Goal: Communication & Community: Answer question/provide support

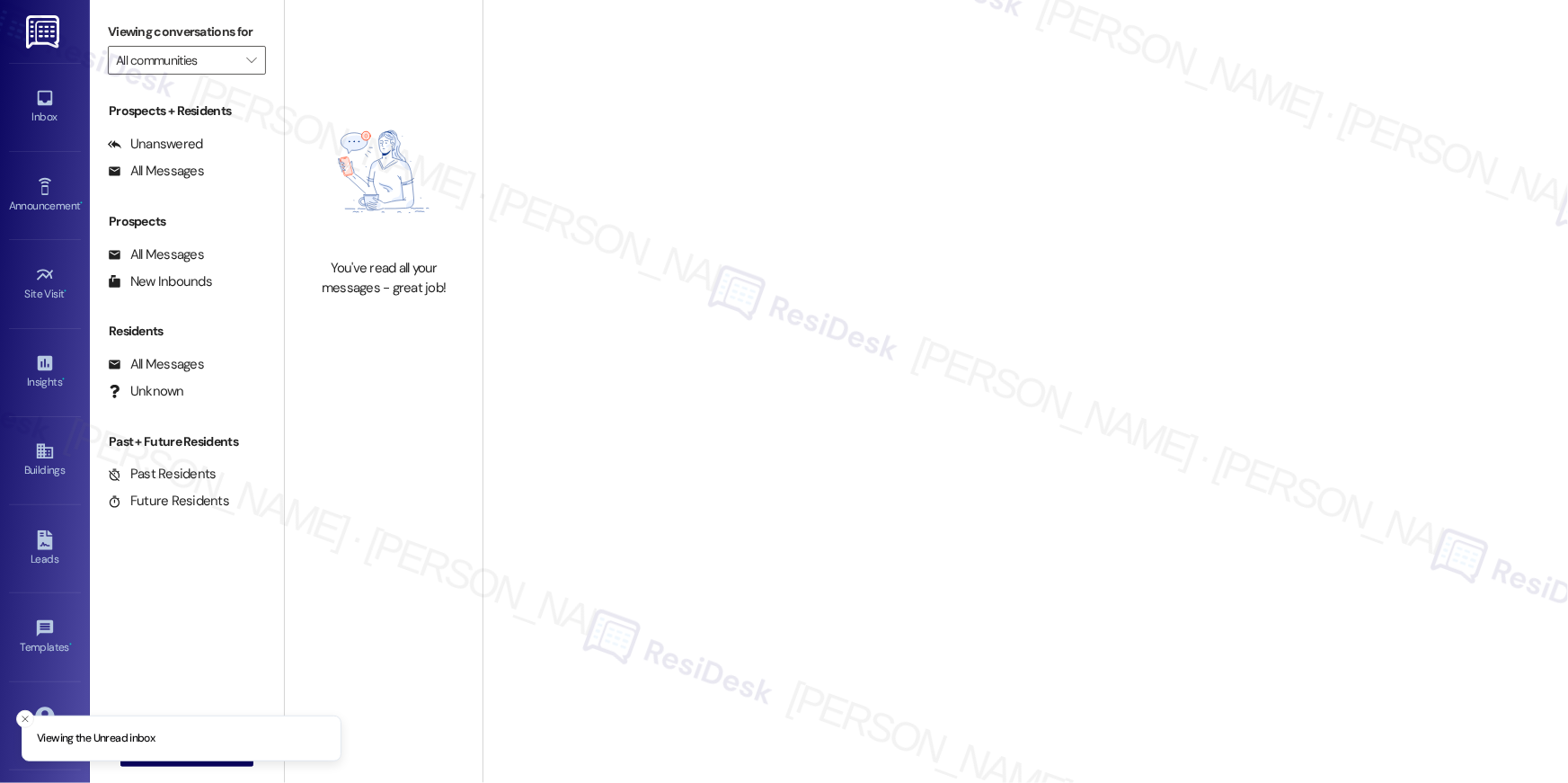
type input "[PERSON_NAME]"
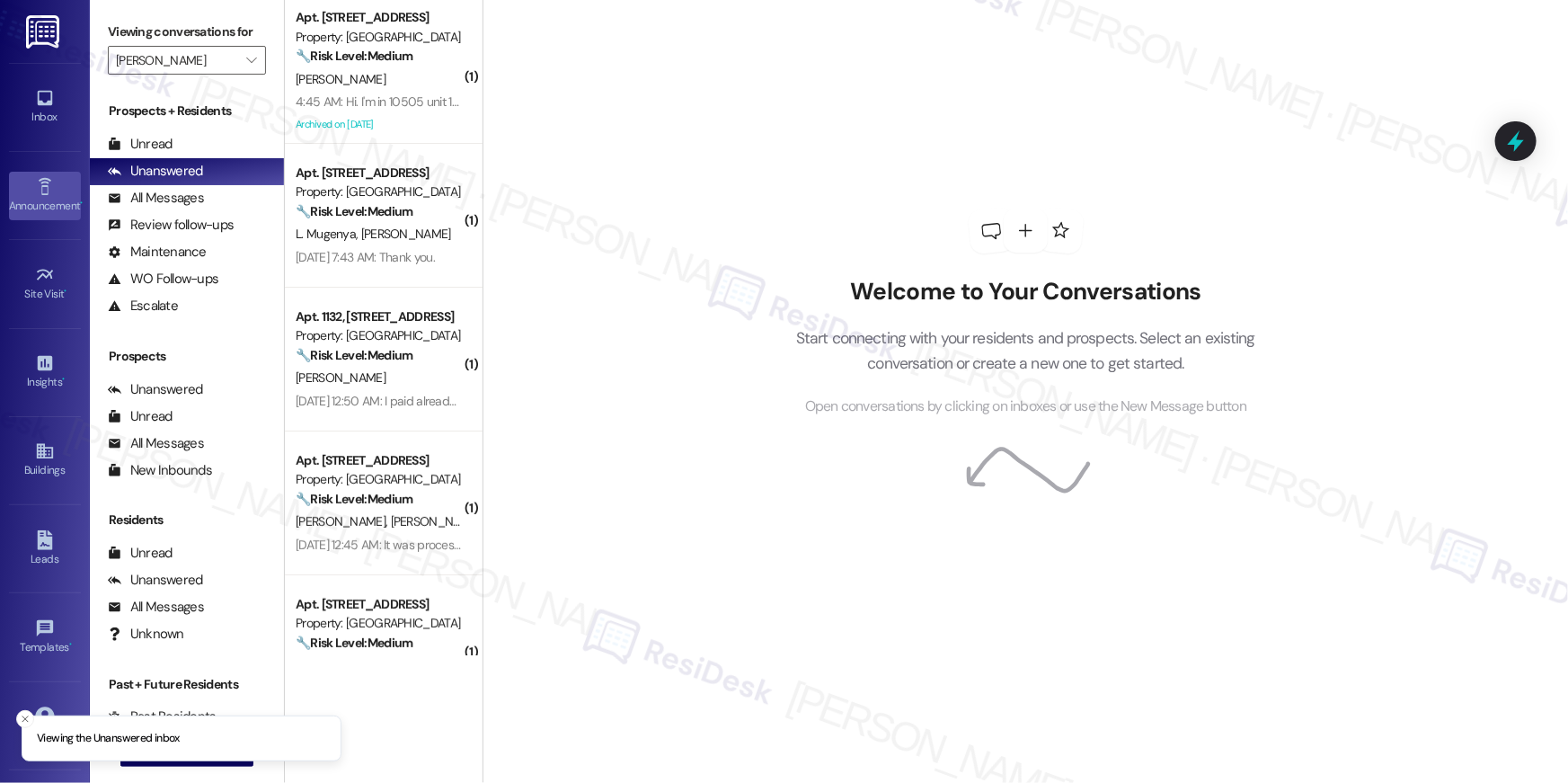
click at [38, 178] on icon at bounding box center [44, 186] width 13 height 17
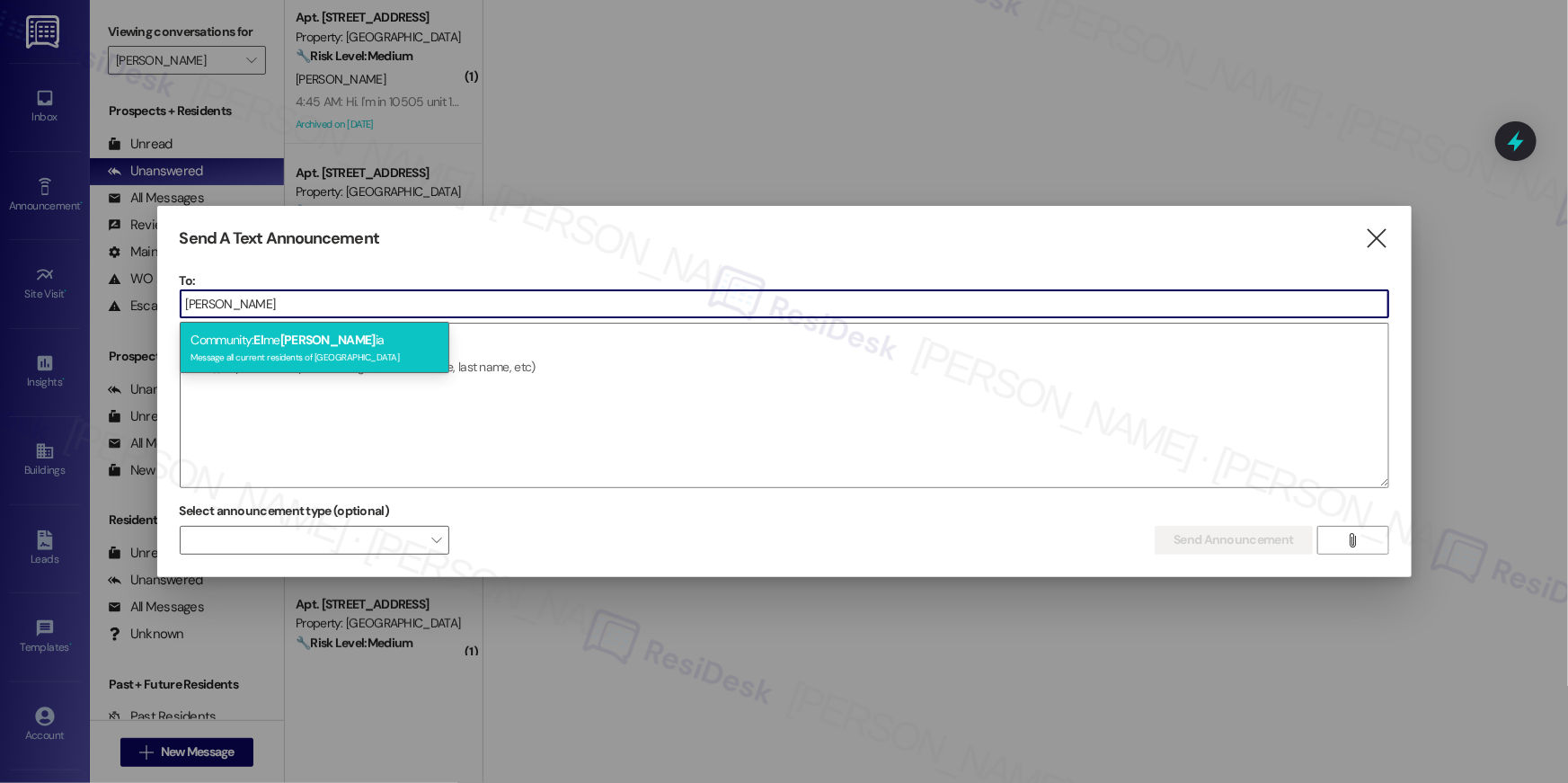
type input "alexandr"
click at [258, 349] on div "Message all current residents of Elme Alexandria" at bounding box center [315, 355] width 248 height 16
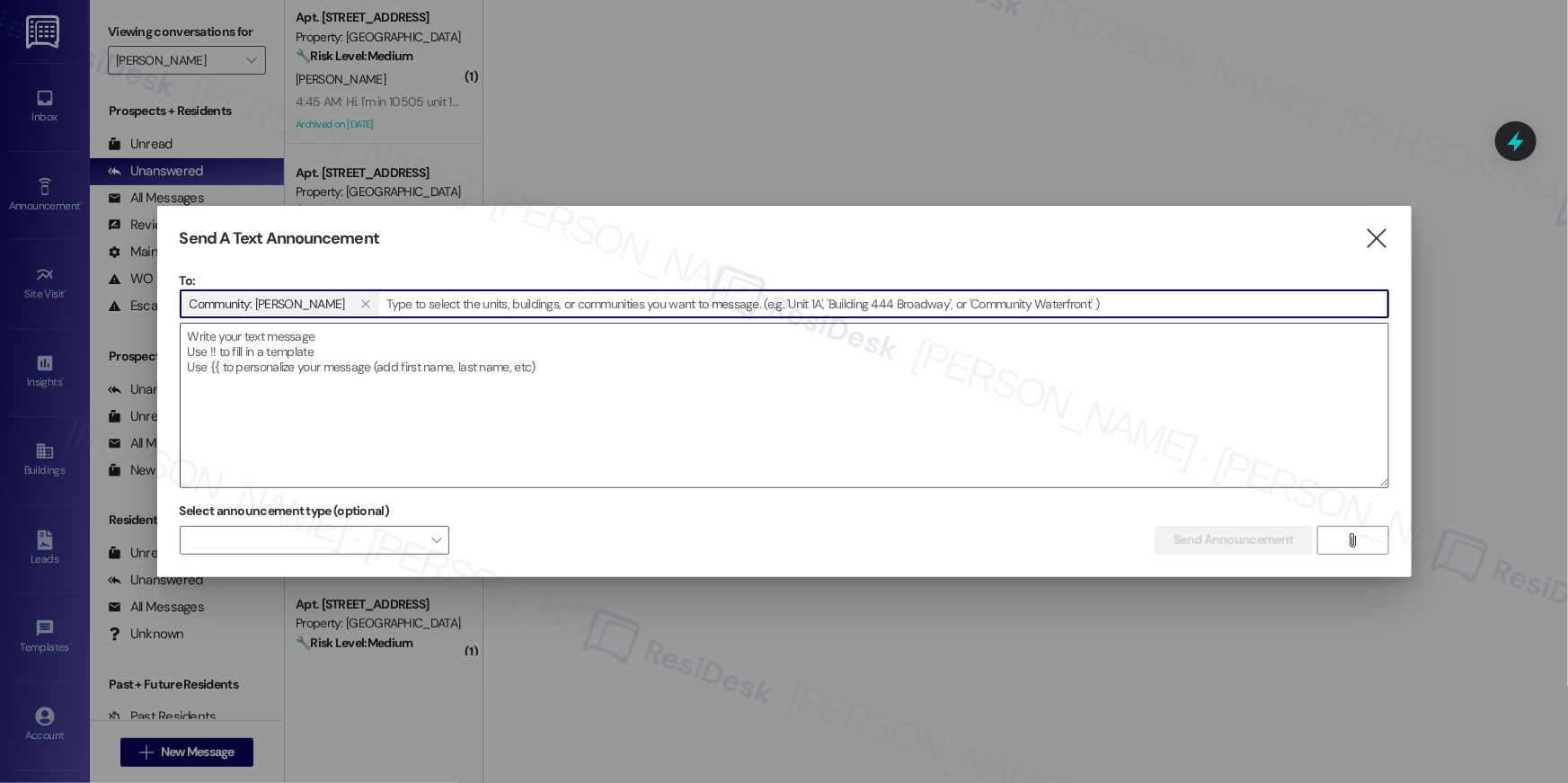
click at [268, 361] on textarea at bounding box center [784, 406] width 1207 height 164
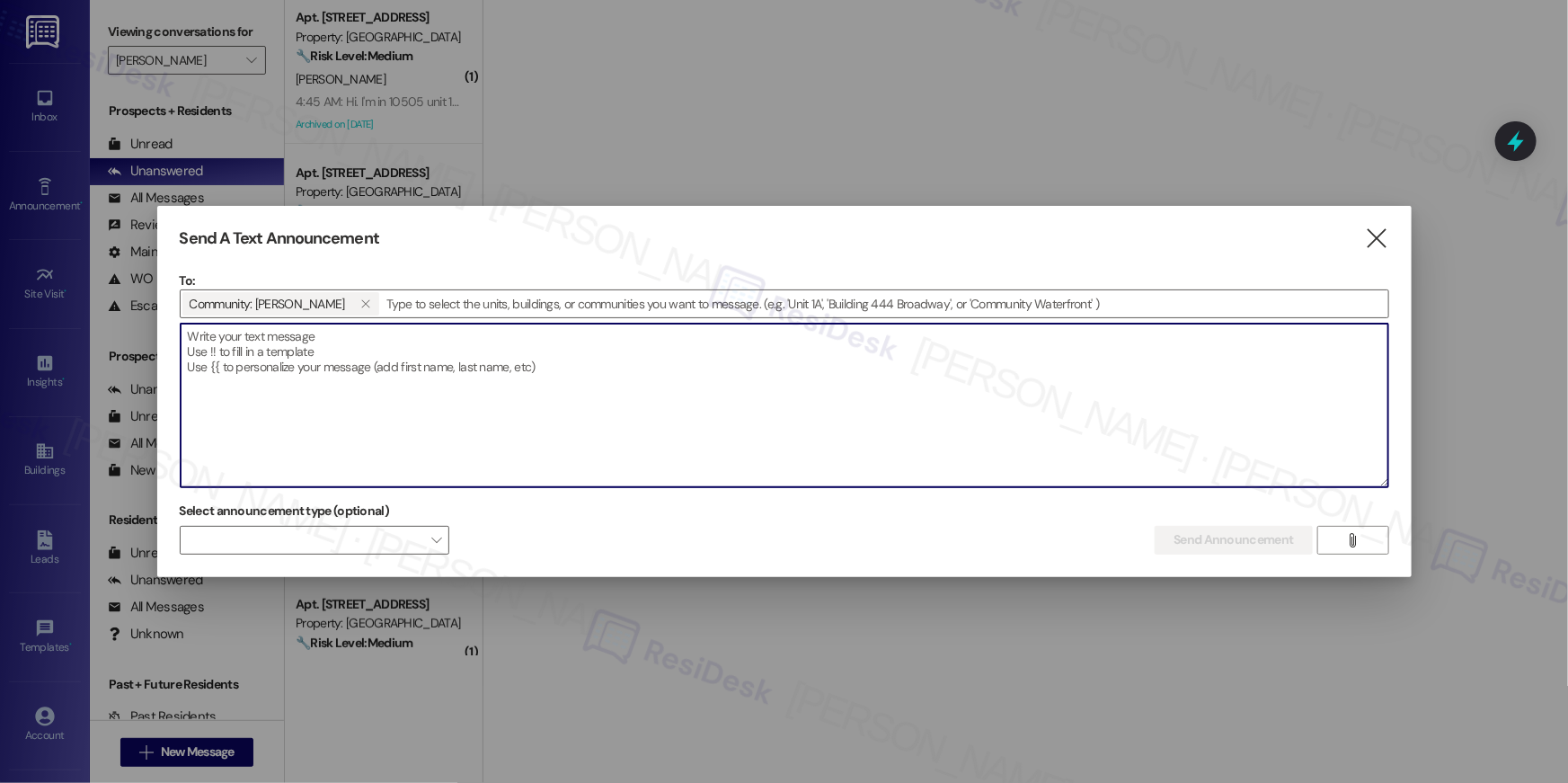
paste textarea "Hi {{first_name}}! Reminder to all residents: Our package locker is reaching fu…"
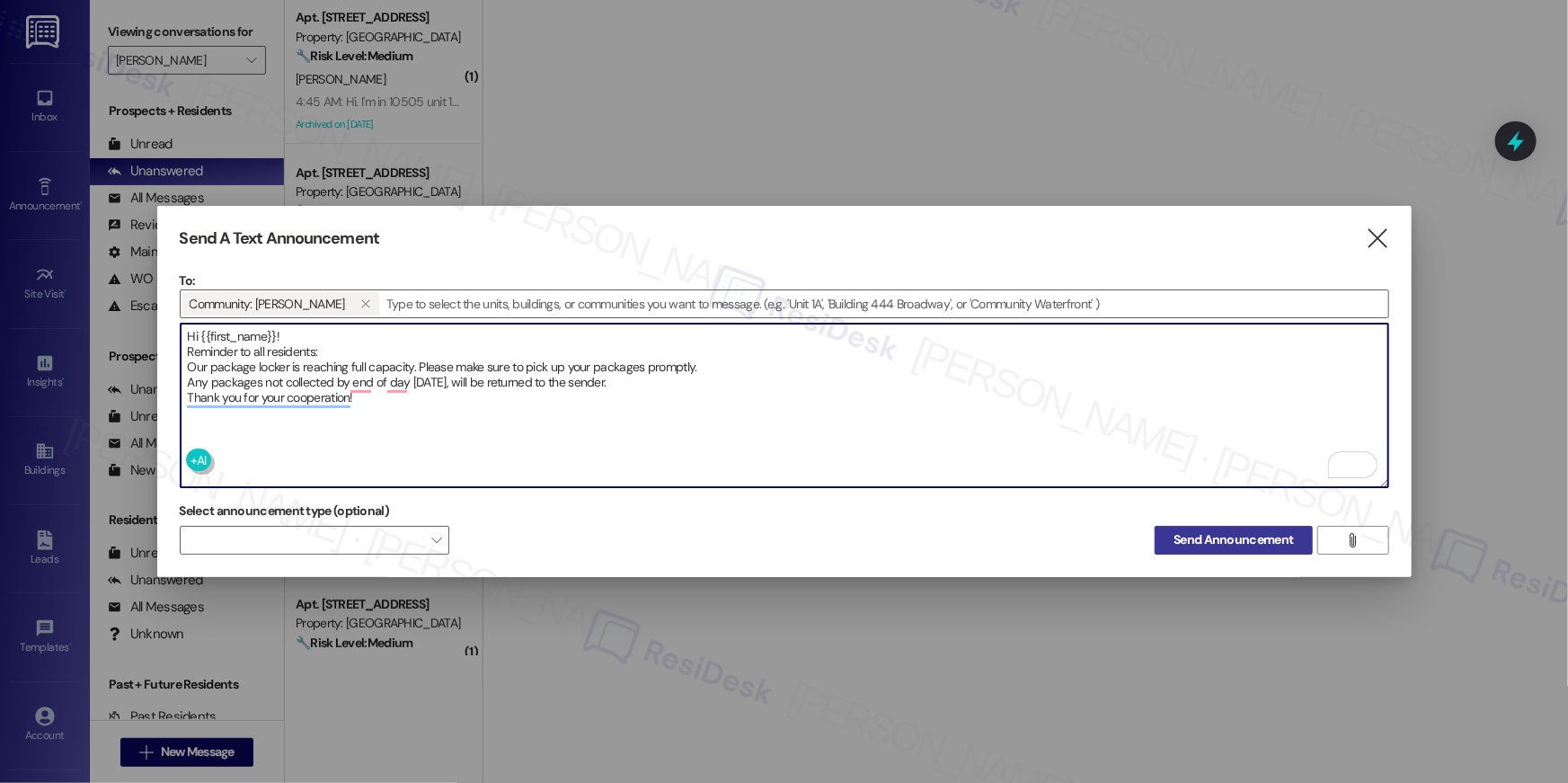
type textarea "Hi {{first_name}}! Reminder to all residents: Our package locker is reaching fu…"
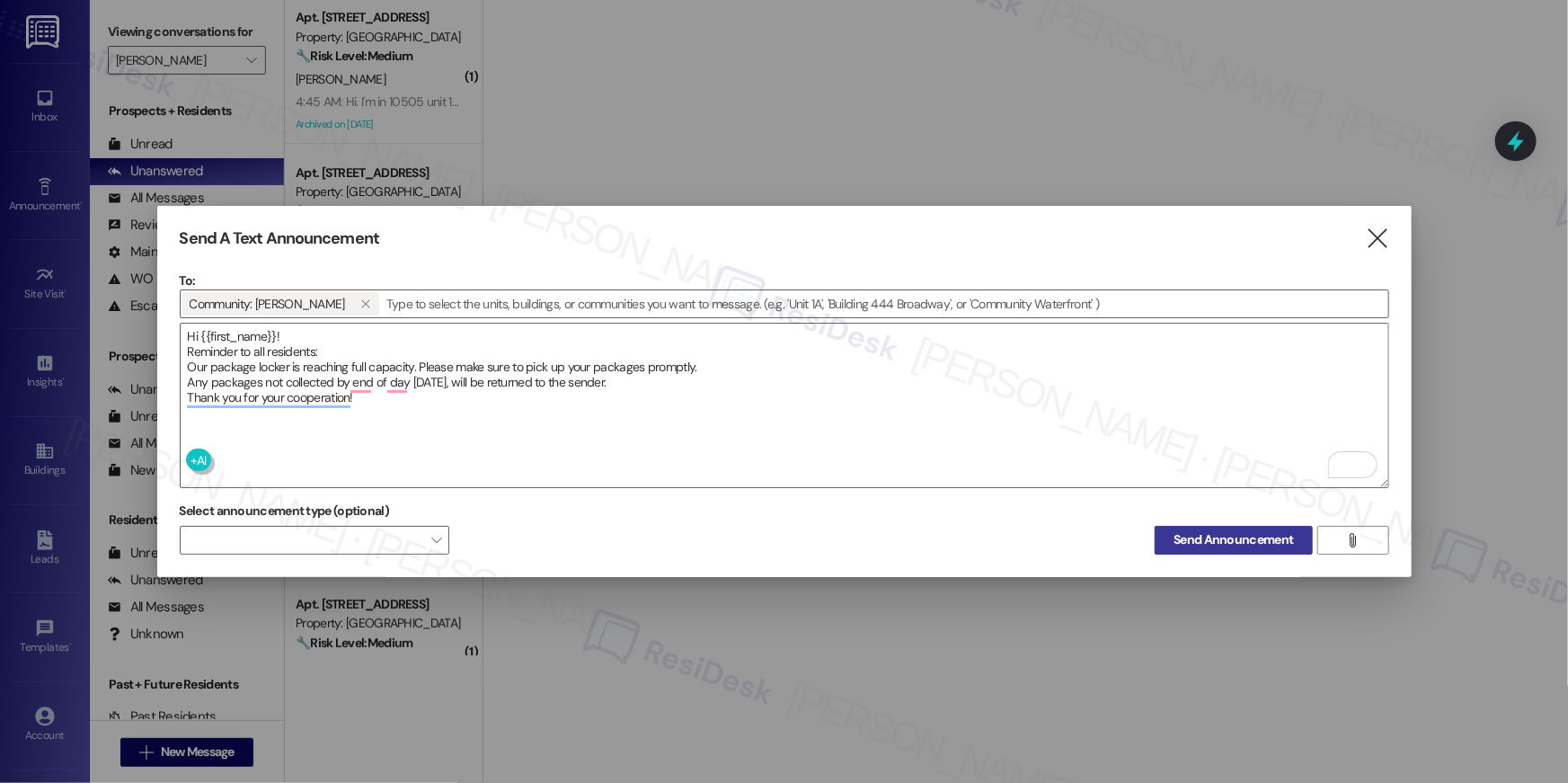
click at [1230, 530] on span "Send Announcement" at bounding box center [1233, 539] width 120 height 19
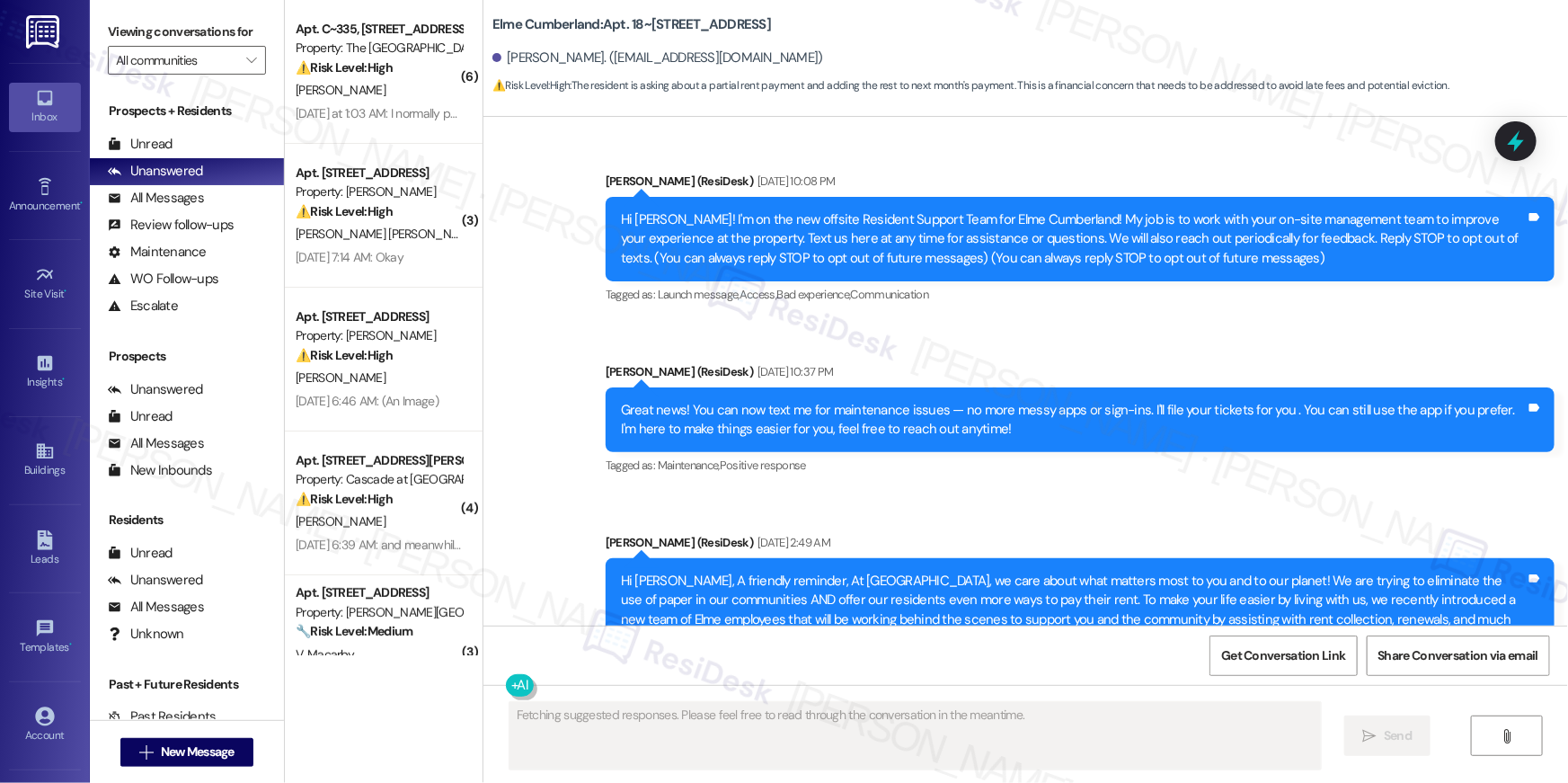
scroll to position [14044, 0]
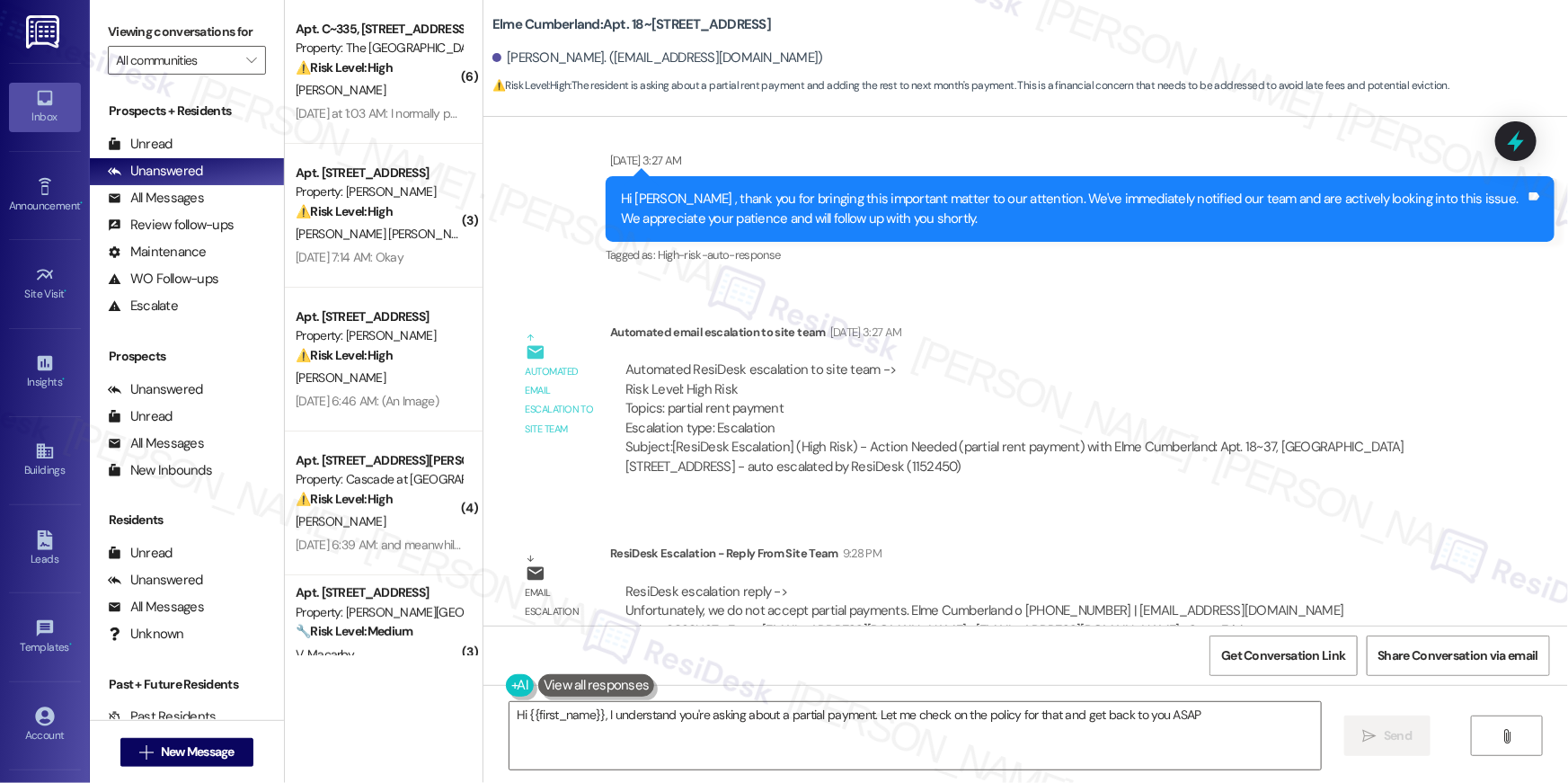
type textarea "Hi {{first_name}}, I understand you're asking about a partial payment. Let me c…"
click at [198, 758] on span "New Message" at bounding box center [198, 752] width 74 height 19
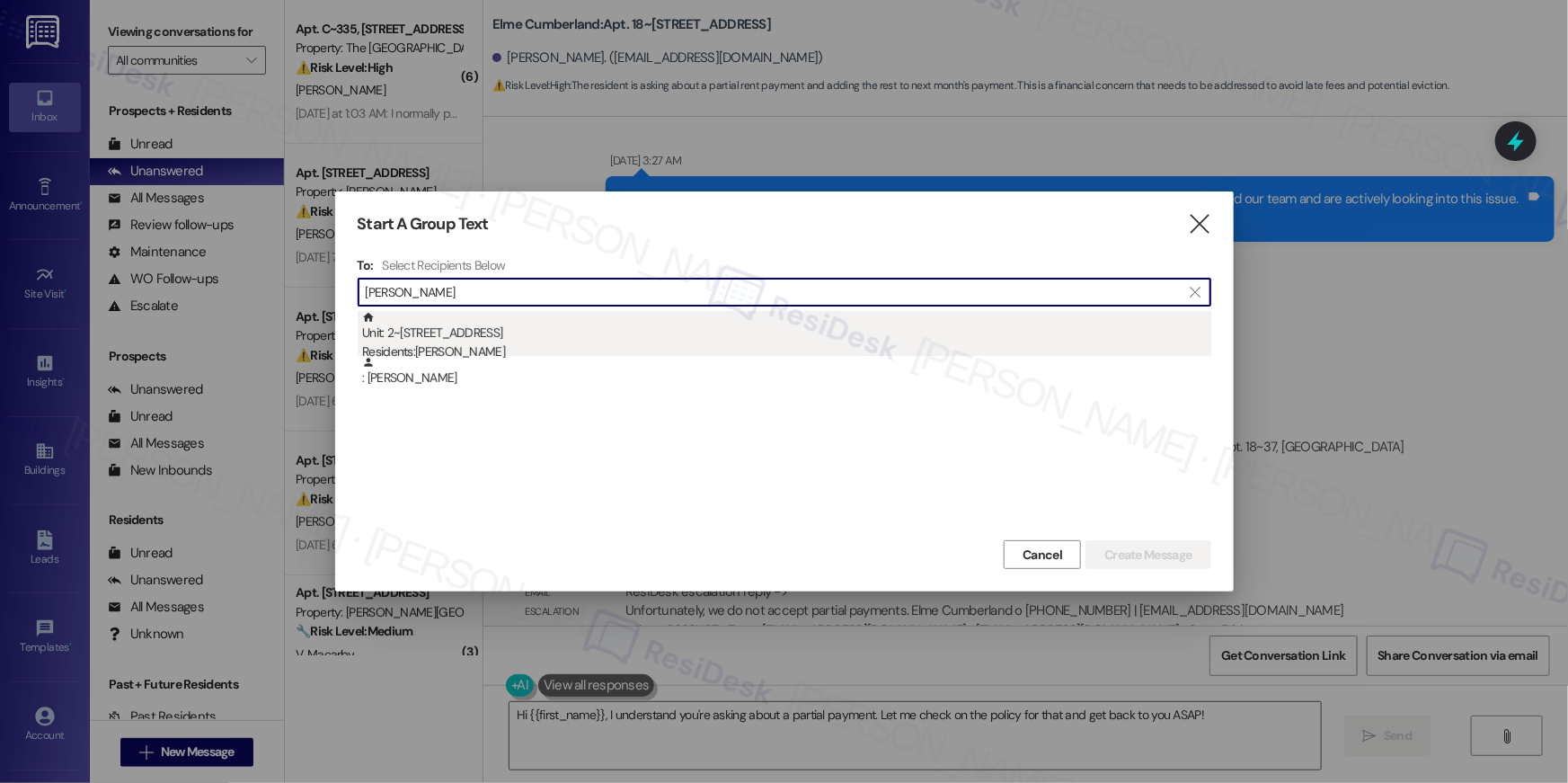
type input "ramon carra"
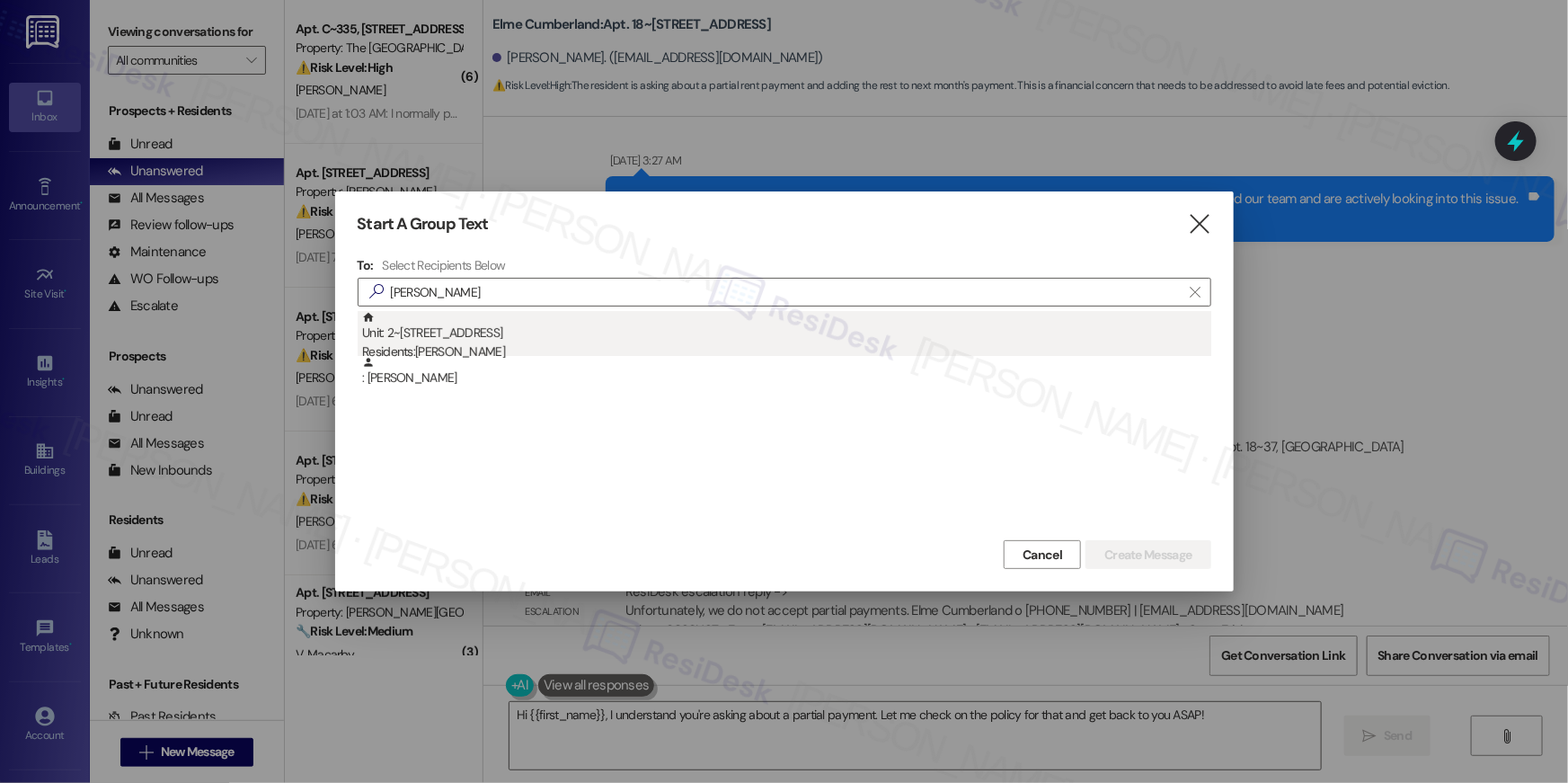
click at [434, 348] on div "Residents: Ramon Carranza" at bounding box center [786, 351] width 849 height 19
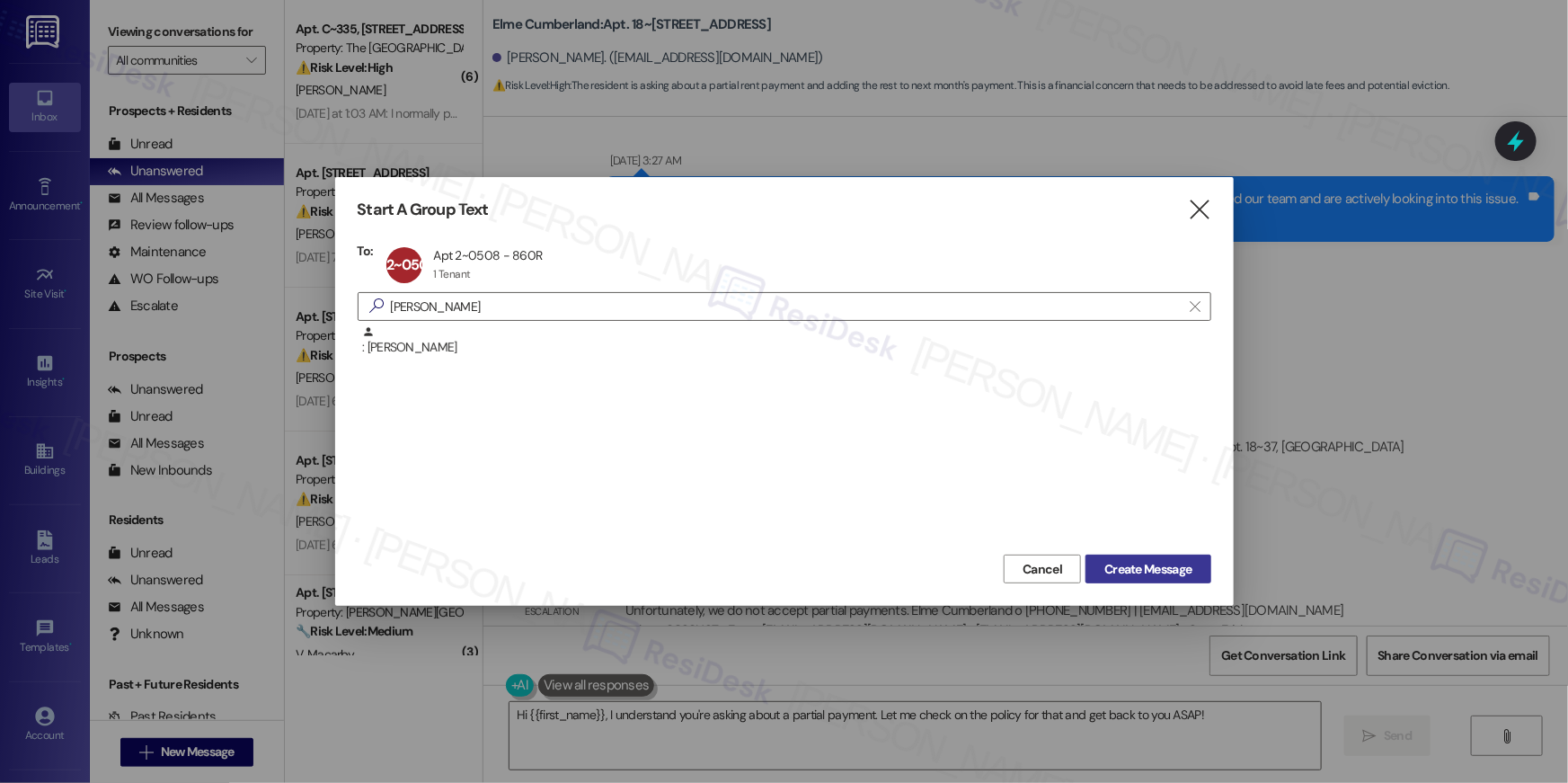
click at [1197, 561] on button "Create Message" at bounding box center [1148, 569] width 125 height 29
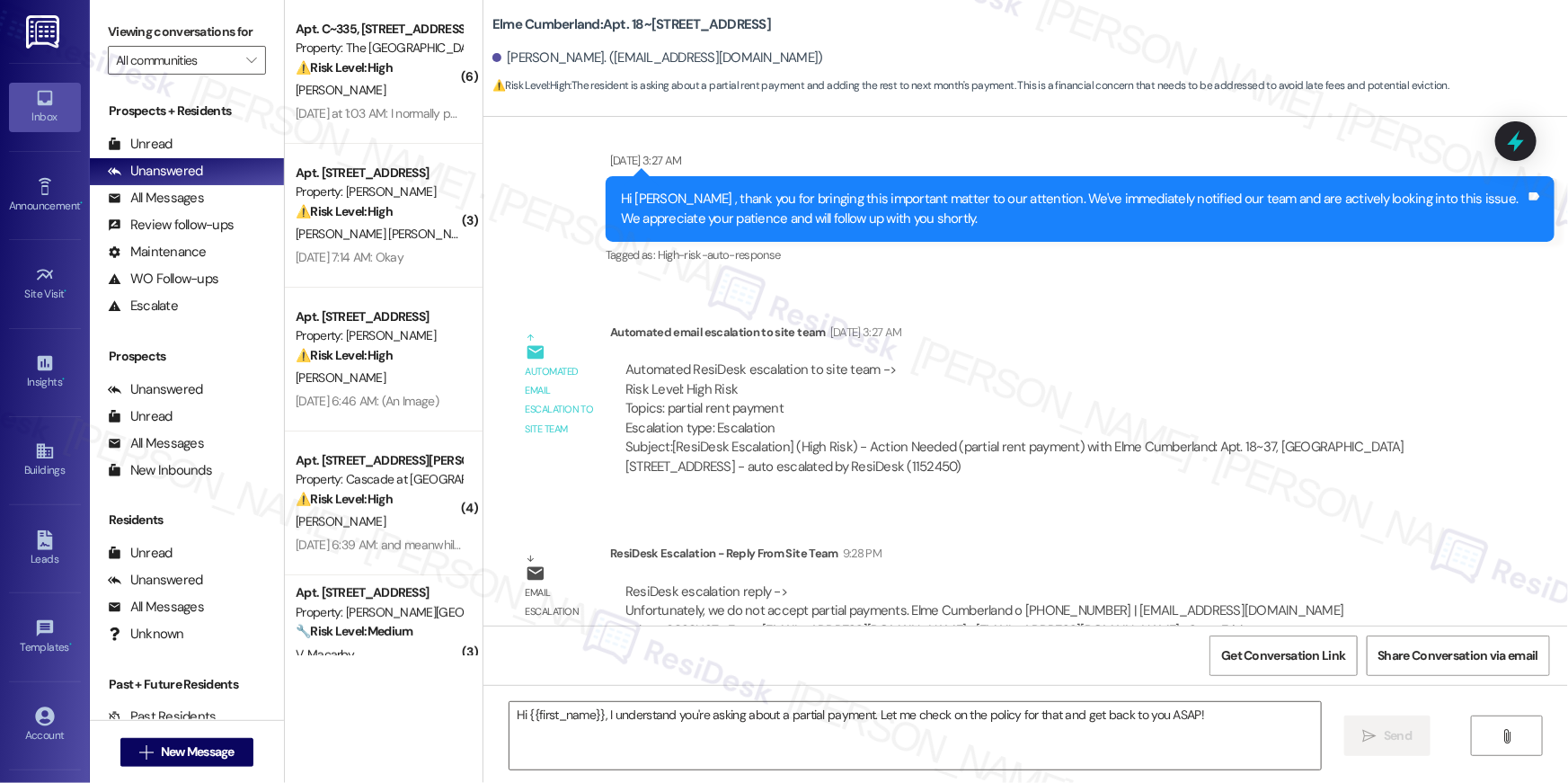
type textarea "Fetching suggested responses. Please feel free to read through the conversation…"
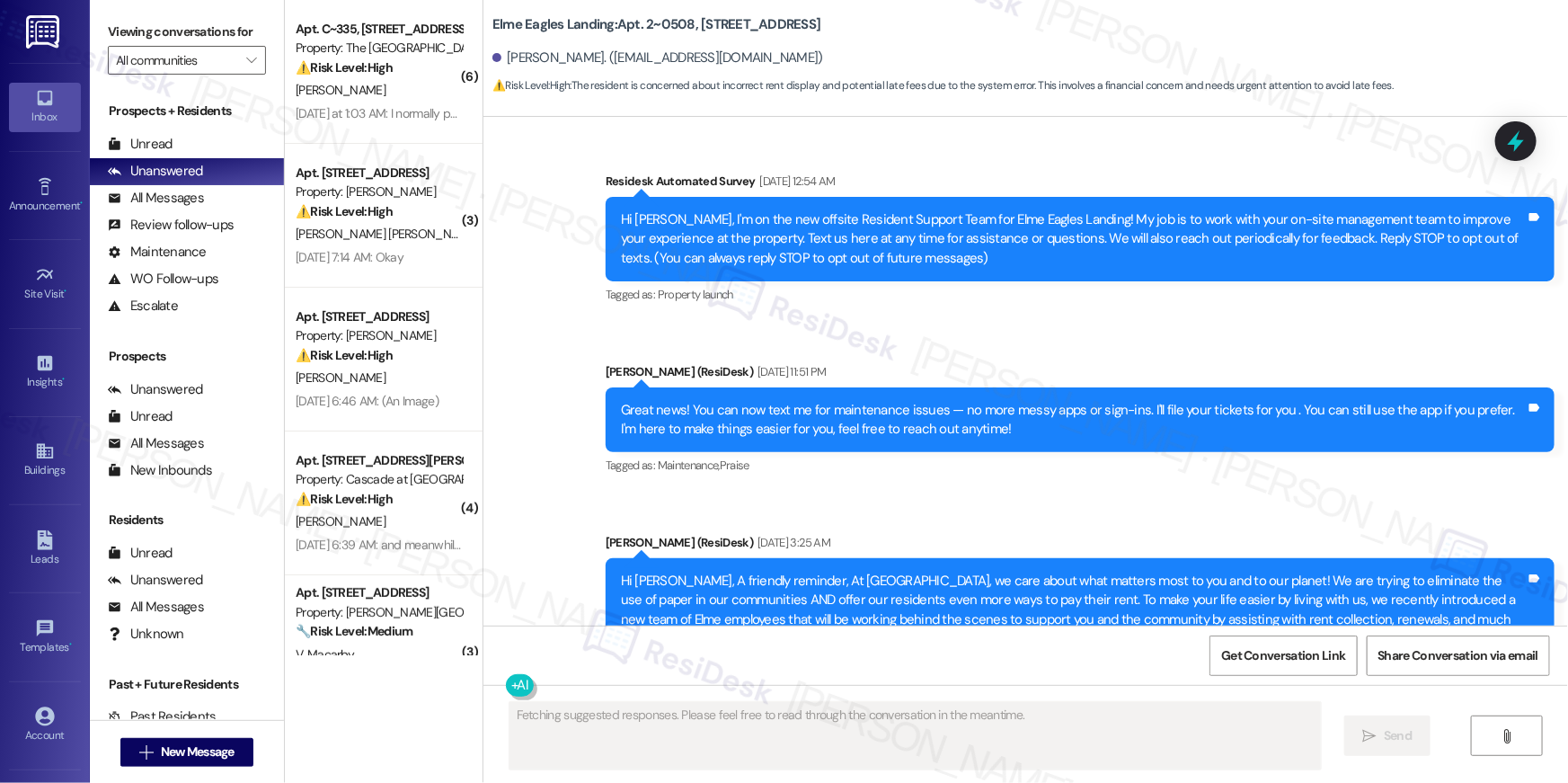
scroll to position [11345, 0]
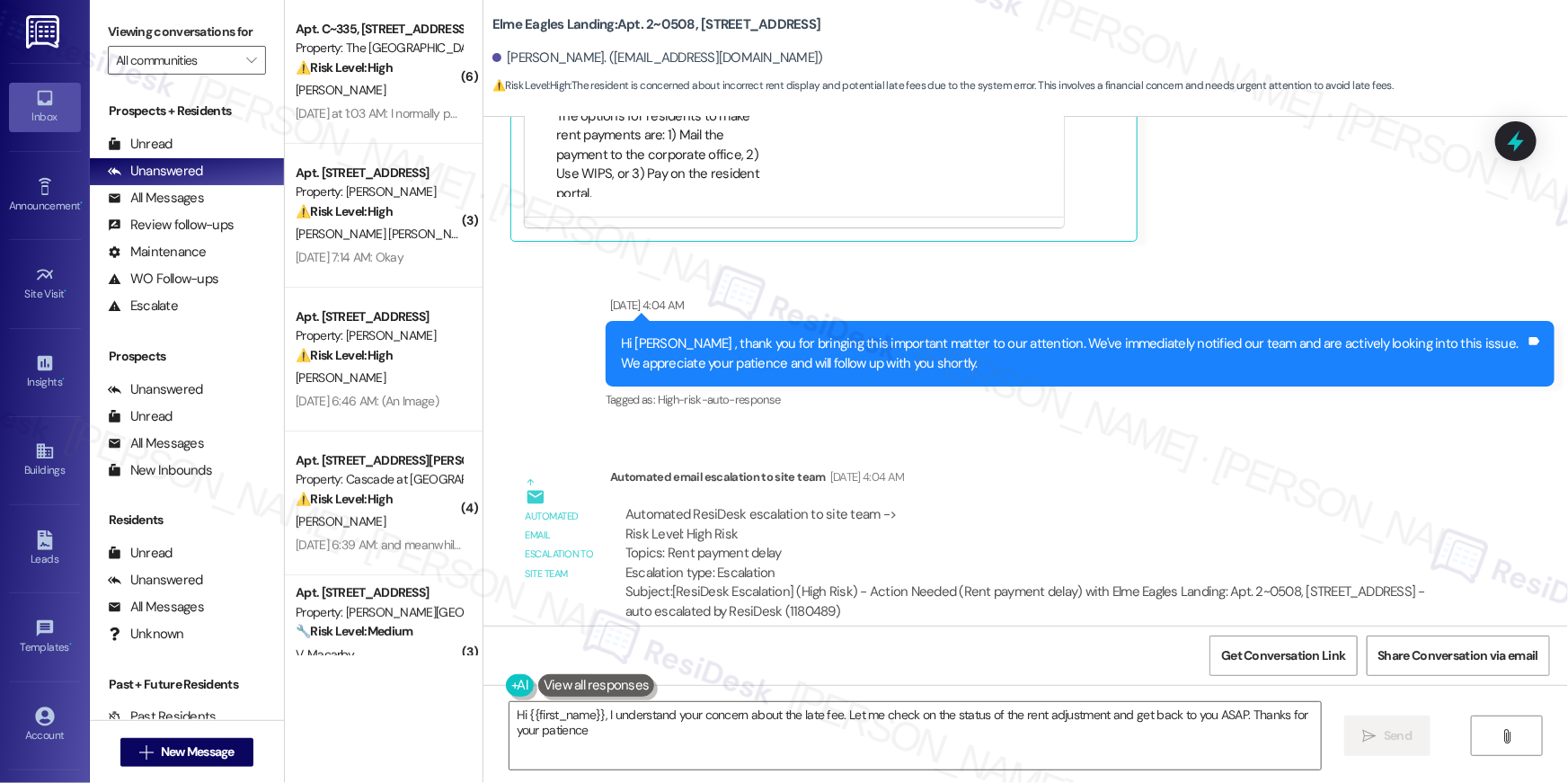
type textarea "Hi {{first_name}}, I understand your concern about the late fee. Let me check o…"
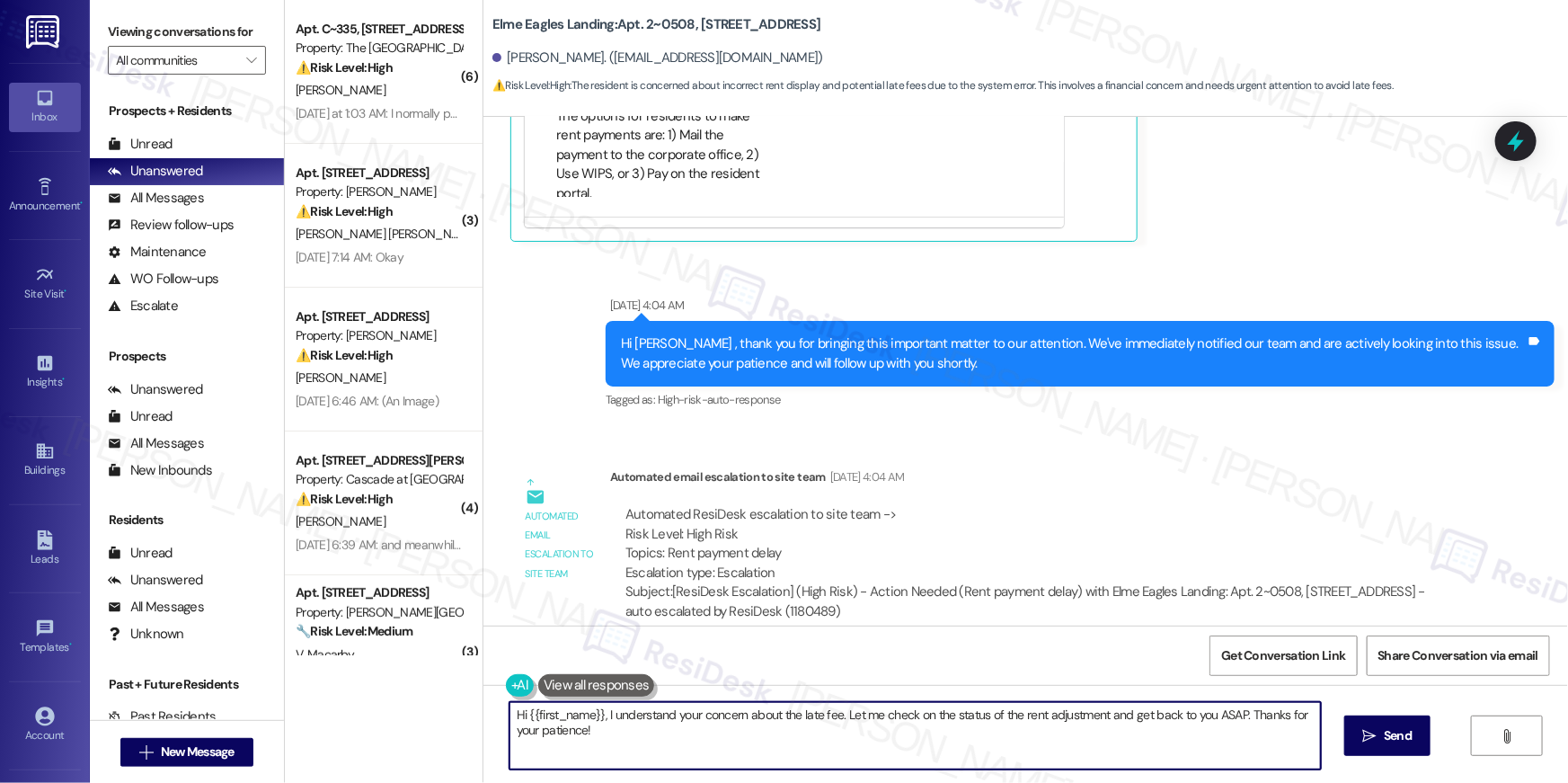
click at [681, 728] on textarea "Hi {{first_name}}, I understand your concern about the late fee. Let me check o…" at bounding box center [915, 735] width 811 height 67
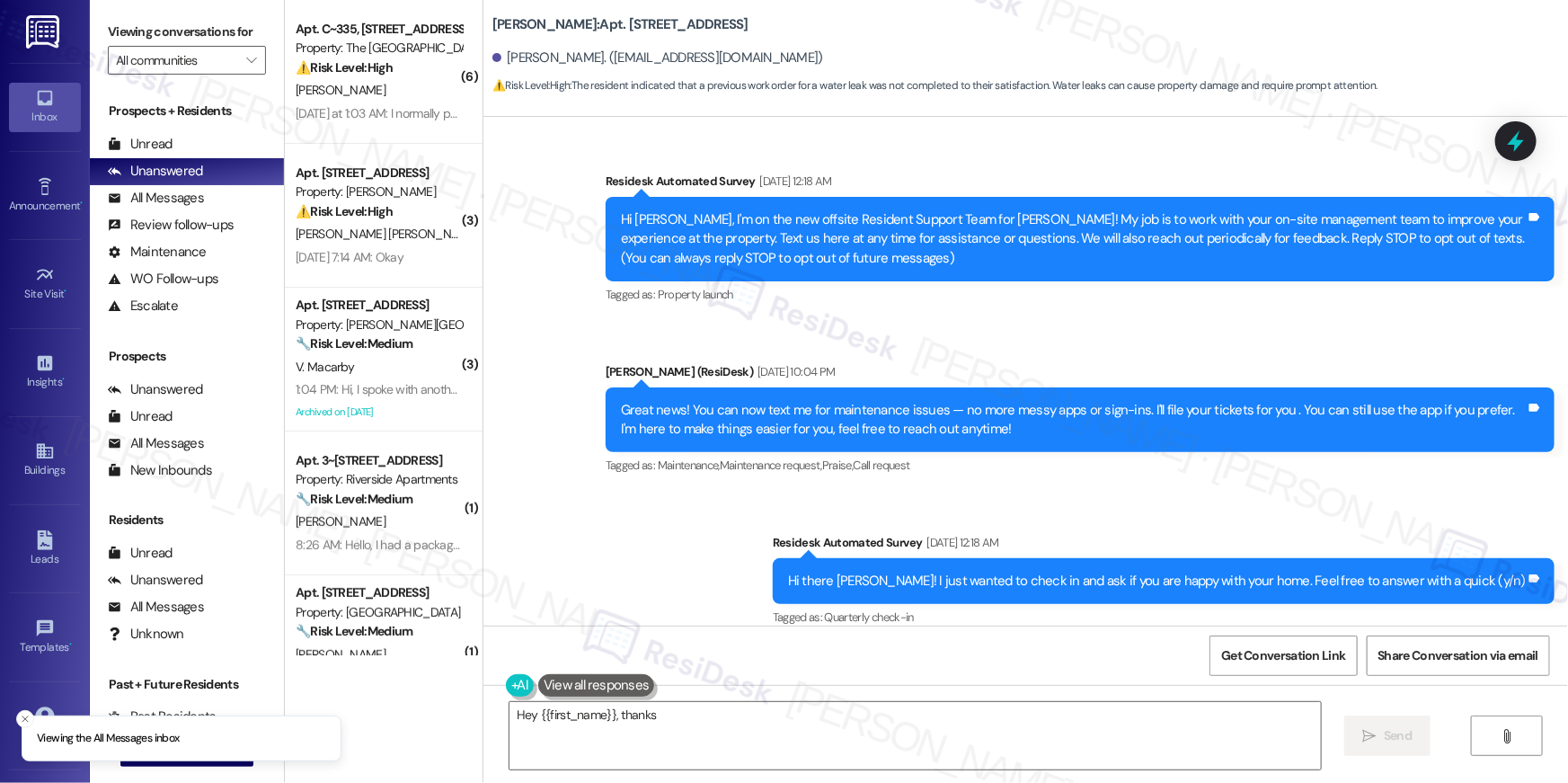
scroll to position [11228, 0]
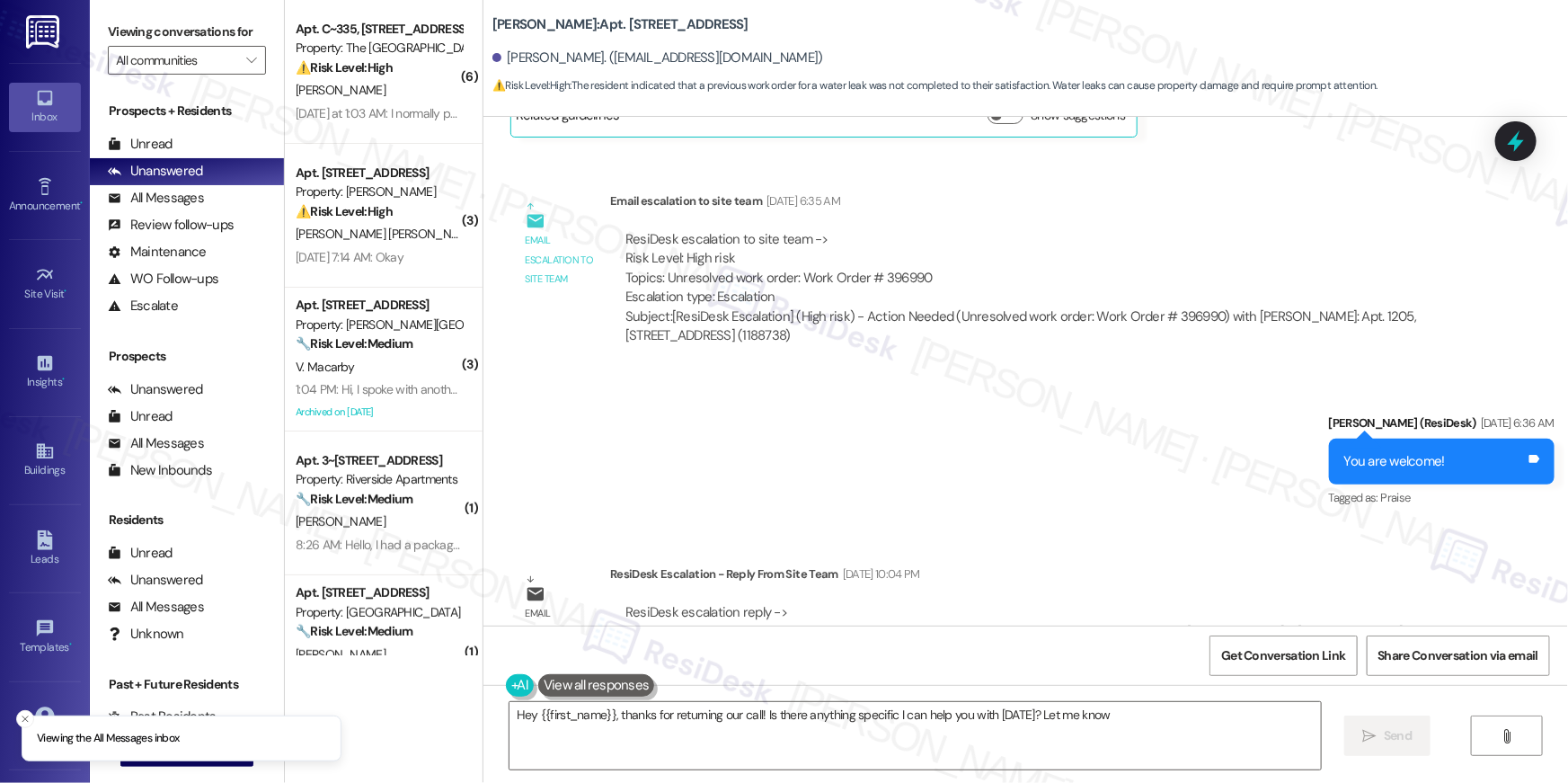
type textarea "Hey {{first_name}}, thanks for returning our call! Is there anything specific I…"
click at [25, 717] on icon "Close toast" at bounding box center [25, 720] width 11 height 11
click at [172, 754] on span "New Message" at bounding box center [198, 752] width 74 height 19
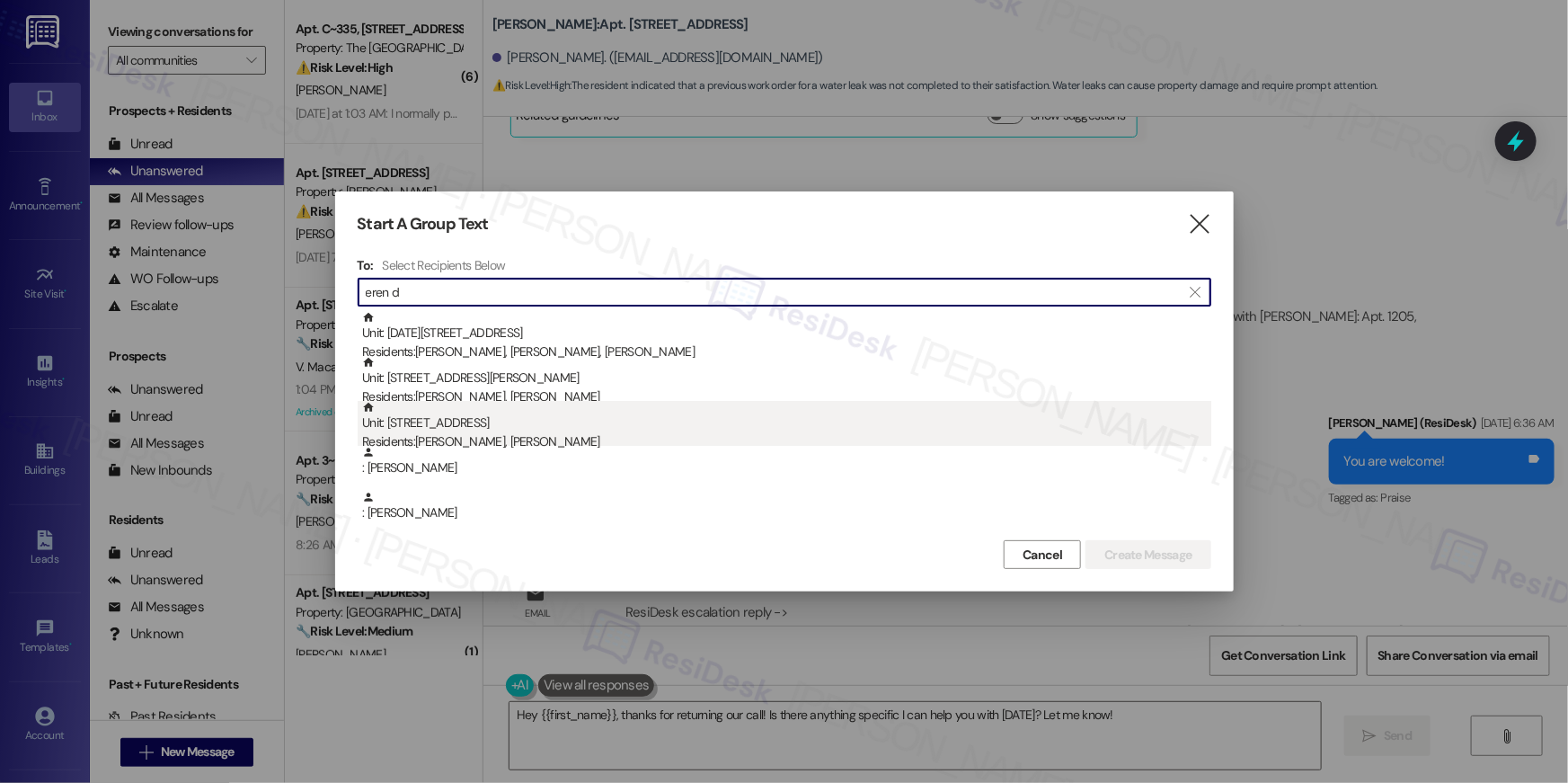
type input "eren d"
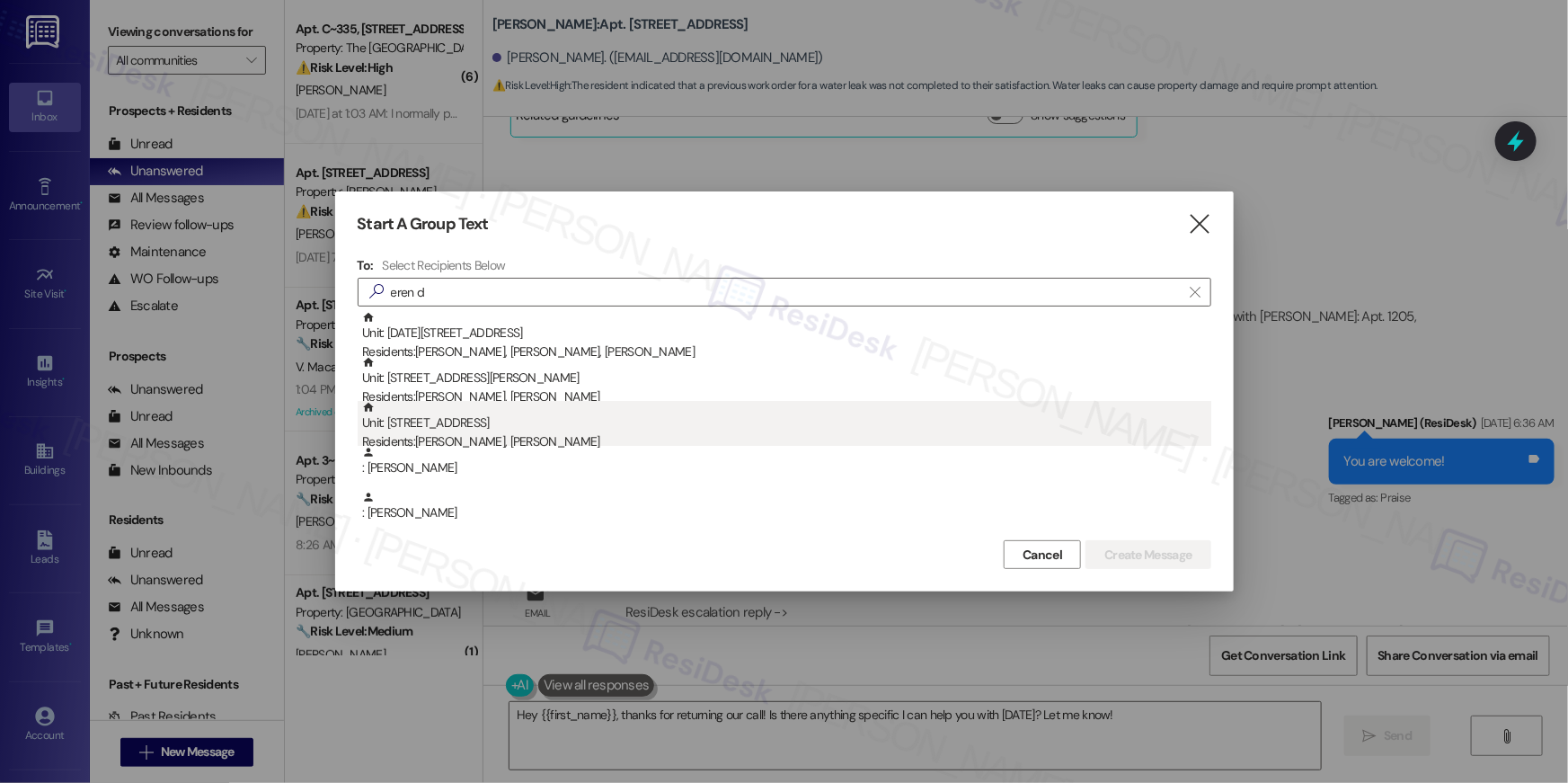
click at [523, 431] on div "Unit: 126 - 500 North Roosevelt Blvd. Residents: Eren Demircan, Yagmur Sinecek" at bounding box center [786, 427] width 849 height 52
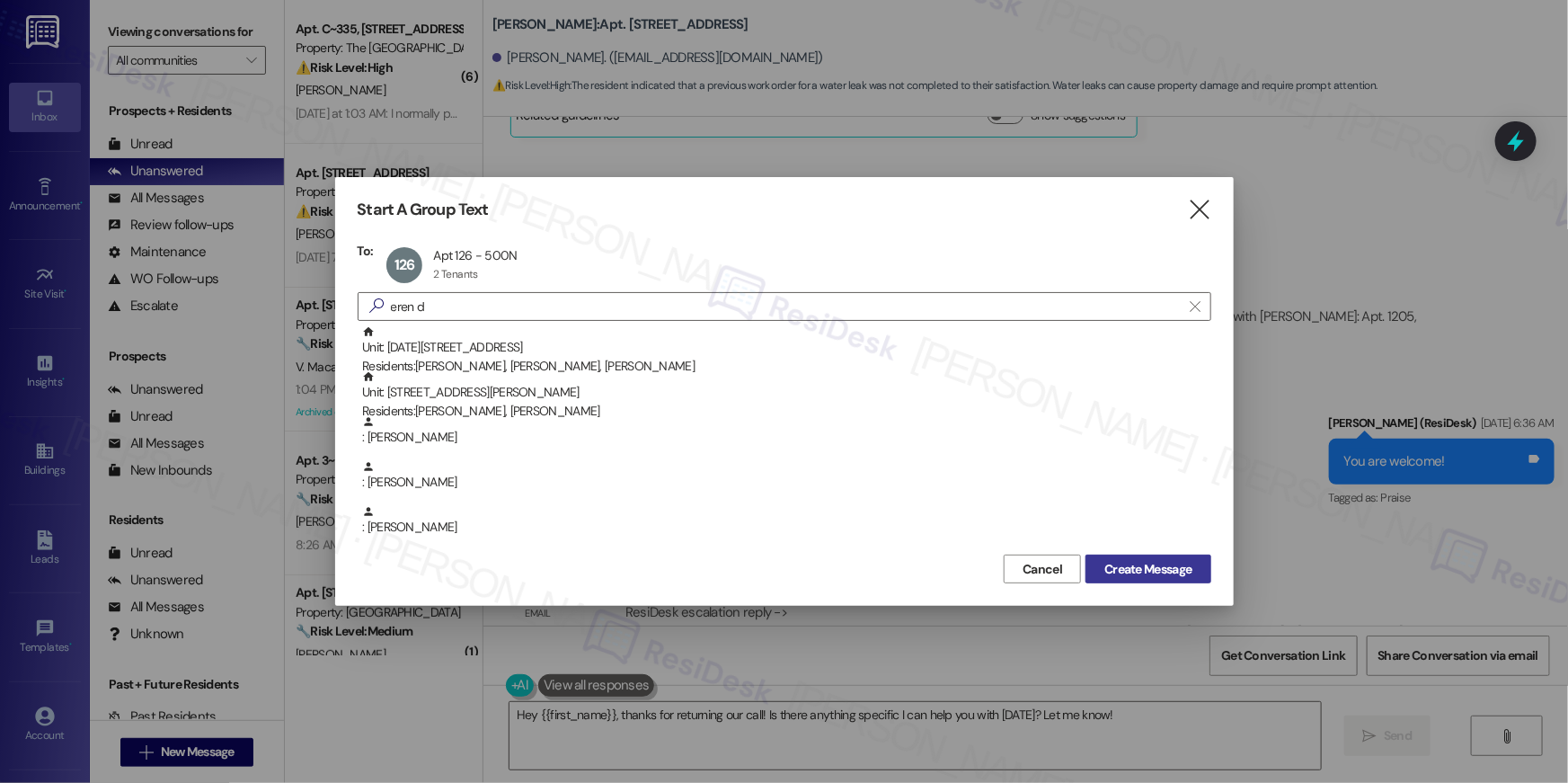
click at [1153, 560] on span "Create Message" at bounding box center [1148, 570] width 87 height 19
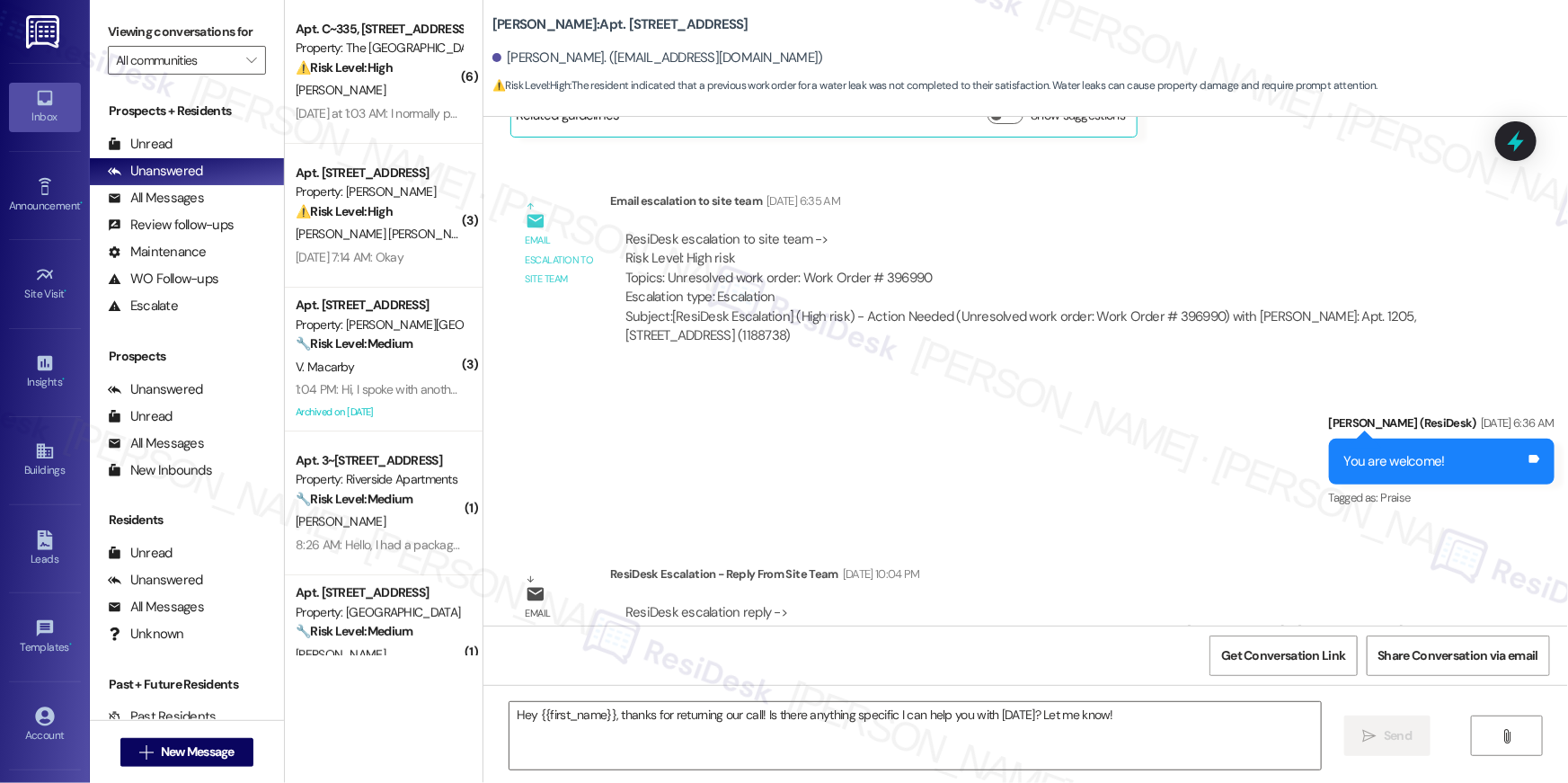
type textarea "Fetching suggested responses. Please feel free to read through the conversation…"
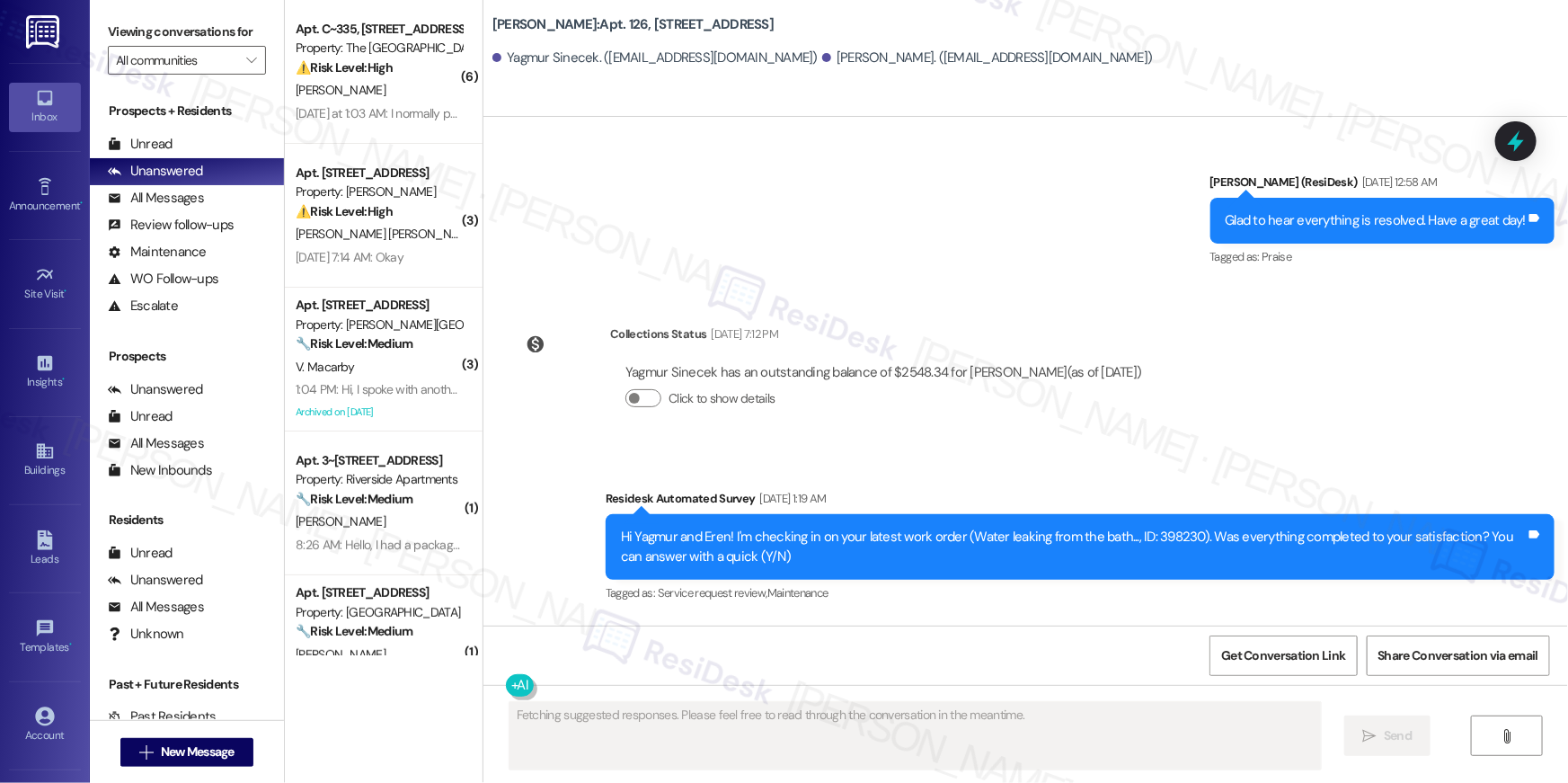
scroll to position [8544, 0]
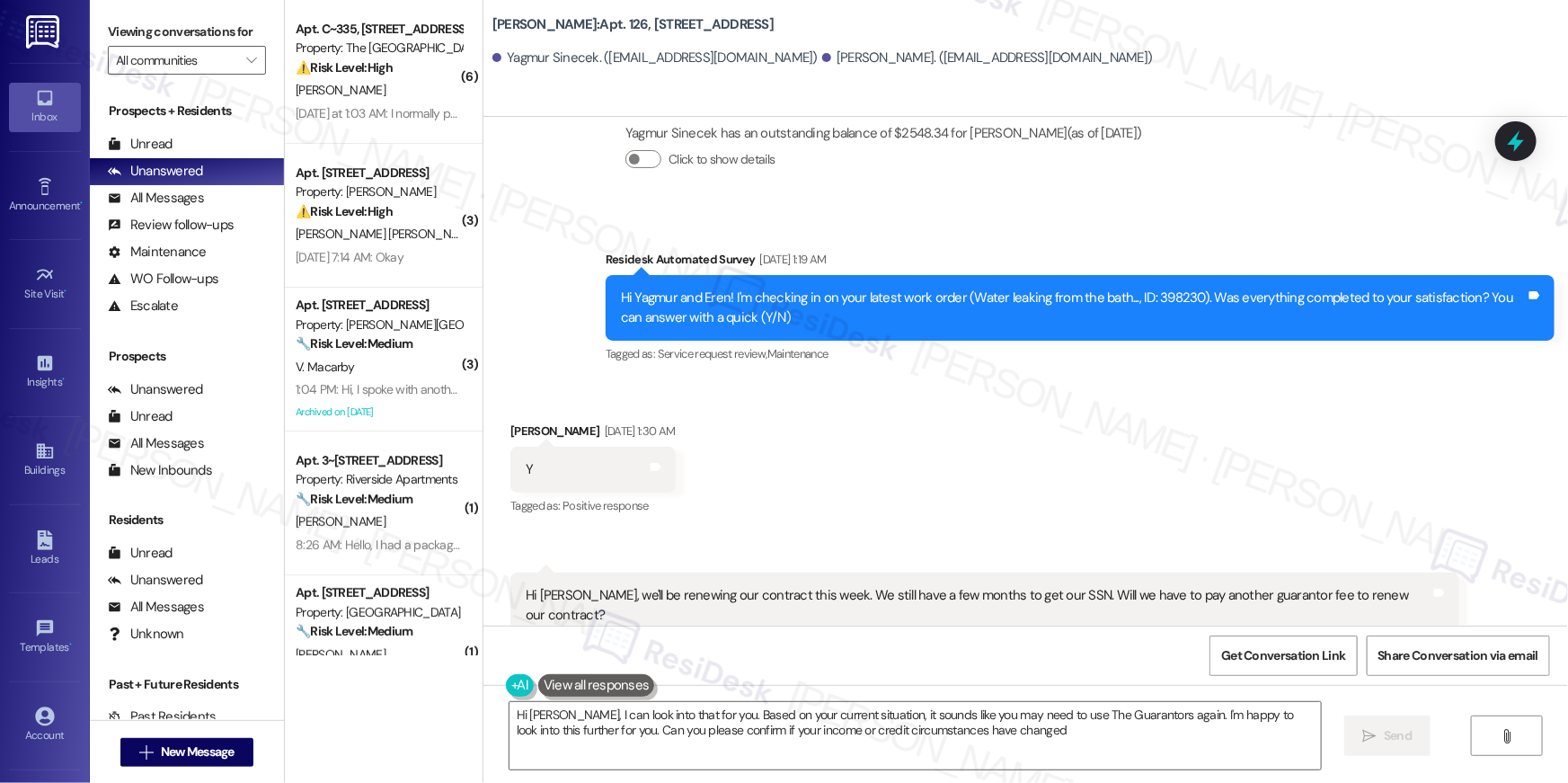
type textarea "Hi Eren, I can look into that for you. Based on your current situation, it soun…"
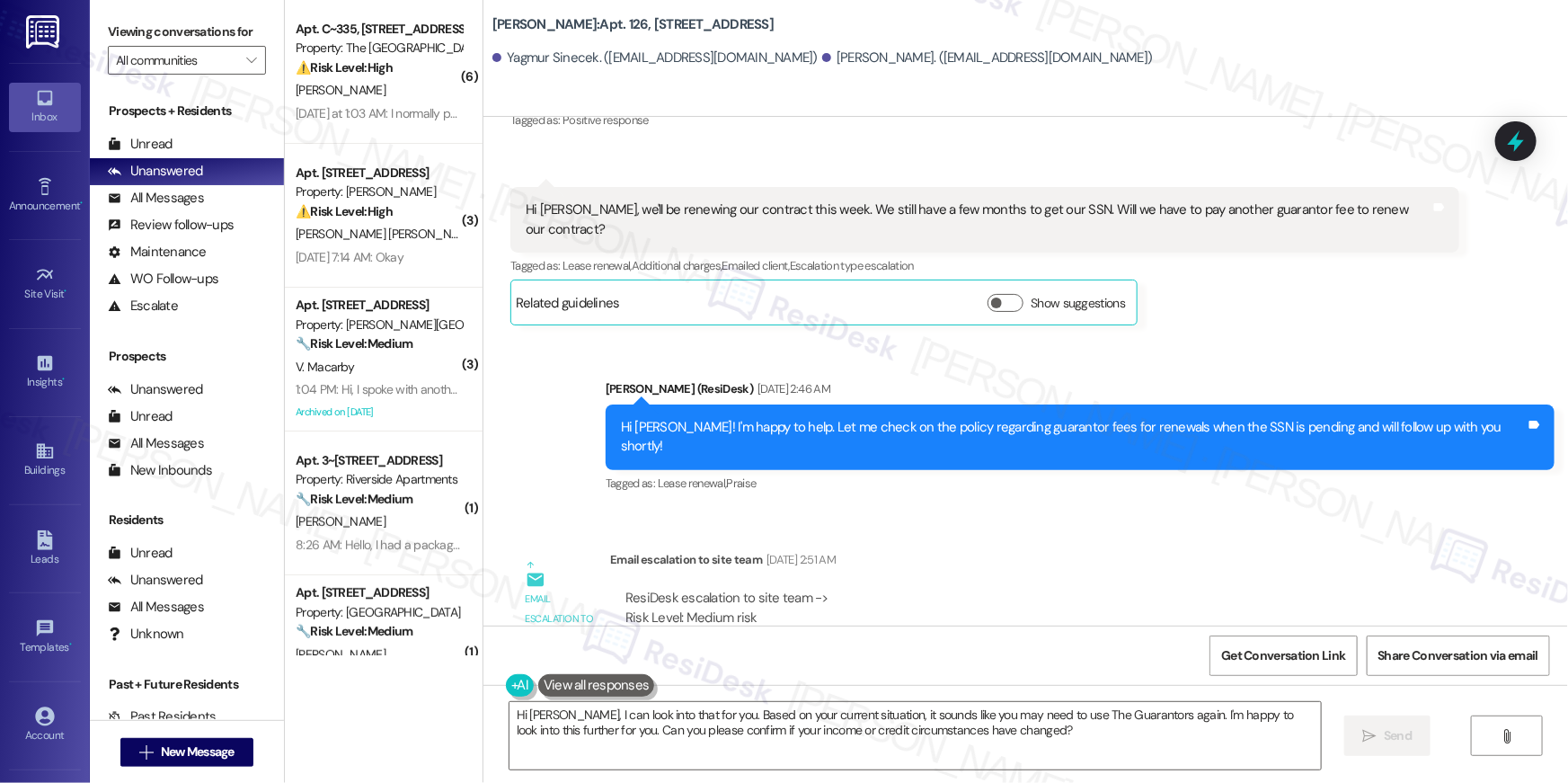
scroll to position [9532, 0]
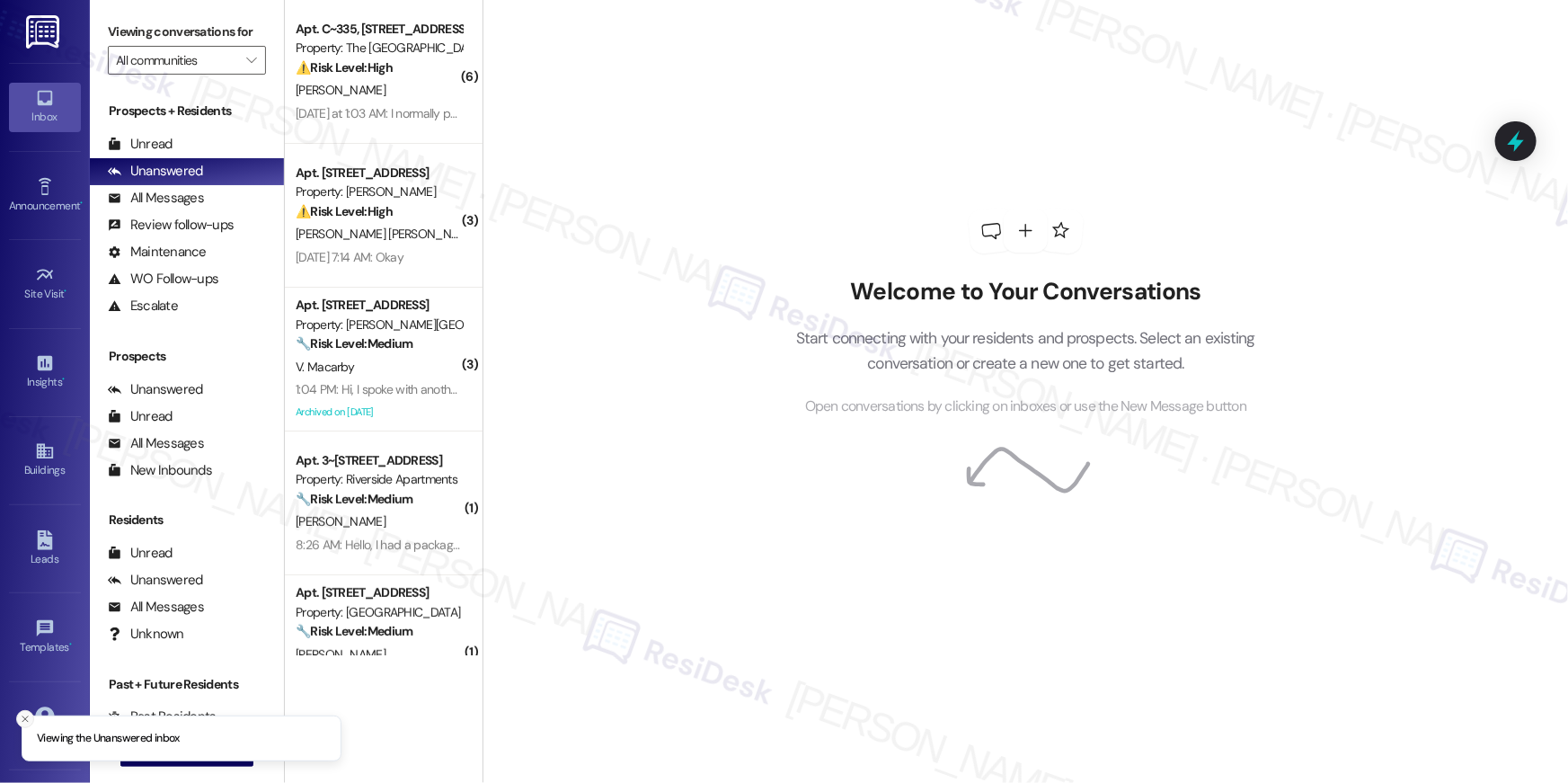
click at [28, 718] on icon "Close toast" at bounding box center [25, 720] width 11 height 11
click at [161, 758] on span "New Message" at bounding box center [198, 752] width 74 height 19
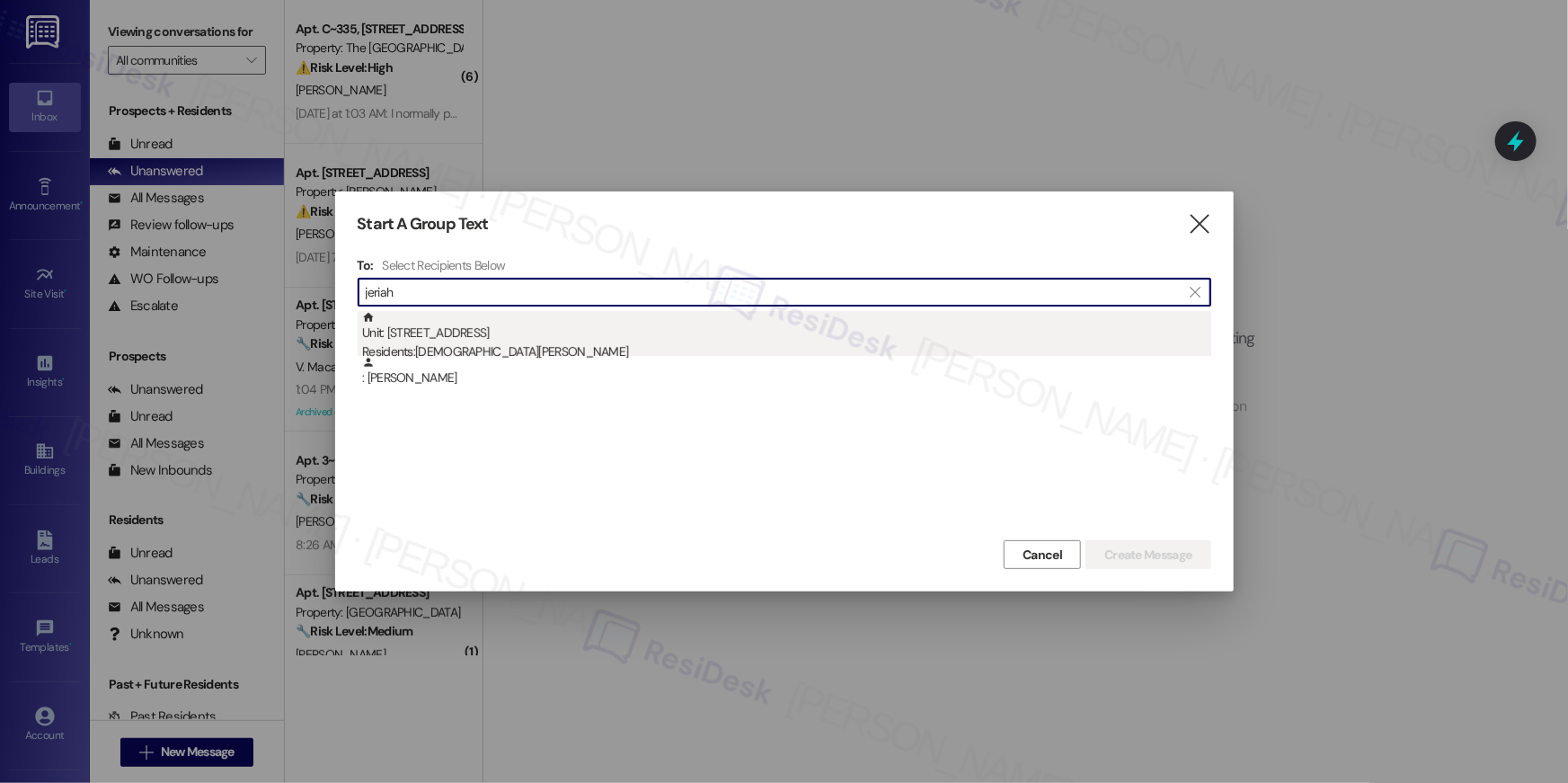
type input "jeriah"
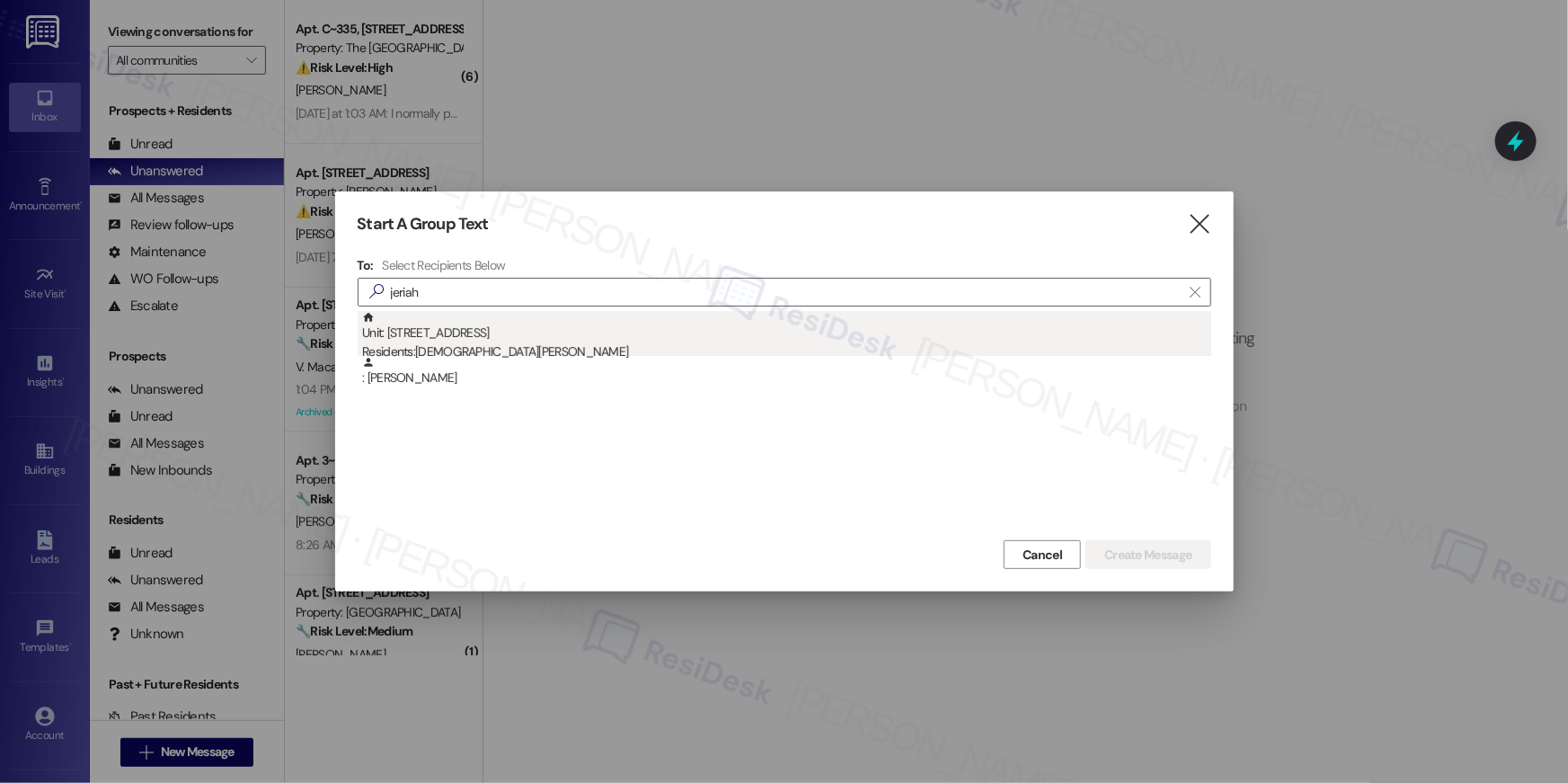
click at [502, 322] on div "Unit: 7111 - 205 Century Place Residents: Jeriah Henry" at bounding box center [786, 337] width 849 height 52
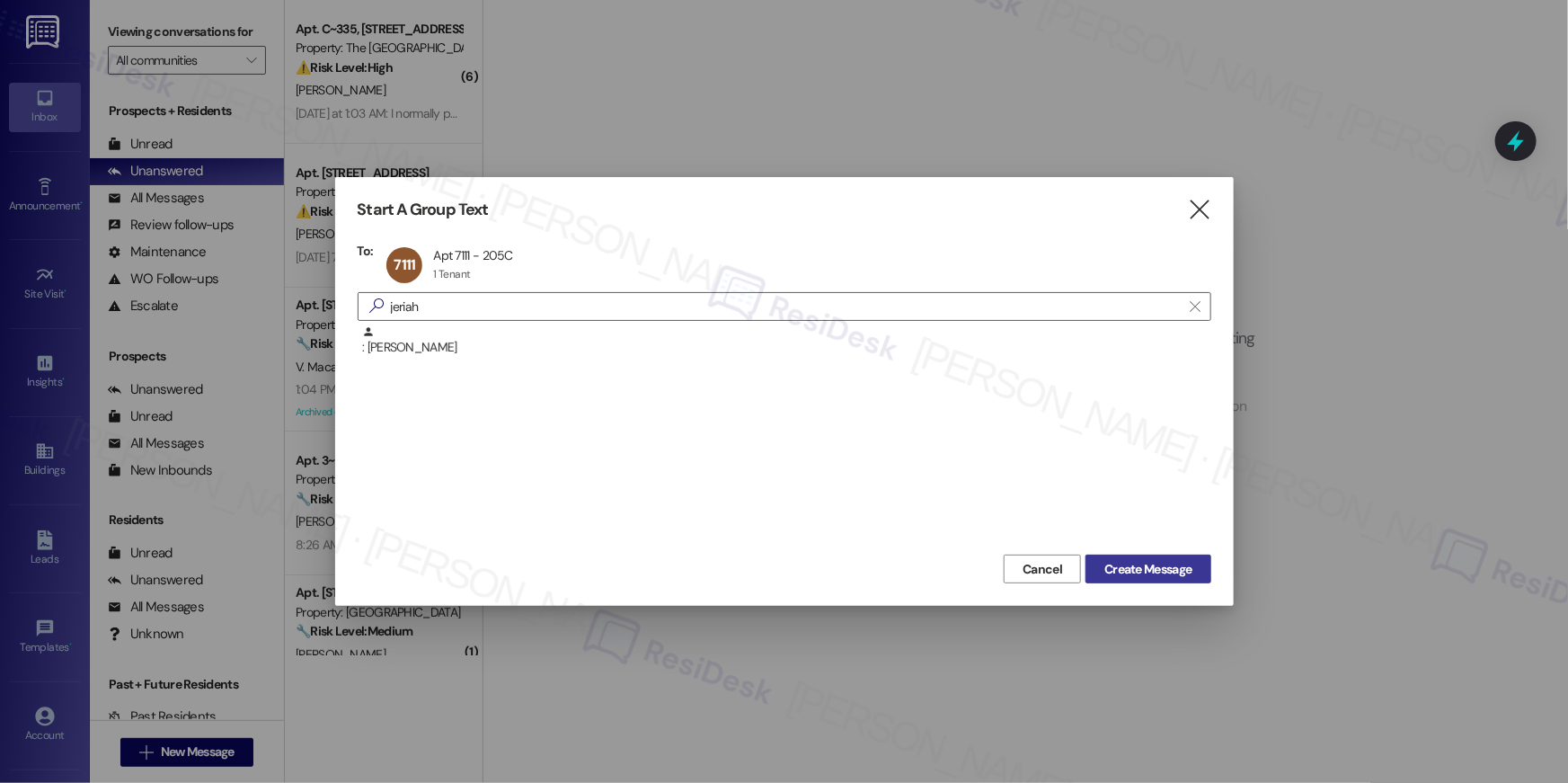
click at [1149, 562] on span "Create Message" at bounding box center [1148, 570] width 87 height 19
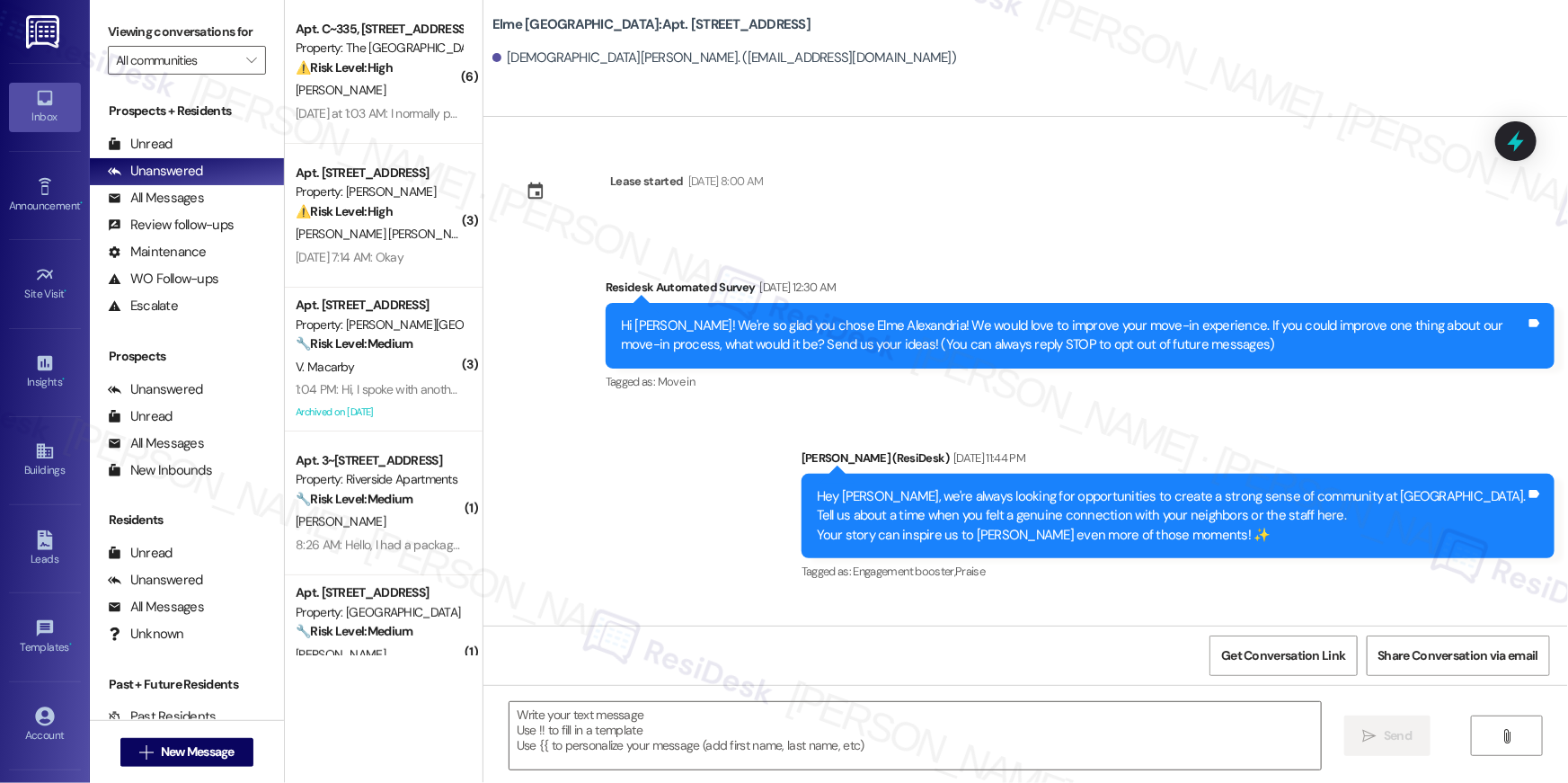
type textarea "Fetching suggested responses. Please feel free to read through the conversation…"
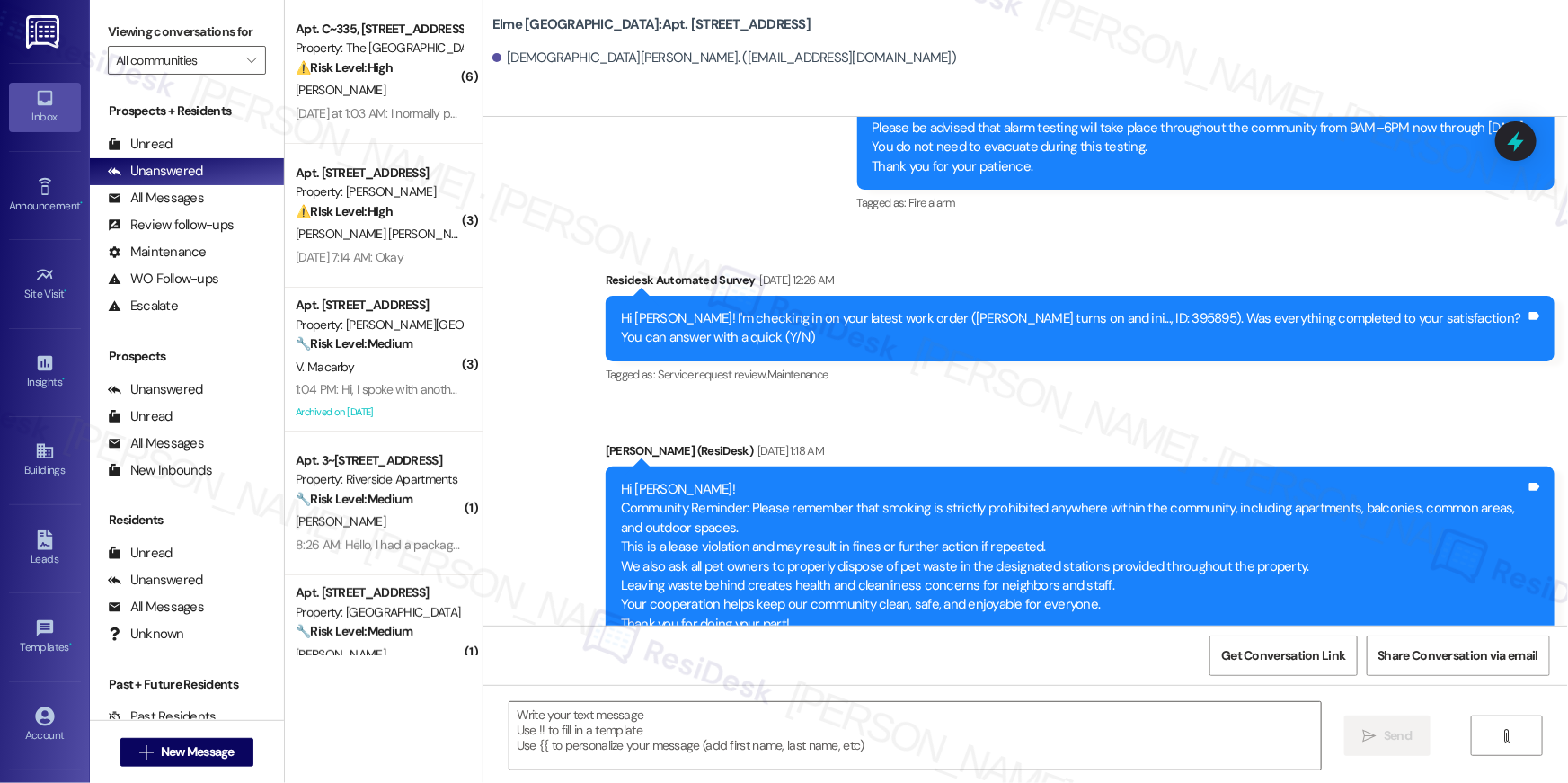
scroll to position [279, 0]
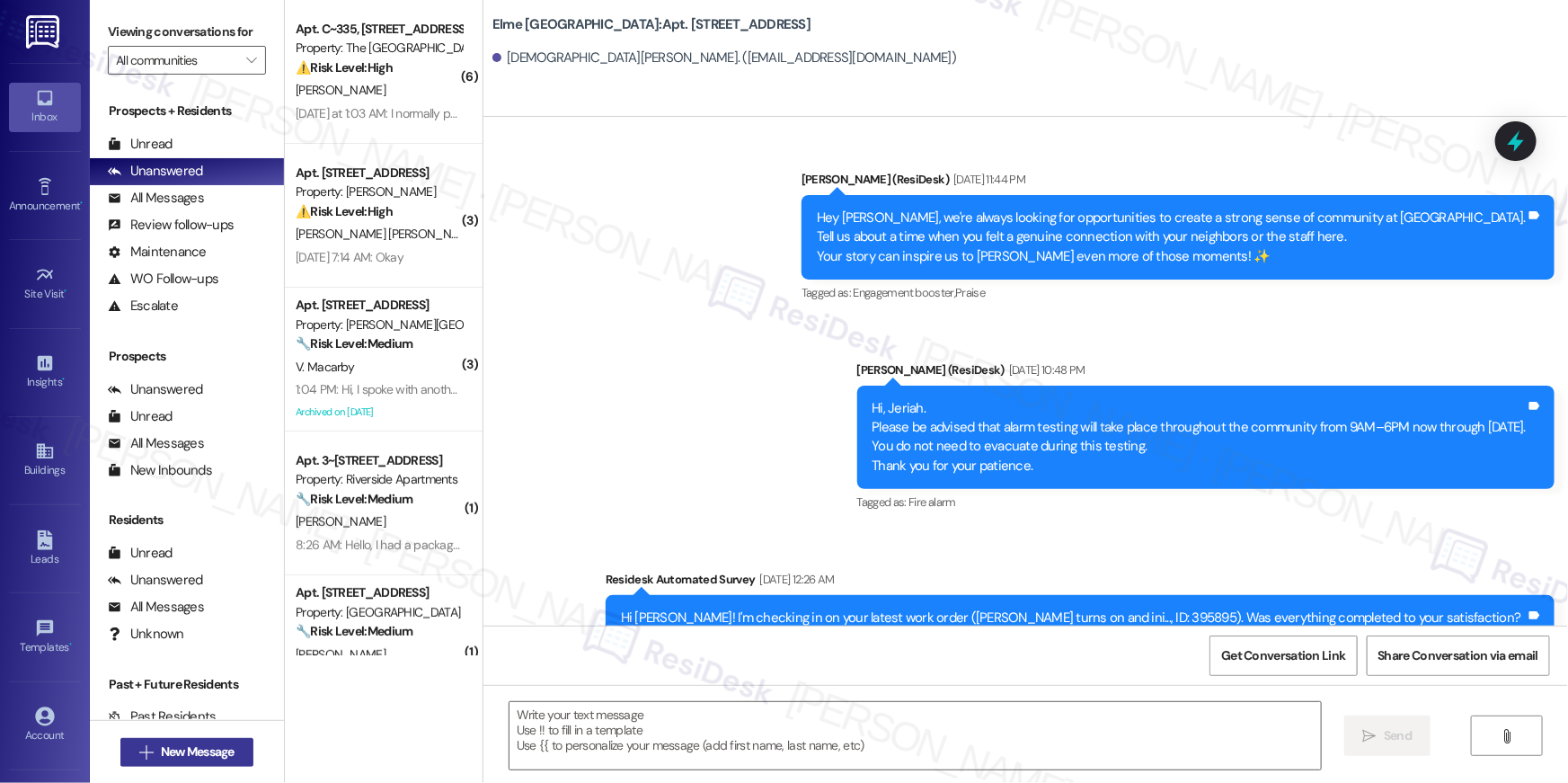
click at [211, 747] on span "New Message" at bounding box center [198, 752] width 74 height 19
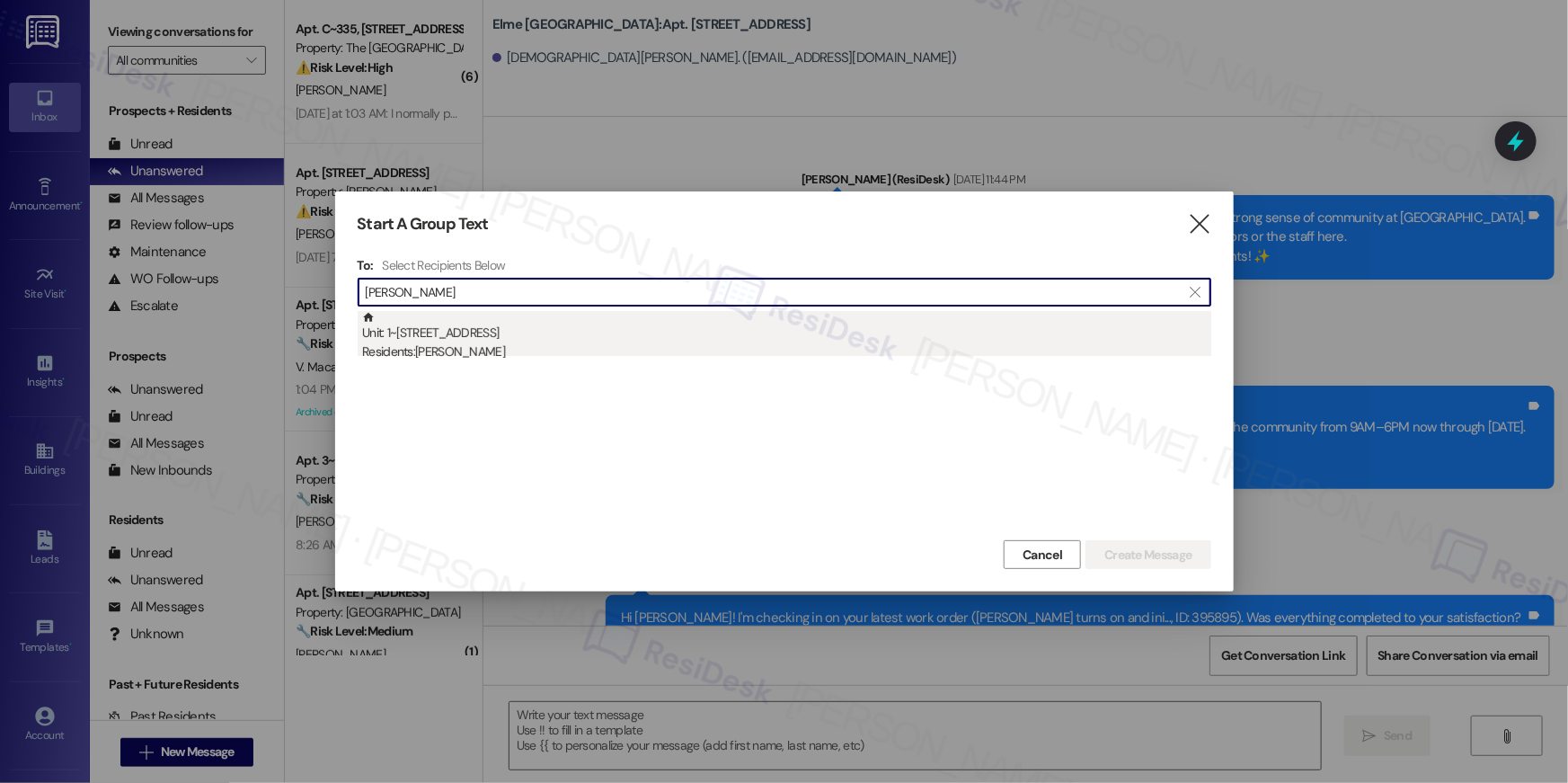
type input "taffany"
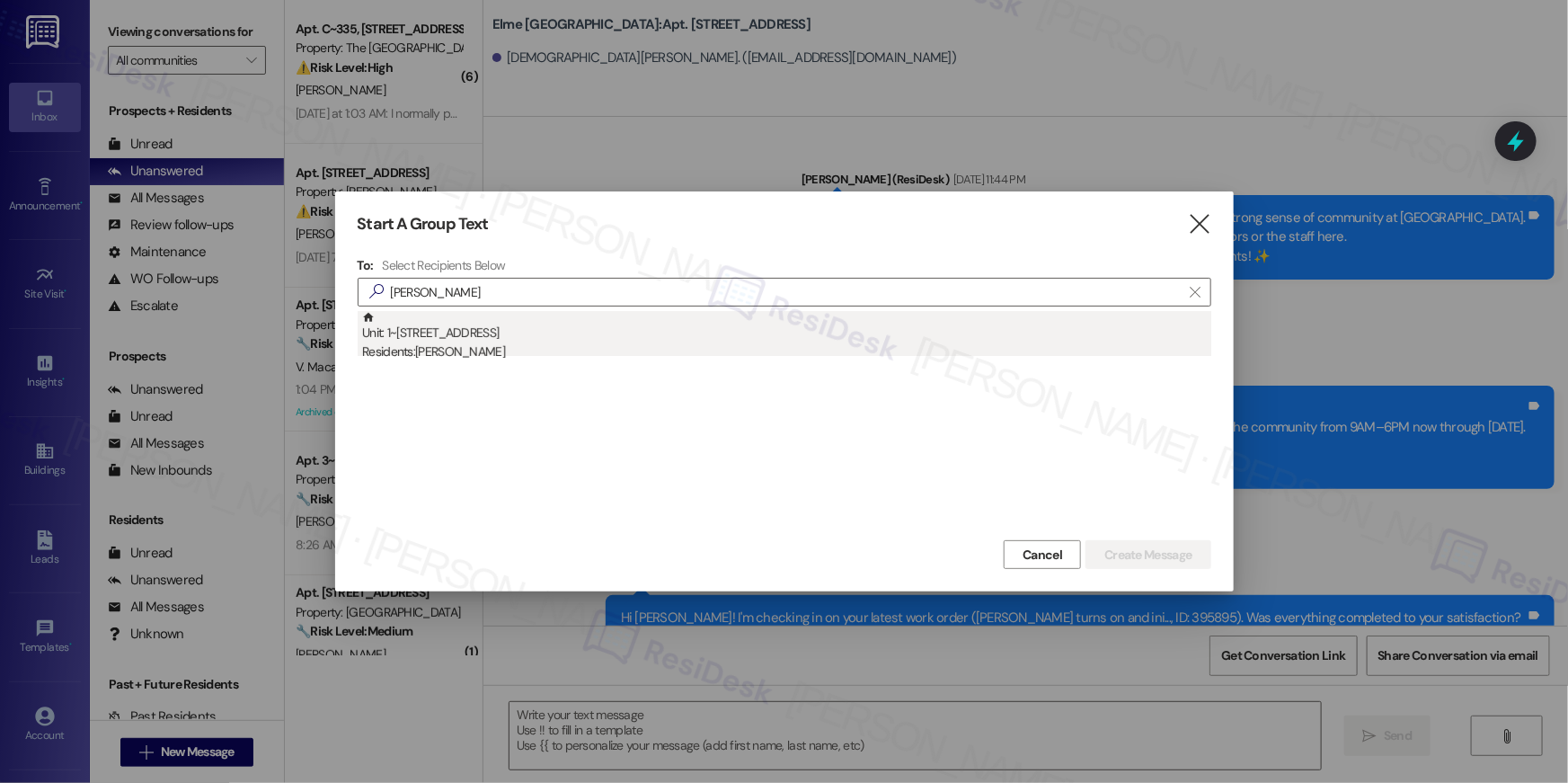
click at [567, 324] on div "Unit: 1~0604 - 860 Rock Quarry Road Residents: Taffany Campbell" at bounding box center [786, 337] width 849 height 52
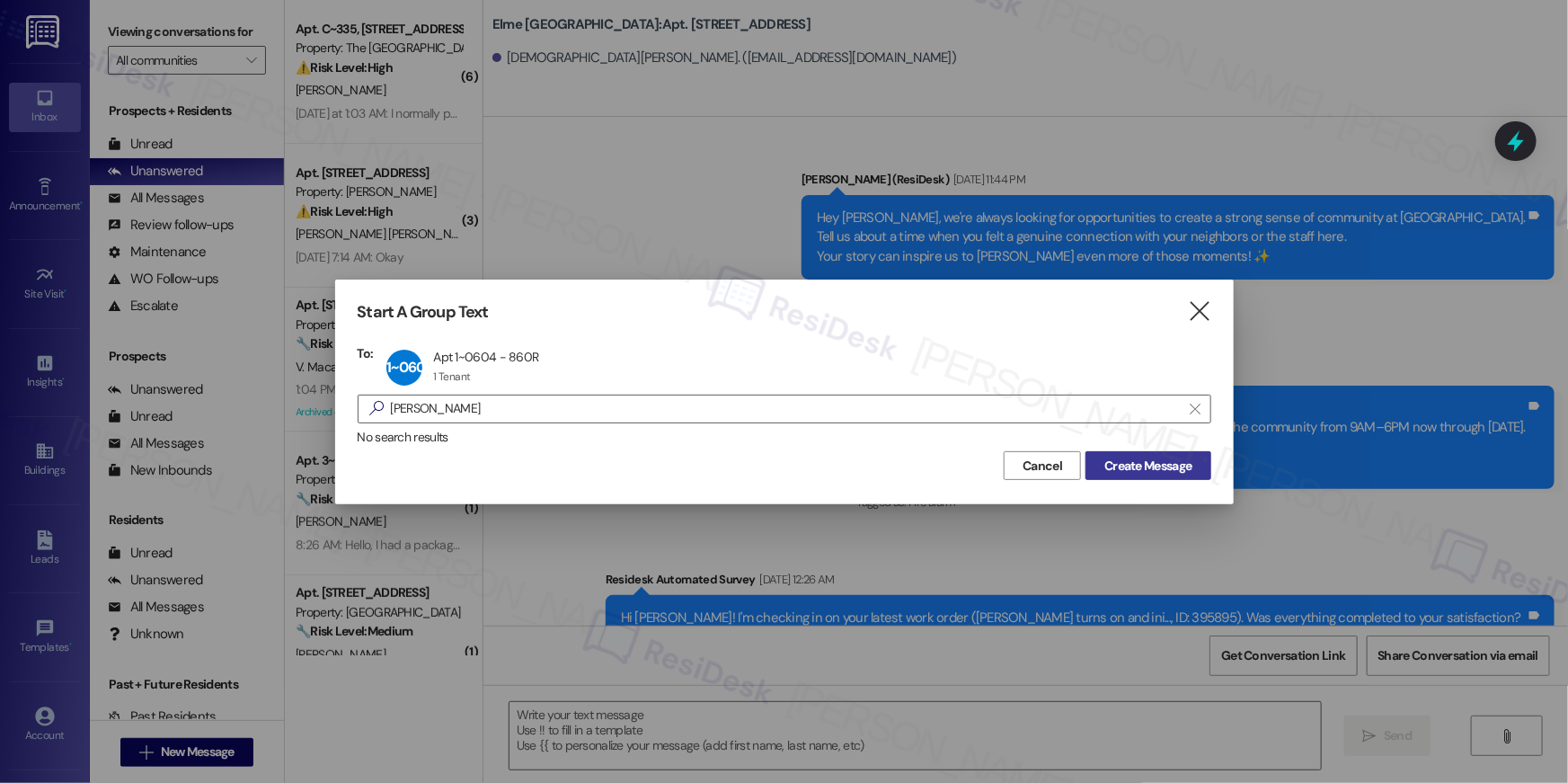
click at [1143, 466] on span "Create Message" at bounding box center [1148, 466] width 87 height 19
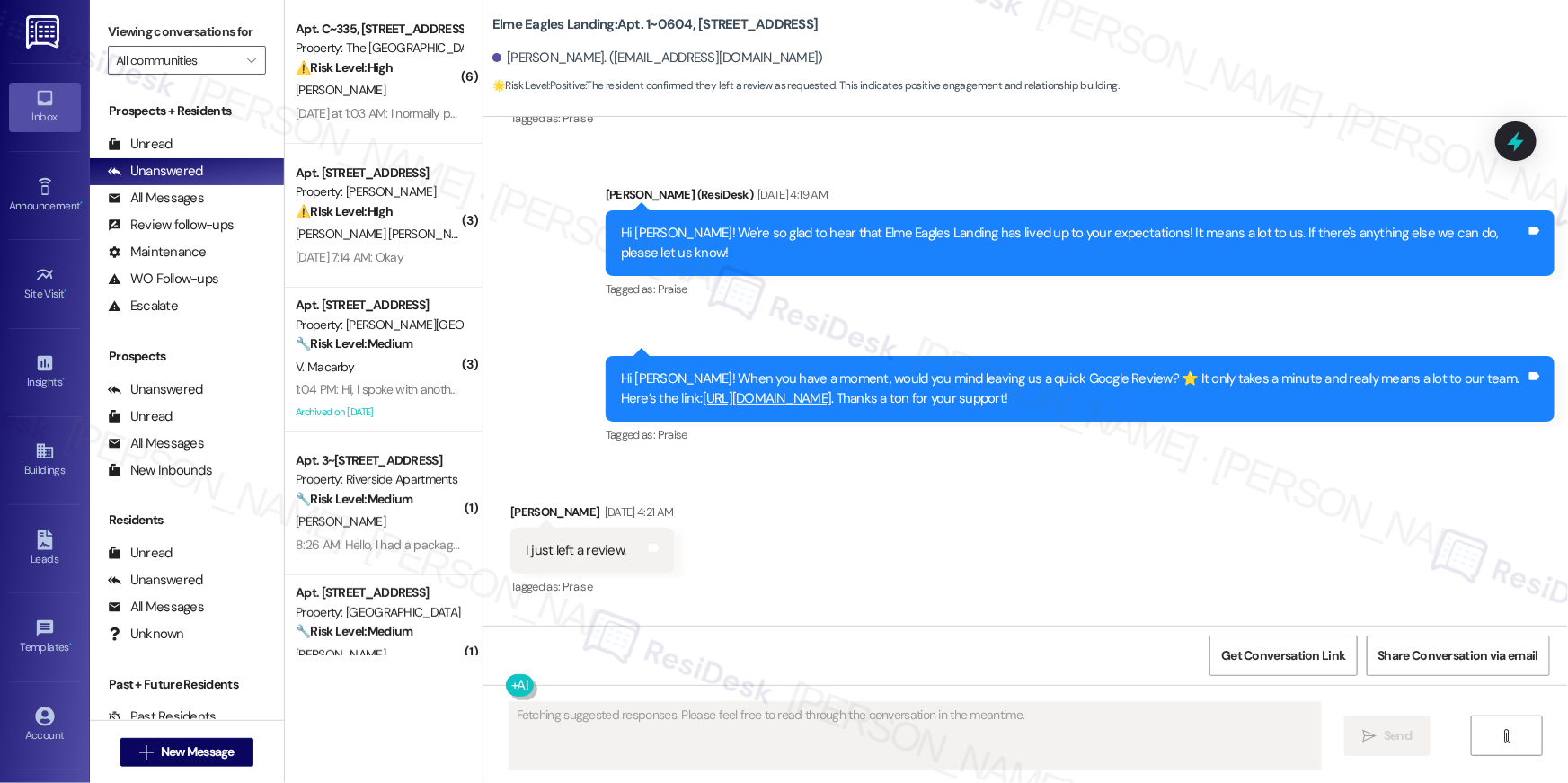
scroll to position [1591, 0]
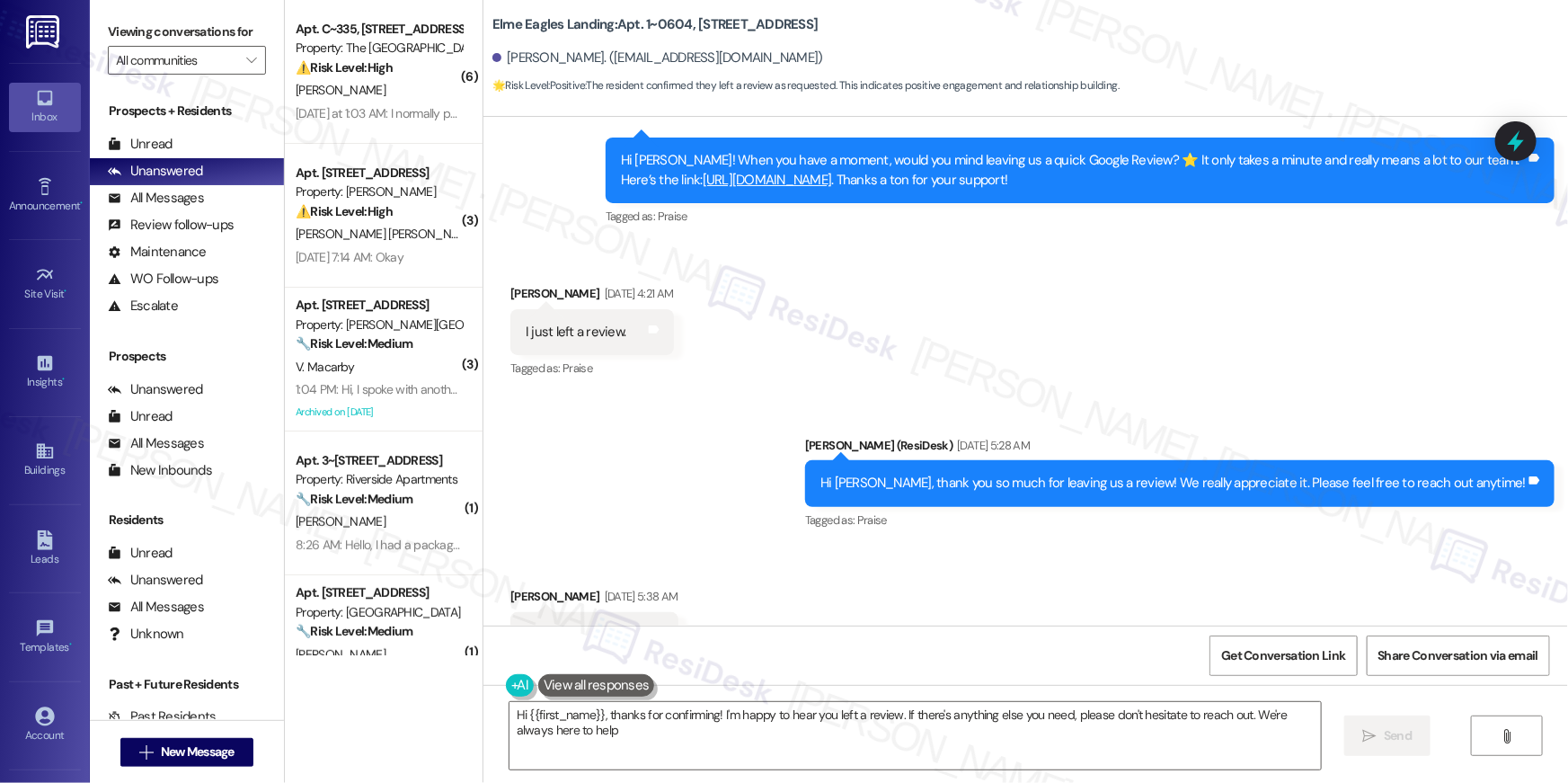
type textarea "Hi {{first_name}}, thanks for confirming! I'm happy to hear you left a review. …"
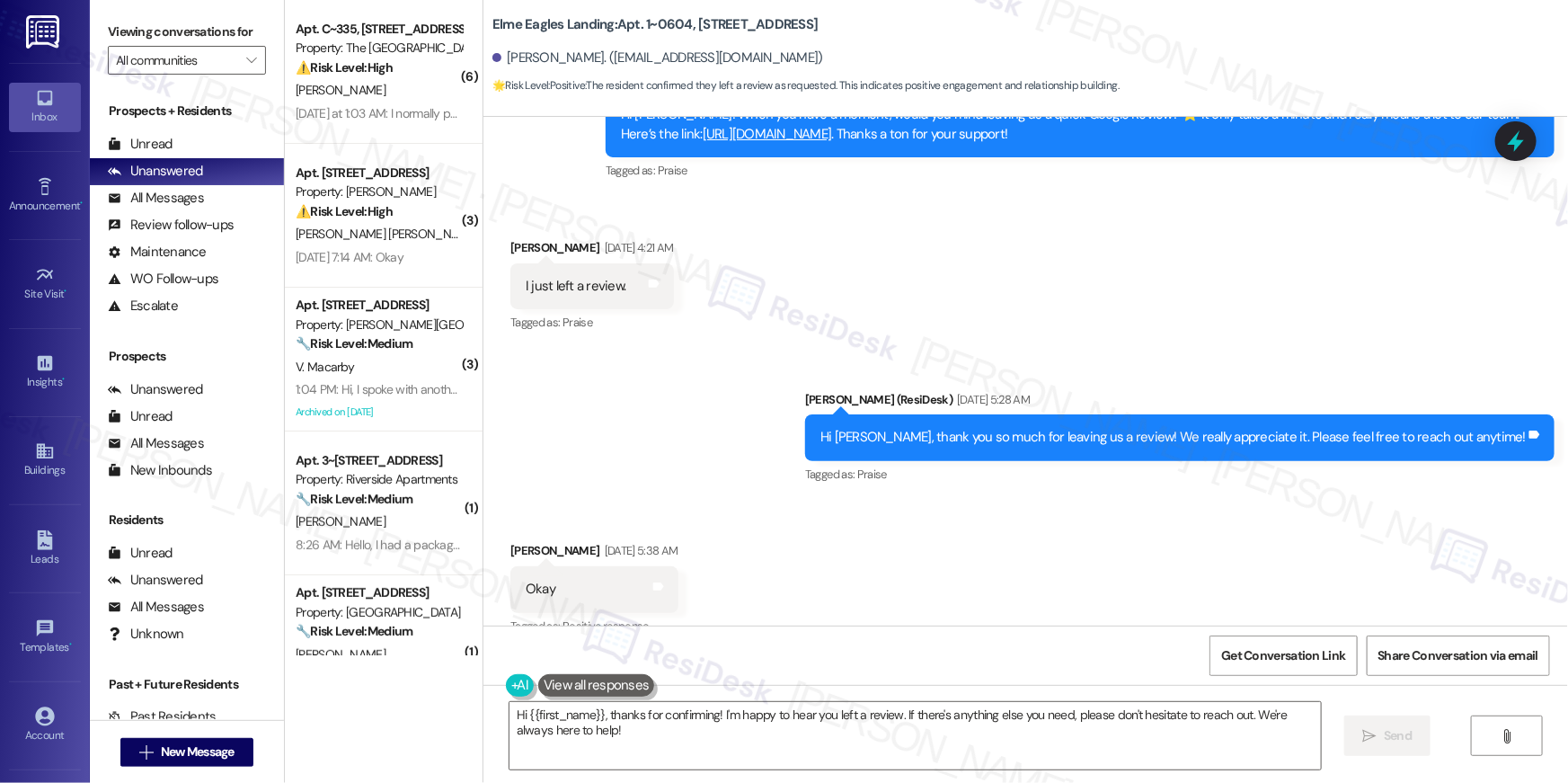
scroll to position [1757, 0]
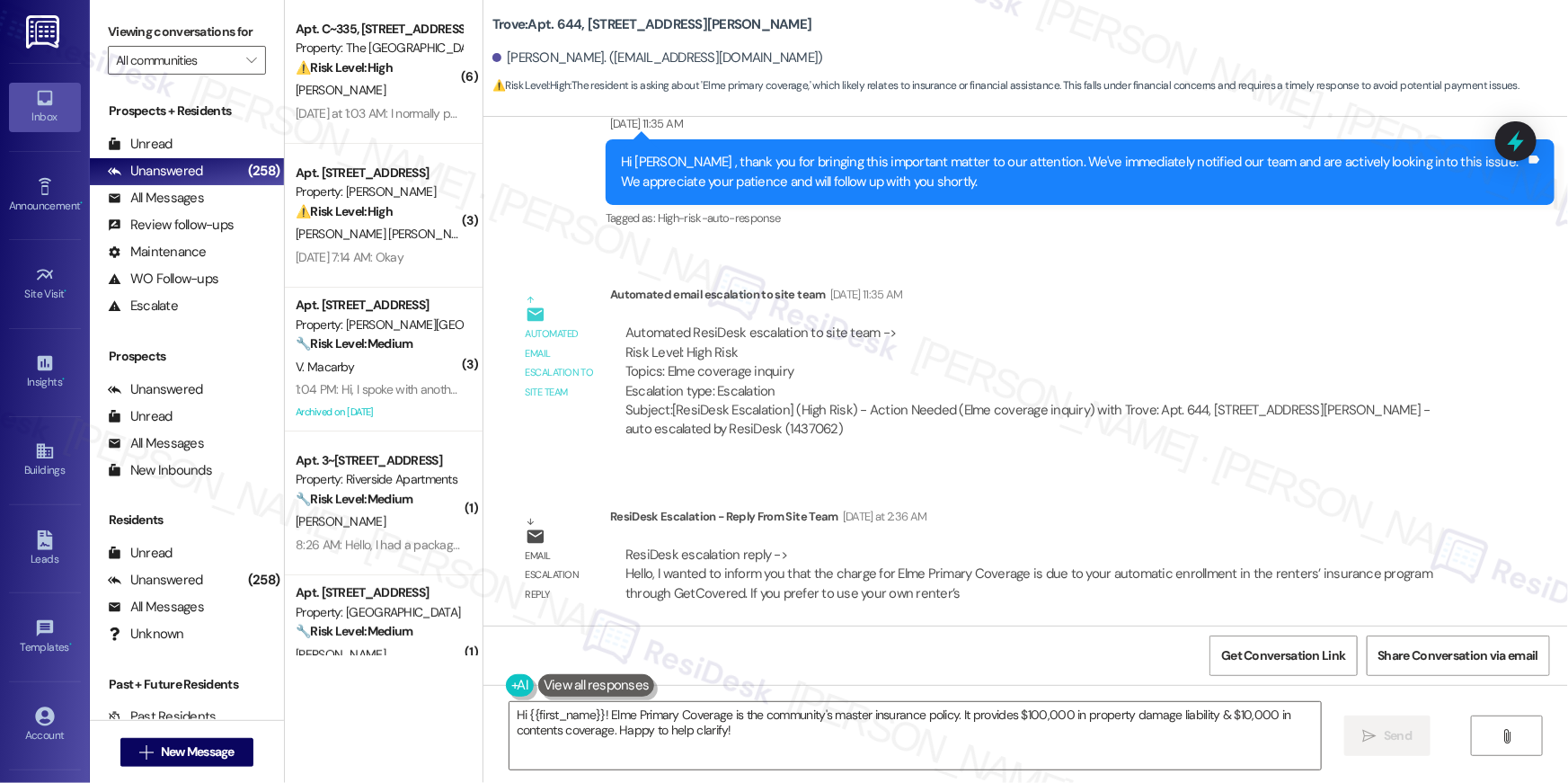
scroll to position [1149, 0]
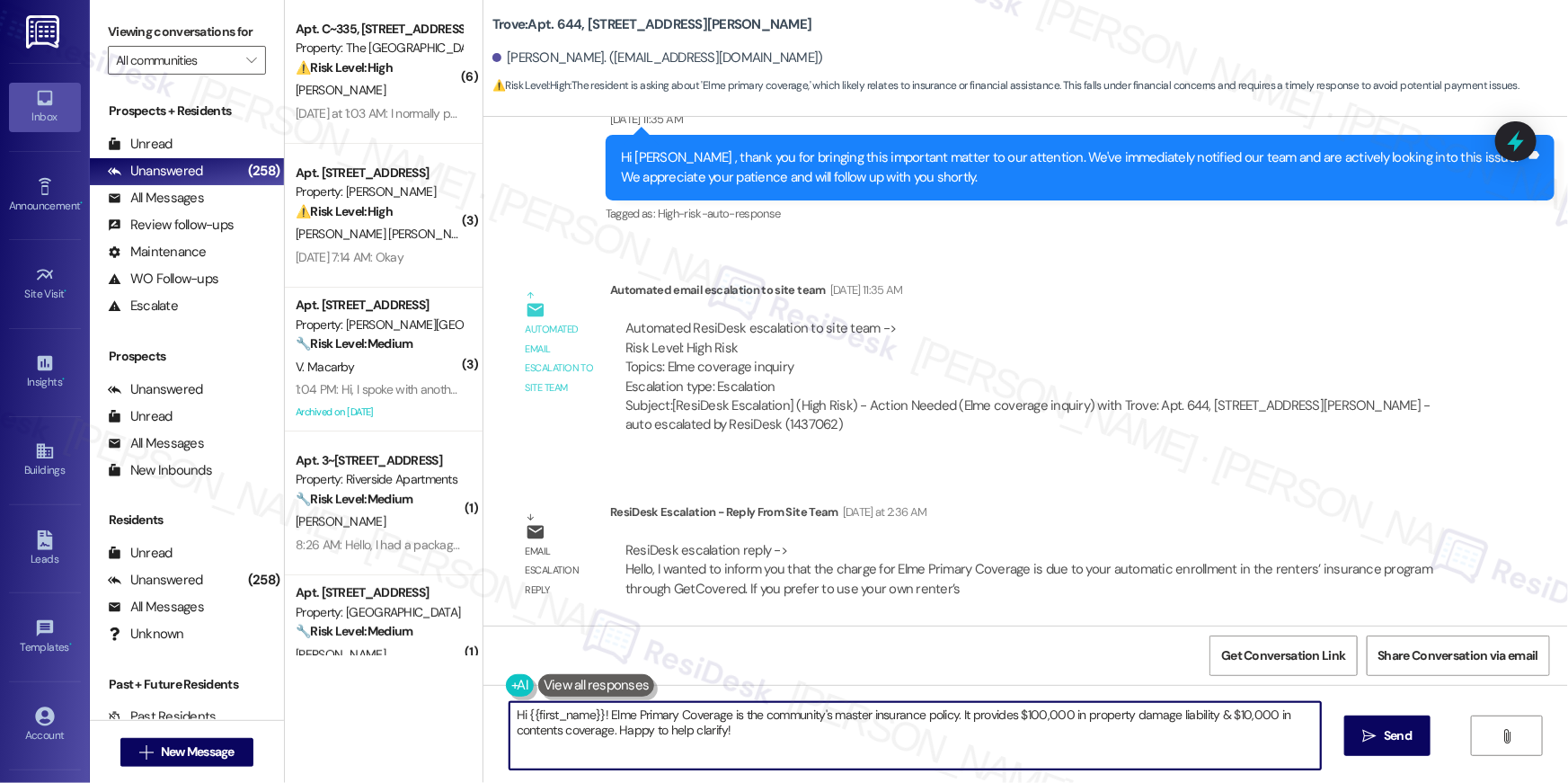
click at [896, 729] on textarea "Hi {{first_name}}! Elme Primary Coverage is the community's master insurance po…" at bounding box center [915, 735] width 811 height 67
drag, startPoint x: 715, startPoint y: 727, endPoint x: 601, endPoint y: 715, distance: 114.6
click at [600, 714] on textarea "Hi {{first_name}}! Elme Primary Coverage is the community's master insurance po…" at bounding box center [915, 735] width 811 height 67
paste textarea "I wanted to inform you that the charge for Elme Primary Coverage is due to your…"
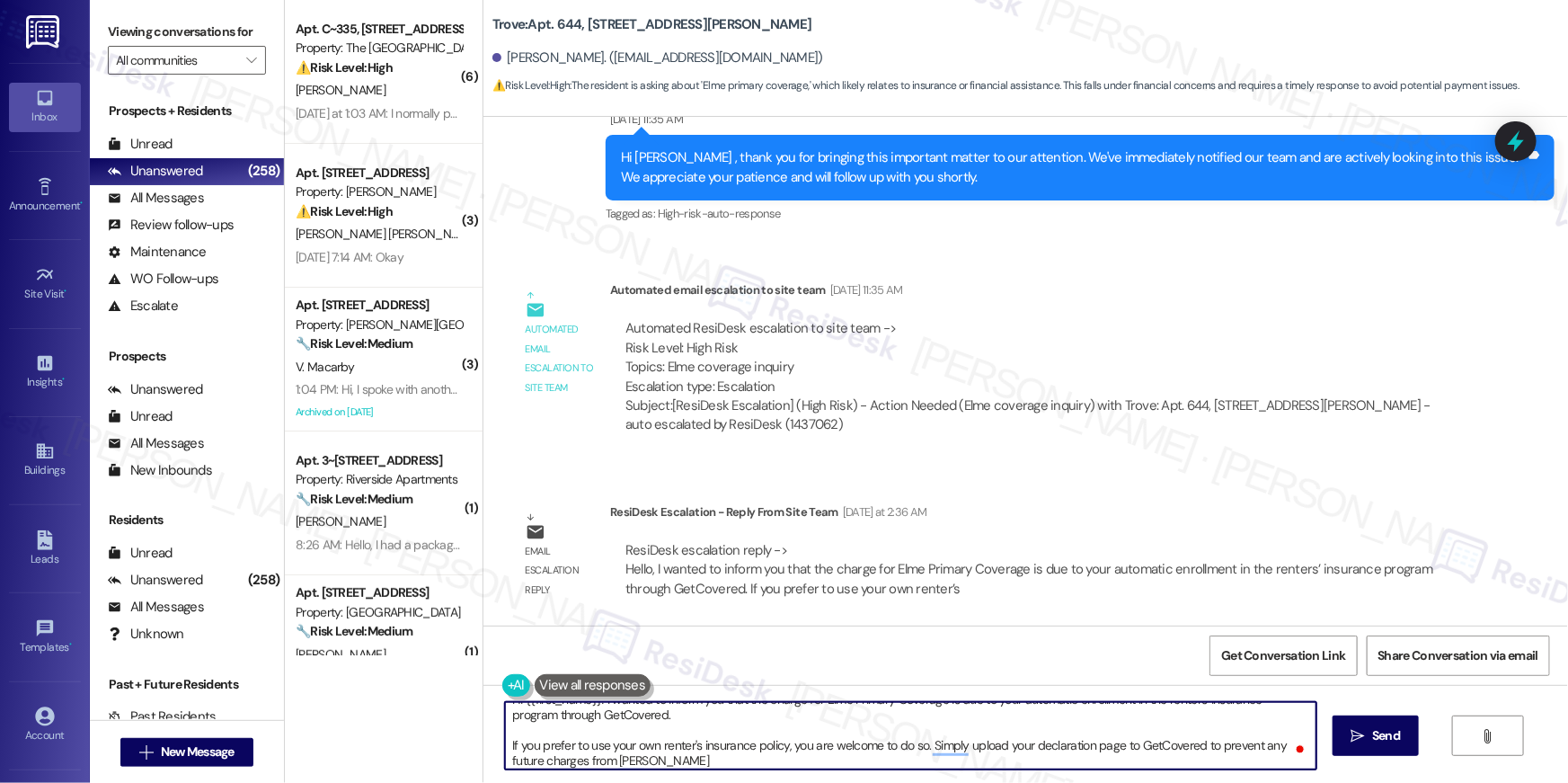
scroll to position [53, 0]
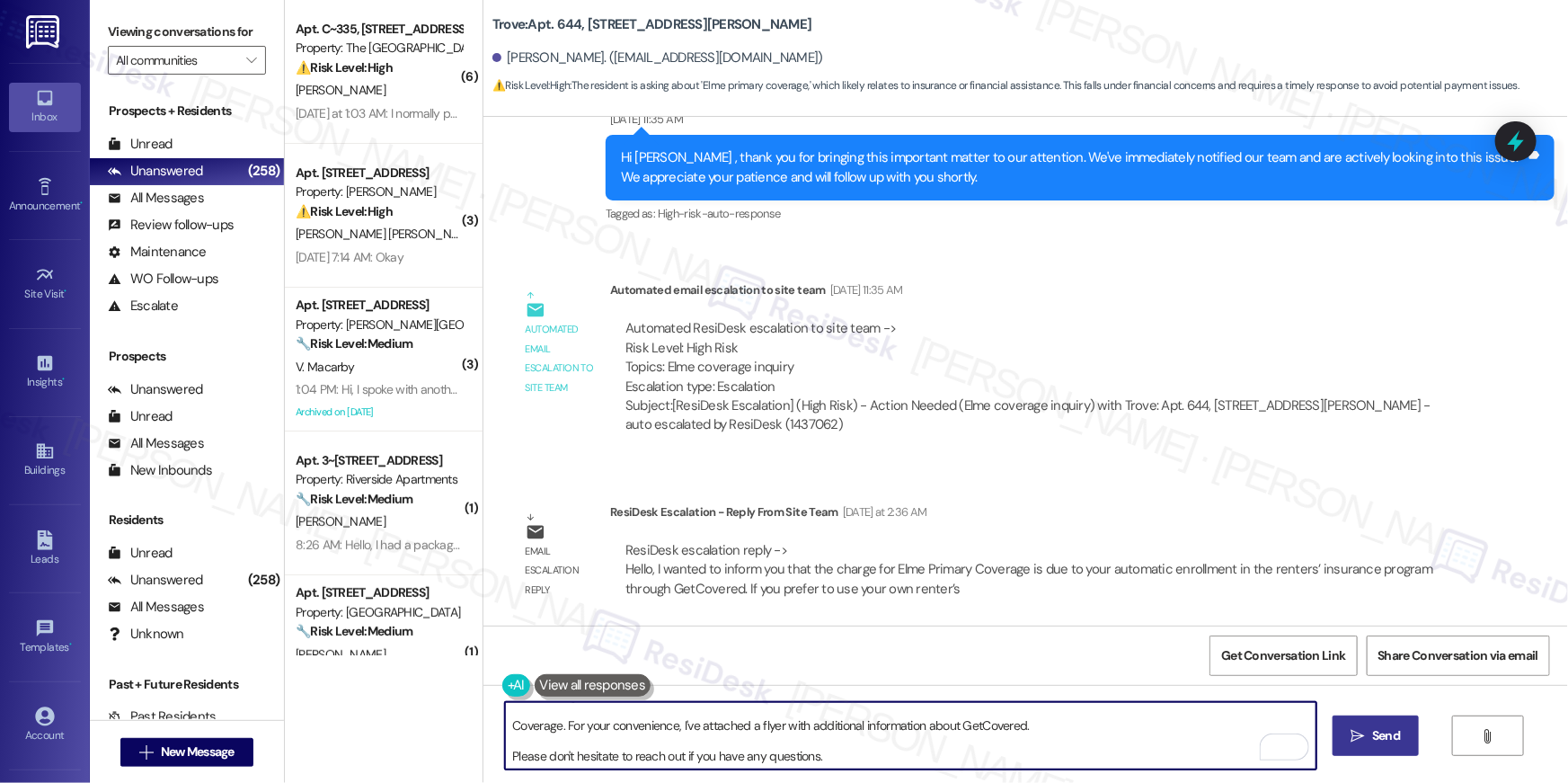
type textarea "Hi {{first_name}}! I wanted to inform you that the charge for Elme Primary Cove…"
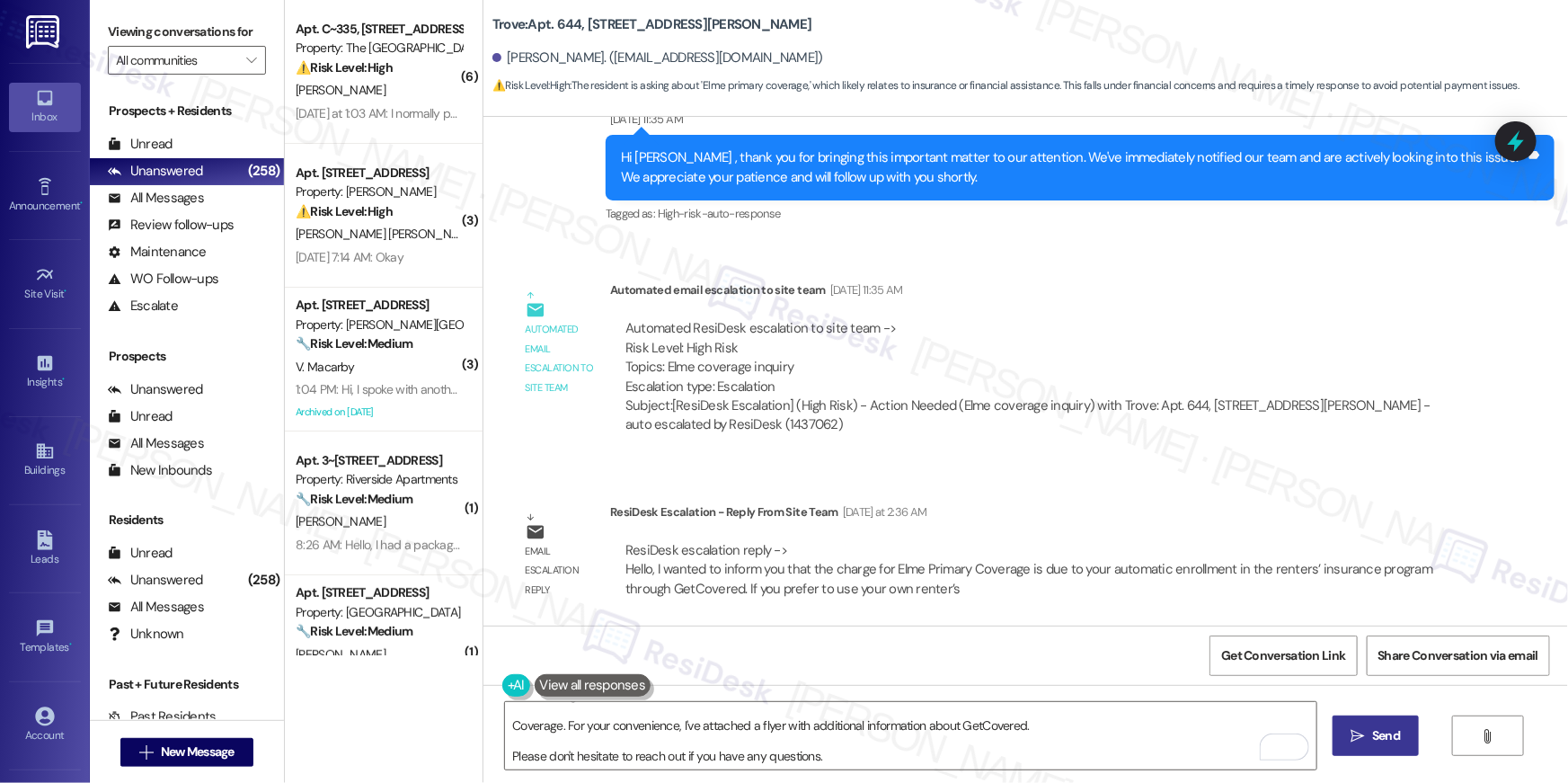
click at [1368, 744] on span "Send" at bounding box center [1386, 735] width 35 height 19
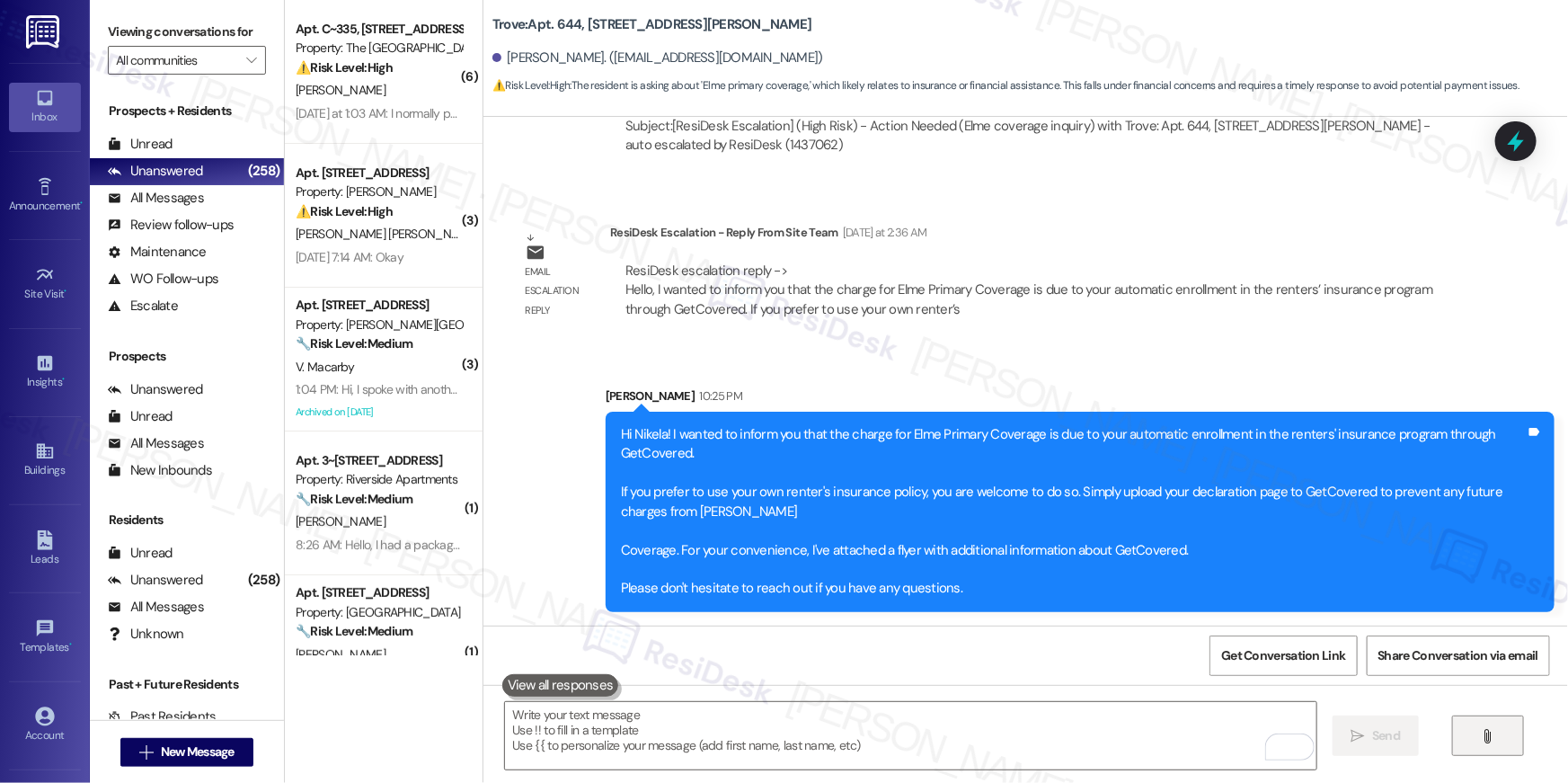
click at [1488, 741] on icon "" at bounding box center [1487, 736] width 14 height 15
click at [1489, 741] on icon "" at bounding box center [1487, 736] width 14 height 15
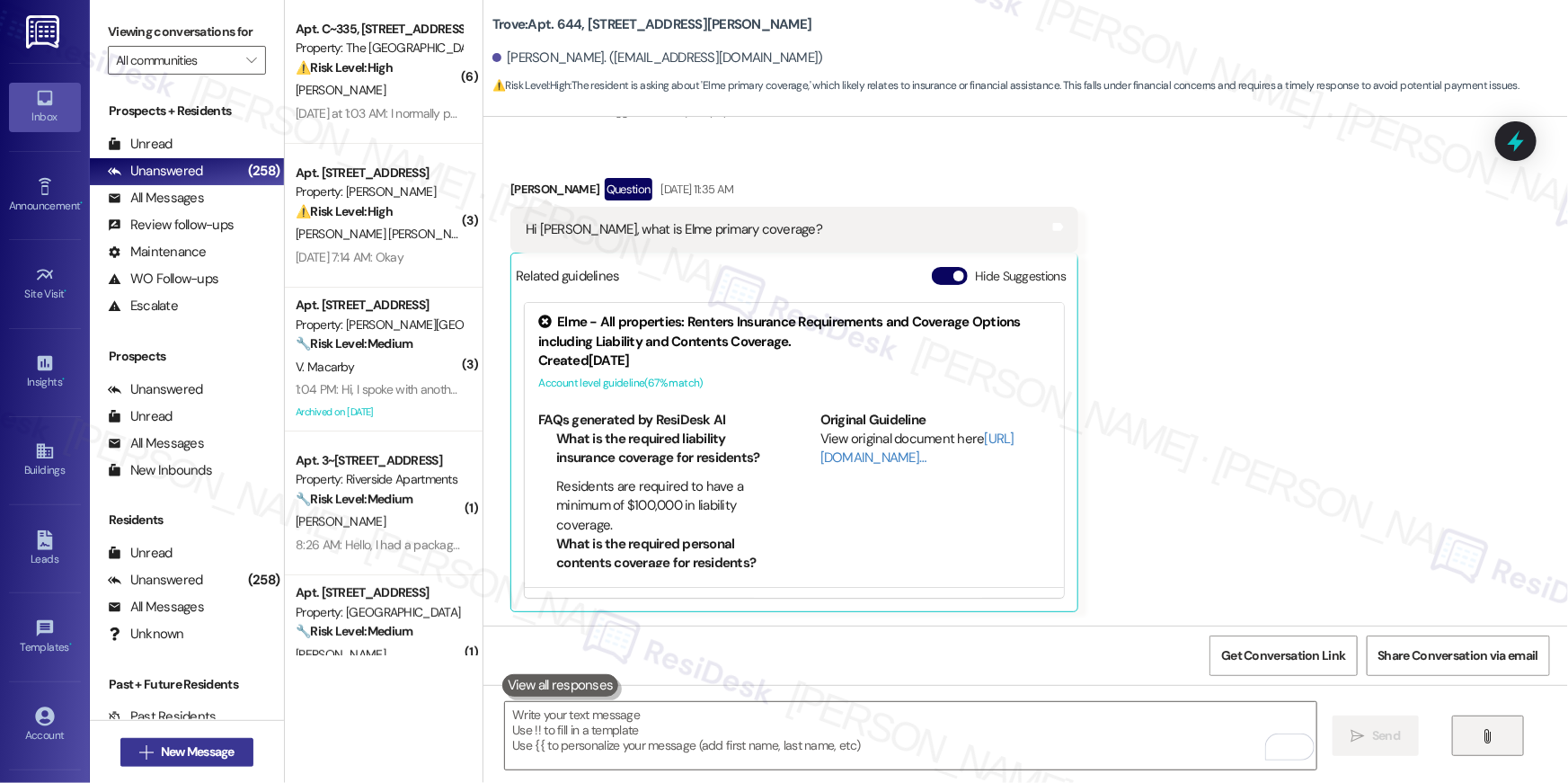
click at [212, 755] on span "New Message" at bounding box center [198, 752] width 74 height 19
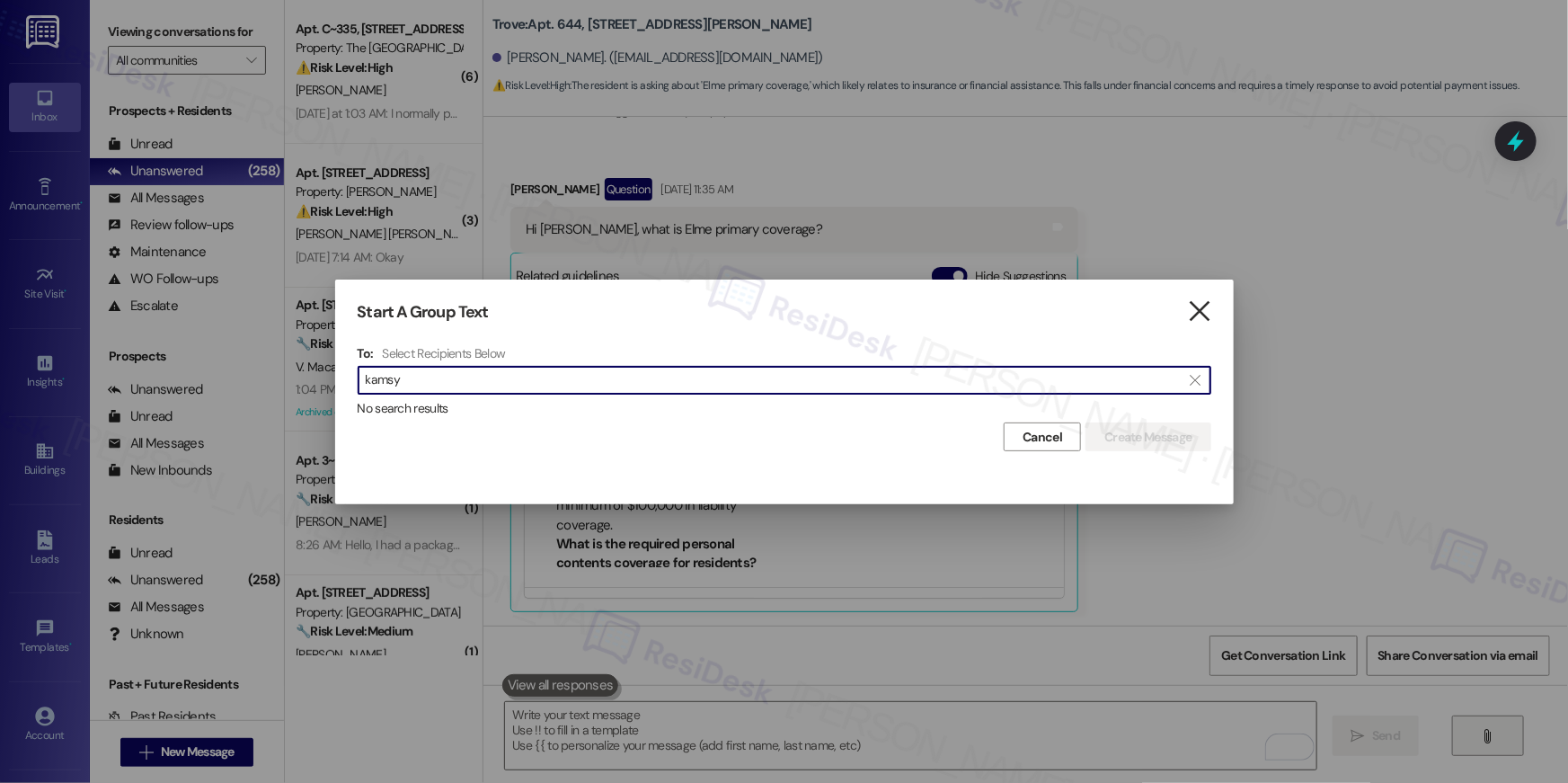
type input "kamsy"
click at [1196, 318] on icon "" at bounding box center [1198, 311] width 24 height 19
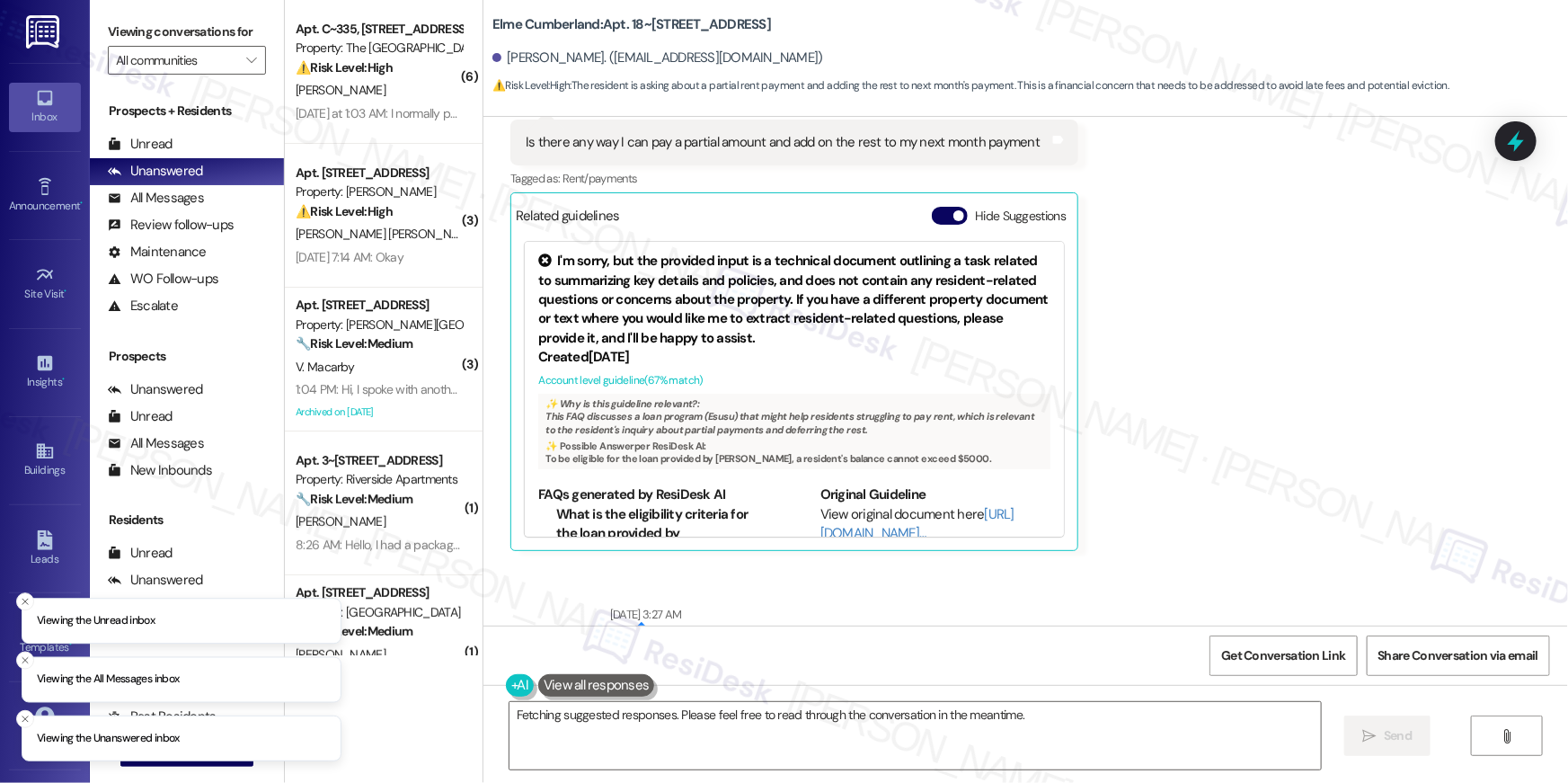
scroll to position [13386, 0]
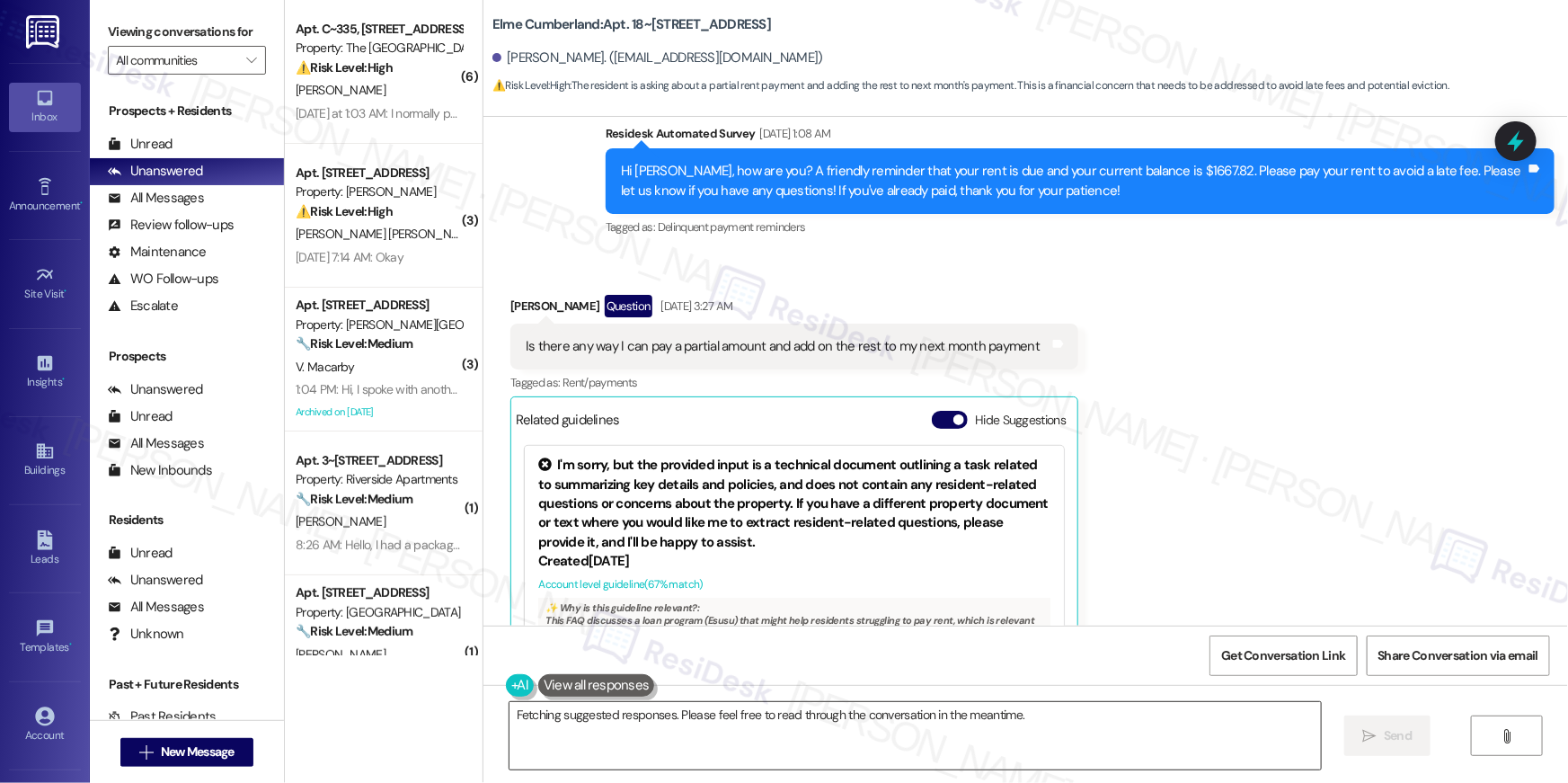
click at [686, 735] on textarea "Hi {{first_name}}, I understand you're asking about partial rent payments. Let …" at bounding box center [915, 735] width 811 height 67
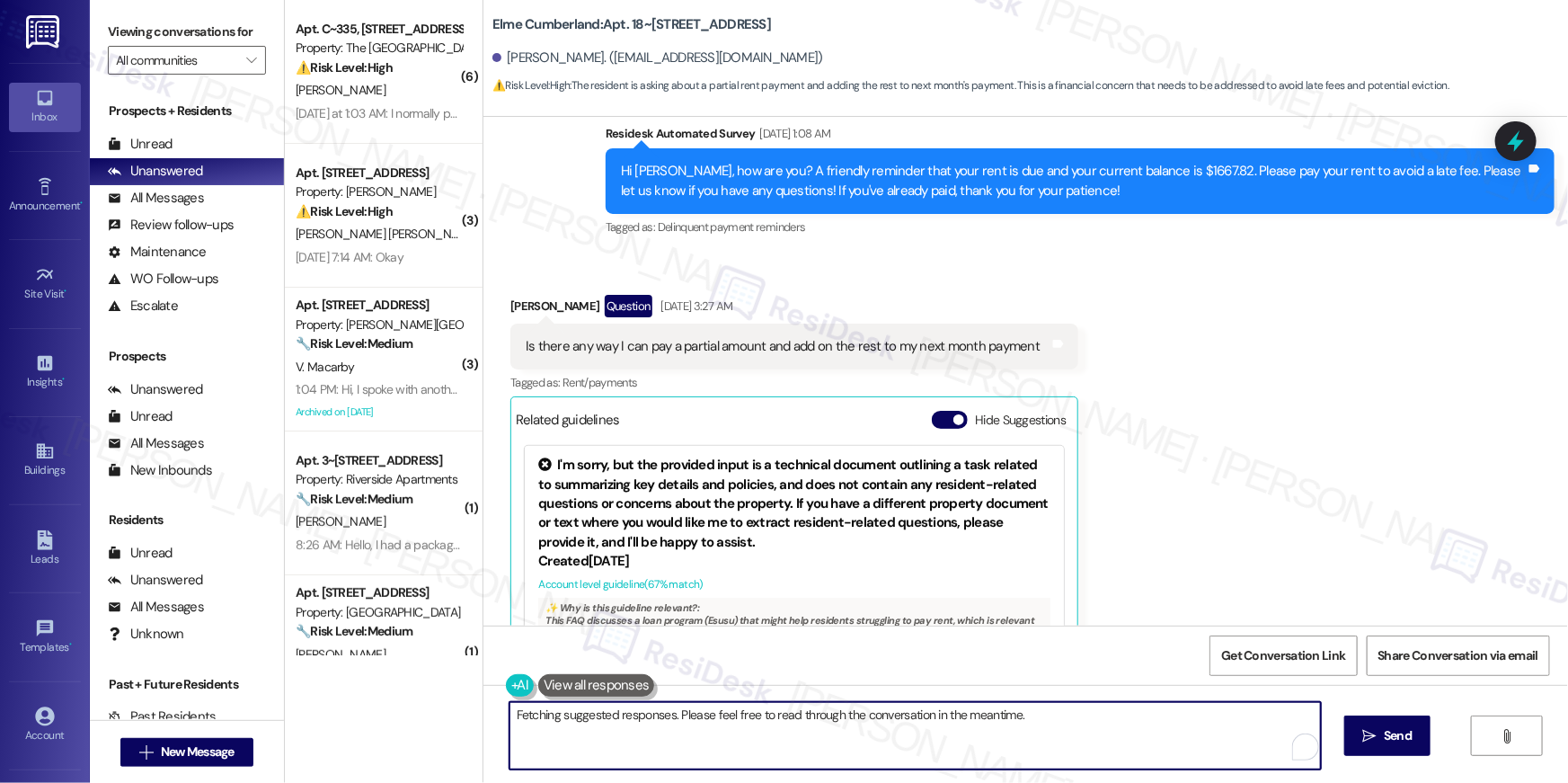
click at [818, 782] on div "Hi {{first_name}}, I understand you're asking about partial rent payments. Let …" at bounding box center [1025, 752] width 1084 height 135
paste textarea "received an update from our site team. They said unfortunately, we are not able…"
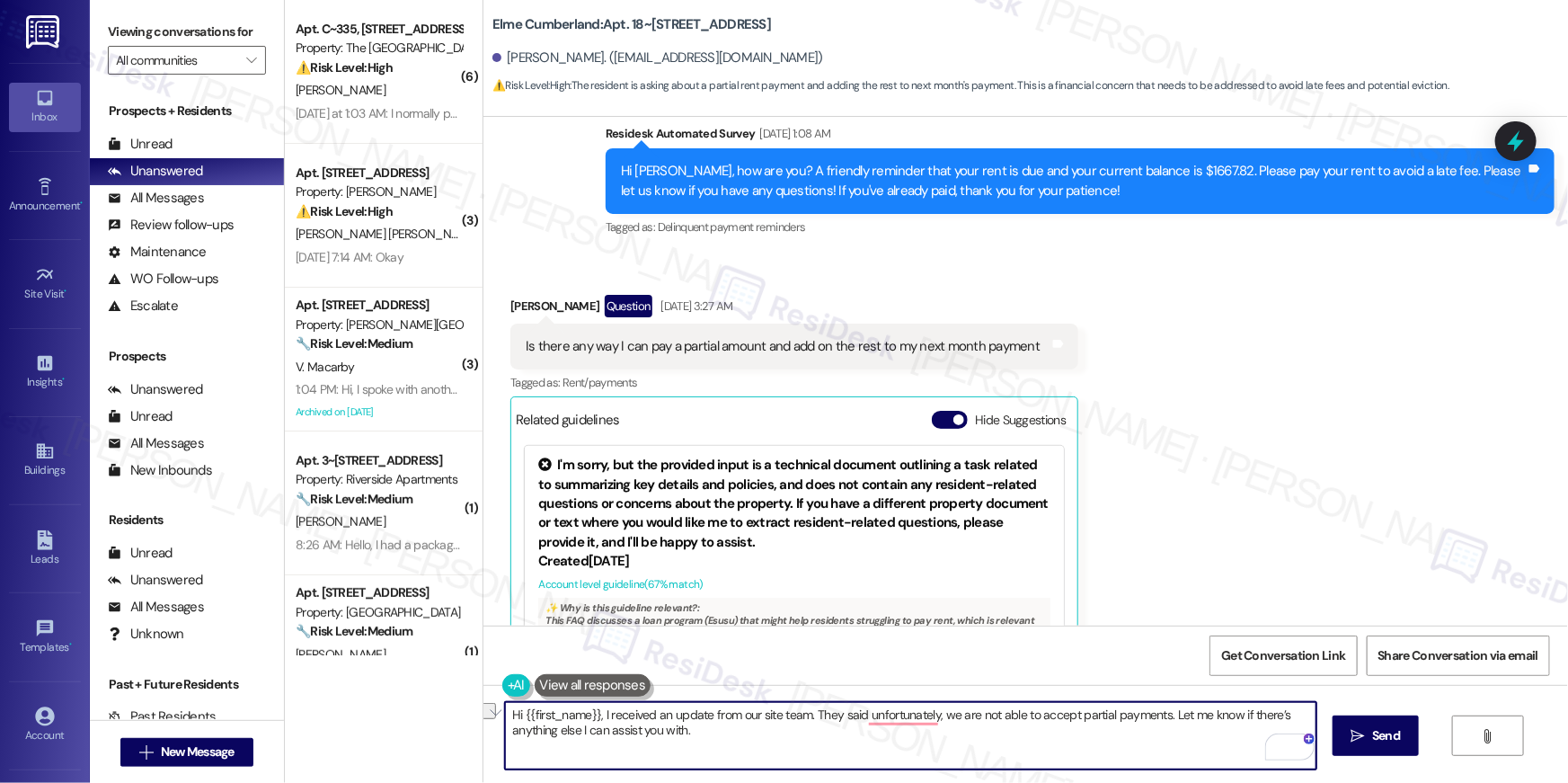
drag, startPoint x: 944, startPoint y: 713, endPoint x: 596, endPoint y: 717, distance: 348.0
click at [596, 717] on textarea "Hi {{first_name}}, I received an update from our site team. They said unfortuna…" at bounding box center [910, 735] width 811 height 67
type textarea "Hi {{first_name}}, thanks for your message. I'm sorry but we are not able to ac…"
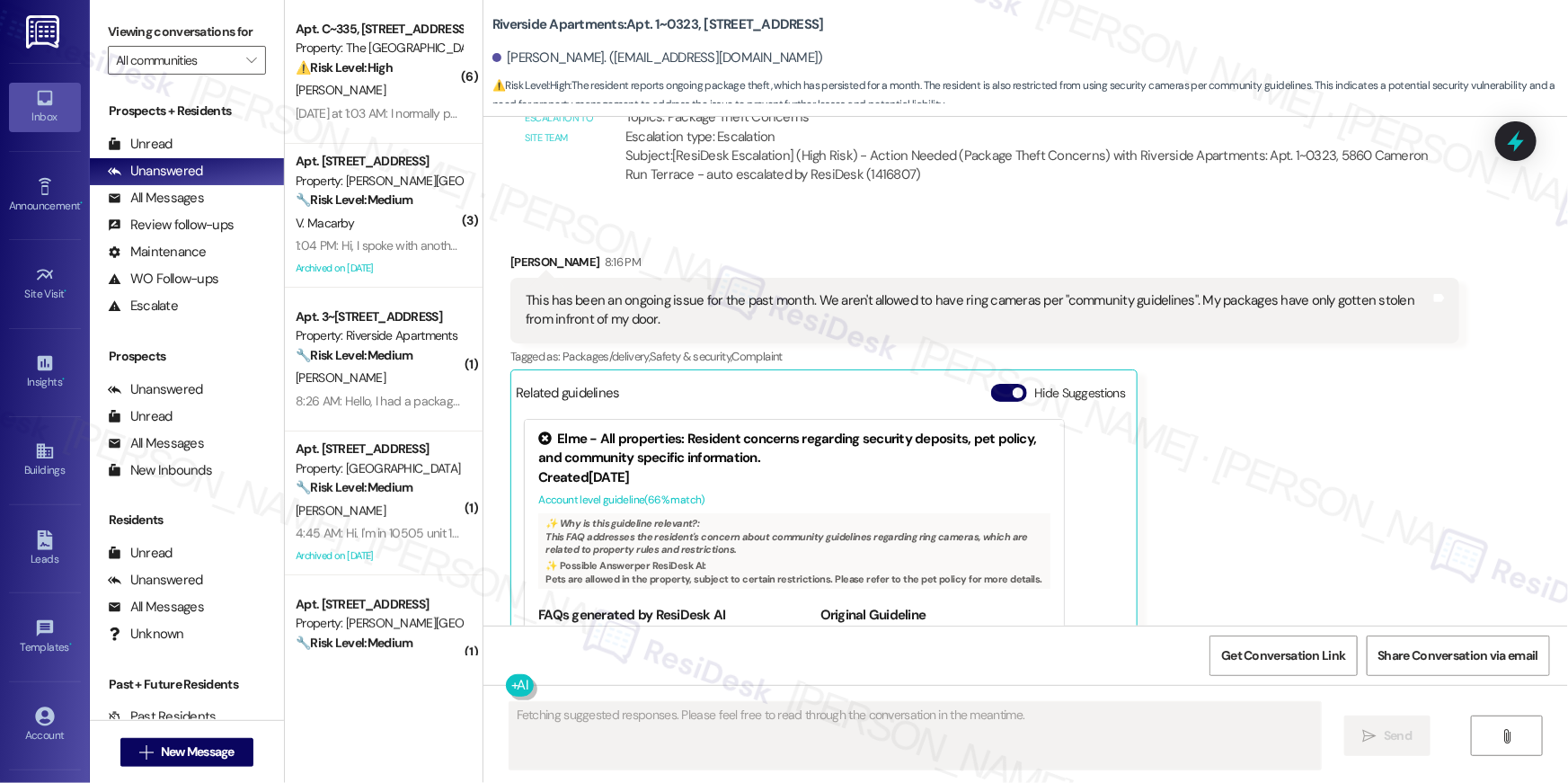
scroll to position [1202, 0]
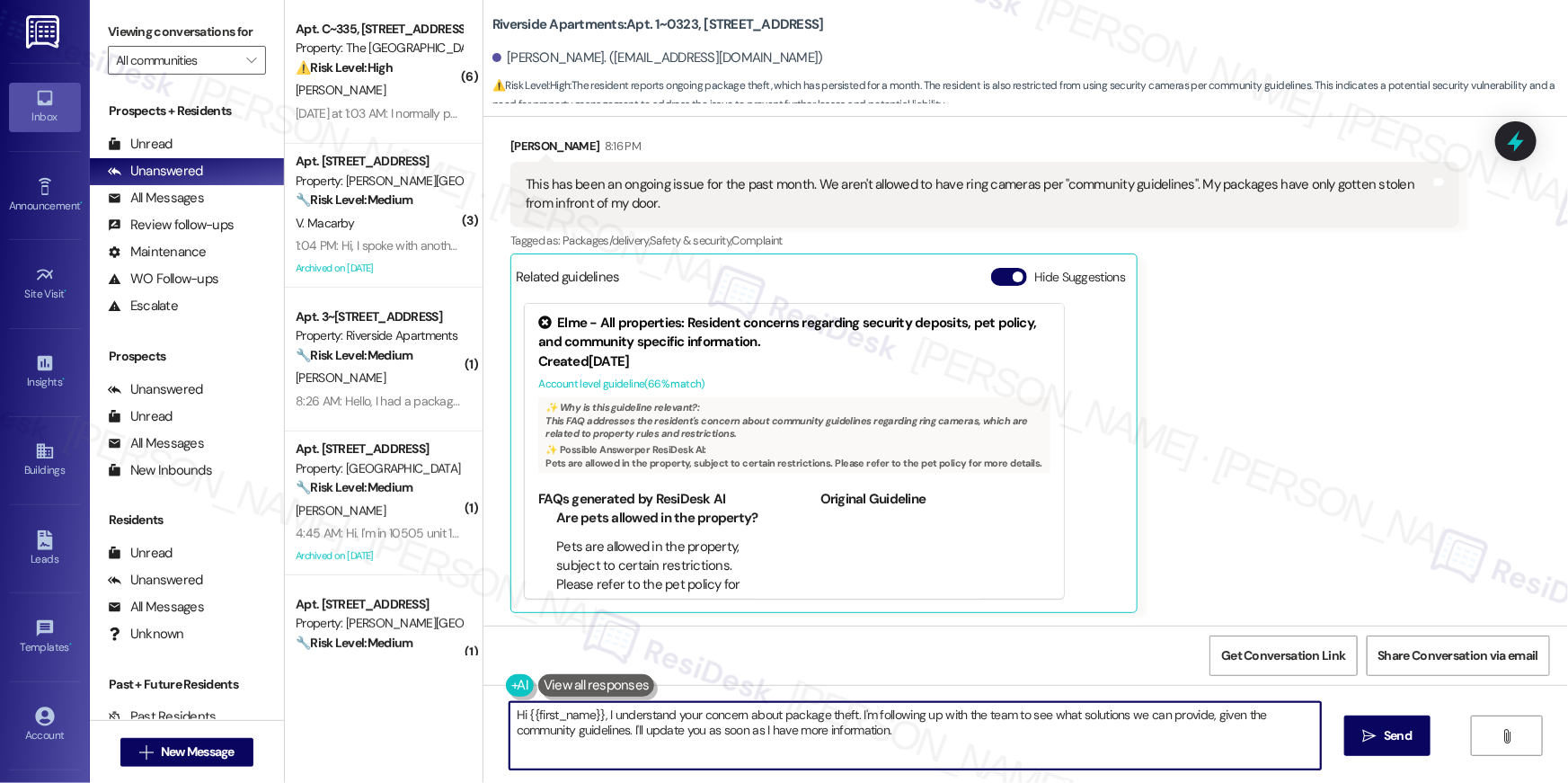
drag, startPoint x: 918, startPoint y: 726, endPoint x: 1158, endPoint y: 749, distance: 241.1
click at [918, 726] on textarea "Hi {{first_name}}, I understand your concern about package theft. I'm following…" at bounding box center [915, 735] width 811 height 67
click at [900, 732] on textarea "Hi {{first_name}}, I understand your concern about package theft. I'm following…" at bounding box center [910, 735] width 811 height 67
drag, startPoint x: 898, startPoint y: 728, endPoint x: 593, endPoint y: 719, distance: 305.1
click at [593, 719] on textarea "Hi {{first_name}}, I understand your concern about package theft. I'm following…" at bounding box center [910, 735] width 811 height 67
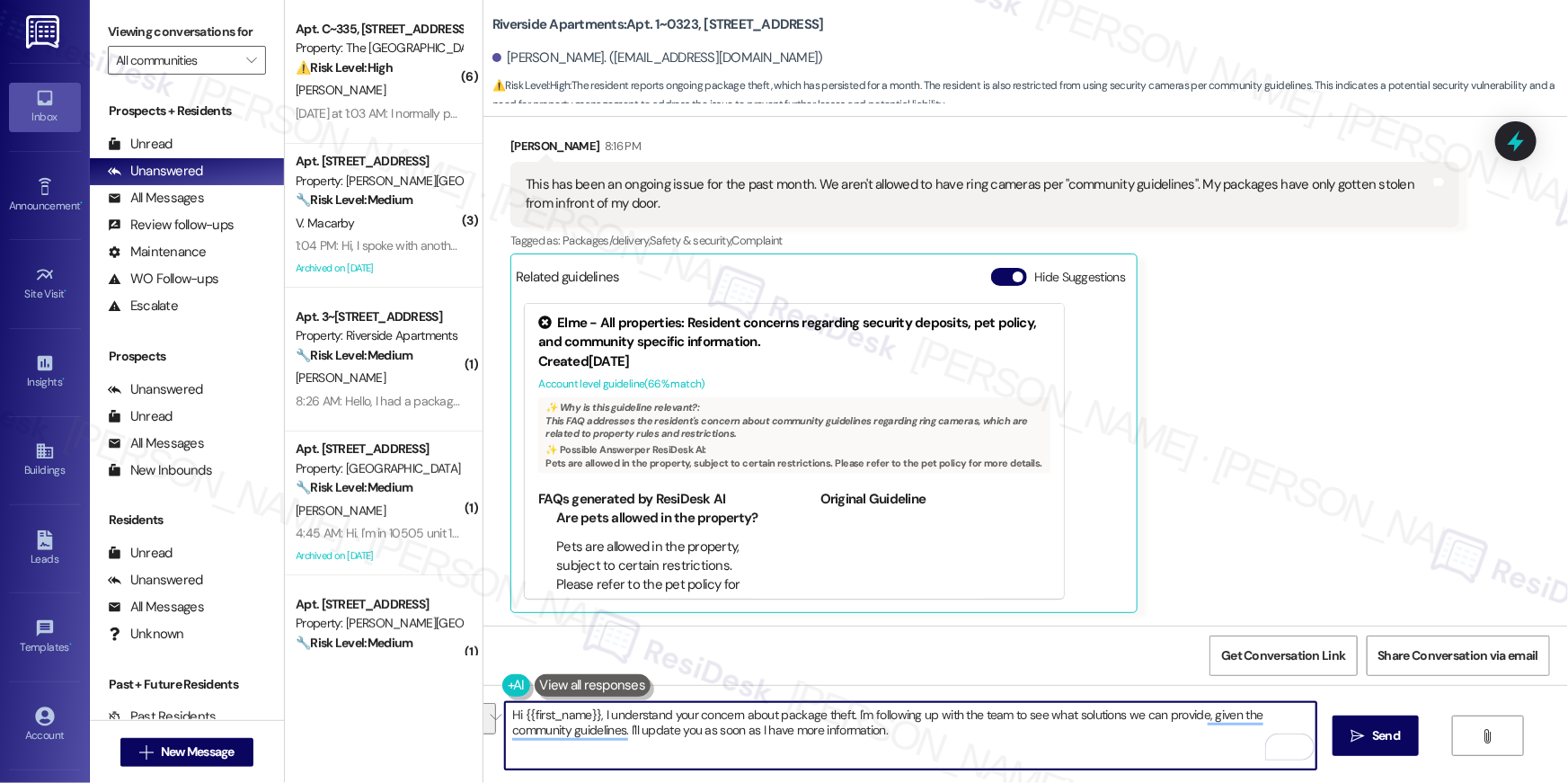
paste textarea "received an update from our site team. They said cameras are installed througho…"
type textarea "Hi {{first_name}}, I received an update from our site team. They said cameras a…"
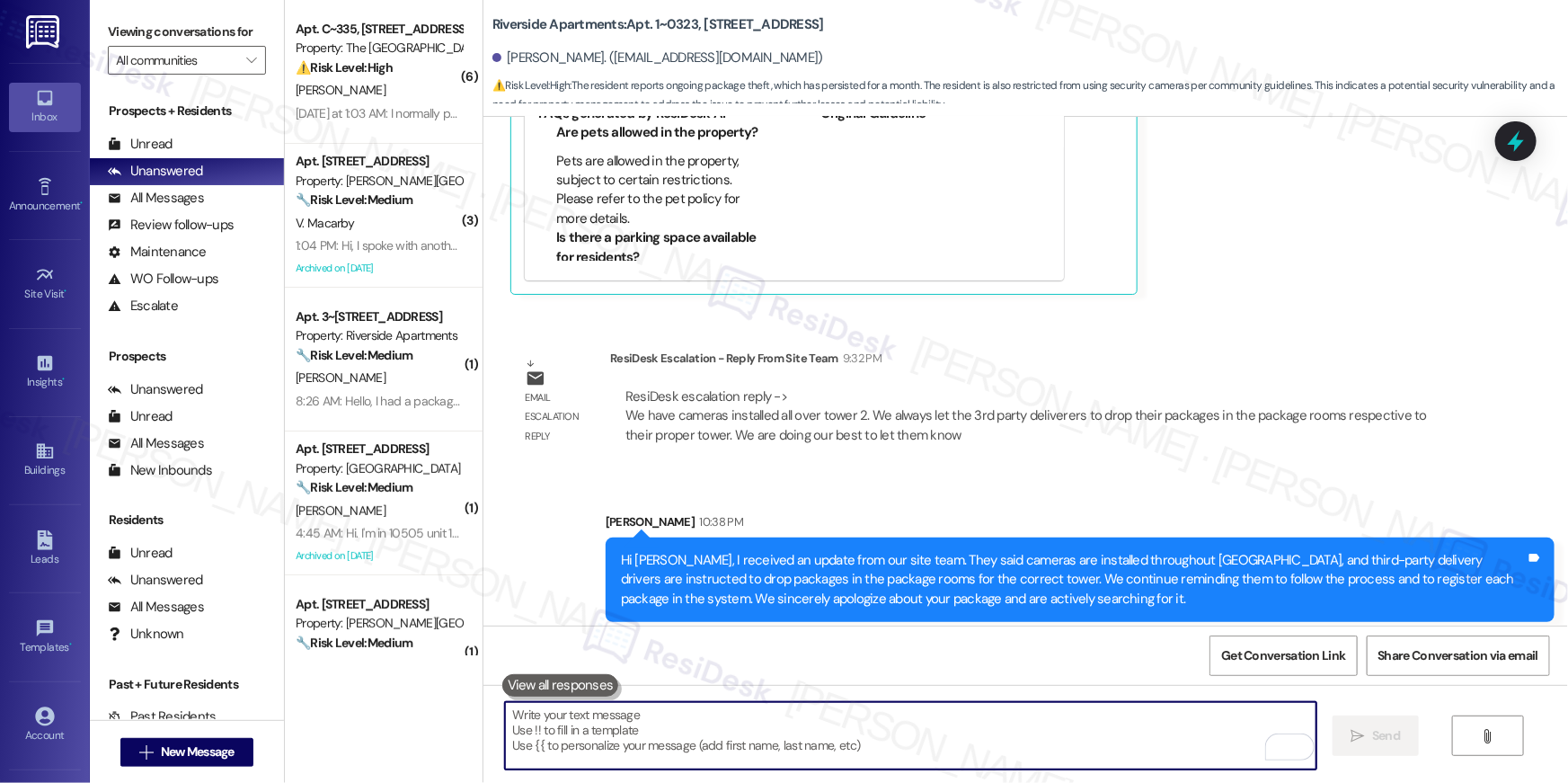
scroll to position [1530, 0]
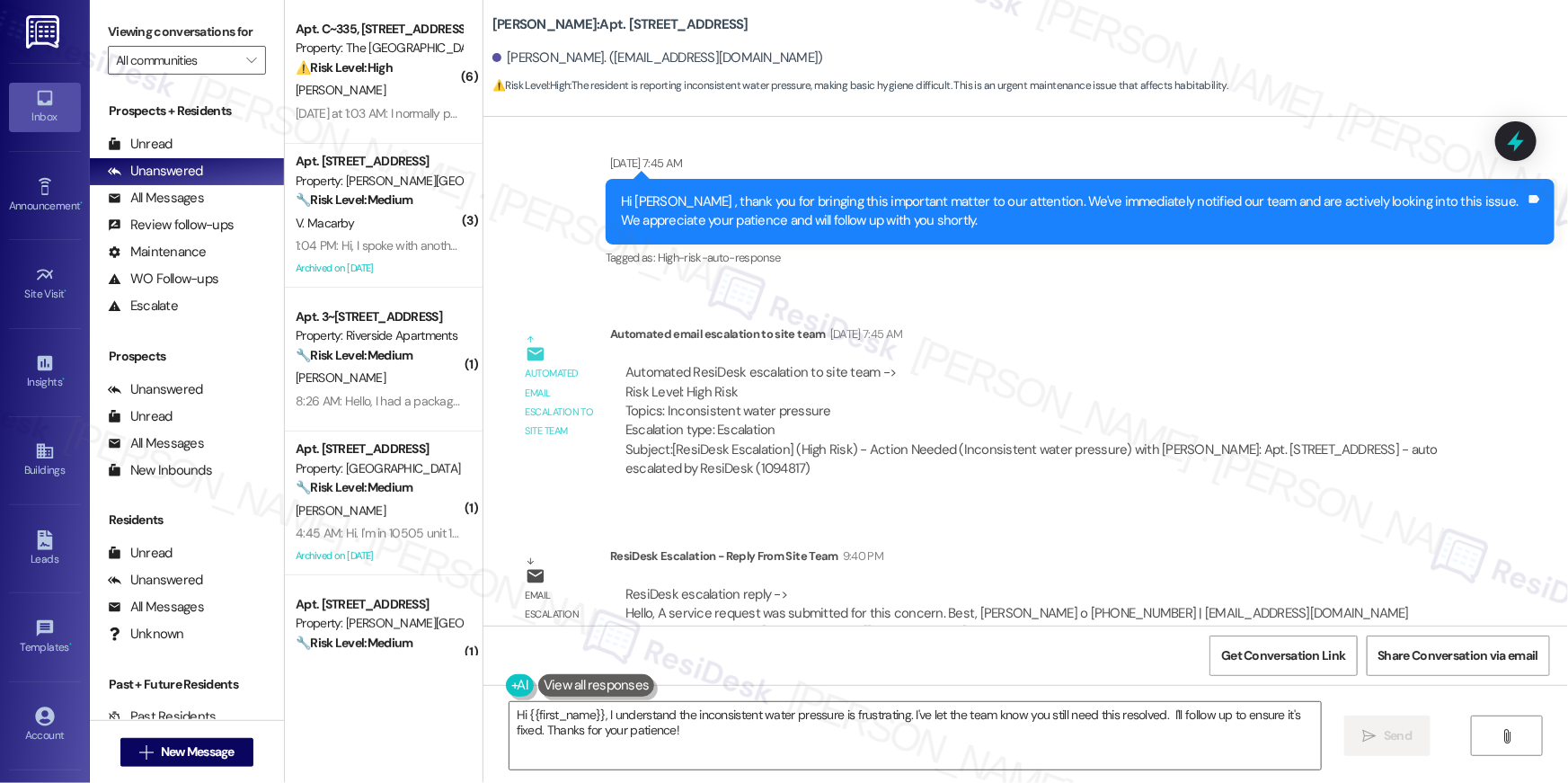
scroll to position [16784, 0]
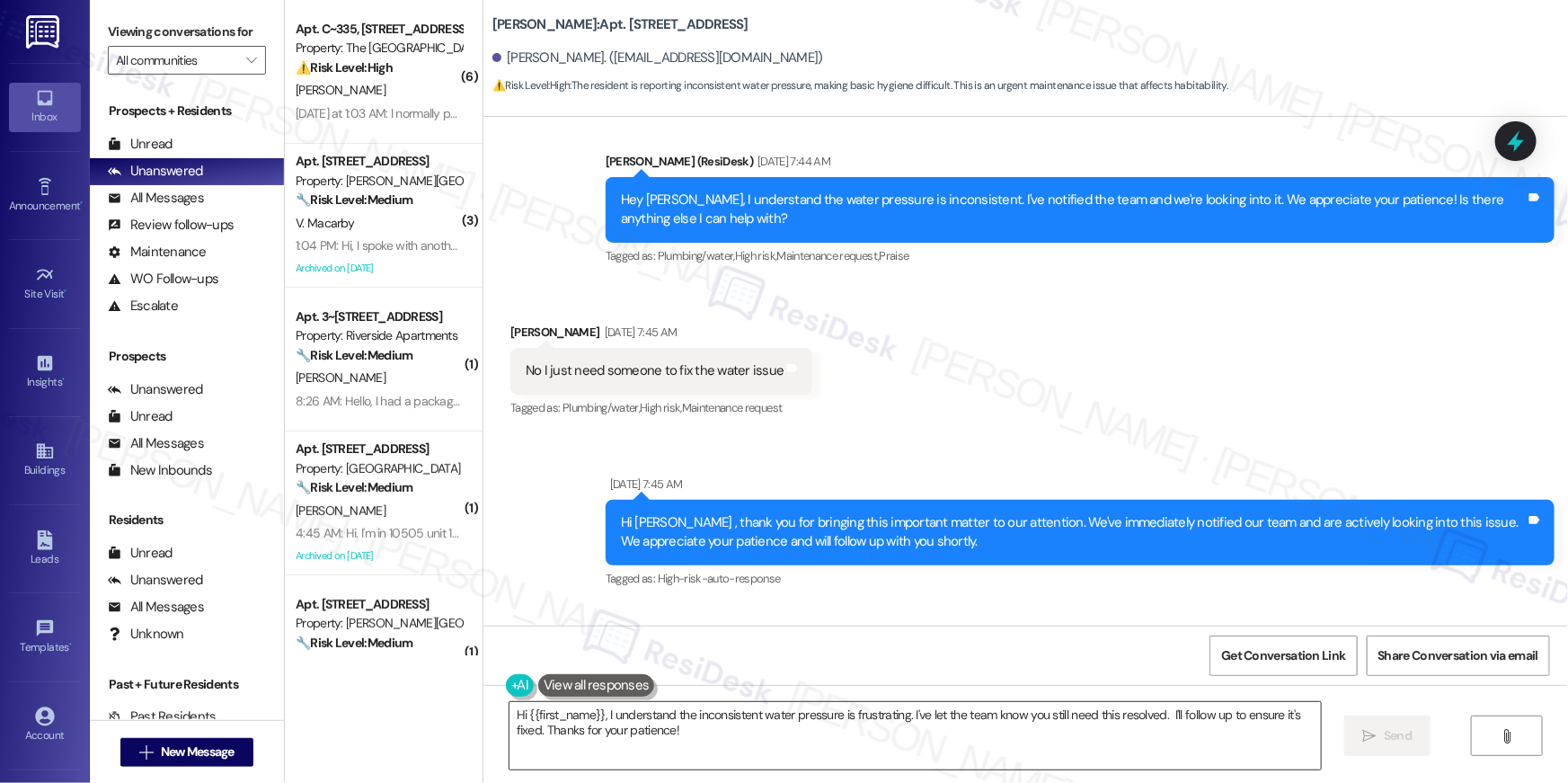
click at [864, 739] on textarea "Hi {{first_name}}, I understand the inconsistent water pressure is frustrating.…" at bounding box center [915, 735] width 811 height 67
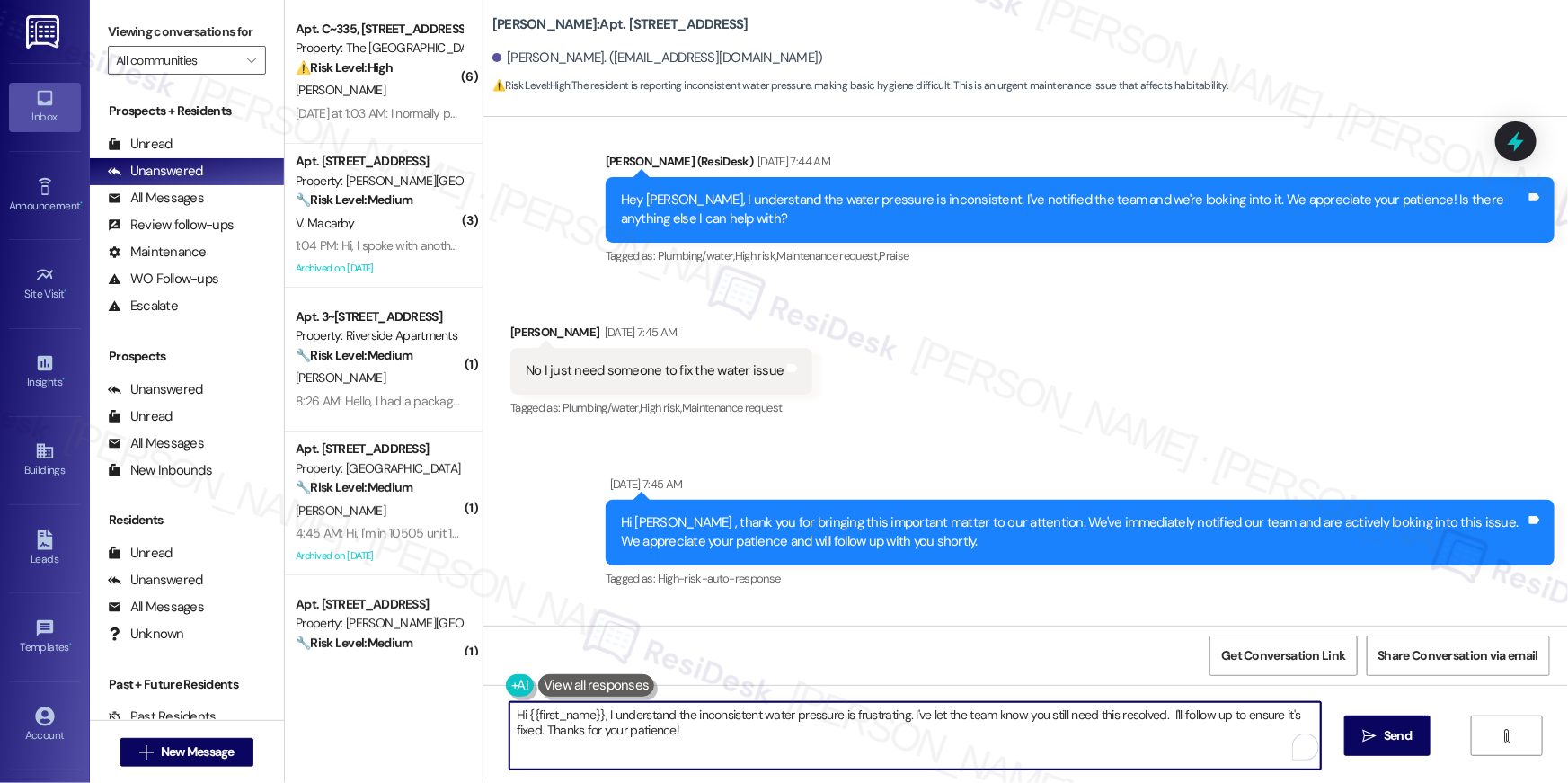
paste textarea "Thank you, {{first_name}}! I’ve submitted your request, and our maintenance tea…"
type textarea "Thank you, {{first_name}}! I’ve submitted your request, and our maintenance tea…"
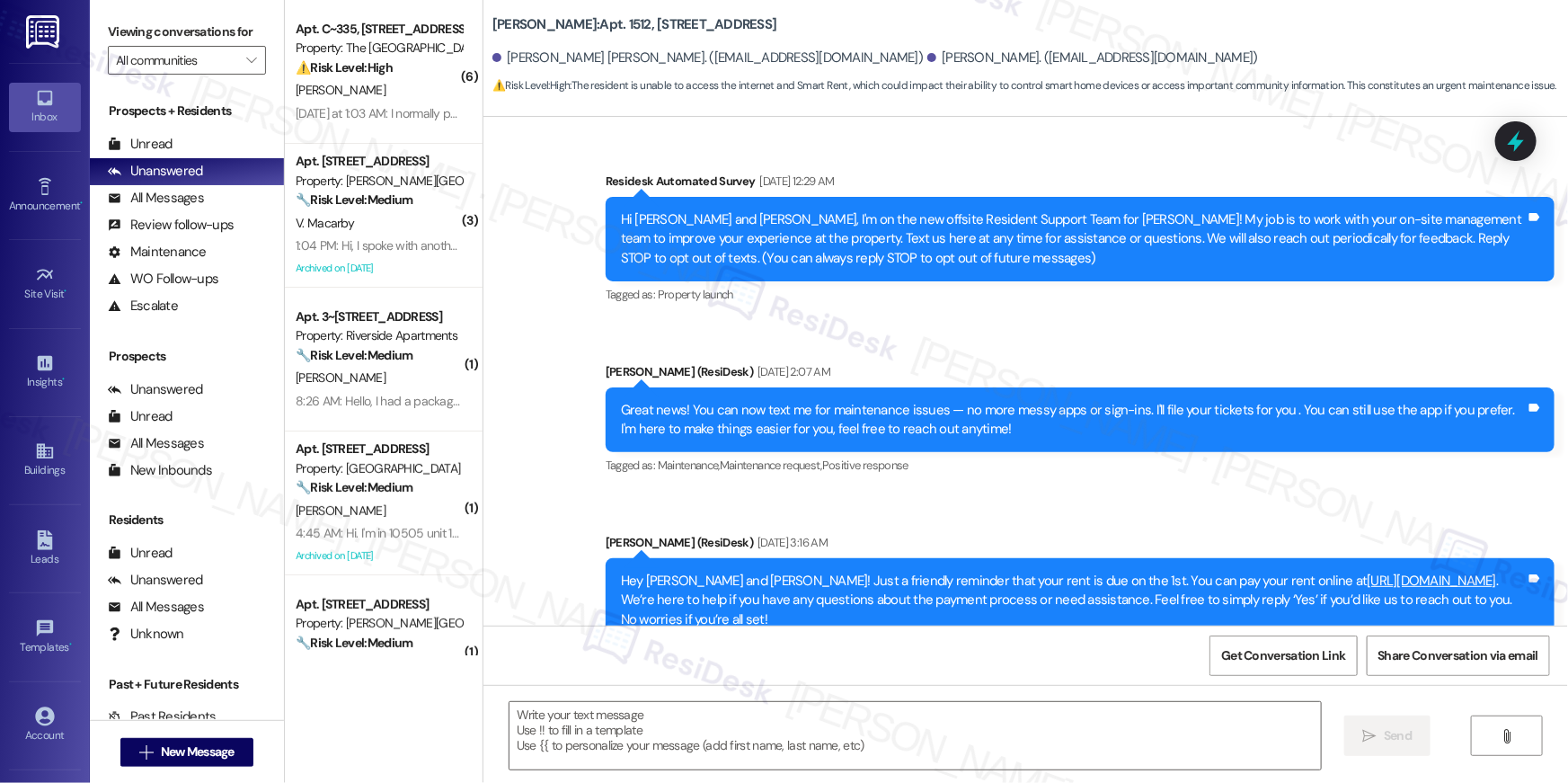
scroll to position [11984, 0]
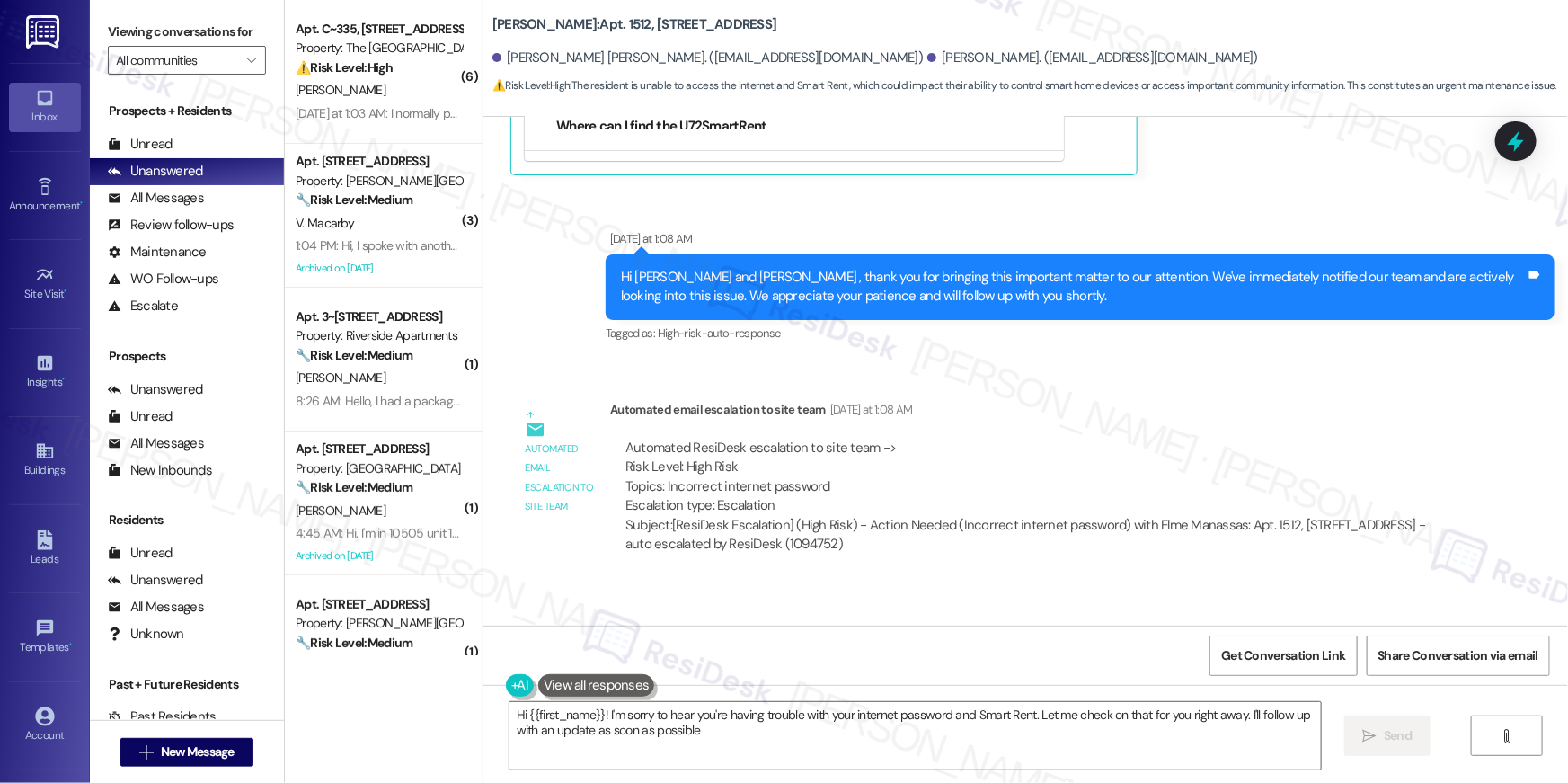
type textarea "Hi {{first_name}}! I'm sorry to hear you're having trouble with your internet p…"
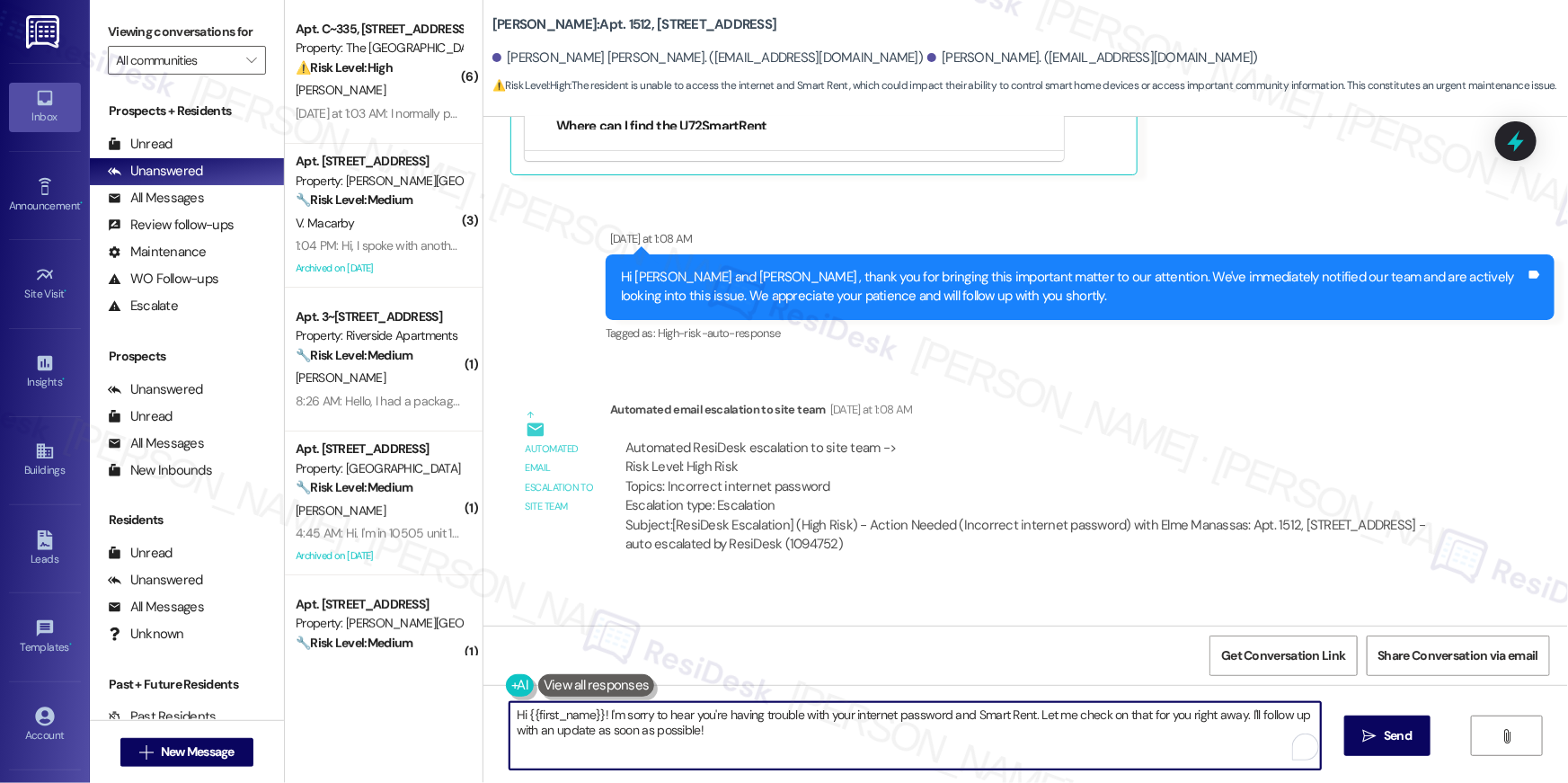
drag, startPoint x: 748, startPoint y: 729, endPoint x: 601, endPoint y: 719, distance: 147.3
click at [601, 719] on textarea "Hi {{first_name}}! I'm sorry to hear you're having trouble with your internet p…" at bounding box center [915, 735] width 811 height 67
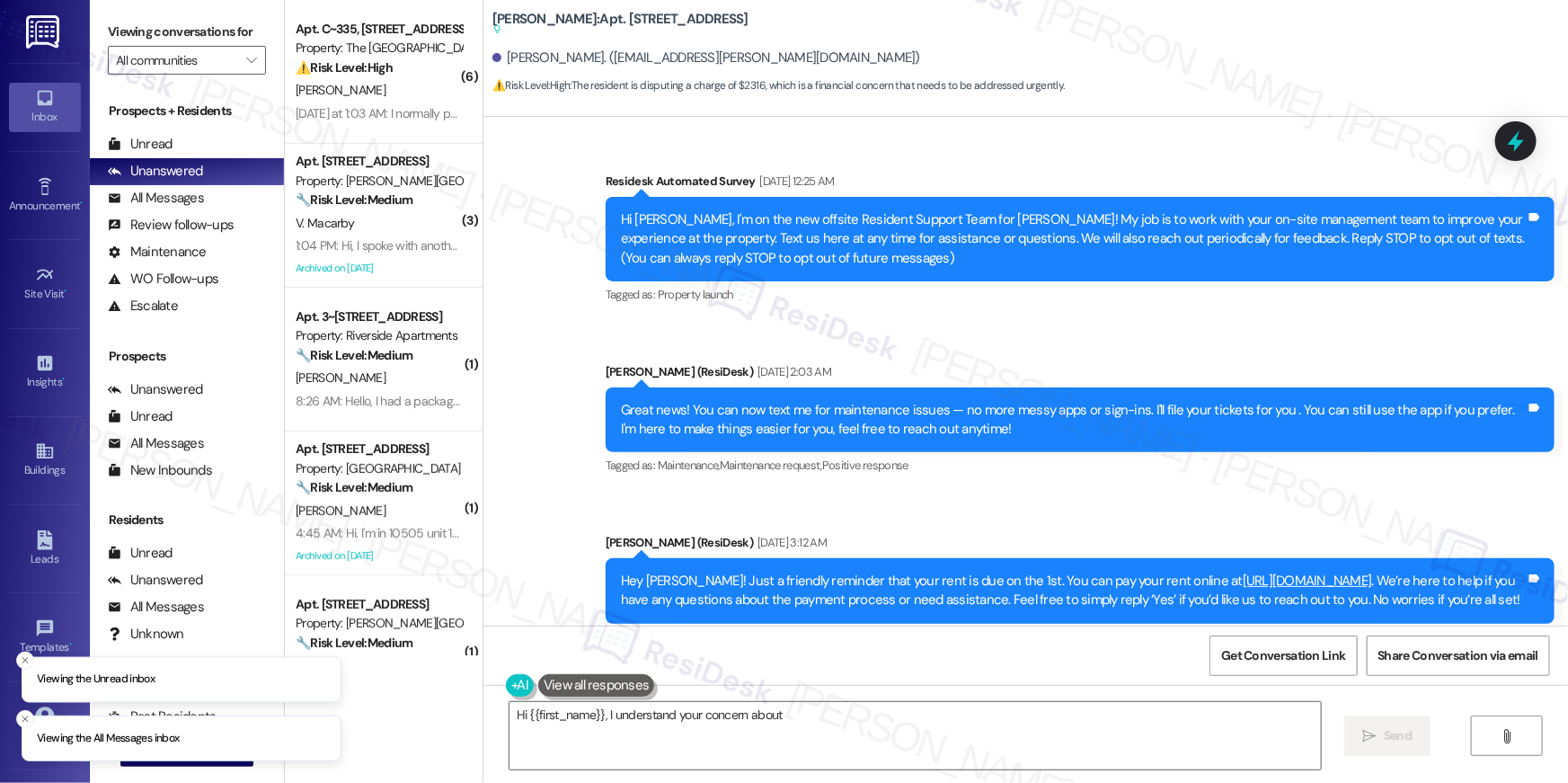
scroll to position [19744, 0]
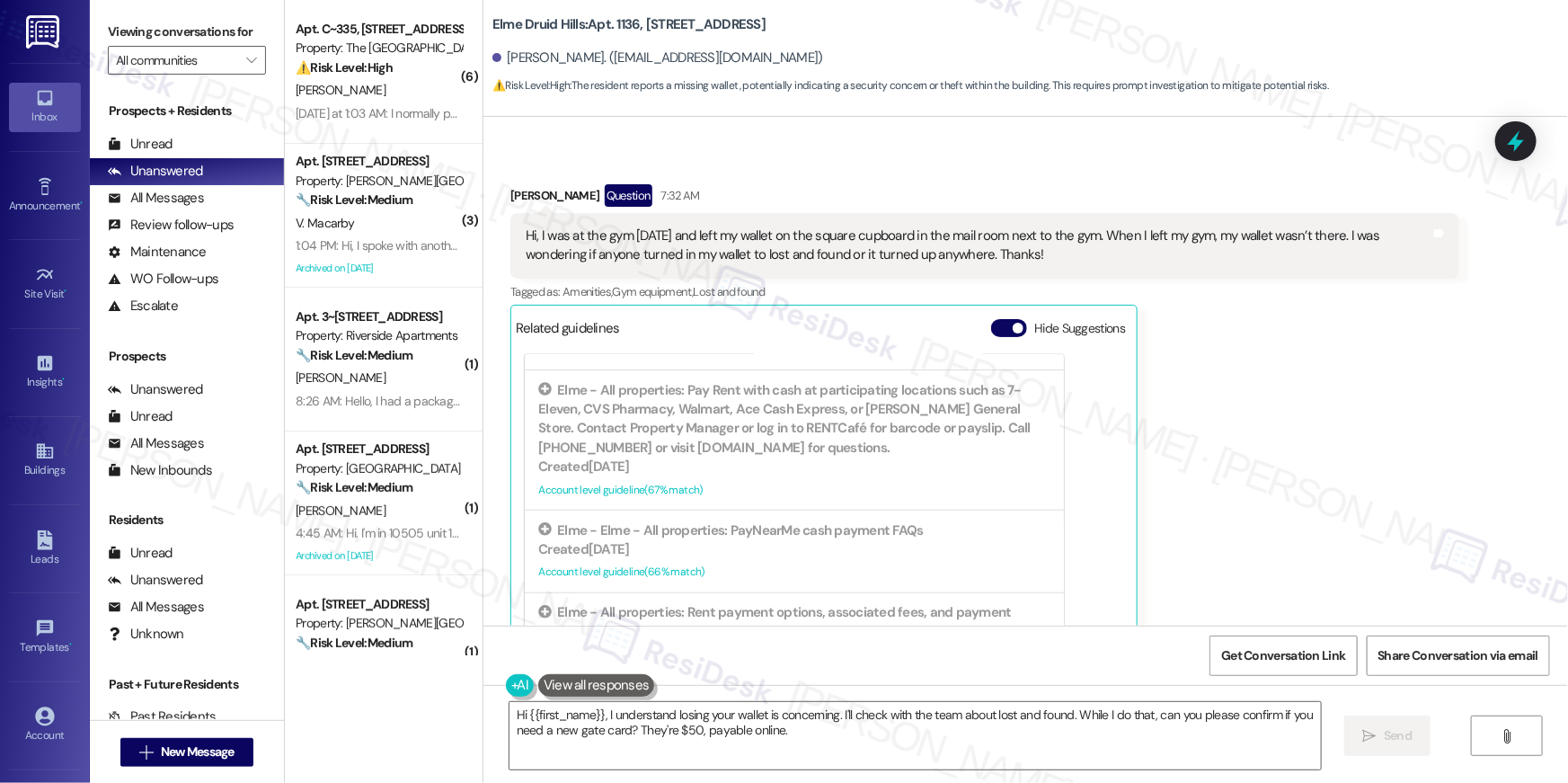
scroll to position [332, 0]
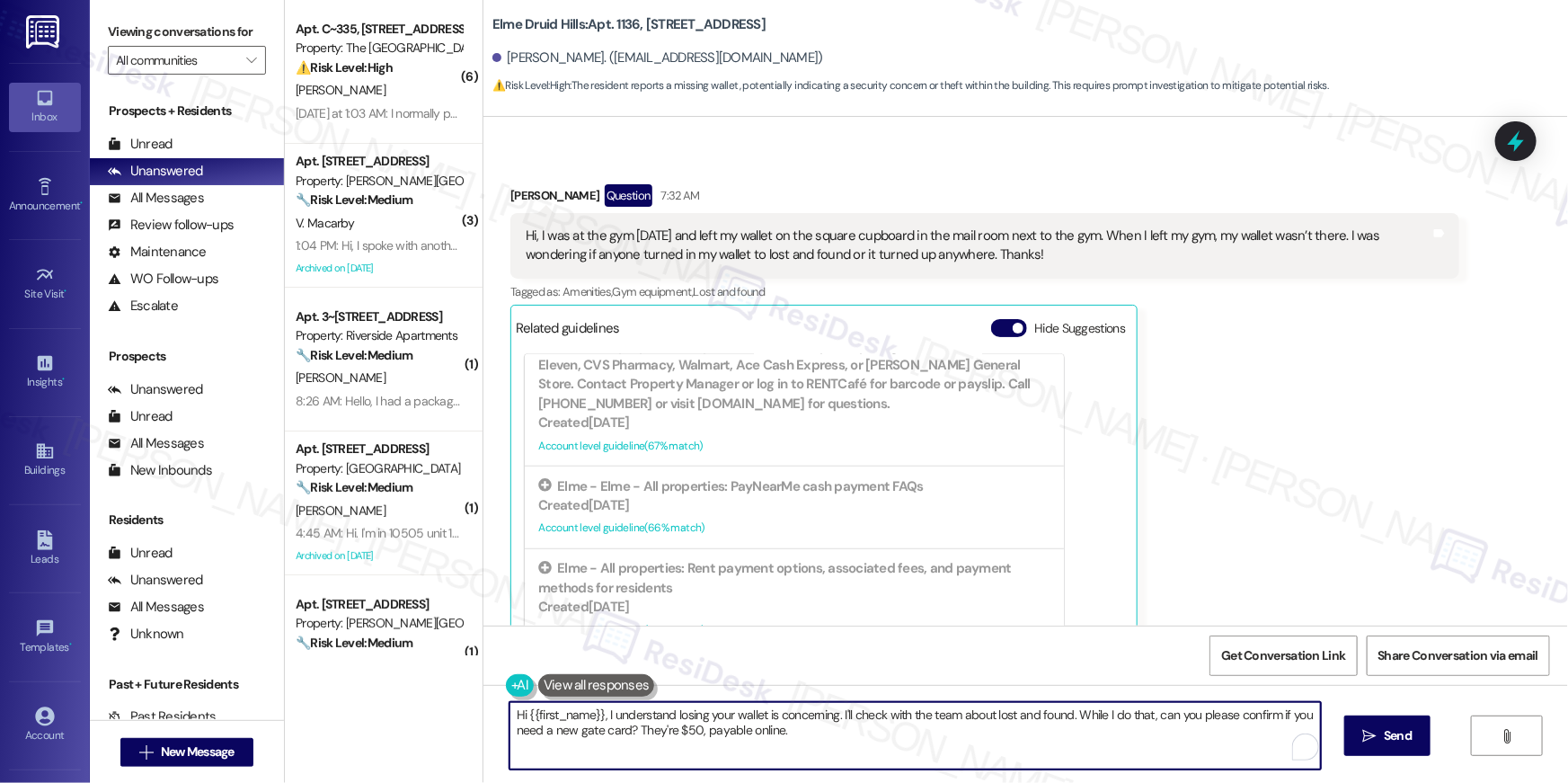
drag, startPoint x: 804, startPoint y: 730, endPoint x: 611, endPoint y: 717, distance: 193.4
click at [598, 719] on textarea "Hi {{first_name}}, I understand losing your wallet is concerning. I'll check wi…" at bounding box center [915, 735] width 811 height 67
paste textarea "received an update from our site team. They said it has not been turned into th…"
type textarea "Hi {{first_name}}, I received an update from our site team. They said it has no…"
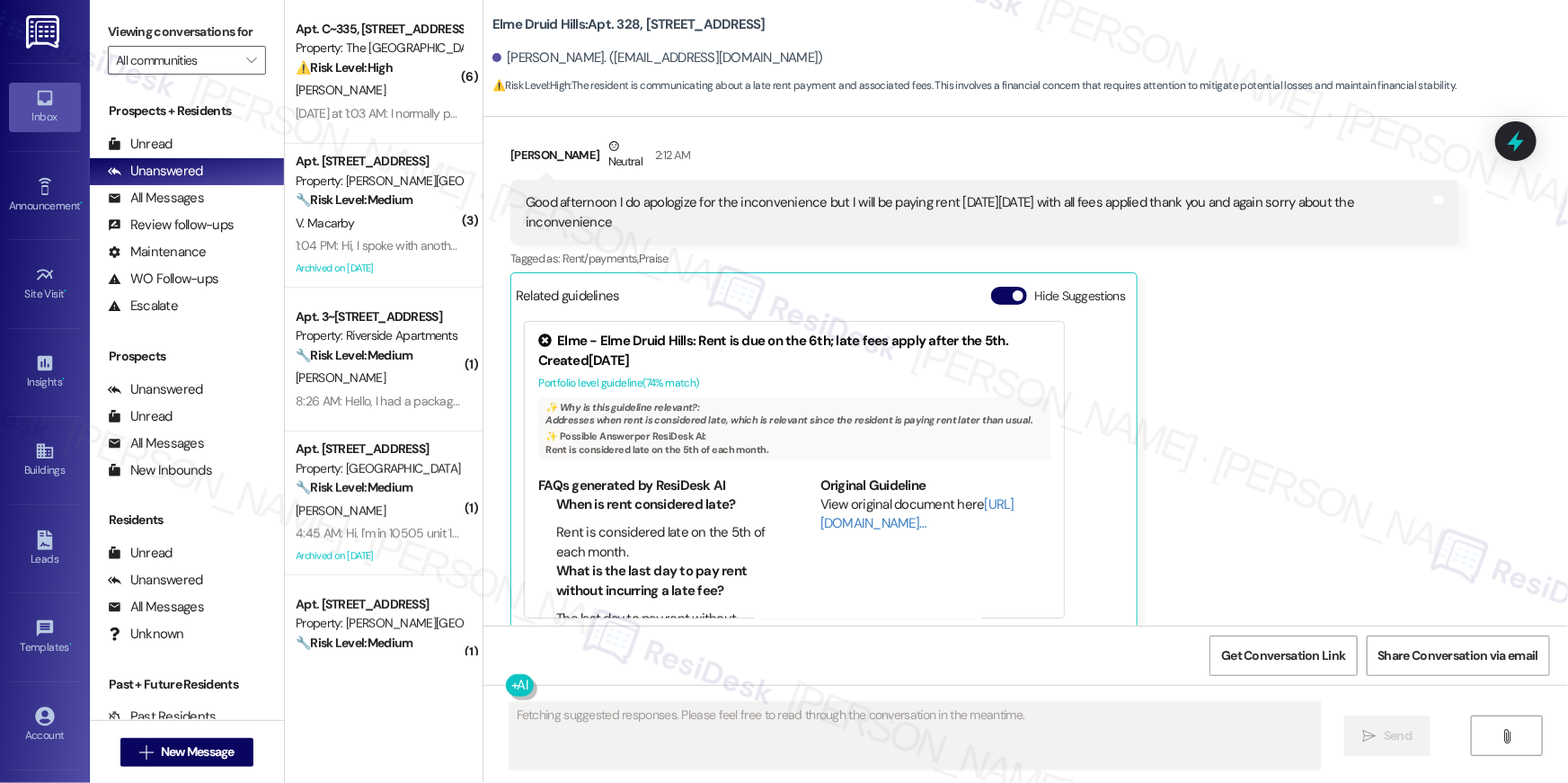
scroll to position [9350, 0]
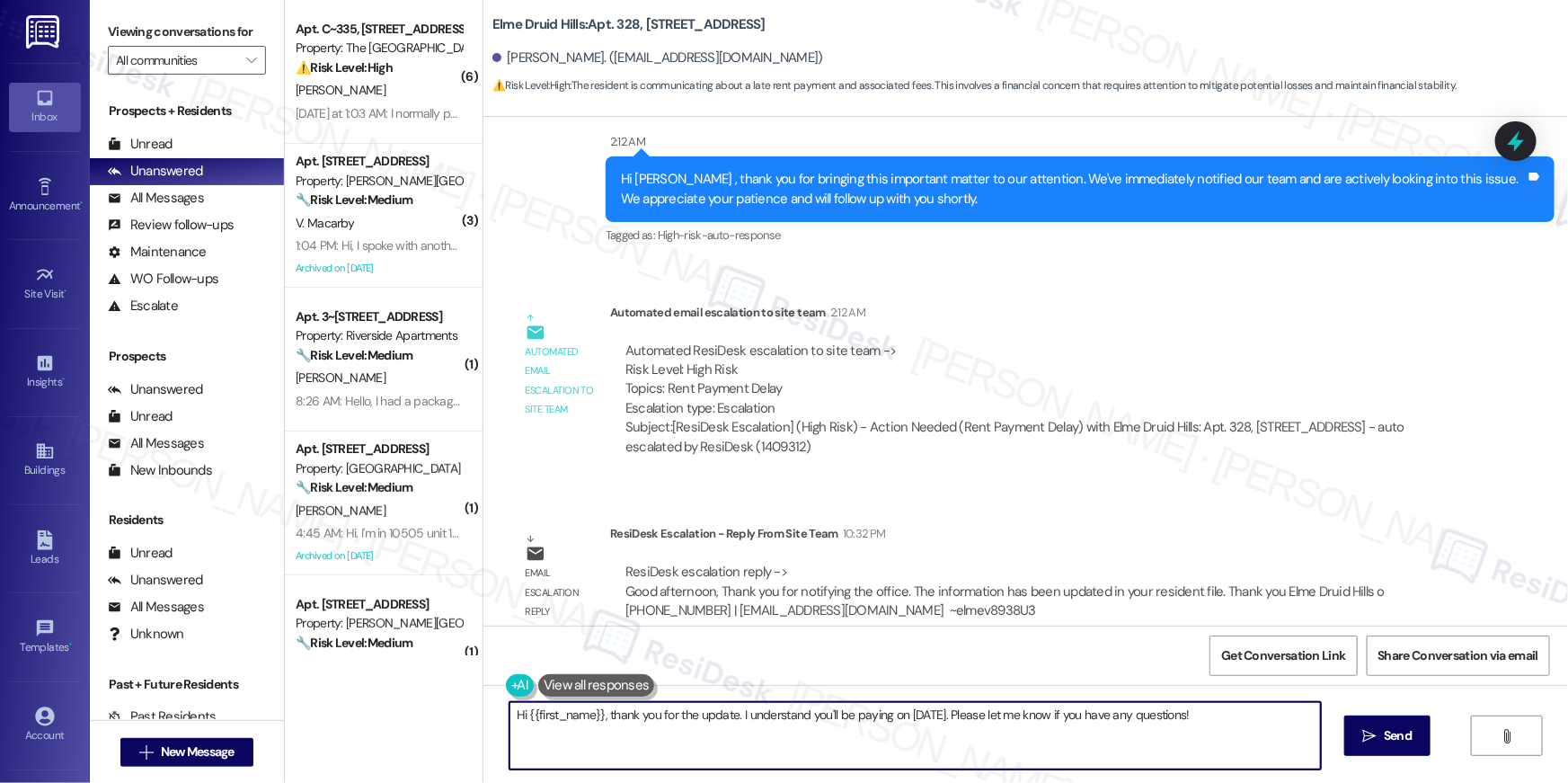
drag, startPoint x: 598, startPoint y: 712, endPoint x: 689, endPoint y: 777, distance: 111.8
click at [688, 777] on div "Hi {{first_name}}, thank you for the update. I understand you'll be paying on S…" at bounding box center [1025, 752] width 1084 height 135
paste textarea "I received an update from our site team. They said thank you for notifying the …"
type textarea "Hi {{first_name}}, I received an update from our site team. They said thank you…"
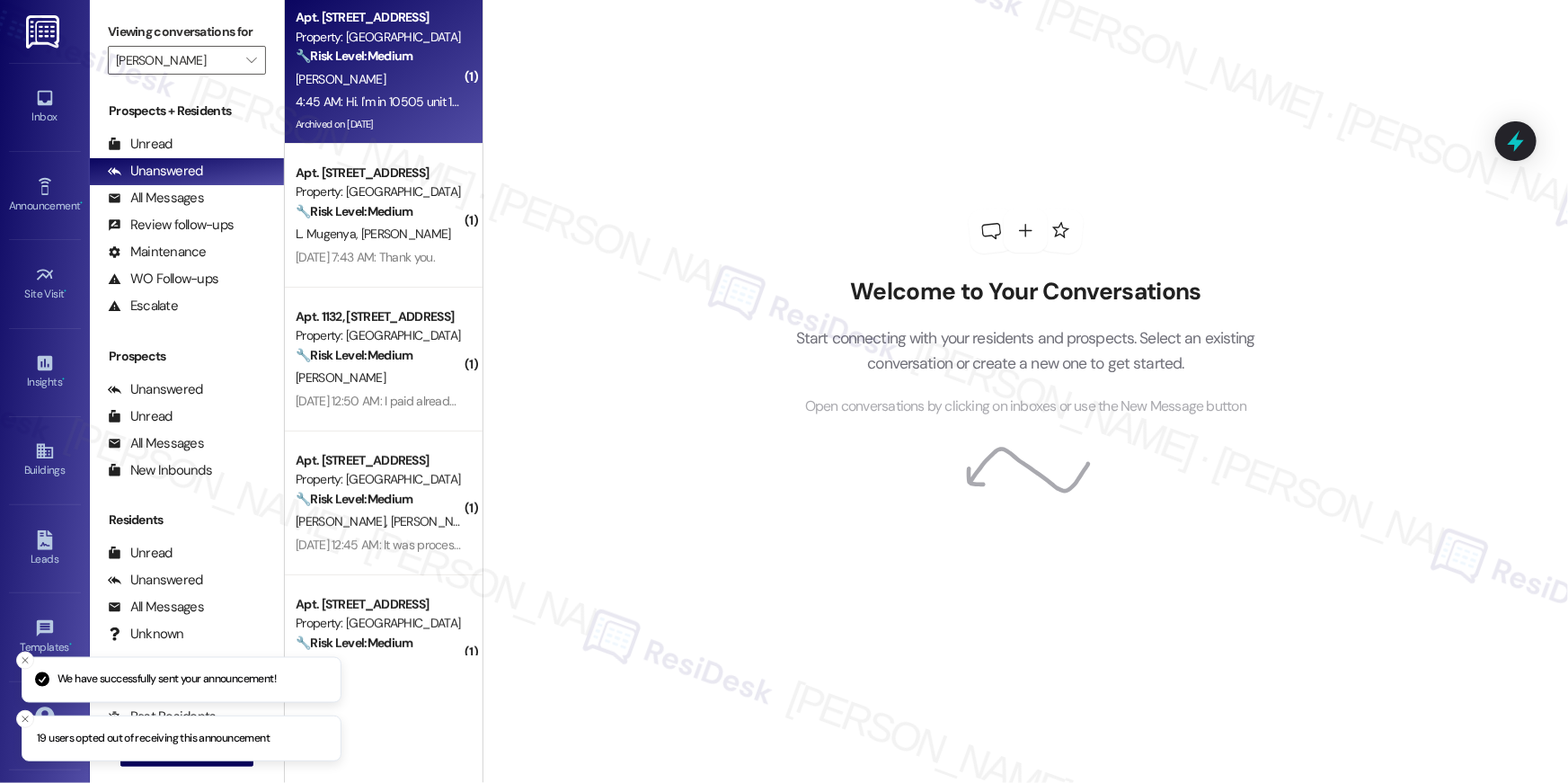
click at [384, 86] on div "[PERSON_NAME]" at bounding box center [378, 79] width 170 height 22
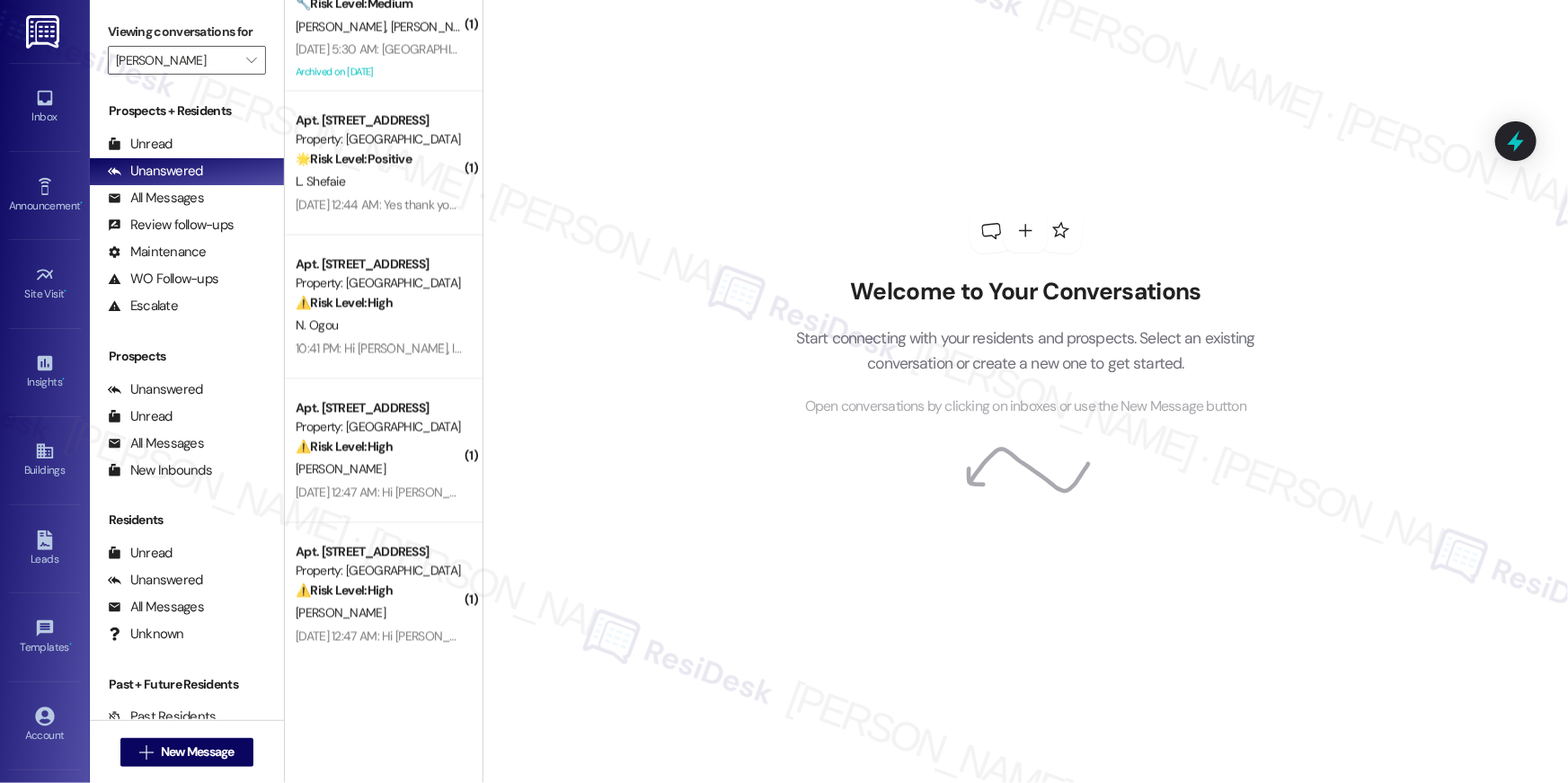
scroll to position [1908, 0]
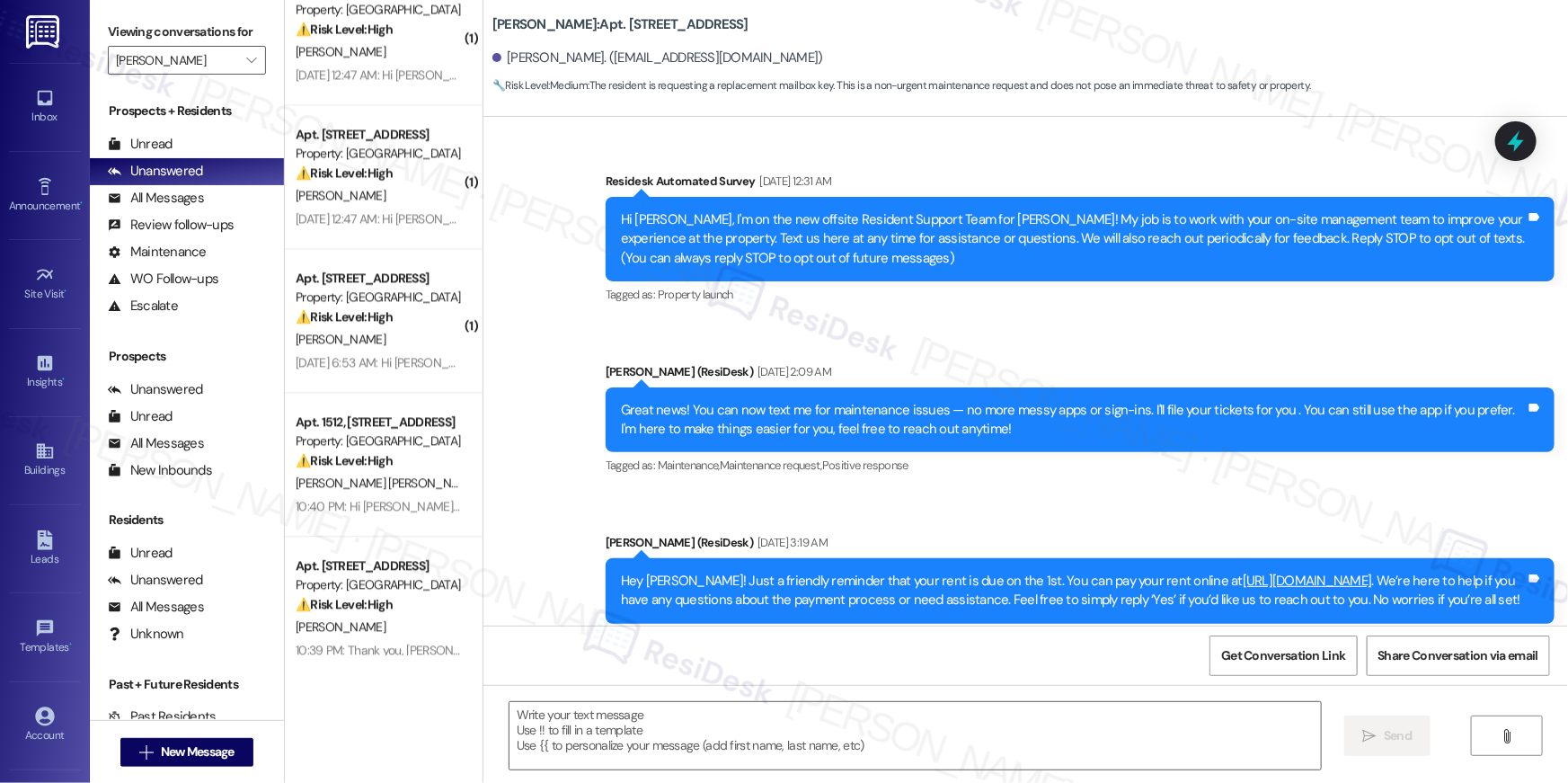
click at [390, 560] on div "Apt. 9332, 10519 Lariat Lane Property: Elme Manassas ⚠️ Risk Level: High The re…" at bounding box center [383, 328] width 198 height 655
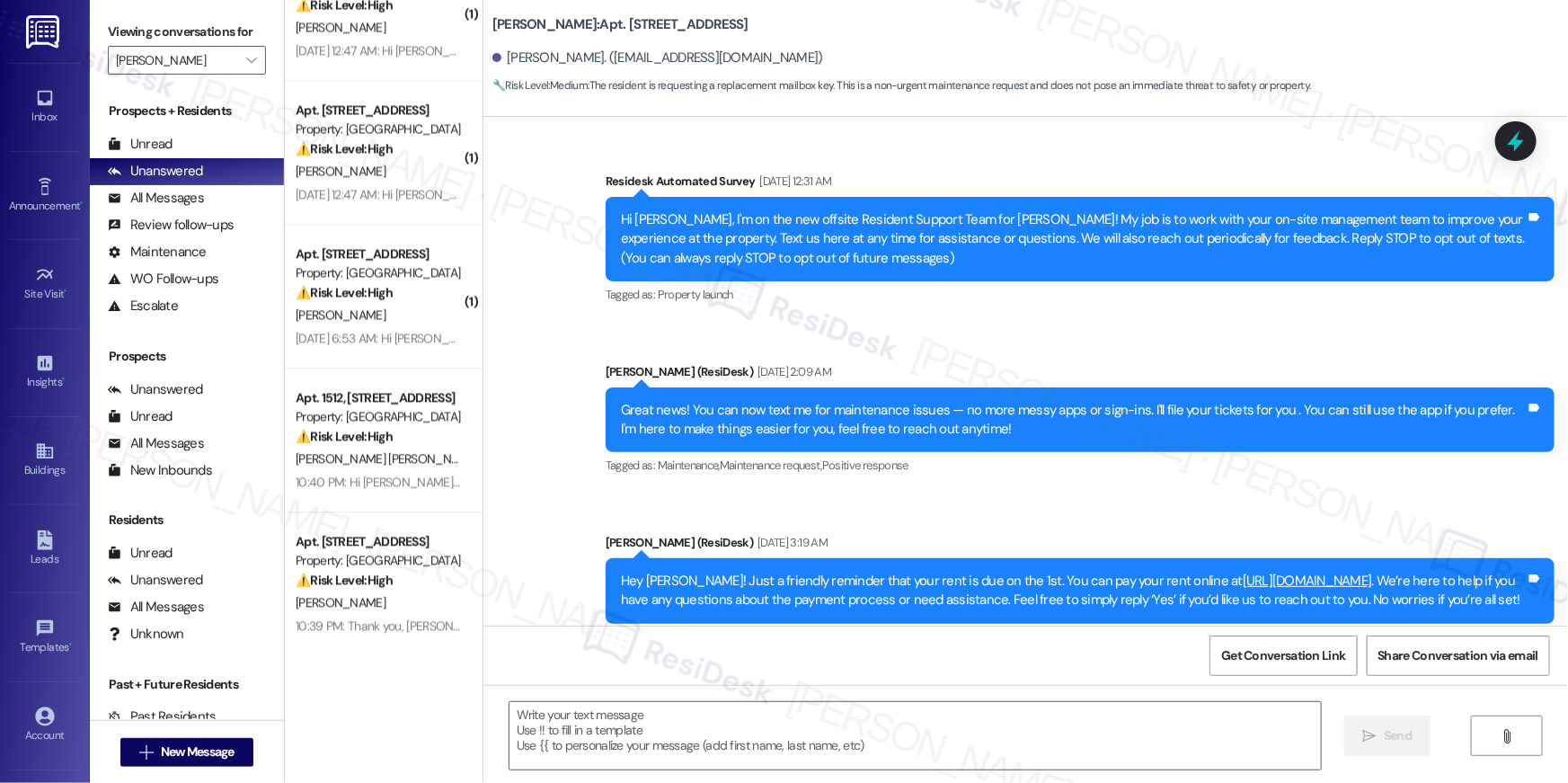
click at [396, 577] on div "⚠️ Risk Level: High The resident is reporting inconsistent water pressure, maki…" at bounding box center [378, 580] width 166 height 19
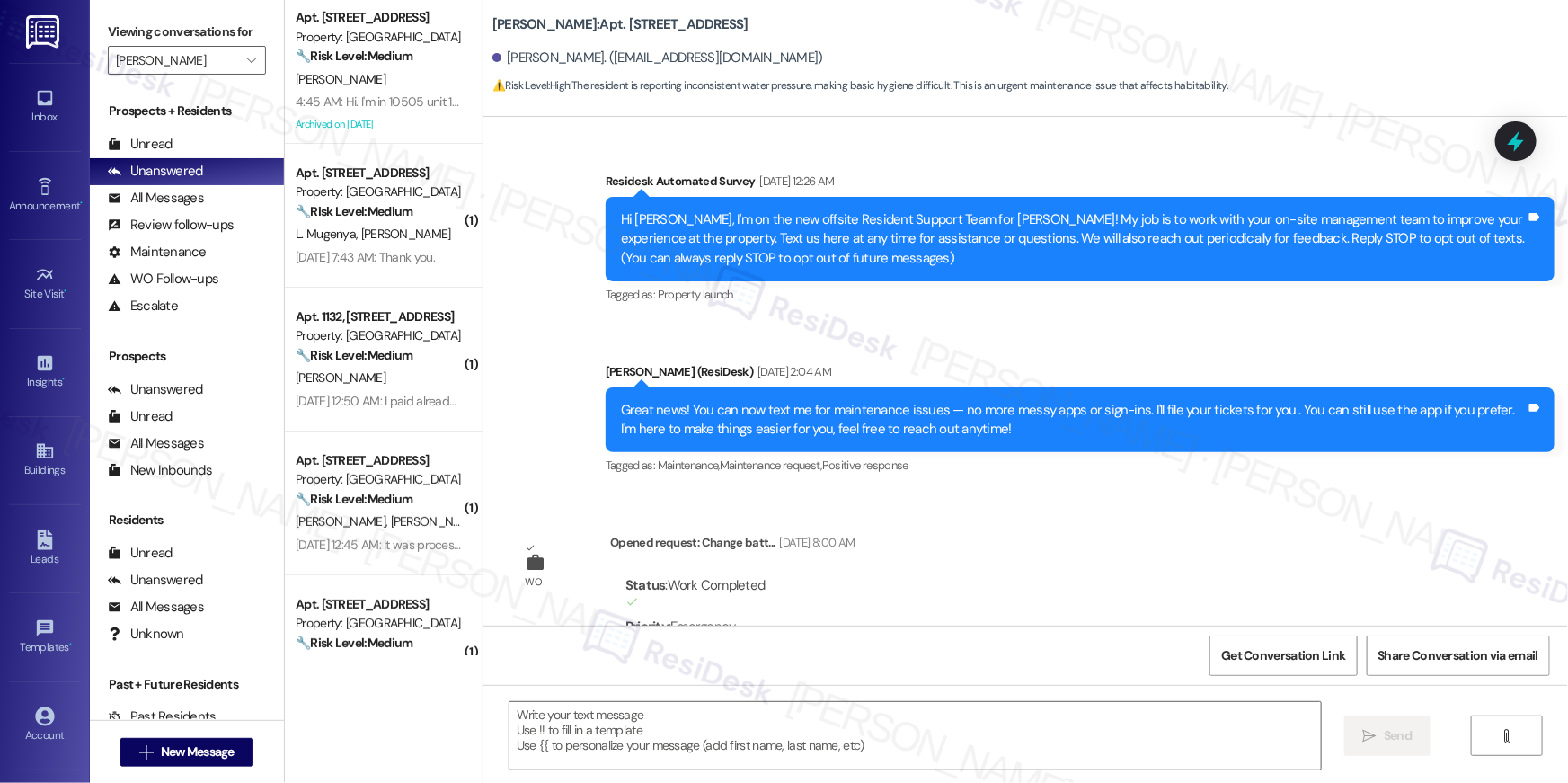
scroll to position [17340, 0]
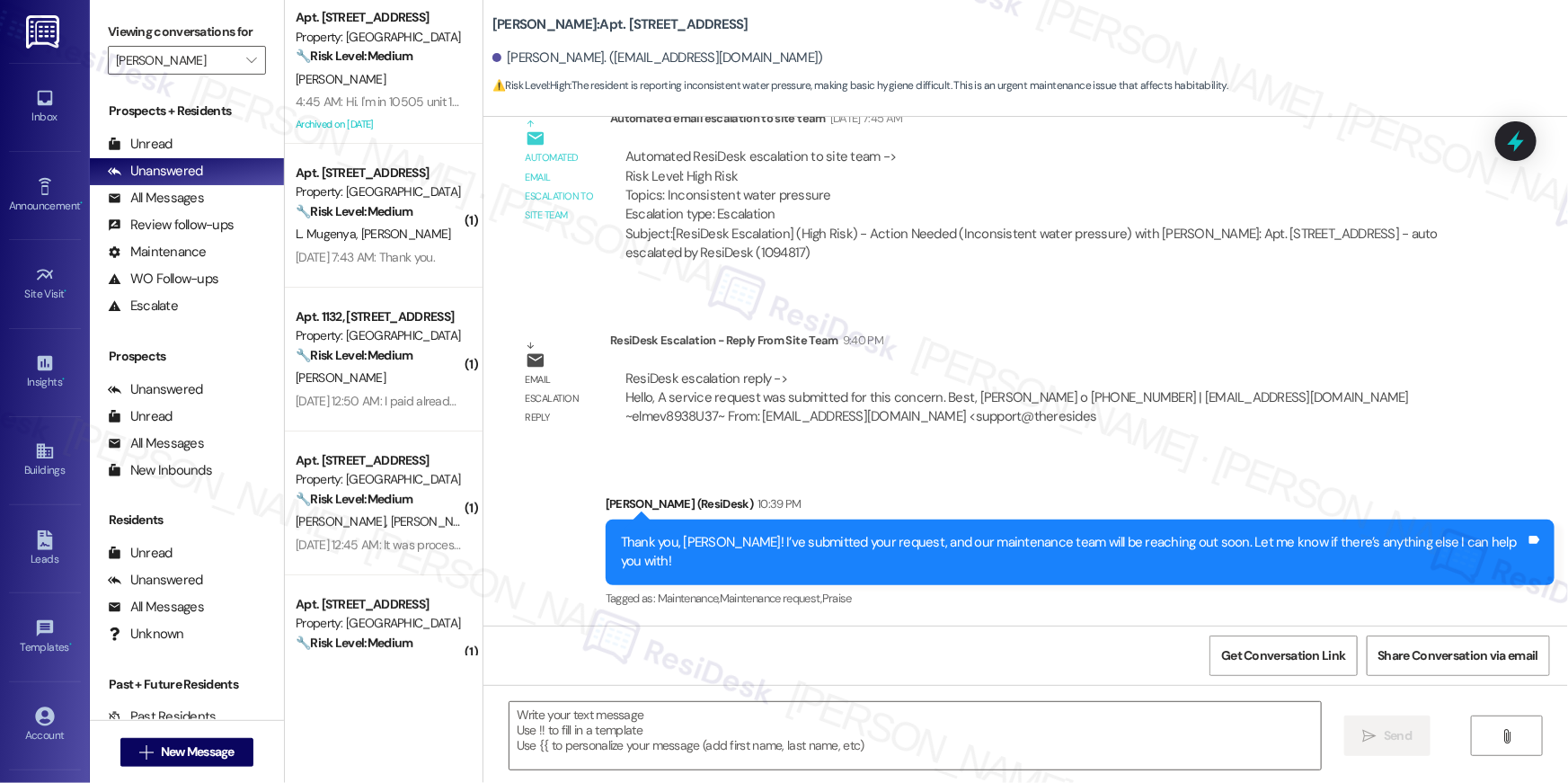
type textarea "Fetching suggested responses. Please feel free to read through the conversation…"
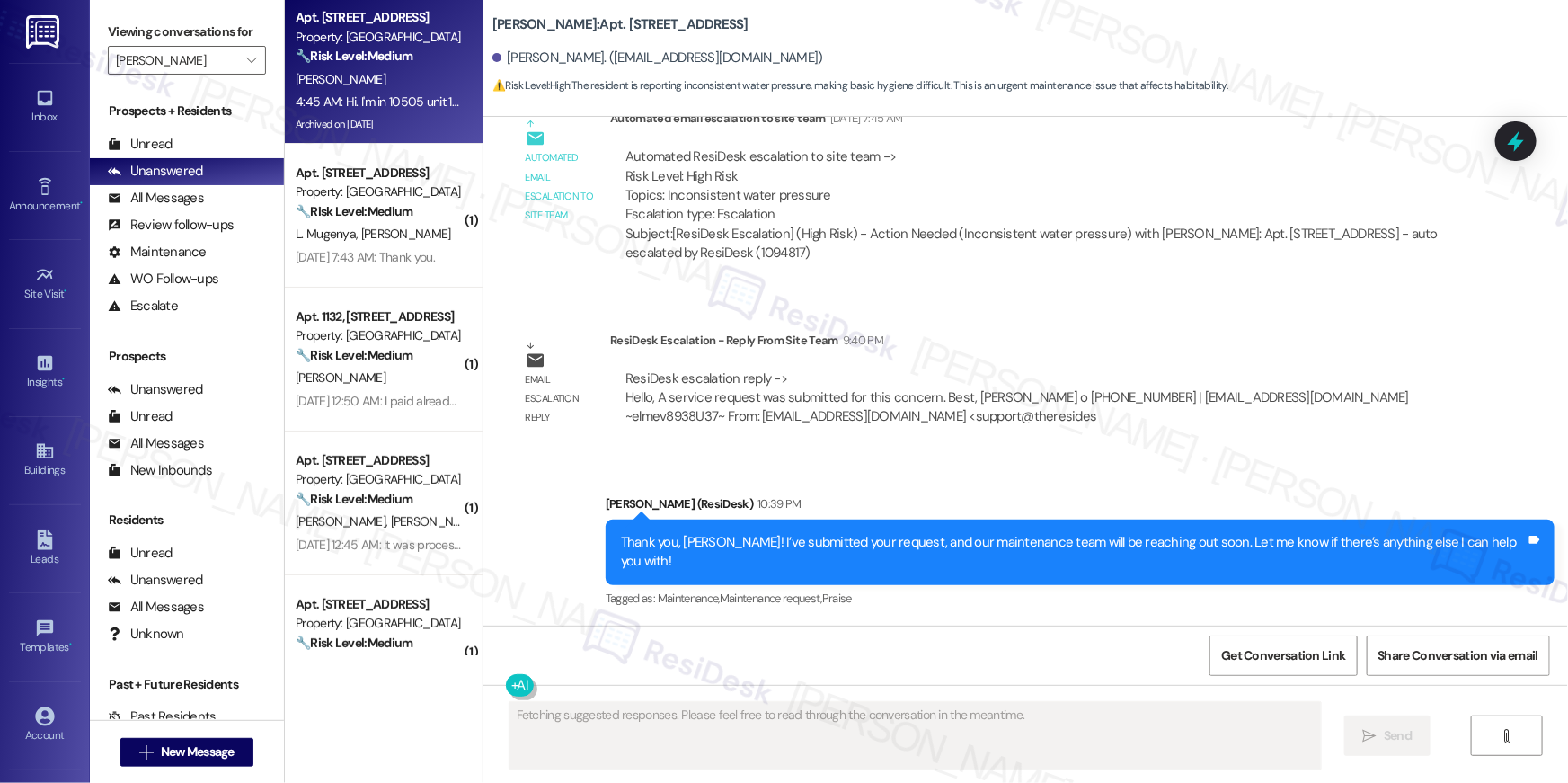
click at [391, 121] on div "Archived on [DATE]" at bounding box center [378, 124] width 170 height 22
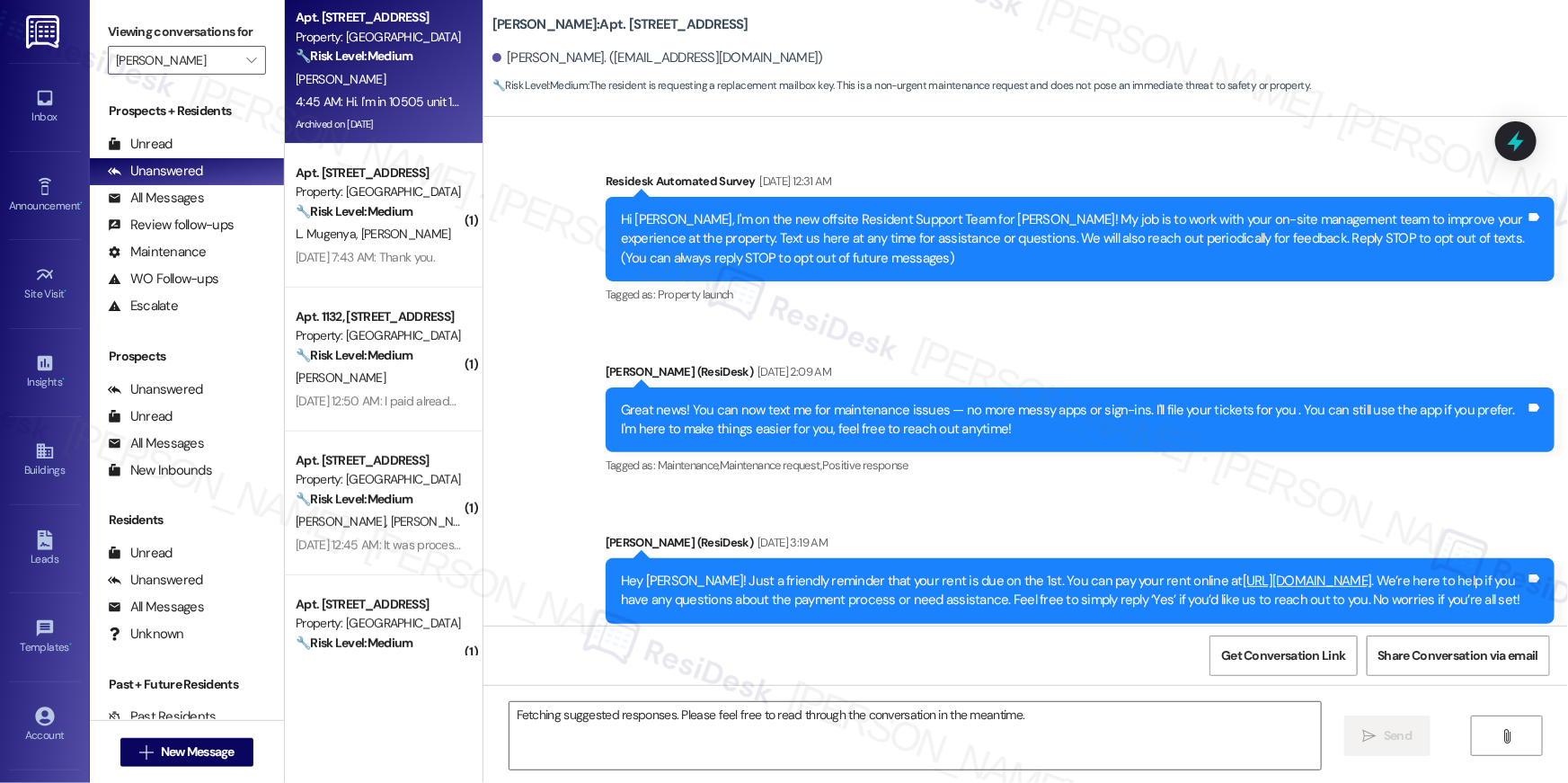
scroll to position [9316, 0]
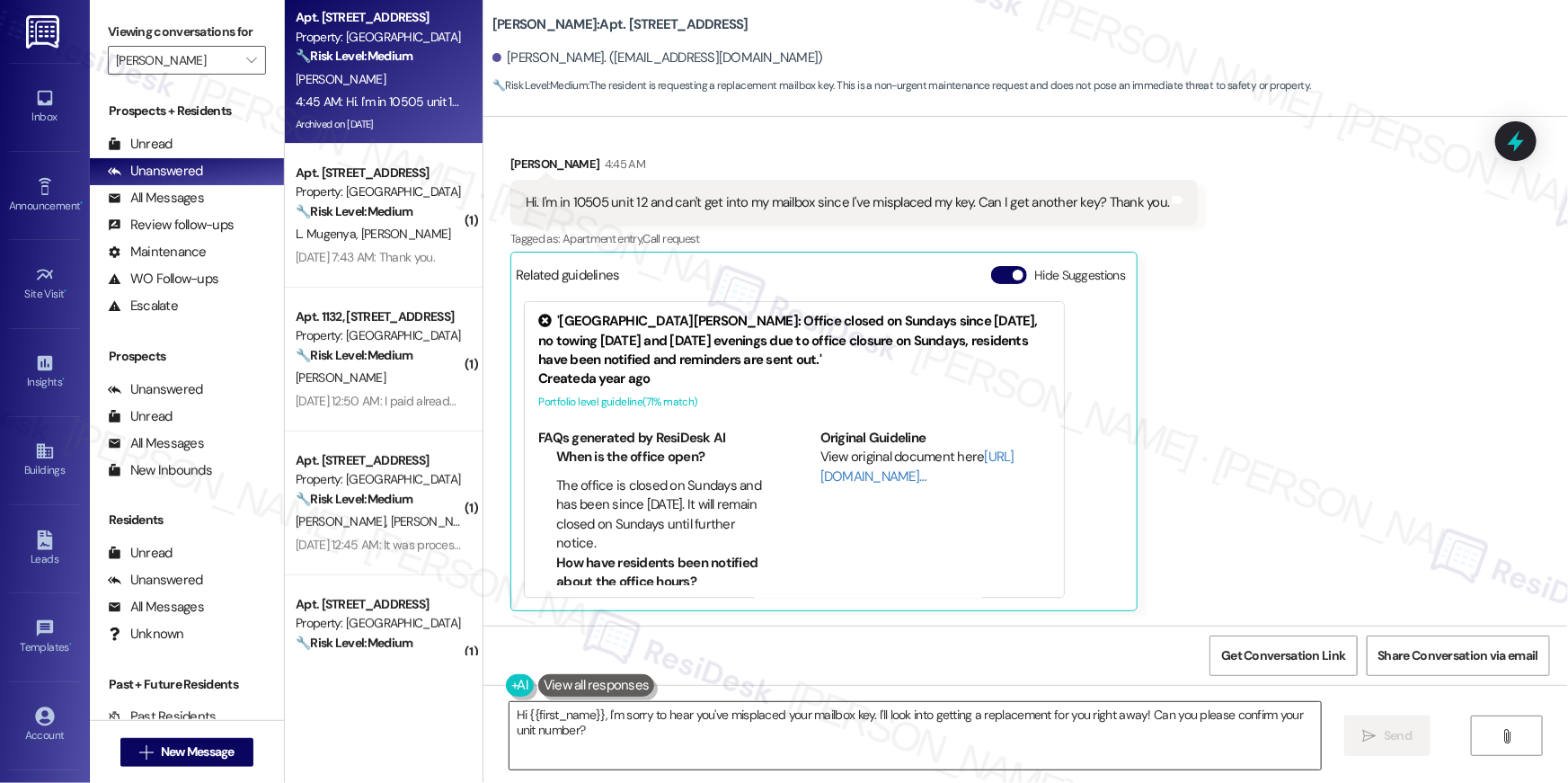
click at [771, 750] on textarea "Hi {{first_name}}, I'm sorry to hear you've misplaced your mailbox key. I'll lo…" at bounding box center [915, 735] width 811 height 67
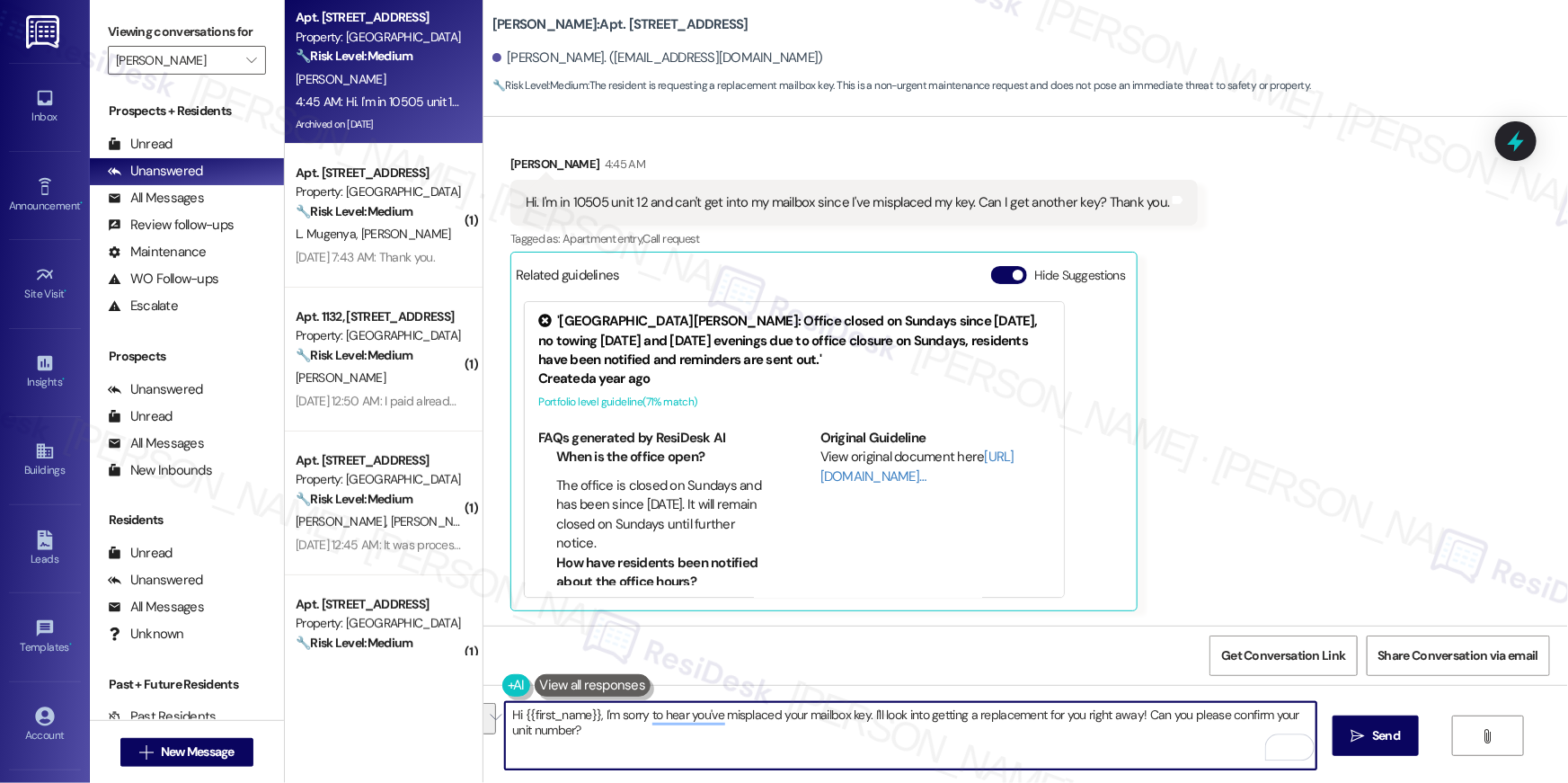
drag, startPoint x: 868, startPoint y: 715, endPoint x: 1064, endPoint y: 782, distance: 207.1
click at [1064, 782] on div "Hi {{first_name}}, I'm sorry to hear you've misplaced your mailbox key. I'll lo…" at bounding box center [1025, 752] width 1084 height 135
type textarea "Hi {{first_name}}, I'm sorry to hear you've misplaced your mailbox key. Yes, yo…"
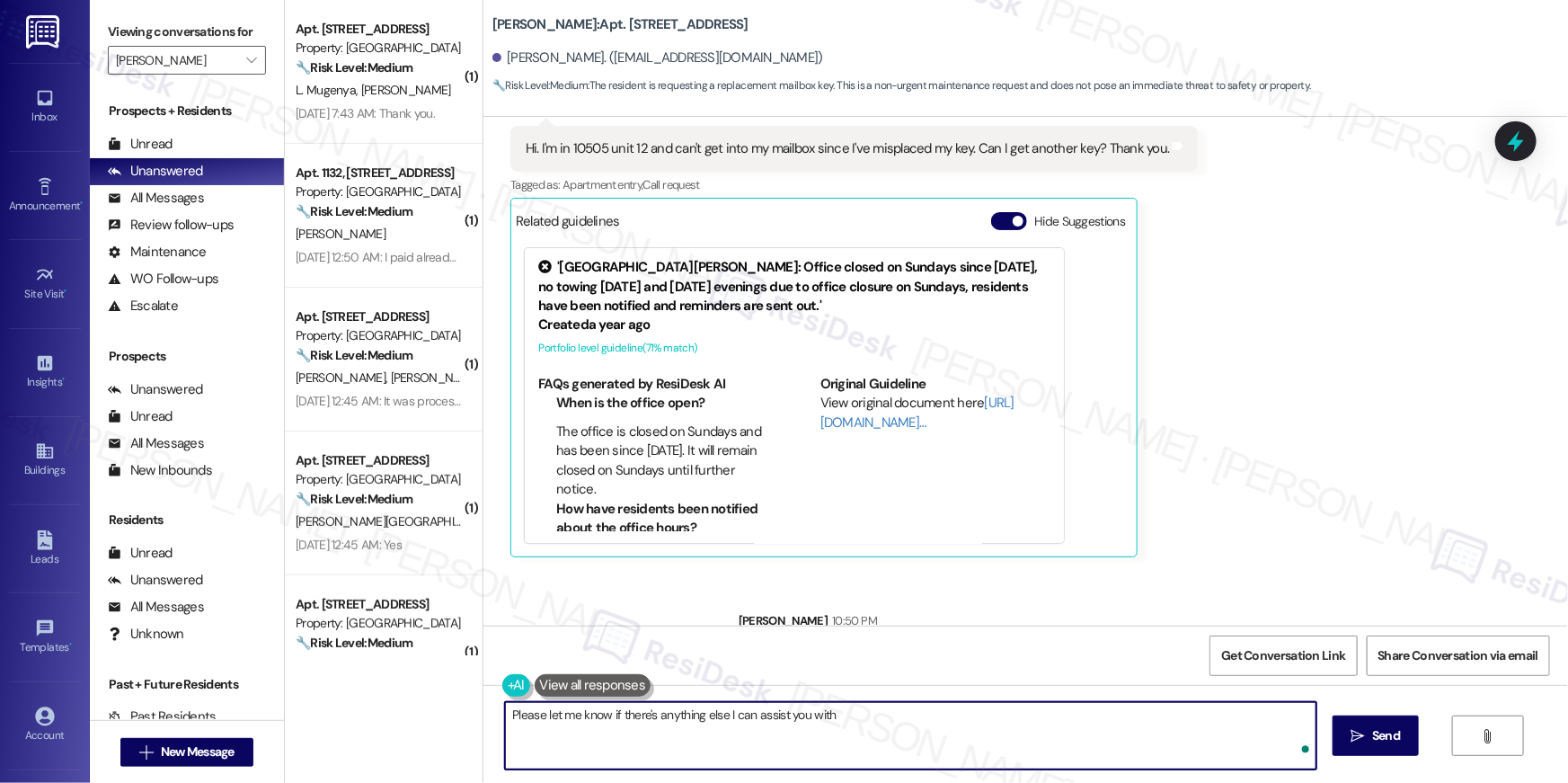
type textarea "Please let me know if there's anything else I can assist you with!"
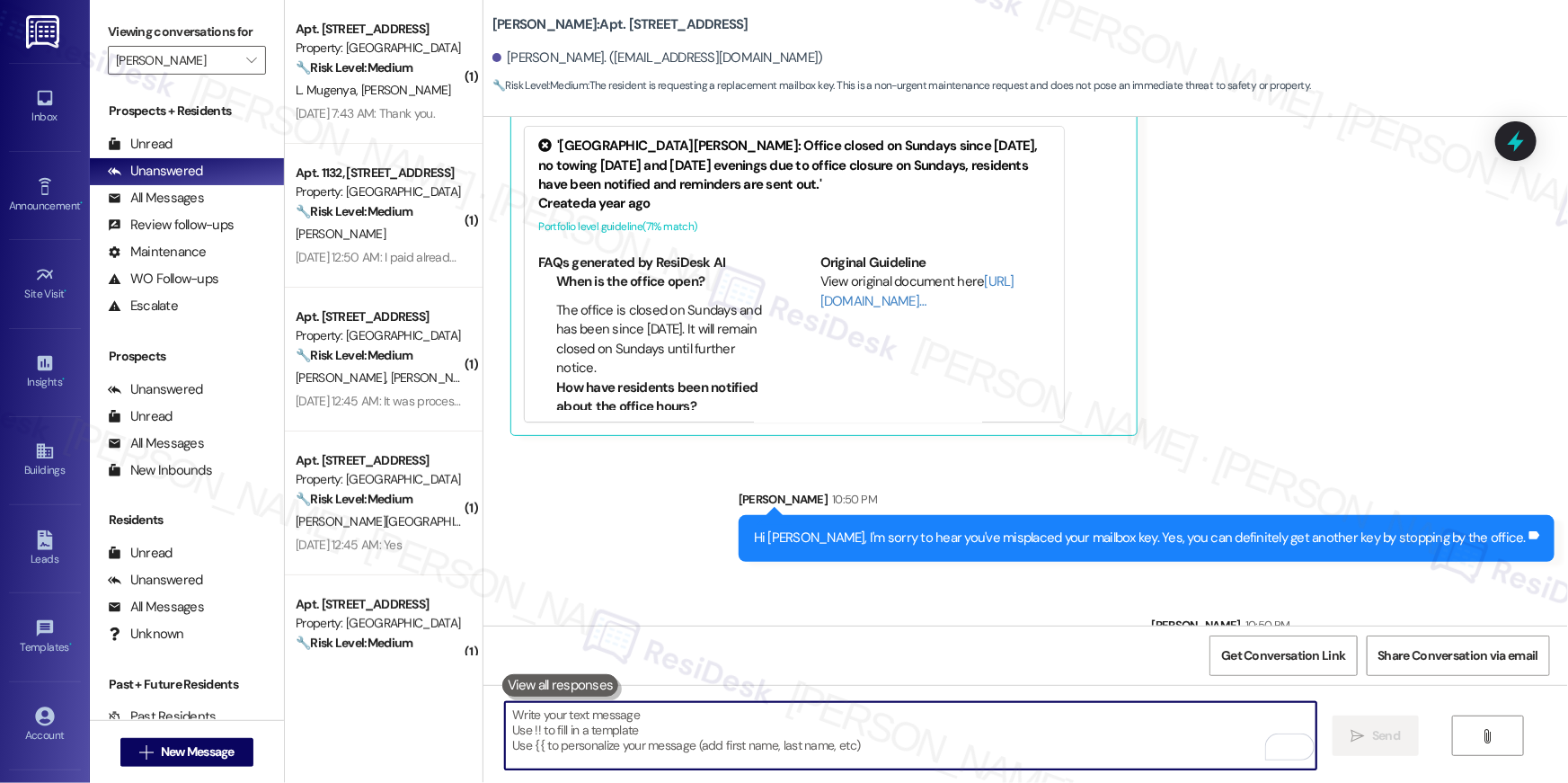
scroll to position [9567, 0]
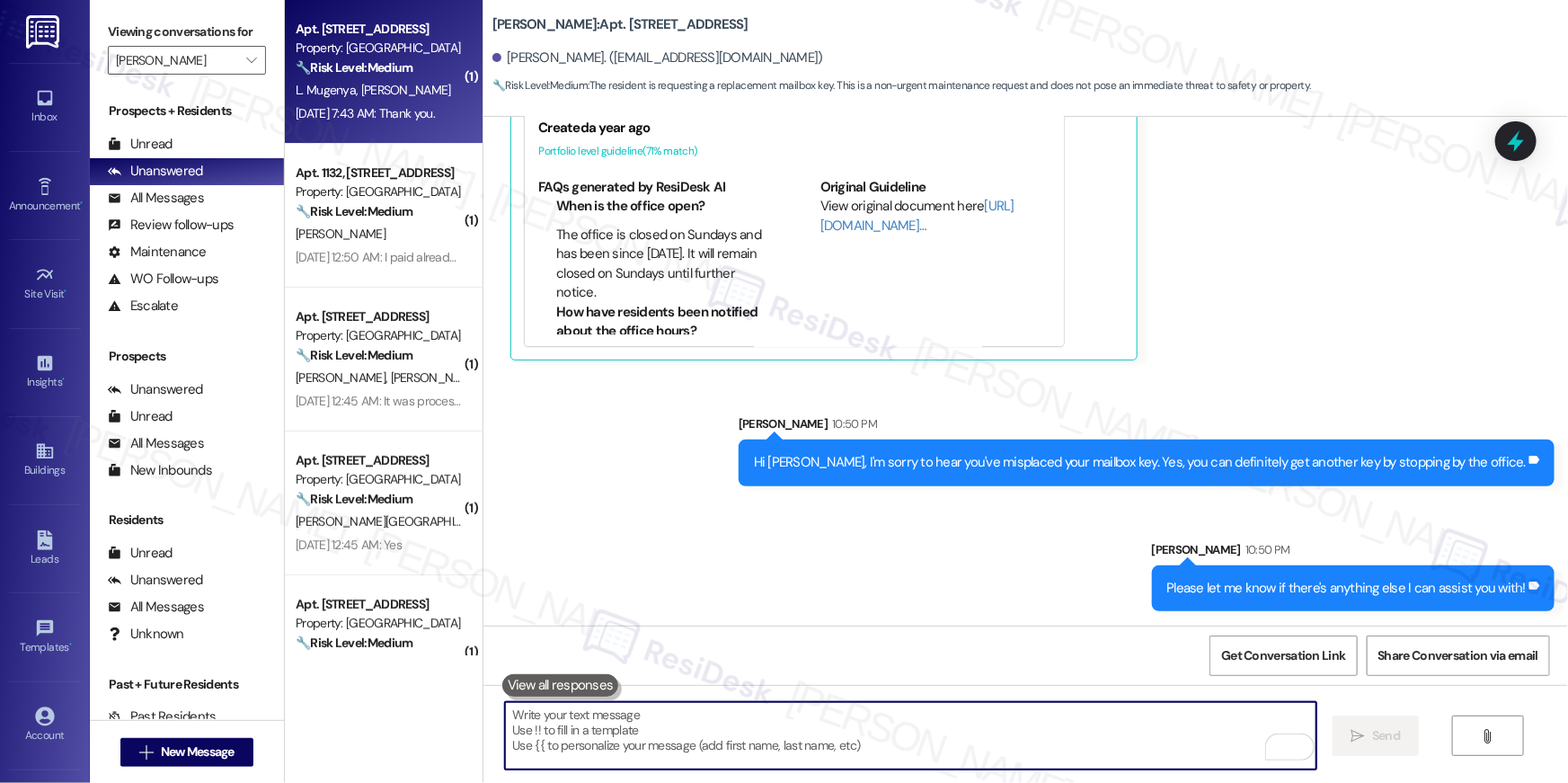
click at [363, 132] on div "Apt. 7124, 10519 Lariat Lane Property: Elme Manassas 🔧 Risk Level: Medium The r…" at bounding box center [383, 72] width 198 height 144
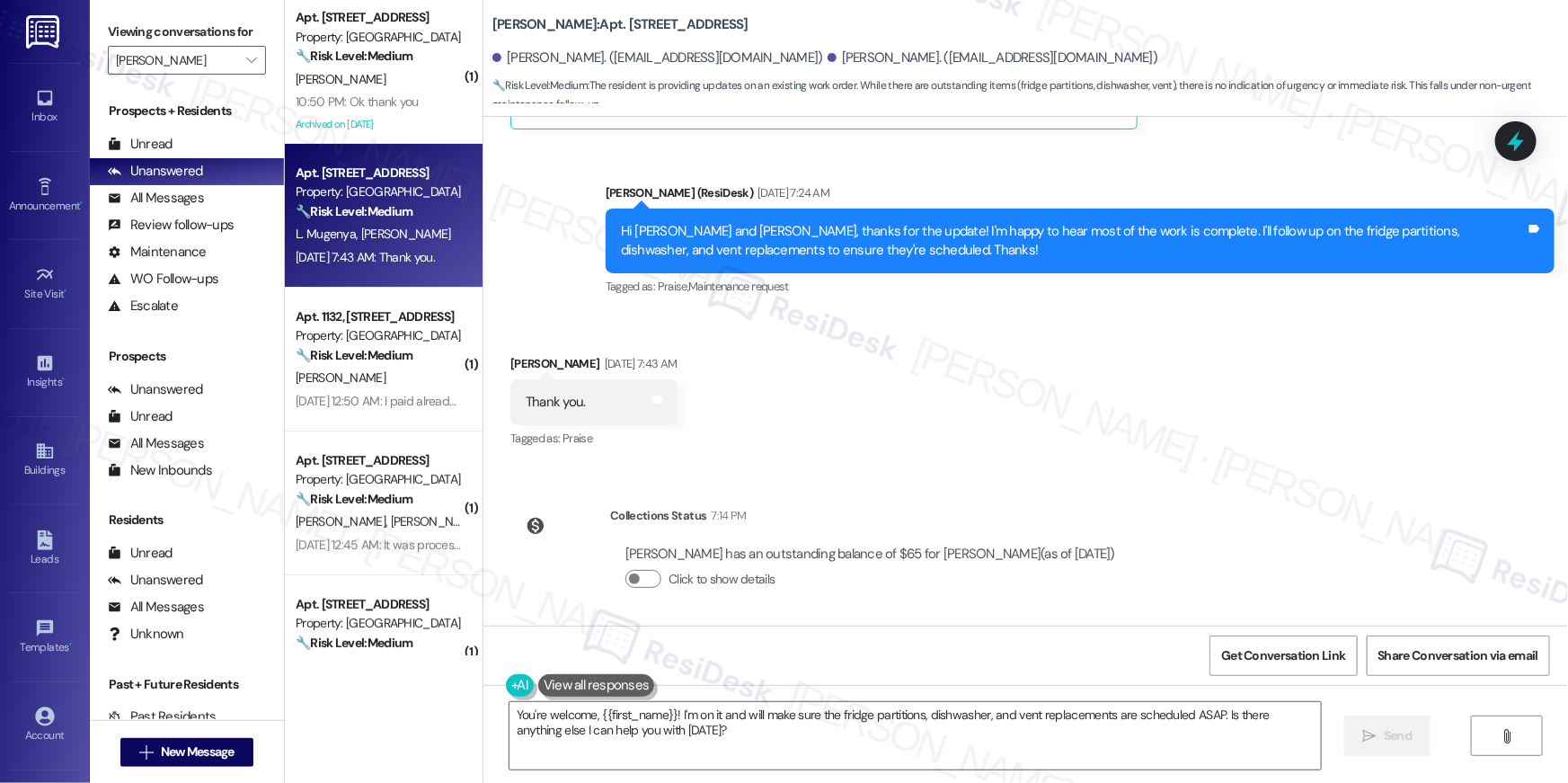
scroll to position [810, 0]
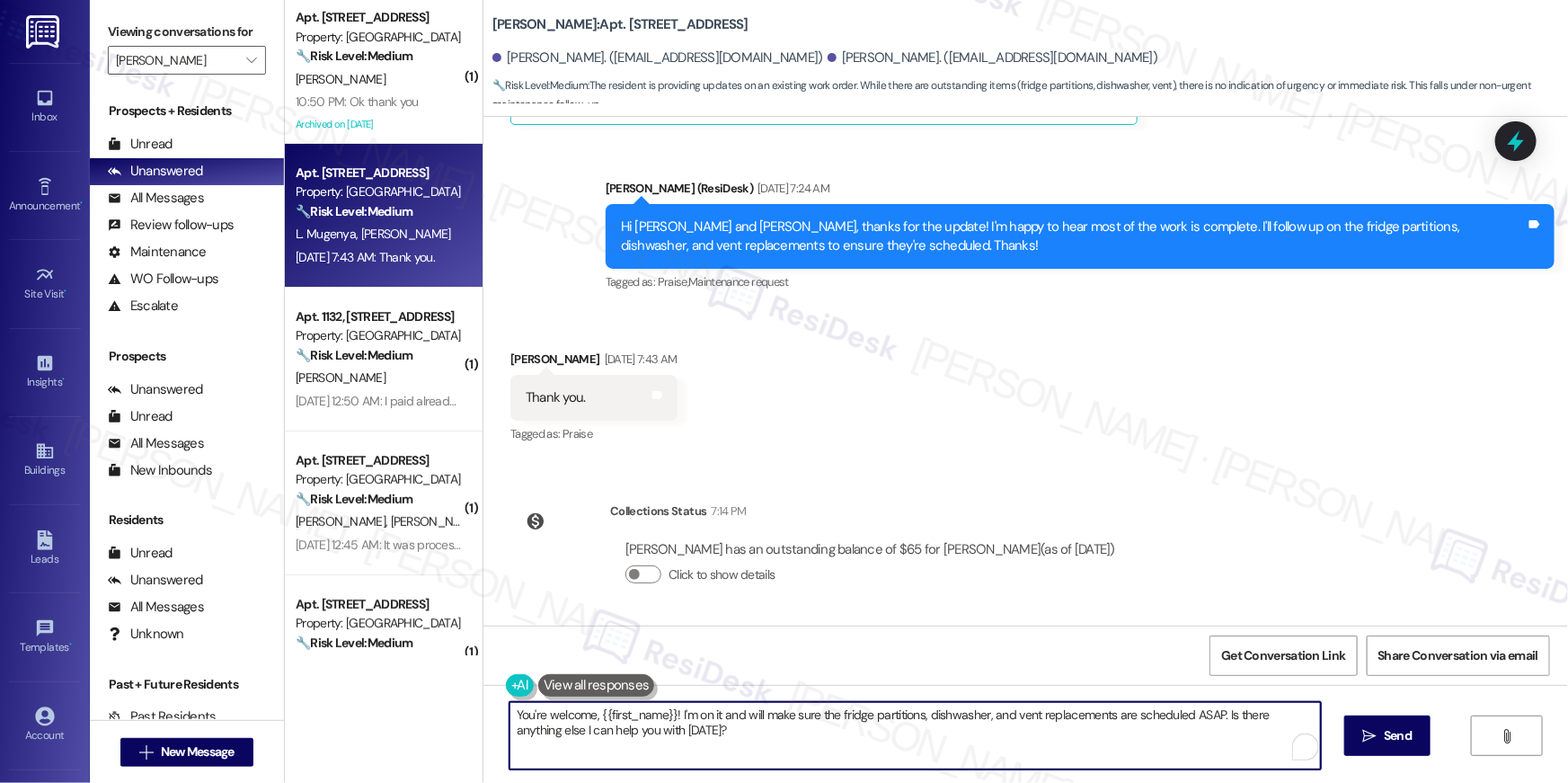
click at [915, 734] on textarea "You're welcome, {{first_name}}! I'm on it and will make sure the fridge partiti…" at bounding box center [915, 735] width 811 height 67
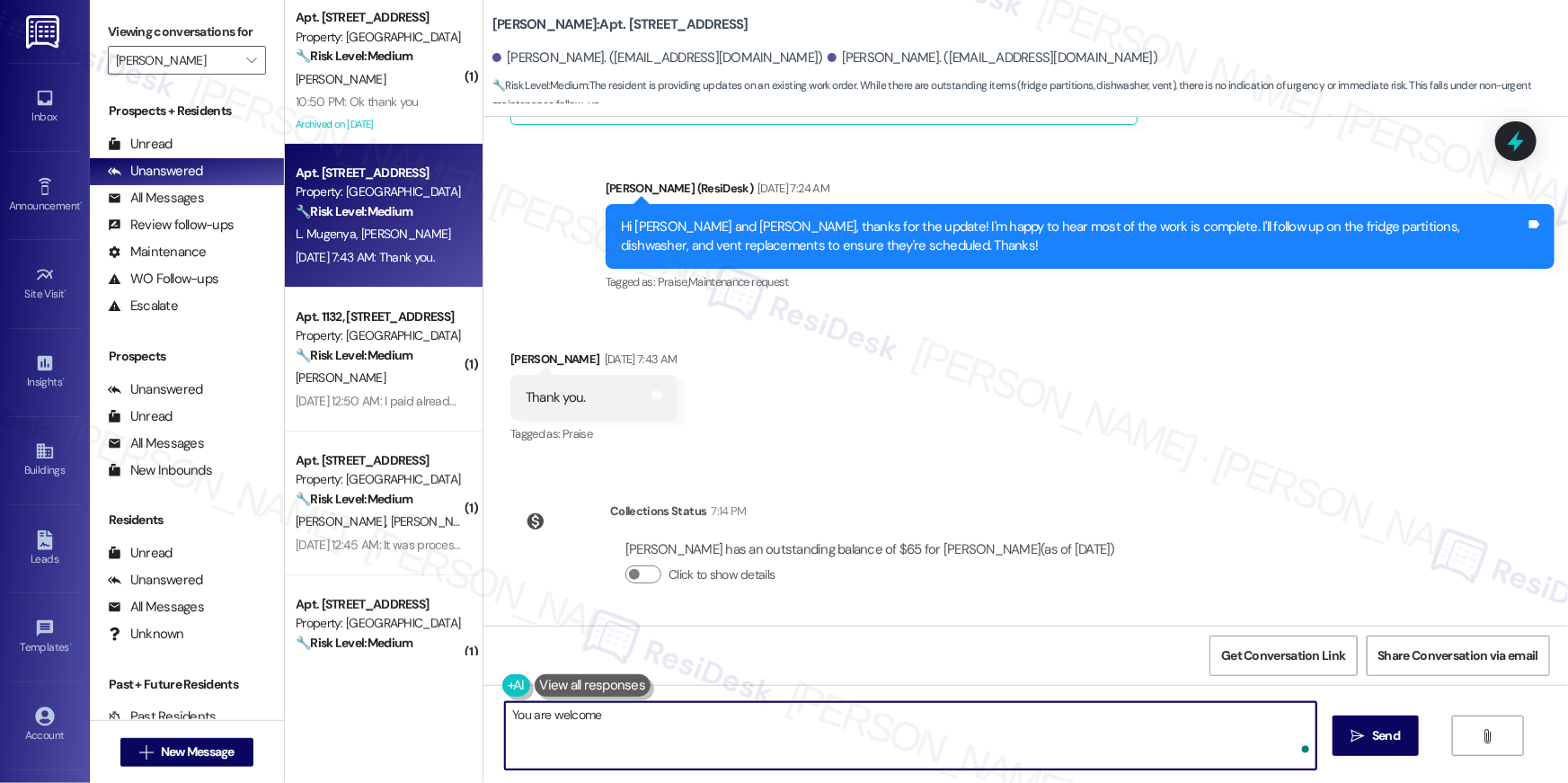
type textarea "You are welcome!"
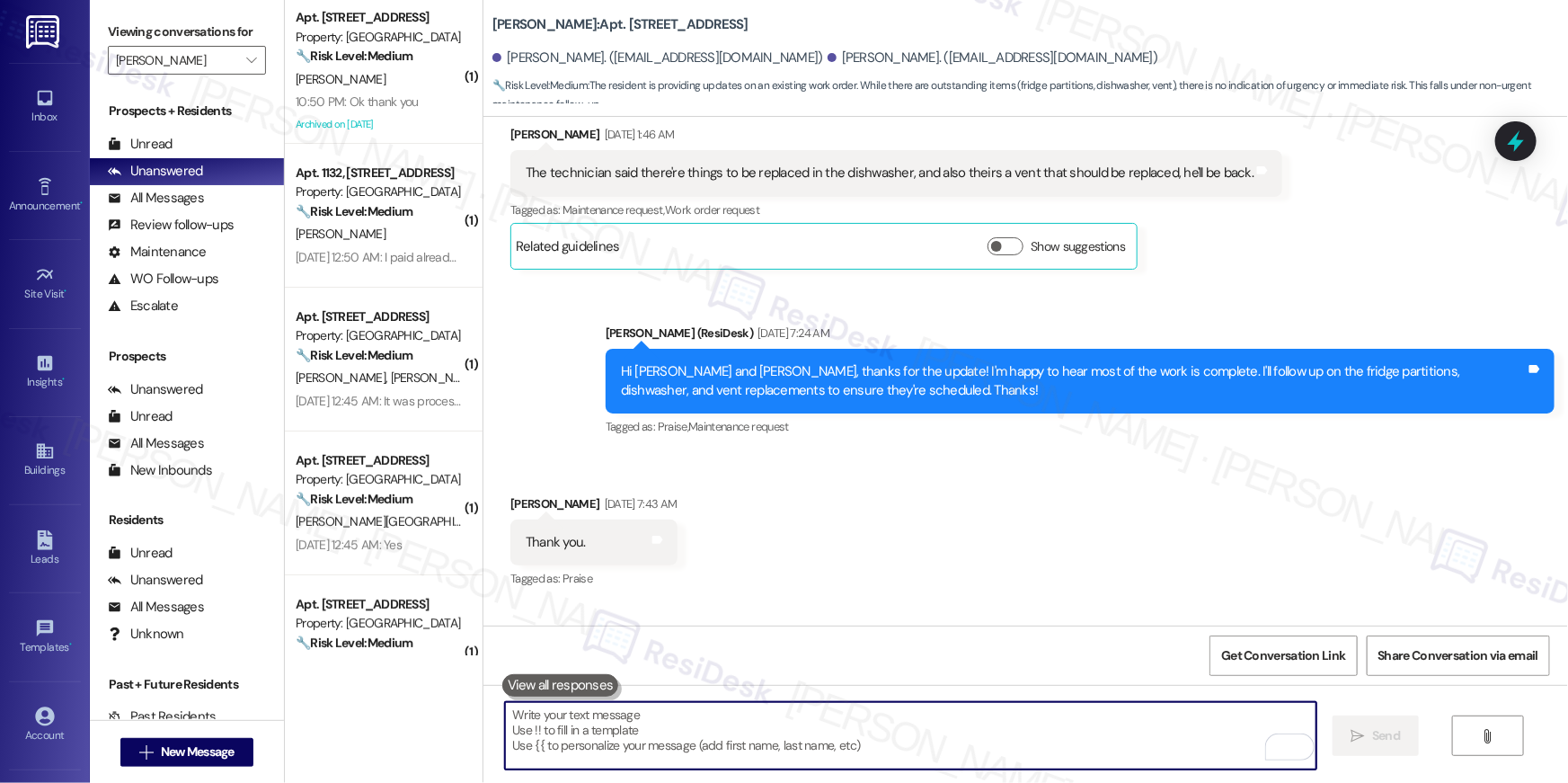
scroll to position [585, 0]
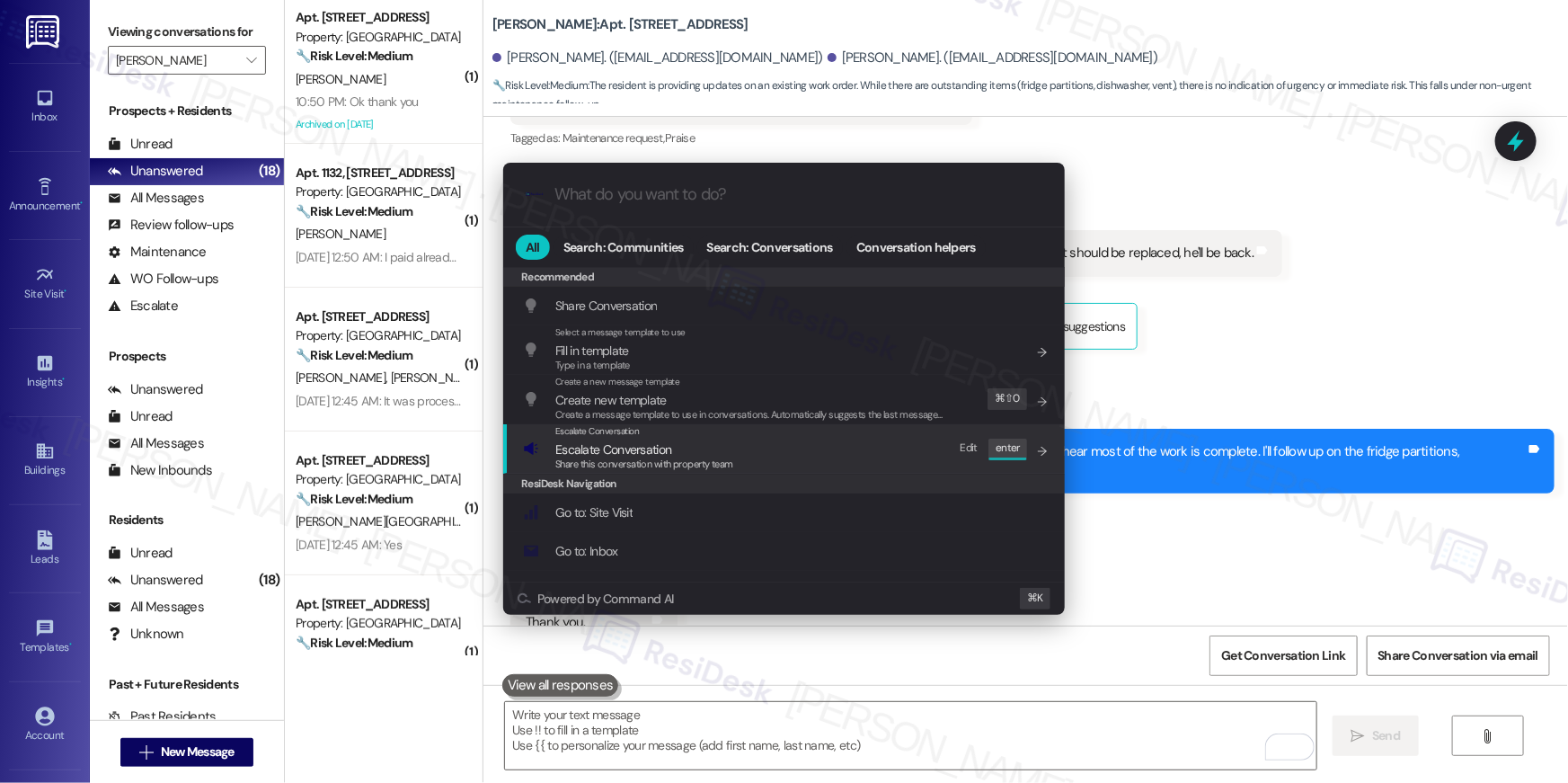
click at [670, 457] on span "Share this conversation with property team" at bounding box center [644, 464] width 177 height 13
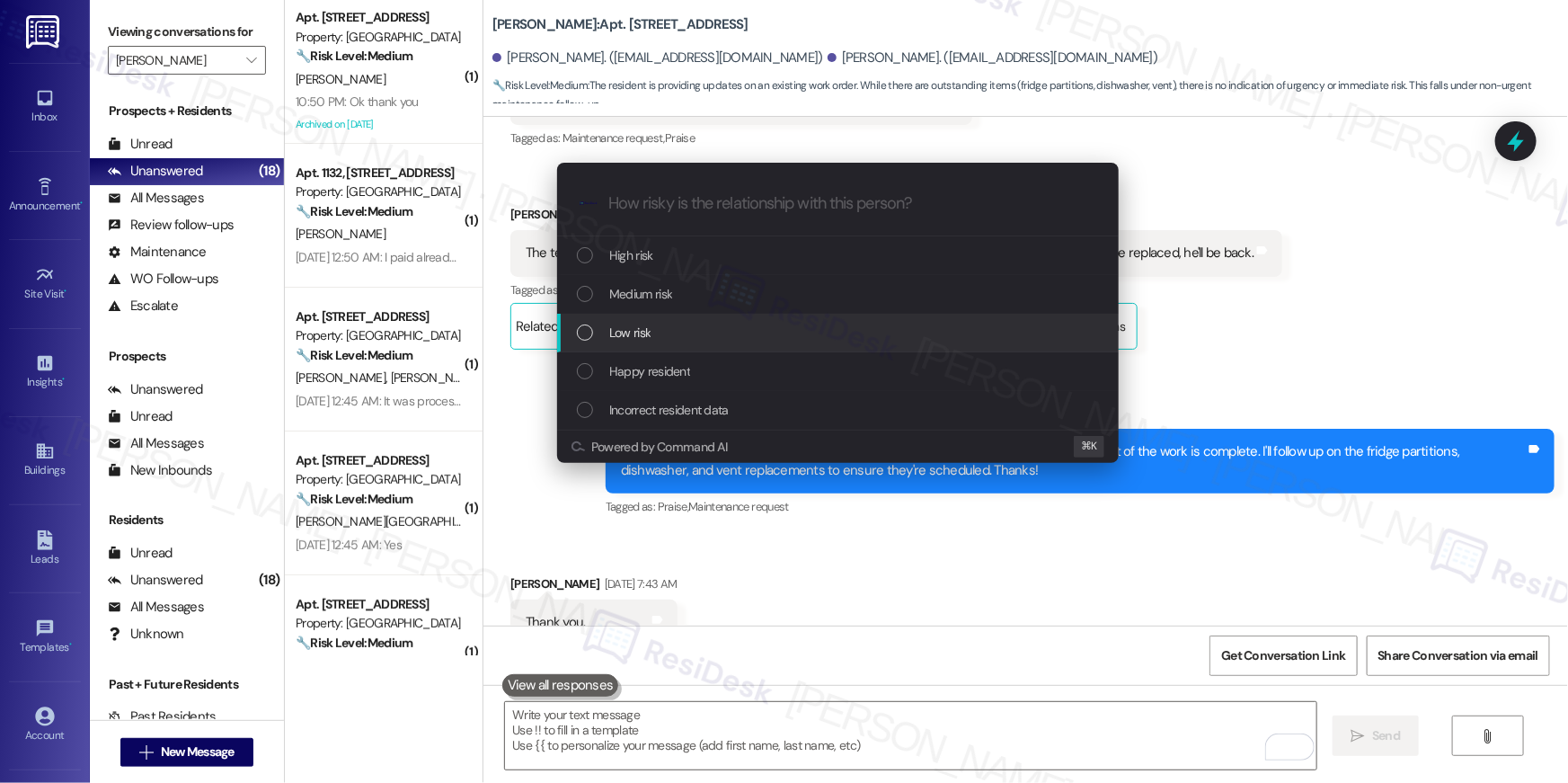
click at [670, 327] on div "Low risk" at bounding box center [839, 332] width 525 height 19
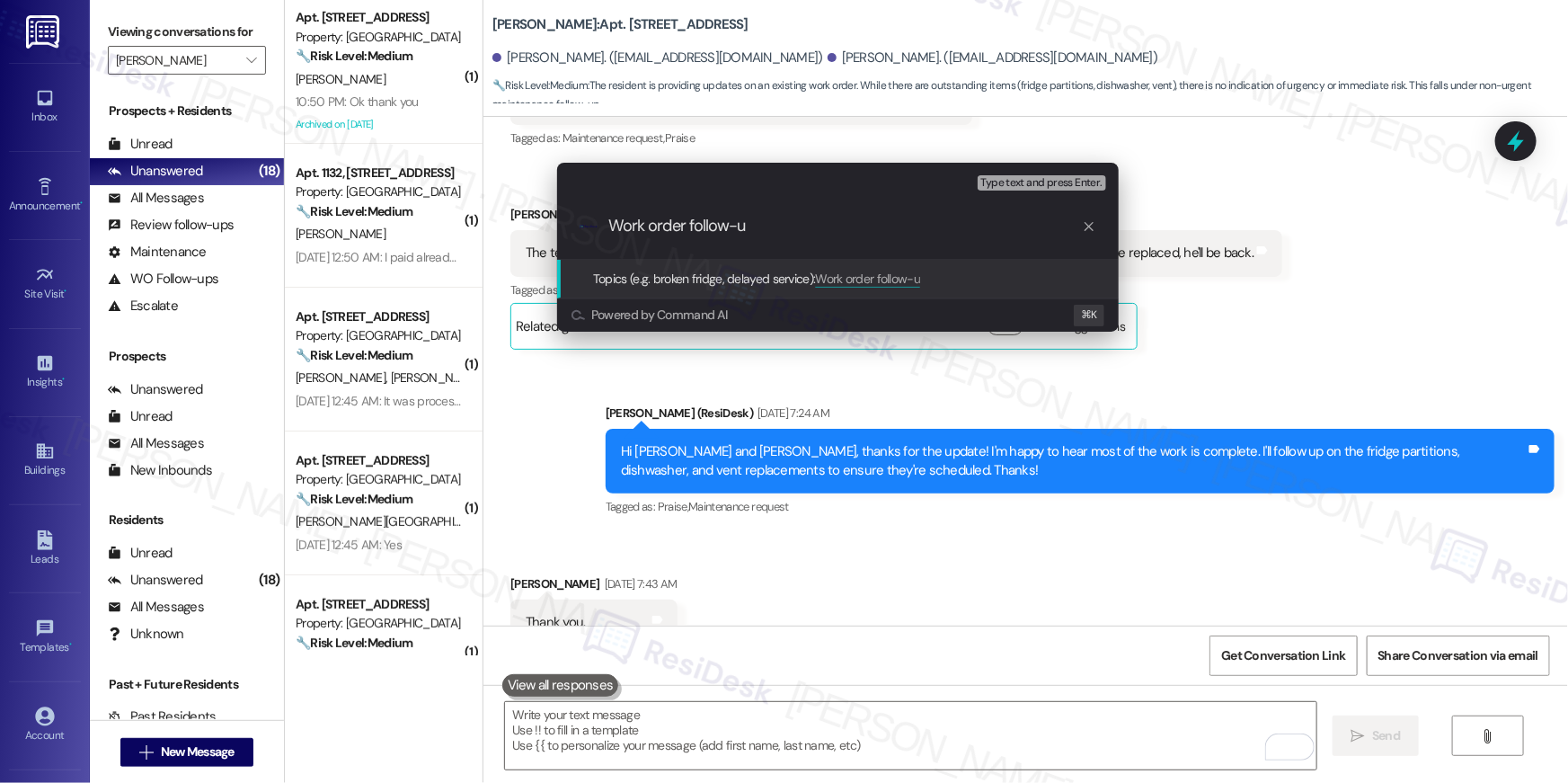
type input "Work order follow-up"
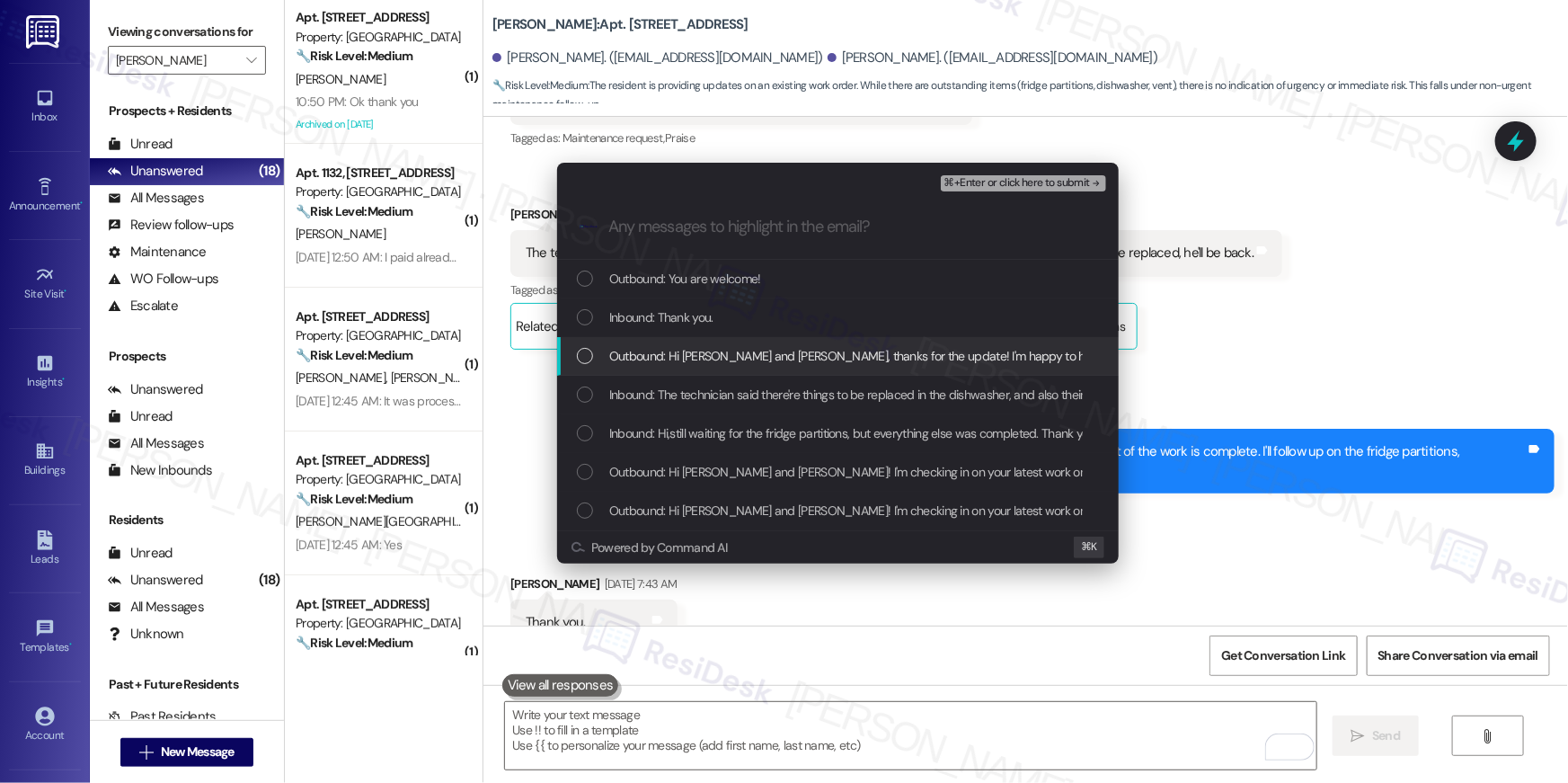
click at [690, 352] on span "Outbound: Hi Linda and Odera, thanks for the update! I'm happy to hear most of …" at bounding box center [1217, 355] width 1217 height 19
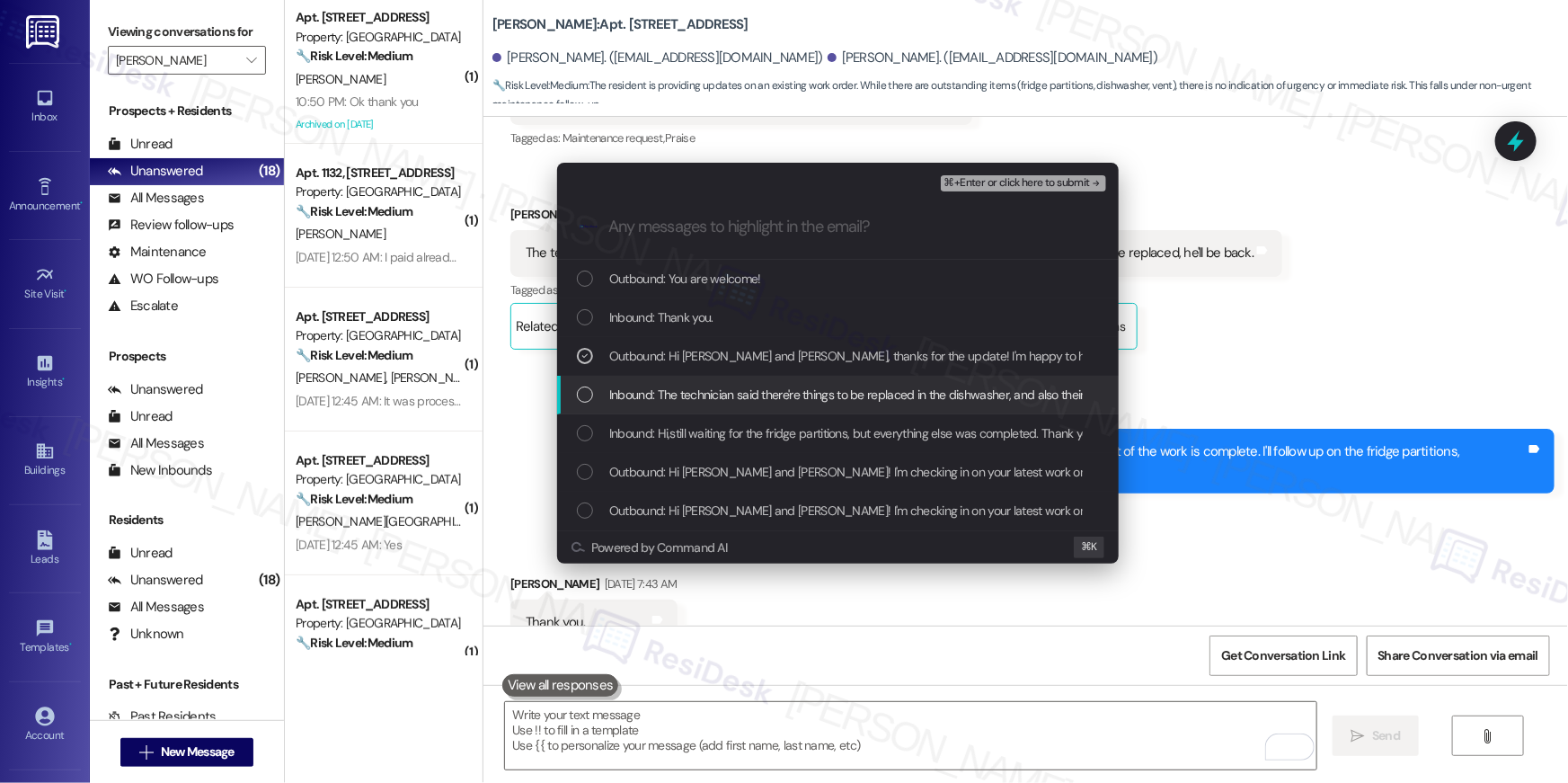
click at [693, 385] on span "Inbound: The technician said there're things to be replaced in the dishwasher, …" at bounding box center [967, 394] width 715 height 19
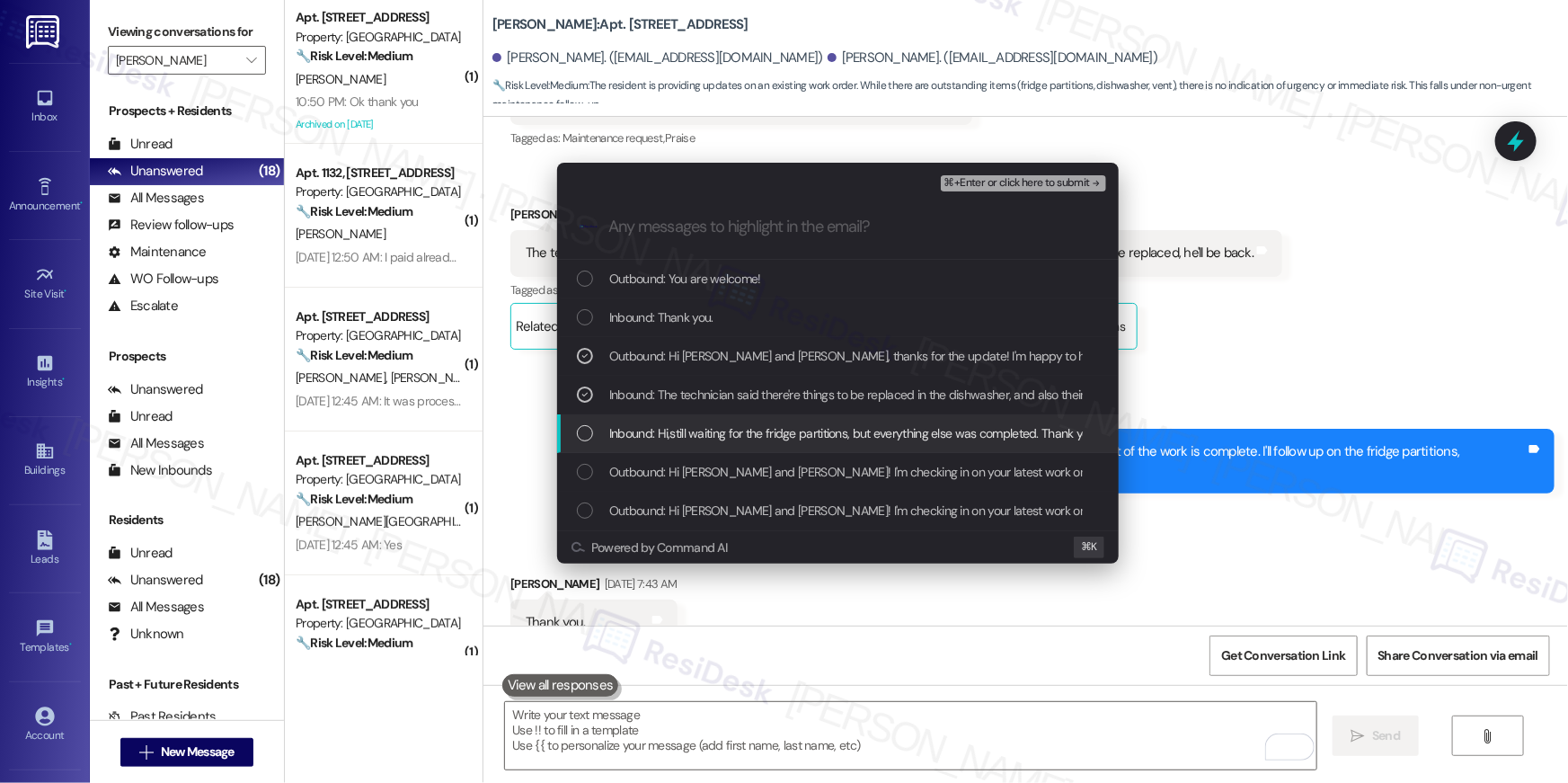
click at [711, 423] on span "Inbound: Hi,still waiting for the fridge partitions, but everything else was co…" at bounding box center [853, 432] width 487 height 19
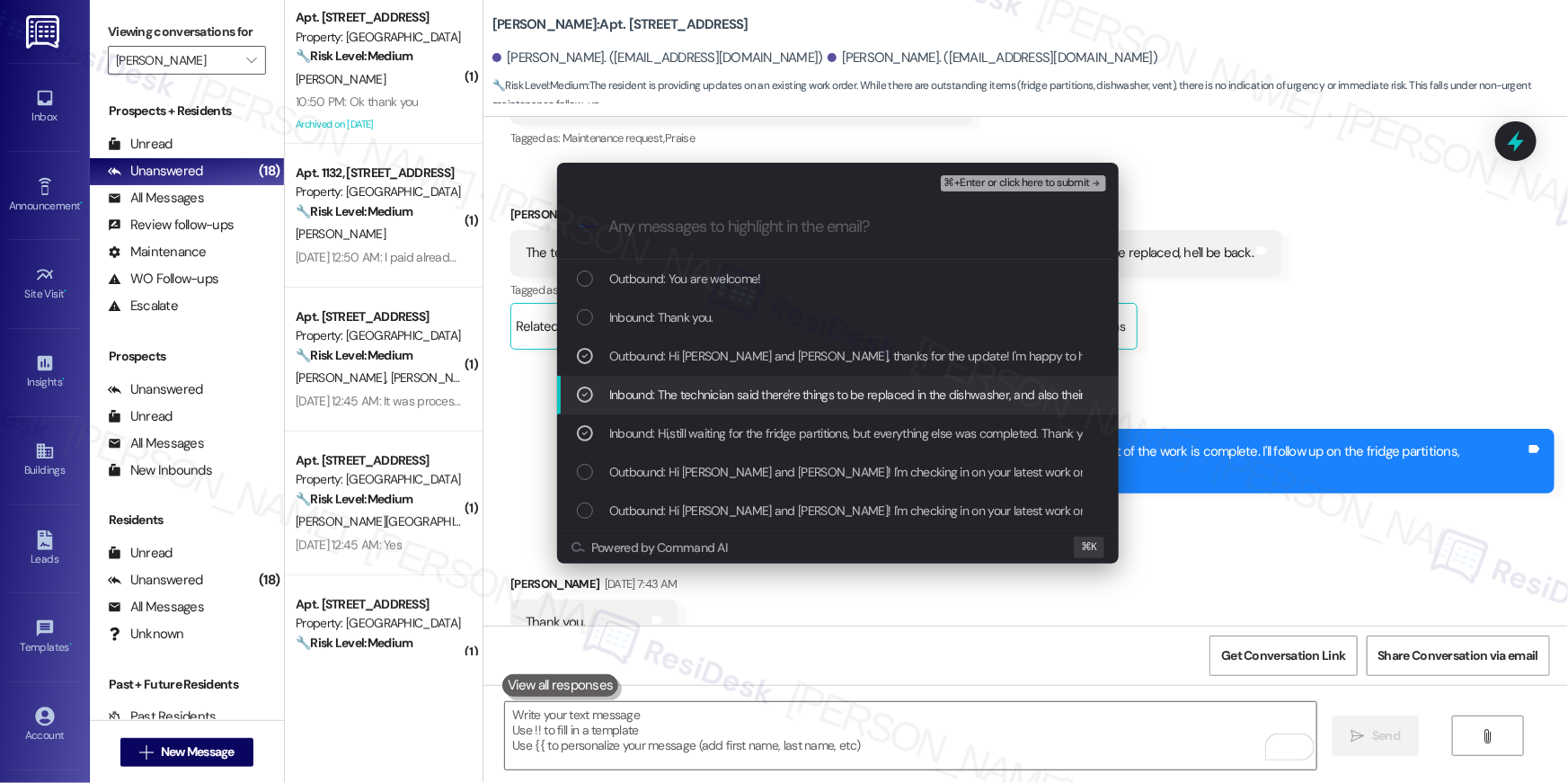
click at [1032, 179] on span "⌘+Enter or click here to submit" at bounding box center [1017, 183] width 145 height 13
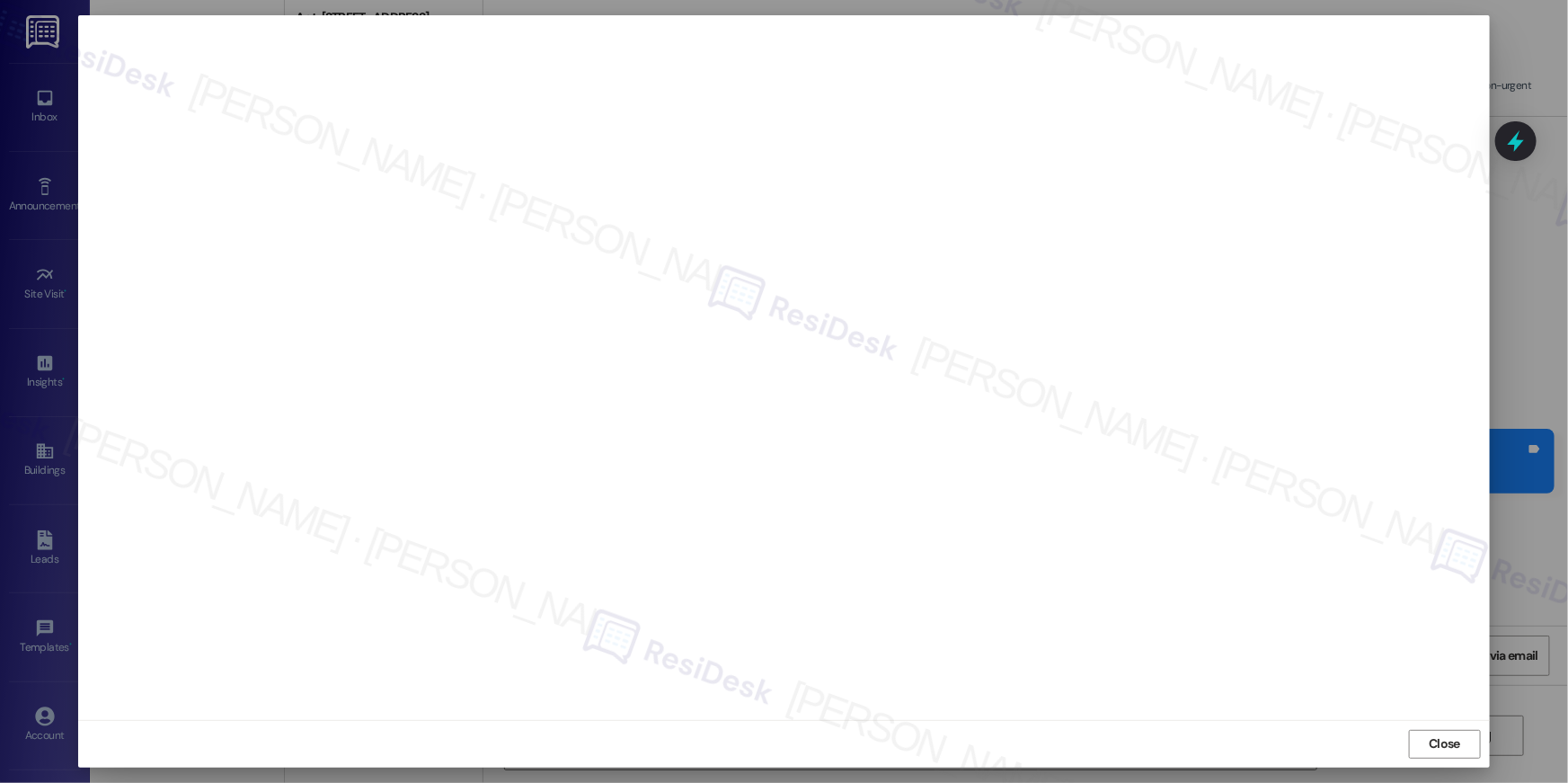
click at [1466, 758] on div "Close" at bounding box center [784, 743] width 1412 height 48
click at [1460, 745] on span "Close" at bounding box center [1444, 743] width 39 height 19
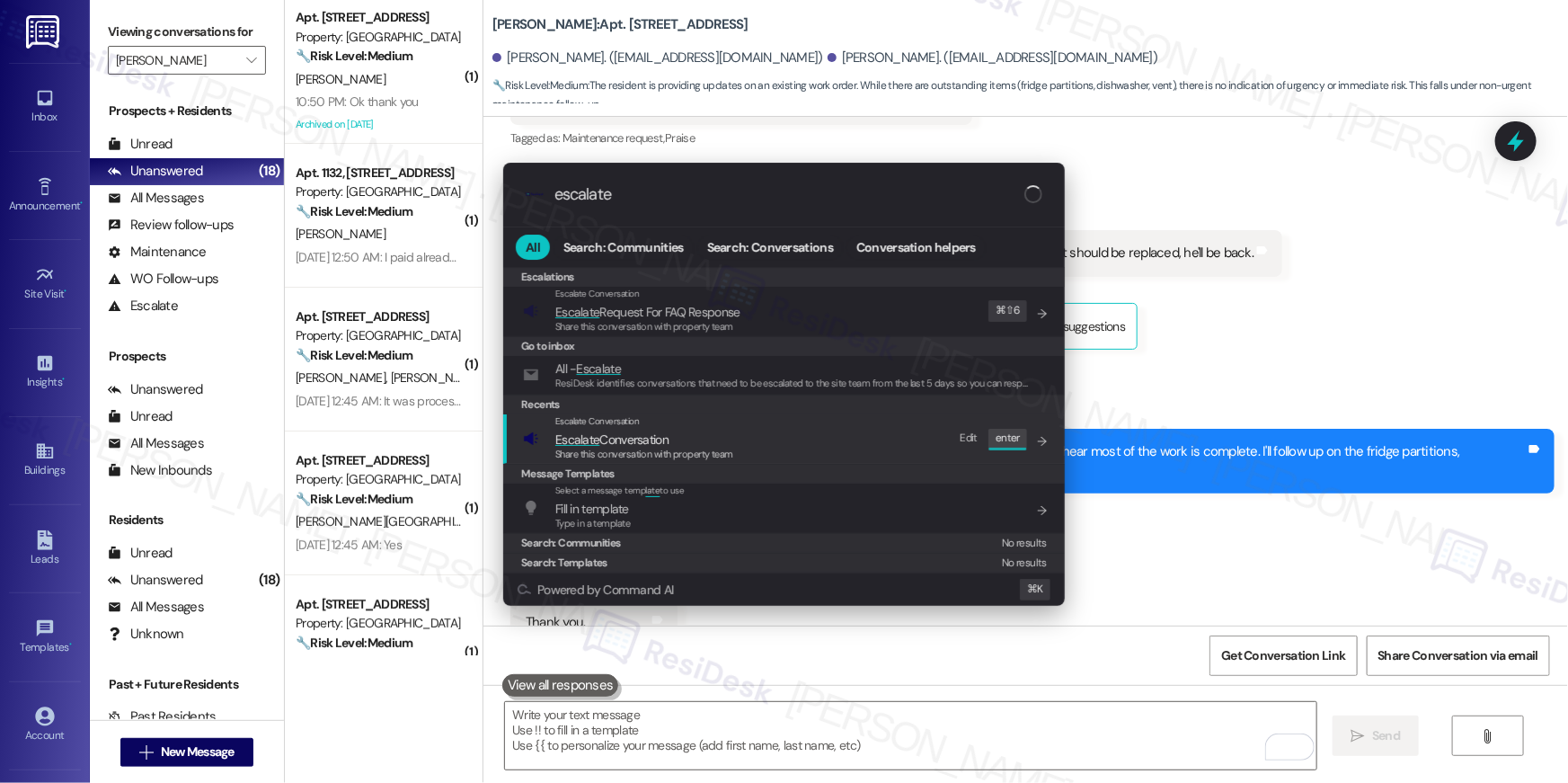
type input "escalate"
click at [785, 440] on div "Escalate Conversation Escalate Conversation Share this conversation with proper…" at bounding box center [785, 438] width 525 height 49
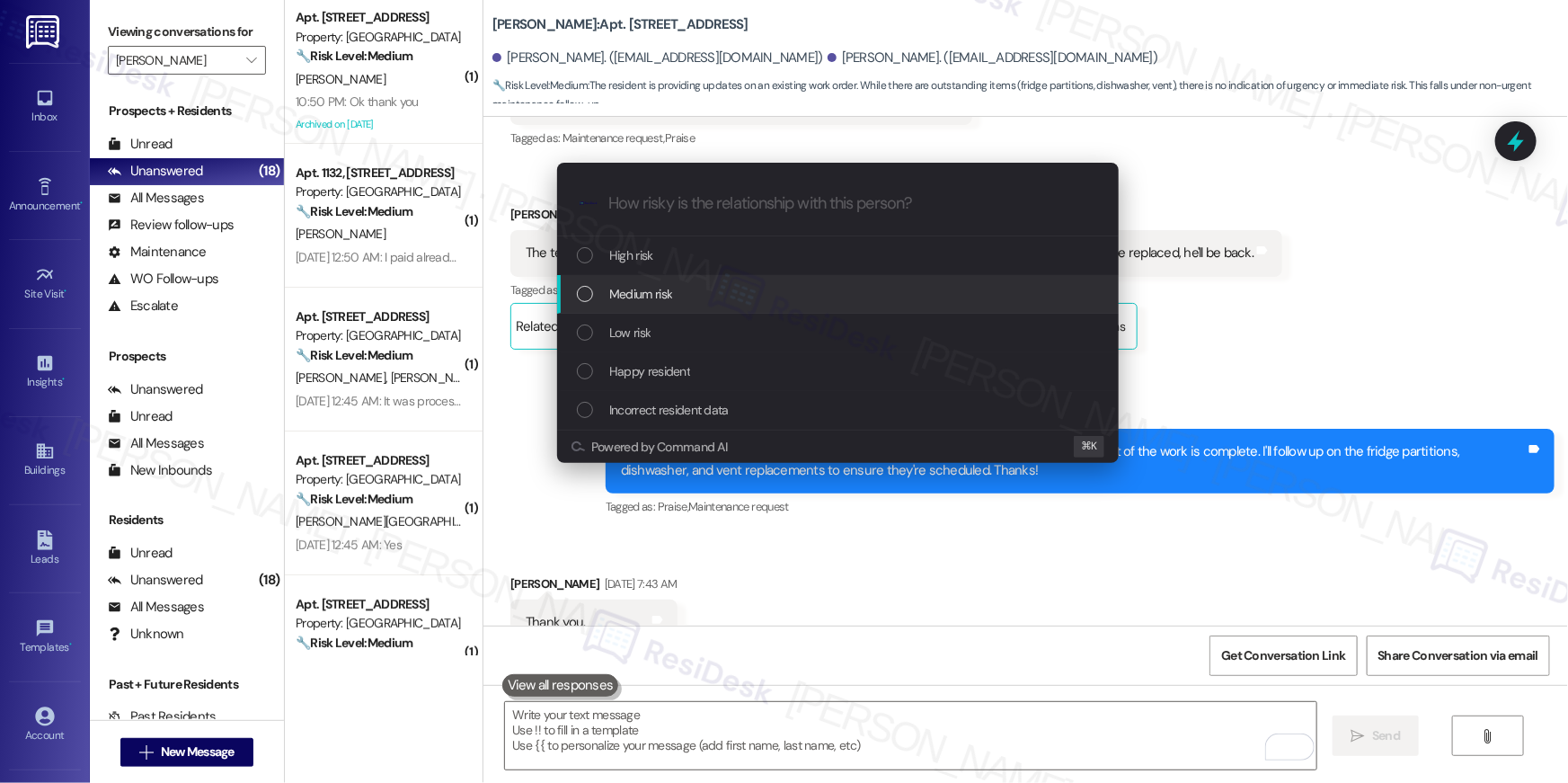
click at [697, 309] on div "Medium risk" at bounding box center [838, 294] width 562 height 39
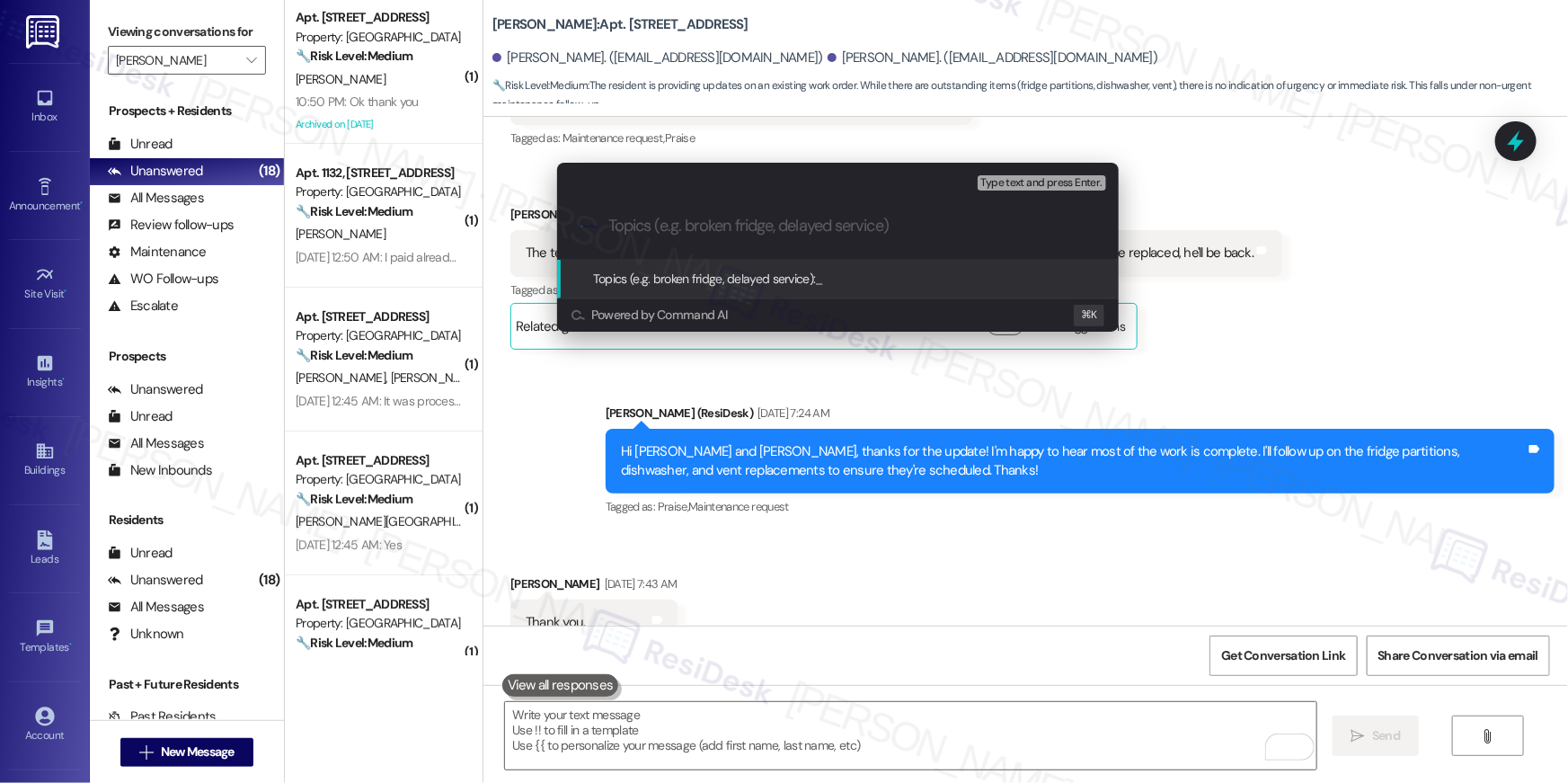
paste input "Work order follow-up"
type input "Work order follow-up"
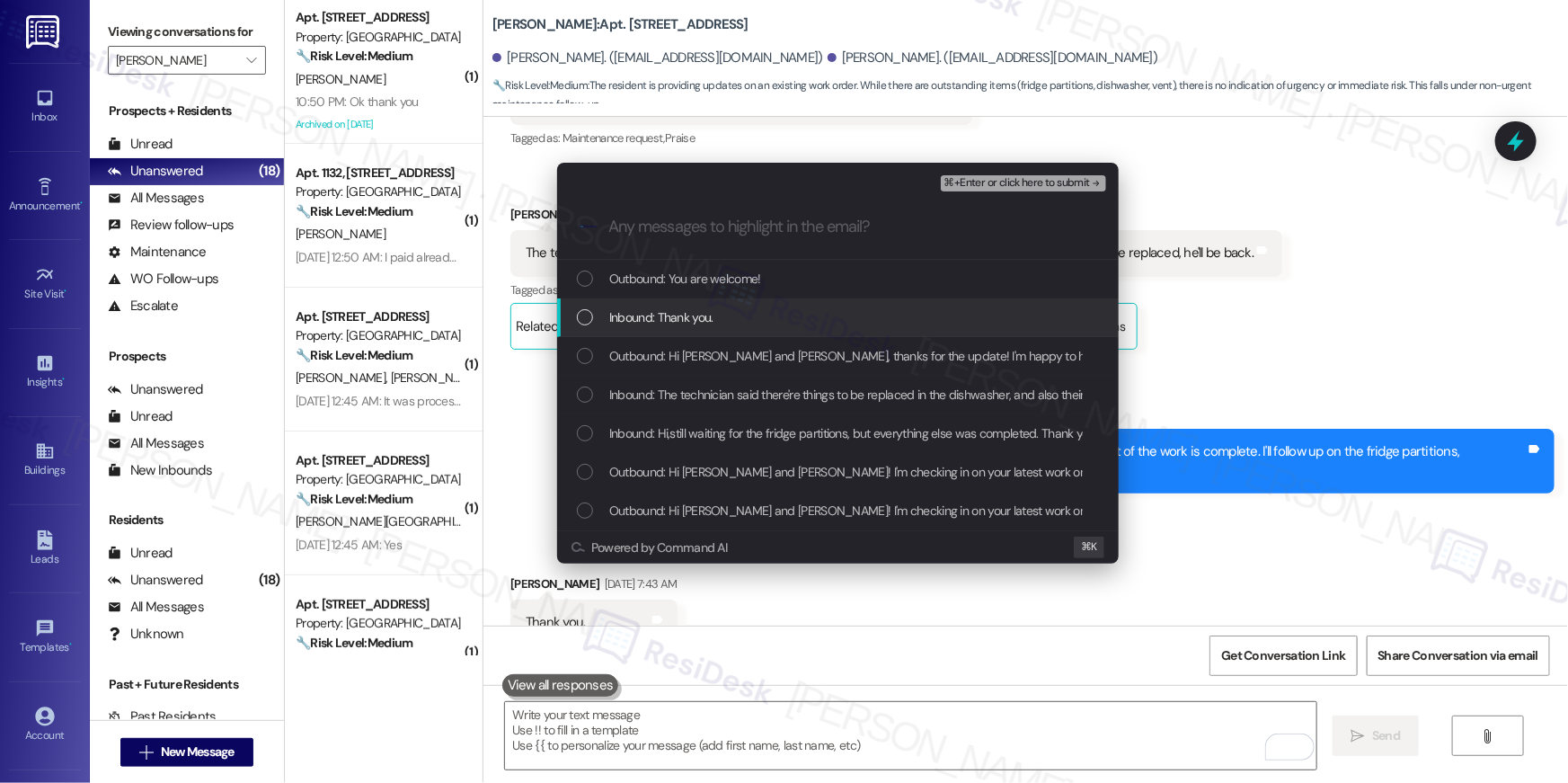
click at [681, 328] on div "Inbound: Thank you." at bounding box center [838, 317] width 562 height 39
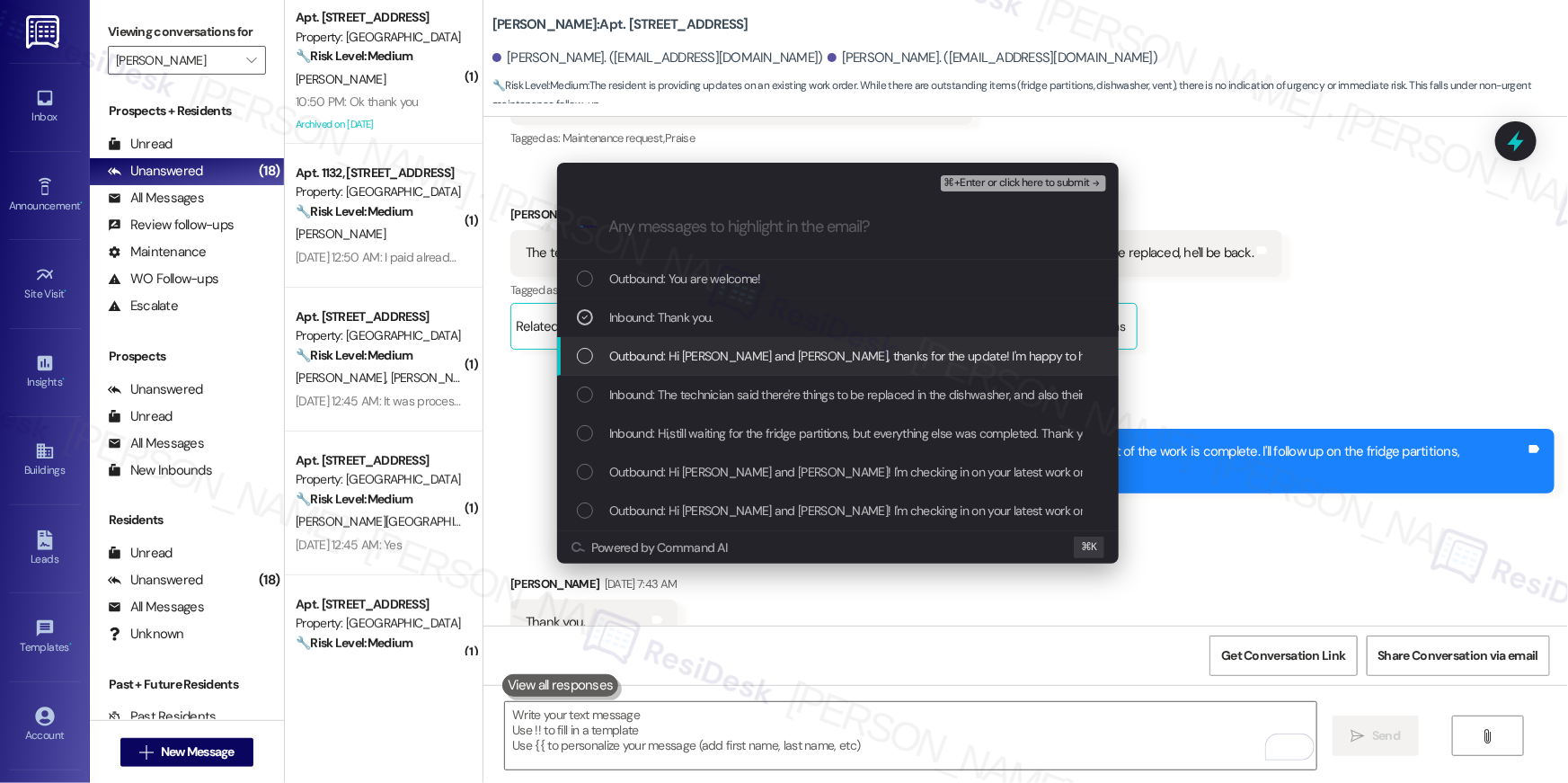
drag, startPoint x: 690, startPoint y: 363, endPoint x: 692, endPoint y: 387, distance: 24.1
click at [692, 371] on div "Outbound: Hi Linda and Odera, thanks for the update! I'm happy to hear most of …" at bounding box center [838, 356] width 562 height 39
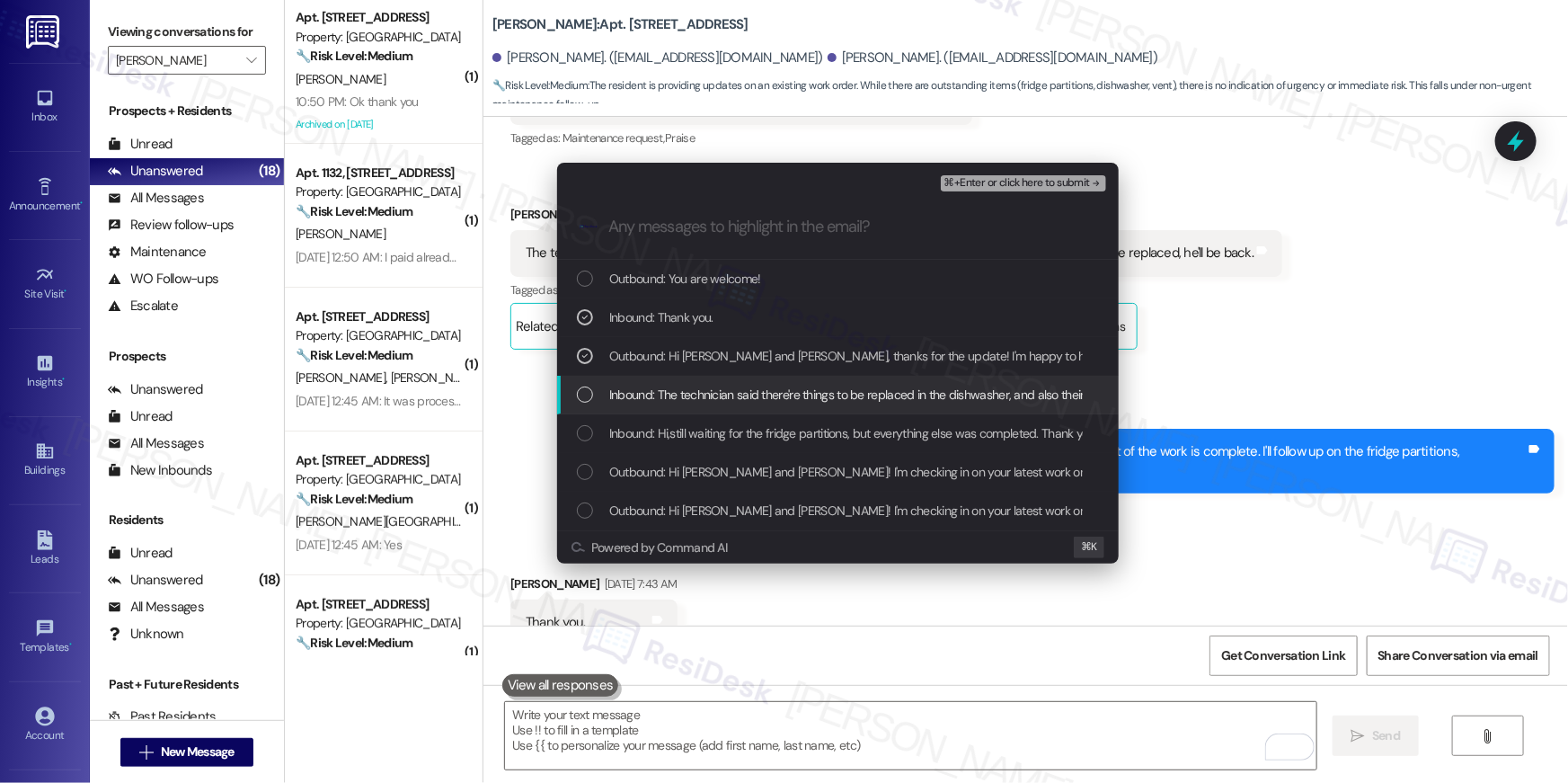
drag, startPoint x: 692, startPoint y: 389, endPoint x: 703, endPoint y: 411, distance: 24.6
click at [694, 393] on span "Inbound: The technician said there're things to be replaced in the dishwasher, …" at bounding box center [967, 394] width 715 height 19
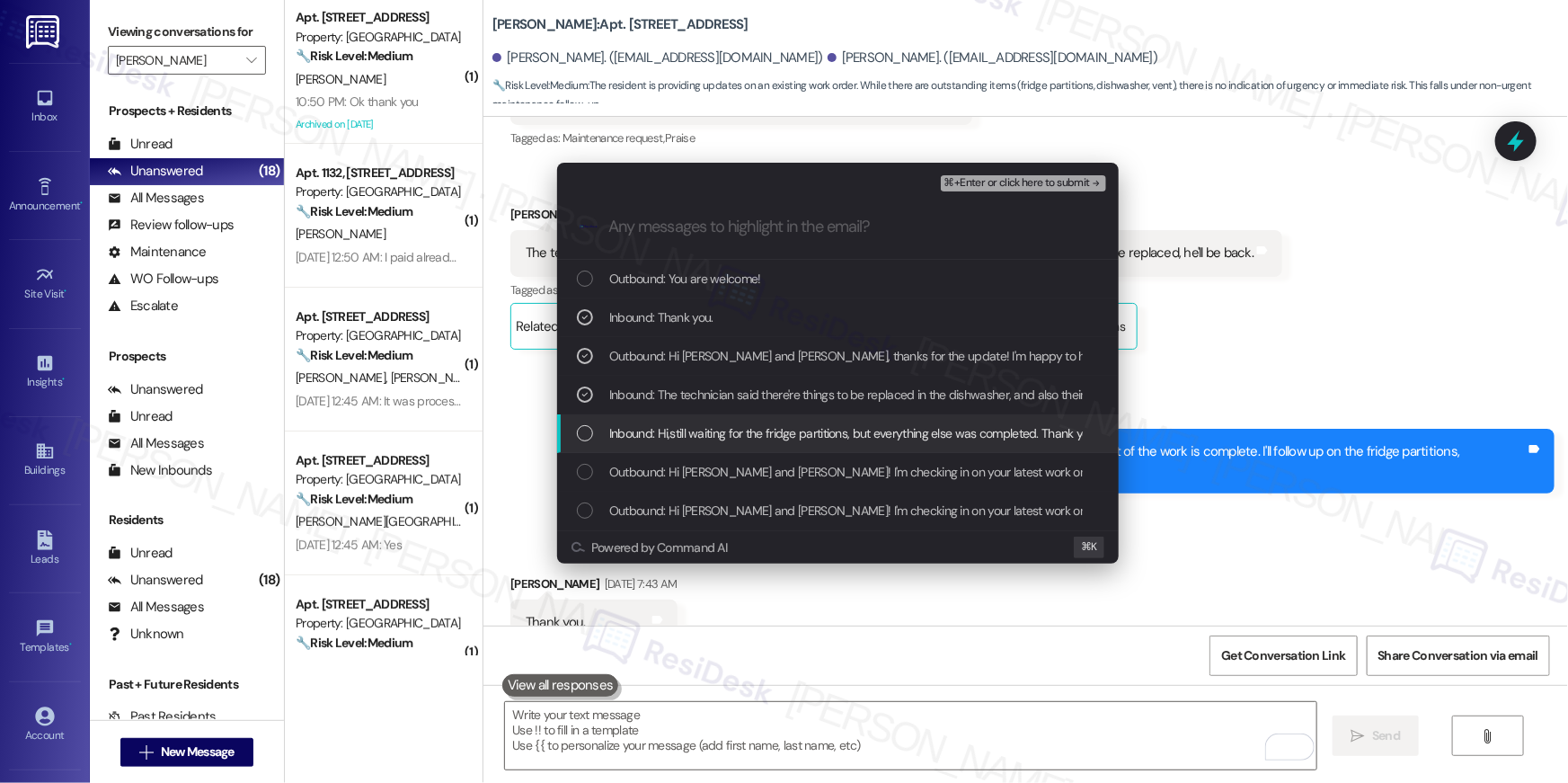
drag, startPoint x: 710, startPoint y: 436, endPoint x: 713, endPoint y: 445, distance: 9.5
click at [710, 438] on span "Inbound: Hi,still waiting for the fridge partitions, but everything else was co…" at bounding box center [853, 432] width 487 height 19
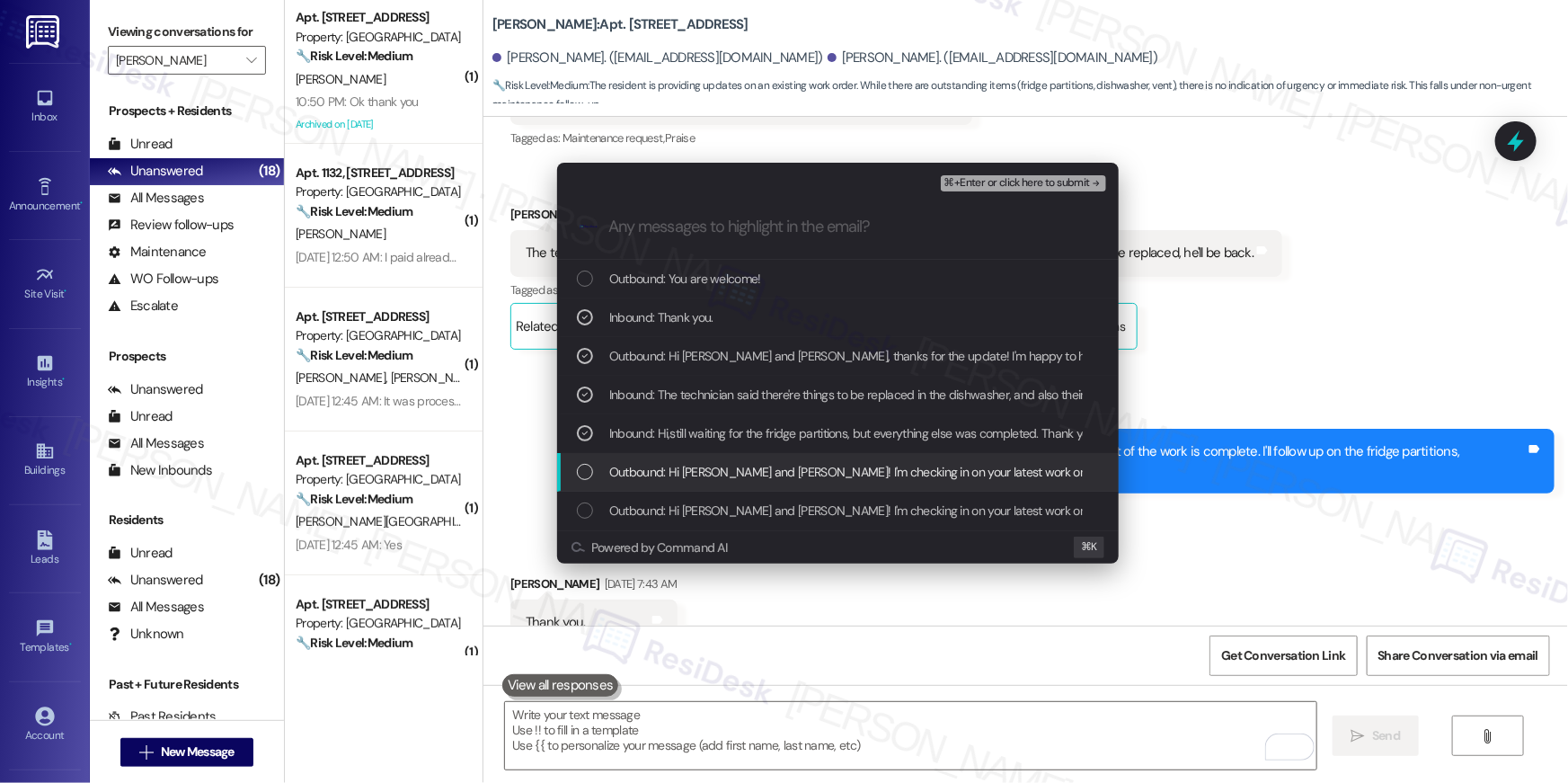
click at [718, 475] on span "Outbound: Hi Linda and Odera! I'm checking in on your latest work order (Water …" at bounding box center [1163, 471] width 1109 height 19
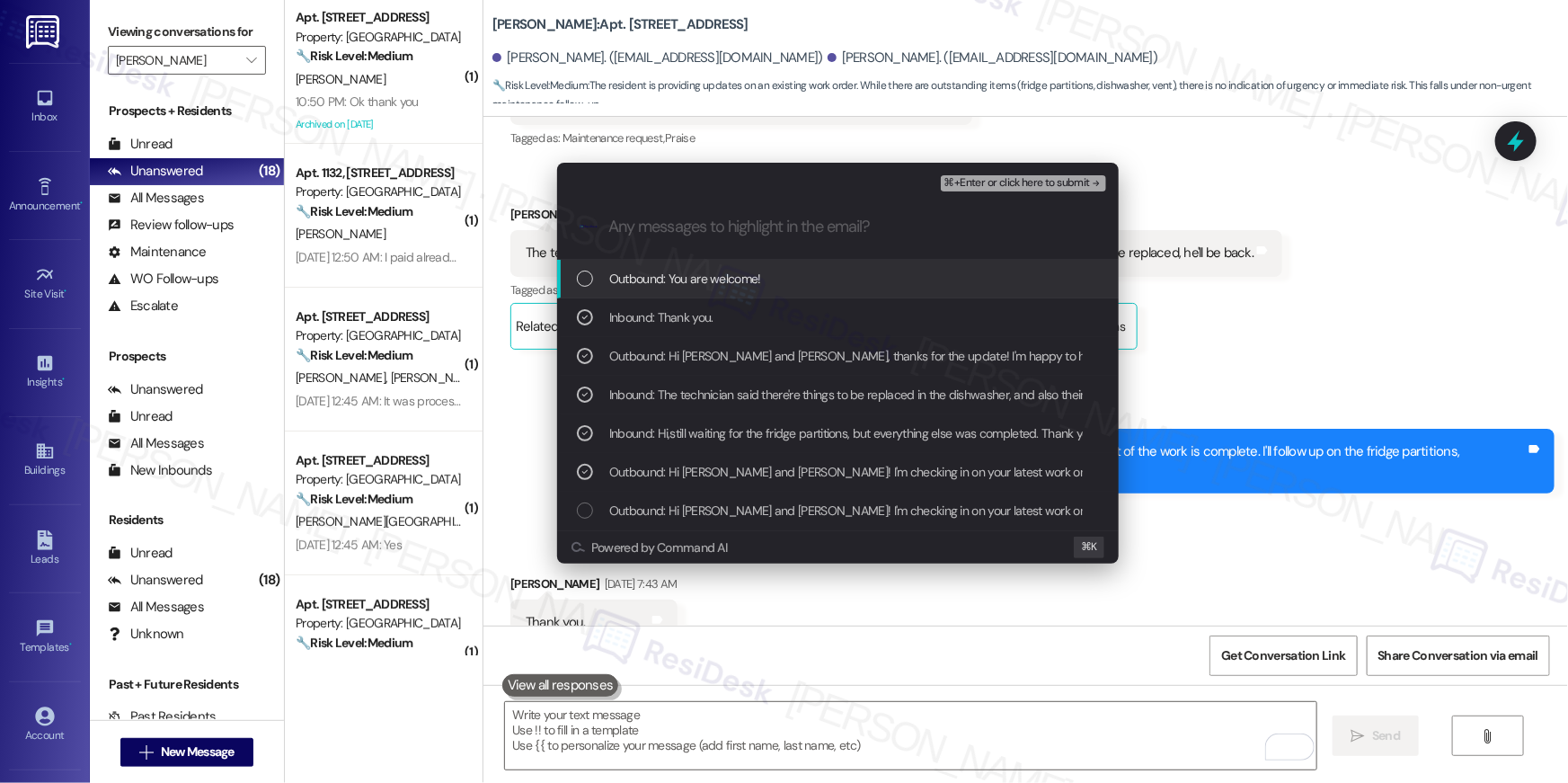
click at [1014, 180] on span "⌘+Enter or click here to submit" at bounding box center [1017, 183] width 145 height 13
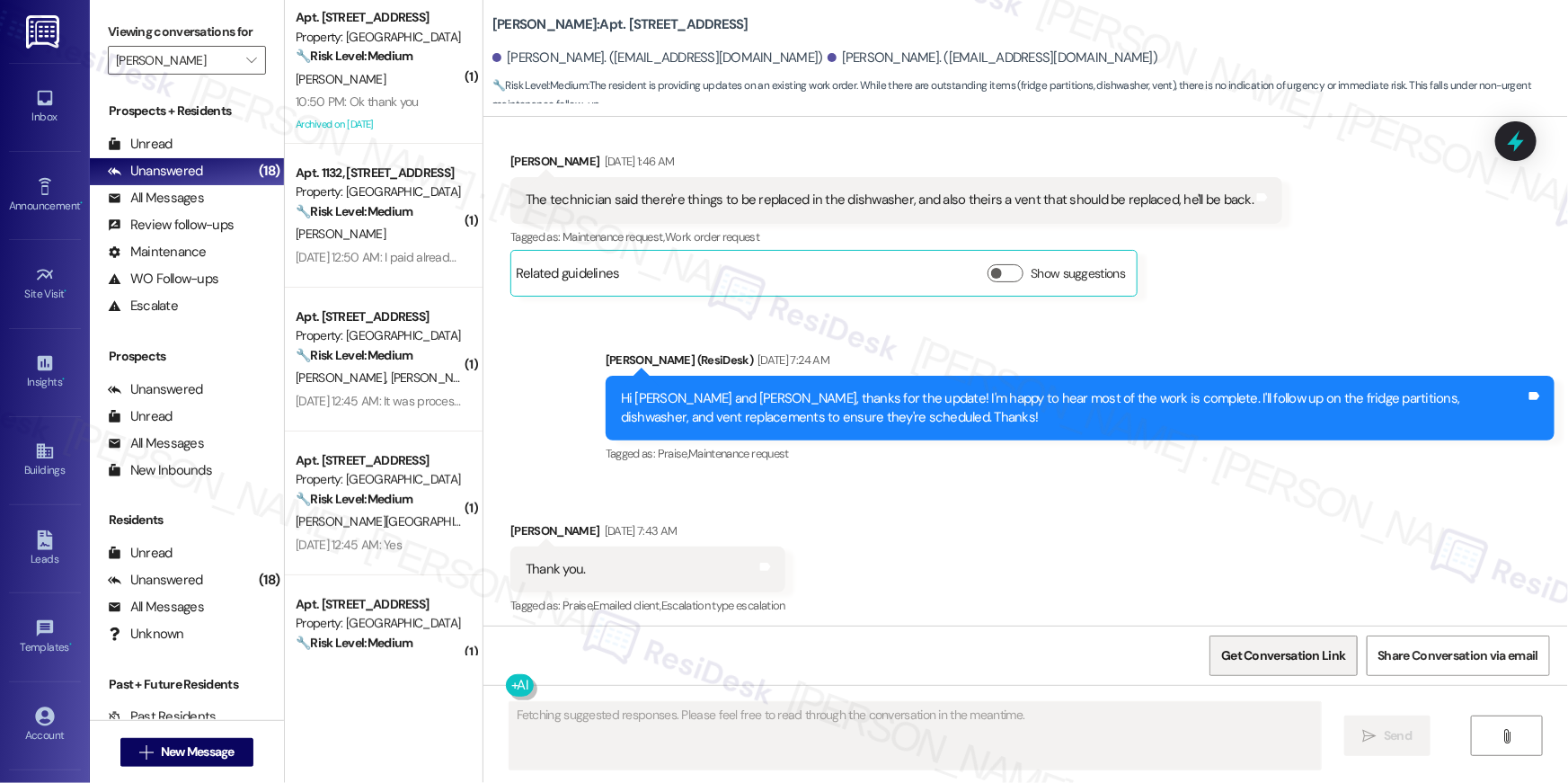
scroll to position [644, 0]
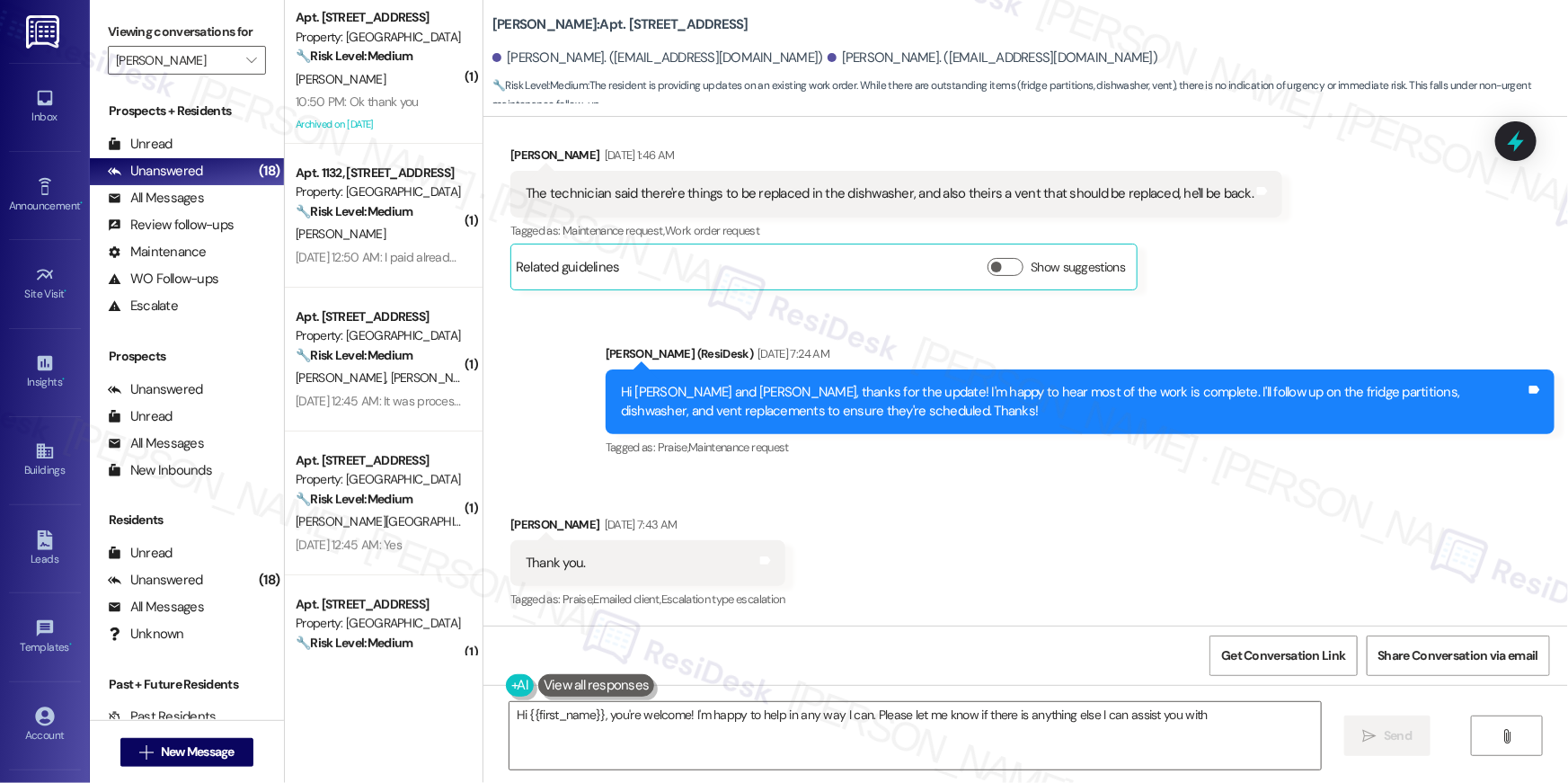
type textarea "Hi {{first_name}}, you're welcome! I'm happy to help in any way I can. Please l…"
click at [889, 635] on div "Get Conversation Link Share Conversation via email" at bounding box center [1025, 655] width 1084 height 59
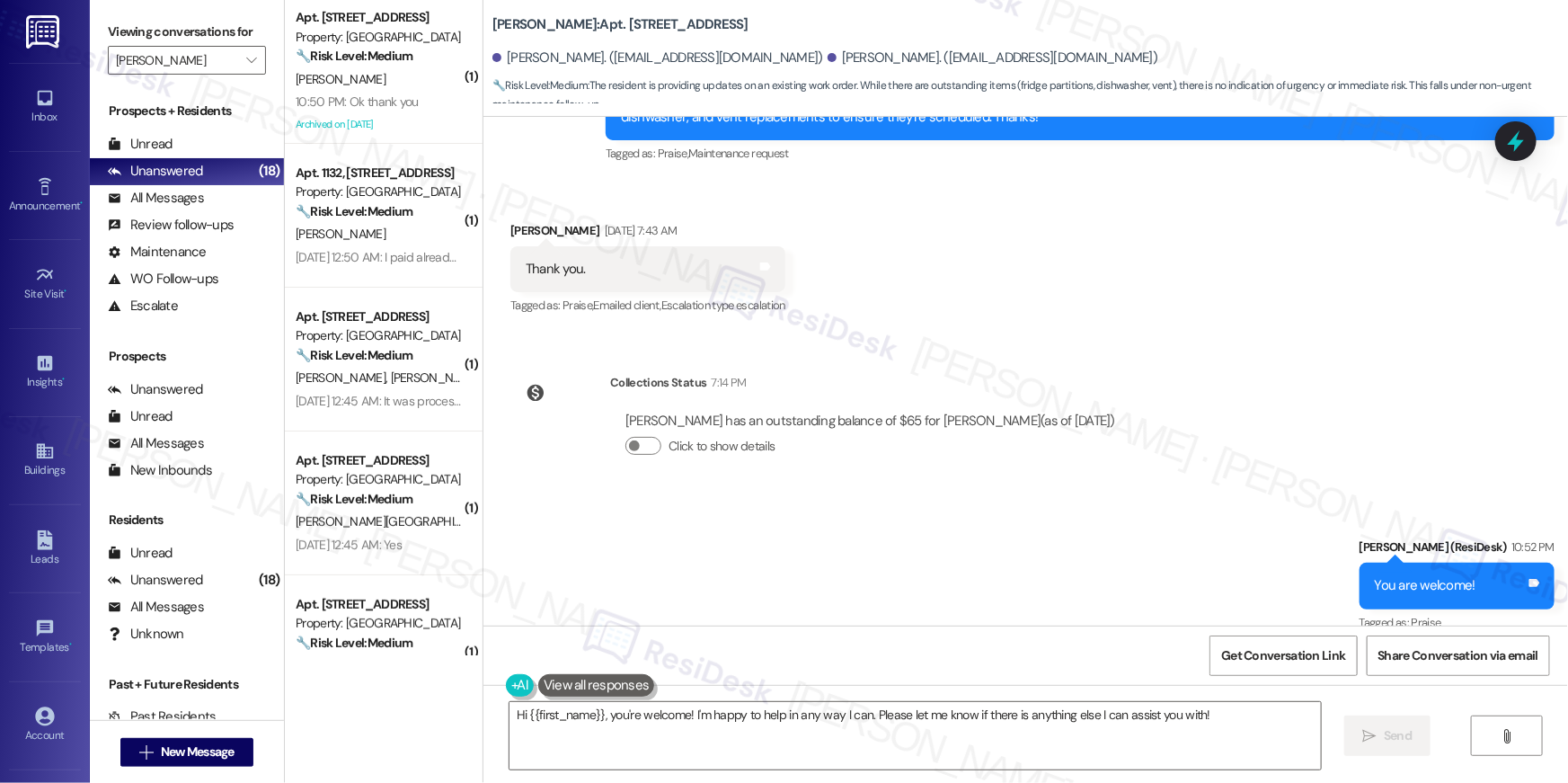
scroll to position [961, 0]
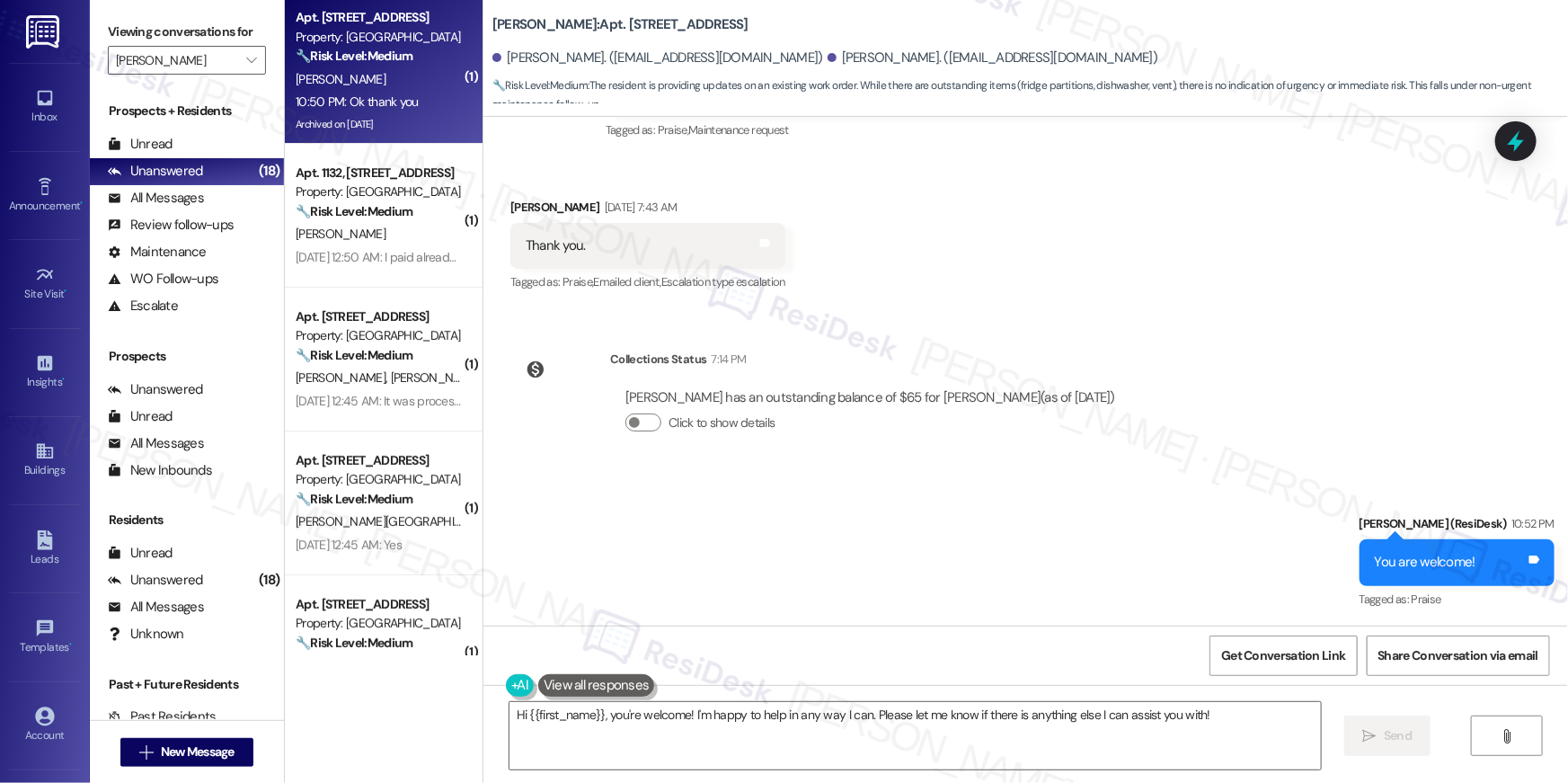
click at [412, 77] on div "D. Scott" at bounding box center [378, 79] width 170 height 22
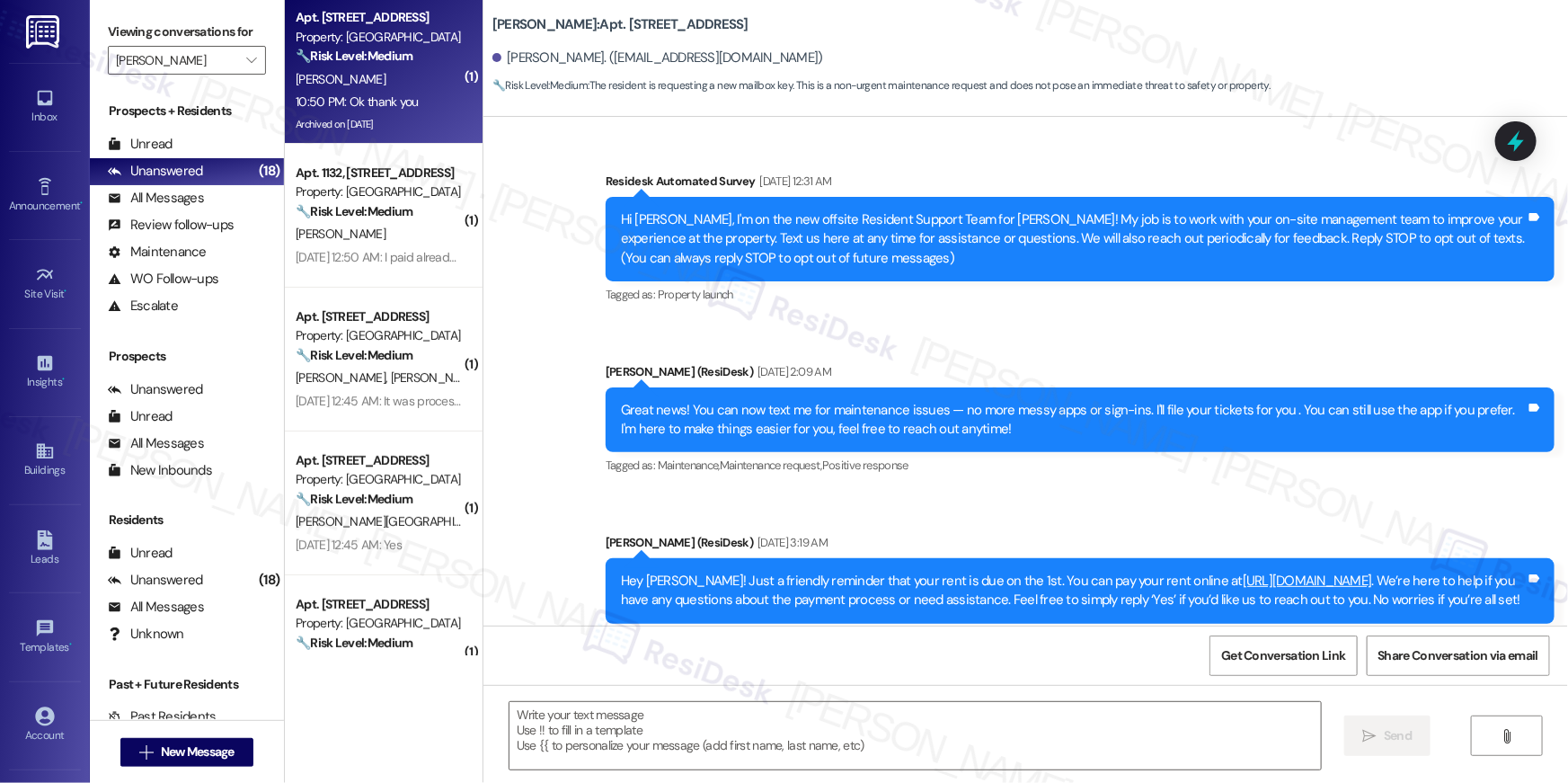
scroll to position [9433, 0]
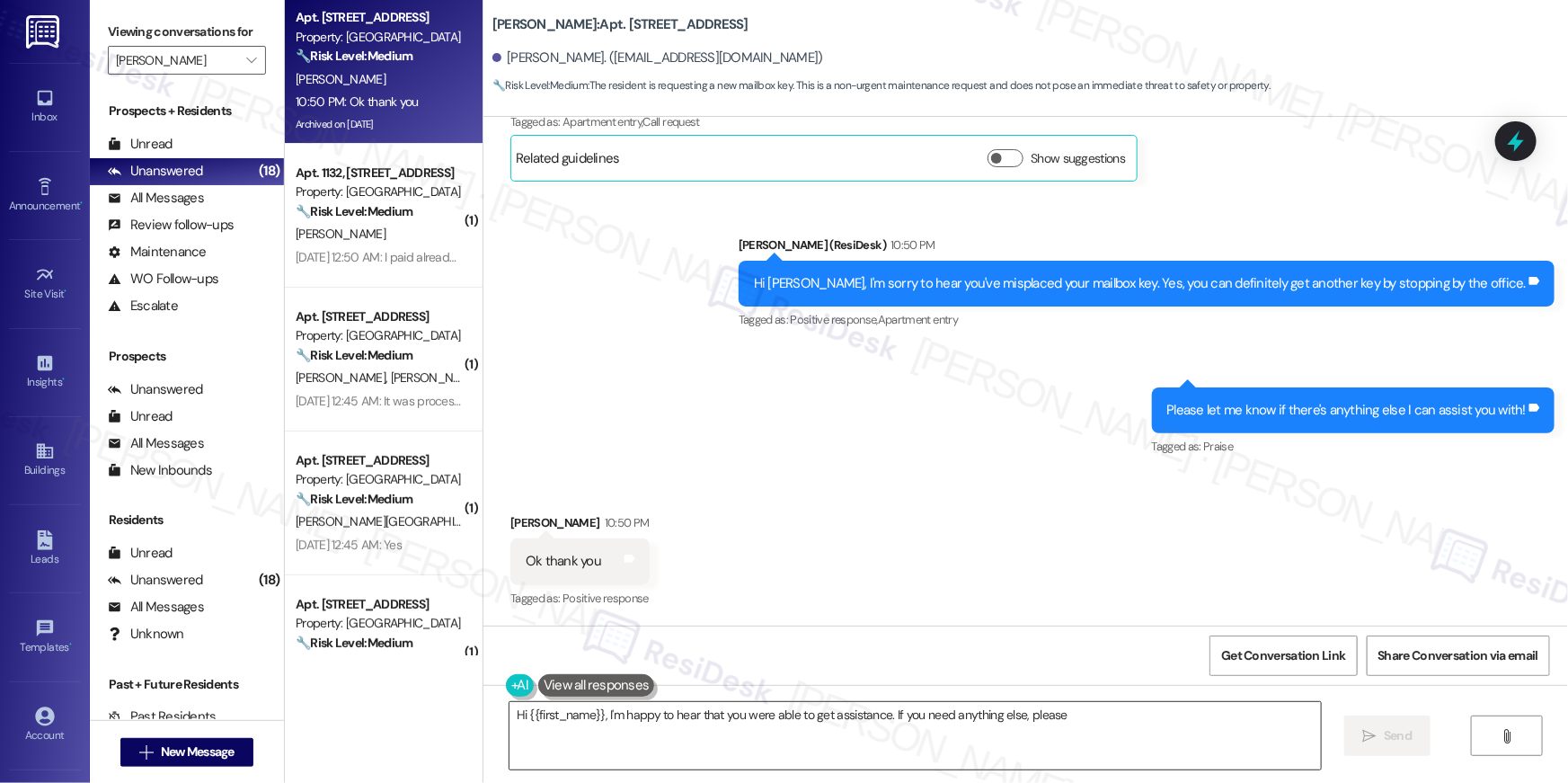
click at [831, 738] on textarea "Hi {{first_name}}, I'm happy to hear that you were able to get assistance. If y…" at bounding box center [915, 735] width 811 height 67
click at [830, 738] on textarea "Hi {{first_name}}, I'm happy to hear that you were able to get assistance. If y…" at bounding box center [915, 735] width 811 height 67
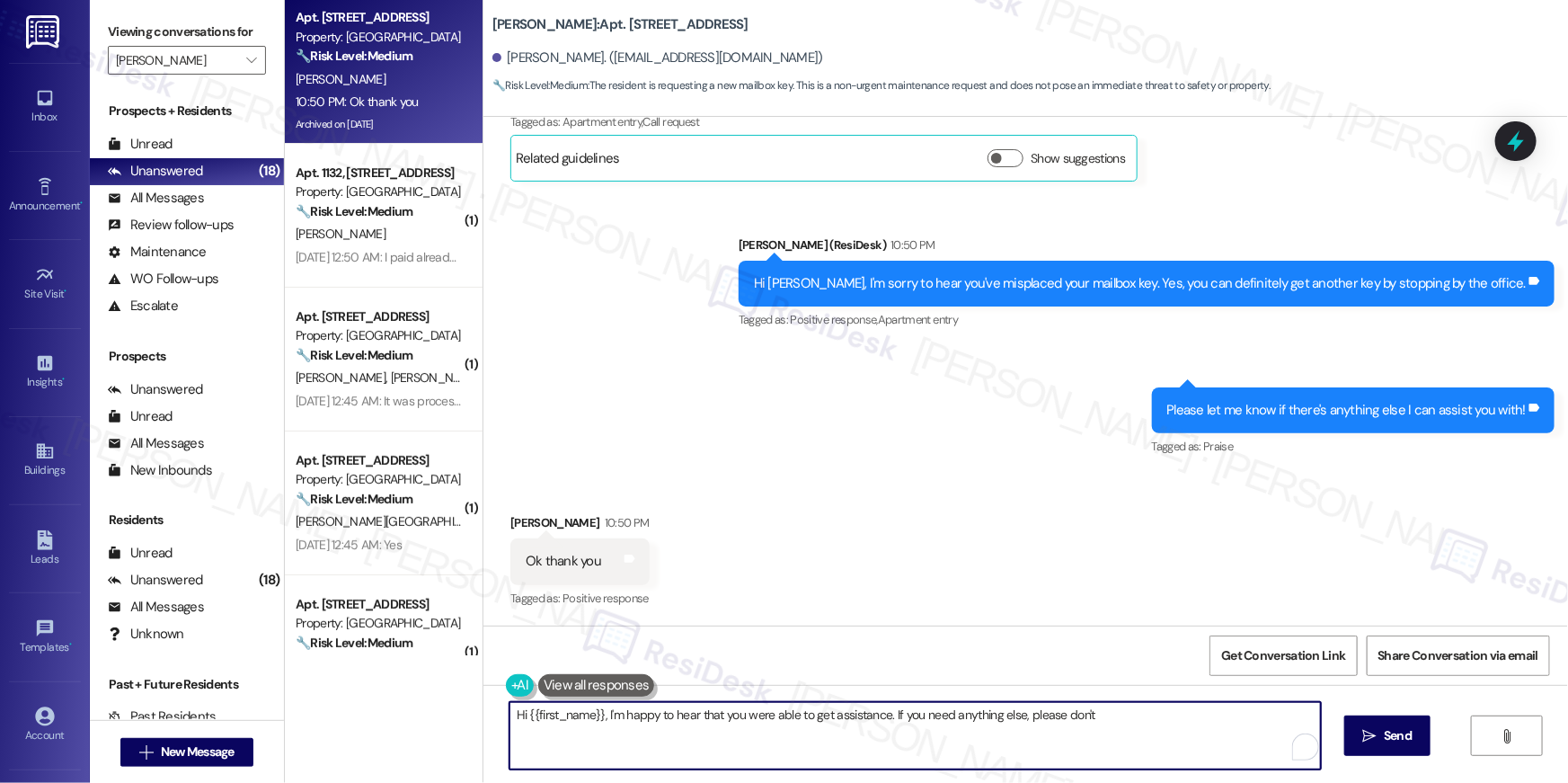
click at [830, 738] on textarea "Hi {{first_name}}, I'm happy to hear that you were able to get assistance. If y…" at bounding box center [915, 735] width 811 height 67
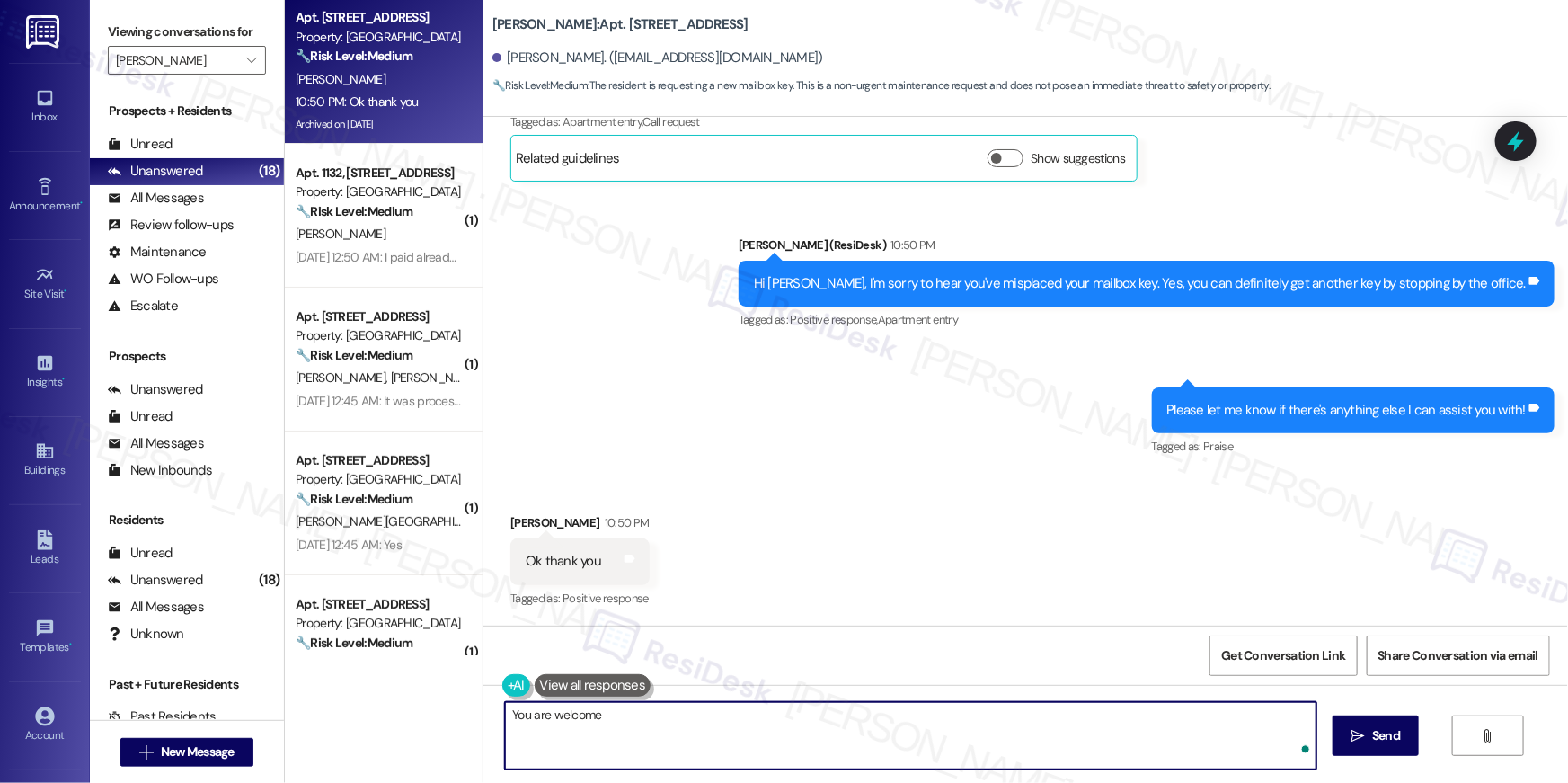
type textarea "You are welcome!"
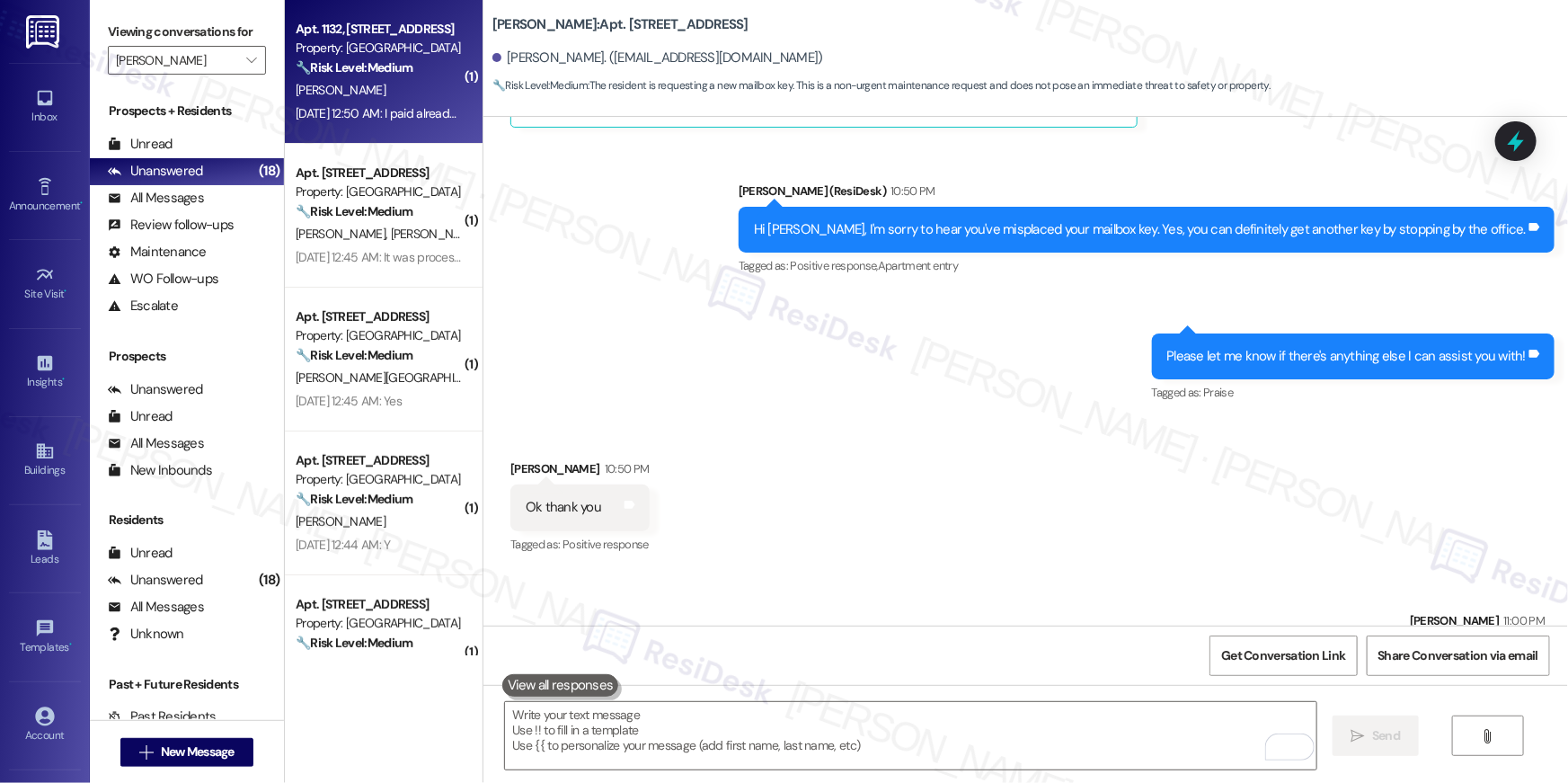
click at [379, 142] on div "Apt. 1132, 10519 Lariat Lane Property: Elme Manassas 🔧 Risk Level: Medium The r…" at bounding box center [383, 72] width 198 height 144
type textarea "Fetching suggested responses. Please feel free to read through the conversation…"
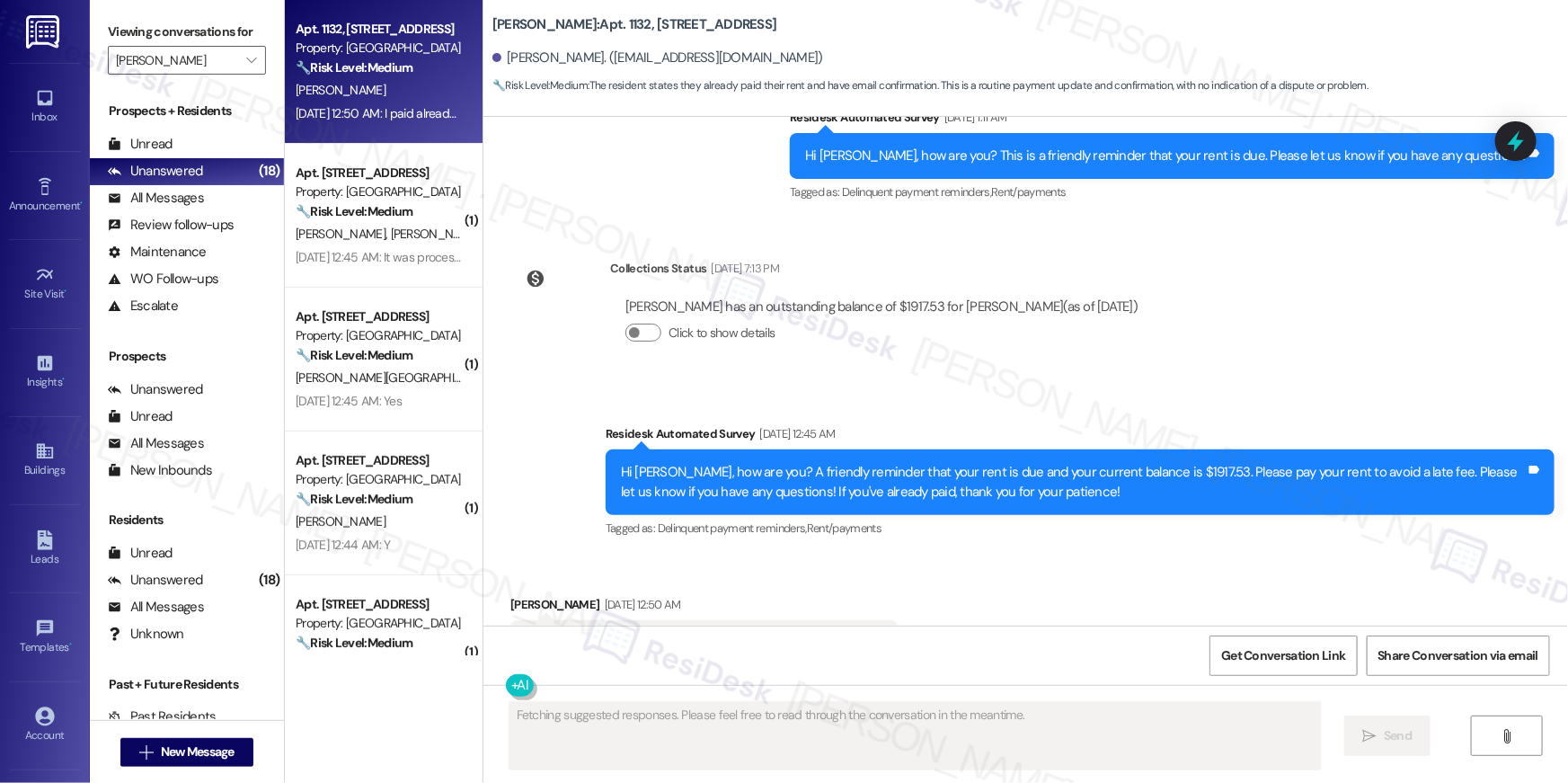
scroll to position [10788, 0]
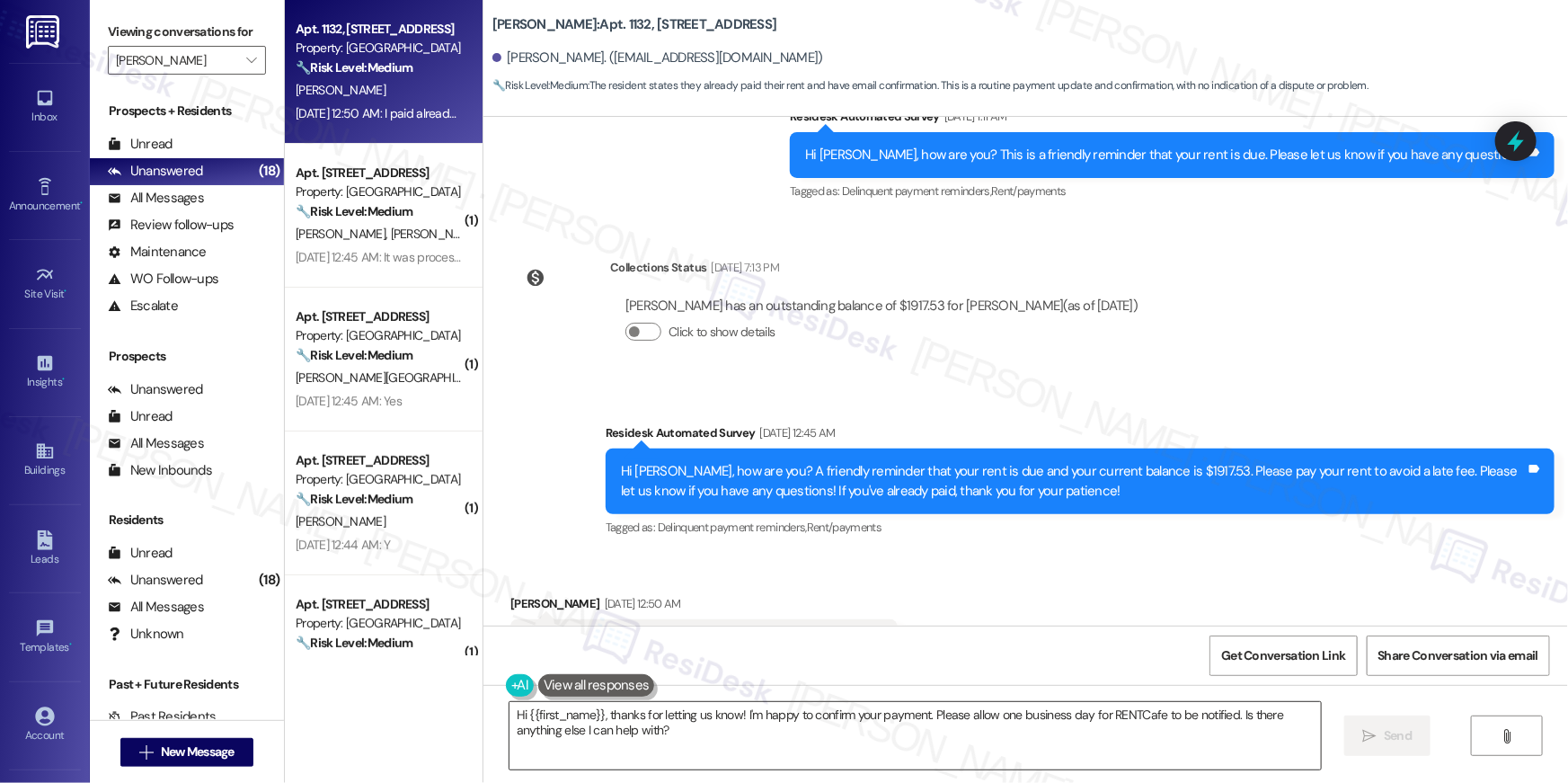
click at [779, 751] on textarea "Hi {{first_name}}, thanks for letting us know! I'm happy to confirm your paymen…" at bounding box center [915, 735] width 811 height 67
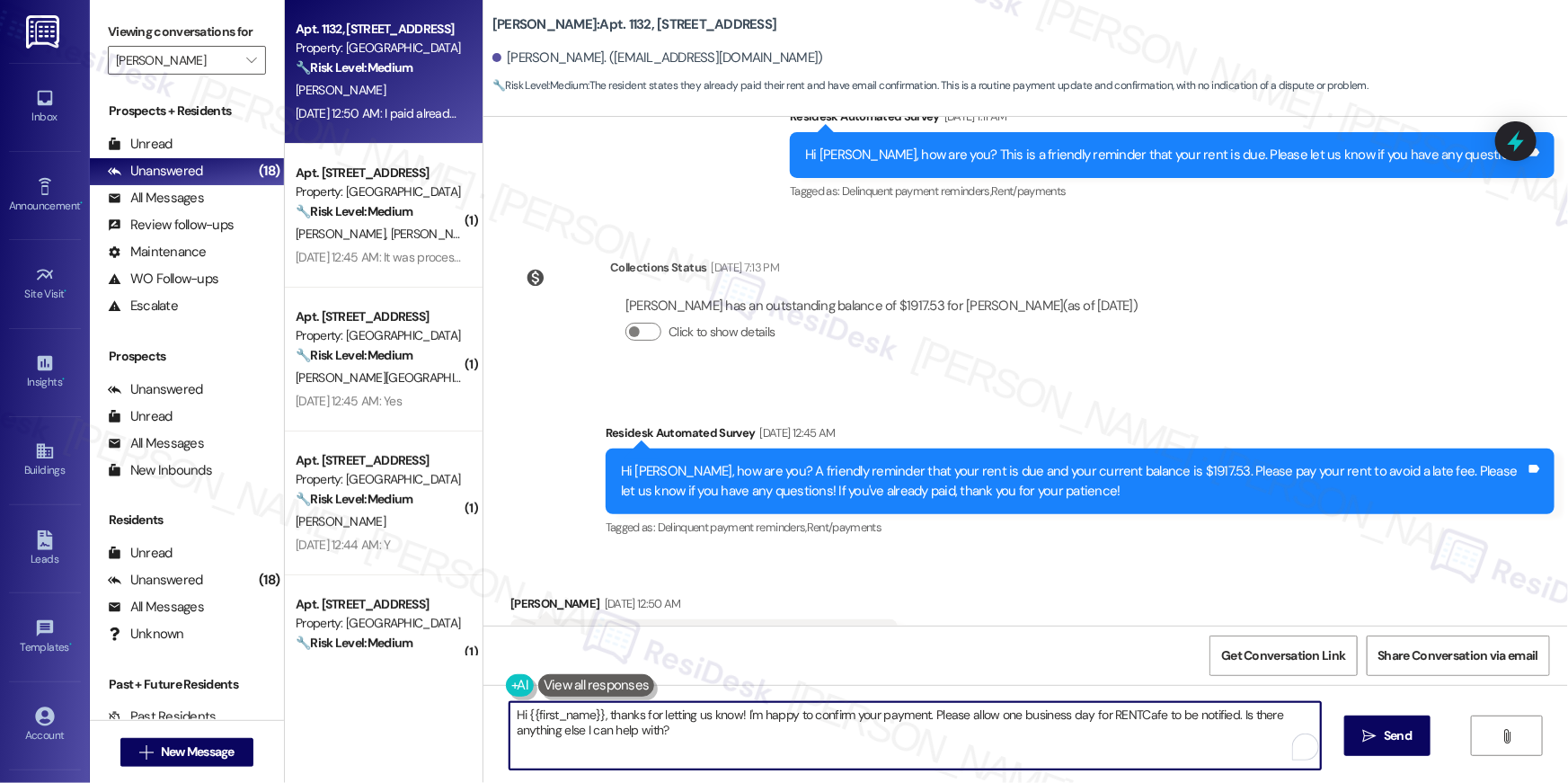
paste textarea "Thank you, {{first_name}}, for your rent payment, we truly appreciate it! If yo…"
type textarea "Thank you, {{first_name}}, for your rent payment, we truly appreciate it! If yo…"
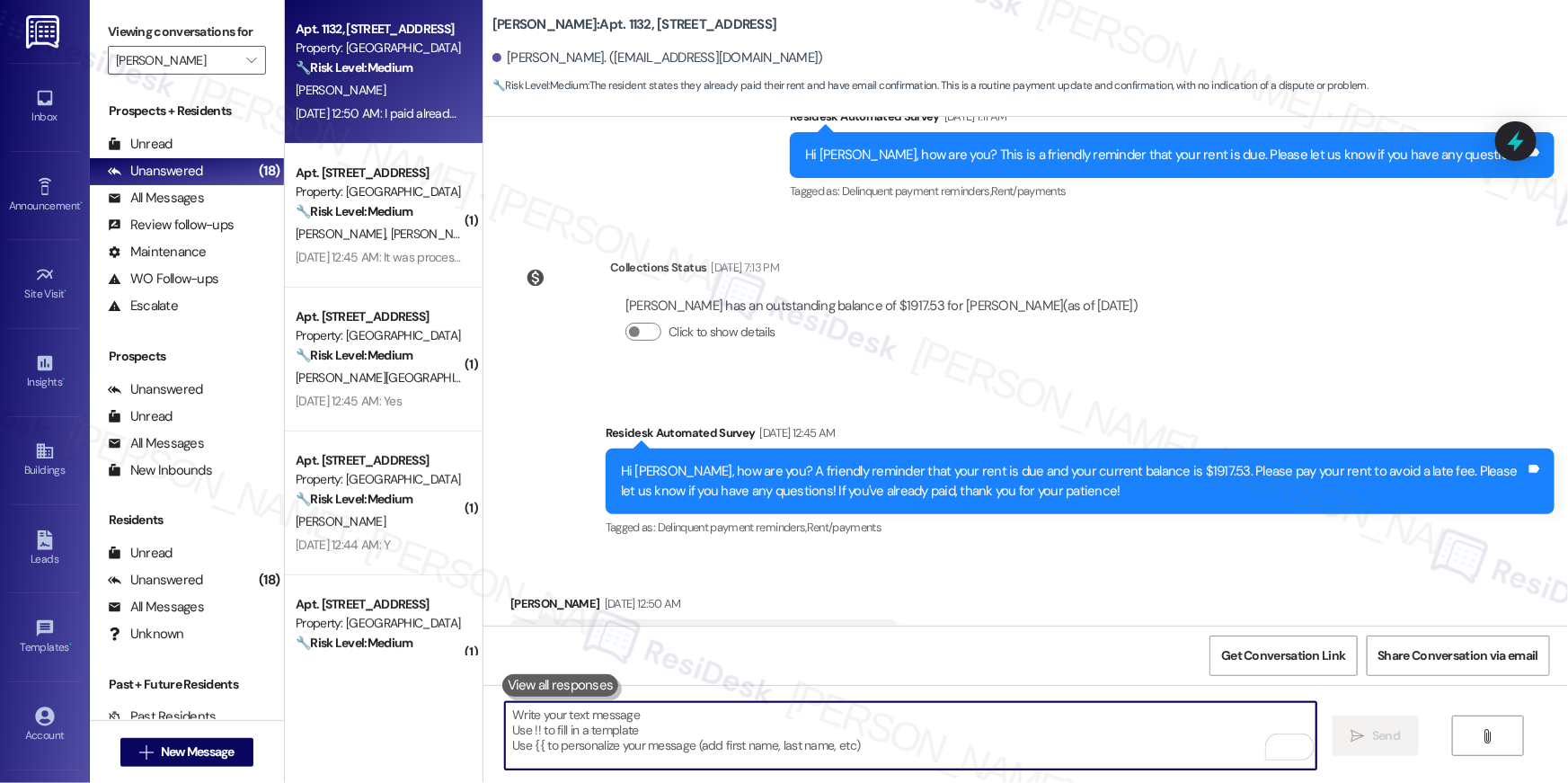
scroll to position [10787, 0]
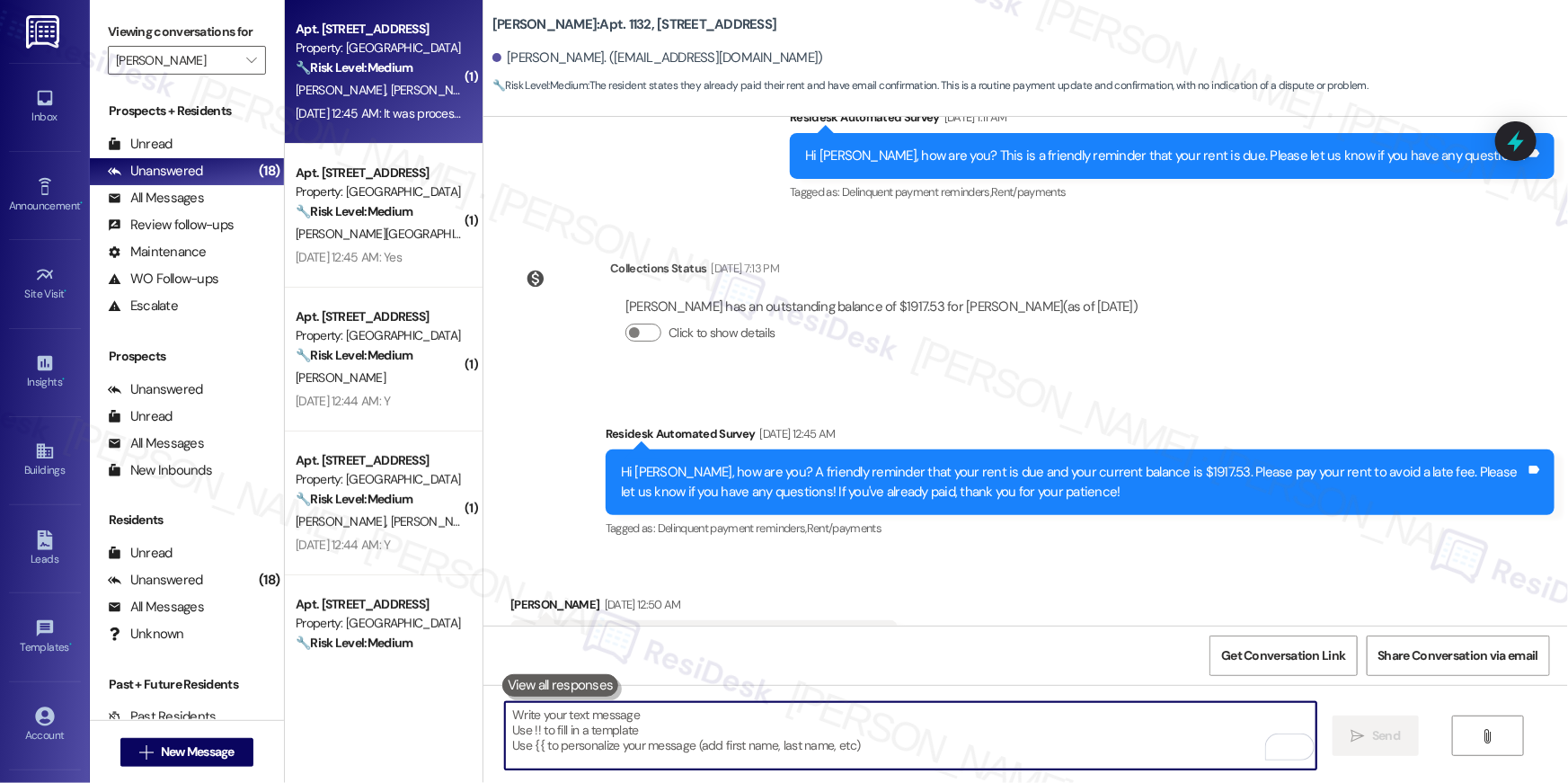
click at [340, 117] on div "Sep 06, 2025 at 12:45 AM: It was processed yesterday thanks Sep 06, 2025 at 12:…" at bounding box center [421, 113] width 252 height 17
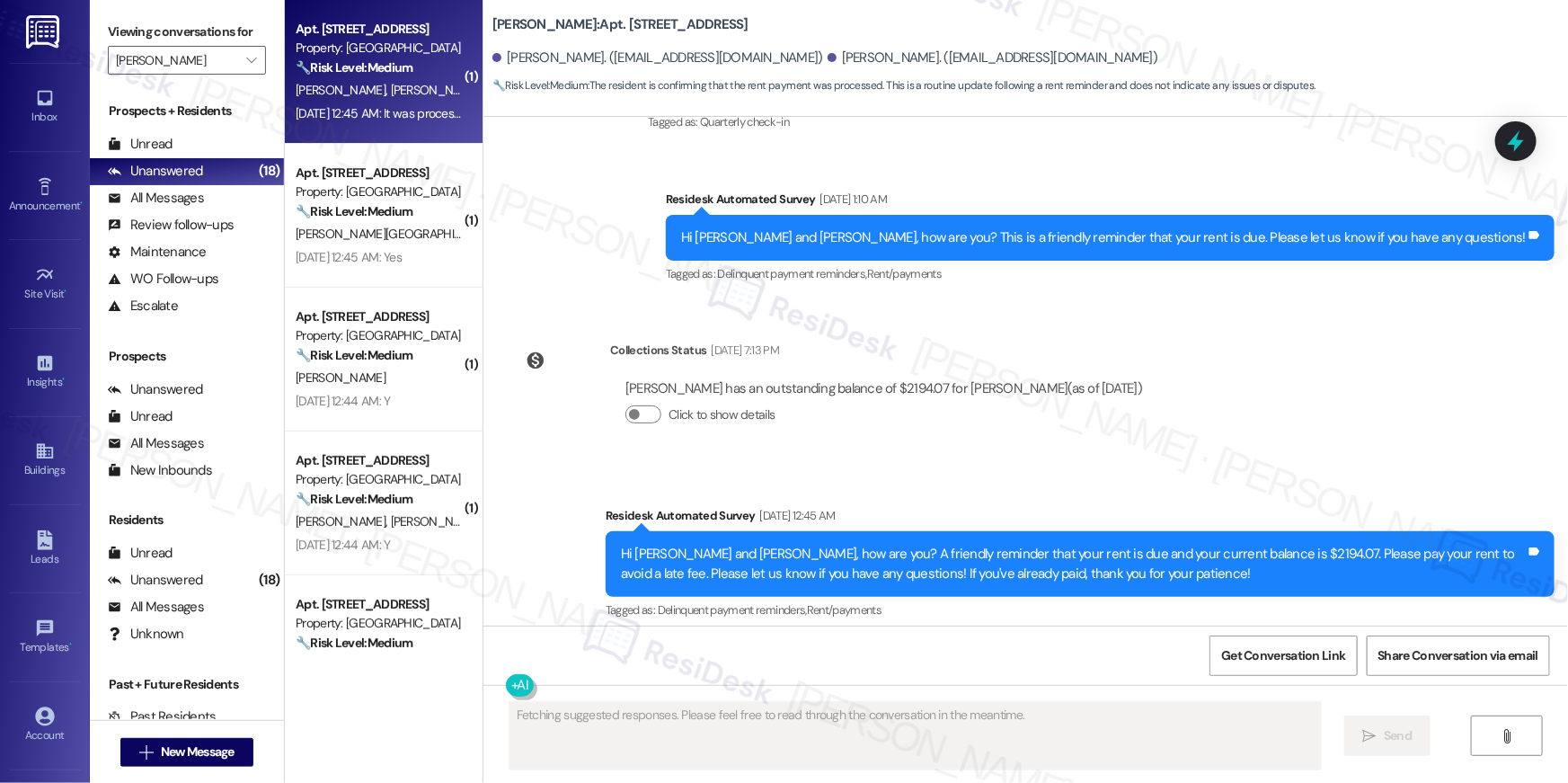
scroll to position [4352, 0]
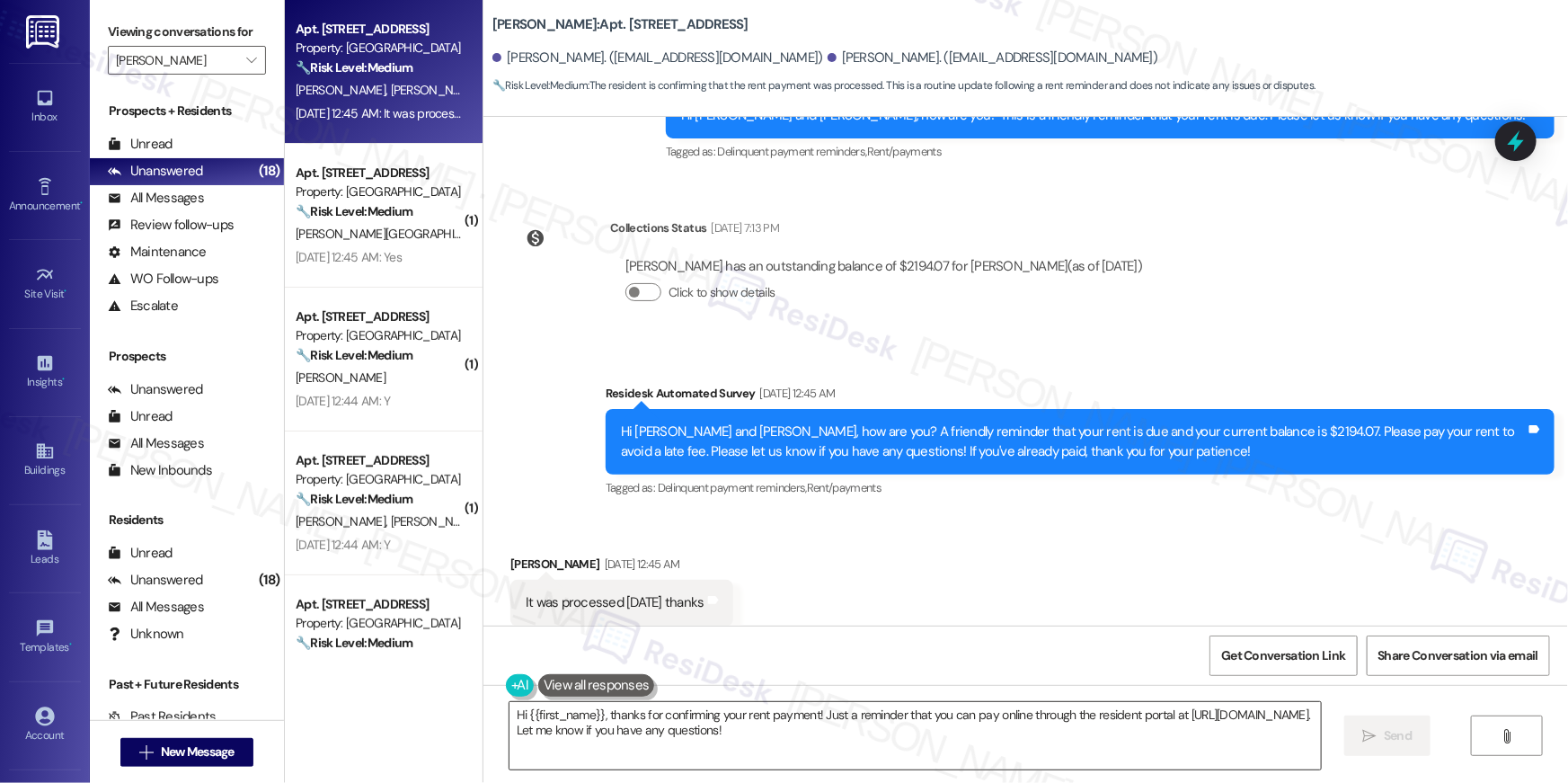
click at [1109, 724] on textarea "Hi {{first_name}}, thanks for confirming your rent payment! Just a reminder tha…" at bounding box center [915, 735] width 811 height 67
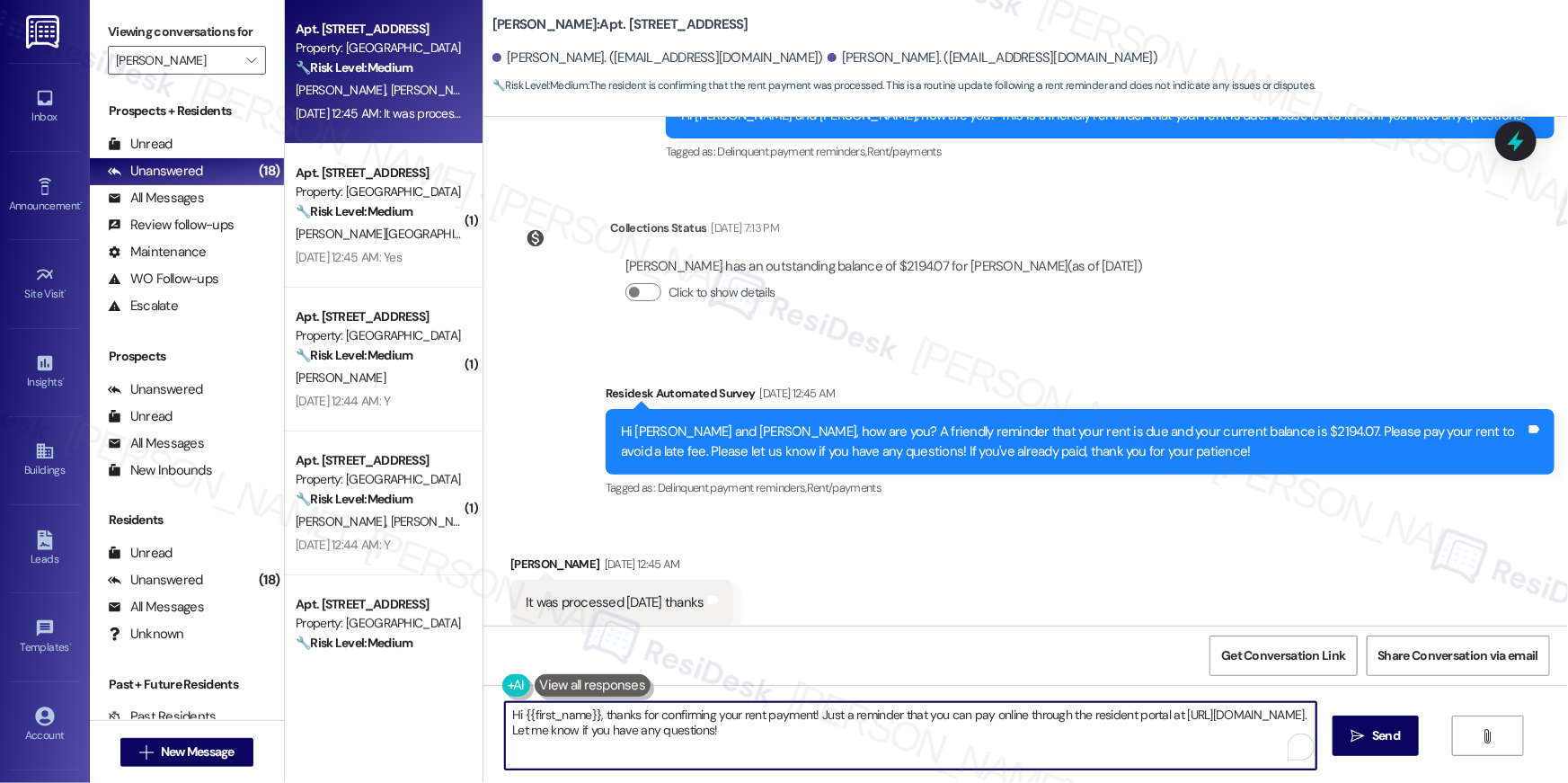
paste textarea "Thank you, {{first_name}}, for your rent payment, we truly appreciate it! If yo…"
type textarea "Thank you, {{first_name}}, for your rent payment, we truly appreciate it! If yo…"
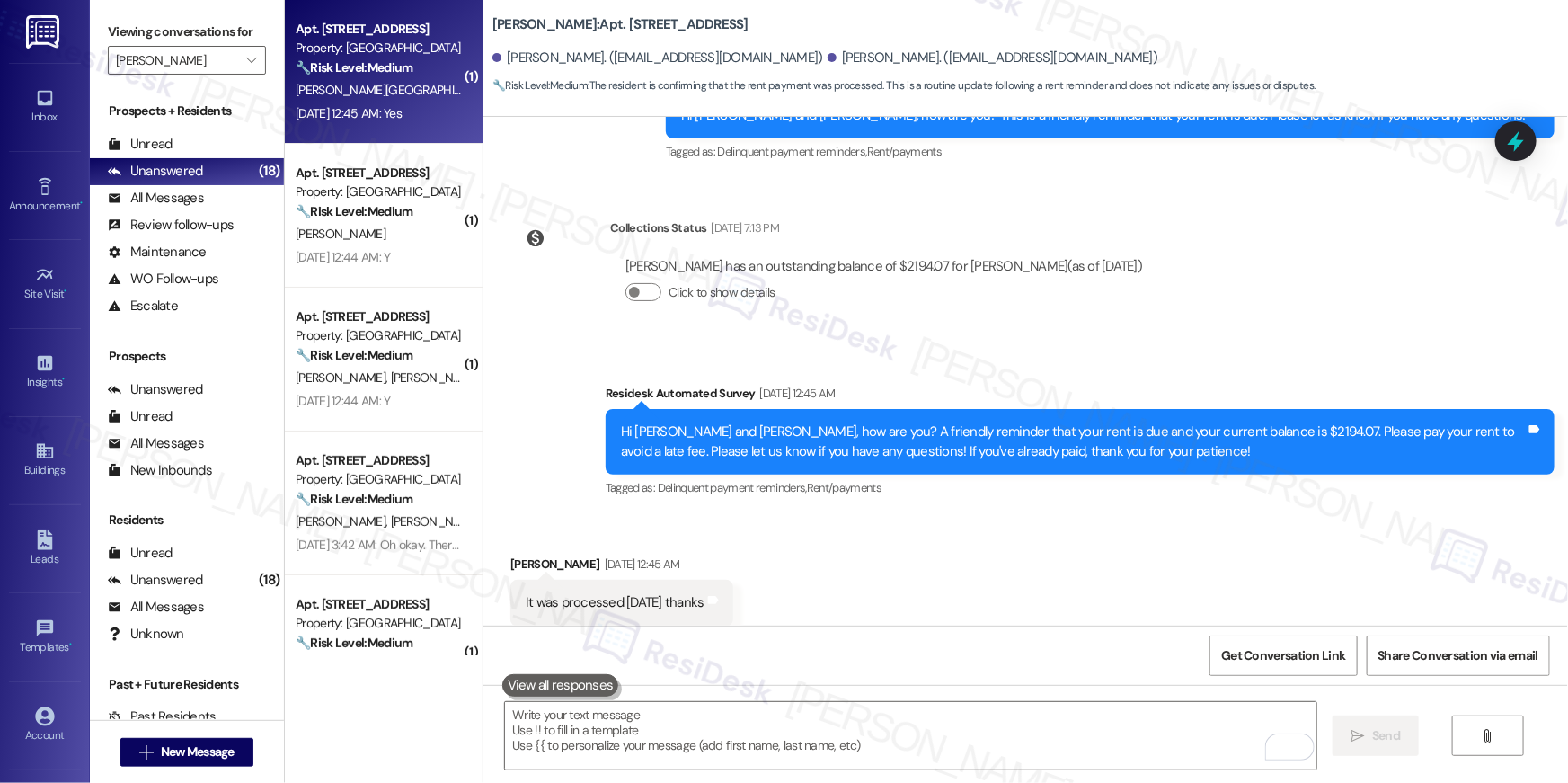
click at [368, 77] on div "🔧 Risk Level: Medium The resident is simply confirming the completion of a work…" at bounding box center [378, 67] width 166 height 19
type textarea "Fetching suggested responses. Please feel free to read through the conversation…"
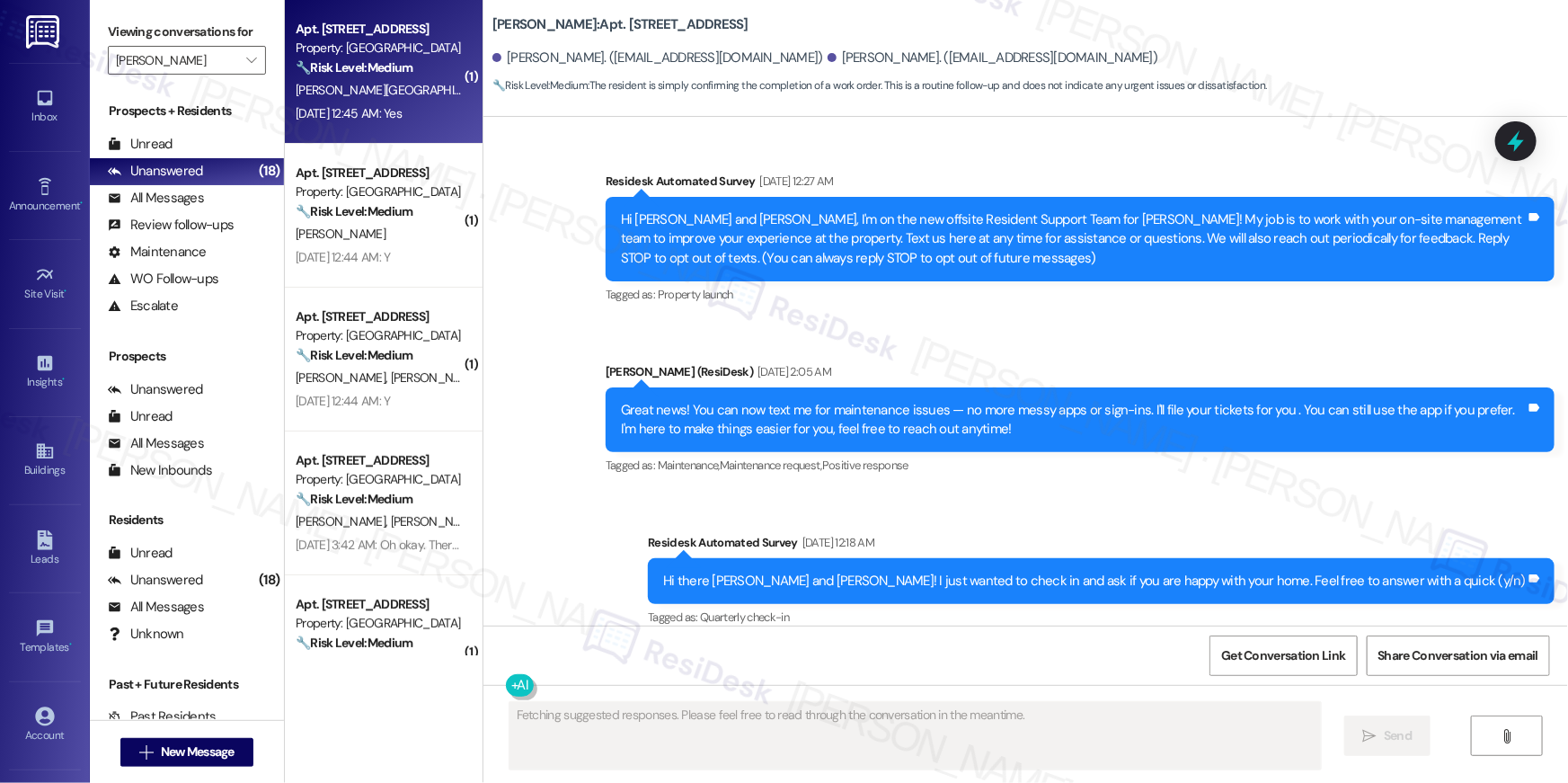
scroll to position [9307, 0]
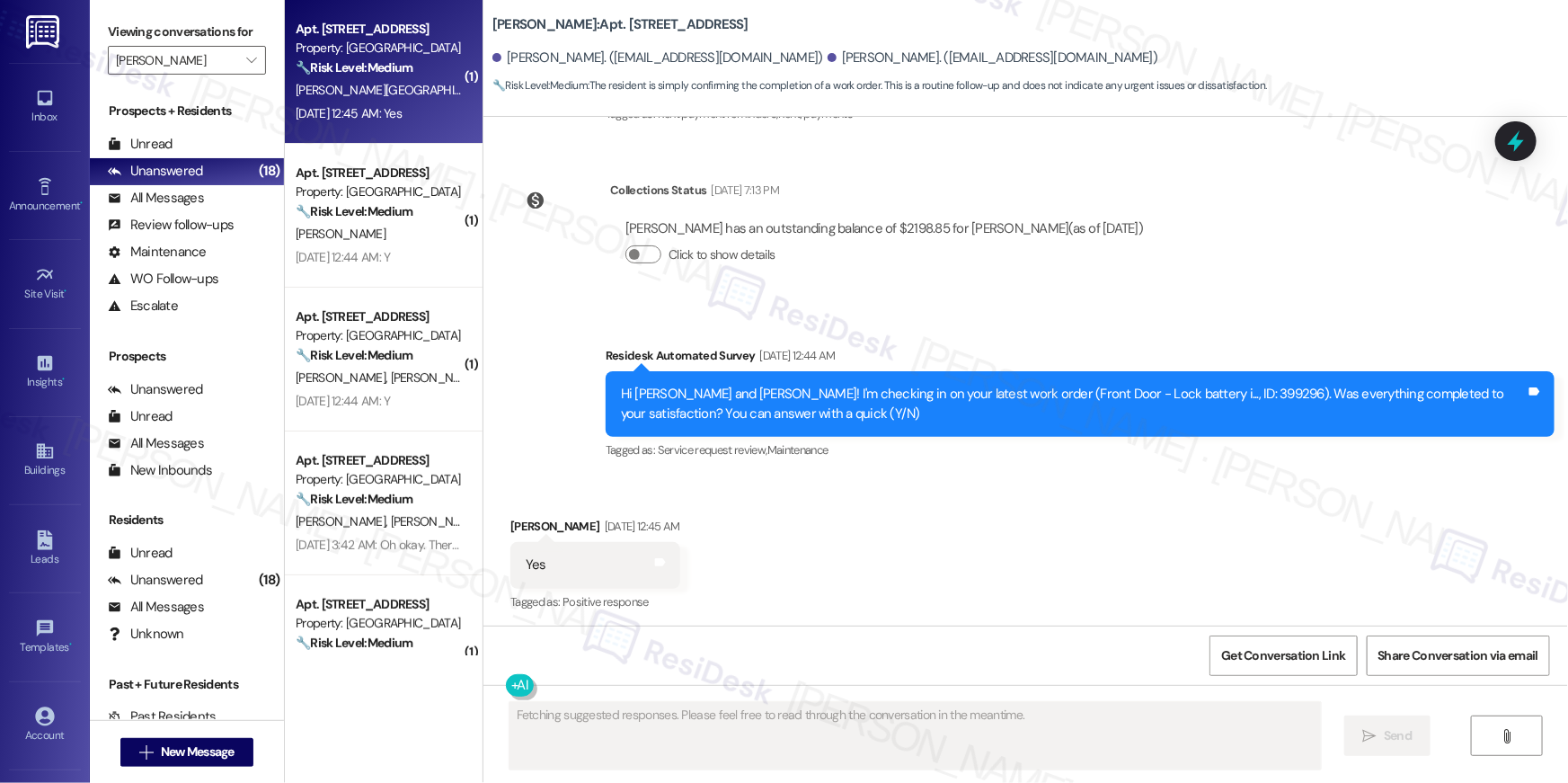
type textarea "Fetching suggested responses. Please feel free to read through the conversation…"
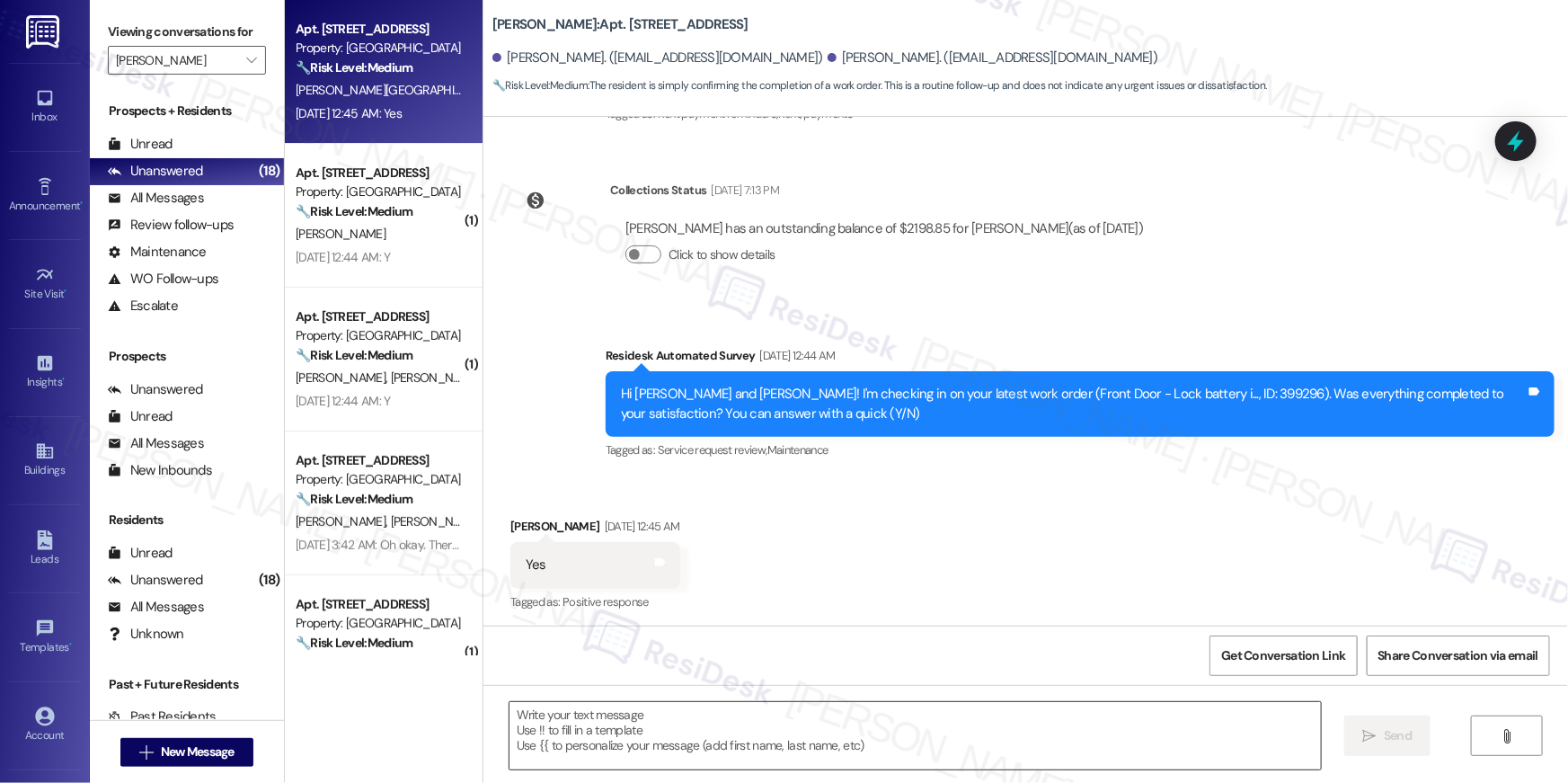
click at [1002, 725] on textarea at bounding box center [915, 735] width 811 height 67
paste textarea "Hi {{first_name}}, I’m happy to hear your work order has been completed! If any…"
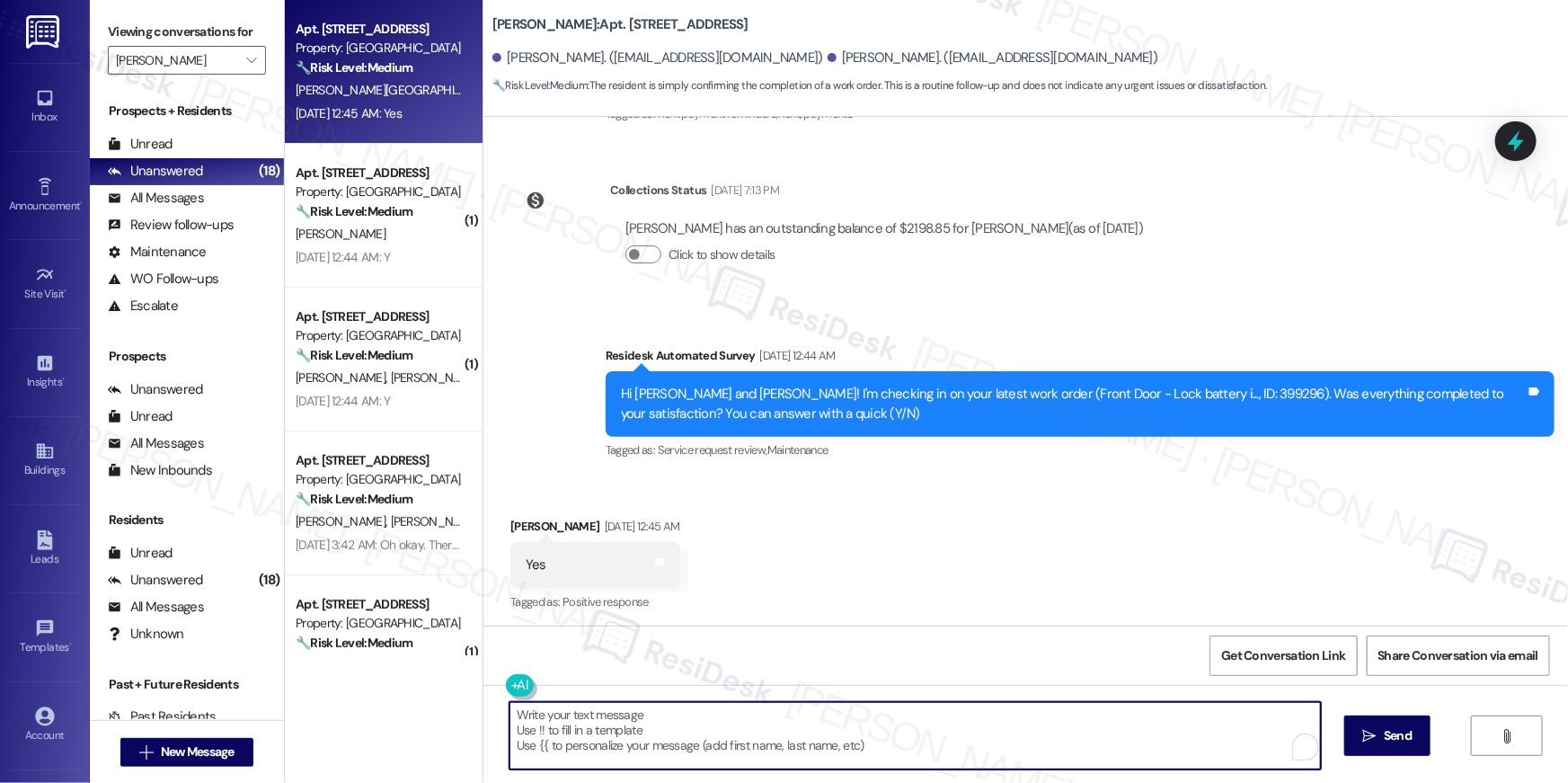
type textarea "Hi {{first_name}}, I’m happy to hear your work order has been completed! If any…"
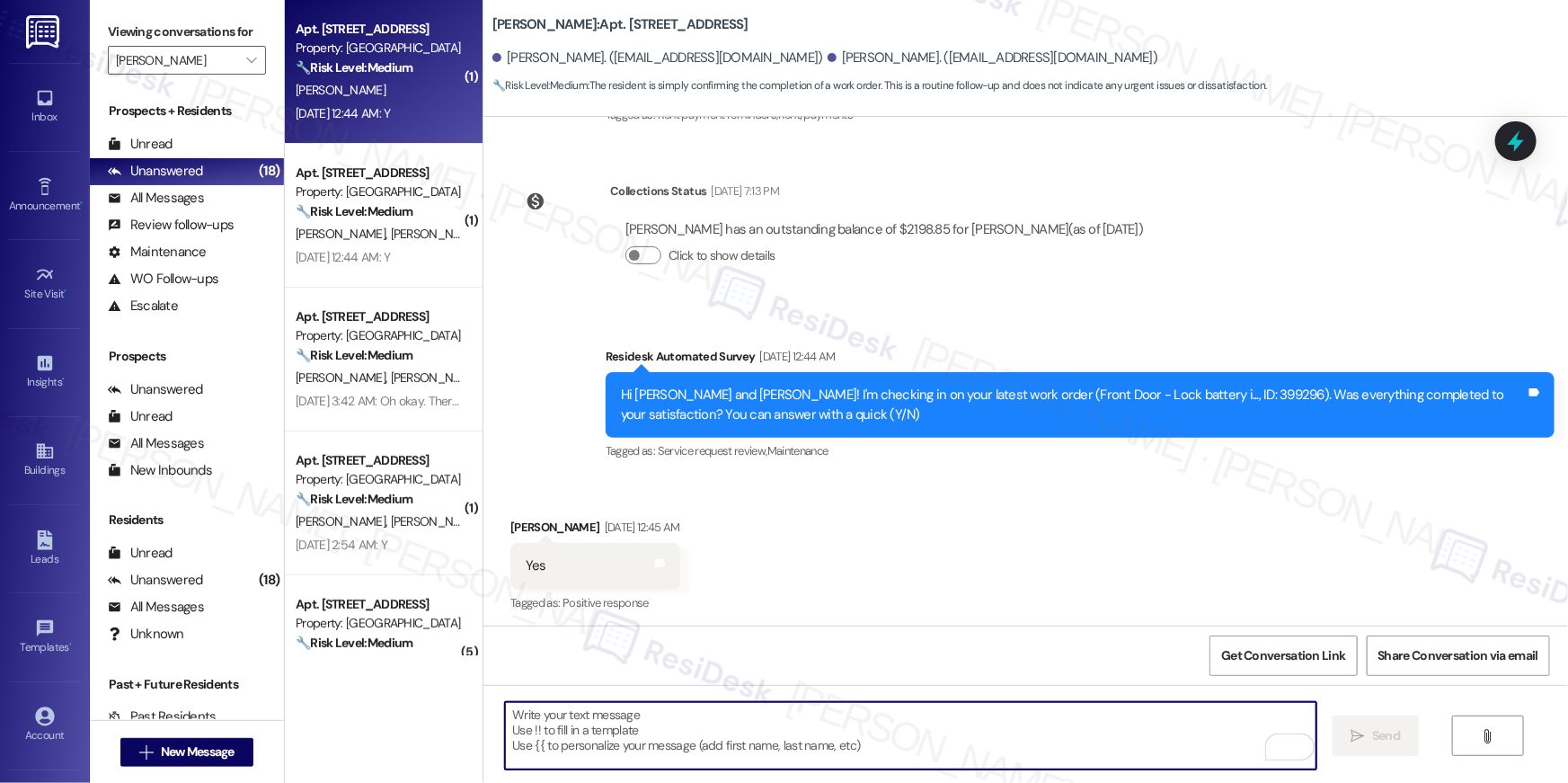
click at [383, 68] on strong "🔧 Risk Level: Medium" at bounding box center [353, 67] width 117 height 17
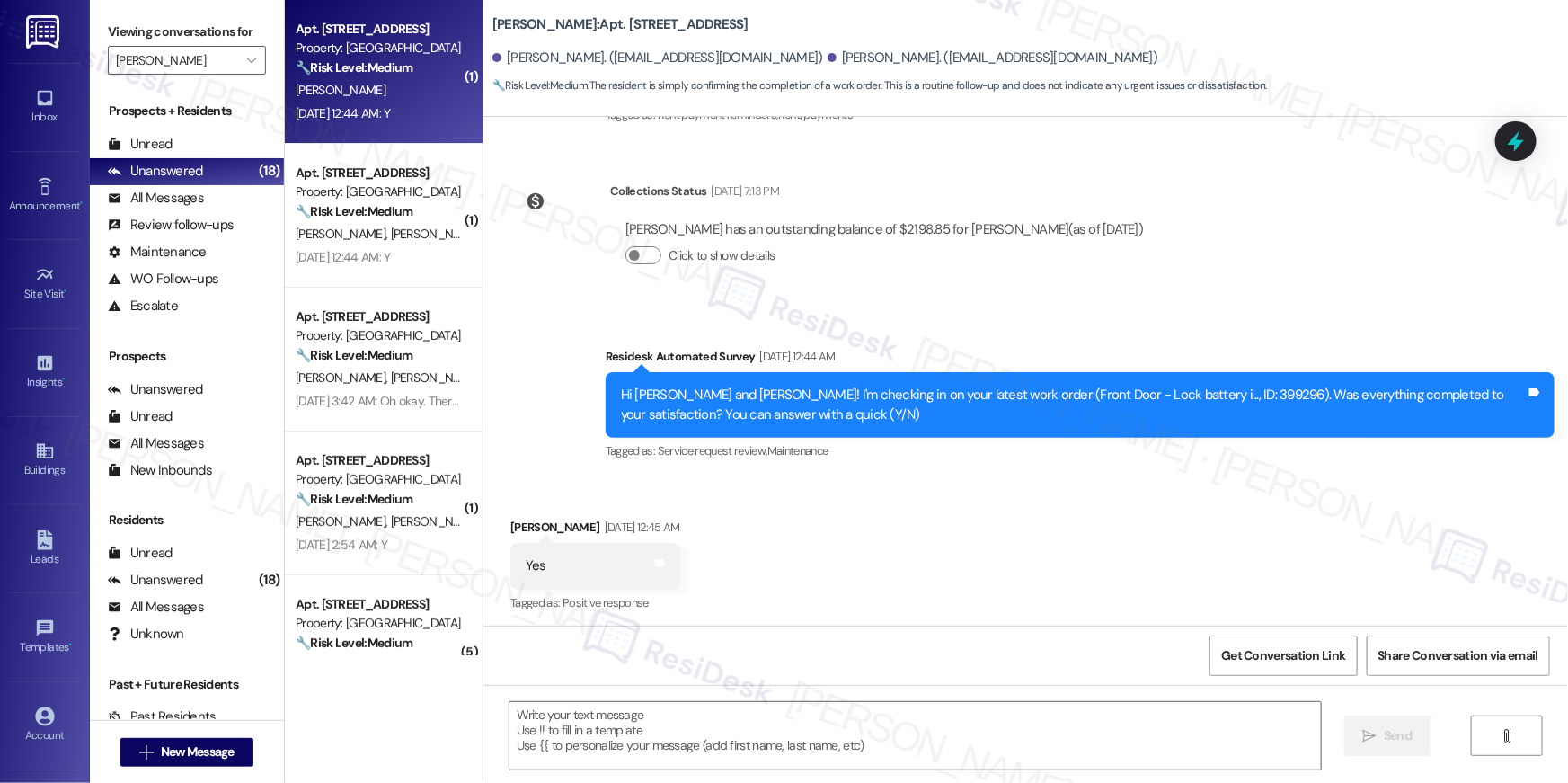
type textarea "Fetching suggested responses. Please feel free to read through the conversation…"
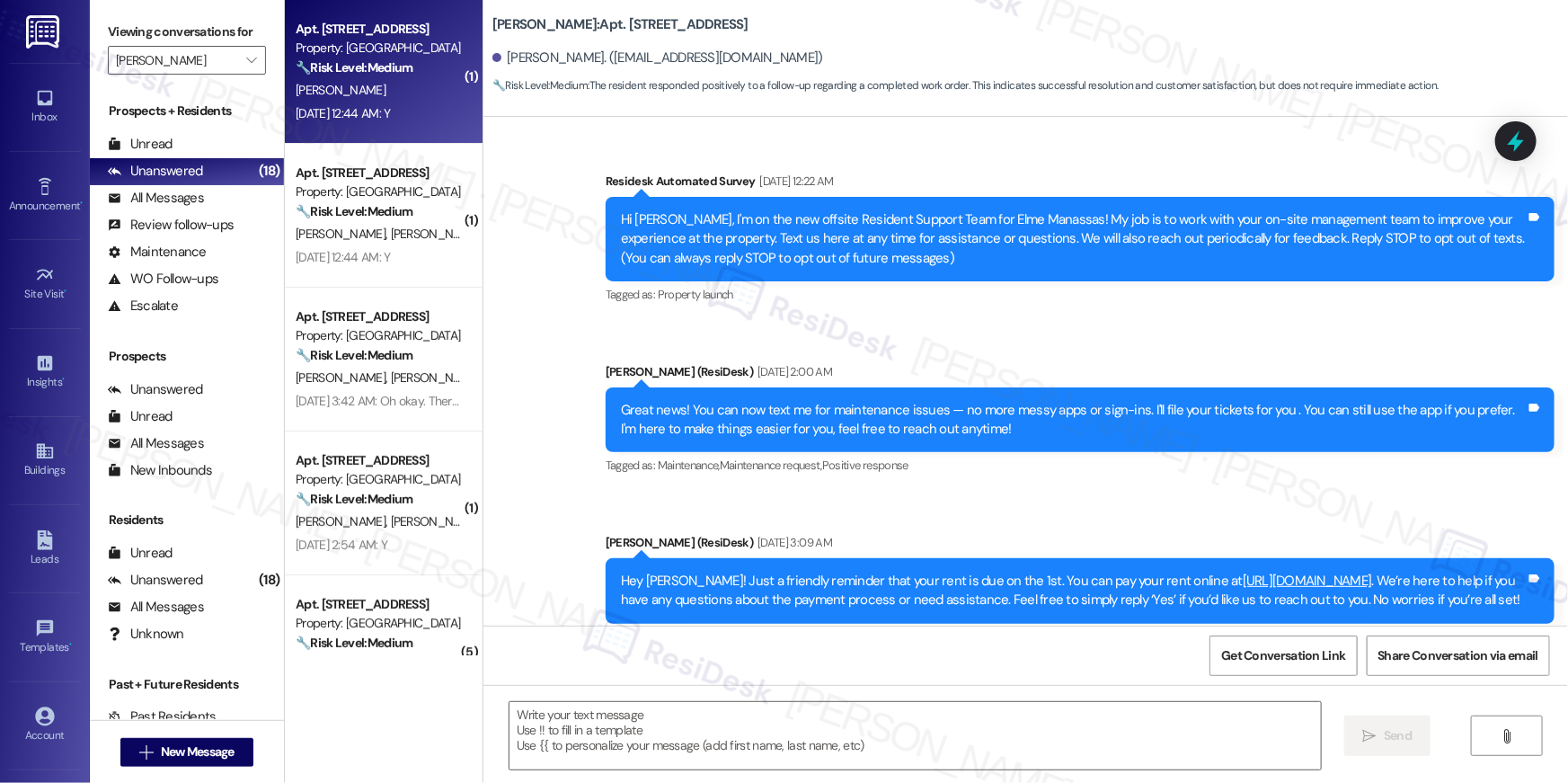
scroll to position [5467, 0]
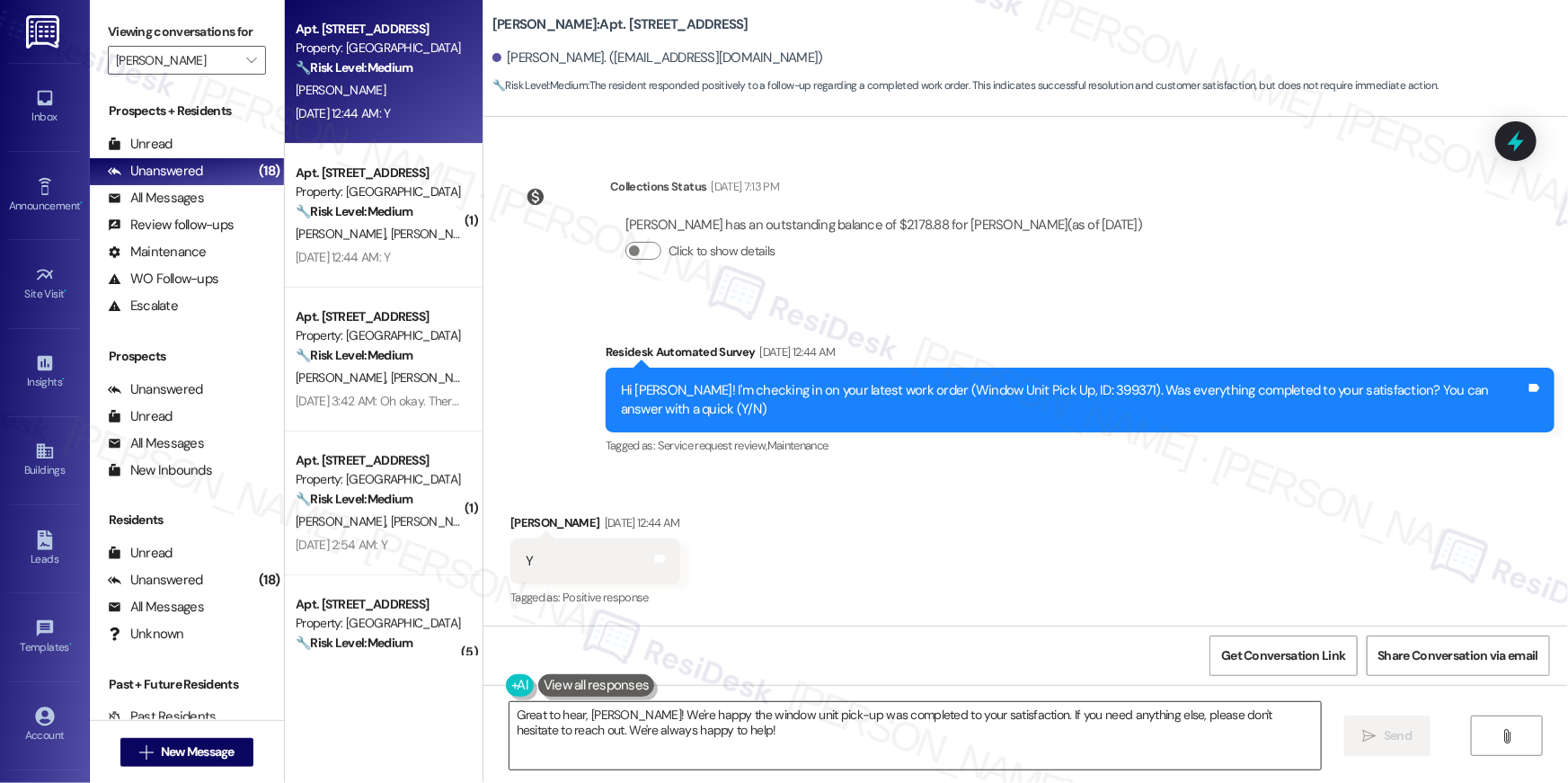
click at [1108, 755] on textarea "Great to hear, Charles! We're happy the window unit pick-up was completed to yo…" at bounding box center [915, 735] width 811 height 67
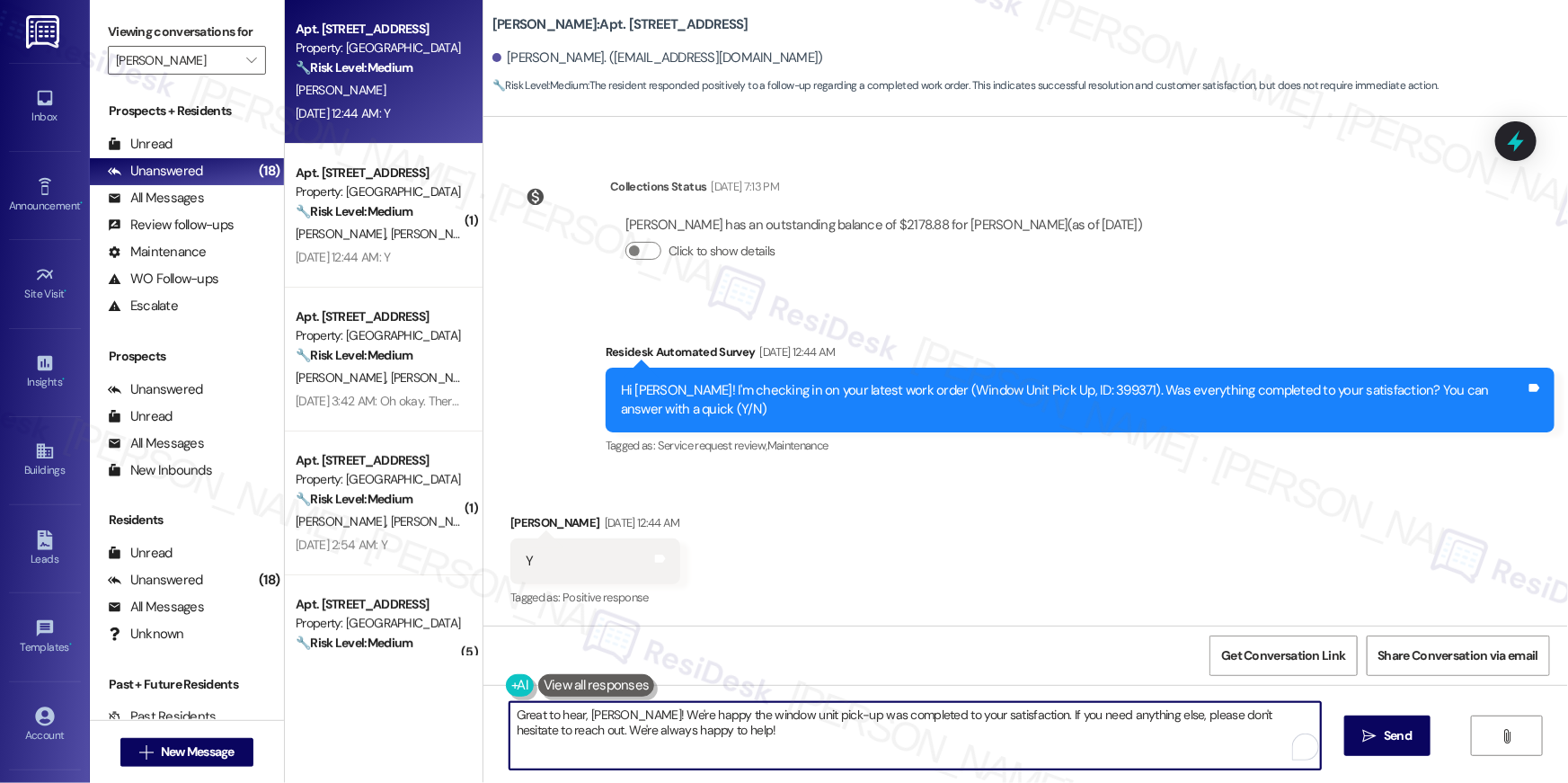
click at [1108, 755] on textarea "Great to hear, Charles! We're happy the window unit pick-up was completed to yo…" at bounding box center [915, 735] width 811 height 67
paste textarea "Hi {{first_name}}, I’m happy to hear your work order has been completed! If any…"
type textarea "Hi {{first_name}}, I’m happy to hear your work order has been completed! If any…"
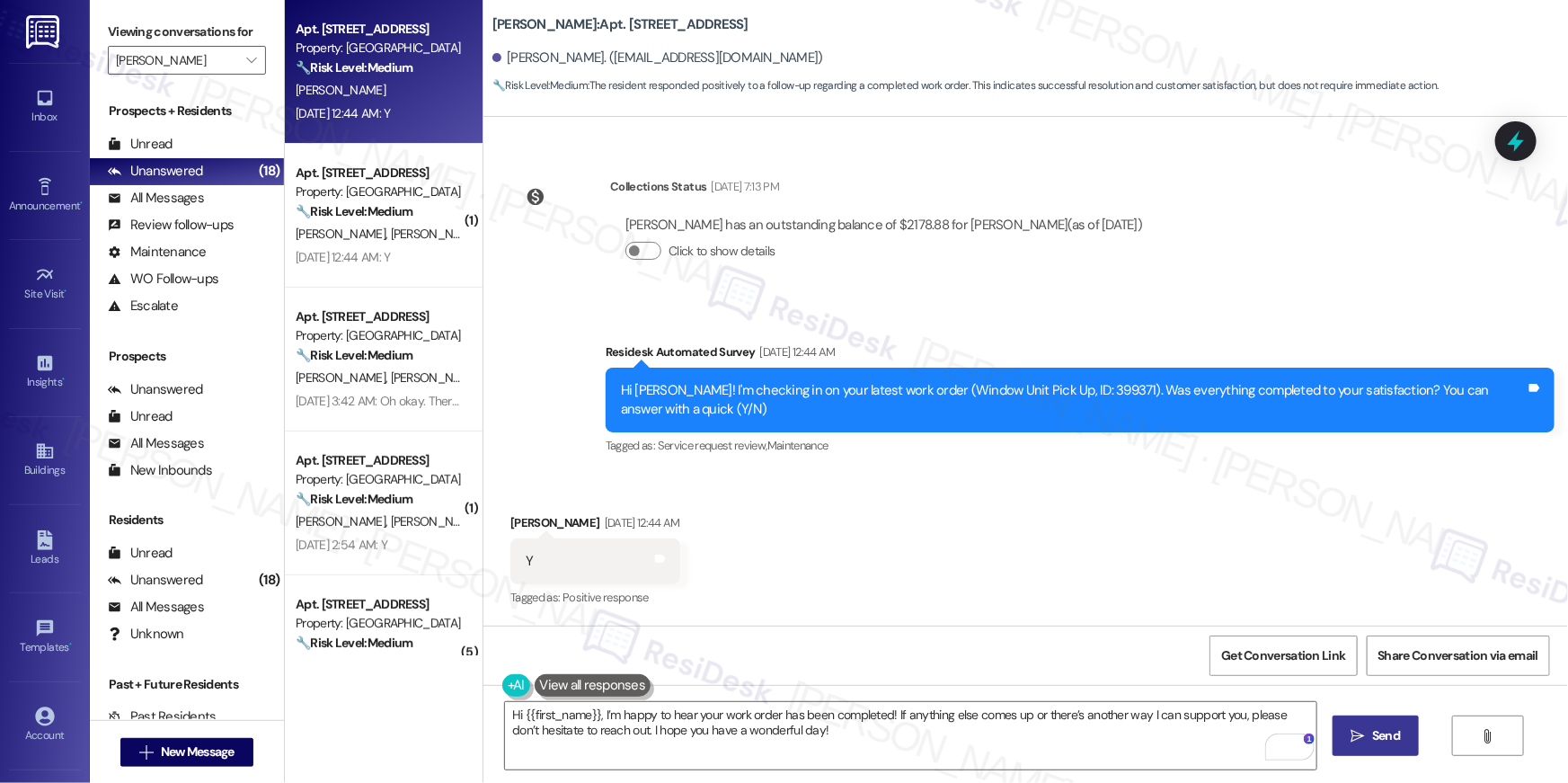
click at [1358, 739] on icon "" at bounding box center [1357, 736] width 14 height 15
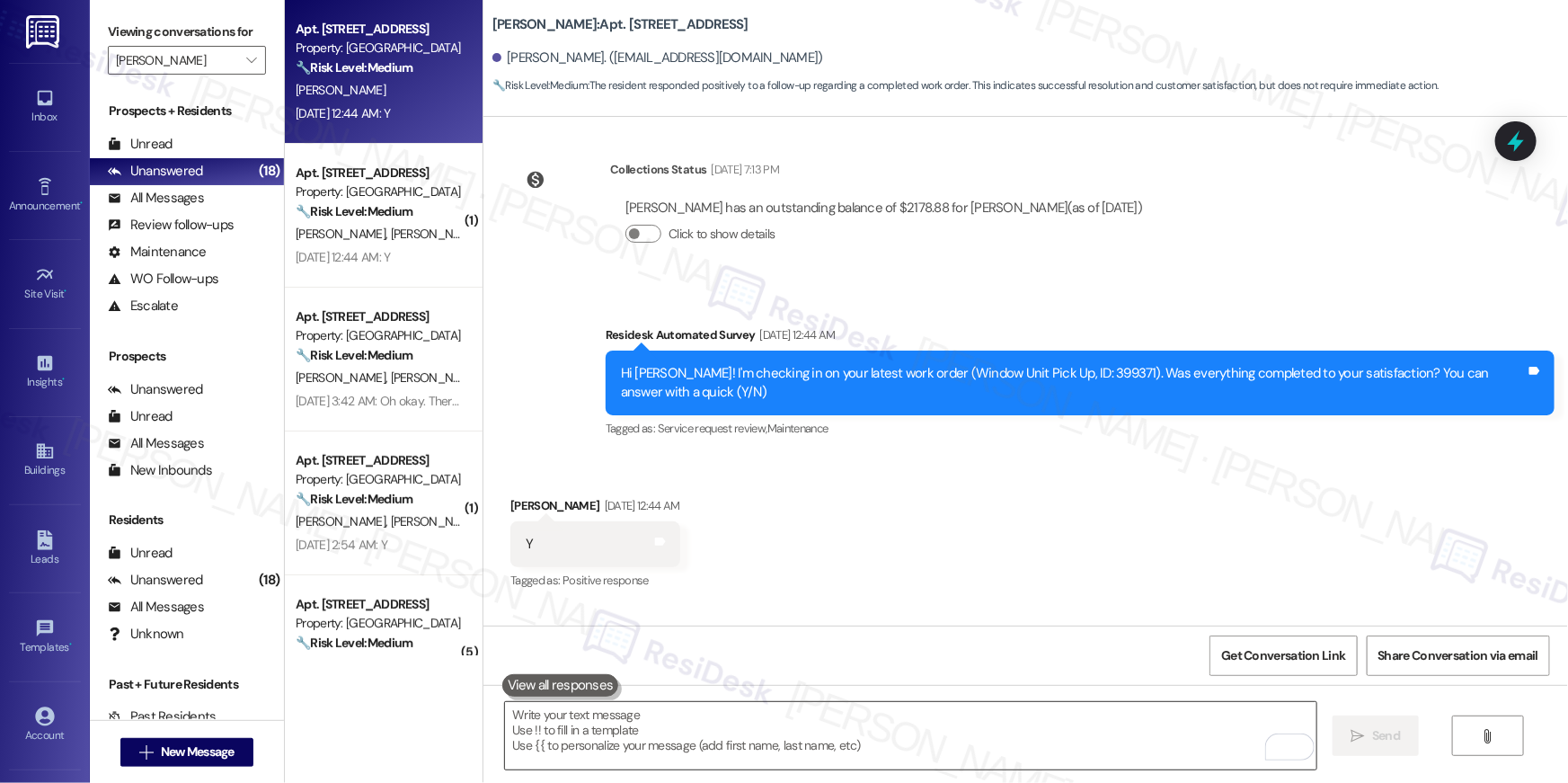
scroll to position [5467, 0]
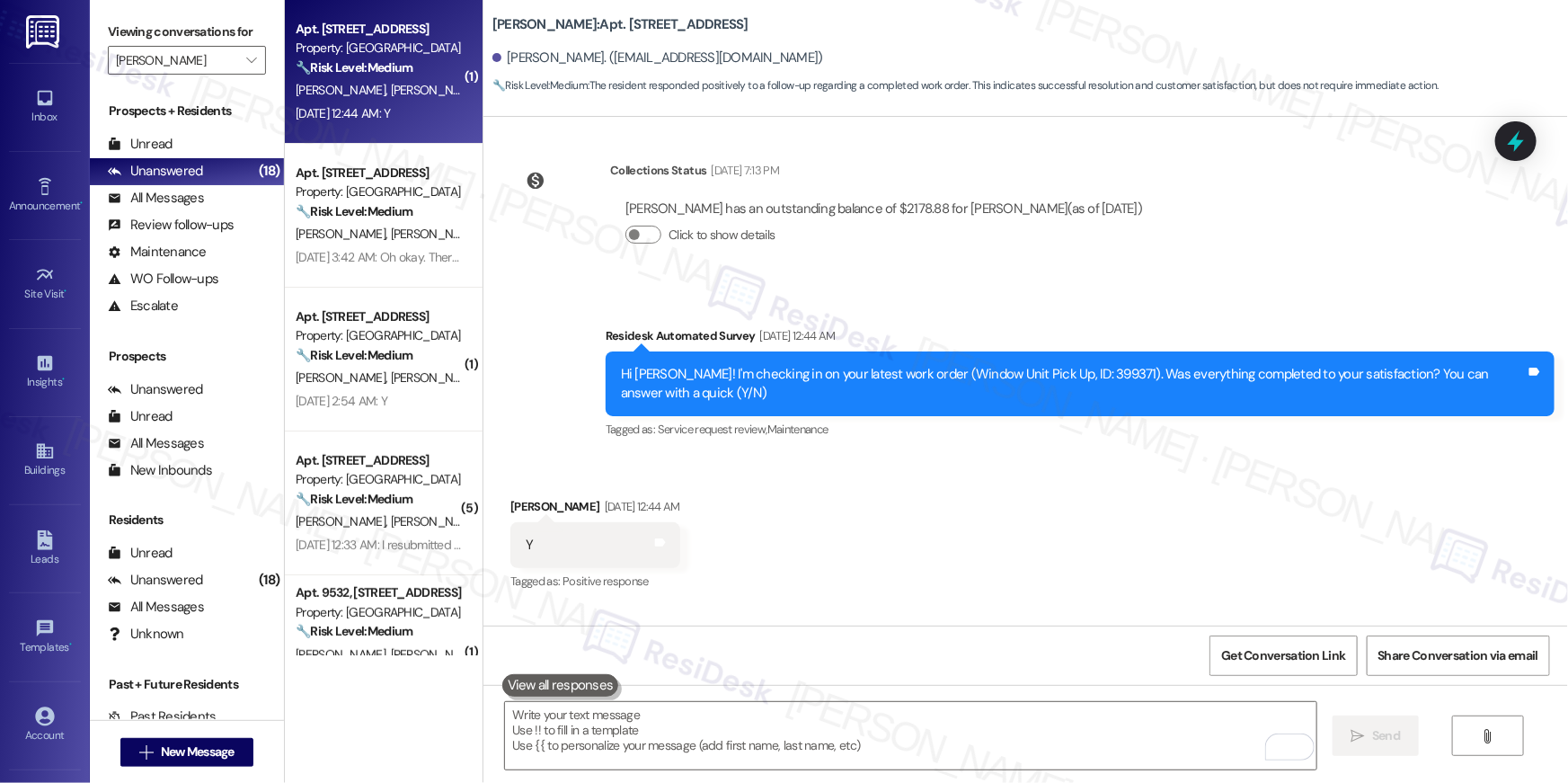
click at [427, 136] on div "Apt. 9923, 10519 Lariat Lane Property: Elme Manassas 🔧 Risk Level: Medium The r…" at bounding box center [383, 72] width 198 height 144
type textarea "Fetching suggested responses. Please feel free to read through the conversation…"
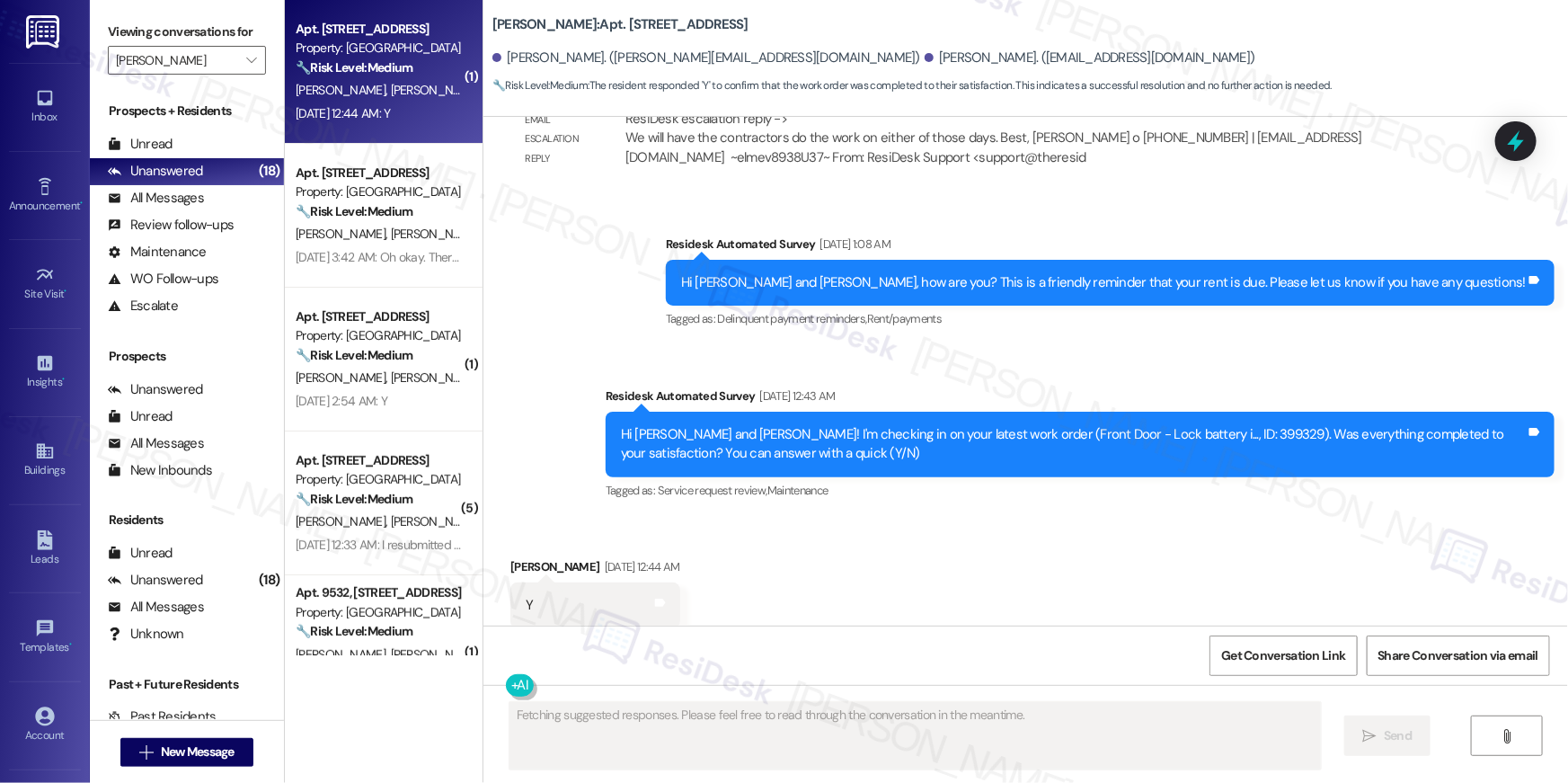
scroll to position [17444, 0]
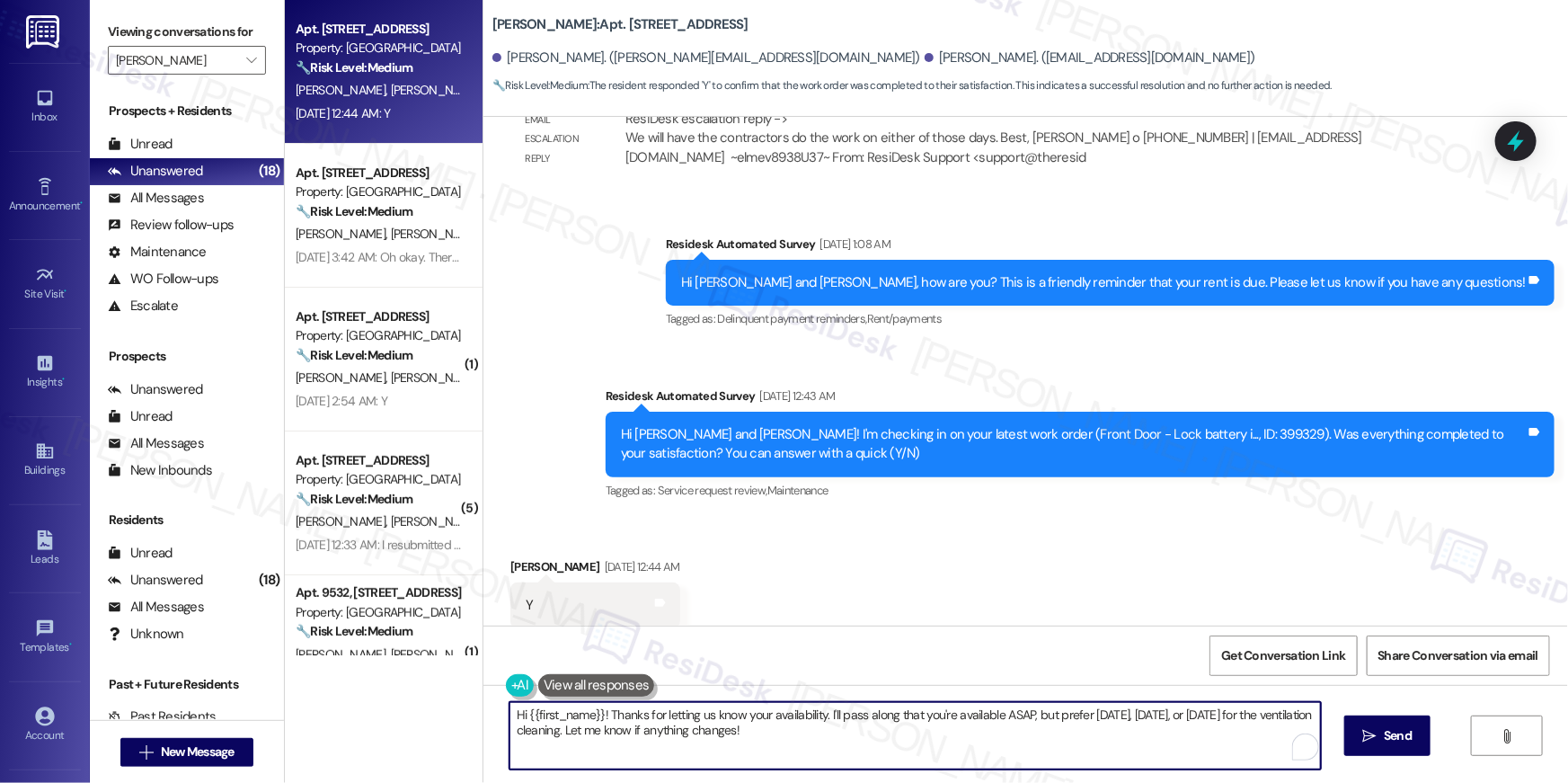
click at [931, 743] on textarea "Hi {{first_name}}! Thanks for letting us know your availability. I'll pass alon…" at bounding box center [915, 735] width 811 height 67
paste textarea ", I’m happy to hear your work order has been completed! If anything else comes …"
type textarea "Hi {{first_name}}, I’m happy to hear your work order has been completed! If any…"
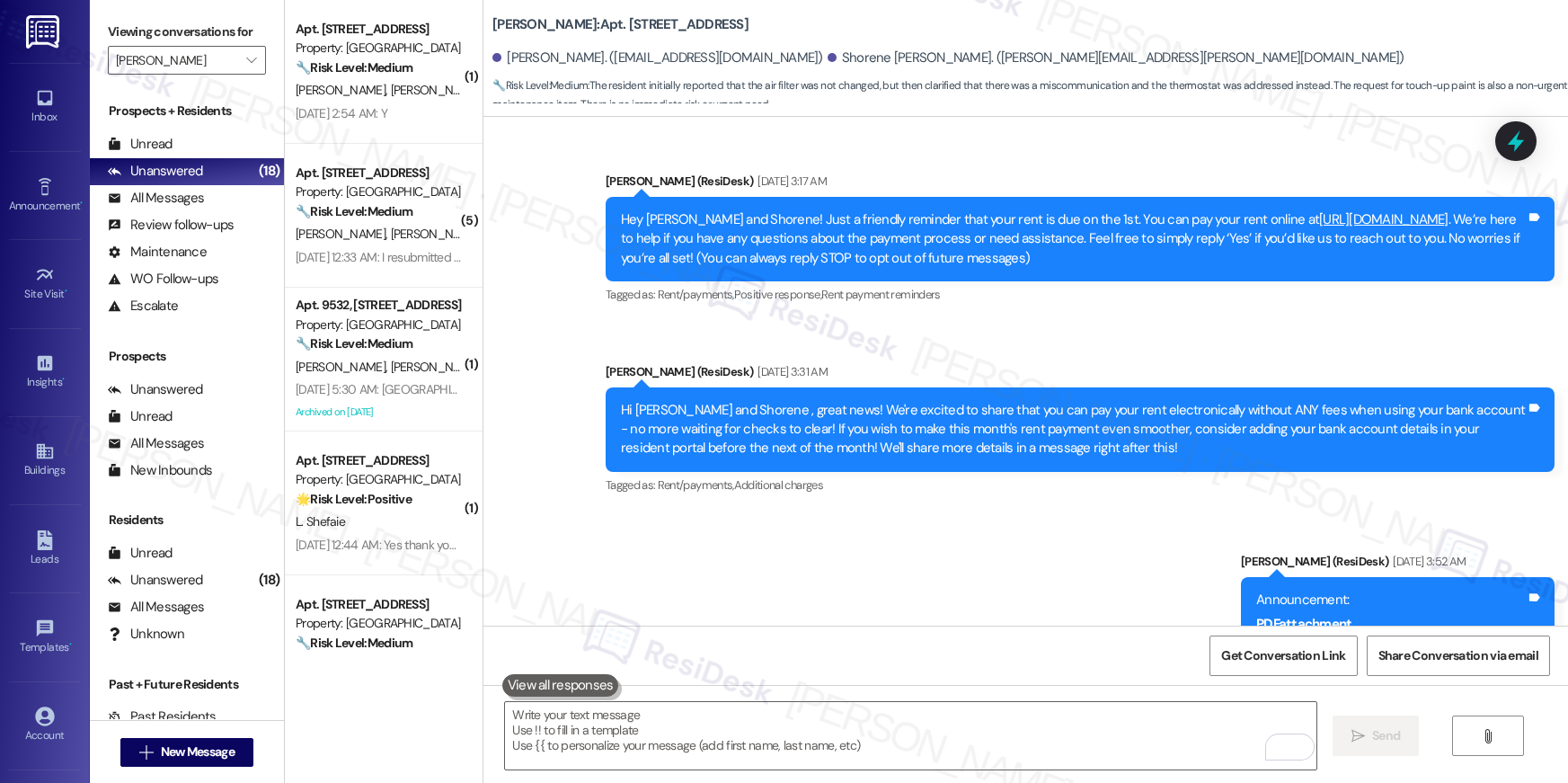
click at [431, 142] on div "Apt. [STREET_ADDRESS] Property: [GEOGRAPHIC_DATA] 🔧 Risk Level: Medium The resi…" at bounding box center [383, 72] width 198 height 144
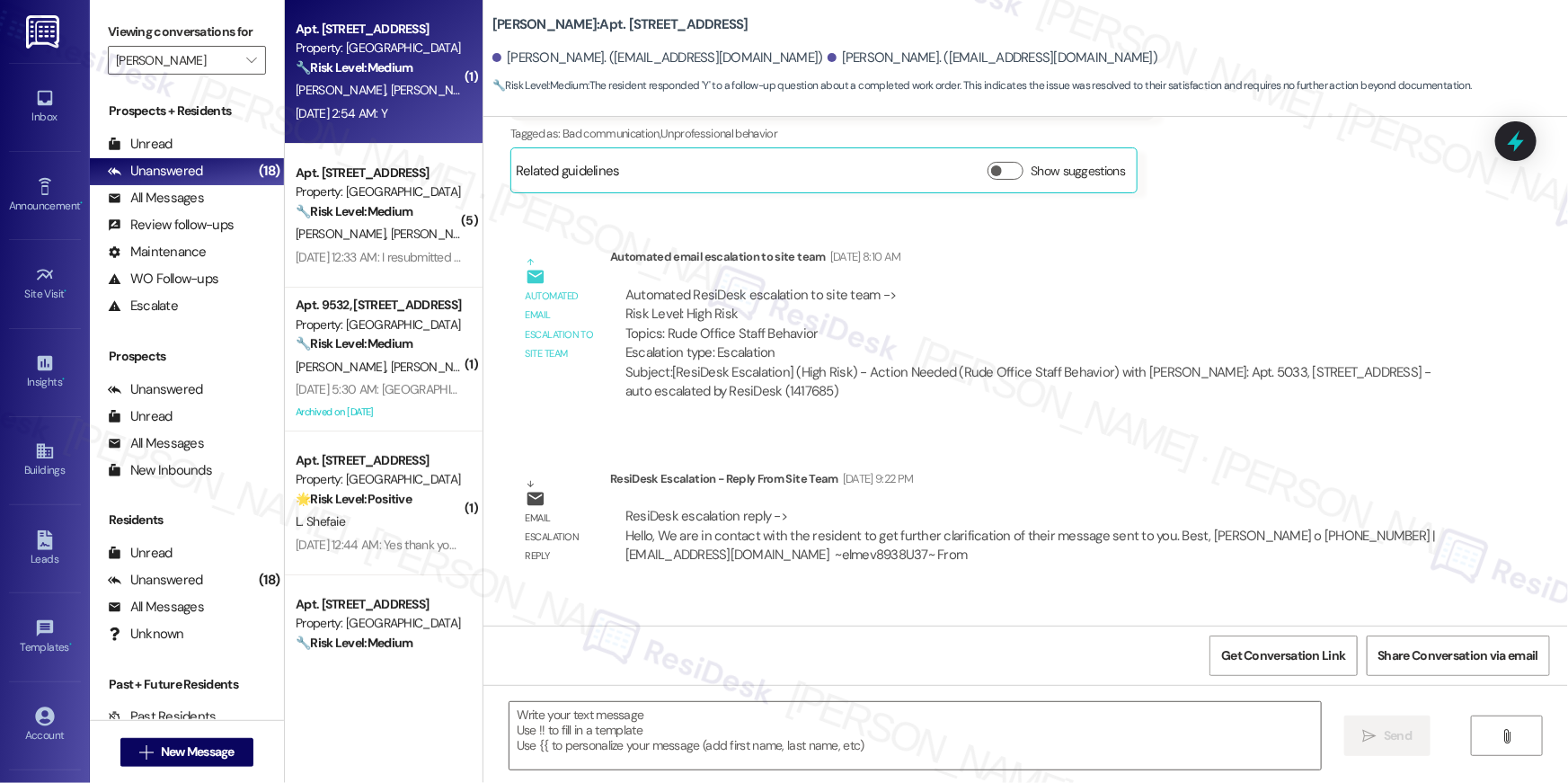
scroll to position [2448, 0]
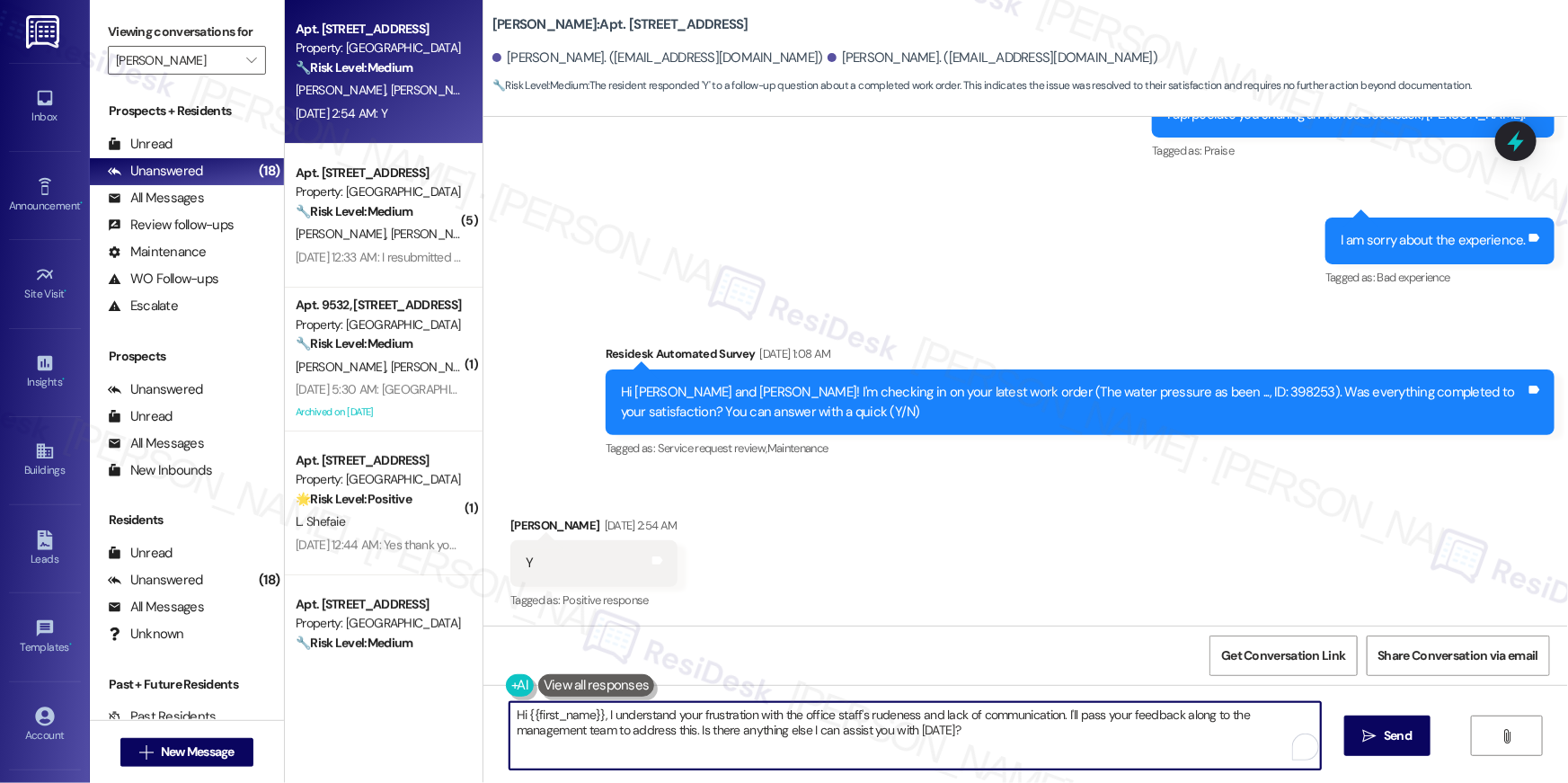
click at [934, 748] on textarea "Hi {{first_name}}, I understand your frustration with the office staff's rudene…" at bounding box center [915, 735] width 811 height 67
paste textarea "’m happy to hear your work order has been completed! If anything else comes up …"
type textarea "Hi {{first_name}}, I’m happy to hear your work order has been completed! If any…"
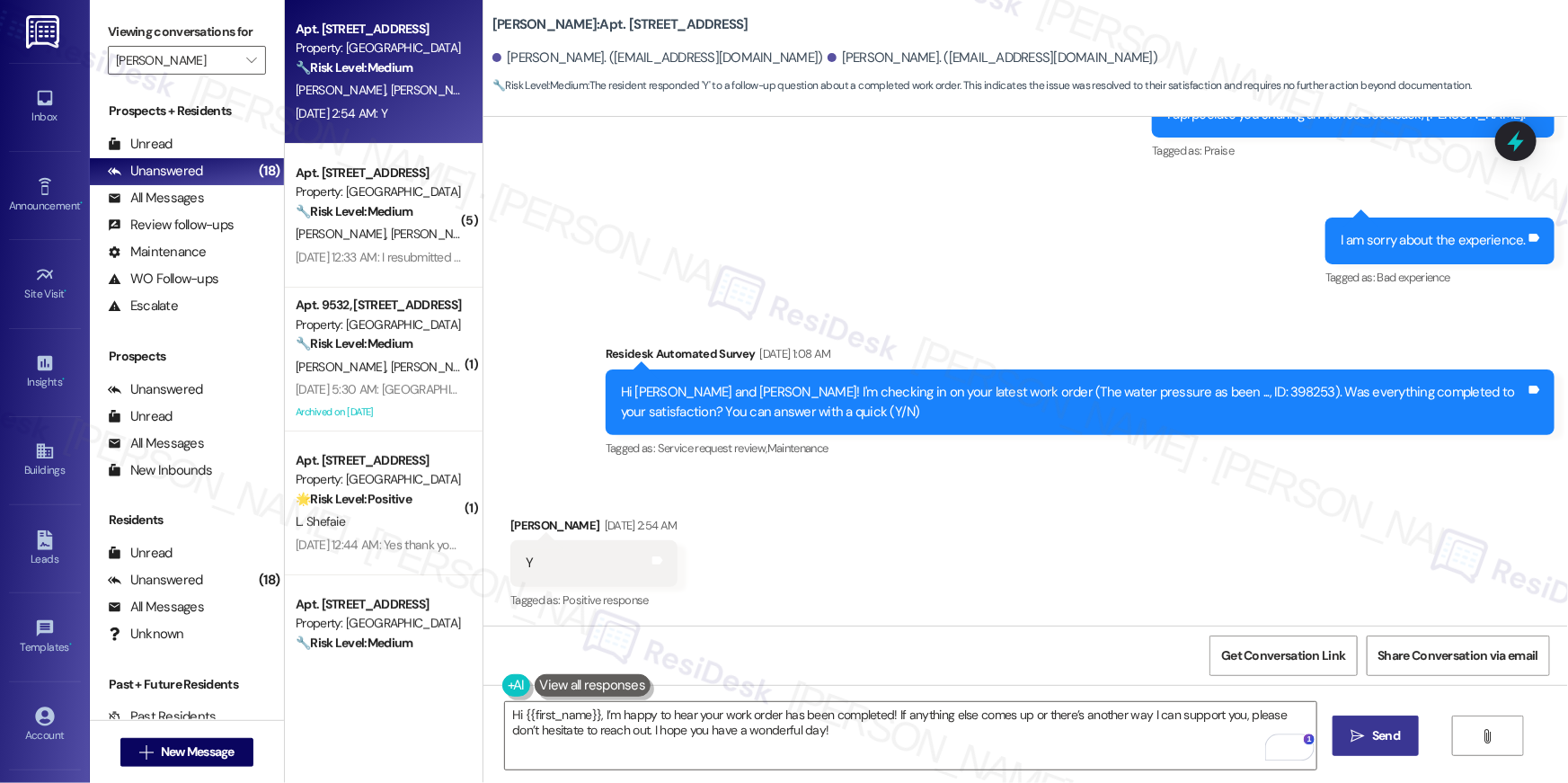
click at [1366, 731] on span " Send" at bounding box center [1376, 735] width 57 height 19
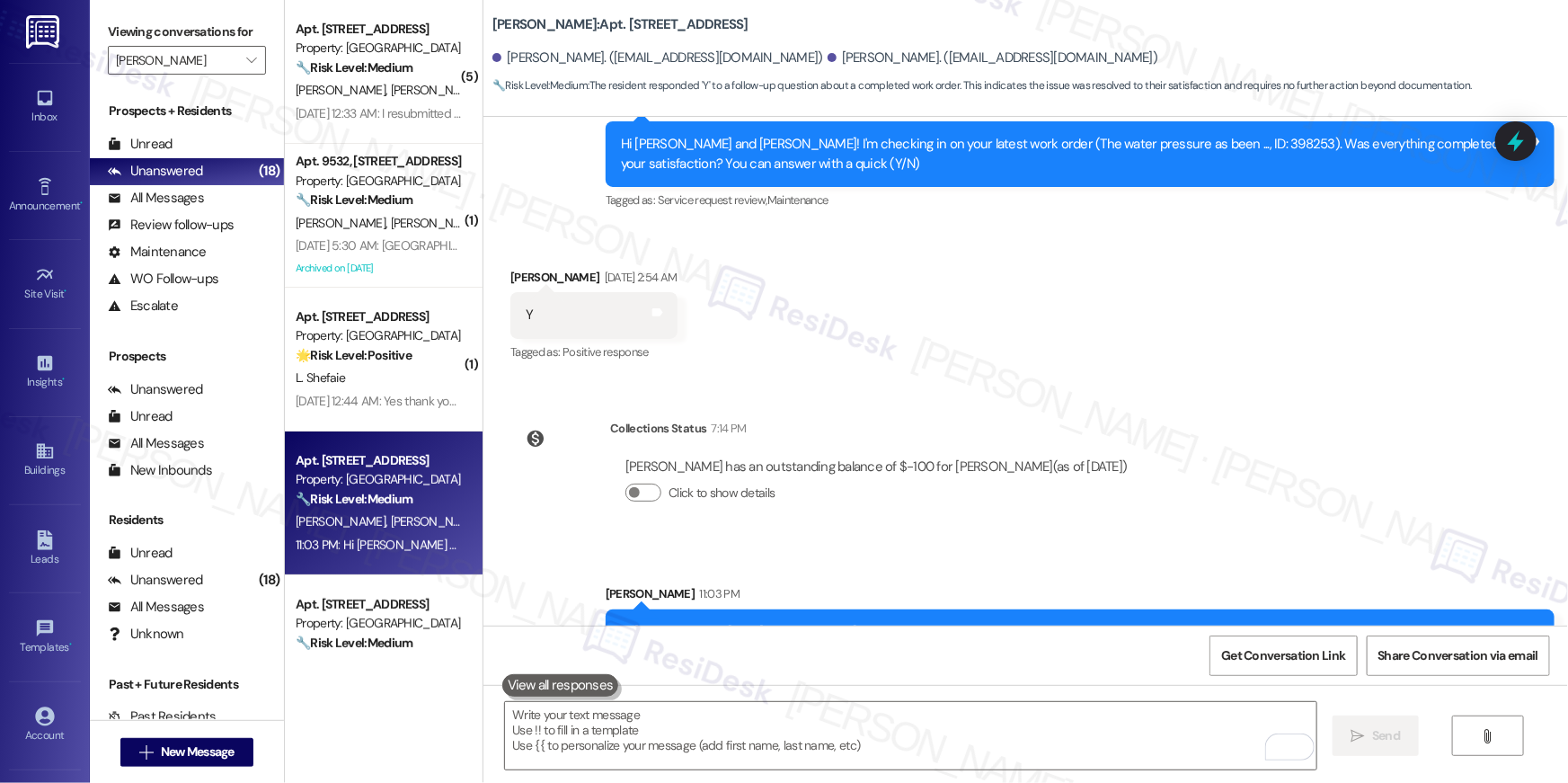
scroll to position [2758, 0]
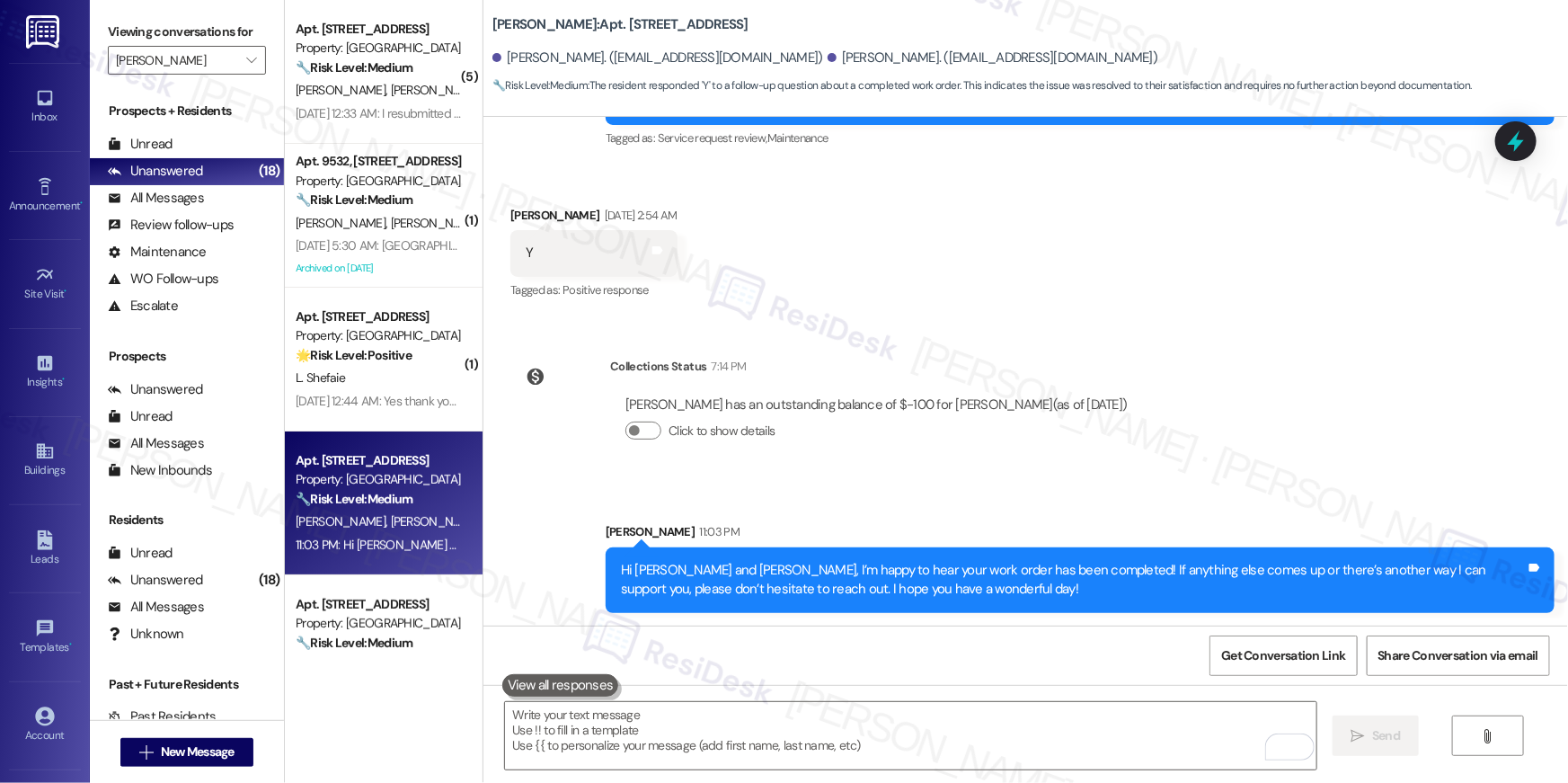
click at [1105, 472] on div "Collections Status 7:14 PM [PERSON_NAME] has an outstanding balance of $-100 fo…" at bounding box center [826, 412] width 658 height 138
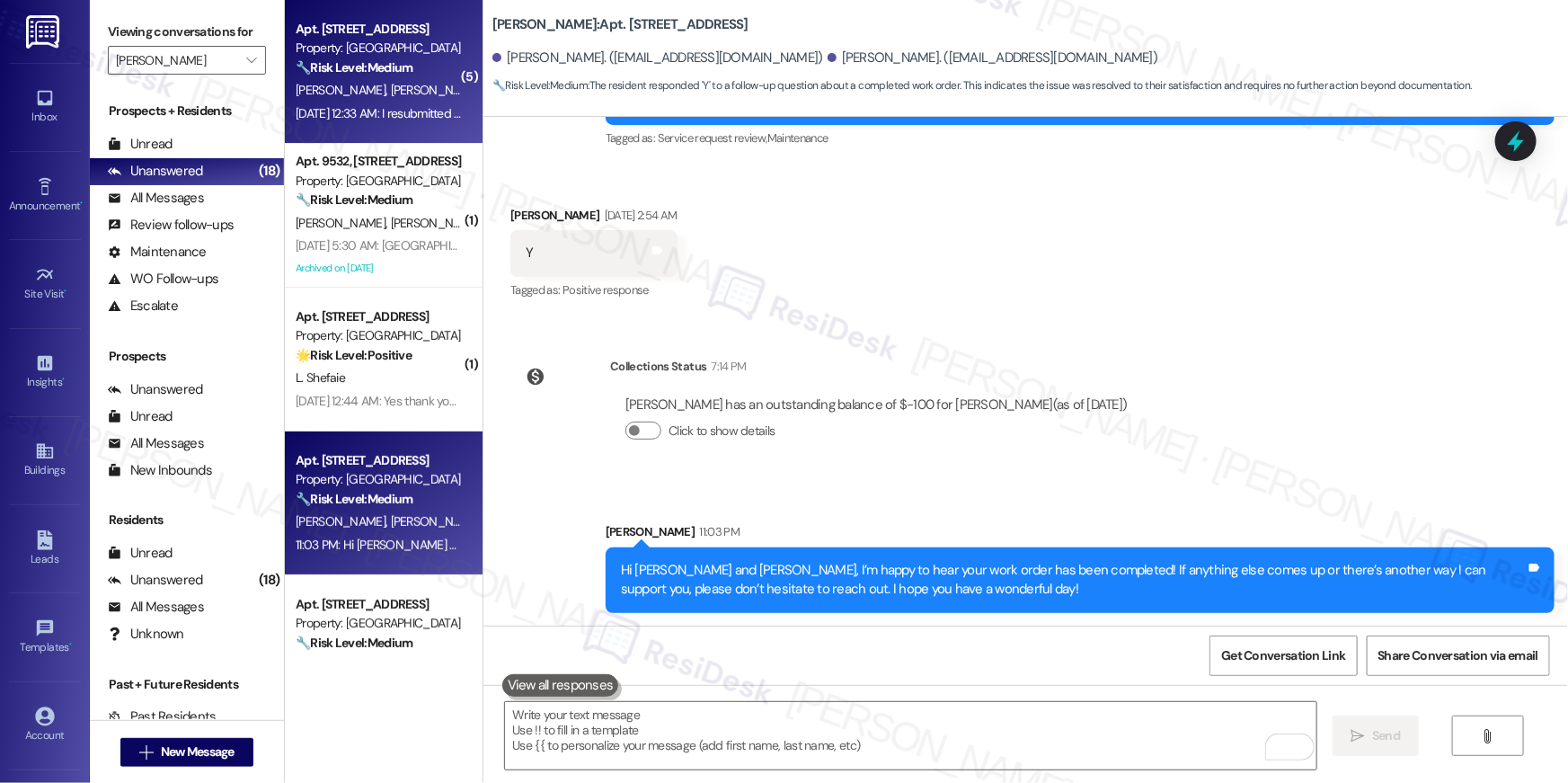
click at [388, 120] on div "[DATE] 12:33 AM: I resubmitted my tickets this morning [DATE] 12:33 AM: I resub…" at bounding box center [434, 113] width 278 height 17
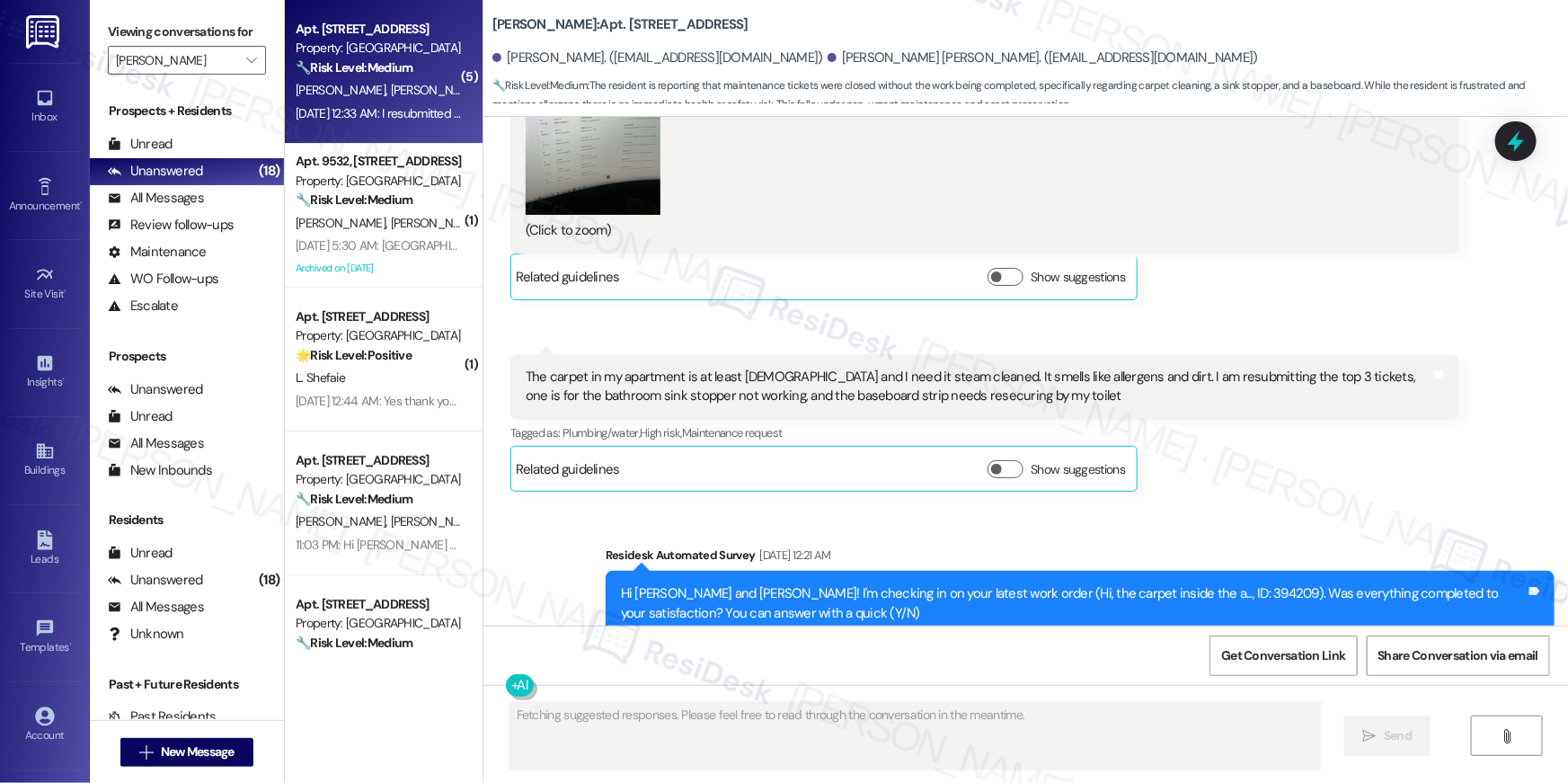
scroll to position [17649, 0]
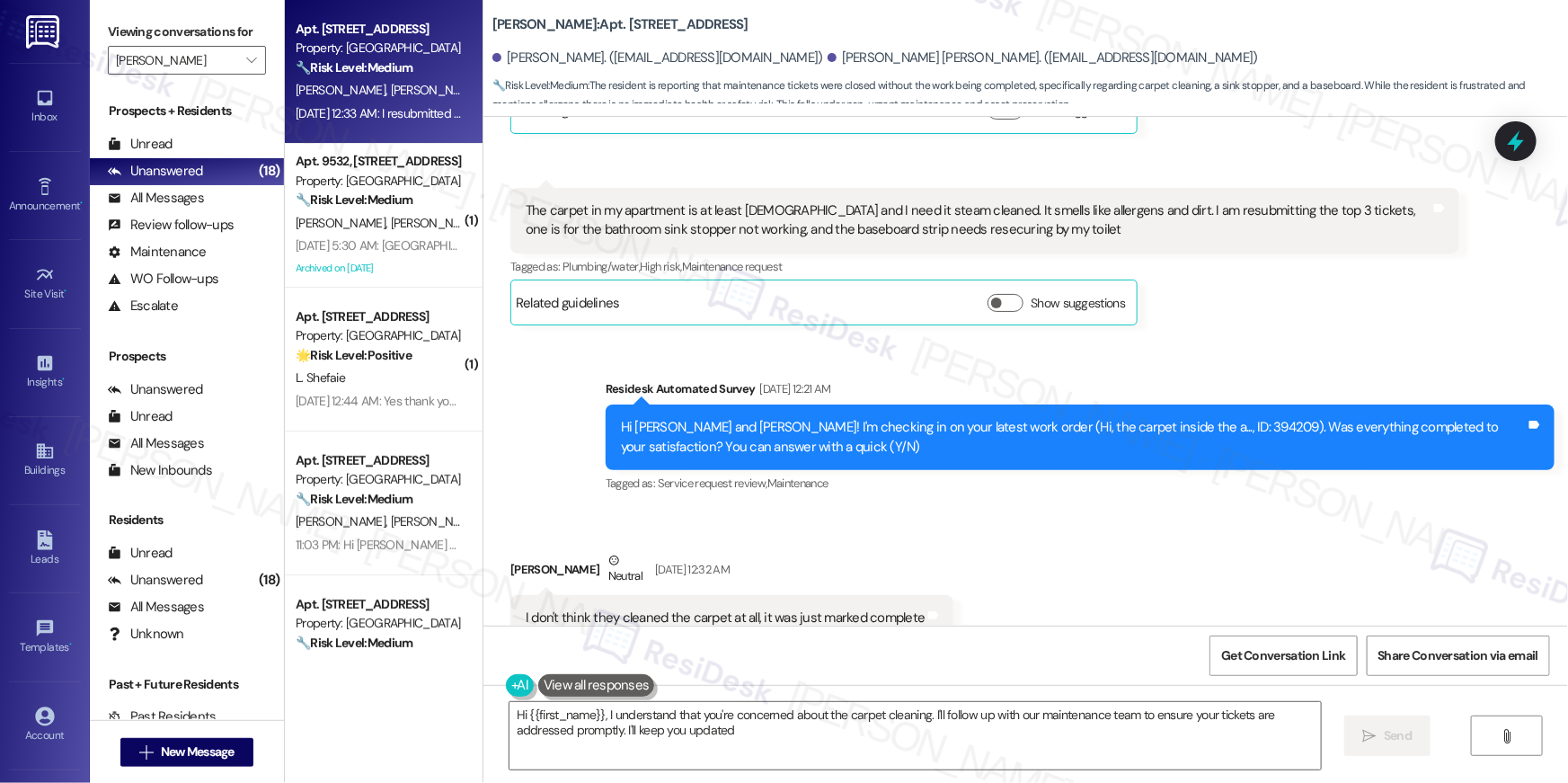
type textarea "Hi {{first_name}}, I understand that you're concerned about the carpet cleaning…"
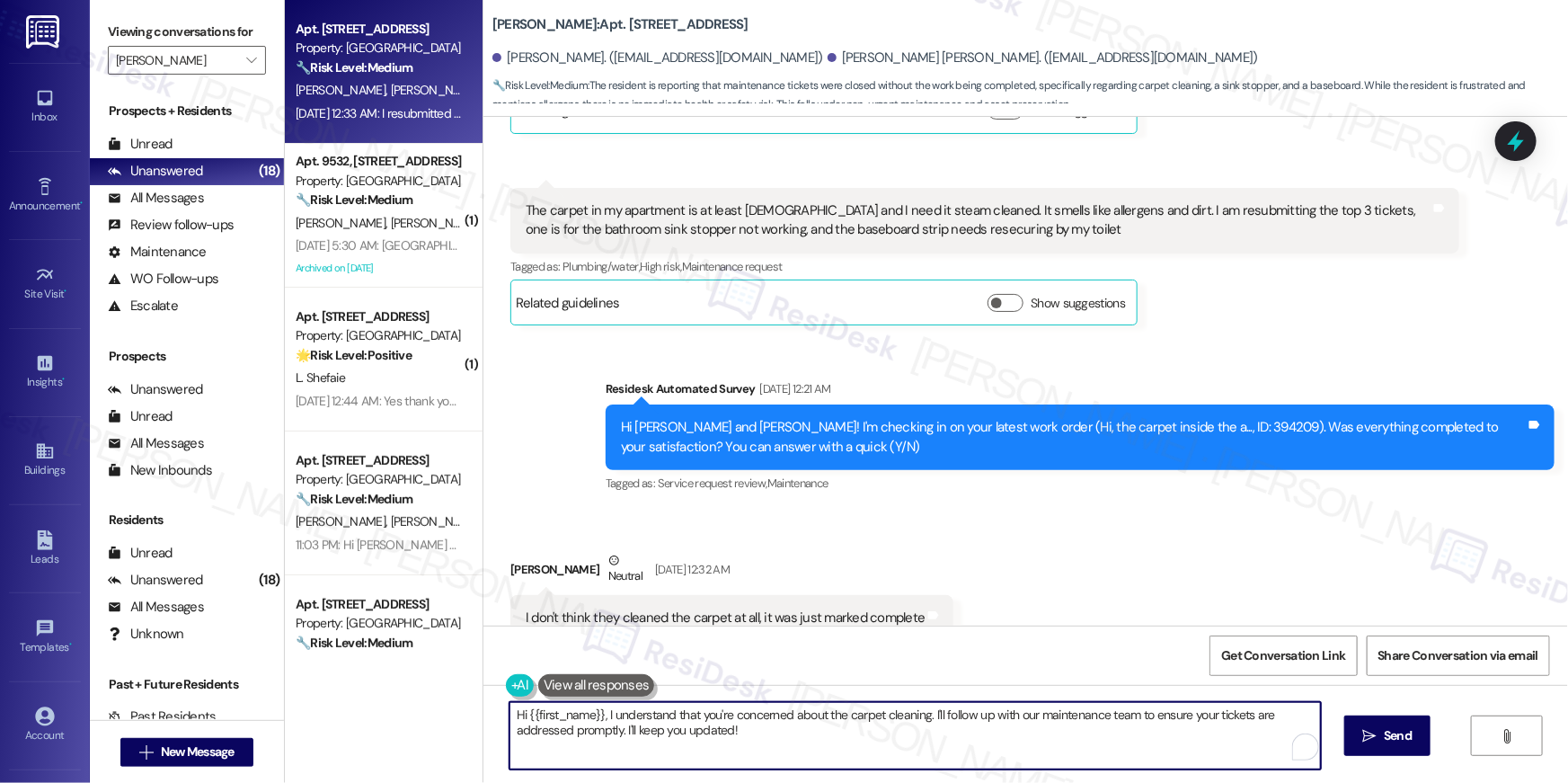
click at [721, 738] on textarea "Hi {{first_name}}, I understand that you're concerned about the carpet cleaning…" at bounding box center [915, 735] width 811 height 67
click at [864, 740] on textarea "Hi {{first_name}}, I understand that you're concerned about the carpet cleaning…" at bounding box center [915, 735] width 811 height 67
drag, startPoint x: 956, startPoint y: 742, endPoint x: 921, endPoint y: 707, distance: 49.5
click at [921, 707] on textarea "Hi {{first_name}}, I understand that you're concerned about the carpet cleaning…" at bounding box center [910, 735] width 811 height 67
click at [866, 748] on textarea "Hi {{first_name}}, I understand that you're concerned about the carpet cleaning…" at bounding box center [910, 735] width 811 height 67
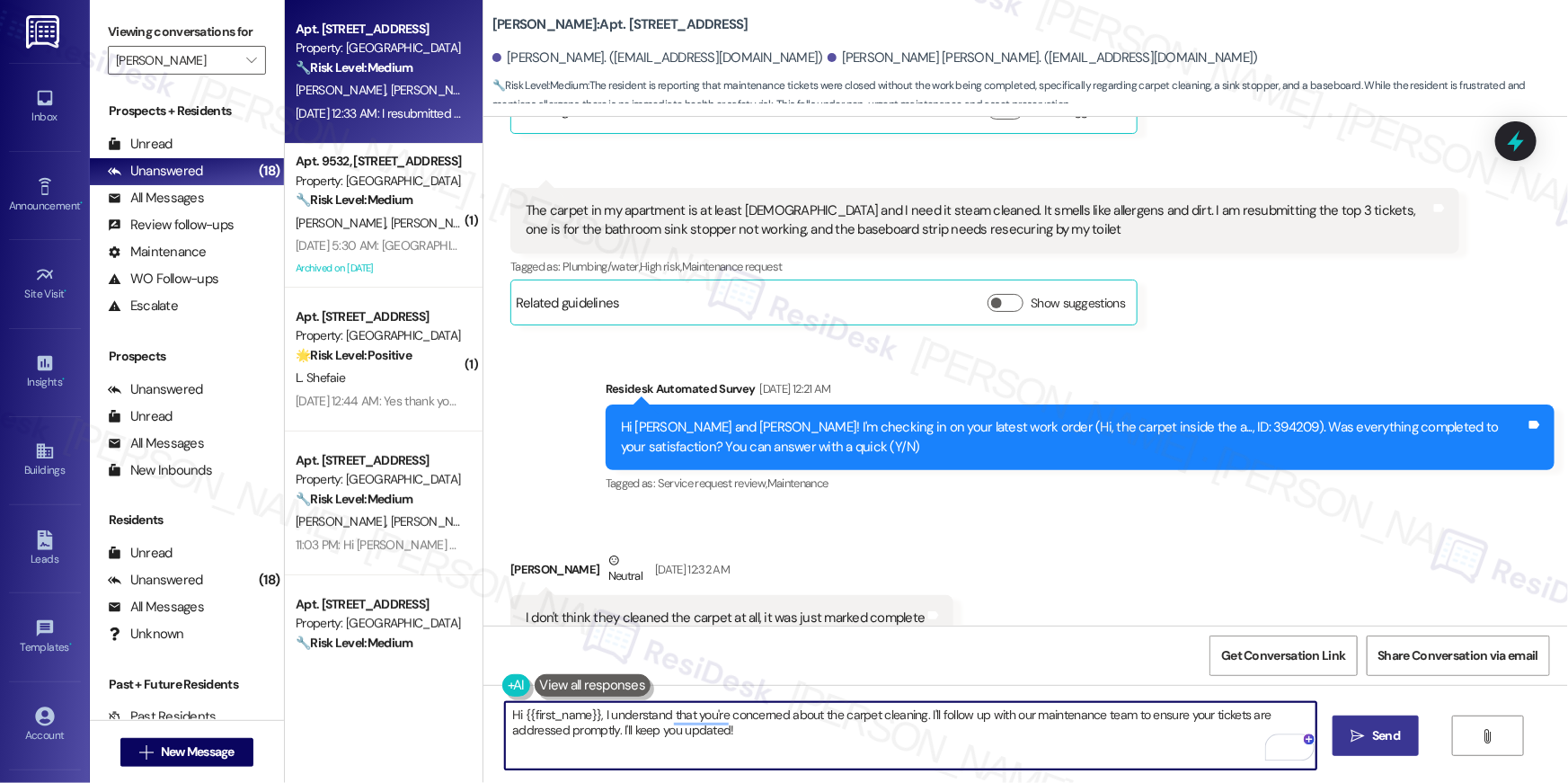
click at [1372, 738] on span "Send" at bounding box center [1386, 735] width 28 height 19
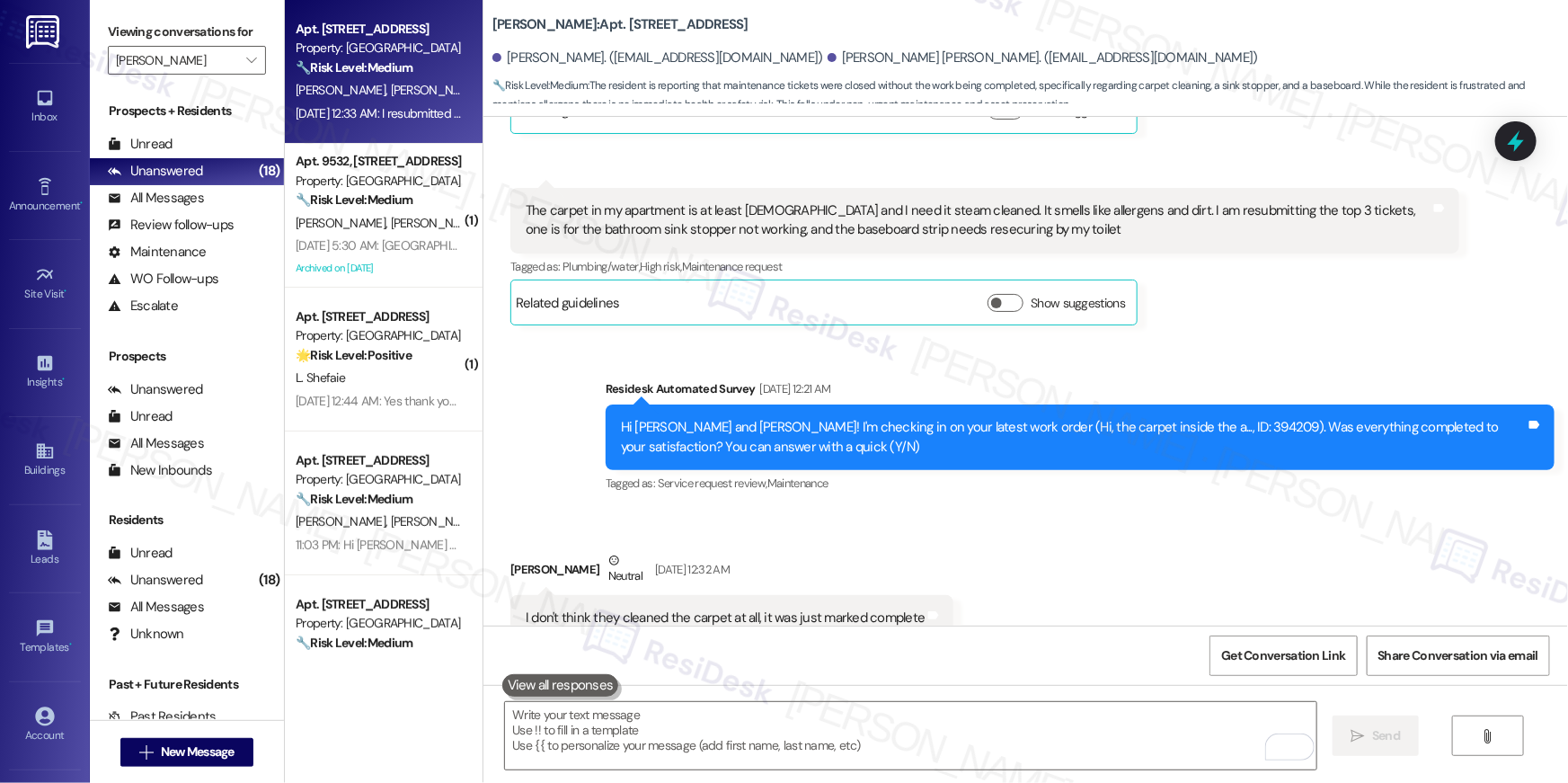
click at [933, 537] on div "Received via SMS Conrad Goetz Neutral Sep 05, 2025 at 12:32 AM I don't think th…" at bounding box center [731, 609] width 470 height 144
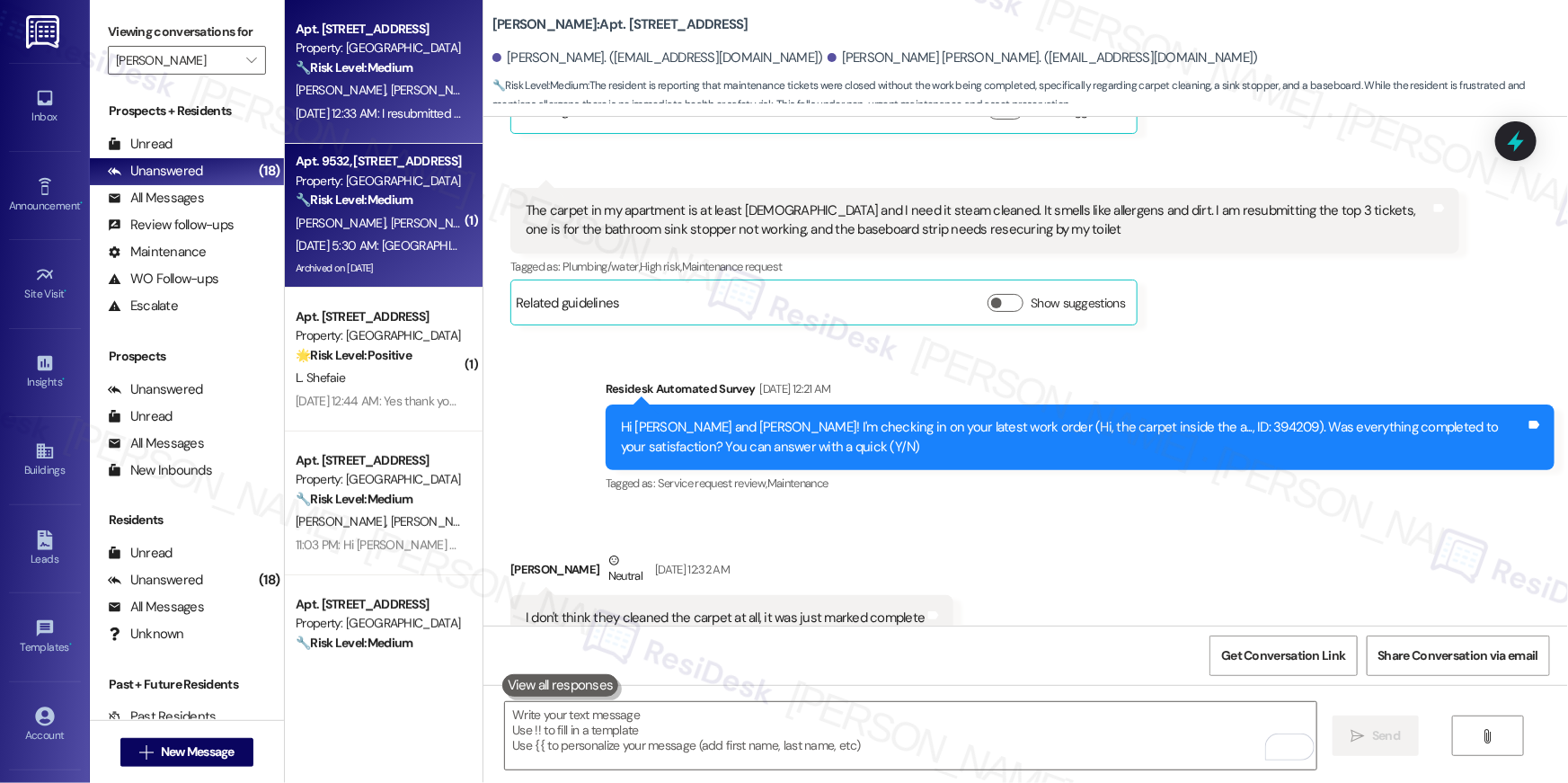
click at [350, 196] on strong "🔧 Risk Level: Medium" at bounding box center [353, 200] width 117 height 17
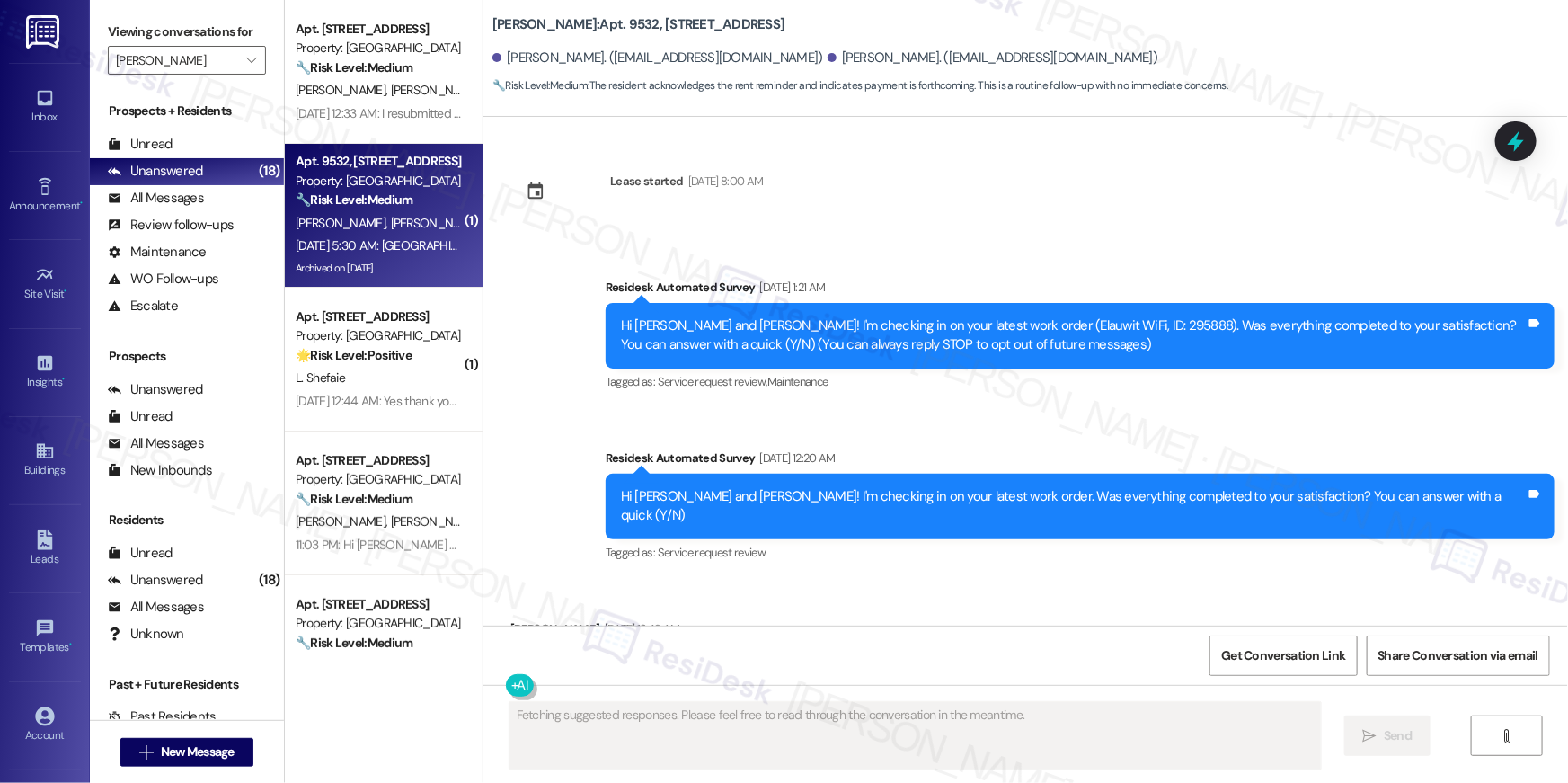
scroll to position [17972, 0]
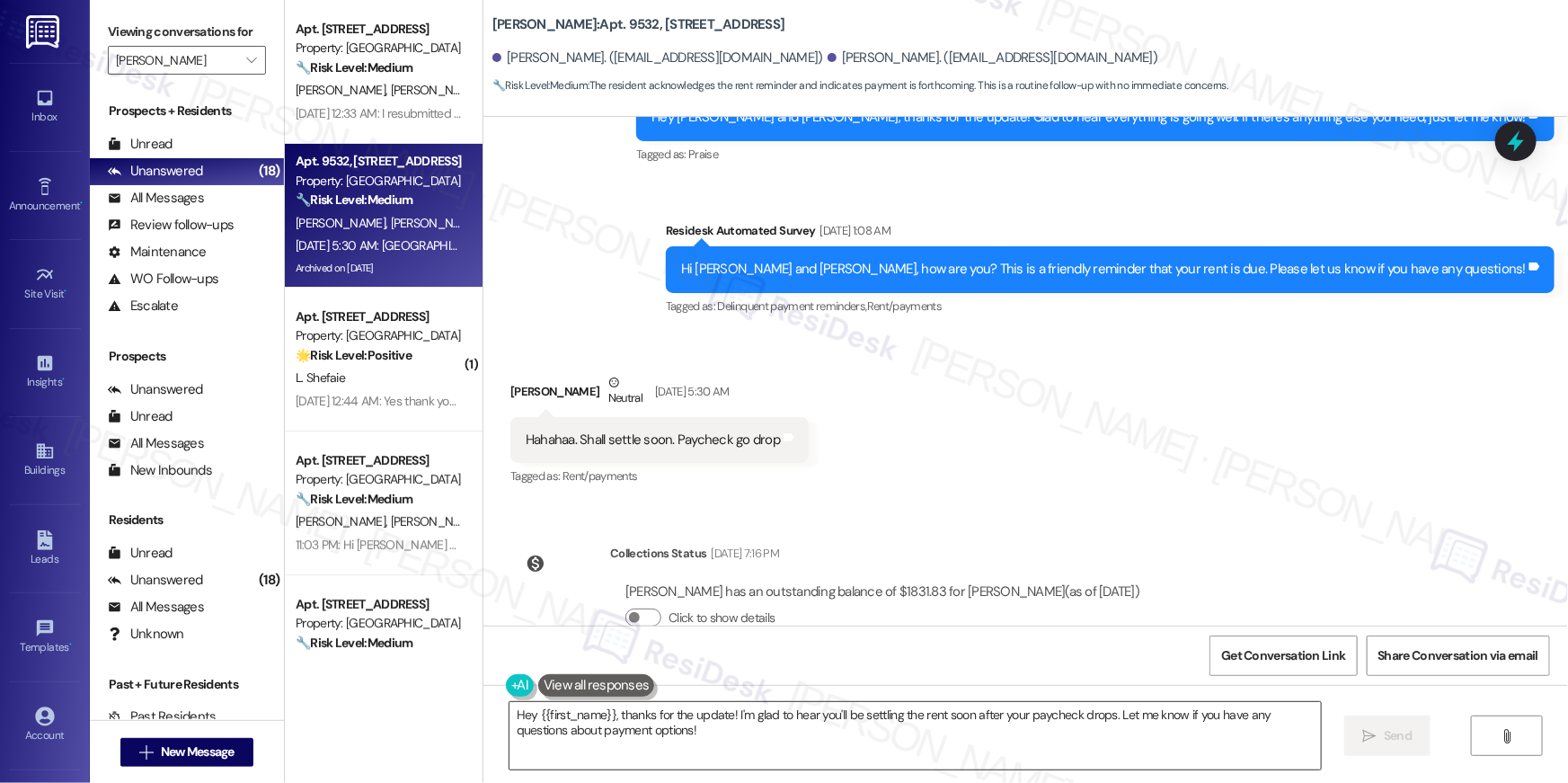
click at [738, 726] on textarea "Hey {{first_name}}, thanks for the update! I'm glad to hear you'll be settling …" at bounding box center [915, 735] width 811 height 67
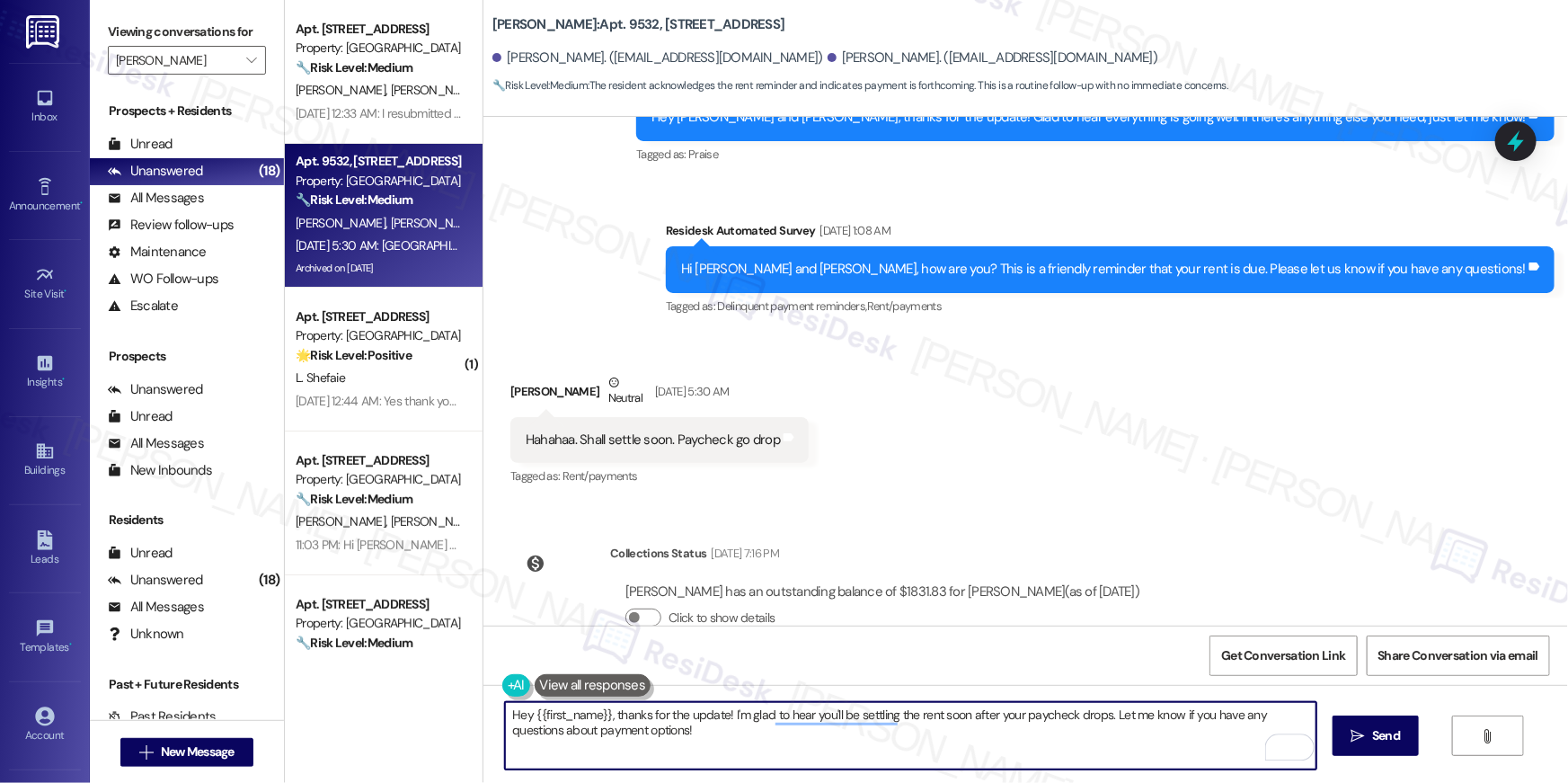
drag, startPoint x: 727, startPoint y: 716, endPoint x: 1092, endPoint y: 719, distance: 365.0
click at [1092, 719] on textarea "Hey {{first_name}}, thanks for the update! I'm glad to hear you'll be settling …" at bounding box center [910, 735] width 811 height 67
type textarea "Hey {{first_name}}, thanks for the update! Let me know if you have any question…"
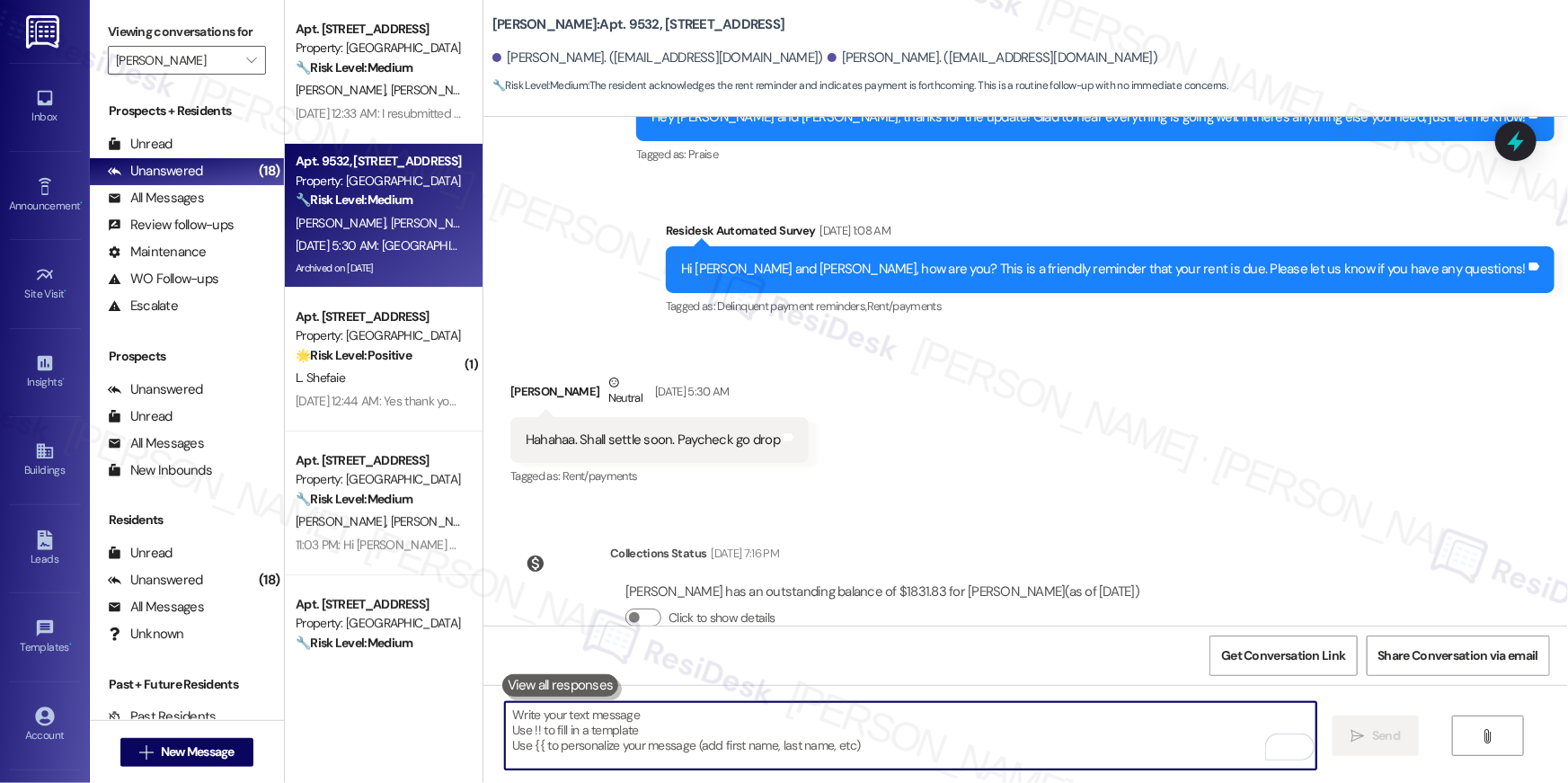
scroll to position [17806, 0]
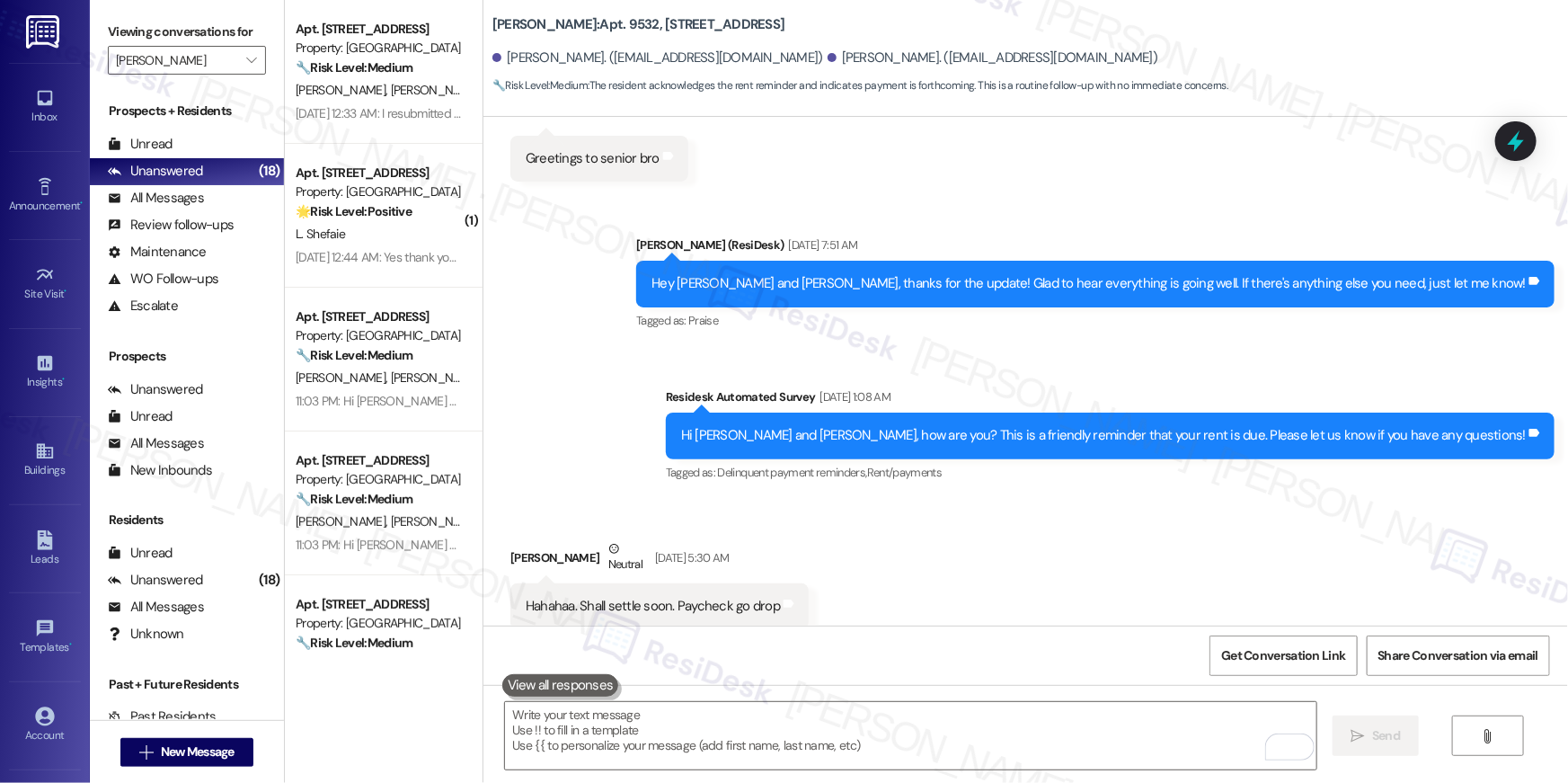
click at [397, 89] on span "R. Cabezas Apolaya" at bounding box center [482, 90] width 182 height 17
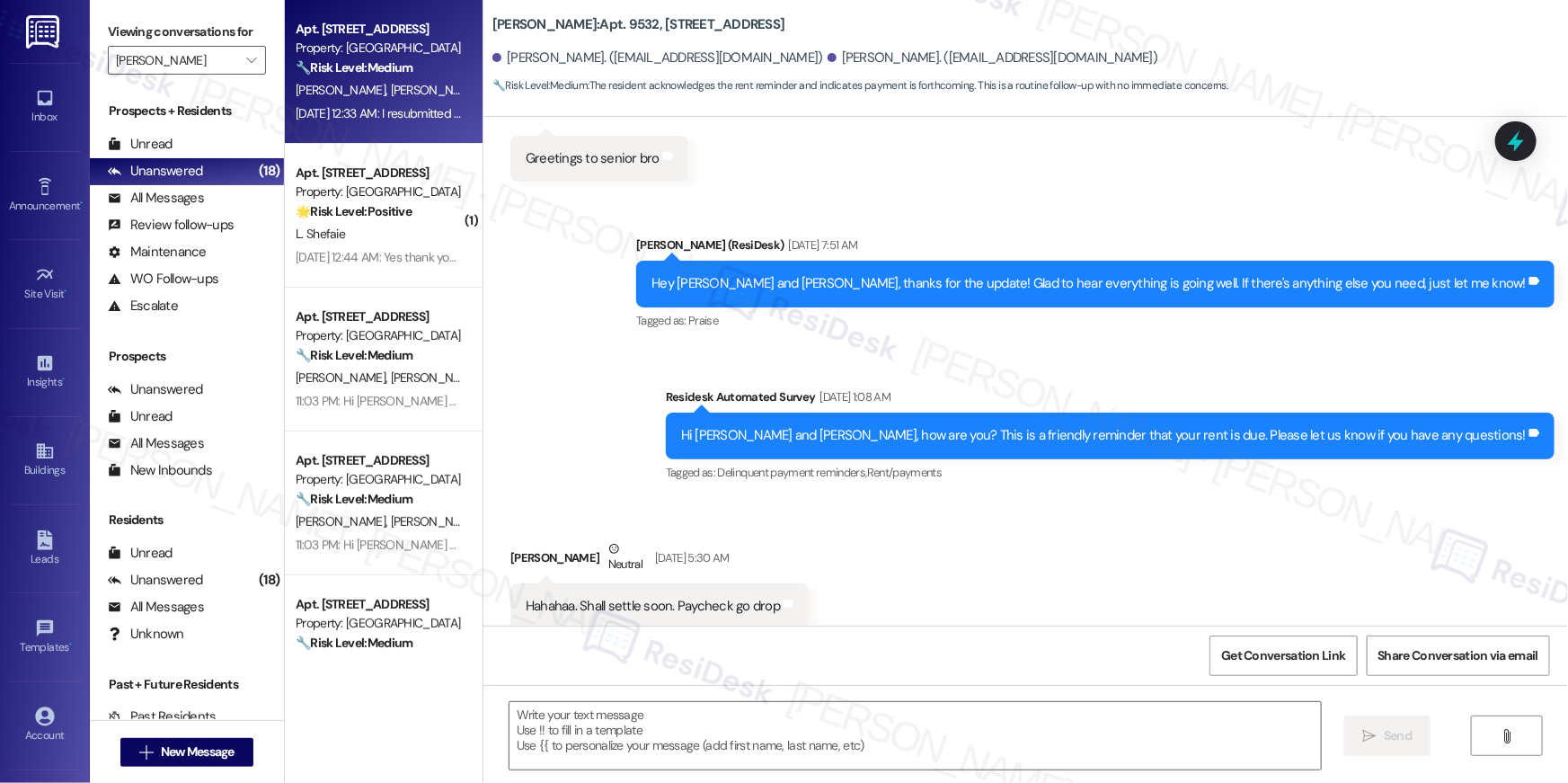
type textarea "Fetching suggested responses. Please feel free to read through the conversation…"
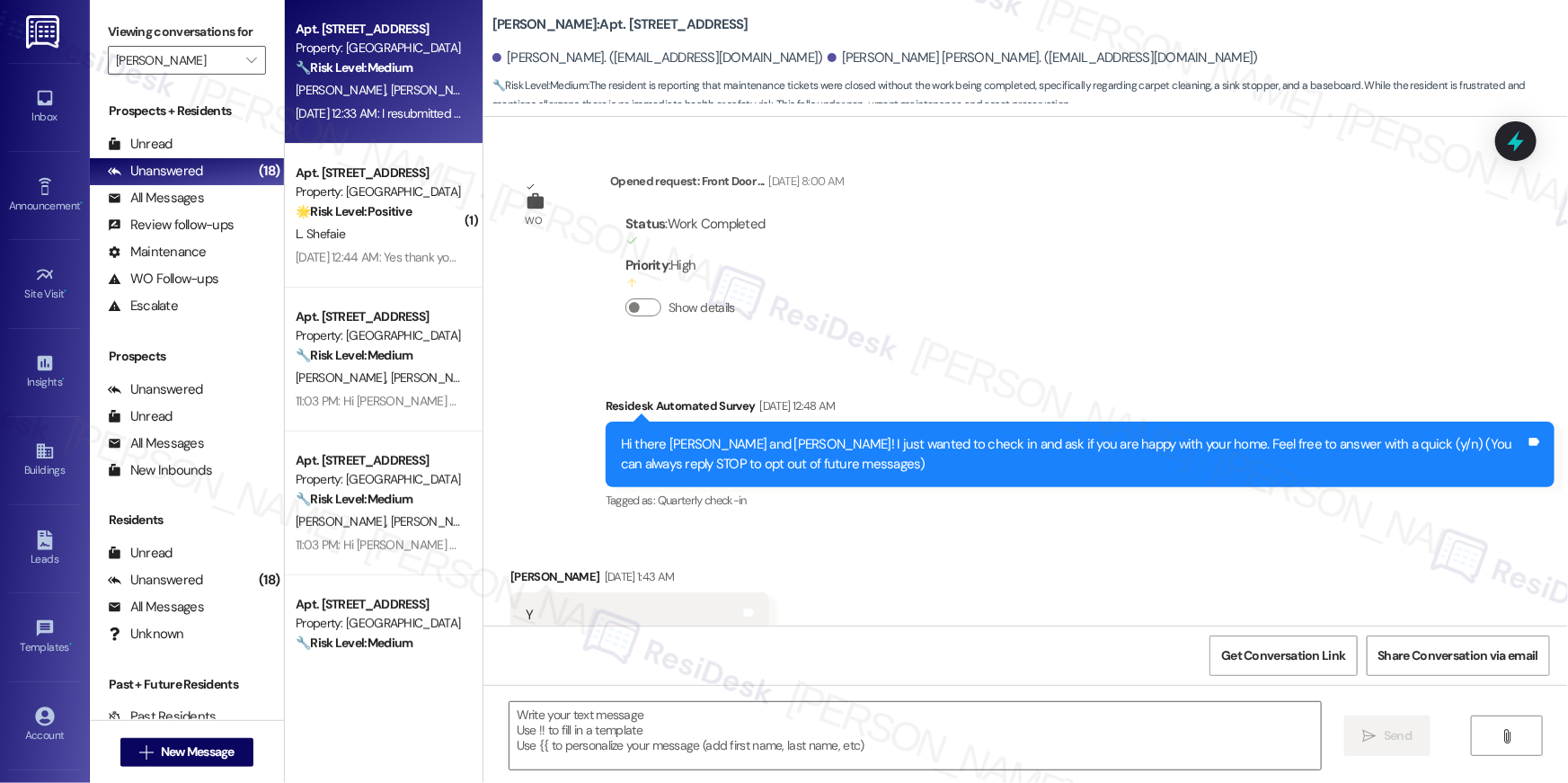
scroll to position [17648, 0]
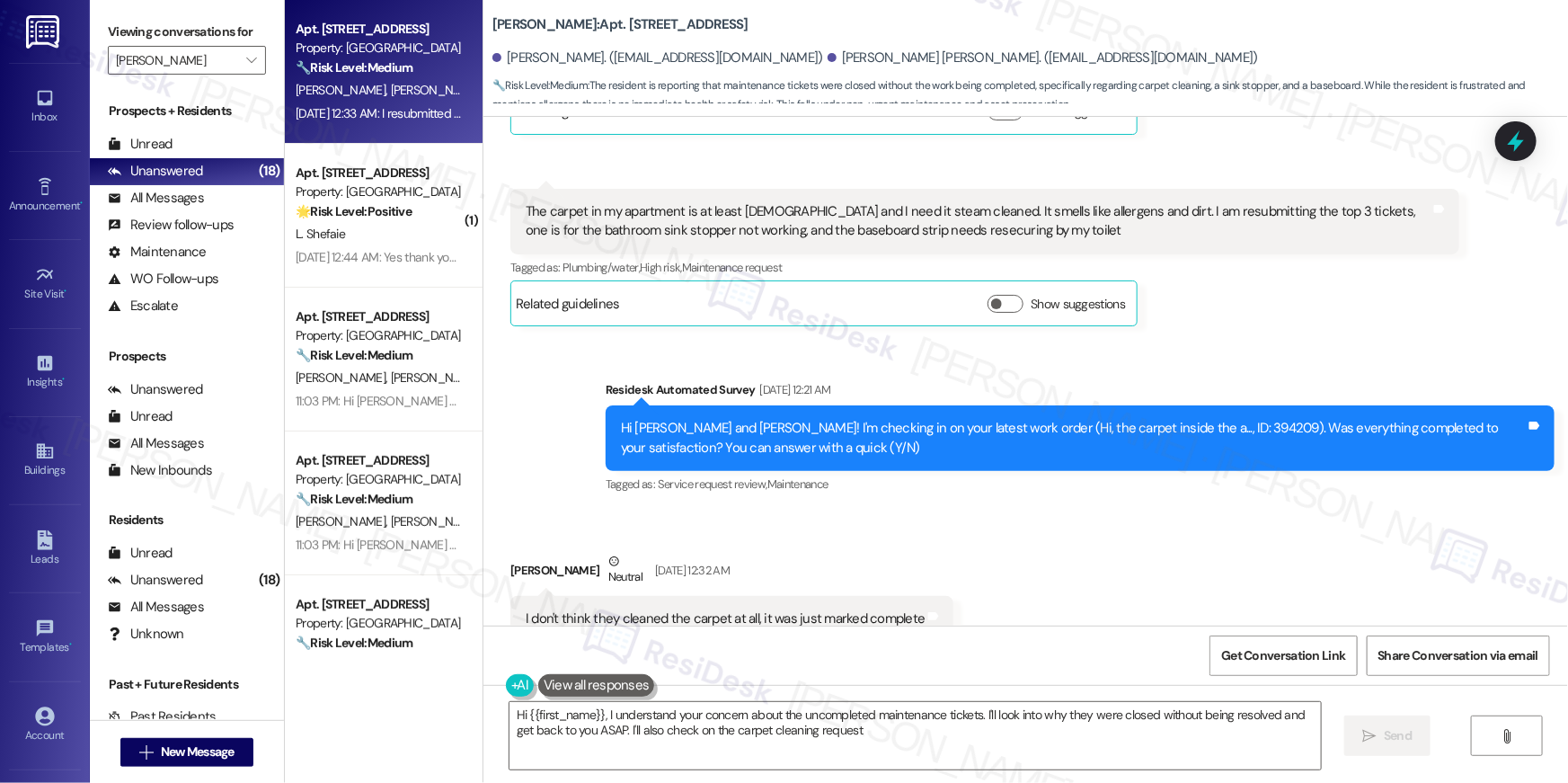
type textarea "Hi {{first_name}}, I understand your concern about the uncompleted maintenance …"
click at [940, 727] on textarea "Hi {{first_name}}, I understand your concern about the uncompleted maintenance …" at bounding box center [915, 735] width 811 height 67
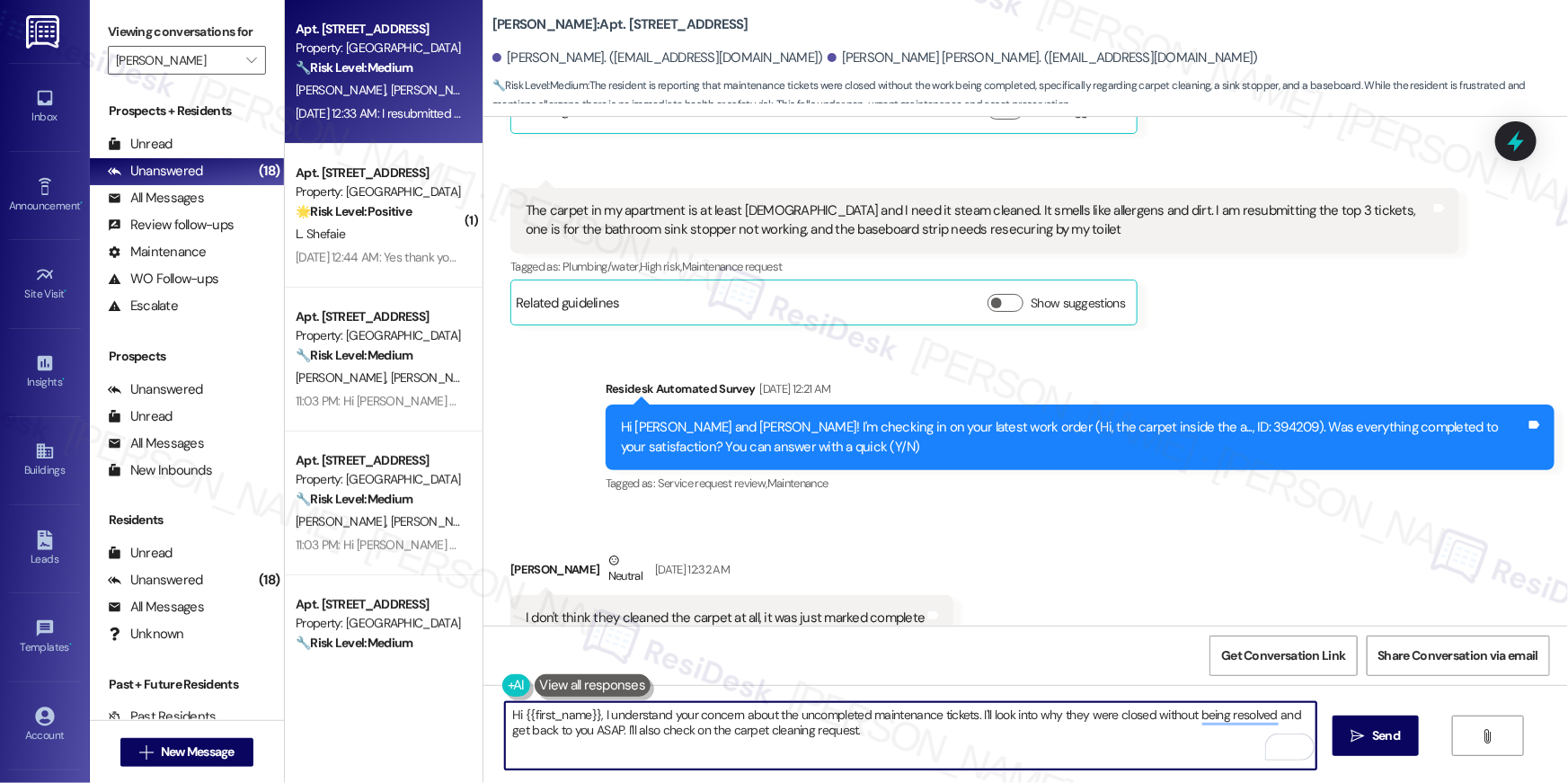
click at [928, 727] on textarea "Hi {{first_name}}, I understand your concern about the uncompleted maintenance …" at bounding box center [910, 735] width 811 height 67
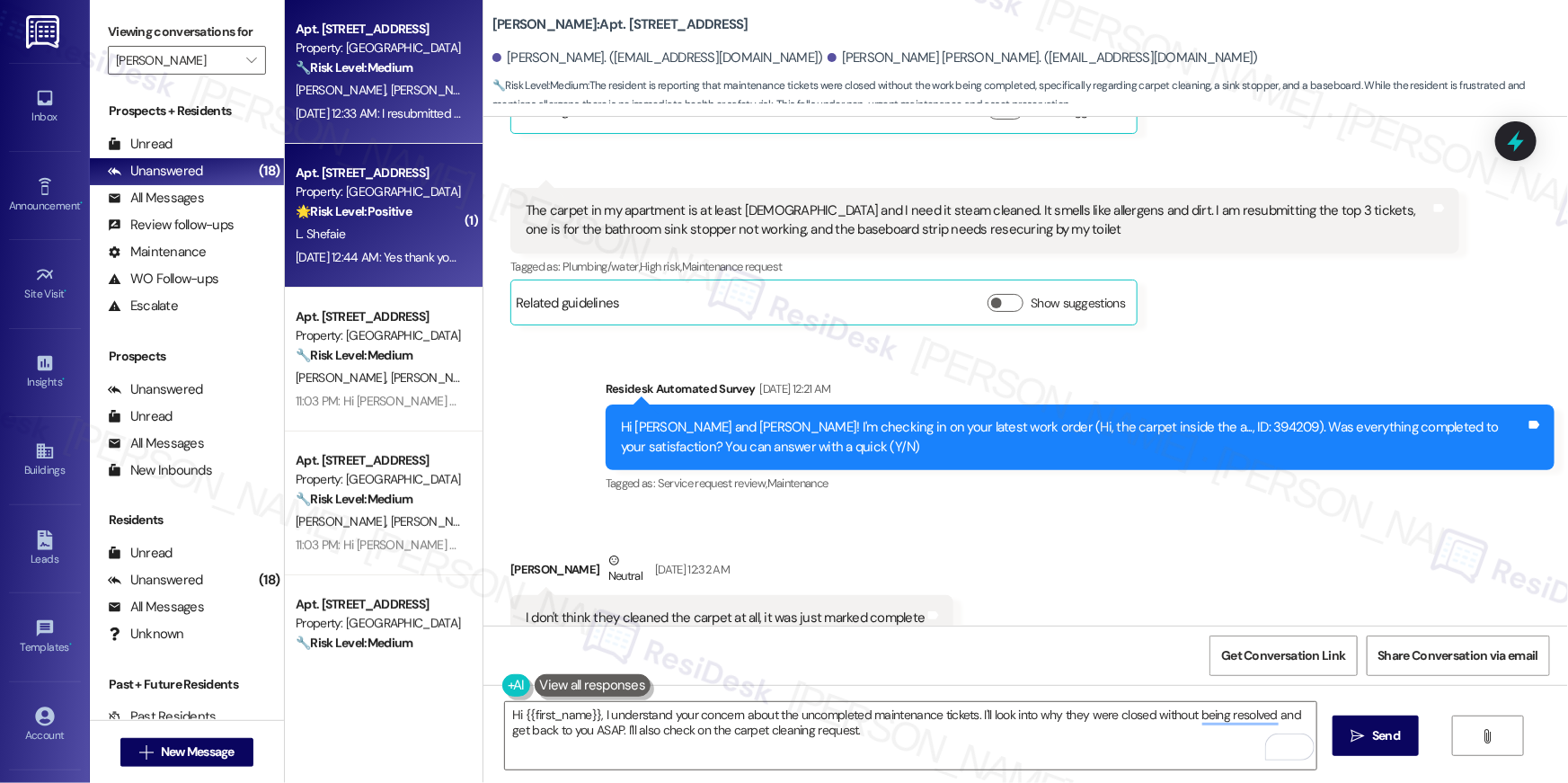
click at [349, 210] on strong "🌟 Risk Level: Positive" at bounding box center [353, 212] width 116 height 17
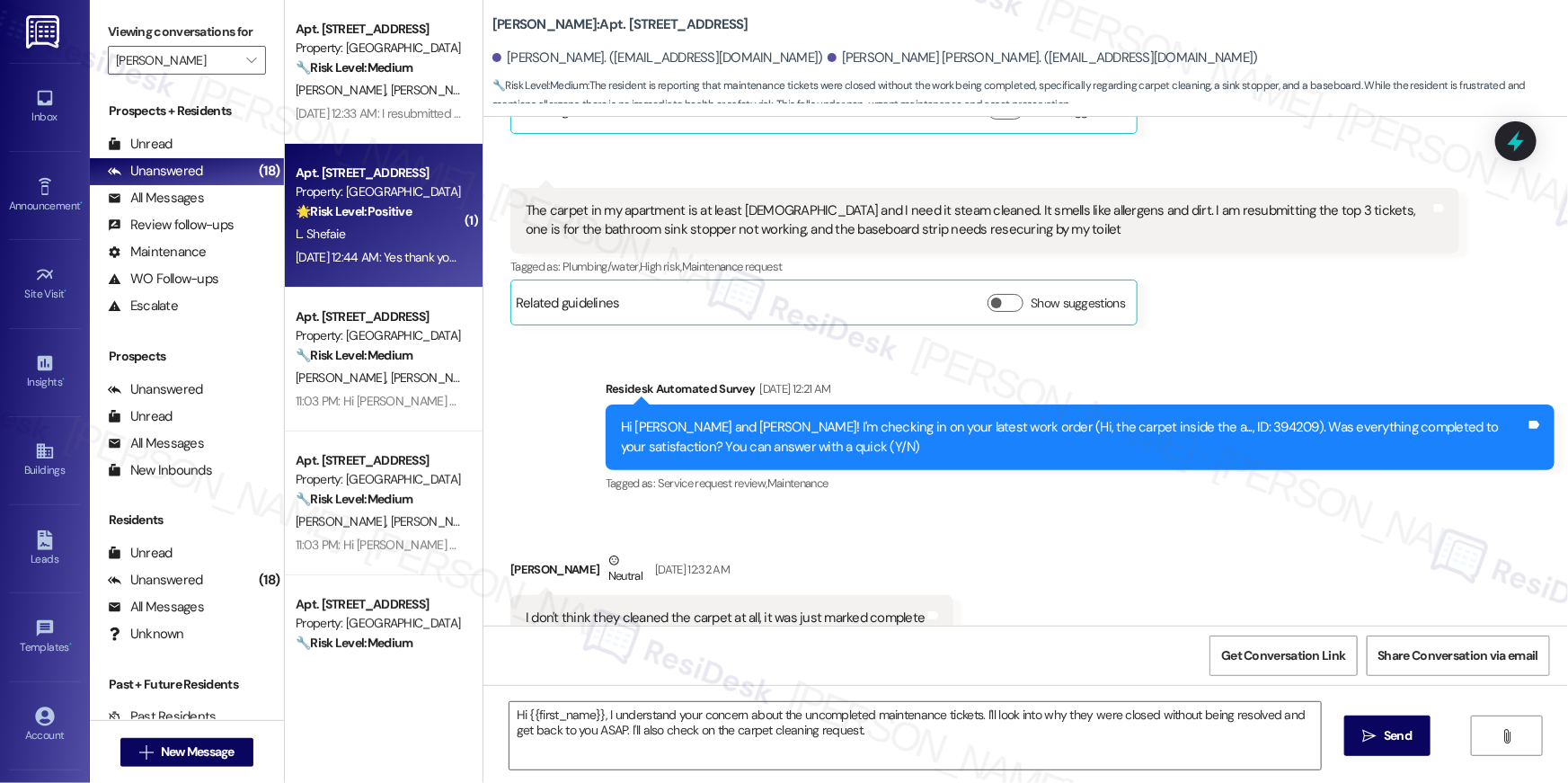
type textarea "Fetching suggested responses. Please feel free to read through the conversation…"
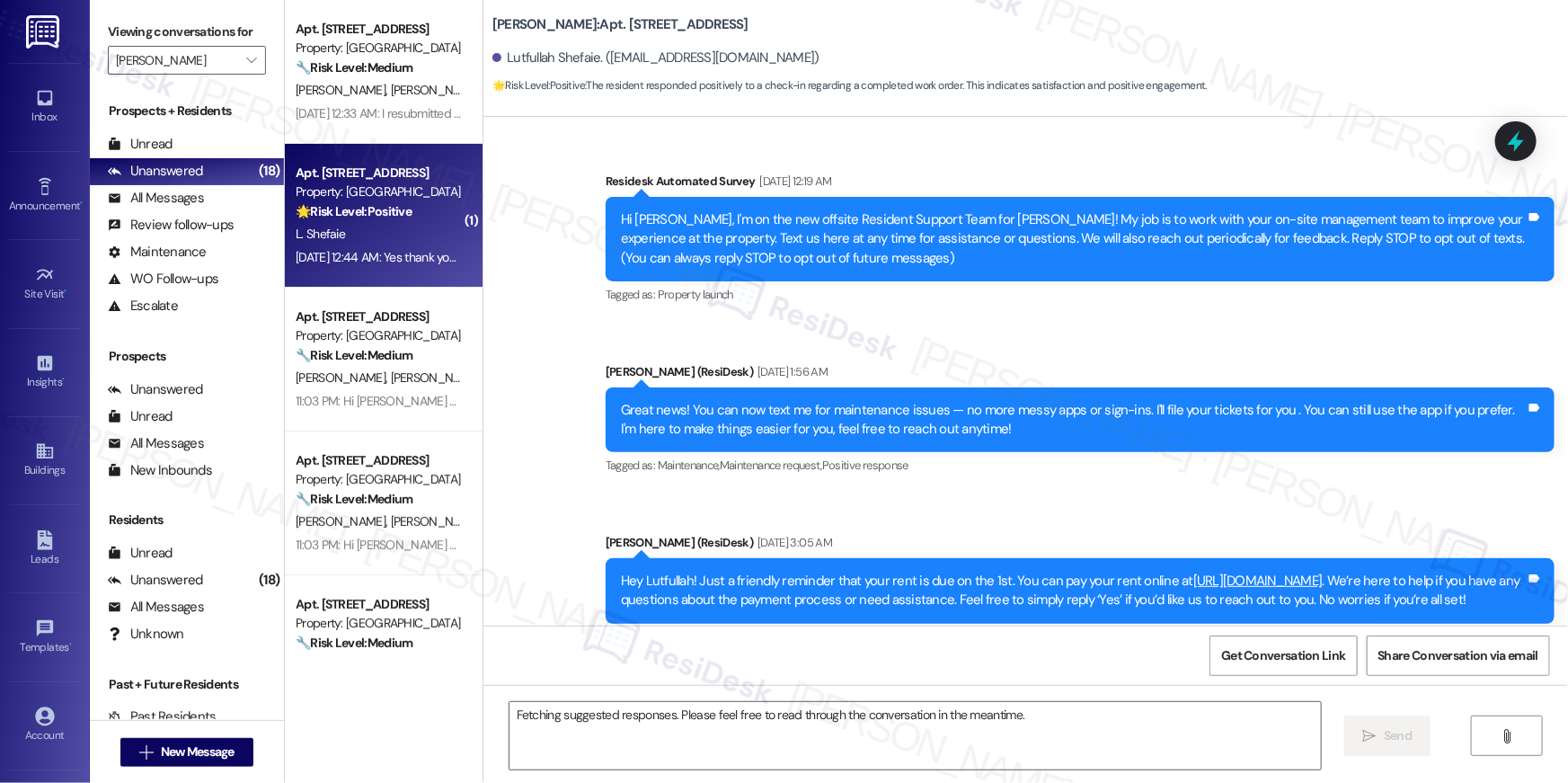
scroll to position [10657, 0]
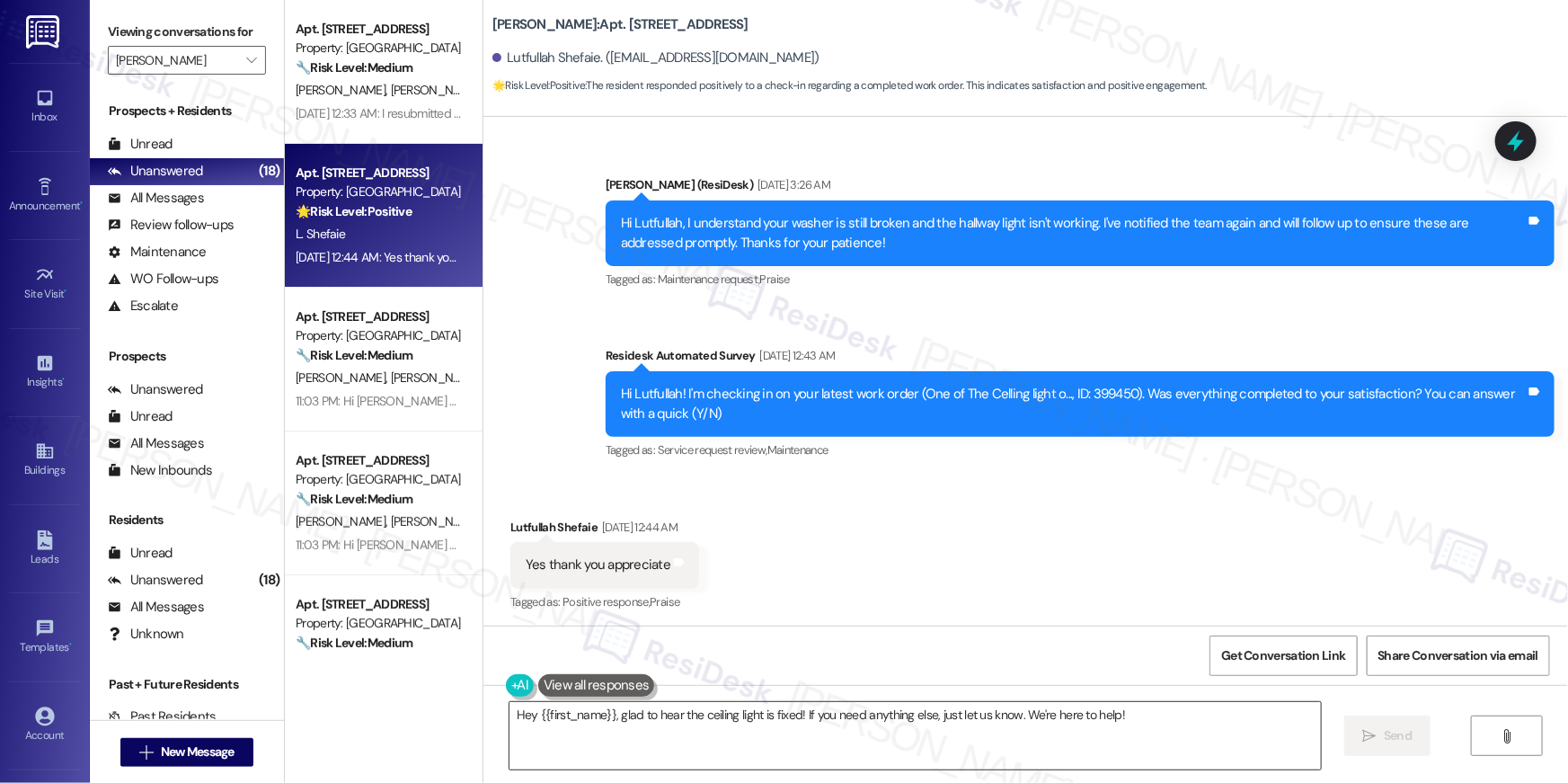
click at [990, 739] on textarea "Hey {{first_name}}, glad to hear the ceiling light is fixed! If you need anythi…" at bounding box center [915, 735] width 811 height 67
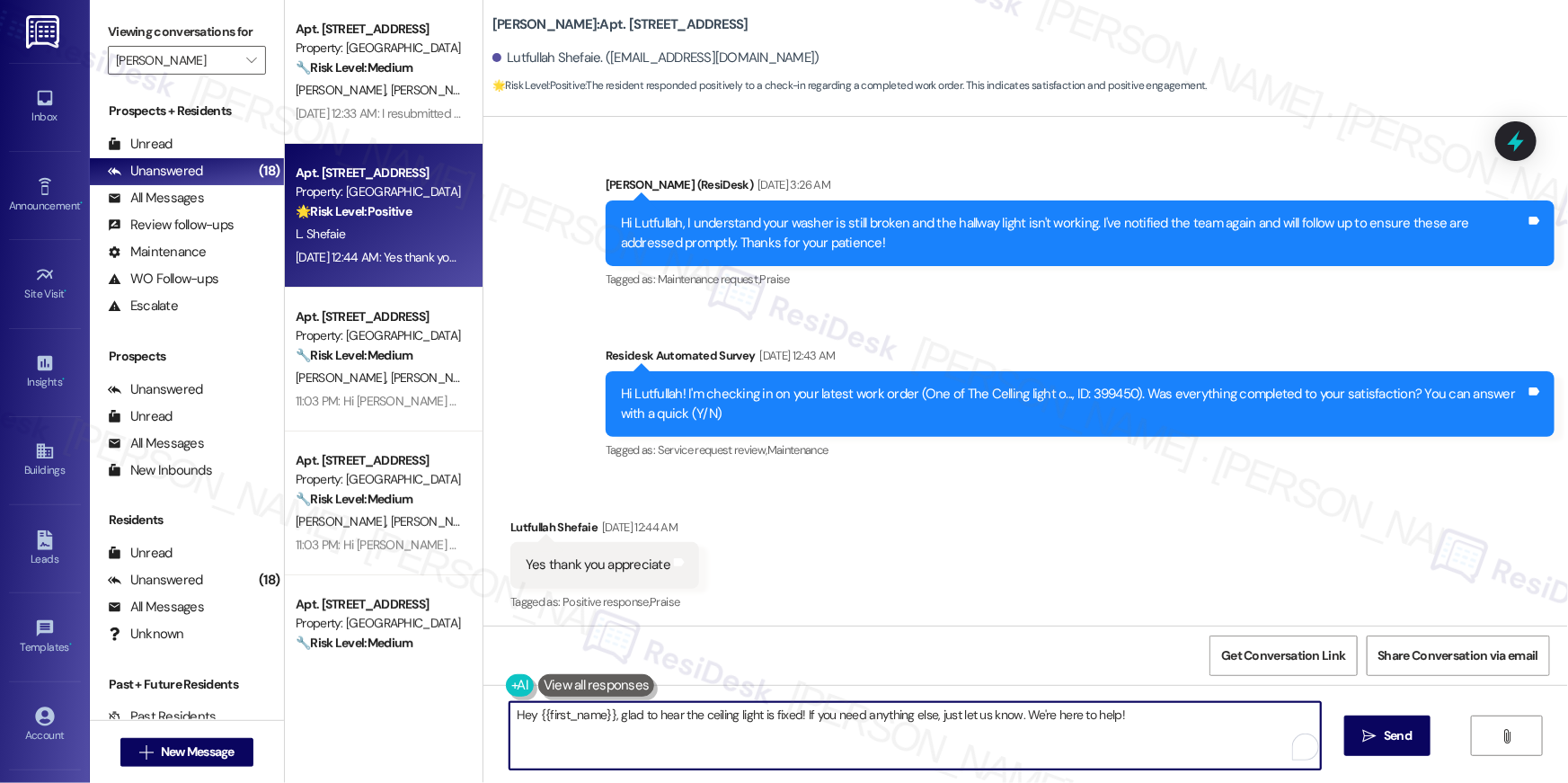
click at [990, 739] on textarea "Hey {{first_name}}, glad to hear the ceiling light is fixed! If you need anythi…" at bounding box center [915, 735] width 811 height 67
paste textarea "i {{first_name}}, I’m happy to hear your work order has been completed! If anyt…"
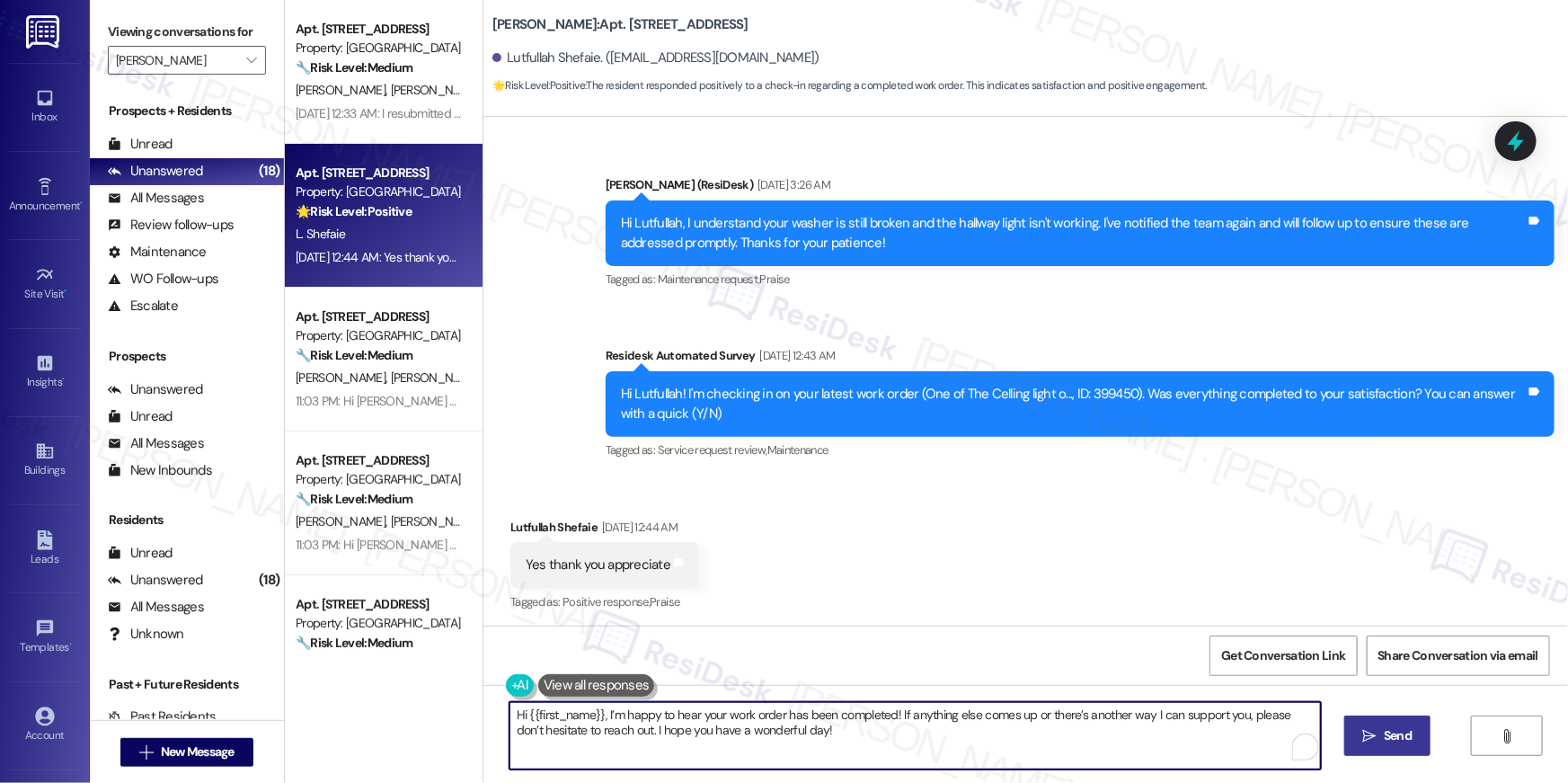
type textarea "Hi {{first_name}}, I’m happy to hear your work order has been completed! If any…"
drag, startPoint x: 1397, startPoint y: 741, endPoint x: 1322, endPoint y: 741, distance: 75.0
click at [1397, 741] on span "Send" at bounding box center [1397, 735] width 28 height 19
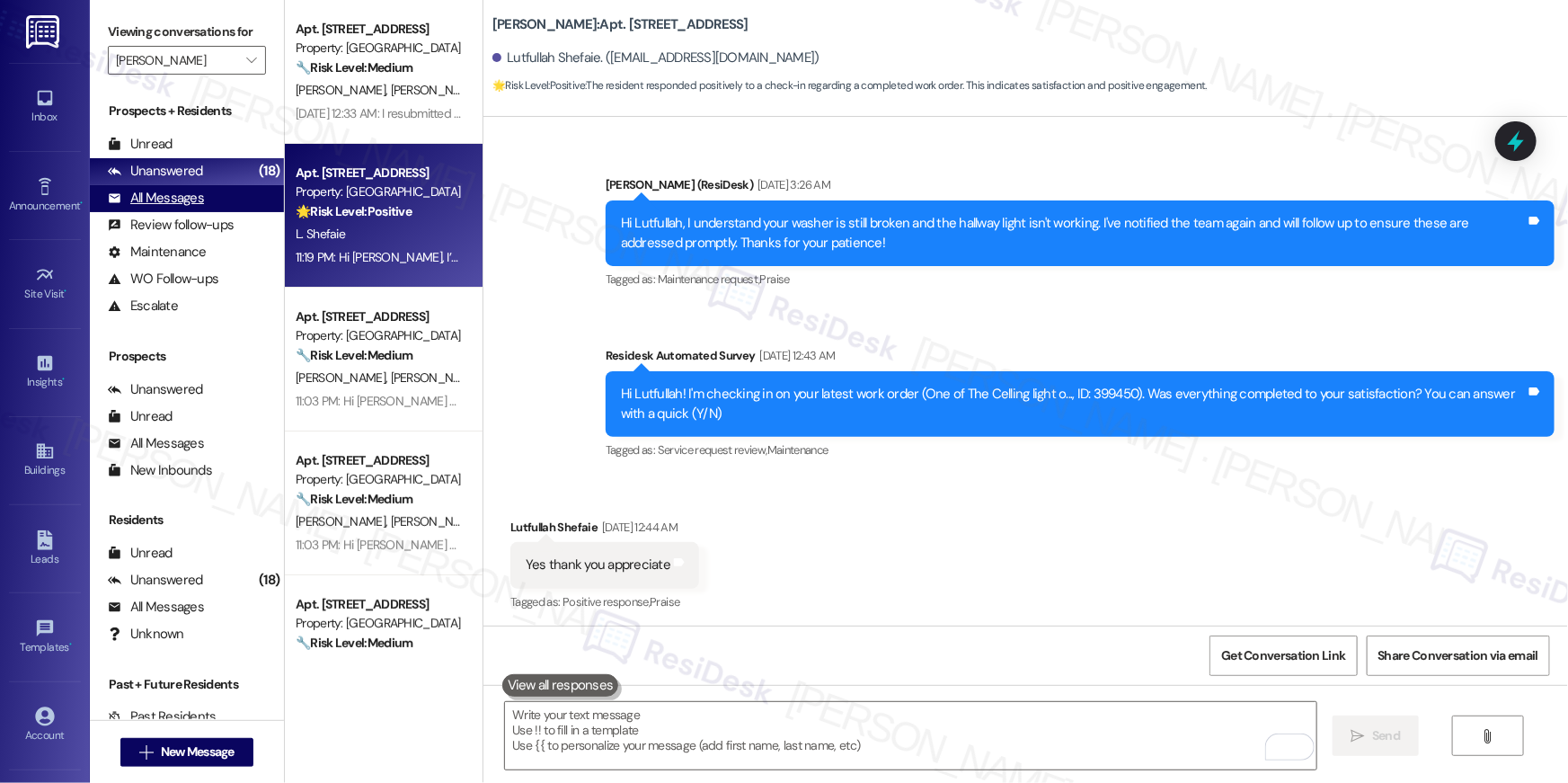
click at [213, 204] on div "All Messages (undefined)" at bounding box center [187, 198] width 194 height 27
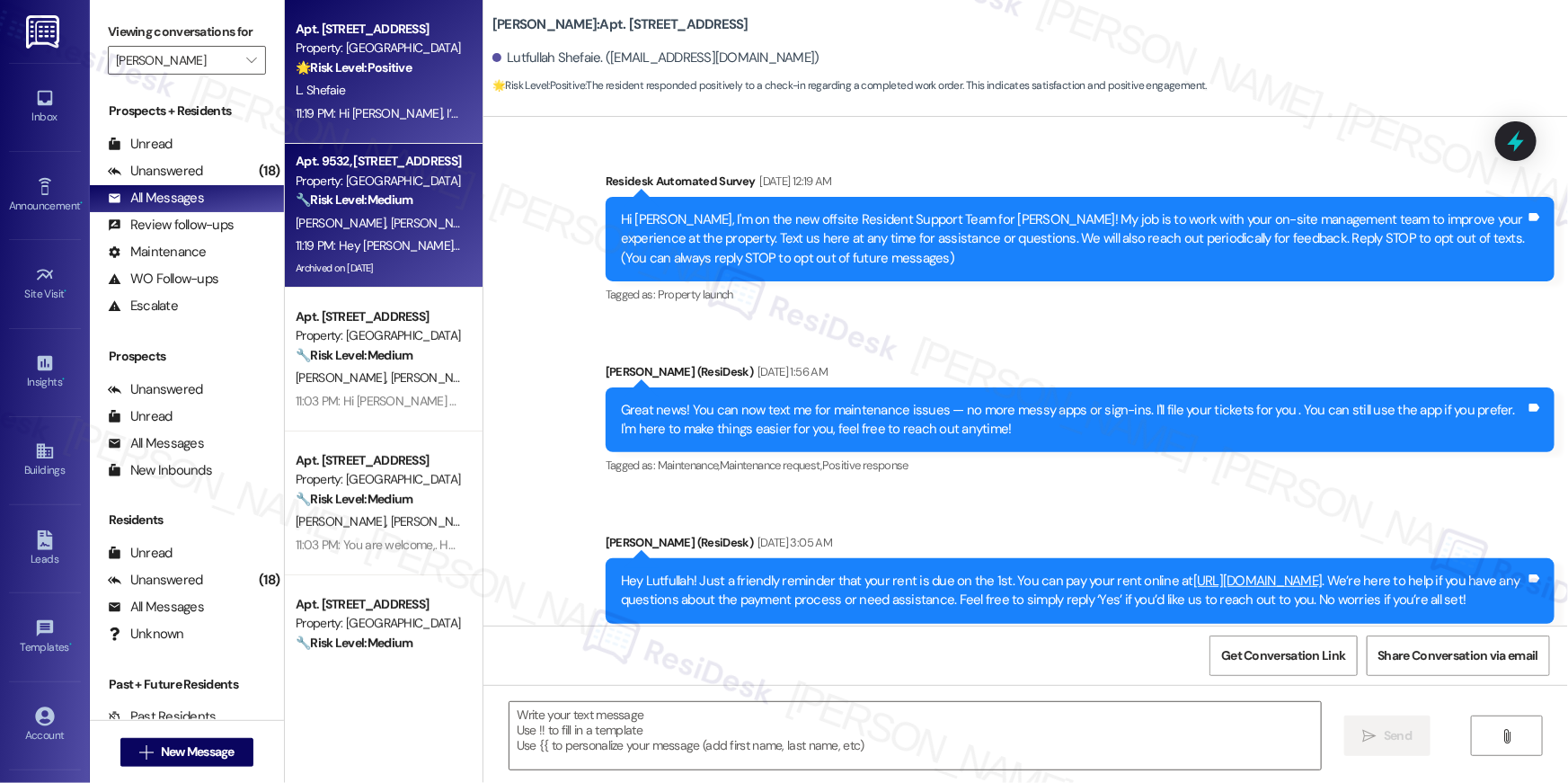
click at [368, 213] on div "P. Anaba P. Arthur" at bounding box center [378, 224] width 170 height 22
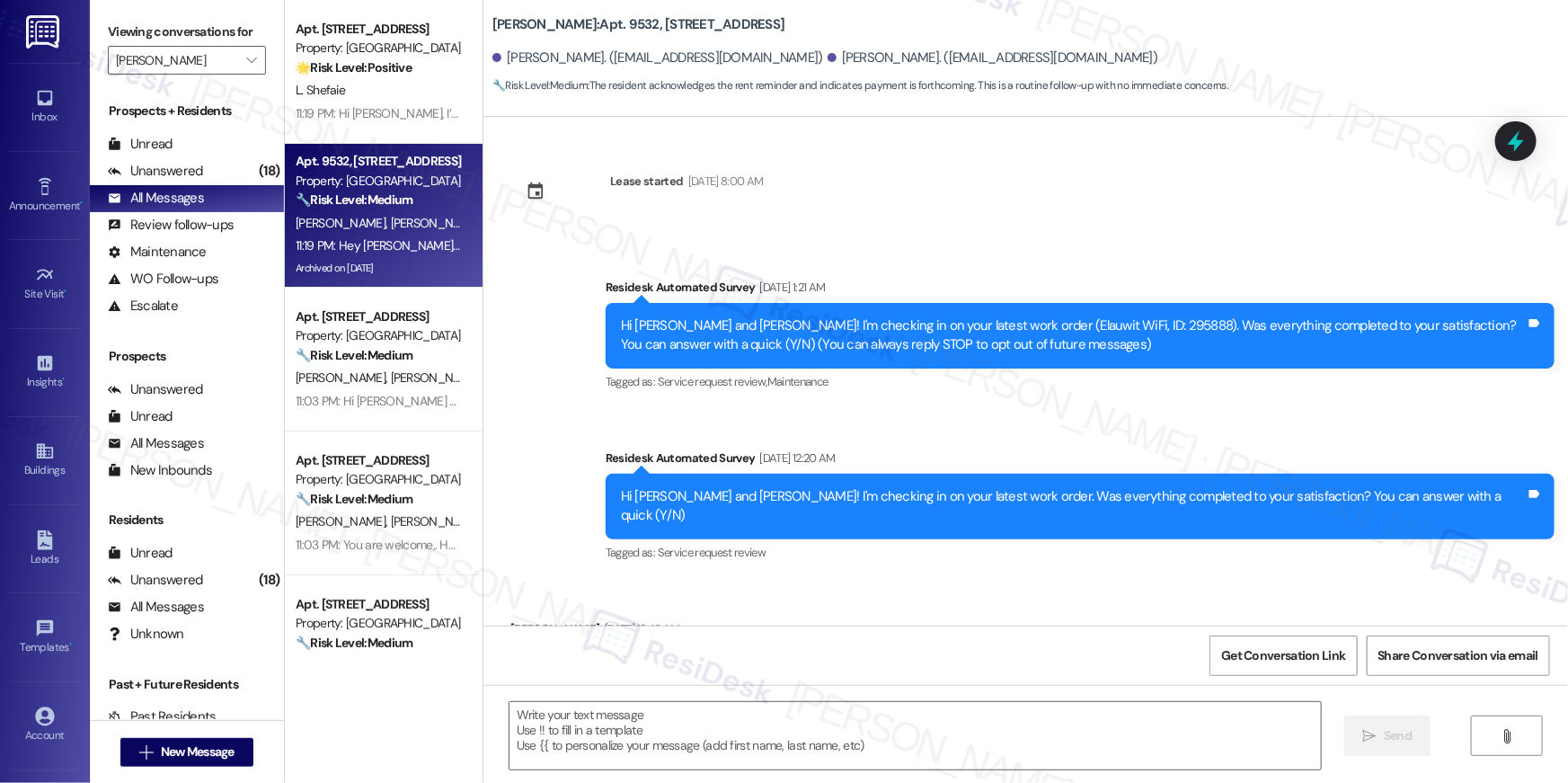
scroll to position [18124, 0]
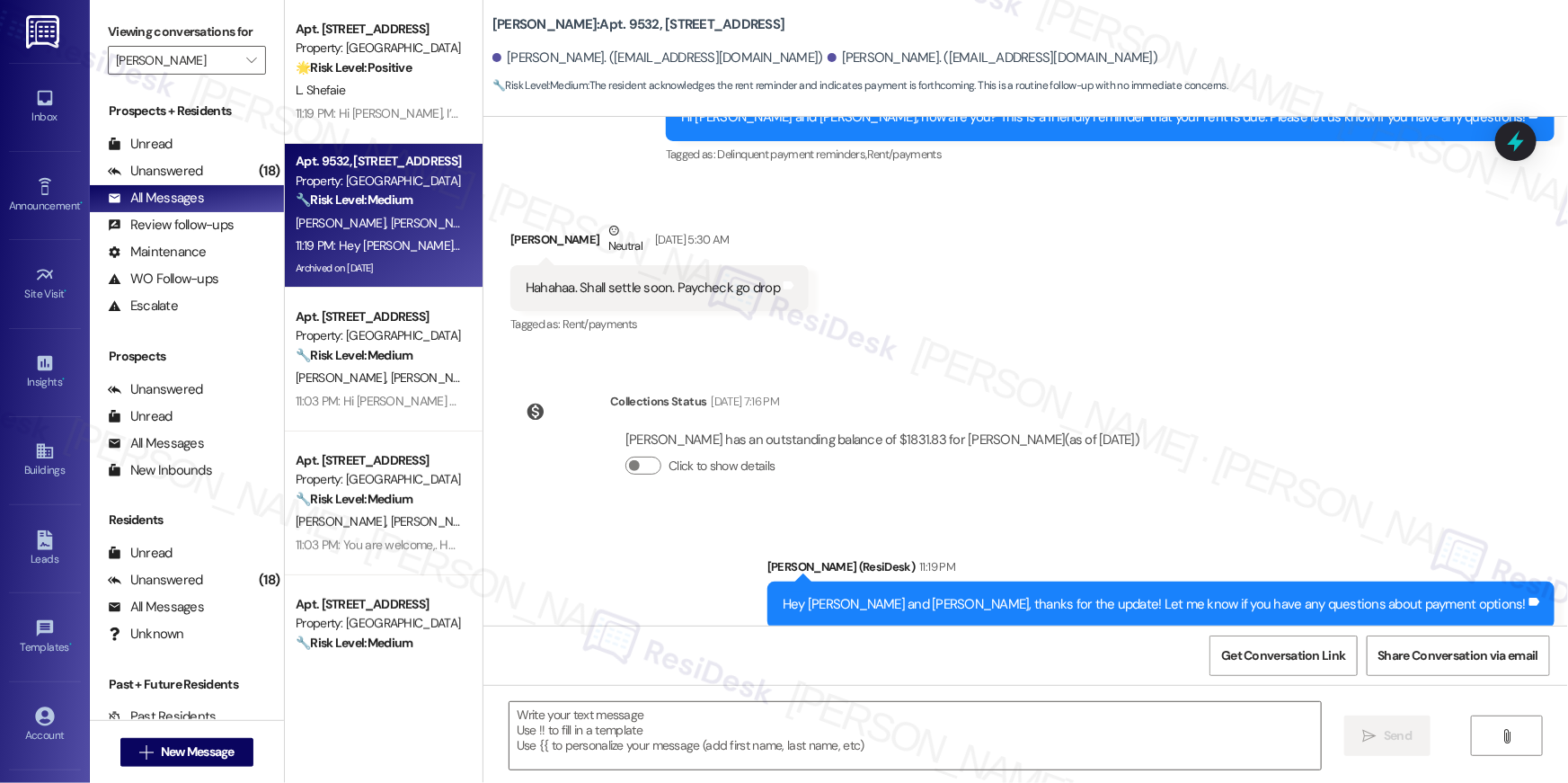
type textarea "Fetching suggested responses. Please feel free to read through the conversation…"
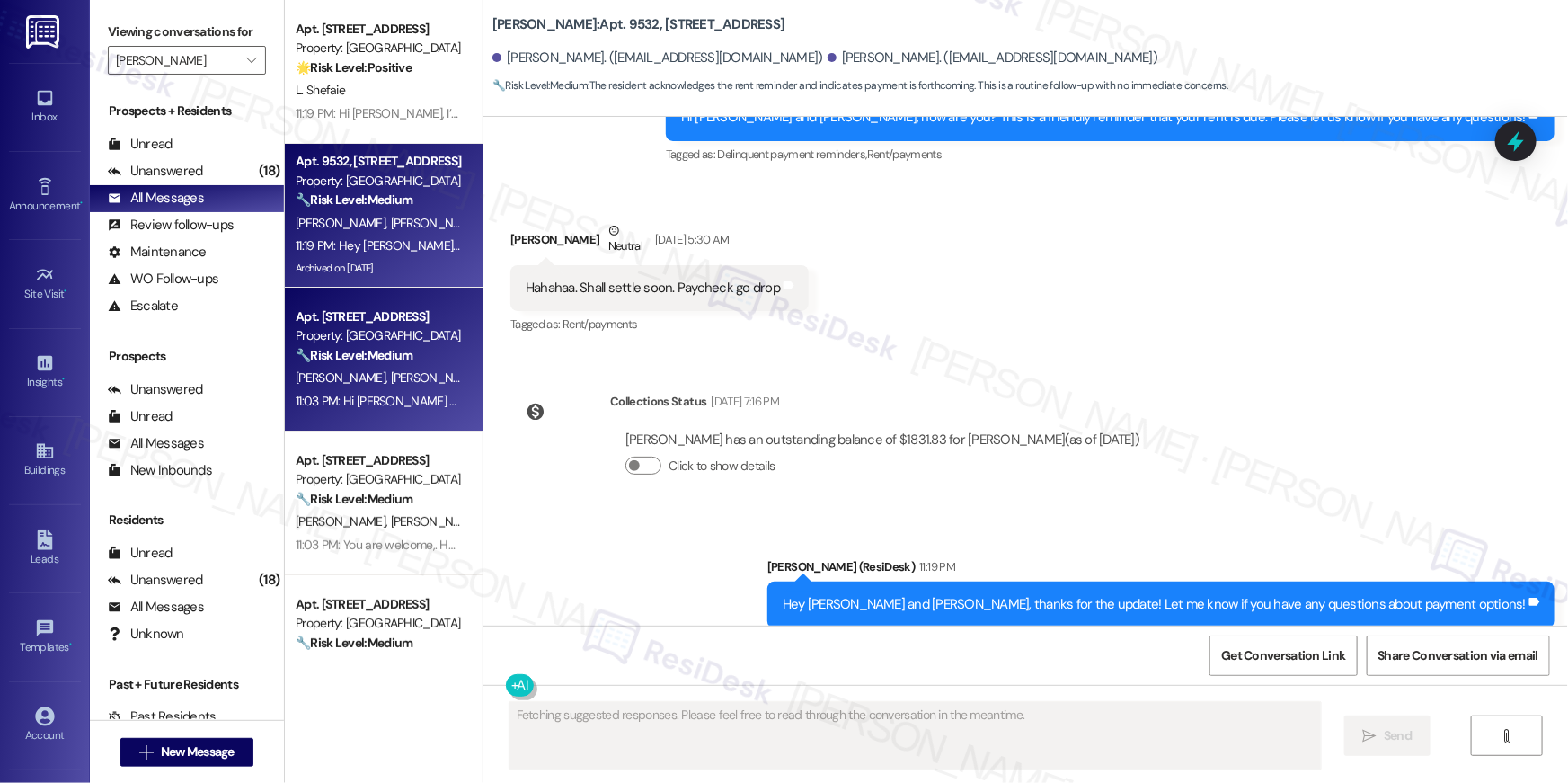
click at [361, 316] on div "Apt. 5033, 10519 Lariat Lane" at bounding box center [378, 317] width 166 height 19
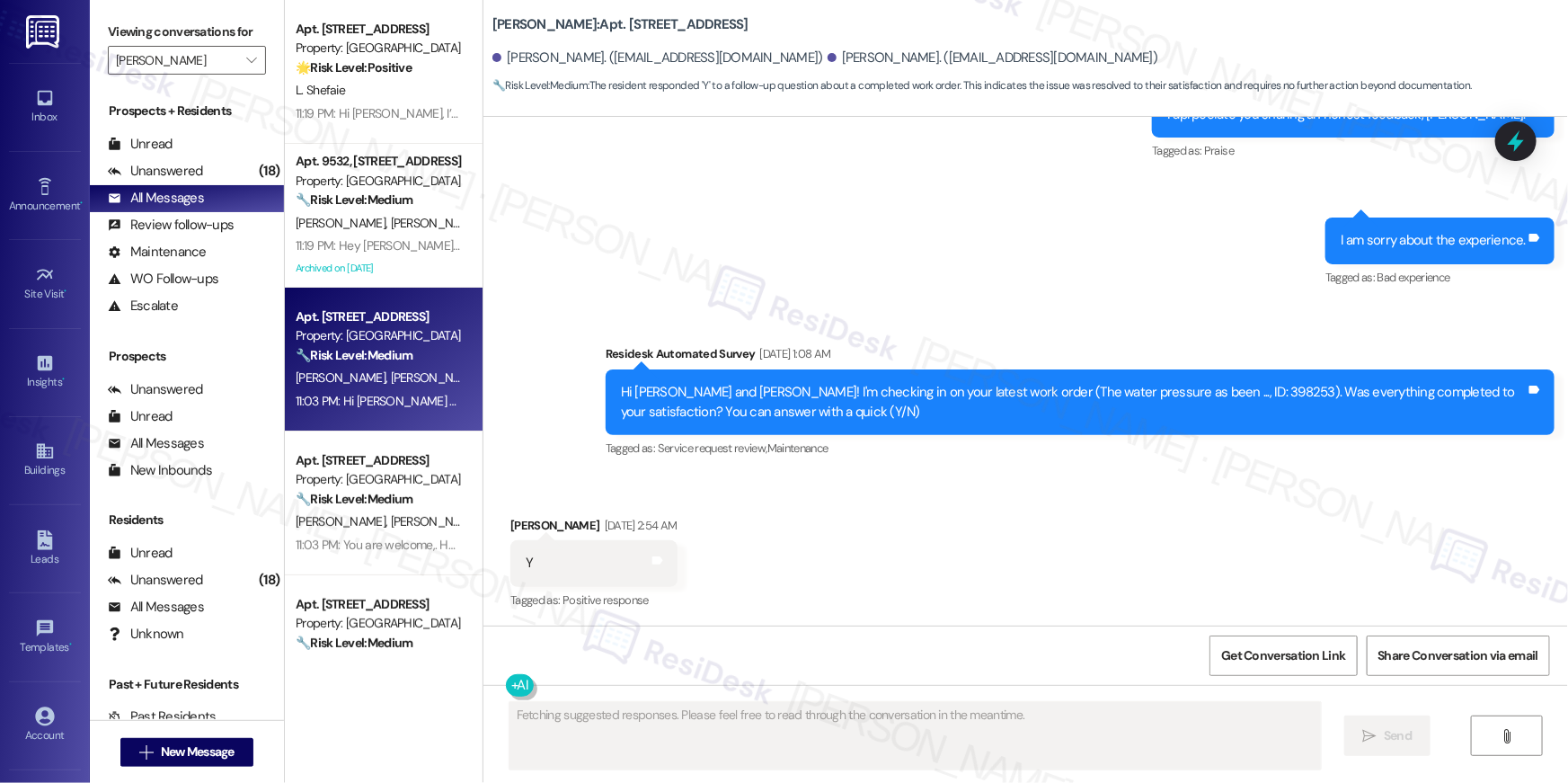
scroll to position [2785, 0]
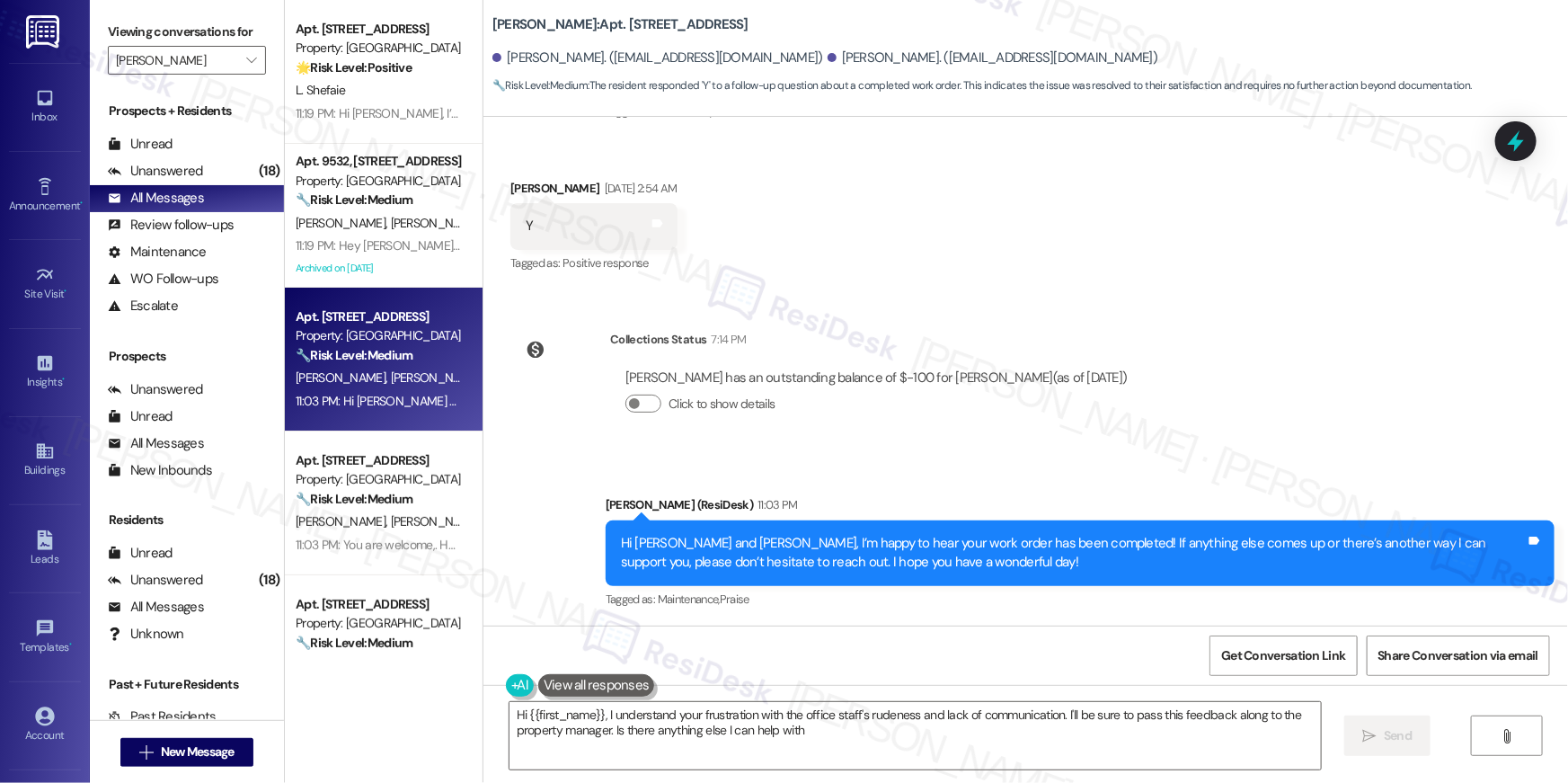
type textarea "Hi {{first_name}}, I understand your frustration with the office staff's rudene…"
click at [207, 169] on div "Unanswered (18)" at bounding box center [187, 171] width 194 height 27
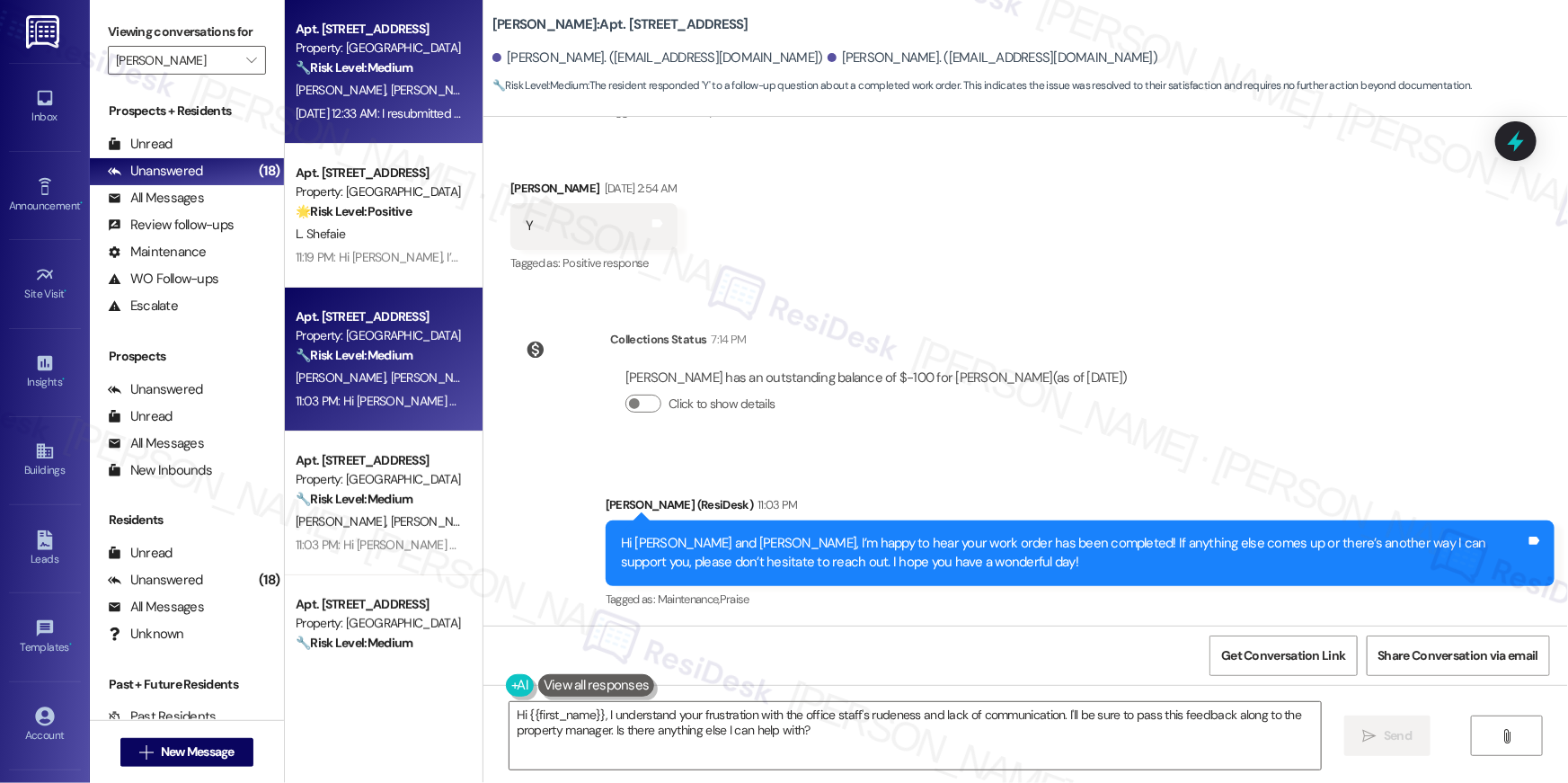
click at [338, 106] on div "Sep 05, 2025 at 12:33 AM: I resubmitted my tickets this morning Sep 05, 2025 at…" at bounding box center [434, 113] width 278 height 17
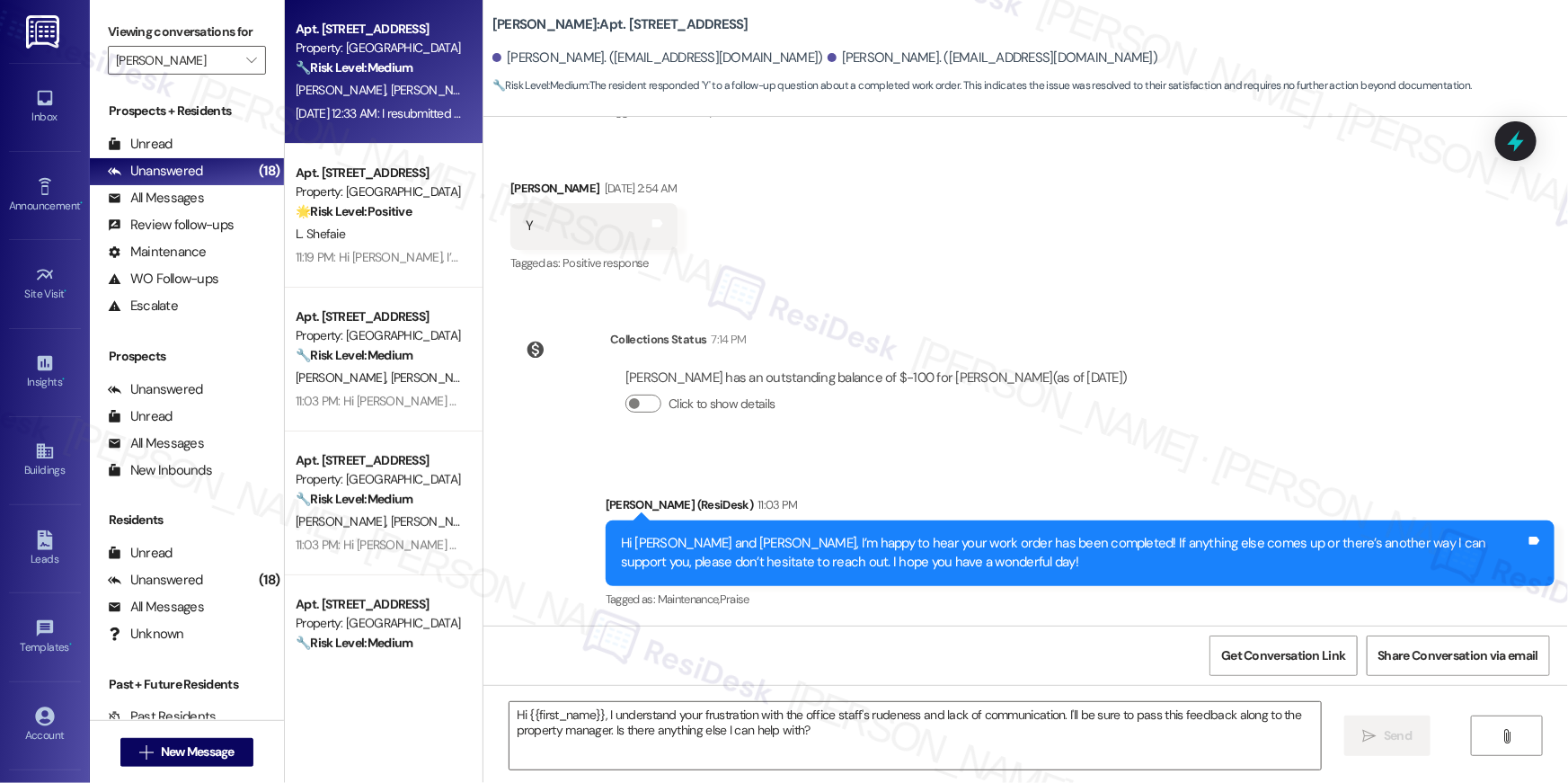
type textarea "Fetching suggested responses. Please feel free to read through the conversation…"
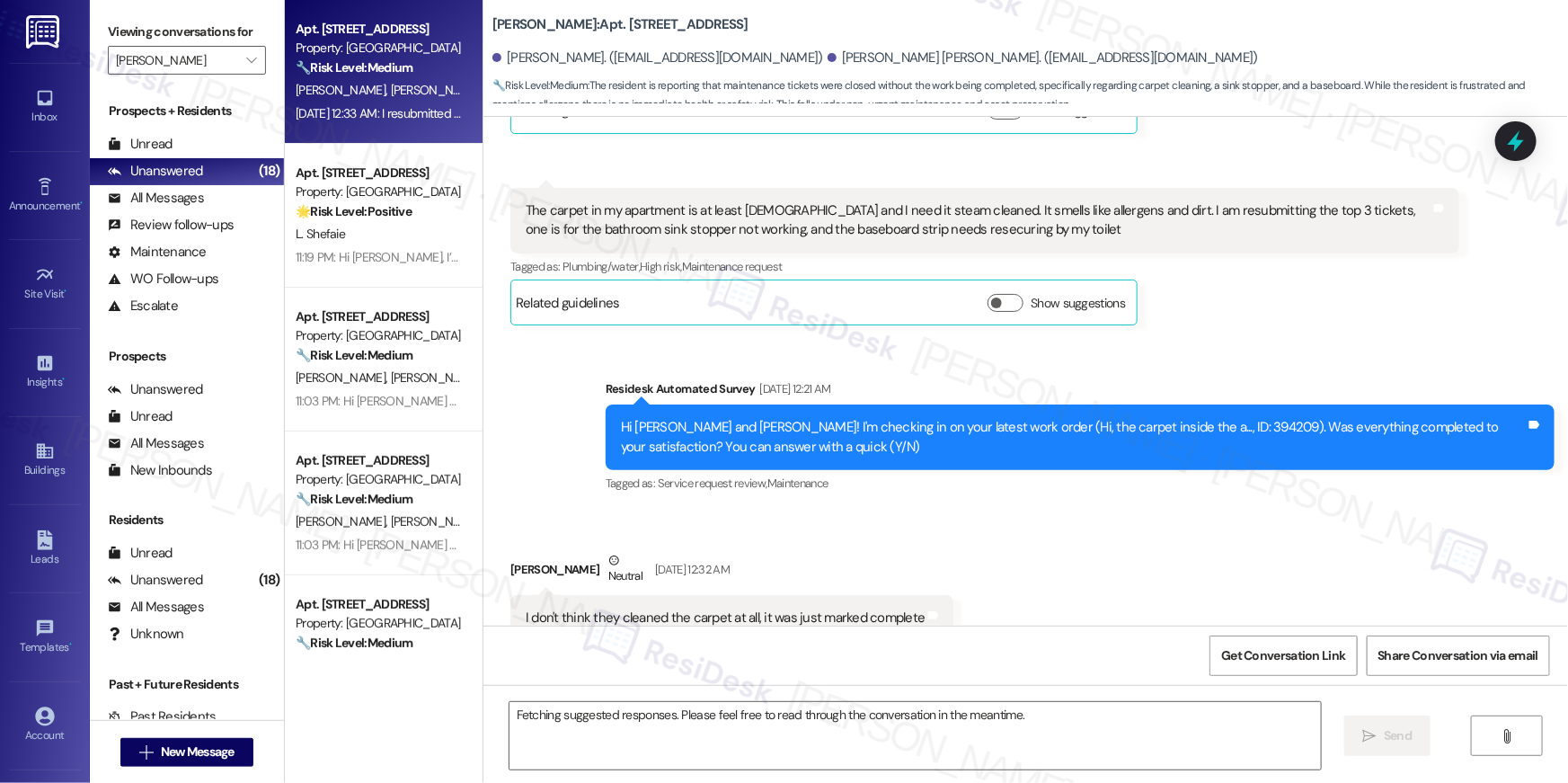
scroll to position [17648, 0]
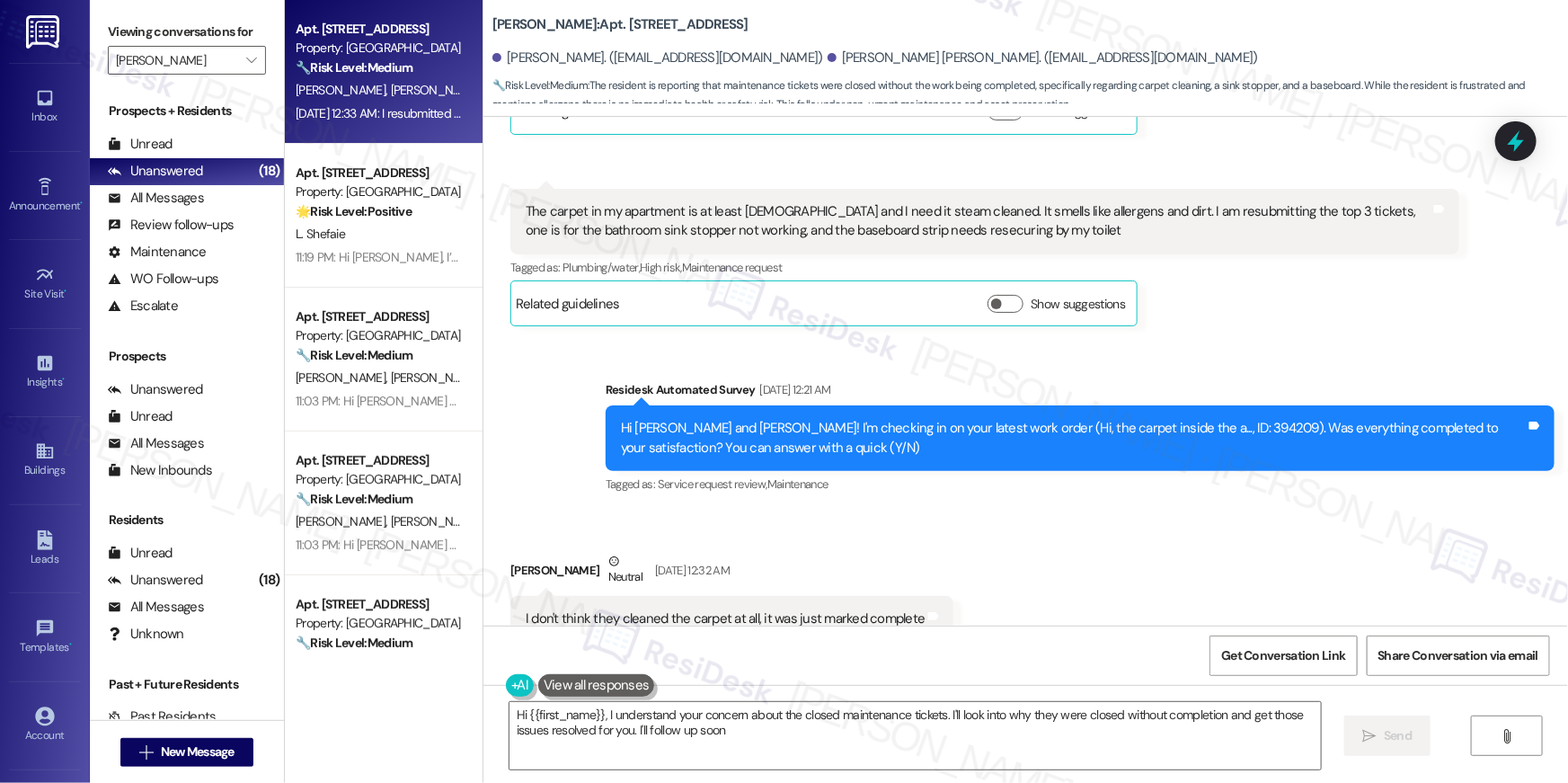
type textarea "Hi {{first_name}}, I understand your concern about the closed maintenance ticke…"
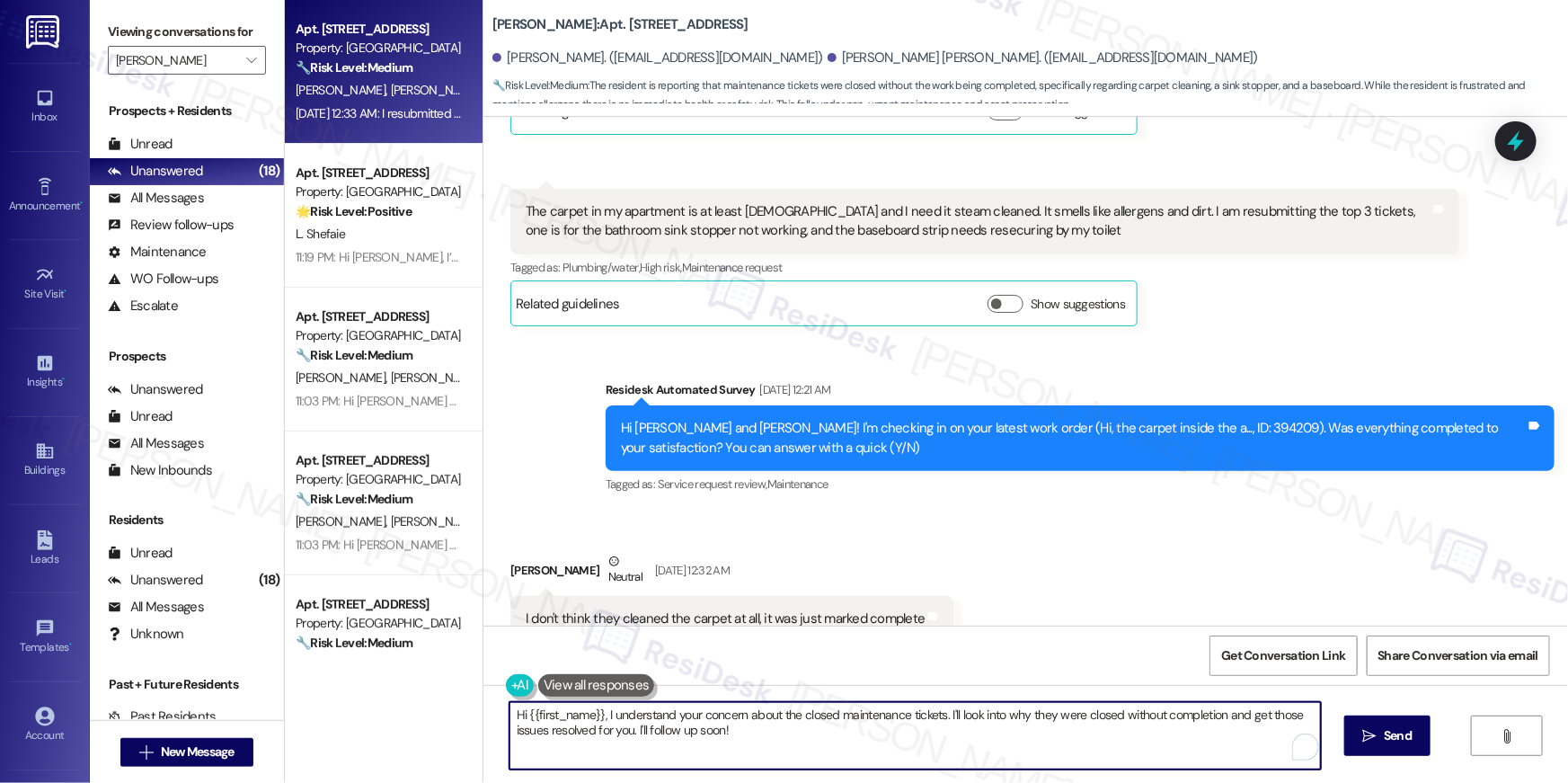
click at [840, 737] on textarea "Hi {{first_name}}, I understand your concern about the closed maintenance ticke…" at bounding box center [915, 735] width 811 height 67
click at [990, 736] on textarea "Hi {{first_name}}, I understand your concern about the closed maintenance ticke…" at bounding box center [915, 735] width 811 height 67
click at [1391, 735] on span "Send" at bounding box center [1386, 735] width 28 height 19
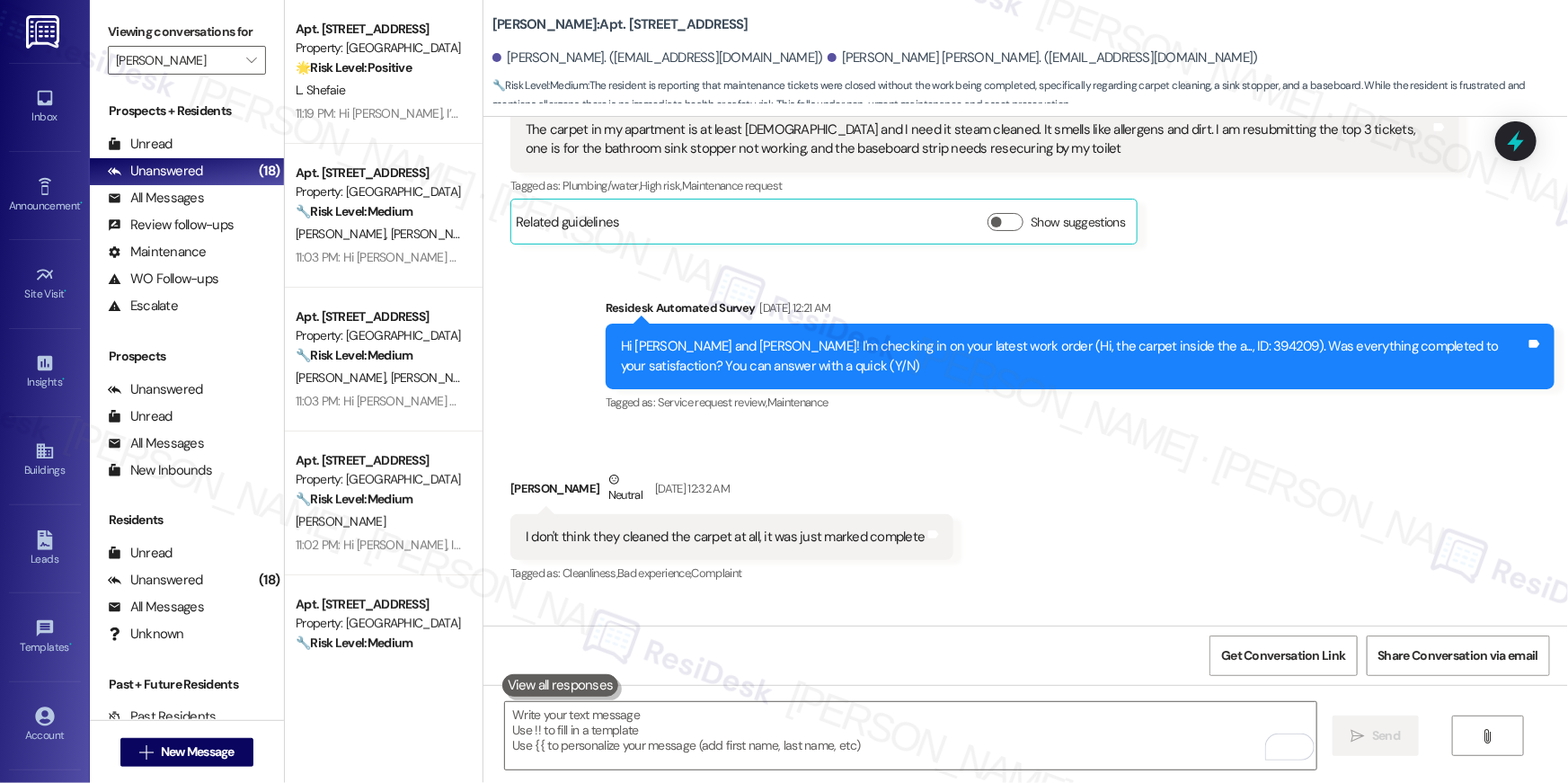
scroll to position [17794, 0]
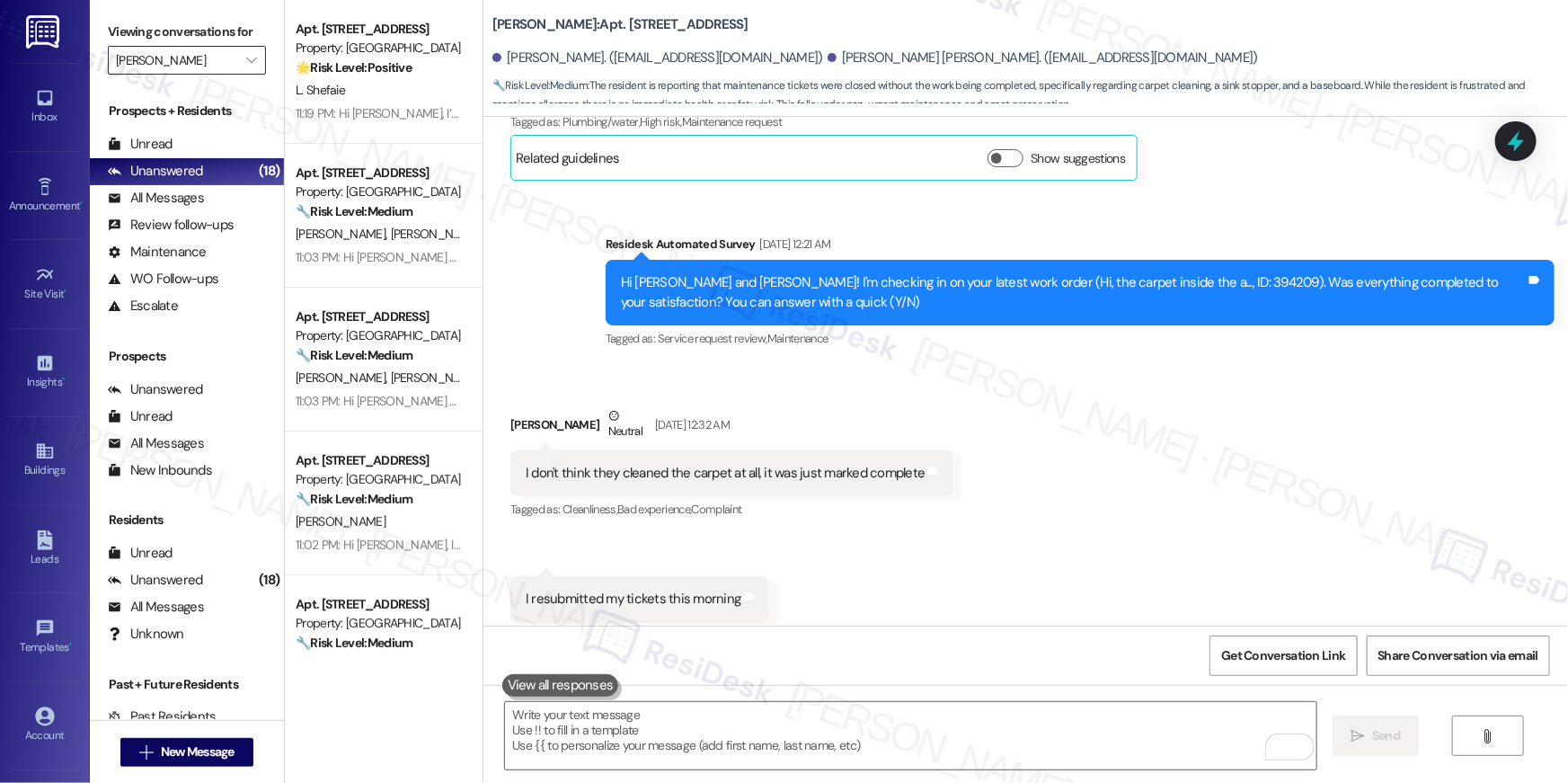
click at [222, 63] on input "Elme Manassas" at bounding box center [177, 60] width 121 height 29
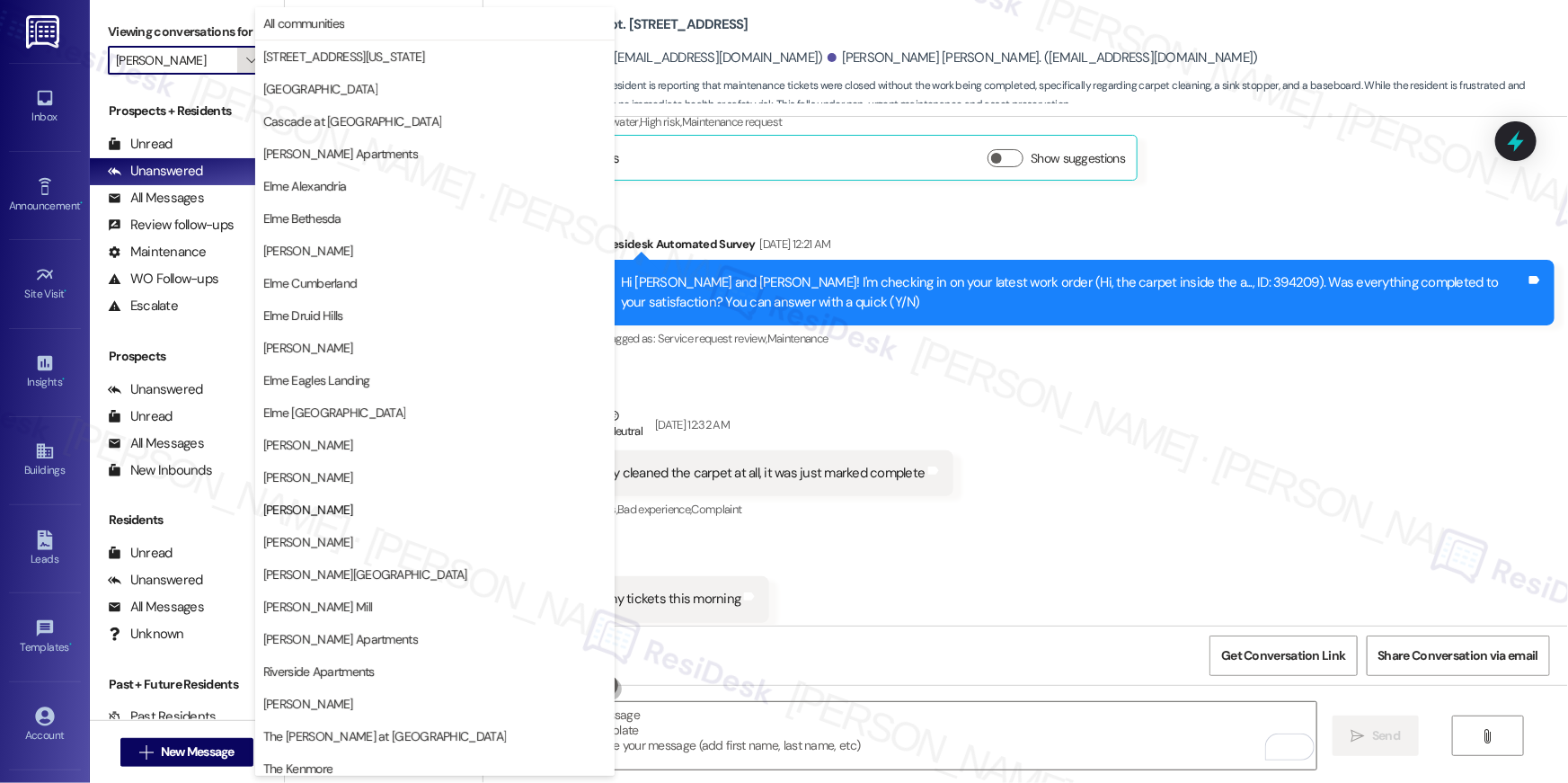
scroll to position [170, 0]
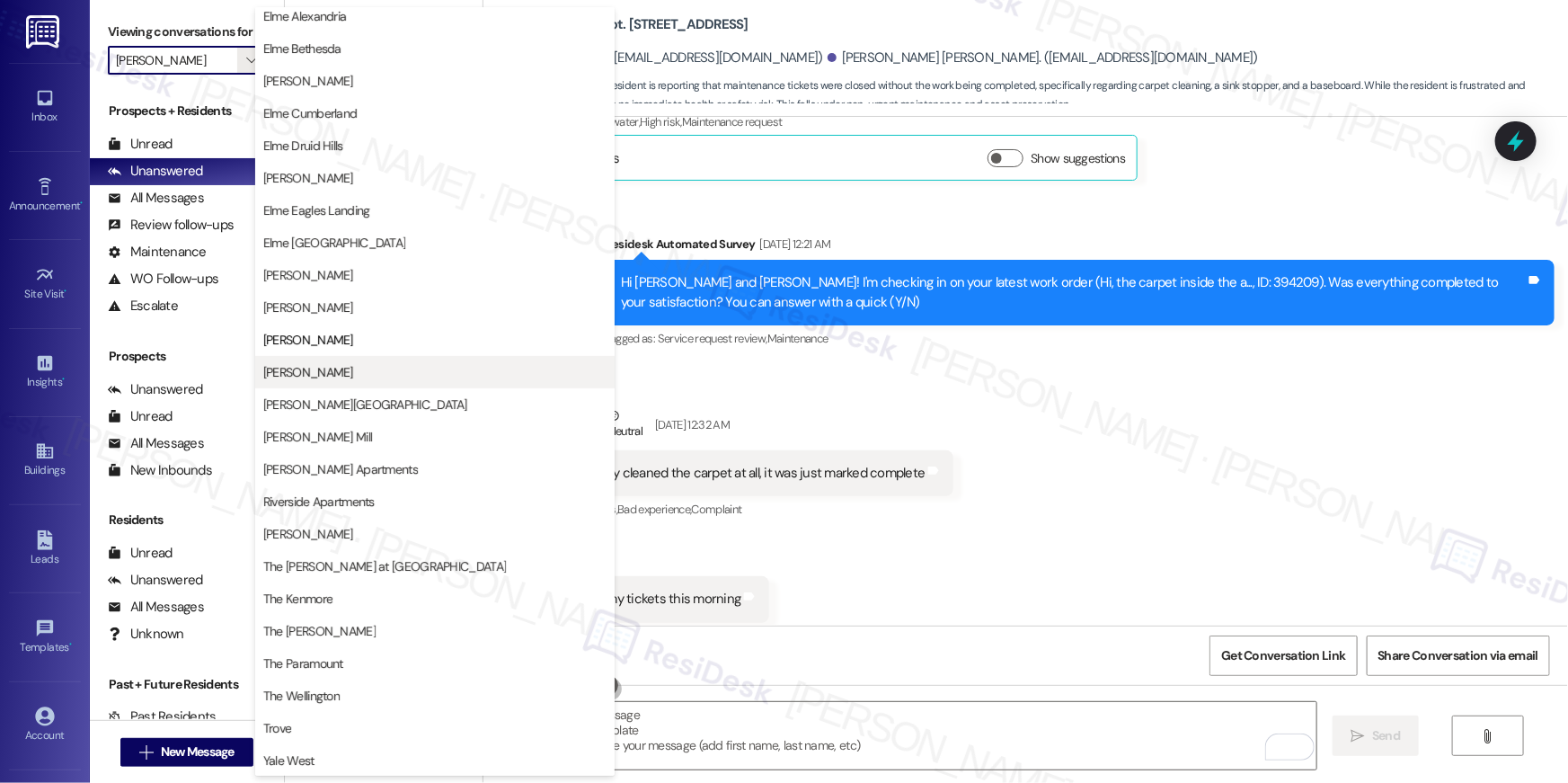
click at [336, 375] on span "[PERSON_NAME]" at bounding box center [434, 373] width 343 height 18
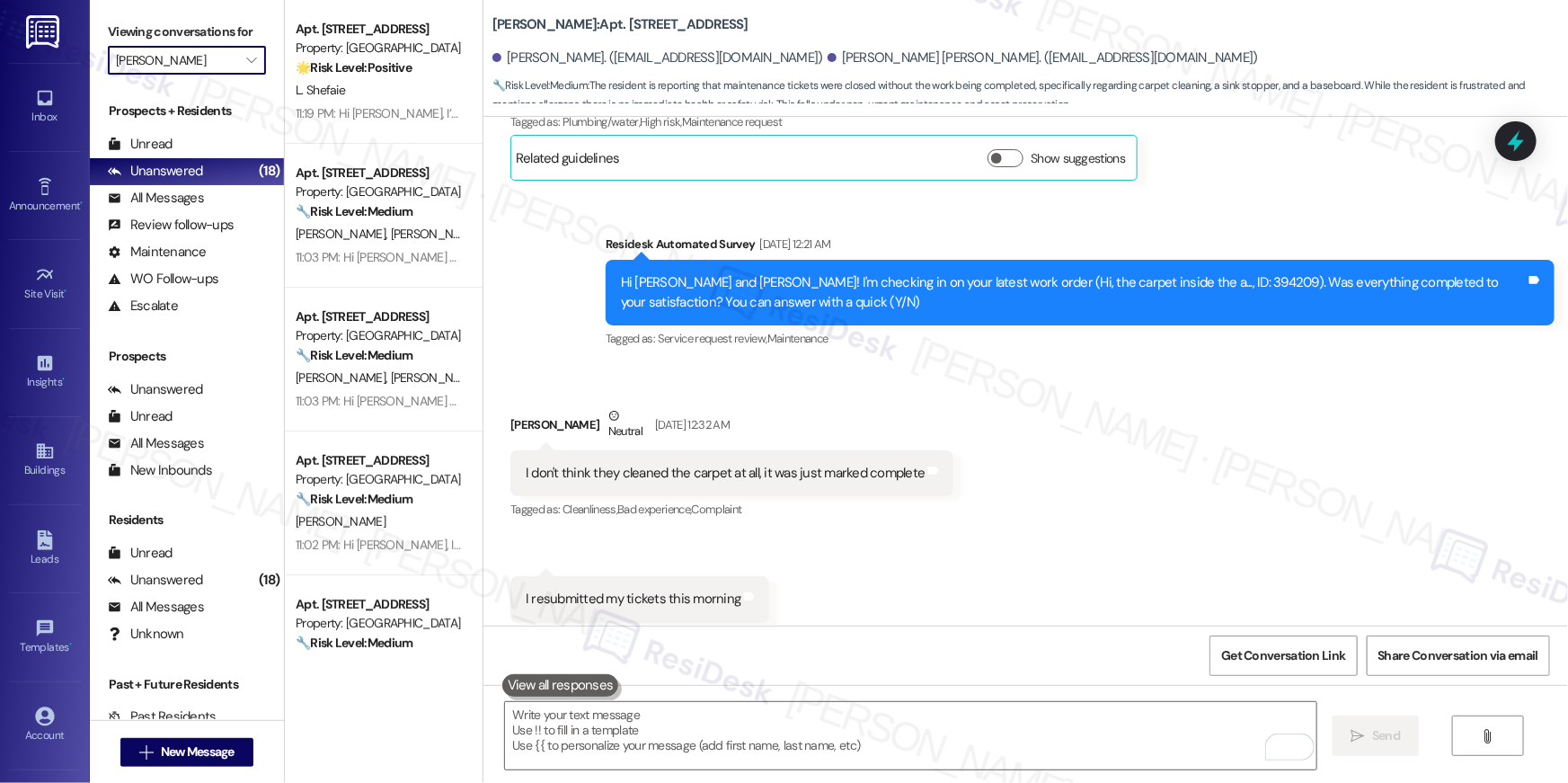
type input "[PERSON_NAME]"
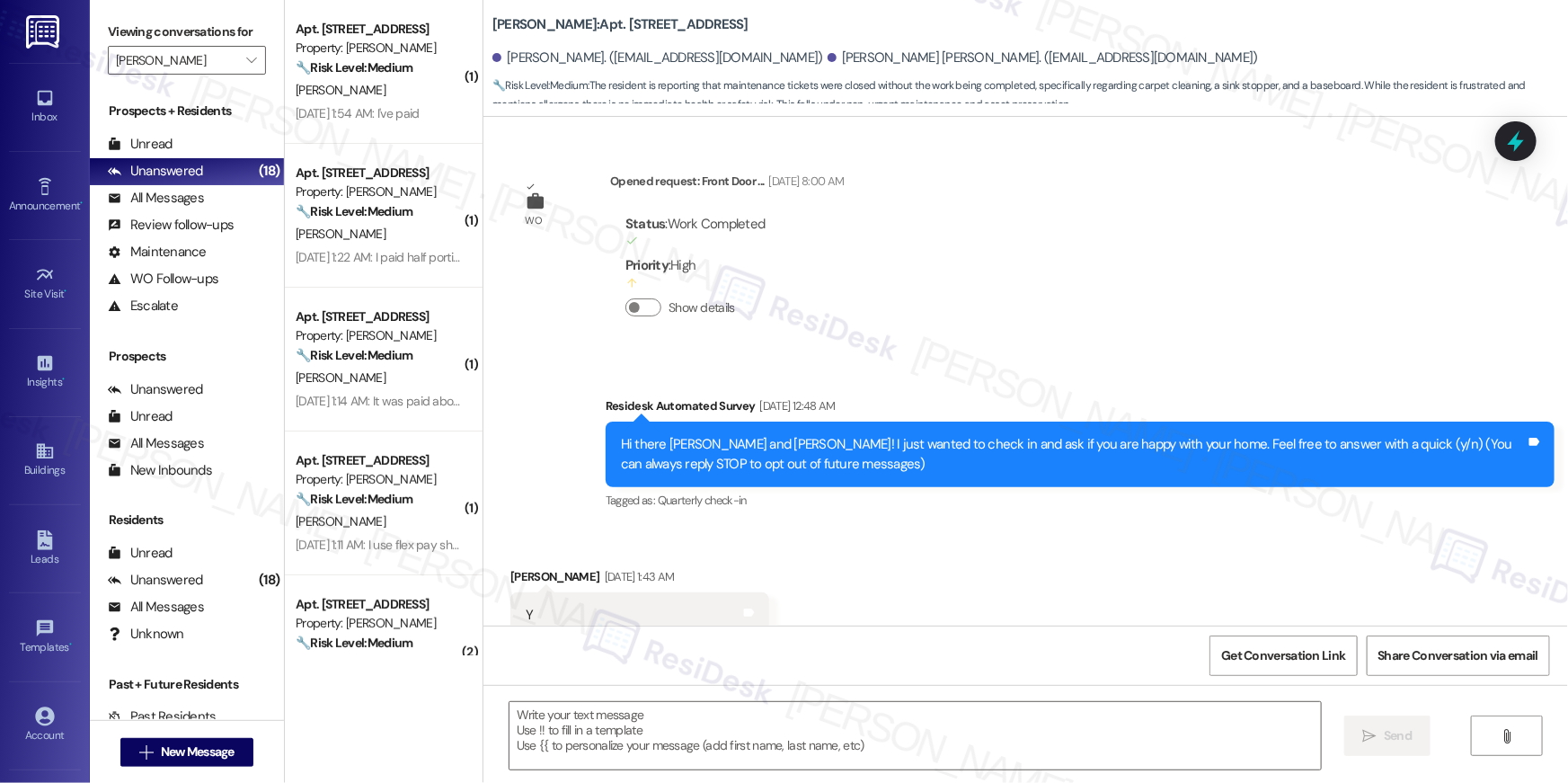
click at [364, 105] on div "Sep 06, 2025 at 1:54 AM: I've paid Sep 06, 2025 at 1:54 AM: I've paid" at bounding box center [357, 113] width 124 height 17
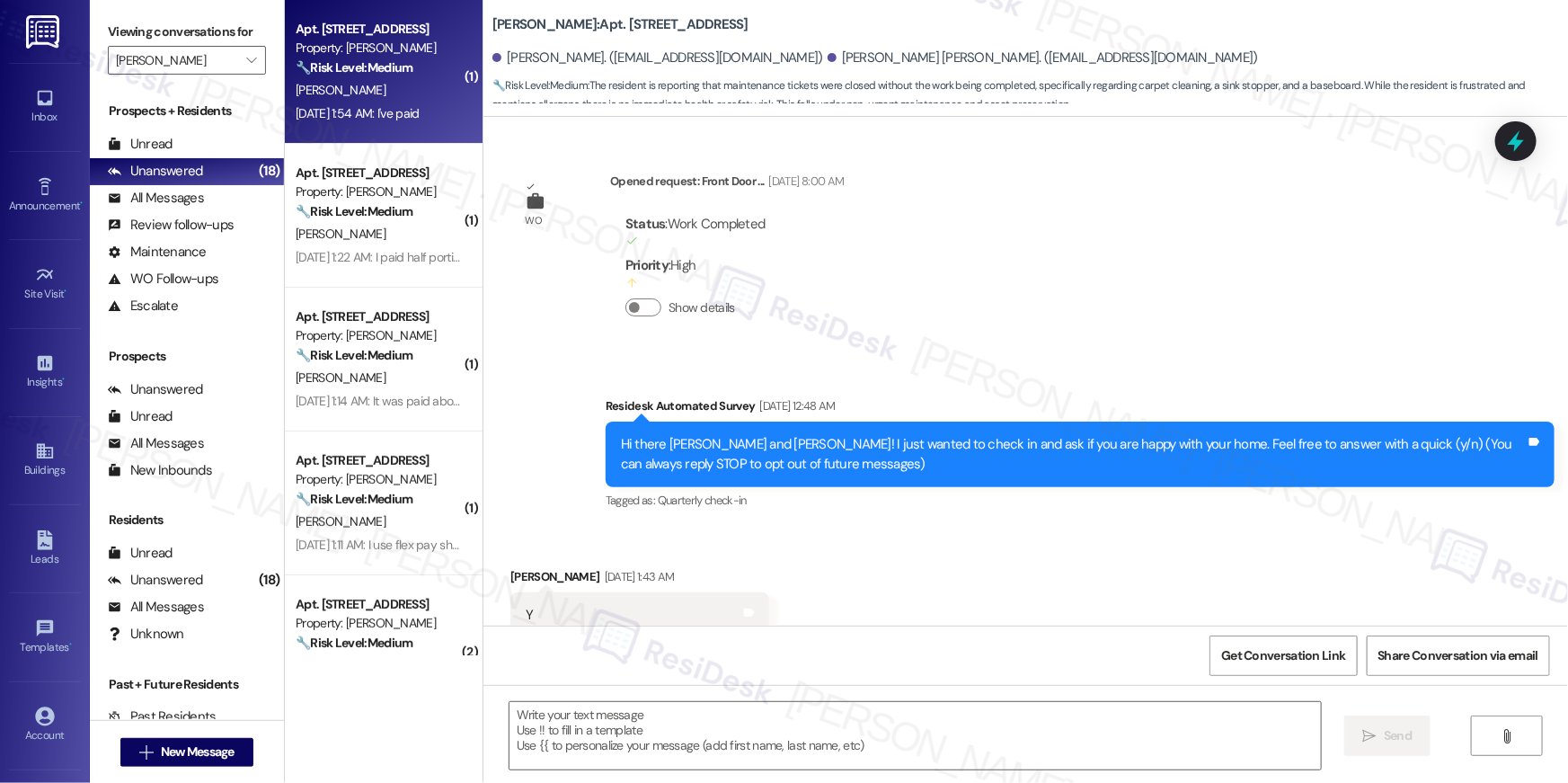
scroll to position [17648, 0]
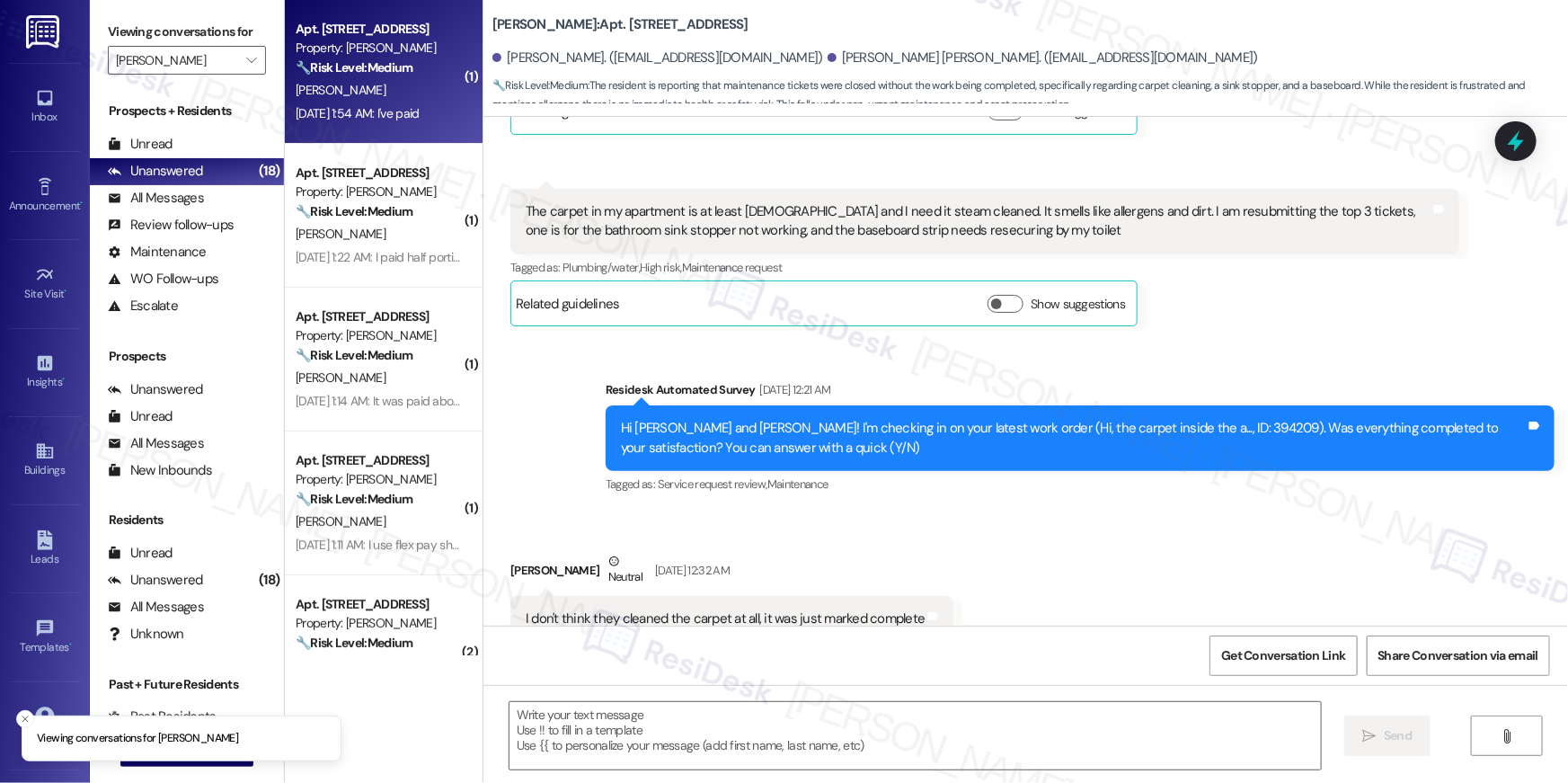
type textarea "Fetching suggested responses. Please feel free to read through the conversation…"
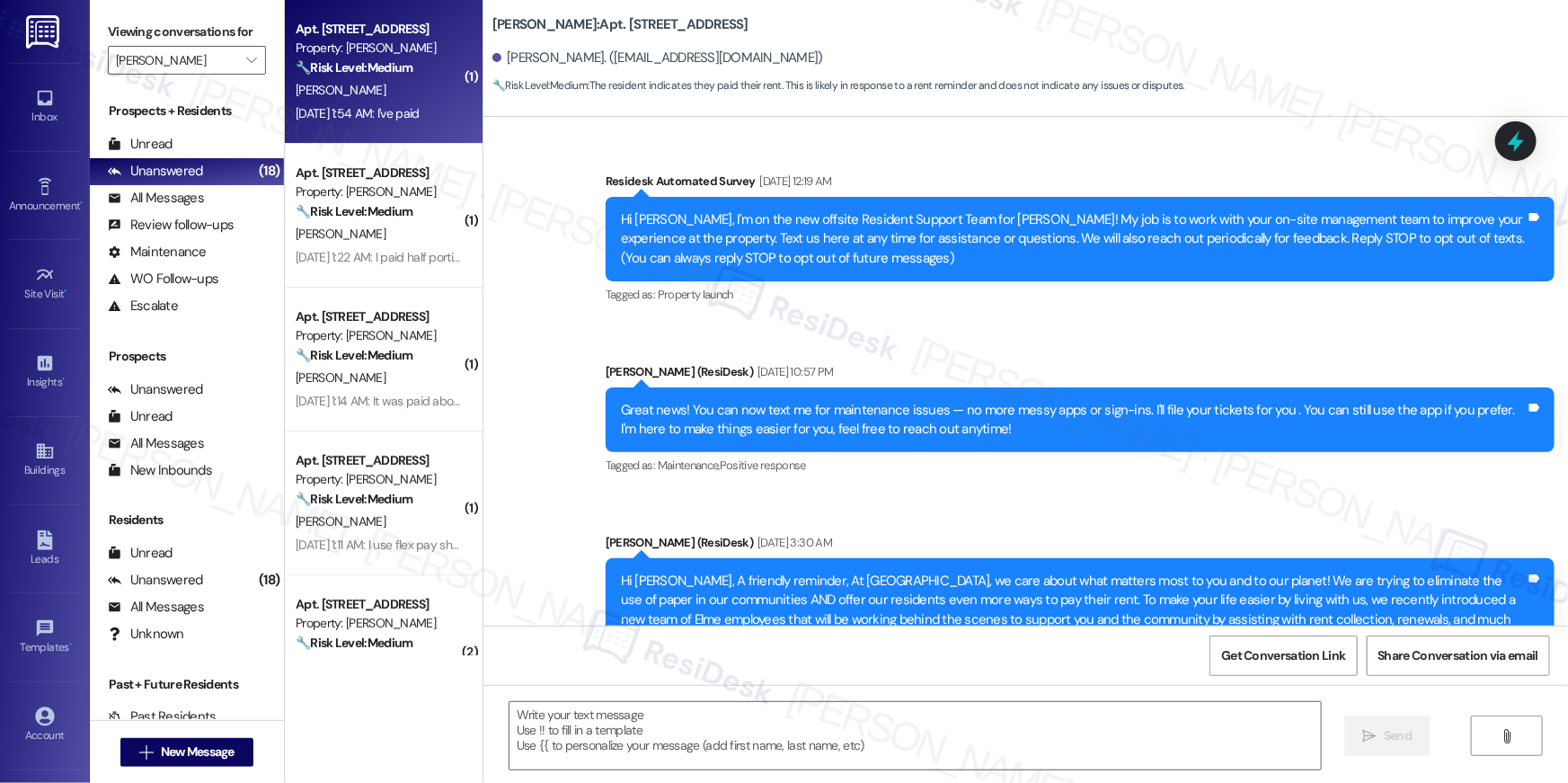
scroll to position [17185, 0]
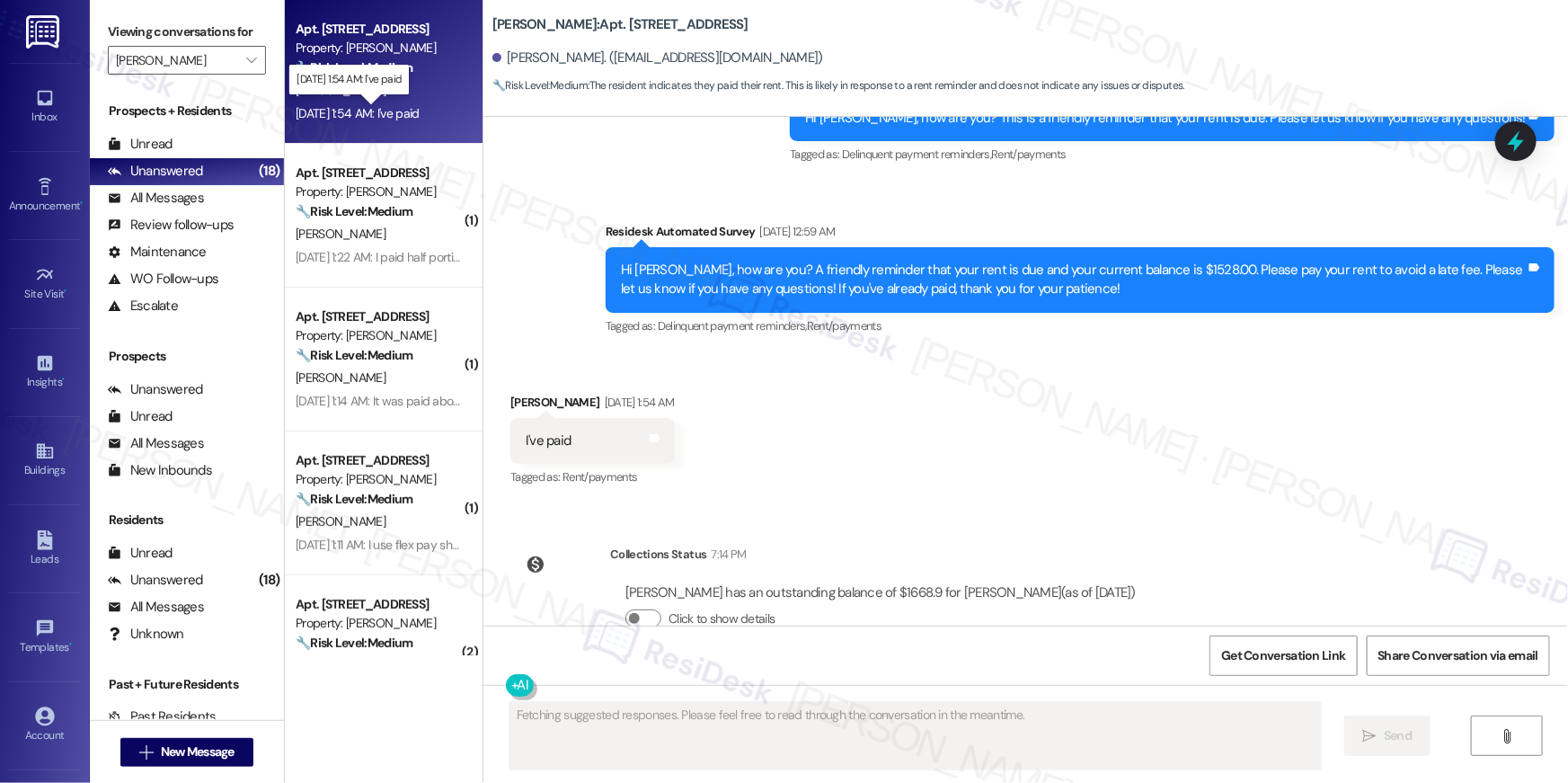
click at [364, 105] on div "Sep 06, 2025 at 1:54 AM: I've paid Sep 06, 2025 at 1:54 AM: I've paid" at bounding box center [357, 113] width 124 height 17
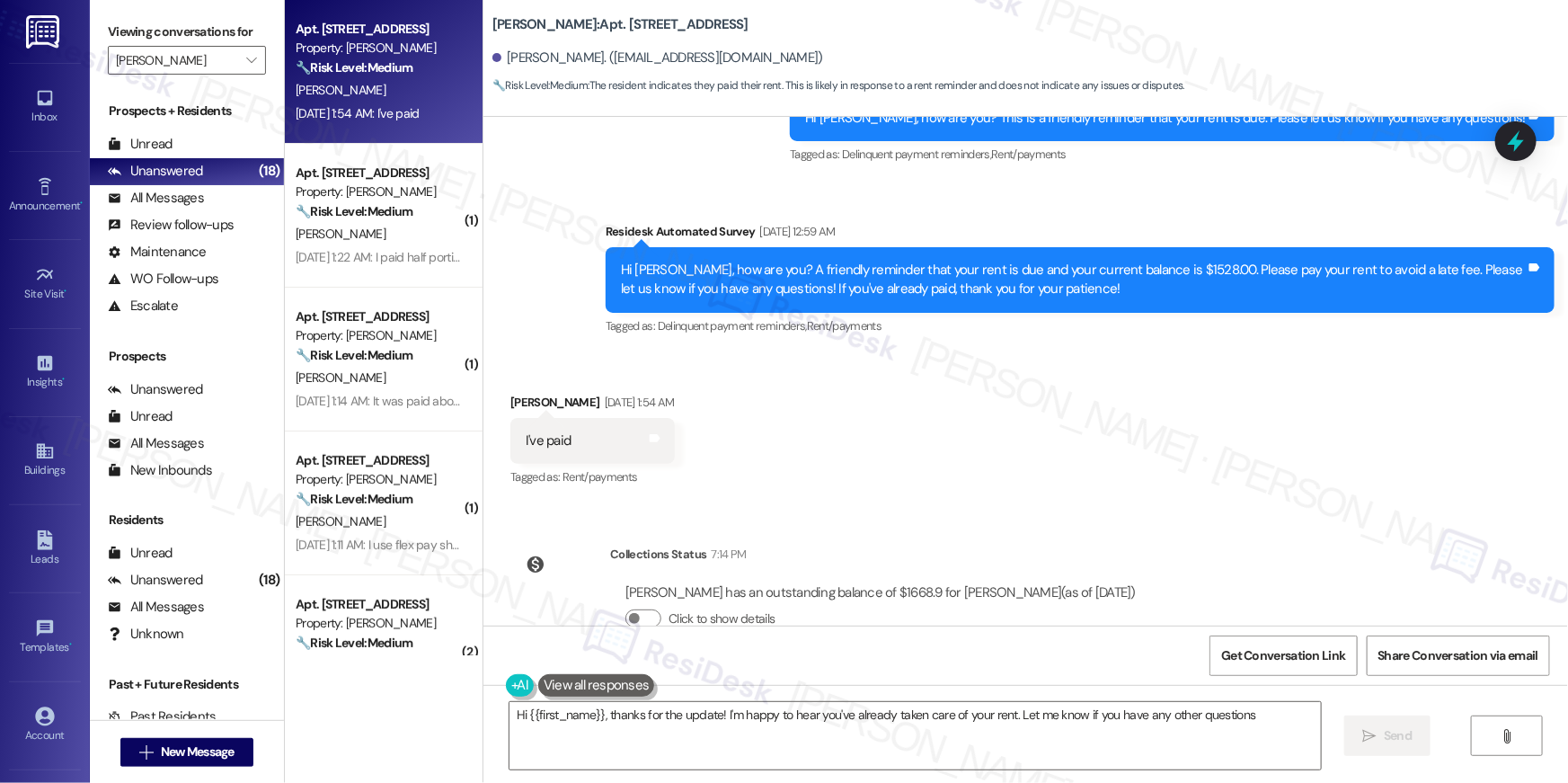
type textarea "Hi {{first_name}}, thanks for the update! I'm happy to hear you've already take…"
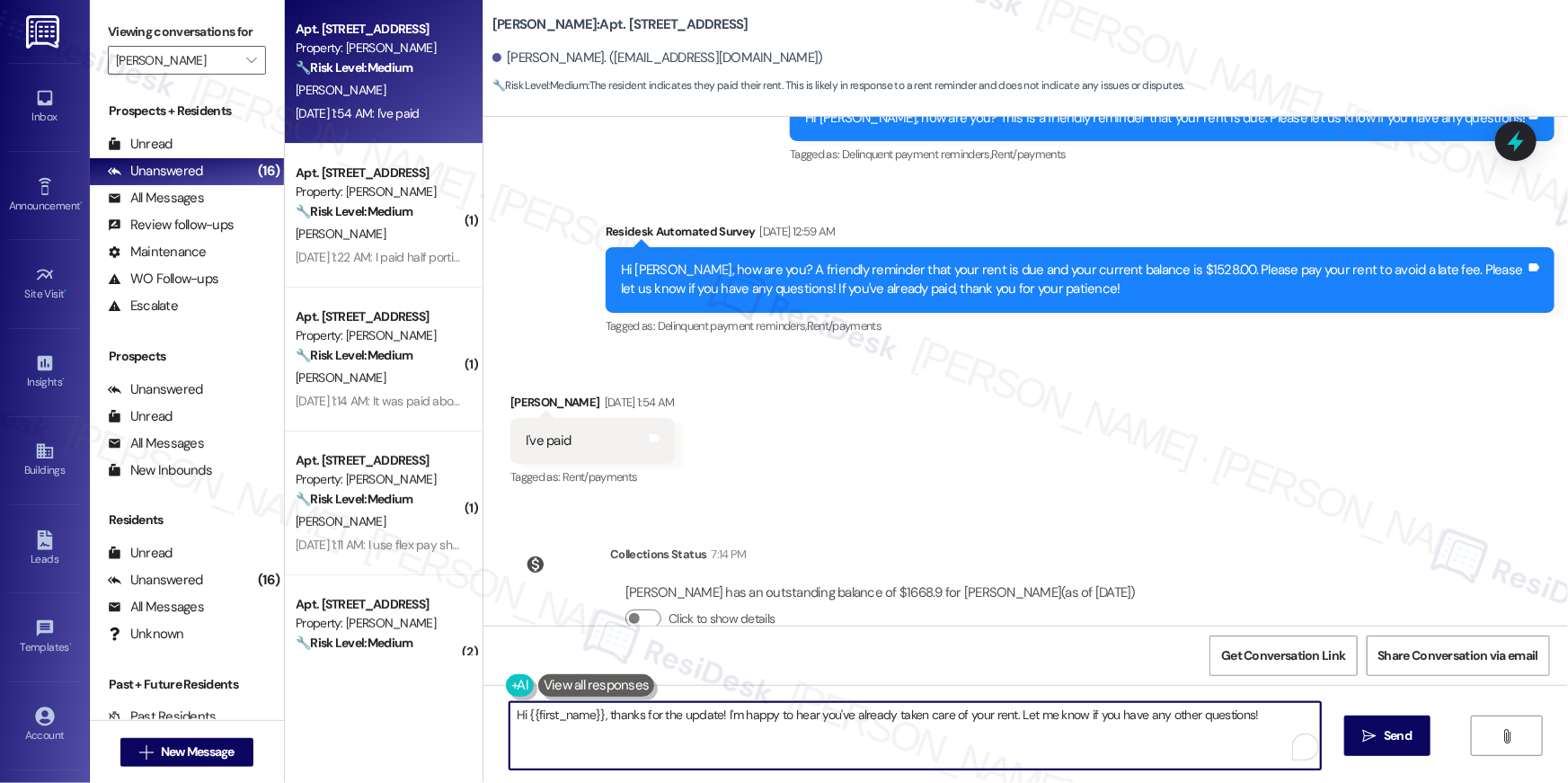
click at [902, 720] on textarea "Hi {{first_name}}, thanks for the update! I'm happy to hear you've already take…" at bounding box center [915, 735] width 811 height 67
click at [1368, 736] on span "Send" at bounding box center [1386, 735] width 35 height 19
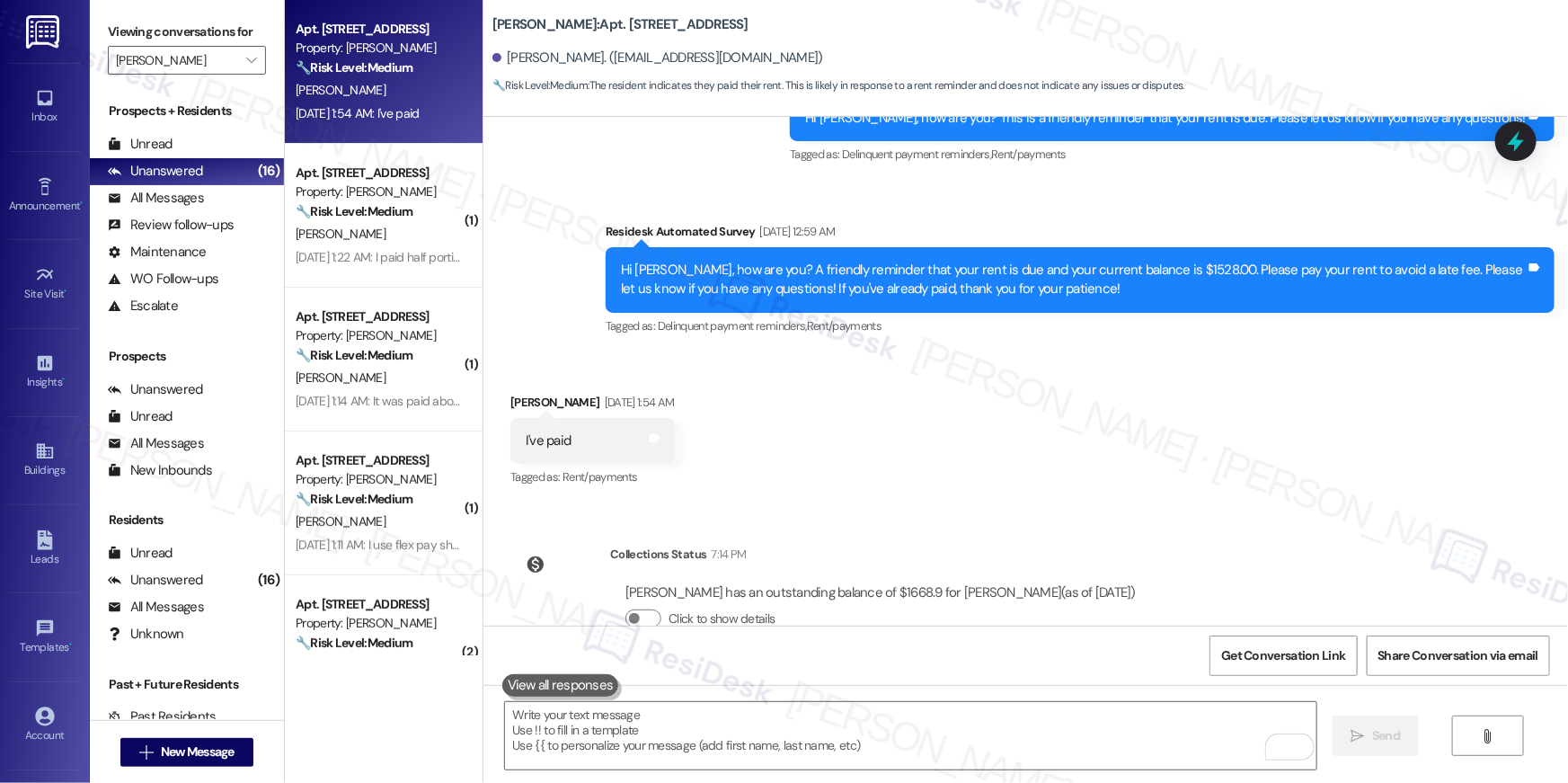
scroll to position [17019, 0]
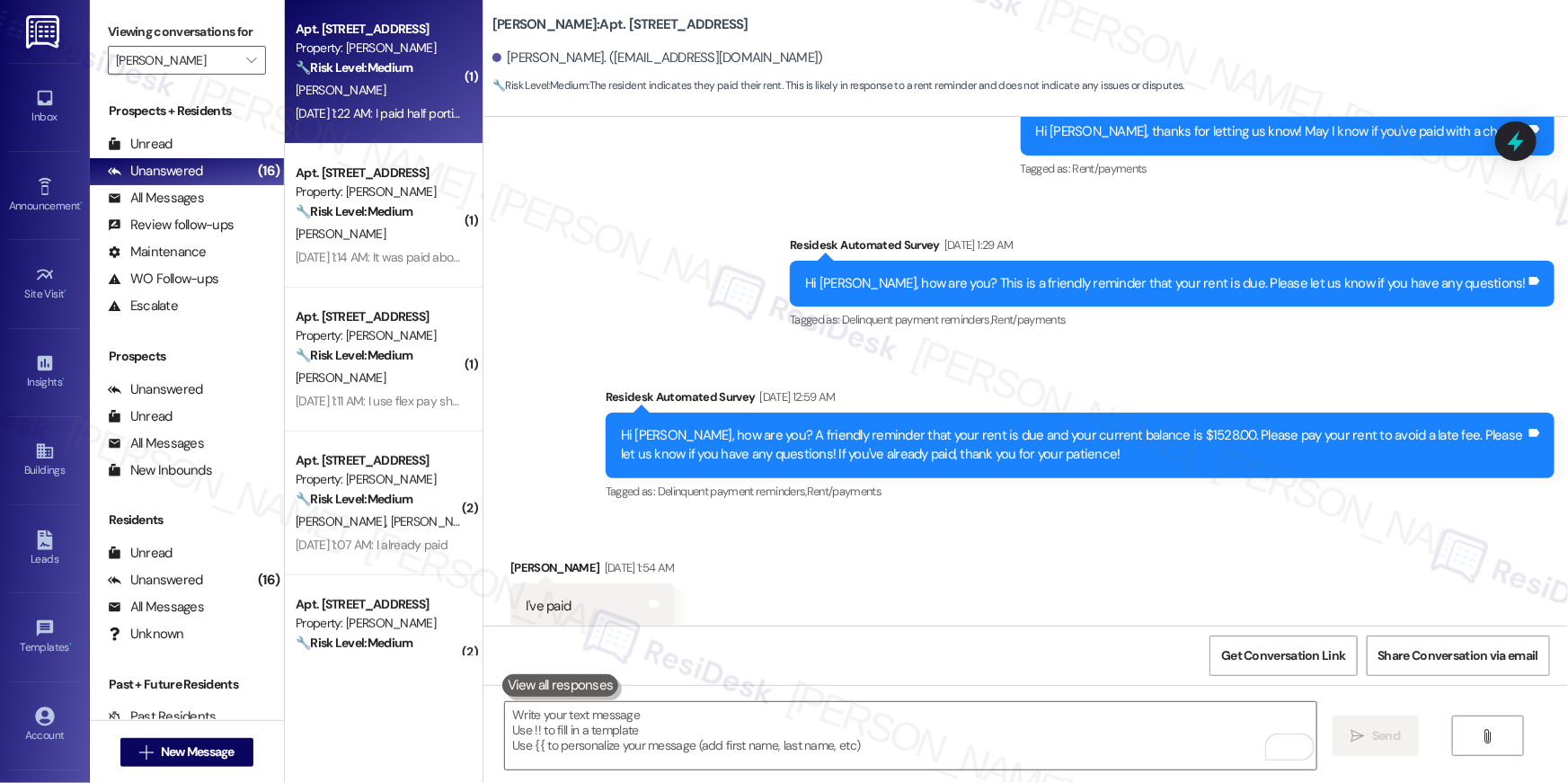
click at [411, 133] on div "Apt. 3624, 1113 Powers Ferry Place SE Property: Elme Marietta 🔧 Risk Level: Med…" at bounding box center [383, 72] width 198 height 144
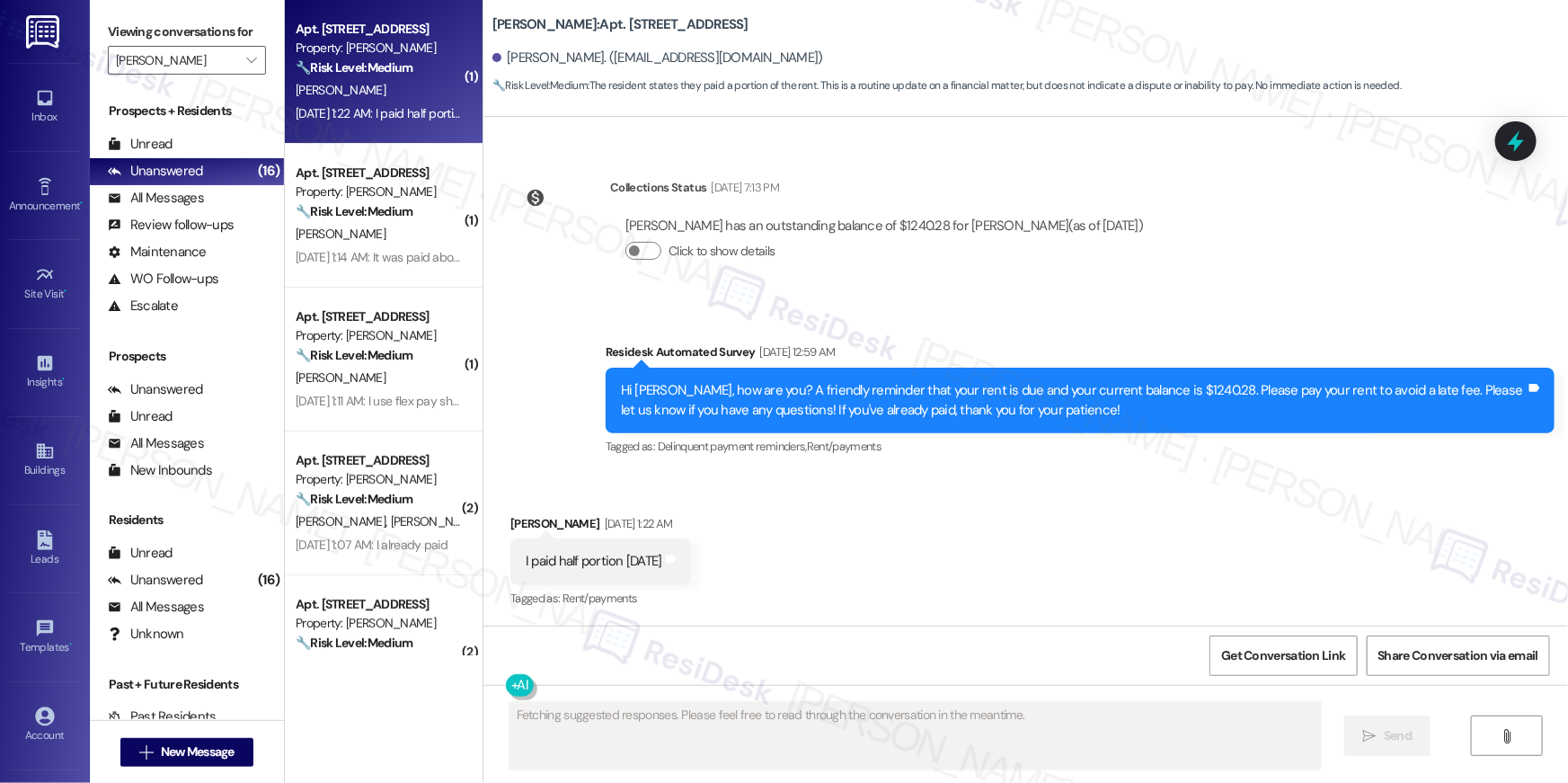
scroll to position [1429, 0]
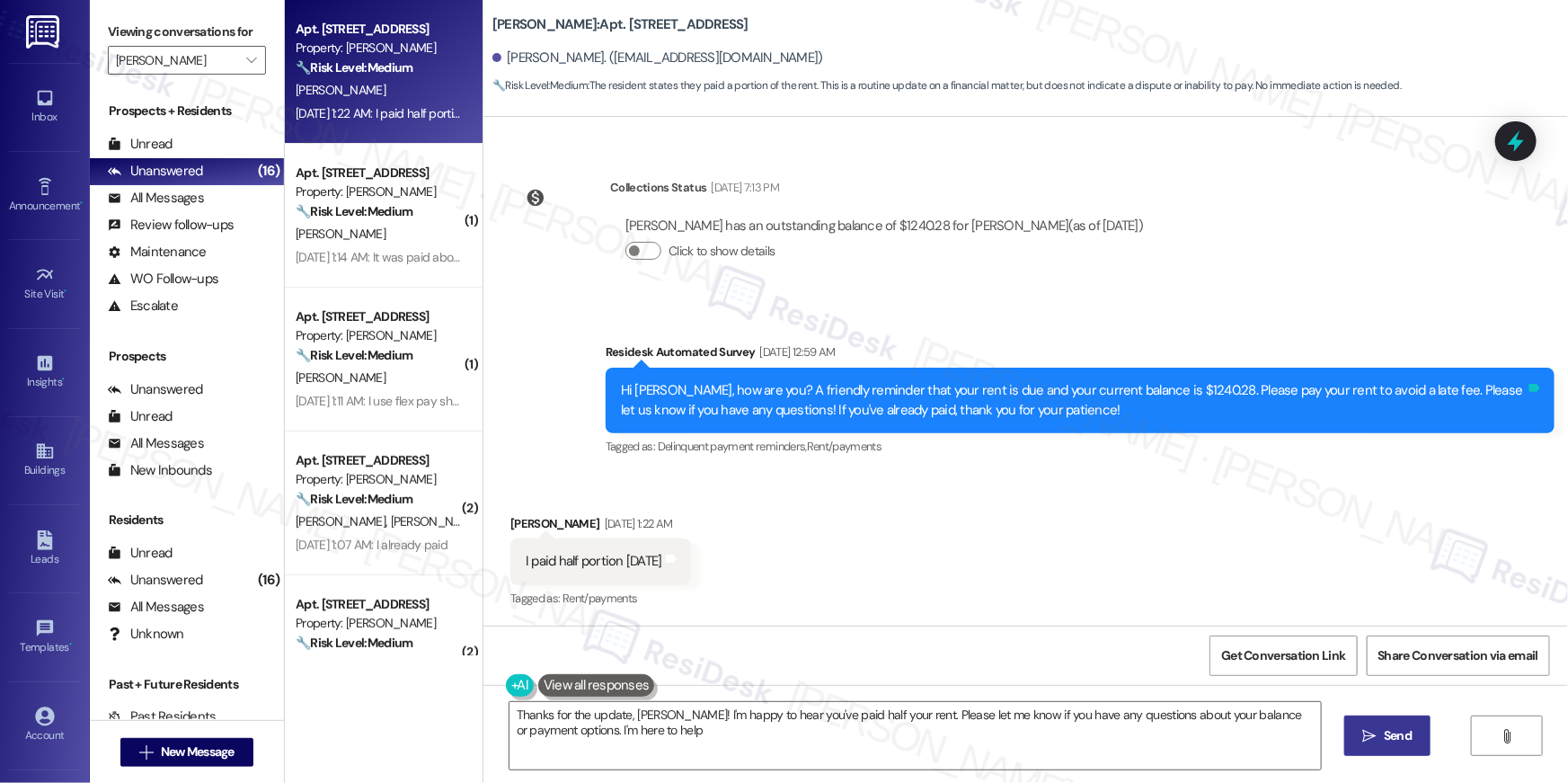
type textarea "Thanks for the update, John! I'm happy to hear you've paid half your rent. Plea…"
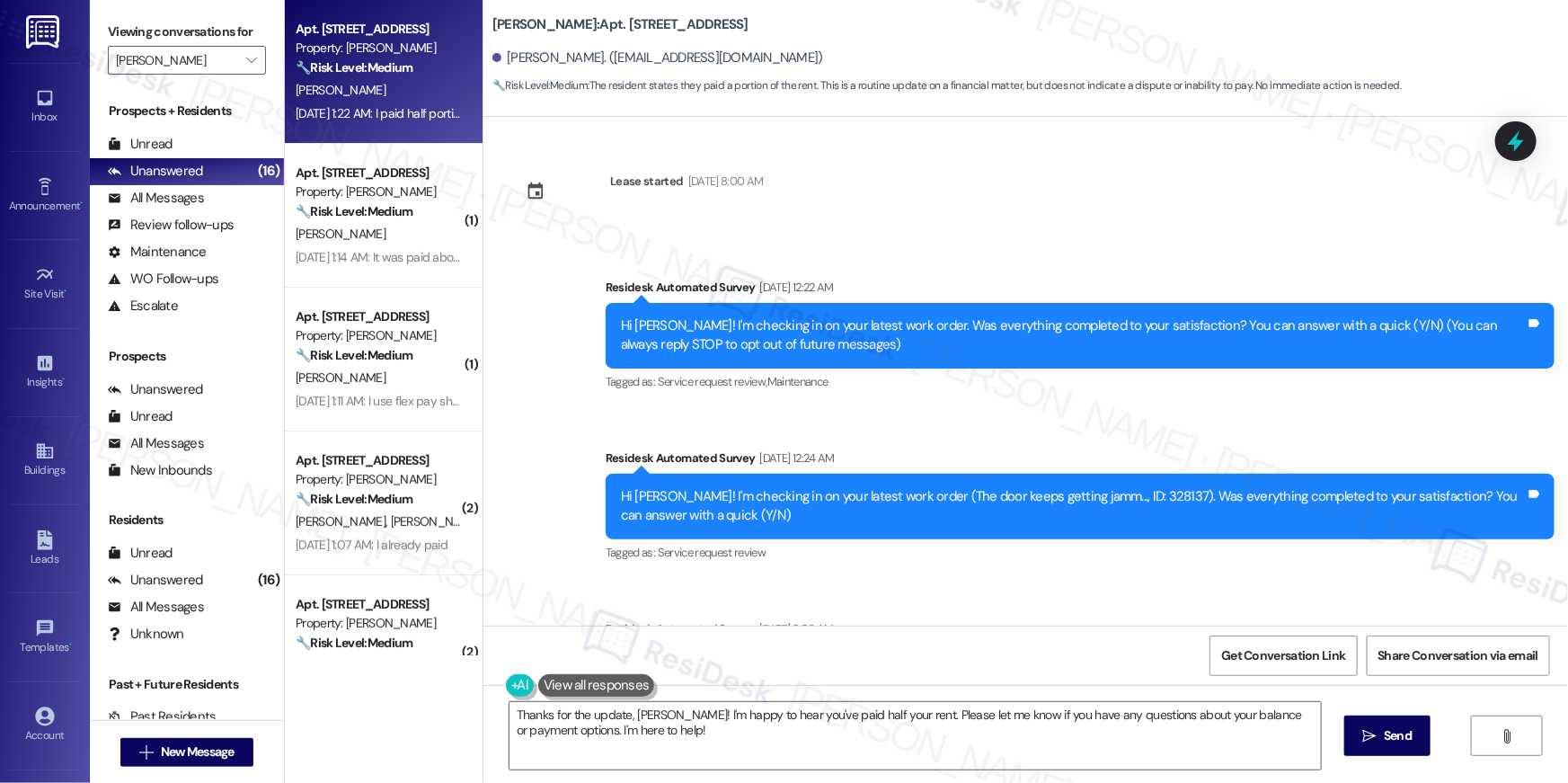
scroll to position [1429, 0]
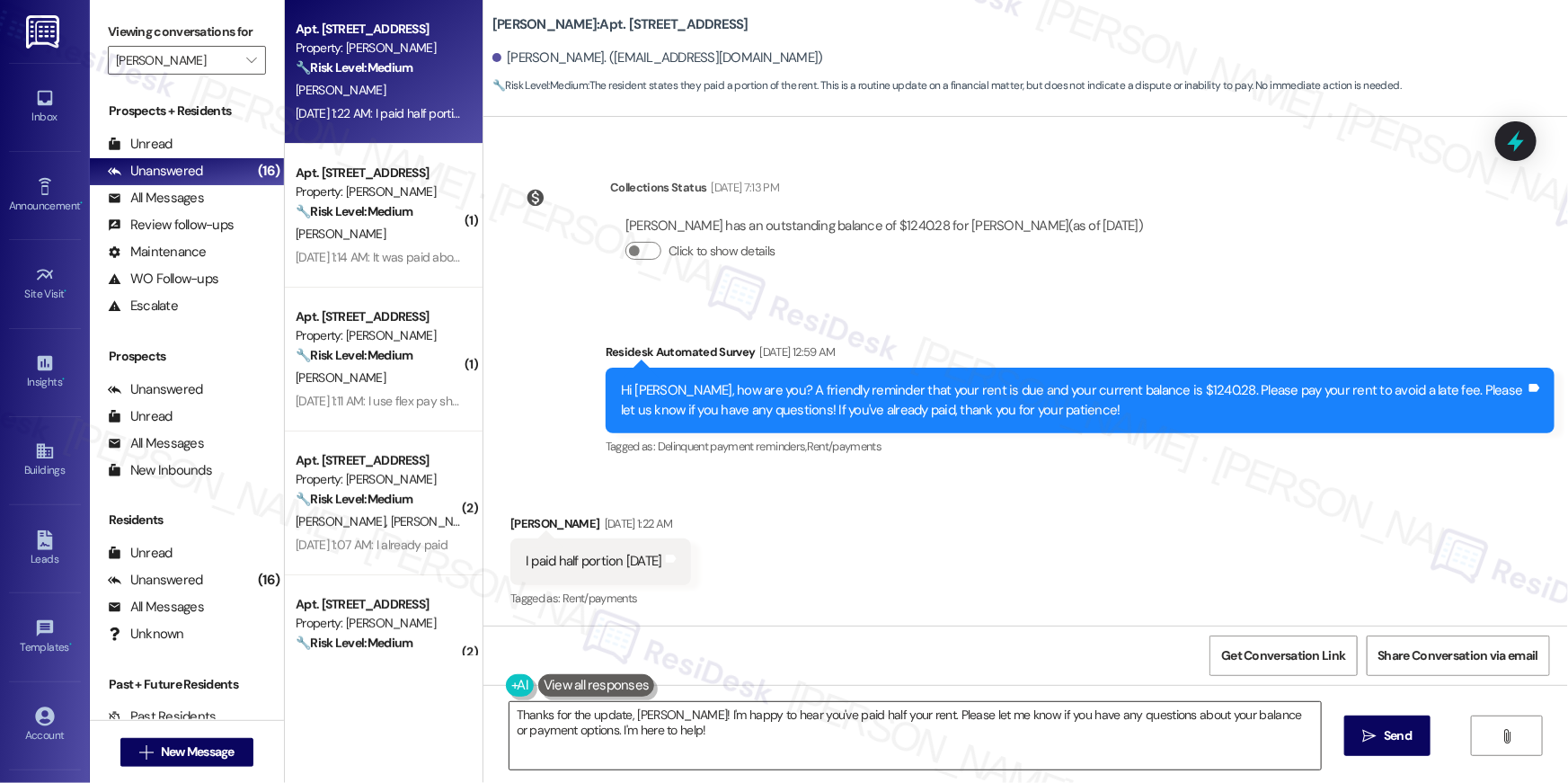
click at [979, 739] on textarea "Thanks for the update, [PERSON_NAME]! I'm happy to hear you've paid half your r…" at bounding box center [915, 735] width 811 height 67
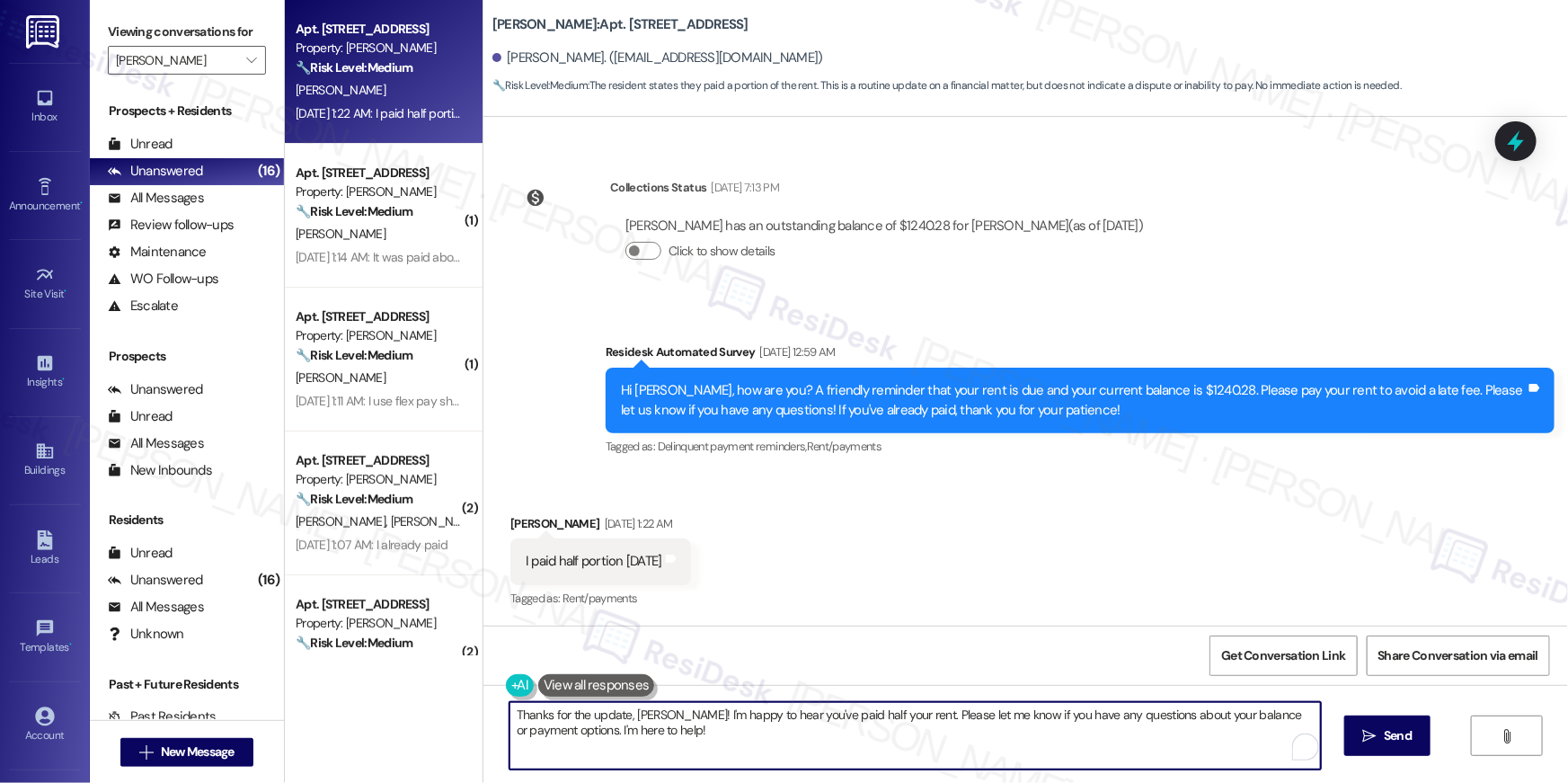
paste textarea "you so much for your rent payment, {{first_name}}. We really appreciate it. If …"
type textarea "Thank you so much for your rent payment, {{first_name}}. We really appreciate i…"
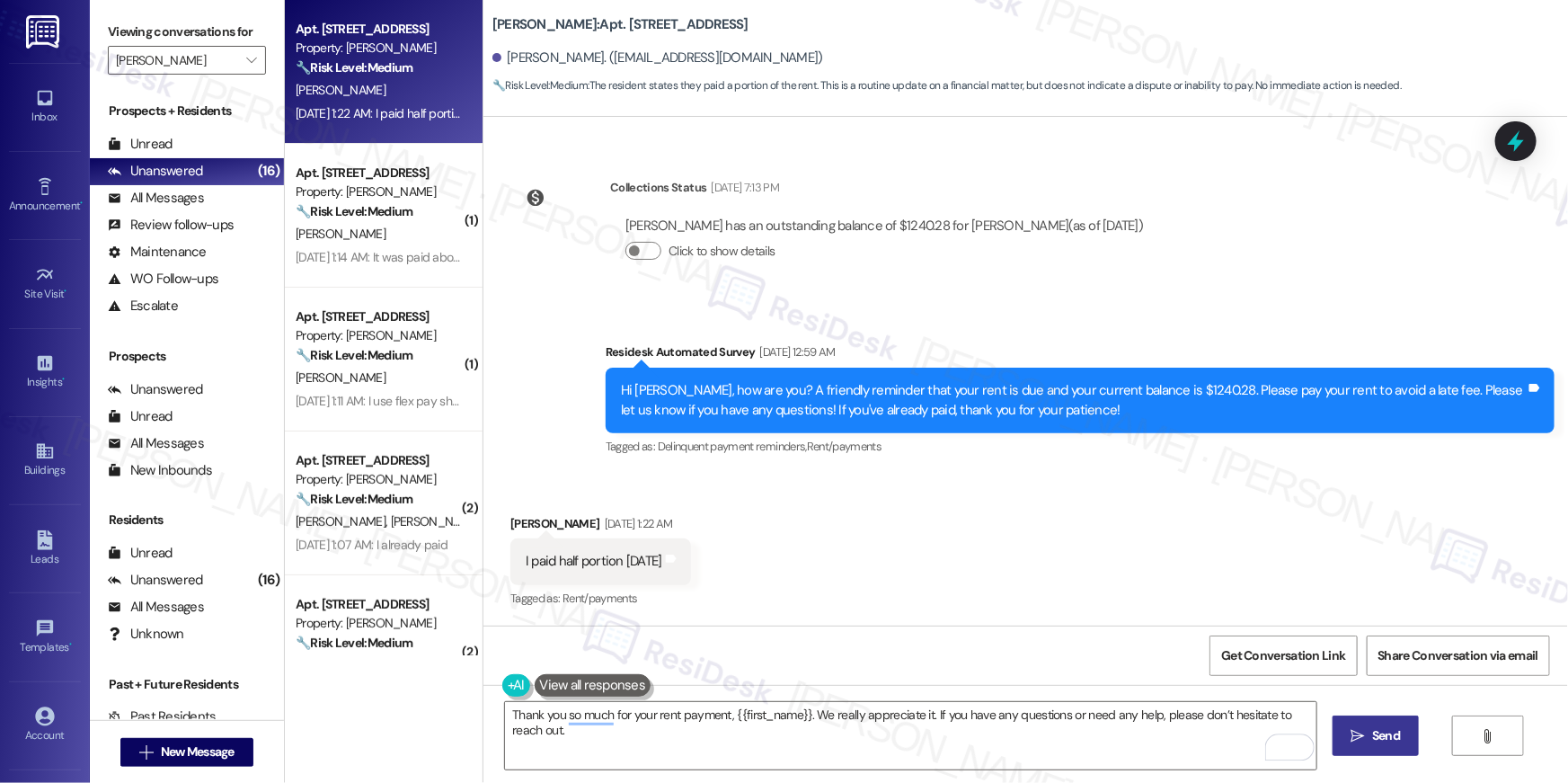
click at [1381, 736] on span "Send" at bounding box center [1386, 735] width 28 height 19
click at [402, 122] on div "[DATE] 1:14 AM: It was paid about 12 hours ago, thank you [DATE] 1:14 AM: It wa…" at bounding box center [378, 113] width 170 height 22
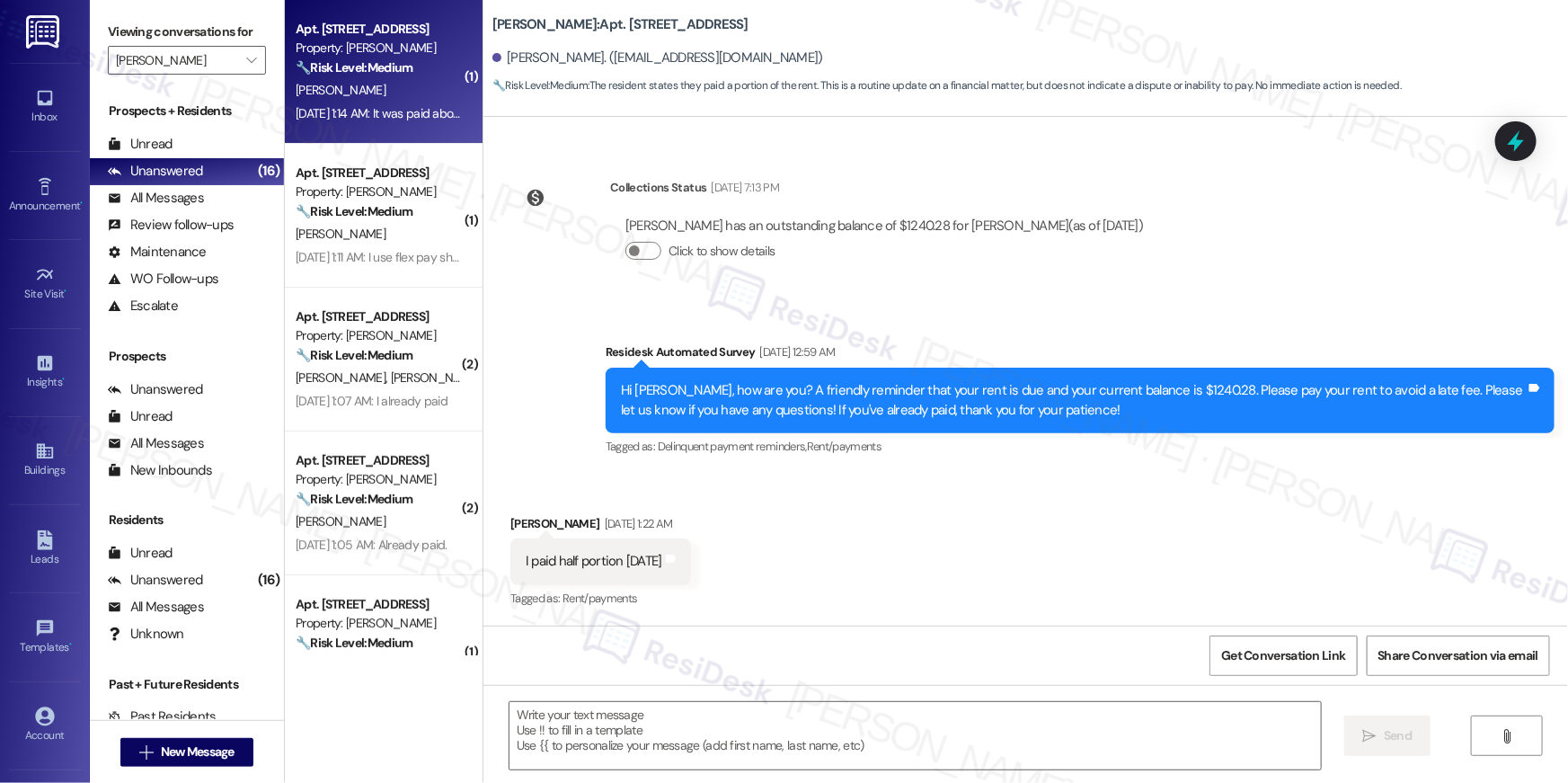
type textarea "Fetching suggested responses. Please feel free to read through the conversation…"
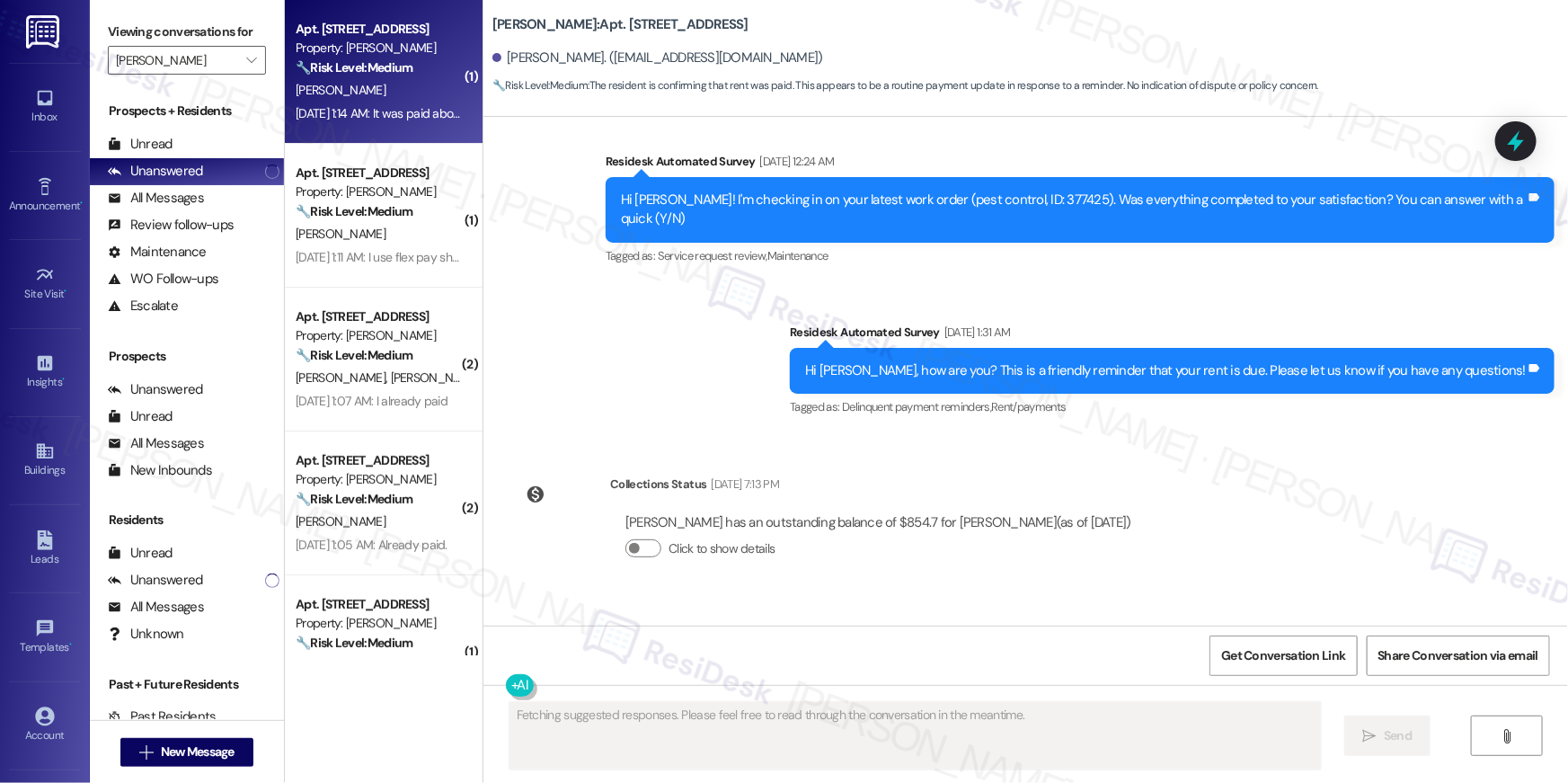
scroll to position [725, 0]
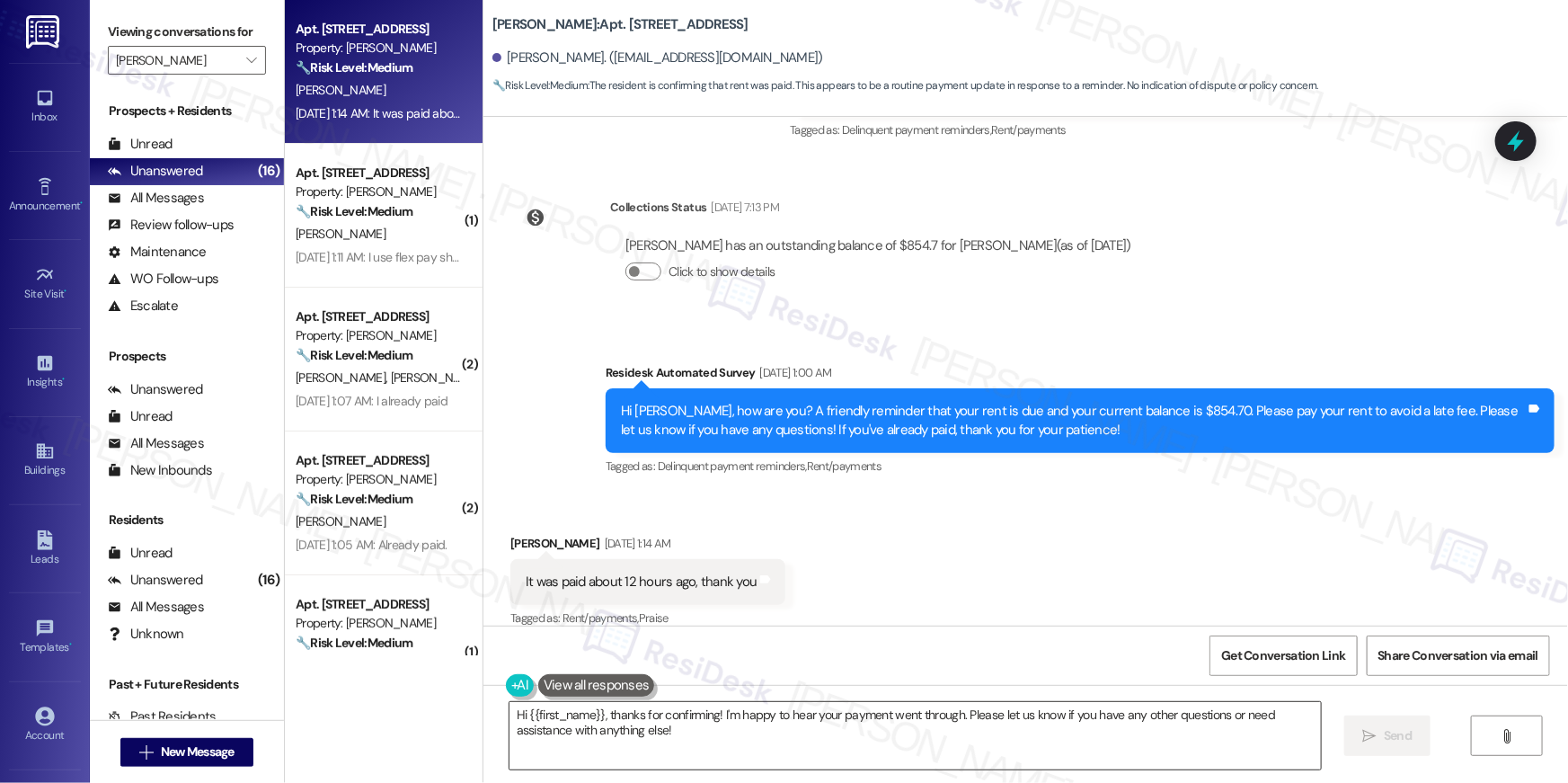
click at [878, 746] on textarea "Hi {{first_name}}, thanks for confirming! I'm happy to hear your payment went t…" at bounding box center [915, 735] width 811 height 67
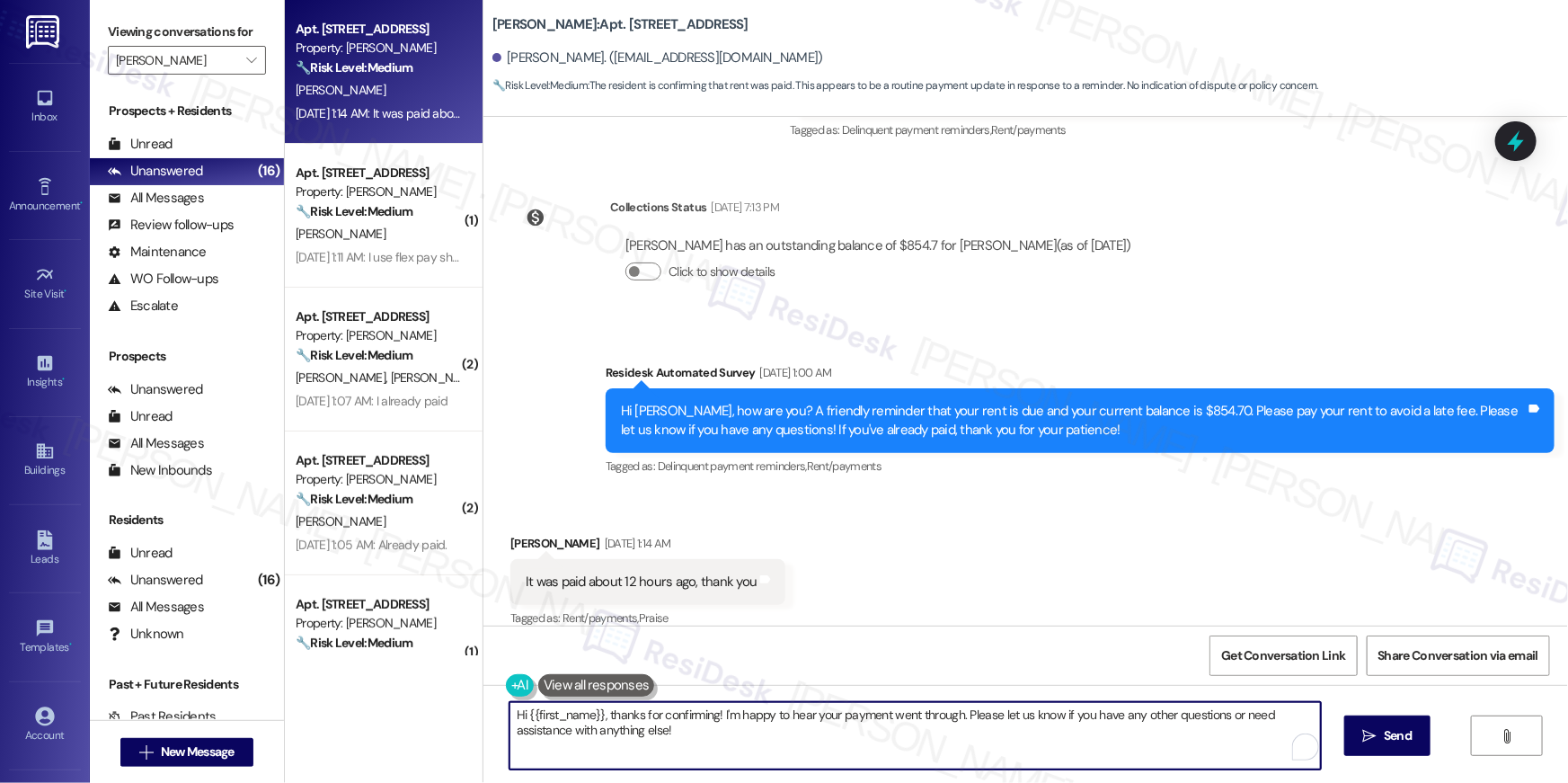
click at [878, 746] on textarea "Hi {{first_name}}, thanks for confirming! I'm happy to hear your payment went t…" at bounding box center [915, 735] width 811 height 67
paste textarea "Thank you so much for your rent payment, {{first_name}}. We really appreciate i…"
type textarea "Thank you so much for your rent payment, {{first_name}}. We really appreciate i…"
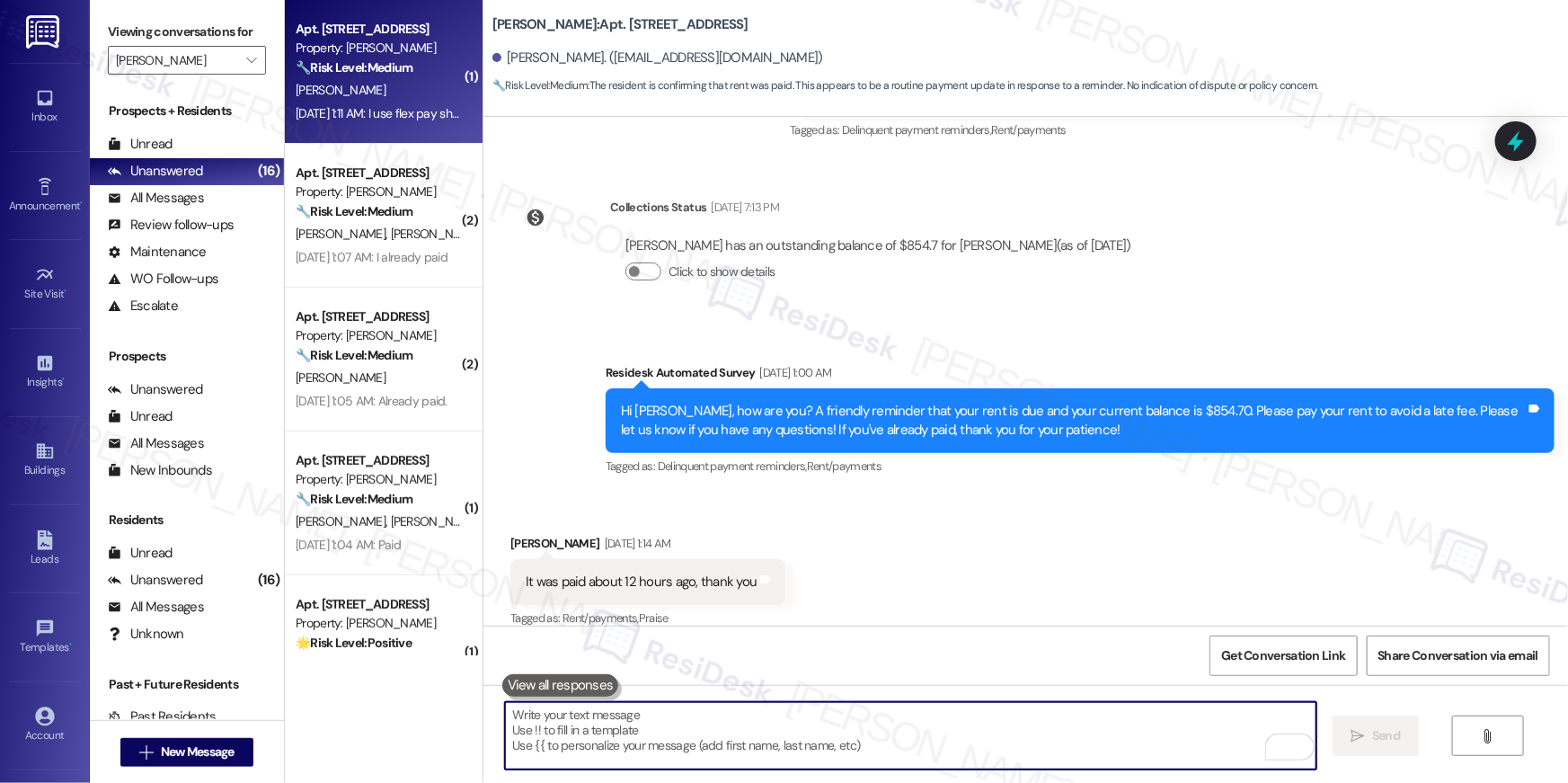
click at [383, 82] on div "[PERSON_NAME]" at bounding box center [378, 90] width 170 height 22
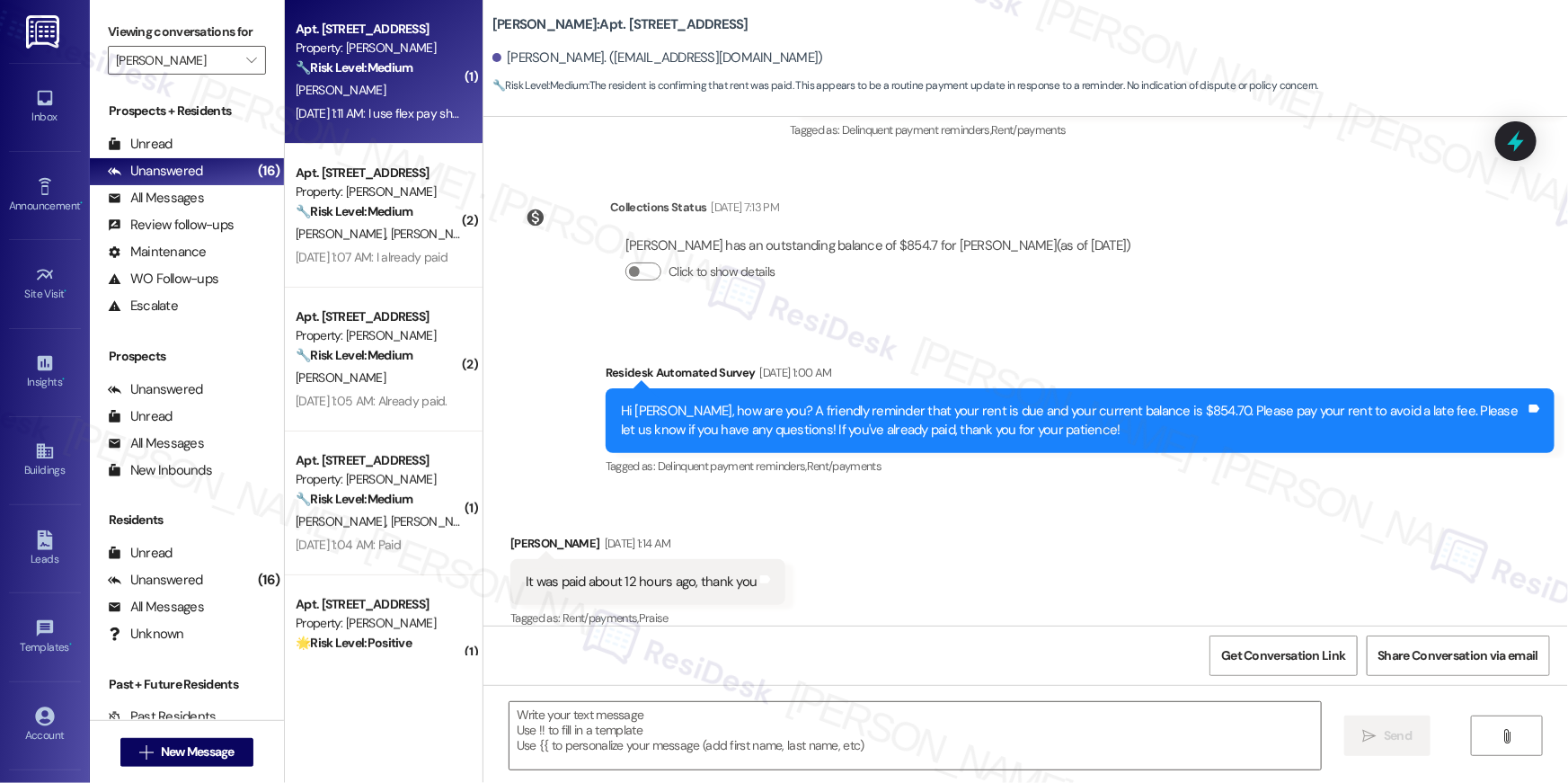
type textarea "Fetching suggested responses. Please feel free to read through the conversation…"
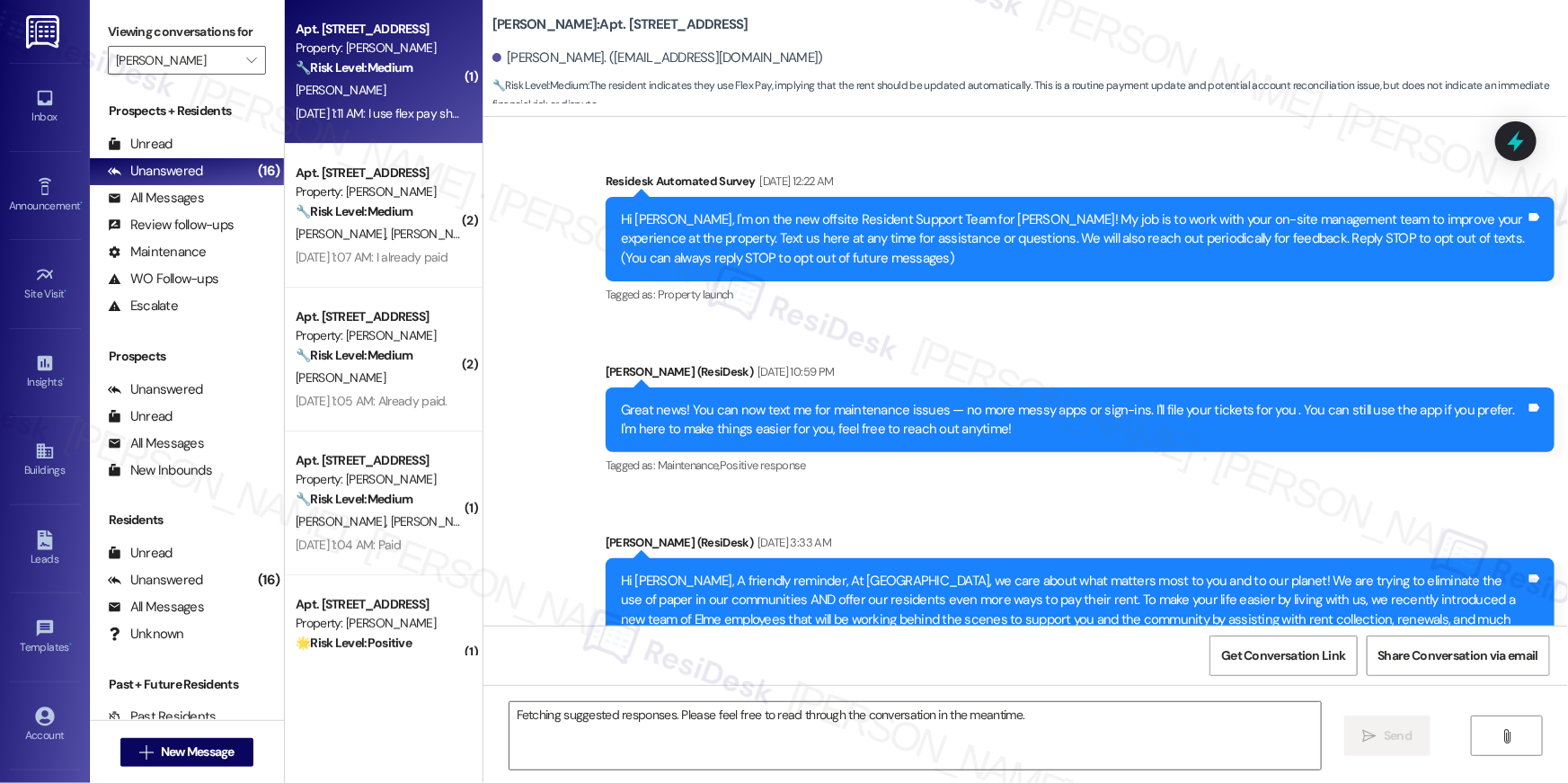
scroll to position [12044, 0]
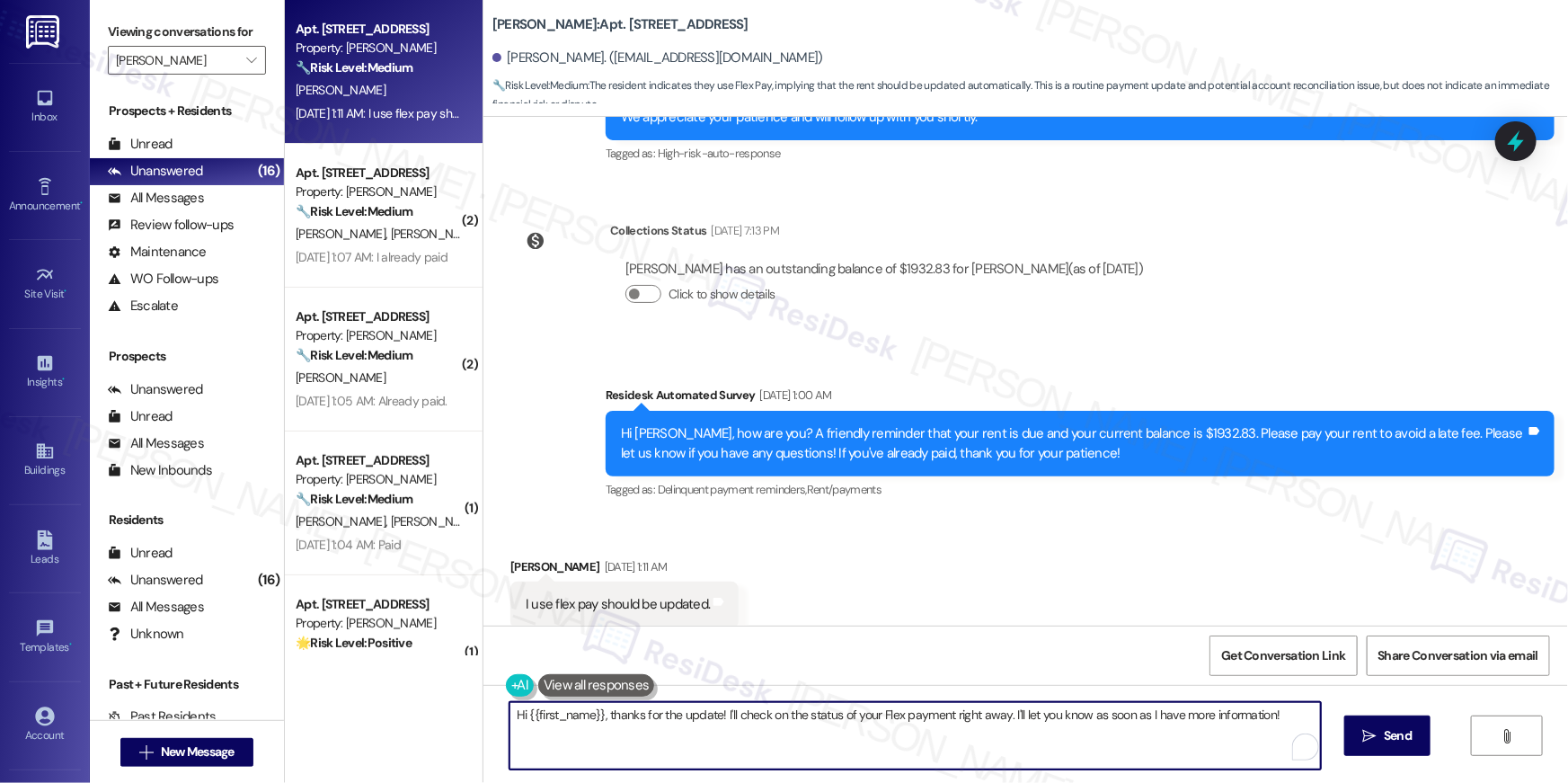
click at [921, 716] on textarea "Hi {{first_name}}, thanks for the update! I'll check on the status of your Flex…" at bounding box center [915, 735] width 811 height 67
paste textarea "Thank you so much for your rent payment, {{first_name}}. We really appreciate i…"
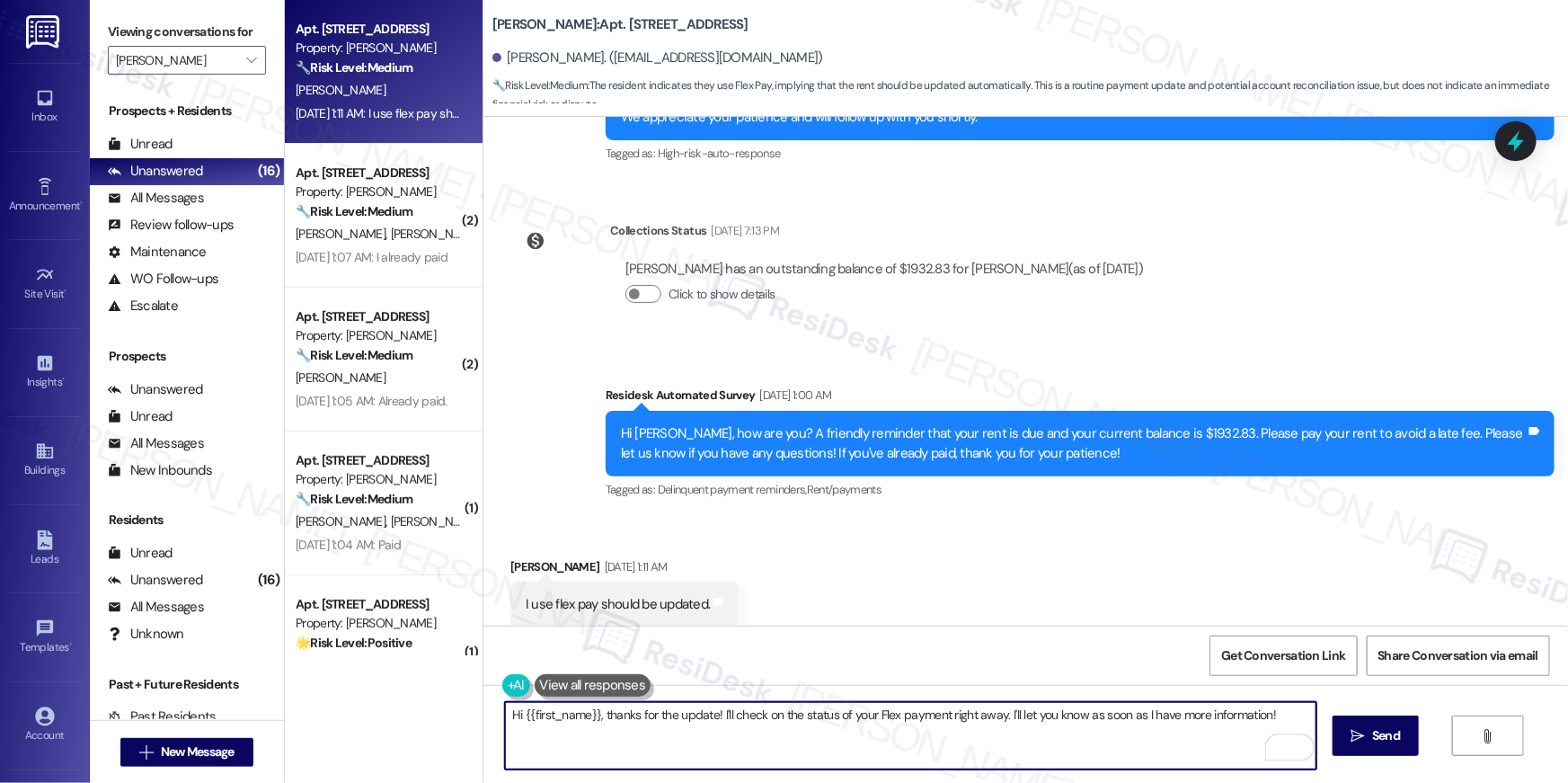
type textarea "Thank you so much for your rent payment, {{first_name}}. We really appreciate i…"
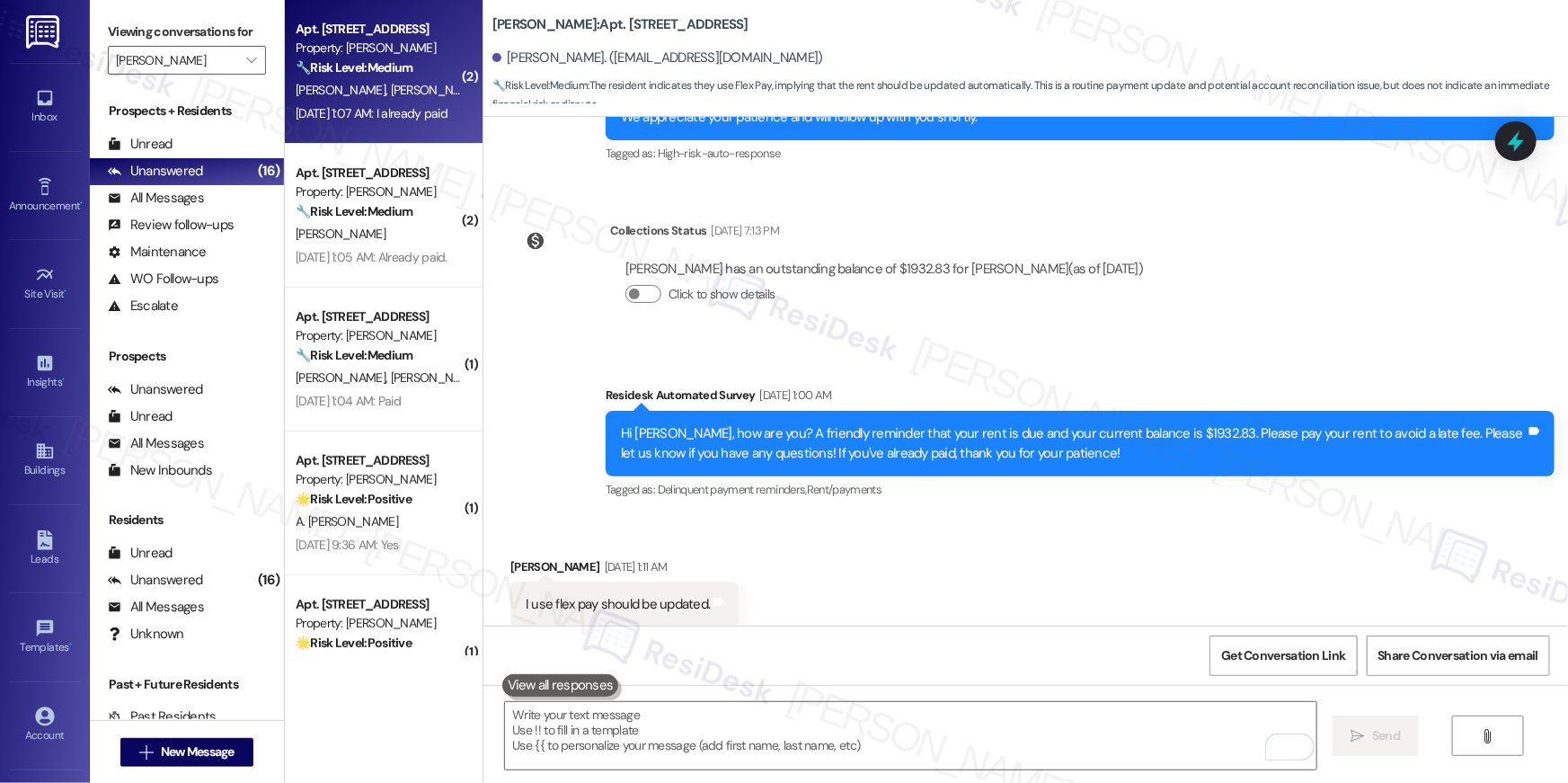
click at [405, 84] on div "[PERSON_NAME] [PERSON_NAME]" at bounding box center [378, 90] width 170 height 22
type textarea "Fetching suggested responses. Please feel free to read through the conversation…"
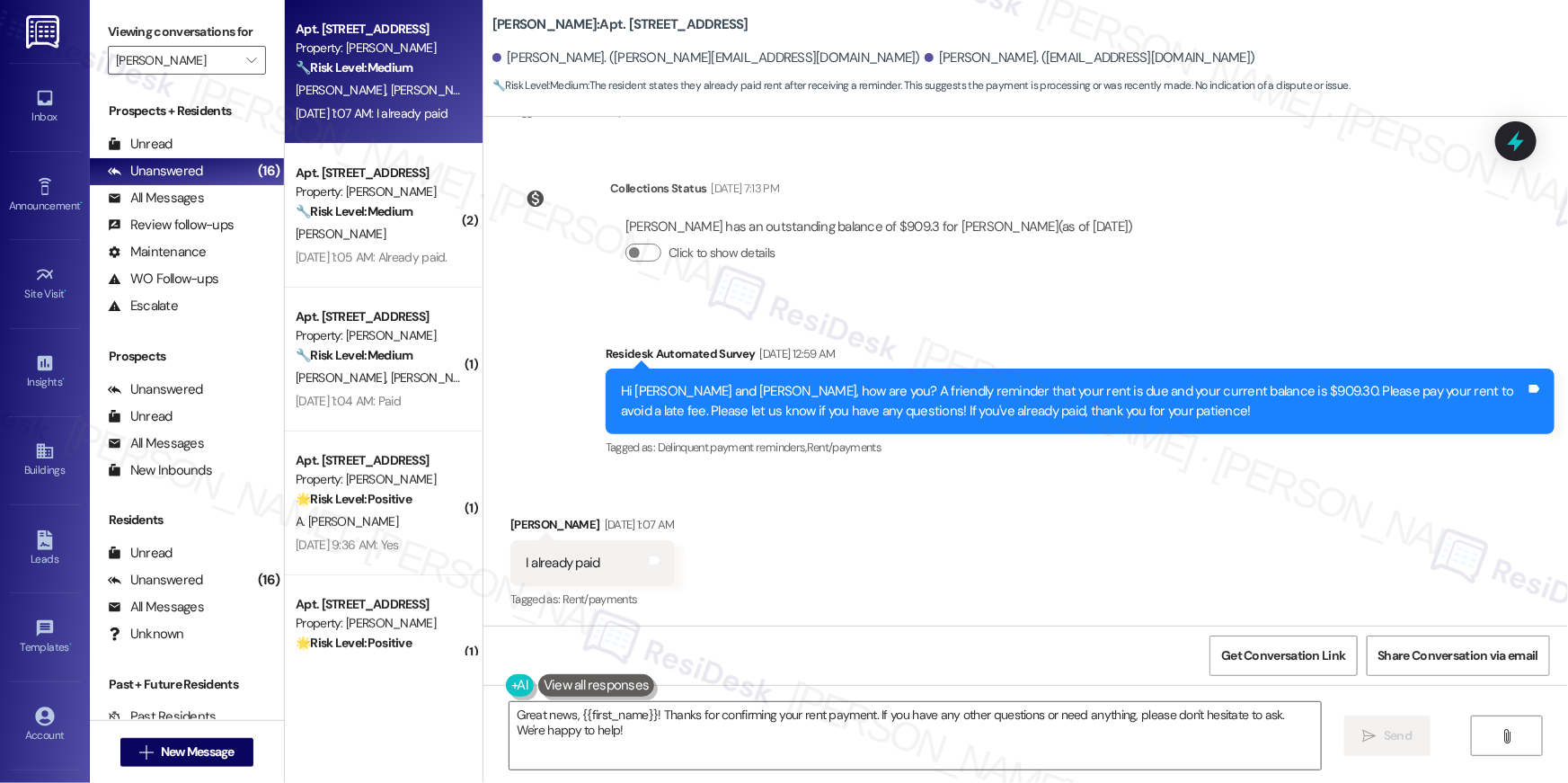
scroll to position [1068, 0]
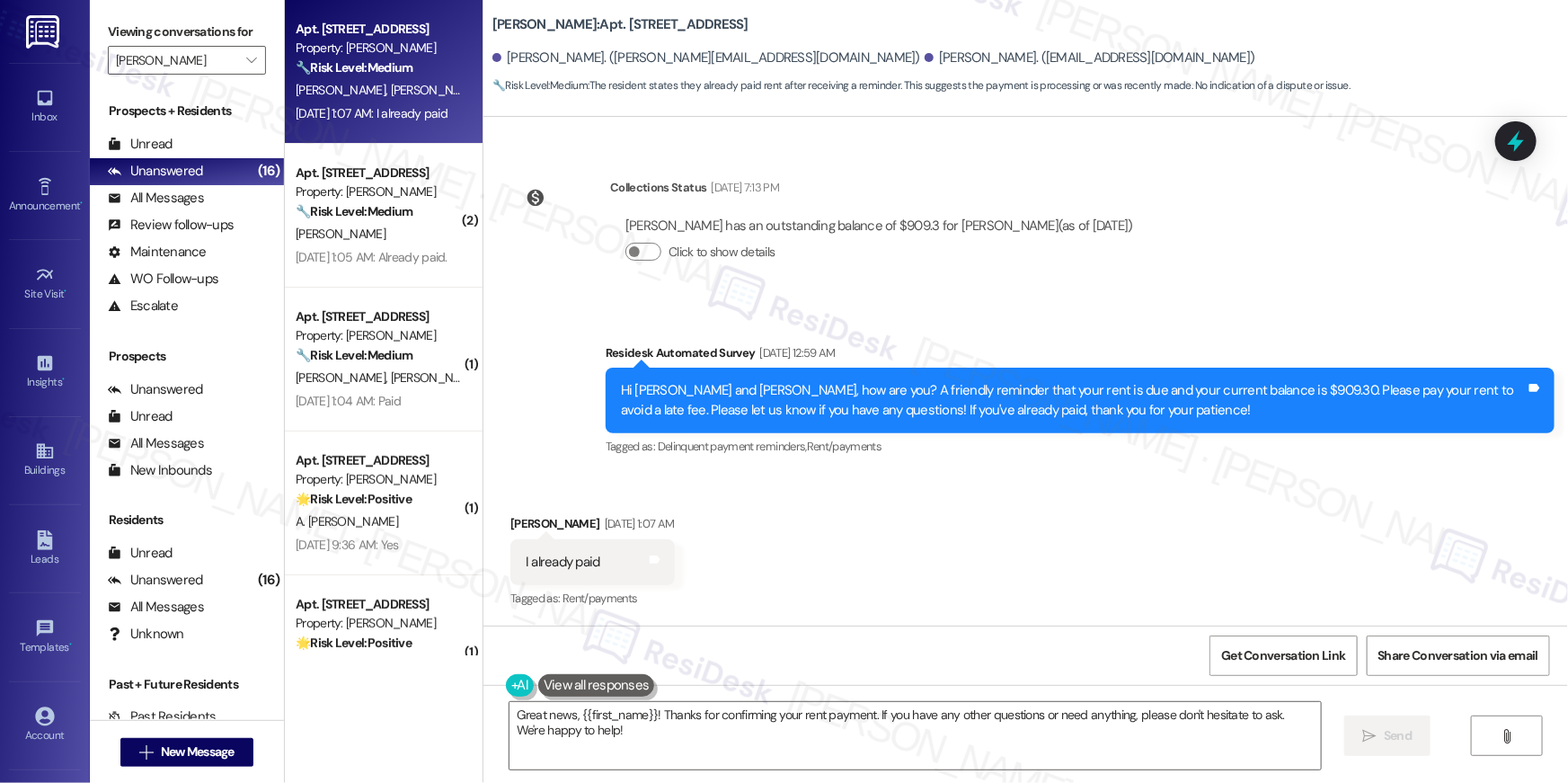
click at [995, 489] on div "Received via SMS Derrick Denson Sep 06, 2025 at 1:07 AM I already paid Tags and…" at bounding box center [1025, 549] width 1084 height 152
click at [1105, 738] on textarea "Great news, {{first_name}}! Thanks for confirming your rent payment. If you hav…" at bounding box center [915, 735] width 811 height 67
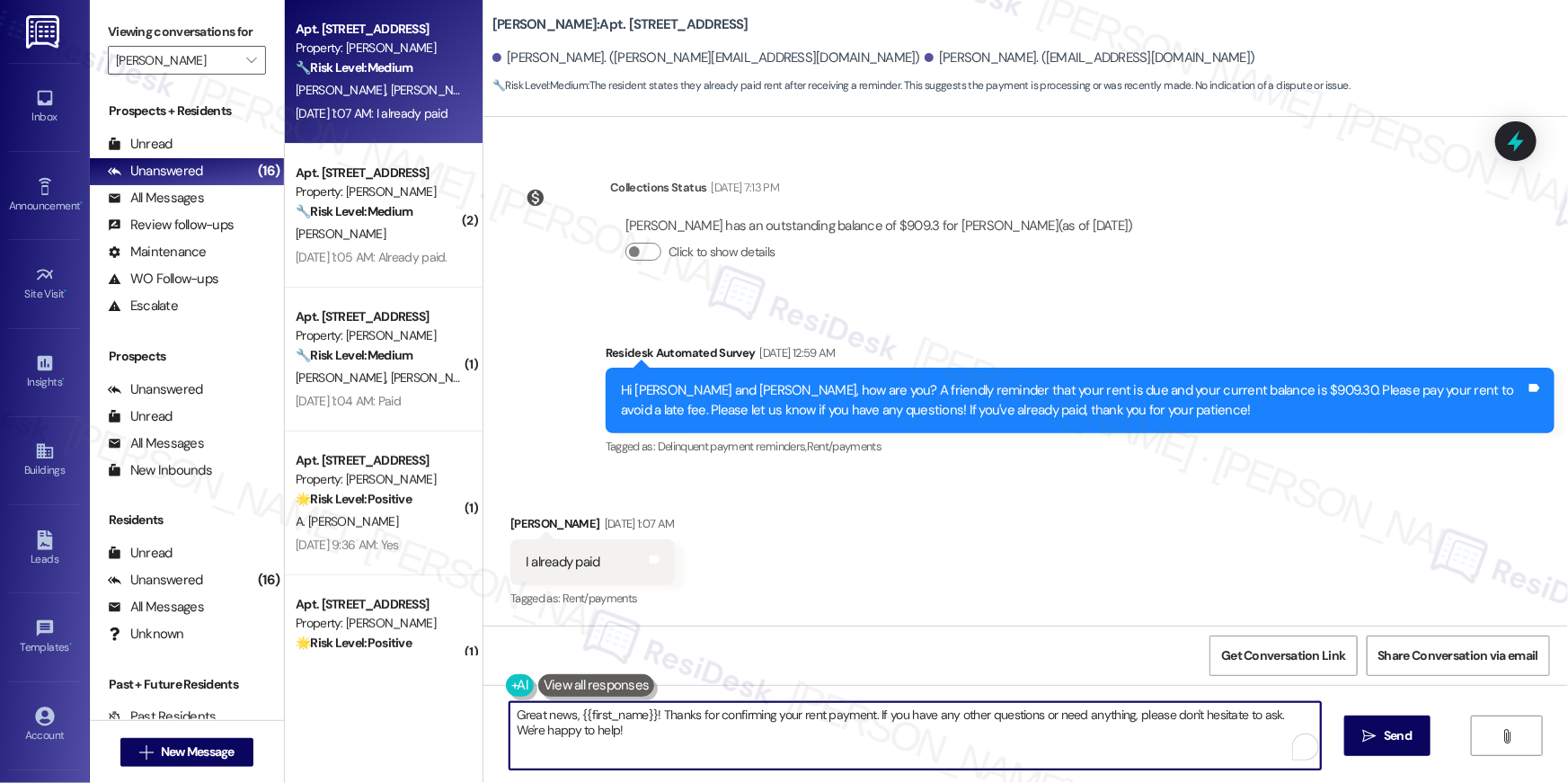
click at [1105, 738] on textarea "Great news, {{first_name}}! Thanks for confirming your rent payment. If you hav…" at bounding box center [915, 735] width 811 height 67
paste textarea "Thank you so much for your rent payment, {{first_name}}. We really appreciate i…"
type textarea "Thank you so much for your rent payment, {{first_name}}. We really appreciate i…"
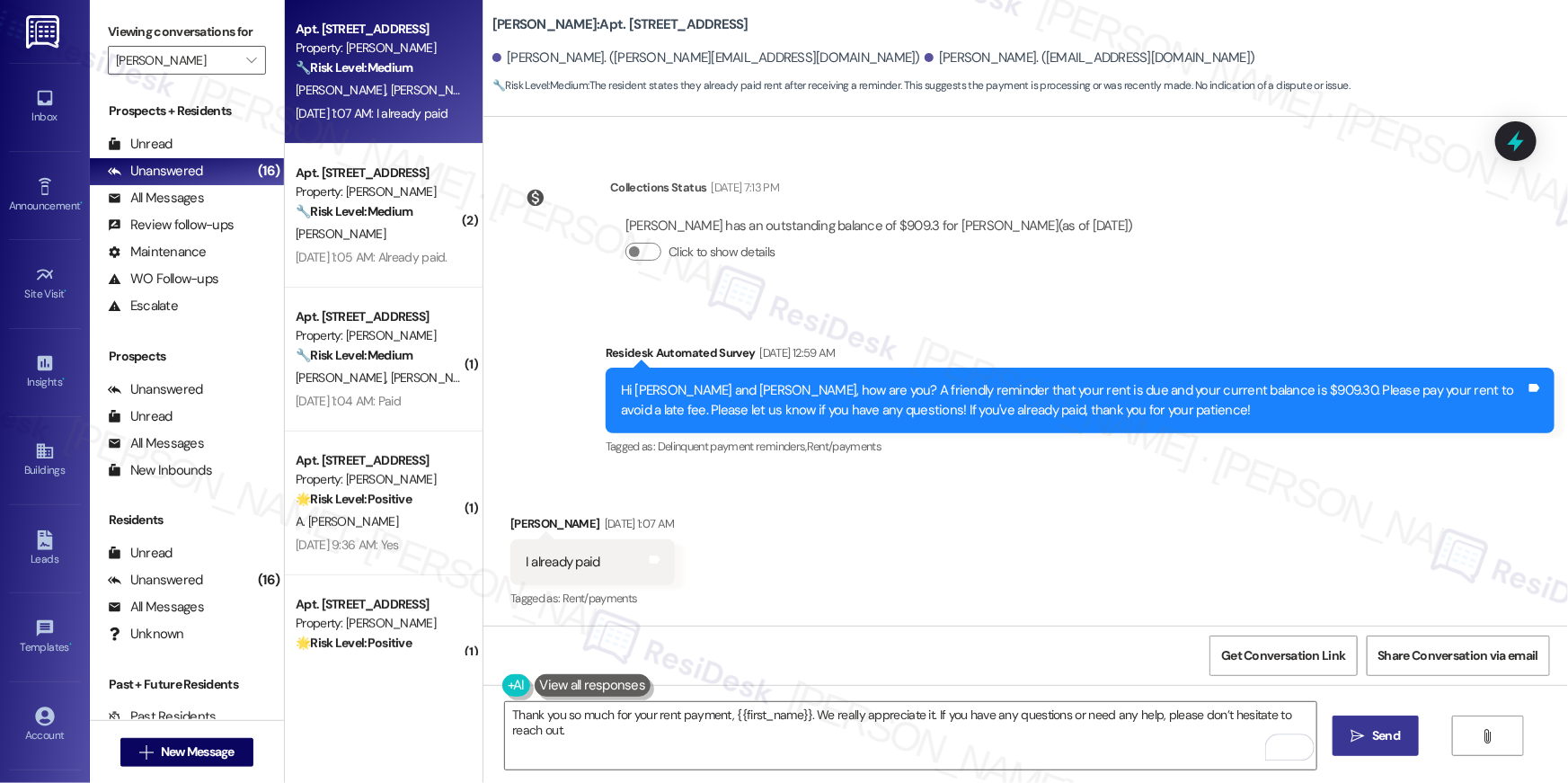
click at [1411, 741] on button " Send" at bounding box center [1376, 736] width 87 height 40
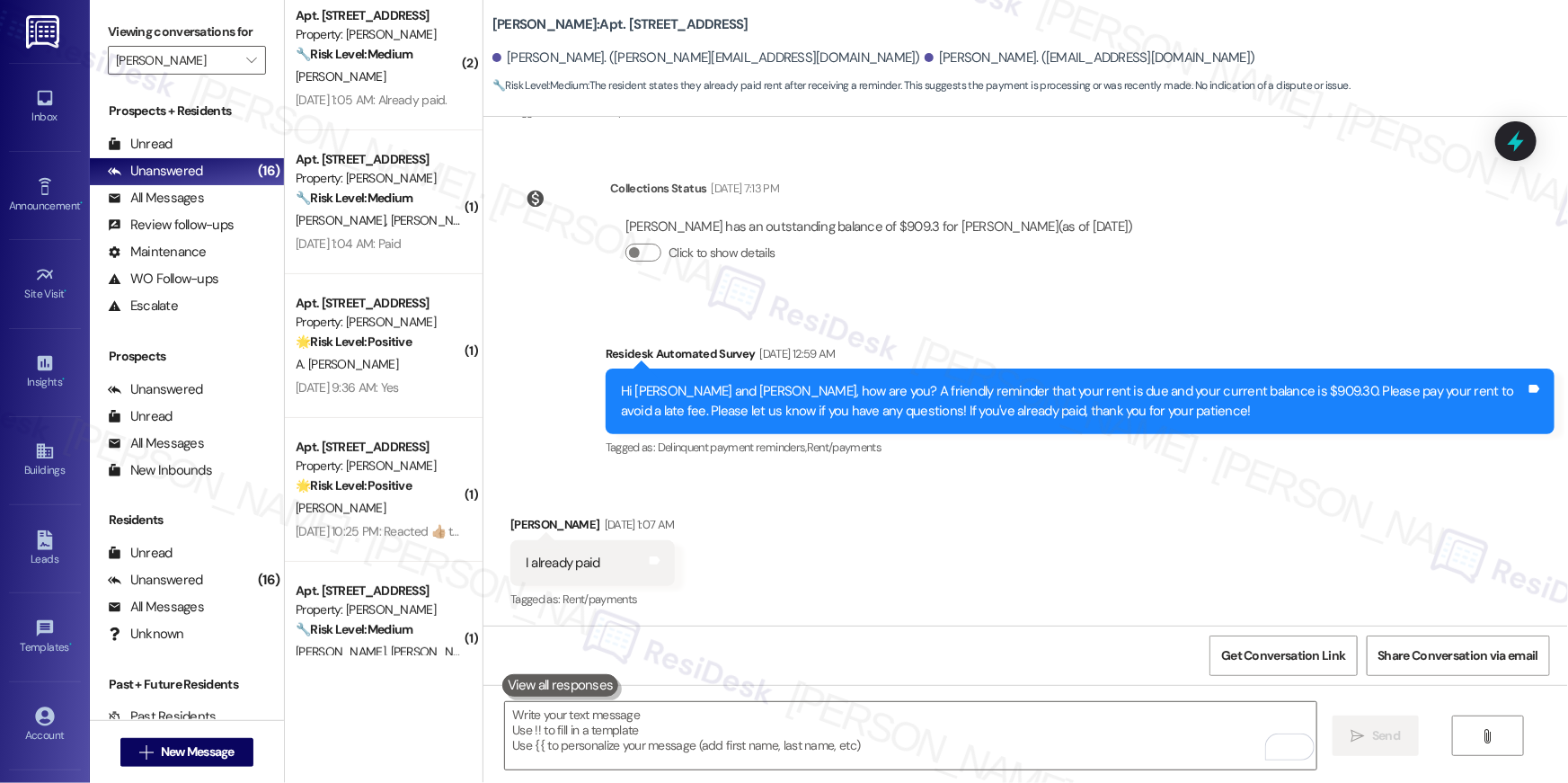
scroll to position [15, 0]
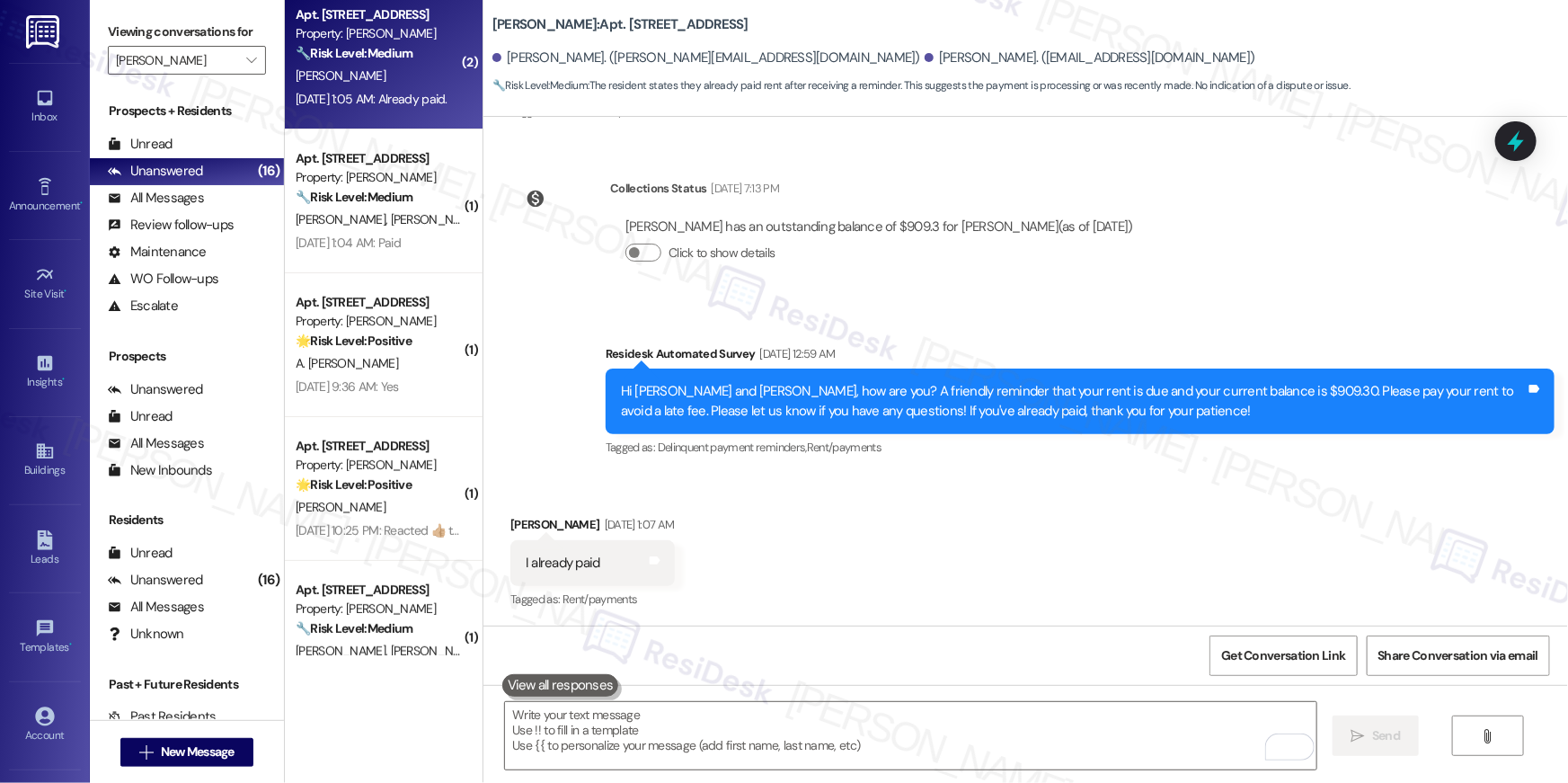
click at [432, 63] on div "Apt. 3024, 1113 Powers Ferry Place SE Property: Elme Marietta 🔧 Risk Level: Med…" at bounding box center [378, 34] width 170 height 61
type textarea "Fetching suggested responses. Please feel free to read through the conversation…"
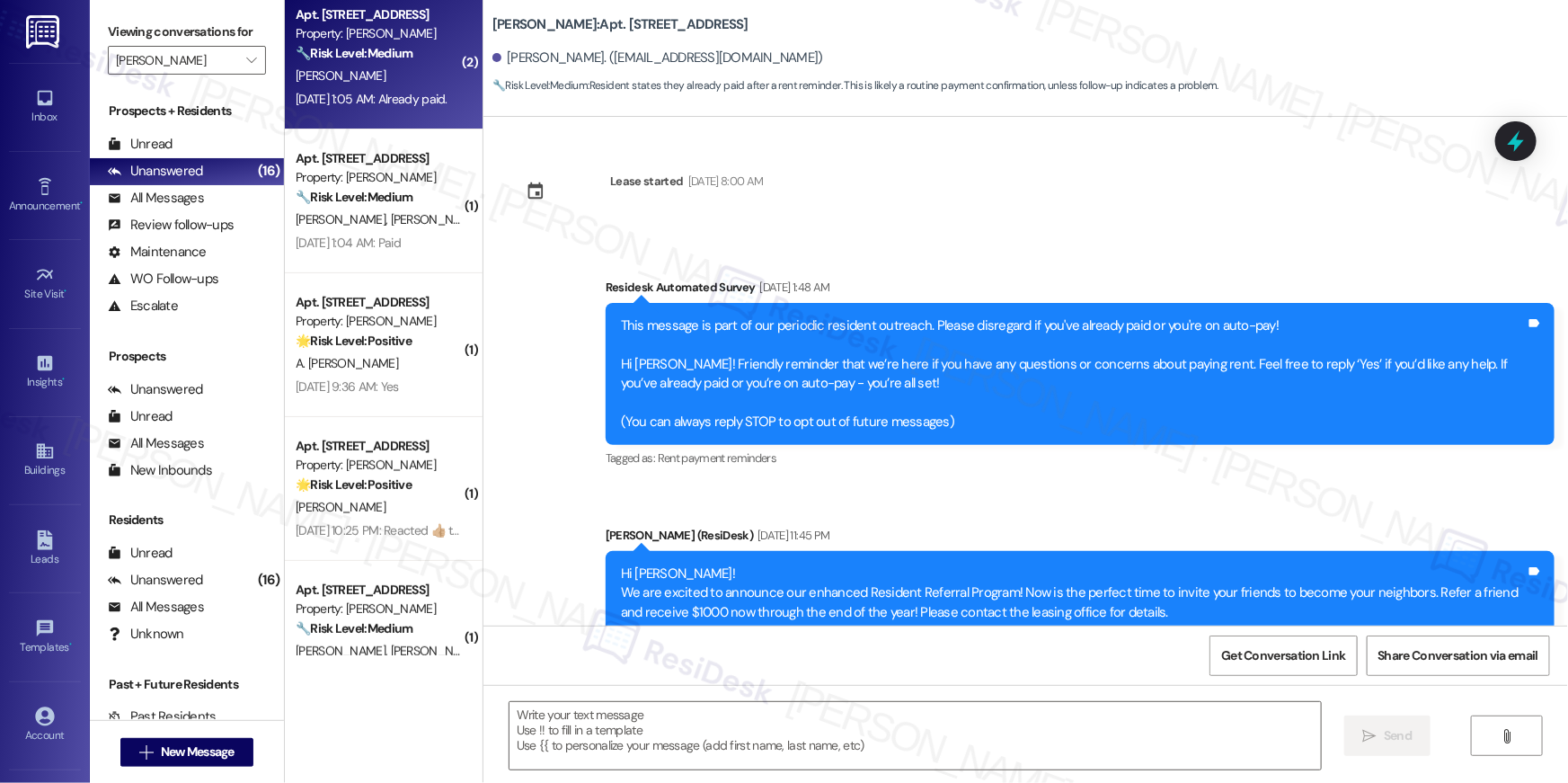
scroll to position [10258, 0]
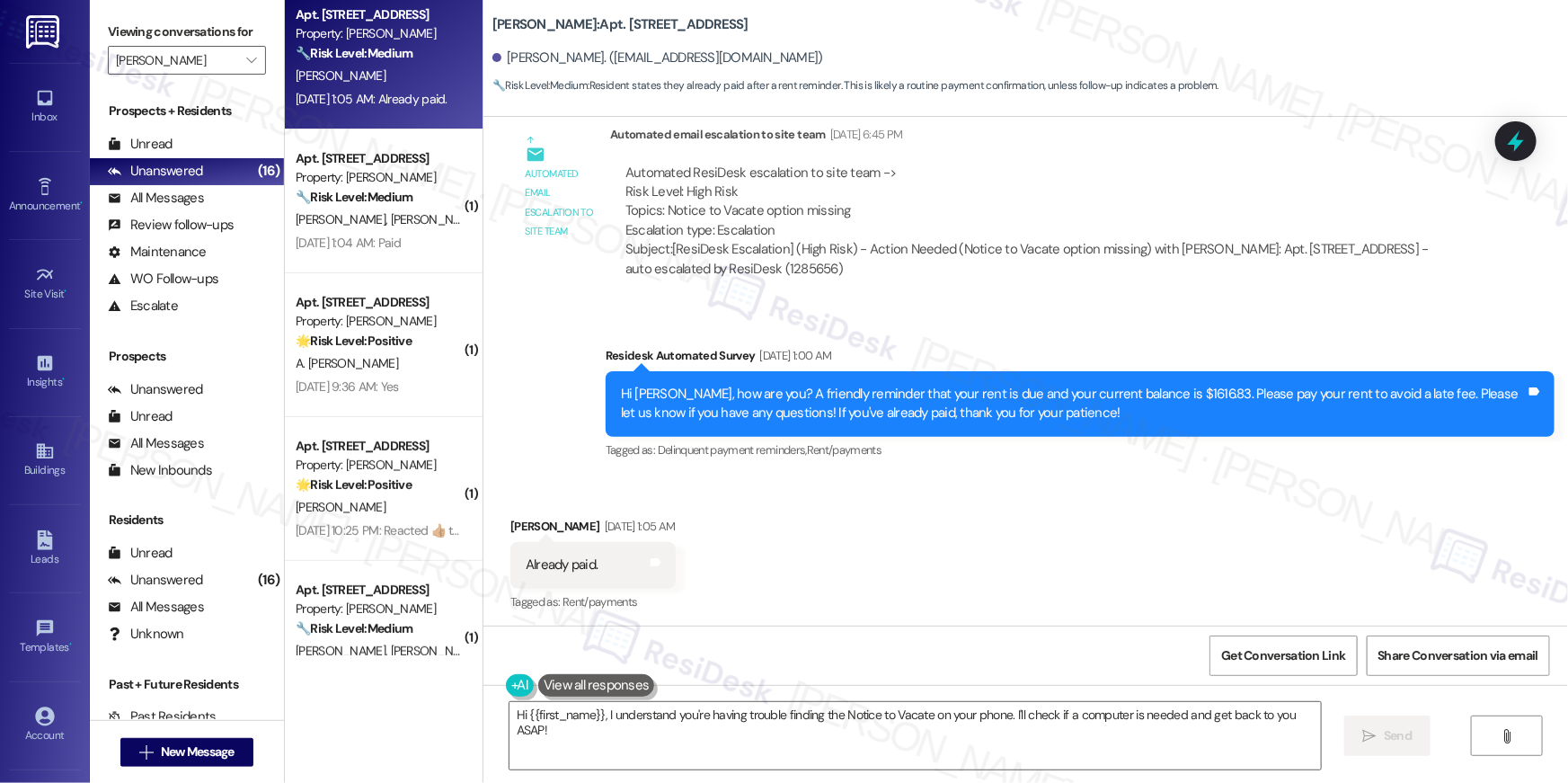
click at [1071, 667] on div "Get Conversation Link Share Conversation via email" at bounding box center [1025, 655] width 1084 height 59
click at [1055, 741] on textarea "Hi {{first_name}}, I understand you're having trouble finding the Notice to Vac…" at bounding box center [915, 735] width 811 height 67
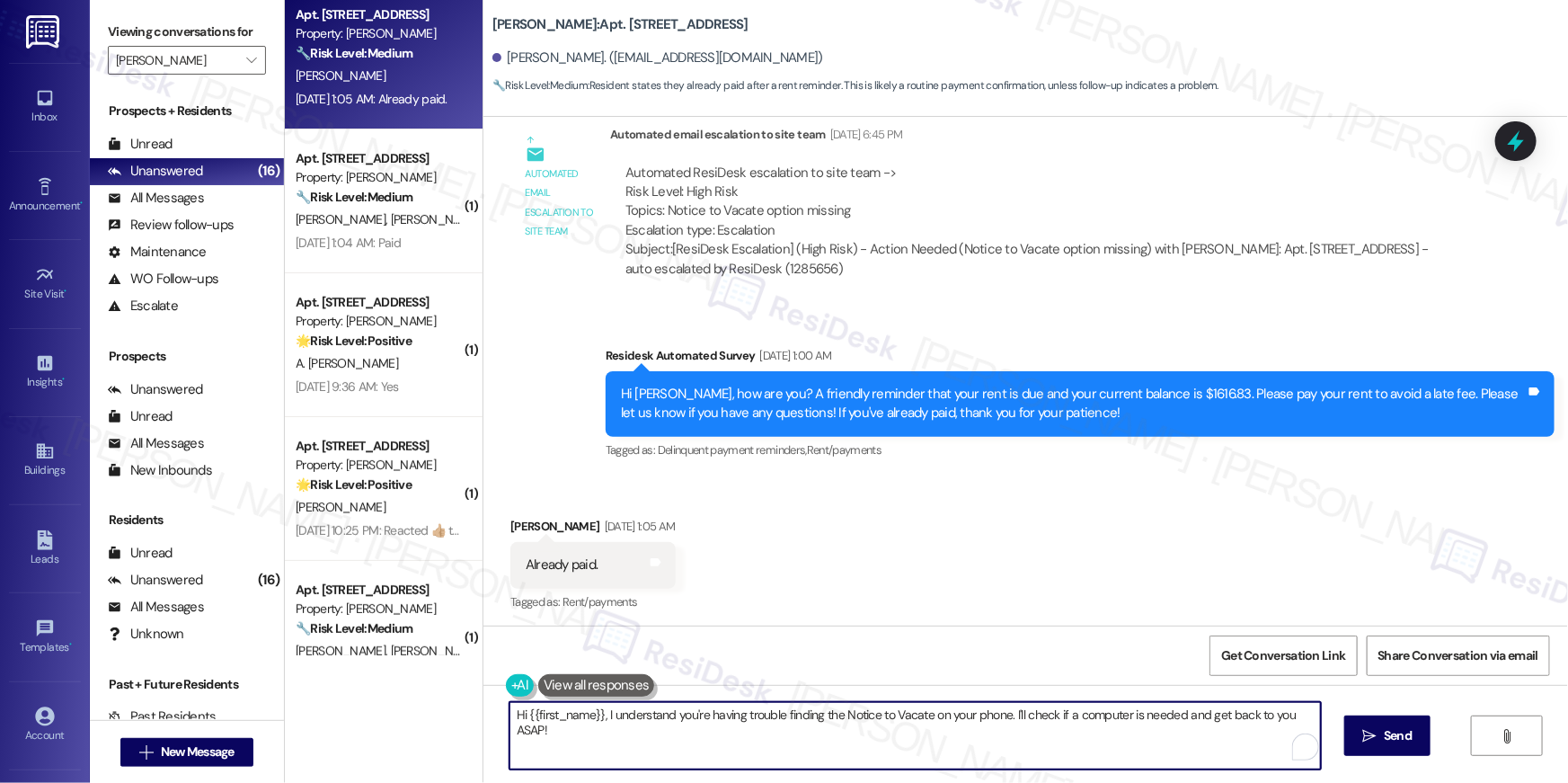
click at [1055, 741] on textarea "Hi {{first_name}}, I understand you're having trouble finding the Notice to Vac…" at bounding box center [915, 735] width 811 height 67
paste textarea "Thank you so much for your rent payment, {{first_name}}. We really appreciate i…"
type textarea "Thank you so much for your rent payment, {{first_name}}. We really appreciate i…"
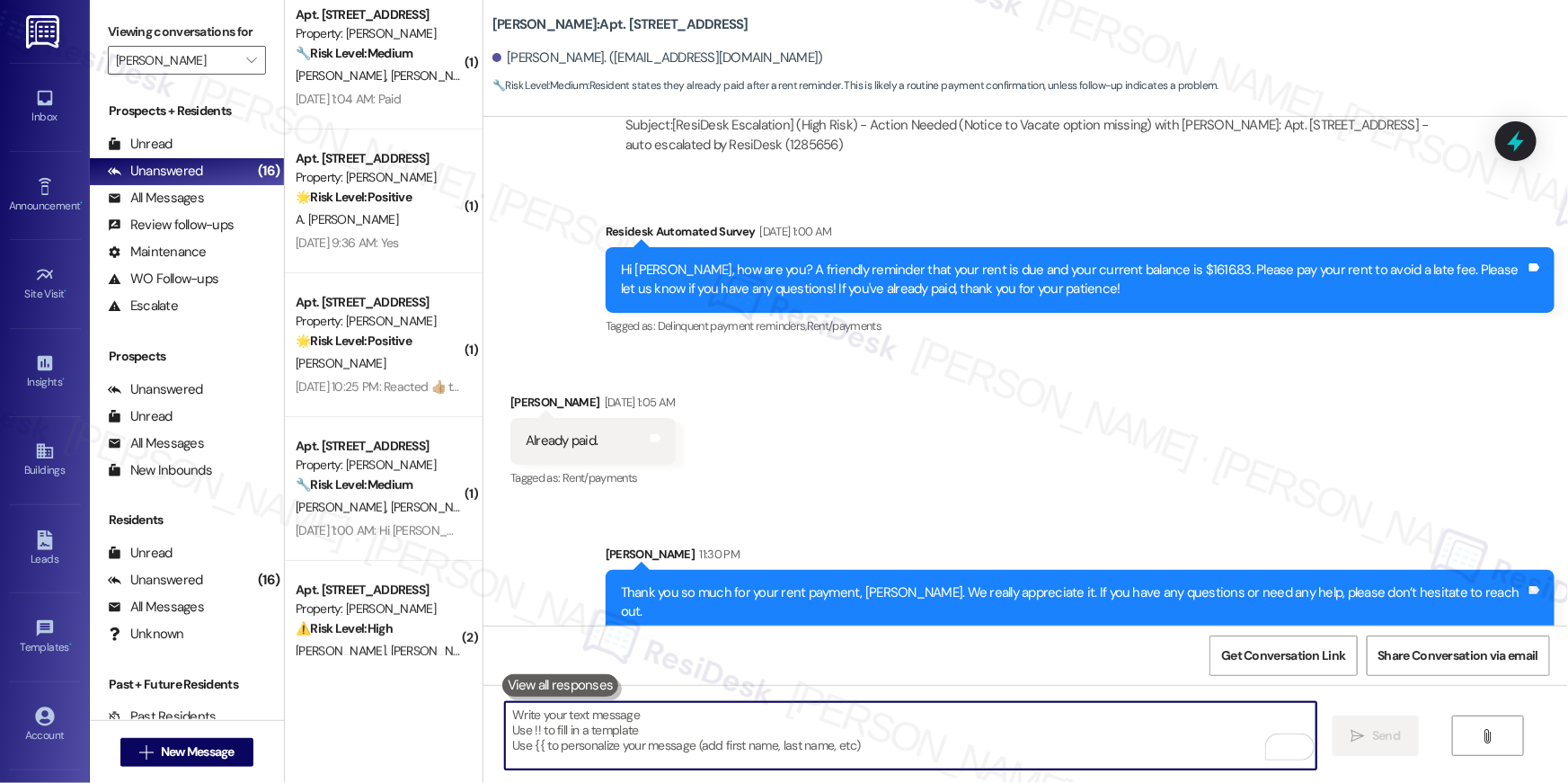
scroll to position [10383, 0]
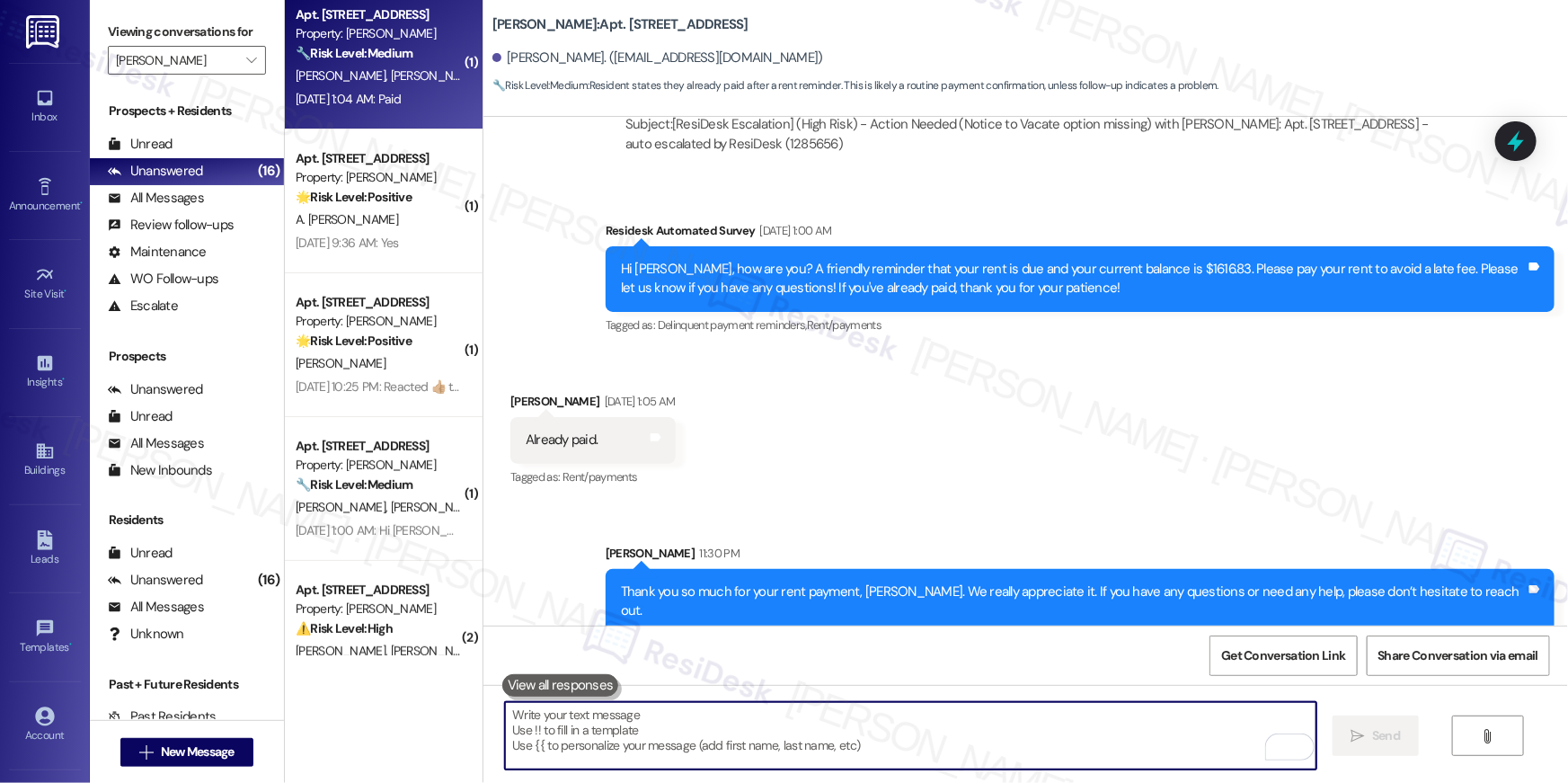
click at [395, 91] on div "Sep 06, 2025 at 1:04 AM: Paid Sep 06, 2025 at 1:04 AM: Paid" at bounding box center [348, 99] width 105 height 17
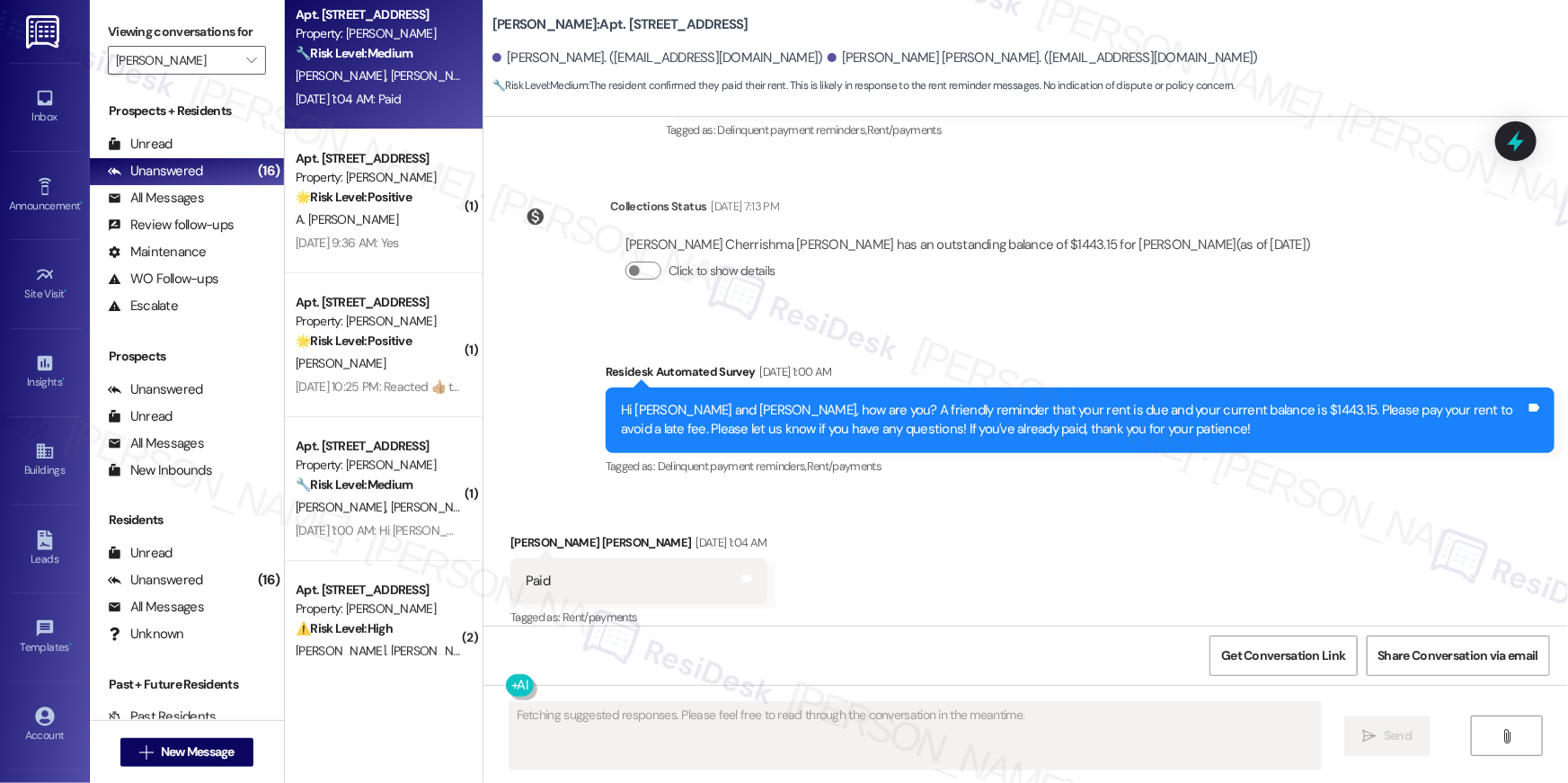
scroll to position [4008, 0]
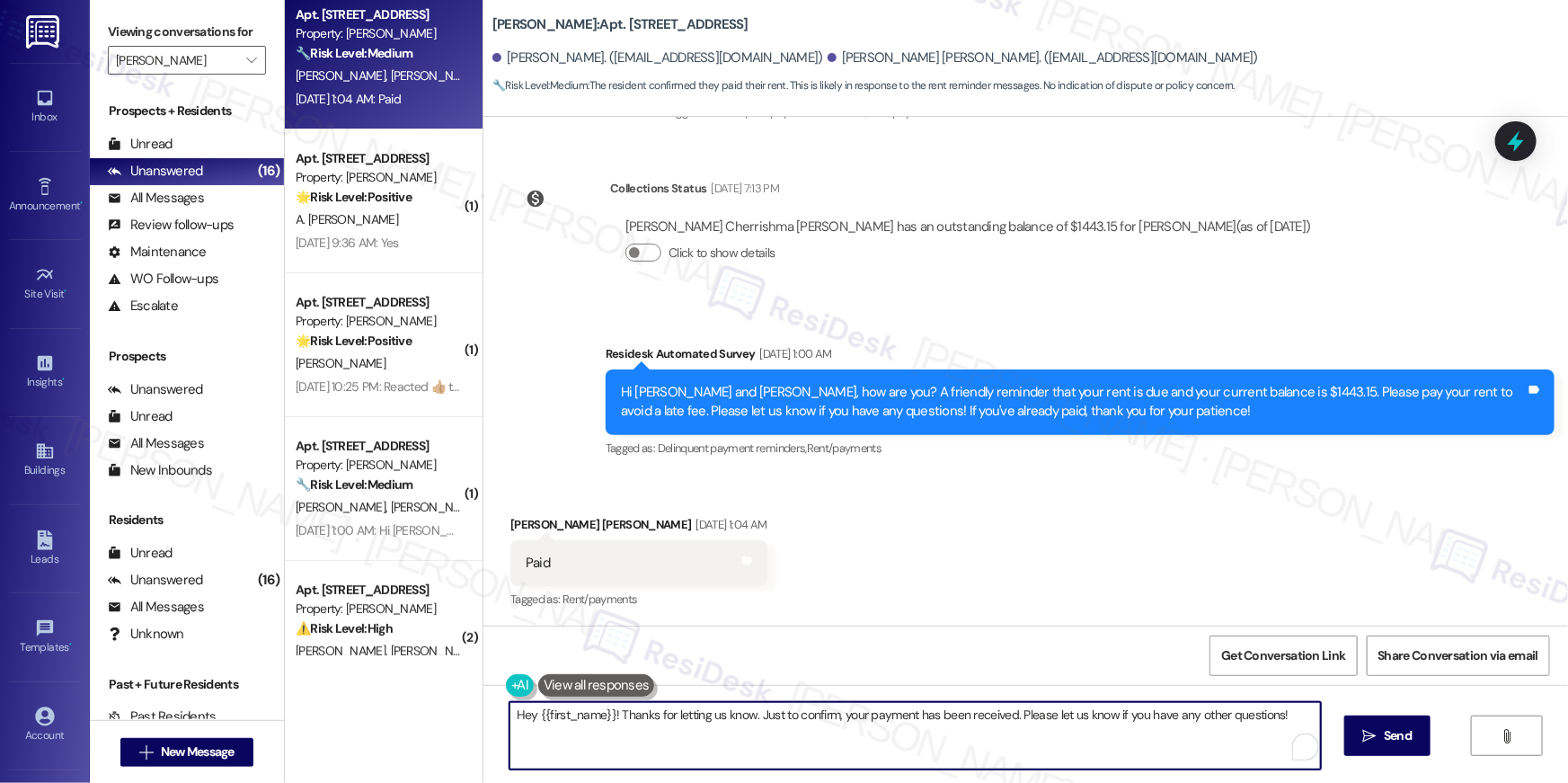
click at [1139, 735] on textarea "Hey {{first_name}}! Thanks for letting us know. Just to confirm, your payment h…" at bounding box center [915, 735] width 811 height 67
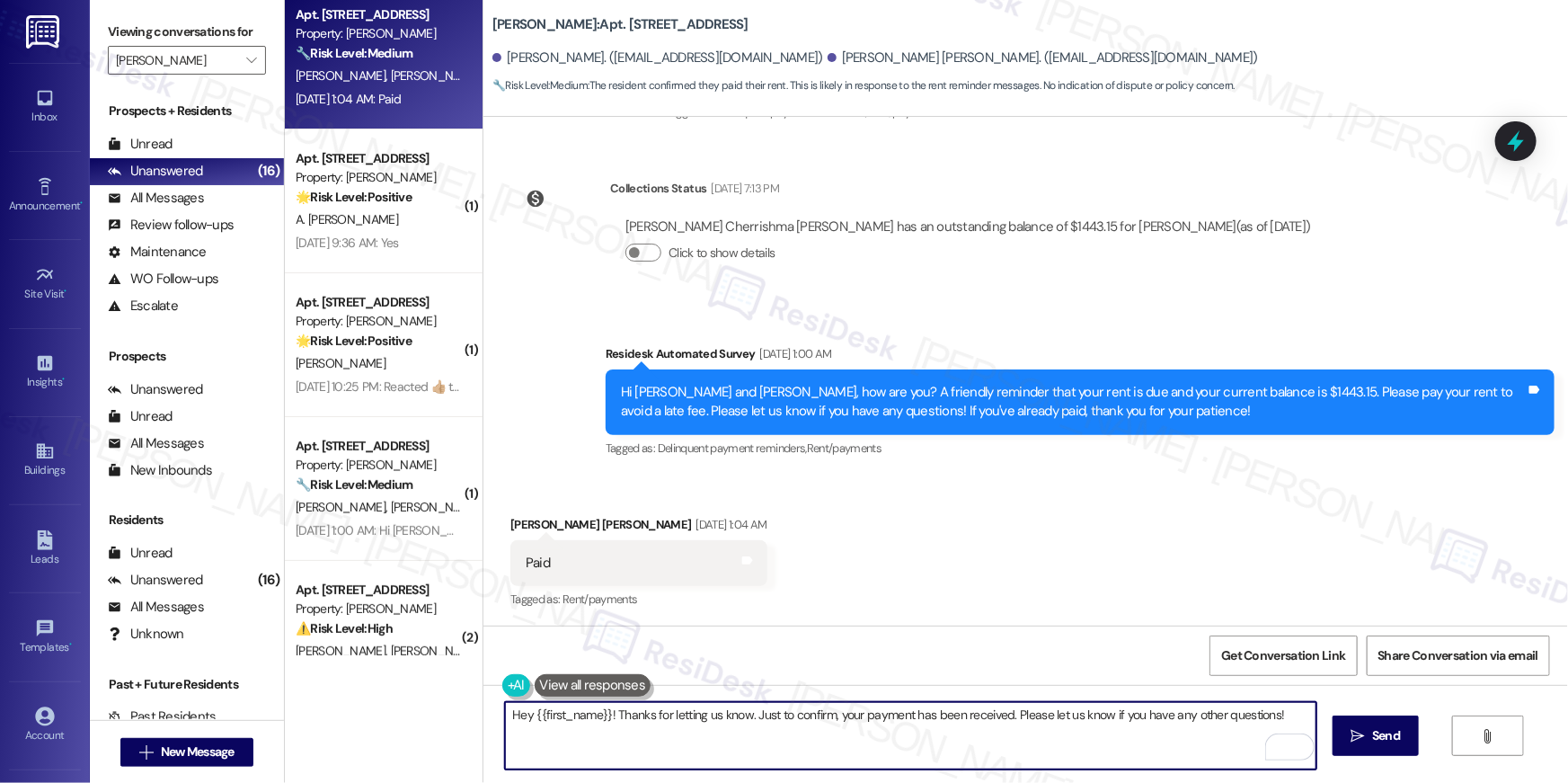
click at [1139, 735] on textarea "Hey {{first_name}}! Thanks for letting us know. Just to confirm, your payment h…" at bounding box center [910, 735] width 811 height 67
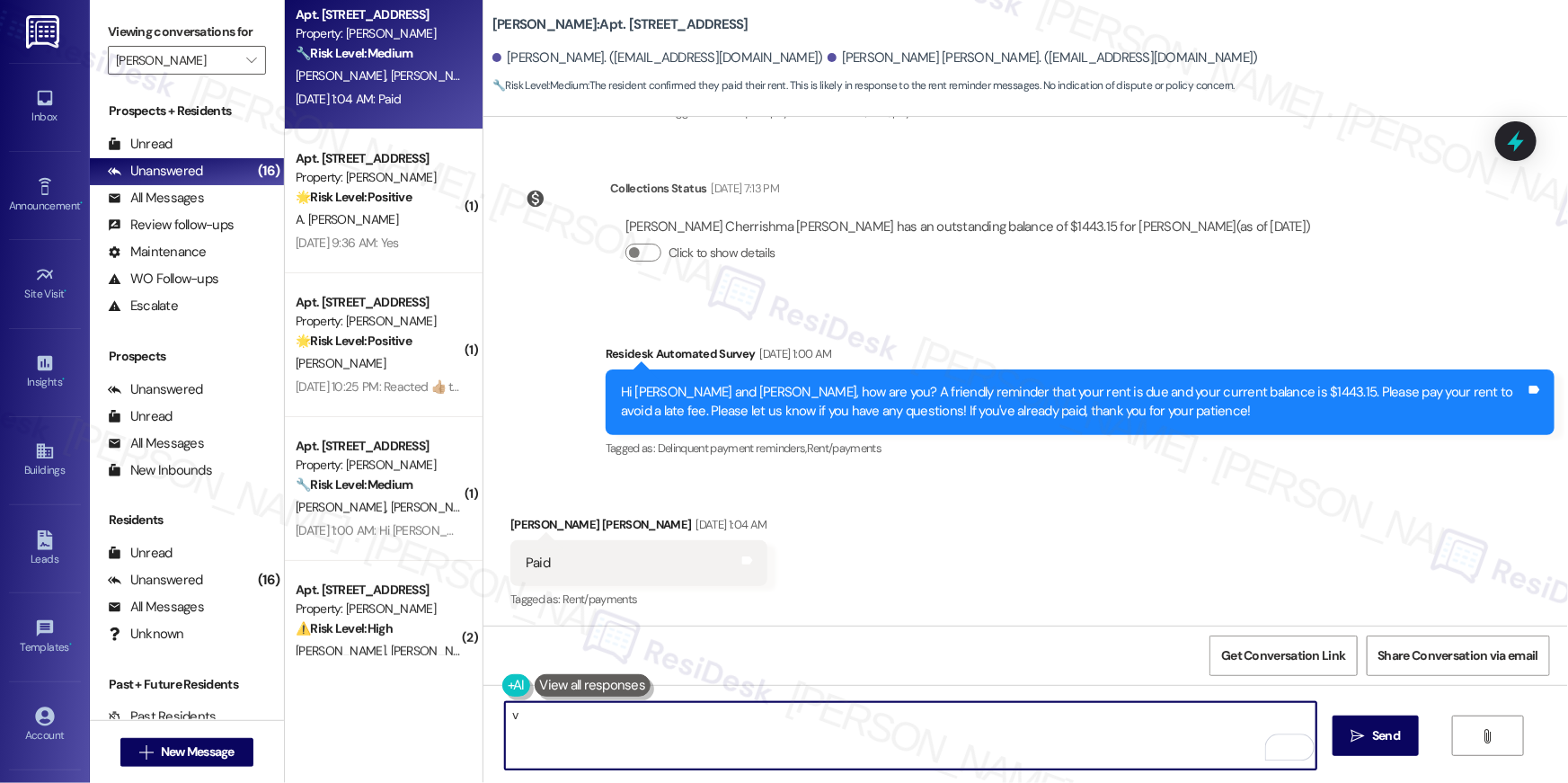
click at [1133, 727] on textarea "v" at bounding box center [910, 735] width 811 height 67
paste textarea "Thank you so much for your rent payment, {{first_name}}. We really appreciate i…"
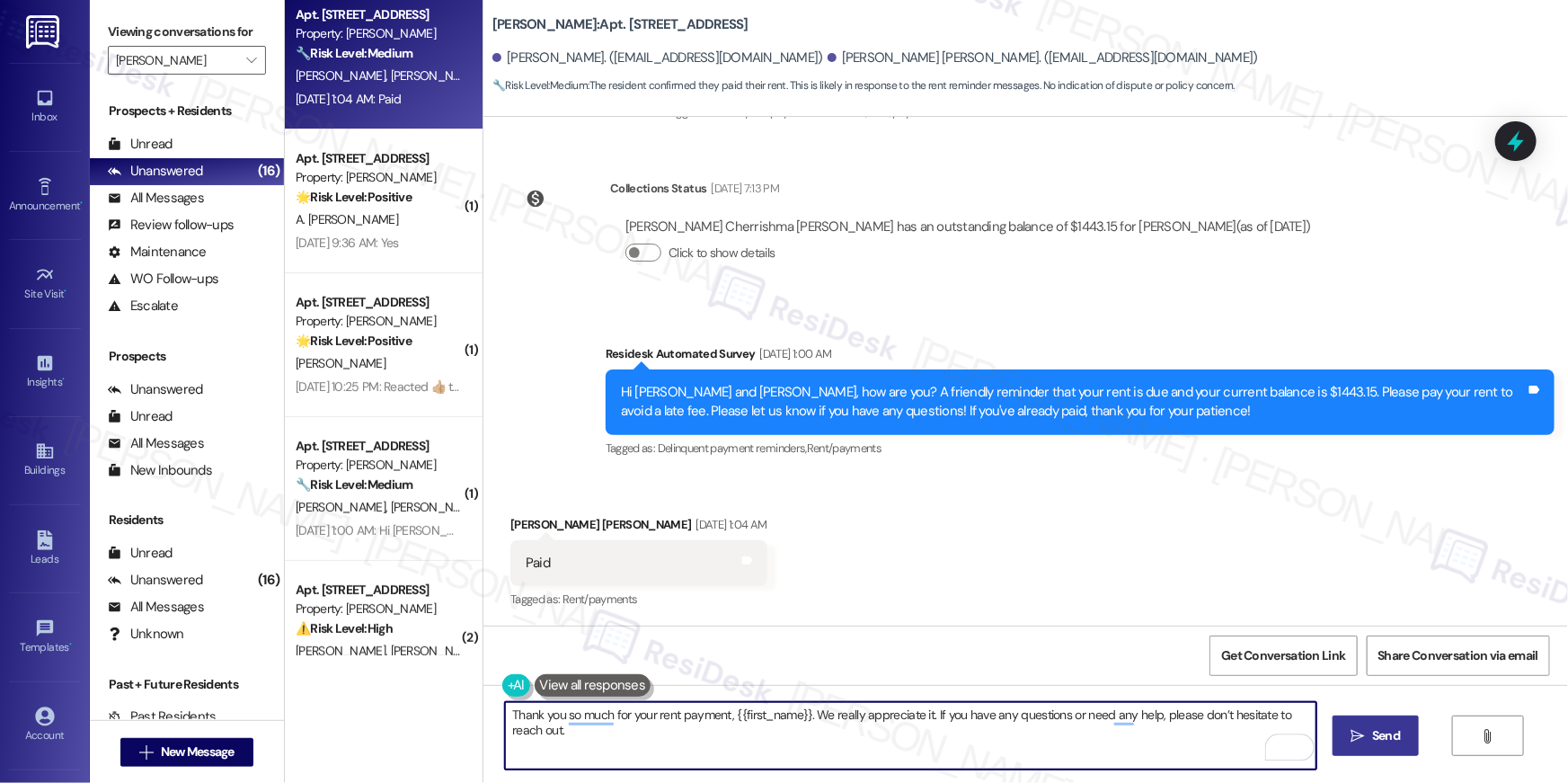
type textarea "Thank you so much for your rent payment, {{first_name}}. We really appreciate i…"
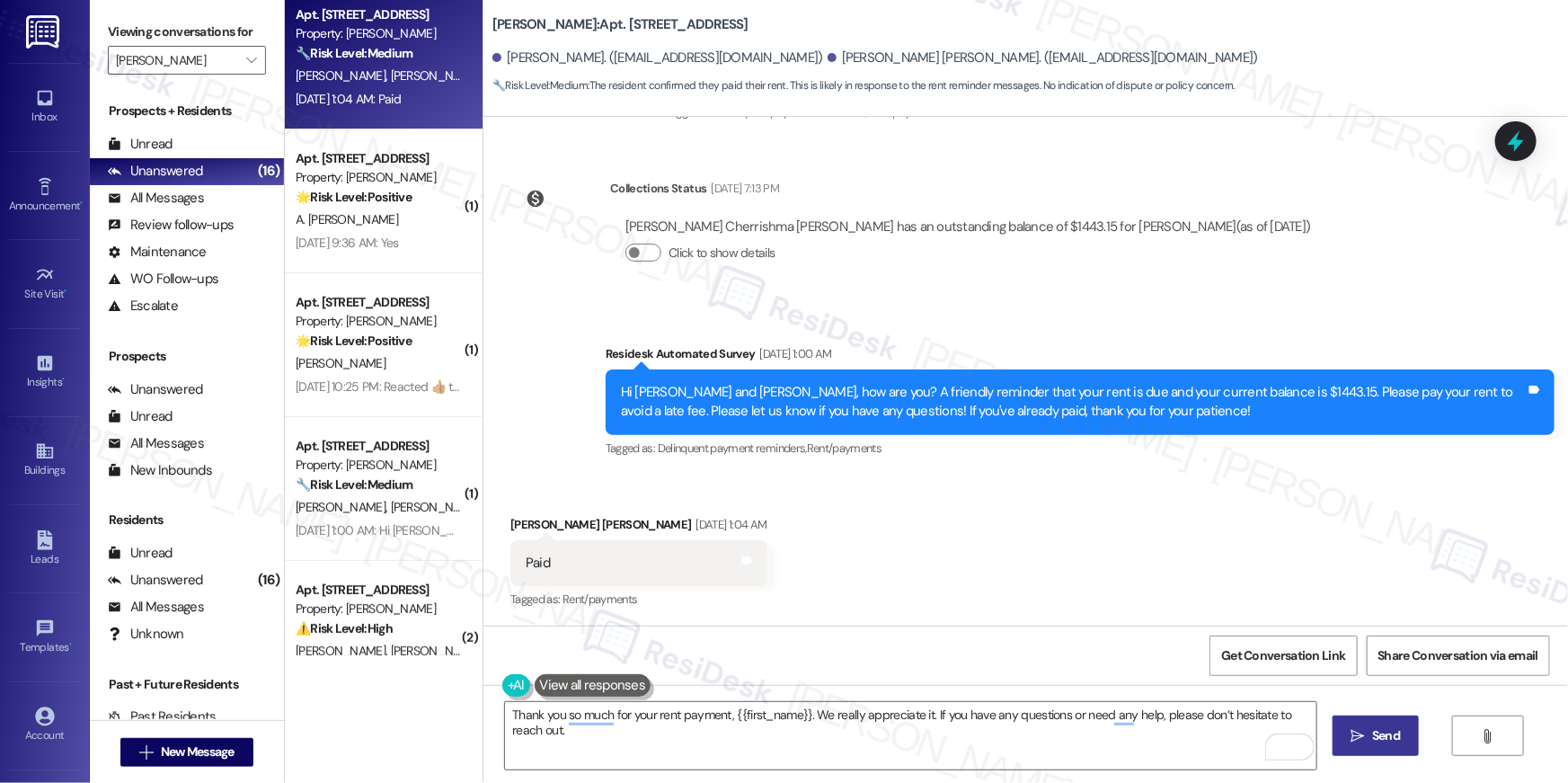
click at [1384, 732] on span "Send" at bounding box center [1386, 735] width 28 height 19
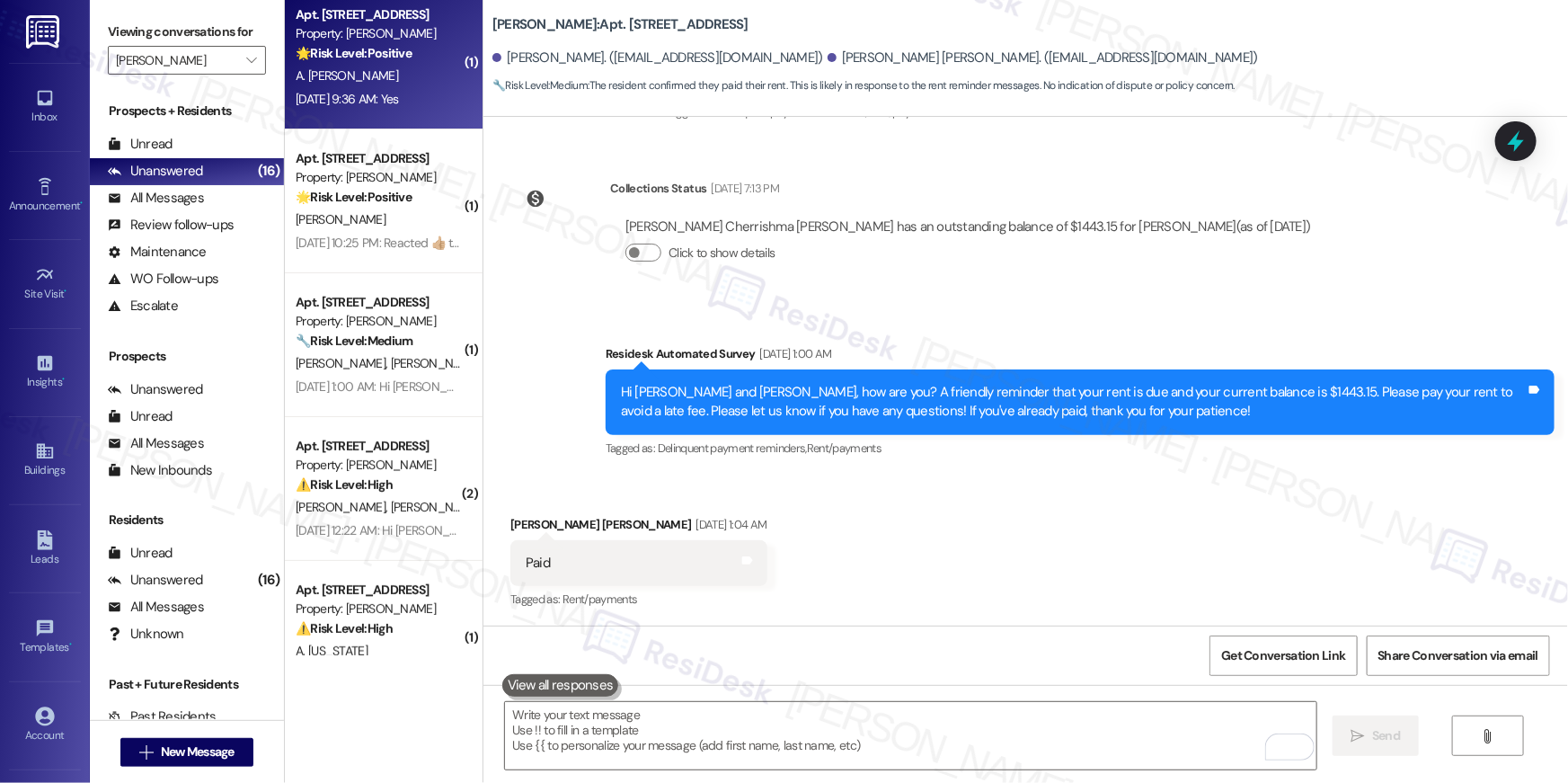
click at [399, 101] on div "Sep 06, 2025 at 9:36 AM: Yes Sep 06, 2025 at 9:36 AM: Yes" at bounding box center [347, 99] width 103 height 17
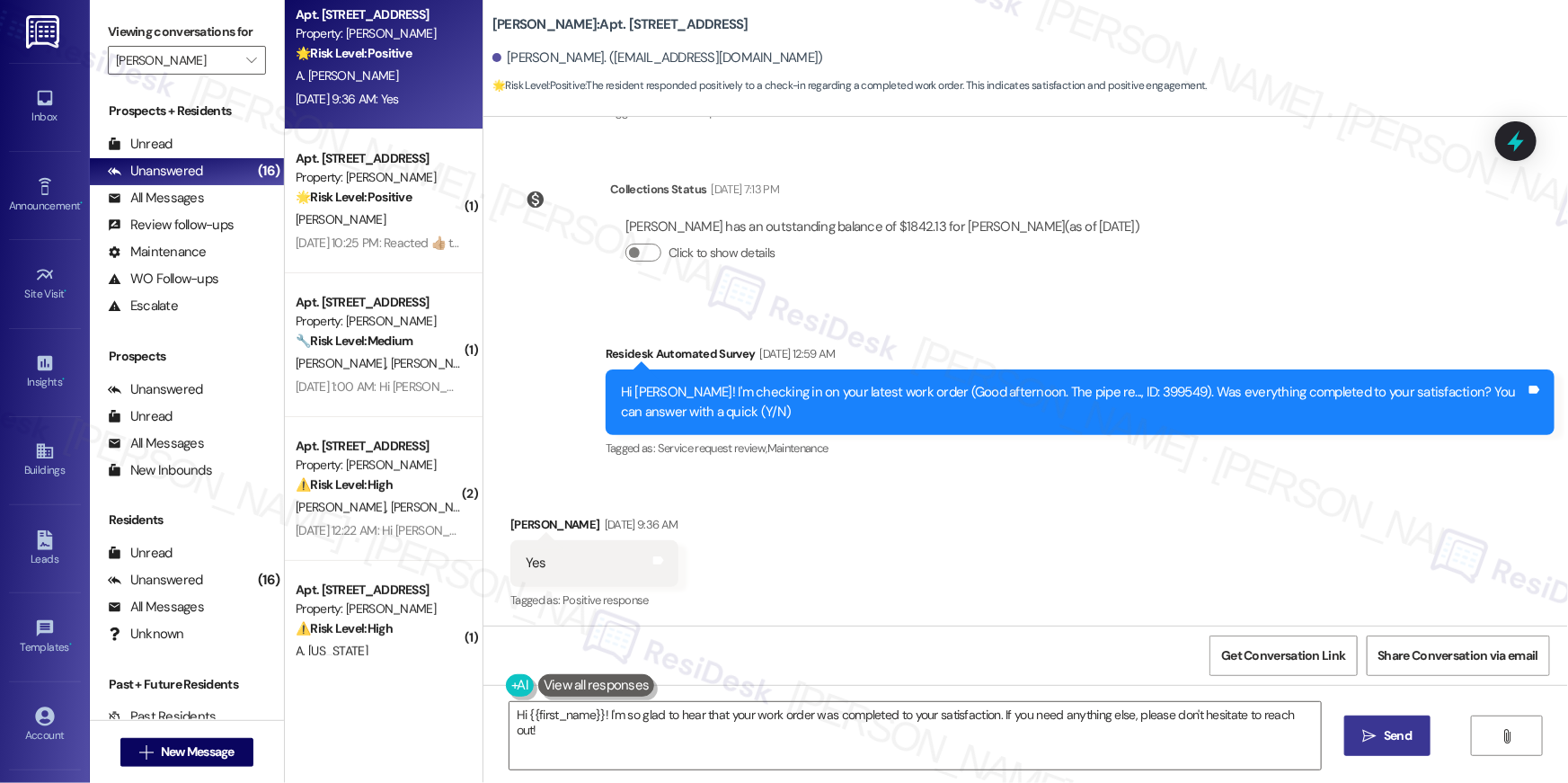
scroll to position [4081, 0]
click at [898, 750] on textarea "Hi {{first_name}}! I'm so glad to hear that your work order was completed to yo…" at bounding box center [915, 735] width 811 height 67
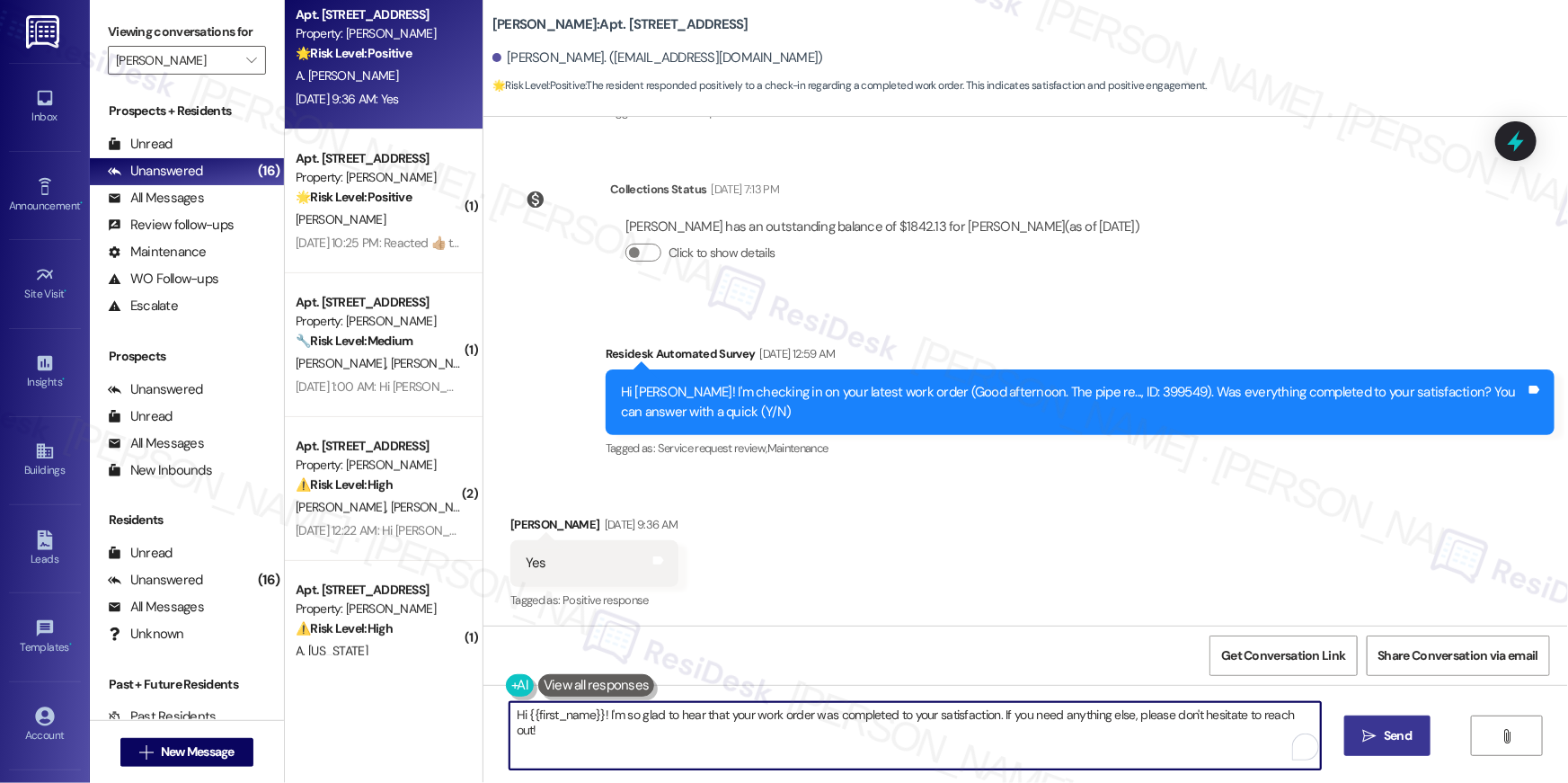
paste textarea ", I’m happy to hear your work order has been completed! If anything else comes …"
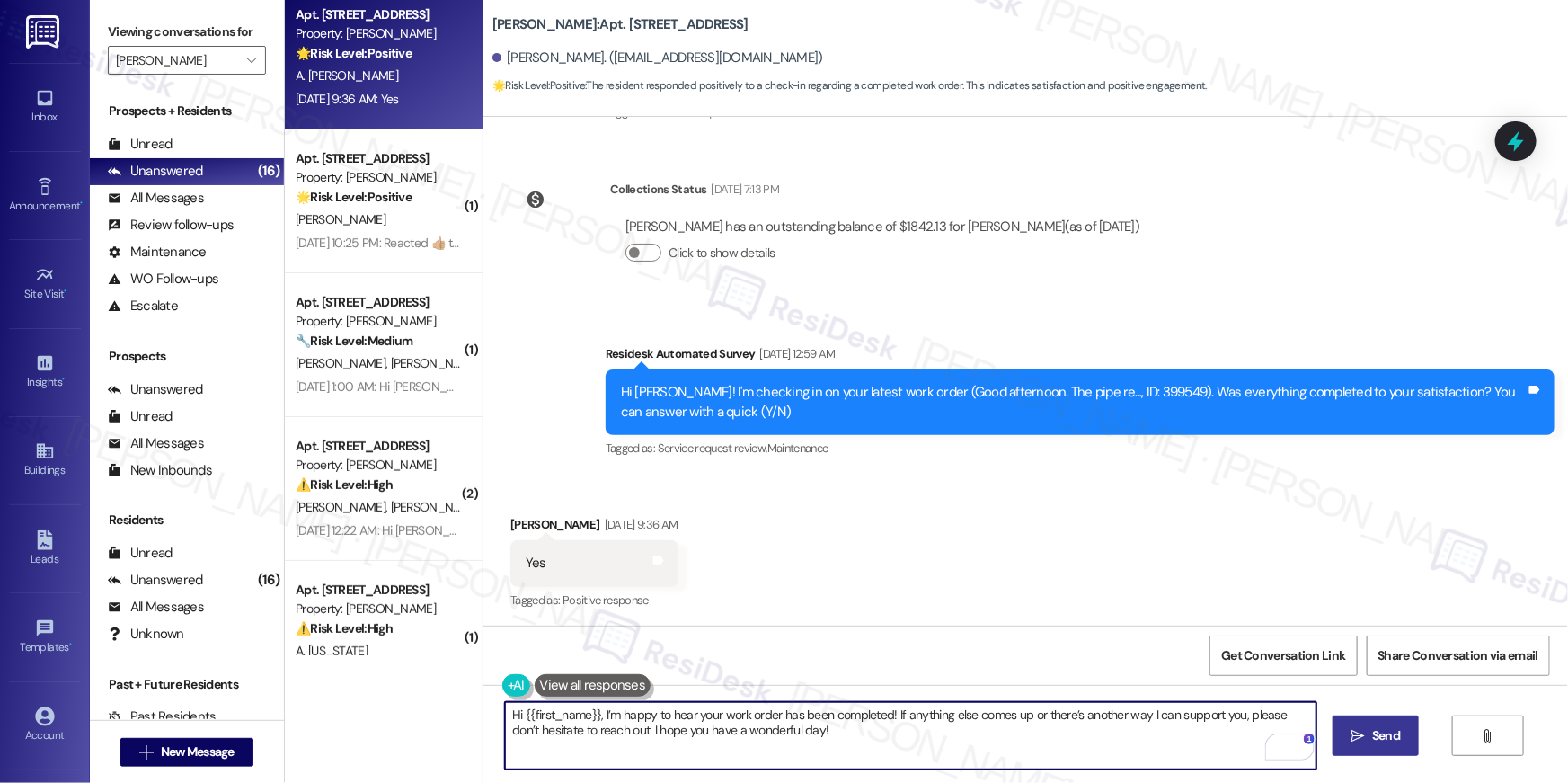
click at [940, 761] on textarea "Hi {{first_name}}, I’m happy to hear your work order has been completed! If any…" at bounding box center [910, 735] width 811 height 67
type textarea "Hi {{first_name}}, I’m happy to hear your work order has been completed! If any…"
click at [1366, 752] on button " Send" at bounding box center [1376, 736] width 87 height 40
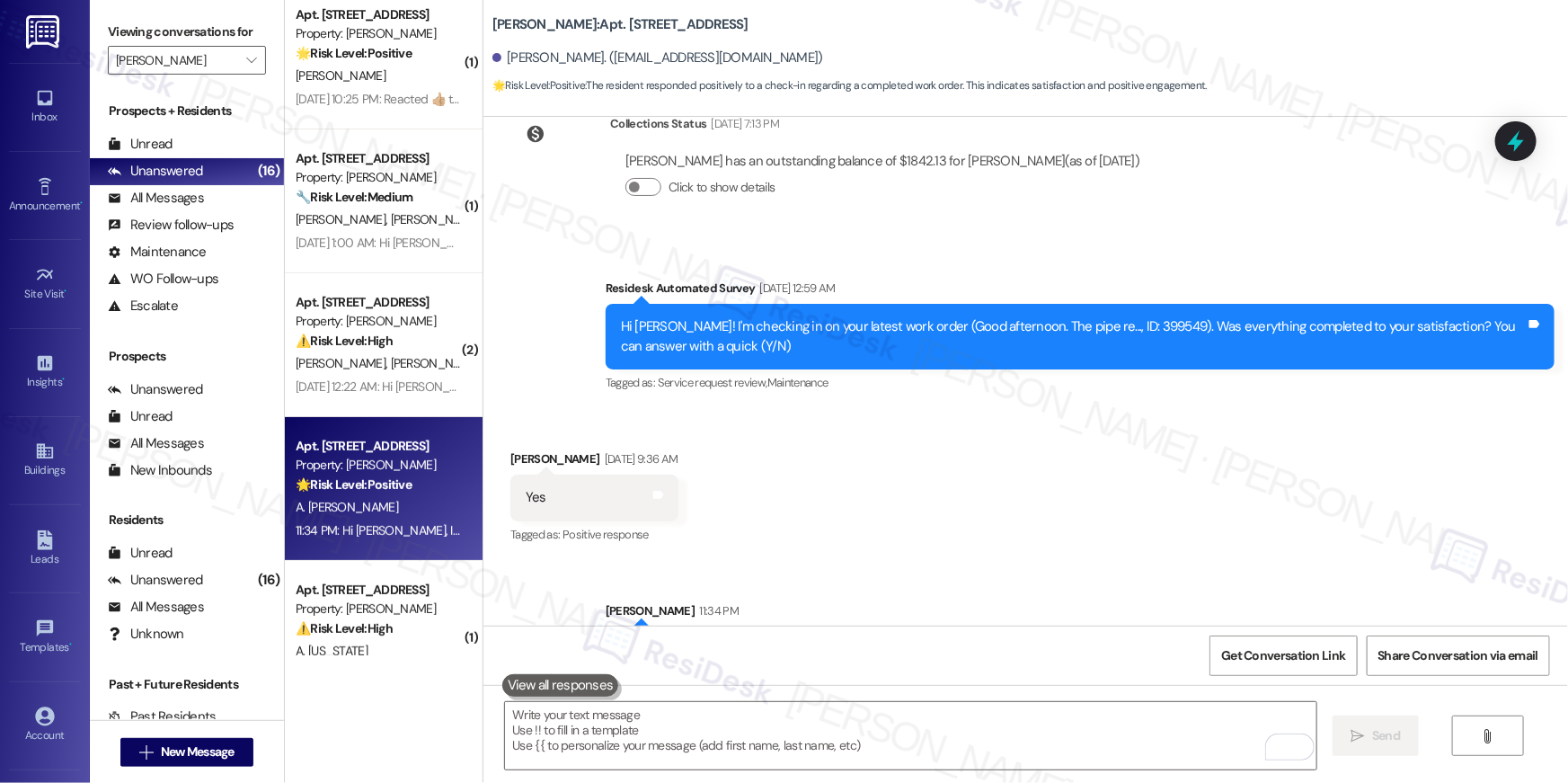
scroll to position [4225, 0]
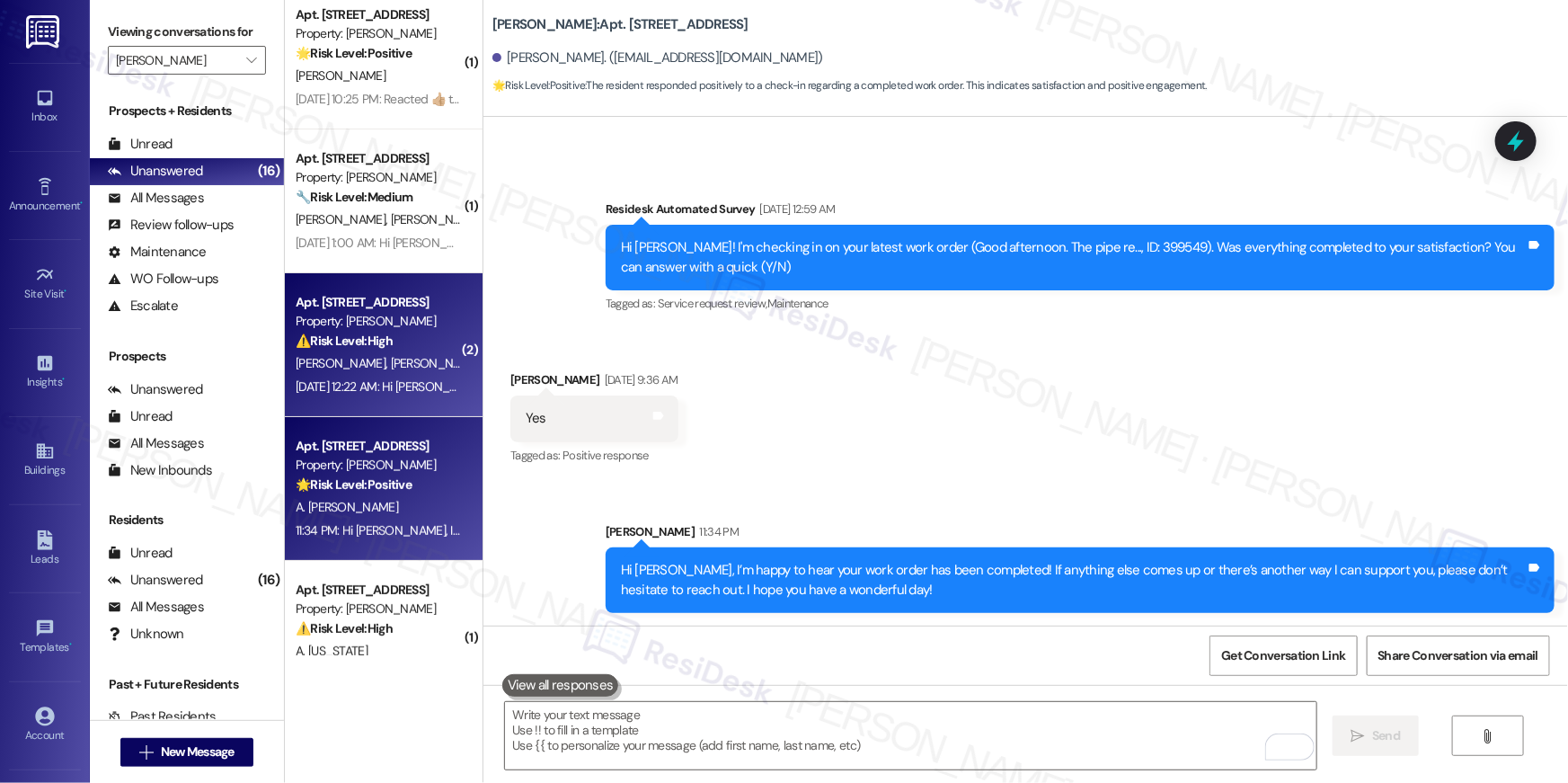
click at [395, 379] on div "Sep 05, 2025 at 12:22 AM: Hi Hema Priyanka, Naga Sai Sriram and Reshma , thank …" at bounding box center [1017, 386] width 1445 height 17
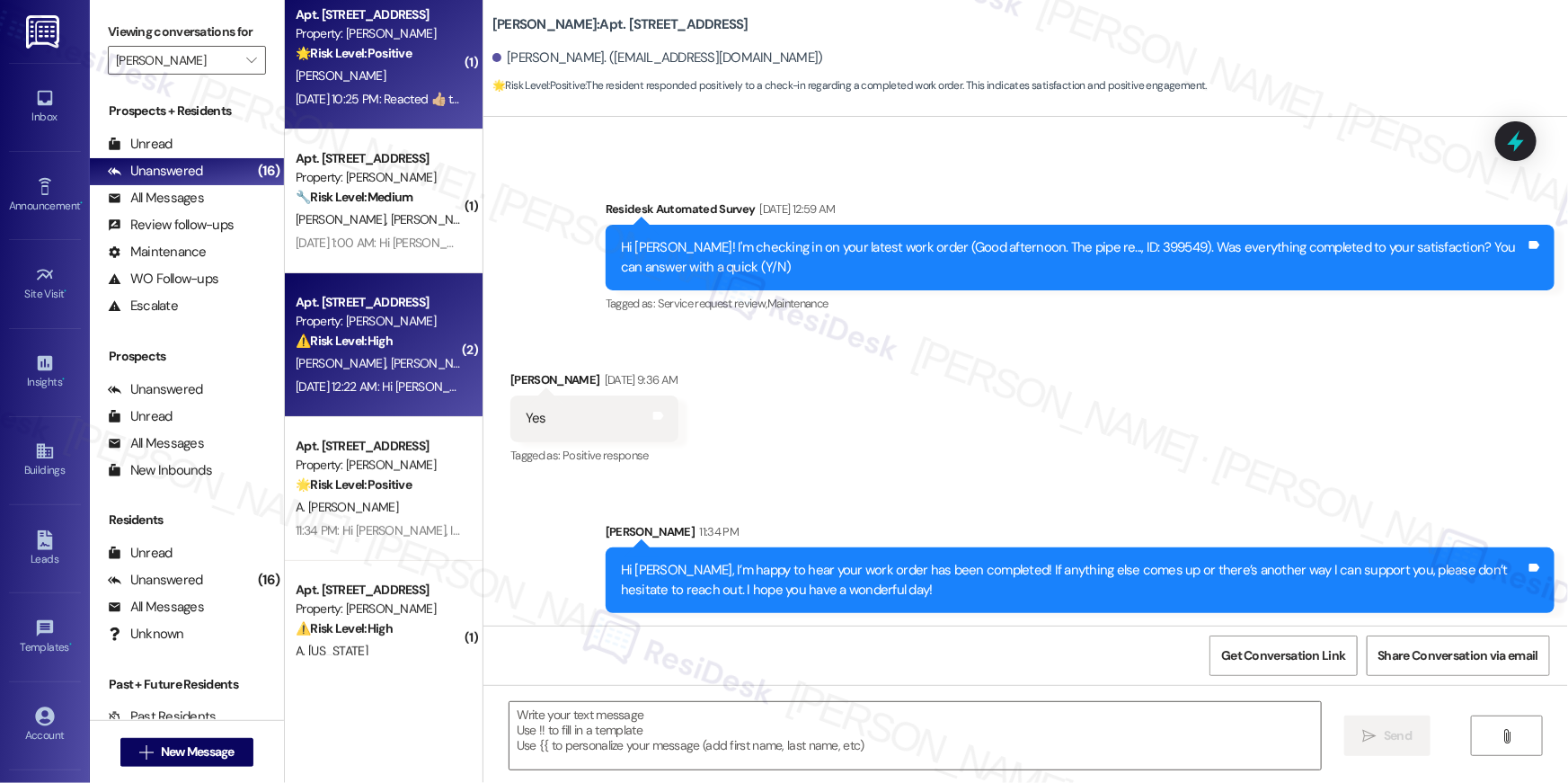
type textarea "Fetching suggested responses. Please feel free to read through the conversation…"
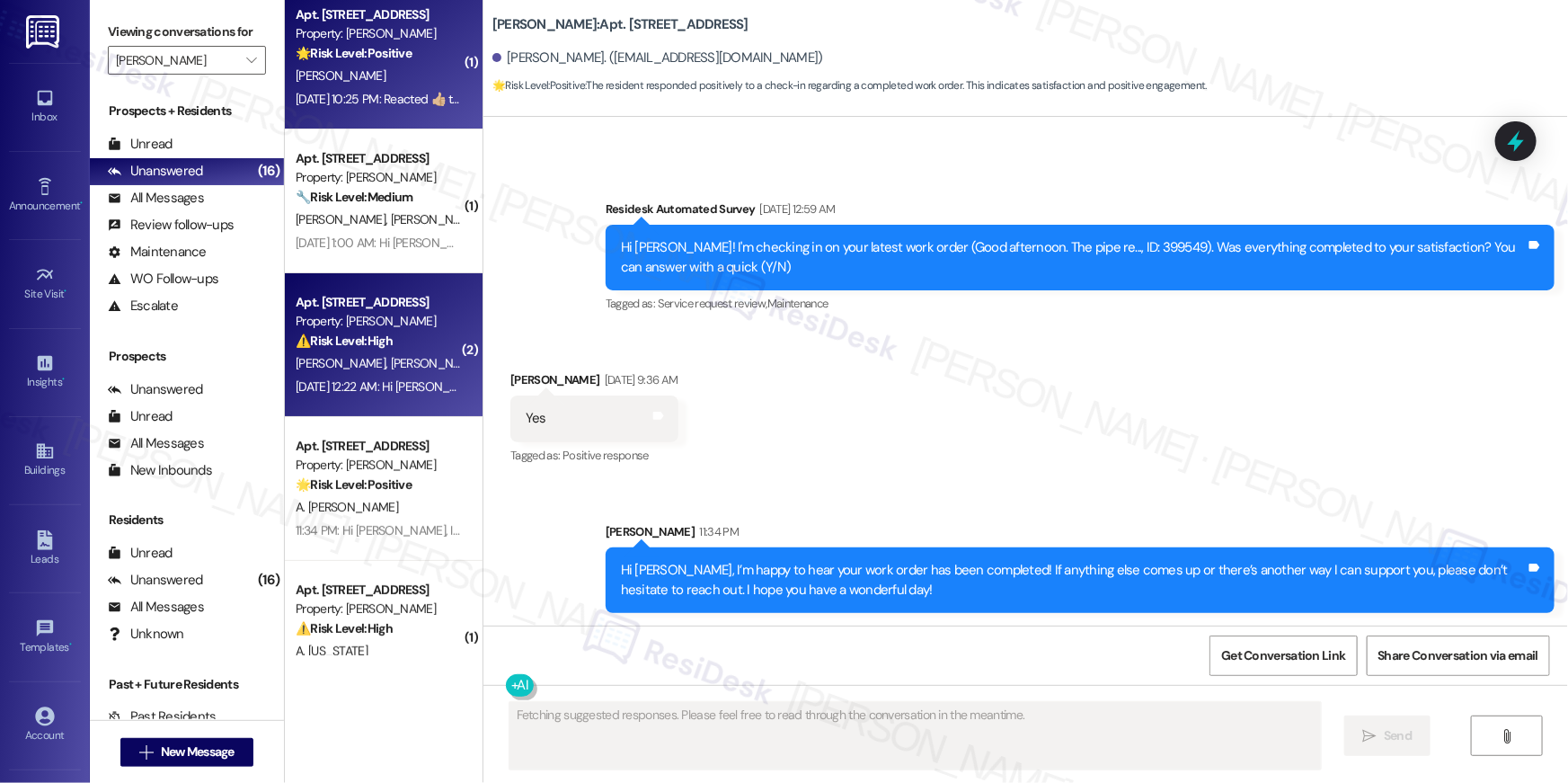
click at [372, 20] on div "Apt. 1116, 1113 Powers Ferry Place SE" at bounding box center [378, 15] width 166 height 19
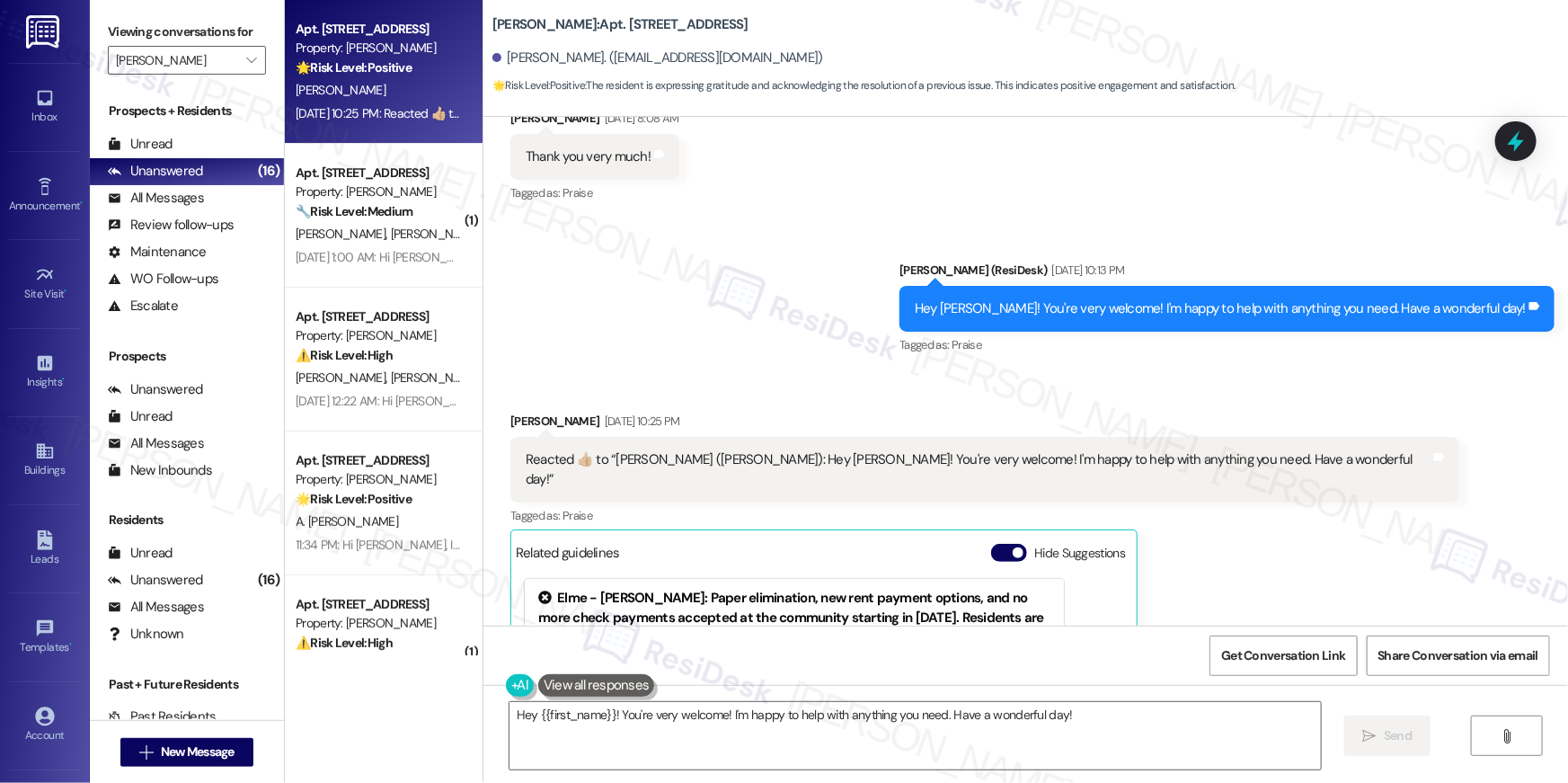
scroll to position [24958, 0]
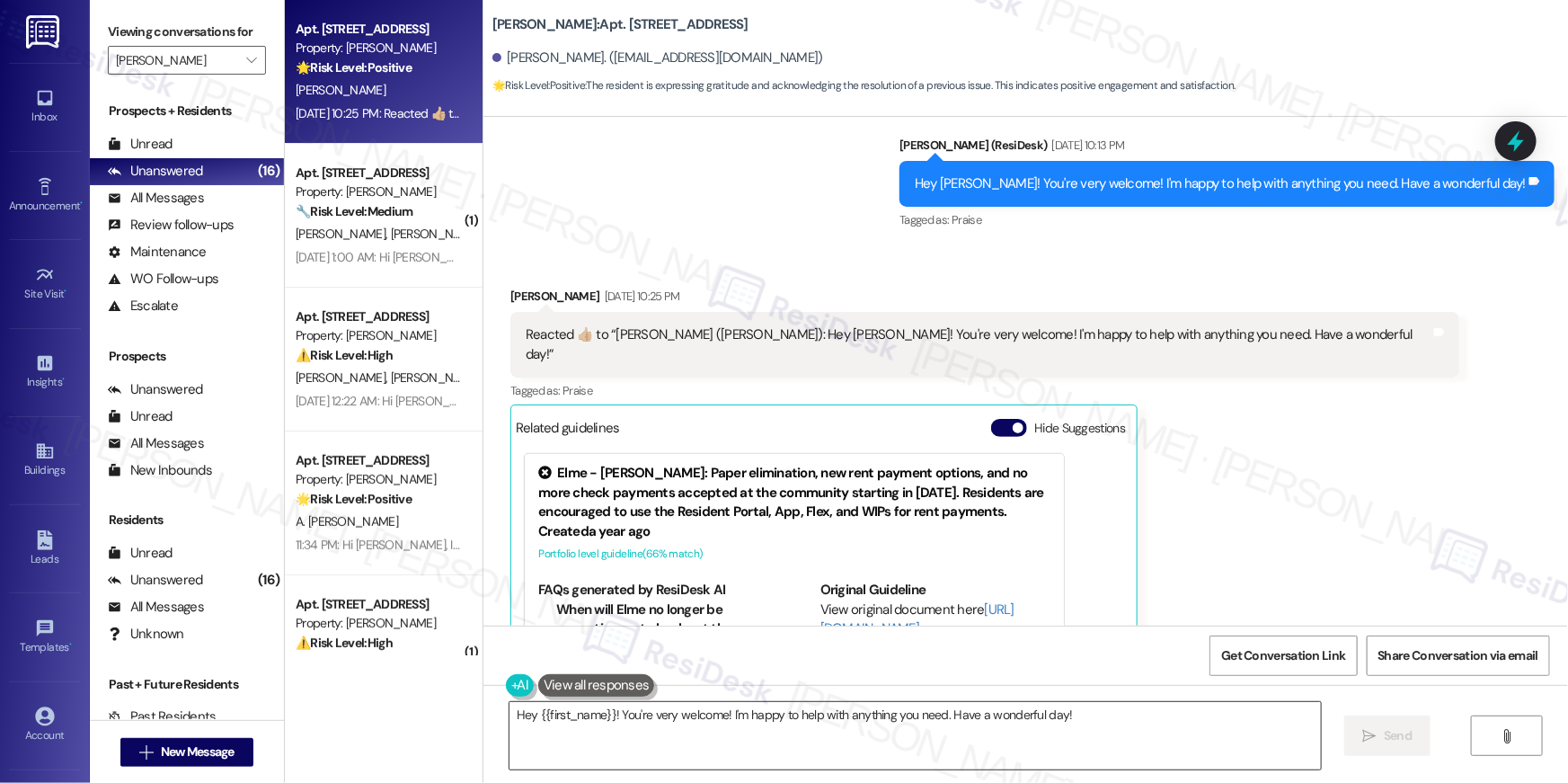
click at [1118, 741] on textarea "Hey {{first_name}}! You're very welcome! I'm happy to help with anything you ne…" at bounding box center [915, 735] width 811 height 67
click at [1117, 741] on textarea "Hey {{first_name}}! You're very welcome! I'm happy to help with anything you ne…" at bounding box center [915, 735] width 811 height 67
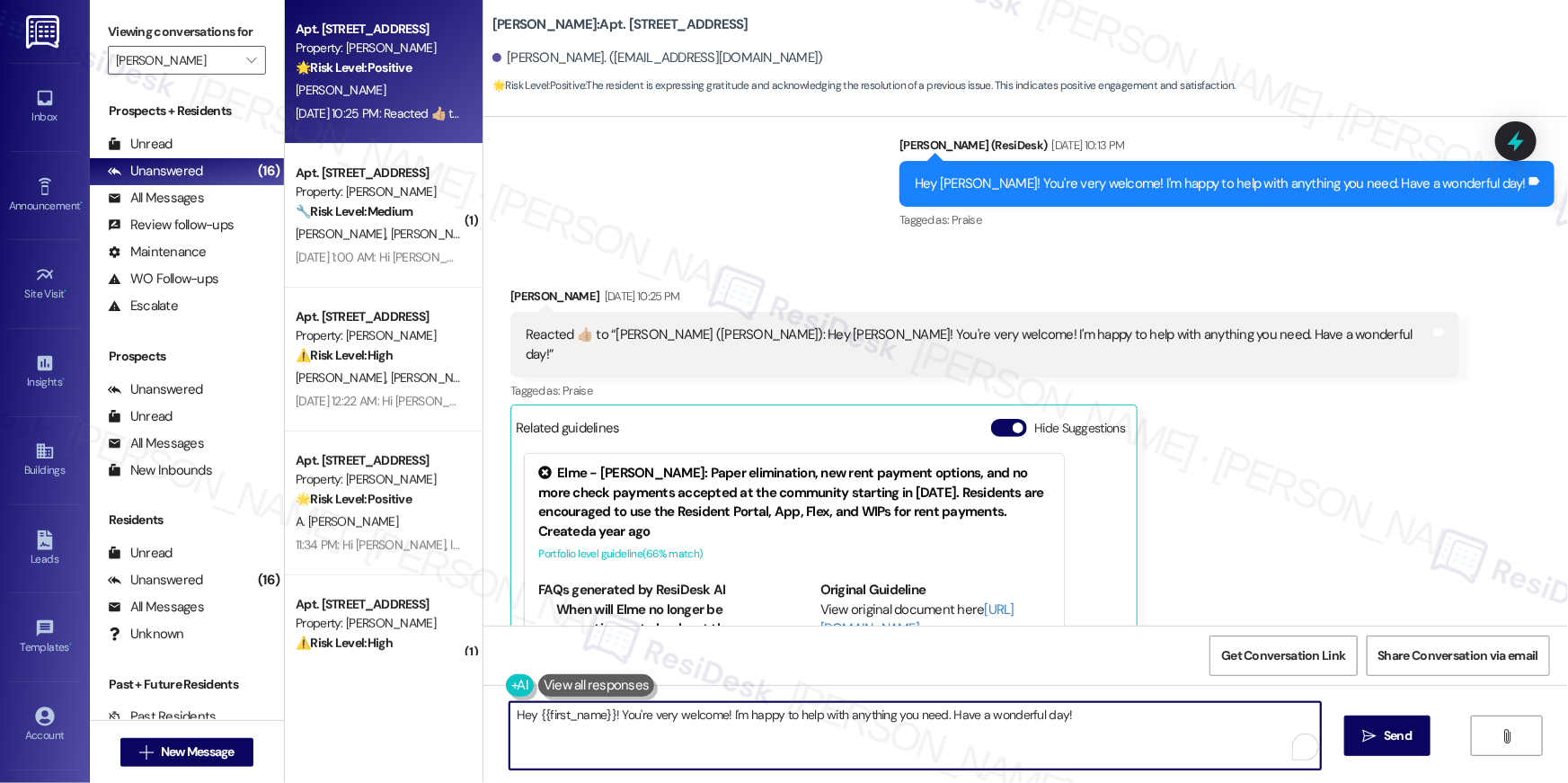
click at [1117, 741] on textarea "Hey {{first_name}}! You're very welcome! I'm happy to help with anything you ne…" at bounding box center [915, 735] width 811 height 67
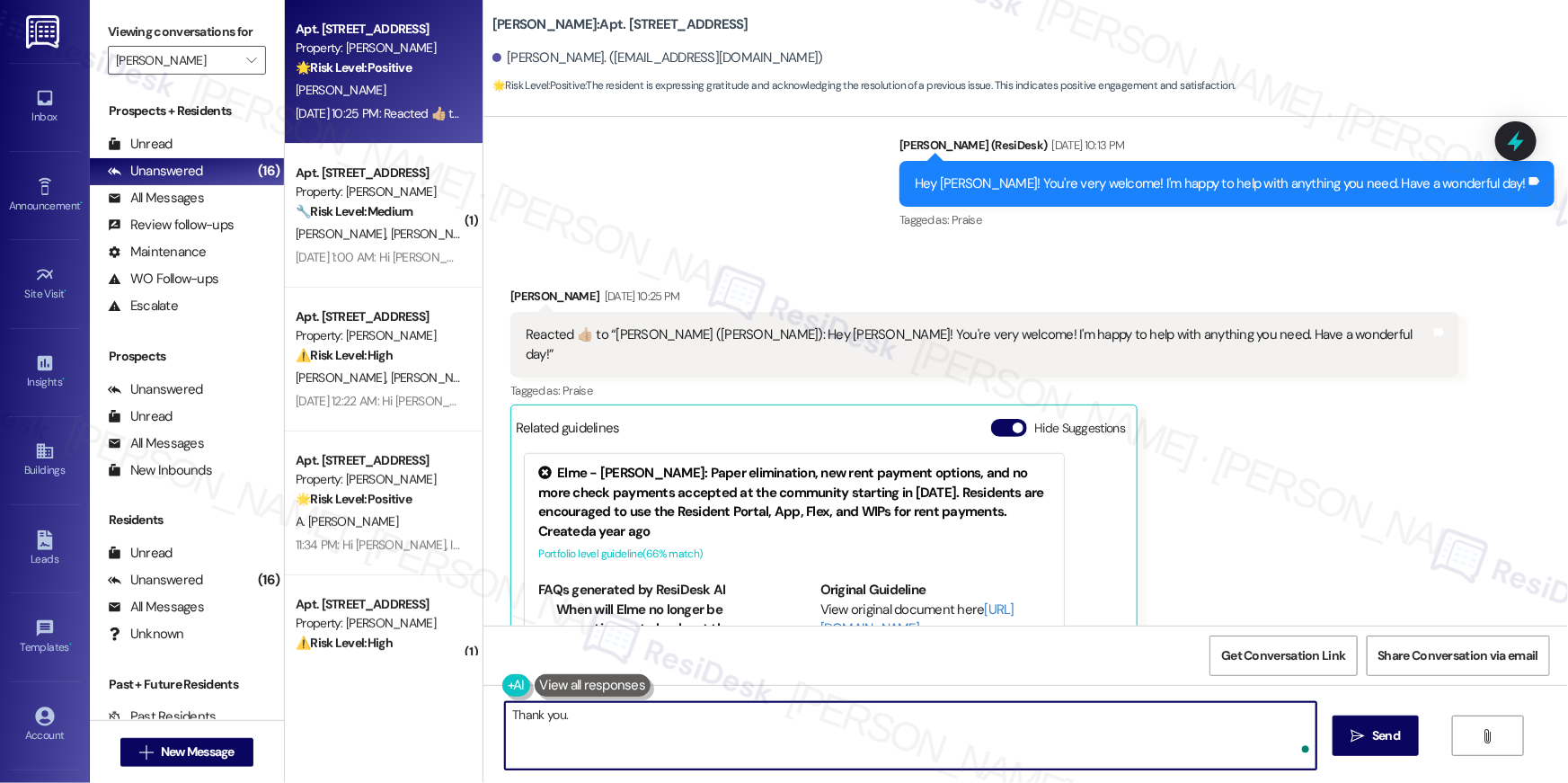
type textarea "Thank you."
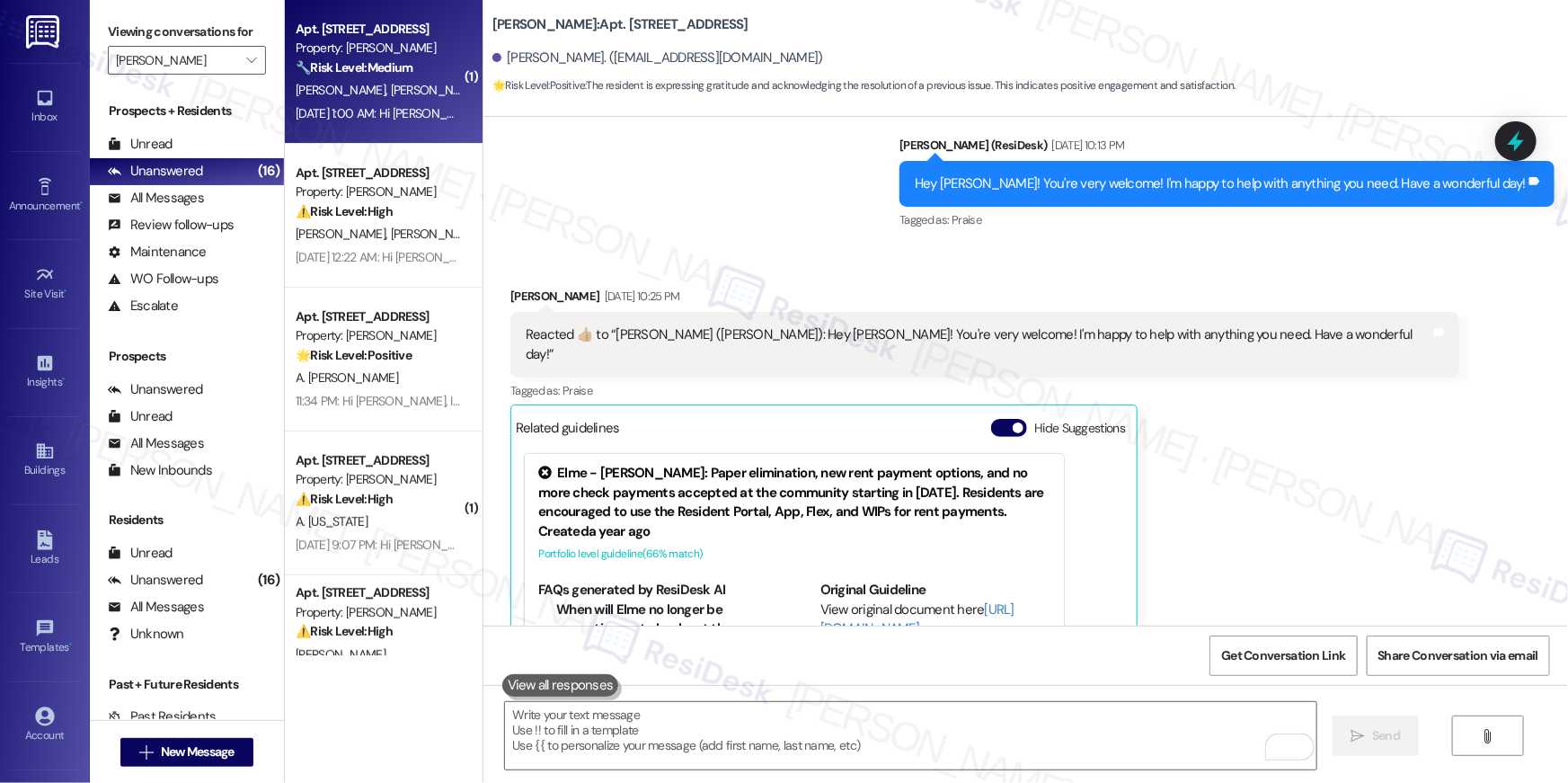
click at [361, 114] on div "Sep 06, 2025 at 1:00 AM: Hi Elisee and Cyncere, how are you? A friendly reminde…" at bounding box center [1043, 113] width 1495 height 17
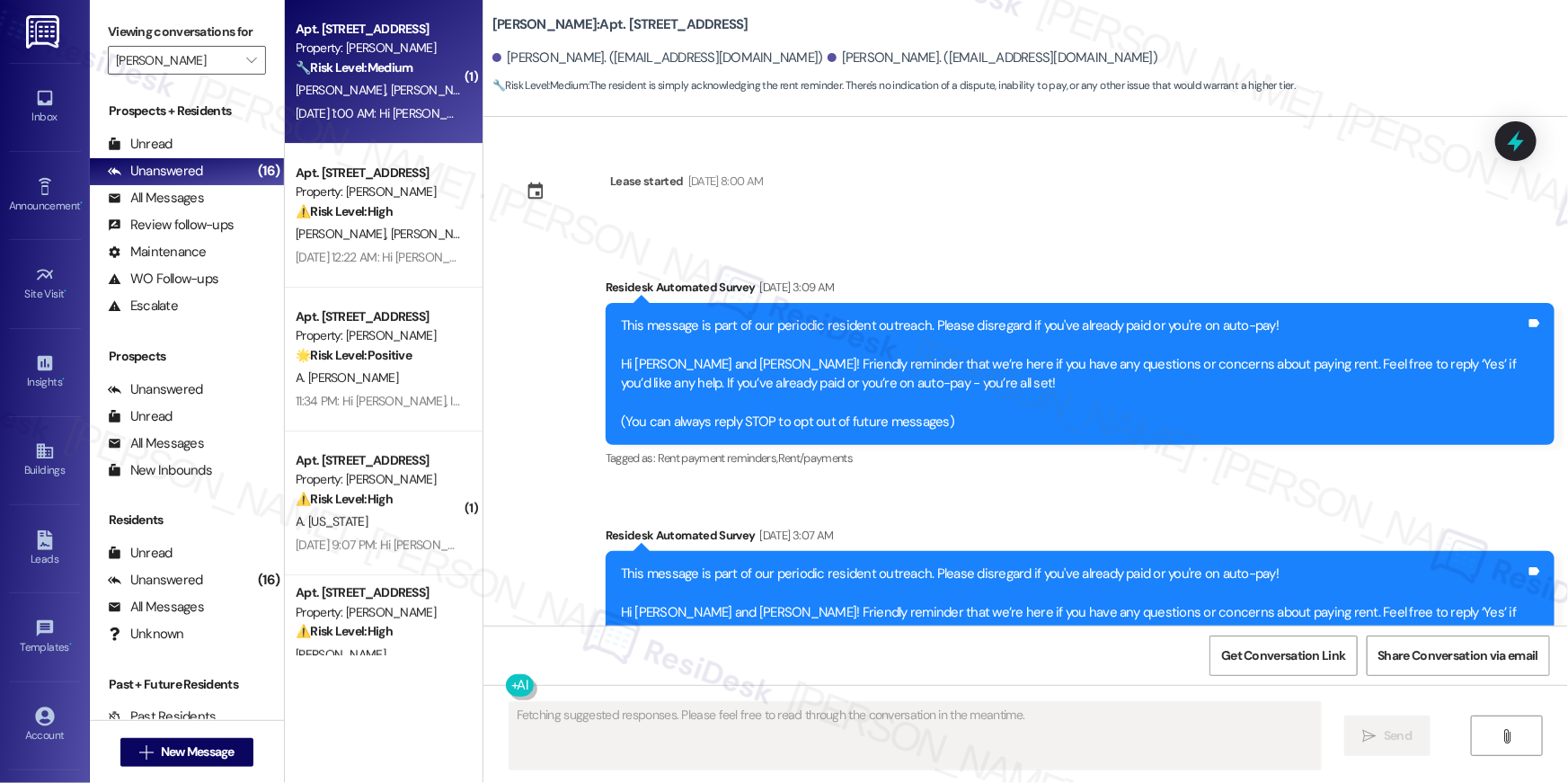
scroll to position [15263, 0]
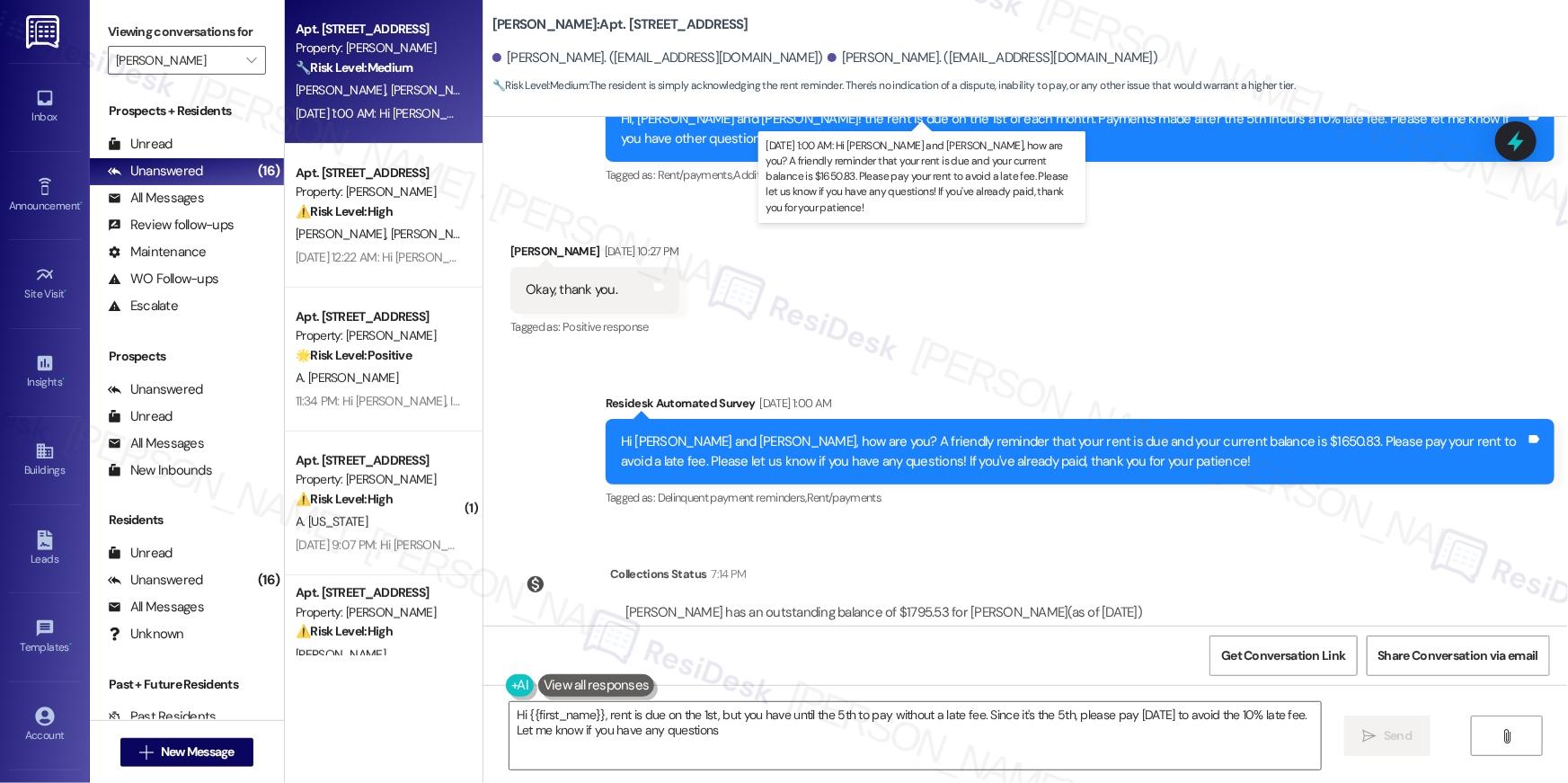
type textarea "Hi {{first_name}}, rent is due on the 1st, but you have until the 5th to pay wi…"
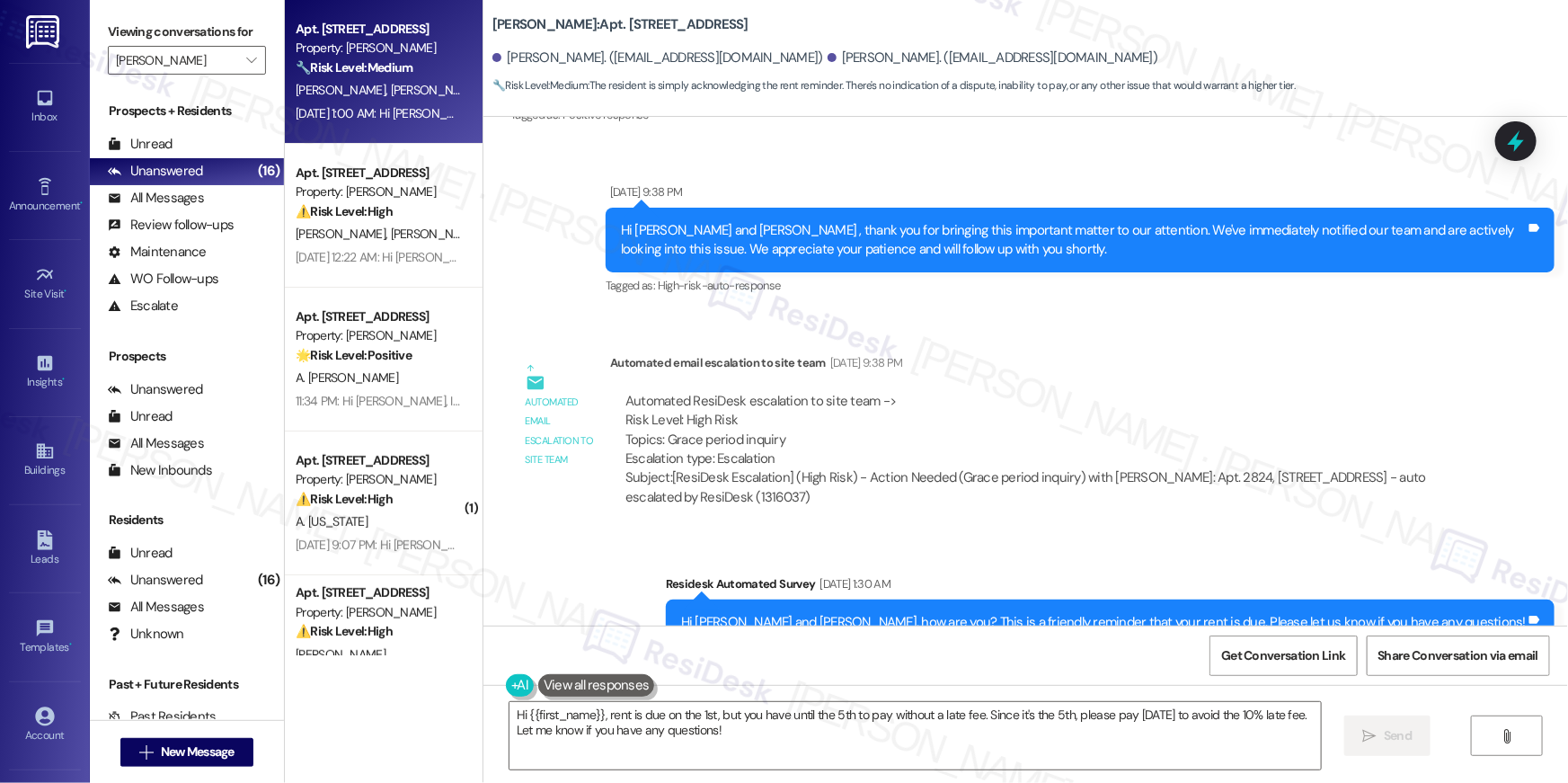
scroll to position [15263, 0]
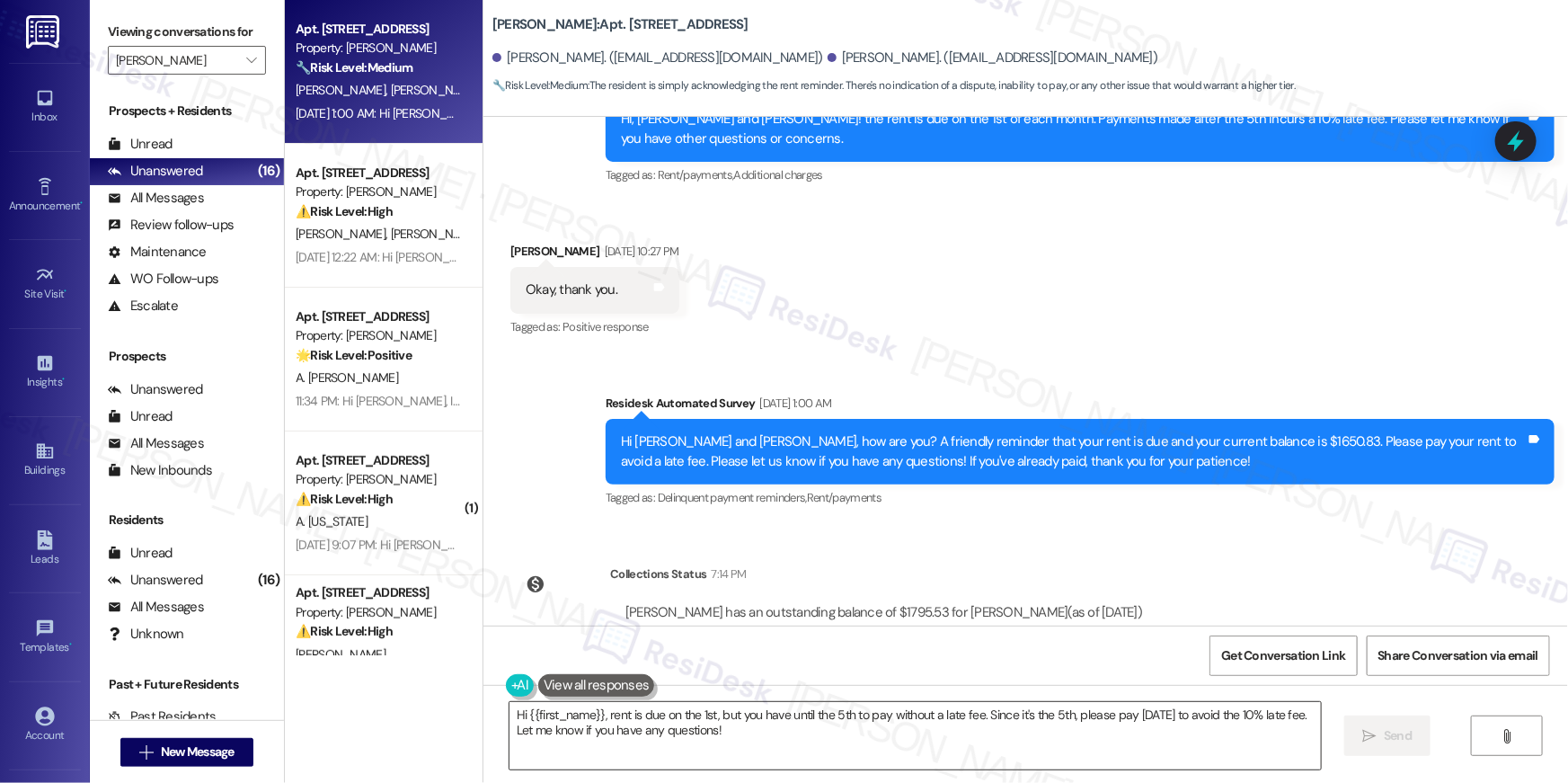
click at [799, 756] on textarea "Hi {{first_name}}, rent is due on the 1st, but you have until the 5th to pay wi…" at bounding box center [915, 735] width 811 height 67
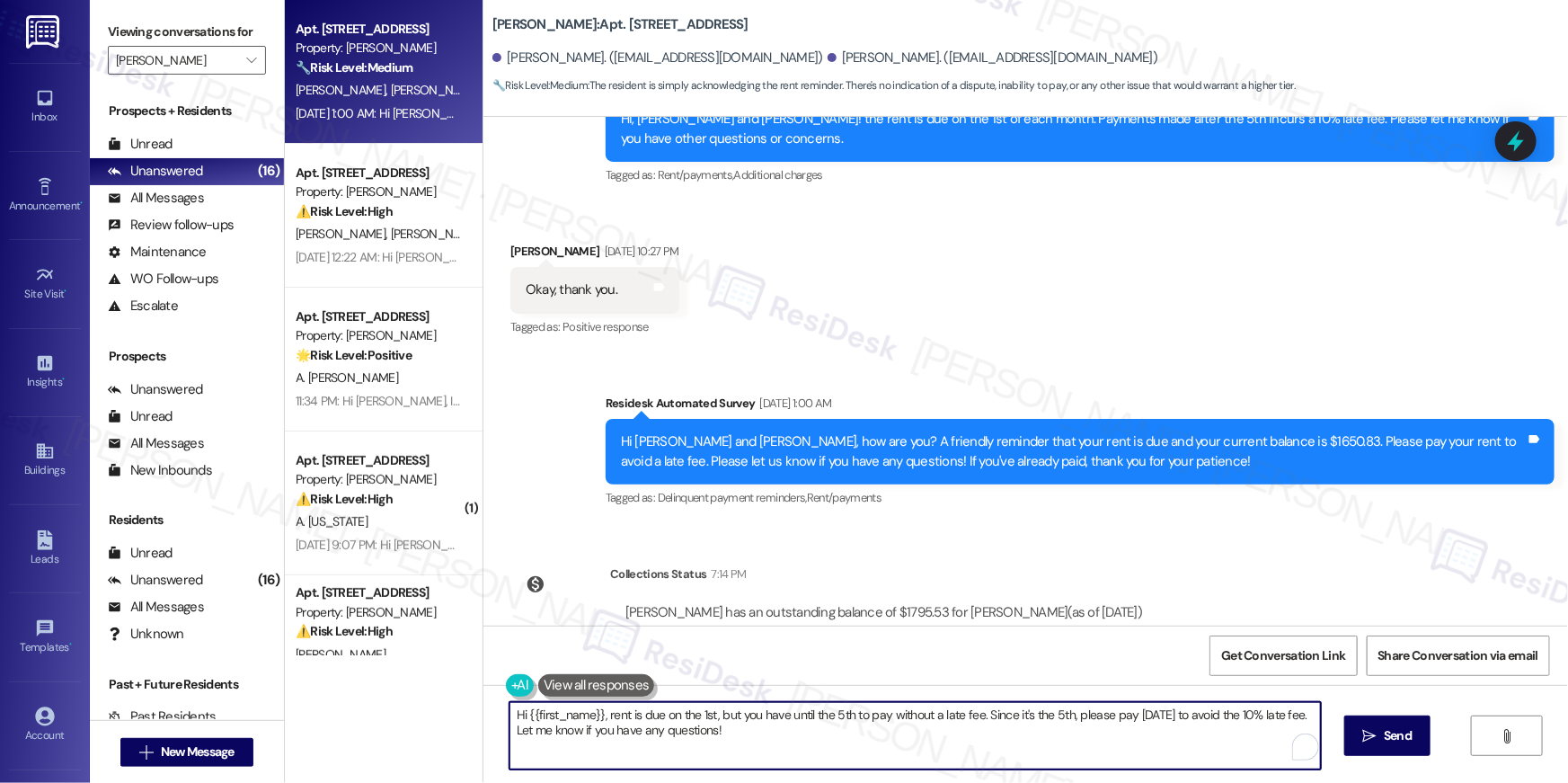
click at [799, 756] on textarea "Hi {{first_name}}, rent is due on the 1st, but you have until the 5th to pay wi…" at bounding box center [915, 735] width 811 height 67
drag, startPoint x: 799, startPoint y: 756, endPoint x: 810, endPoint y: 747, distance: 14.2
click at [799, 755] on textarea "Hi {{first_name}}, rent is due on the 1st, but you have until the 5th to pay wi…" at bounding box center [915, 735] width 811 height 67
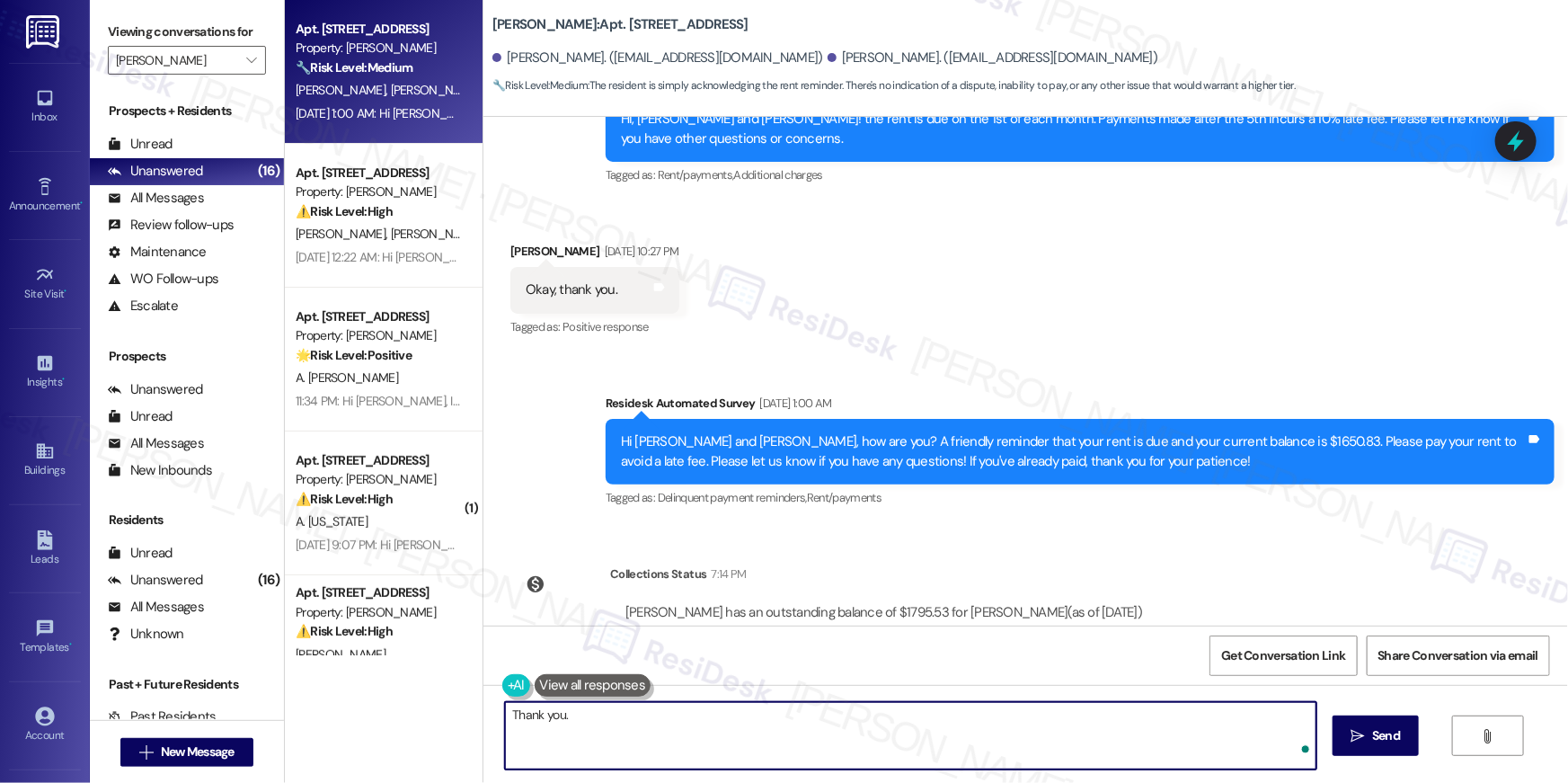
type textarea "Thank you."
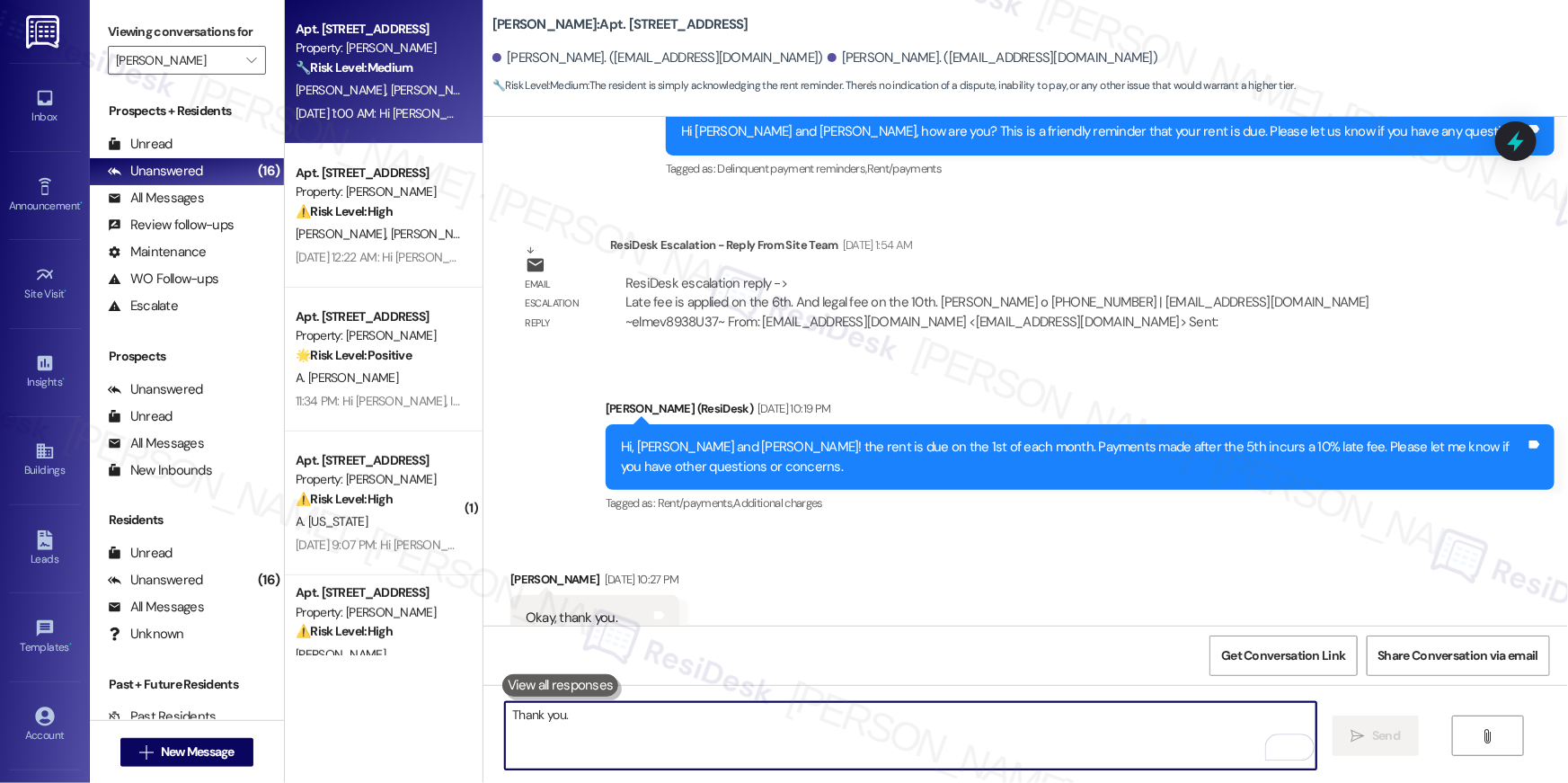
scroll to position [14927, 0]
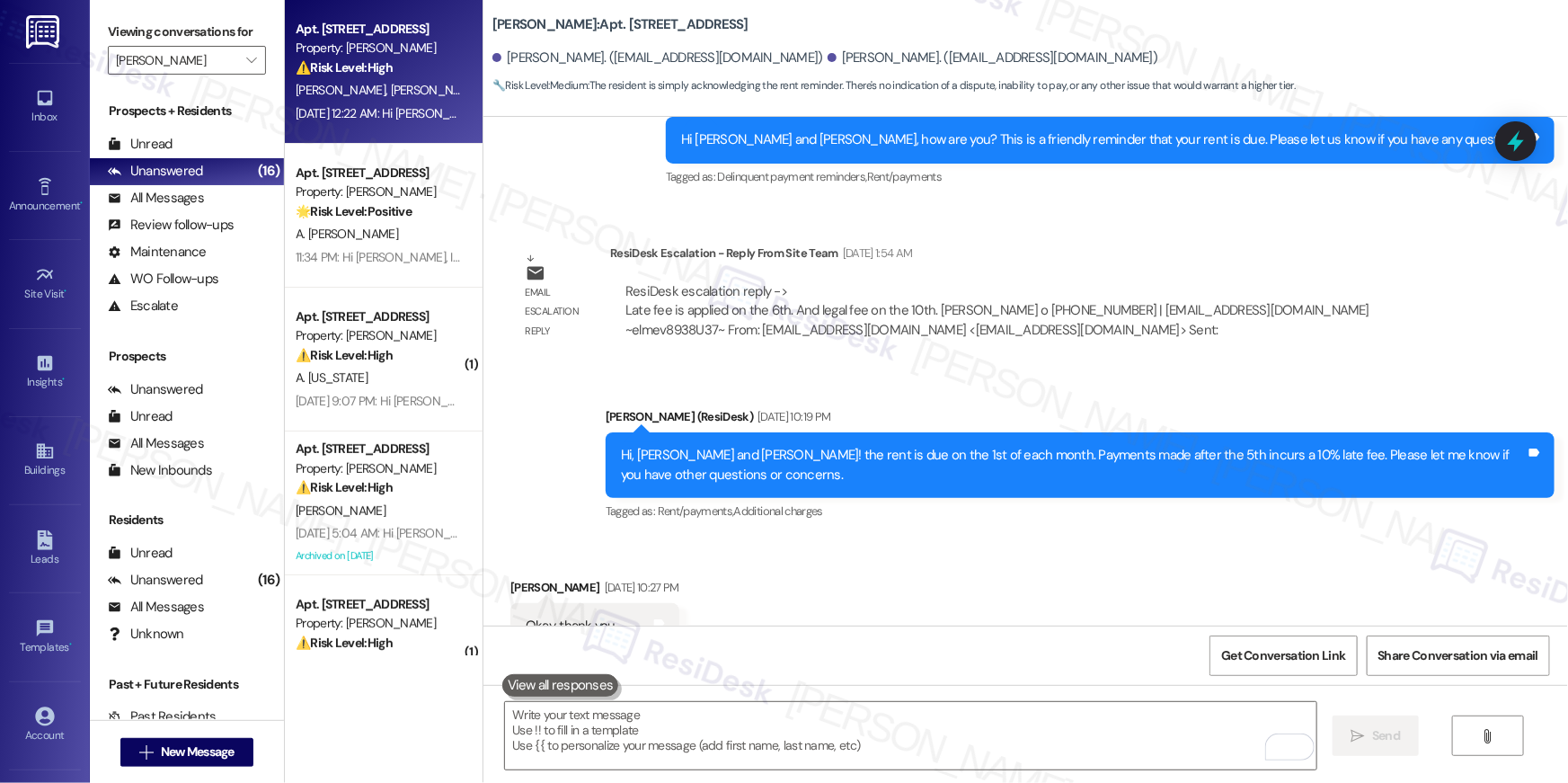
click at [418, 79] on div "[PERSON_NAME] [PERSON_NAME] [PERSON_NAME]" at bounding box center [378, 90] width 170 height 22
type textarea "Fetching suggested responses. Please feel free to read through the conversation…"
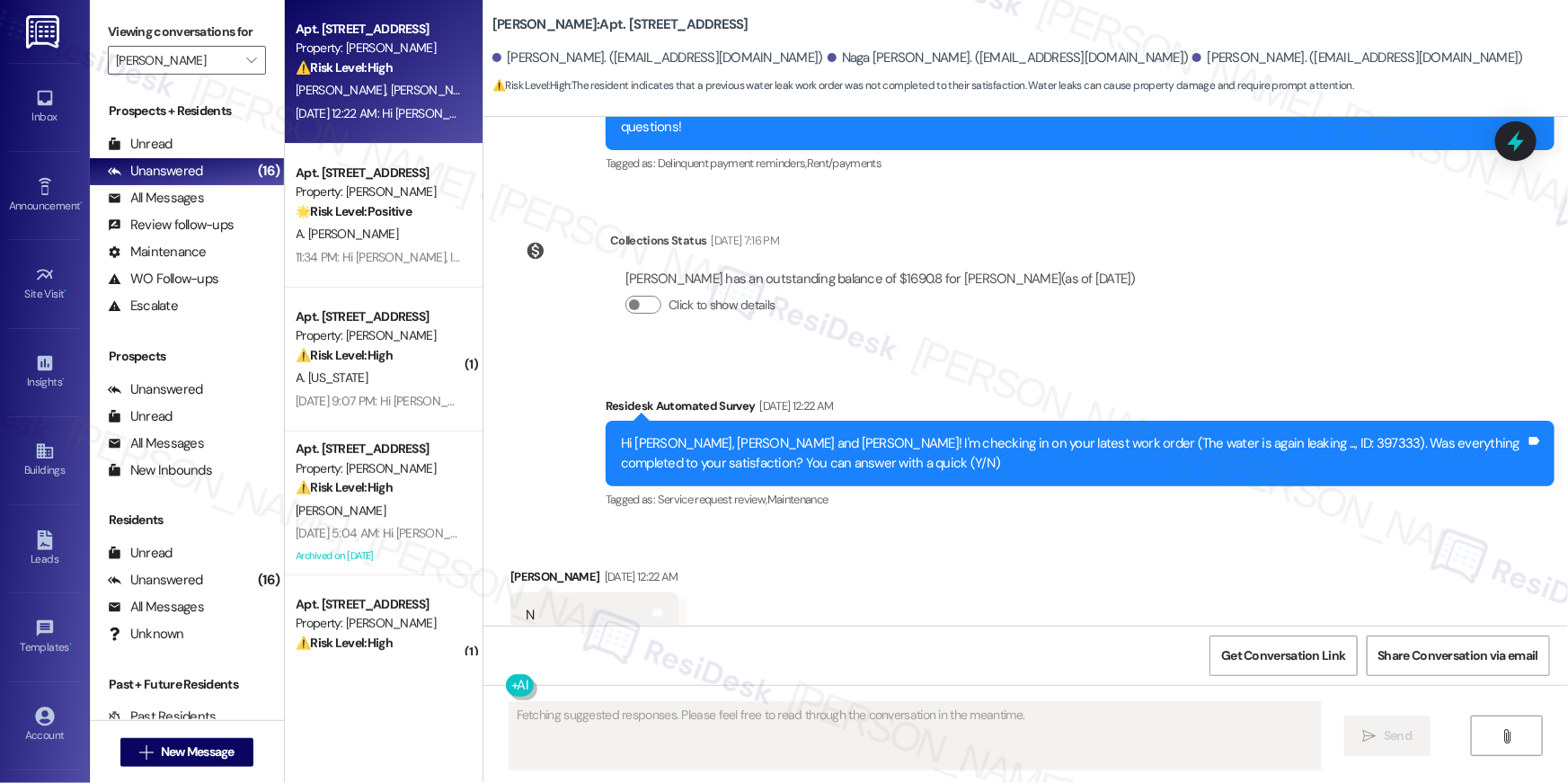
scroll to position [8692, 0]
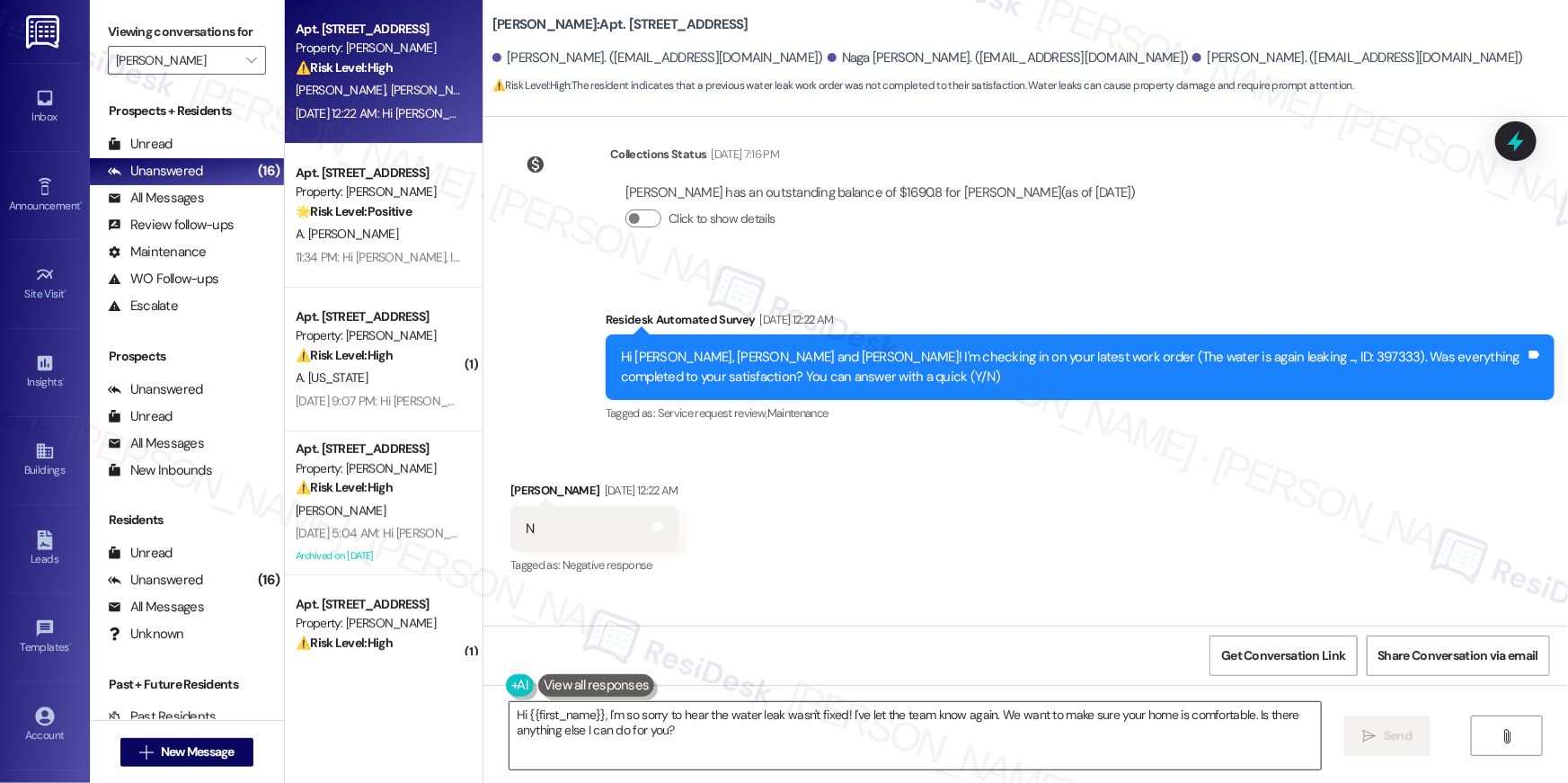
click at [855, 767] on textarea "Hi {{first_name}}, I'm so sorry to hear the water leak wasn't fixed! I've let t…" at bounding box center [915, 735] width 811 height 67
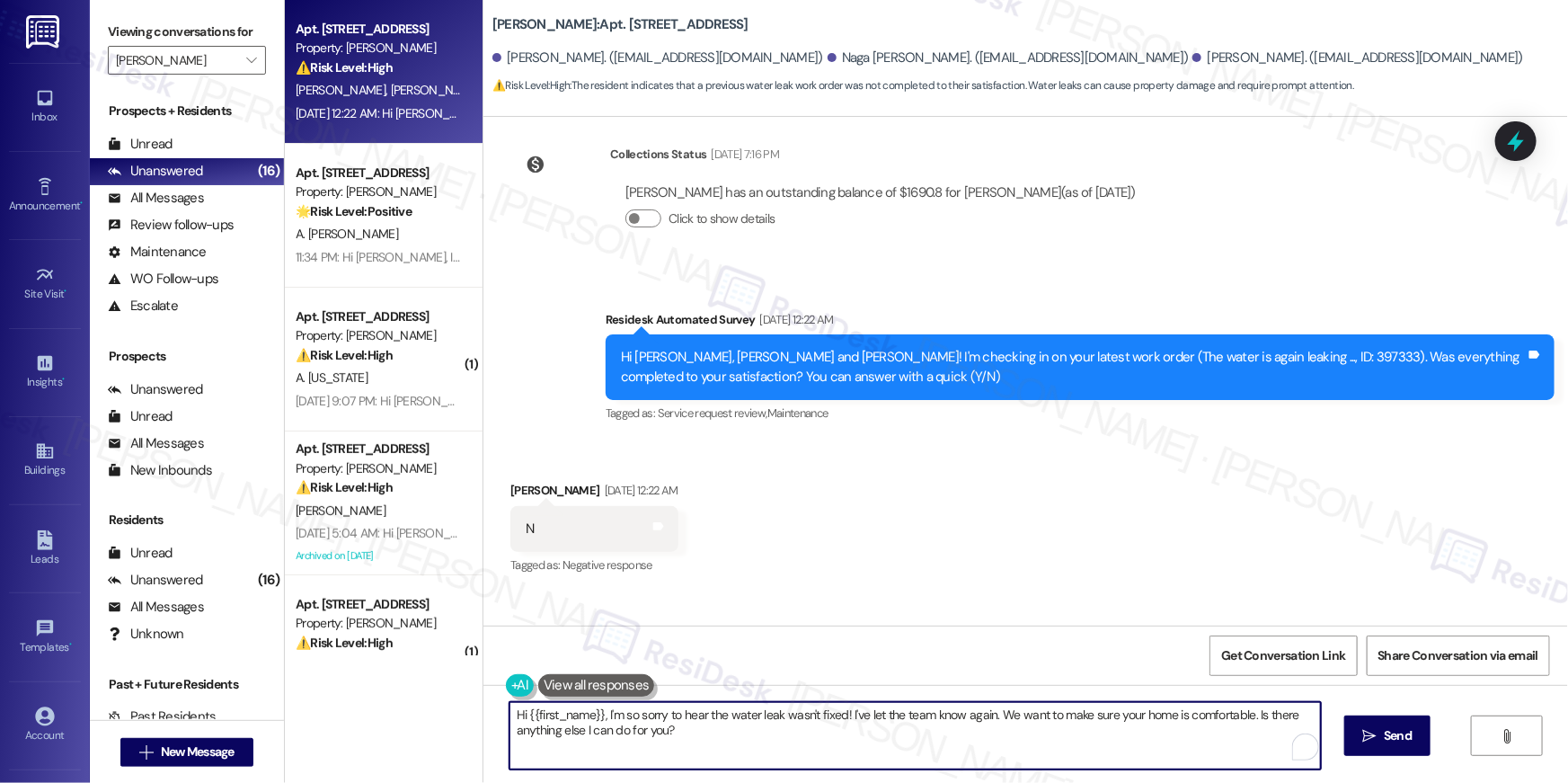
click at [855, 766] on textarea "Hi {{first_name}}, I'm so sorry to hear the water leak wasn't fixed! I've let t…" at bounding box center [915, 735] width 811 height 67
paste textarea "’m sorry to hear your work order hasn’t been fully completed. Could you share a…"
type textarea "Hi {{first_name}}, I’m sorry to hear your work order hasn’t been fully complete…"
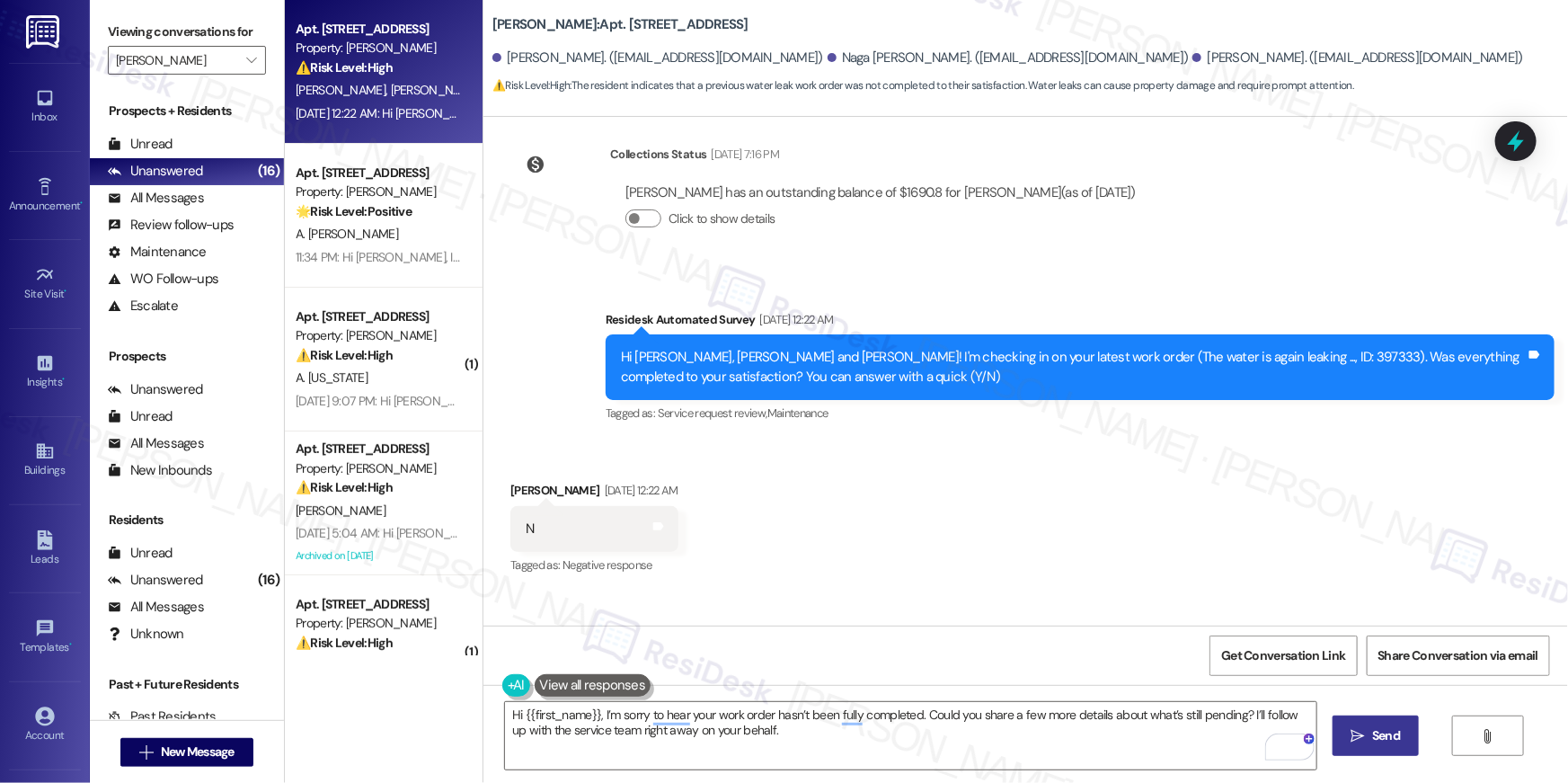
click at [1394, 737] on span "Send" at bounding box center [1386, 735] width 28 height 19
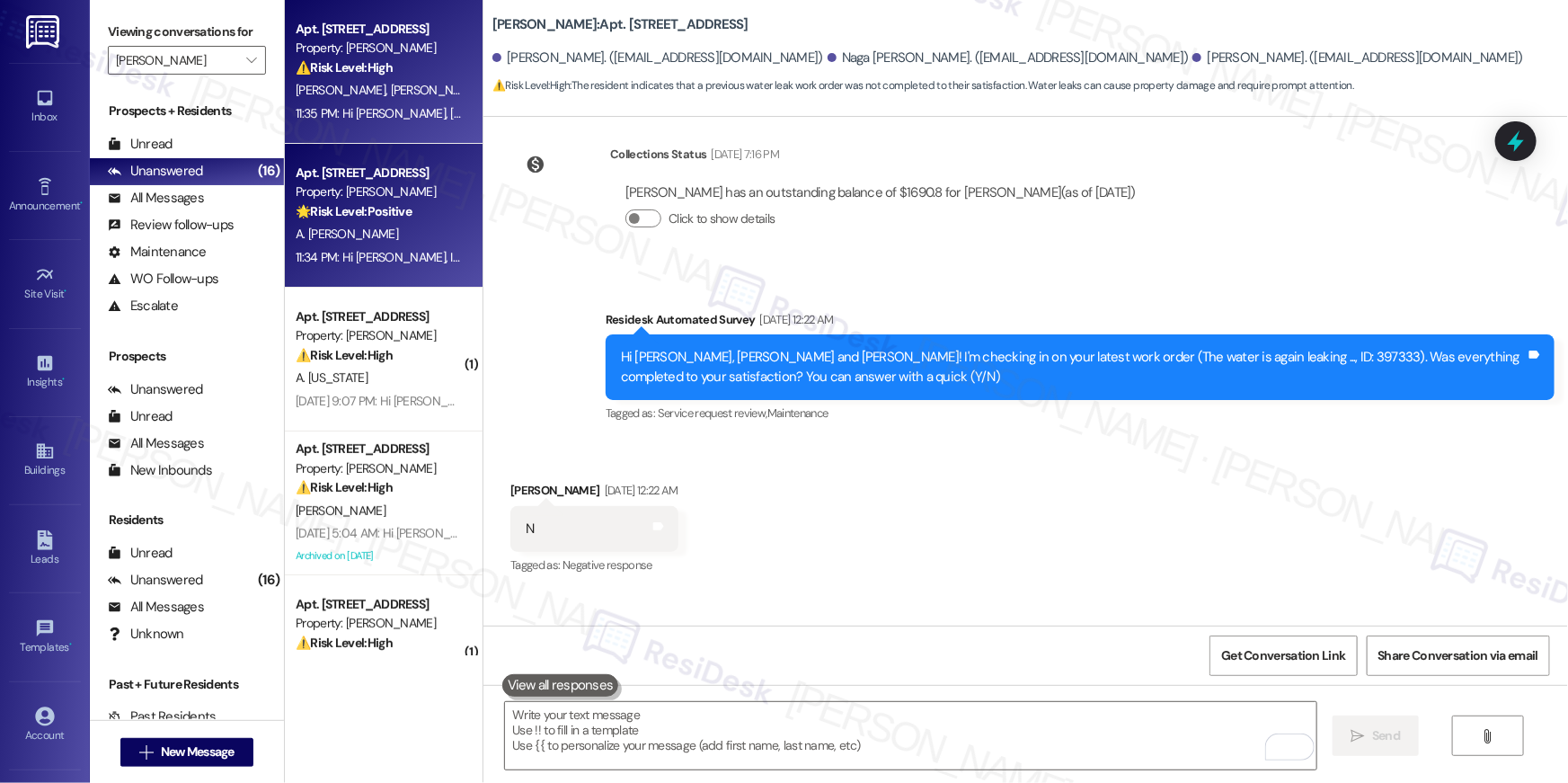
click at [392, 233] on div "A. [PERSON_NAME]" at bounding box center [378, 234] width 170 height 22
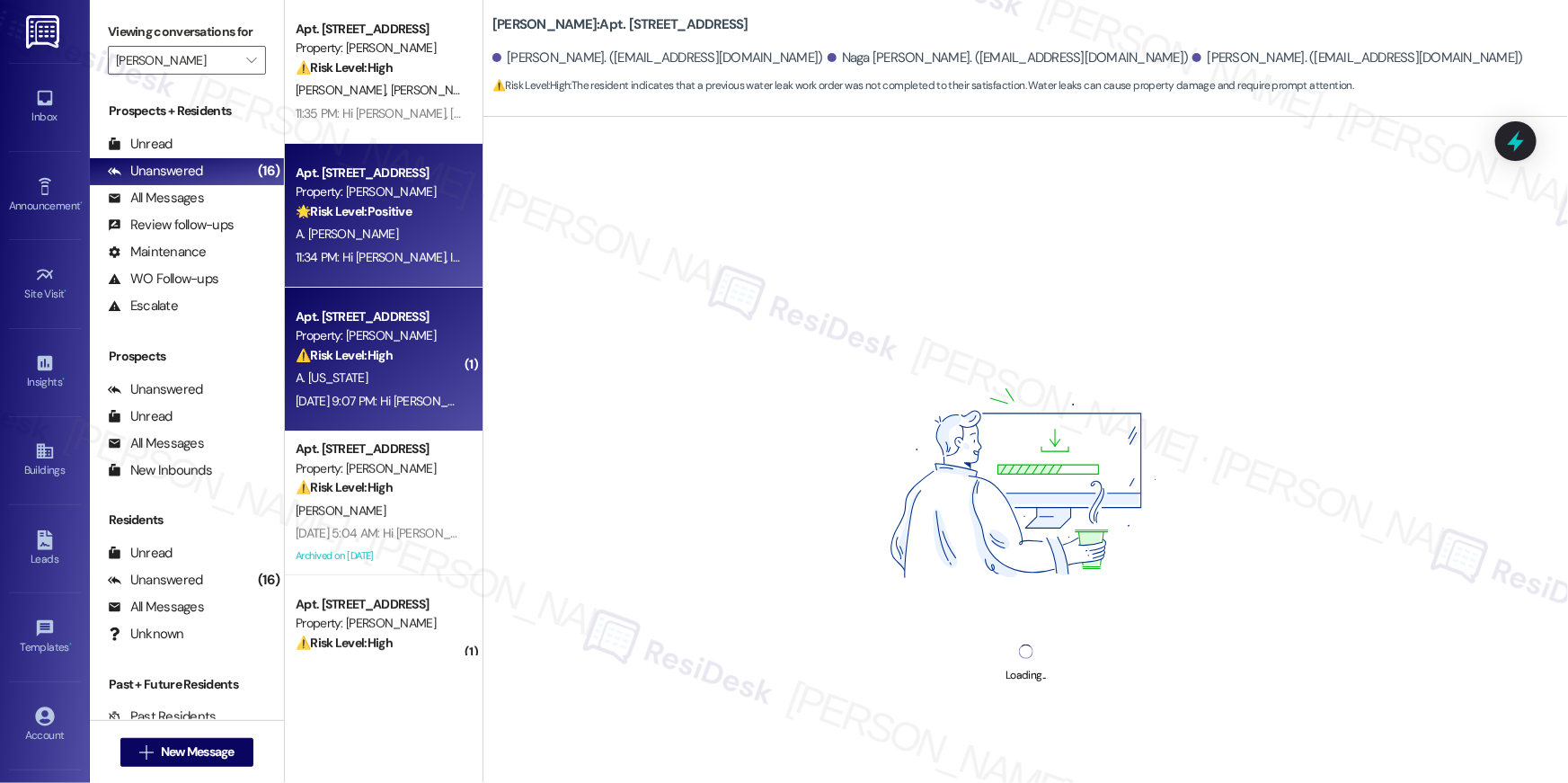
click at [404, 343] on div "Property: [PERSON_NAME]" at bounding box center [378, 336] width 166 height 19
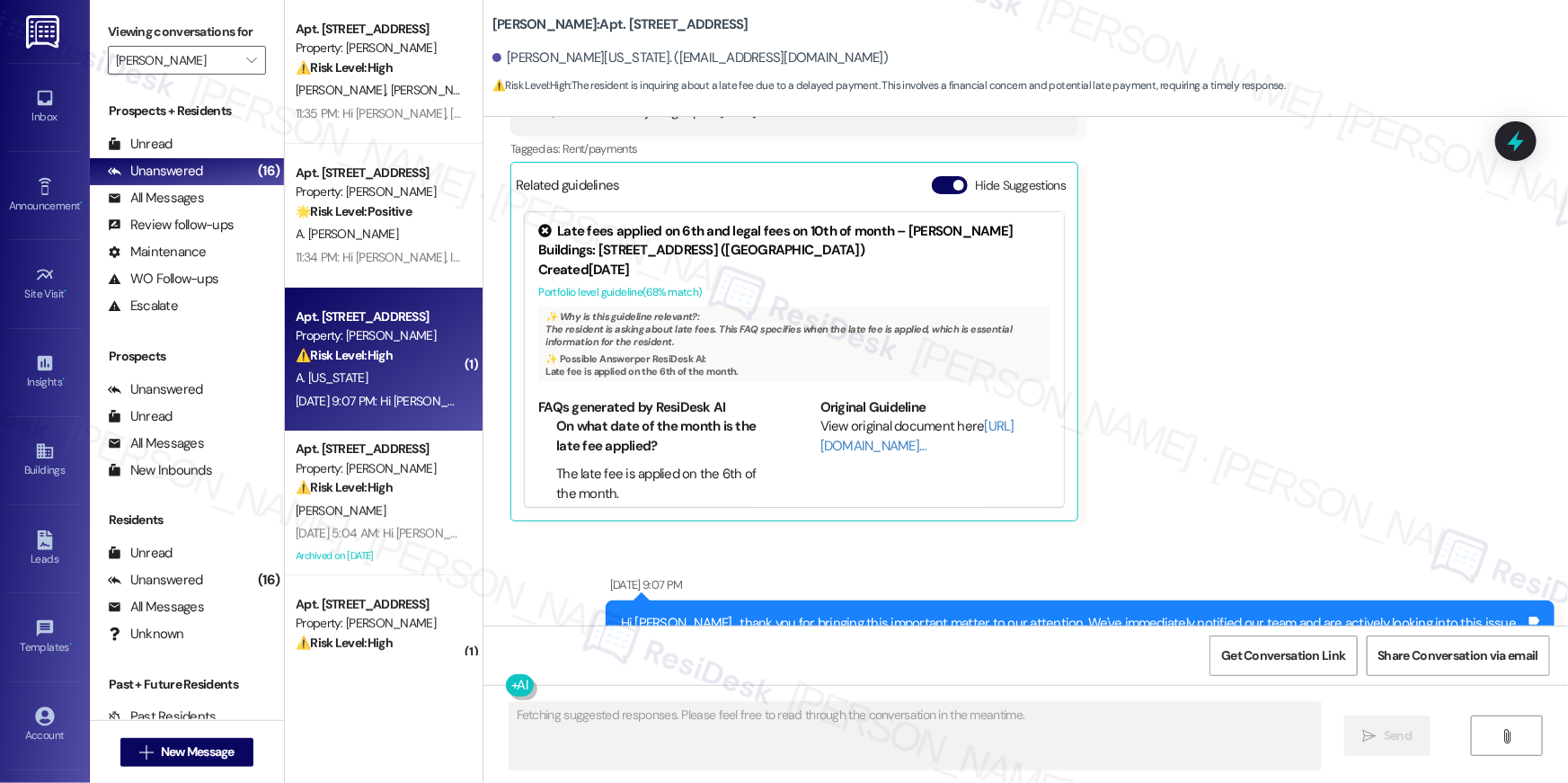
scroll to position [12134, 0]
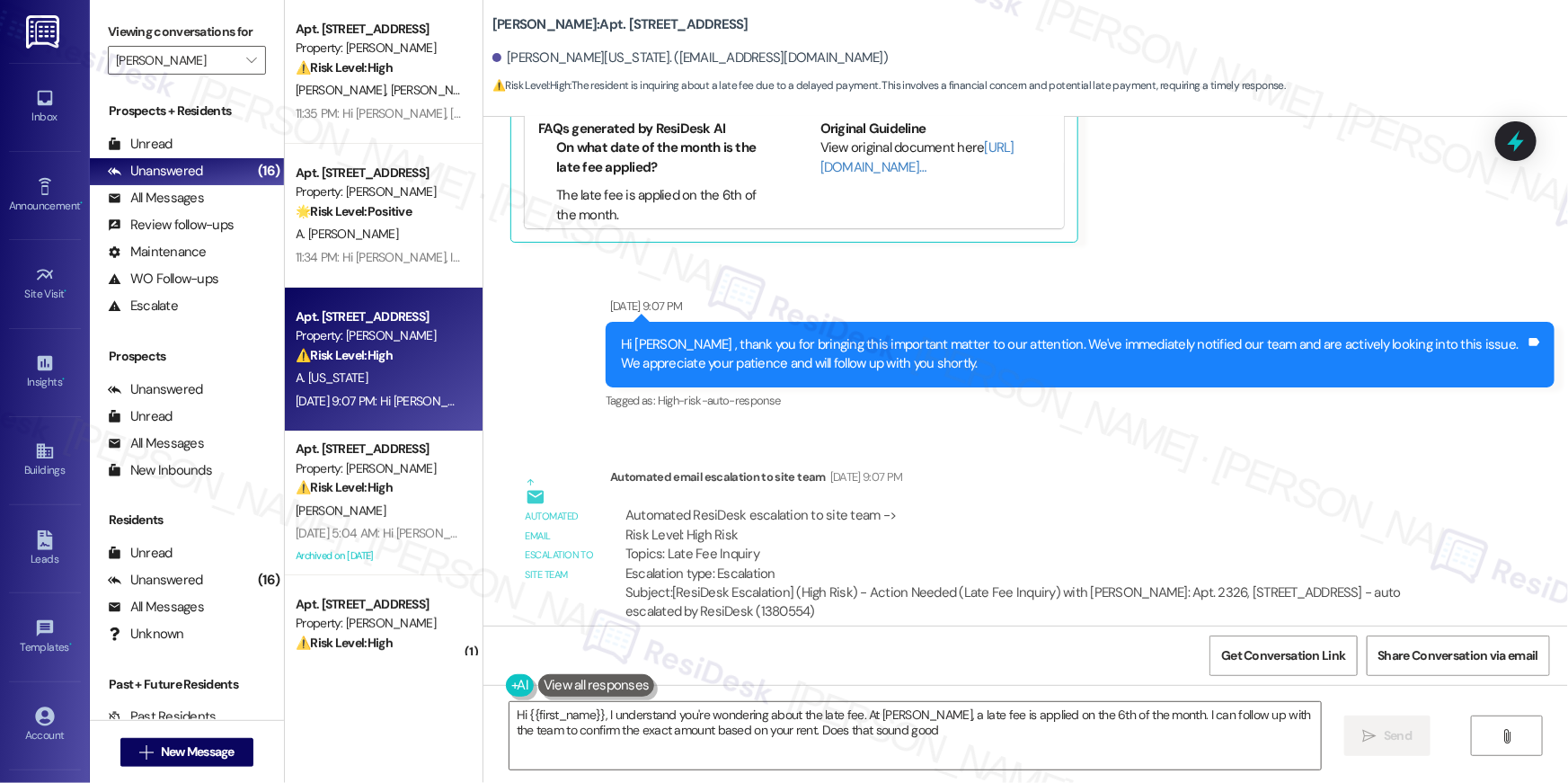
type textarea "Hi {{first_name}}, I understand you're wondering about the late fee. At [PERSON…"
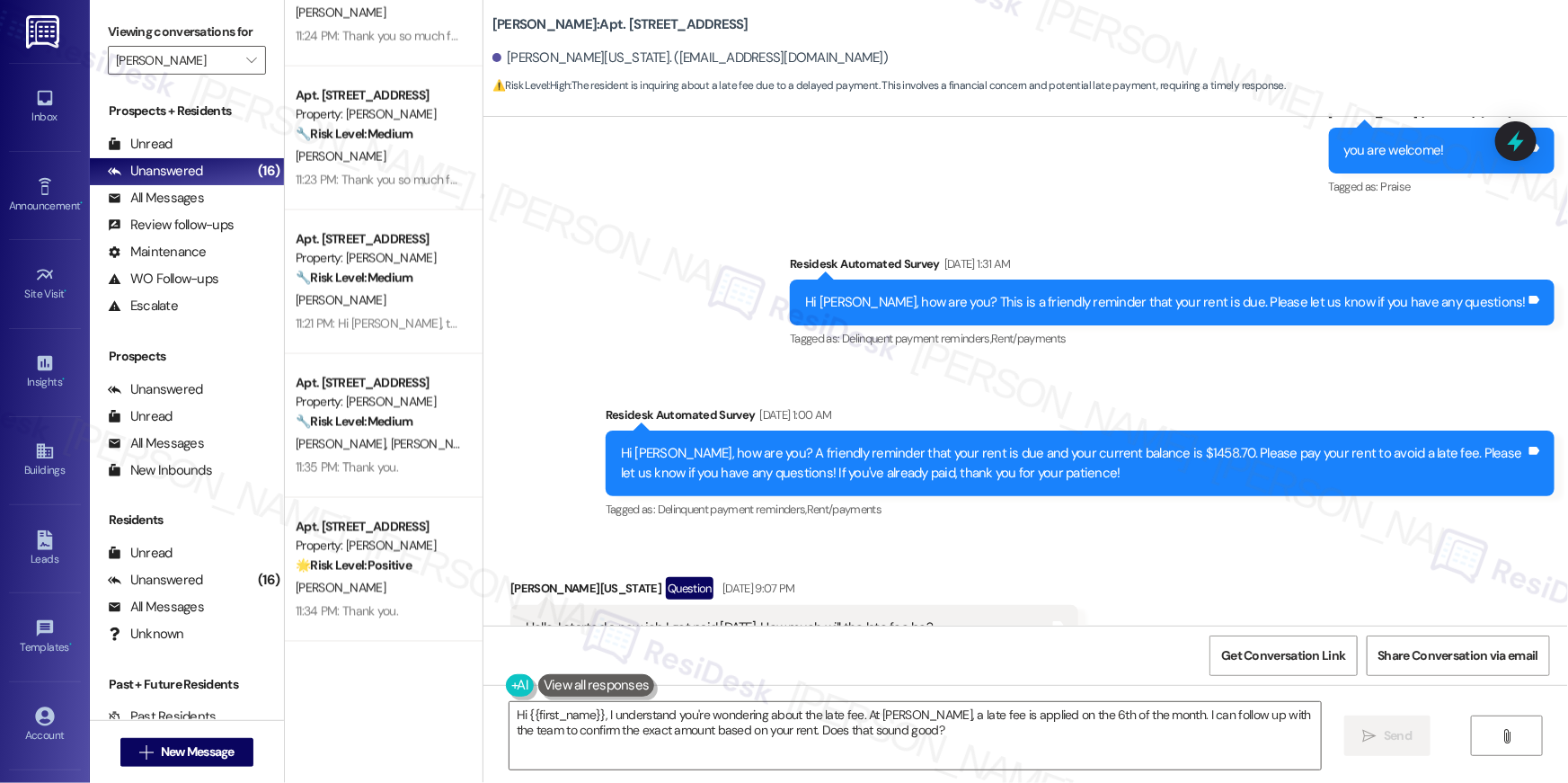
scroll to position [1645, 0]
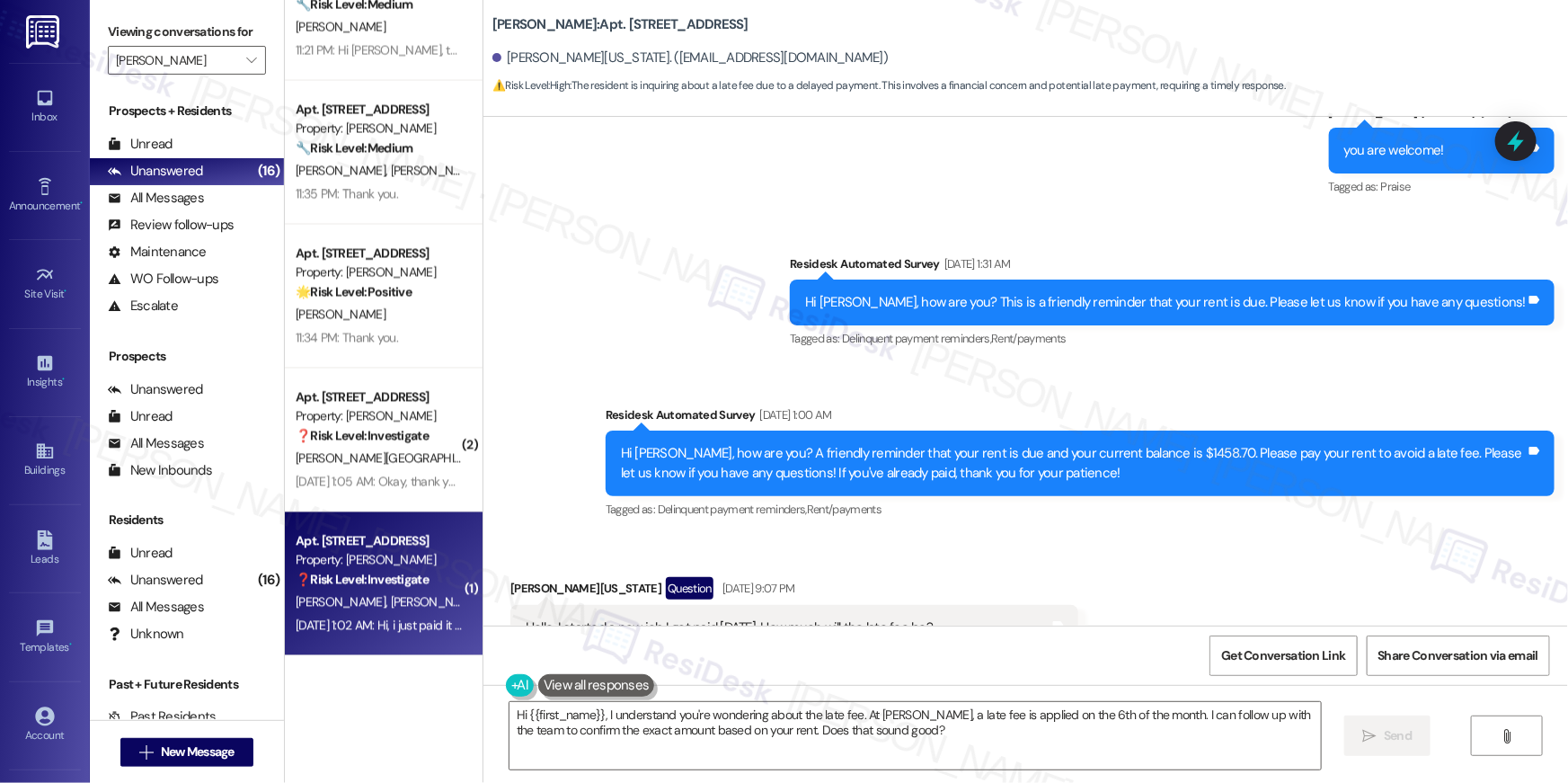
click at [401, 606] on div "[PERSON_NAME] [PERSON_NAME]" at bounding box center [378, 603] width 170 height 22
type textarea "Fetching suggested responses. Please feel free to read through the conversation…"
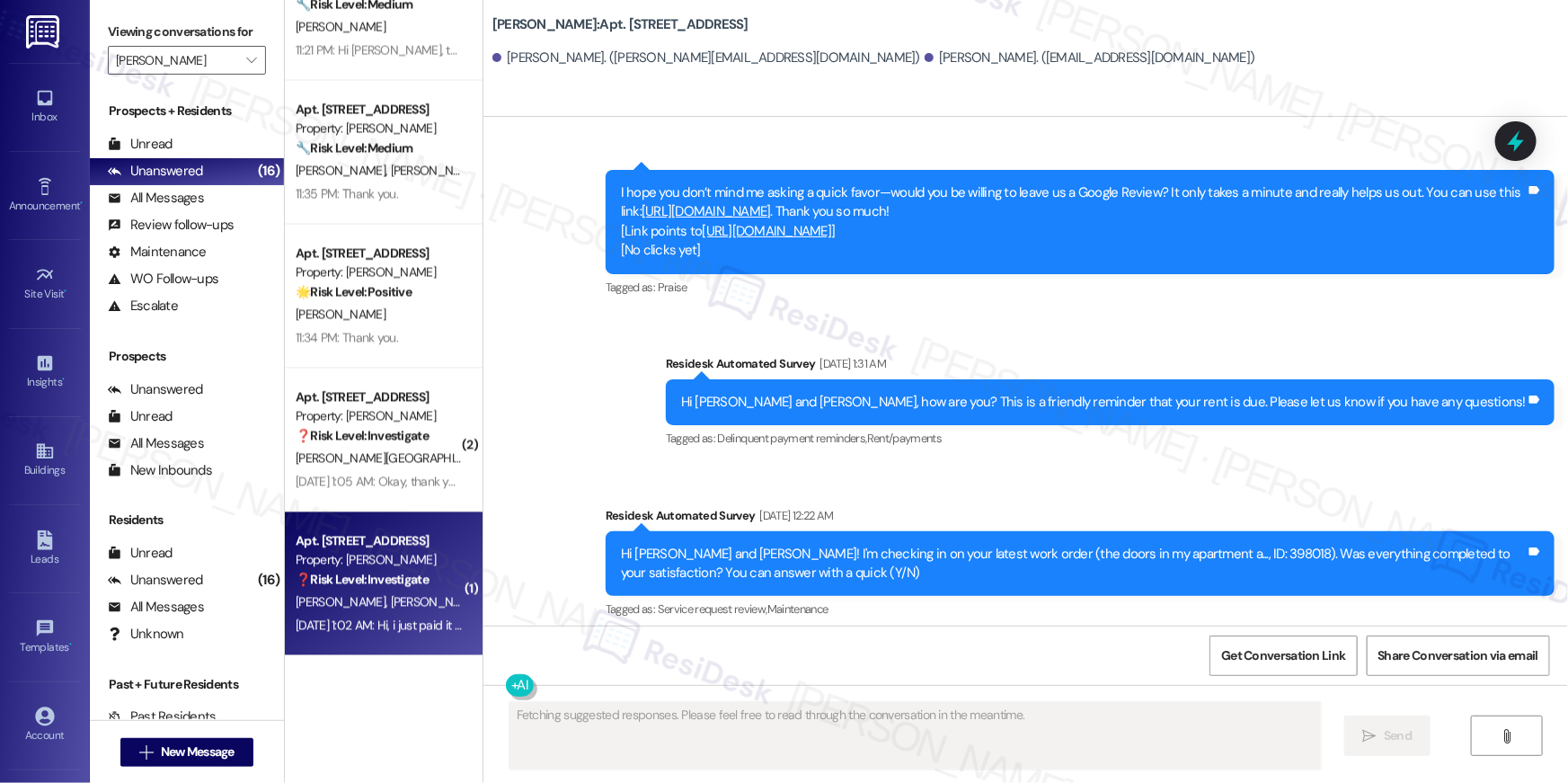
scroll to position [4880, 0]
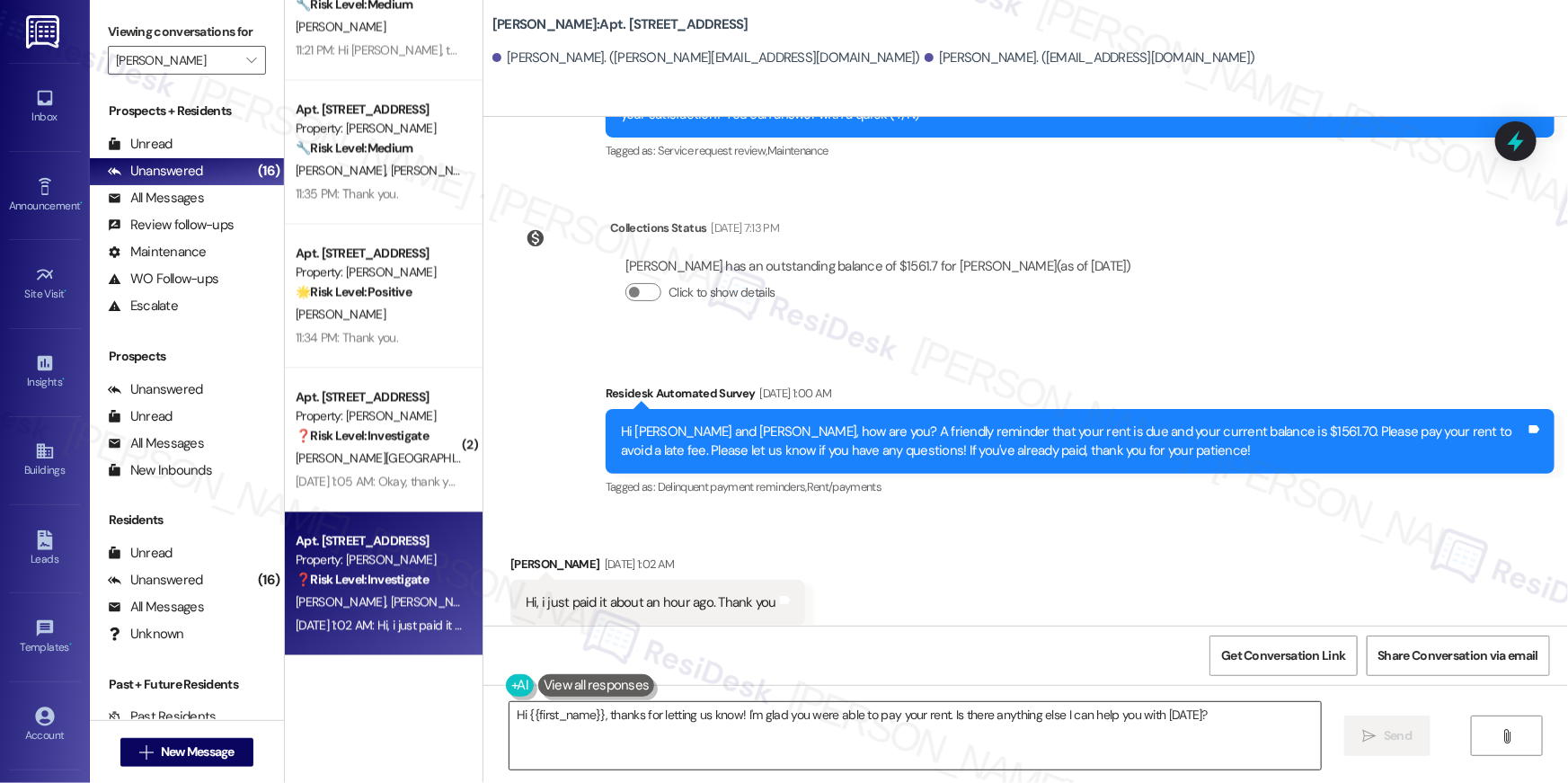
click at [1102, 743] on textarea "Hi {{first_name}}, thanks for letting us know! I'm glad you were able to pay yo…" at bounding box center [915, 735] width 811 height 67
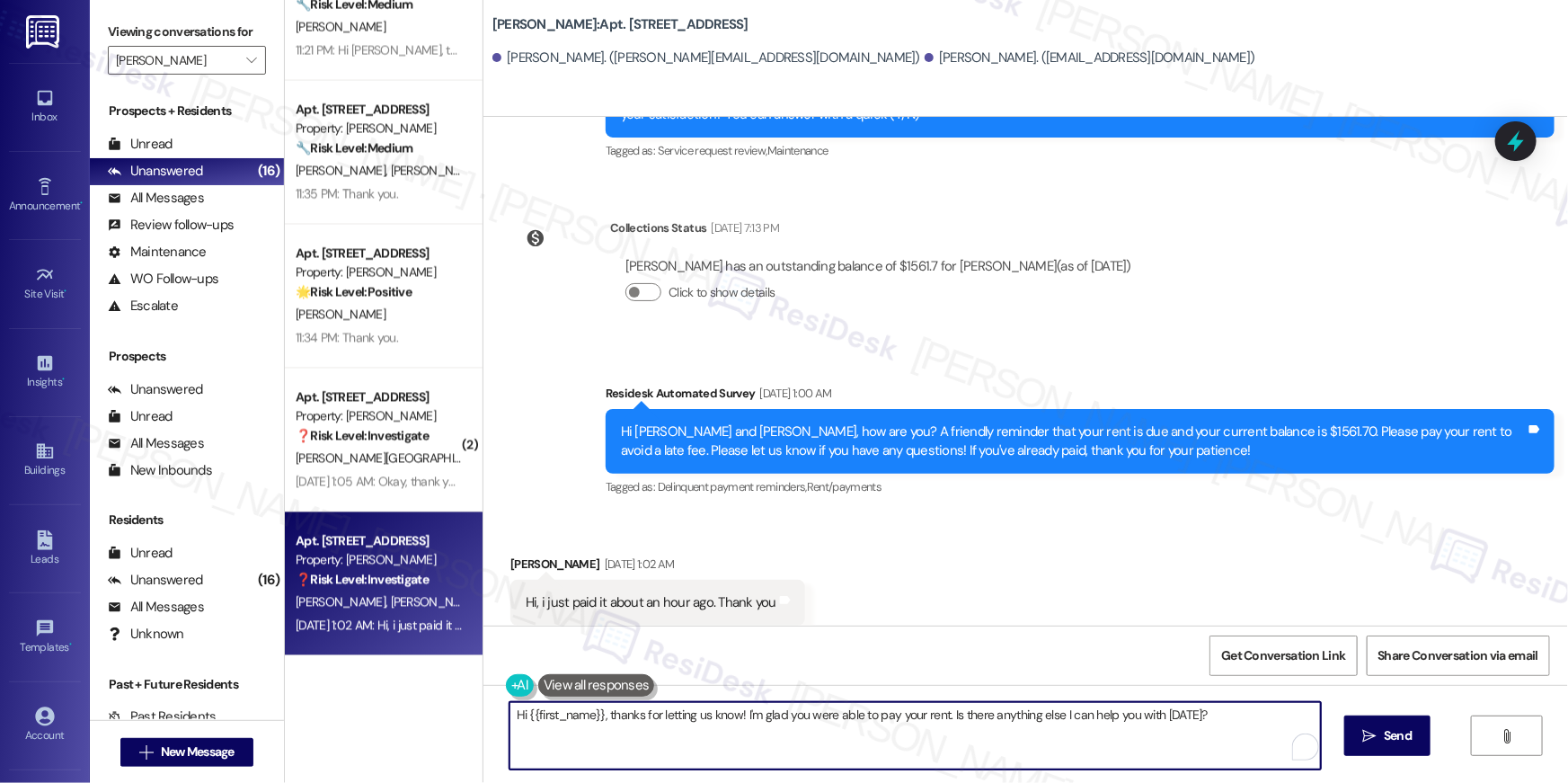
paste textarea "Thank you so much for your rent payment, {{first_name}}. We really appreciate i…"
type textarea "Thank you so much for your rent payment, {{first_name}}. We really appreciate i…"
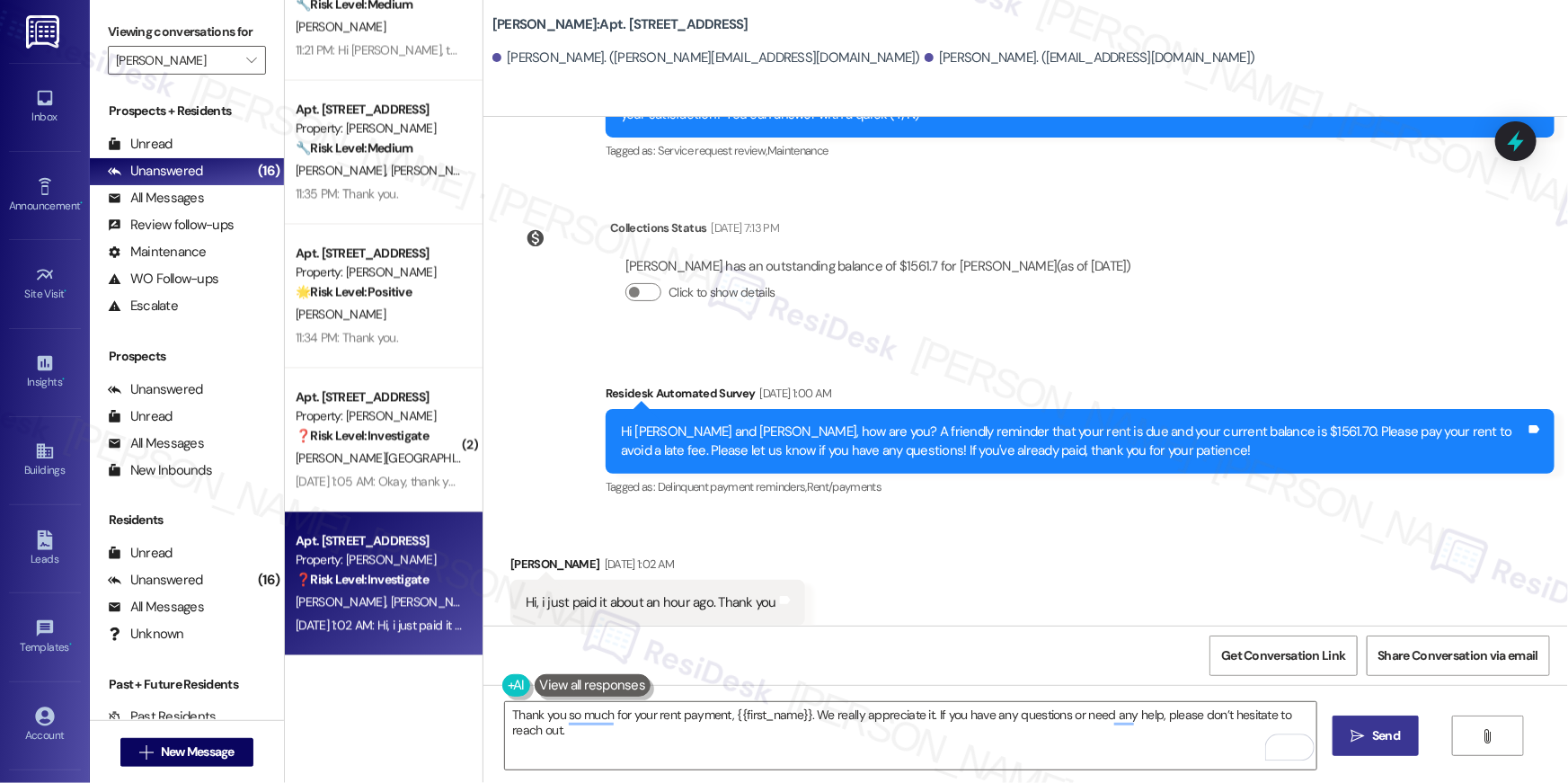
click at [1410, 733] on button " Send" at bounding box center [1376, 736] width 87 height 40
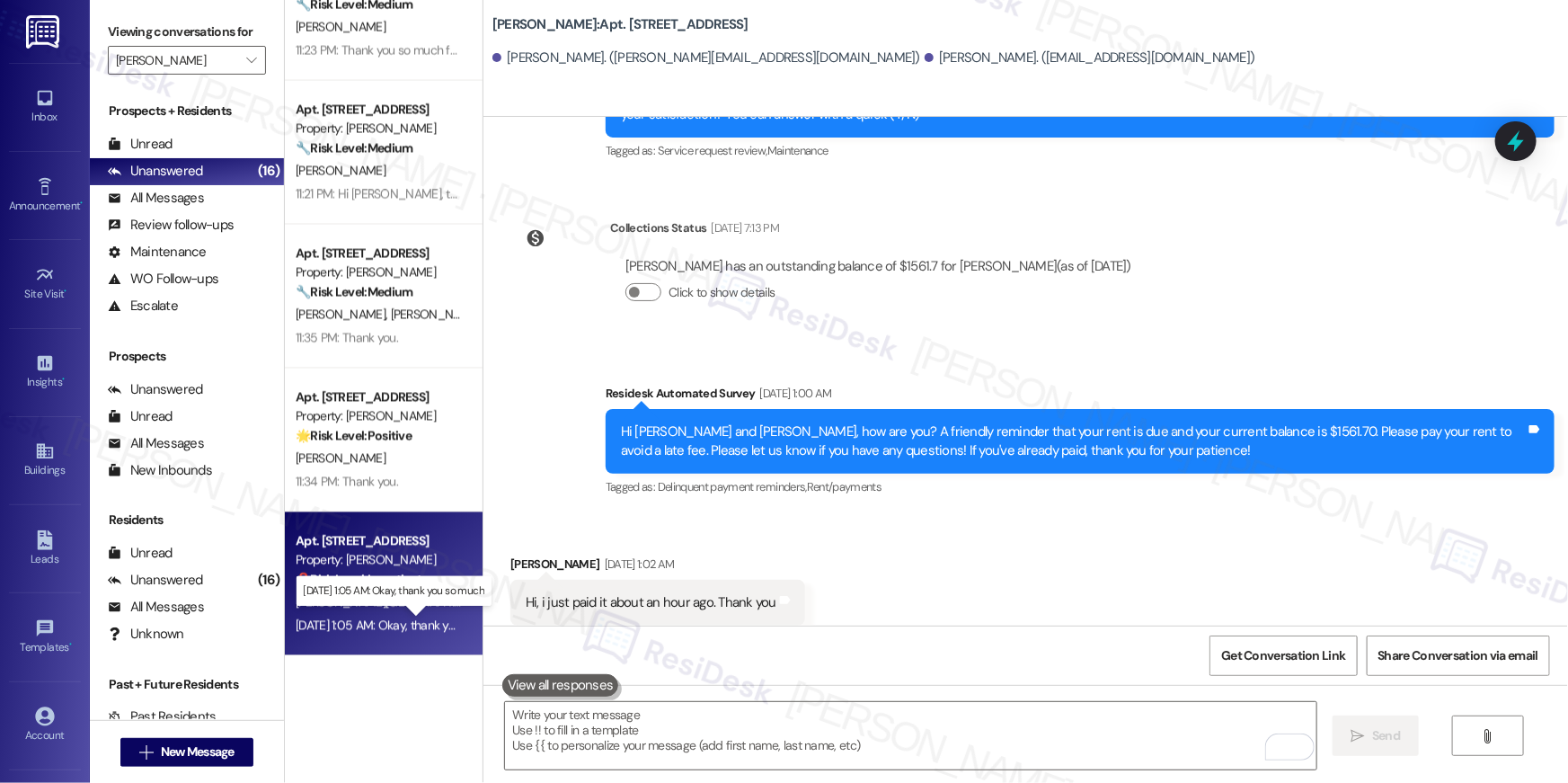
click at [389, 623] on div "[DATE] 1:05 AM: Okay, thank you so much [DATE] 1:05 AM: Okay, thank you so much" at bounding box center [402, 626] width 213 height 17
type textarea "Fetching suggested responses. Please feel free to read through the conversation…"
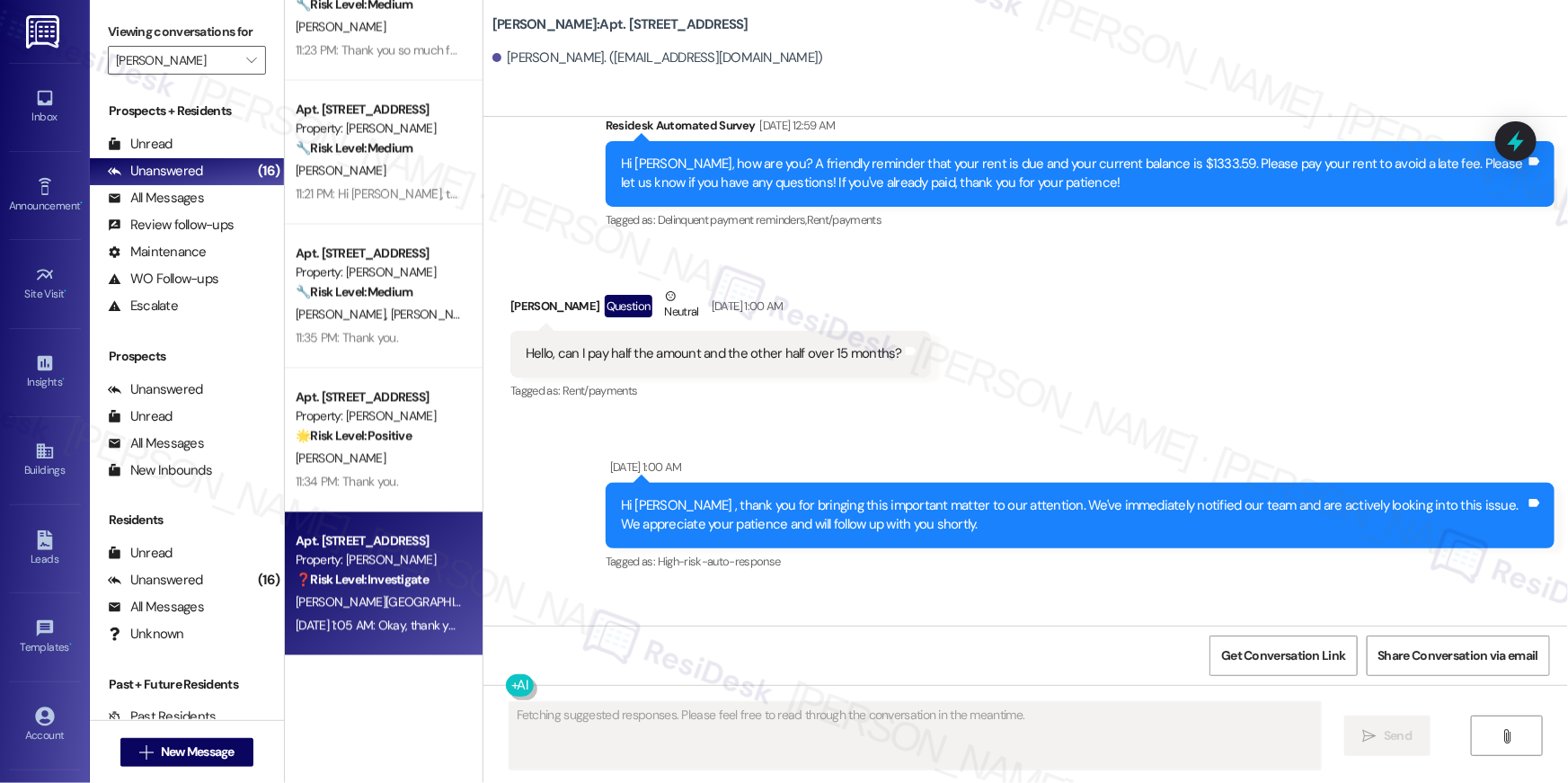
scroll to position [6437, 0]
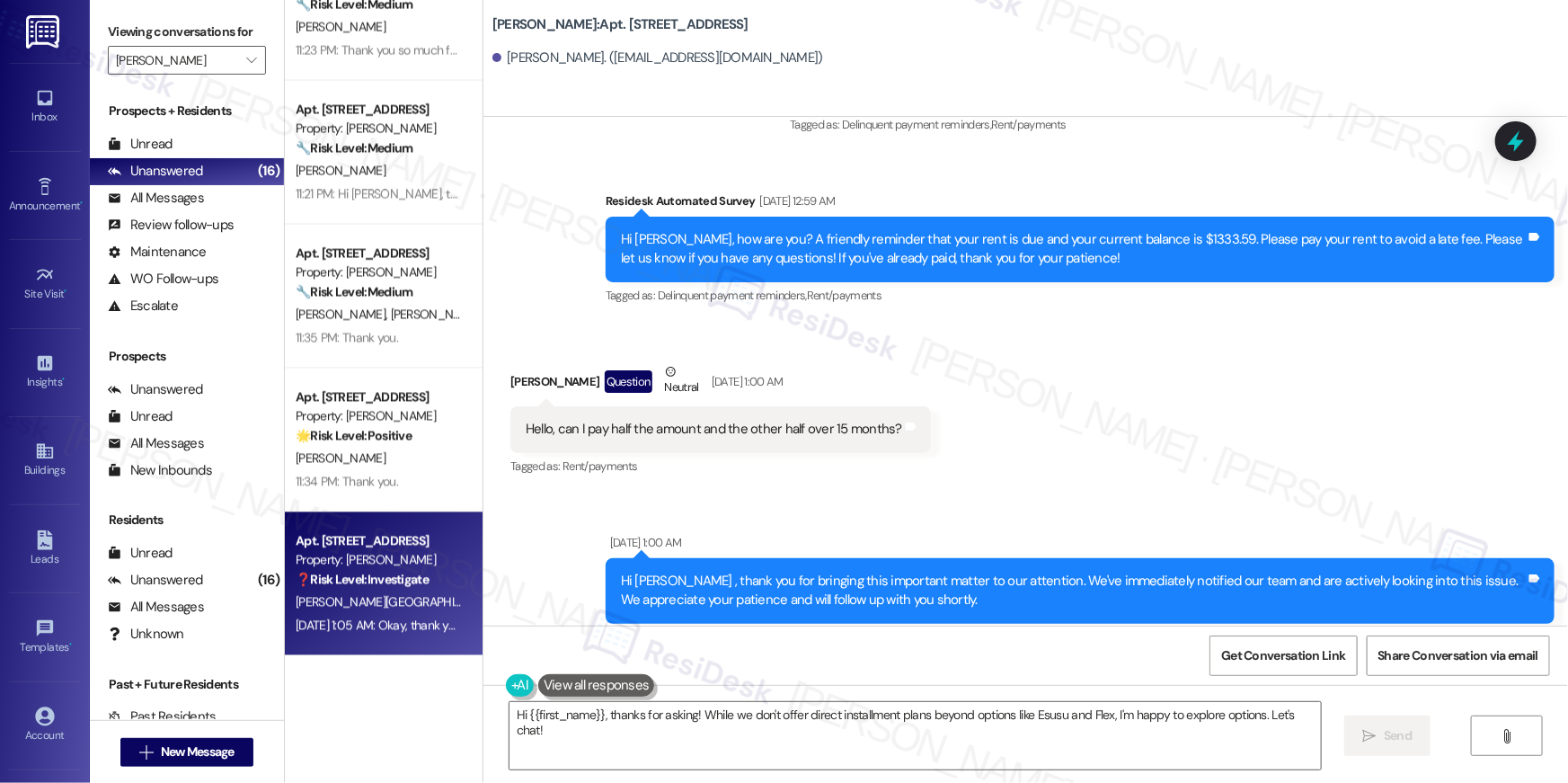
click at [789, 453] on div "Tagged as: Rent/payments Click to highlight conversations about Rent/payments" at bounding box center [720, 466] width 420 height 26
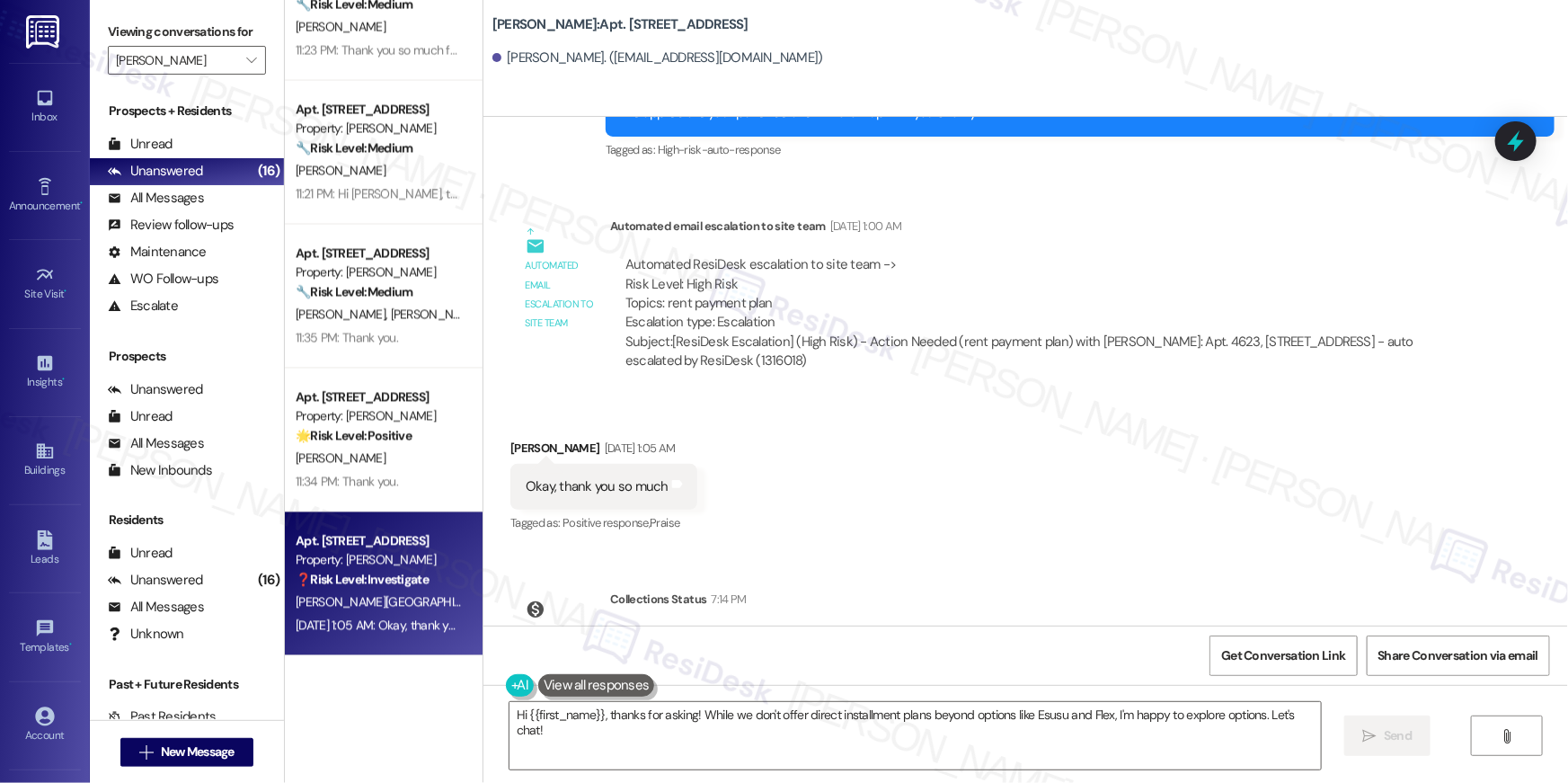
scroll to position [7011, 0]
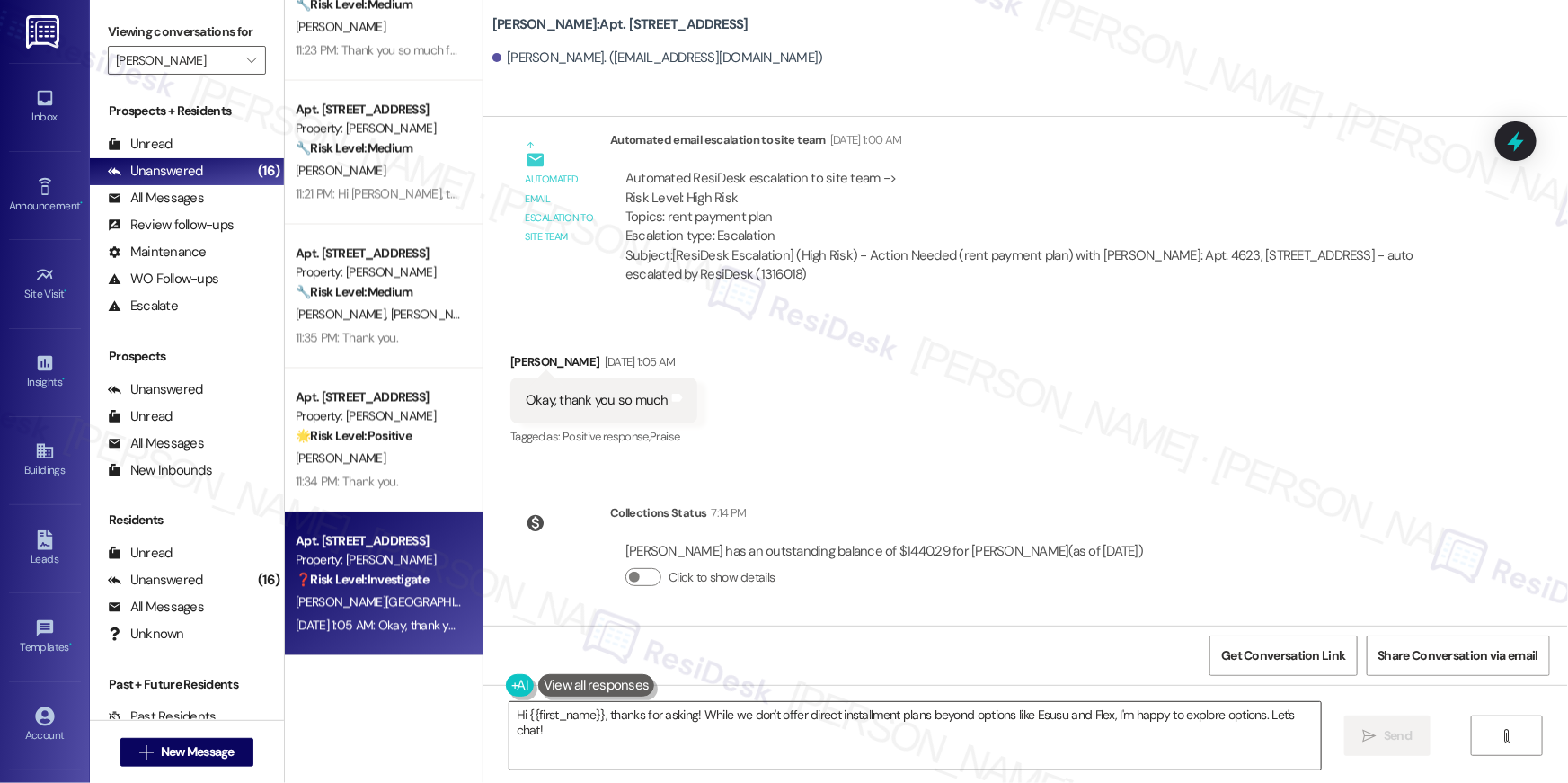
click at [768, 711] on textarea "Hi {{first_name}}, thanks for asking! While we don't offer direct installment p…" at bounding box center [915, 735] width 811 height 67
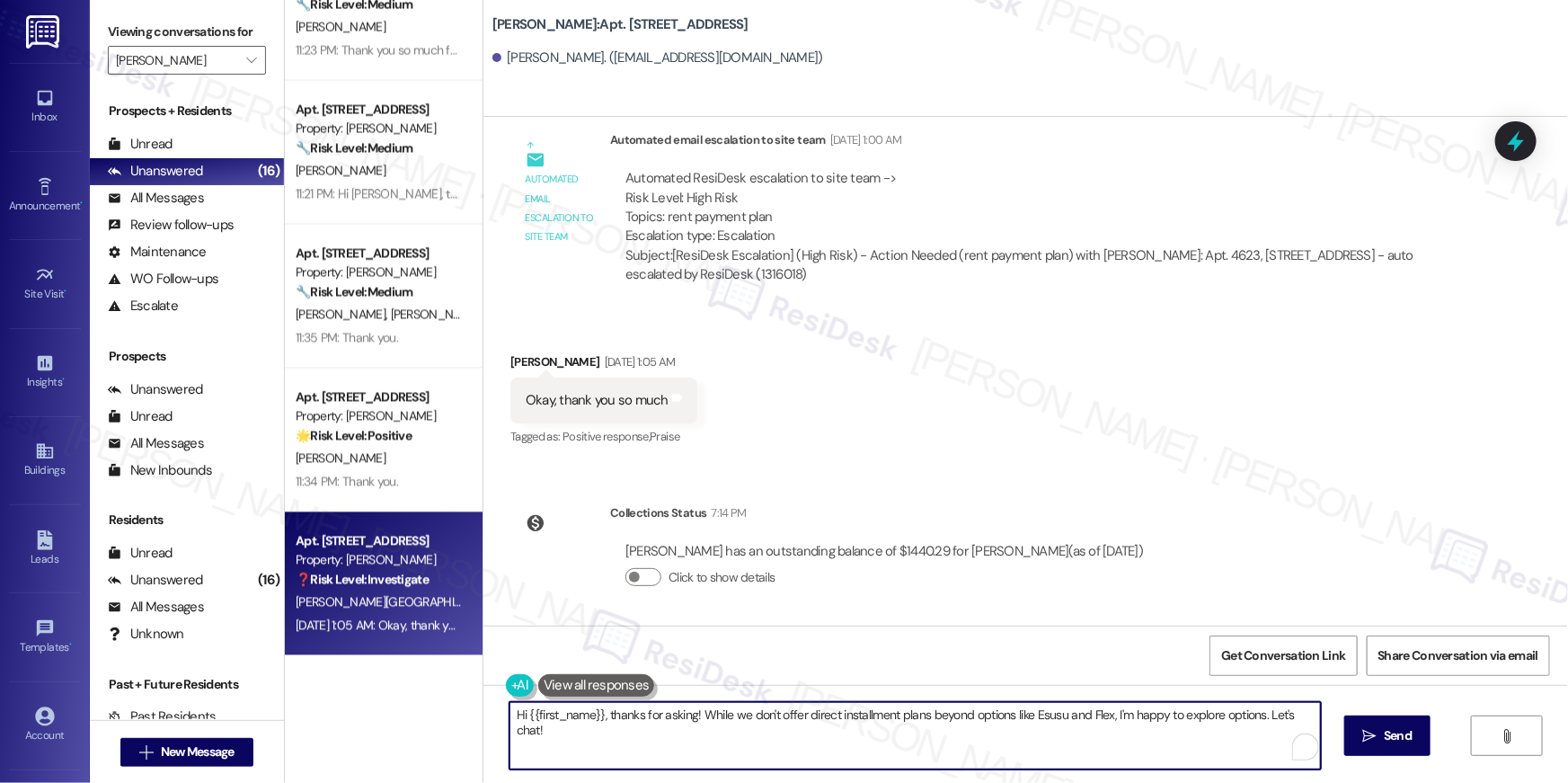
click at [768, 711] on textarea "Hi {{first_name}}, thanks for asking! While we don't offer direct installment p…" at bounding box center [915, 735] width 811 height 67
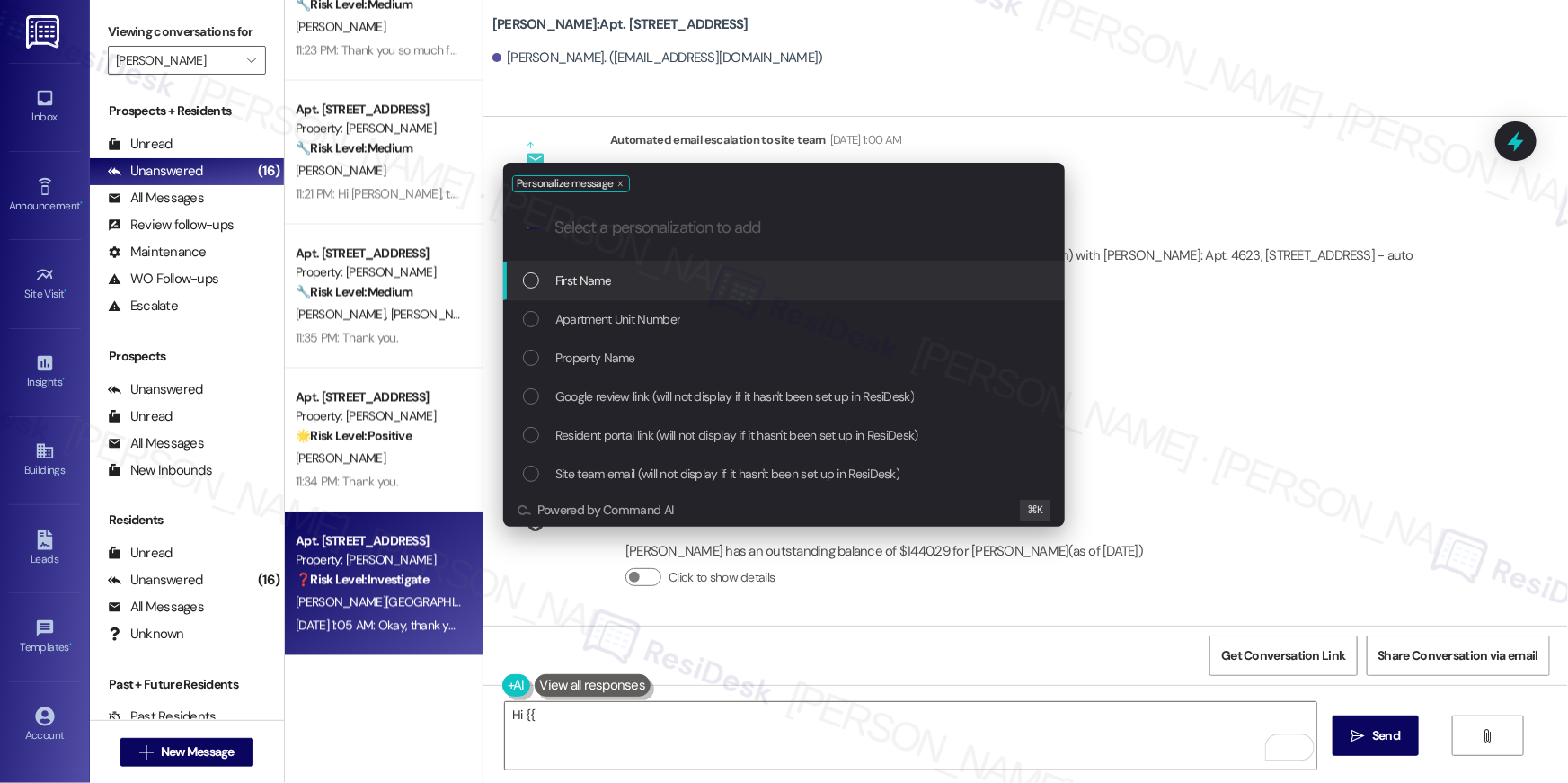
click at [768, 259] on div ".cls-1{fill:#0a055f;}.cls-2{fill:#0cc4c4;} resideskLogoBlueOrange" at bounding box center [784, 227] width 562 height 63
click at [766, 271] on div "First Name" at bounding box center [785, 280] width 525 height 19
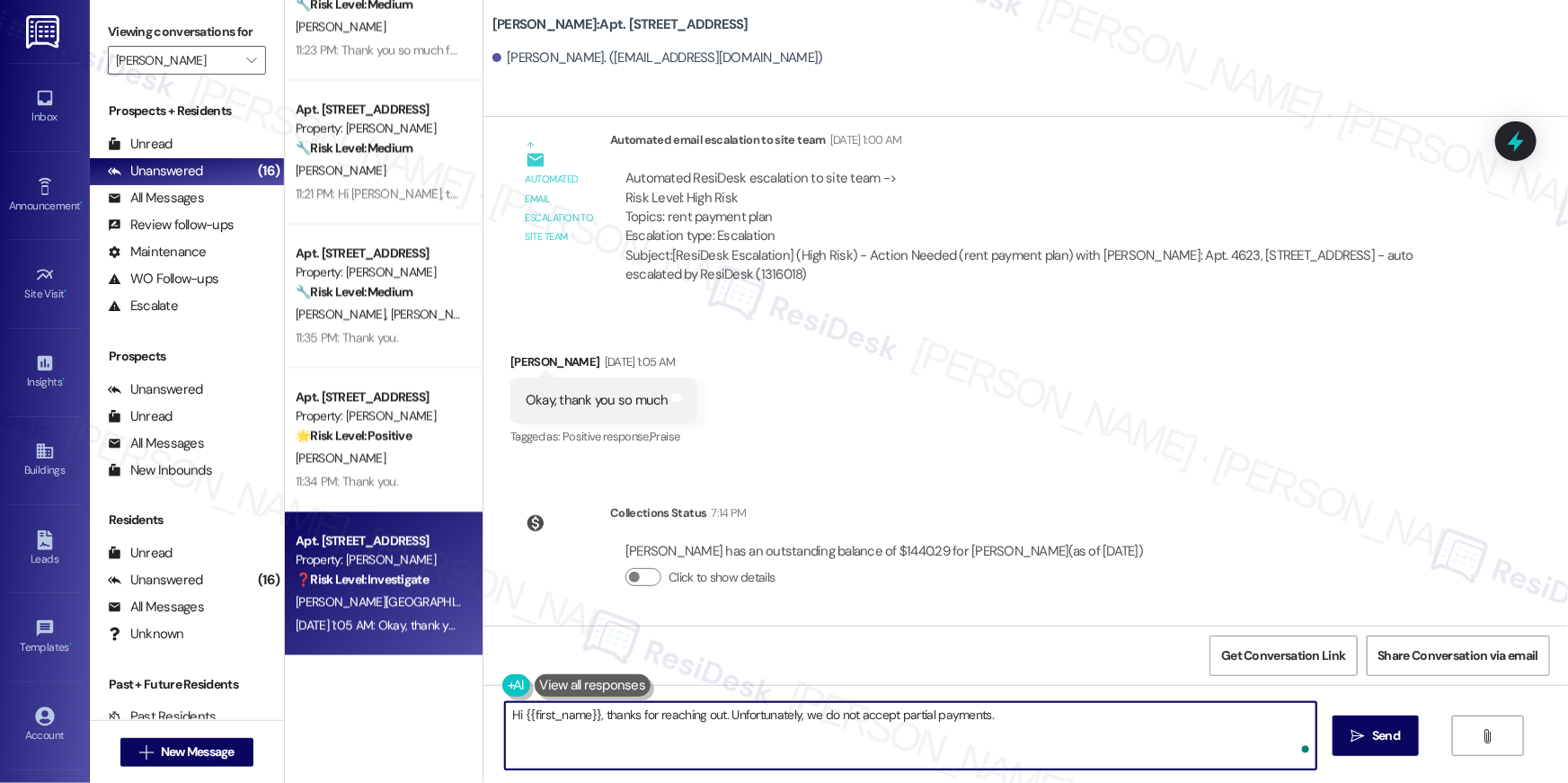
type textarea "Hi {{first_name}}, thanks for reaching out. Unfortunately, we do not accept par…"
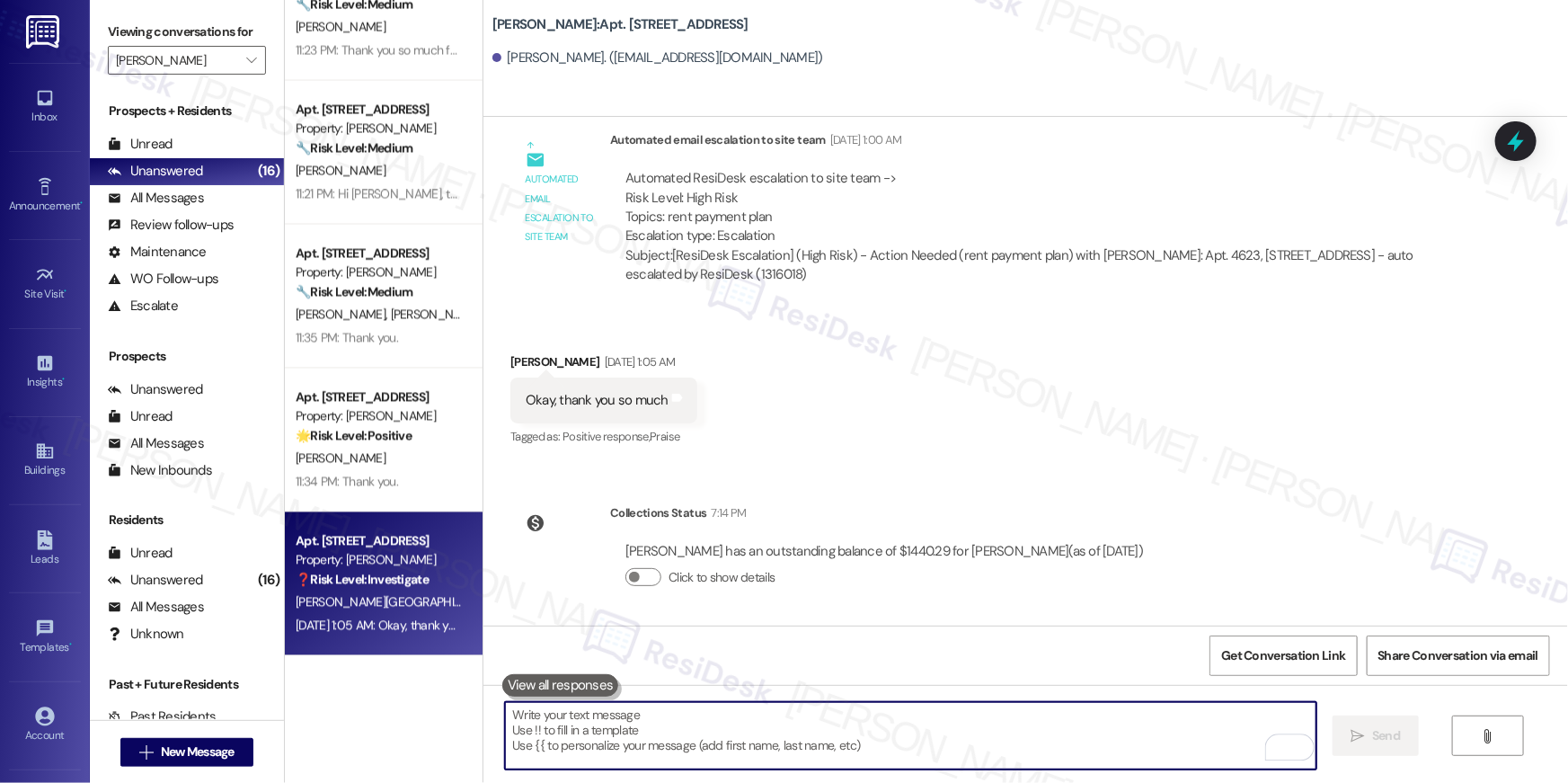
scroll to position [6845, 0]
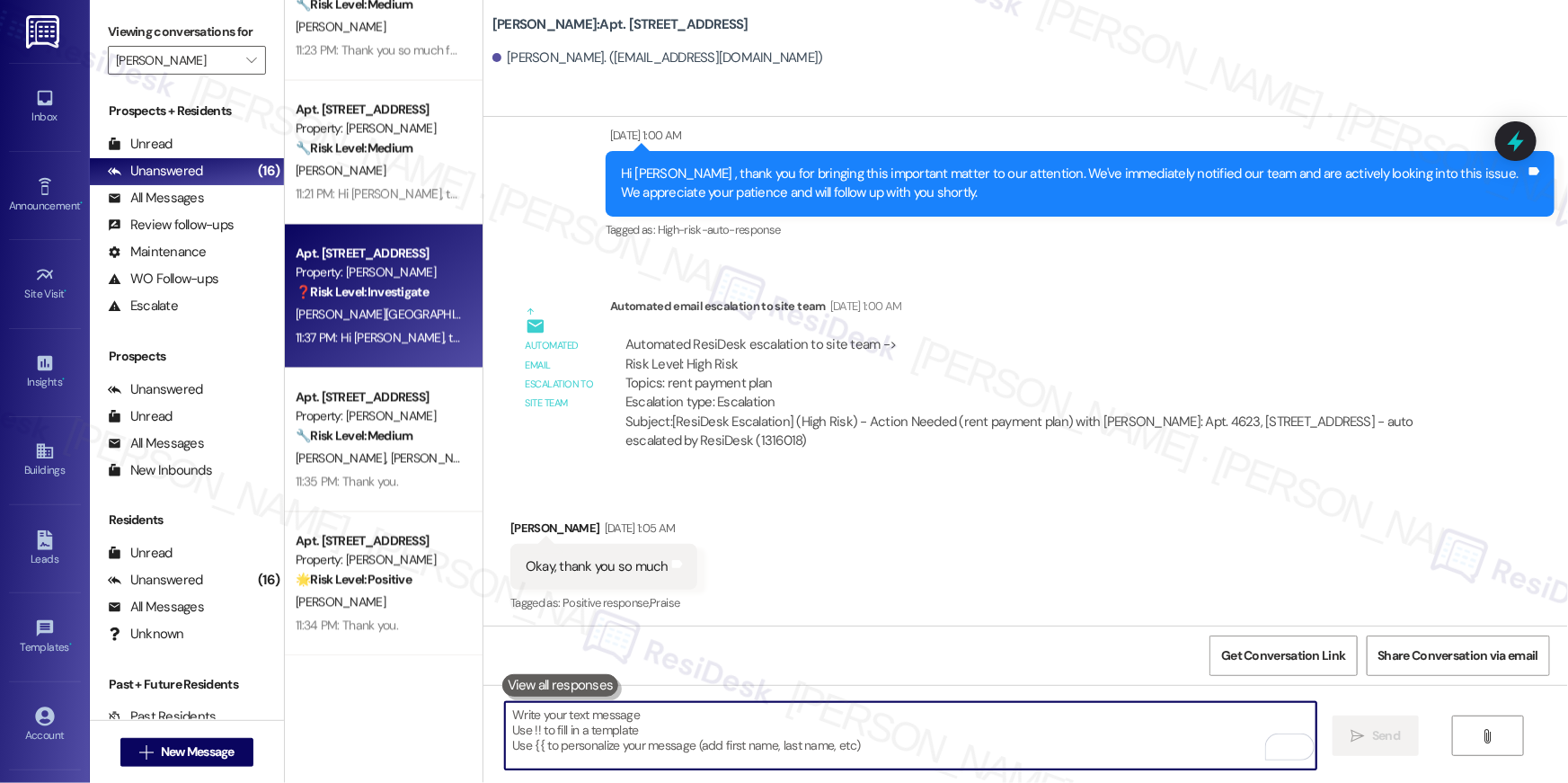
click at [1160, 741] on textarea "To enrich screen reader interactions, please activate Accessibility in Grammarl…" at bounding box center [910, 735] width 811 height 67
paste textarea "Hey {{first_name}},! I understand you're looking into getting rental assistance…"
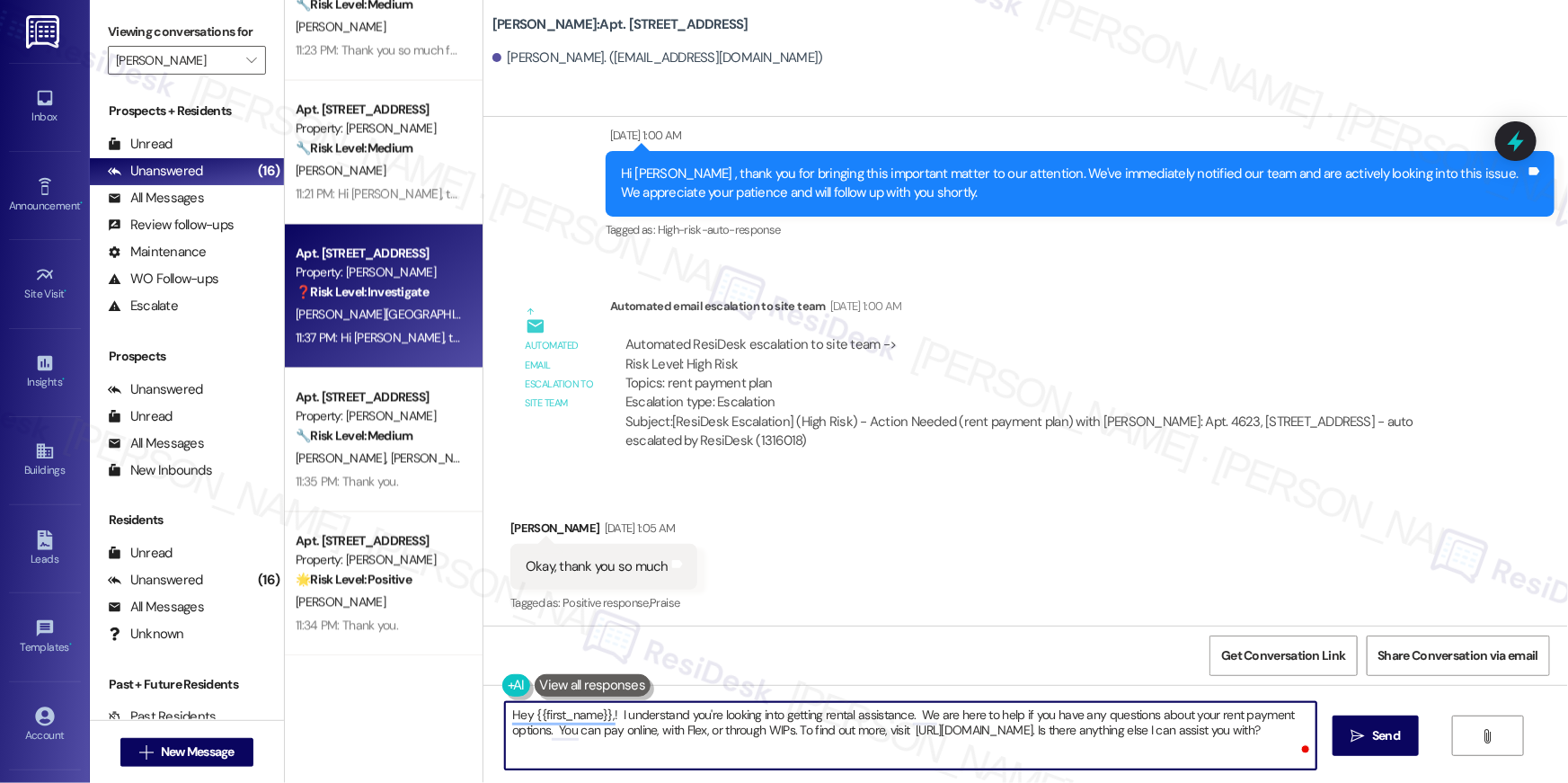
click at [1023, 758] on textarea "Hey {{first_name}},! I understand you're looking into getting rental assistance…" at bounding box center [910, 735] width 811 height 67
paste textarea ""Hi {{first_name}}, thank you for reaching out. I recommend checking out [DOMAI…"
type textarea ""Hi {{first_name}}, thank you for reaching out. I recommend checking out [DOMAI…"
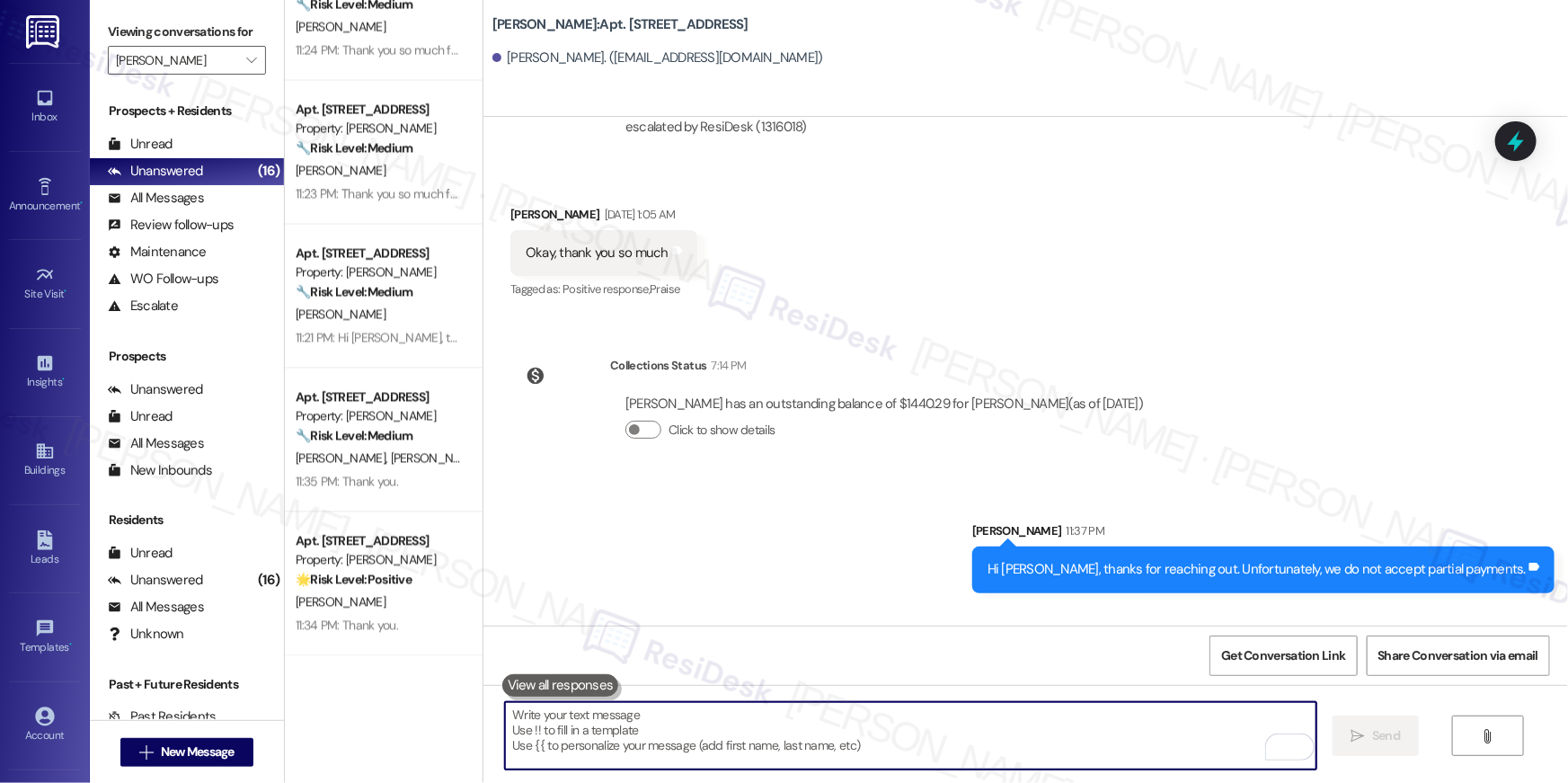
scroll to position [7299, 0]
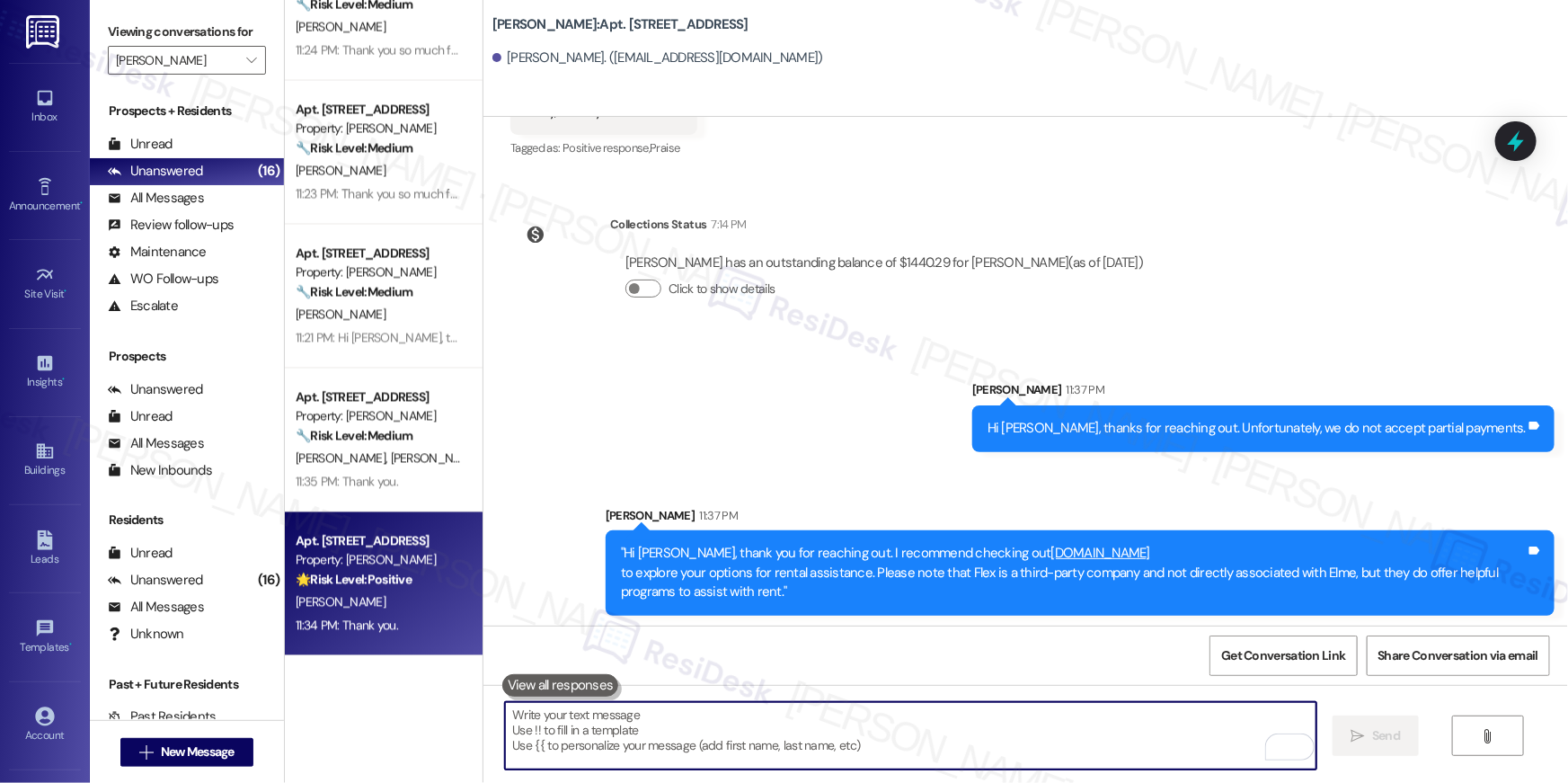
click at [377, 573] on strong "🌟 Risk Level: Positive" at bounding box center [353, 580] width 116 height 17
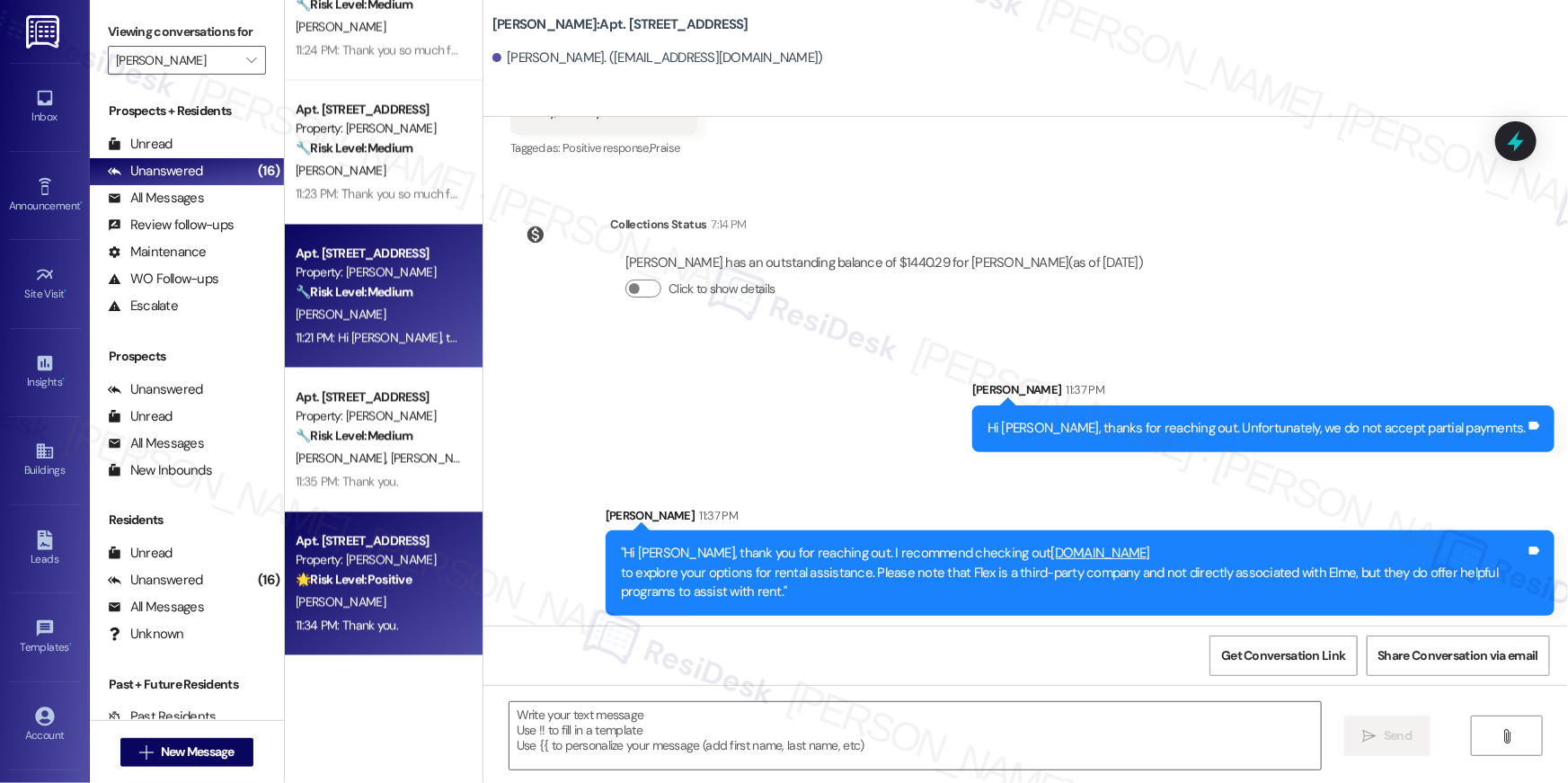
type textarea "Fetching suggested responses. Please feel free to read through the conversation…"
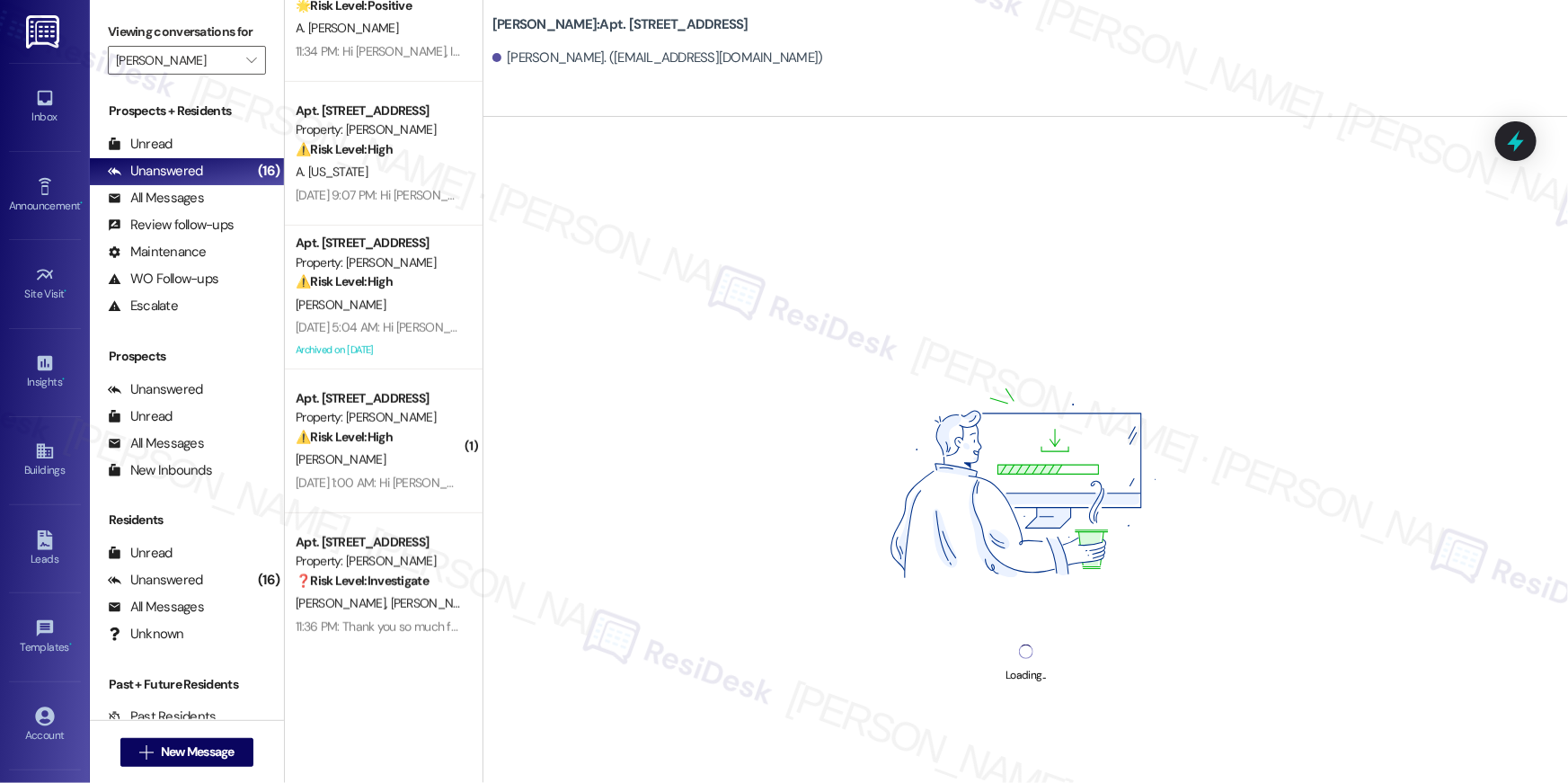
scroll to position [475, 0]
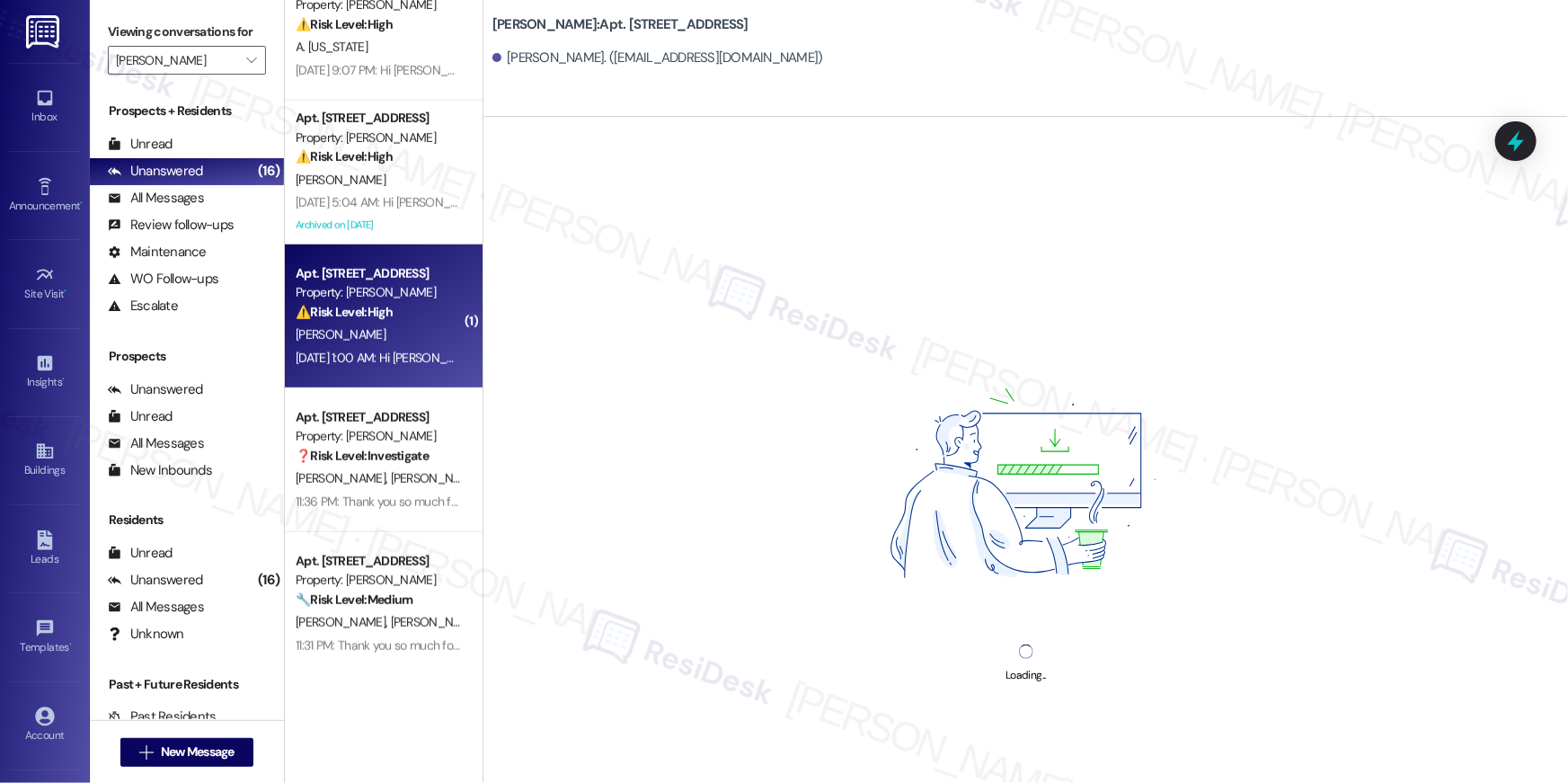
click at [395, 335] on div "[PERSON_NAME]" at bounding box center [378, 335] width 170 height 22
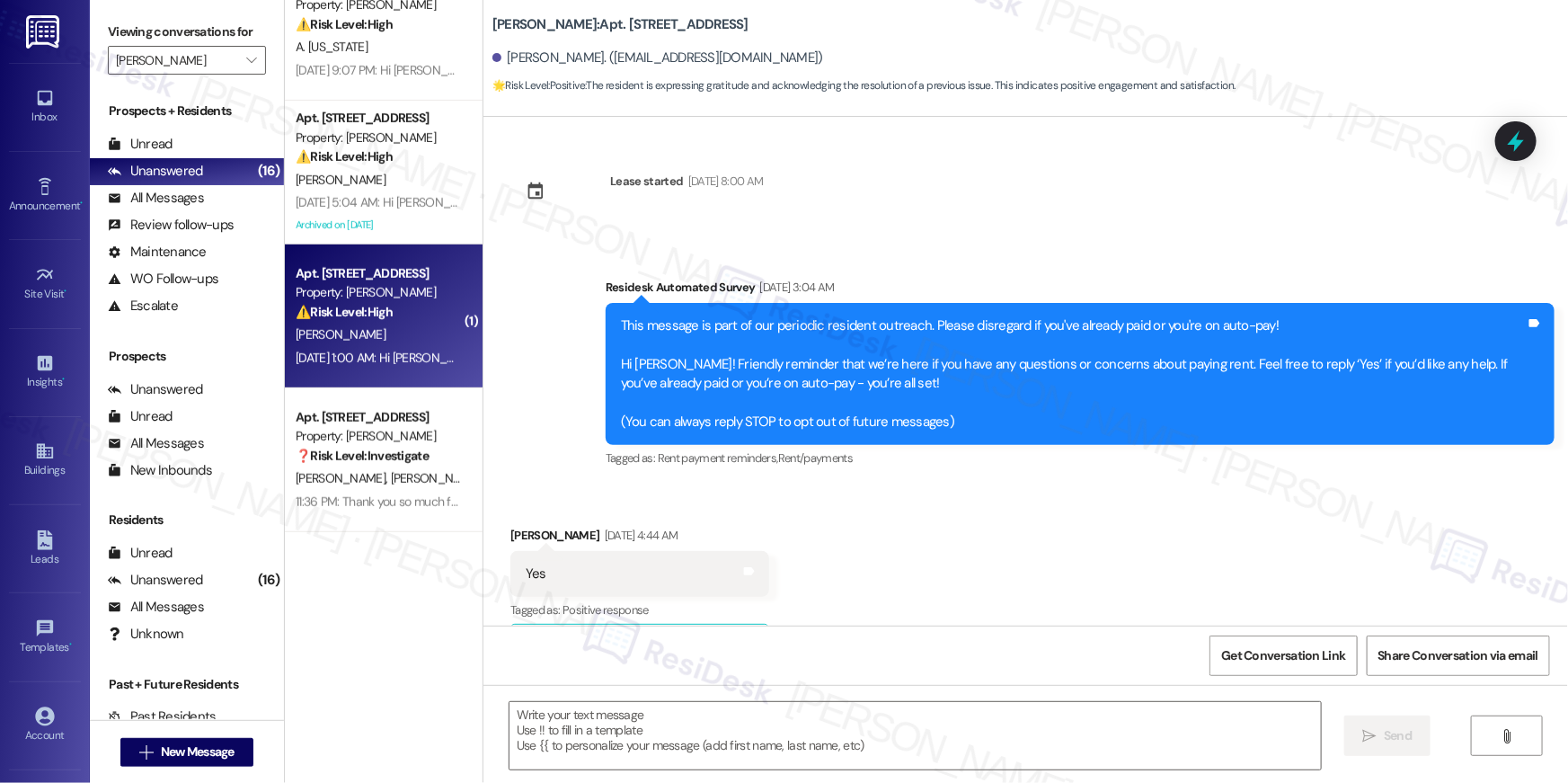
scroll to position [25109, 0]
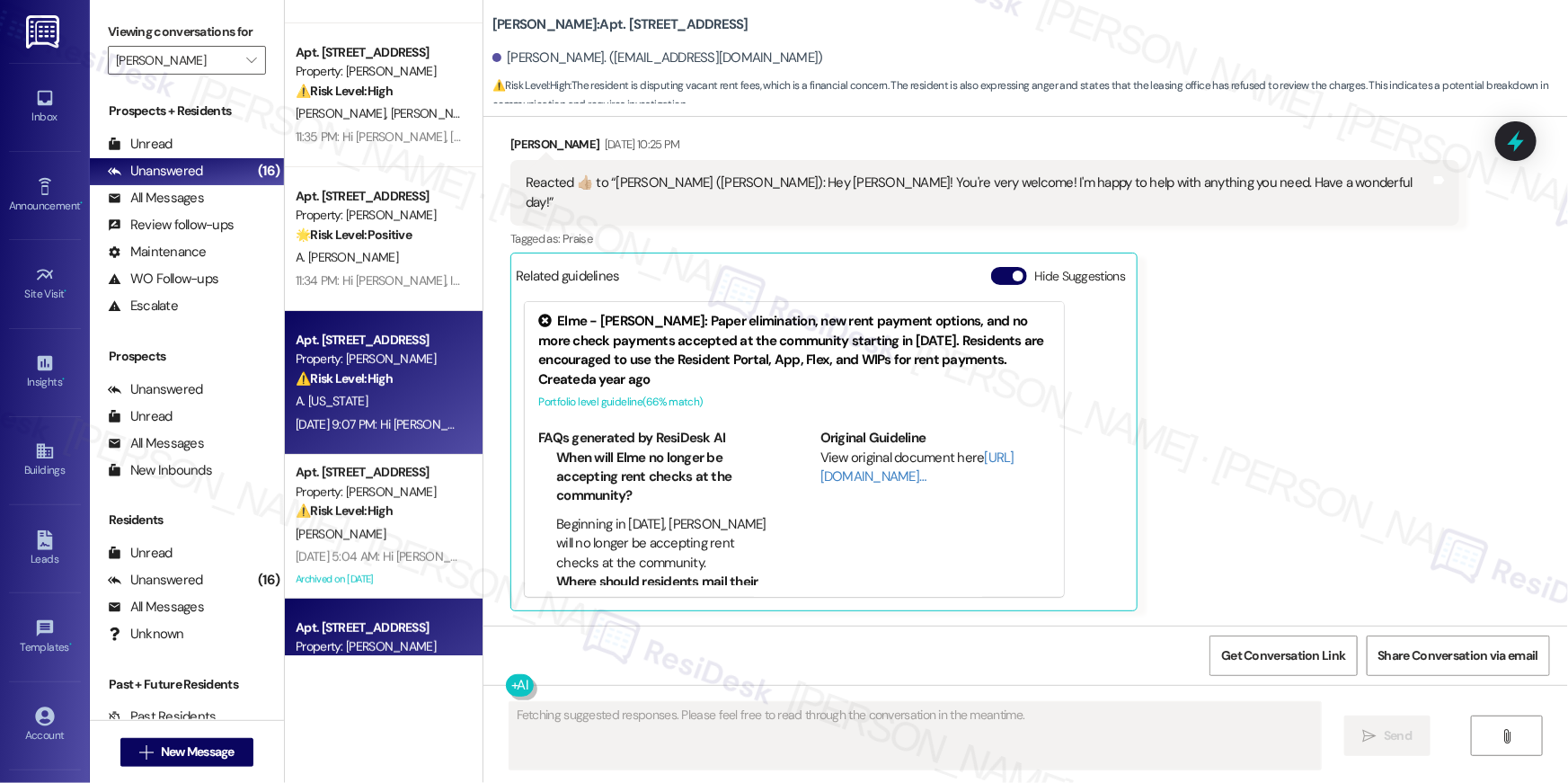
click at [362, 430] on div "[DATE] 9:07 PM: Hi [PERSON_NAME] , thank you for bringing this important matter…" at bounding box center [910, 424] width 1231 height 17
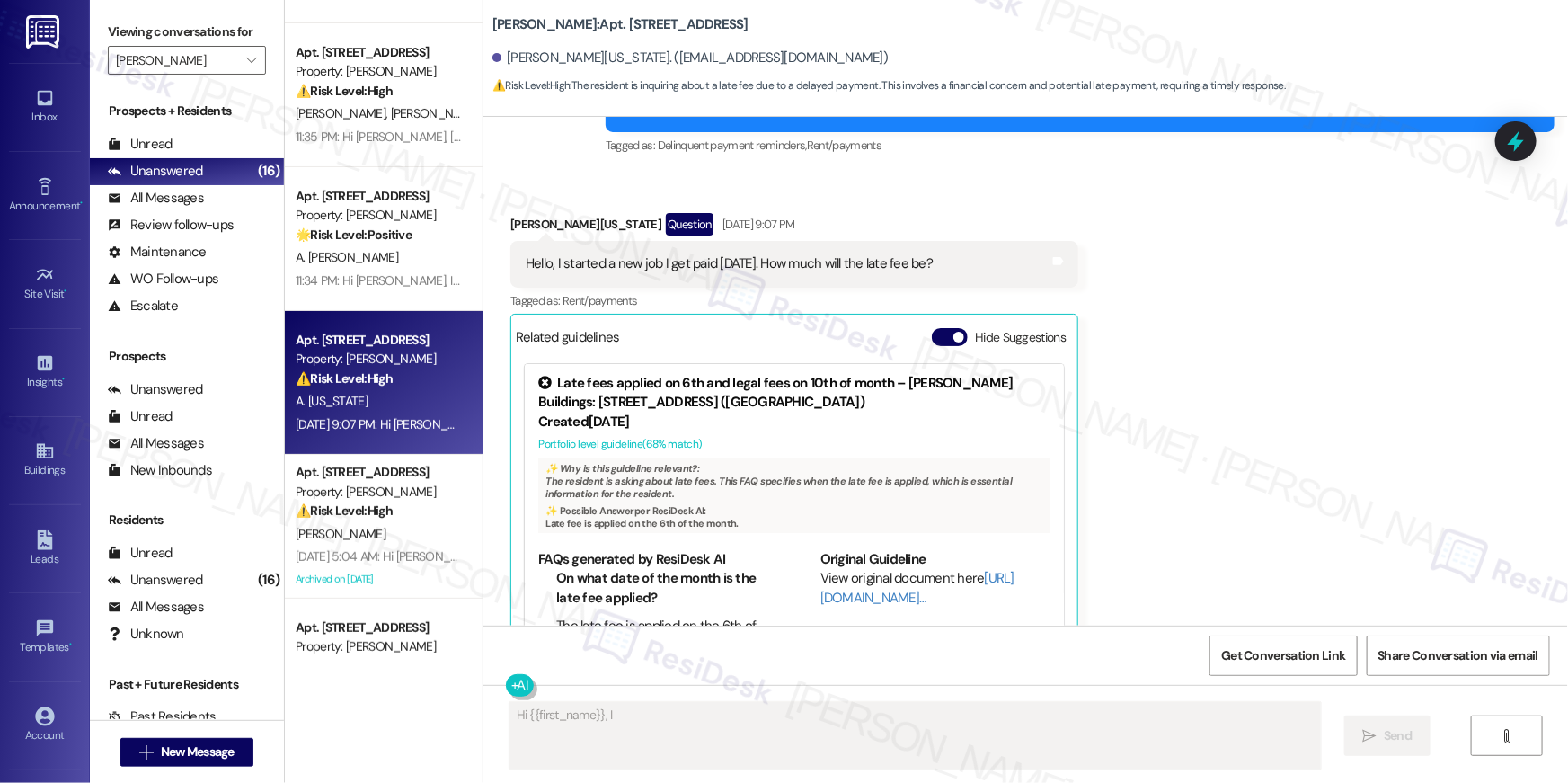
scroll to position [12134, 0]
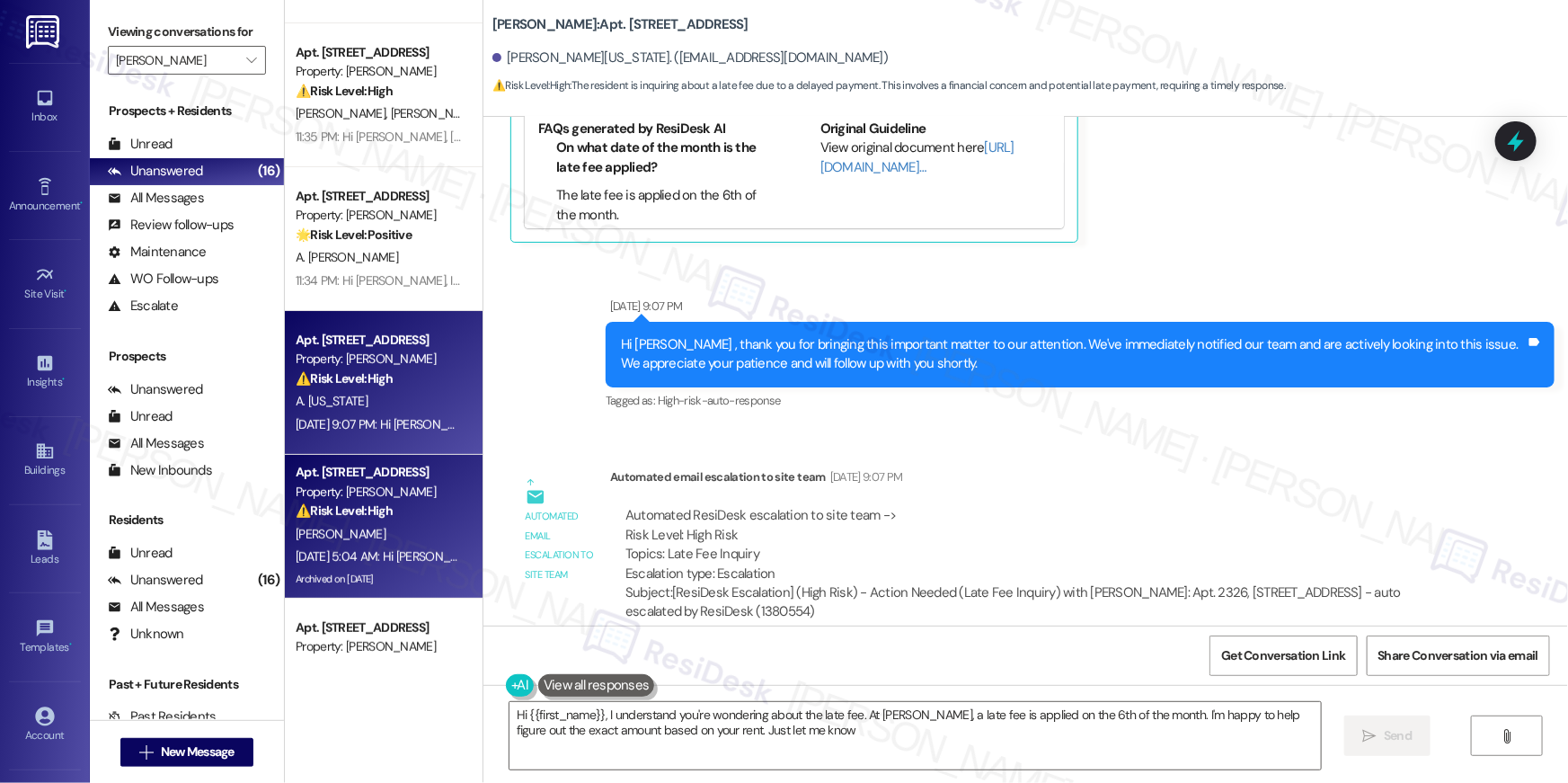
type textarea "Hi {{first_name}}, I understand you're wondering about the late fee. At [PERSON…"
click at [423, 507] on div "⚠️ Risk Level: High The resident indicates they cannot pay rent until [DATE], w…" at bounding box center [378, 511] width 166 height 19
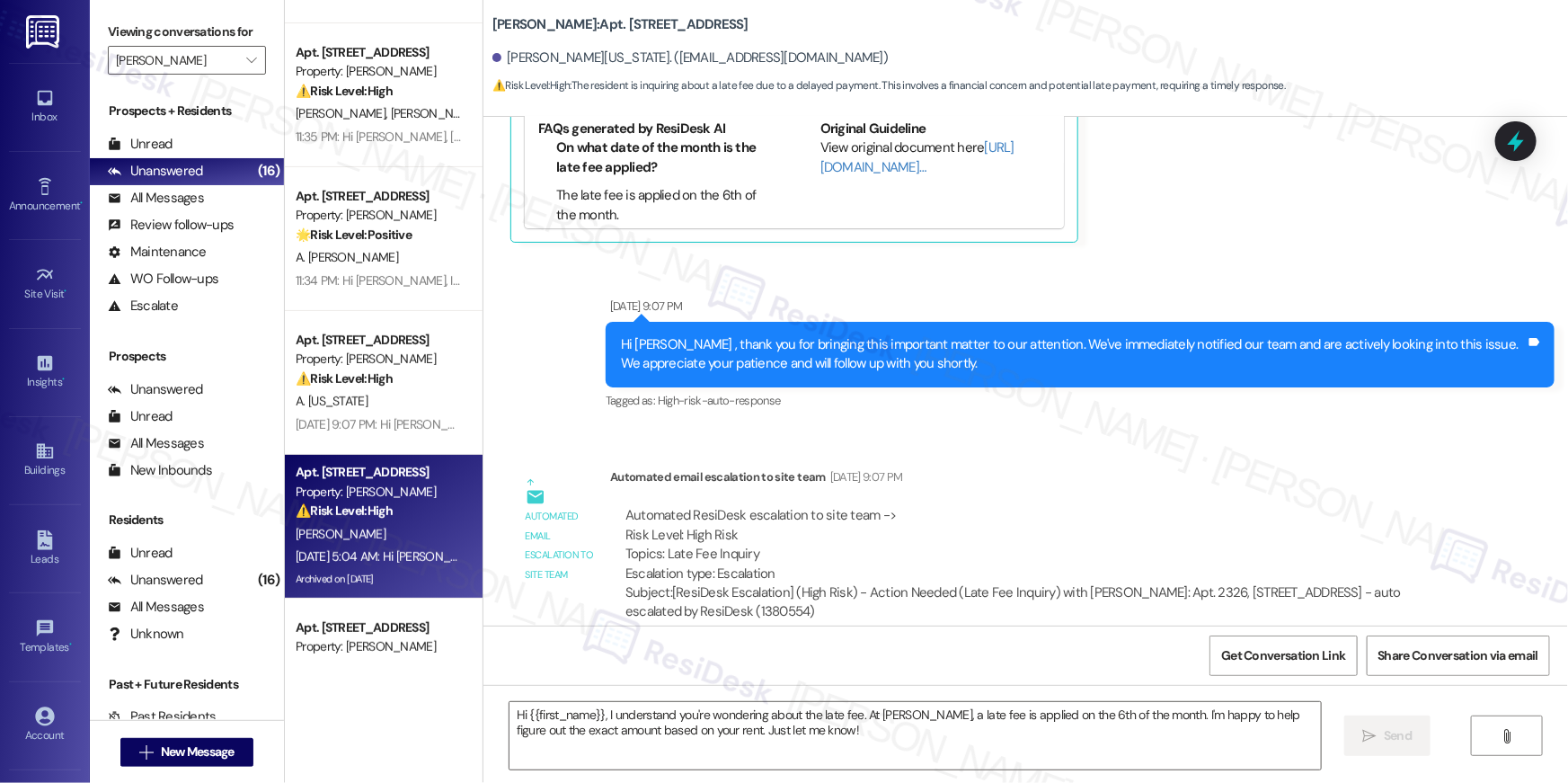
type textarea "Fetching suggested responses. Please feel free to read through the conversation…"
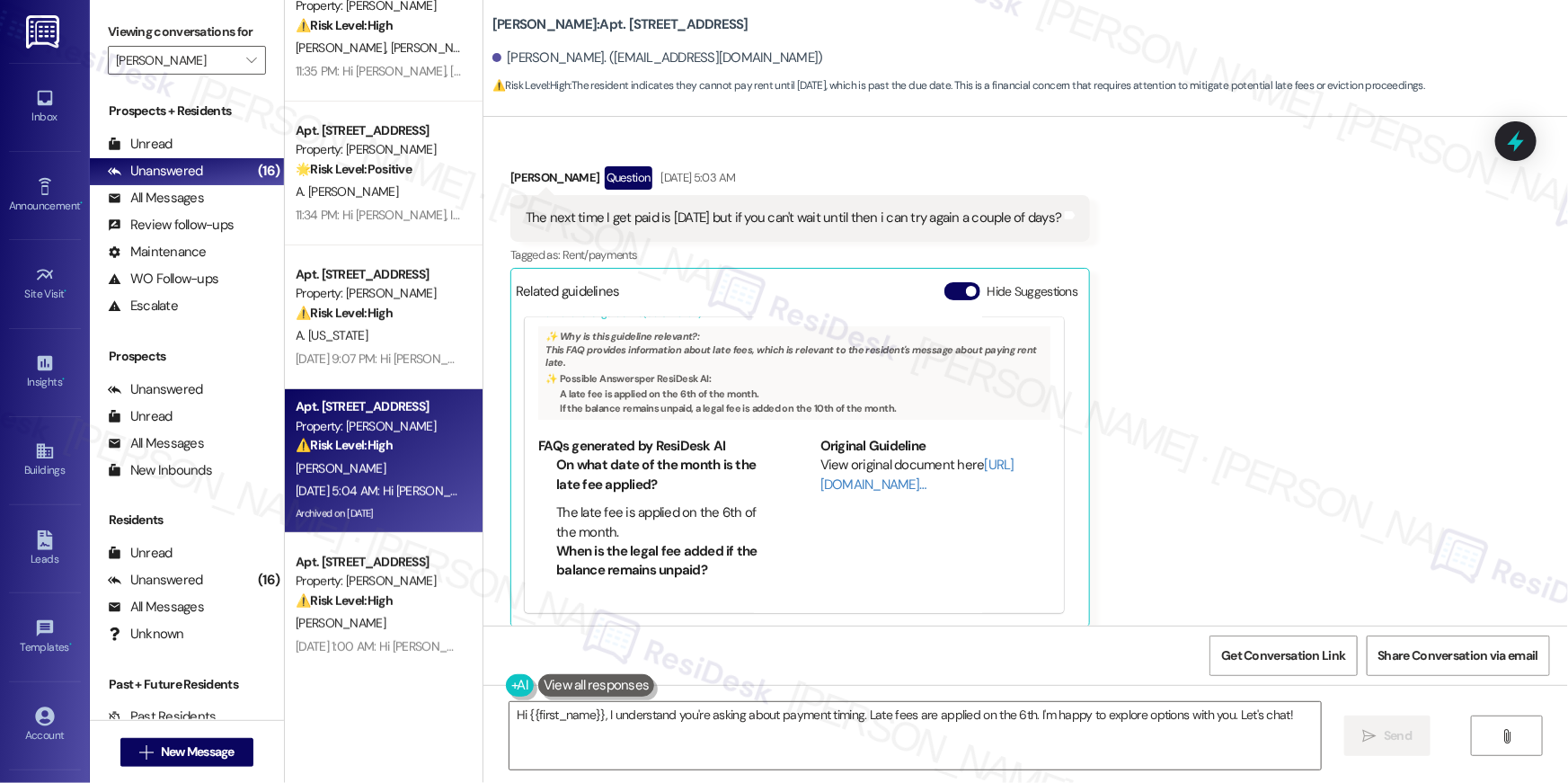
scroll to position [15025, 0]
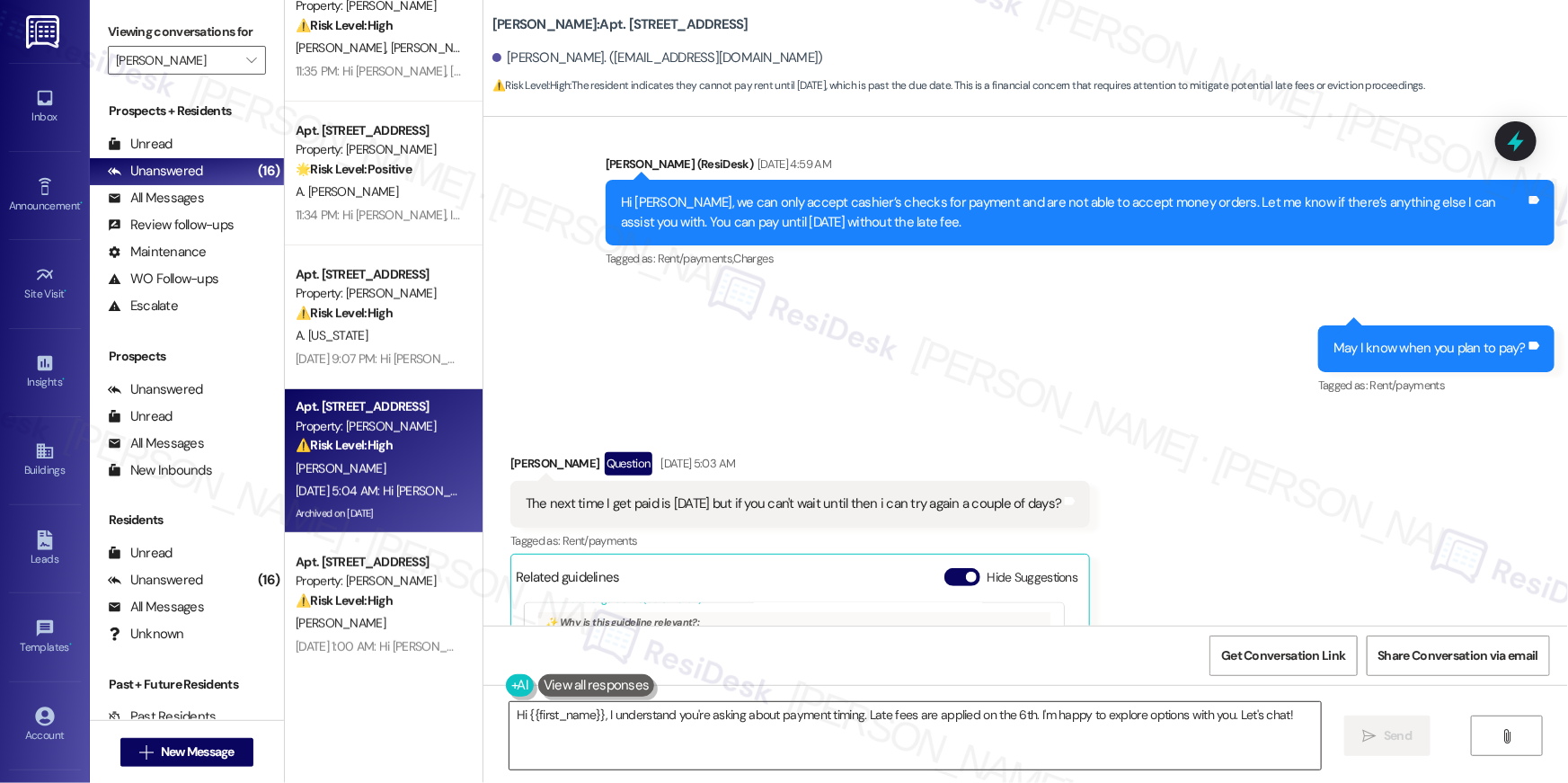
click at [657, 747] on textarea "Hi {{first_name}}, I understand you're asking about payment timing. Late fees a…" at bounding box center [915, 735] width 811 height 67
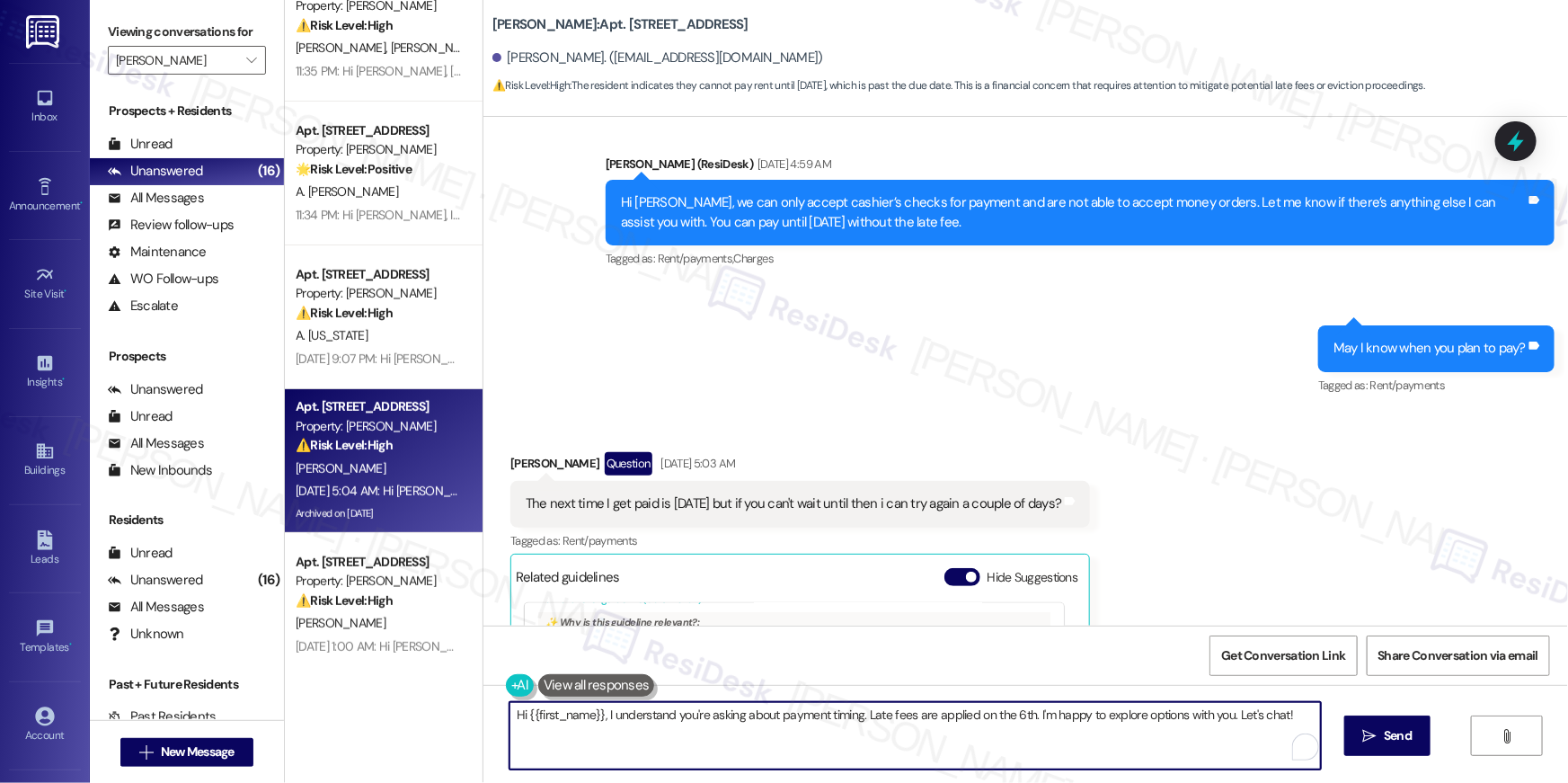
click at [776, 717] on textarea "Hi {{first_name}}, I understand you're asking about payment timing. Late fees a…" at bounding box center [915, 735] width 811 height 67
drag, startPoint x: 593, startPoint y: 717, endPoint x: 665, endPoint y: 782, distance: 97.0
click at [665, 782] on div "Hi {{first_name}}, I understand you're asking about payment timing. Late fees a…" at bounding box center [1025, 752] width 1084 height 135
type textarea "Hi {{first_name}}, you may pay whenever you are able to. Just please note that …"
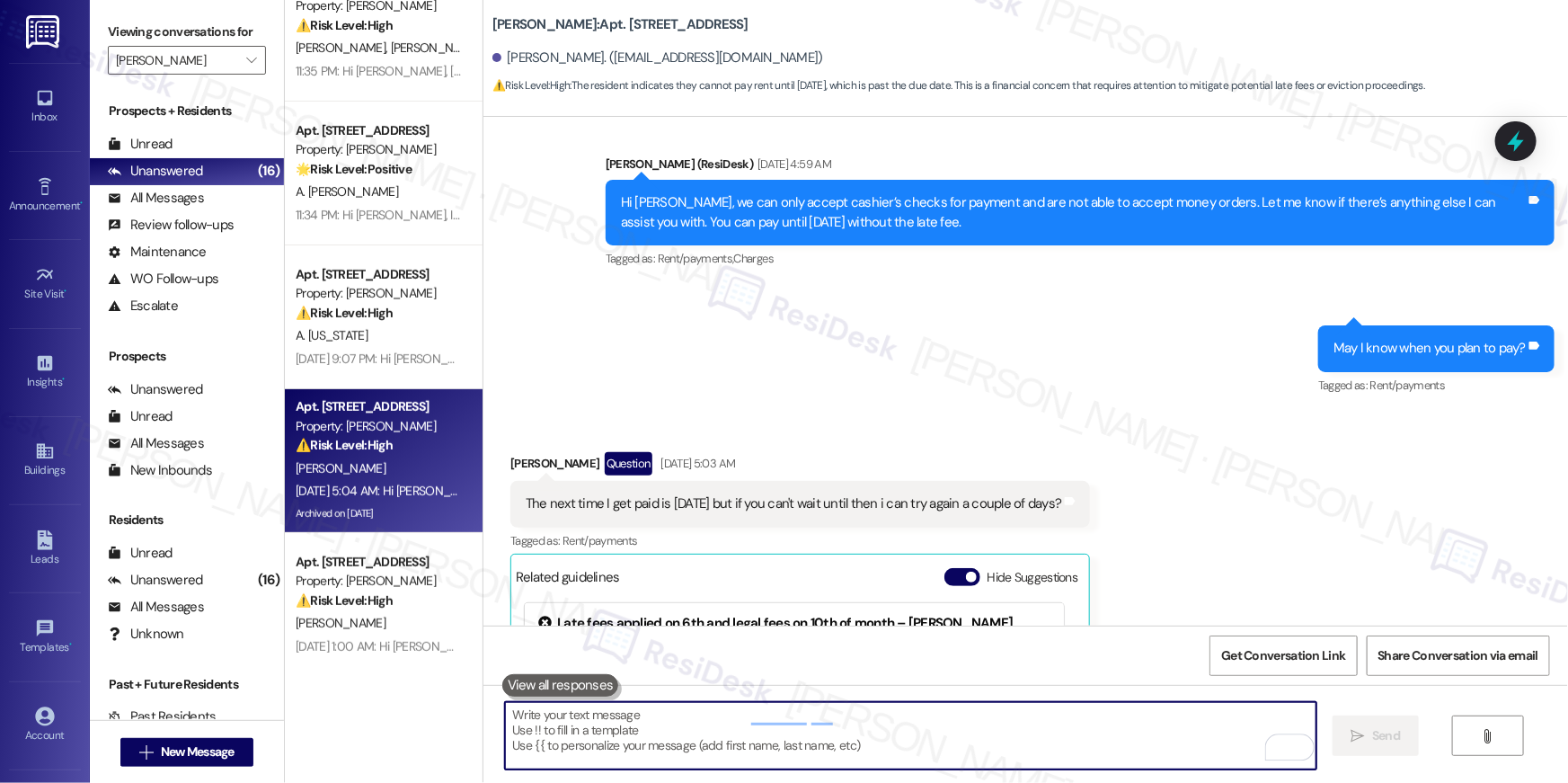
scroll to position [15281, 0]
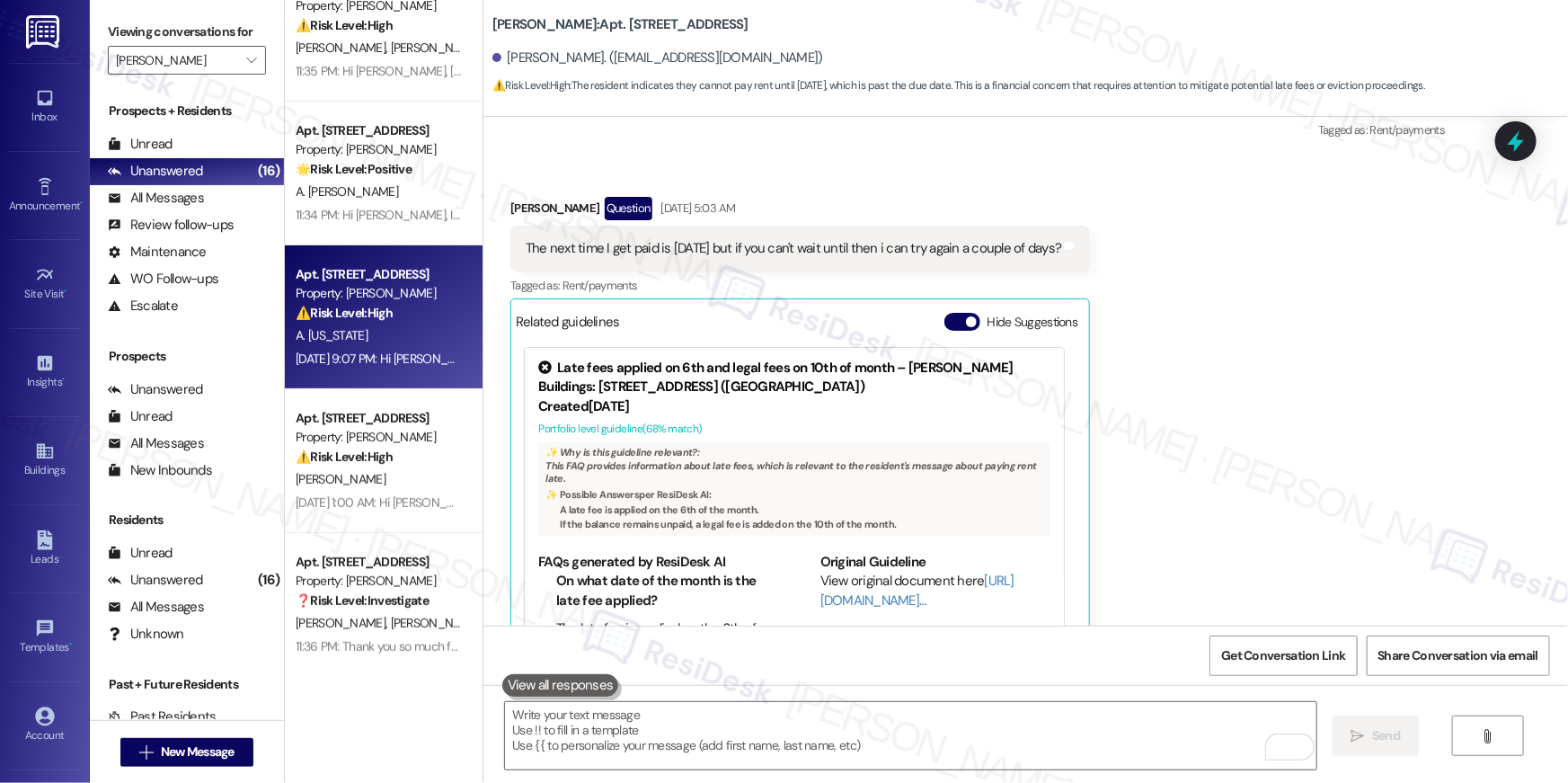
click at [356, 323] on div "Apt. 2326, 1113 Powers Ferry Place SE Property: Elme Marietta ⚠️ Risk Level: Hi…" at bounding box center [378, 294] width 170 height 61
type textarea "Fetching suggested responses. Please feel free to read through the conversation…"
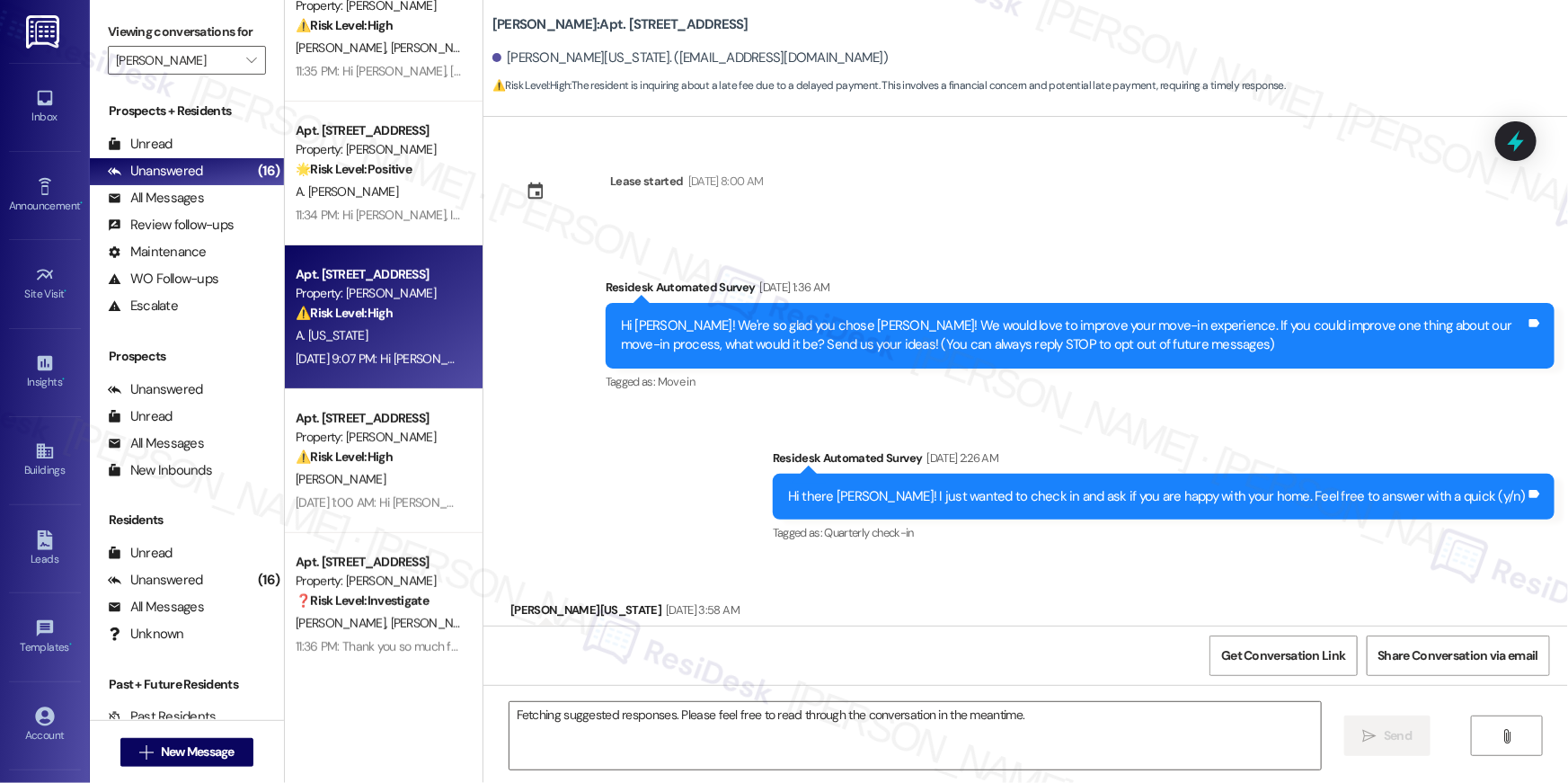
scroll to position [12134, 0]
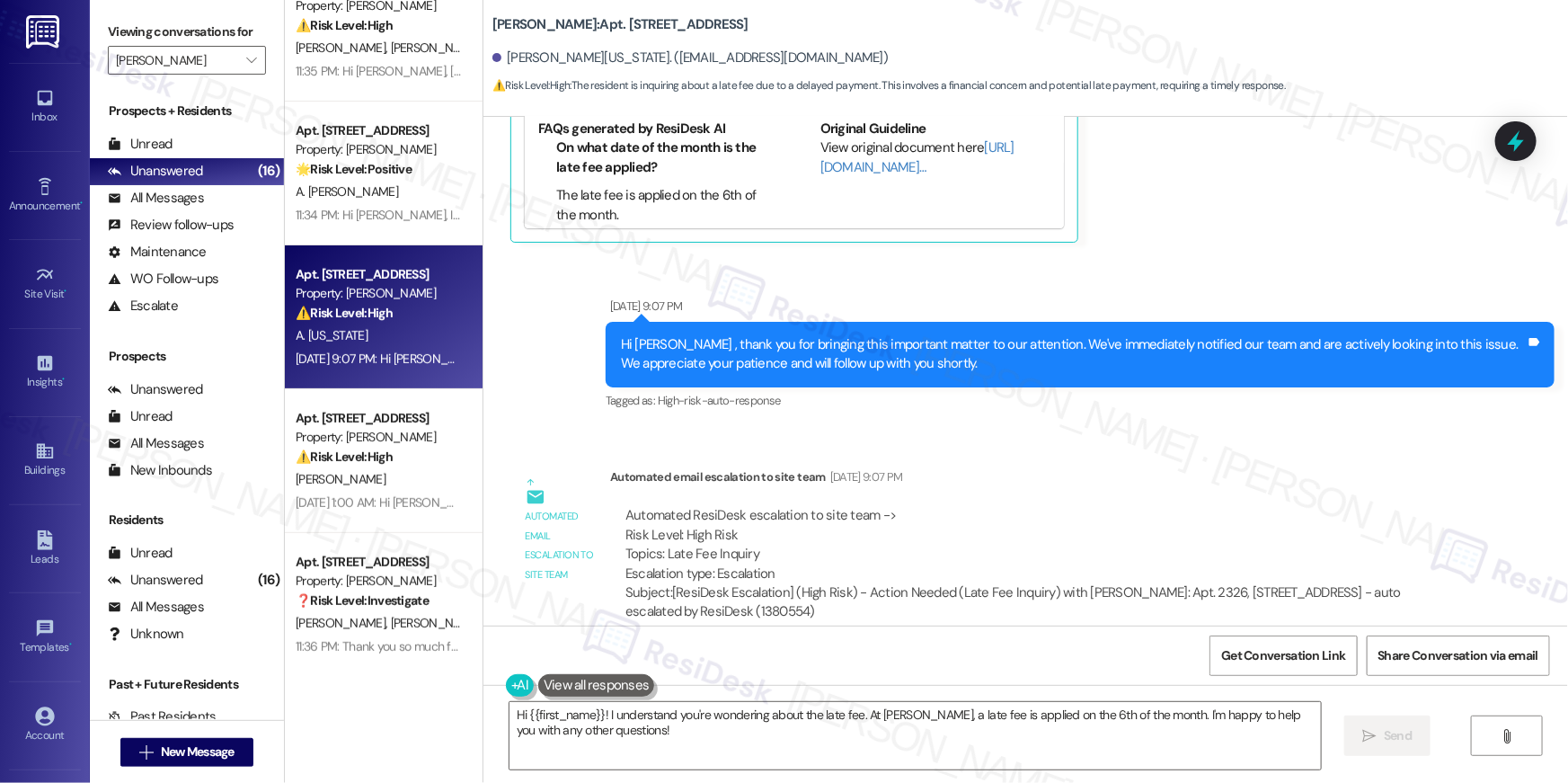
click at [1091, 467] on div "Automated email escalation to site team Sep 06, 2025 at 9:07 PM" at bounding box center [1034, 479] width 849 height 25
click at [705, 741] on textarea "Hi {{first_name}}! I understand you're wondering about the late fee. At Elme Ma…" at bounding box center [915, 735] width 811 height 67
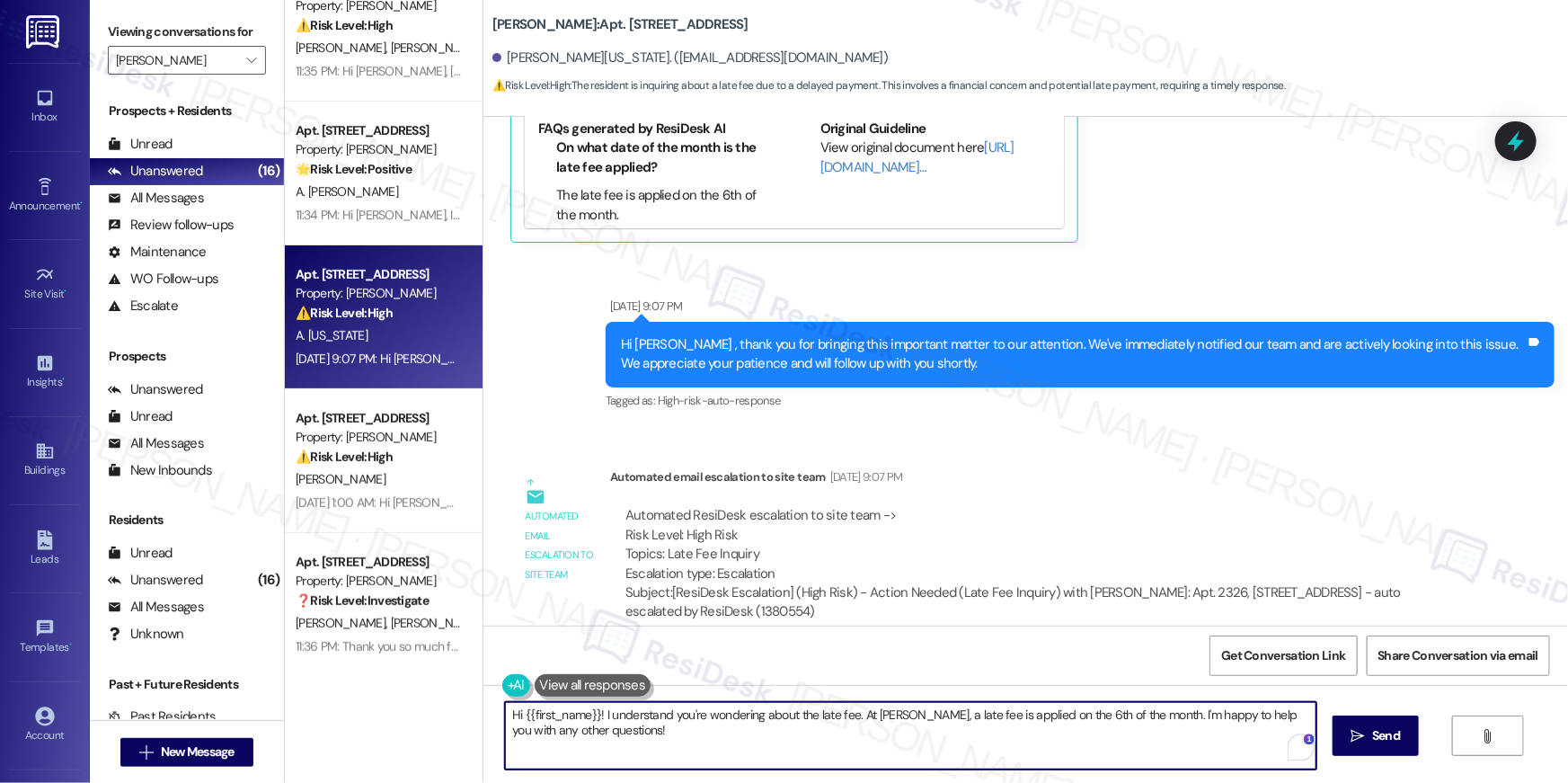
drag, startPoint x: 706, startPoint y: 740, endPoint x: 853, endPoint y: 719, distance: 148.5
click at [853, 719] on textarea "Hi {{first_name}}! I understand you're wondering about the late fee. At Elme Ma…" at bounding box center [910, 735] width 811 height 67
type textarea "Hi {{first_name}}! I understand you're wondering about the late fee. The late f…"
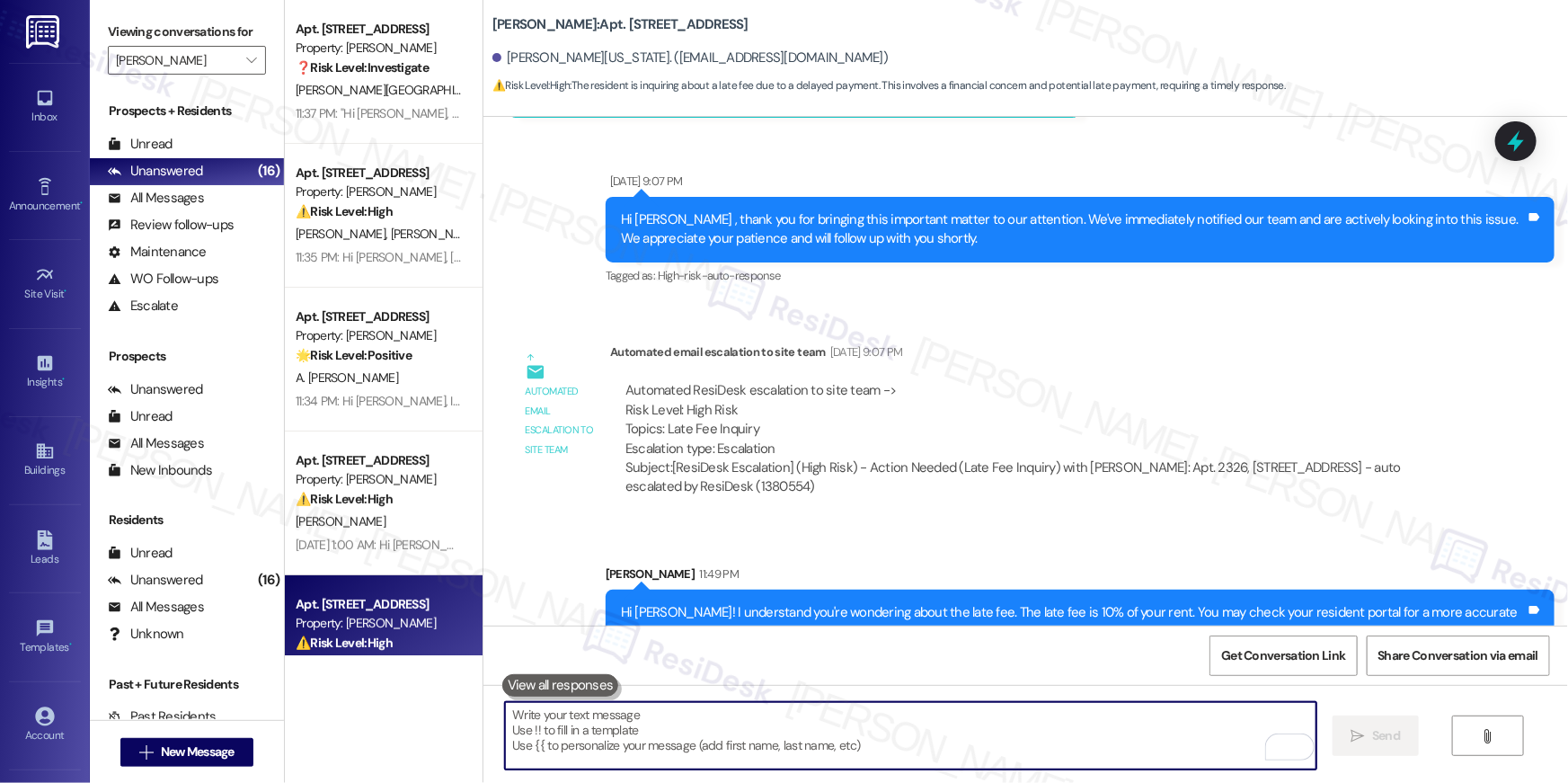
scroll to position [288, 0]
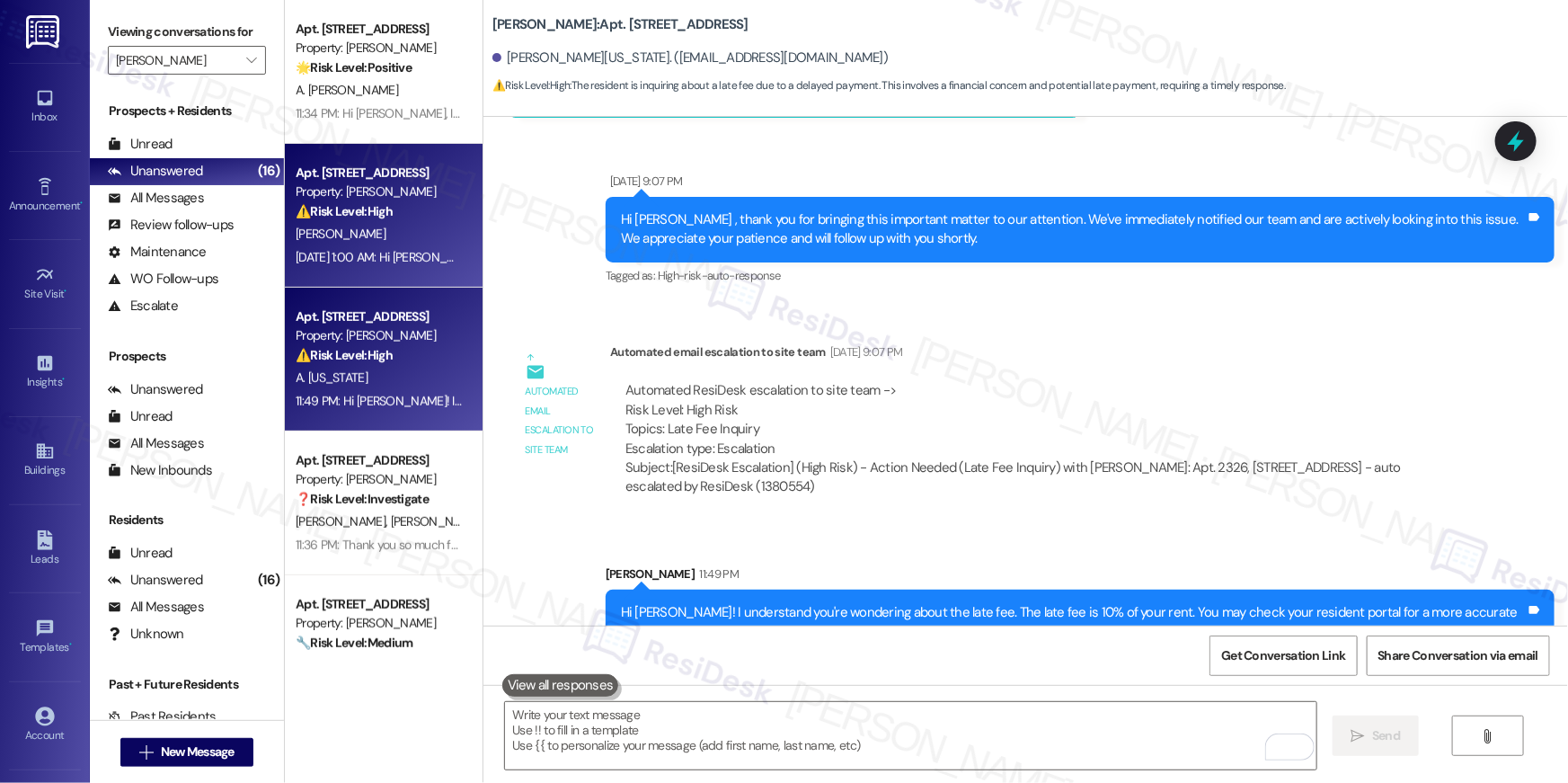
click at [346, 253] on div "Sep 06, 2025 at 1:00 AM: Hi Peter, how are you? A friendly reminder that your r…" at bounding box center [987, 258] width 1383 height 17
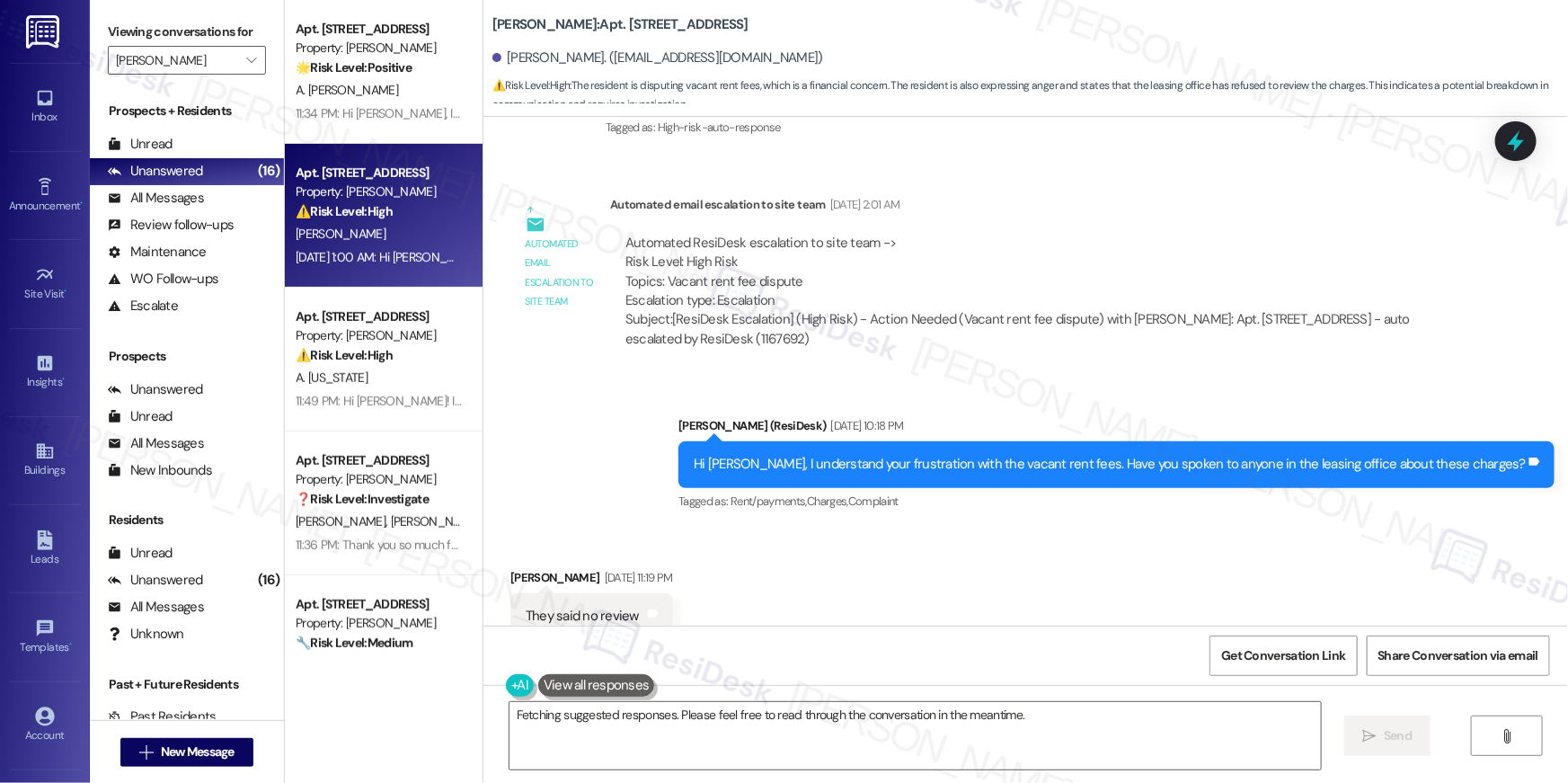
scroll to position [20286, 0]
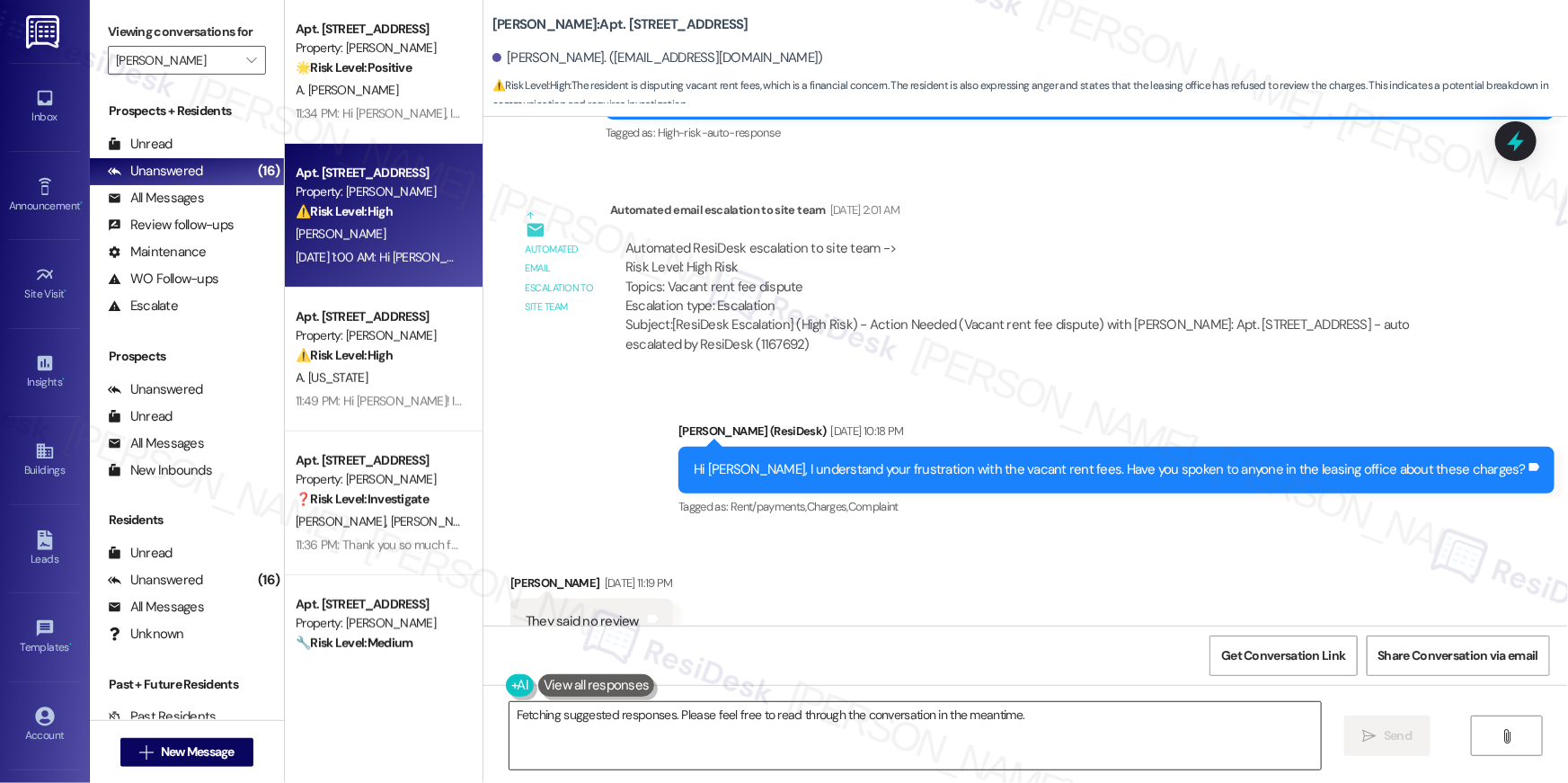
click at [750, 748] on textarea "Hi {{first_name}}, I understand your frustration with the vacant rent fees. I'l…" at bounding box center [915, 735] width 811 height 67
click at [750, 747] on textarea "Hi {{first_name}}, I understand your frustration with the vacant rent fees. I'l…" at bounding box center [915, 735] width 811 height 67
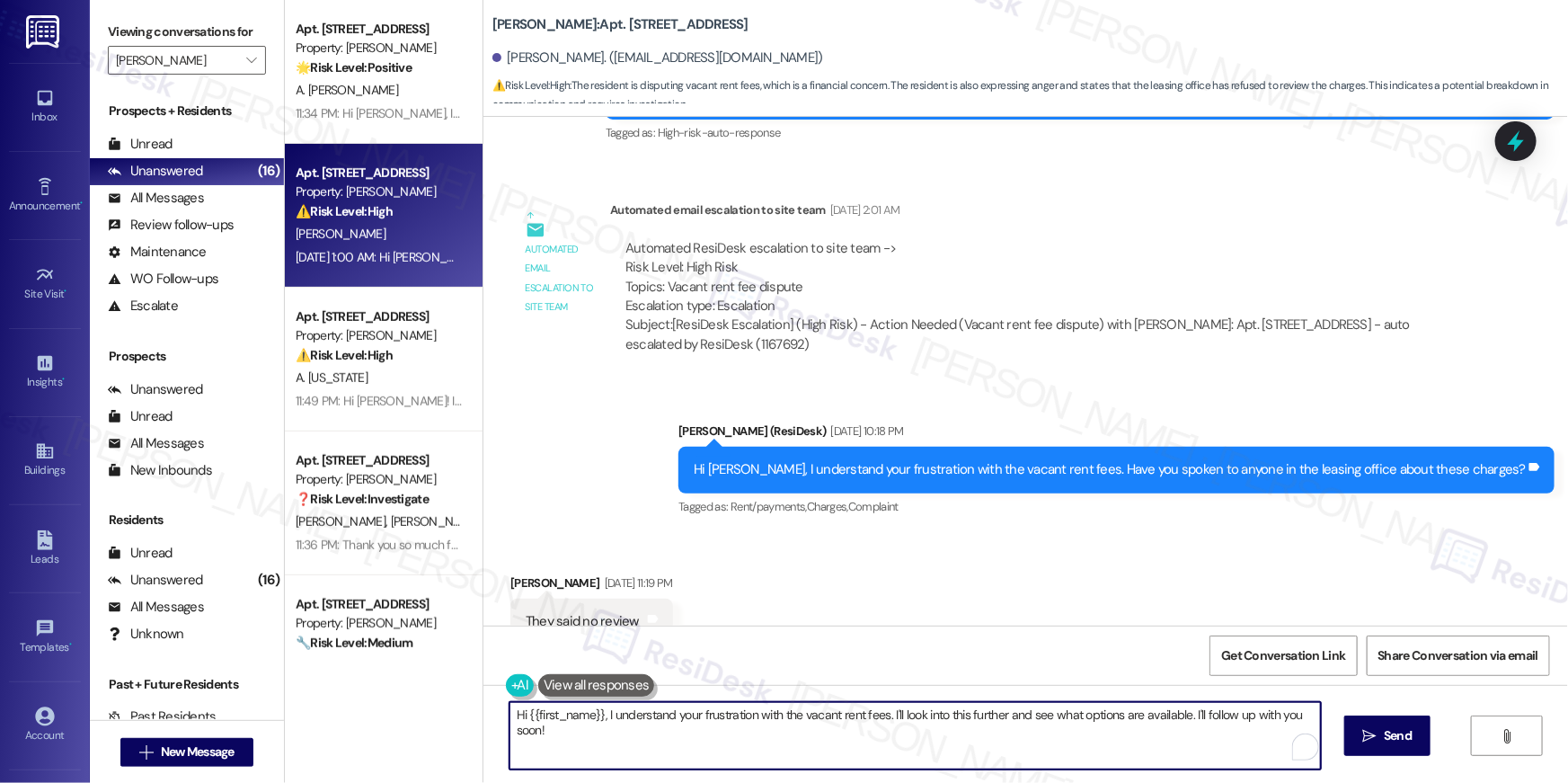
paste textarea "the vacant utility fee has been applied because the bill isn't in your name yet…"
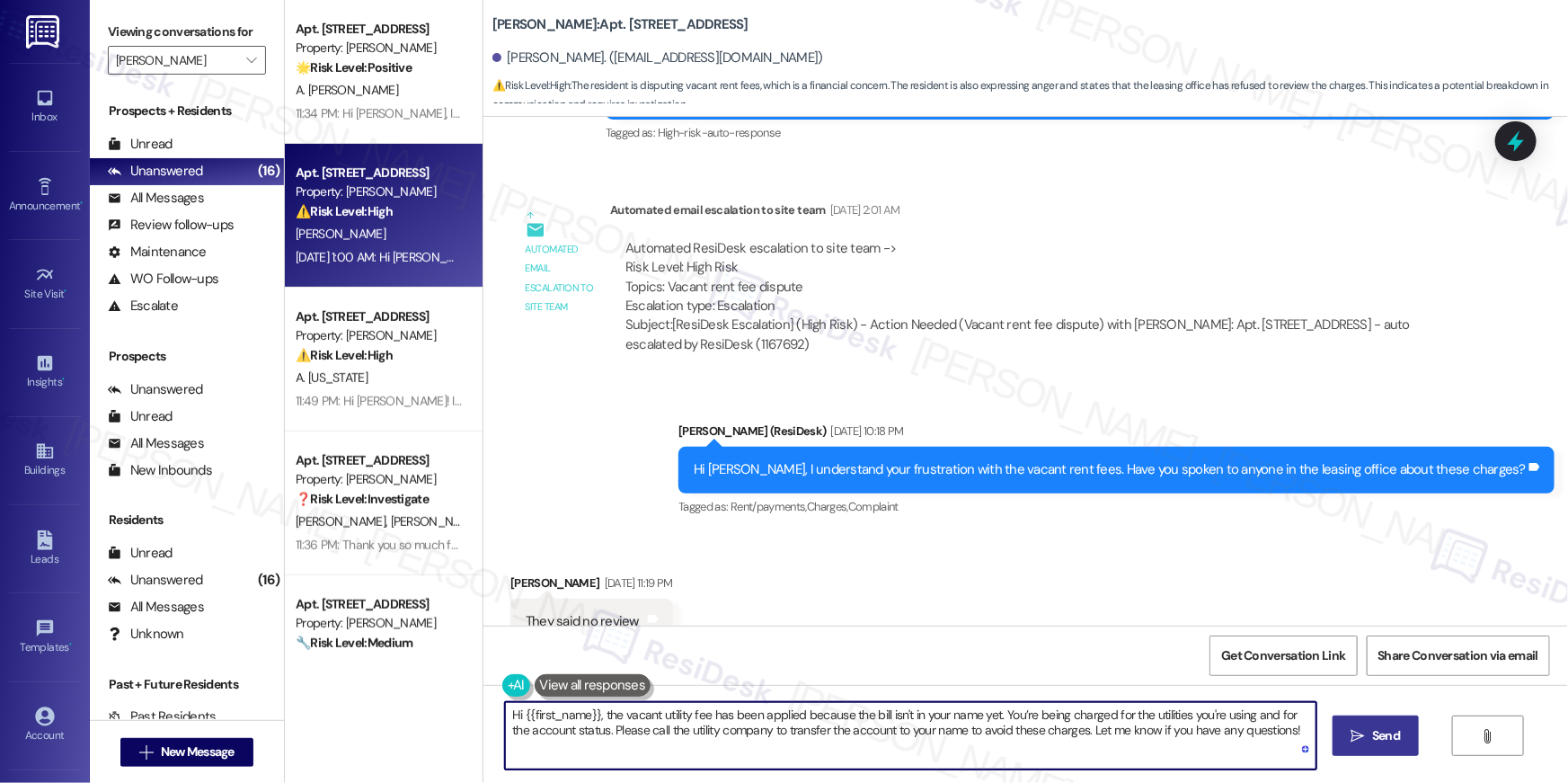
type textarea "Hi {{first_name}}, the vacant utility fee has been applied because the bill isn…"
click at [1373, 730] on span "Send" at bounding box center [1386, 735] width 28 height 19
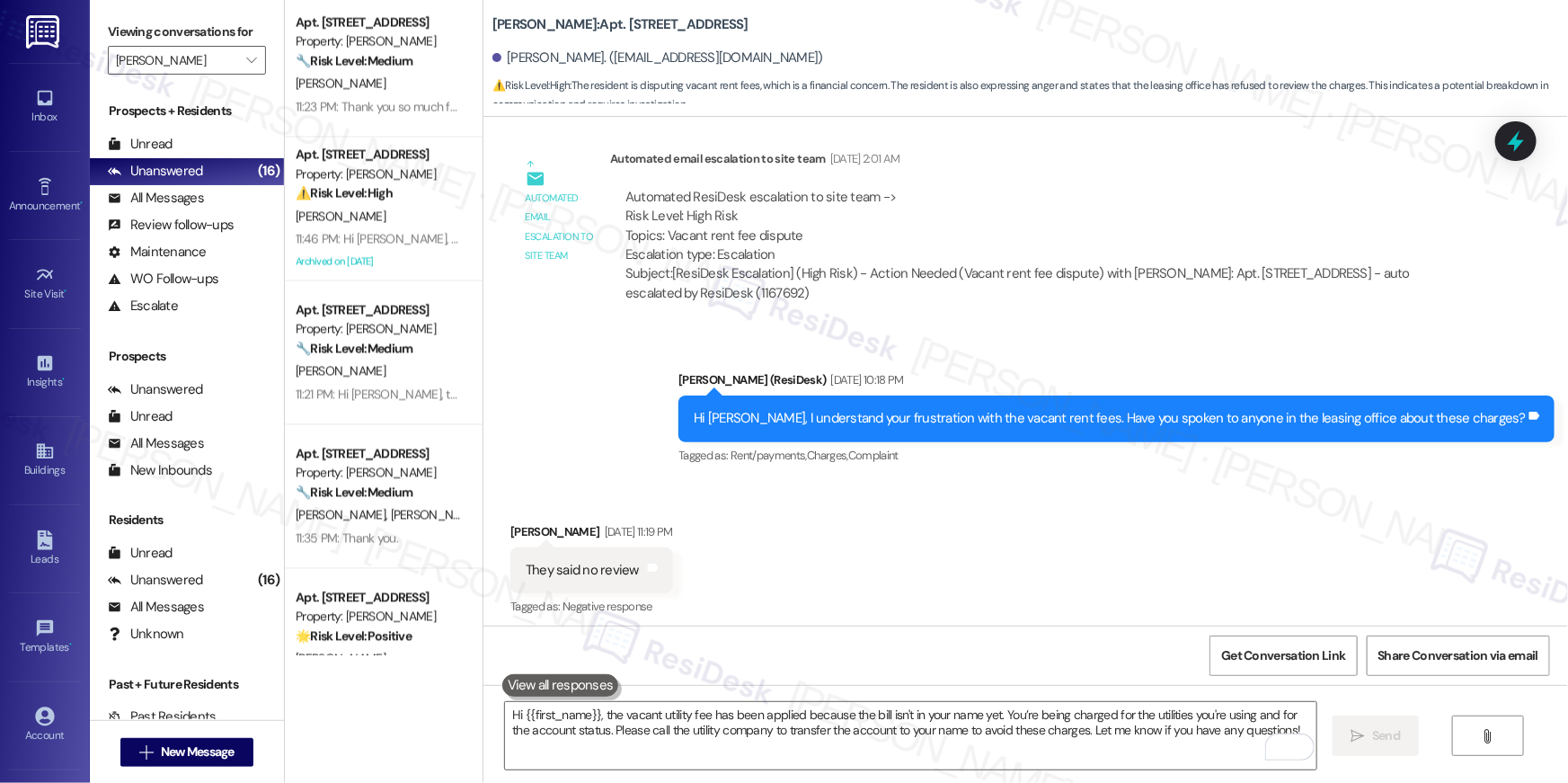
scroll to position [1645, 0]
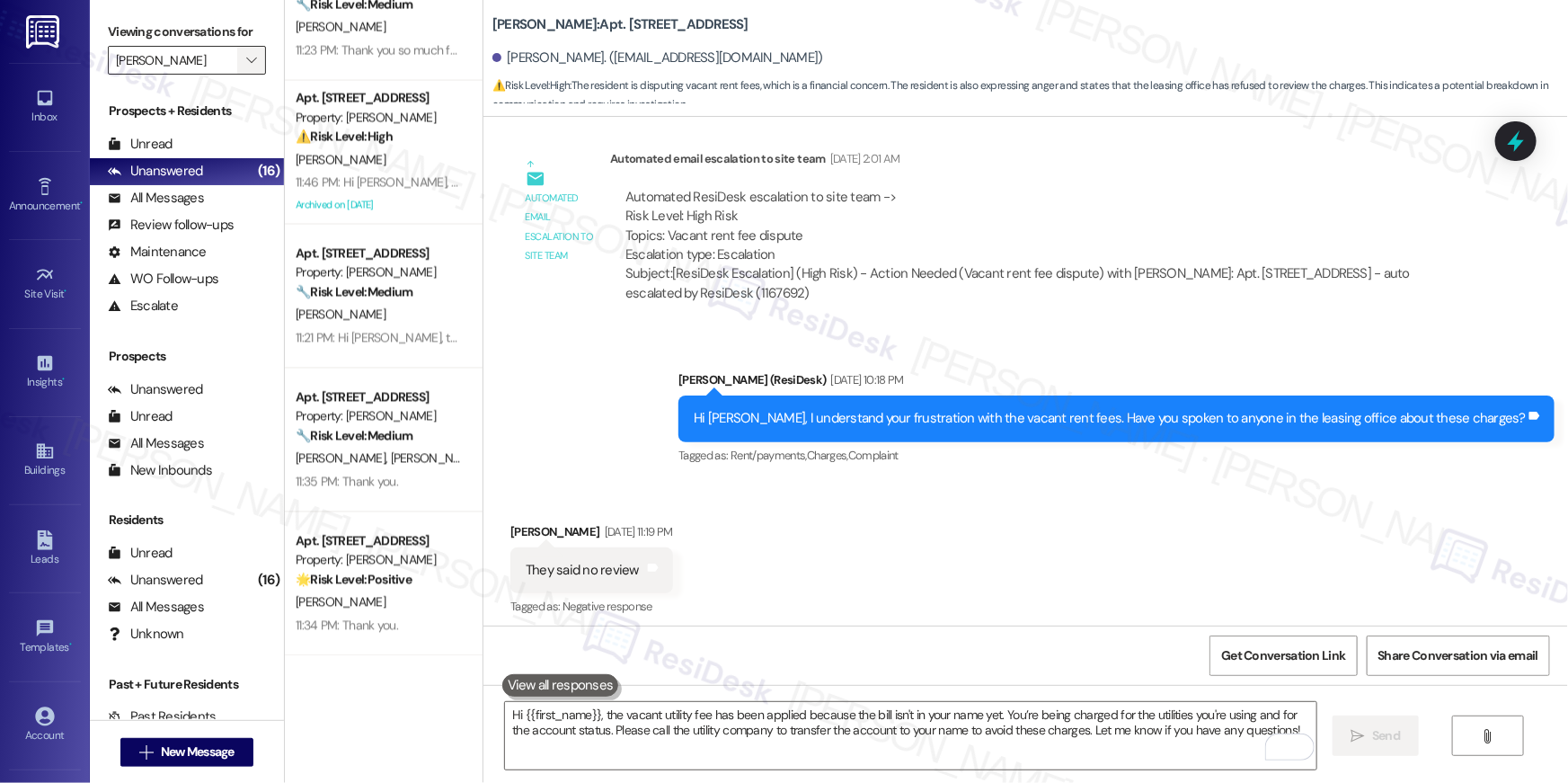
click at [249, 55] on span "" at bounding box center [251, 60] width 17 height 29
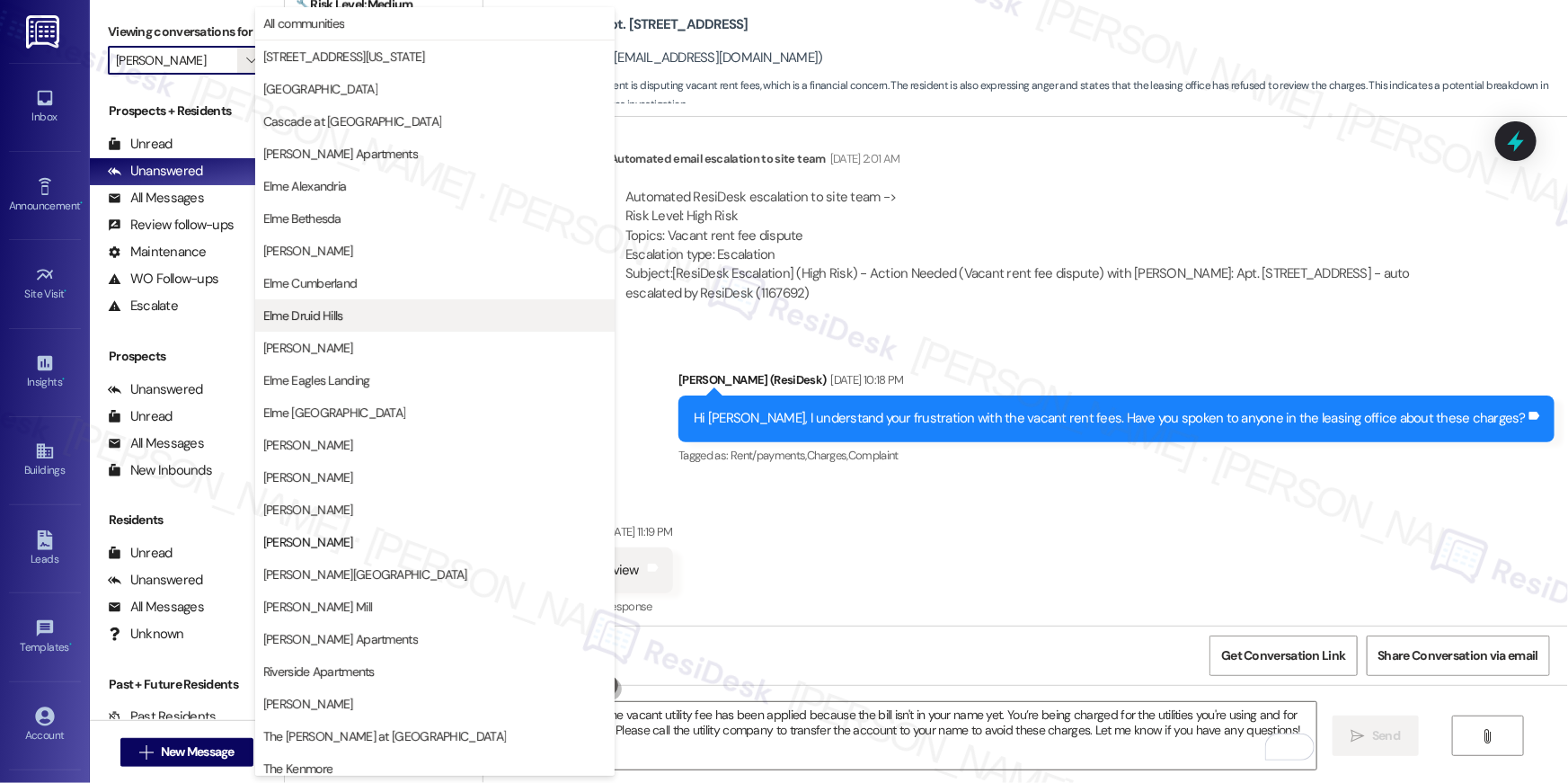
scroll to position [170, 0]
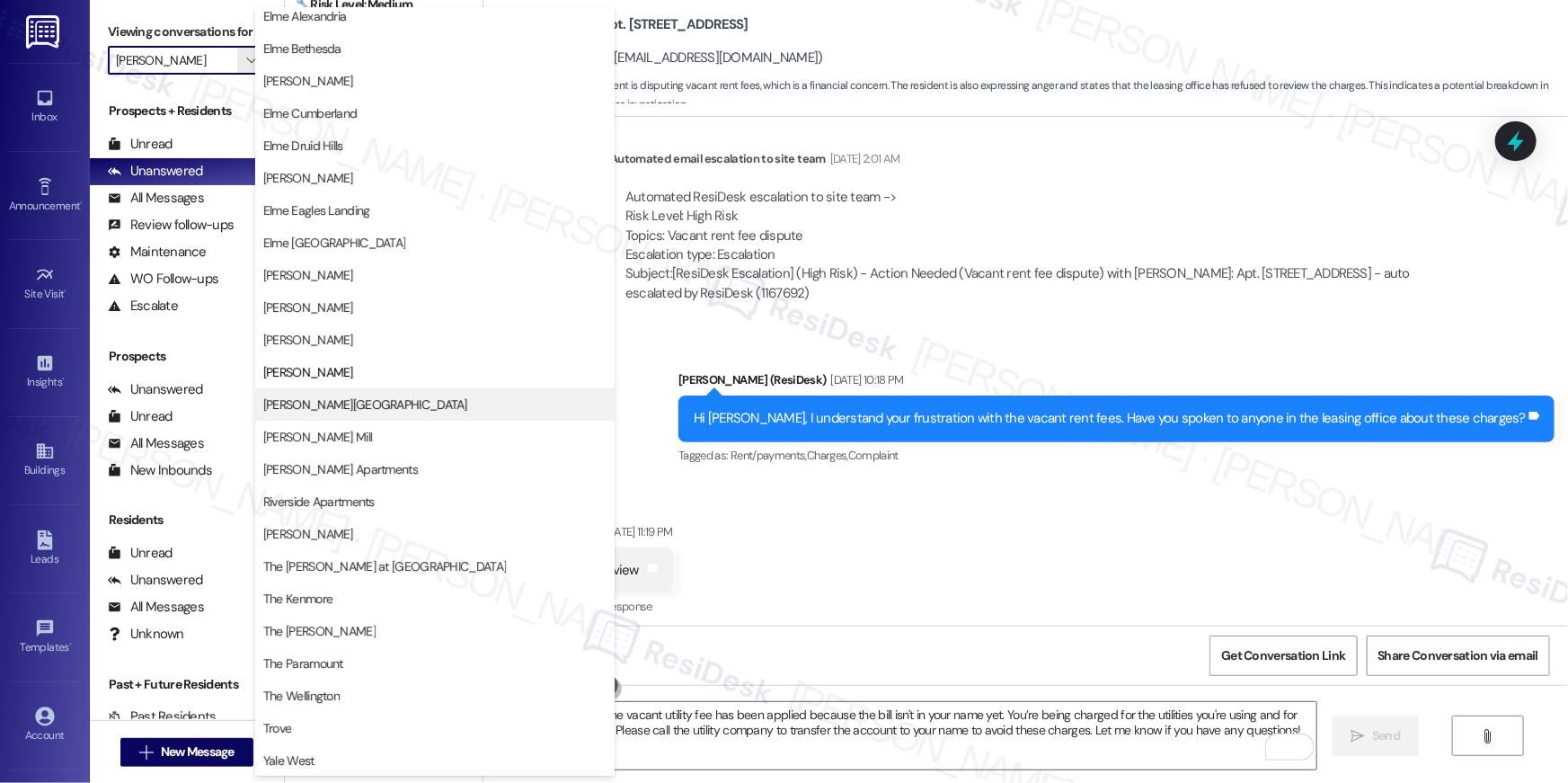
click at [336, 414] on button "[PERSON_NAME][GEOGRAPHIC_DATA]" at bounding box center [434, 404] width 360 height 32
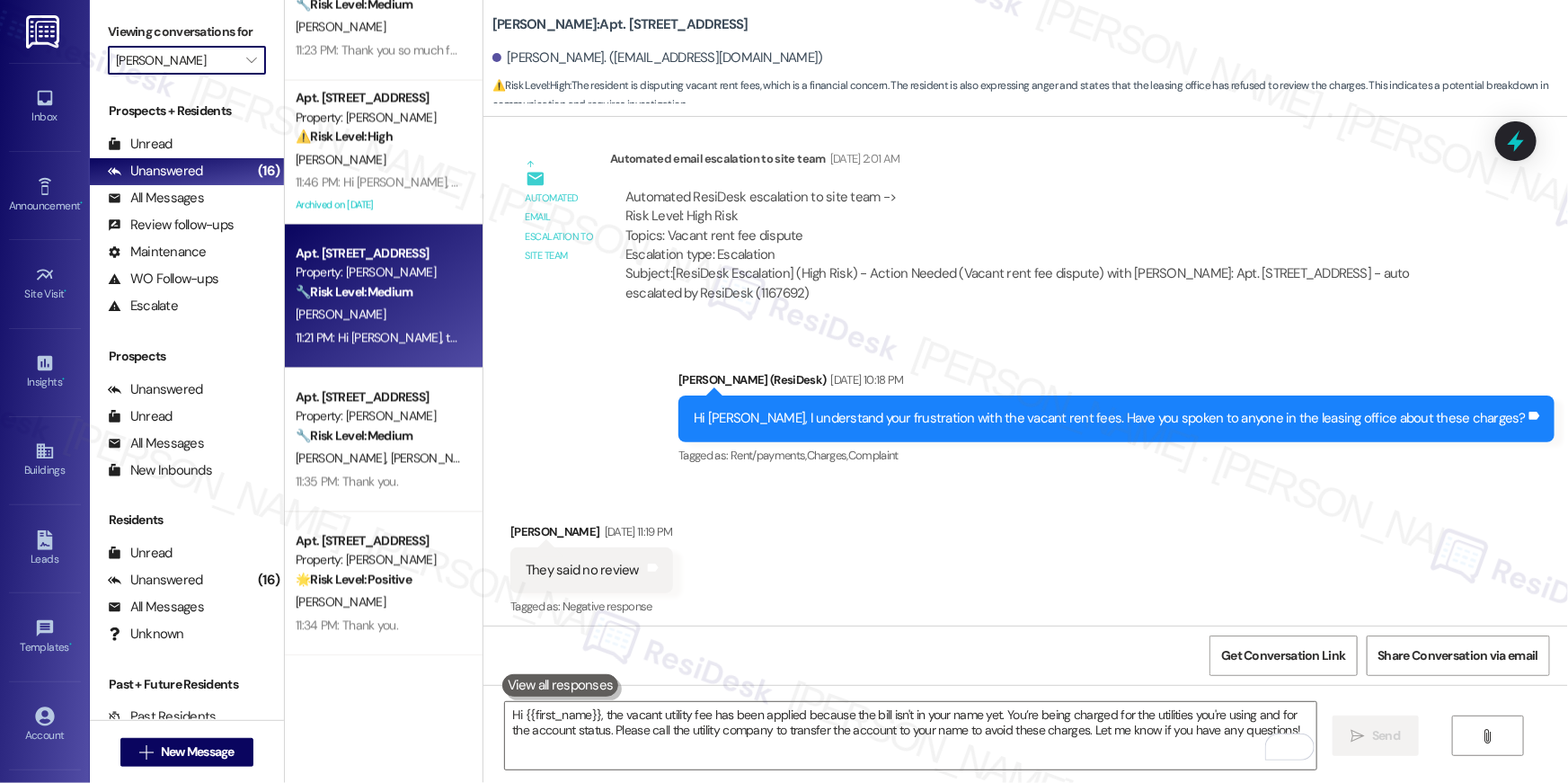
type input "[PERSON_NAME][GEOGRAPHIC_DATA]"
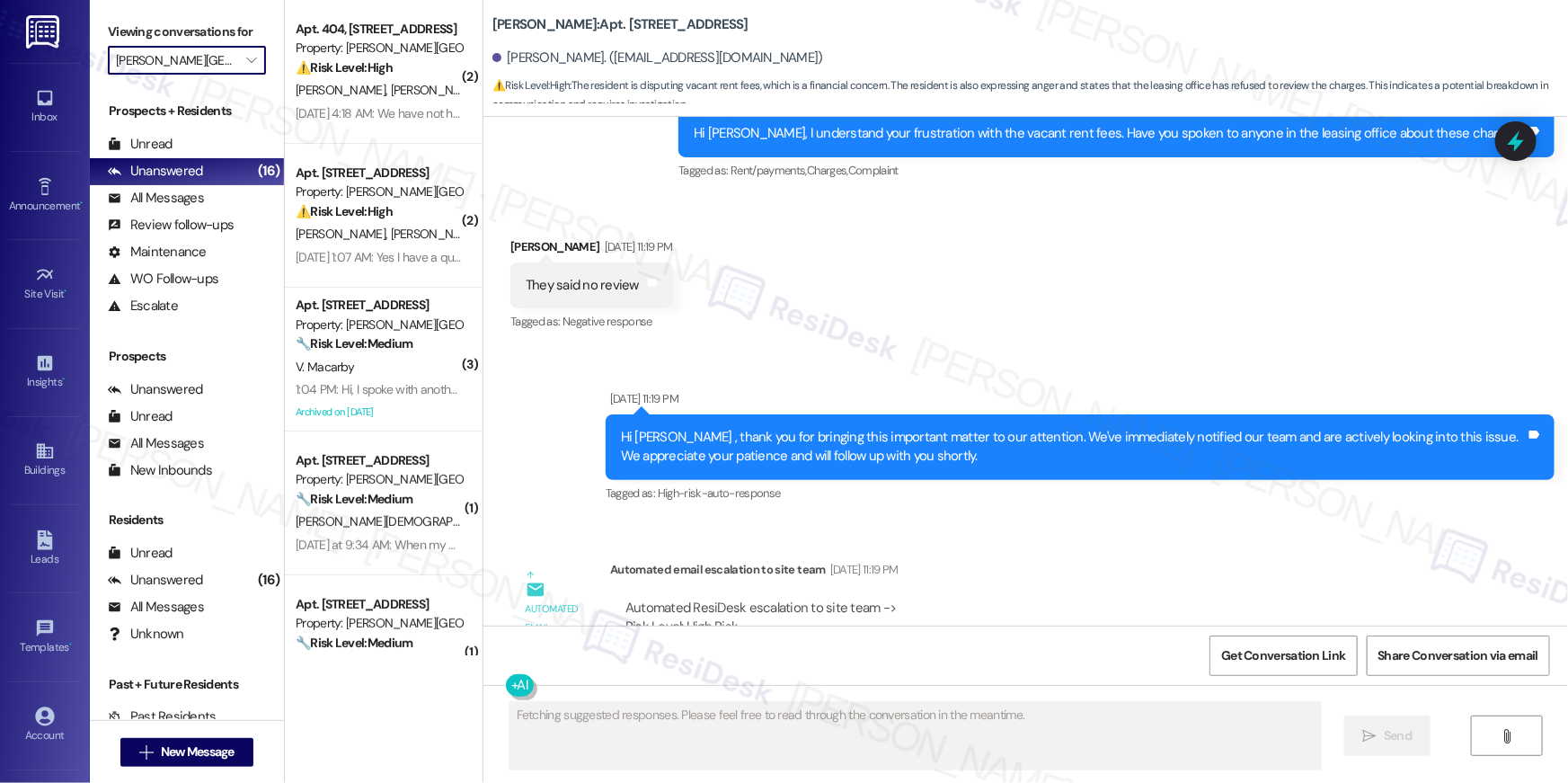
scroll to position [20338, 0]
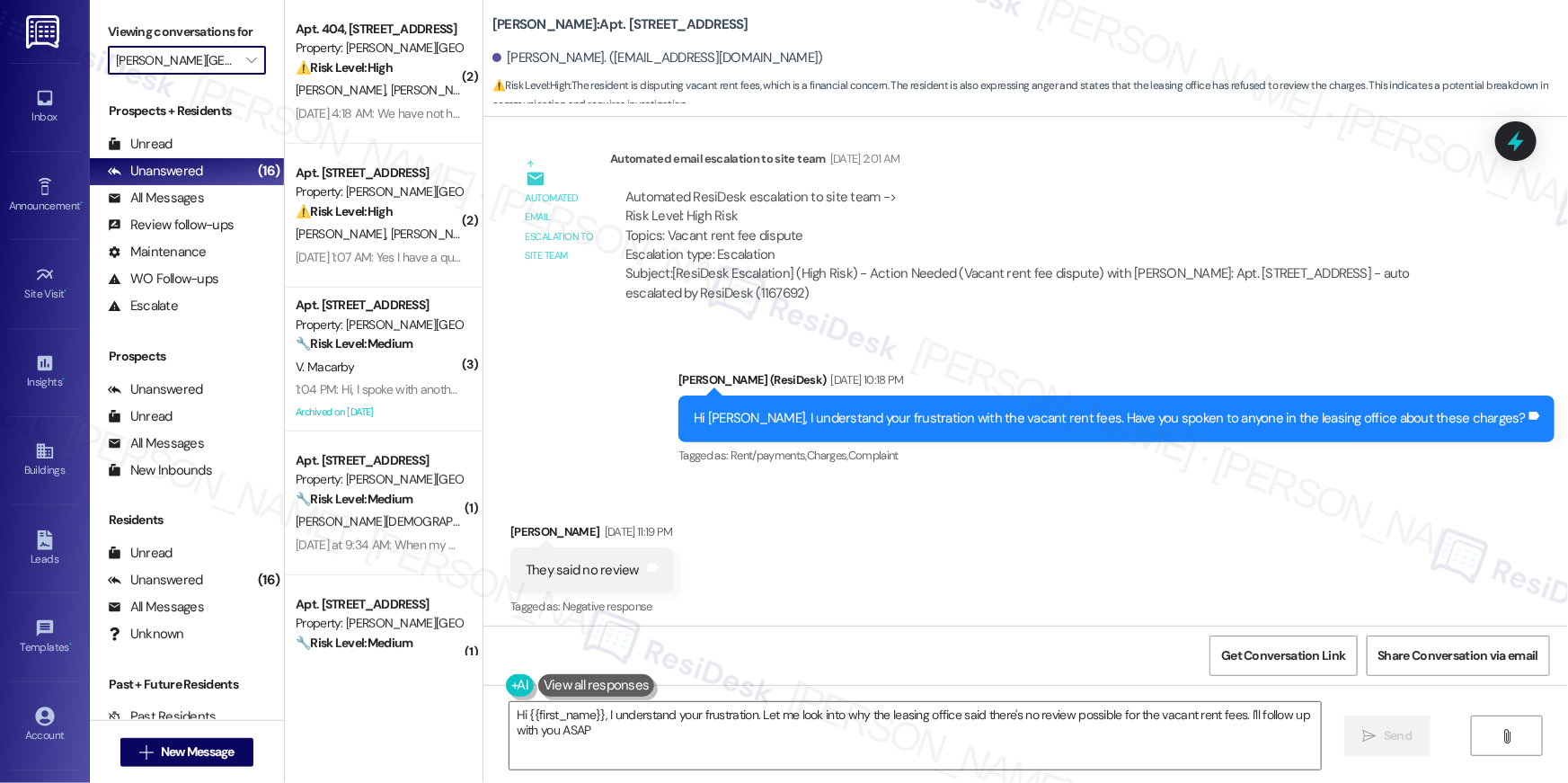
type textarea "Hi {{first_name}}, I understand your frustration. Let me look into why the leas…"
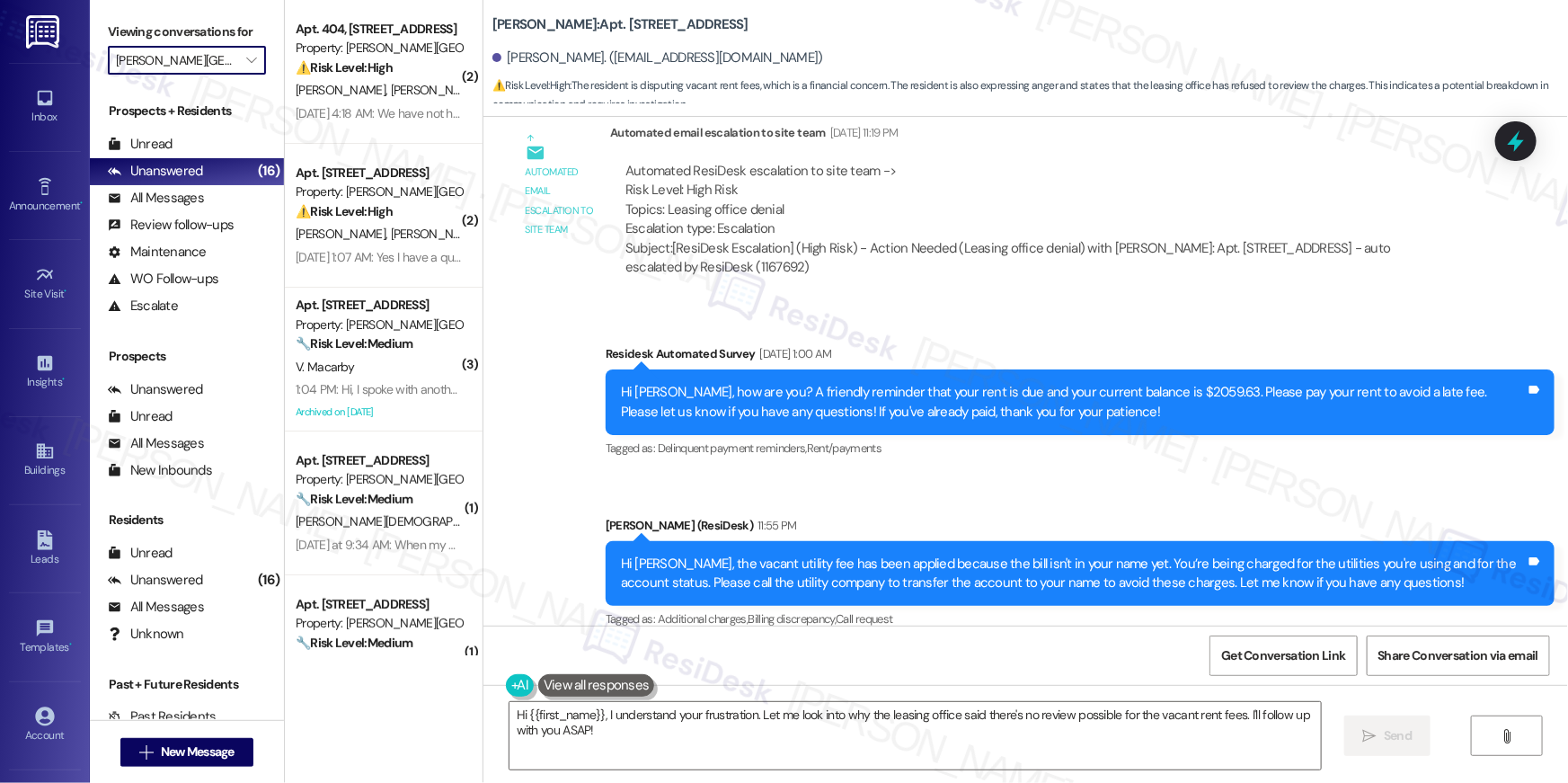
scroll to position [21073, 0]
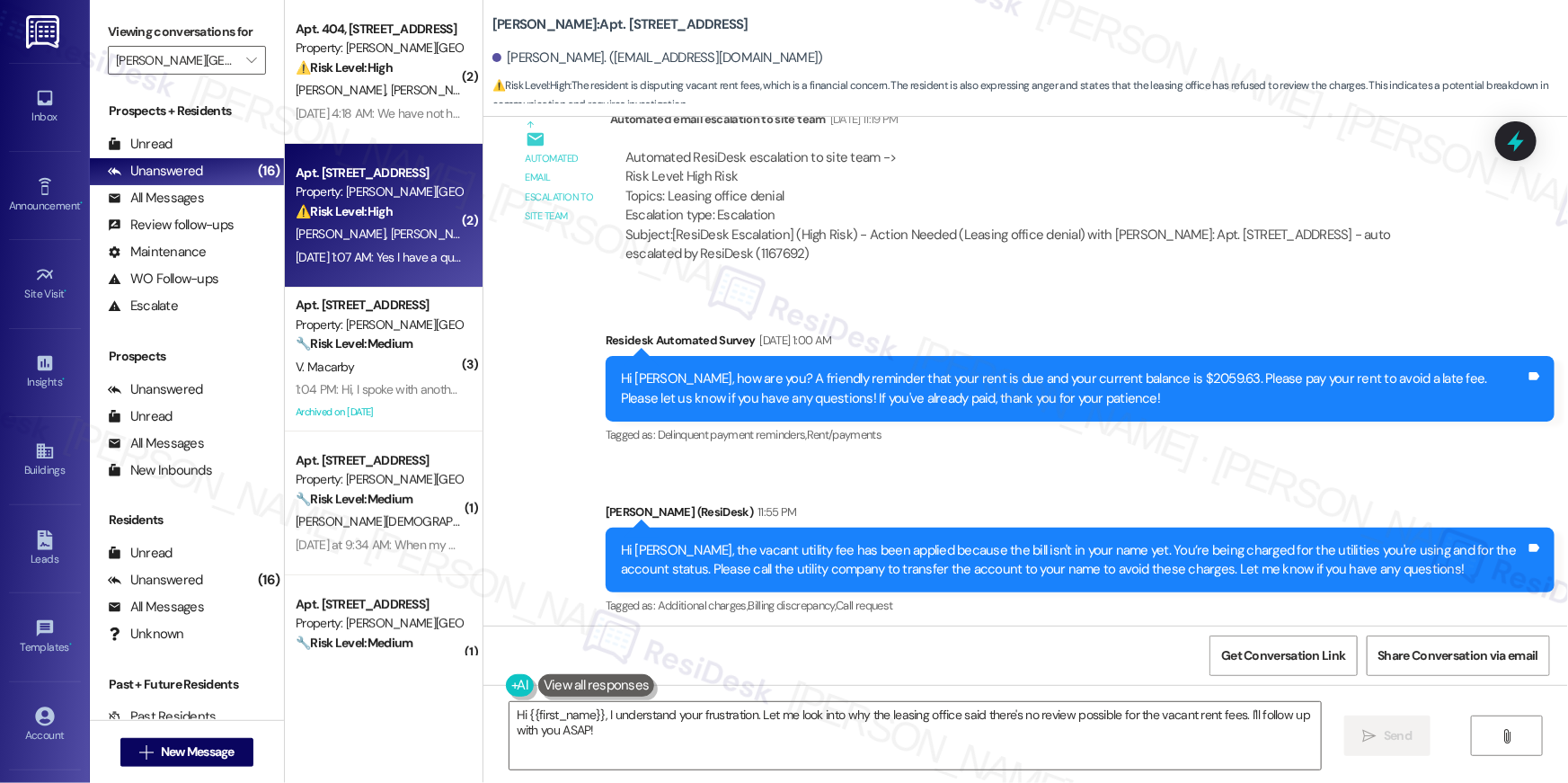
click at [405, 147] on div "Apt. 204, 501 North River Parkway Property: Elme Sandy Springs ⚠️ Risk Level: H…" at bounding box center [383, 215] width 198 height 144
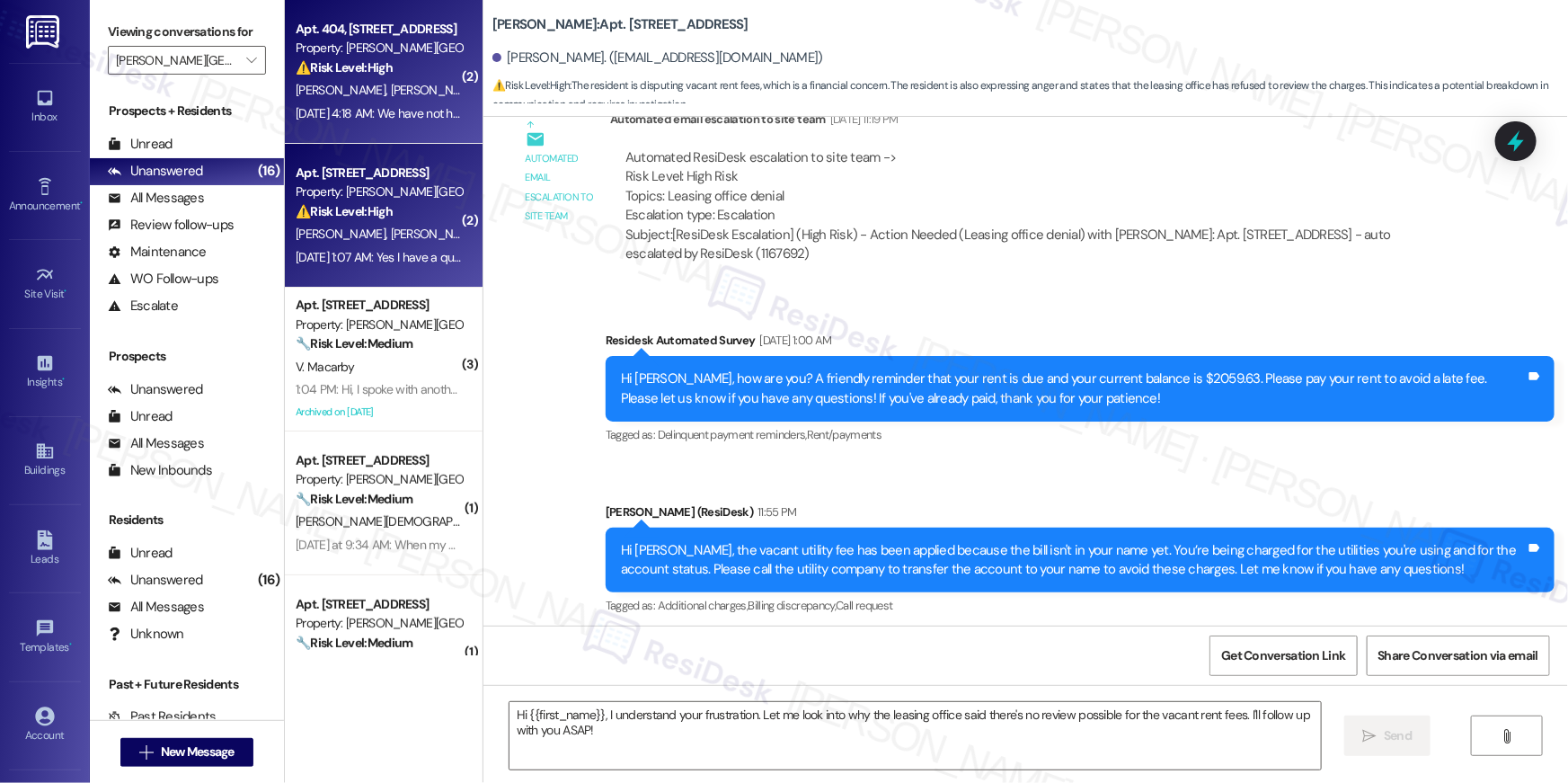
click at [395, 107] on div "Sep 06, 2025 at 4:18 AM: We have not heard back from you. Sep 06, 2025 at 4:18 …" at bounding box center [426, 113] width 261 height 17
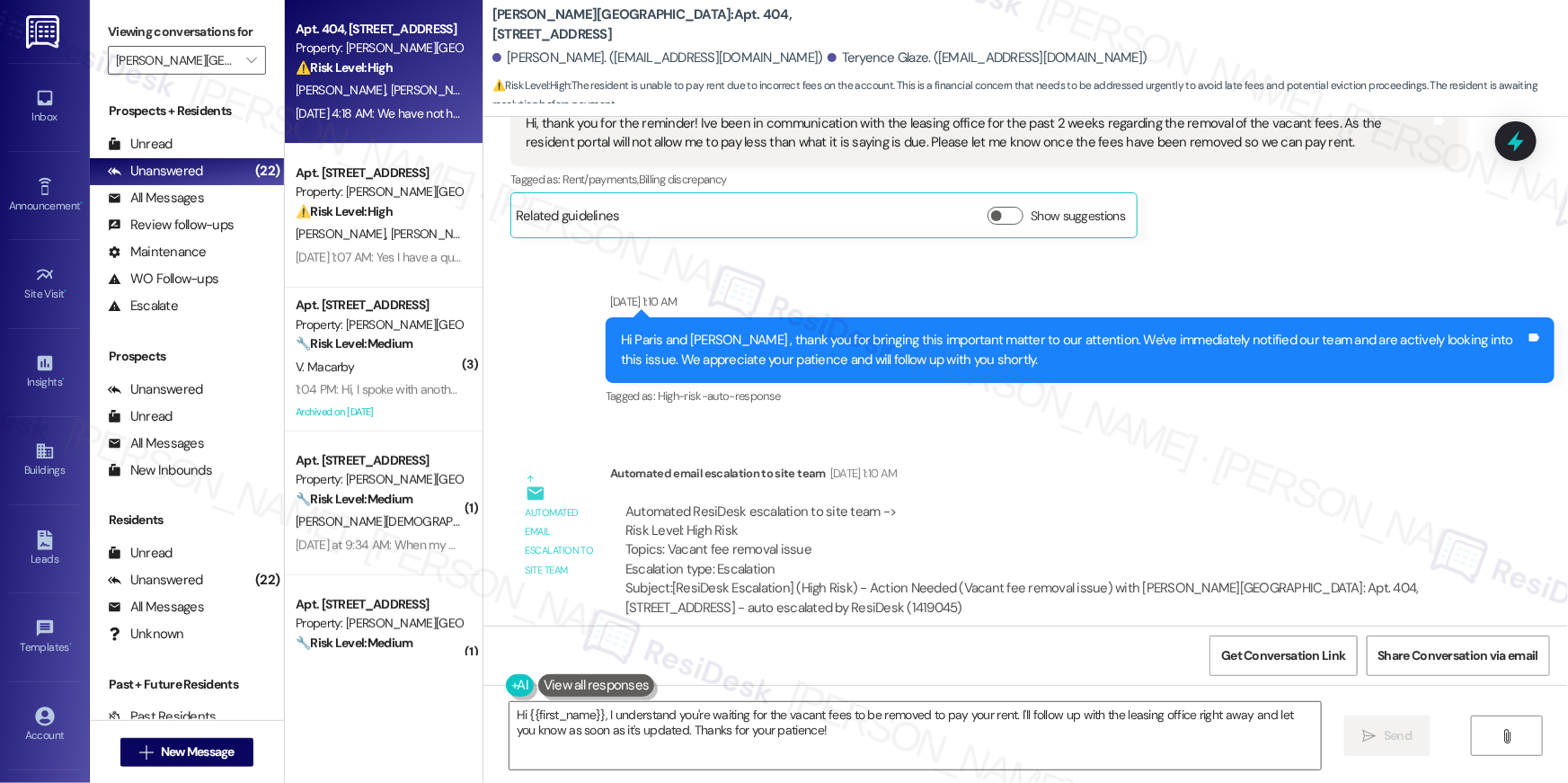
scroll to position [5462, 0]
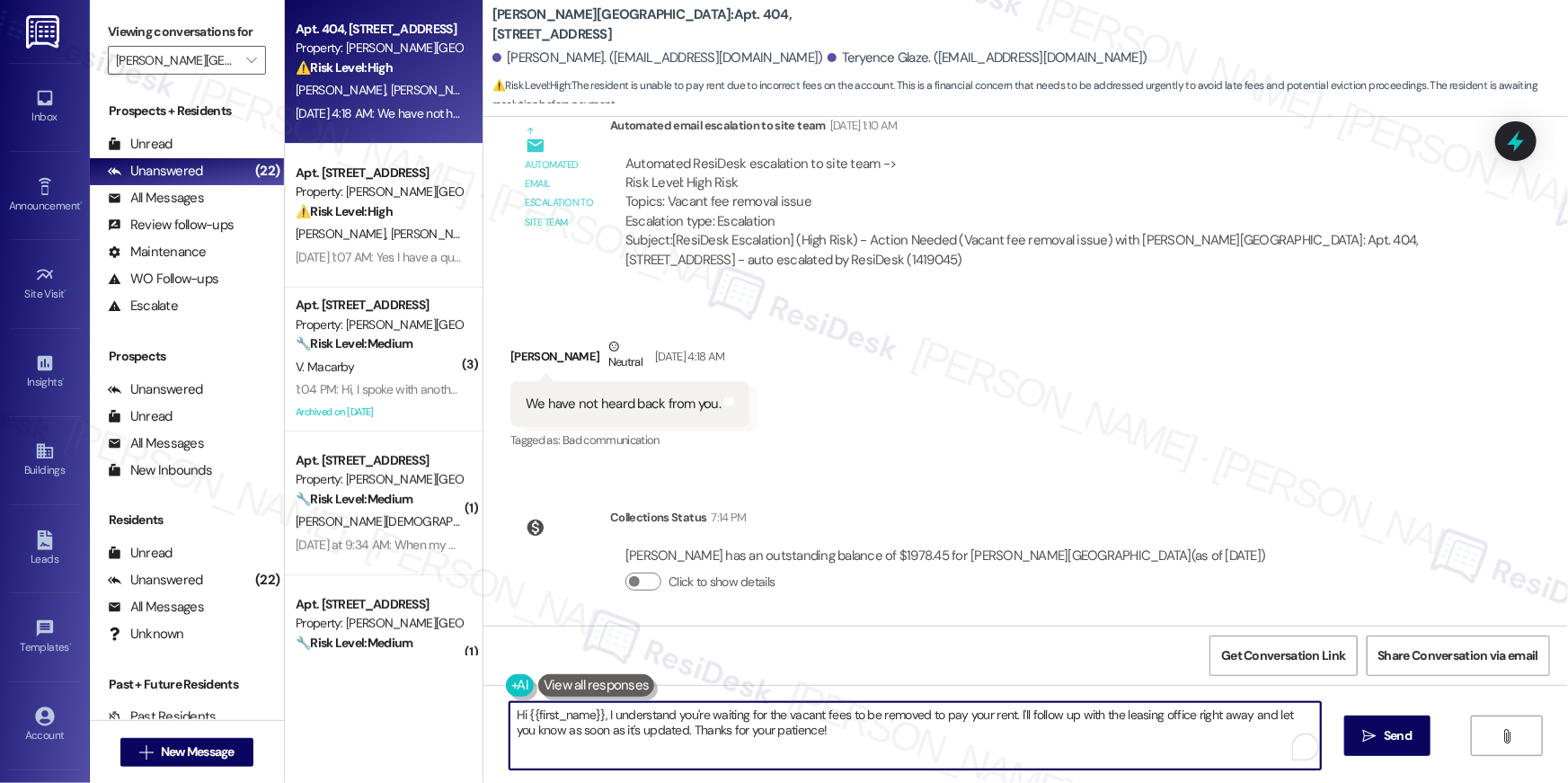
click at [828, 751] on textarea "Hi {{first_name}}, I understand you're waiting for the vacant fees to be remove…" at bounding box center [915, 735] width 811 height 67
drag, startPoint x: 807, startPoint y: 749, endPoint x: 1004, endPoint y: 713, distance: 200.3
click at [1004, 713] on textarea "Hi {{first_name}}, I understand you're waiting for the vacant fees to be remove…" at bounding box center [910, 735] width 811 height 67
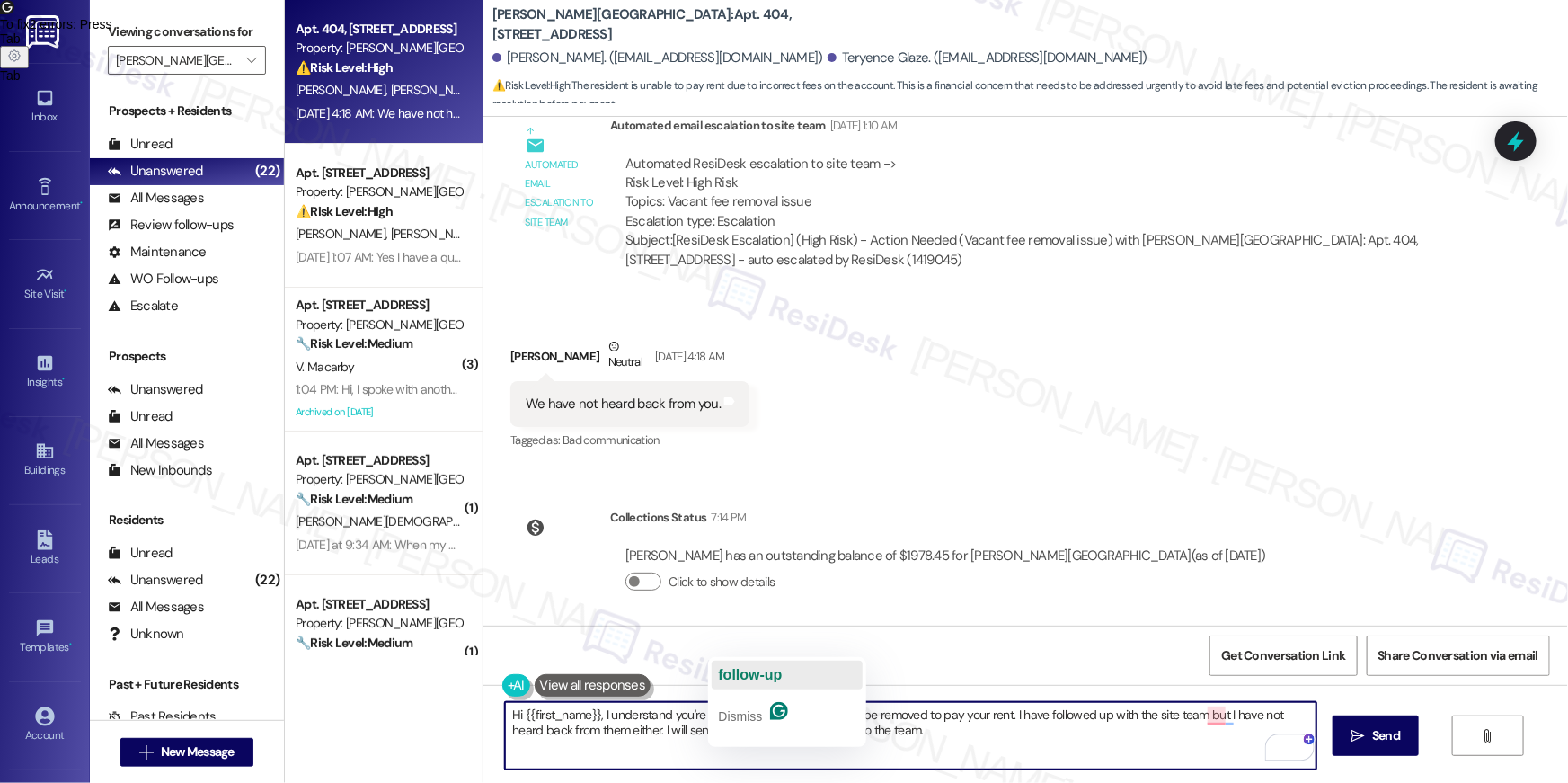
click at [755, 674] on span "follow-up" at bounding box center [750, 674] width 63 height 16
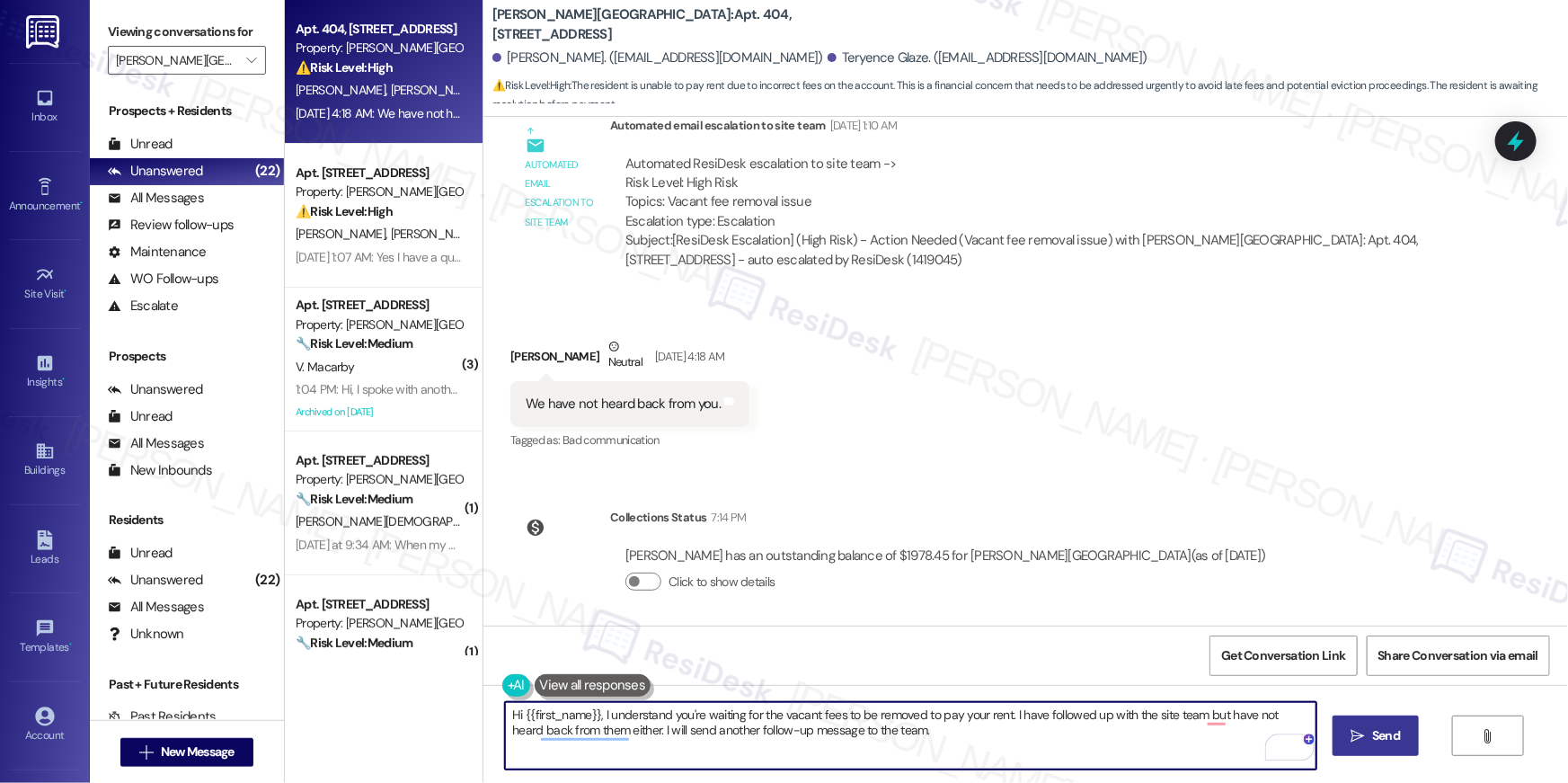
type textarea "Hi {{first_name}}, I understand you're waiting for the vacant fees to be remove…"
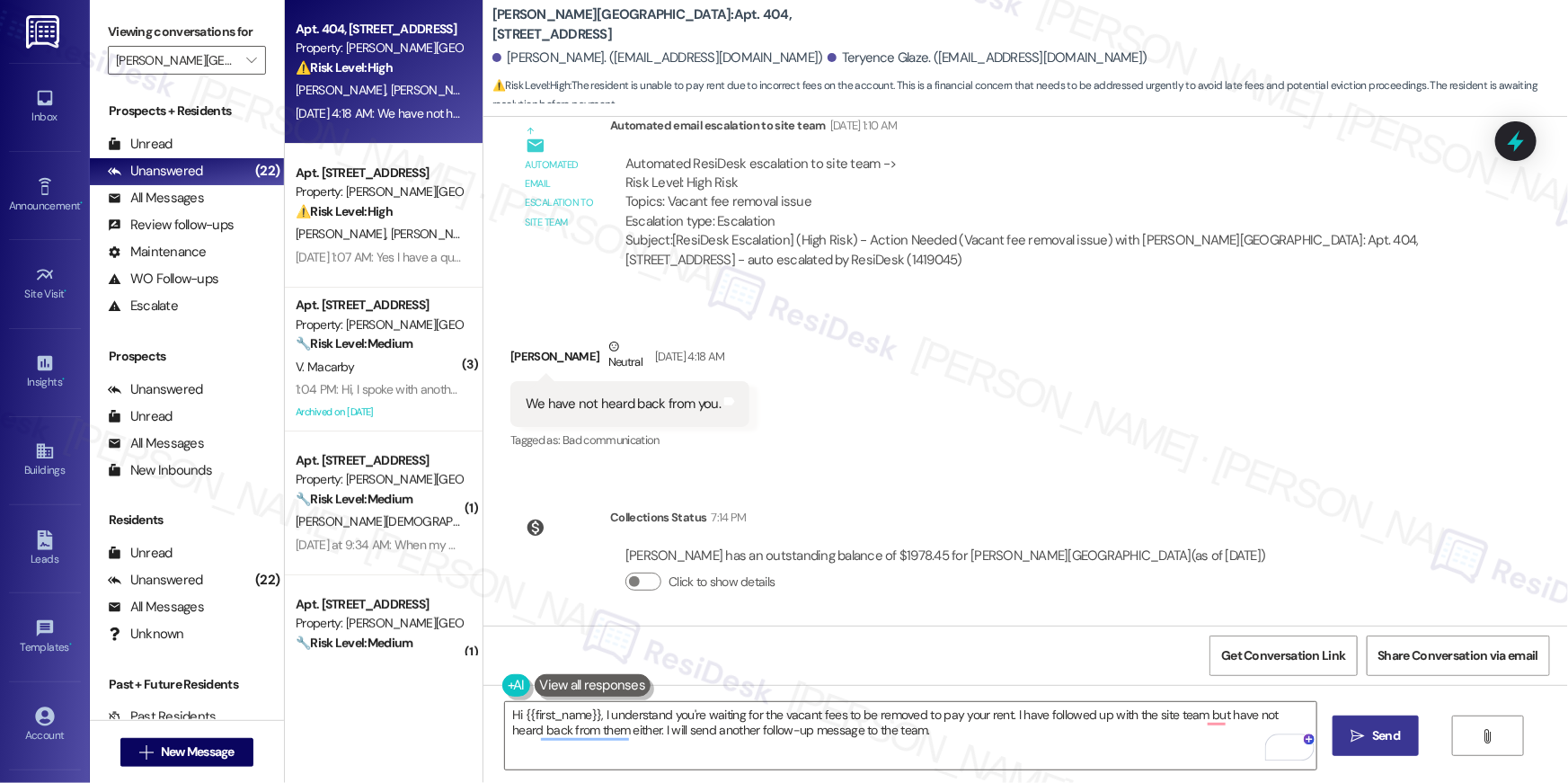
click at [1389, 748] on button " Send" at bounding box center [1376, 736] width 87 height 40
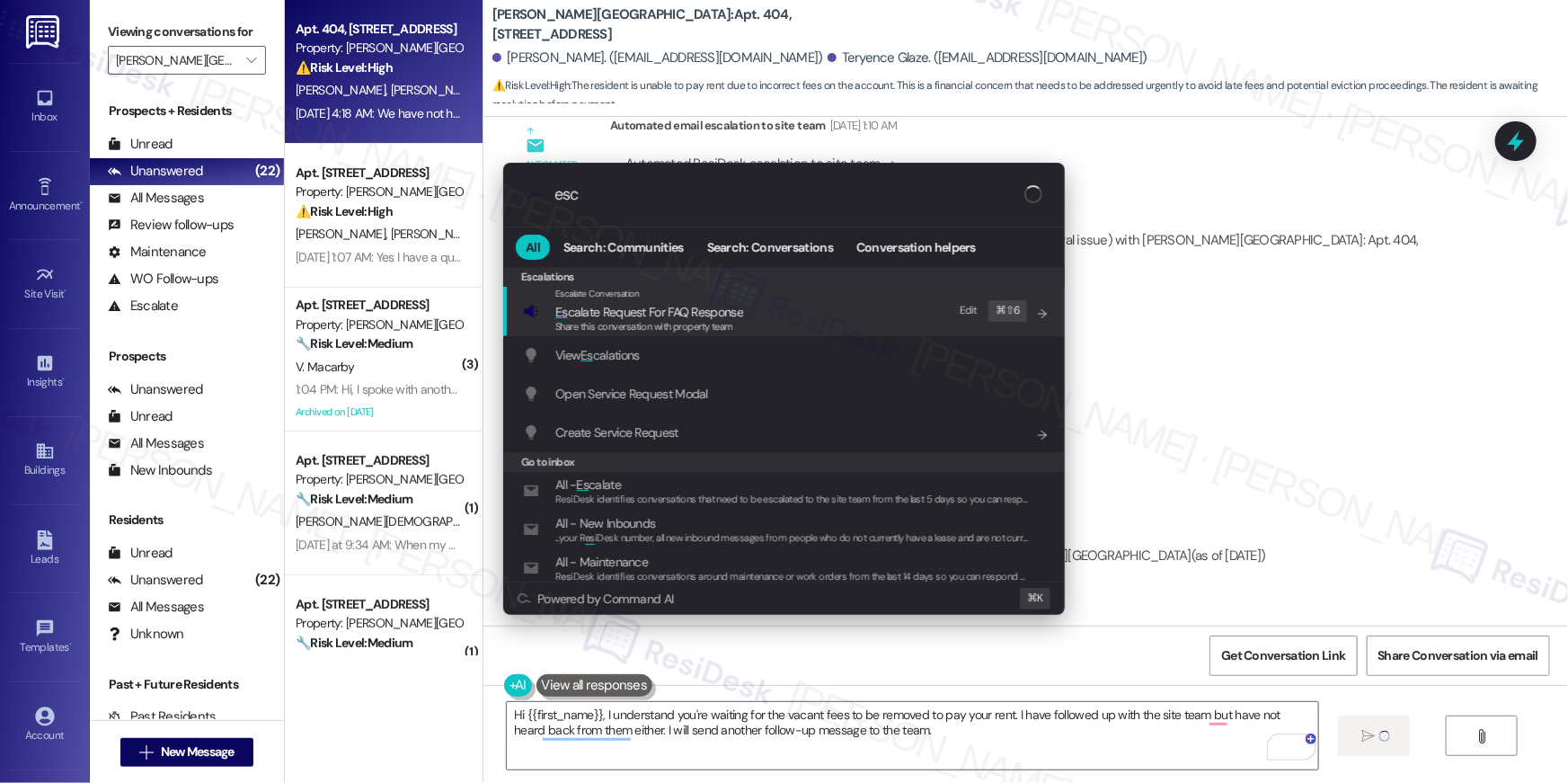
type input "esca"
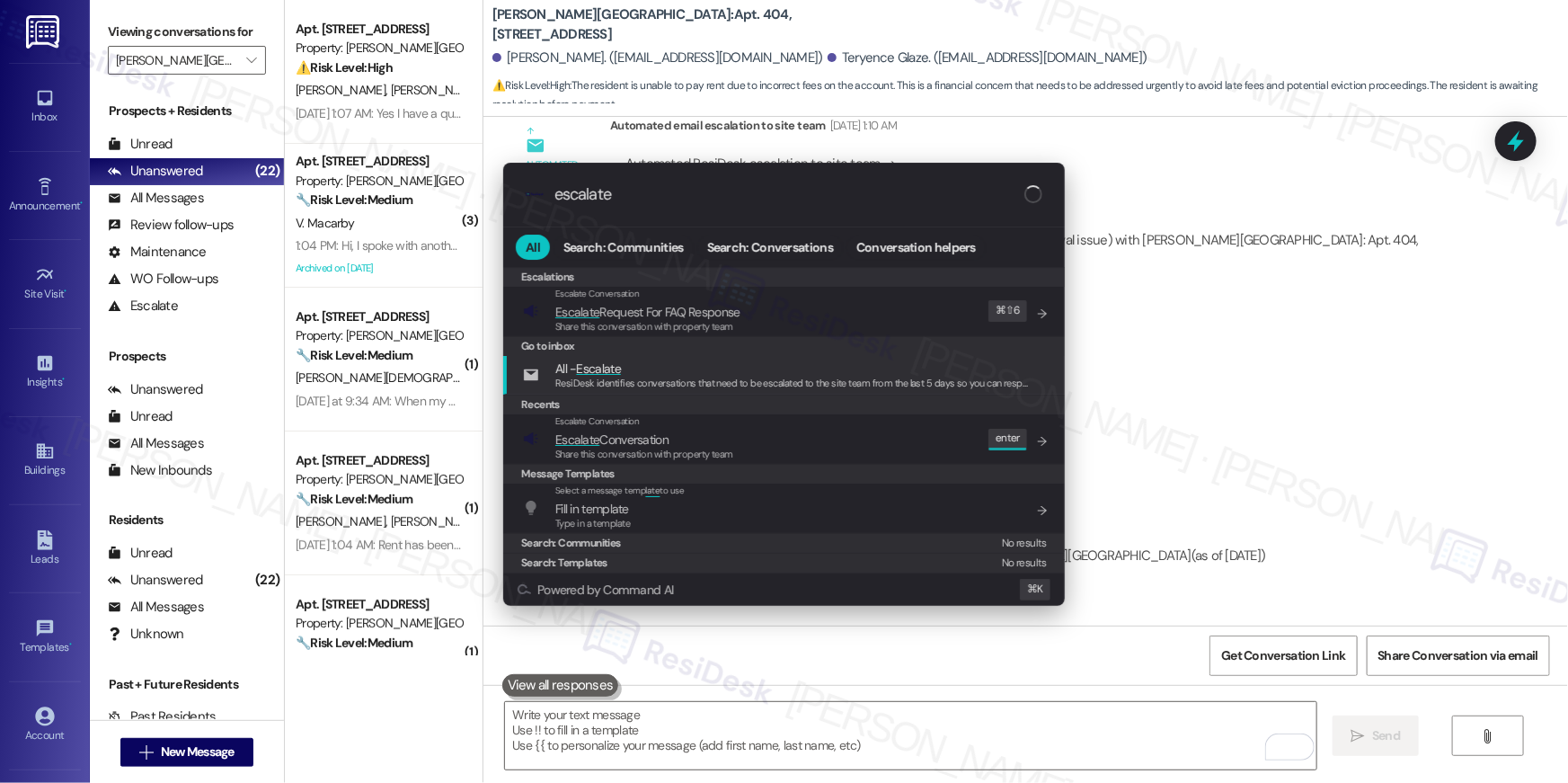
type input "escalate"
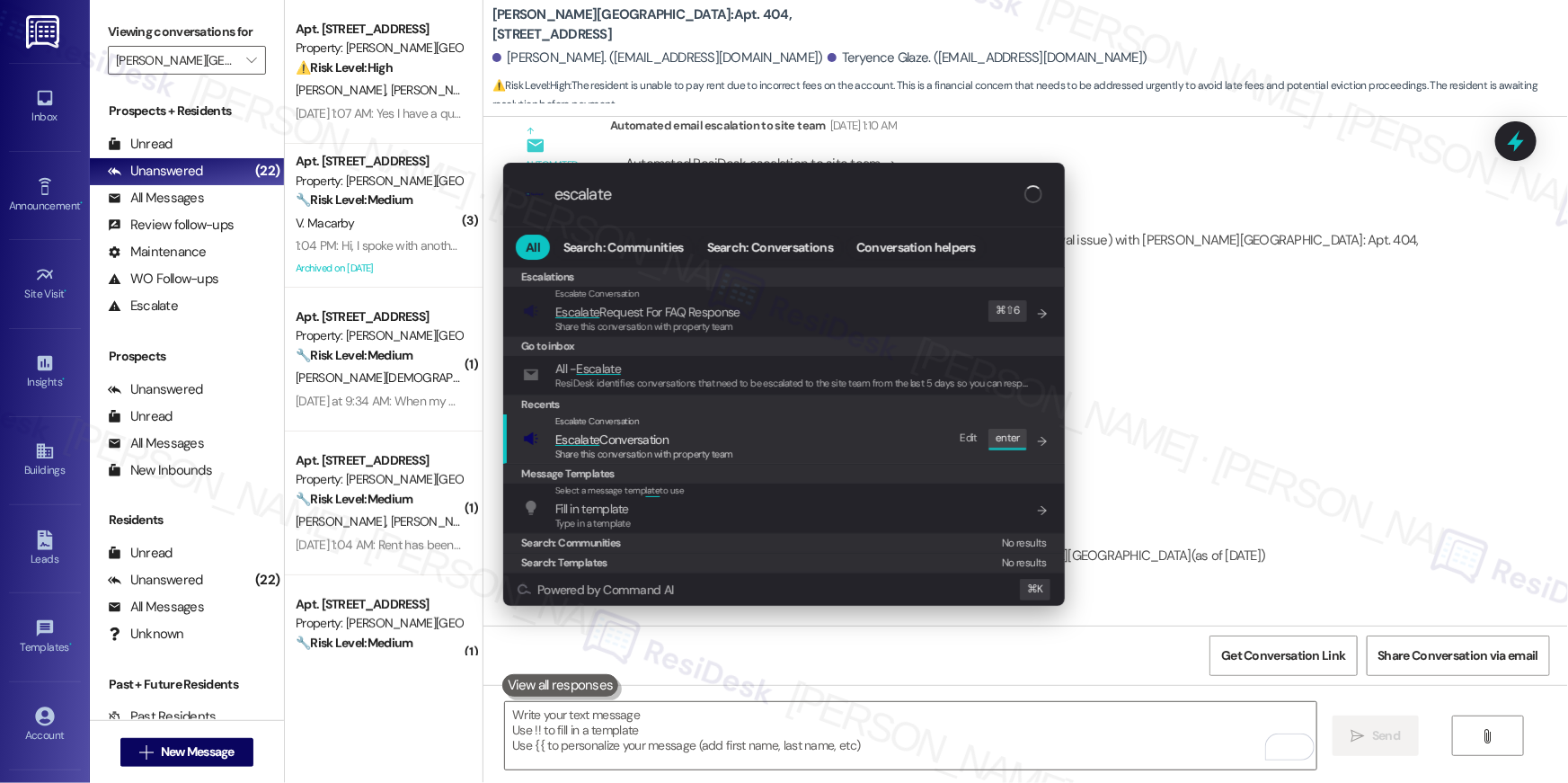
click at [655, 438] on span "Escalate Conversation" at bounding box center [612, 440] width 113 height 17
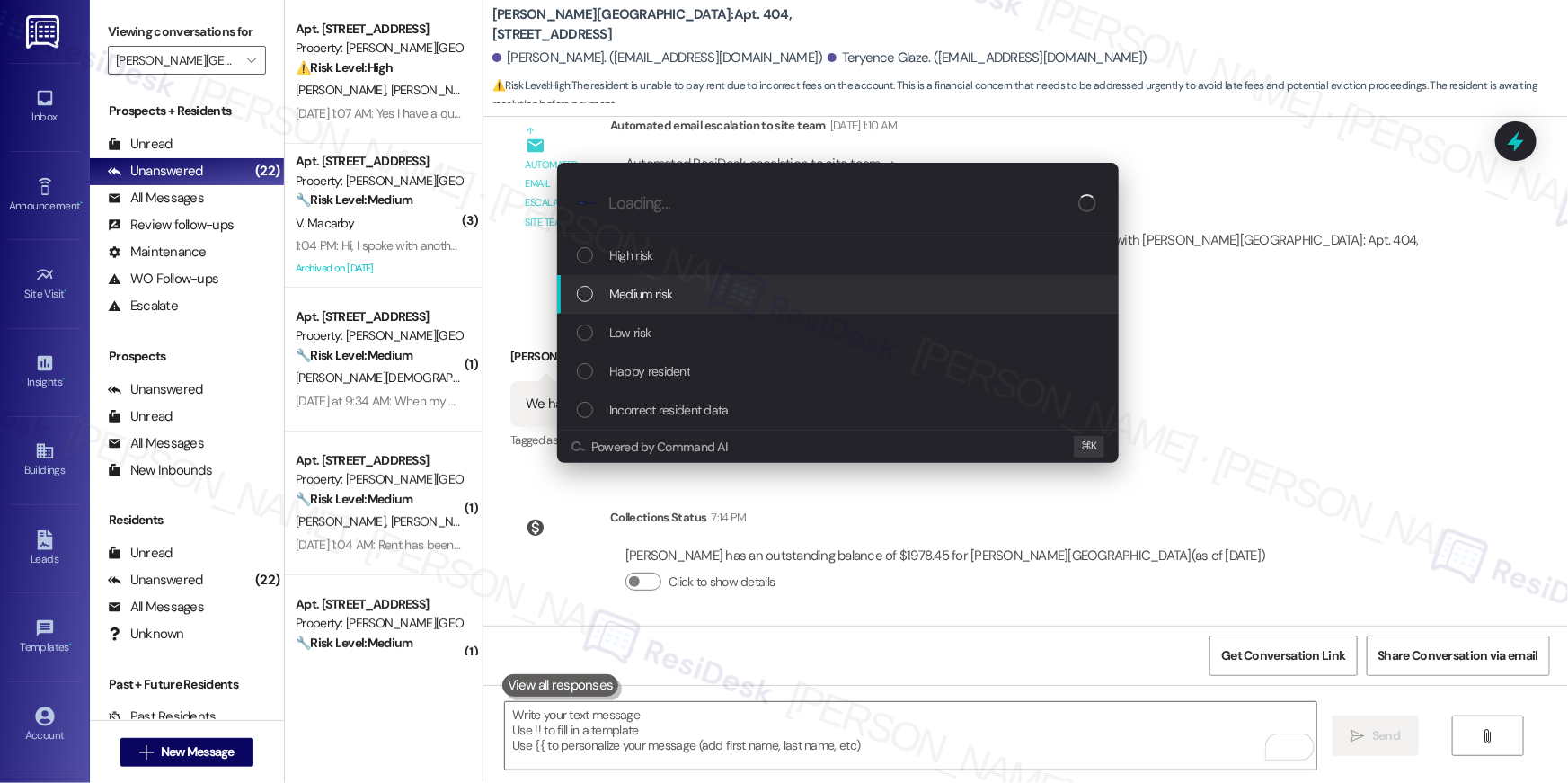
click at [627, 296] on span "Medium risk" at bounding box center [640, 294] width 63 height 19
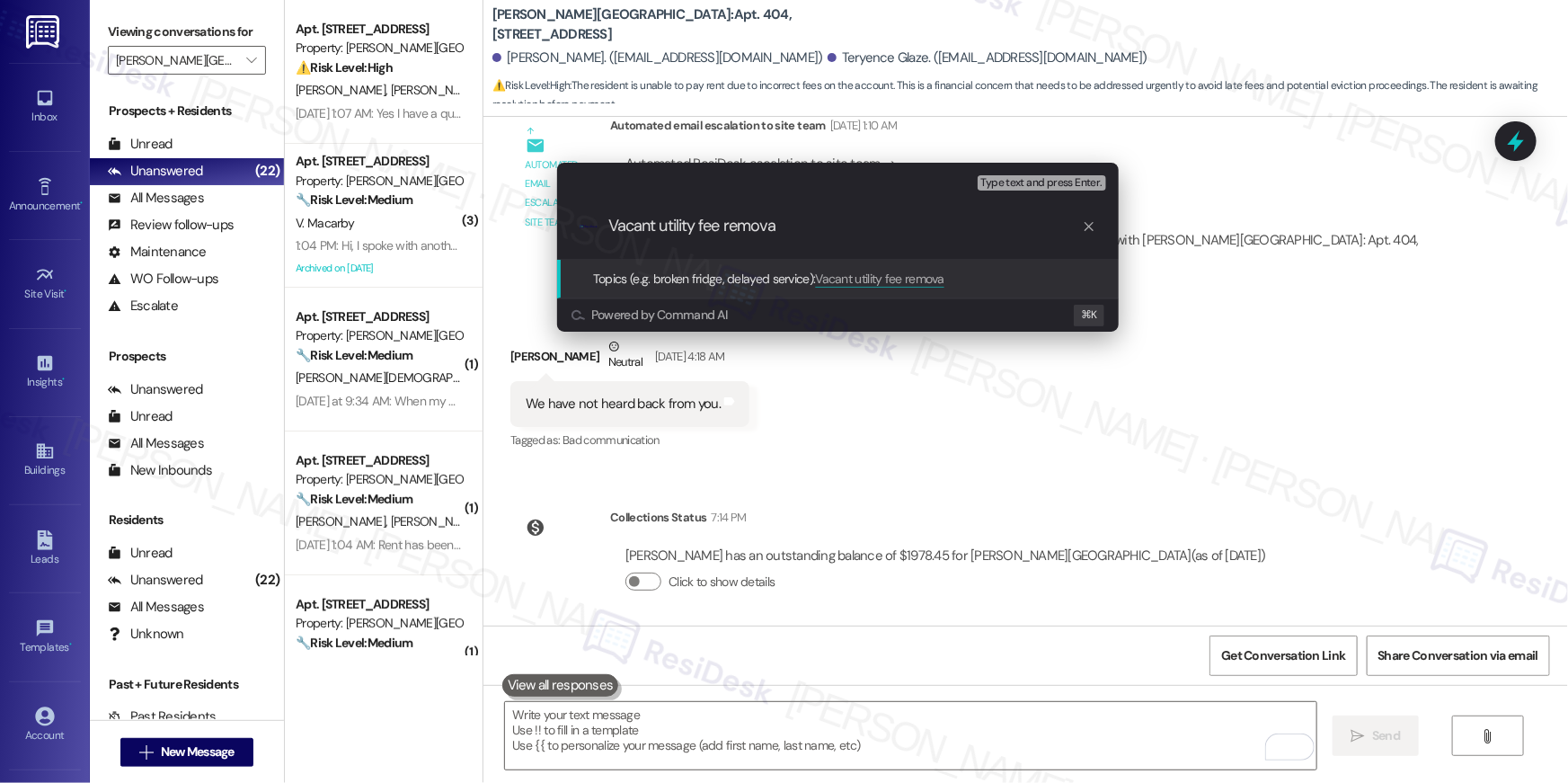
type input "Vacant utility fee removal"
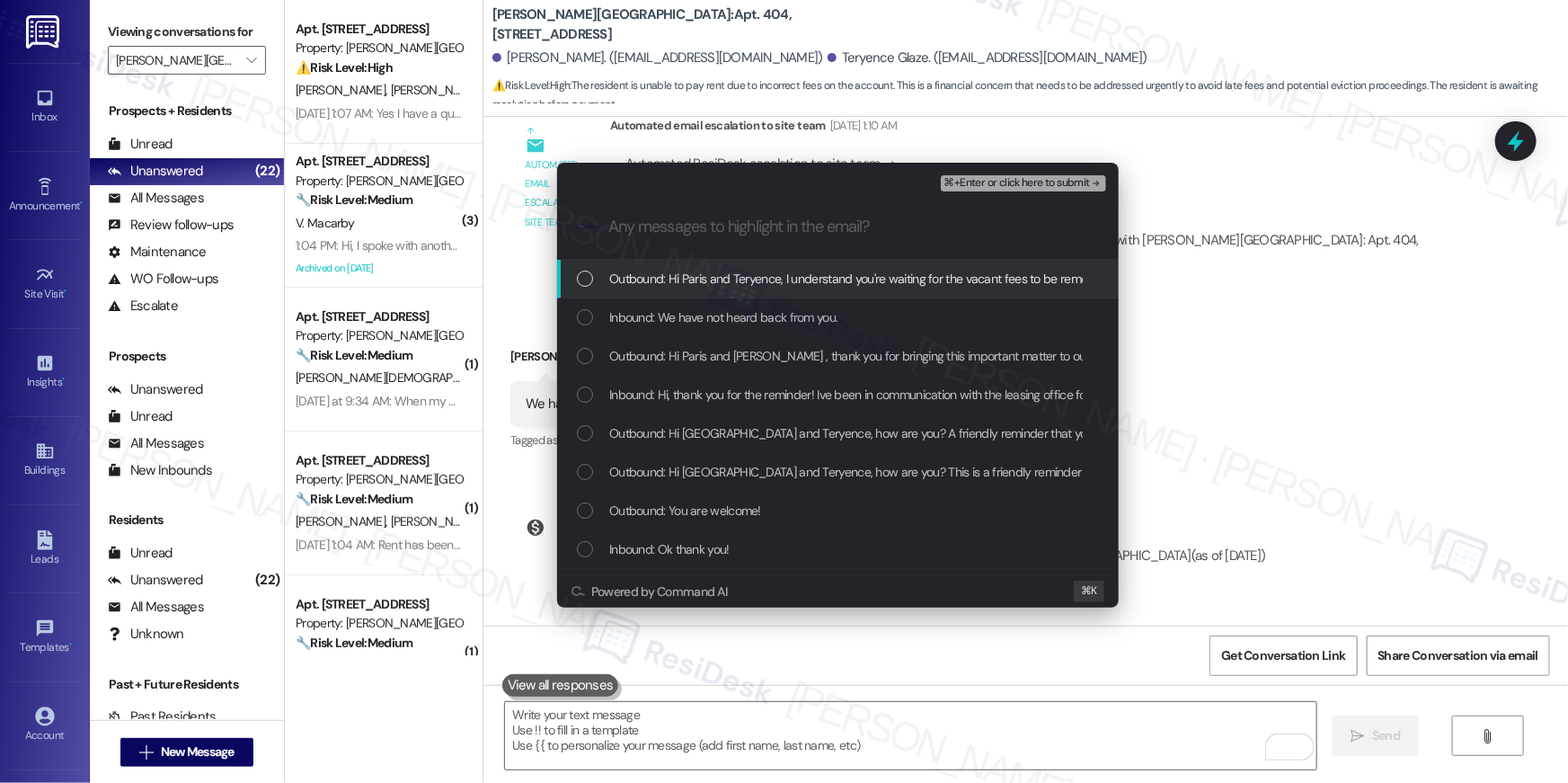
click at [681, 285] on span "Outbound: Hi Paris and Teryence, I understand you're waiting for the vacant fee…" at bounding box center [1243, 278] width 1269 height 19
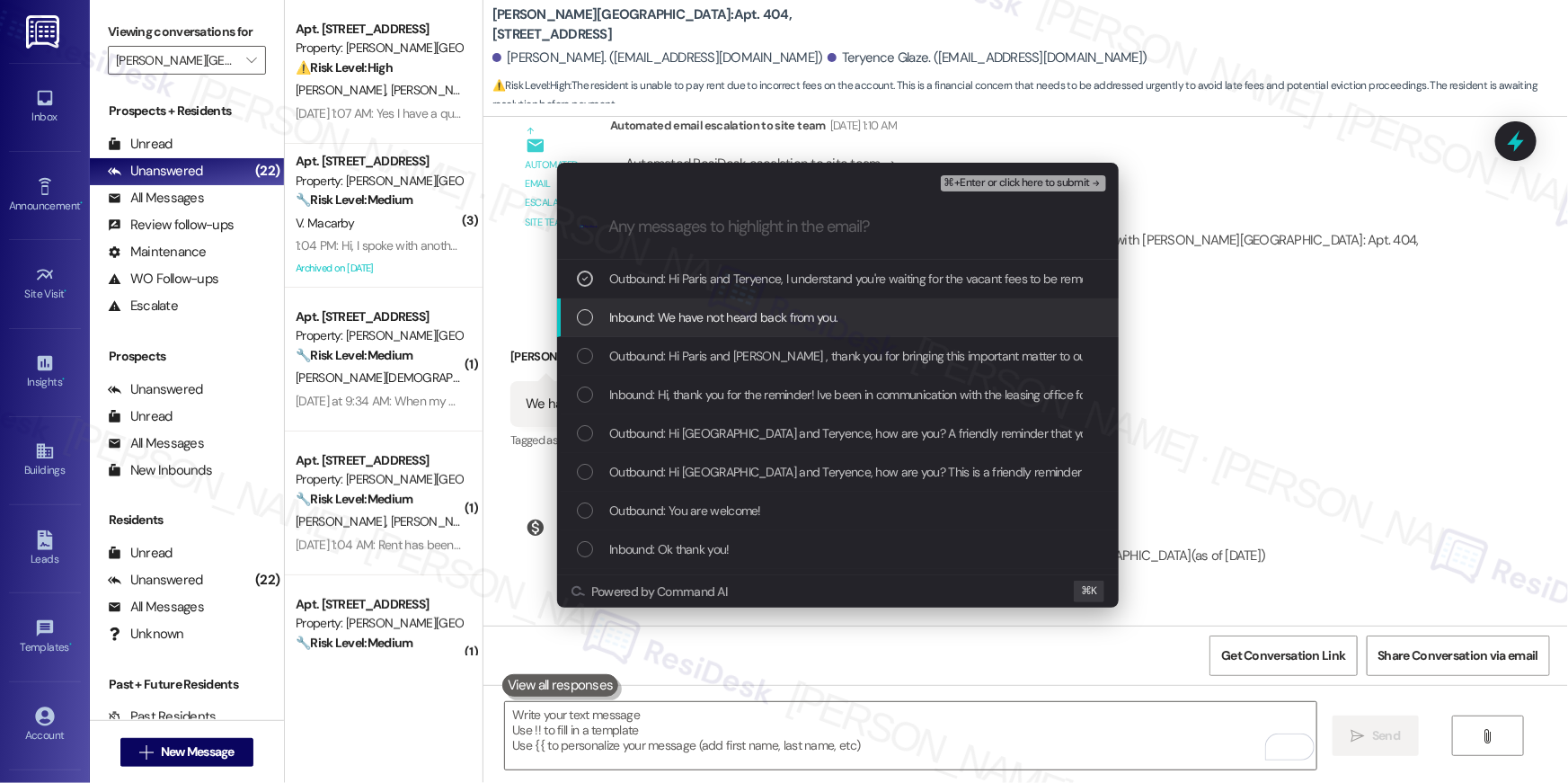
drag, startPoint x: 689, startPoint y: 328, endPoint x: 686, endPoint y: 351, distance: 23.2
click at [688, 330] on div "Inbound: We have not heard back from you." at bounding box center [838, 317] width 562 height 39
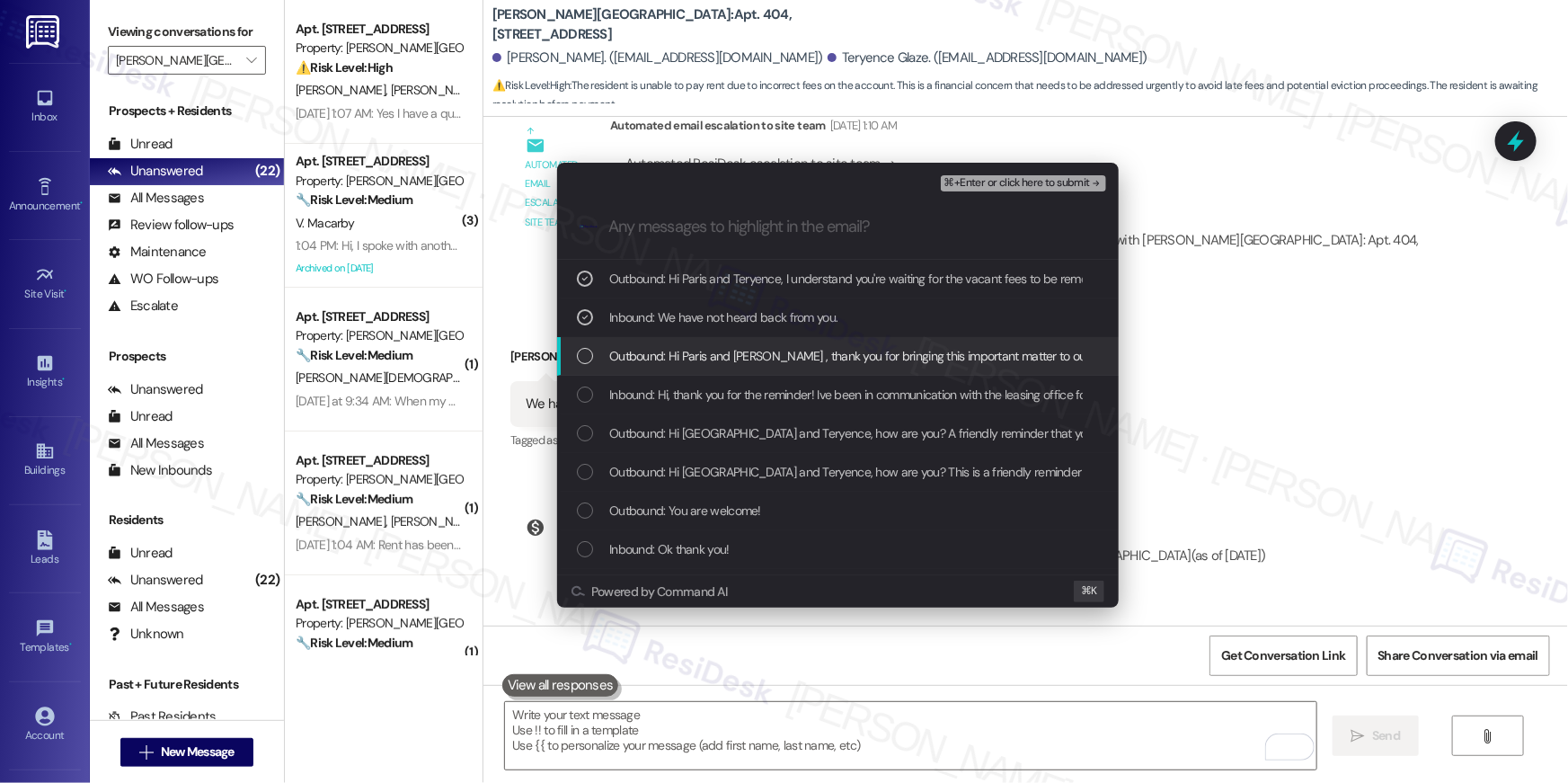
drag, startPoint x: 685, startPoint y: 363, endPoint x: 690, endPoint y: 372, distance: 10.3
click at [685, 364] on span "Outbound: Hi Paris and Teryence , thank you for bringing this important matter …" at bounding box center [1238, 355] width 1258 height 19
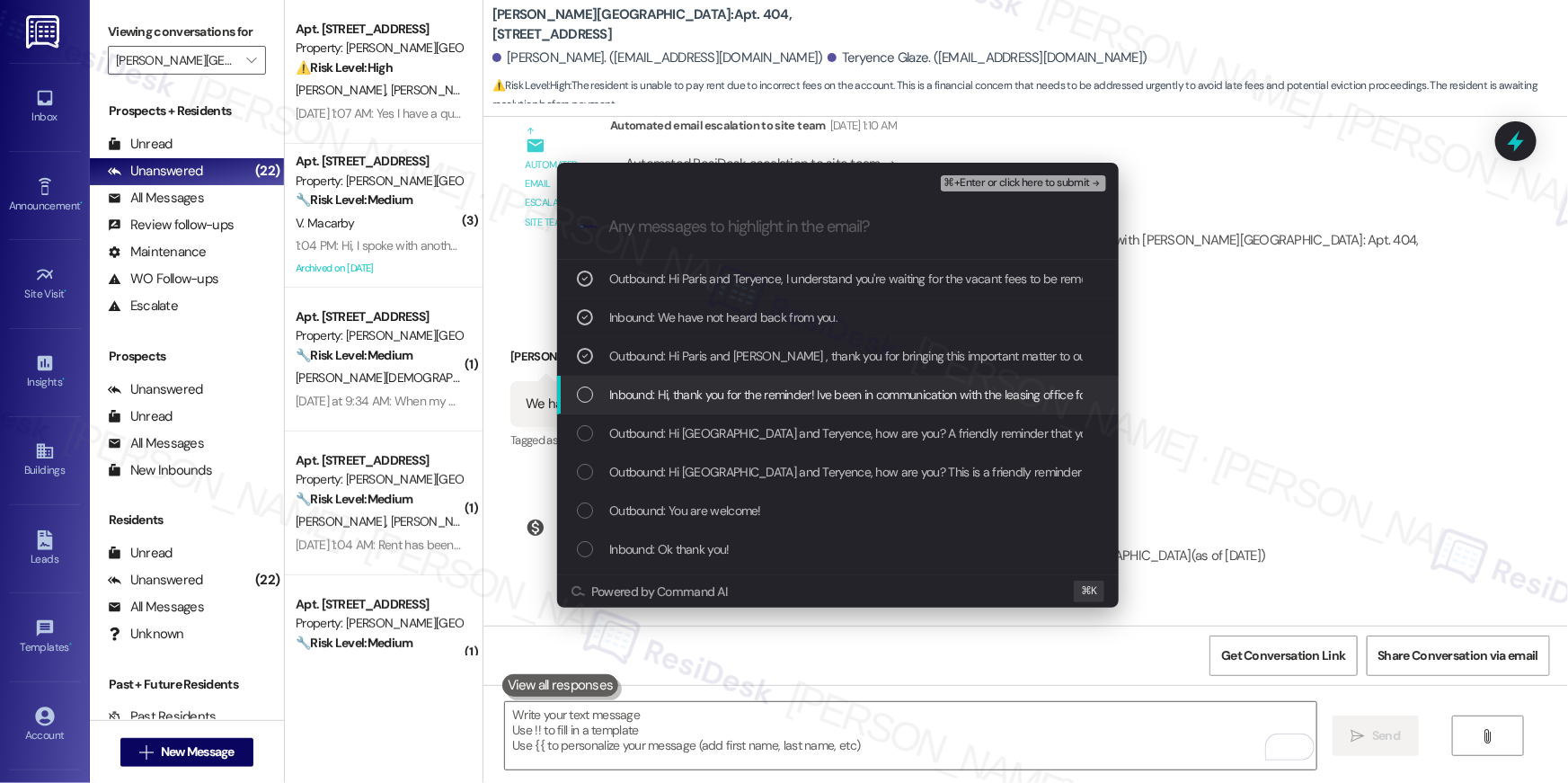
click at [699, 389] on span "Inbound: Hi, thank you for the reminder! Ive been in communication with the lea…" at bounding box center [1405, 394] width 1593 height 19
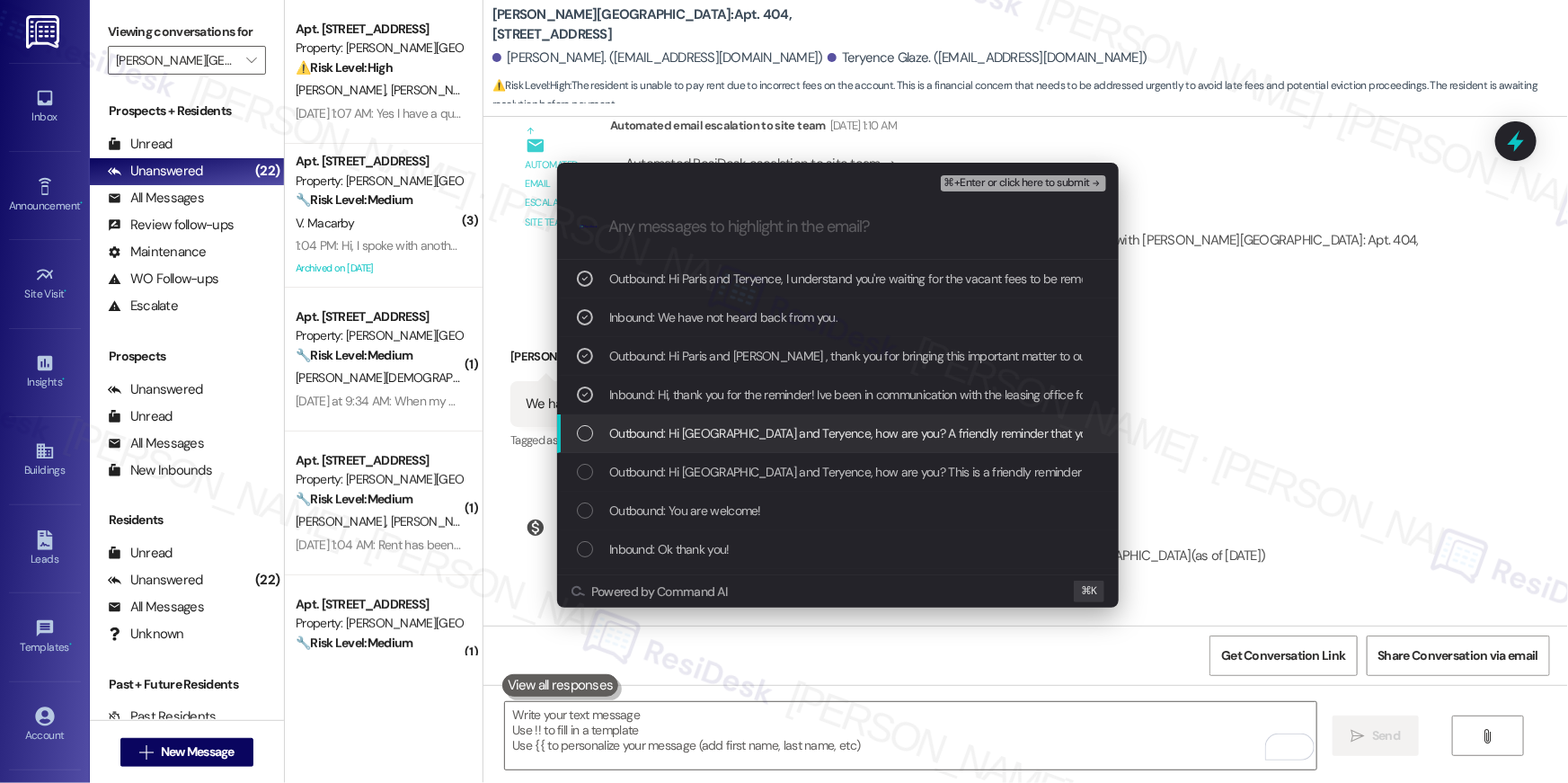
drag, startPoint x: 718, startPoint y: 420, endPoint x: 727, endPoint y: 451, distance: 32.3
click at [718, 420] on div "Outbound: Hi Paris and Teryence, how are you? A friendly reminder that your ren…" at bounding box center [838, 433] width 562 height 39
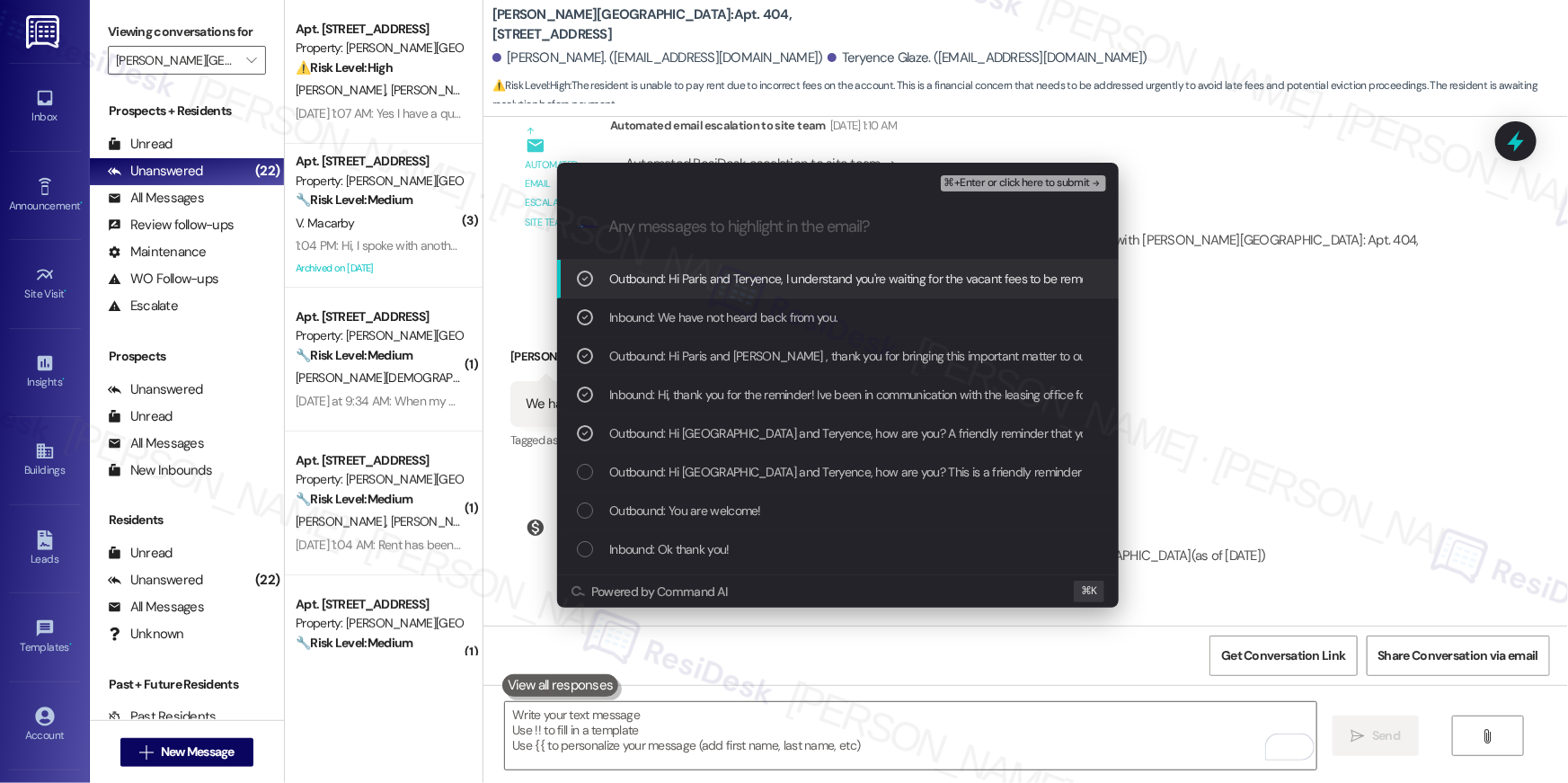
click at [1019, 183] on span "⌘+Enter or click here to submit" at bounding box center [1017, 183] width 145 height 13
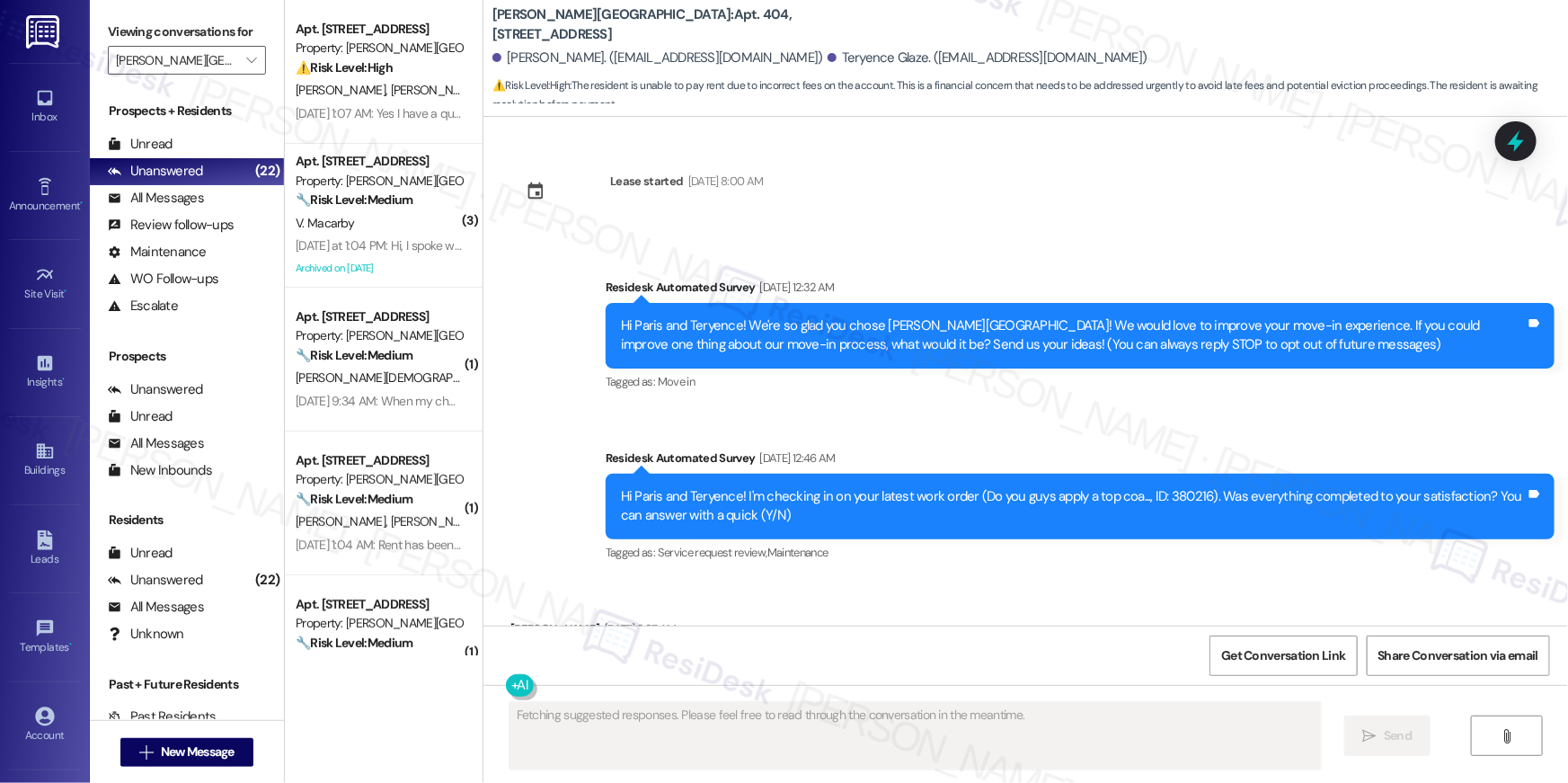
scroll to position [5302, 0]
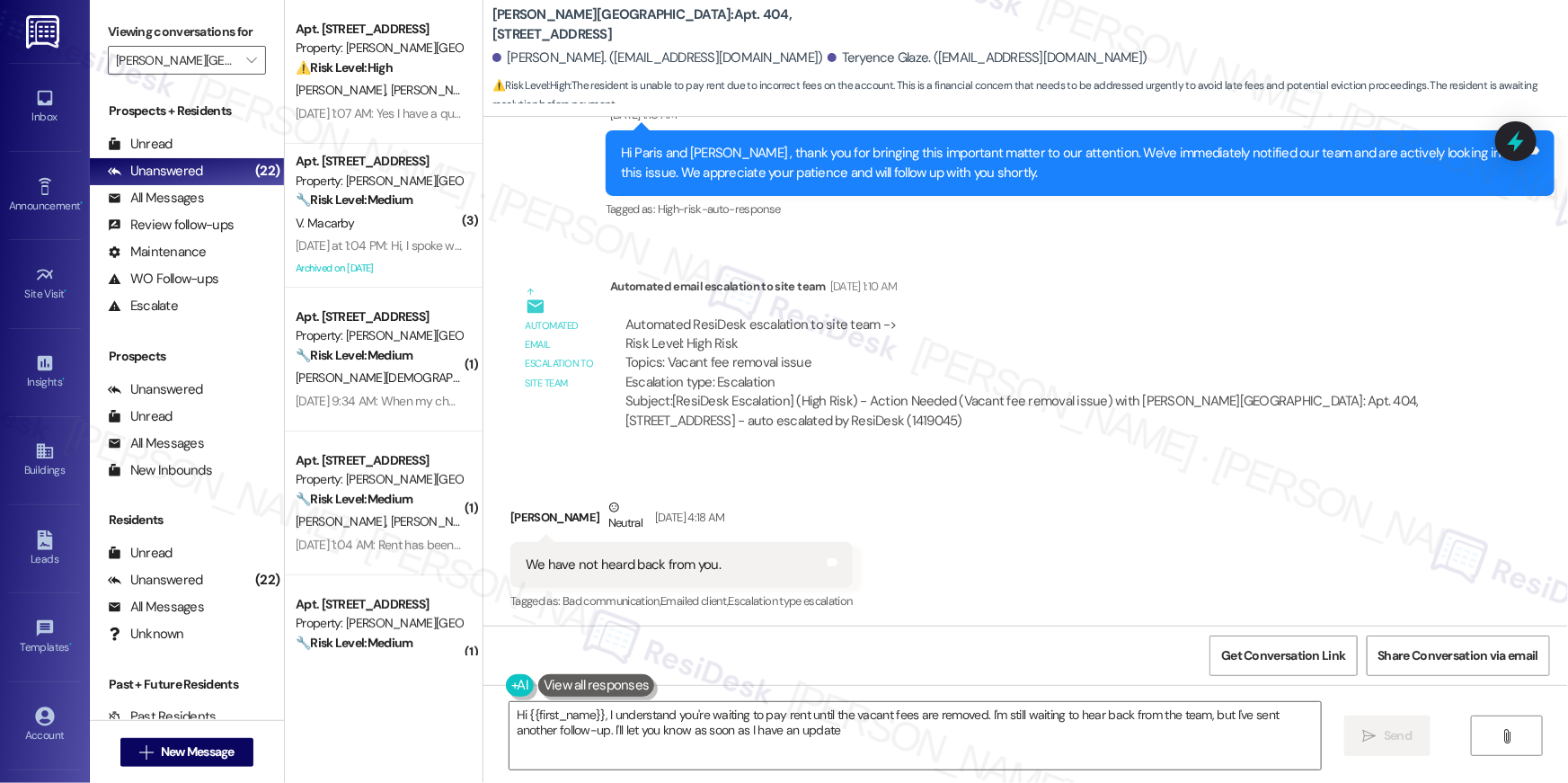
type textarea "Hi {{first_name}}, I understand you're waiting to pay rent until the vacant fee…"
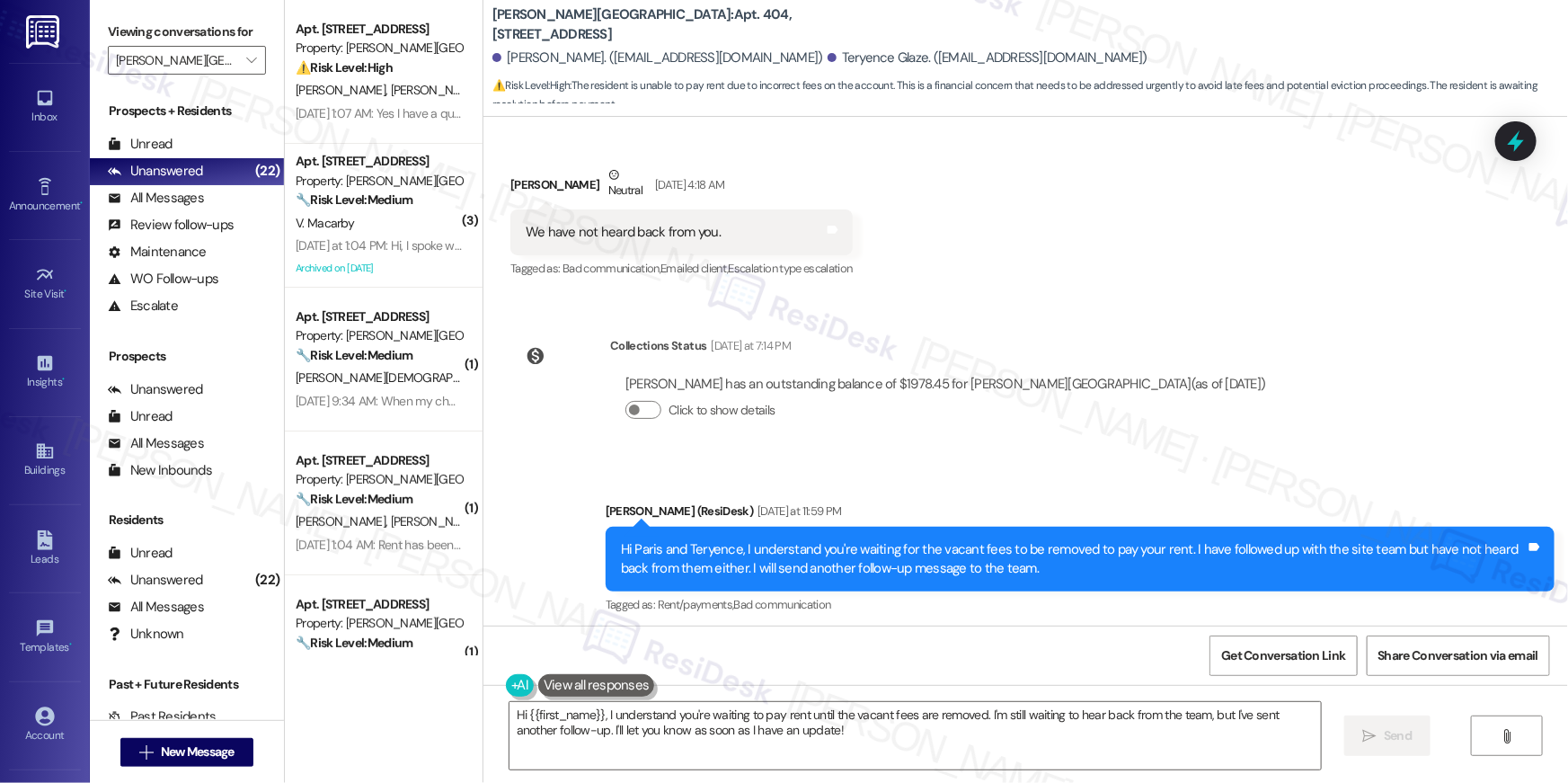
scroll to position [5637, 0]
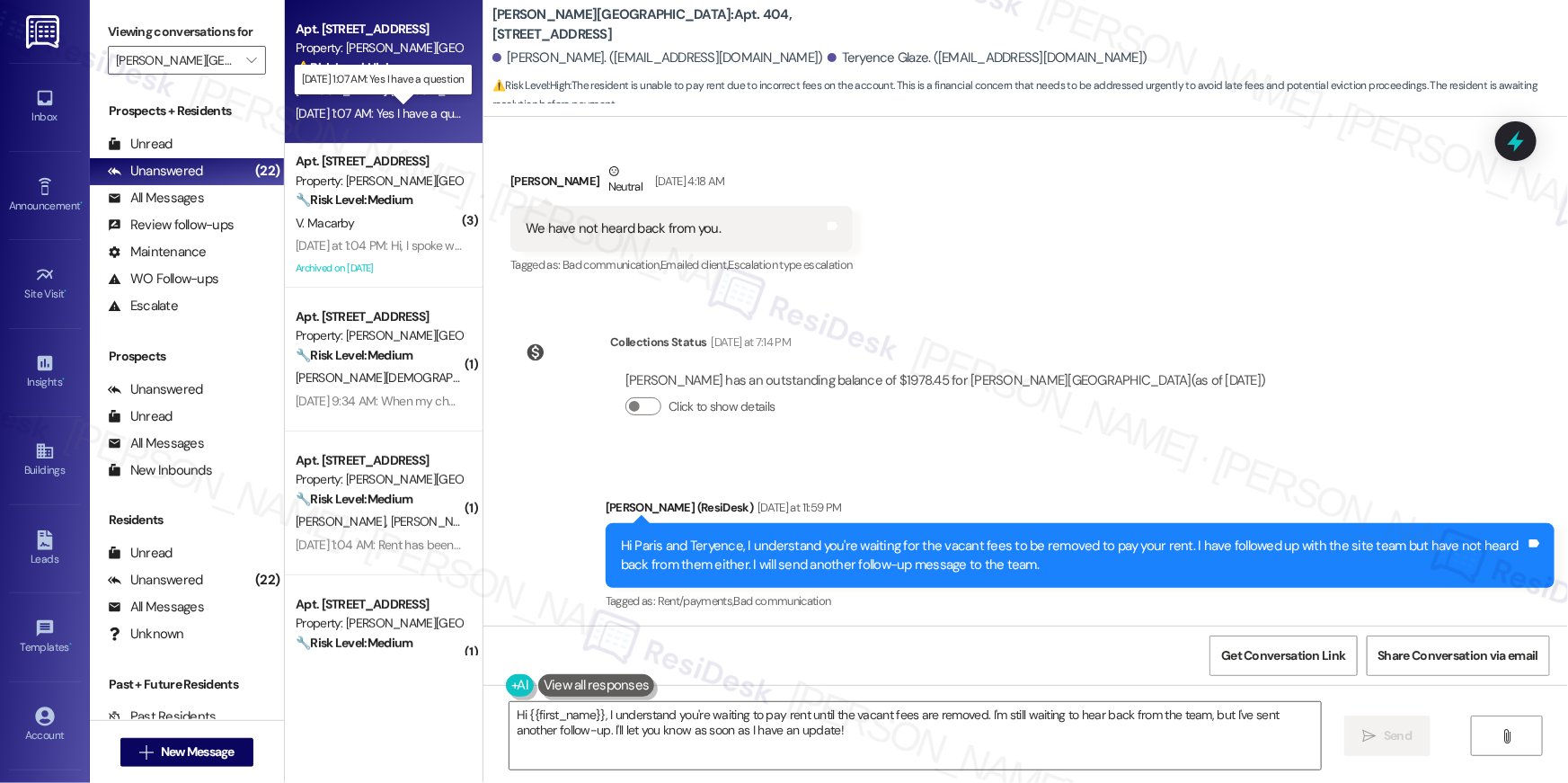
click at [393, 111] on div "Sep 06, 2025 at 1:07 AM: Yes I have a question Sep 06, 2025 at 1:07 AM: Yes I h…" at bounding box center [390, 113] width 189 height 17
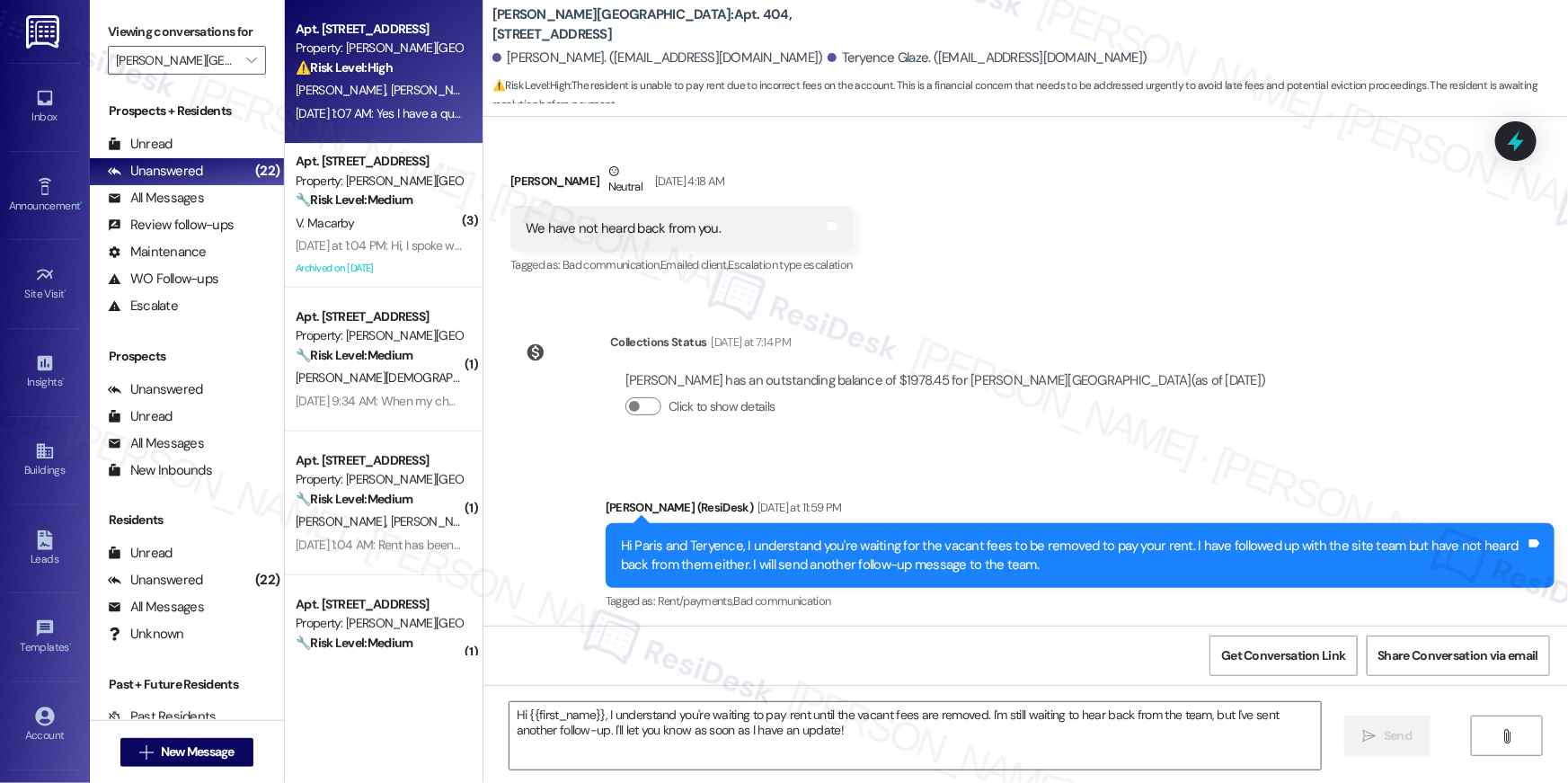
type textarea "Fetching suggested responses. Please feel free to read through the conversation…"
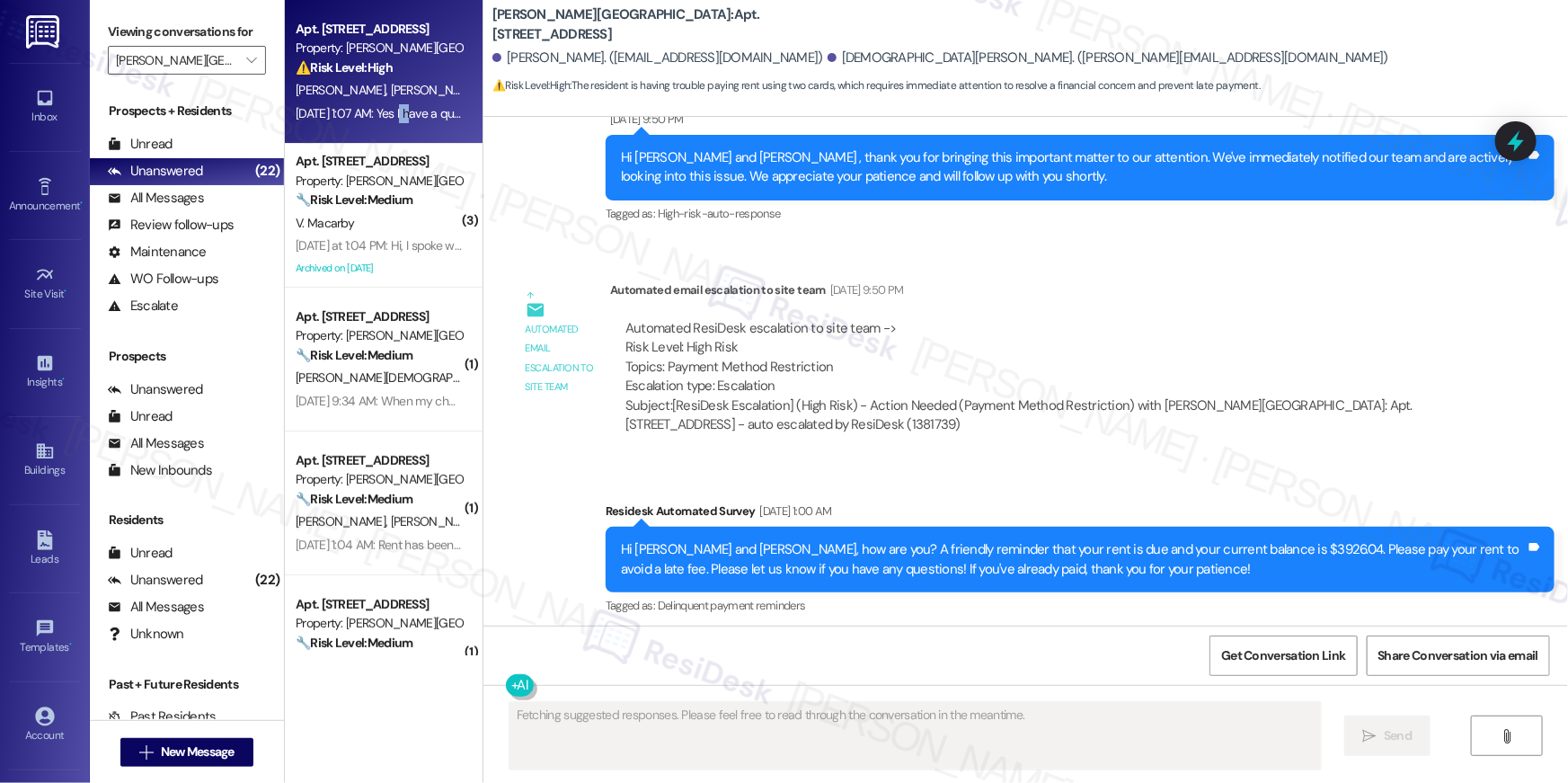
scroll to position [7811, 0]
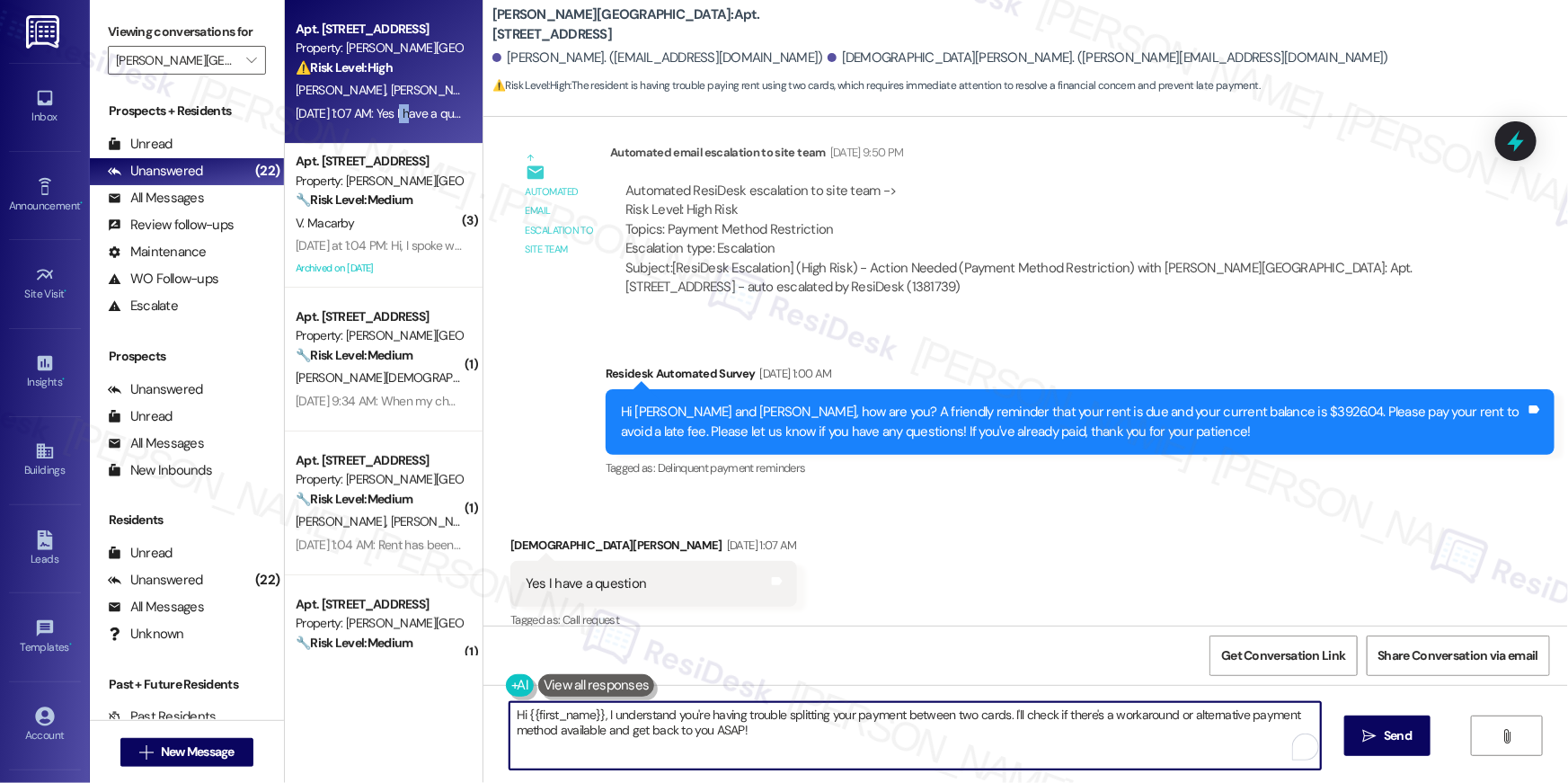
click at [857, 724] on textarea "Hi {{first_name}}, I understand you're having trouble splitting your payment be…" at bounding box center [915, 735] width 811 height 67
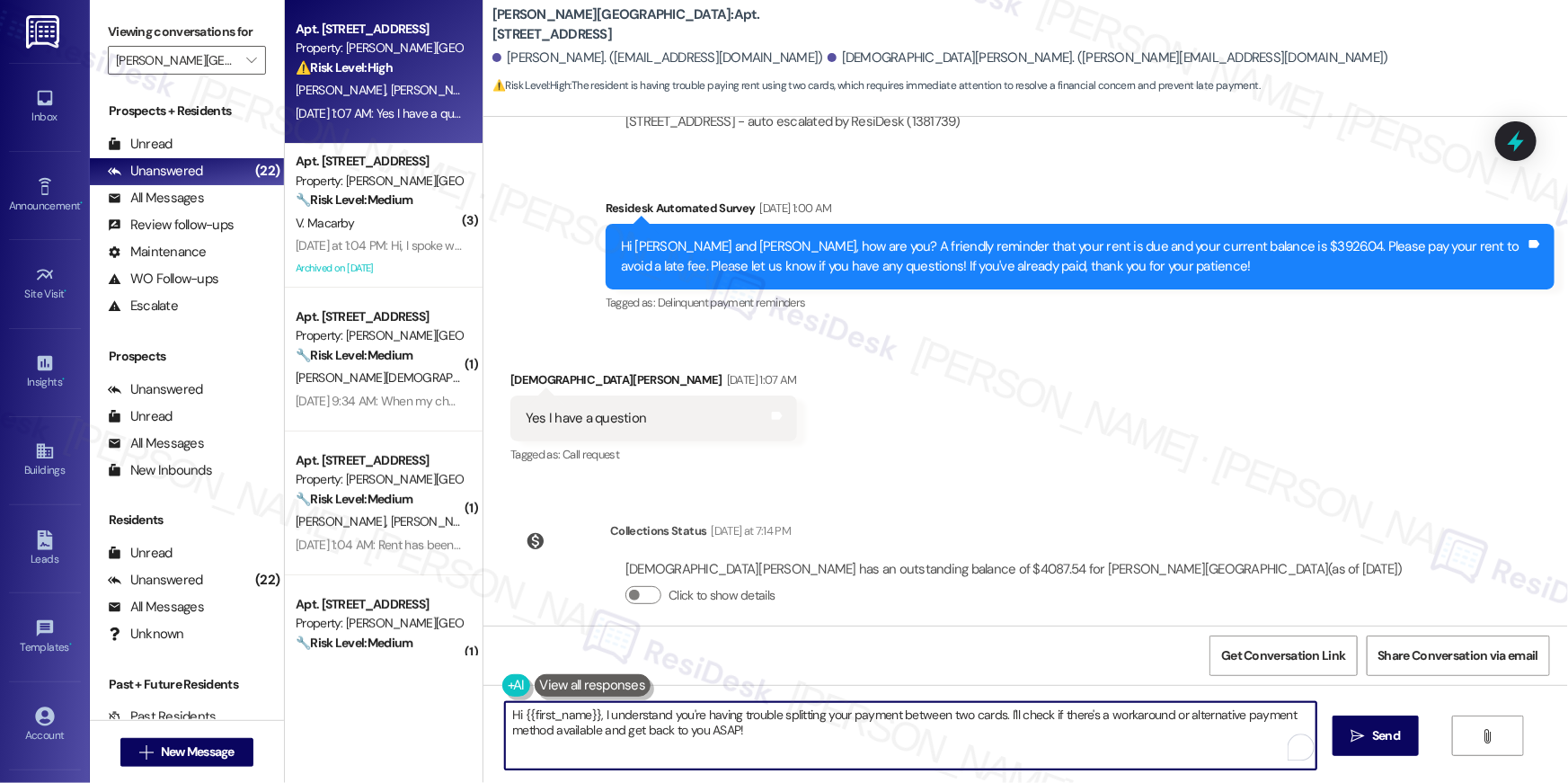
scroll to position [7317, 0]
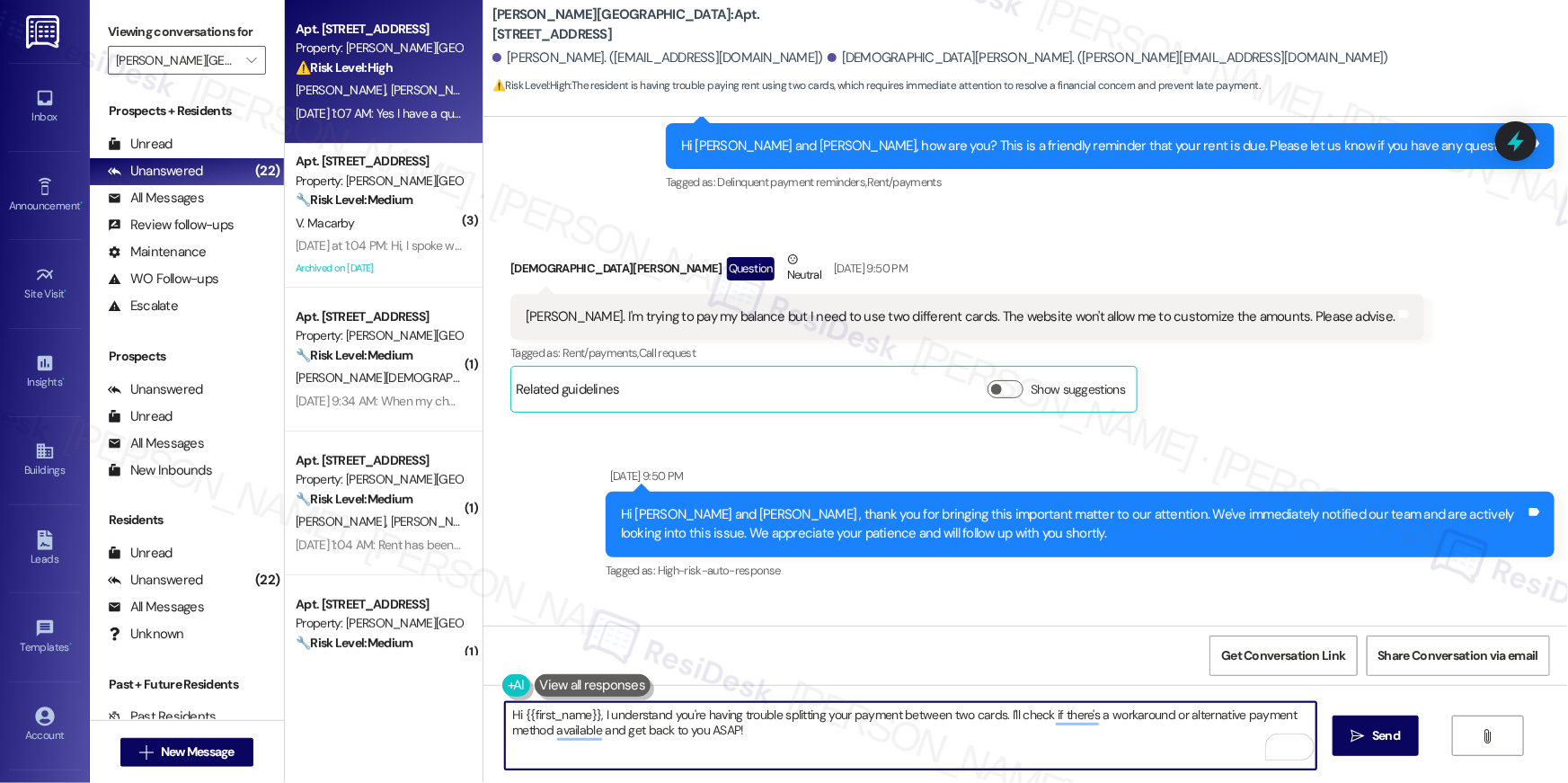
drag, startPoint x: 769, startPoint y: 340, endPoint x: 784, endPoint y: 381, distance: 43.7
click at [769, 340] on div "Tagged as: Rent/payments , Click to highlight conversations about Rent/payments…" at bounding box center [967, 352] width 913 height 26
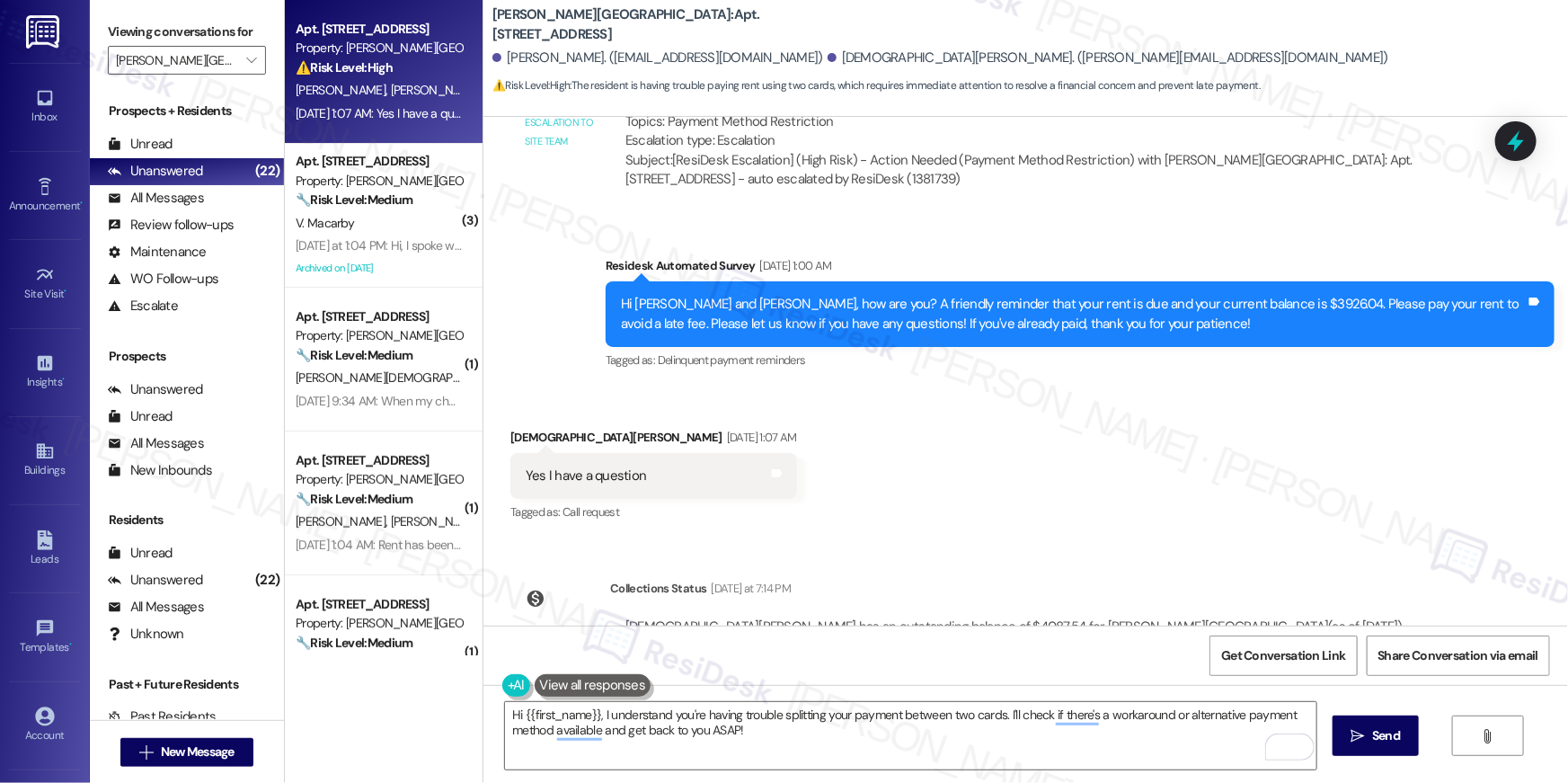
scroll to position [7976, 0]
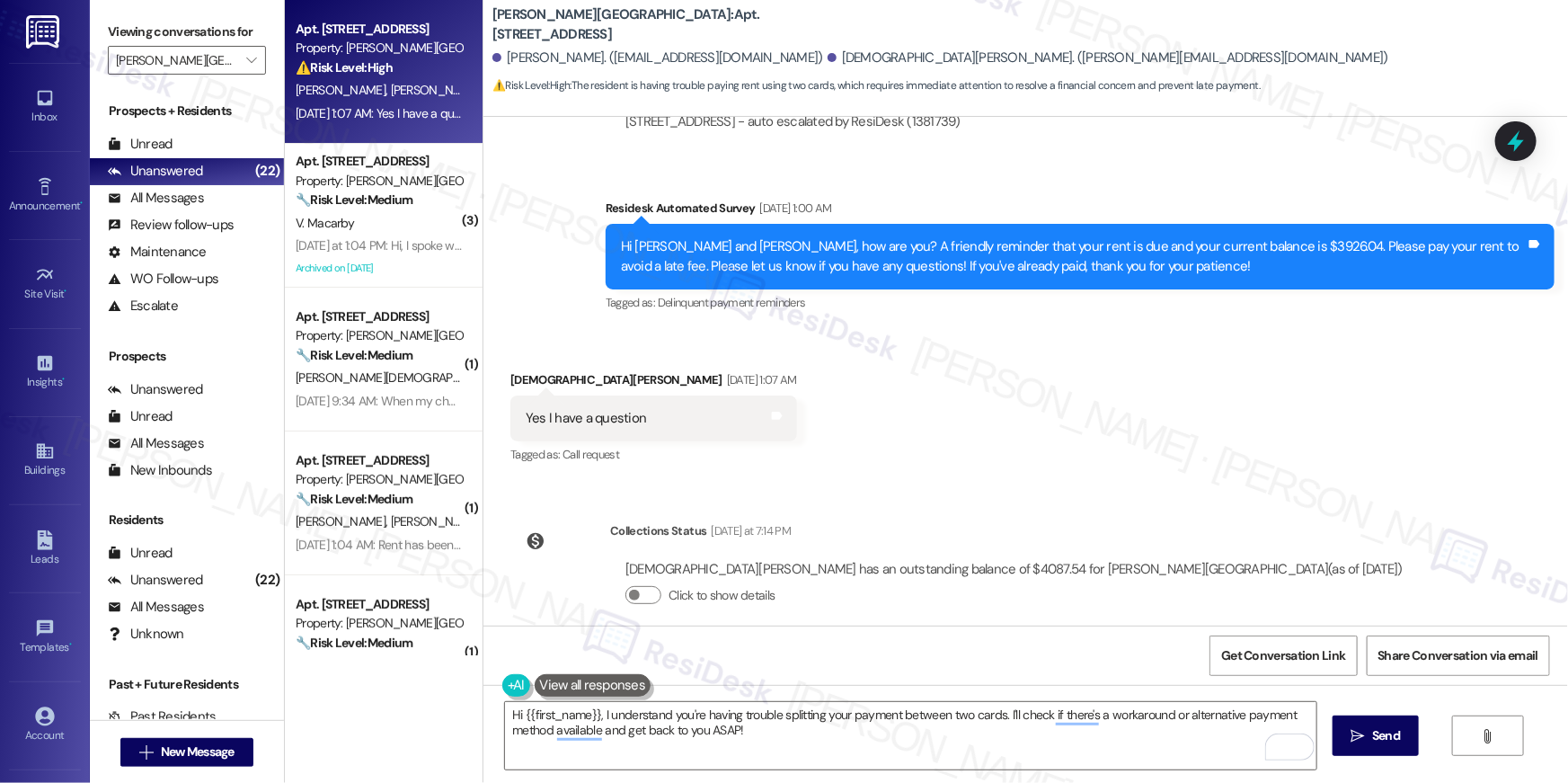
click at [747, 427] on div "Received via SMS Christian Scott Sep 06, 2025 at 1:07 AM Yes I have a question …" at bounding box center [1025, 406] width 1084 height 152
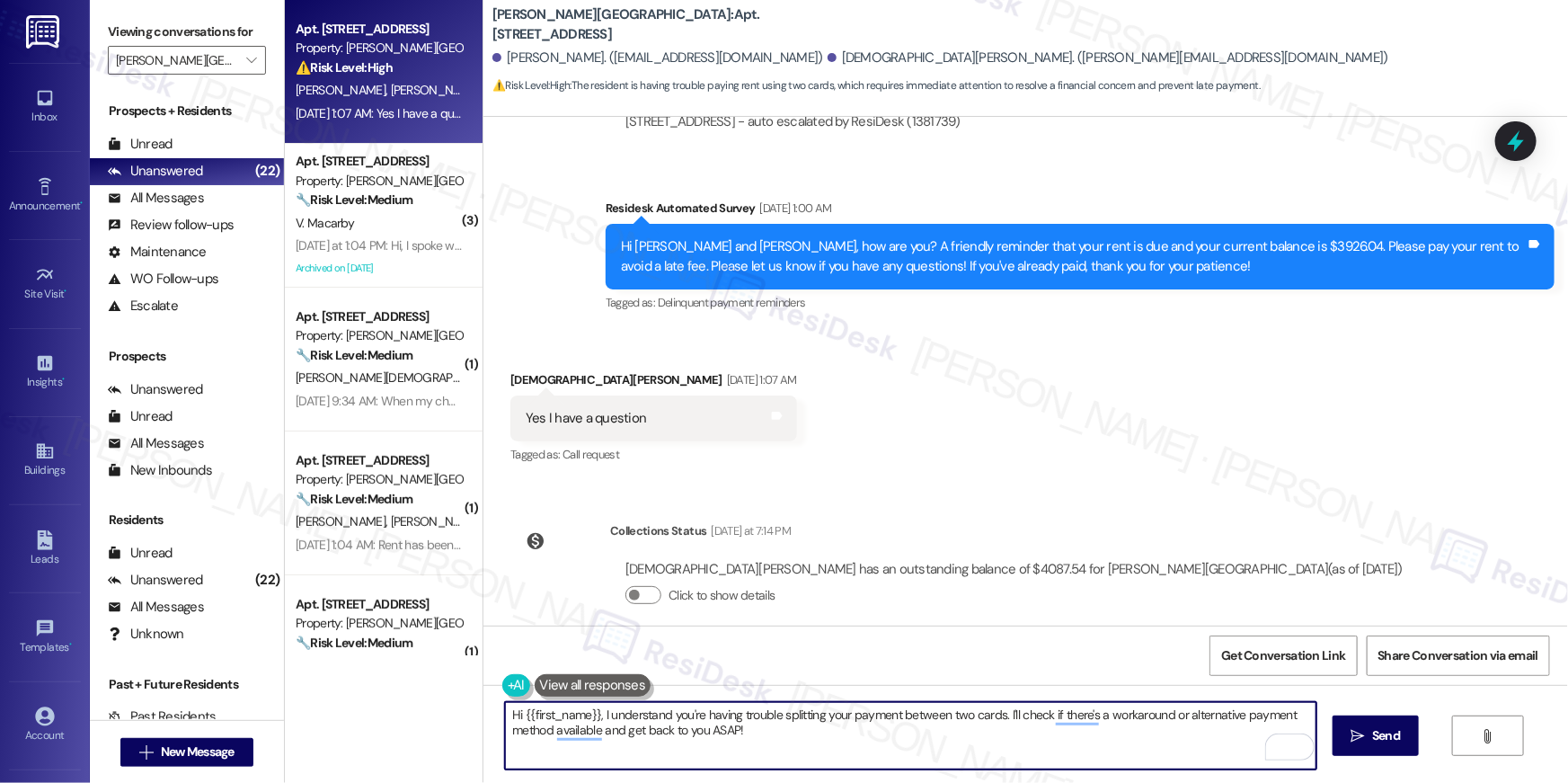
click at [778, 747] on textarea "Hi {{first_name}}, I understand you're having trouble splitting your payment be…" at bounding box center [910, 735] width 811 height 67
drag, startPoint x: 819, startPoint y: 739, endPoint x: 594, endPoint y: 719, distance: 225.9
click at [594, 719] on textarea "Hi {{first_name}}, I understand you're having trouble splitting your payment be…" at bounding box center [910, 735] width 811 height 67
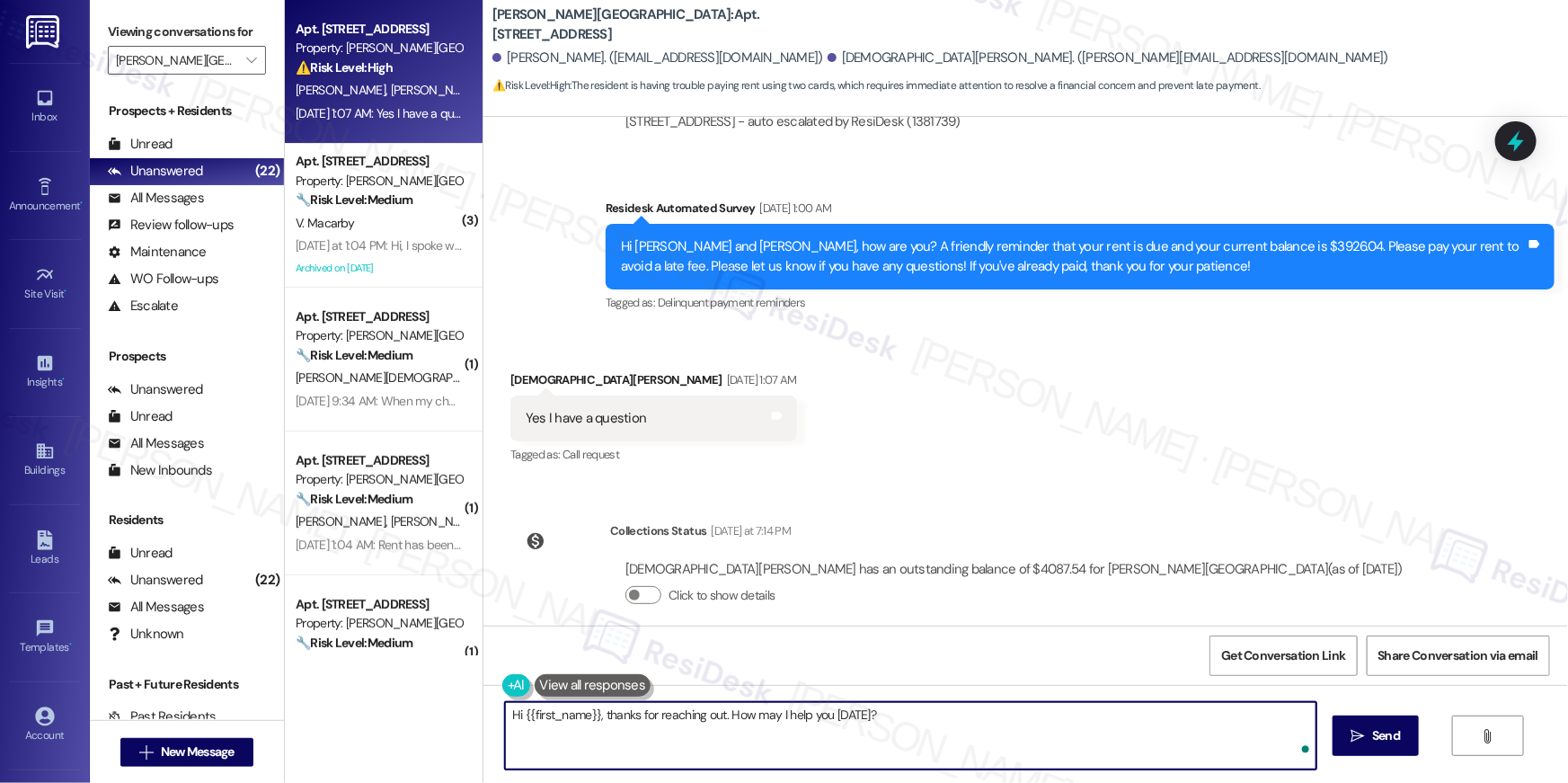
type textarea "Hi {{first_name}}, thanks for reaching out. How may I help you today?"
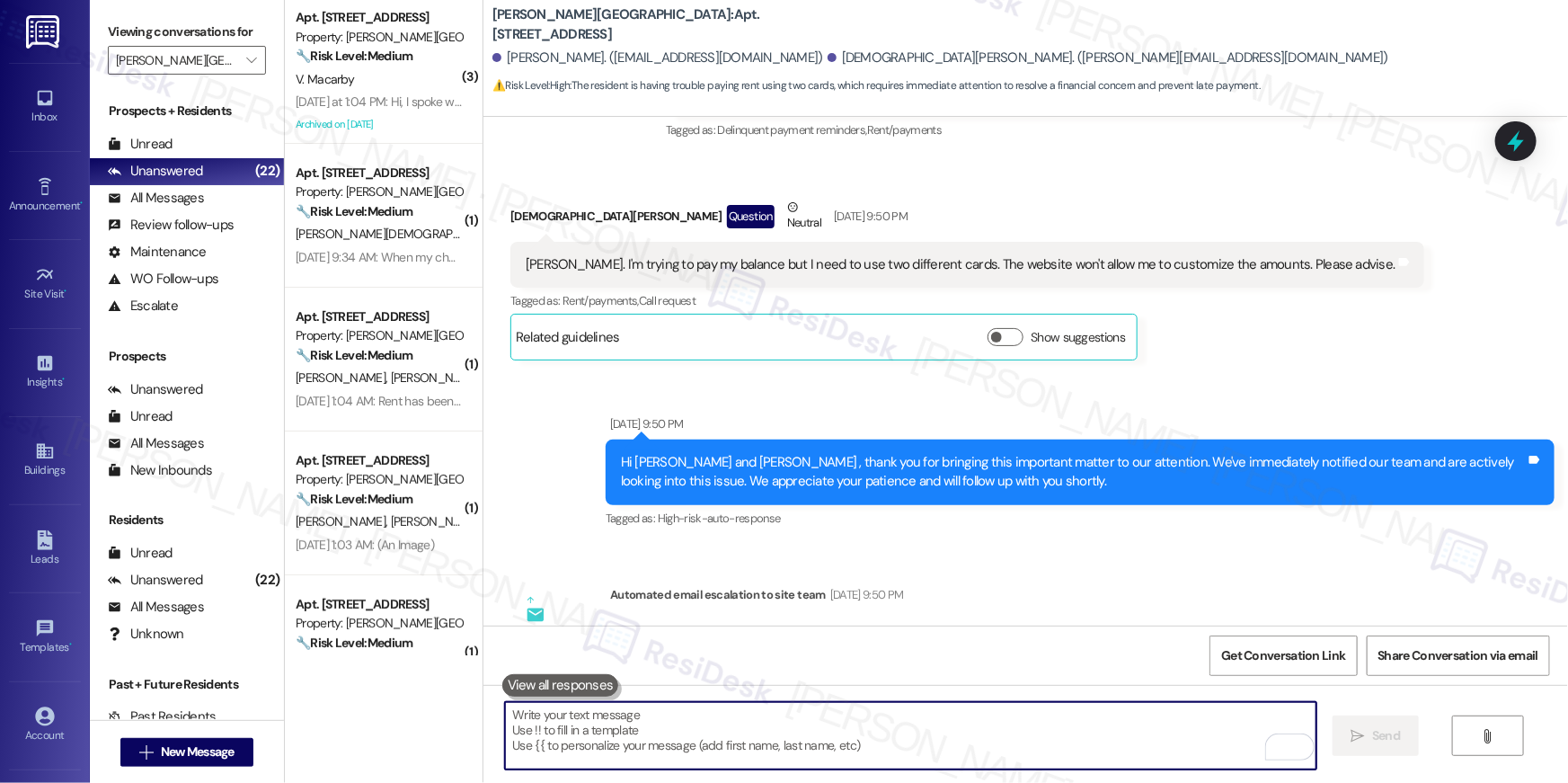
scroll to position [7168, 0]
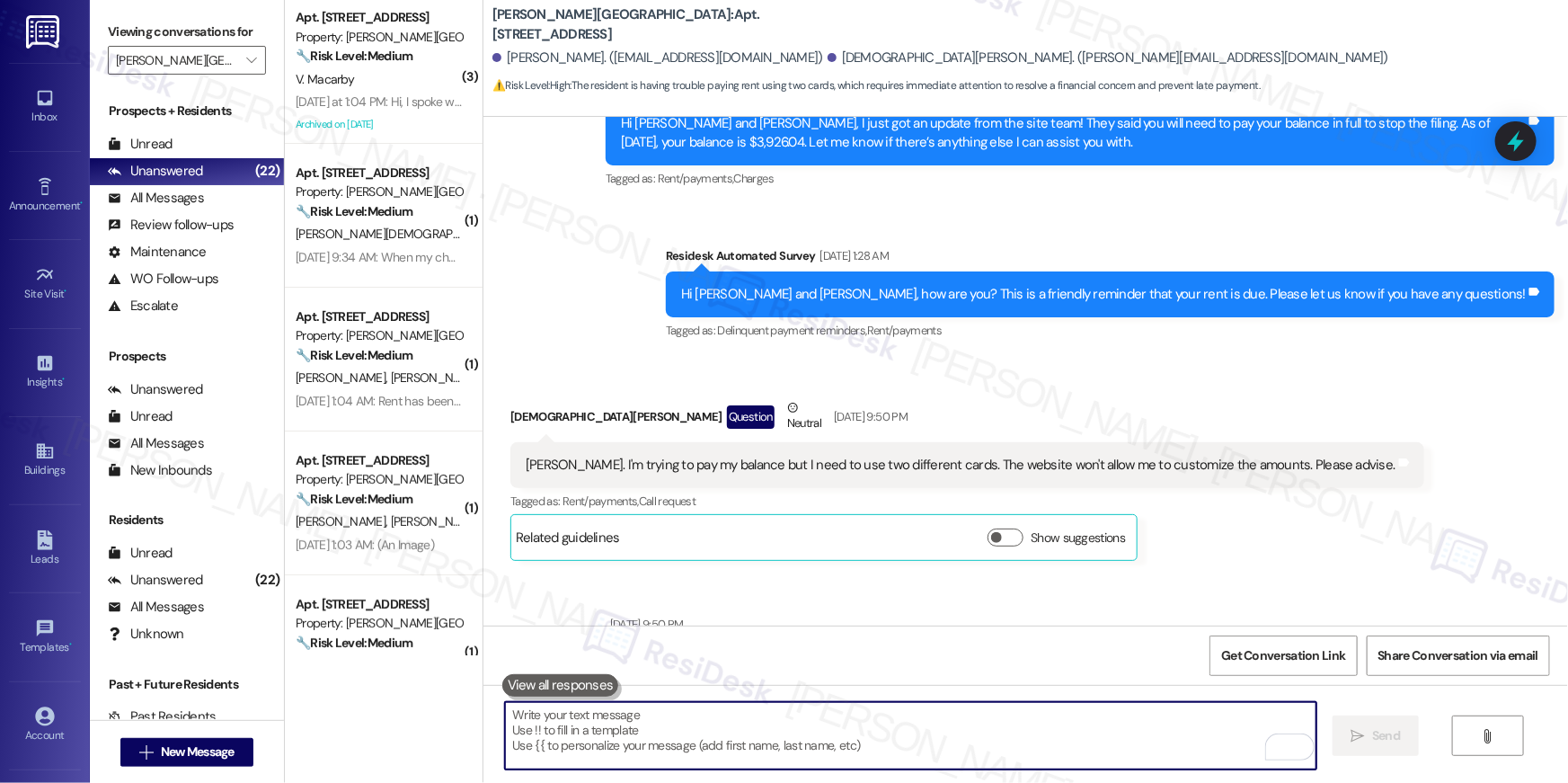
drag, startPoint x: 870, startPoint y: 727, endPoint x: 886, endPoint y: 719, distance: 17.9
click at [872, 726] on textarea "To enrich screen reader interactions, please activate Accessibility in Grammarl…" at bounding box center [910, 735] width 811 height 67
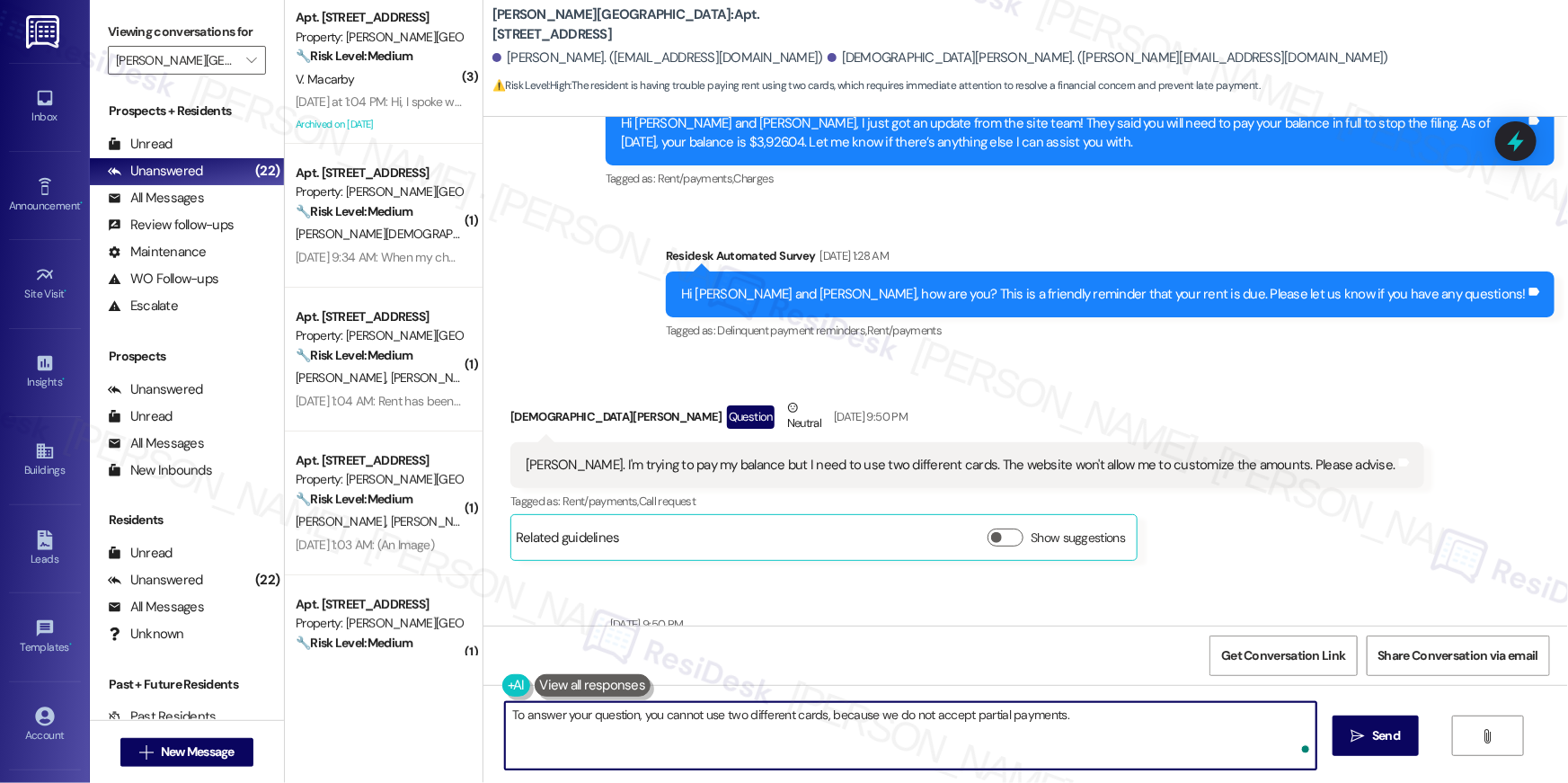
type textarea "To answer your question, you cannot use two different cards, because we do not …"
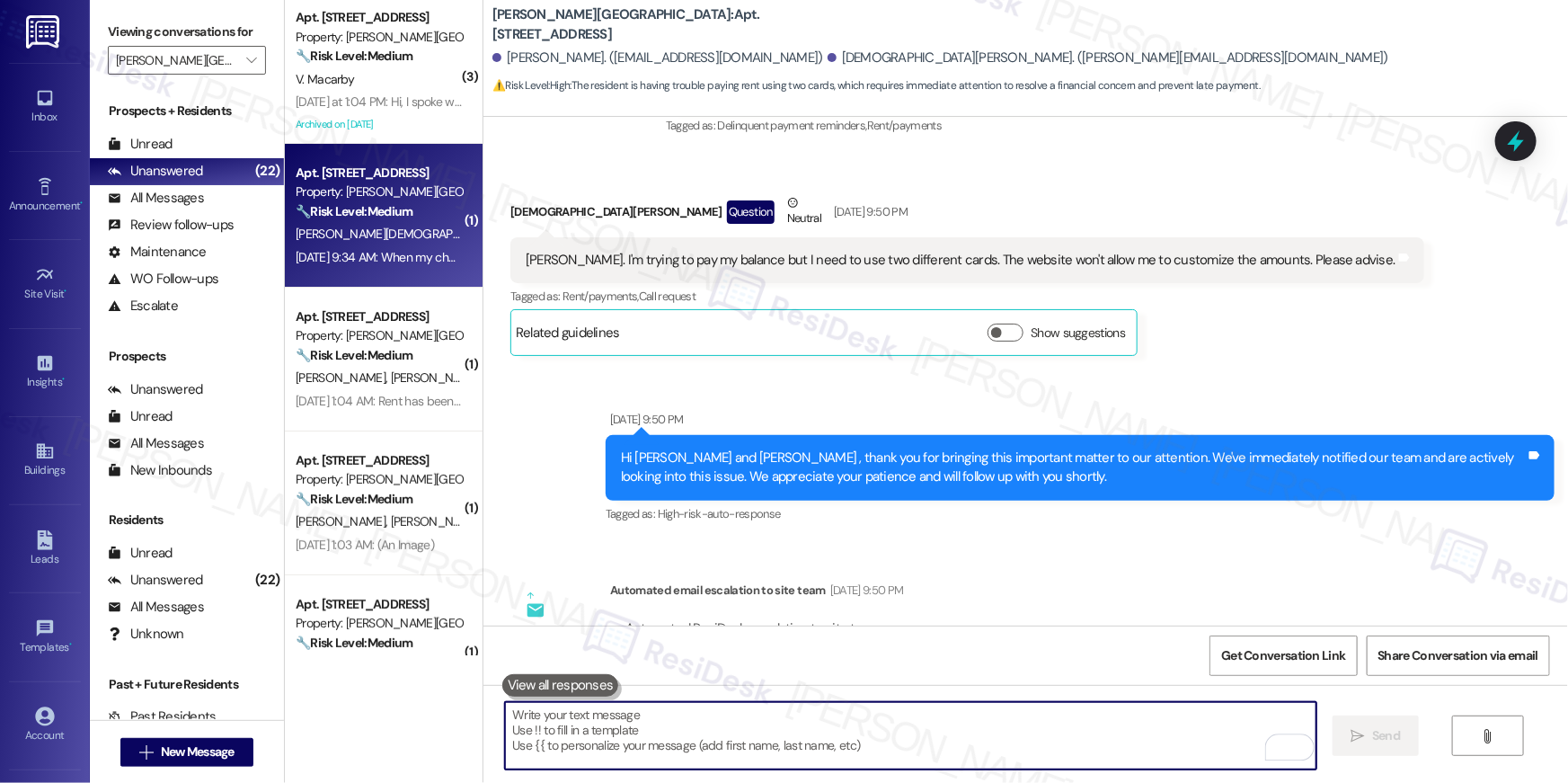
scroll to position [7811, 0]
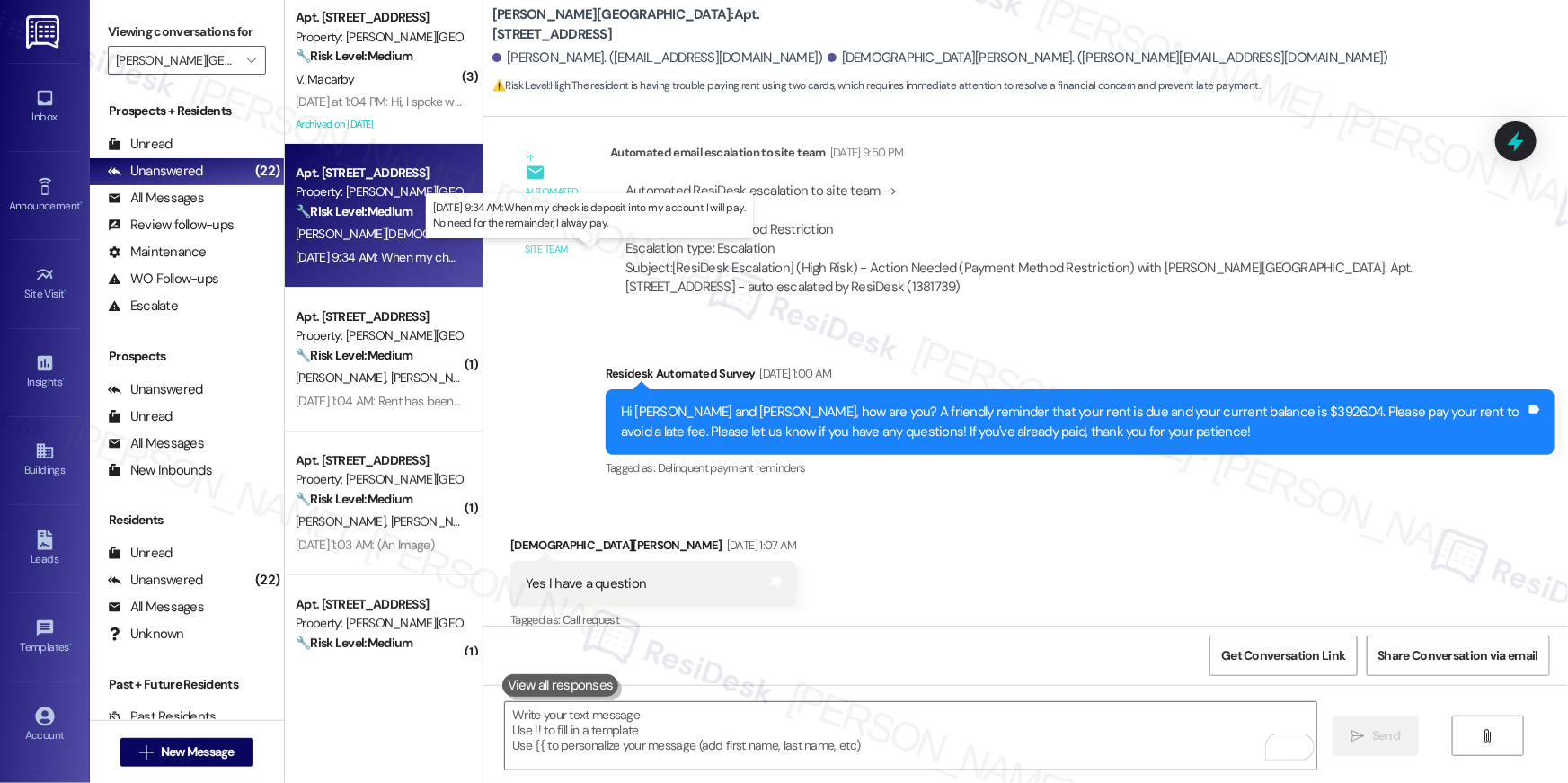
click at [392, 259] on div "Sep 07, 2025 at 9:34 AM: When my check is deposit into my account I will pay. N…" at bounding box center [578, 258] width 567 height 17
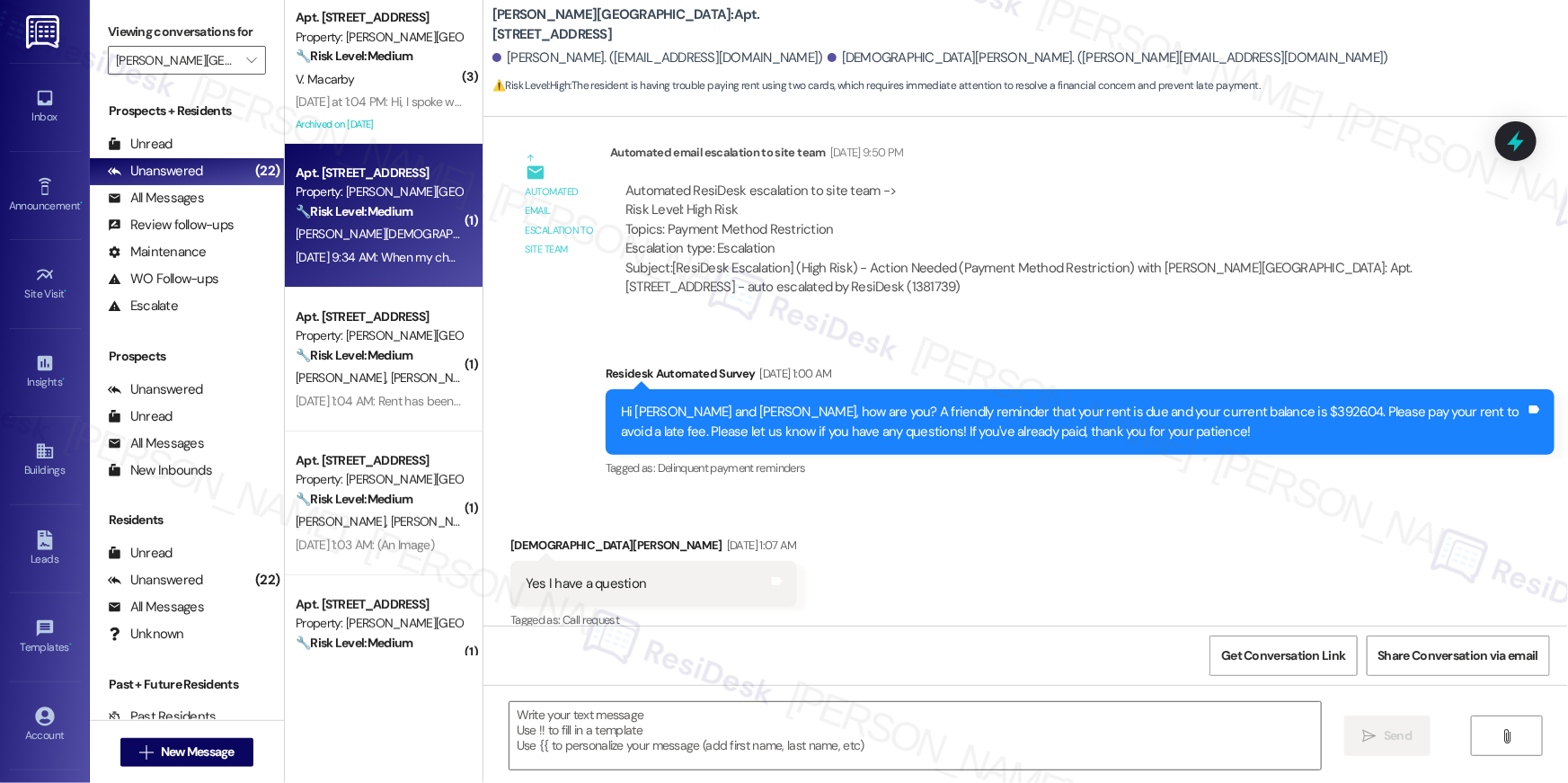
type textarea "Fetching suggested responses. Please feel free to read through the conversation…"
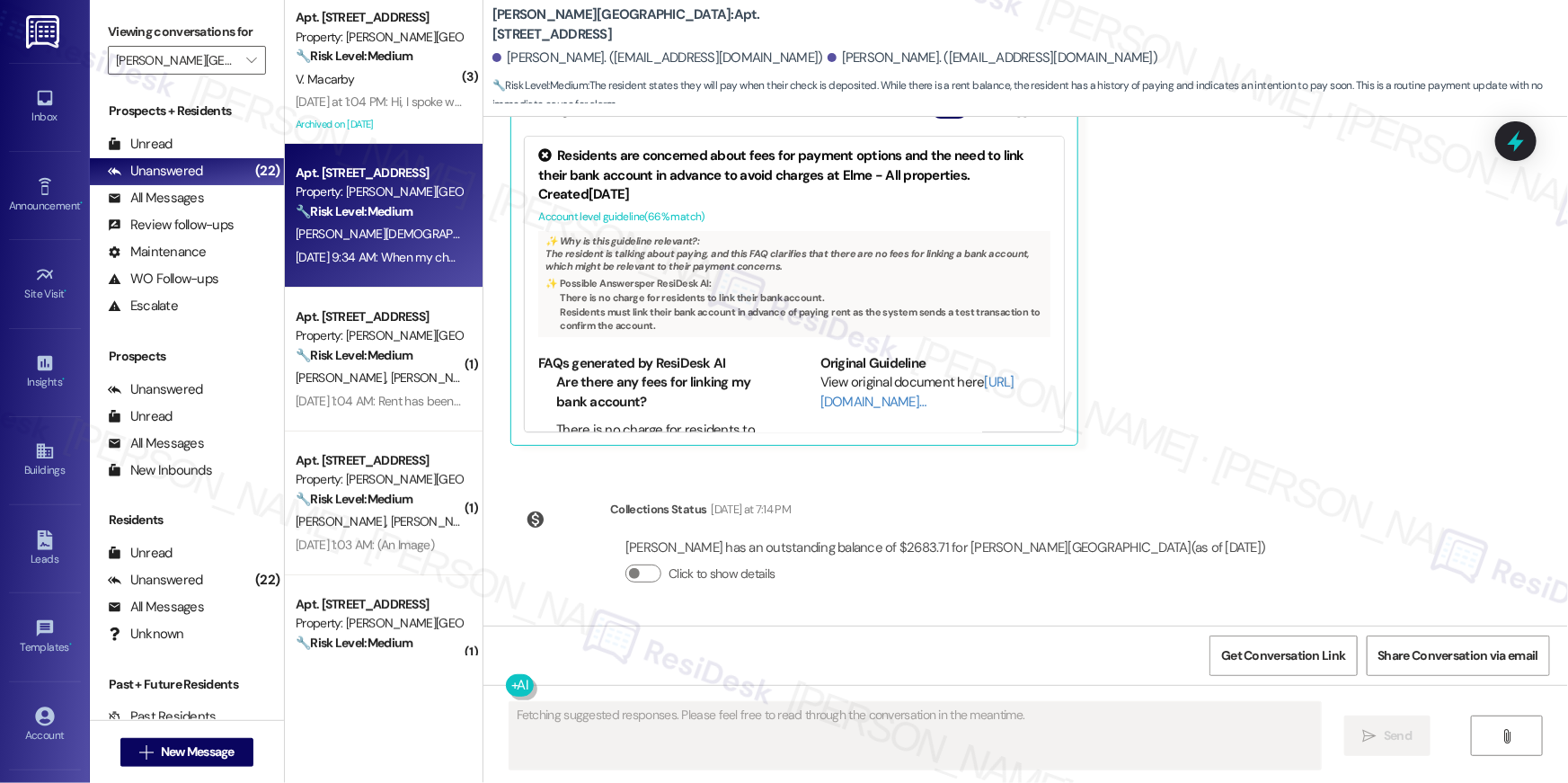
scroll to position [22920, 0]
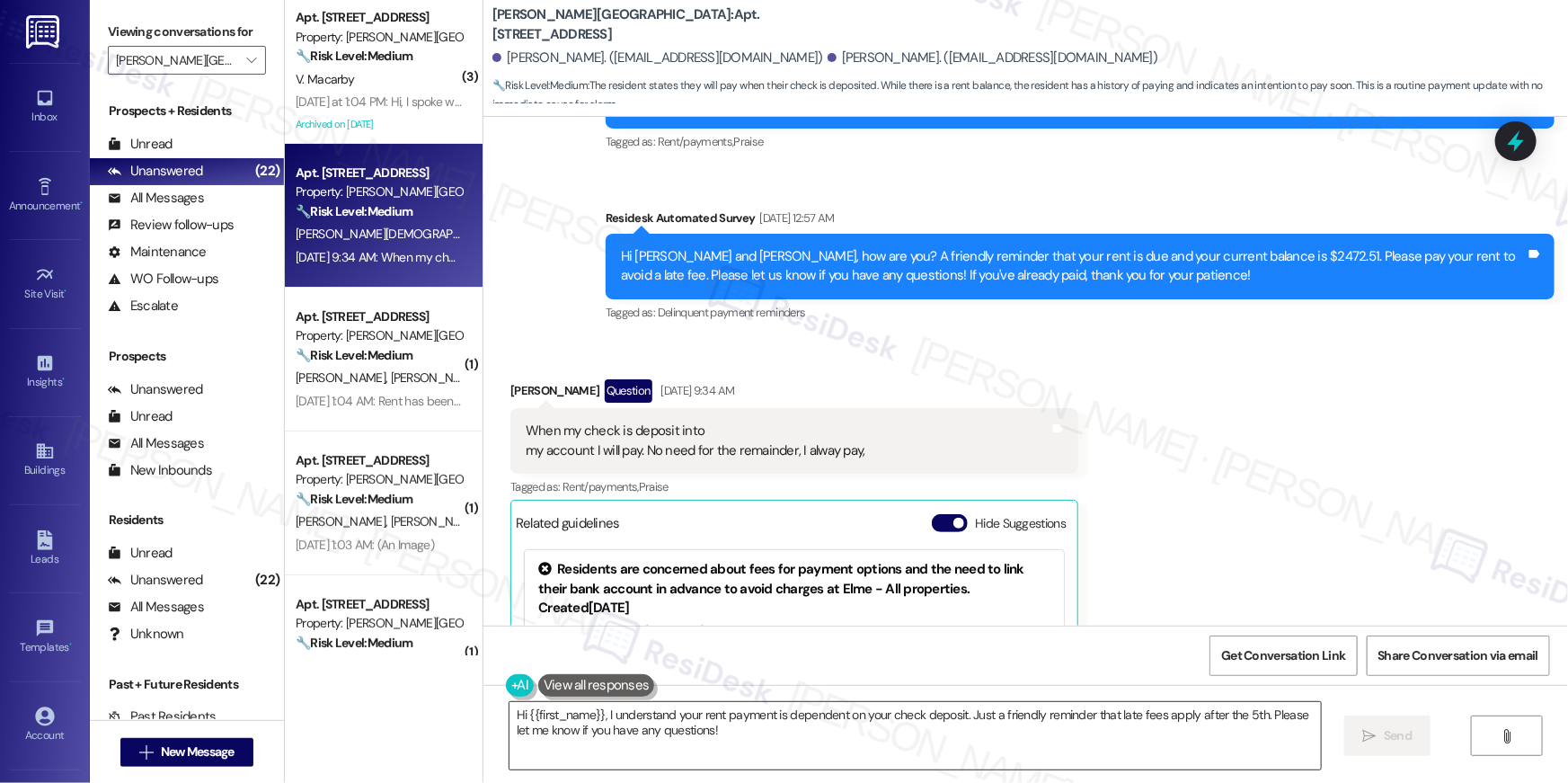
click at [891, 745] on textarea "Hi {{first_name}}, I understand your rent payment is dependent on your check de…" at bounding box center [915, 735] width 811 height 67
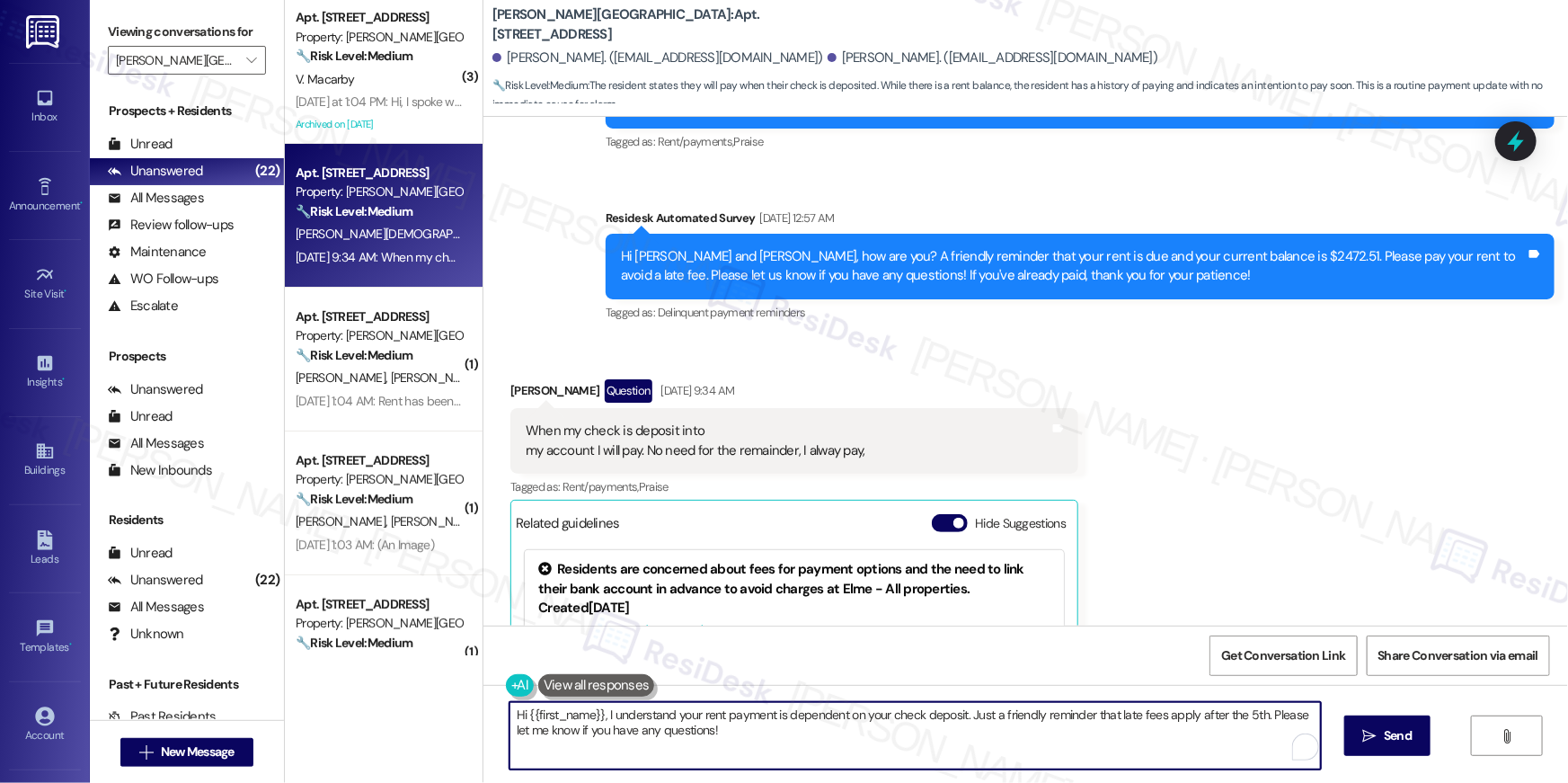
paste textarea "Thank you so much for your payment, {{first_name}}! I’m sorry if the rent remin…"
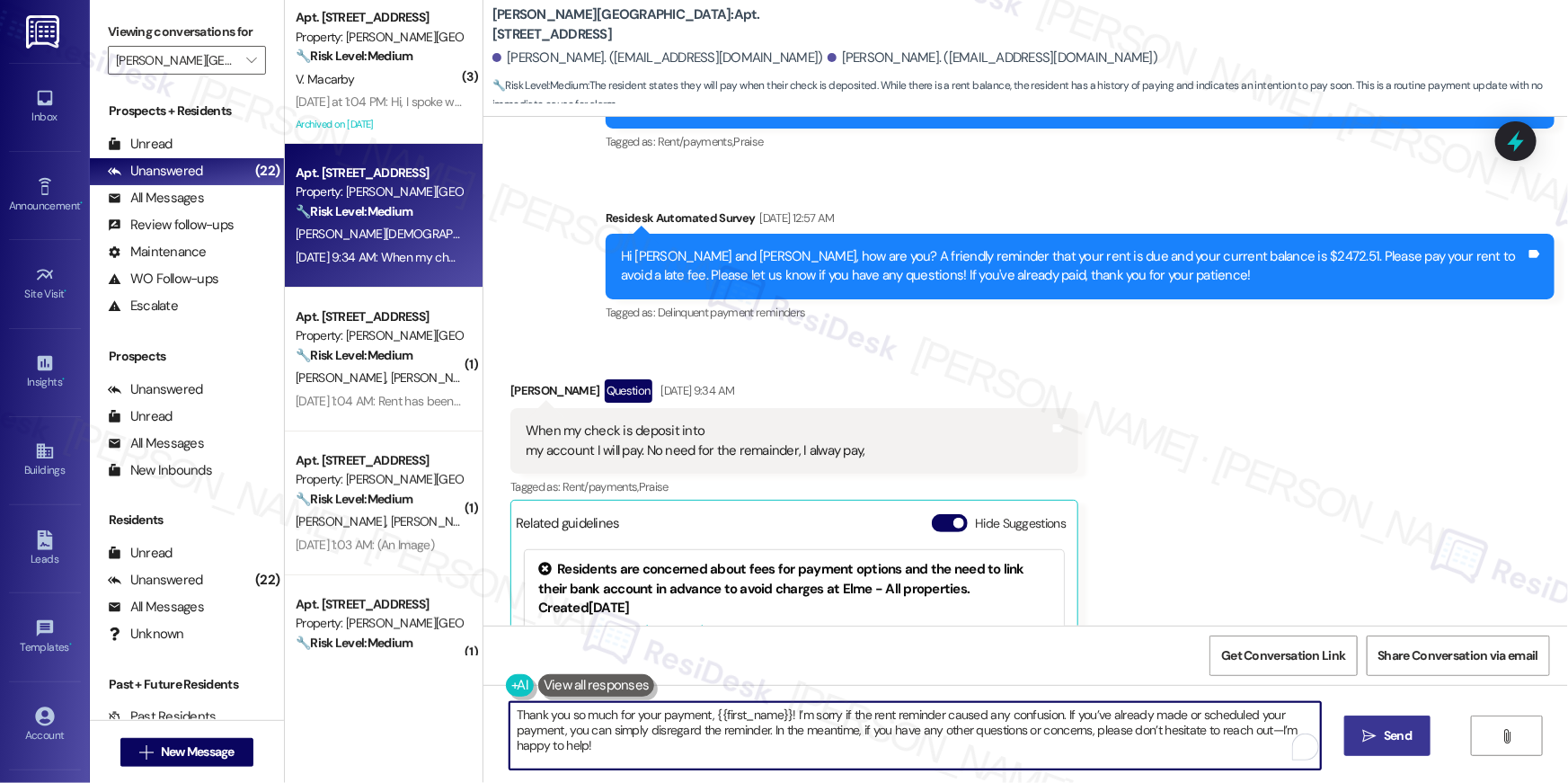
type textarea "Thank you so much for your payment, {{first_name}}! I’m sorry if the rent remin…"
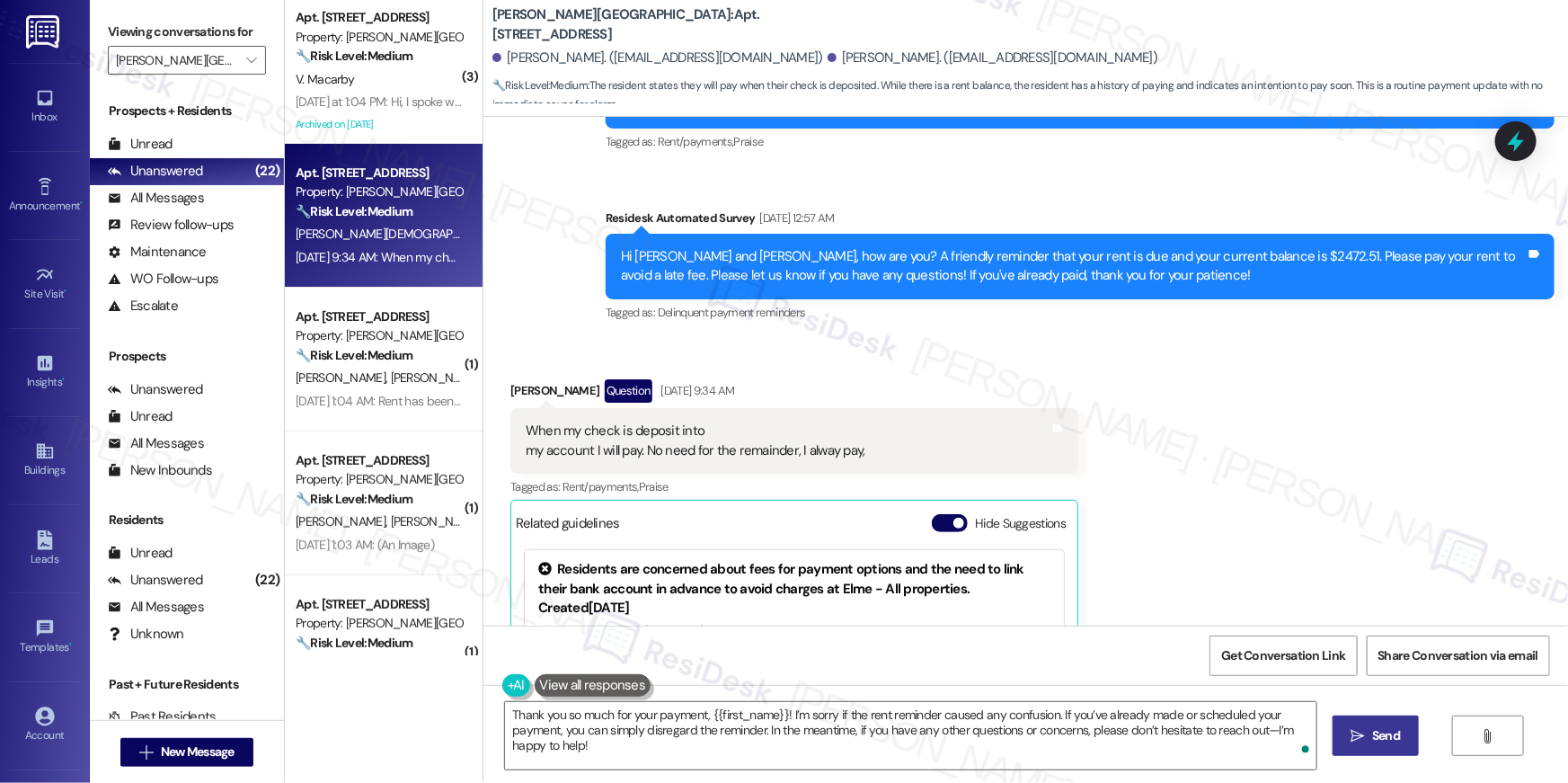
click at [1415, 728] on button " Send" at bounding box center [1376, 736] width 87 height 40
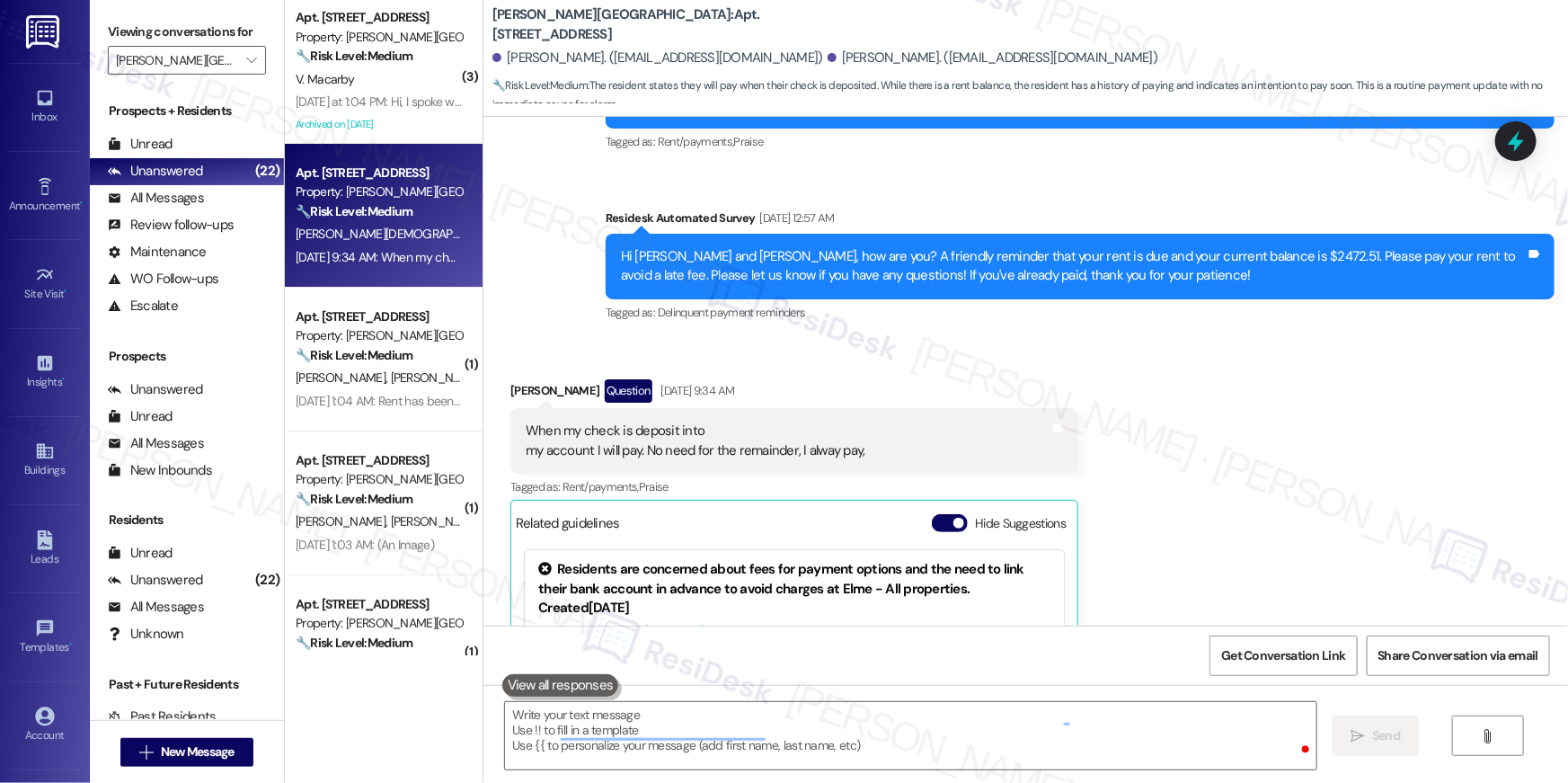
scroll to position [23043, 0]
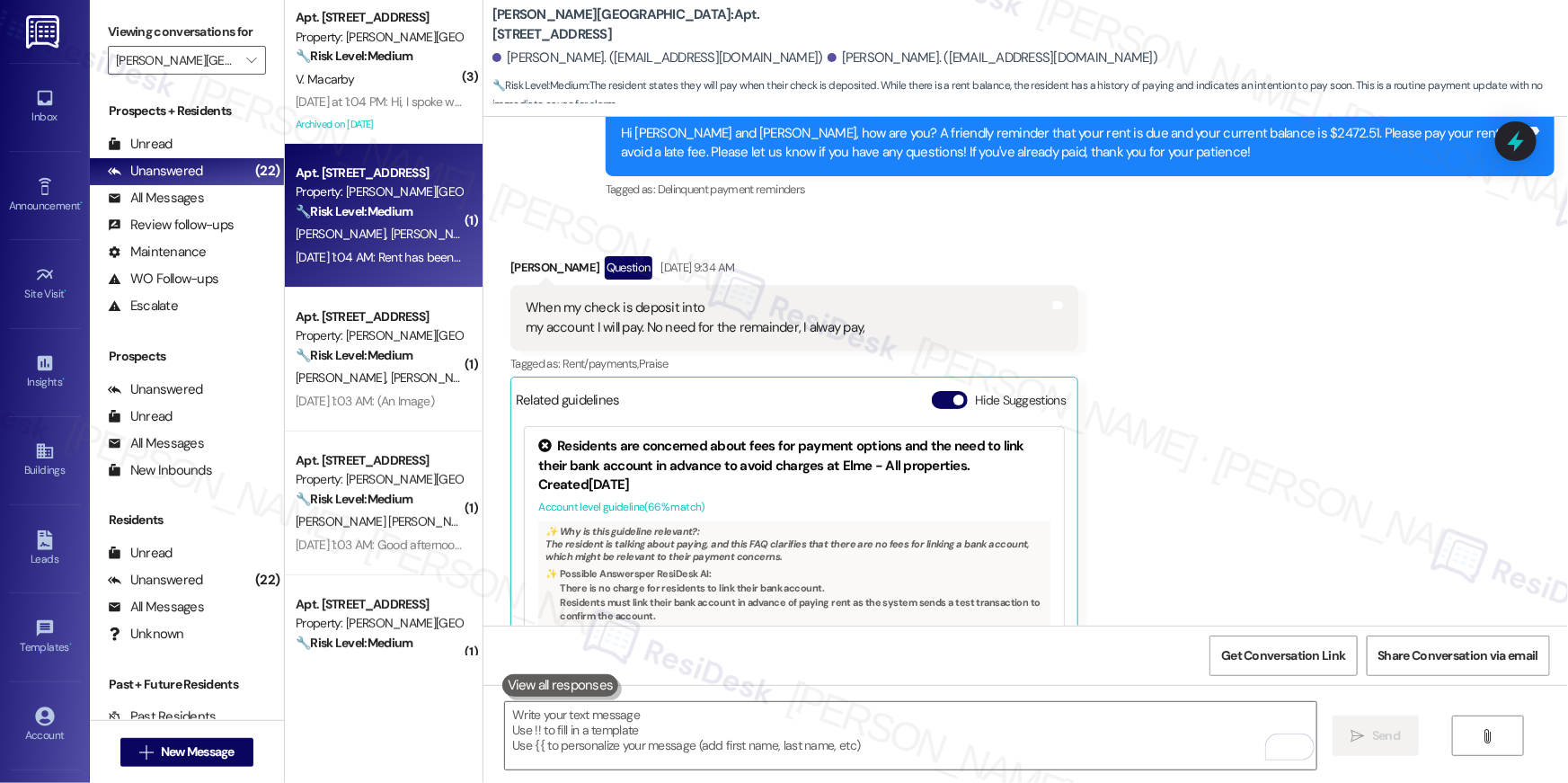
click at [402, 251] on div "Sep 06, 2025 at 1:04 AM: Rent has been paid Sep 06, 2025 at 1:04 AM: Rent has b…" at bounding box center [387, 258] width 184 height 17
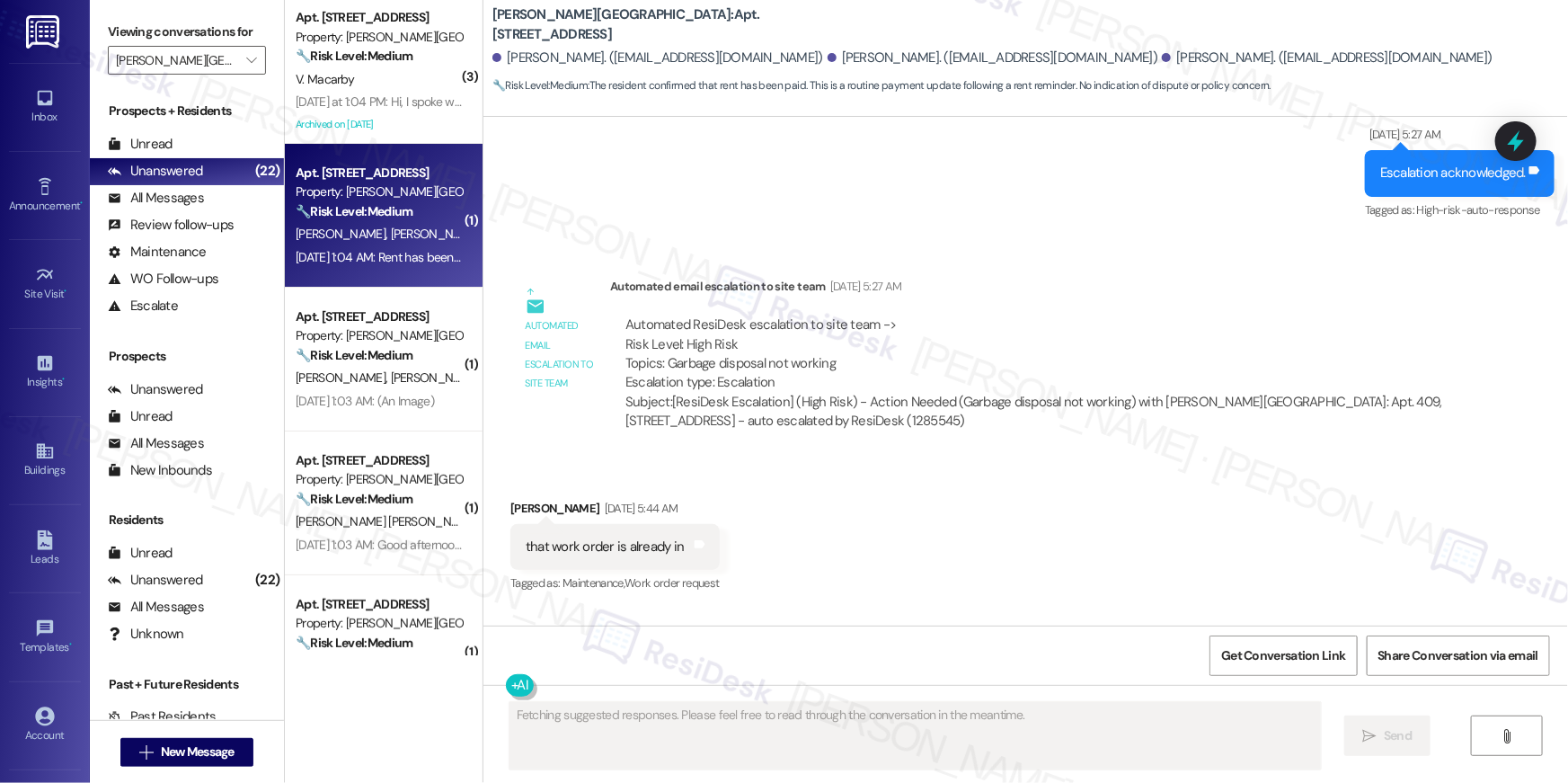
scroll to position [5607, 0]
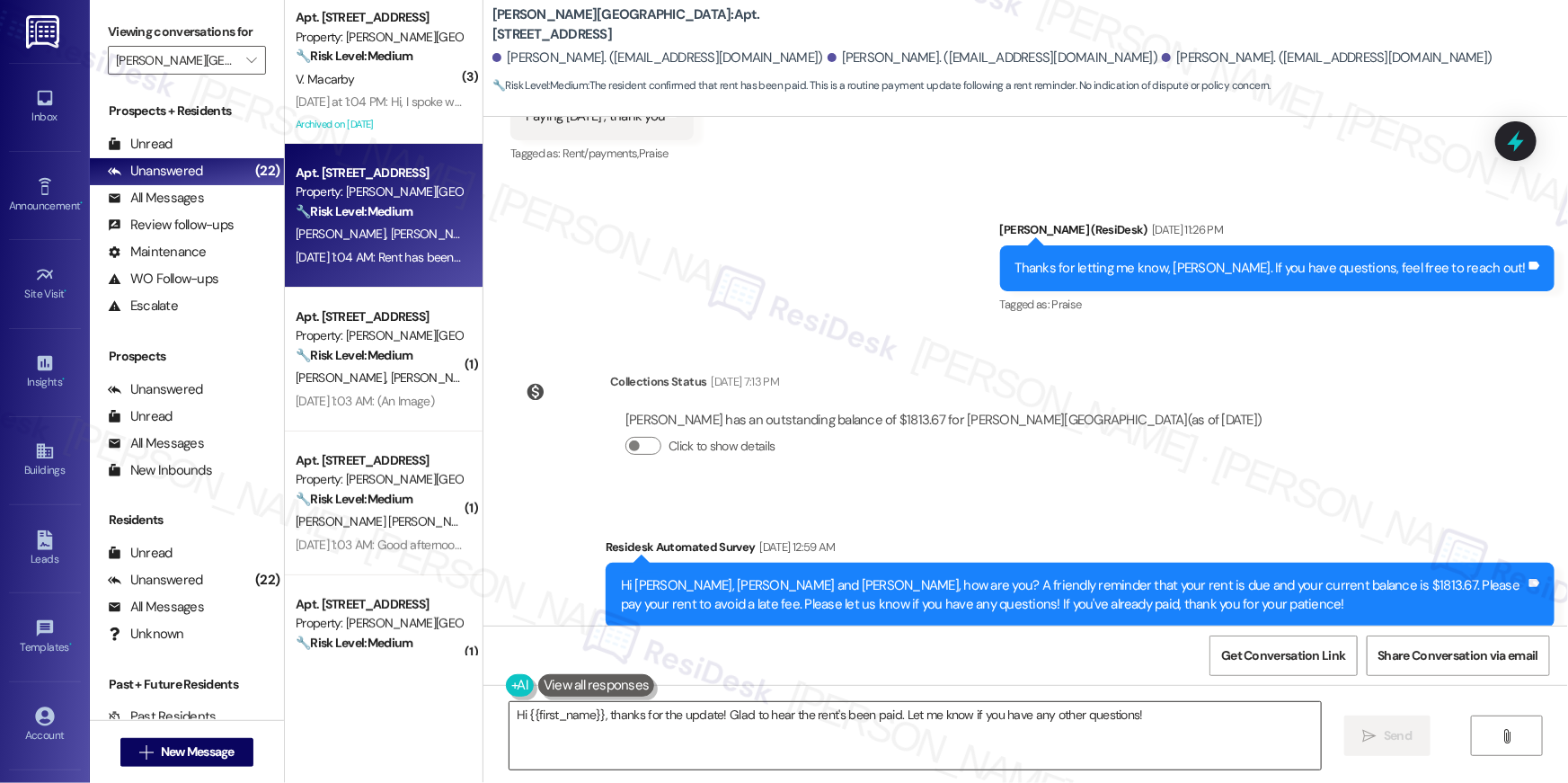
click at [1013, 743] on textarea "Hi {{first_name}}, thanks for the update! Glad to hear the rent's been paid. Le…" at bounding box center [915, 735] width 811 height 67
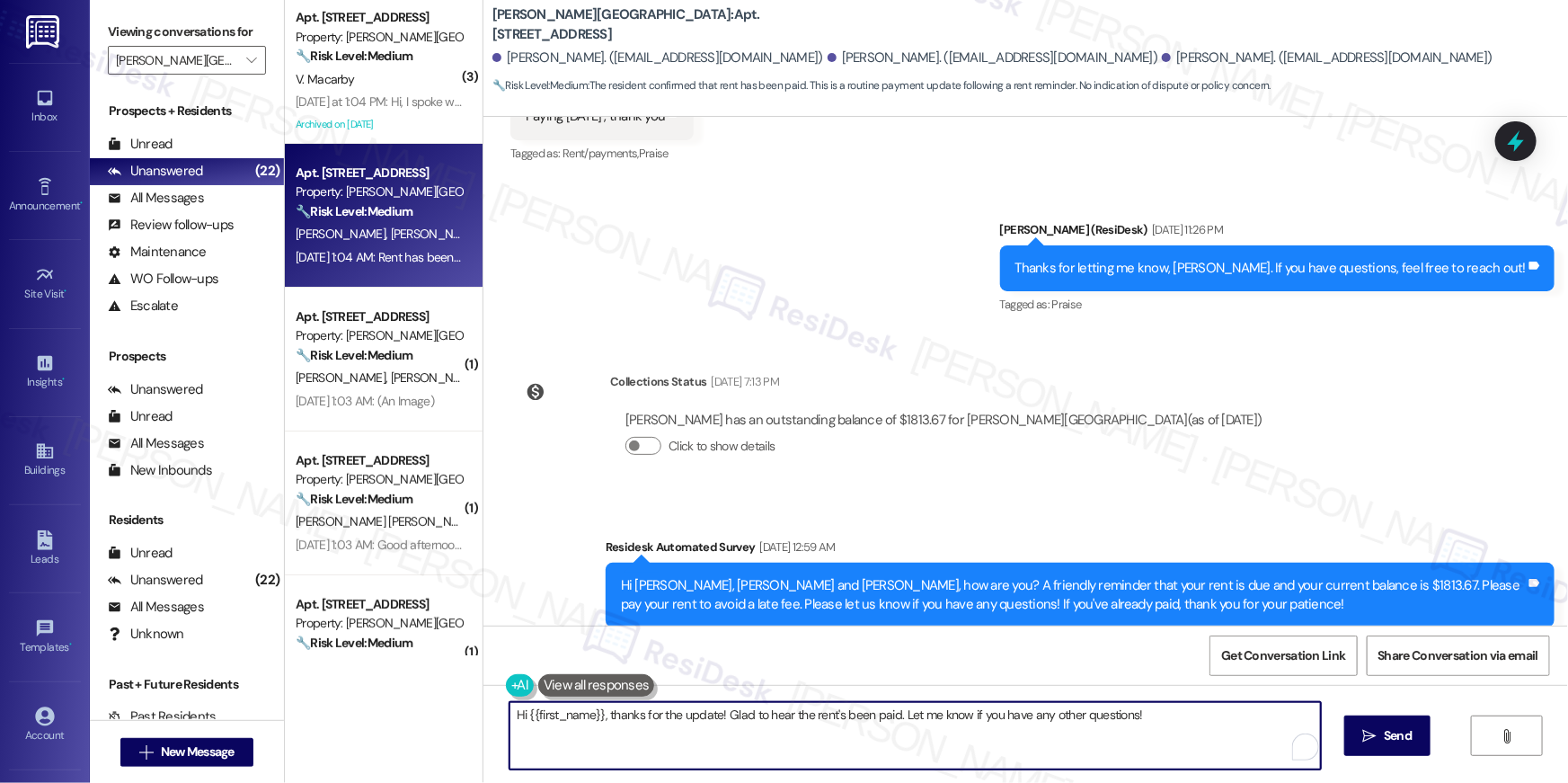
paste textarea "Thank you so much for your rent payment, {{first_name}}. We really appreciate i…"
type textarea "Thank you so much for your rent payment, {{first_name}}. We really appreciate i…"
click at [1379, 743] on span "Send" at bounding box center [1386, 735] width 28 height 19
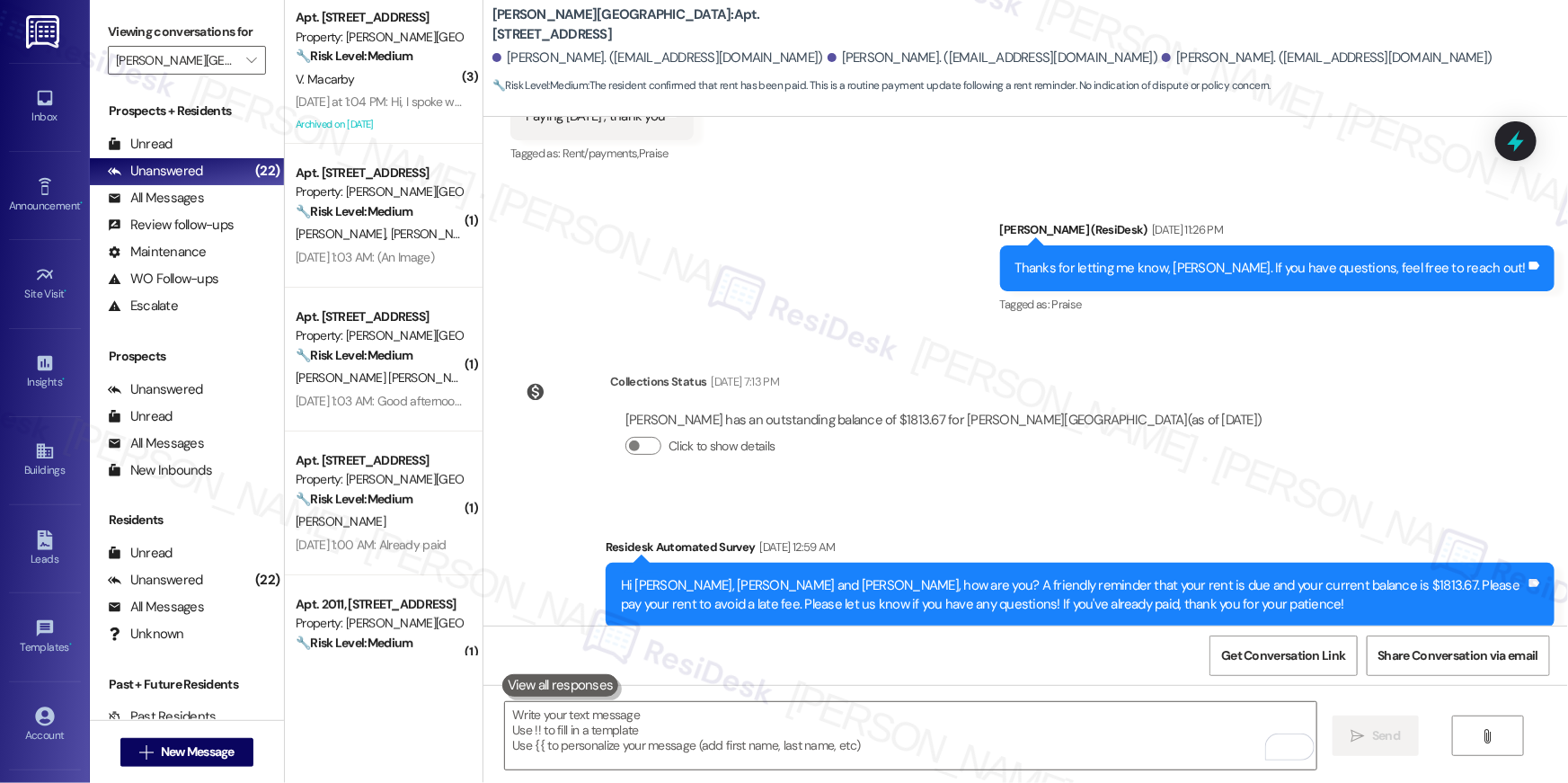
scroll to position [5752, 0]
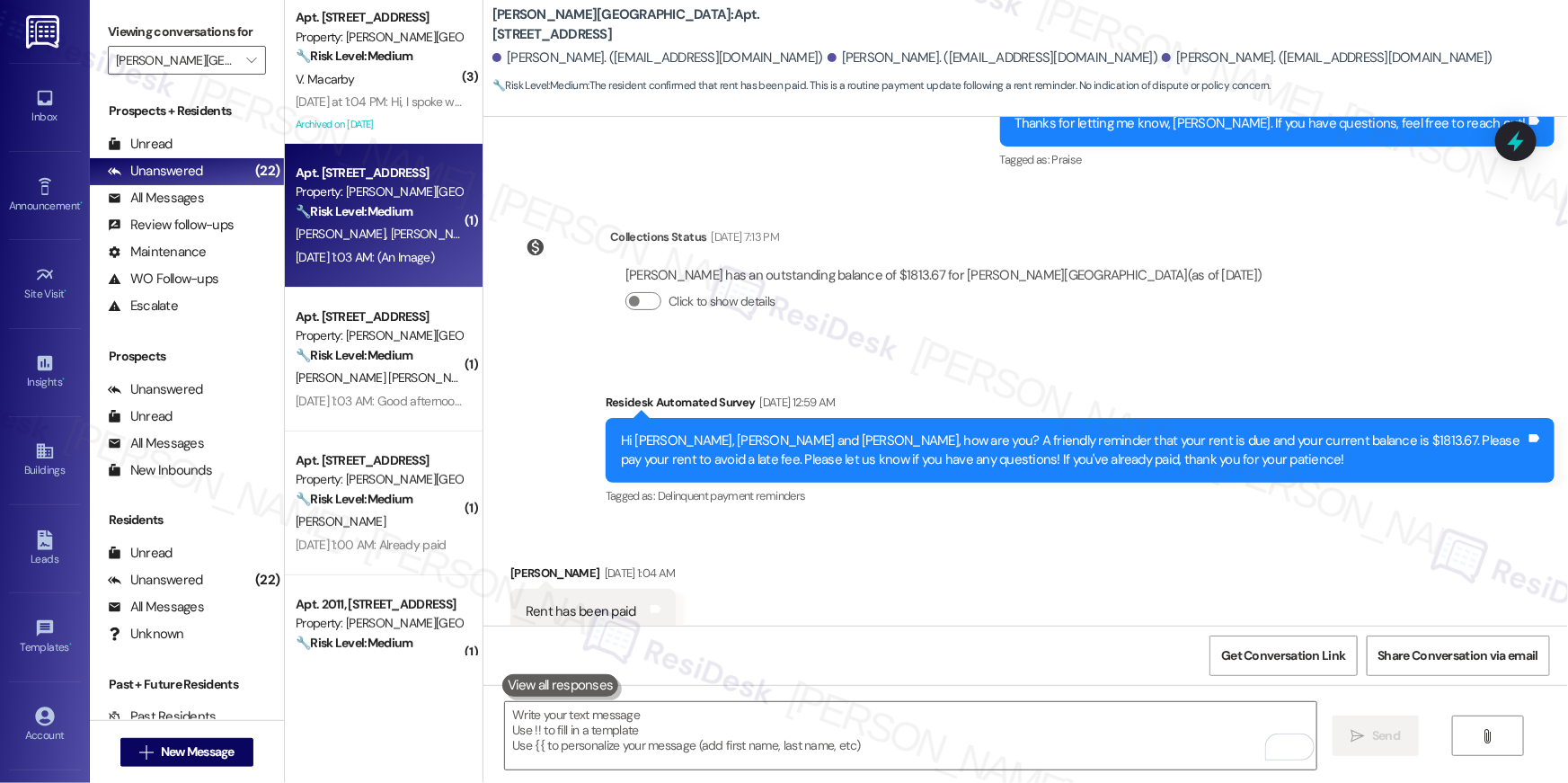
click at [391, 230] on span "L. Lenzen" at bounding box center [436, 234] width 90 height 17
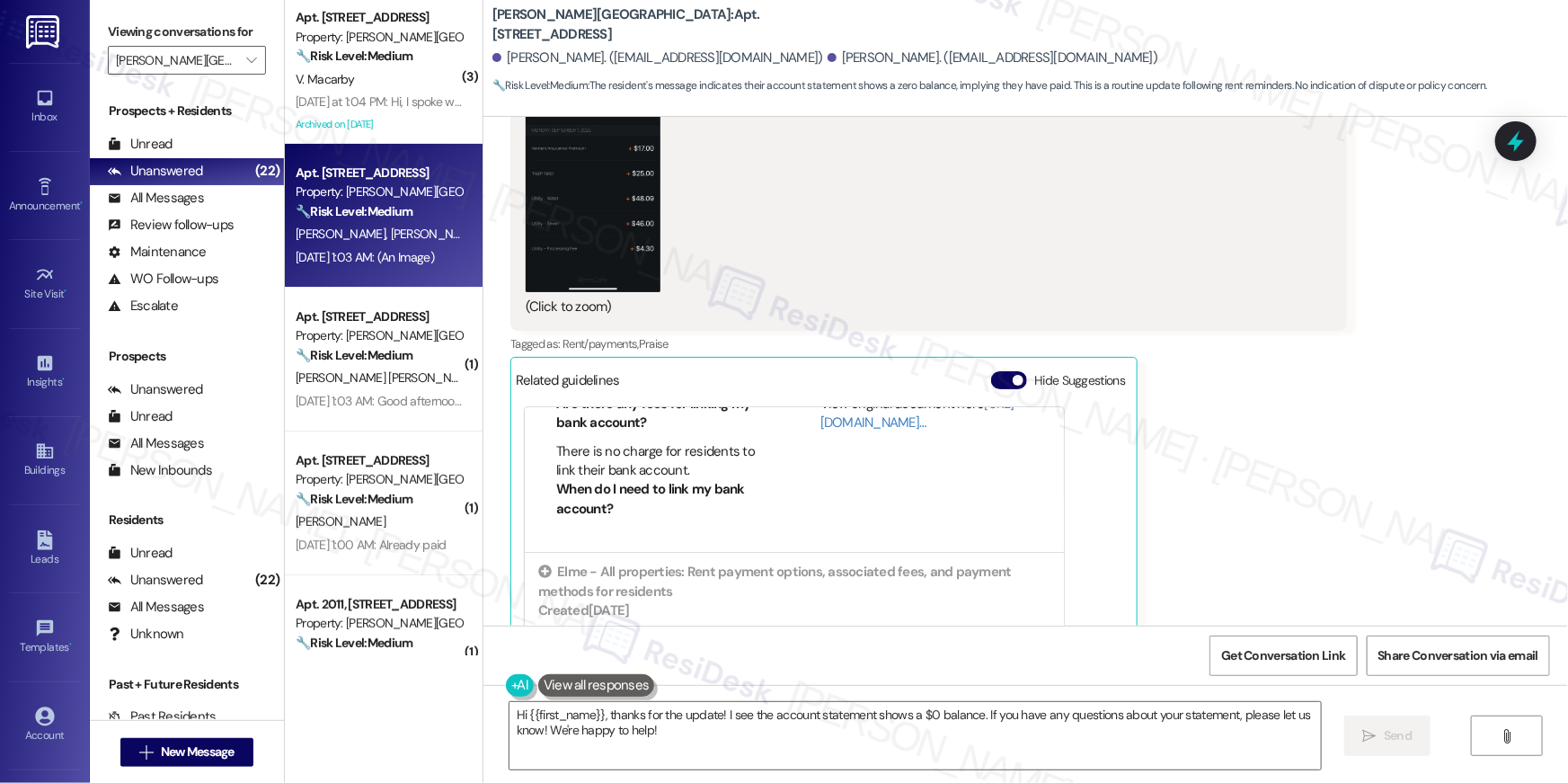
scroll to position [225, 0]
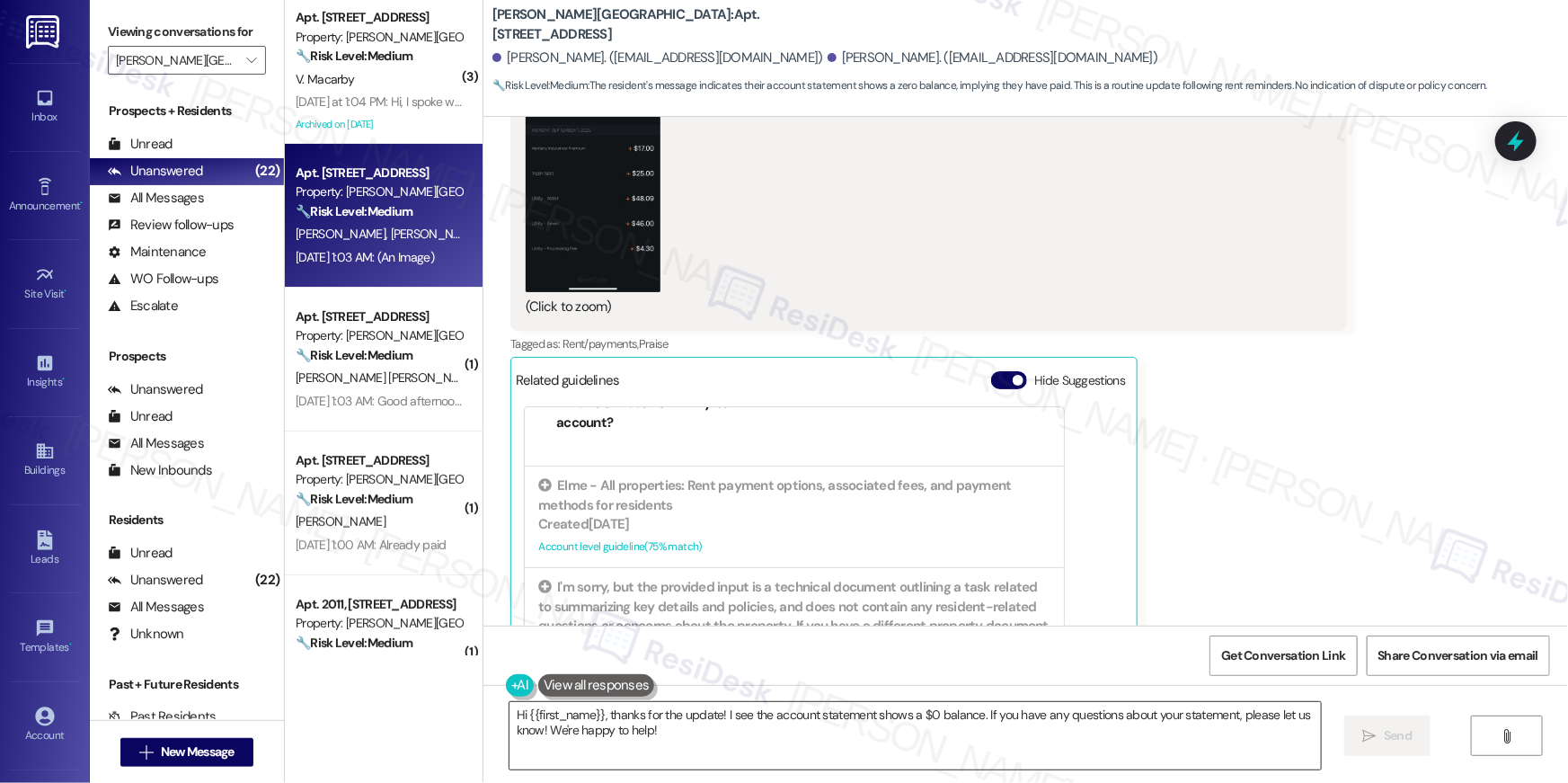
click at [713, 758] on textarea "Hi {{first_name}}, thanks for the update! I see the account statement shows a $…" at bounding box center [915, 735] width 811 height 67
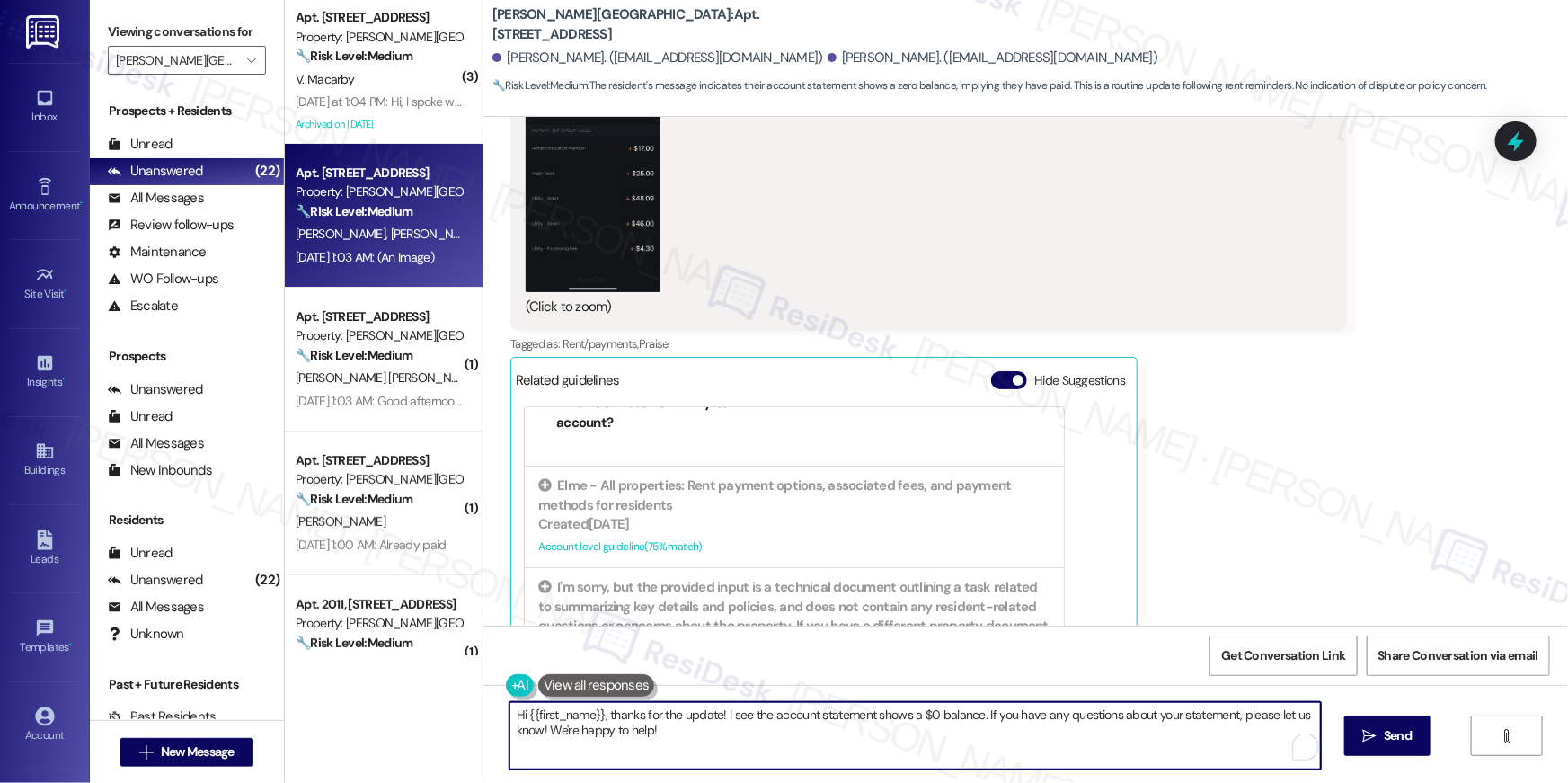
paste textarea "Thank you so much for your rent payment, {{first_name}}. We really appreciate i…"
type textarea "Thank you so much for your rent payment, {{first_name}}. We really appreciate i…"
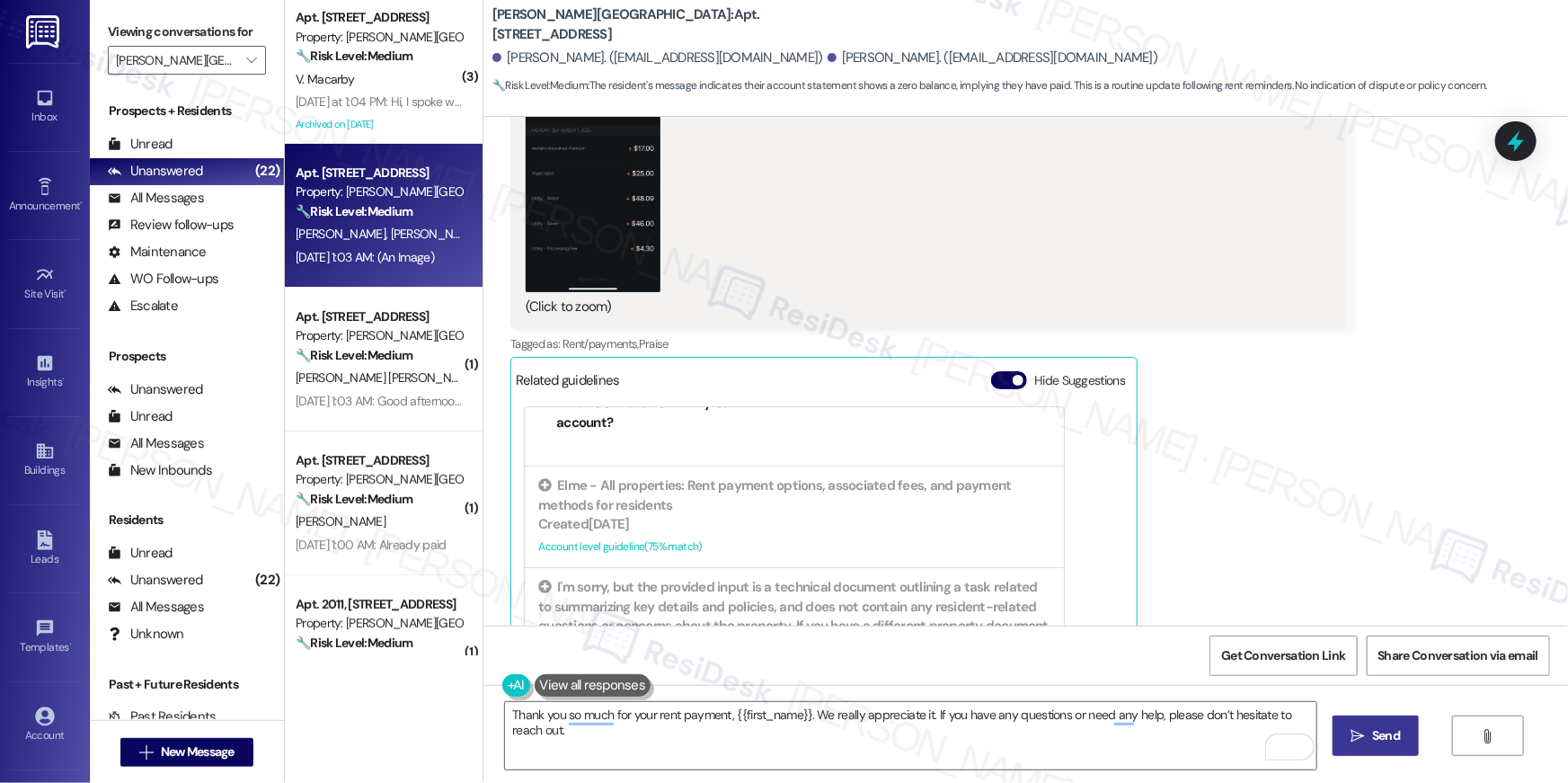
click at [1365, 729] on span " Send" at bounding box center [1376, 735] width 57 height 19
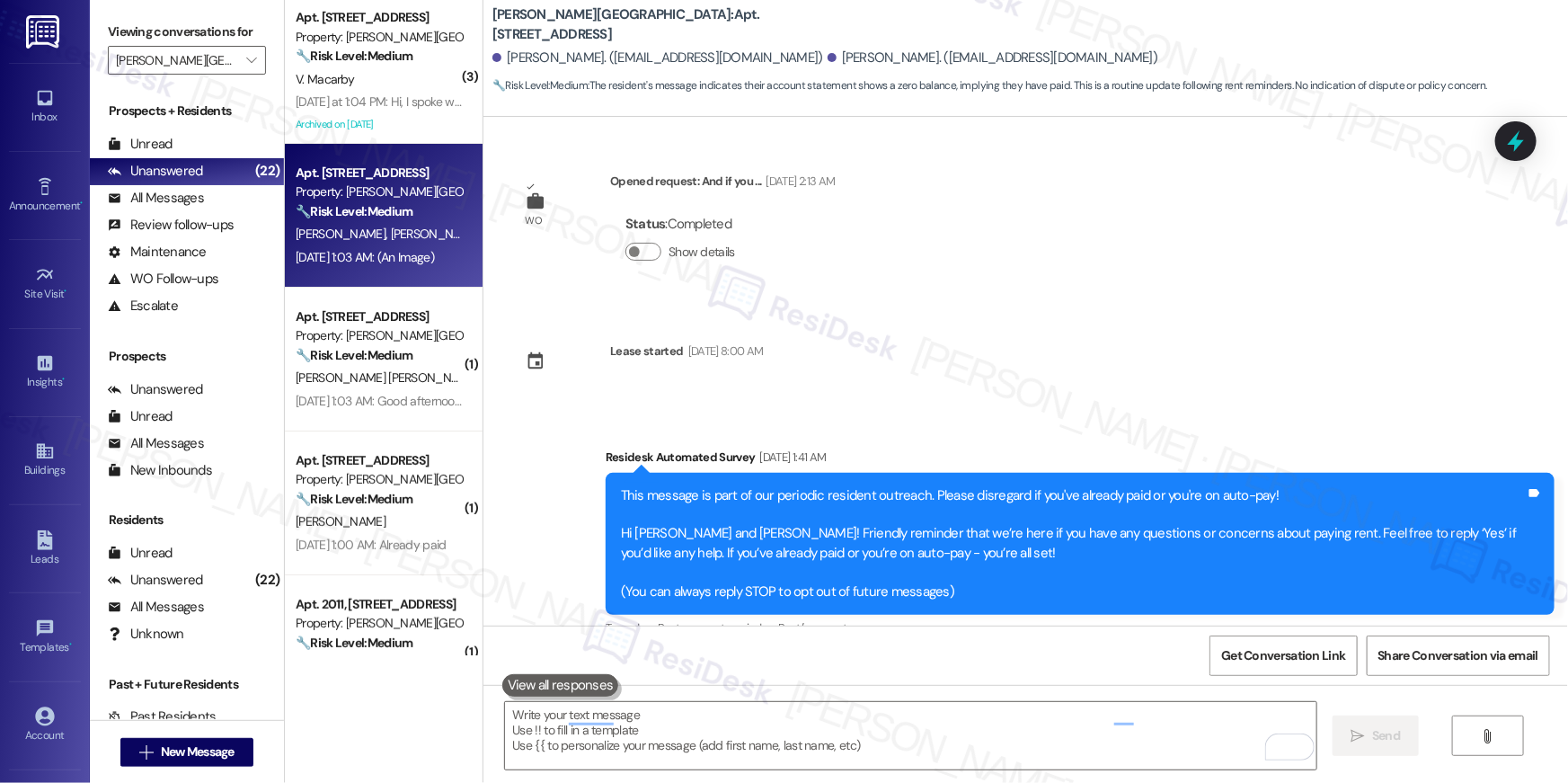
scroll to position [225, 0]
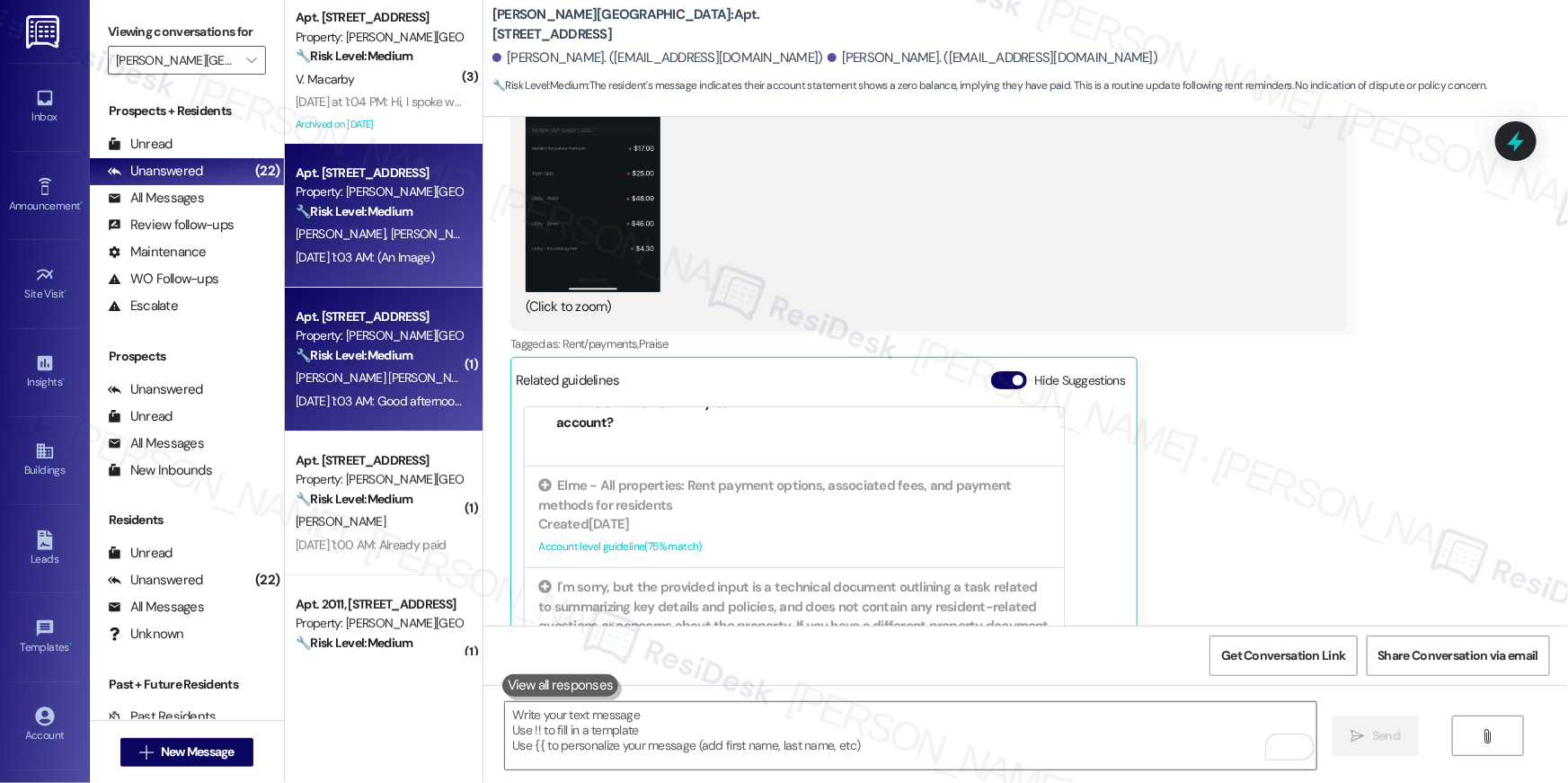
click at [368, 355] on strong "🔧 Risk Level: Medium" at bounding box center [353, 355] width 117 height 17
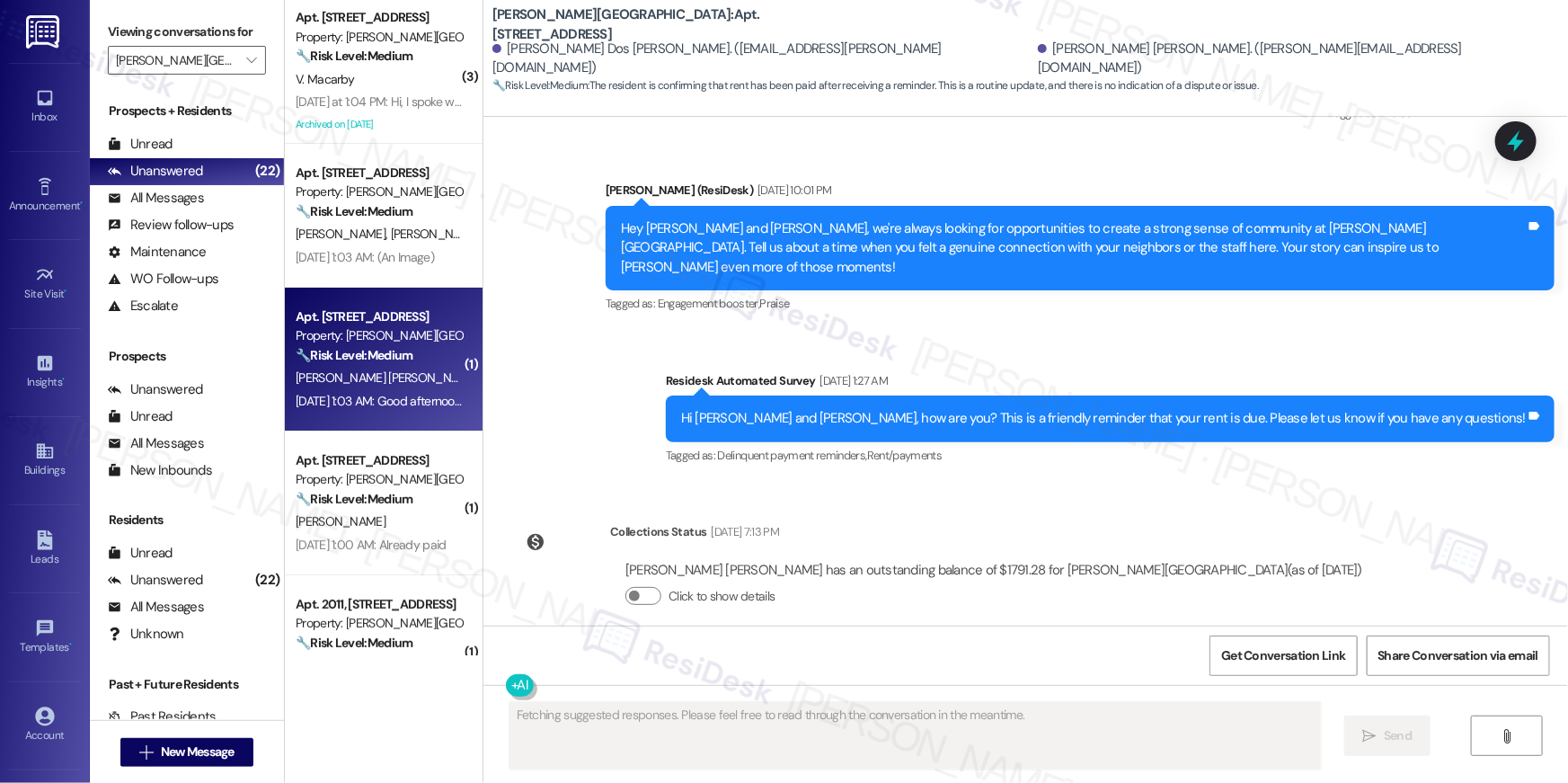
scroll to position [30977, 0]
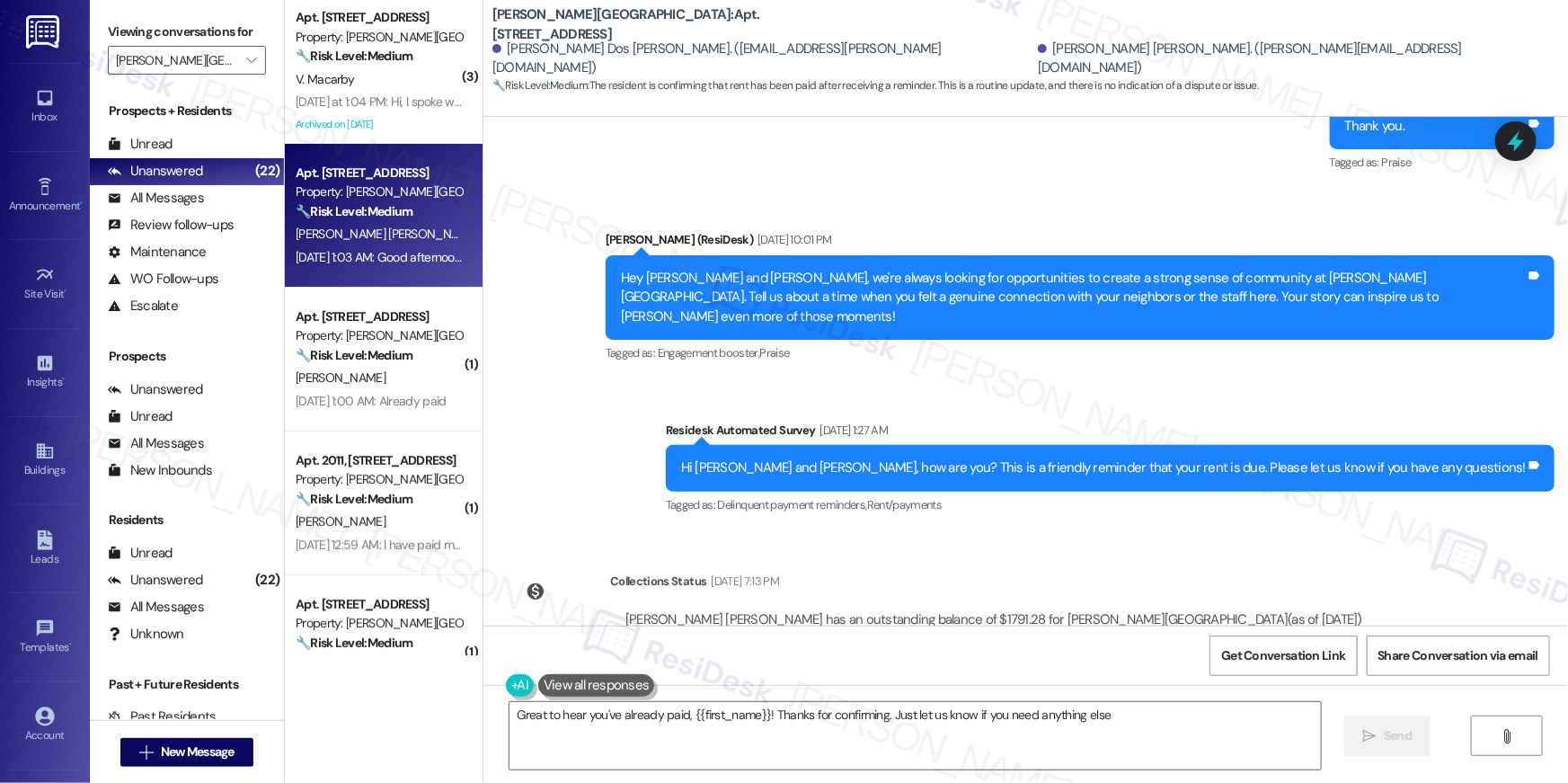
type textarea "Great to hear you've already paid, {{first_name}}! Thanks for confirming. Just …"
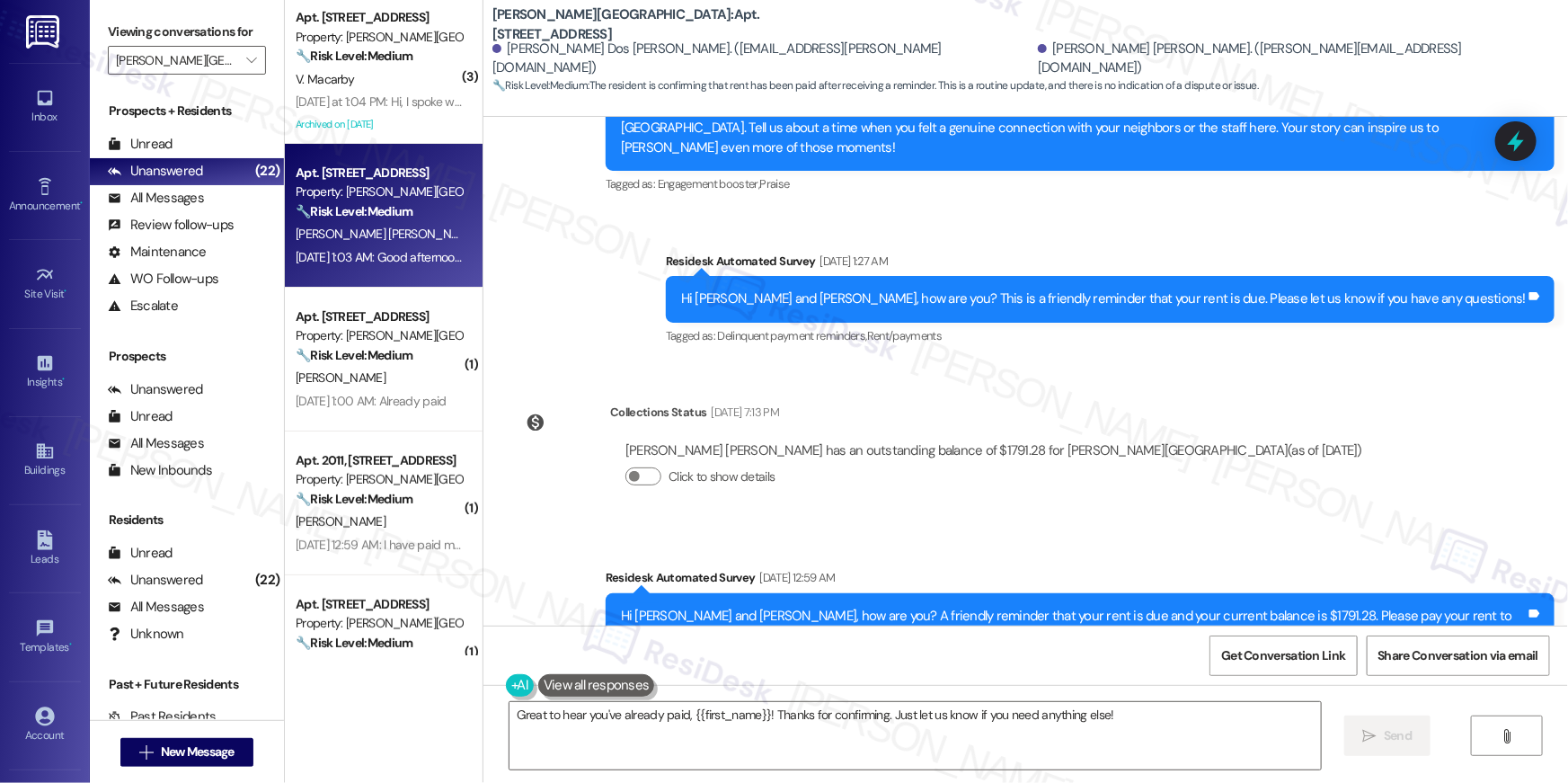
click at [996, 698] on div "Great to hear you've already paid, {{first_name}}! Thanks for confirming. Just …" at bounding box center [1025, 752] width 1084 height 135
click at [996, 738] on textarea "Great to hear you've already paid, {{first_name}}! Thanks for confirming. Just …" at bounding box center [915, 735] width 811 height 67
click at [997, 737] on textarea "Great to hear you've already paid, {{first_name}}! Thanks for confirming. Just …" at bounding box center [915, 735] width 811 height 67
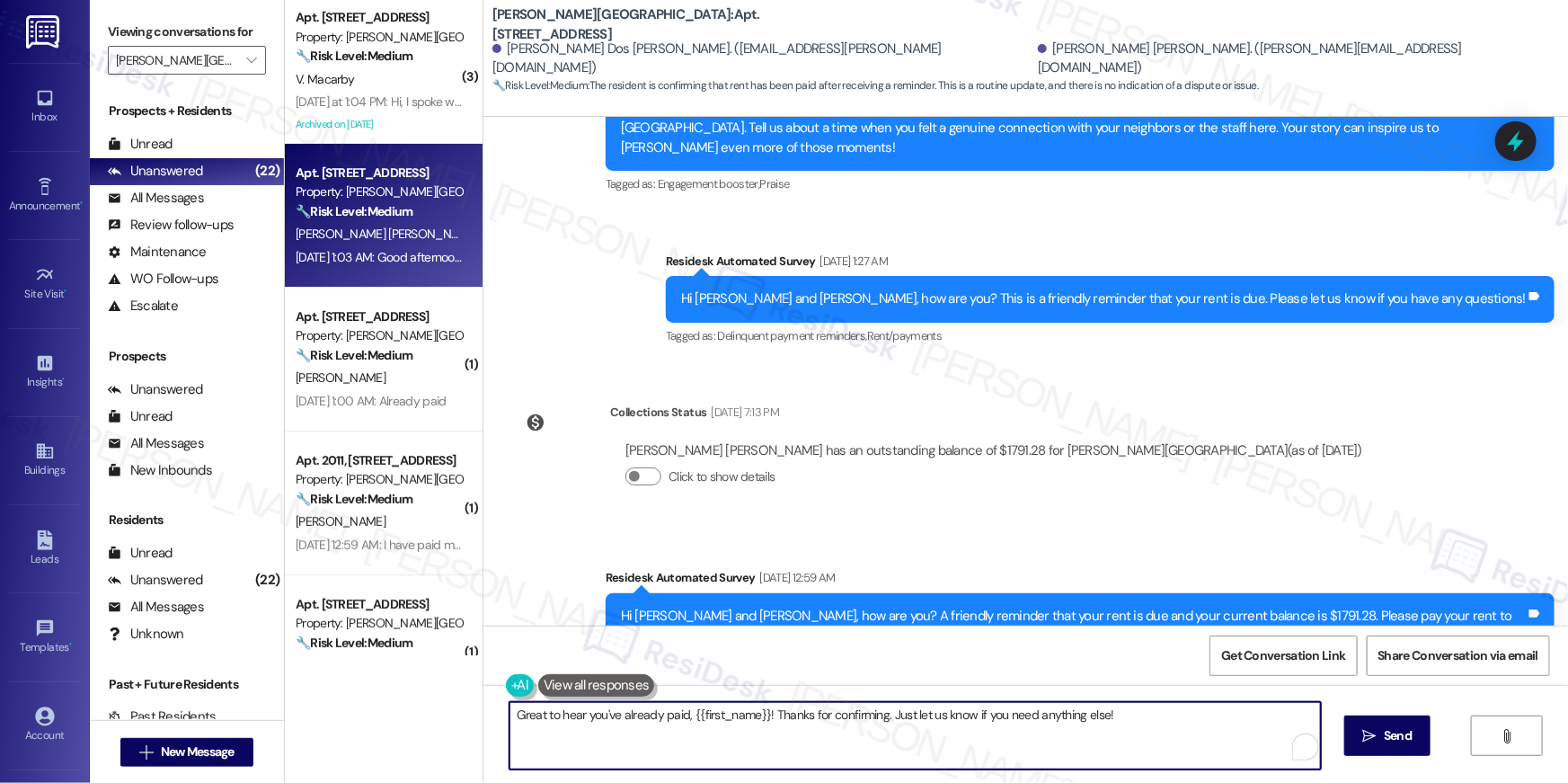
click at [997, 737] on textarea "Great to hear you've already paid, {{first_name}}! Thanks for confirming. Just …" at bounding box center [915, 735] width 811 height 67
click at [1372, 729] on span "Send" at bounding box center [1386, 735] width 28 height 19
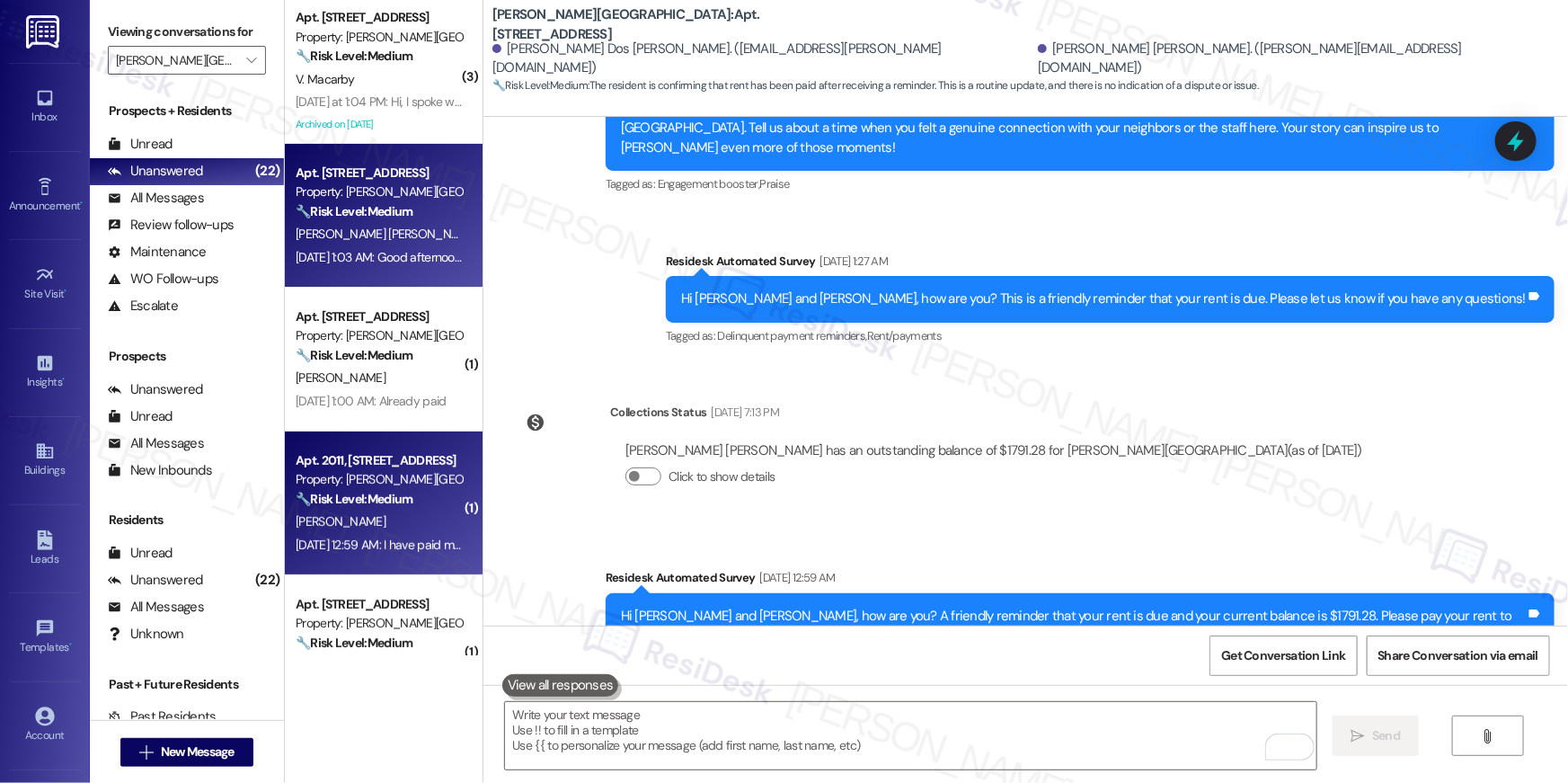
scroll to position [31145, 0]
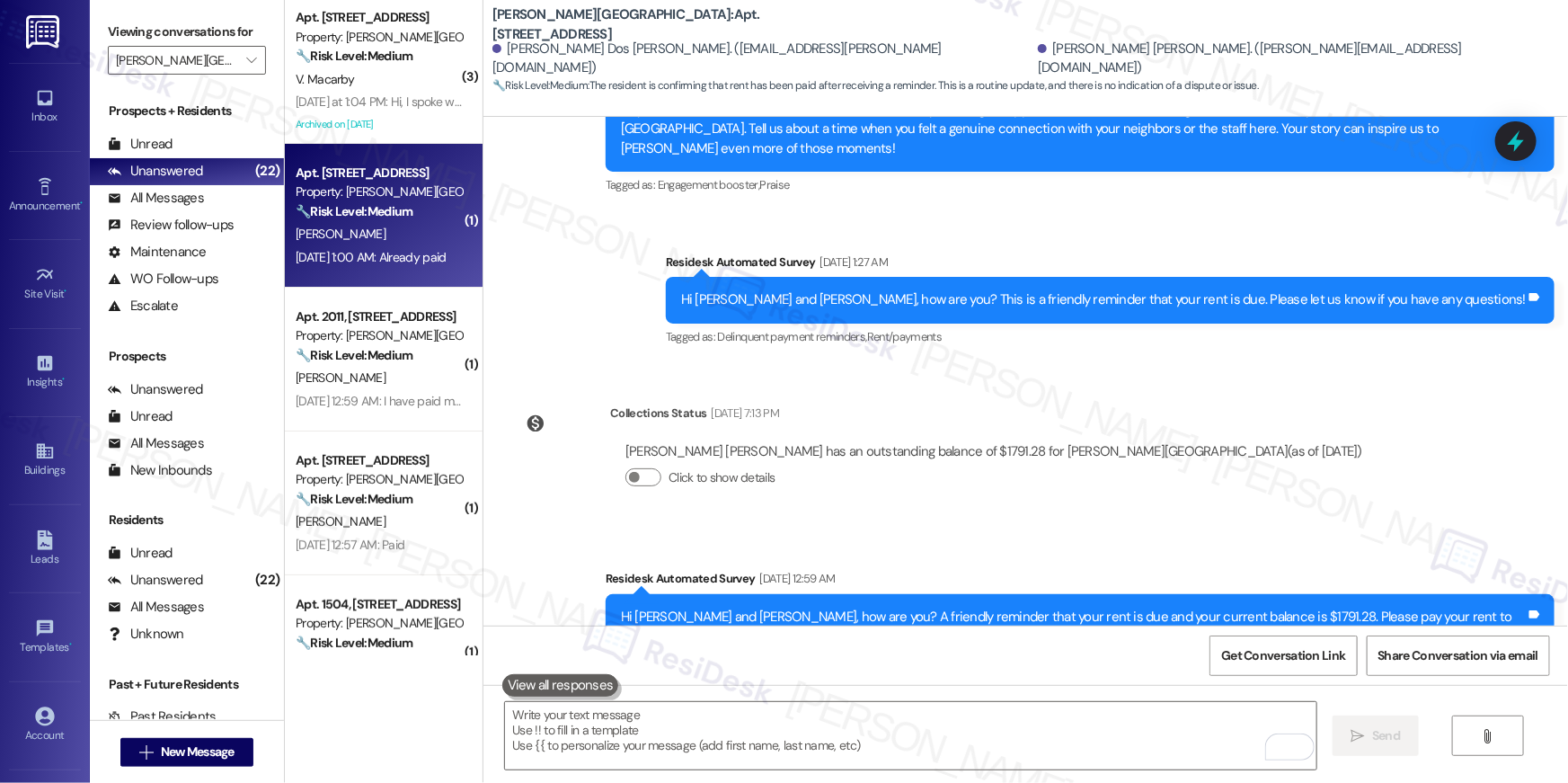
click at [384, 263] on div "Sep 06, 2025 at 1:00 AM: Already paid Sep 06, 2025 at 1:00 AM: Already paid" at bounding box center [370, 258] width 150 height 17
type textarea "Fetching suggested responses. Please feel free to read through the conversation…"
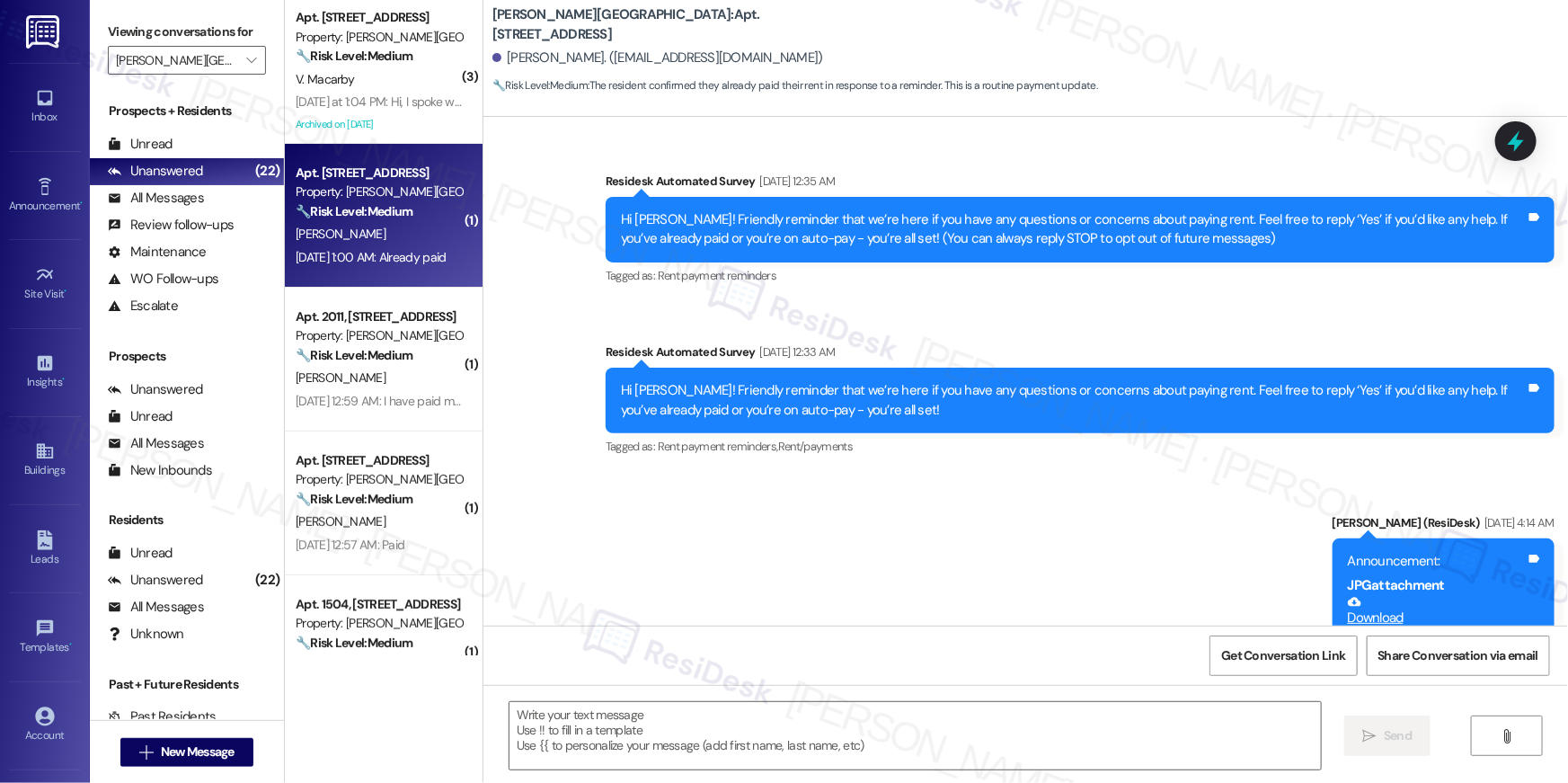
scroll to position [10275, 0]
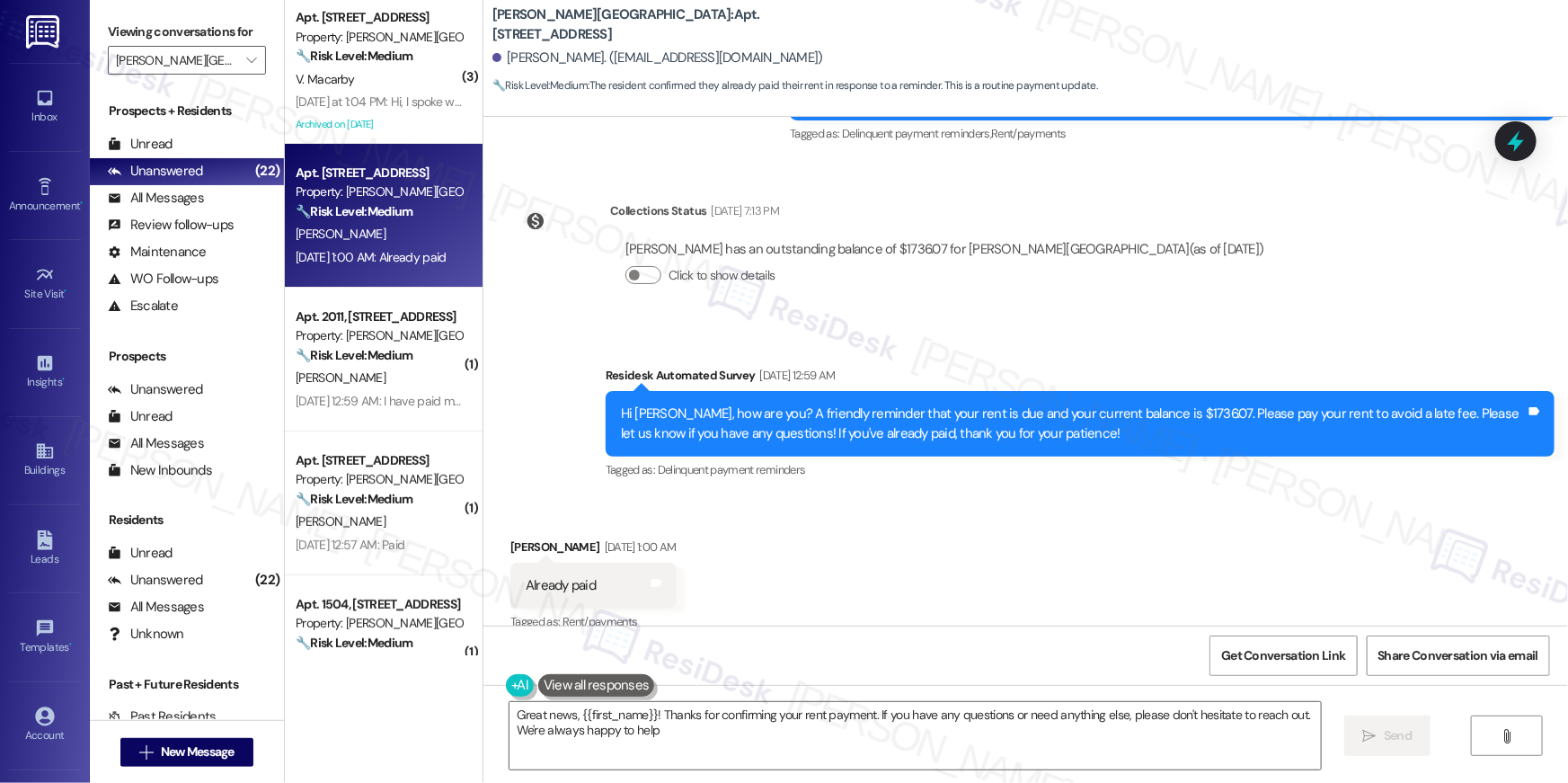
type textarea "Great news, {{first_name}}! Thanks for confirming your rent payment. If you hav…"
click at [1066, 781] on div "Great news, {{first_name}}! Thanks for confirming your rent payment. If you hav…" at bounding box center [1025, 752] width 1084 height 135
click at [1092, 735] on textarea "Great news, {{first_name}}! Thanks for confirming your rent payment. If you hav…" at bounding box center [915, 735] width 811 height 67
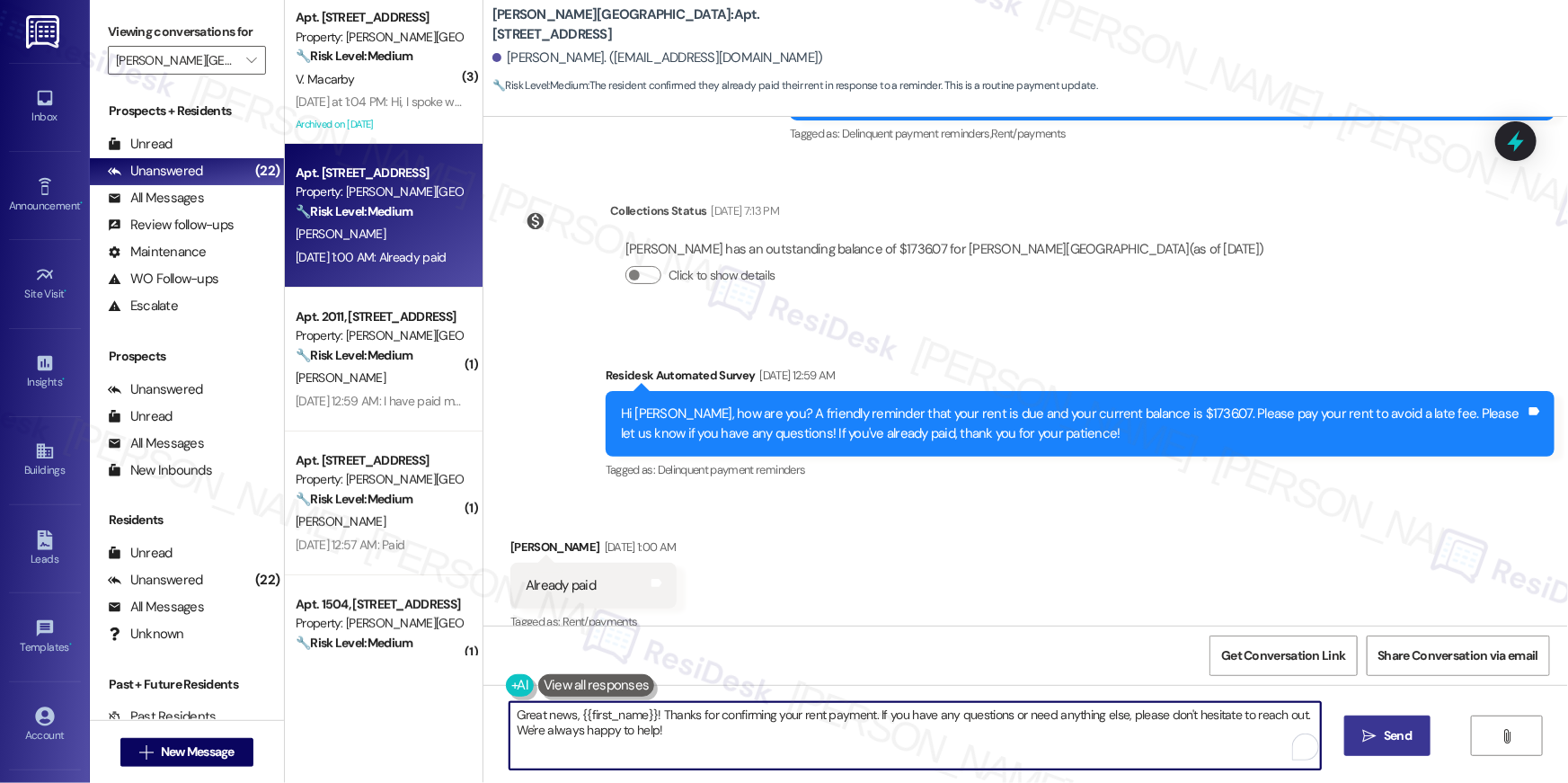
click at [1375, 751] on button " Send" at bounding box center [1387, 736] width 87 height 40
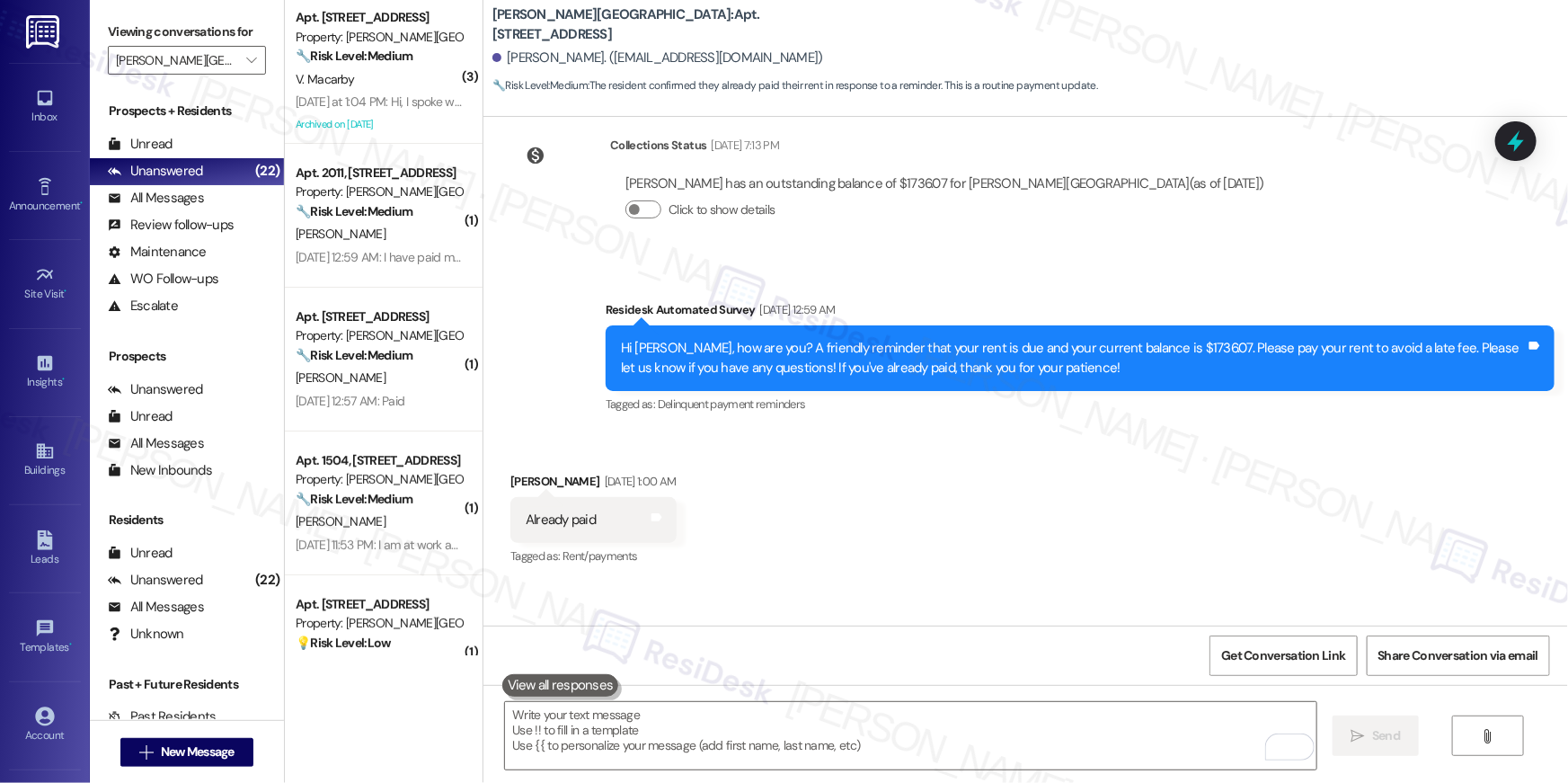
scroll to position [10419, 0]
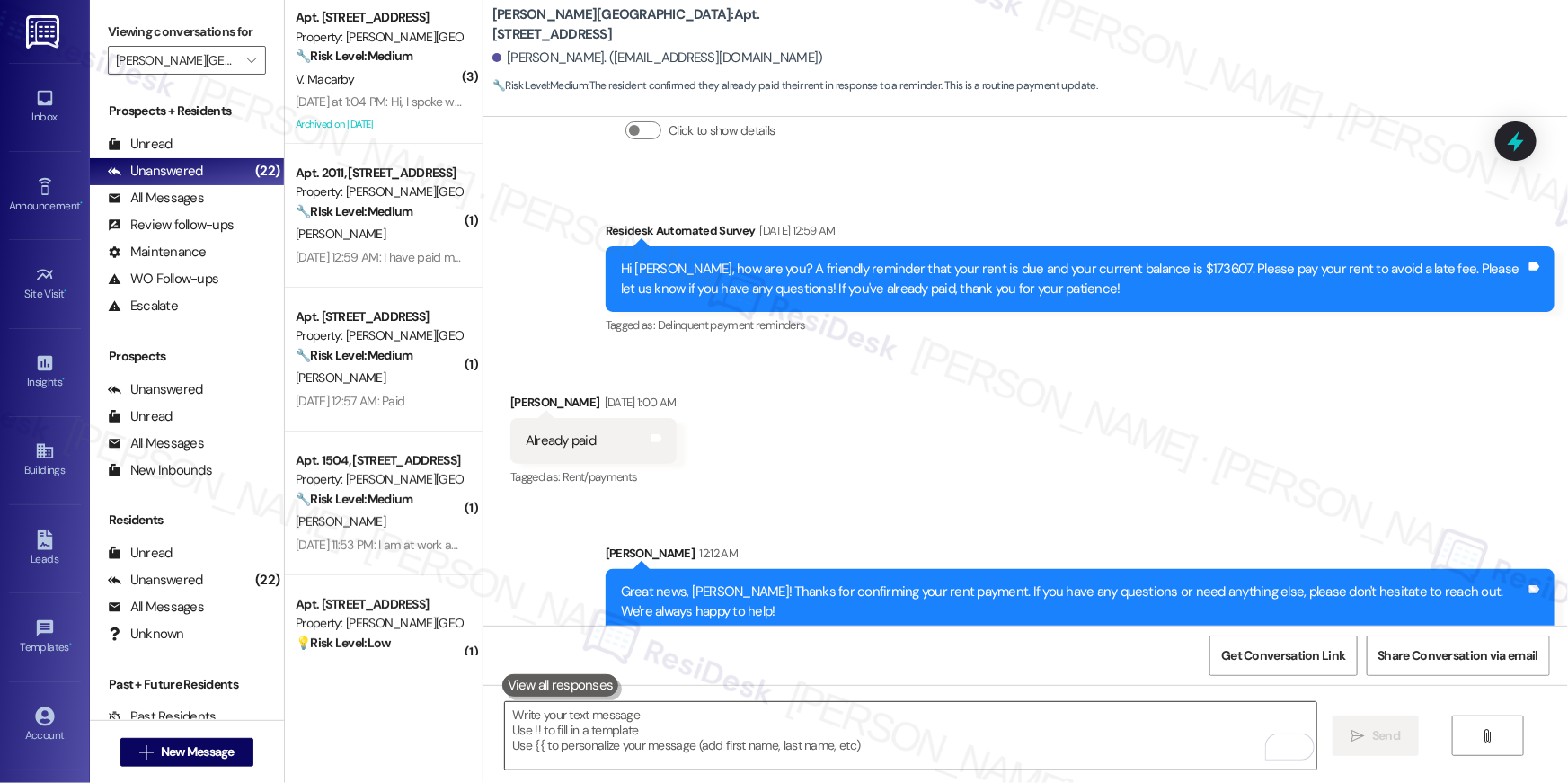
click at [959, 724] on textarea "To enrich screen reader interactions, please activate Accessibility in Grammarl…" at bounding box center [910, 735] width 811 height 67
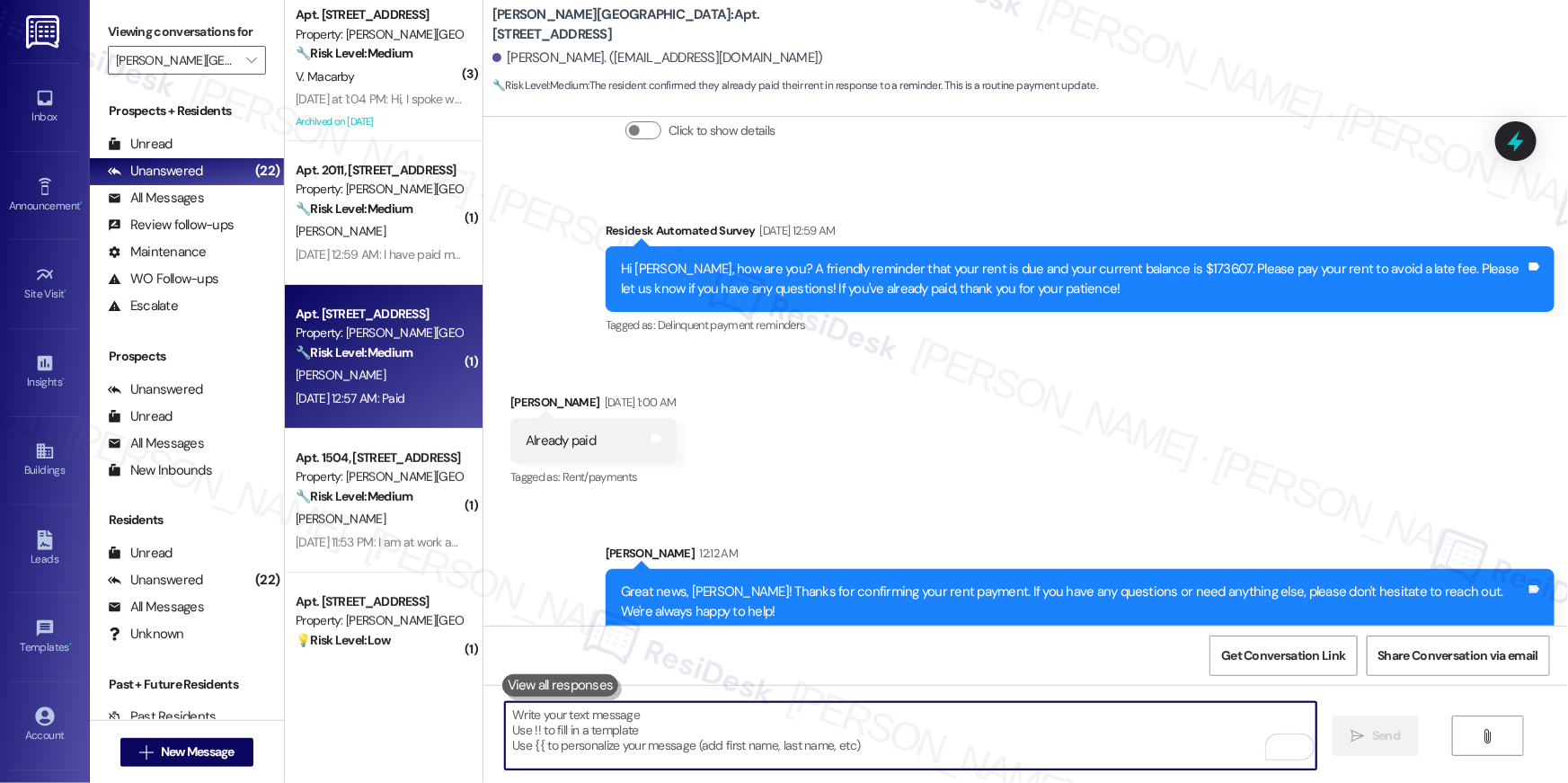
scroll to position [0, 0]
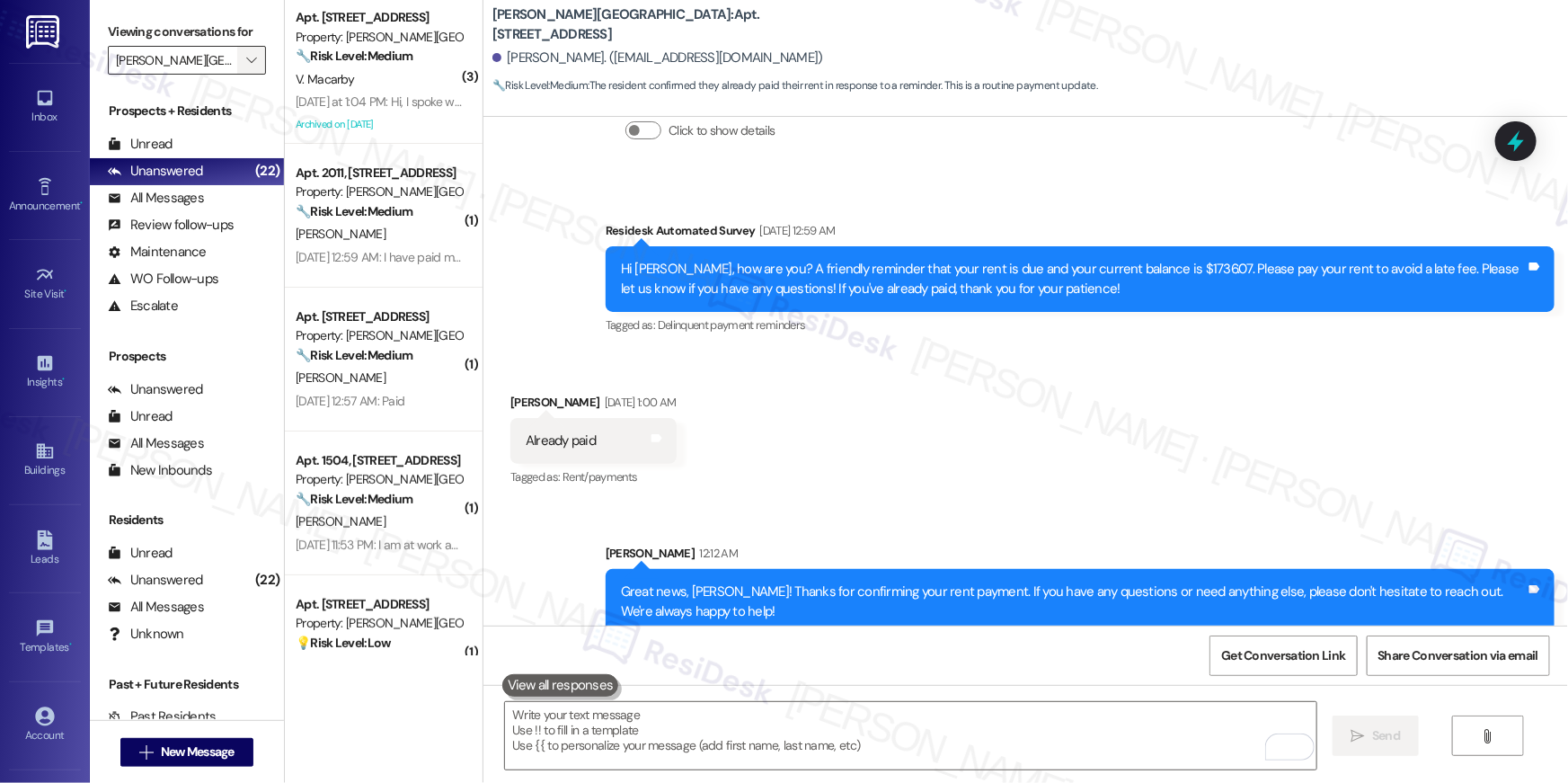
click at [246, 58] on icon "" at bounding box center [251, 61] width 10 height 15
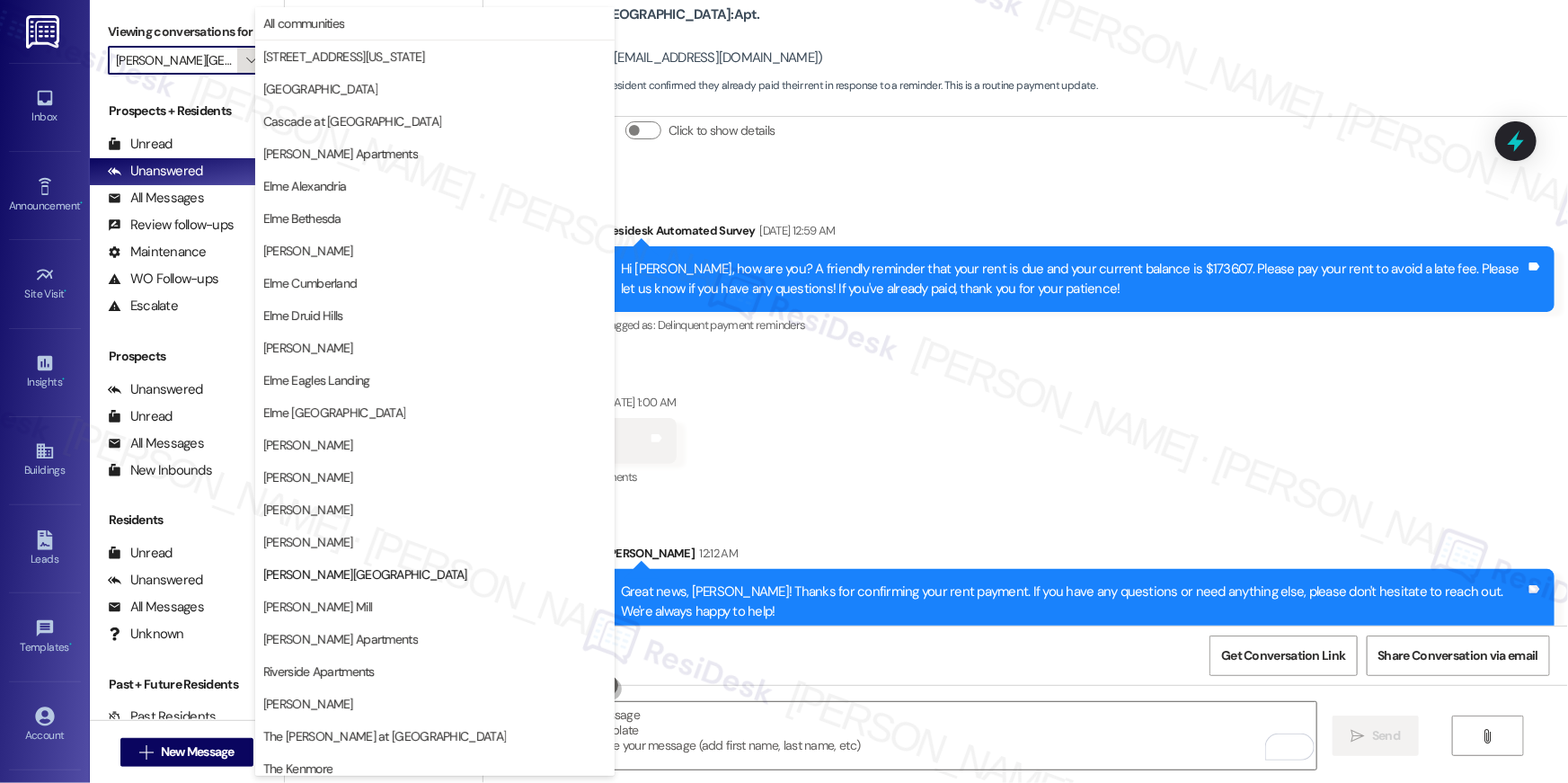
scroll to position [170, 0]
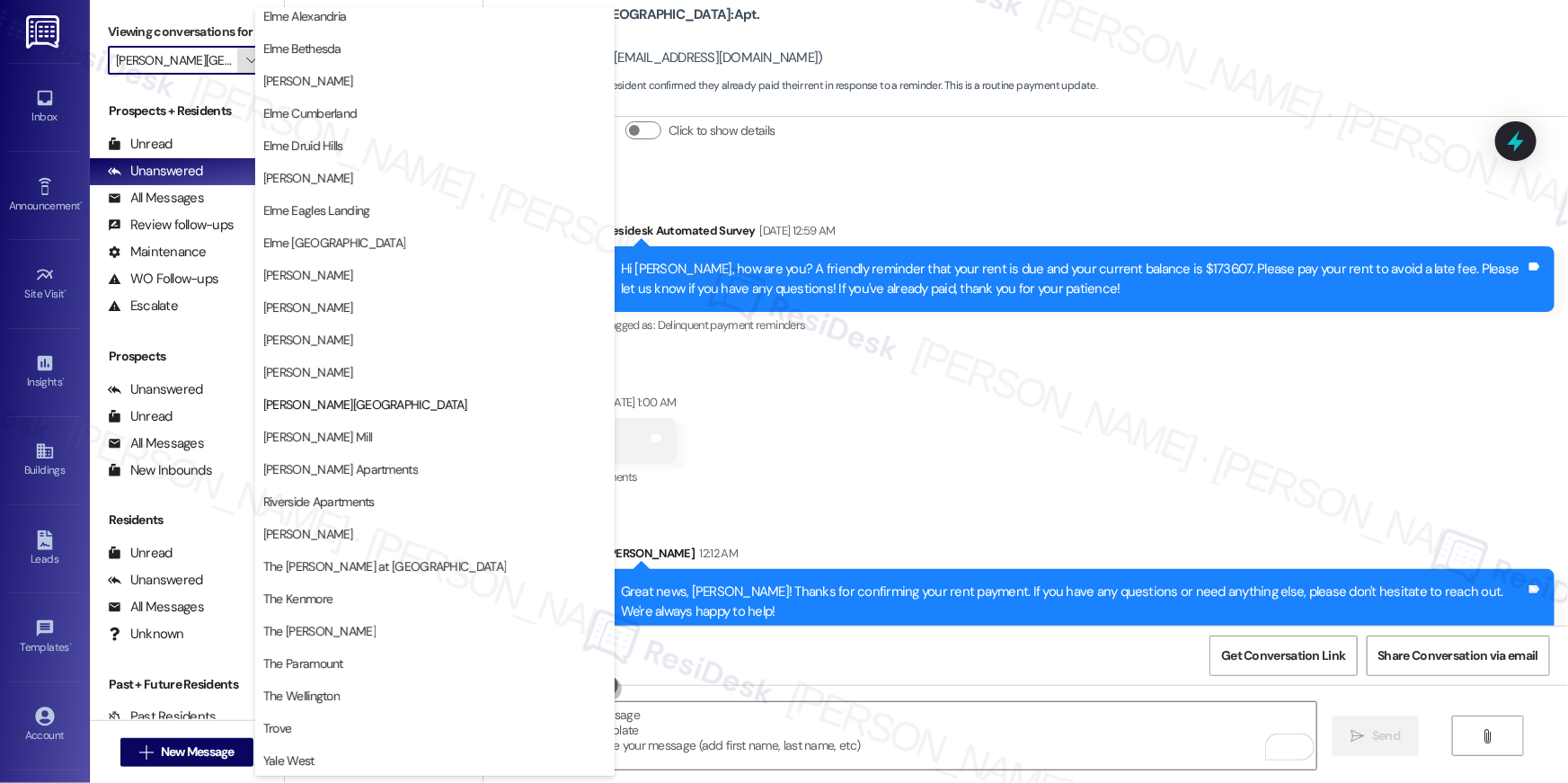
click at [237, 60] on button "" at bounding box center [251, 60] width 29 height 29
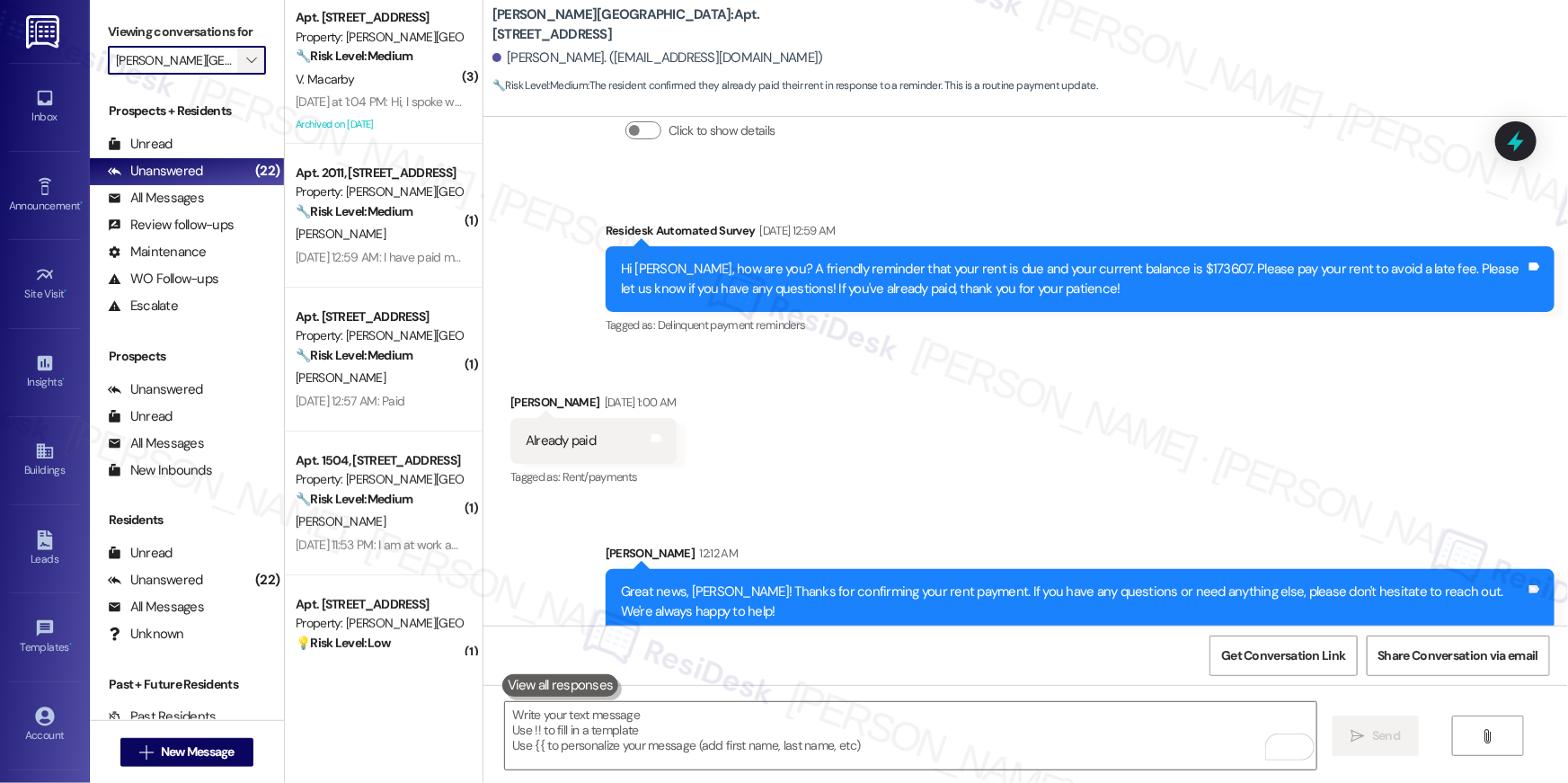
click at [237, 60] on button "" at bounding box center [251, 60] width 29 height 29
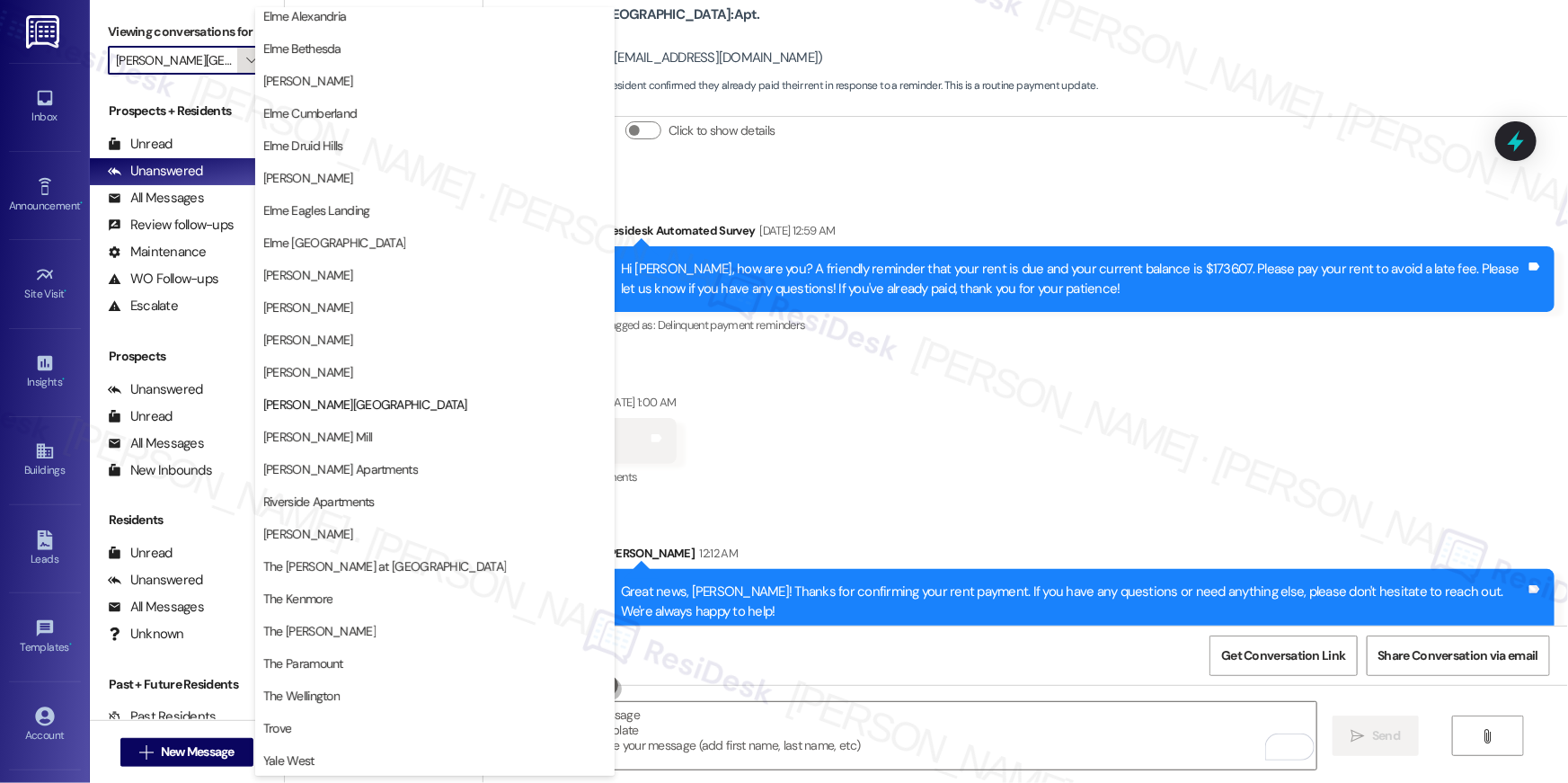
click at [237, 60] on button "" at bounding box center [251, 60] width 29 height 29
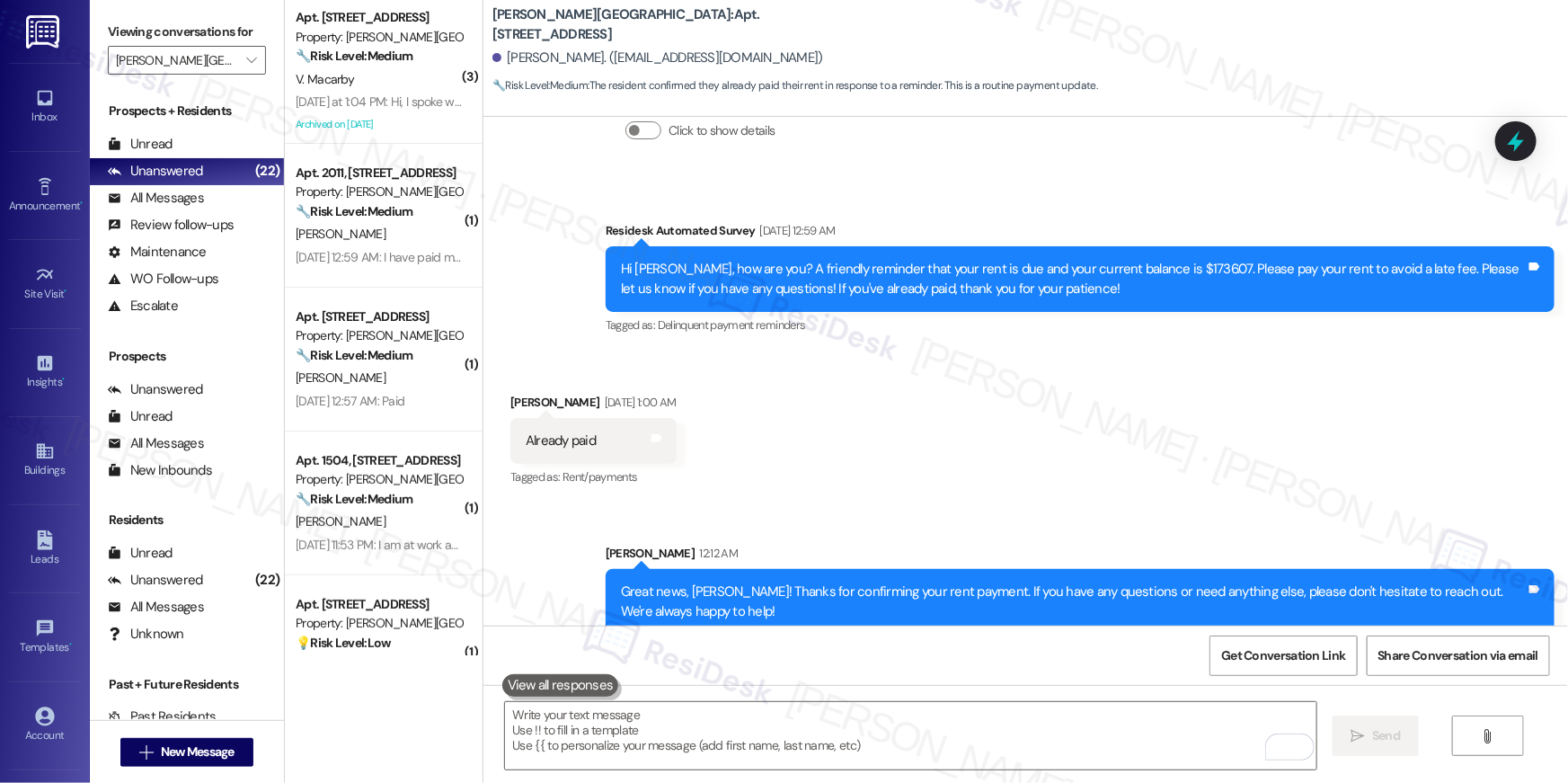
click at [824, 430] on div "Received via SMS Alfred Borrero Sep 06, 2025 at 1:00 AM Already paid Tags and n…" at bounding box center [1025, 428] width 1084 height 152
click at [246, 66] on icon "" at bounding box center [251, 61] width 10 height 15
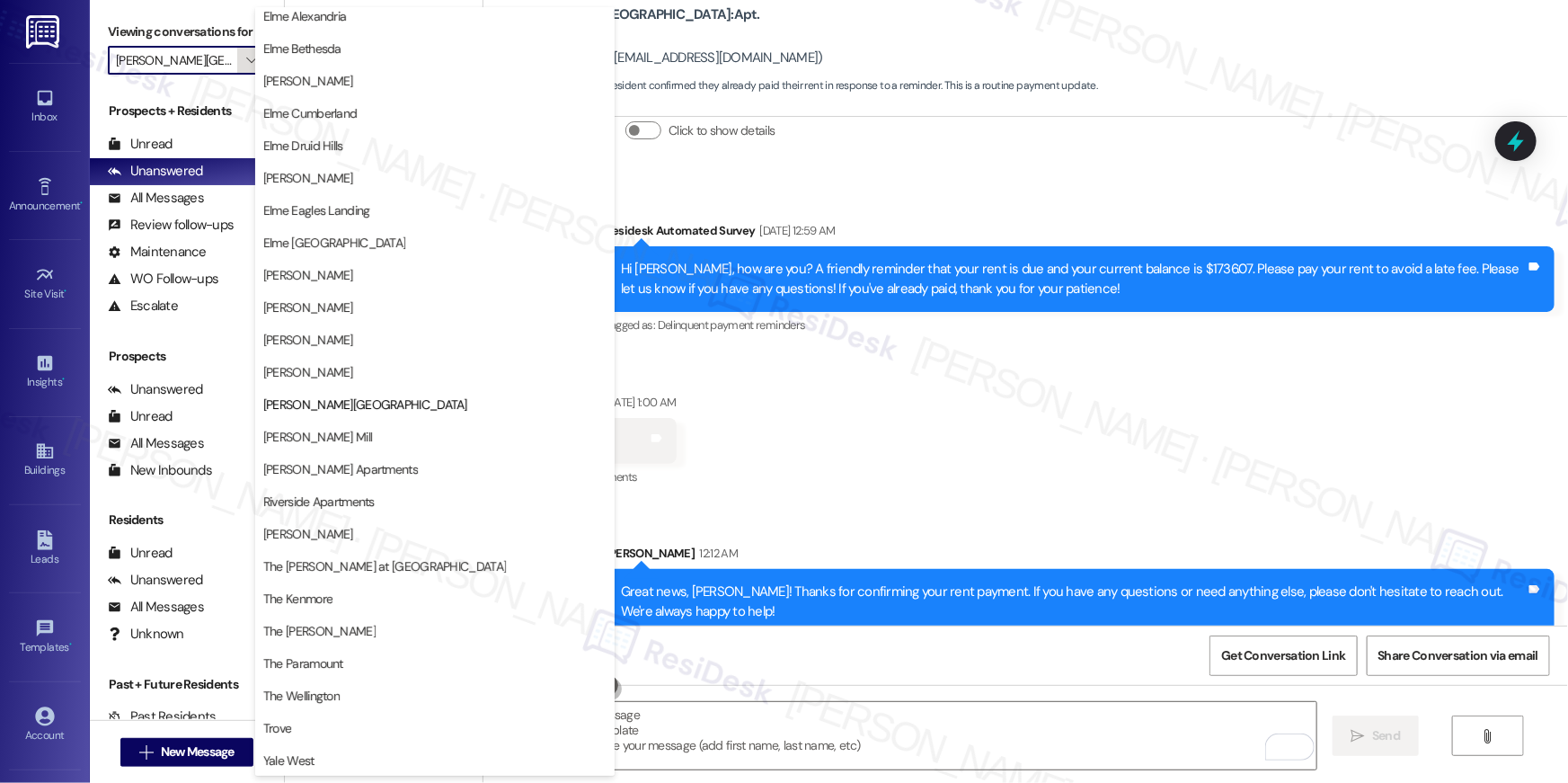
click at [246, 66] on icon "" at bounding box center [251, 61] width 10 height 15
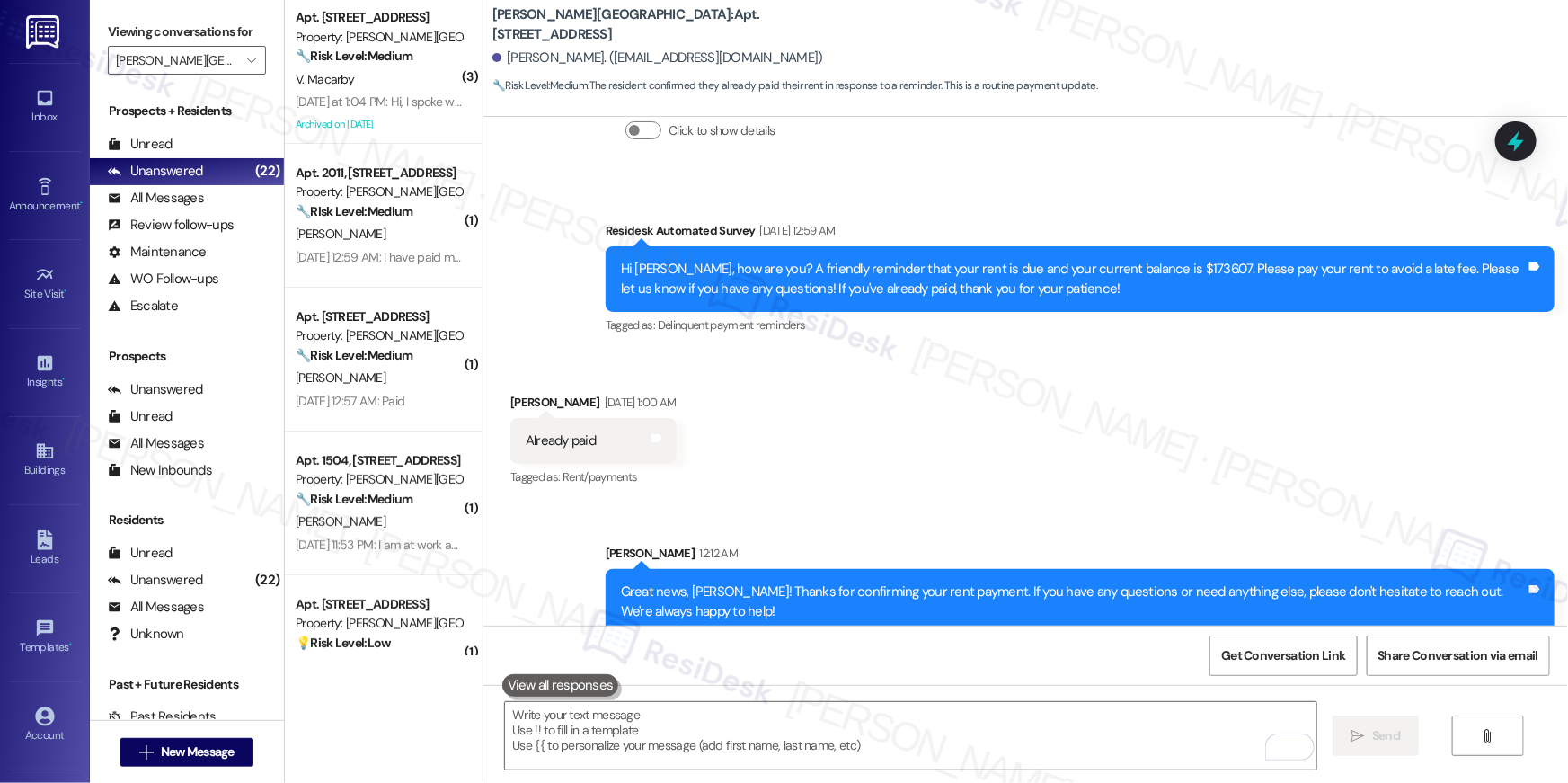
click at [841, 439] on div "Received via SMS Alfred Borrero Sep 06, 2025 at 1:00 AM Already paid Tags and n…" at bounding box center [1025, 428] width 1084 height 152
click at [846, 441] on div "Received via SMS Alfred Borrero Sep 06, 2025 at 1:00 AM Already paid Tags and n…" at bounding box center [1025, 428] width 1084 height 152
click at [692, 145] on div "Collections Status Sep 05, 2025 at 7:13 PM Alfred Borrero has an outstanding ba…" at bounding box center [894, 112] width 795 height 138
click at [931, 530] on div "Sent via SMS Sarah 12:12 AM Great news, Alfred! Thanks for confirming your rent…" at bounding box center [1080, 589] width 976 height 118
drag, startPoint x: 569, startPoint y: 416, endPoint x: 490, endPoint y: 415, distance: 79.0
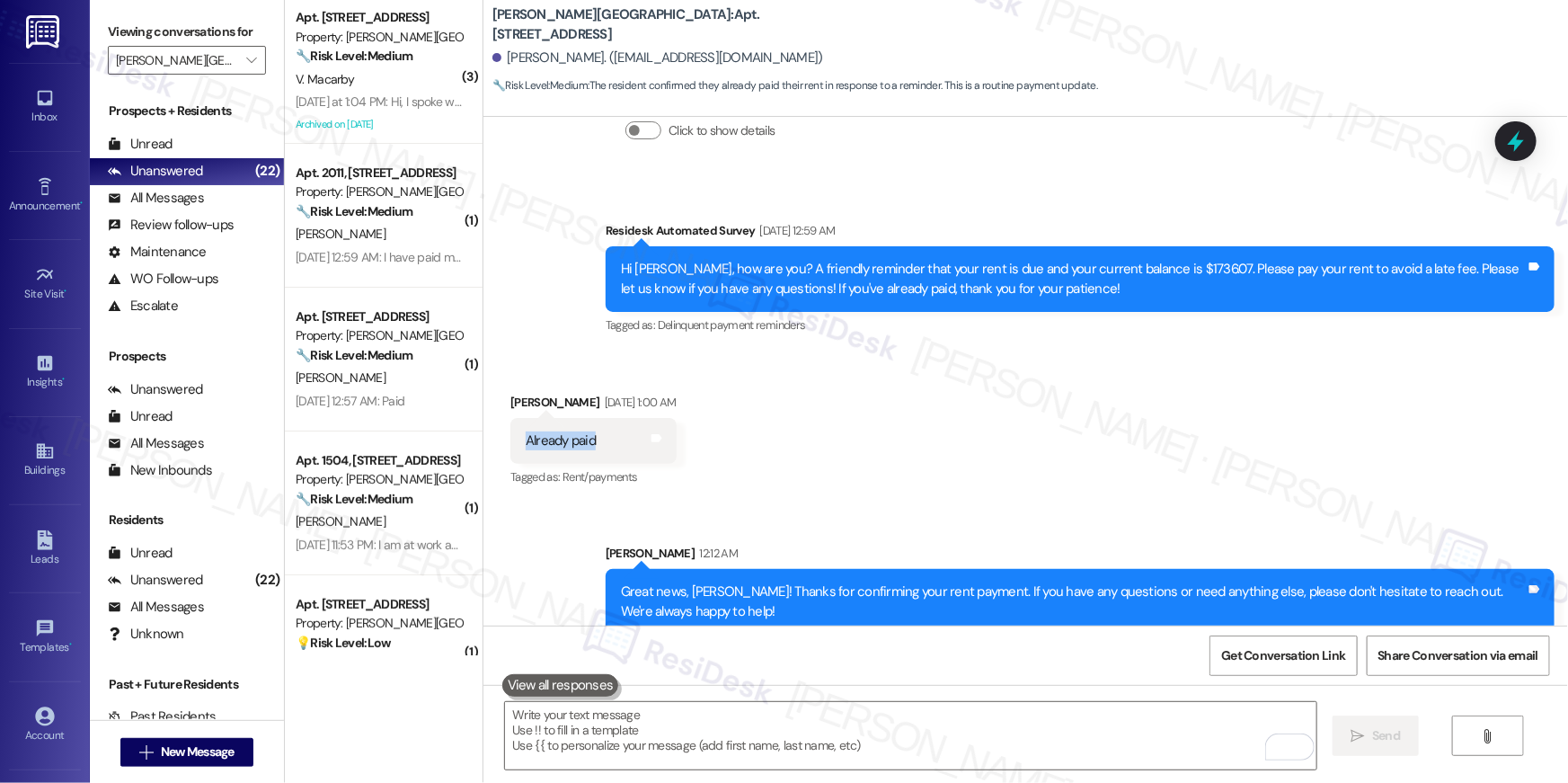
click at [497, 415] on div "Received via SMS Alfred Borrero Sep 06, 2025 at 1:00 AM Already paid Tags and n…" at bounding box center [592, 442] width 192 height 125
drag, startPoint x: 931, startPoint y: 425, endPoint x: 920, endPoint y: 464, distance: 40.5
click at [930, 426] on div "Received via SMS Alfred Borrero Sep 06, 2025 at 1:00 AM Already paid Tags and n…" at bounding box center [1025, 428] width 1084 height 152
click at [694, 582] on div "Great news, Alfred! Thanks for confirming your rent payment. If you have any qu…" at bounding box center [1073, 602] width 905 height 39
click at [622, 582] on div "Great news, Alfred! Thanks for confirming your rent payment. If you have any qu…" at bounding box center [1073, 602] width 905 height 39
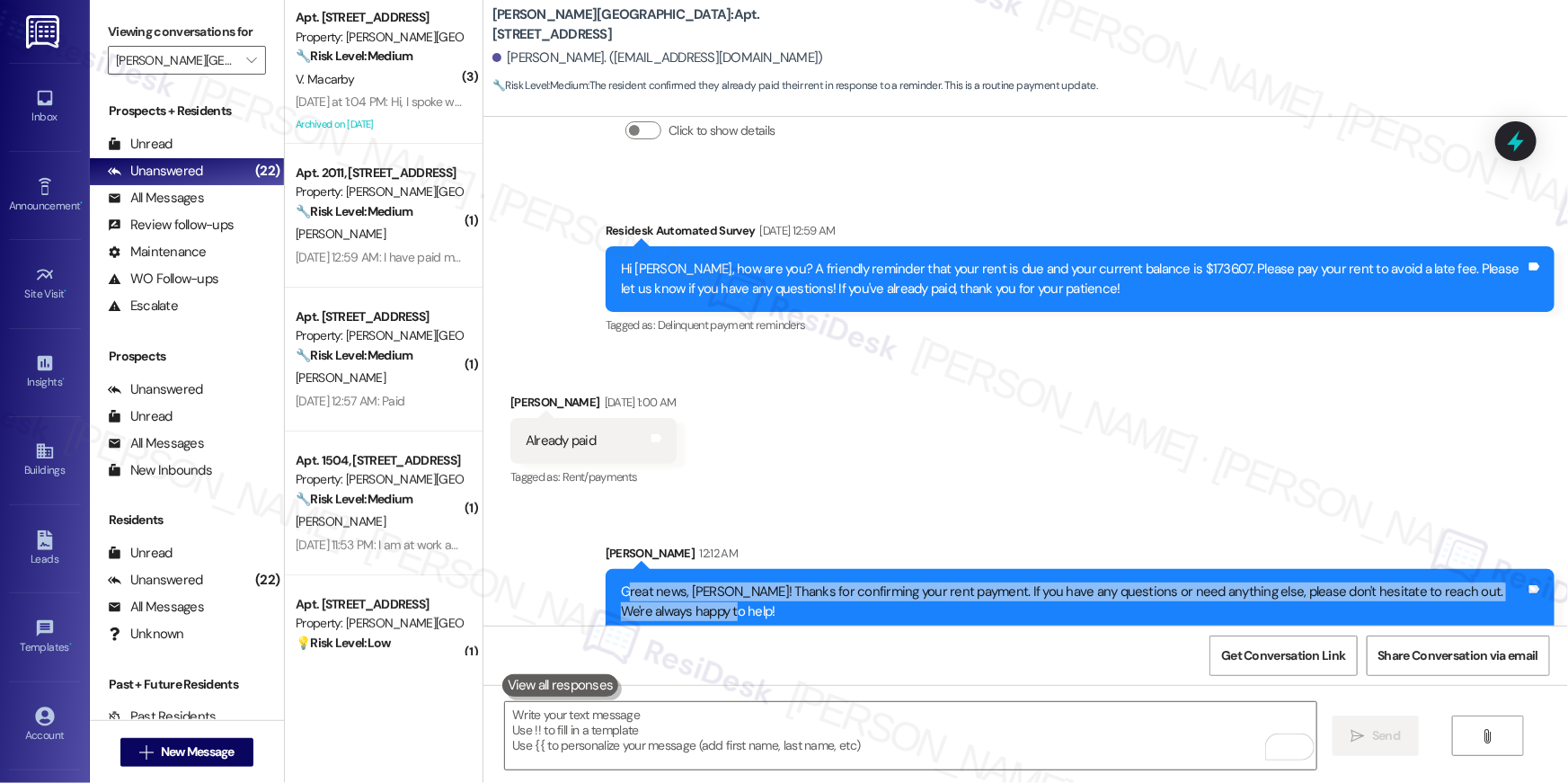
drag, startPoint x: 615, startPoint y: 568, endPoint x: 715, endPoint y: 598, distance: 104.4
click at [713, 603] on div "Great news, Alfred! Thanks for confirming your rent payment. If you have any qu…" at bounding box center [1080, 601] width 949 height 65
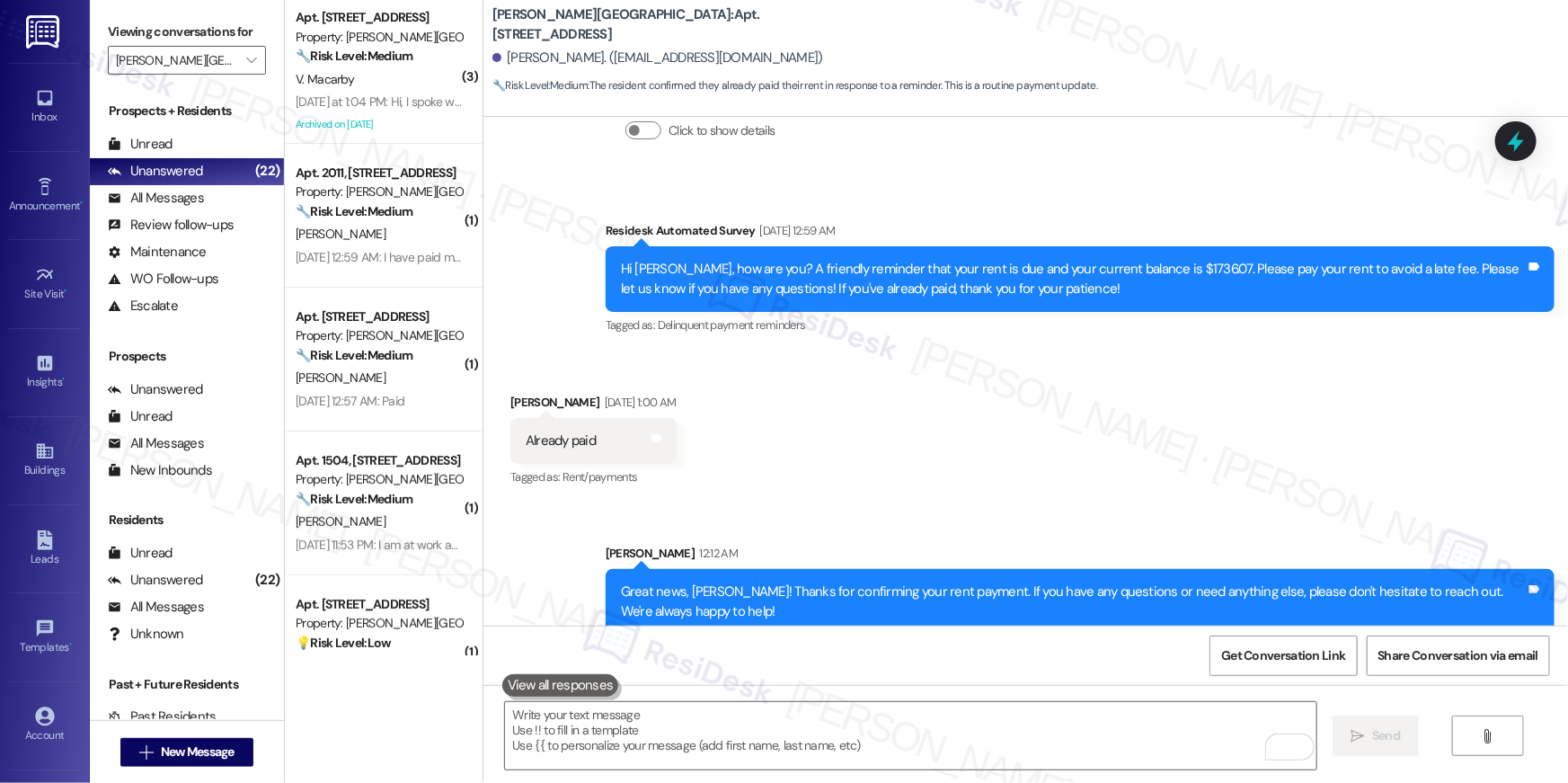
click at [715, 596] on div "Great news, Alfred! Thanks for confirming your rent payment. If you have any qu…" at bounding box center [1073, 602] width 905 height 39
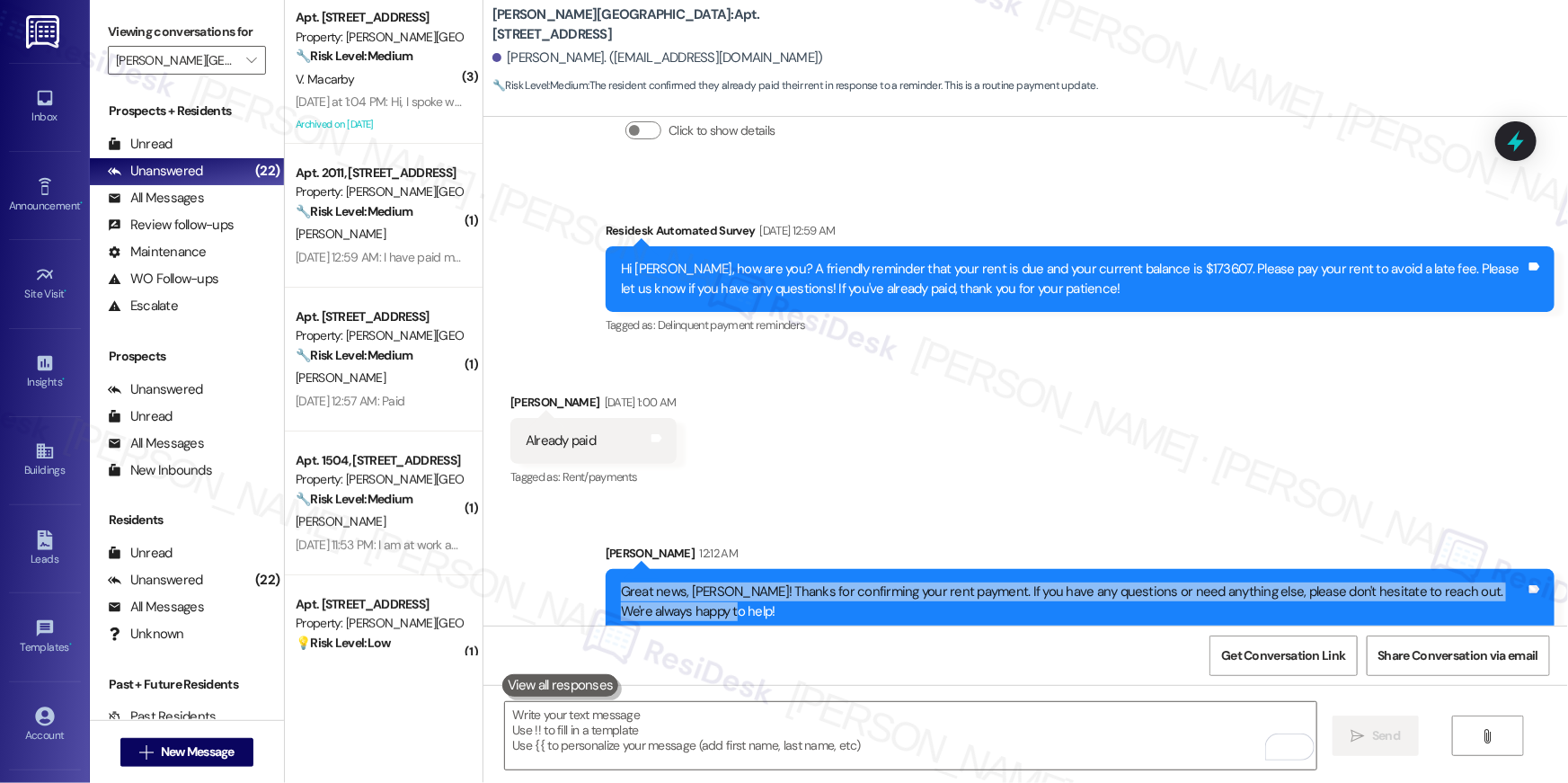
drag, startPoint x: 709, startPoint y: 589, endPoint x: 606, endPoint y: 564, distance: 106.0
click at [606, 569] on div "Great news, Alfred! Thanks for confirming your rent payment. If you have any qu…" at bounding box center [1080, 601] width 949 height 65
click at [832, 465] on div "Received via SMS Alfred Borrero Sep 06, 2025 at 1:00 AM Already paid Tags and n…" at bounding box center [1025, 428] width 1084 height 152
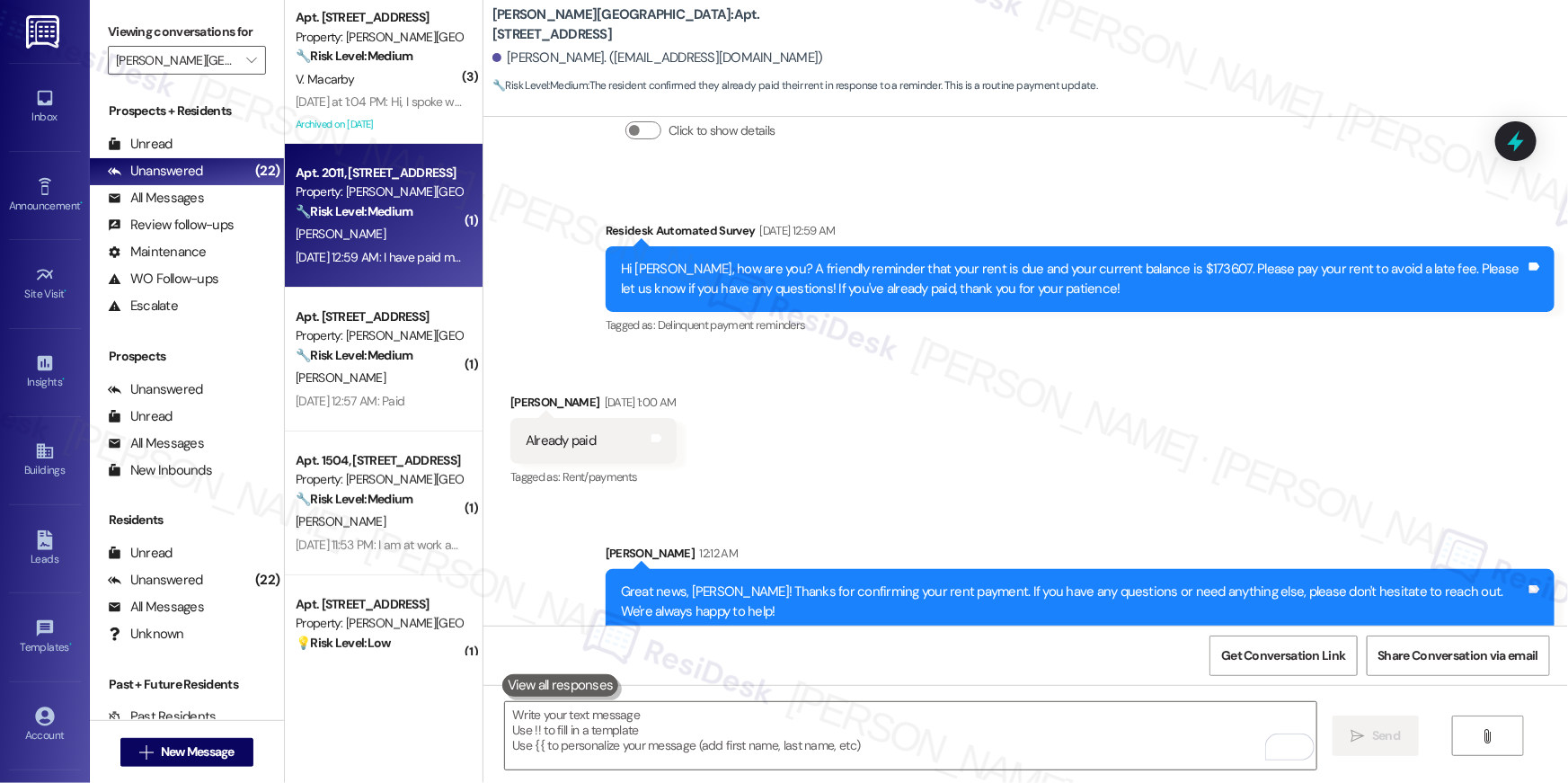
click at [350, 218] on strong "🔧 Risk Level: Medium" at bounding box center [353, 212] width 117 height 17
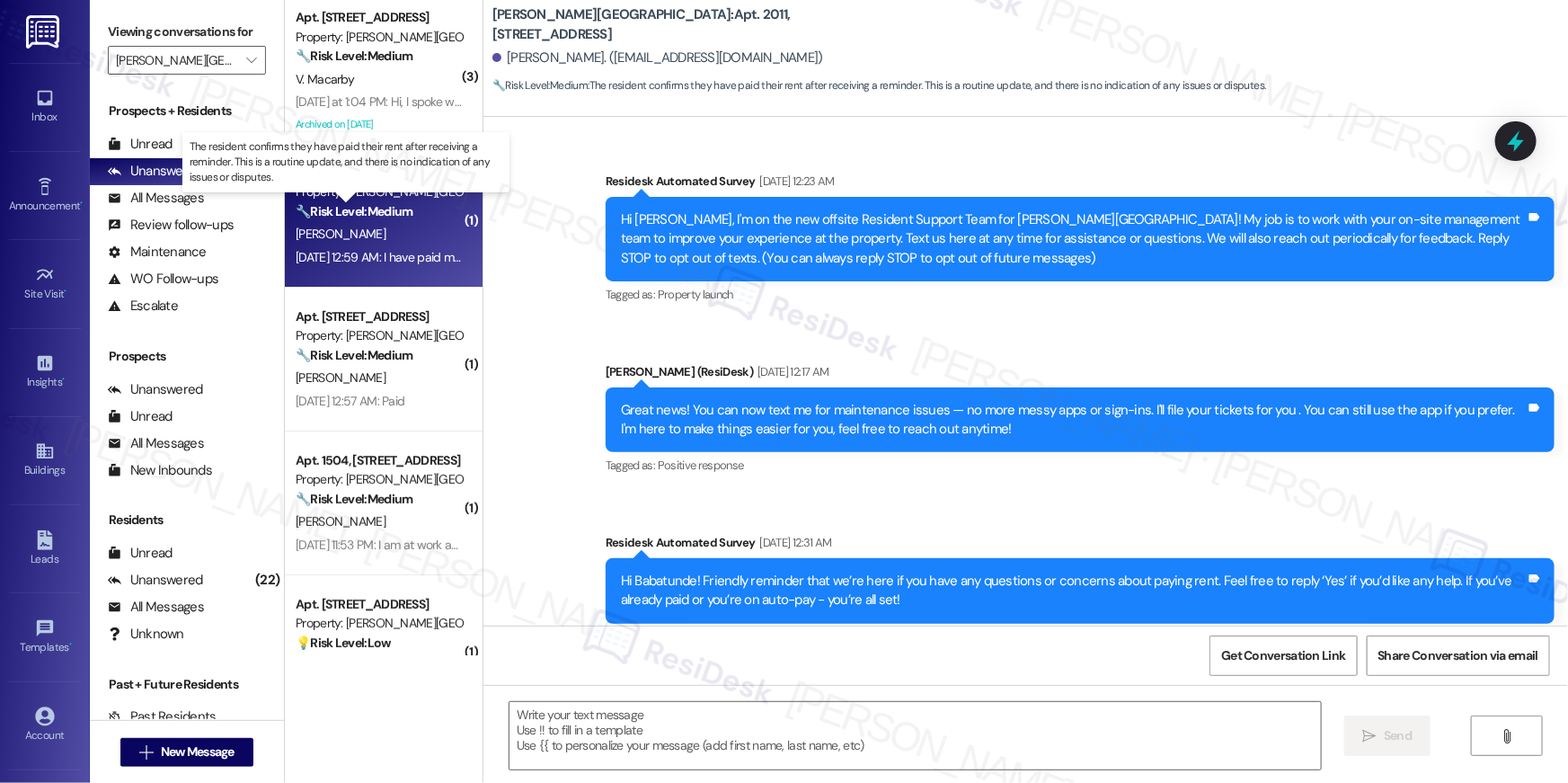
scroll to position [9683, 0]
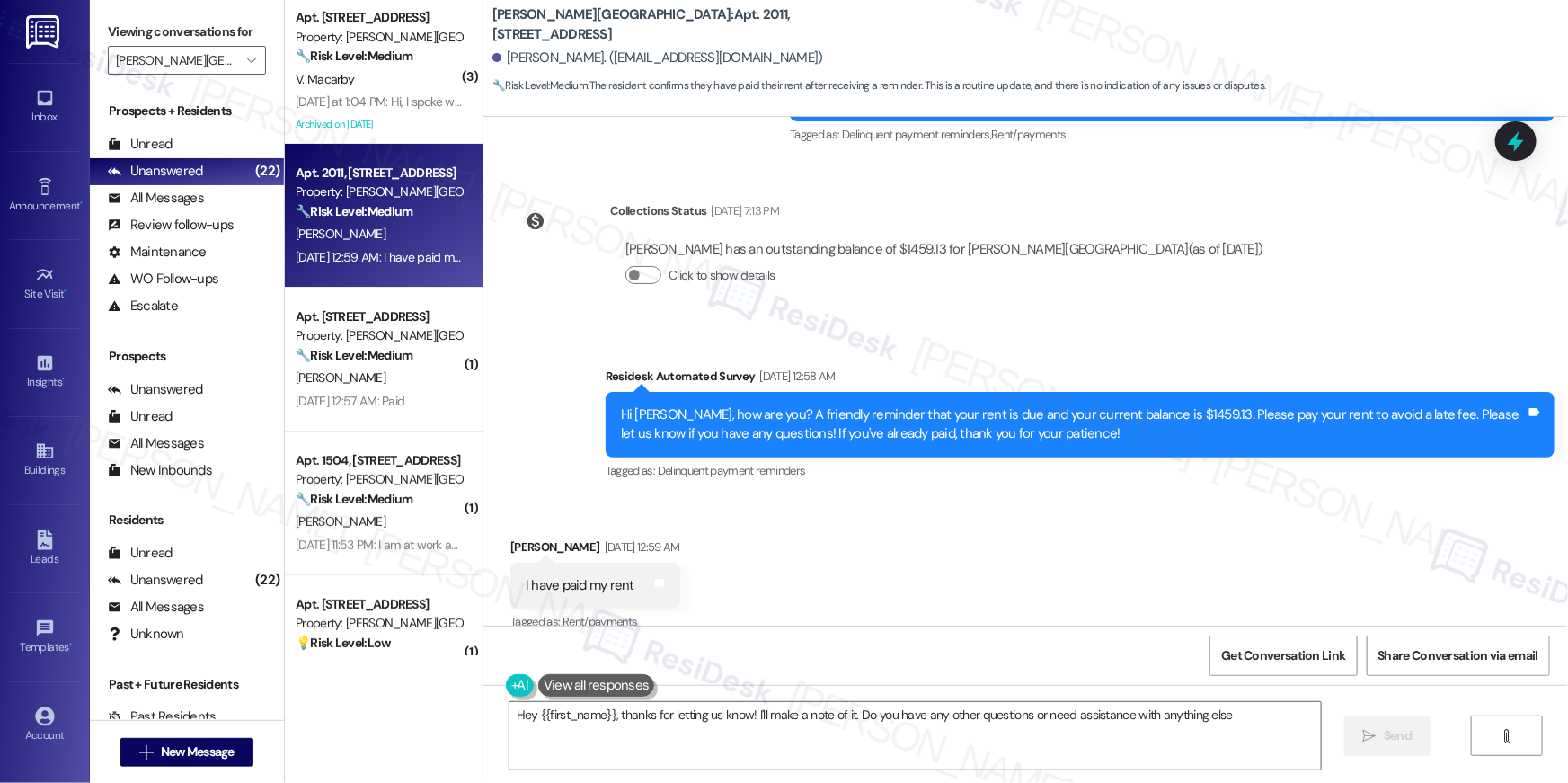
type textarea "Hey {{first_name}}, thanks for letting us know! I'll make a note of it. Do you …"
drag, startPoint x: 1012, startPoint y: 751, endPoint x: 1001, endPoint y: 738, distance: 17.0
click at [1013, 751] on textarea "Hey {{first_name}}, thanks for letting us know! I'll make a note of it. Do you …" at bounding box center [915, 735] width 811 height 67
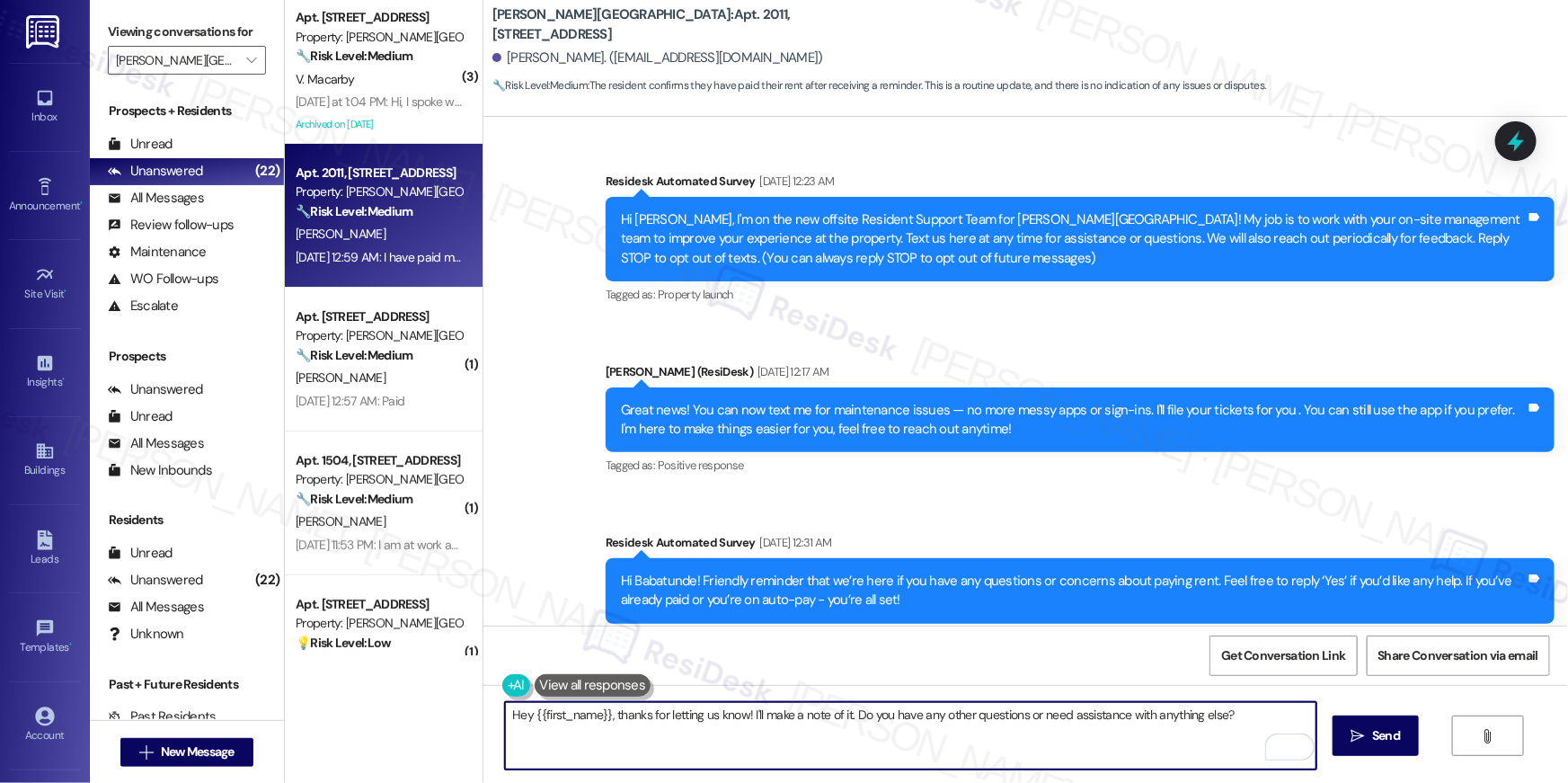
scroll to position [9683, 0]
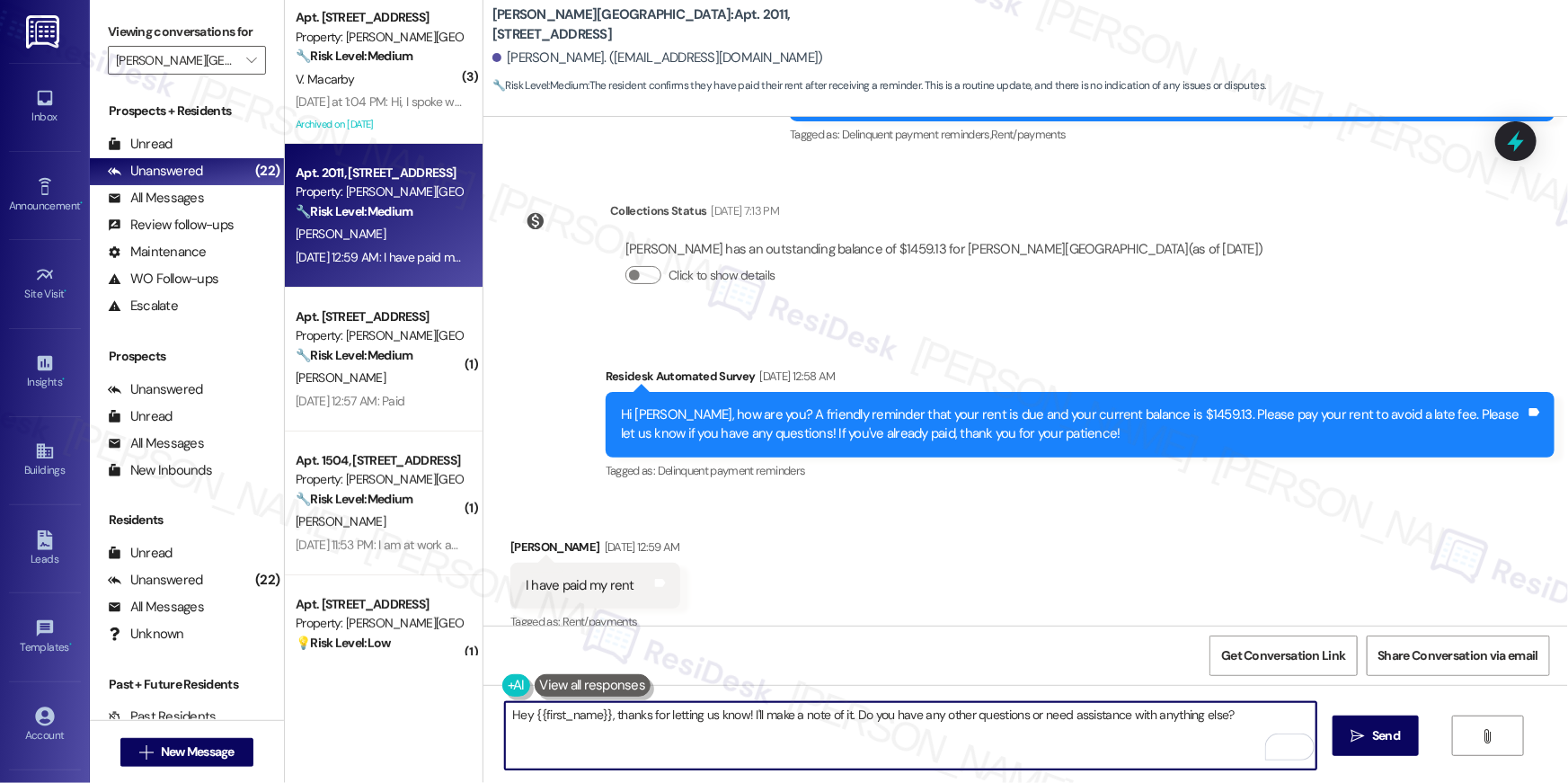
click at [715, 756] on textarea "Hey {{first_name}}, thanks for letting us know! I'll make a note of it. Do you …" at bounding box center [910, 735] width 811 height 67
click at [715, 758] on textarea "Hey {{first_name}}, thanks for letting us know! I'll make a note of it. Do you …" at bounding box center [910, 735] width 811 height 67
paste textarea "Thank you so much for your rent payment, {{first_name}}. We really appreciate i…"
type textarea "Thank you so much for your rent payment, {{first_name}}. We really appreciate i…"
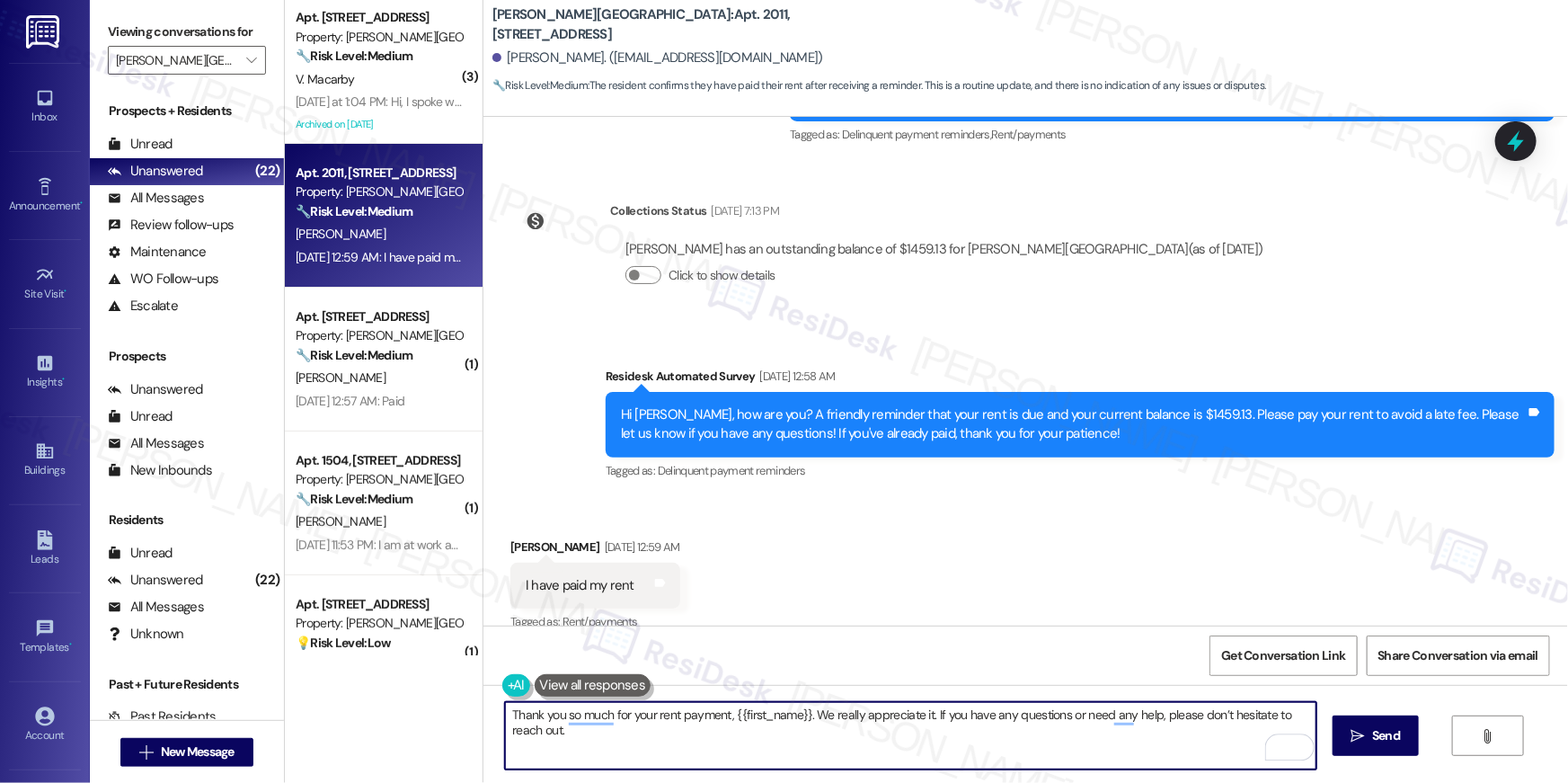
click at [989, 752] on textarea "Thank you so much for your rent payment, {{first_name}}. We really appreciate i…" at bounding box center [910, 735] width 811 height 67
click at [983, 741] on textarea "Thank you so much for your rent payment, {{first_name}}. We really appreciate i…" at bounding box center [910, 735] width 811 height 67
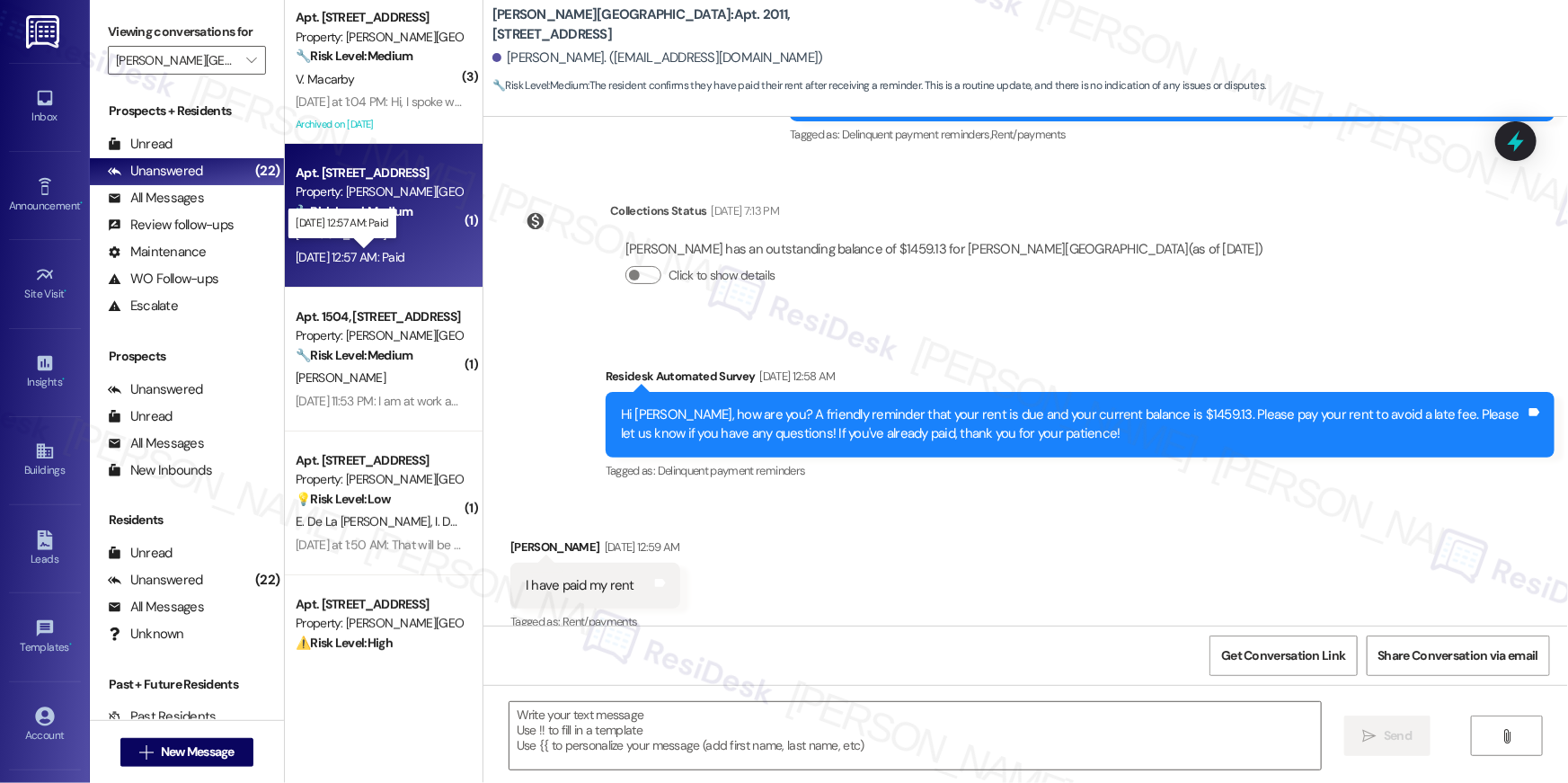
type textarea "Fetching suggested responses. Please feel free to read through the conversation…"
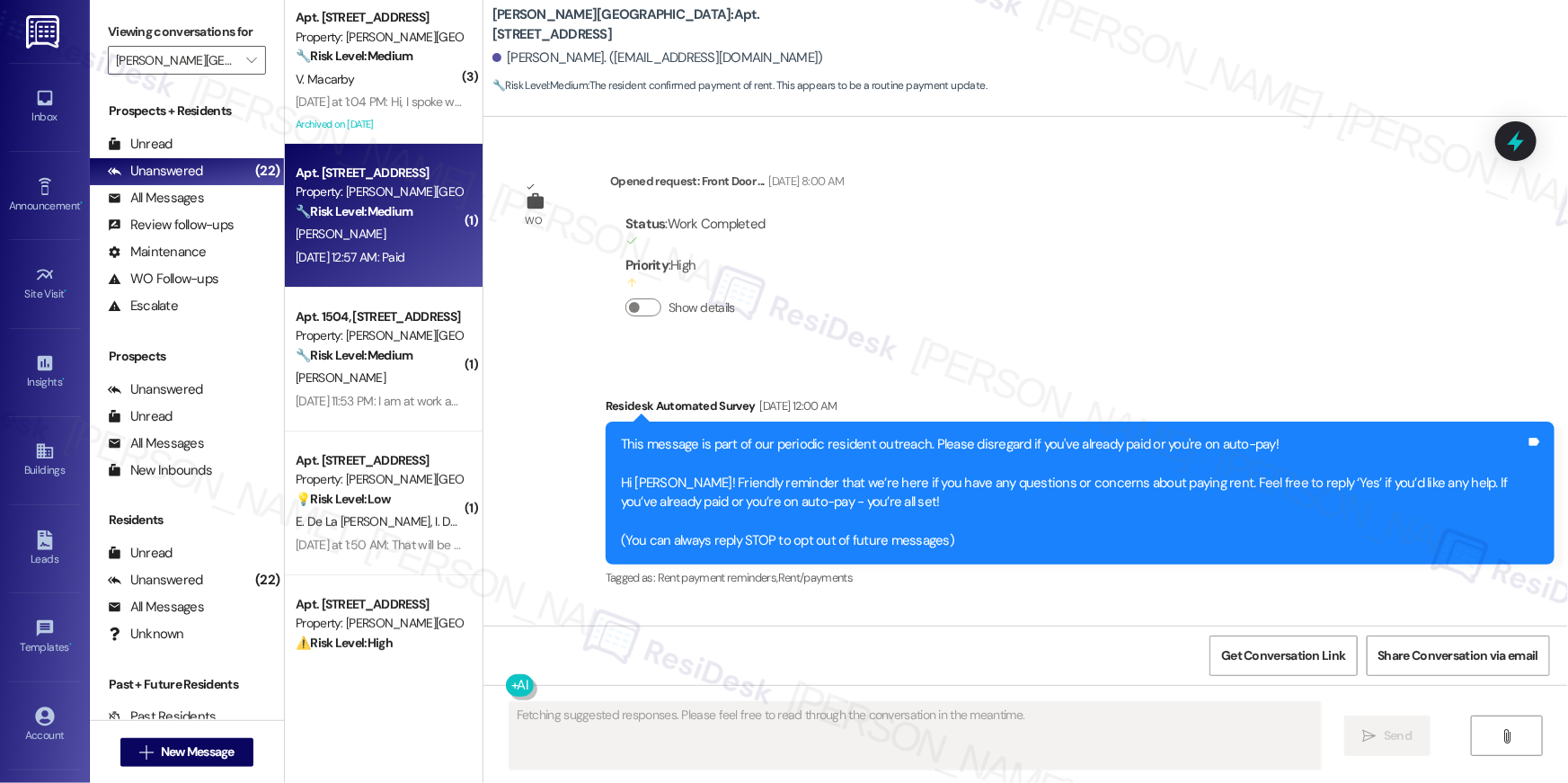
scroll to position [11136, 0]
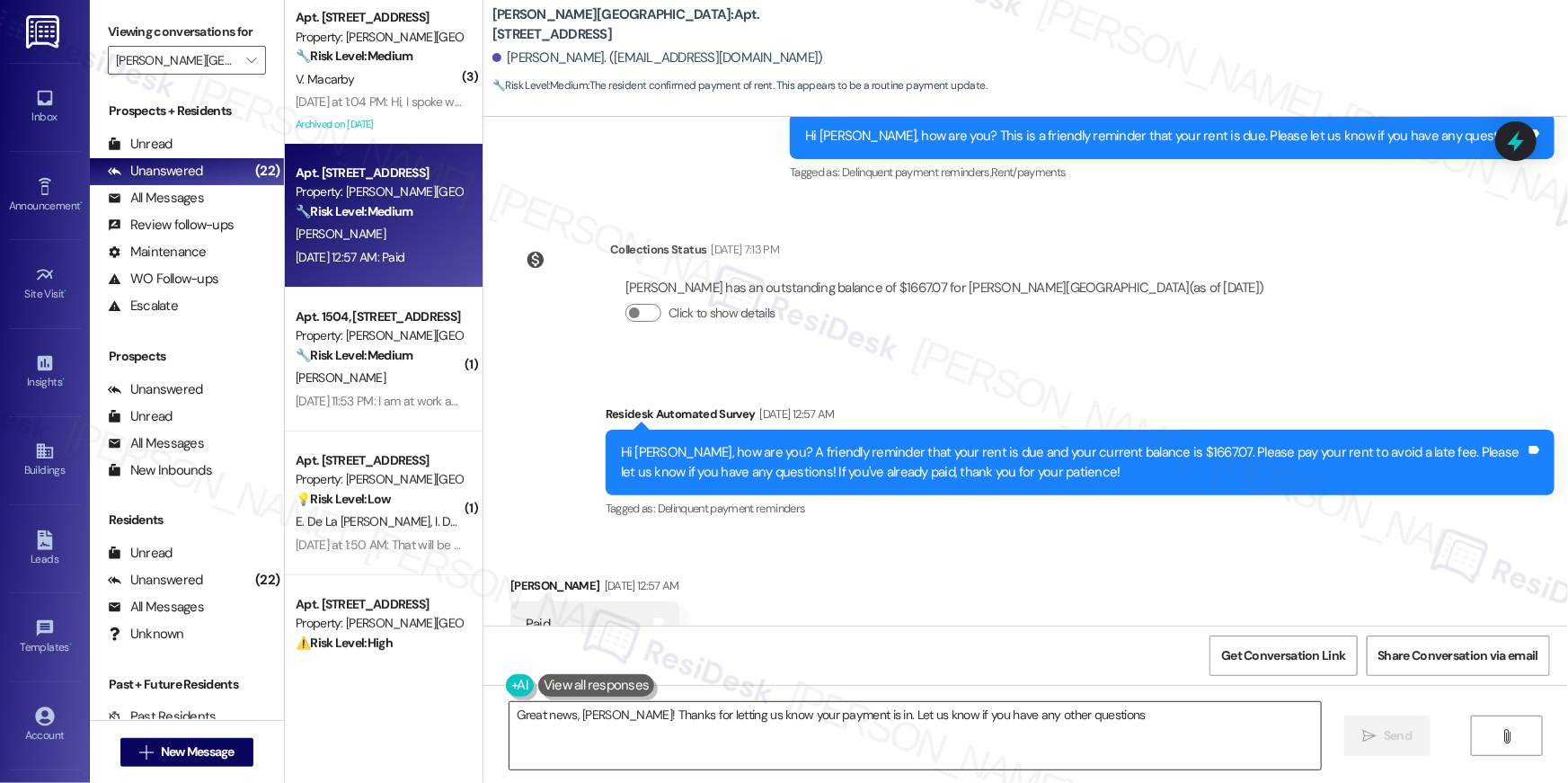
type textarea "Great news, Joseph! Thanks for letting us know your payment is in. Let us know …"
click at [1001, 725] on textarea "Great news, Joseph! Thanks for letting us know your payment is in. Let us know …" at bounding box center [915, 735] width 811 height 67
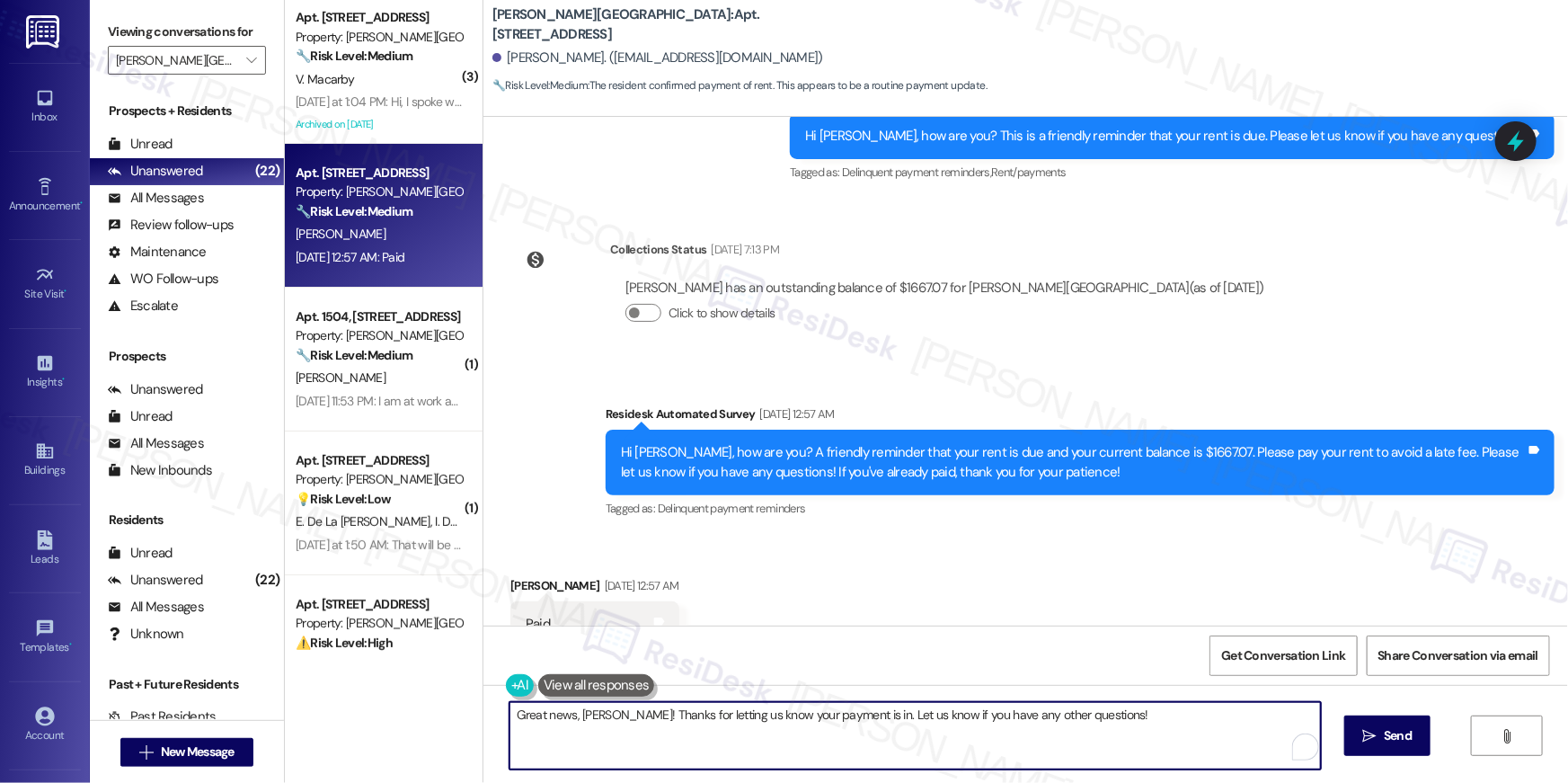
click at [1001, 725] on textarea "Great news, Joseph! Thanks for letting us know your payment is in. Let us know …" at bounding box center [915, 735] width 811 height 67
click at [1001, 725] on textarea "Great news, Joseph! Thanks for letting us know your payment is in. Let us know …" at bounding box center [910, 735] width 811 height 67
click at [618, 726] on textarea "Great news, Joseph! Thanks for letting us know your payment is in. Let us know …" at bounding box center [910, 735] width 811 height 67
drag, startPoint x: 1114, startPoint y: 740, endPoint x: 497, endPoint y: 719, distance: 617.4
click at [497, 719] on div "Great news, Joseph! Thanks for letting us know your payment is in. Let us know …" at bounding box center [1025, 752] width 1084 height 135
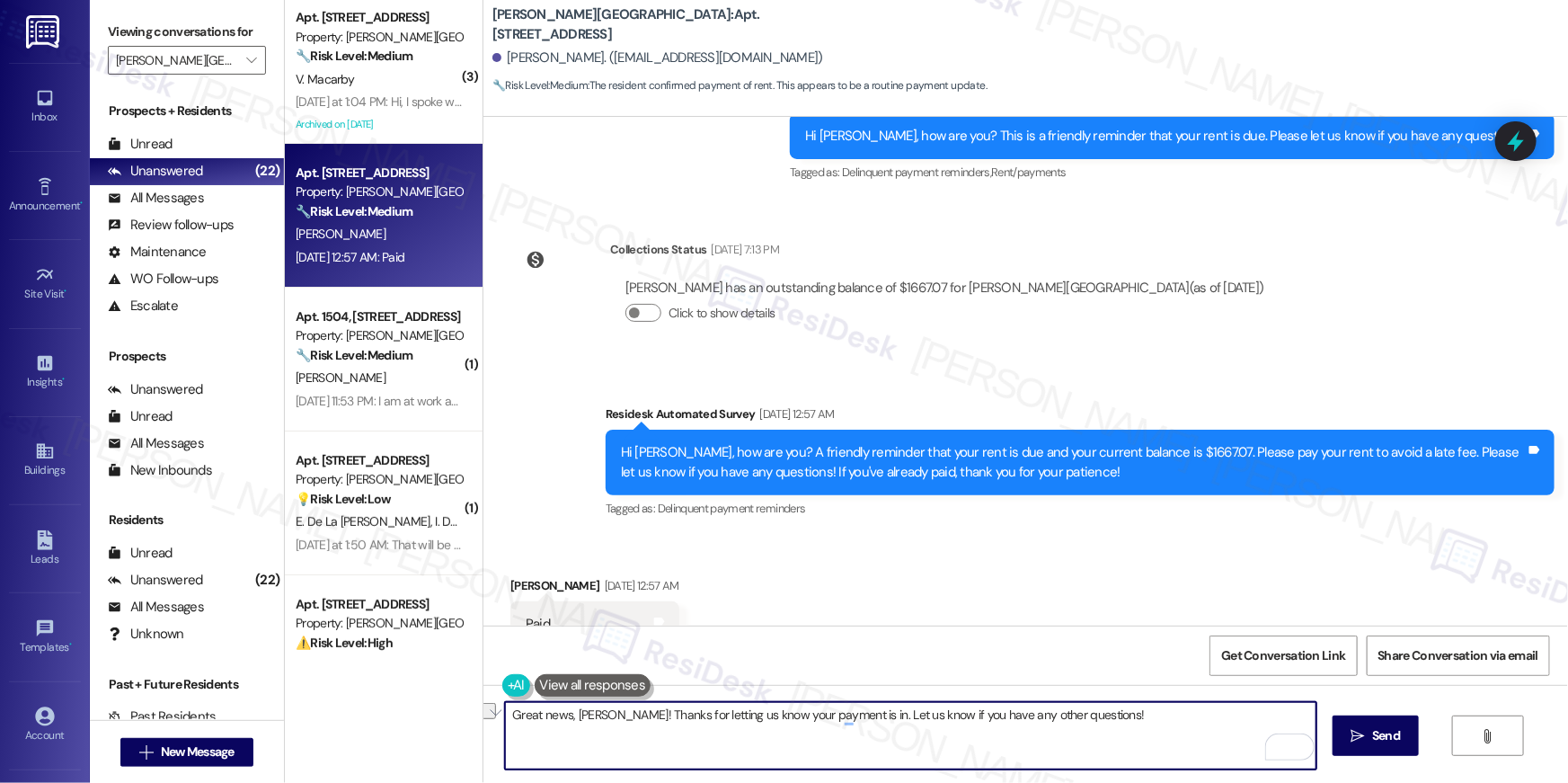
click at [647, 762] on textarea "Great news, Joseph! Thanks for letting us know your payment is in. Let us know …" at bounding box center [910, 735] width 811 height 67
click at [1058, 731] on textarea "Great news, Joseph! Thanks for letting us know your payment is in. Let us know …" at bounding box center [910, 735] width 811 height 67
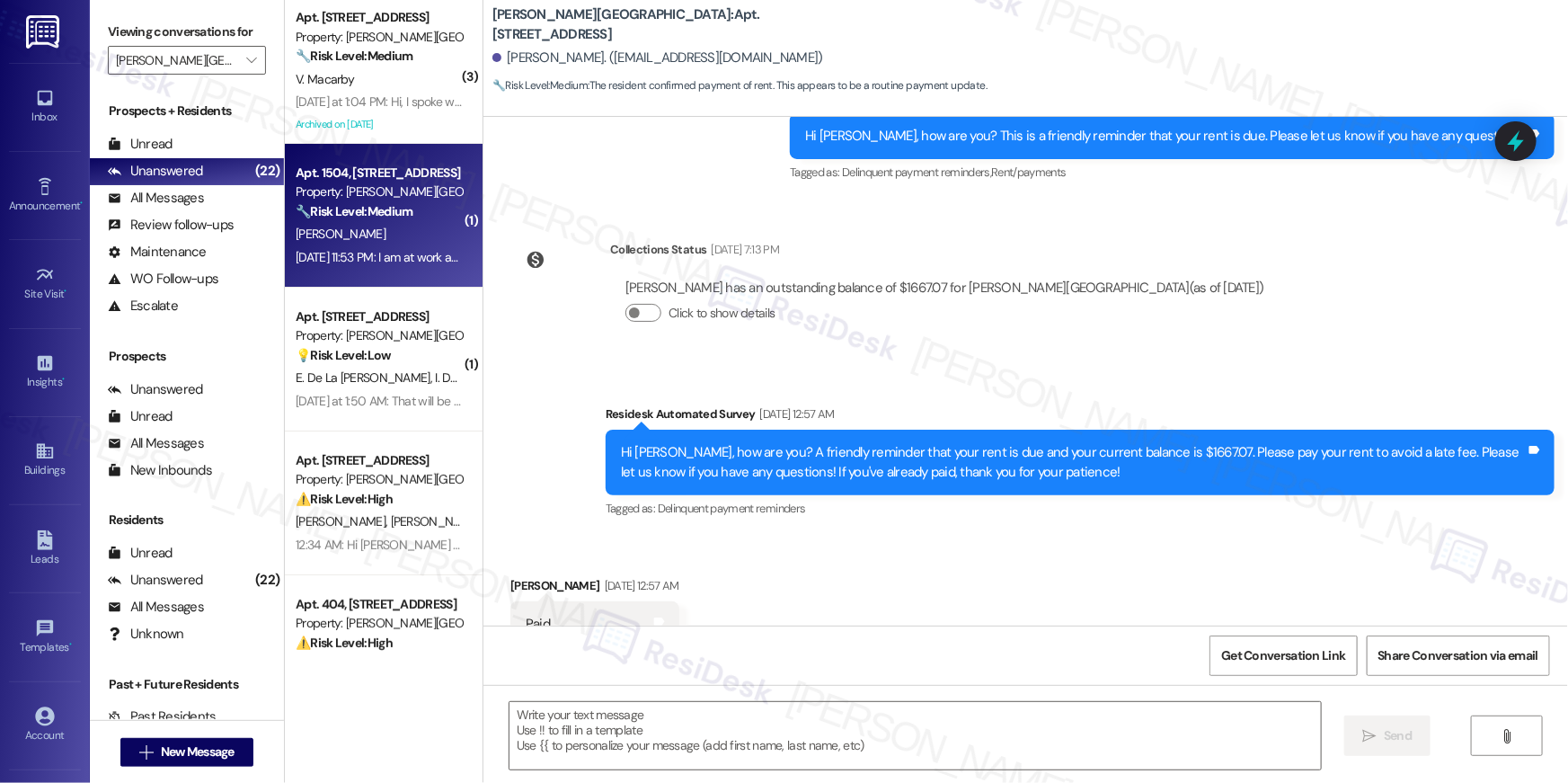
type textarea "Fetching suggested responses. Please feel free to read through the conversation…"
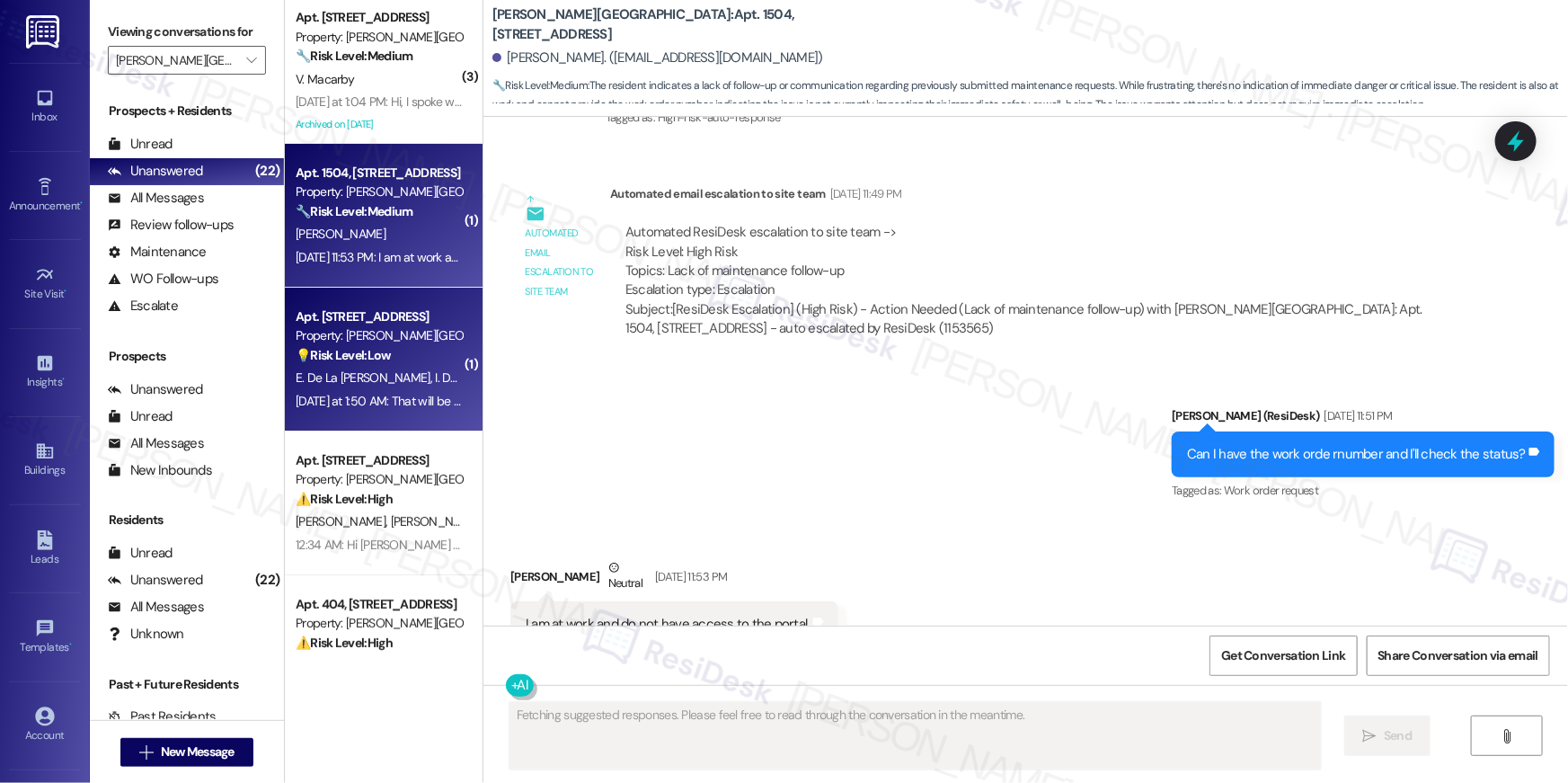
scroll to position [11665, 0]
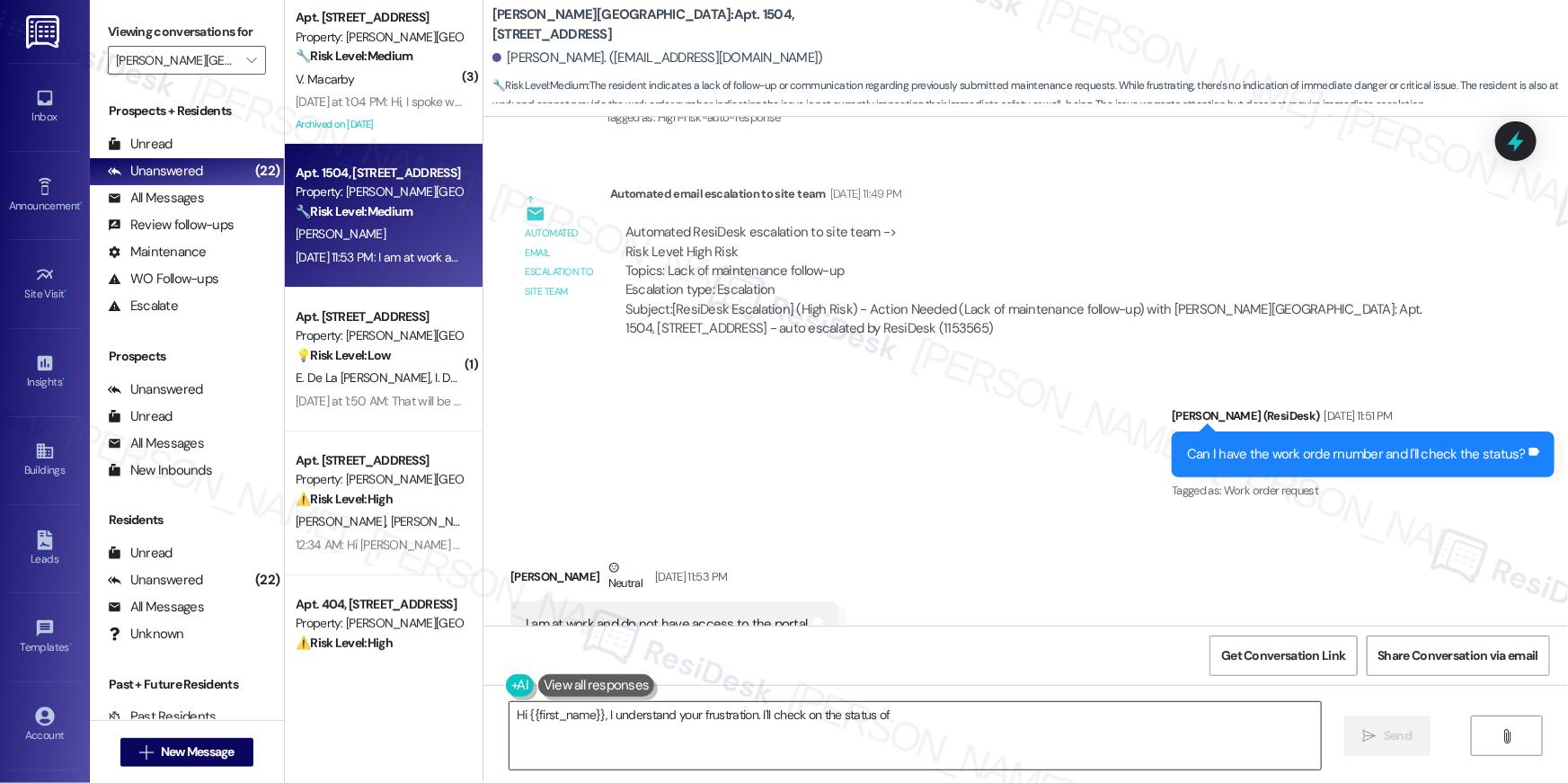
click at [866, 757] on textarea "Hi {{first_name}}, I understand your frustration. I'll check on the status of" at bounding box center [915, 735] width 811 height 67
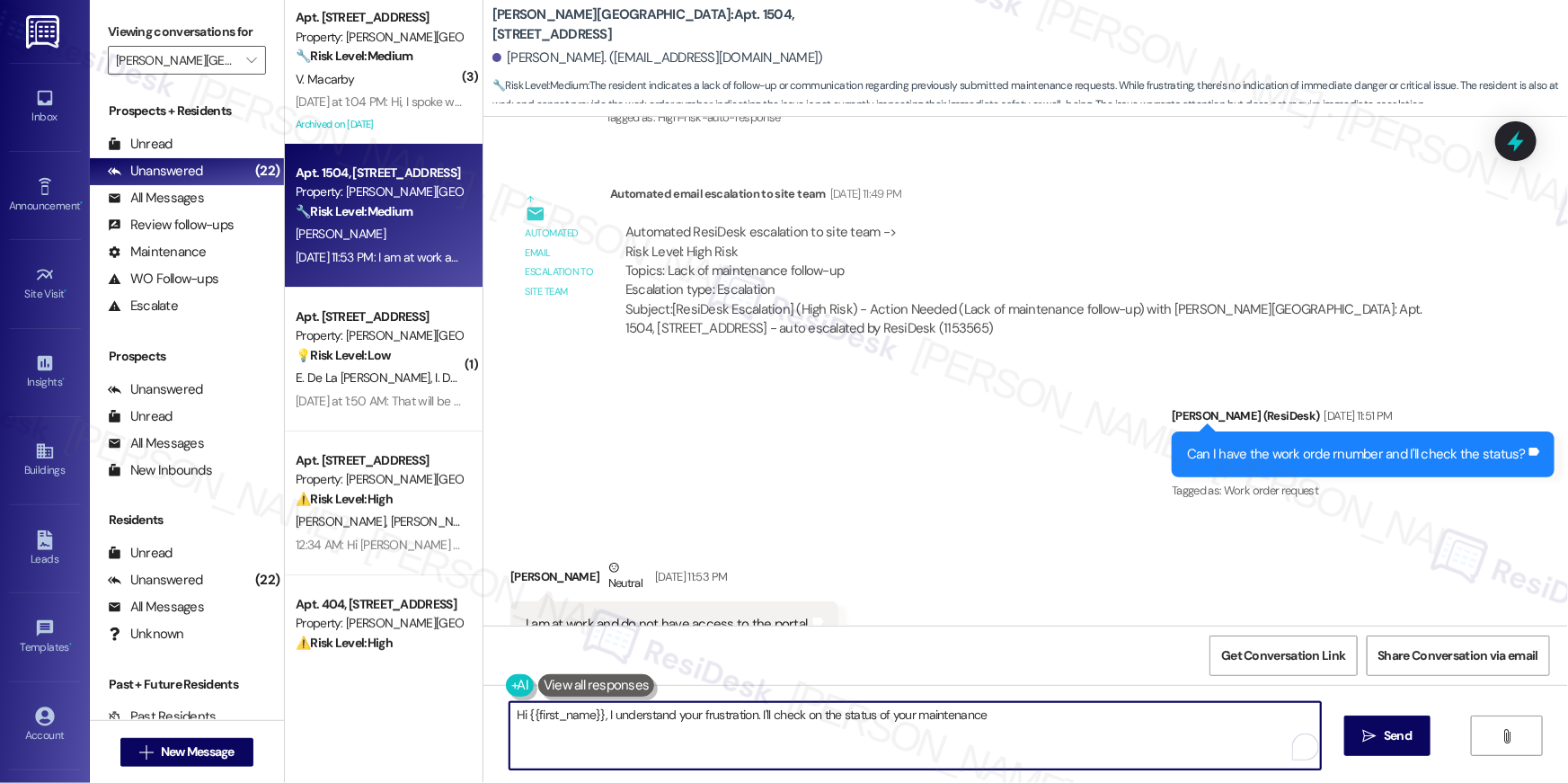
drag, startPoint x: 1025, startPoint y: 728, endPoint x: 1103, endPoint y: 724, distance: 78.1
click at [1119, 724] on textarea "Hi {{first_name}}, I understand your frustration. I'll check on the status of y…" at bounding box center [915, 735] width 811 height 67
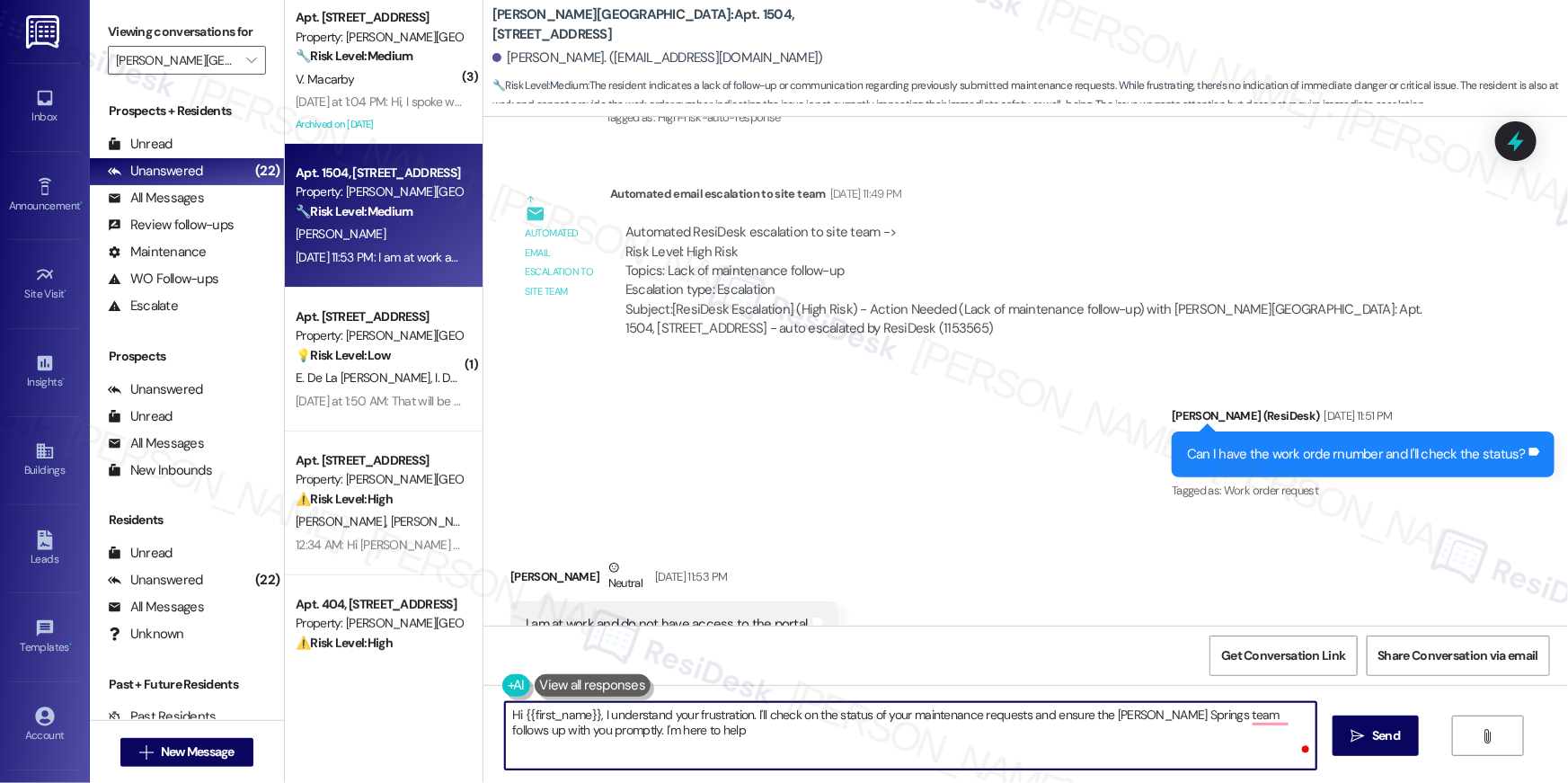
type textarea "Hi {{first_name}}, I understand your frustration. I'll check on the status of y…"
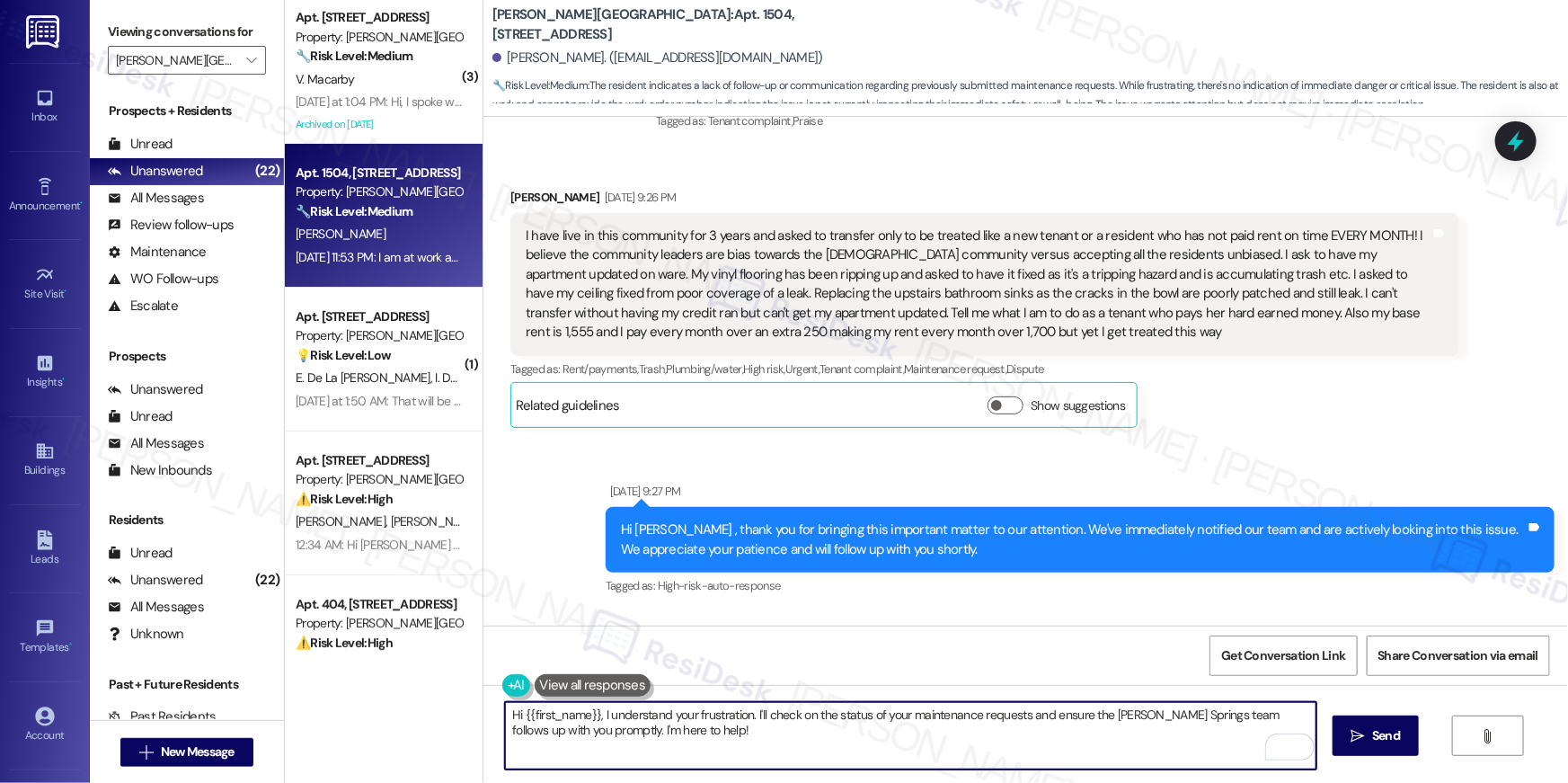
scroll to position [10525, 0]
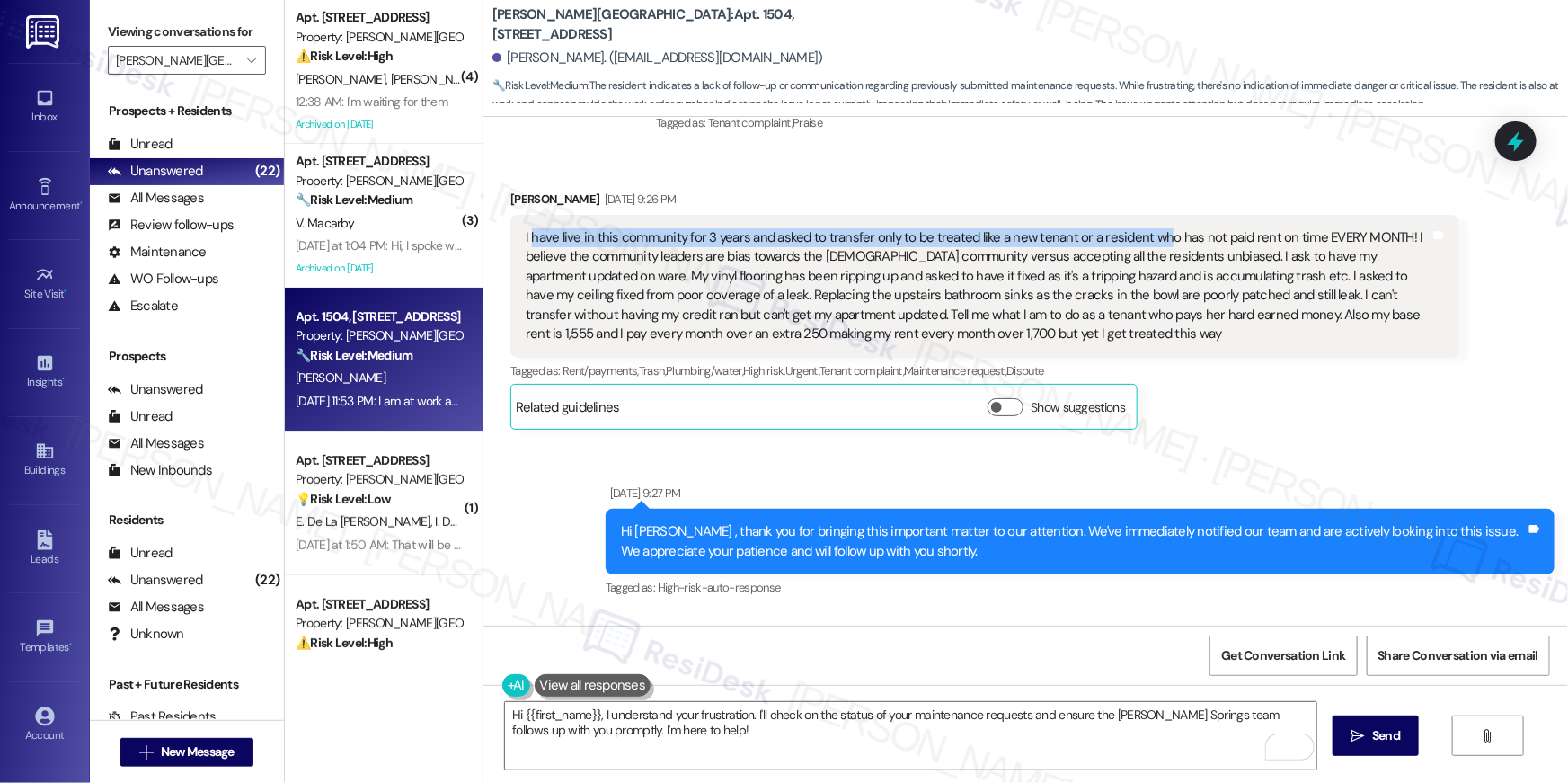
drag, startPoint x: 521, startPoint y: 178, endPoint x: 1136, endPoint y: 190, distance: 615.1
click at [1143, 228] on div "I have live in this community for 3 years and asked to transfer only to be trea…" at bounding box center [978, 286] width 905 height 116
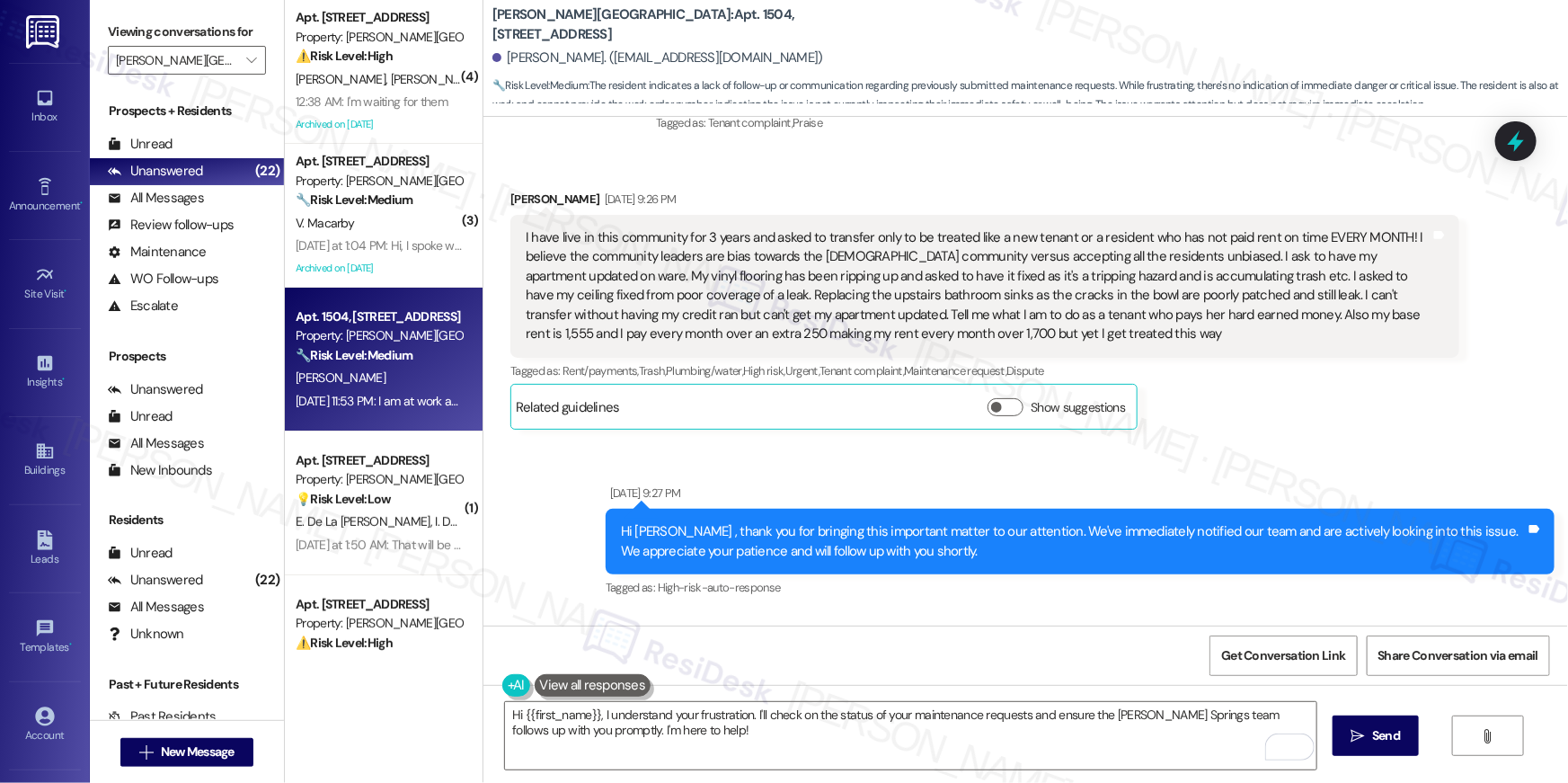
click at [1127, 228] on div "I have live in this community for 3 years and asked to transfer only to be trea…" at bounding box center [978, 286] width 905 height 116
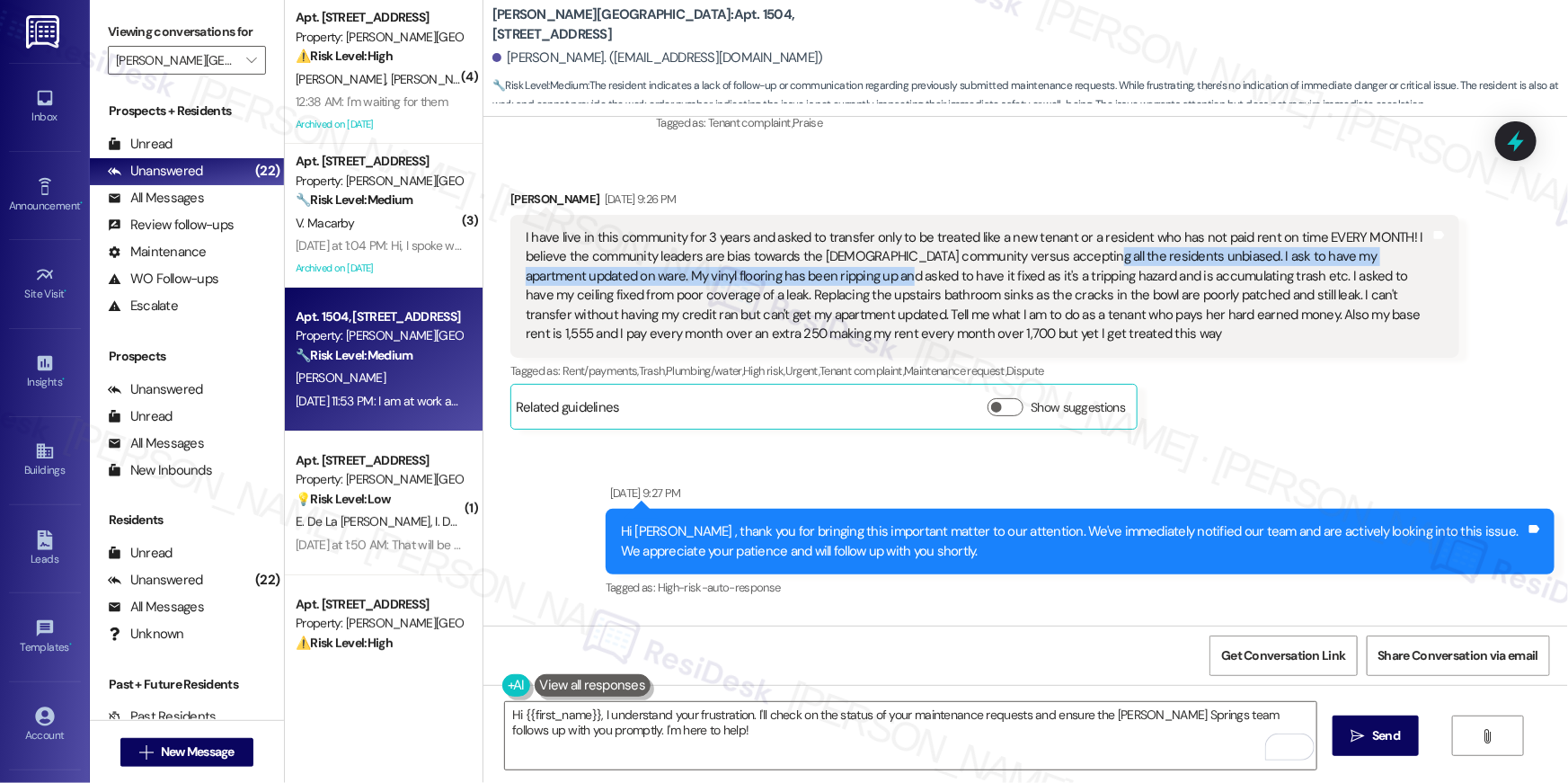
drag, startPoint x: 796, startPoint y: 205, endPoint x: 1063, endPoint y: 203, distance: 267.0
click at [1063, 228] on div "I have live in this community for 3 years and asked to transfer only to be trea…" at bounding box center [978, 286] width 905 height 116
click at [1079, 228] on div "I have live in this community for 3 years and asked to transfer only to be trea…" at bounding box center [978, 286] width 905 height 116
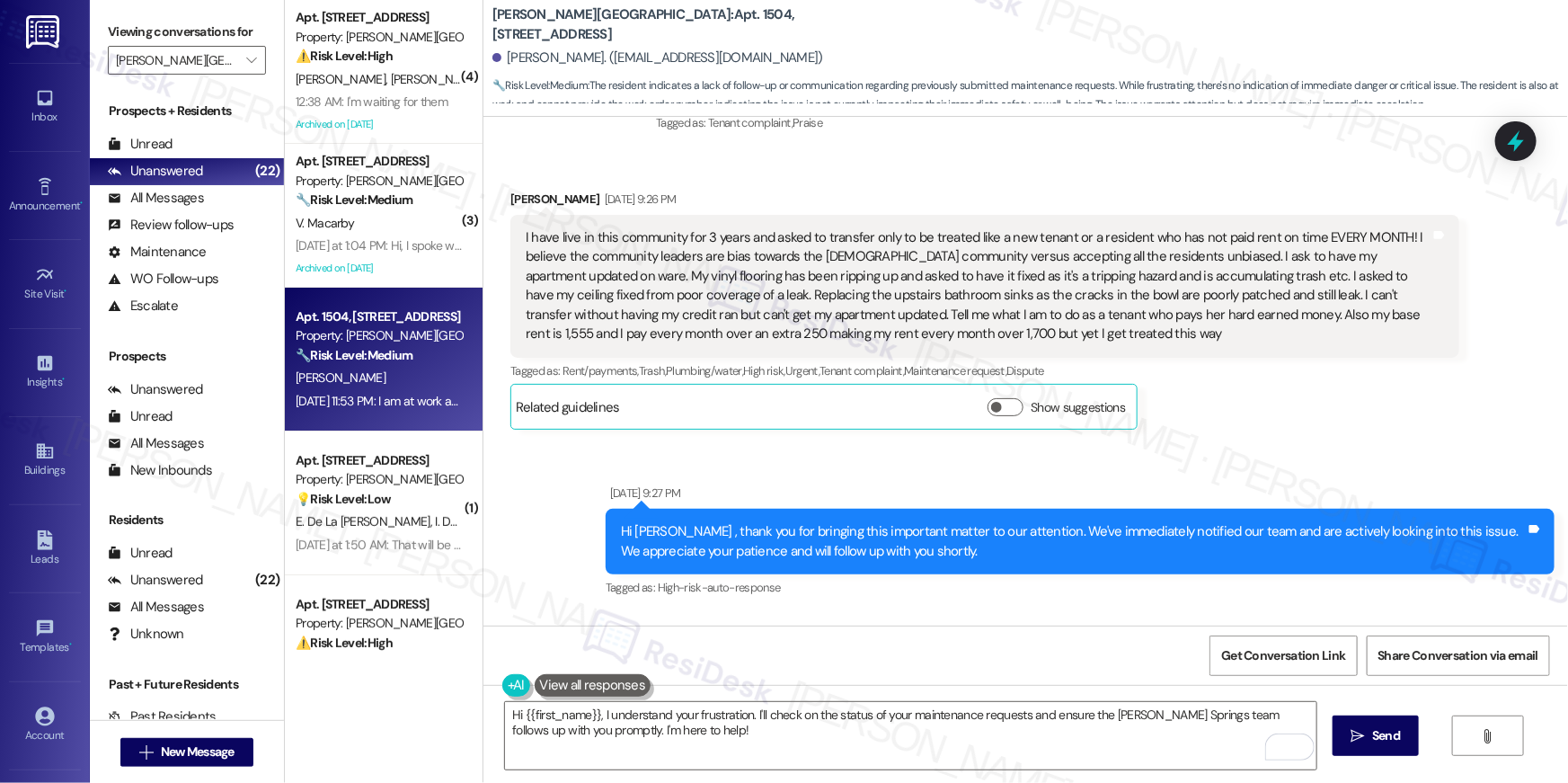
drag, startPoint x: 519, startPoint y: 193, endPoint x: 998, endPoint y: 200, distance: 479.1
click at [998, 228] on div "I have live in this community for 3 years and asked to transfer only to be trea…" at bounding box center [978, 286] width 905 height 116
drag, startPoint x: 999, startPoint y: 200, endPoint x: 971, endPoint y: 200, distance: 28.0
click at [998, 228] on div "I have live in this community for 3 years and asked to transfer only to be trea…" at bounding box center [978, 286] width 905 height 116
click at [607, 228] on div "I have live in this community for 3 years and asked to transfer only to be trea…" at bounding box center [978, 286] width 905 height 116
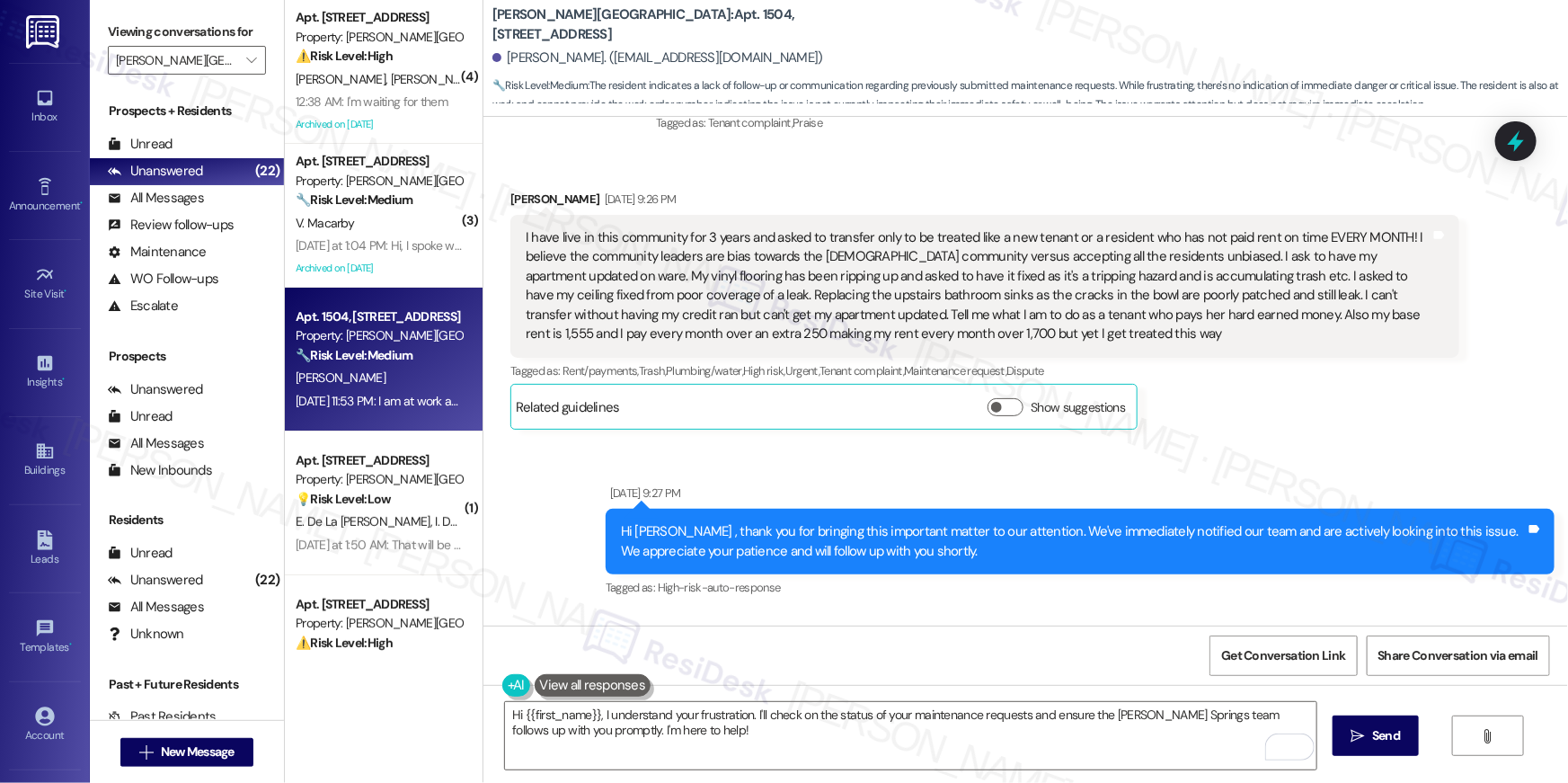
click at [1299, 228] on div "I have live in this community for 3 years and asked to transfer only to be trea…" at bounding box center [978, 286] width 905 height 116
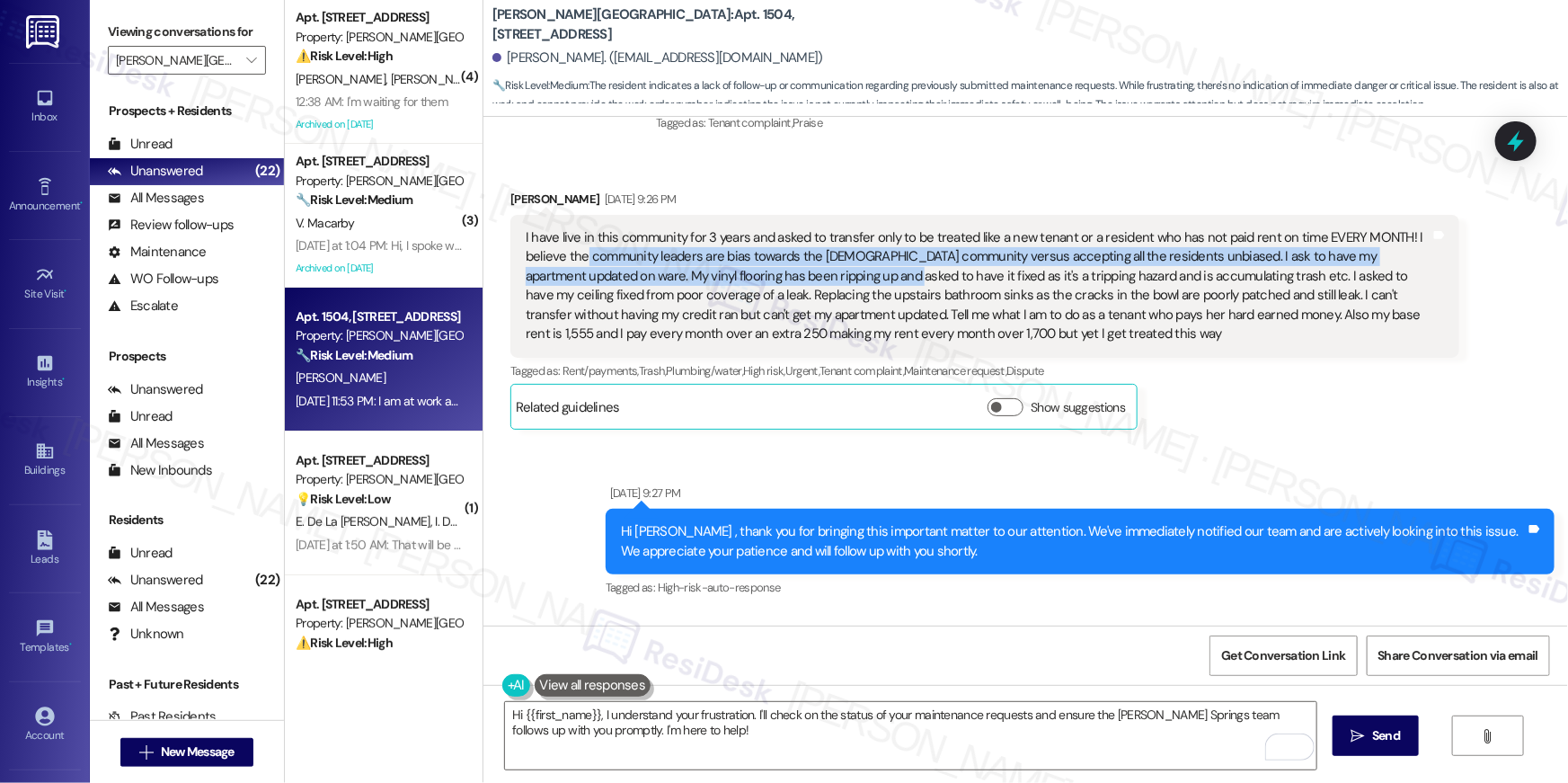
drag, startPoint x: 572, startPoint y: 201, endPoint x: 798, endPoint y: 214, distance: 226.4
click at [806, 228] on div "I have live in this community for 3 years and asked to transfer only to be trea…" at bounding box center [978, 286] width 905 height 116
click at [641, 228] on div "I have live in this community for 3 years and asked to transfer only to be trea…" at bounding box center [978, 286] width 905 height 116
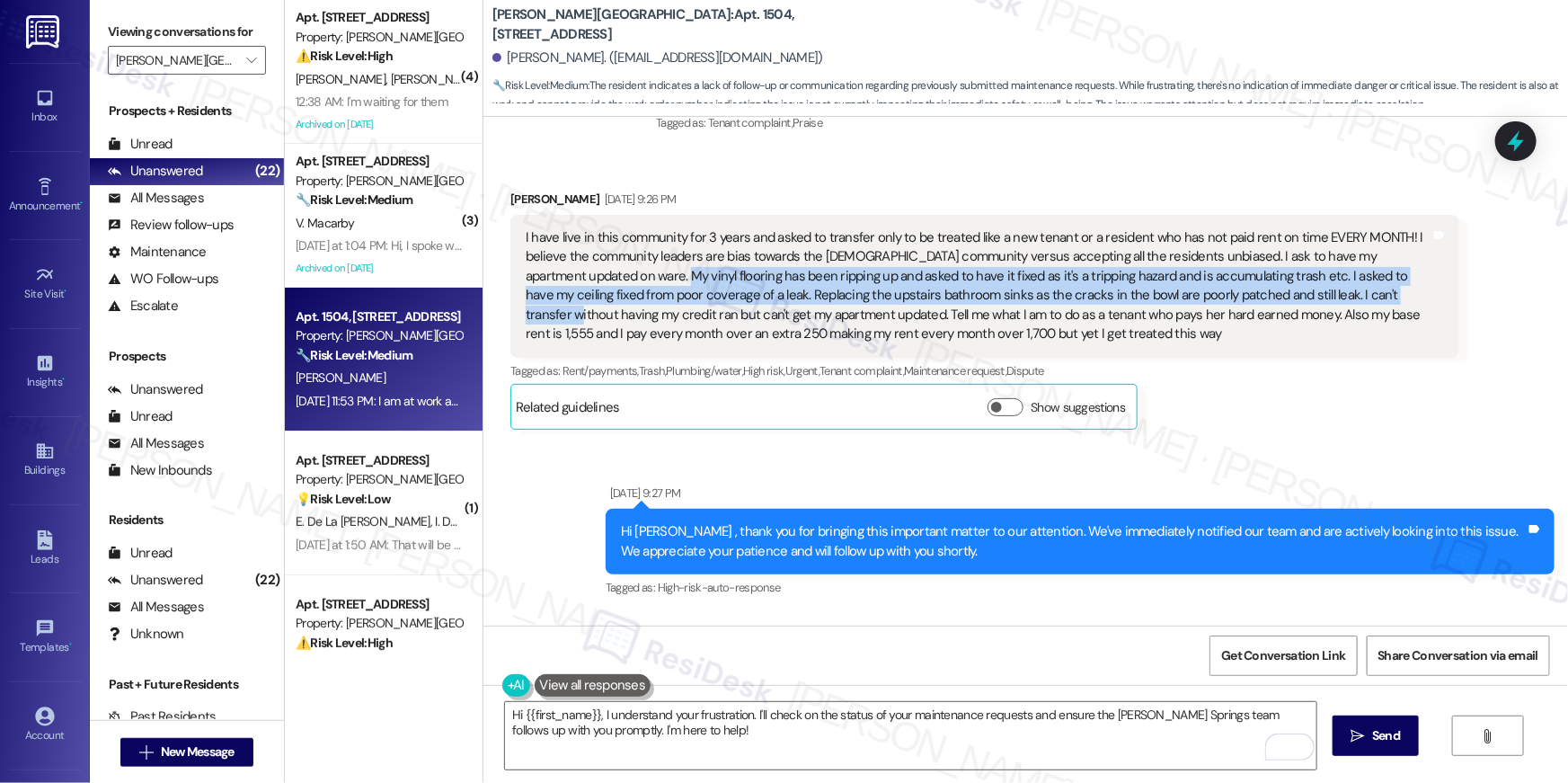
drag, startPoint x: 600, startPoint y: 217, endPoint x: 1307, endPoint y: 235, distance: 707.2
click at [1307, 235] on div "I have live in this community for 3 years and asked to transfer only to be trea…" at bounding box center [978, 286] width 905 height 116
click at [1268, 234] on div "I have live in this community for 3 years and asked to transfer only to be trea…" at bounding box center [978, 286] width 905 height 116
click at [677, 228] on div "I have live in this community for 3 years and asked to transfer only to be trea…" at bounding box center [978, 286] width 905 height 116
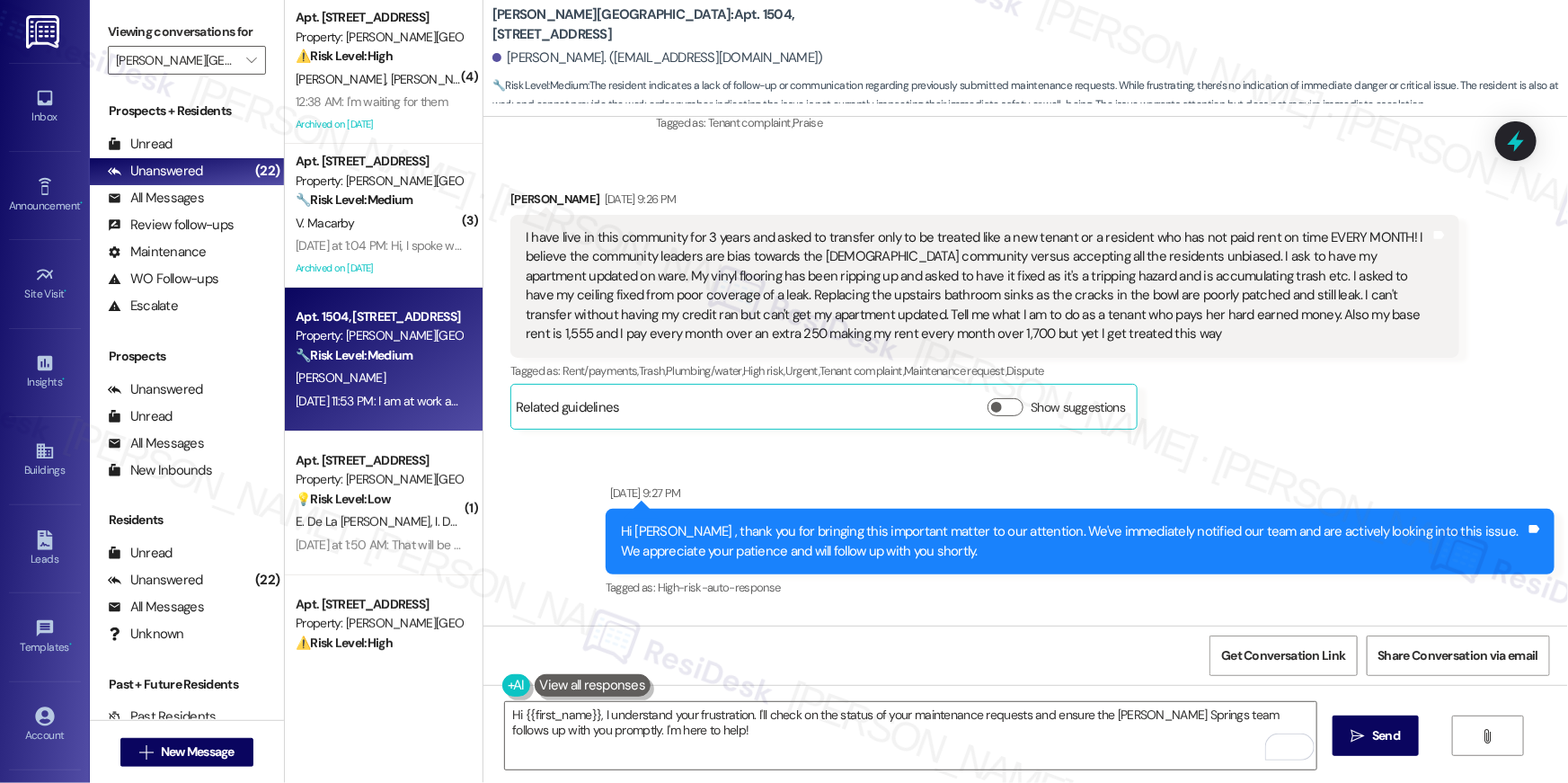
click at [834, 271] on div "I have live in this community for 3 years and asked to transfer only to be trea…" at bounding box center [978, 286] width 905 height 116
click at [1069, 265] on div "I have live in this community for 3 years and asked to transfer only to be trea…" at bounding box center [978, 286] width 905 height 116
click at [1068, 265] on div "I have live in this community for 3 years and asked to transfer only to be trea…" at bounding box center [978, 286] width 905 height 116
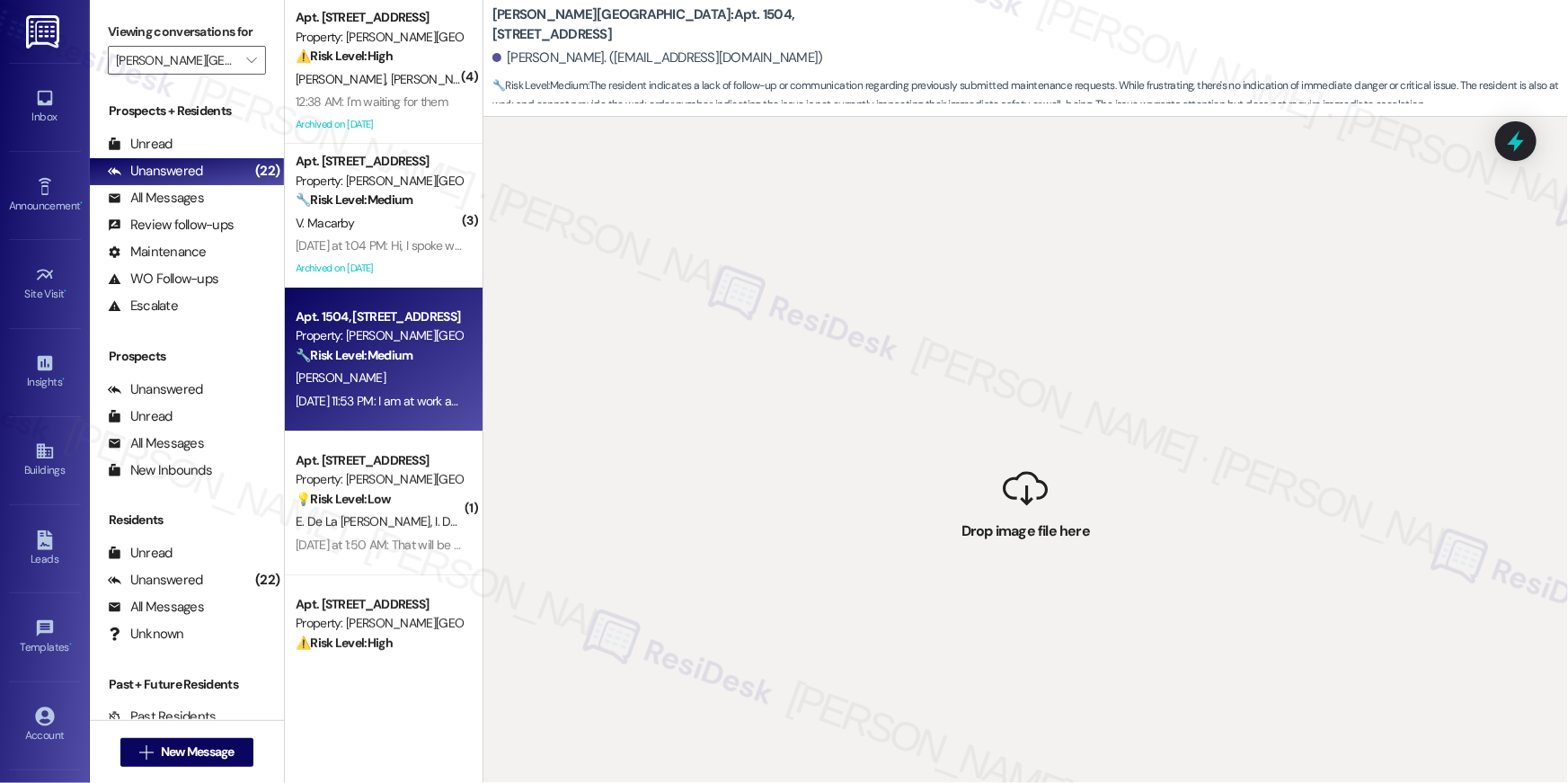
click at [337, 383] on div "S. Toson" at bounding box center [378, 378] width 170 height 22
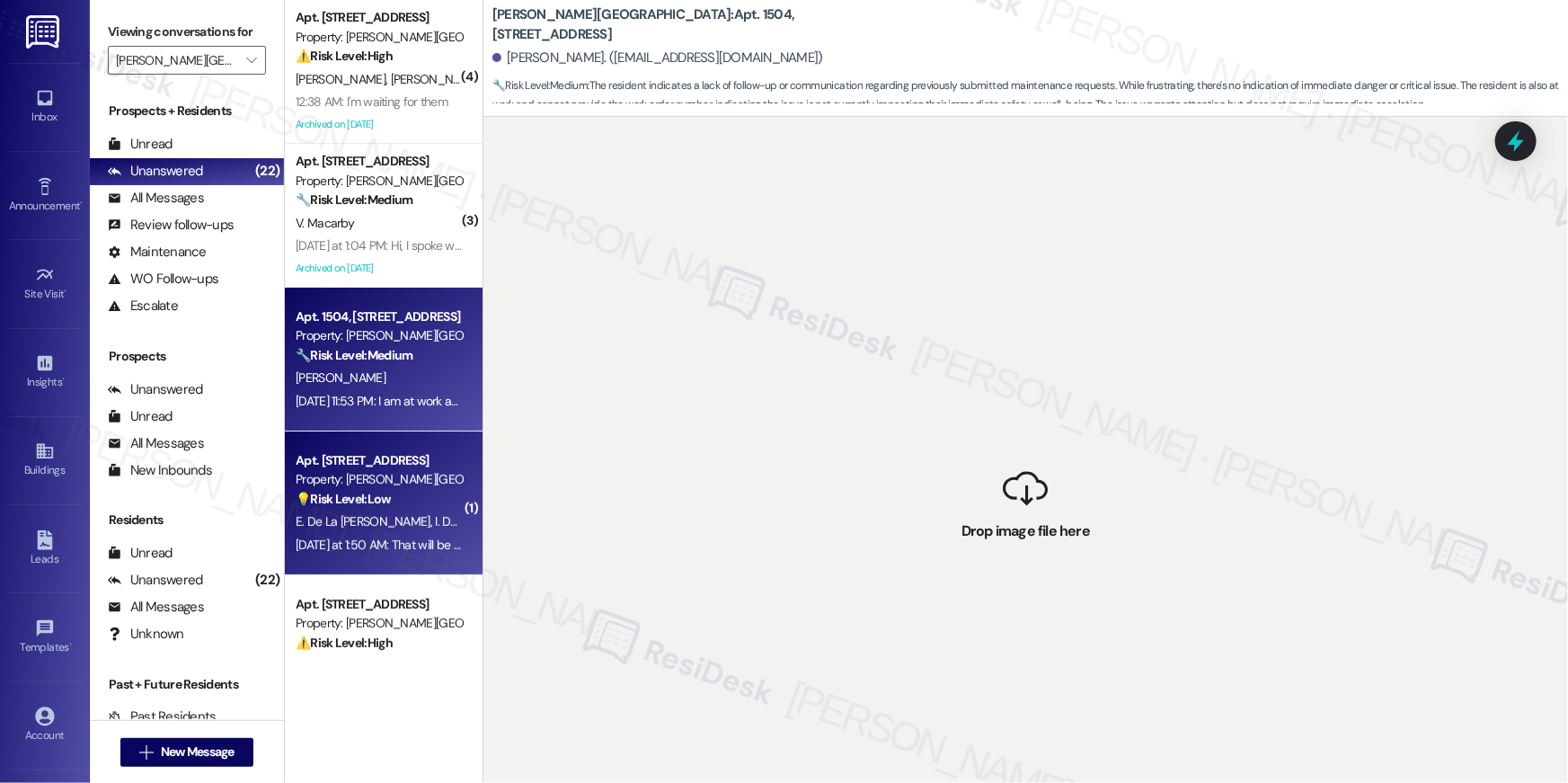
click at [349, 457] on div "Apt. [STREET_ADDRESS]" at bounding box center [378, 460] width 166 height 19
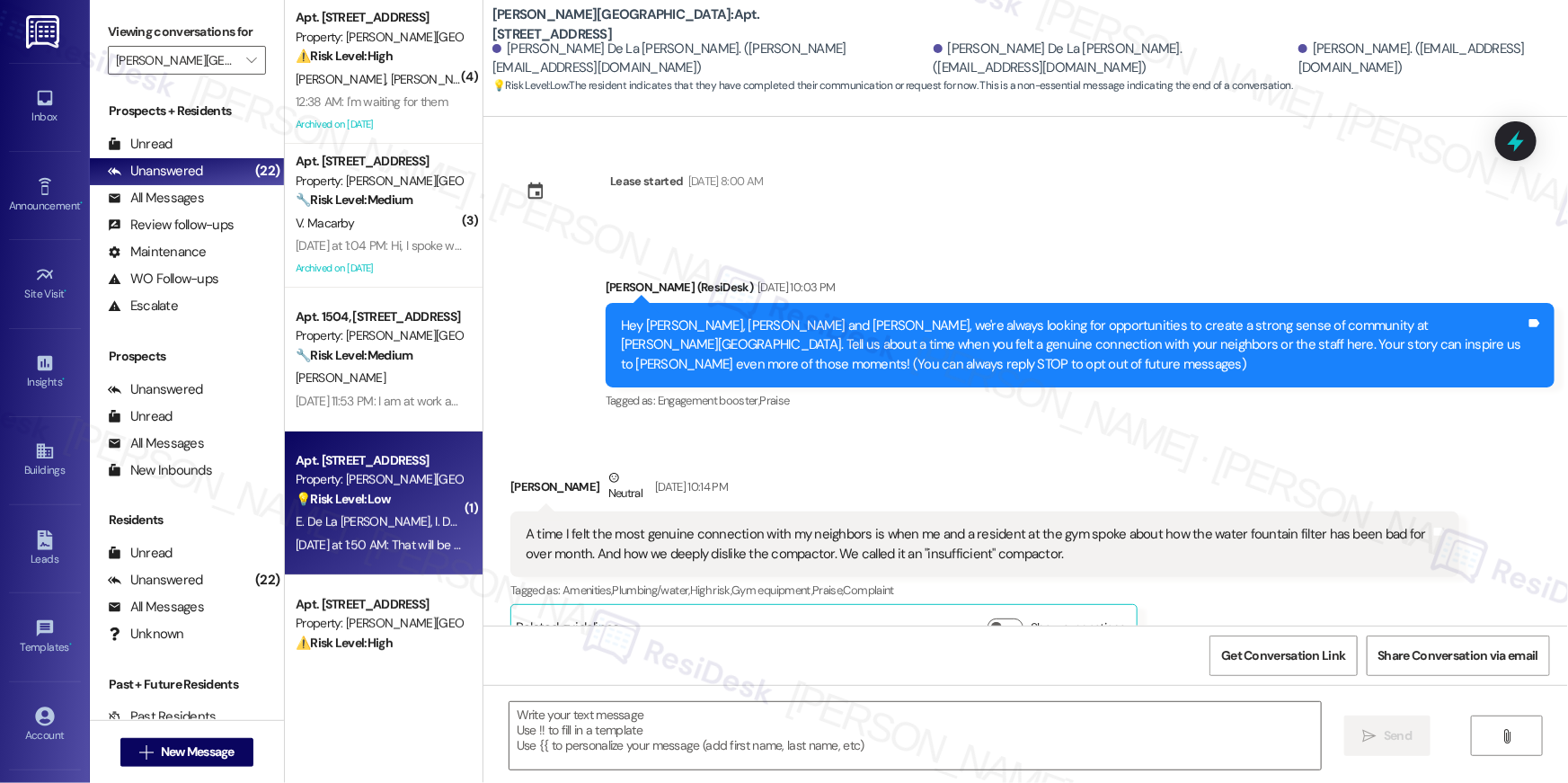
scroll to position [315, 0]
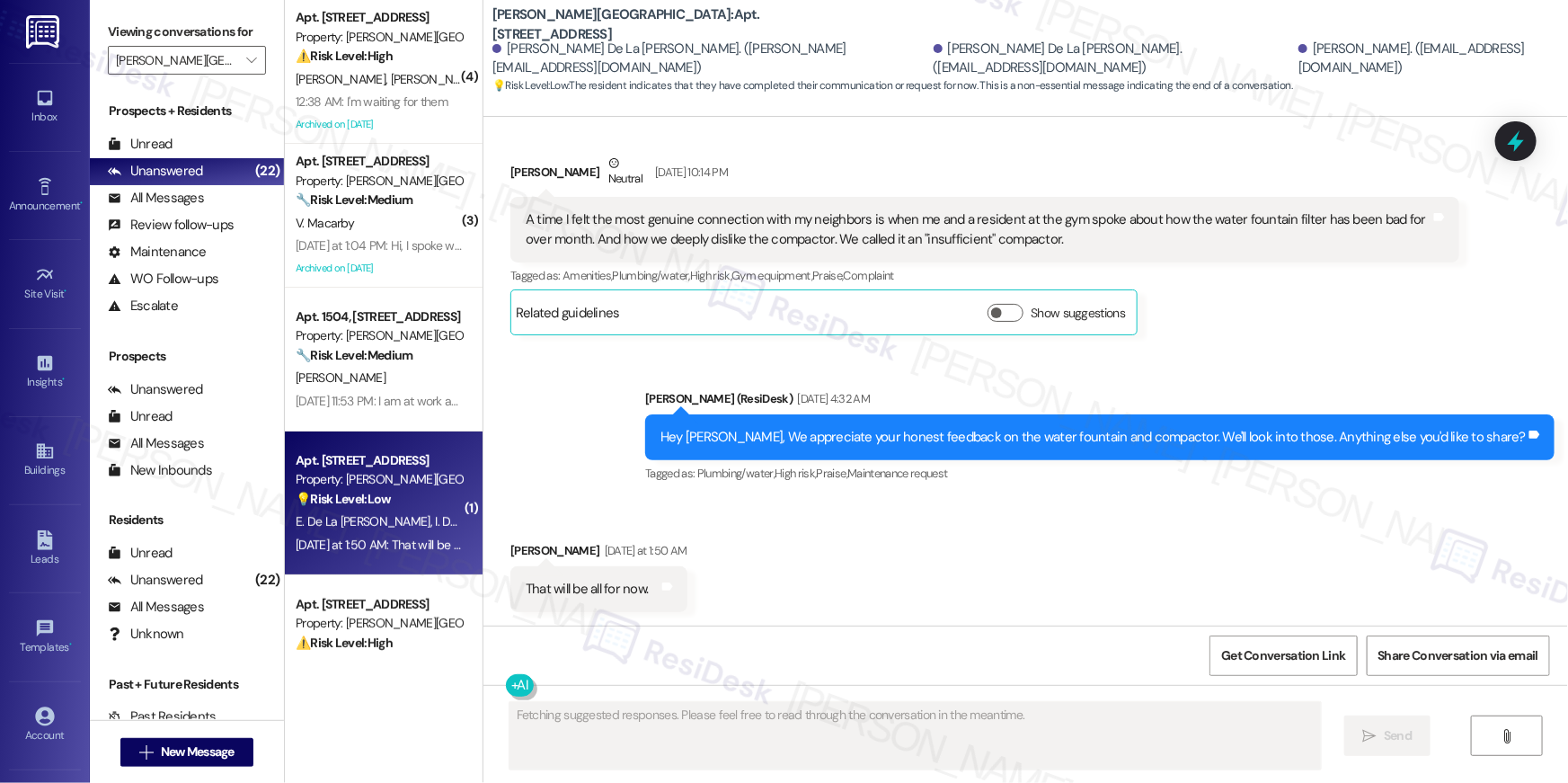
type textarea "Fetching suggested responses. Please feel free to read through the conversation…"
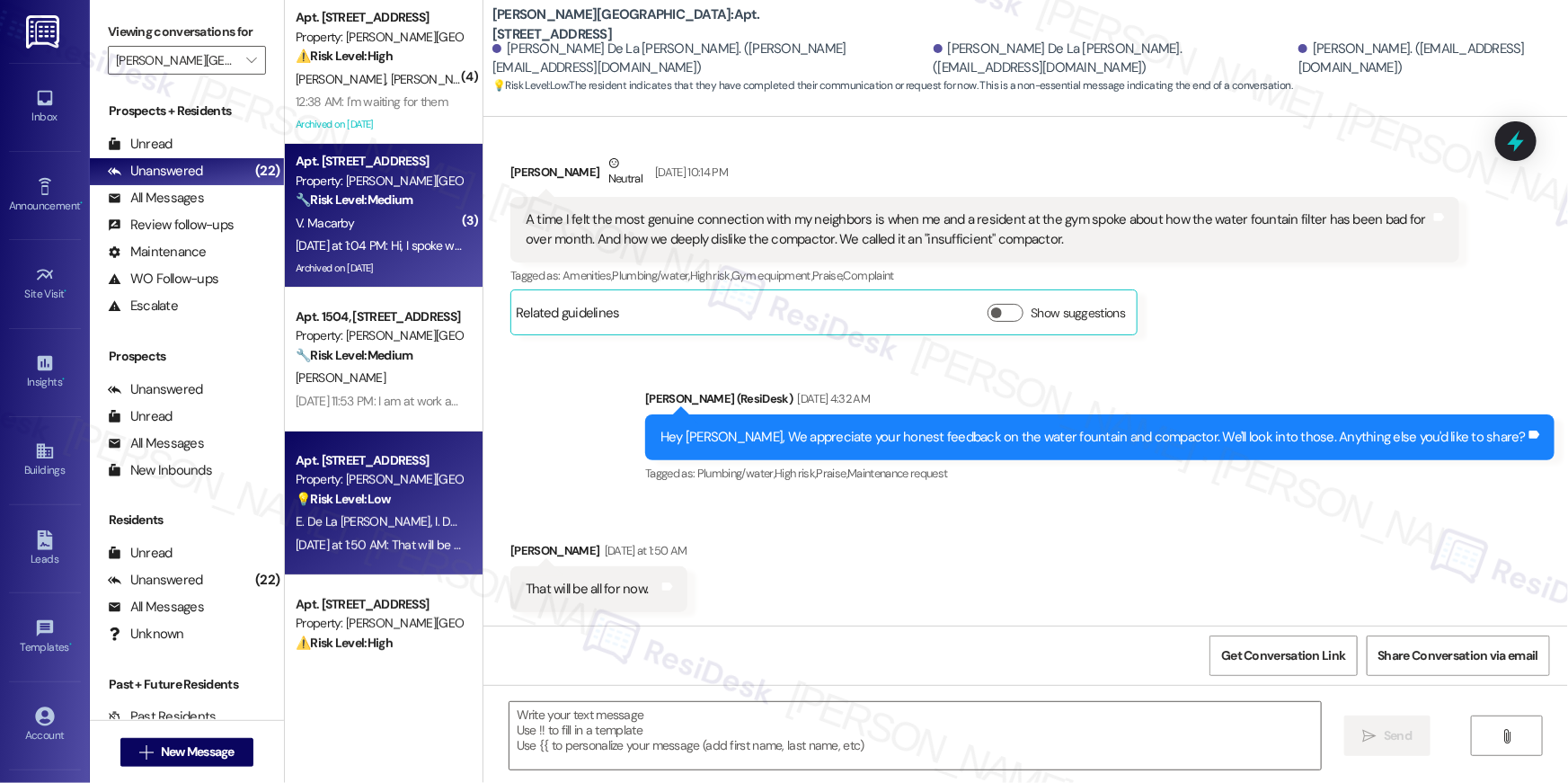
click at [365, 200] on strong "🔧 Risk Level: Medium" at bounding box center [353, 200] width 117 height 17
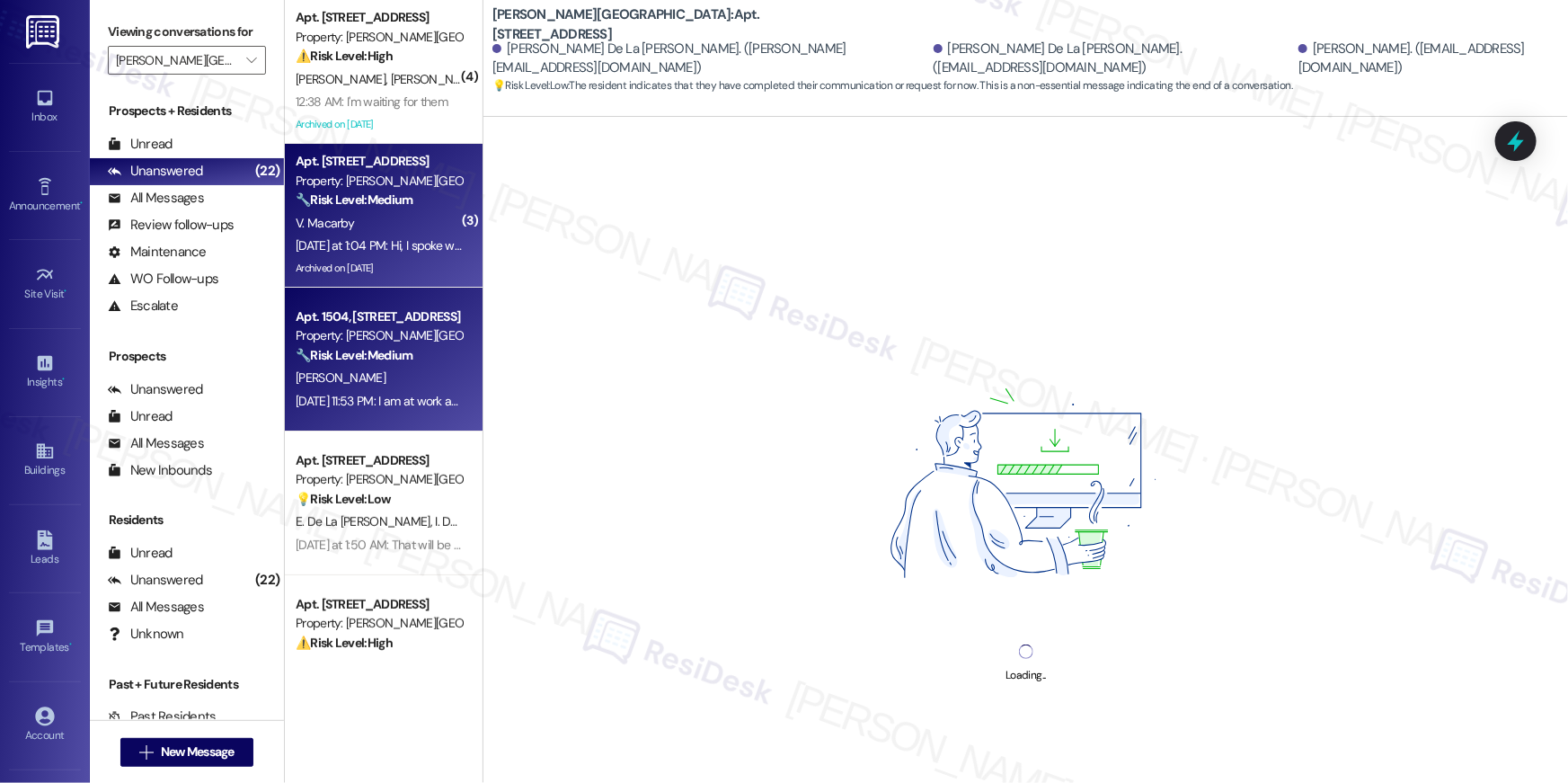
click at [400, 354] on strong "🔧 Risk Level: Medium" at bounding box center [353, 355] width 117 height 17
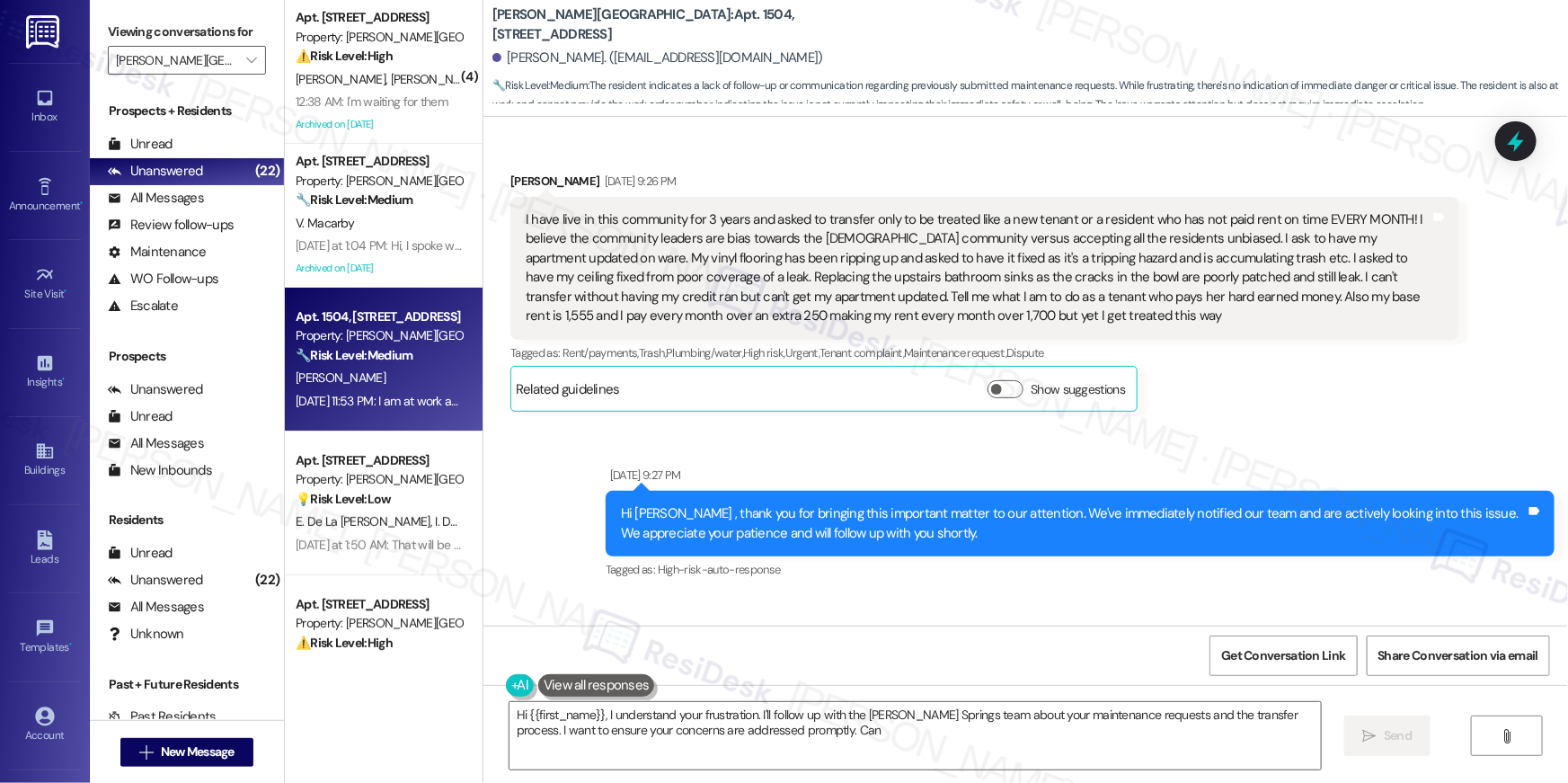
scroll to position [10494, 0]
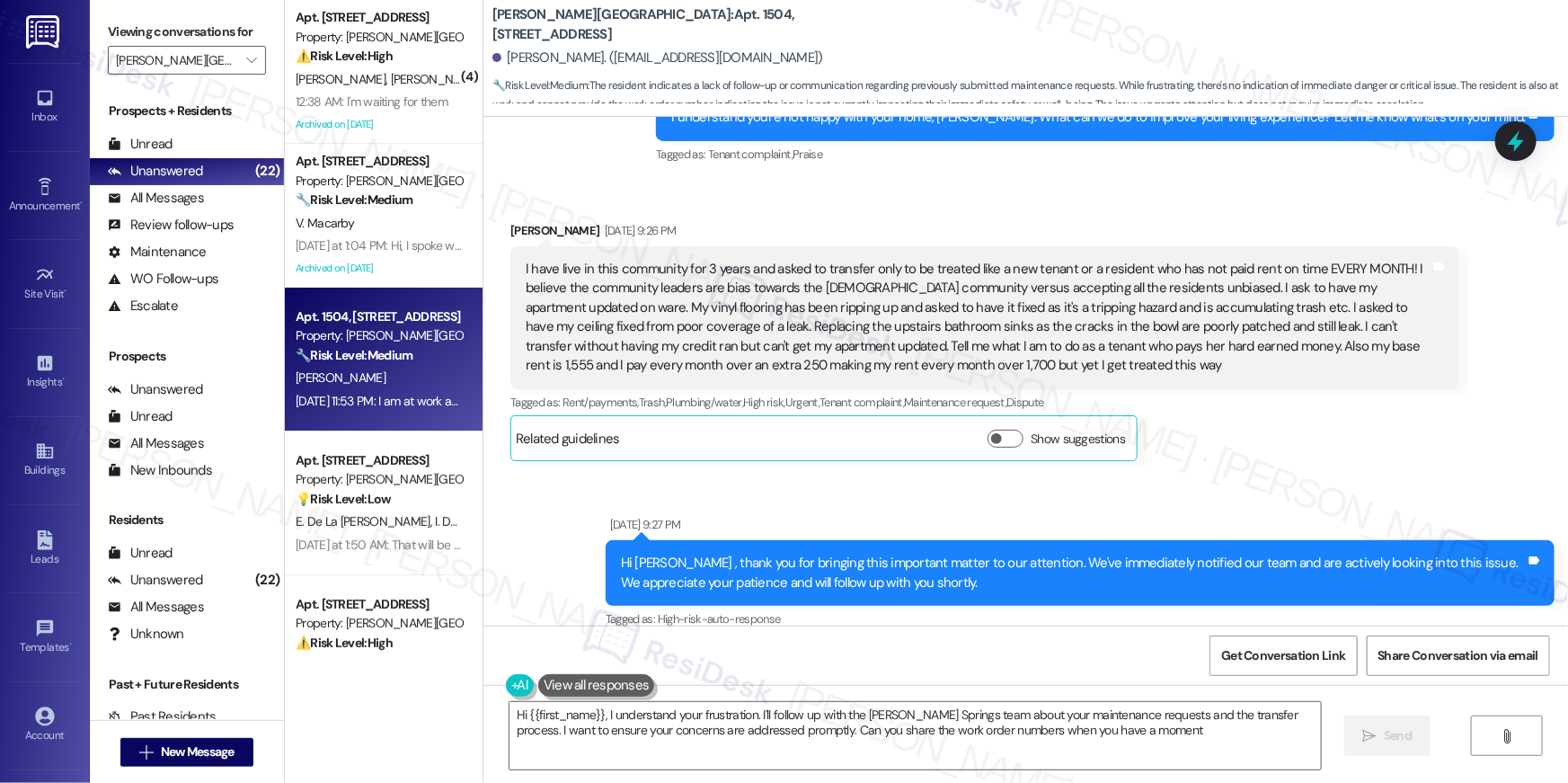
type textarea "Hi {{first_name}}, I understand your frustration. I'll follow up with the Elme …"
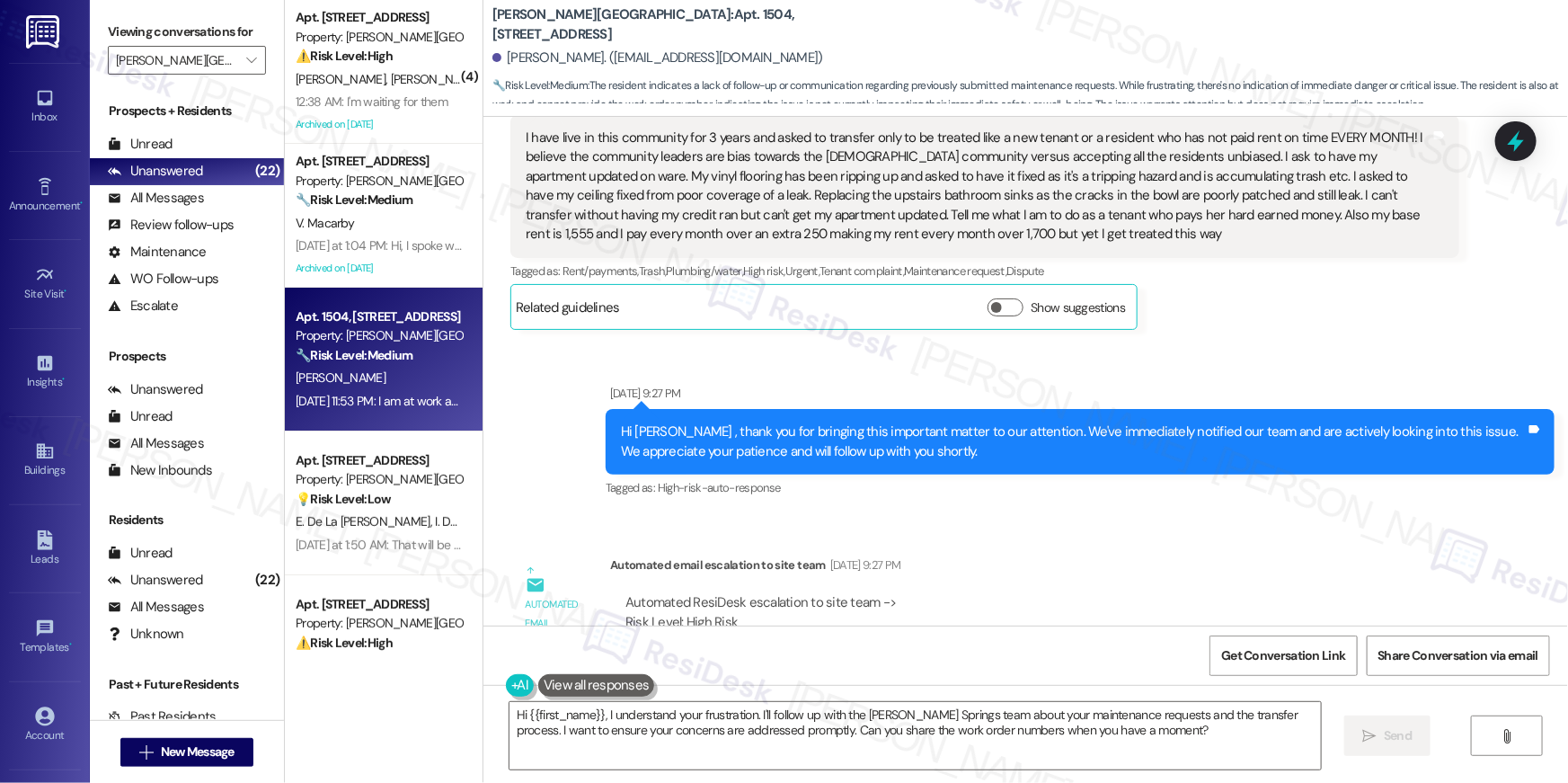
scroll to position [10626, 0]
drag, startPoint x: 941, startPoint y: 384, endPoint x: 690, endPoint y: 386, distance: 251.0
click at [690, 421] on div "Hi Shawna , thank you for bringing this important matter to our attention. We'v…" at bounding box center [1073, 441] width 905 height 39
click at [759, 443] on div "Sent via SMS Sep 03, 2025 at 9:27 PM Hi Shawna , thank you for bringing this im…" at bounding box center [1080, 441] width 976 height 144
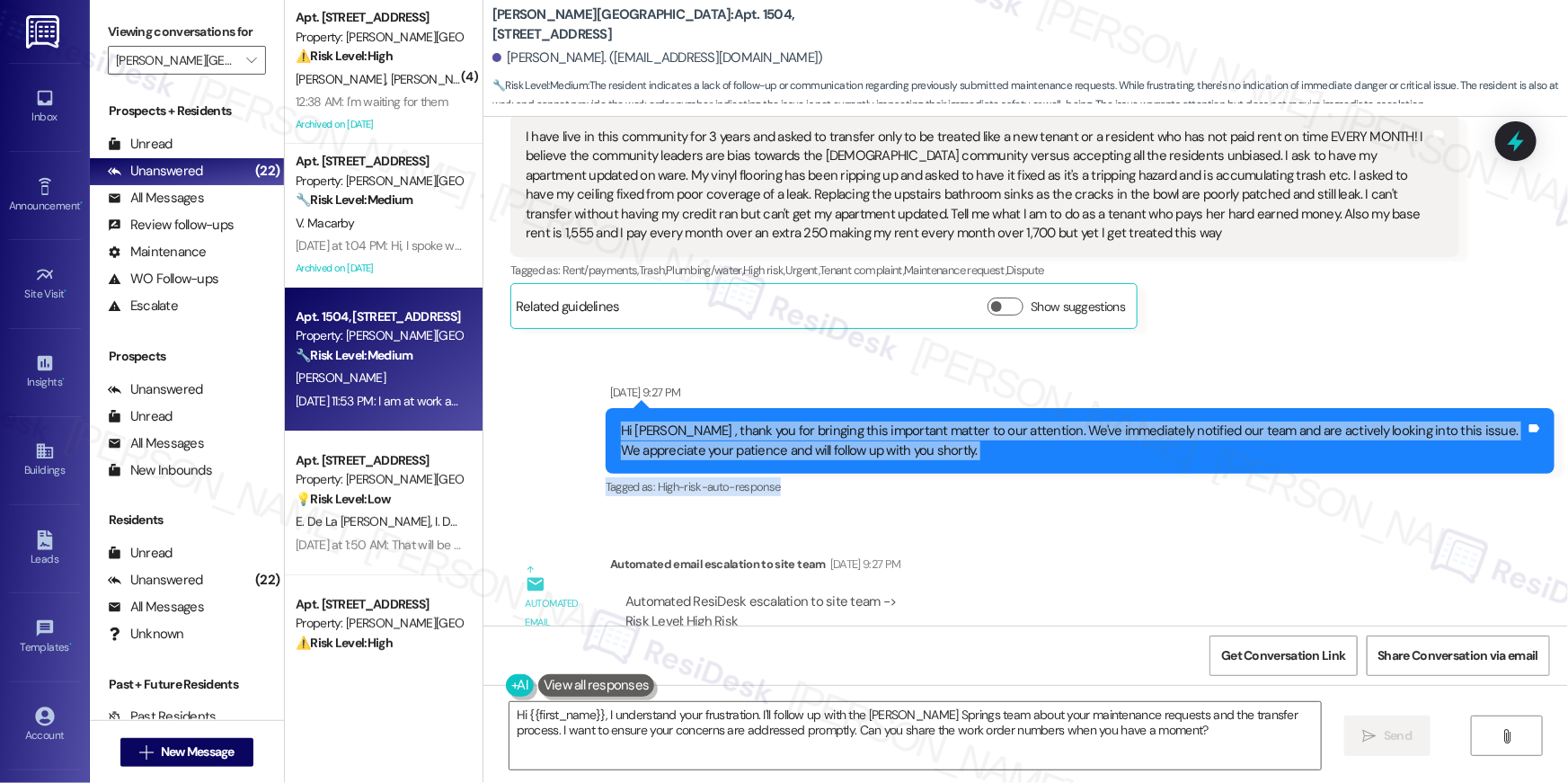
drag, startPoint x: 814, startPoint y: 422, endPoint x: 611, endPoint y: 357, distance: 213.2
click at [611, 383] on div "Sep 03, 2025 at 9:27 PM Hi Shawna , thank you for bringing this important matte…" at bounding box center [1080, 441] width 949 height 117
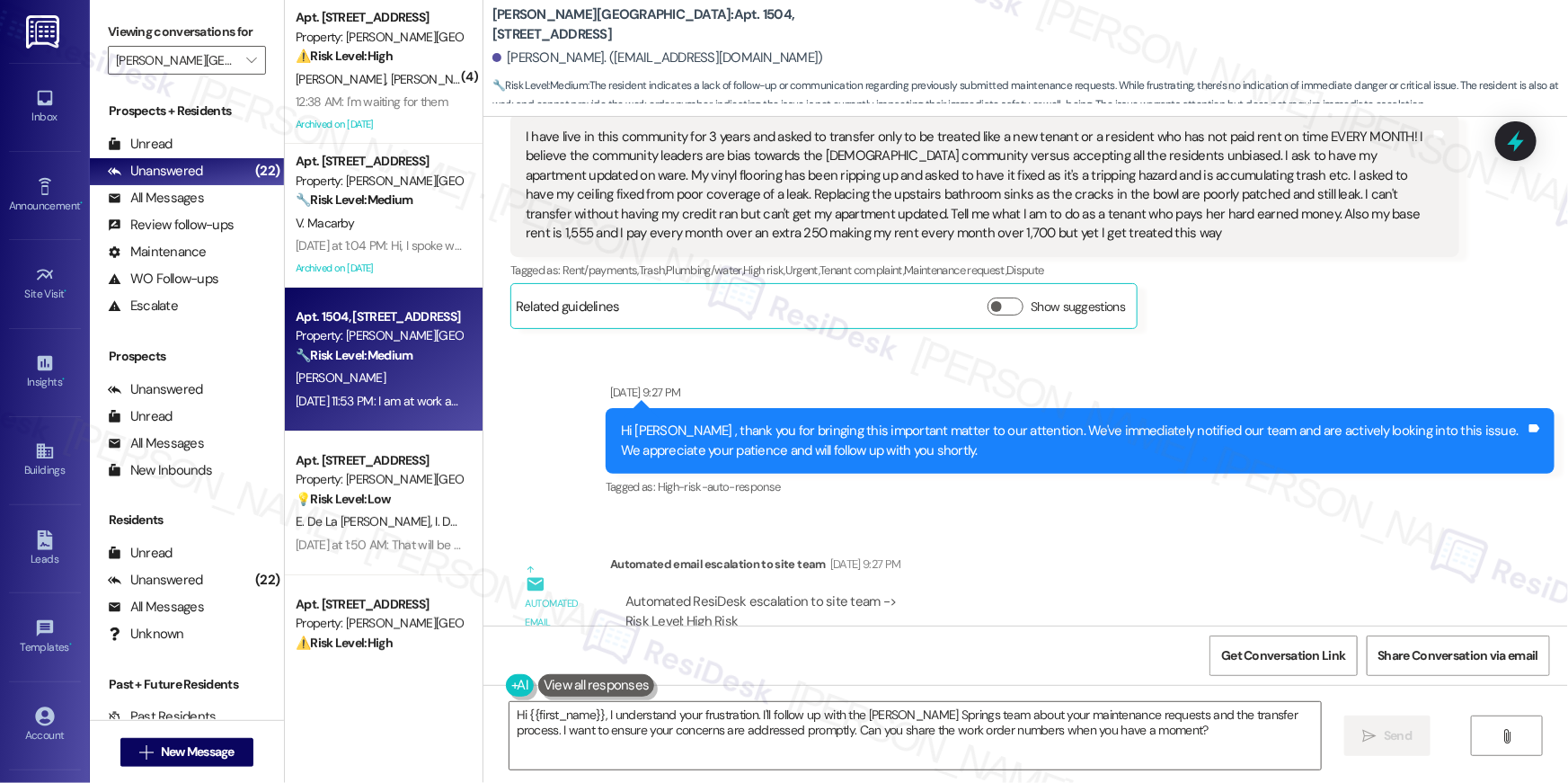
click at [860, 383] on div "Sep 03, 2025 at 9:27 PM" at bounding box center [1080, 395] width 949 height 25
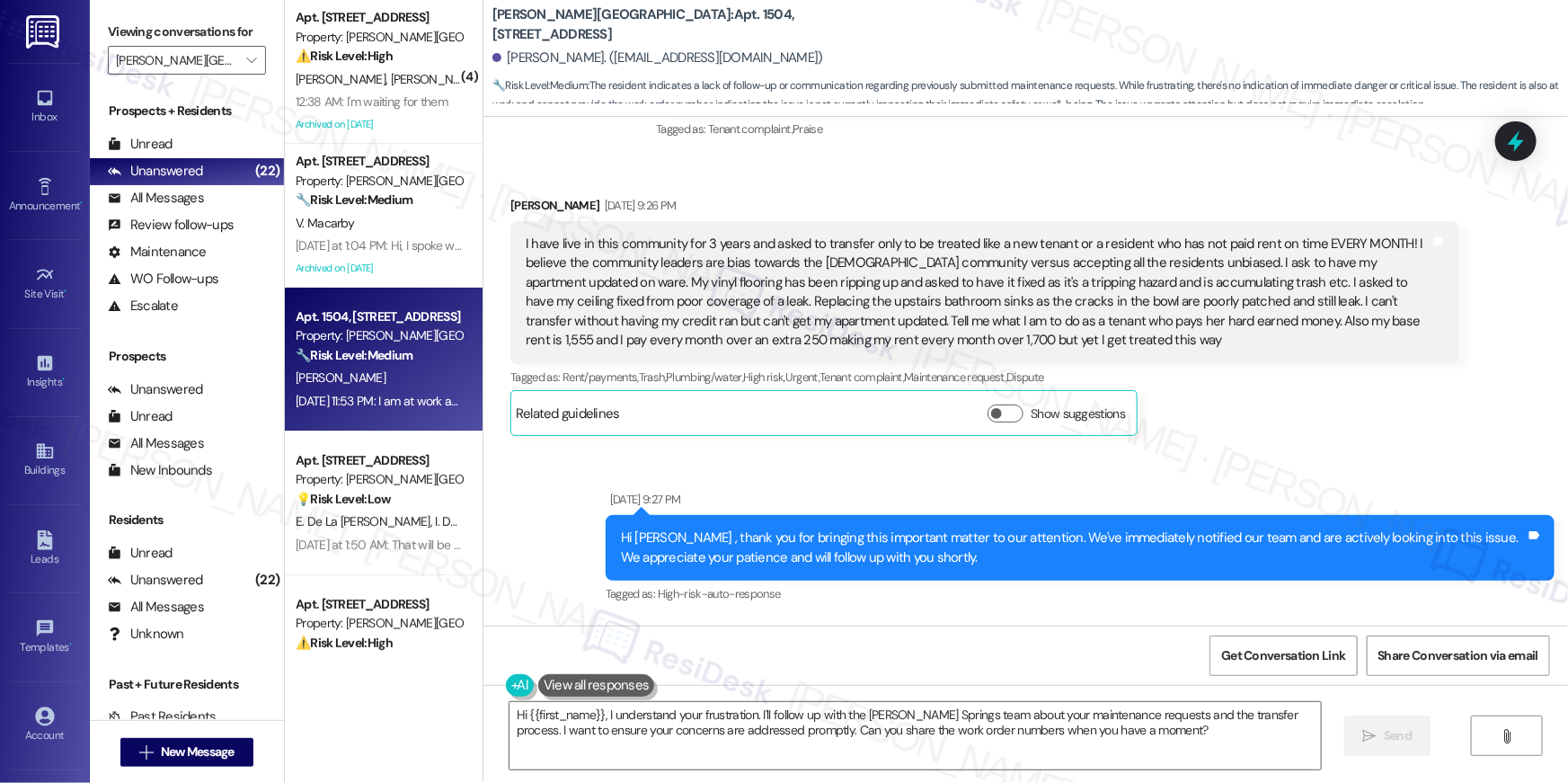
scroll to position [10517, 0]
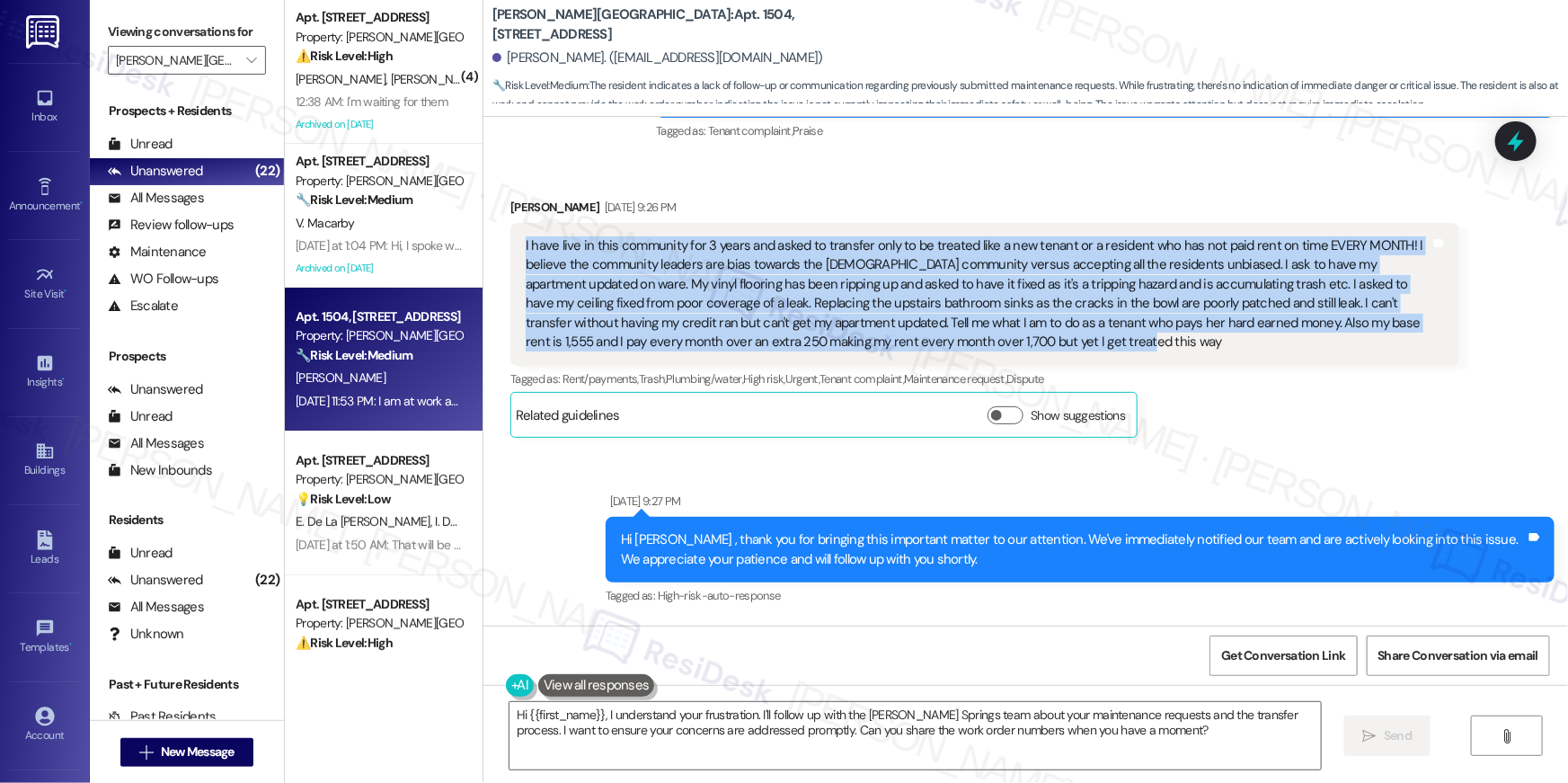
drag, startPoint x: 510, startPoint y: 183, endPoint x: 1024, endPoint y: 289, distance: 524.8
click at [1024, 289] on div "I have live in this community for 3 years and asked to transfer only to be trea…" at bounding box center [985, 294] width 949 height 143
click at [1022, 281] on div "I have live in this community for 3 years and asked to transfer only to be trea…" at bounding box center [978, 294] width 905 height 116
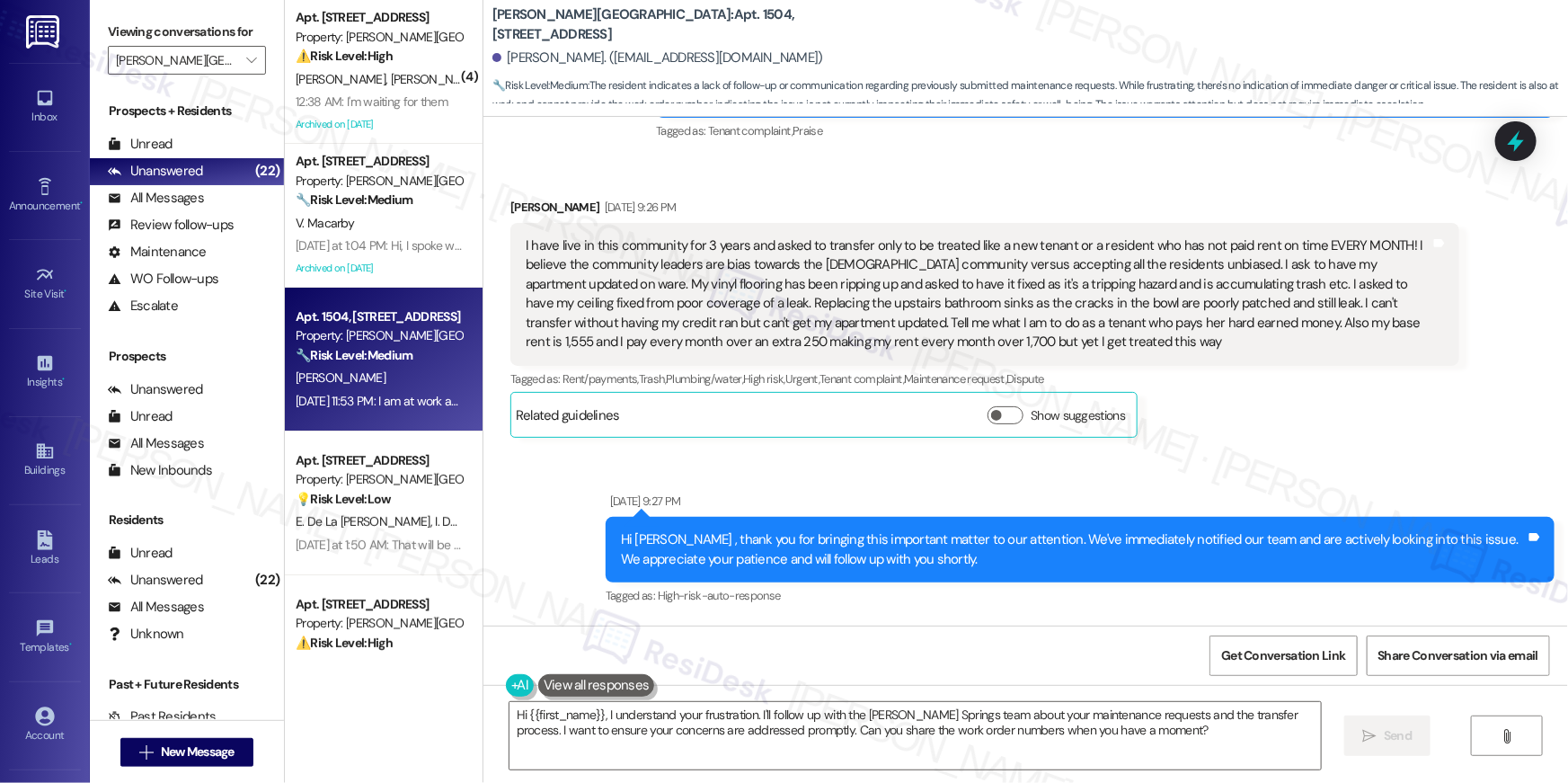
drag, startPoint x: 766, startPoint y: 569, endPoint x: 776, endPoint y: 555, distance: 17.2
click at [766, 569] on div "Survey, sent via SMS Residesk Automated Survey Apr 09, 2024 at 12:26 AM Hi Shaw…" at bounding box center [1025, 371] width 1084 height 509
click at [801, 582] on div "Tagged as: High-risk-auto-response Click to highlight conversations about High-…" at bounding box center [1080, 595] width 949 height 26
drag, startPoint x: 800, startPoint y: 537, endPoint x: 598, endPoint y: 534, distance: 202.0
click at [605, 582] on div "Tagged as: High-risk-auto-response Click to highlight conversations about High-…" at bounding box center [1080, 595] width 949 height 26
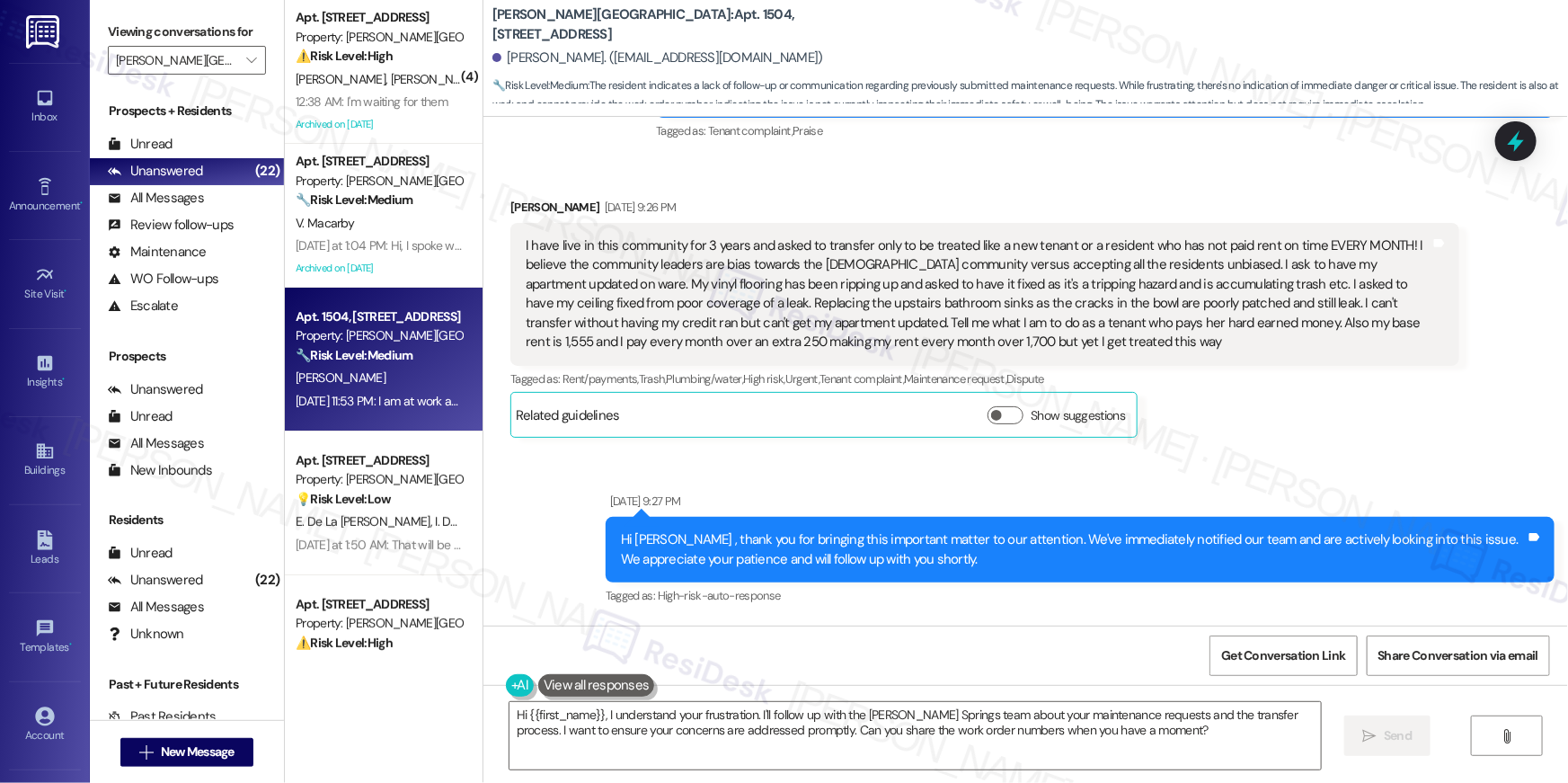
click at [754, 478] on div "Sent via SMS Sep 03, 2025 at 9:27 PM Hi Shawna , thank you for bringing this im…" at bounding box center [1080, 550] width 976 height 144
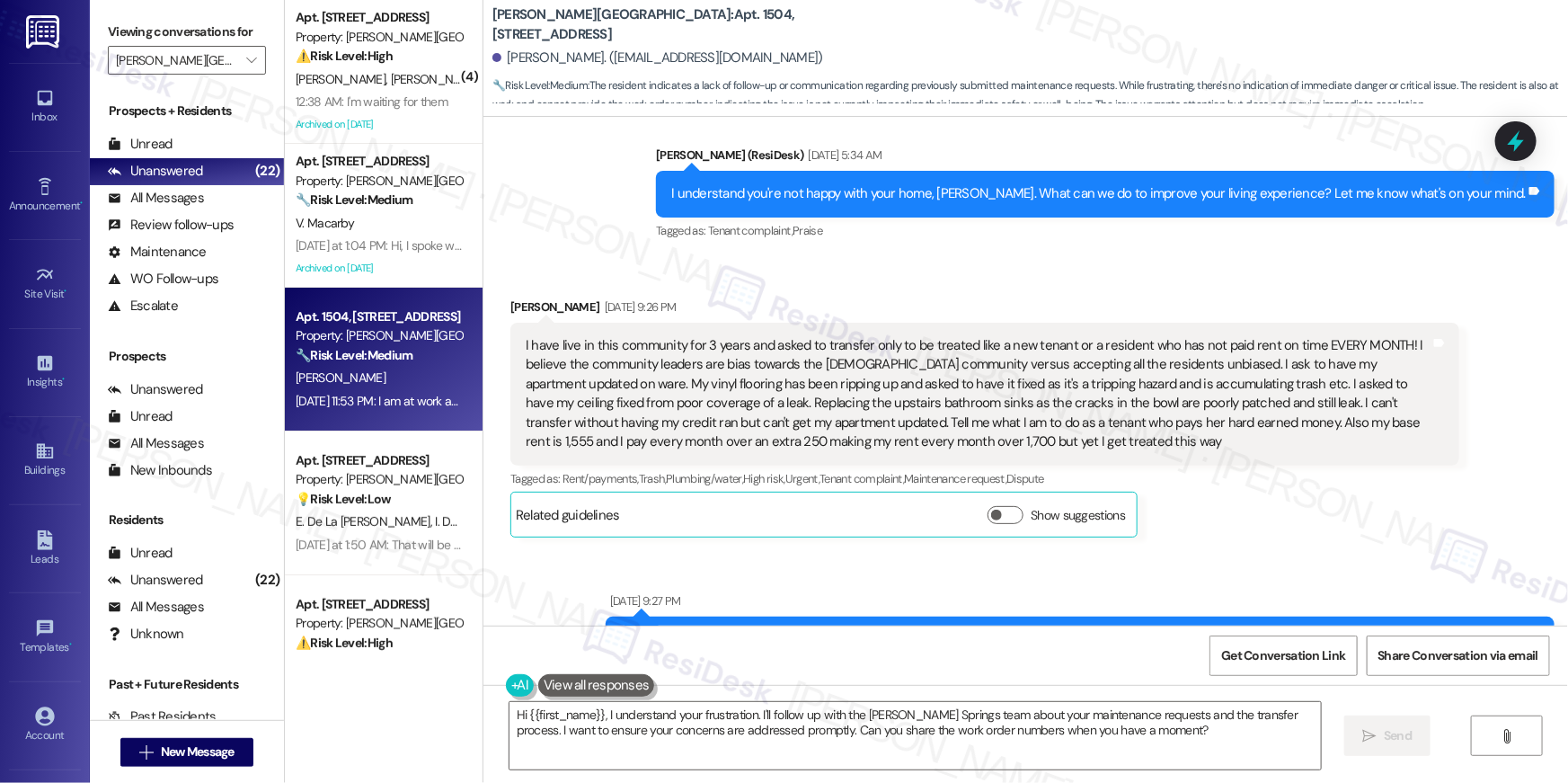
scroll to position [10442, 0]
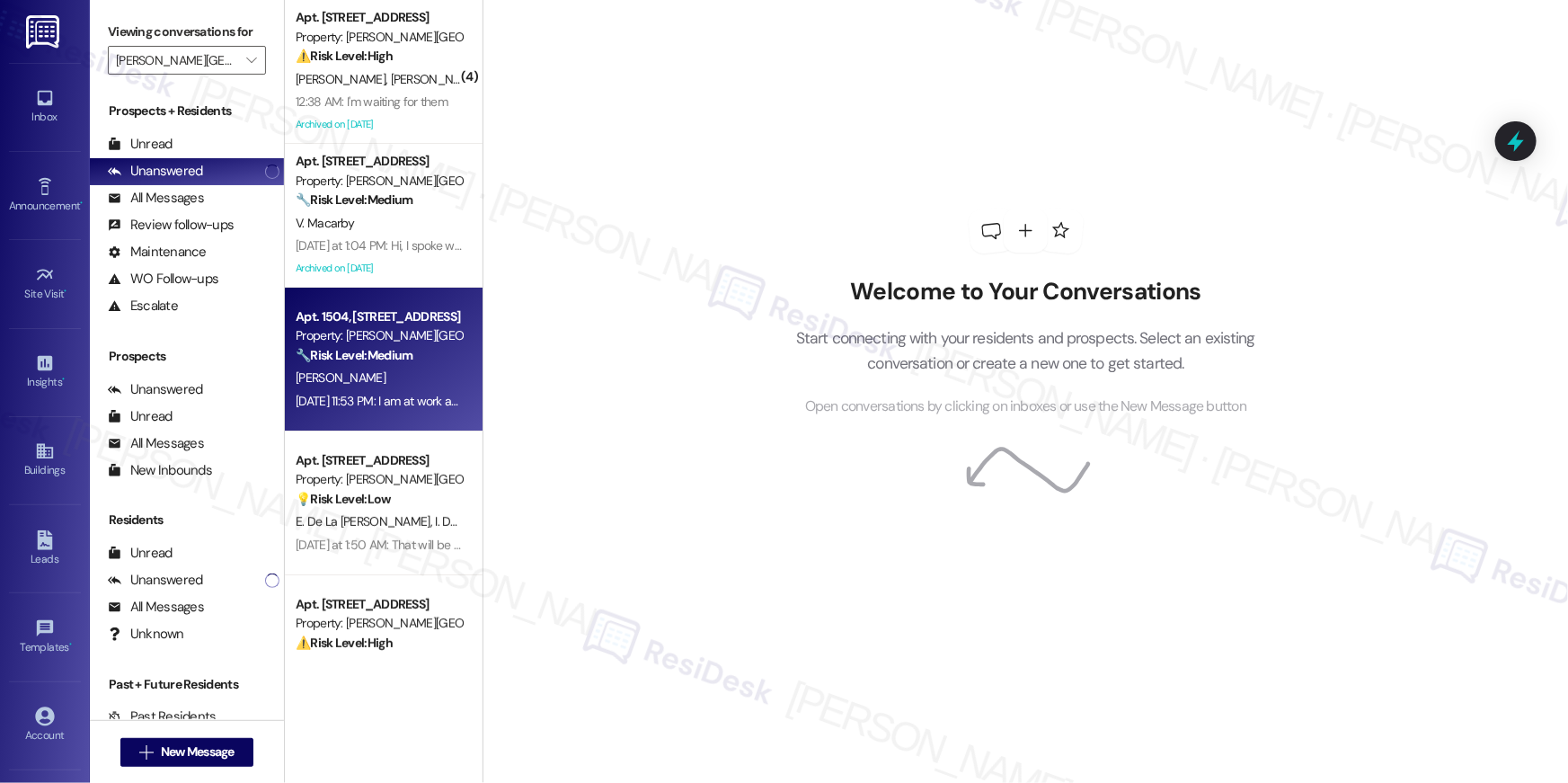
click at [330, 400] on div "Sep 04, 2025 at 11:53 PM: I am at work and do not have access to the portal. Se…" at bounding box center [467, 401] width 344 height 17
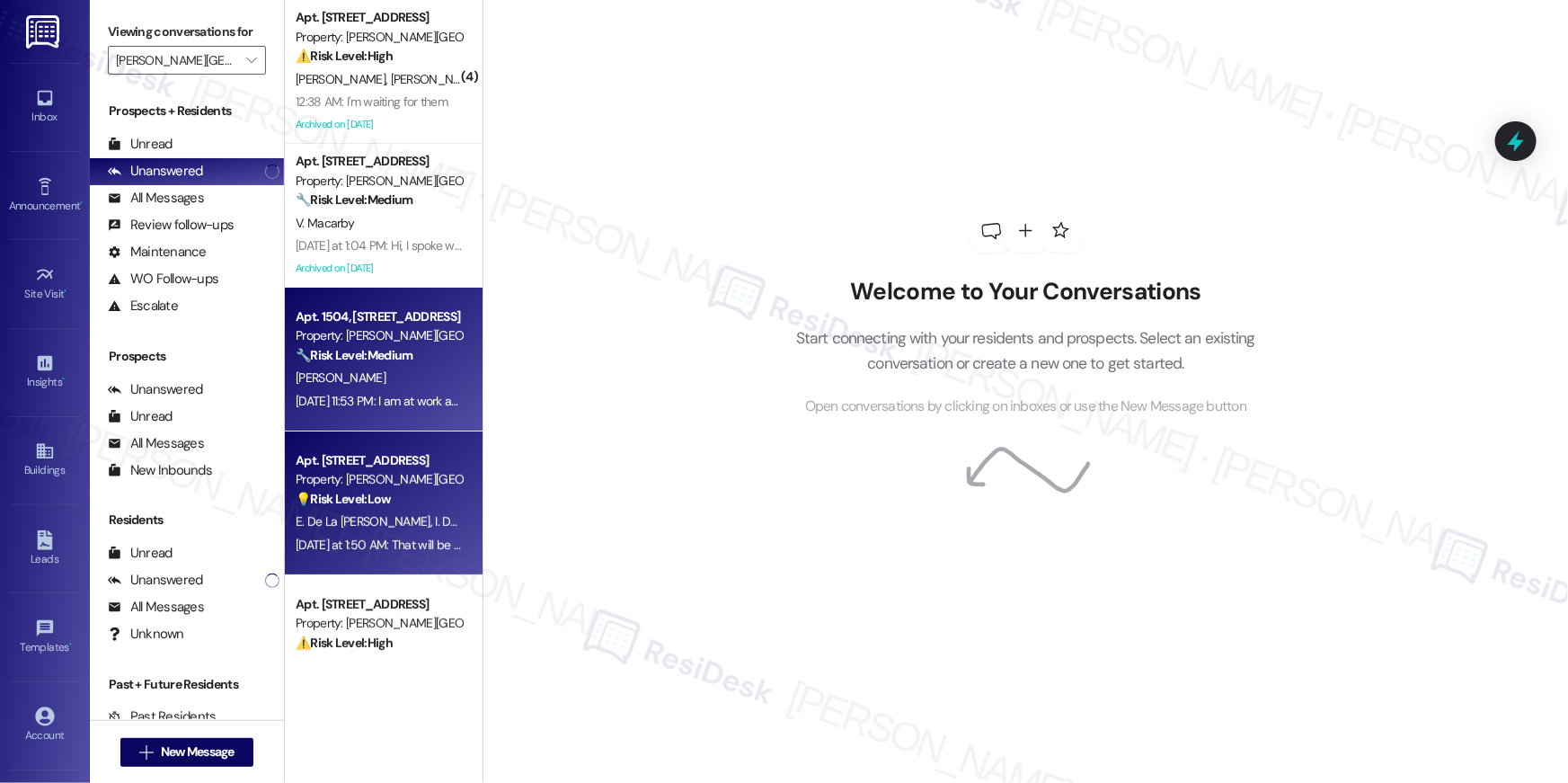
click at [349, 470] on div "Property: [PERSON_NAME][GEOGRAPHIC_DATA]" at bounding box center [378, 479] width 166 height 19
click at [369, 386] on div "S. Toson" at bounding box center [378, 378] width 170 height 22
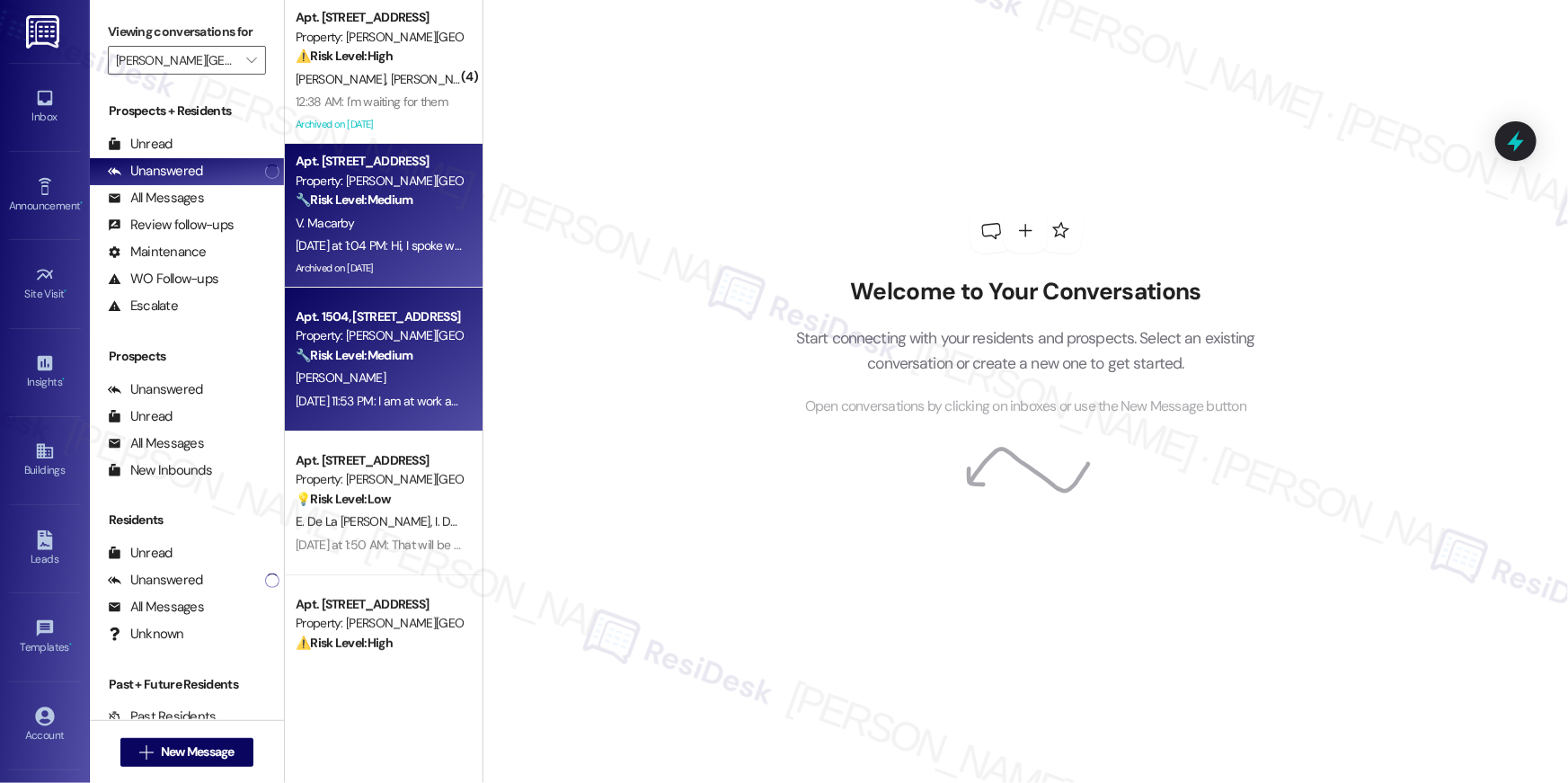
click at [347, 277] on div "Archived on 04/09/2024" at bounding box center [378, 268] width 170 height 22
click at [362, 380] on div "S. Toson" at bounding box center [378, 378] width 170 height 22
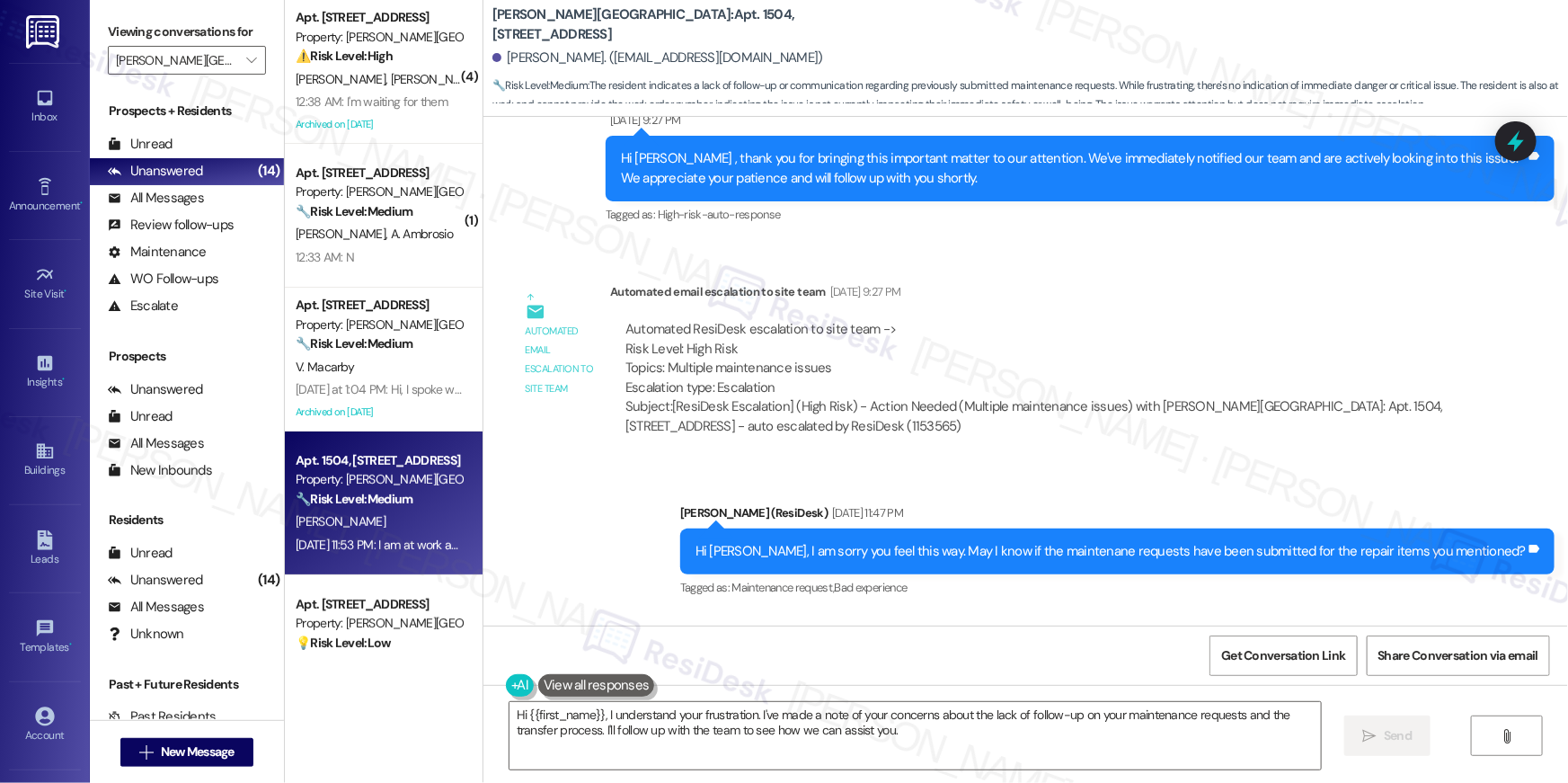
scroll to position [622, 0]
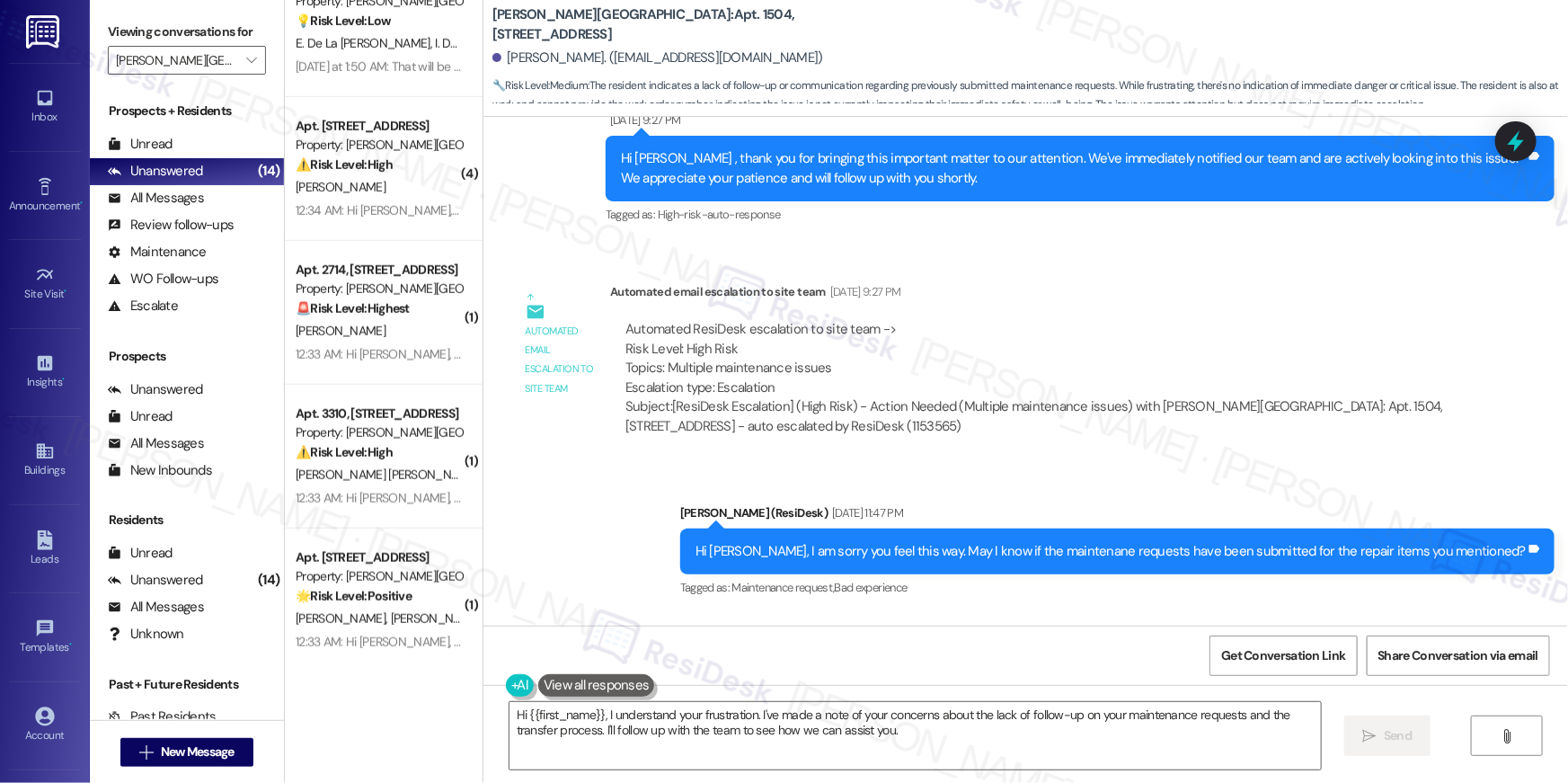
click at [1232, 320] on div "Automated ResiDesk escalation to site team -> Risk Level: High Risk Topics: Mul…" at bounding box center [1035, 359] width 818 height 77
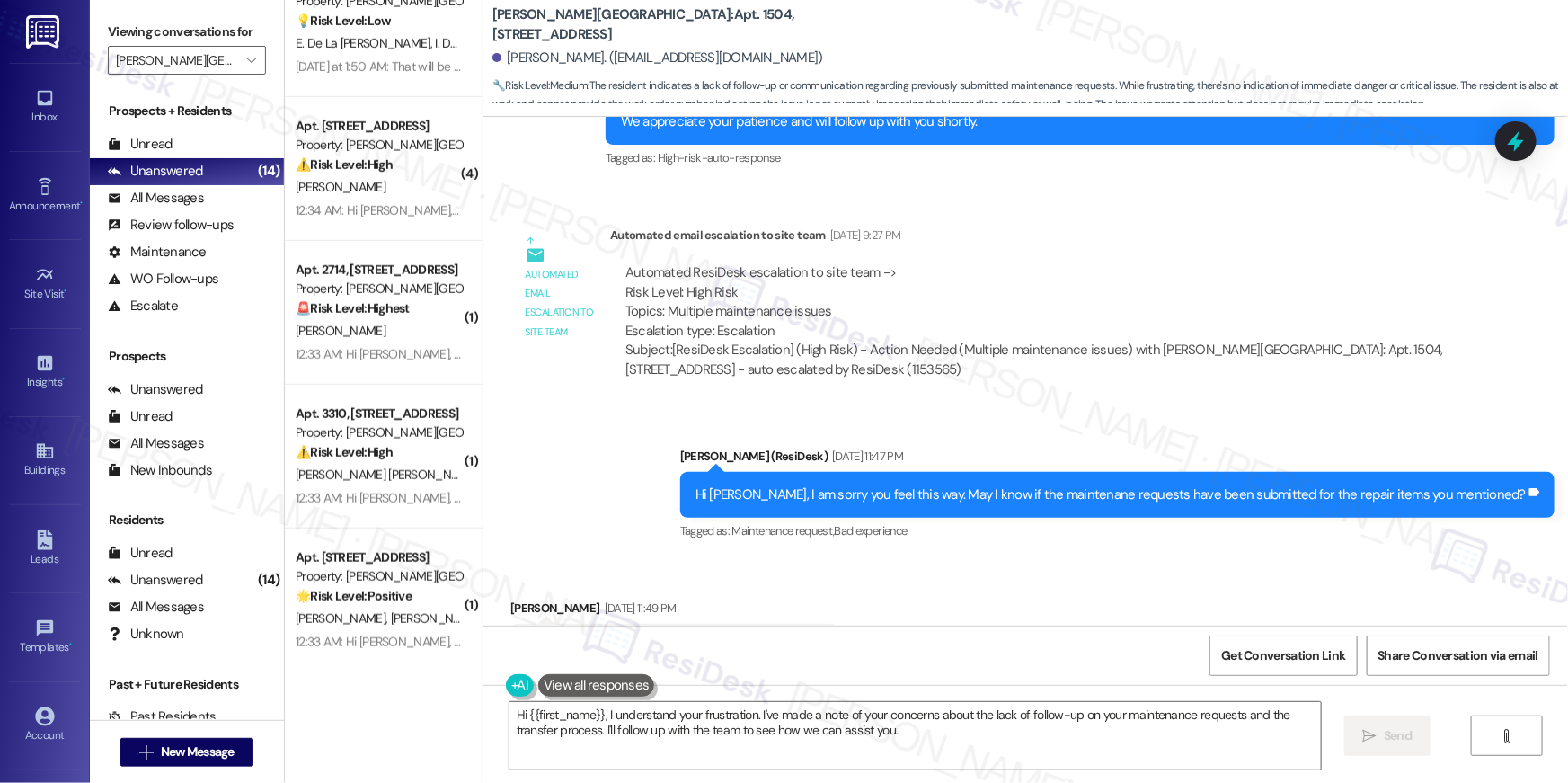
scroll to position [10979, 0]
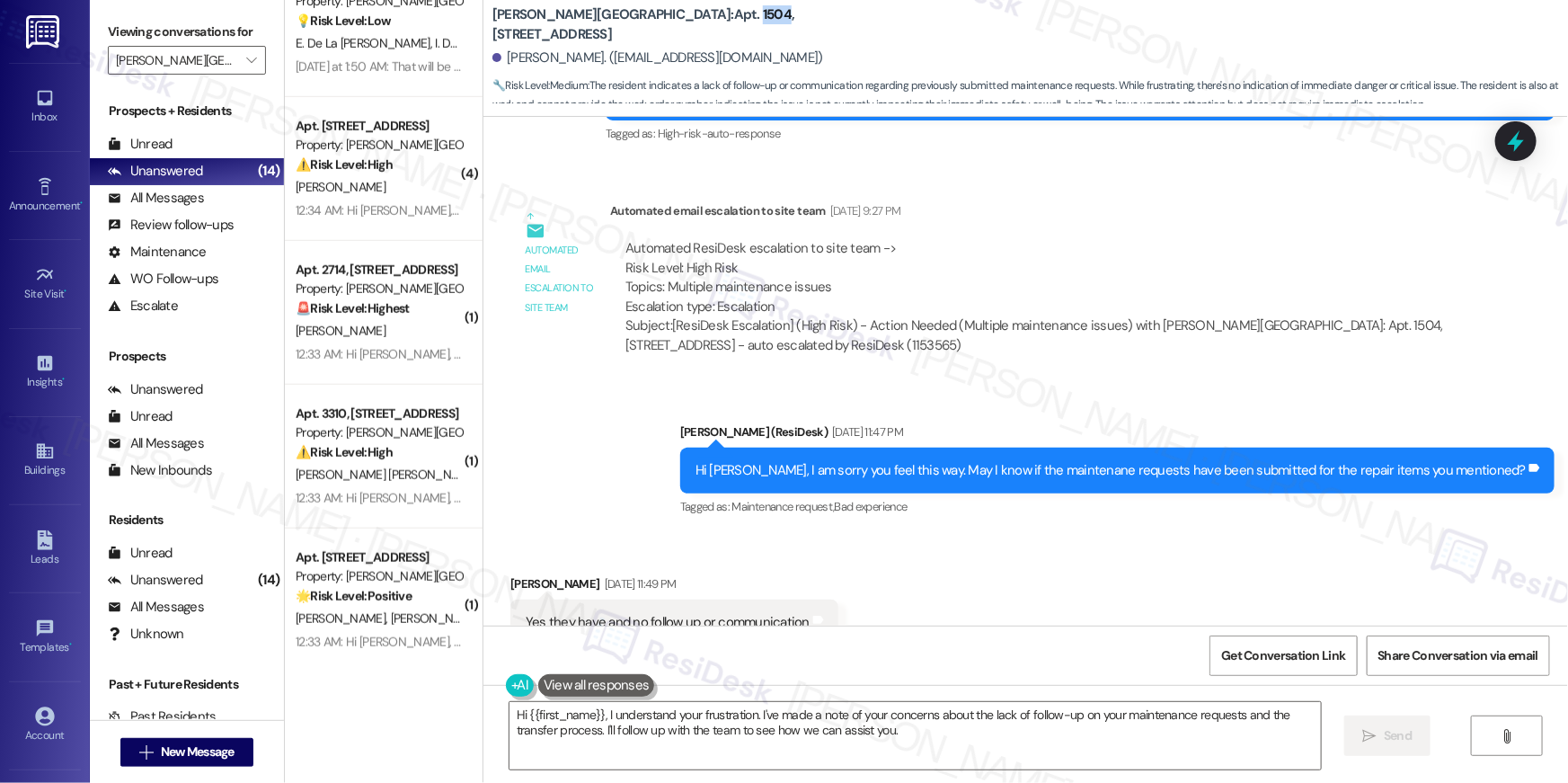
drag, startPoint x: 659, startPoint y: 29, endPoint x: 633, endPoint y: 29, distance: 26.0
click at [633, 29] on b "Elme Sandy Springs: Apt. 1504, 501 North River Parkway" at bounding box center [671, 25] width 360 height 39
copy b "1504"
click at [1027, 534] on div "Received via SMS Shawna Toson Sep 04, 2025 at 11:49 PM Yes they have and no fol…" at bounding box center [1025, 596] width 1084 height 125
click at [1036, 558] on div "Received via SMS Shawna Toson Sep 04, 2025 at 11:49 PM Yes they have and no fol…" at bounding box center [1025, 596] width 1084 height 125
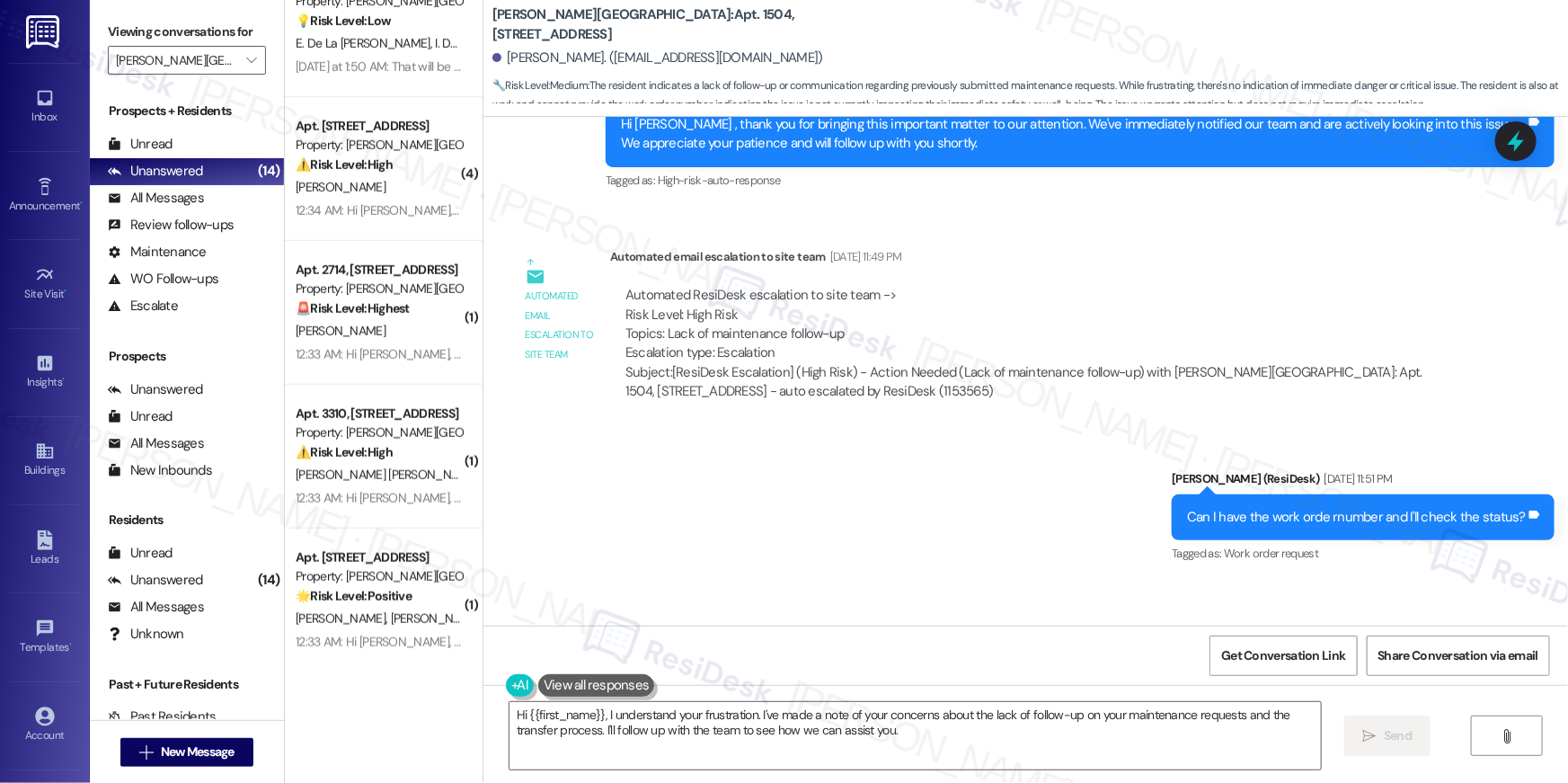
scroll to position [11665, 0]
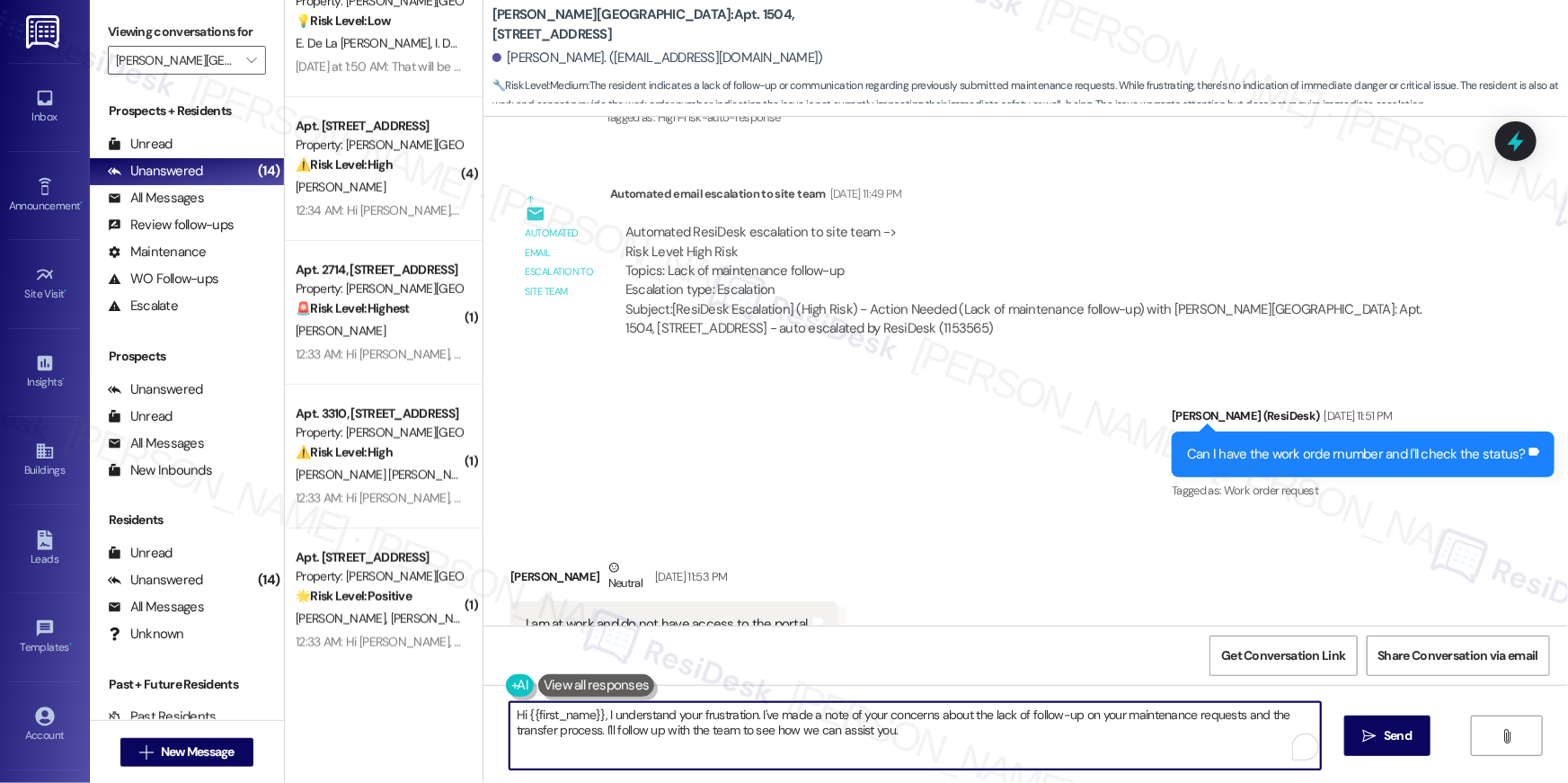
drag, startPoint x: 948, startPoint y: 743, endPoint x: 486, endPoint y: 722, distance: 462.5
click at [486, 722] on div "Hi {{first_name}}, I understand your frustration. I've made a note of your conc…" at bounding box center [1025, 752] width 1084 height 135
click at [659, 732] on textarea "Hi {{first_name}}, I understand your frustration. I've made a note of your conc…" at bounding box center [915, 735] width 811 height 67
click at [828, 758] on textarea "Hi {{first_name}}, I understand your frustration. I've made a note of your conc…" at bounding box center [910, 735] width 811 height 67
click at [868, 743] on textarea "Hi {{first_name}}, I understand your frustration. I've made a note of your conc…" at bounding box center [910, 735] width 811 height 67
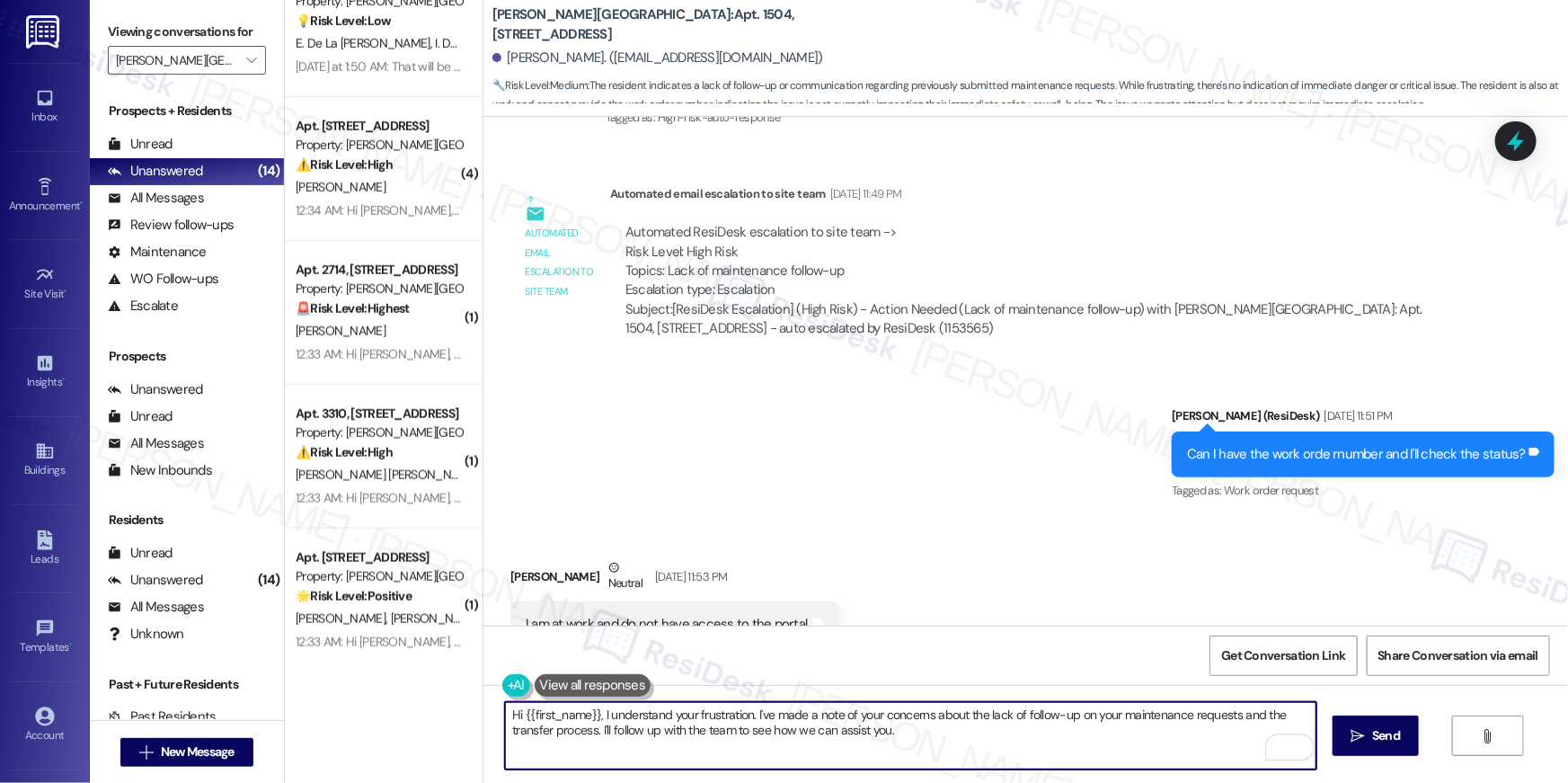
click at [951, 749] on textarea "Hi {{first_name}}, I understand your frustration. I've made a note of your conc…" at bounding box center [910, 735] width 811 height 67
drag, startPoint x: 879, startPoint y: 734, endPoint x: 602, endPoint y: 712, distance: 277.9
click at [602, 712] on textarea "Hi {{first_name}}, I understand your frustration. I've made a note of your conc…" at bounding box center [910, 735] width 811 height 67
type textarea "Hi {{first_name}}, I was able to check your requests and I see that they are st…"
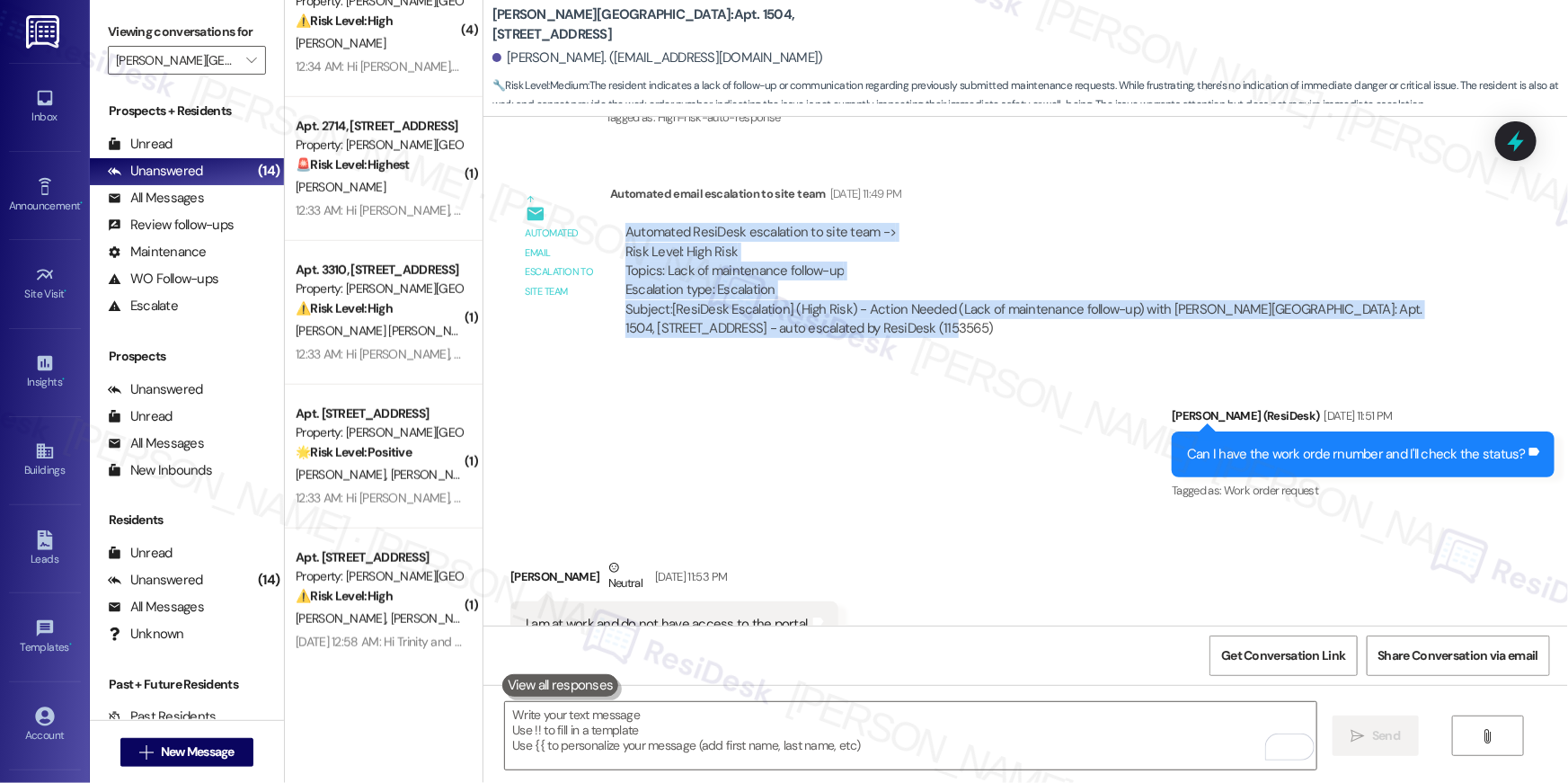
drag, startPoint x: 614, startPoint y: 166, endPoint x: 906, endPoint y: 276, distance: 312.0
click at [906, 276] on div "Automated ResiDesk escalation to site team -> Risk Level: High Risk Topics: Lac…" at bounding box center [1034, 281] width 849 height 143
click at [907, 300] on div "Subject: [ResiDesk Escalation] (High Risk) - Action Needed (Lack of maintenance…" at bounding box center [1035, 319] width 818 height 39
drag, startPoint x: 910, startPoint y: 269, endPoint x: 607, endPoint y: 164, distance: 320.7
click at [610, 210] on div "Automated ResiDesk escalation to site team -> Risk Level: High Risk Topics: Lac…" at bounding box center [1034, 281] width 849 height 143
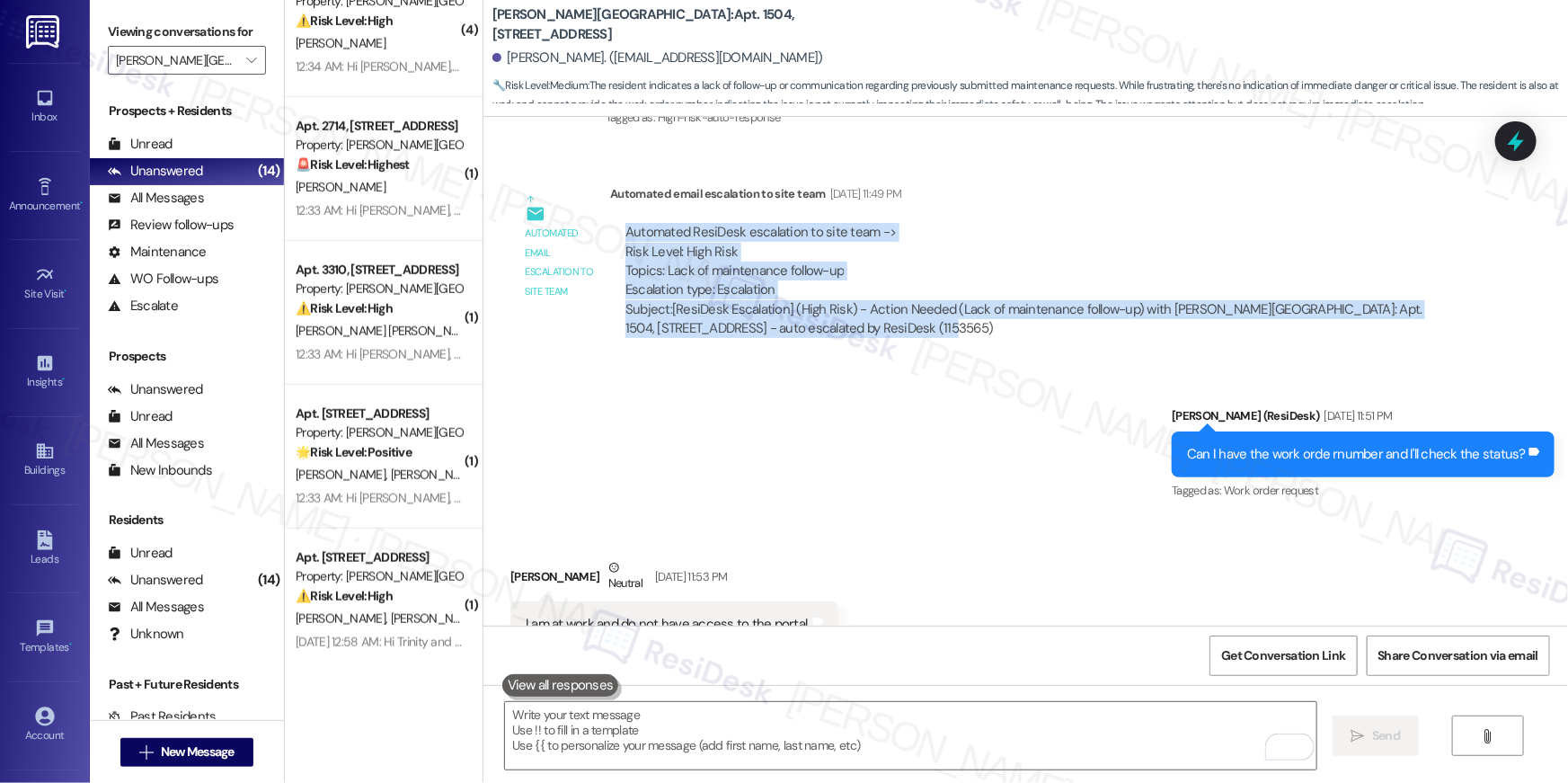
click at [659, 223] on div "Automated ResiDesk escalation to site team -> Risk Level: High Risk Topics: Lac…" at bounding box center [1035, 261] width 818 height 77
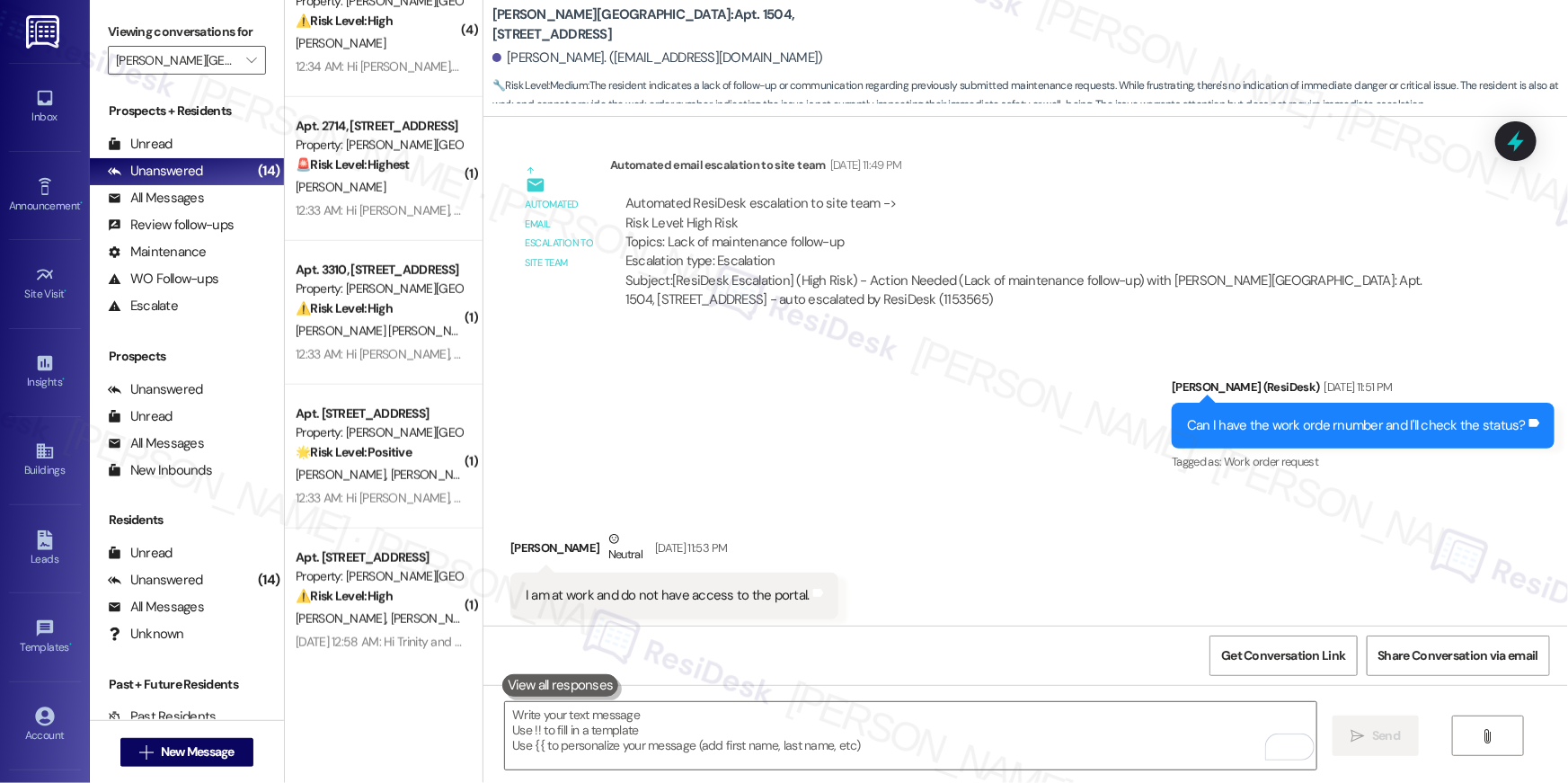
scroll to position [11791, 0]
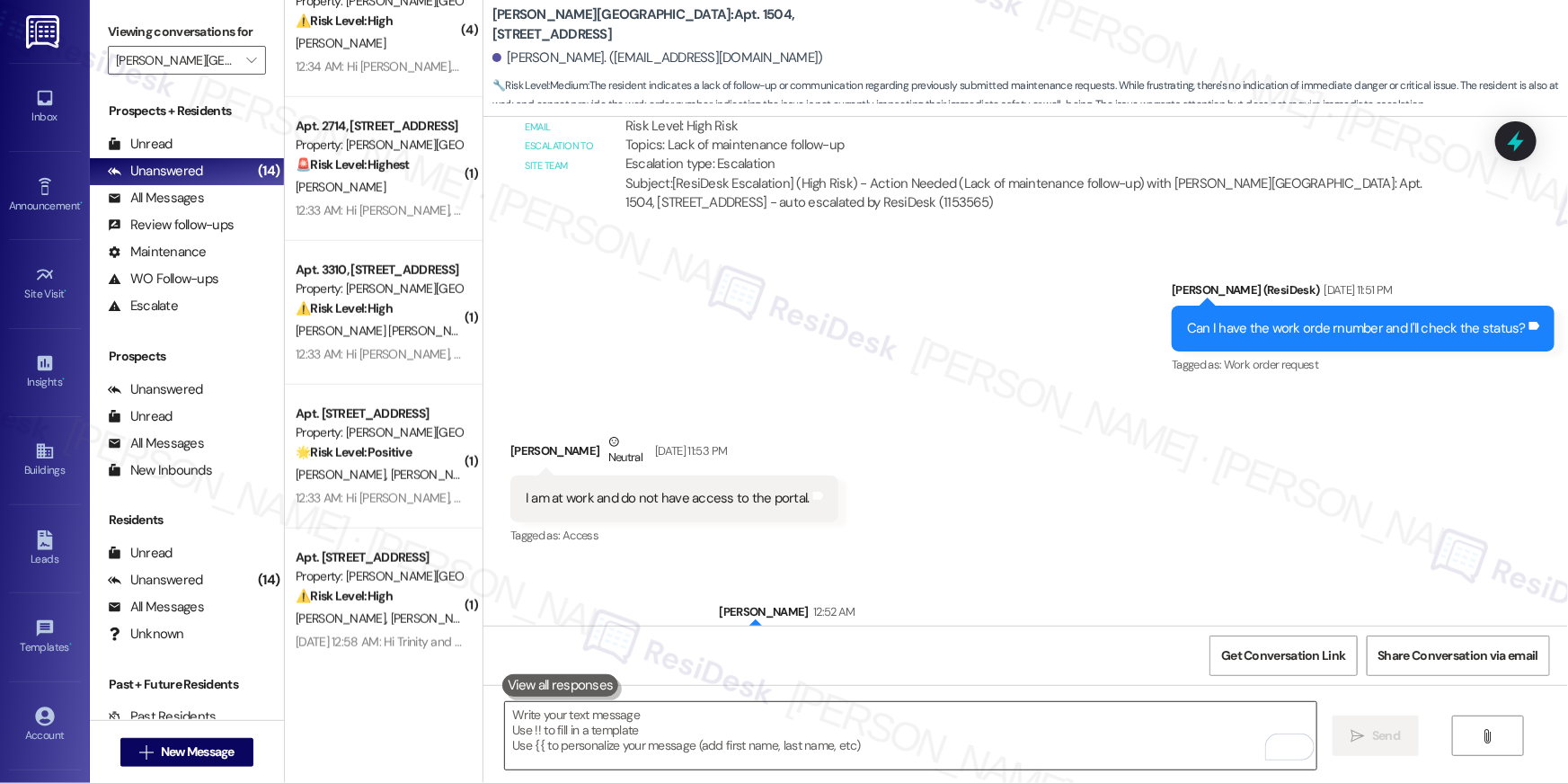
click at [1092, 749] on textarea "To enrich screen reader interactions, please activate Accessibility in Grammarl…" at bounding box center [910, 735] width 811 height 67
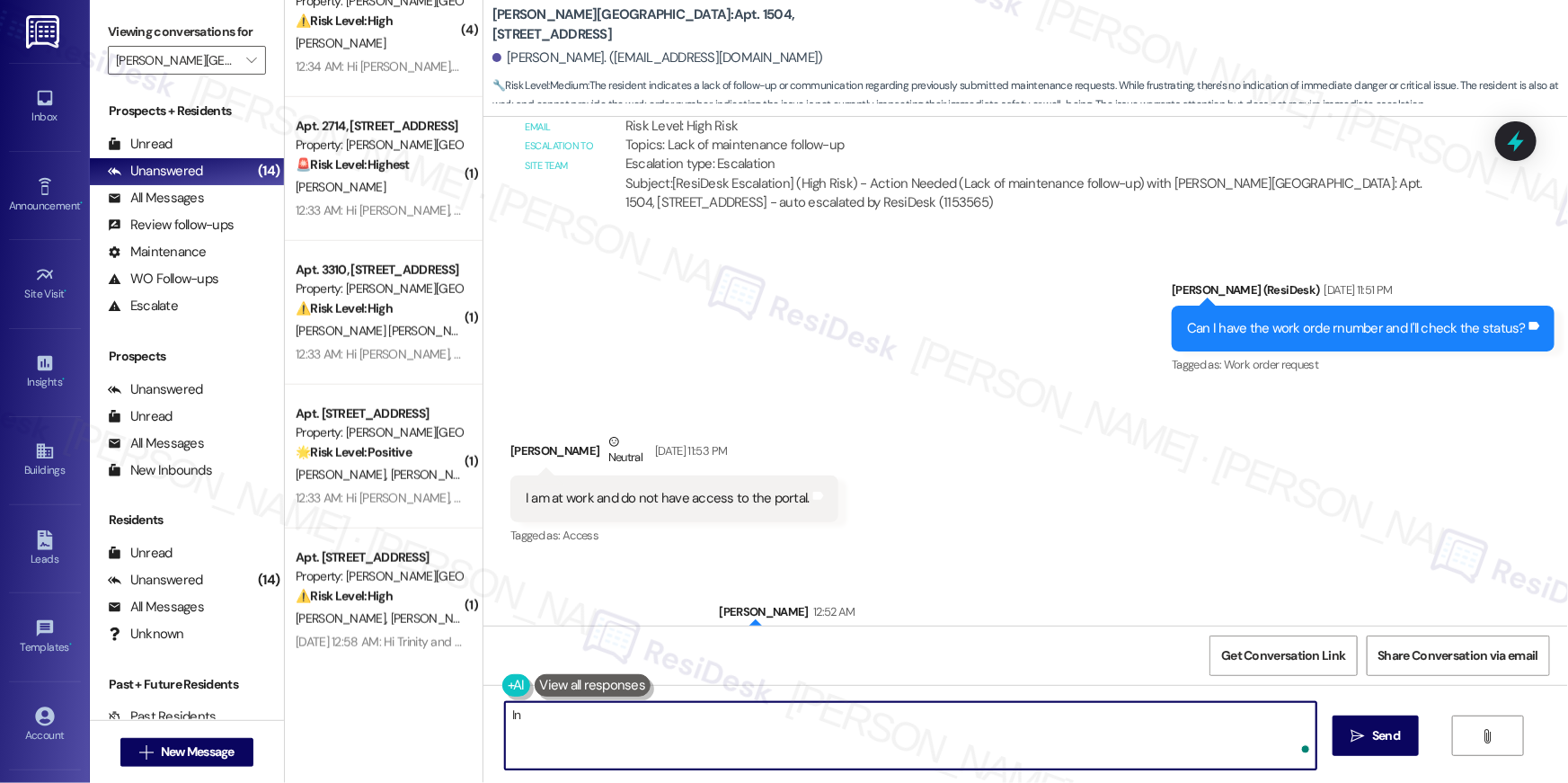
type textarea "I"
type textarea "In the meantime, if there's anything else I can help you with, let me know."
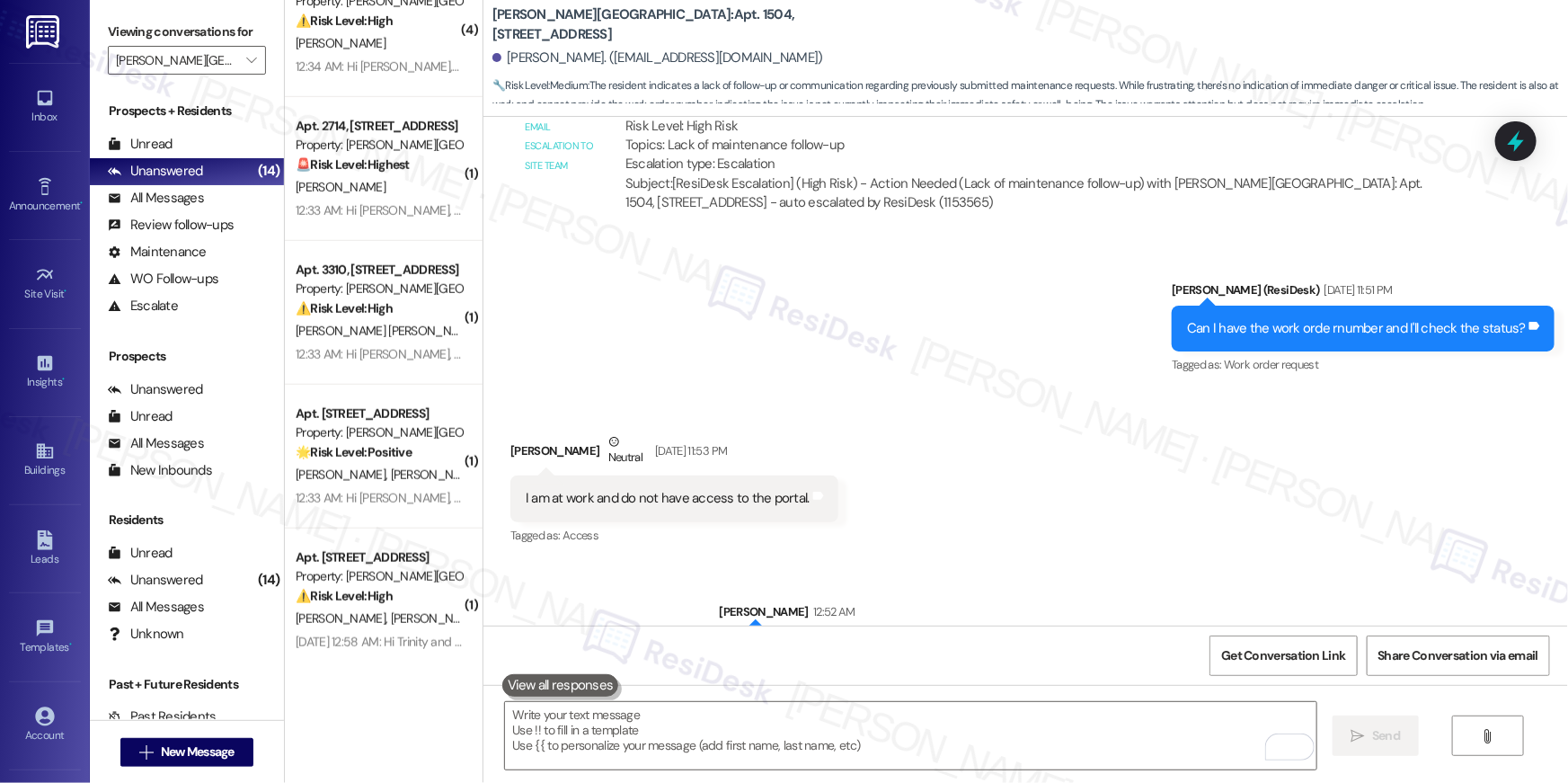
click at [1176, 392] on div "Received via SMS Shawna Toson Neutral Sep 04, 2025 at 11:53 PM I am at work and…" at bounding box center [1025, 478] width 1084 height 171
click at [1062, 430] on div "Received via SMS Shawna Toson Neutral Sep 04, 2025 at 11:53 PM I am at work and…" at bounding box center [1025, 478] width 1084 height 171
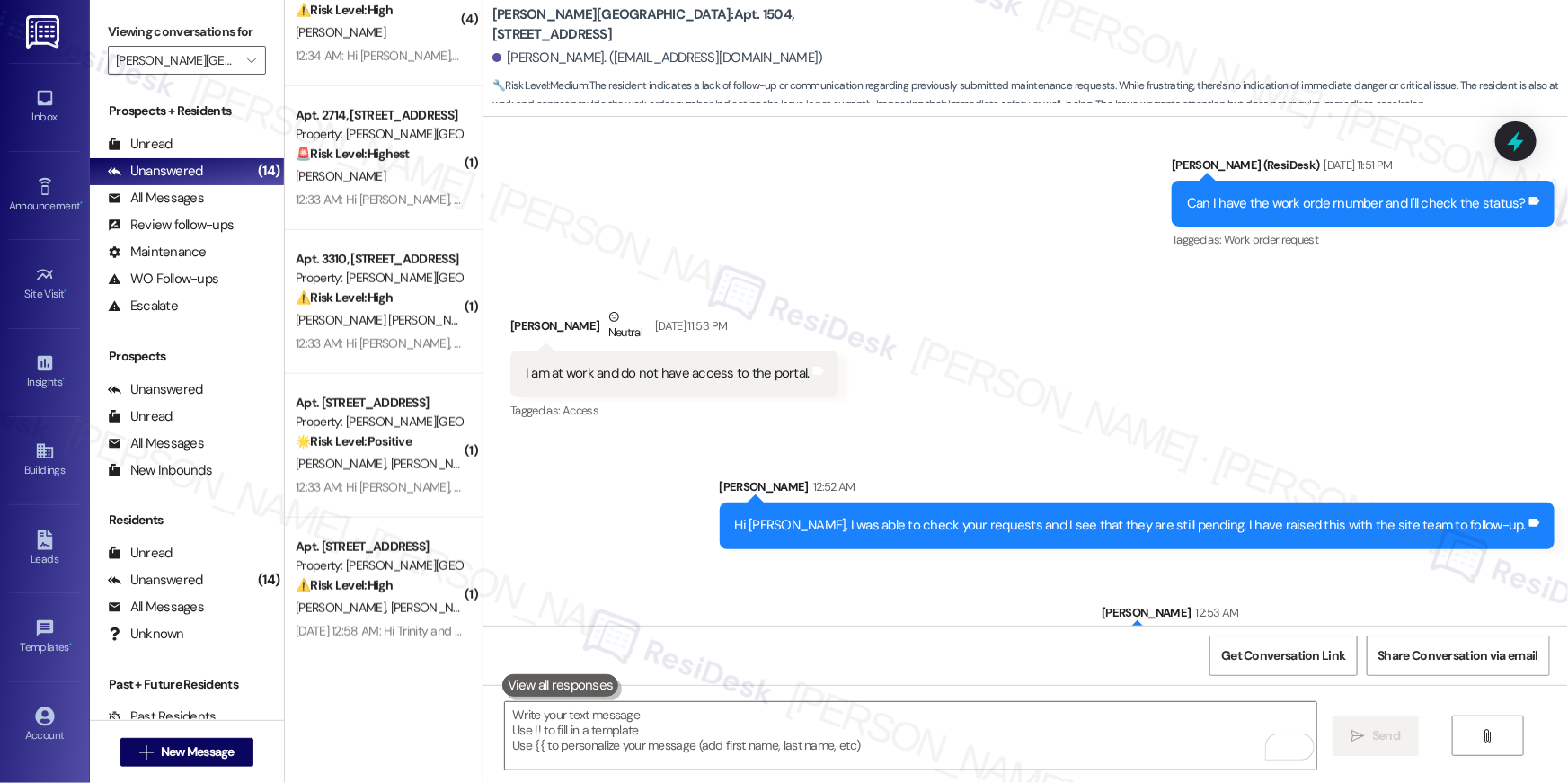
scroll to position [647, 0]
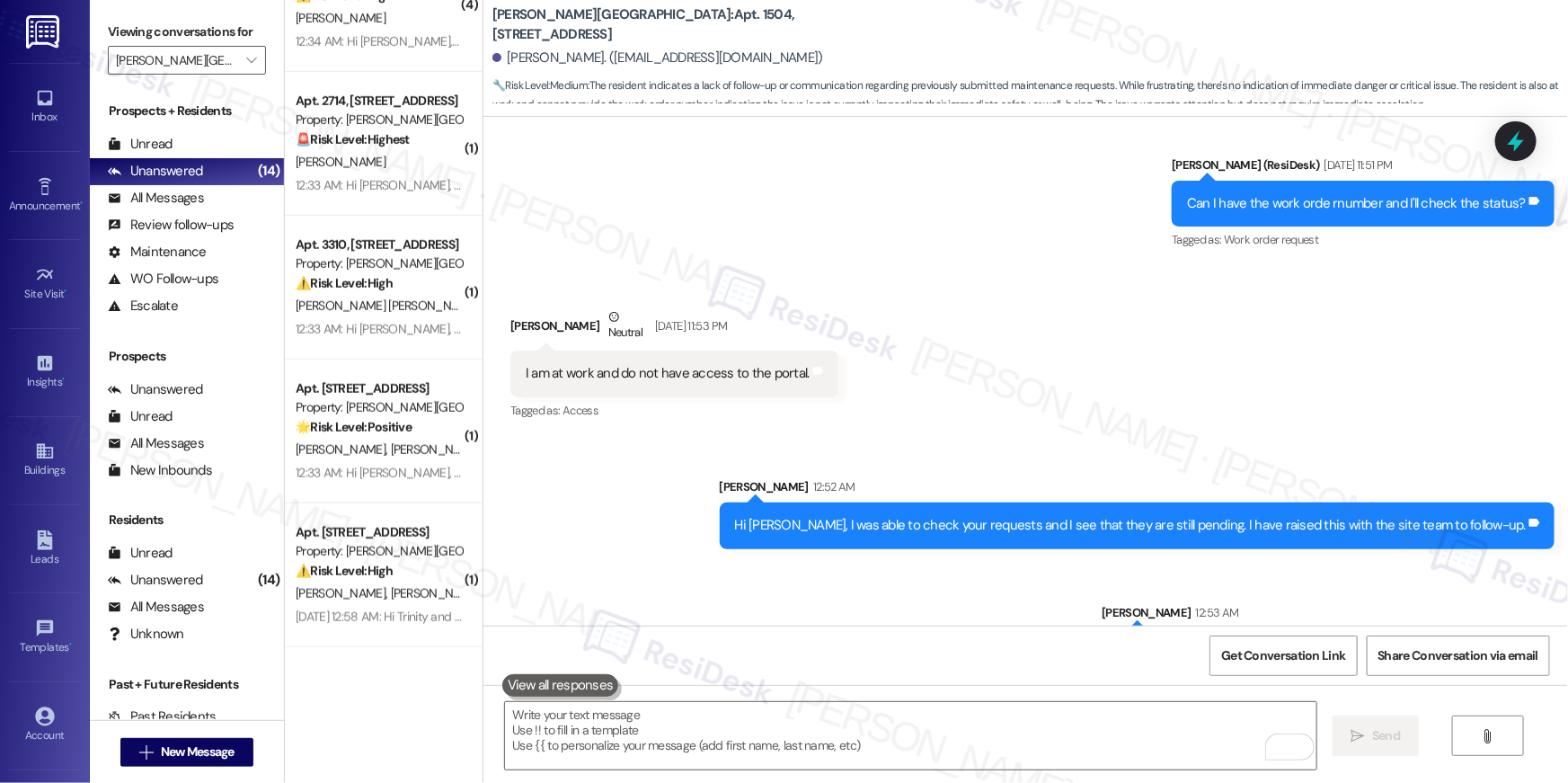
click at [964, 328] on div "Received via SMS Shawna Toson Neutral Sep 04, 2025 at 11:53 PM I am at work and…" at bounding box center [1025, 352] width 1084 height 171
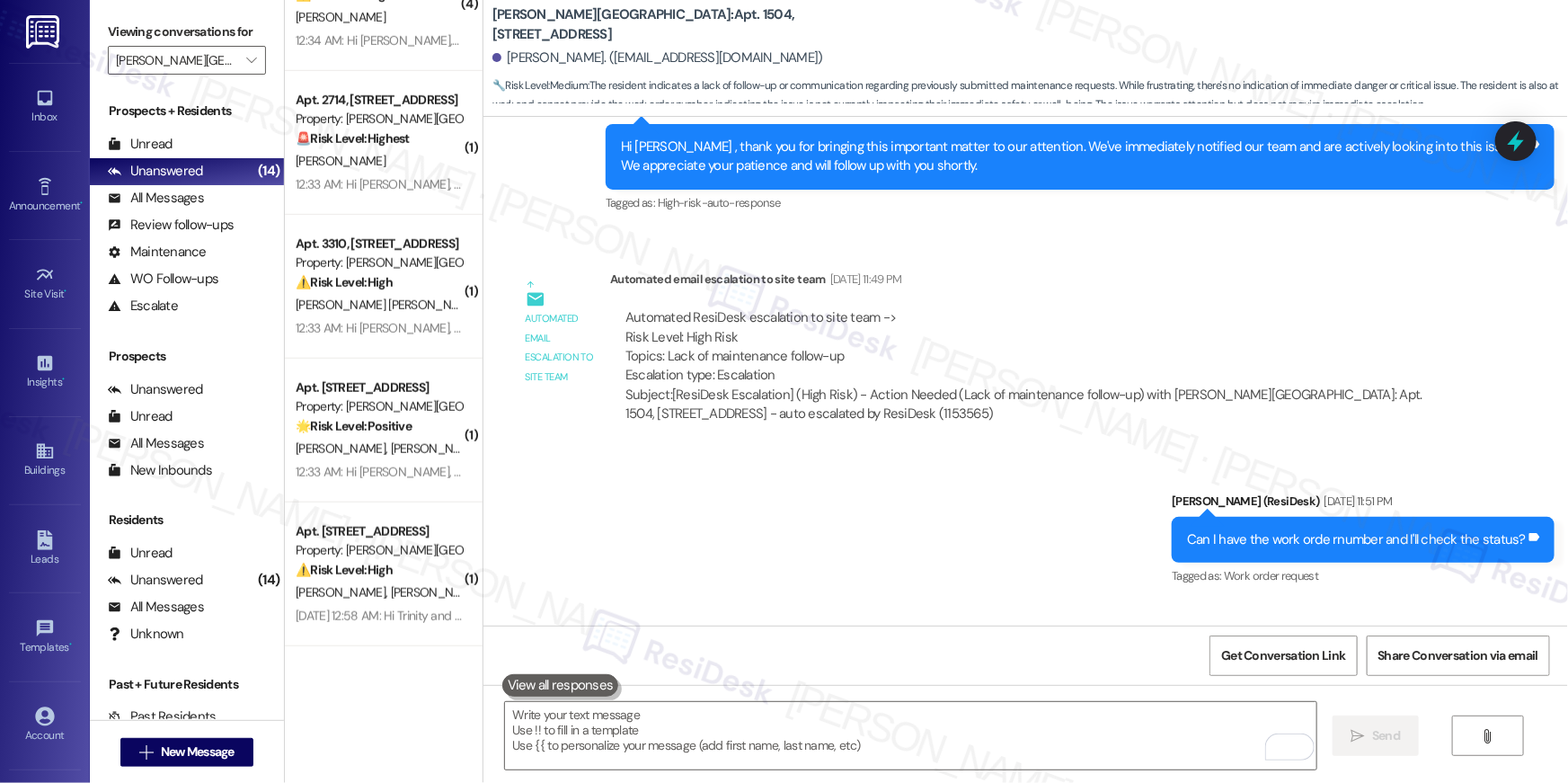
scroll to position [11915, 0]
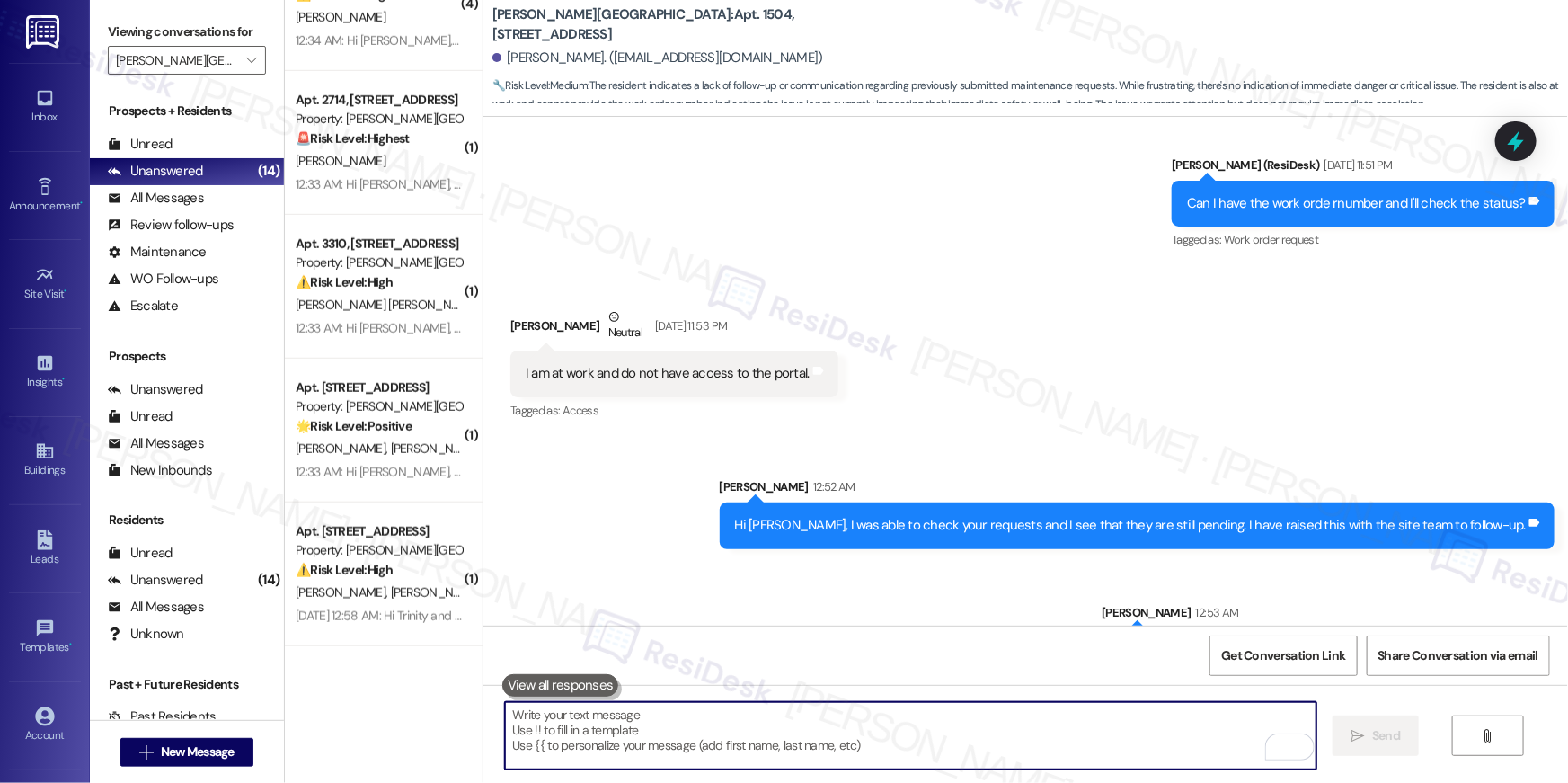
drag, startPoint x: 1070, startPoint y: 732, endPoint x: 1068, endPoint y: 720, distance: 12.2
click at [1070, 731] on textarea "To enrich screen reader interactions, please activate Accessibility in Grammarl…" at bounding box center [910, 735] width 811 height 67
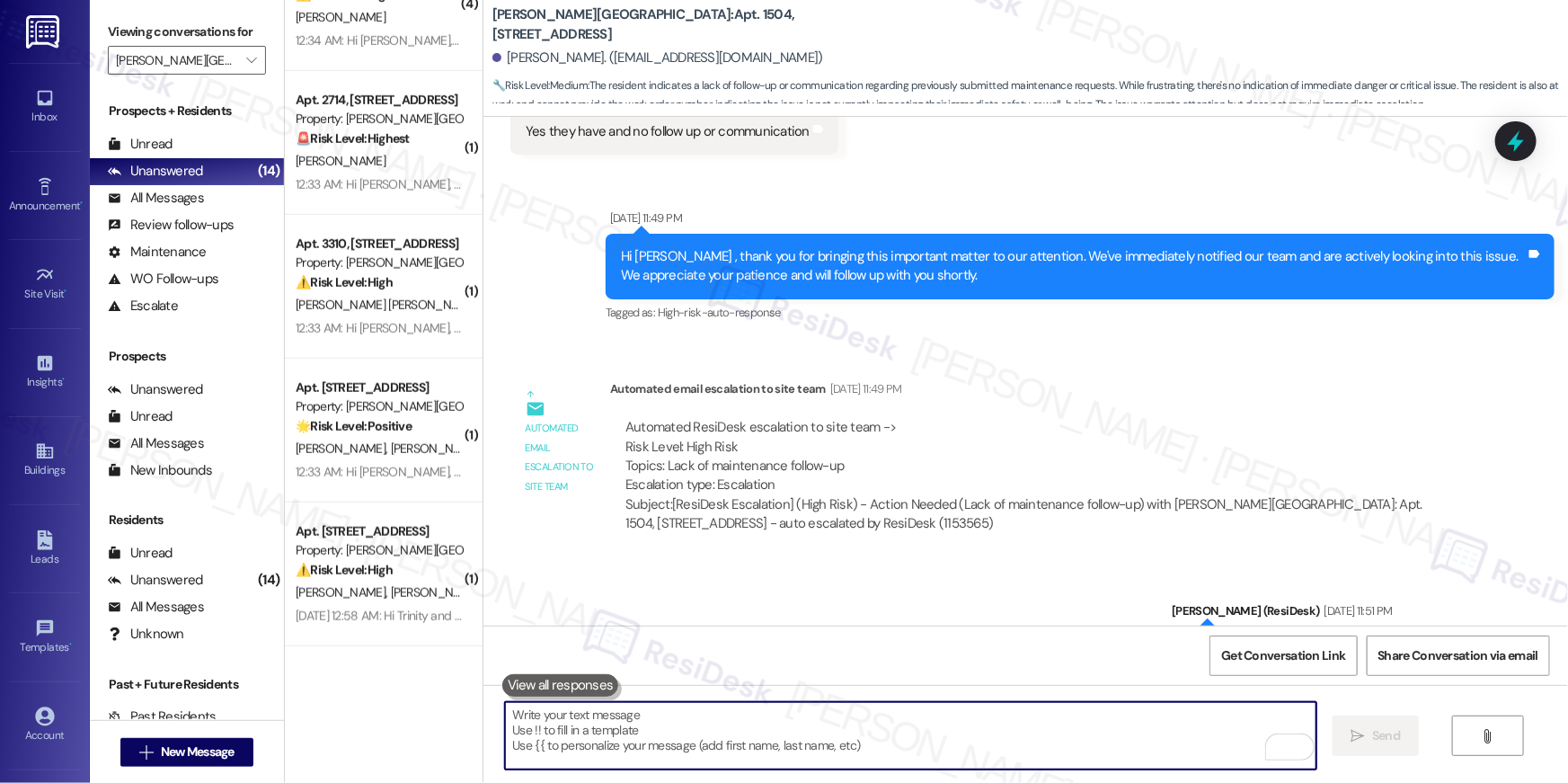
scroll to position [11426, 0]
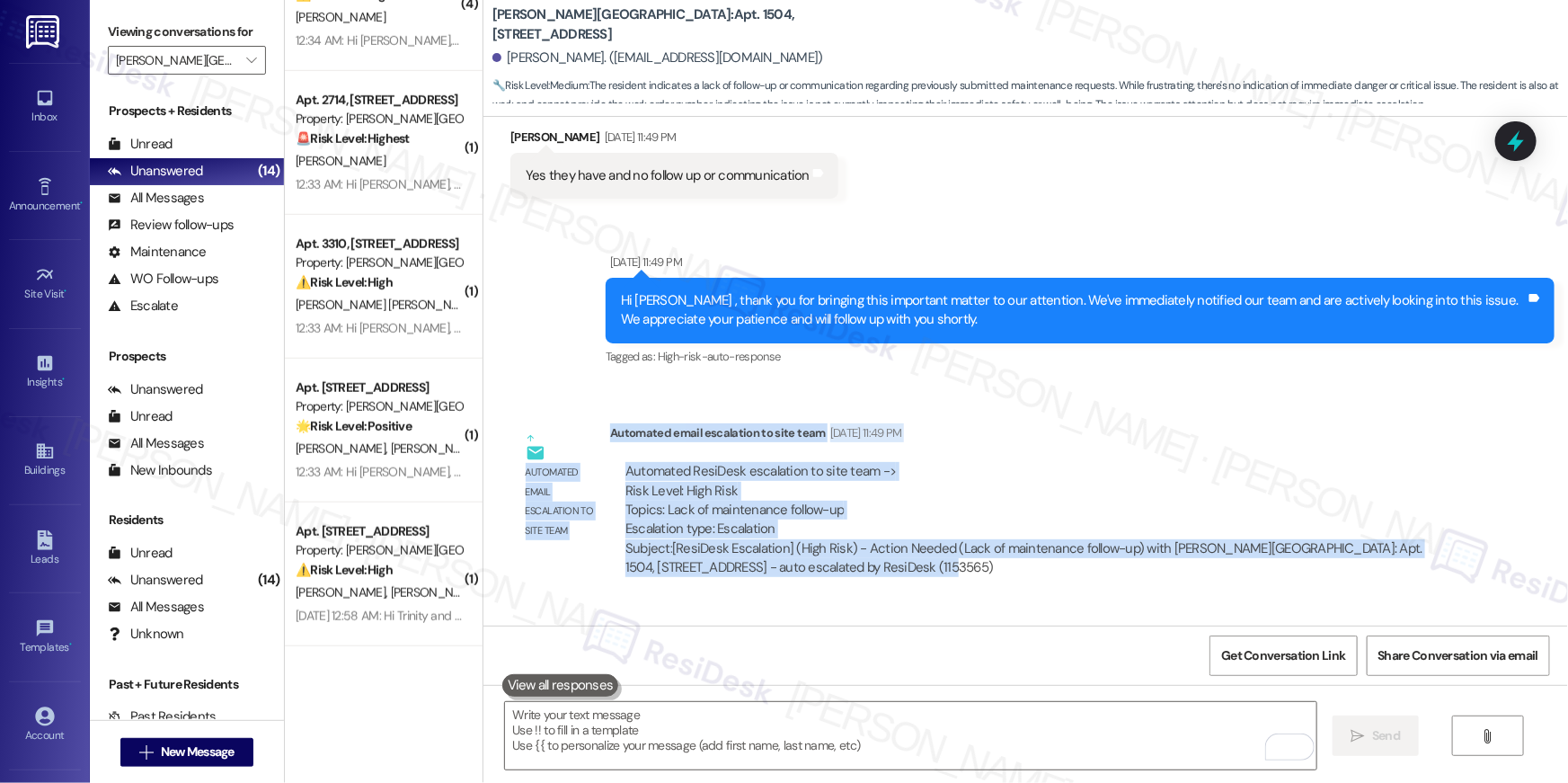
drag, startPoint x: 581, startPoint y: 365, endPoint x: 903, endPoint y: 489, distance: 345.1
click at [904, 503] on div "Automated email escalation to site team Automated email escalation to site team…" at bounding box center [984, 506] width 976 height 194
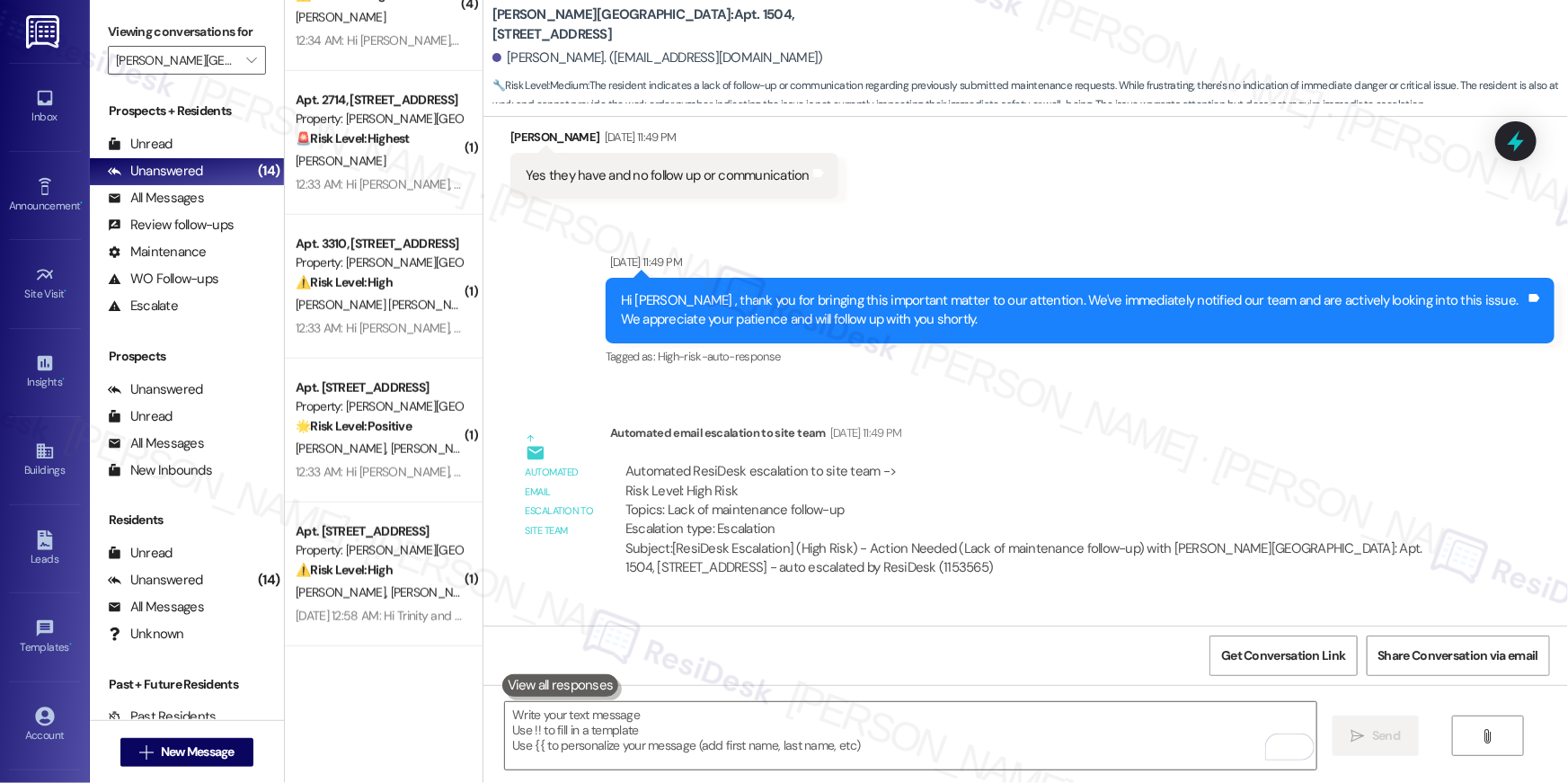
click at [871, 409] on div "Automated email escalation to site team Automated email escalation to site team…" at bounding box center [984, 506] width 976 height 194
drag, startPoint x: 788, startPoint y: 466, endPoint x: 831, endPoint y: 455, distance: 44.4
click at [777, 466] on div "Automated ResiDesk escalation to site team -> Risk Level: High Risk Topics: Lac…" at bounding box center [1035, 501] width 818 height 77
drag, startPoint x: 874, startPoint y: 443, endPoint x: 655, endPoint y: 450, distance: 219.1
click at [655, 462] on div "Automated ResiDesk escalation to site team -> Risk Level: High Risk Topics: Lac…" at bounding box center [1035, 501] width 818 height 77
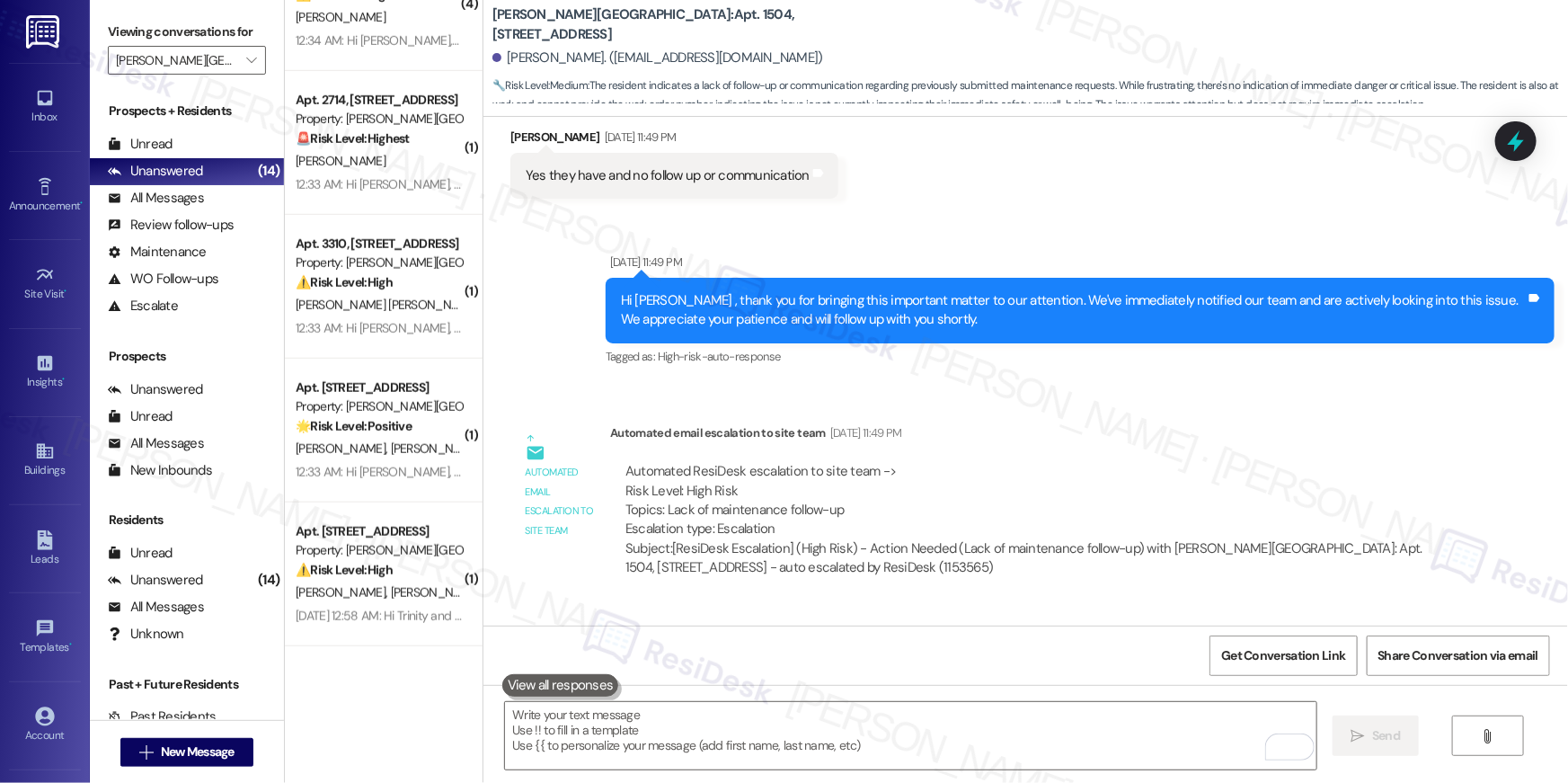
click at [774, 462] on div "Automated ResiDesk escalation to site team -> Risk Level: High Risk Topics: Lac…" at bounding box center [1035, 501] width 818 height 77
drag, startPoint x: 840, startPoint y: 443, endPoint x: 657, endPoint y: 452, distance: 183.2
click at [657, 462] on div "Automated ResiDesk escalation to site team -> Risk Level: High Risk Topics: Lac…" at bounding box center [1035, 501] width 818 height 77
click at [843, 462] on div "Automated ResiDesk escalation to site team -> Risk Level: High Risk Topics: Lac…" at bounding box center [1035, 501] width 818 height 77
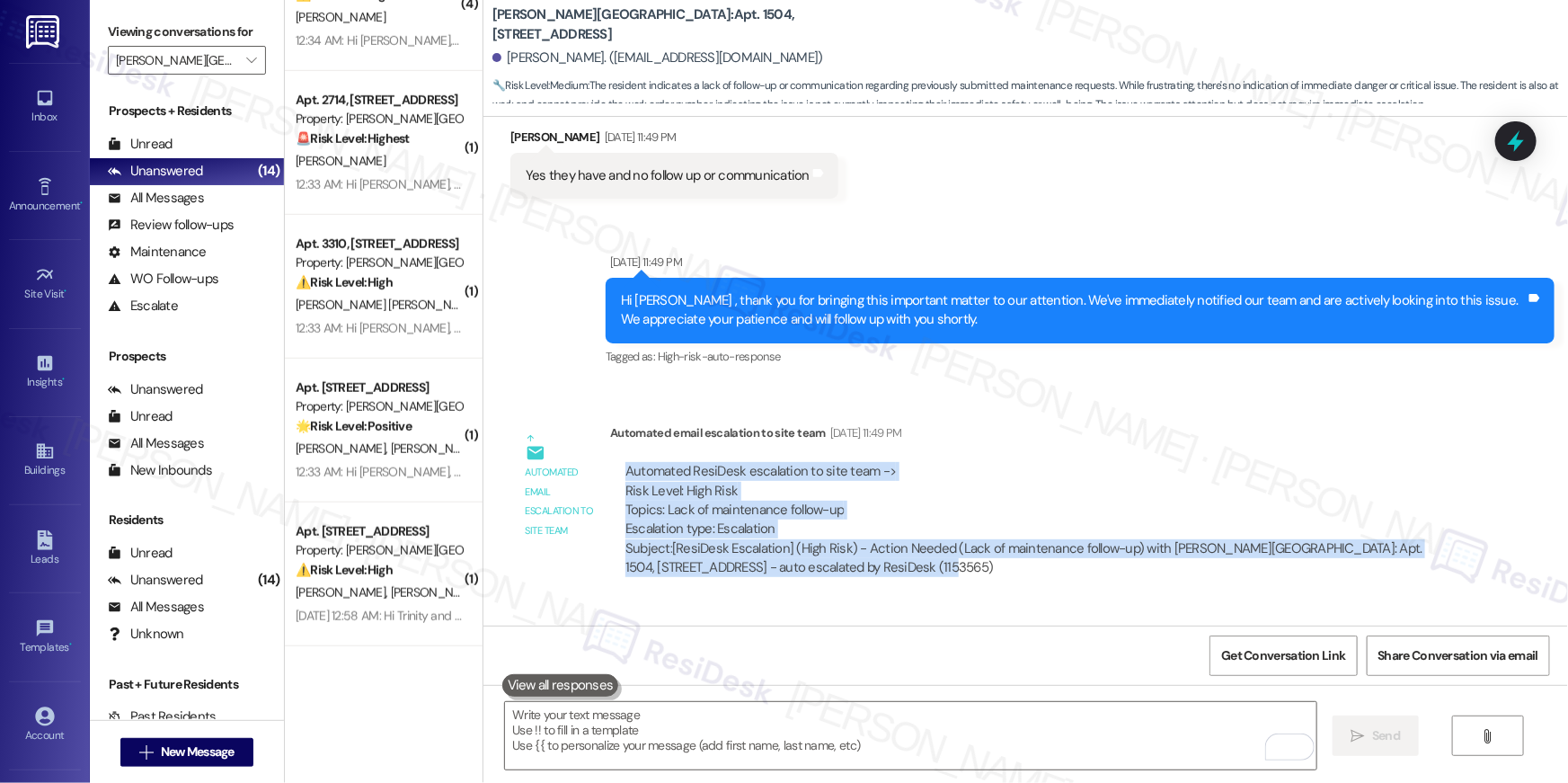
drag, startPoint x: 605, startPoint y: 398, endPoint x: 899, endPoint y: 510, distance: 314.6
click at [899, 510] on div "Automated ResiDesk escalation to site team -> Risk Level: High Risk Topics: Lac…" at bounding box center [1034, 519] width 849 height 143
click at [864, 462] on div "Automated ResiDesk escalation to site team -> Risk Level: High Risk Topics: Lac…" at bounding box center [1035, 501] width 818 height 77
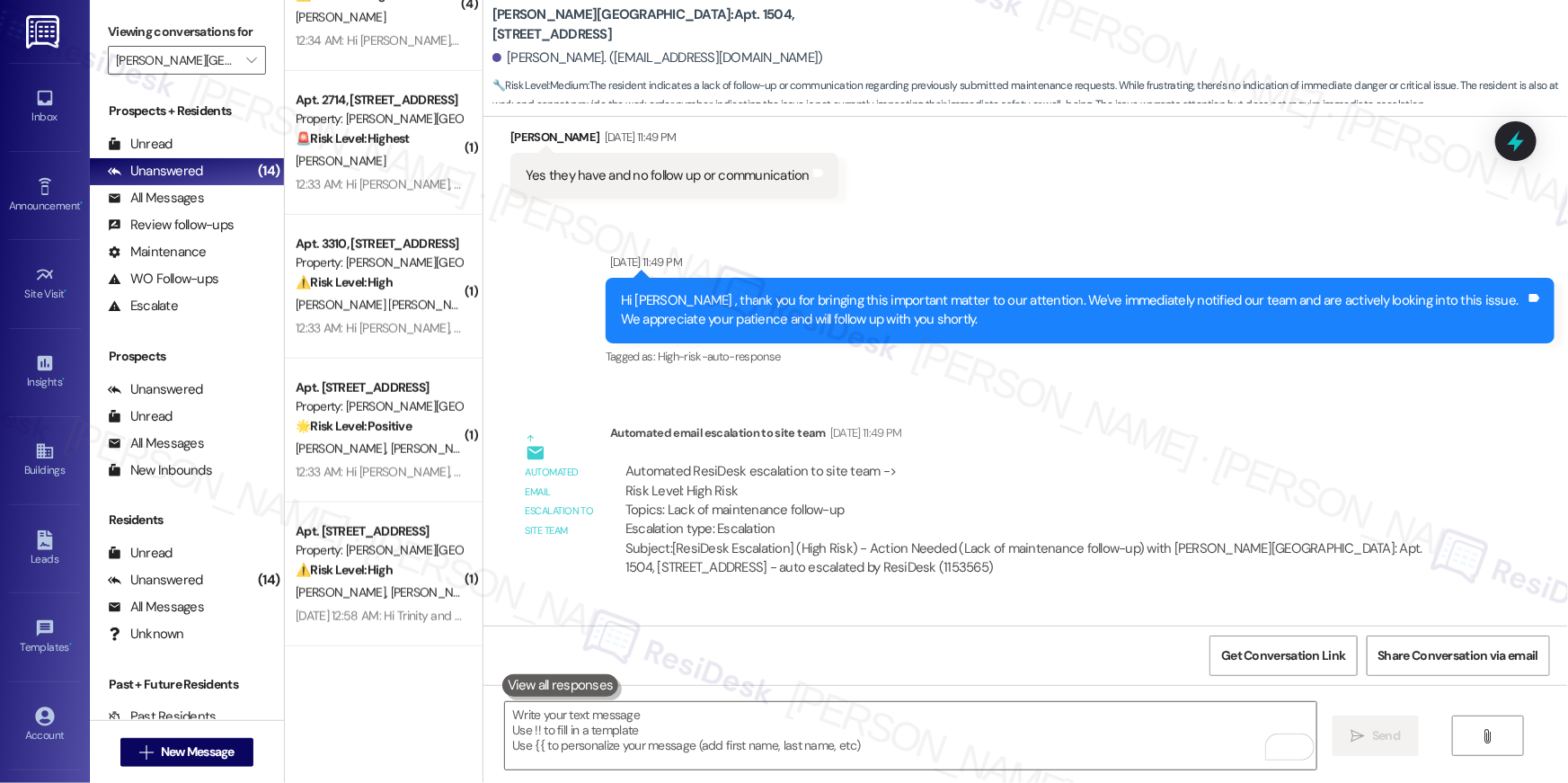
click at [923, 462] on div "Automated ResiDesk escalation to site team -> Risk Level: High Risk Topics: Lac…" at bounding box center [1035, 501] width 818 height 77
click at [1007, 423] on div "Automated email escalation to site team Sep 04, 2025 at 11:49 PM" at bounding box center [1034, 435] width 849 height 25
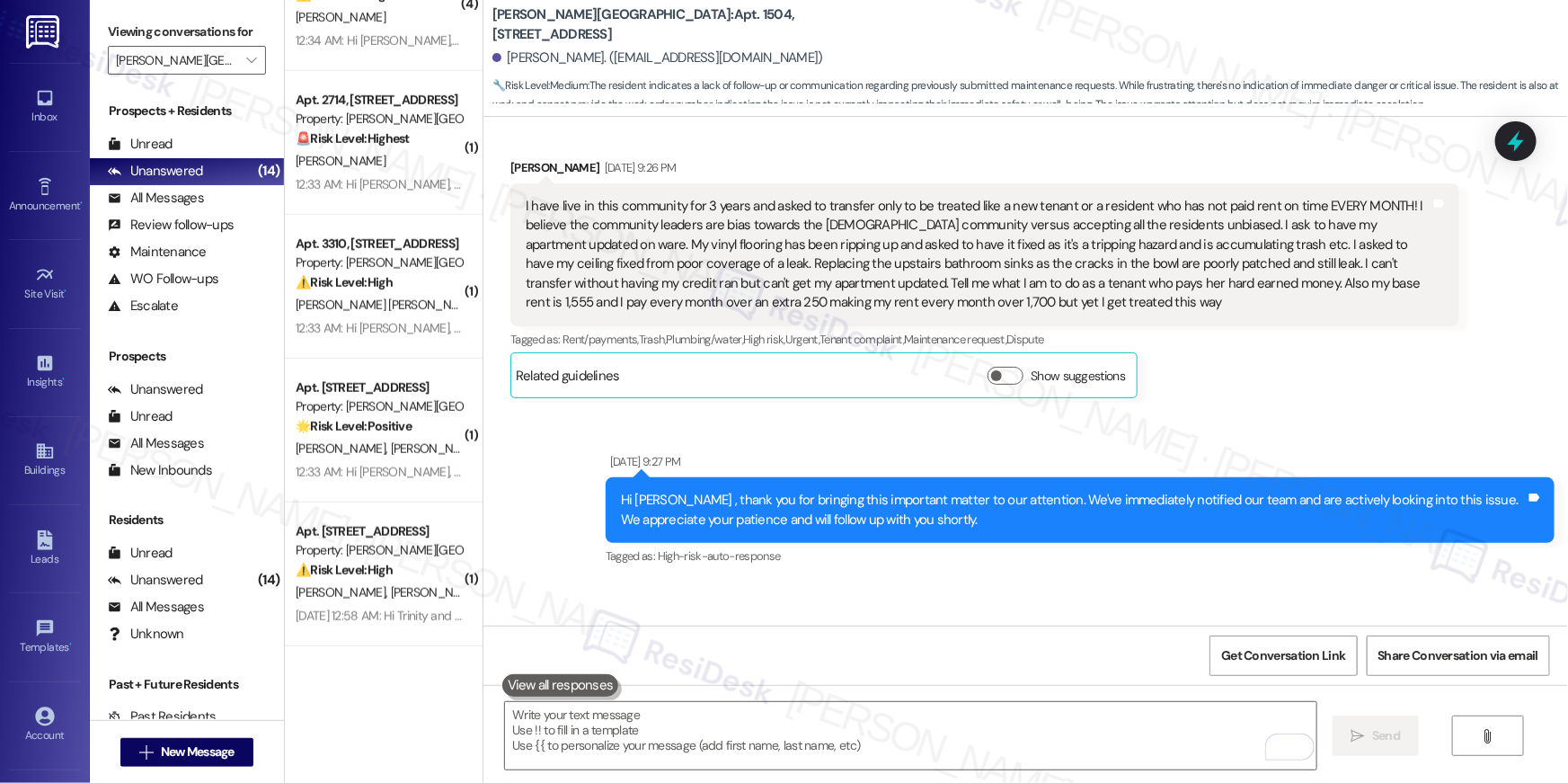
scroll to position [10553, 0]
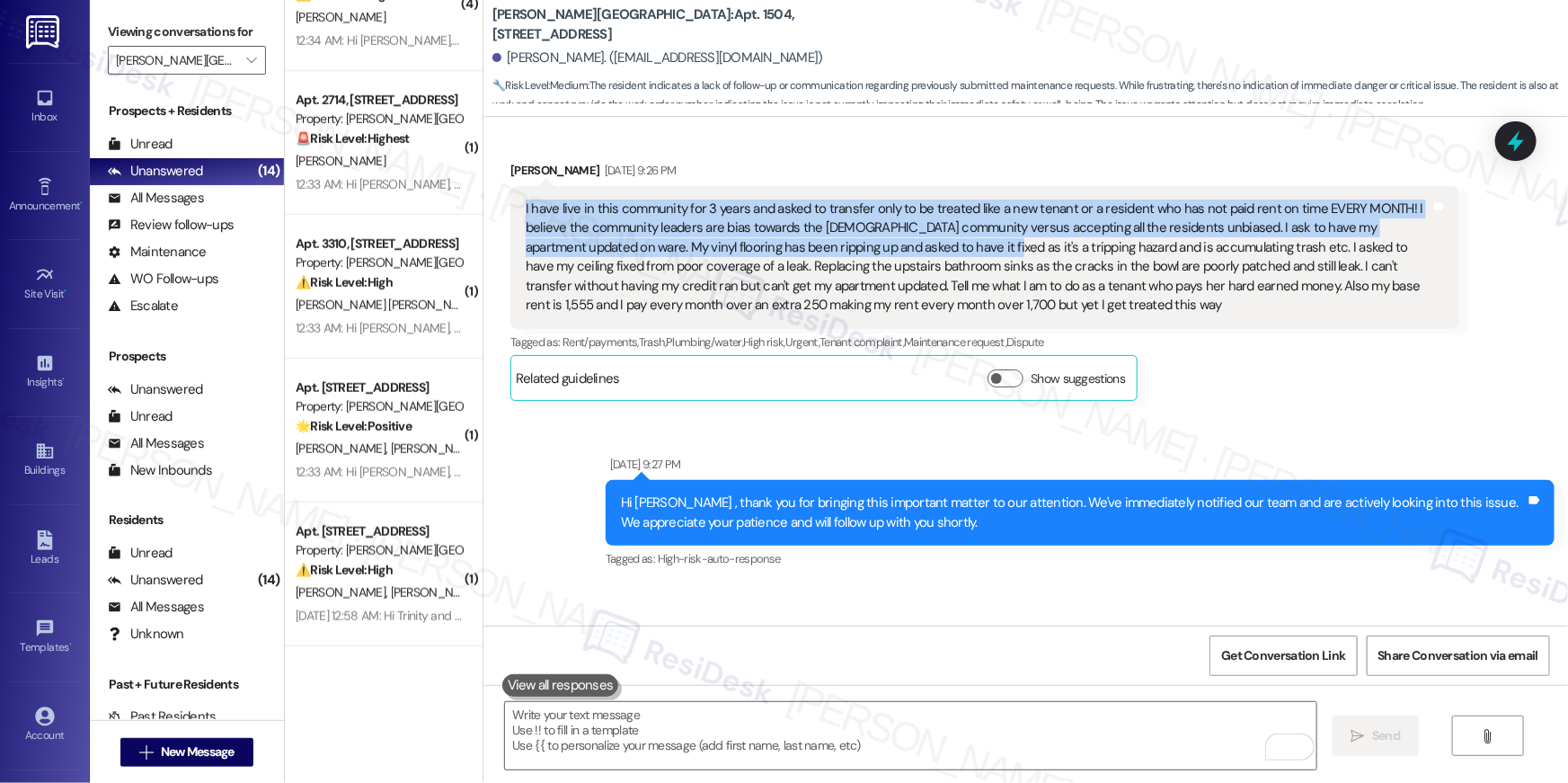
drag, startPoint x: 509, startPoint y: 139, endPoint x: 895, endPoint y: 178, distance: 388.0
click at [896, 186] on div "I have live in this community for 3 years and asked to transfer only to be trea…" at bounding box center [985, 257] width 949 height 143
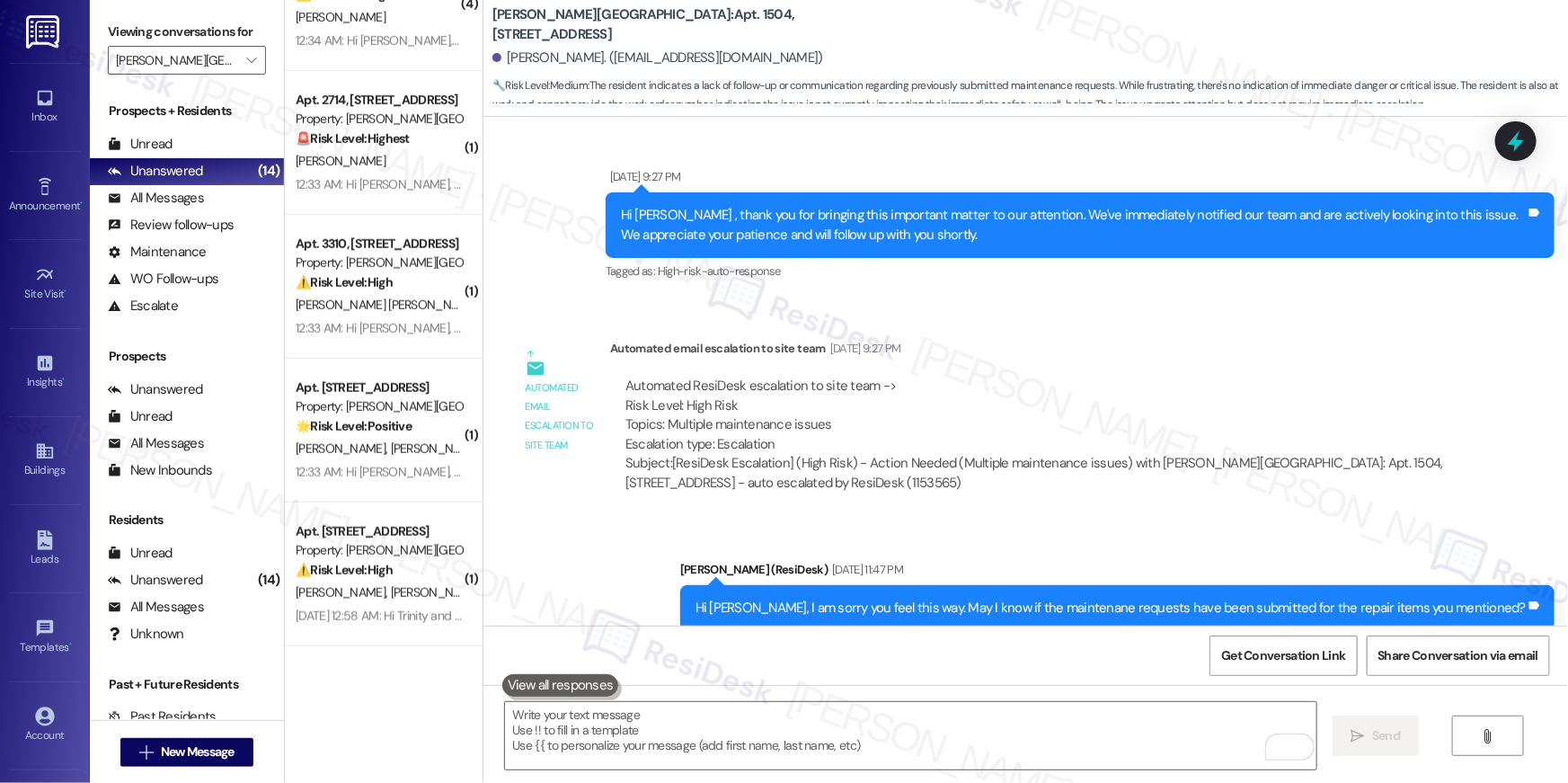
scroll to position [10892, 0]
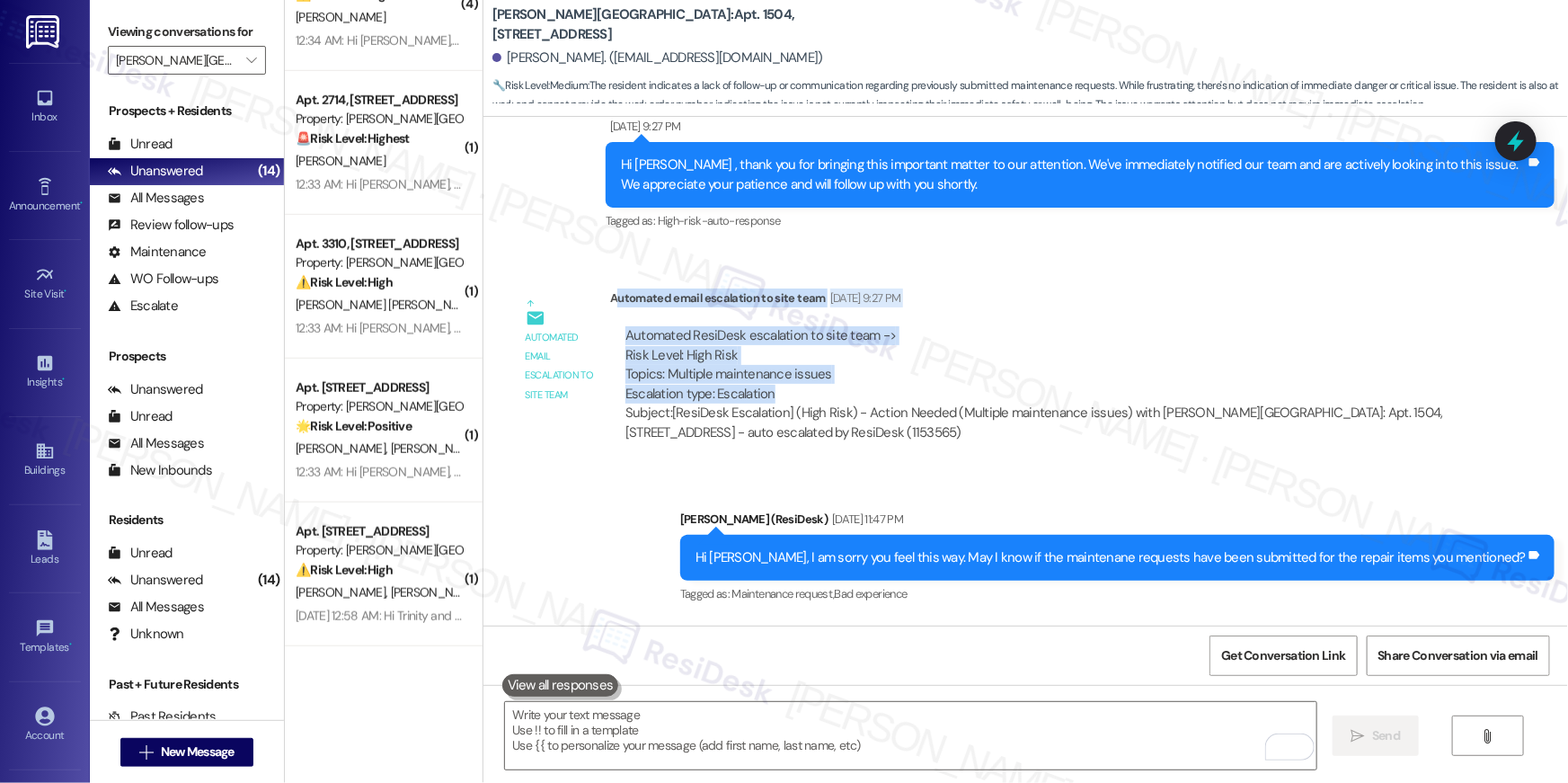
drag, startPoint x: 606, startPoint y: 230, endPoint x: 861, endPoint y: 330, distance: 273.9
click at [840, 336] on div "Automated email escalation to site team Sep 03, 2025 at 9:27 PM Automated ResiD…" at bounding box center [1034, 373] width 849 height 167
click at [876, 327] on div "Automated ResiDesk escalation to site team -> Risk Level: High Risk Topics: Mul…" at bounding box center [1035, 365] width 818 height 77
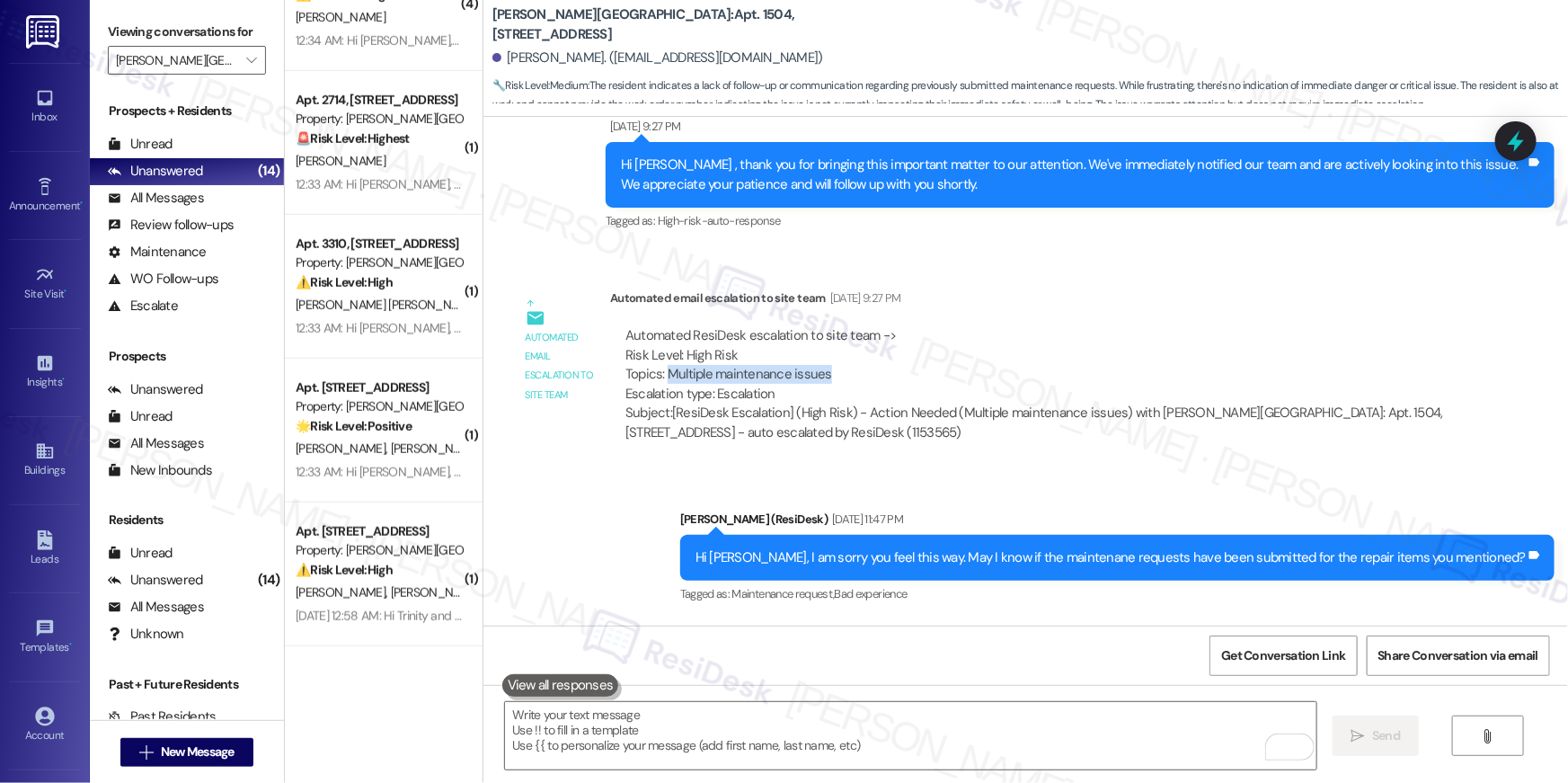
drag, startPoint x: 825, startPoint y: 311, endPoint x: 660, endPoint y: 309, distance: 165.0
click at [660, 327] on div "Automated ResiDesk escalation to site team -> Risk Level: High Risk Topics: Mul…" at bounding box center [1035, 365] width 818 height 77
click at [842, 327] on div "Automated ResiDesk escalation to site team -> Risk Level: High Risk Topics: Mul…" at bounding box center [1035, 365] width 818 height 77
drag, startPoint x: 836, startPoint y: 310, endPoint x: 652, endPoint y: 316, distance: 184.1
click at [652, 327] on div "Automated ResiDesk escalation to site team -> Risk Level: High Risk Topics: Mul…" at bounding box center [1035, 365] width 818 height 77
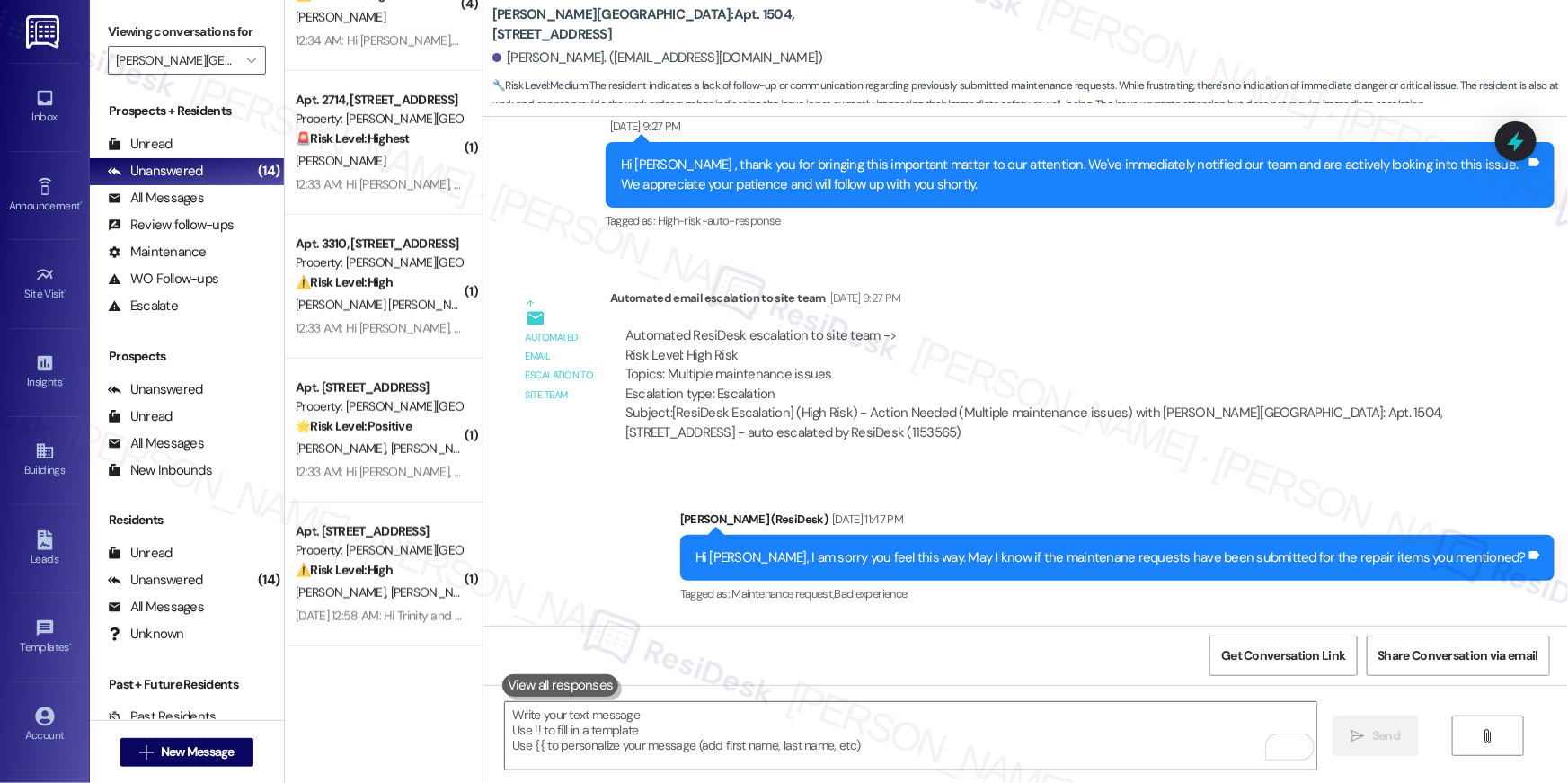
drag, startPoint x: 933, startPoint y: 317, endPoint x: 922, endPoint y: 316, distance: 11.0
click at [922, 327] on div "Automated ResiDesk escalation to site team -> Risk Level: High Risk Topics: Mul…" at bounding box center [1035, 365] width 818 height 77
drag, startPoint x: 856, startPoint y: 318, endPoint x: 658, endPoint y: 321, distance: 198.0
click at [658, 327] on div "Automated ResiDesk escalation to site team -> Risk Level: High Risk Topics: Mul…" at bounding box center [1035, 365] width 818 height 77
click at [660, 327] on div "Automated ResiDesk escalation to site team -> Risk Level: High Risk Topics: Mul…" at bounding box center [1035, 365] width 818 height 77
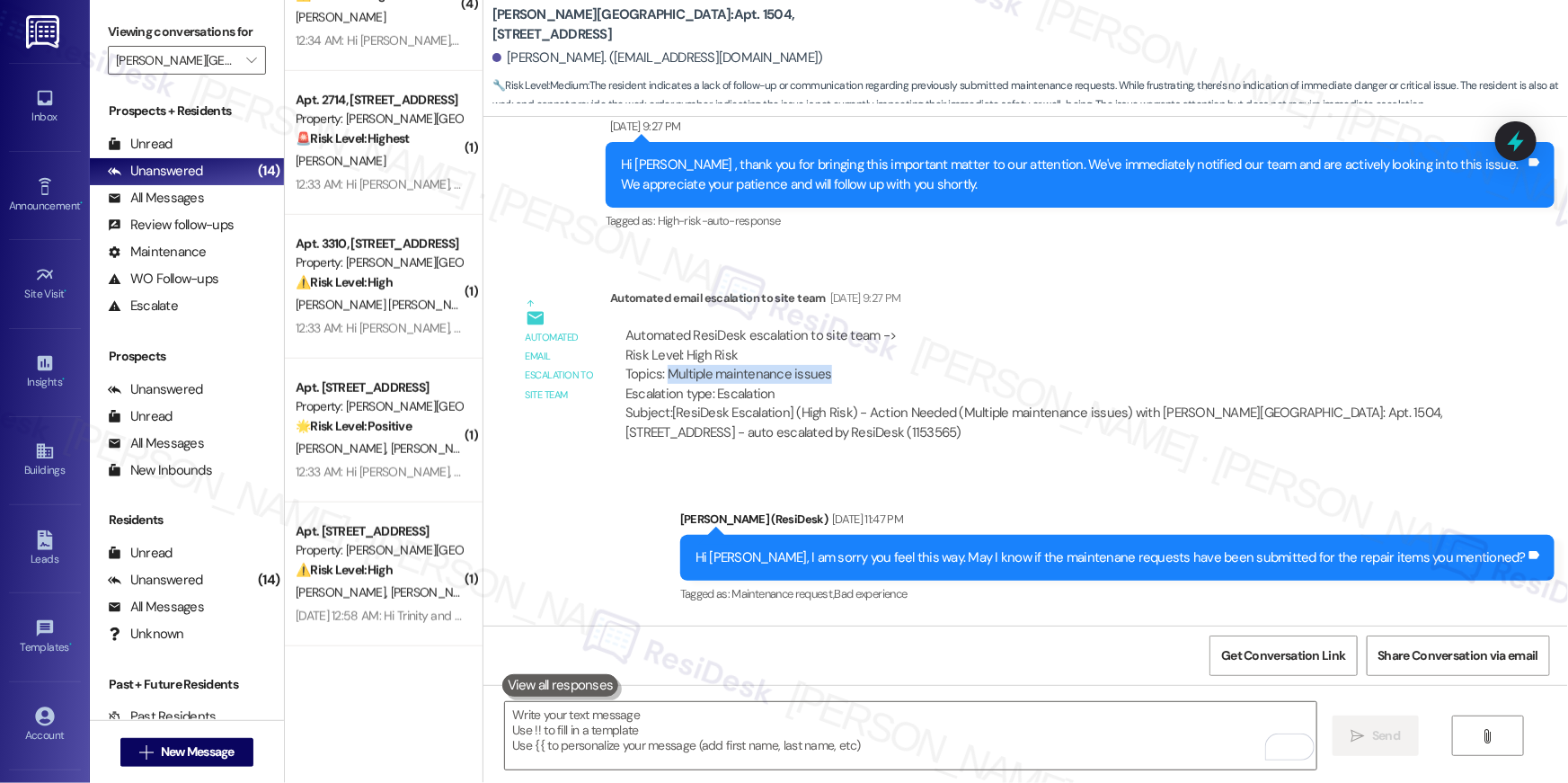
drag, startPoint x: 835, startPoint y: 308, endPoint x: 657, endPoint y: 308, distance: 178.0
click at [657, 327] on div "Automated ResiDesk escalation to site team -> Risk Level: High Risk Topics: Mul…" at bounding box center [1035, 365] width 818 height 77
click at [845, 327] on div "Automated ResiDesk escalation to site team -> Risk Level: High Risk Topics: Mul…" at bounding box center [1035, 365] width 818 height 77
drag, startPoint x: 812, startPoint y: 317, endPoint x: 846, endPoint y: 314, distance: 34.1
click at [815, 327] on div "Automated ResiDesk escalation to site team -> Risk Level: High Risk Topics: Mul…" at bounding box center [1035, 365] width 818 height 77
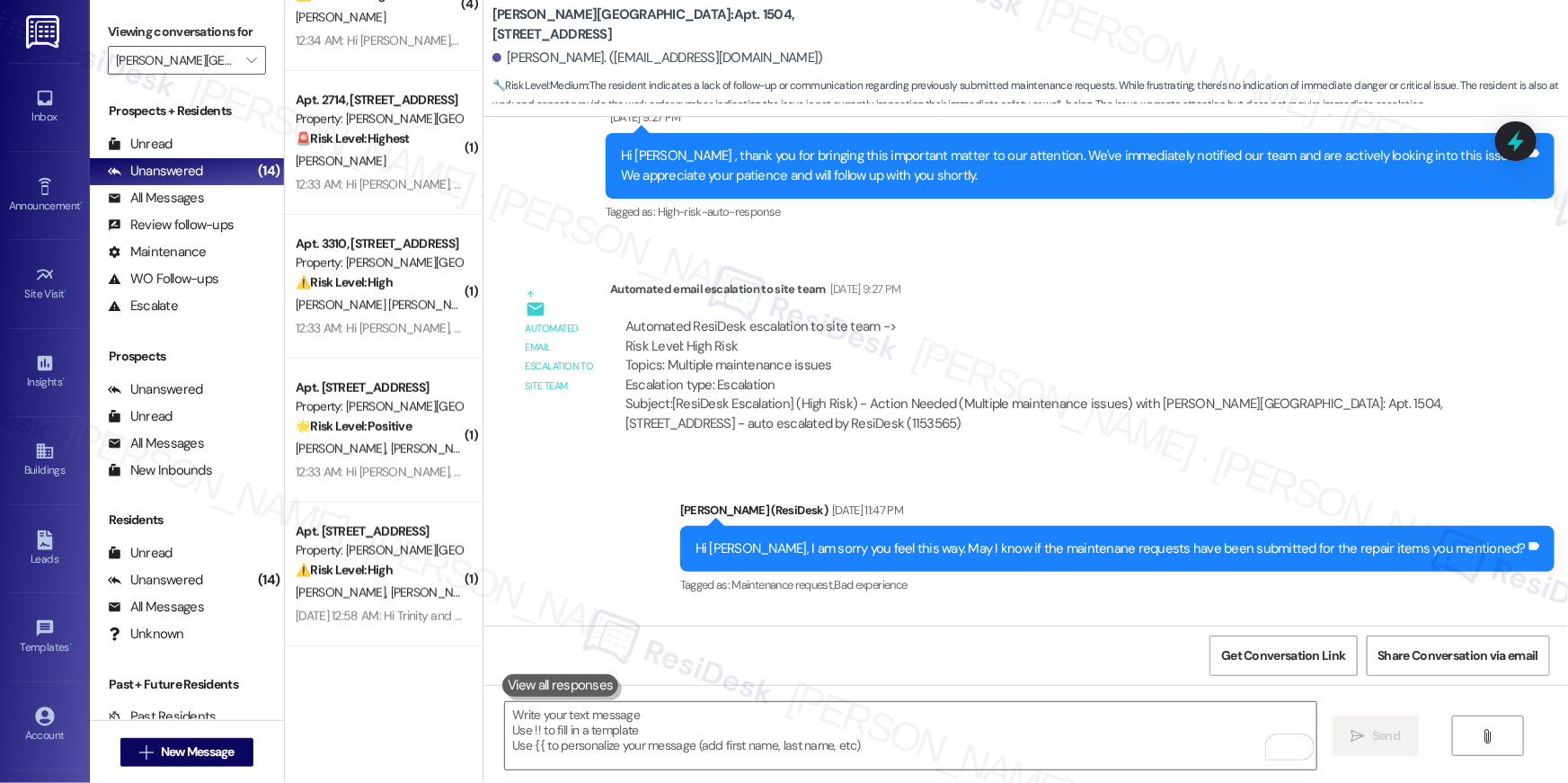
scroll to position [10899, 0]
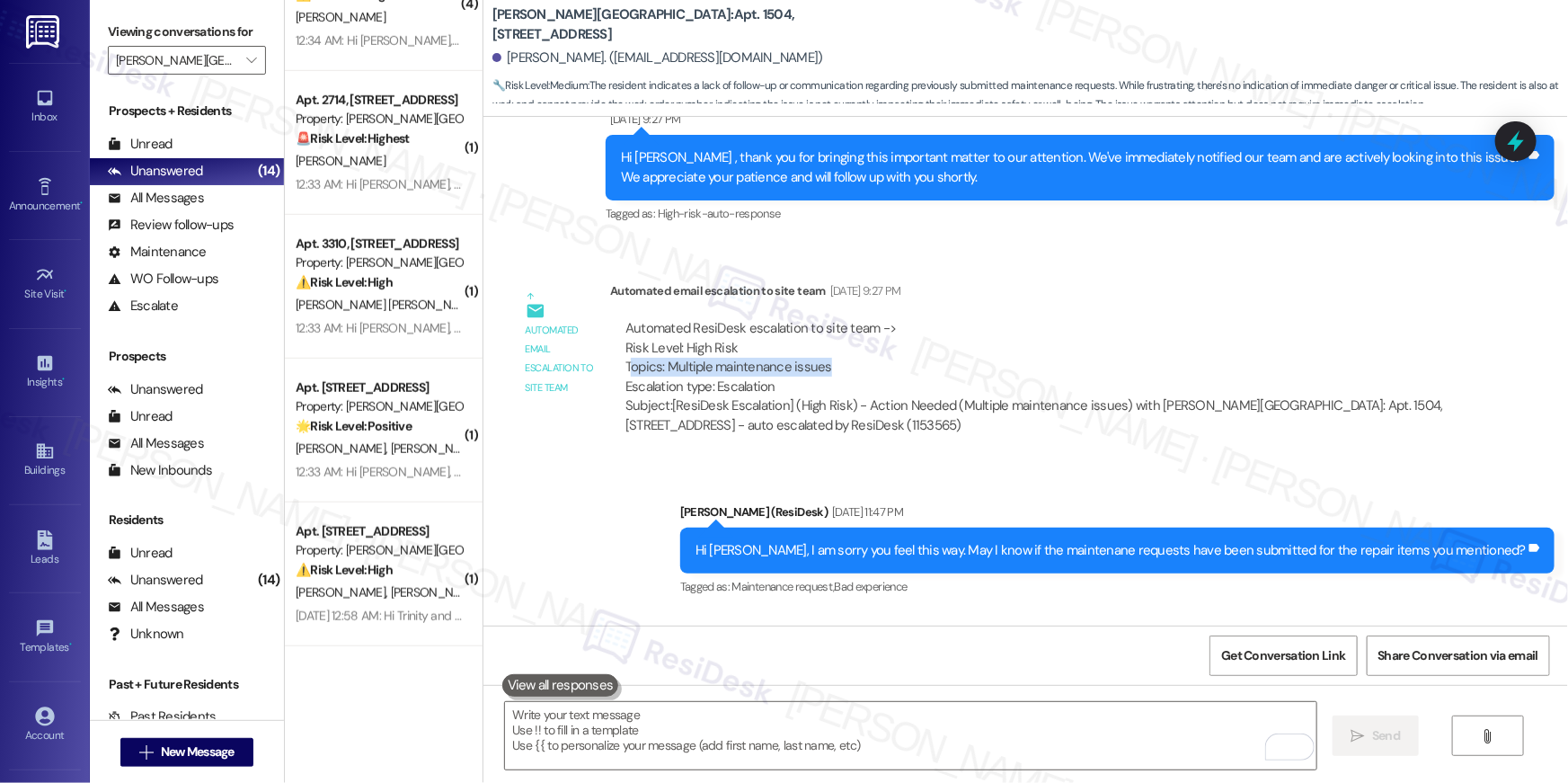
drag, startPoint x: 619, startPoint y: 305, endPoint x: 827, endPoint y: 307, distance: 208.0
click at [827, 319] on div "Automated ResiDesk escalation to site team -> Risk Level: High Risk Topics: Mul…" at bounding box center [1035, 358] width 818 height 77
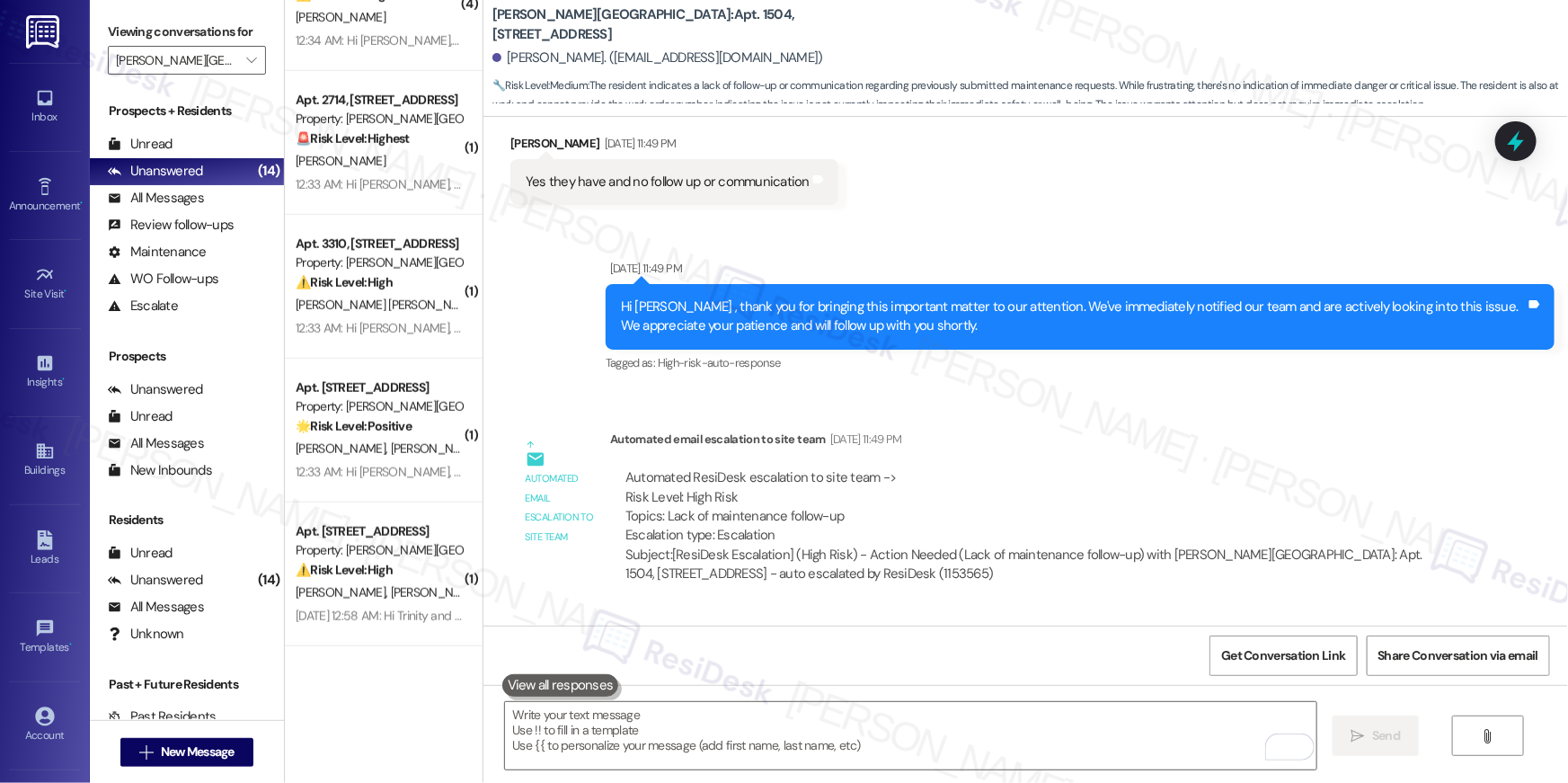
scroll to position [11423, 0]
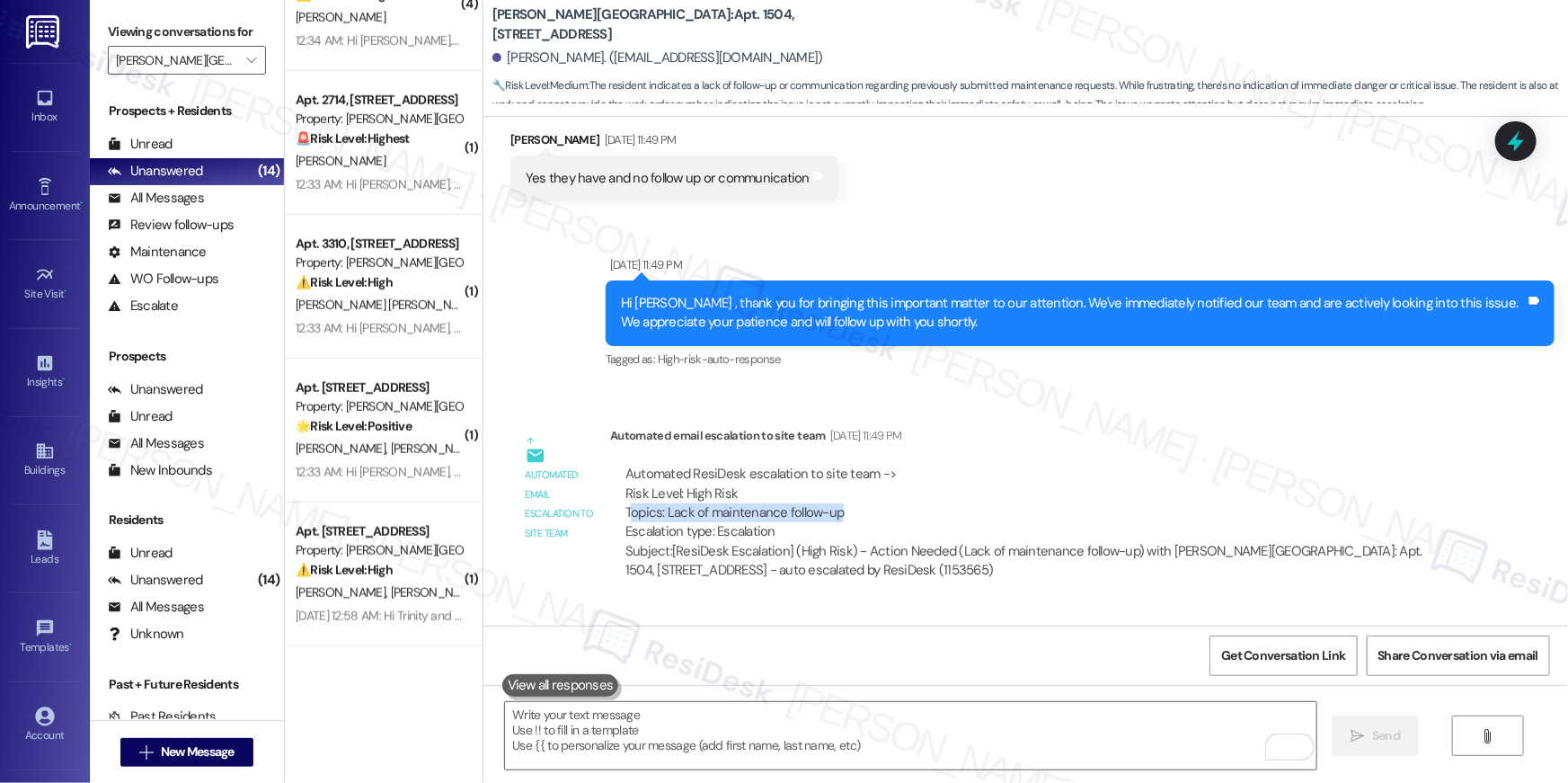
drag, startPoint x: 619, startPoint y: 457, endPoint x: 829, endPoint y: 452, distance: 210.1
click at [827, 465] on div "Automated ResiDesk escalation to site team -> Risk Level: High Risk Topics: Lac…" at bounding box center [1035, 503] width 818 height 77
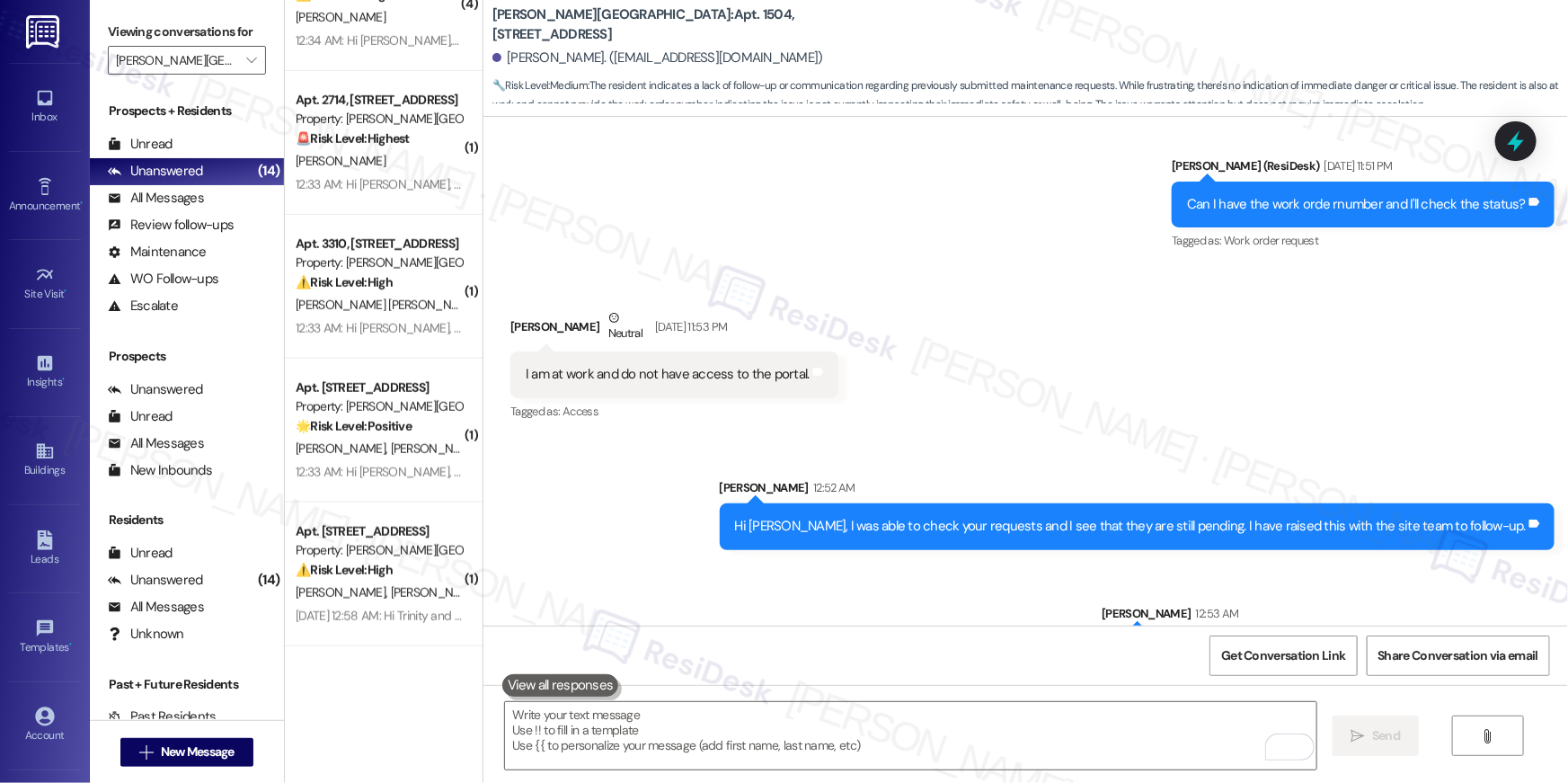
scroll to position [11915, 0]
click at [974, 361] on div "Received via SMS Shawna Toson Neutral Sep 04, 2025 at 11:53 PM I am at work and…" at bounding box center [1025, 352] width 1084 height 171
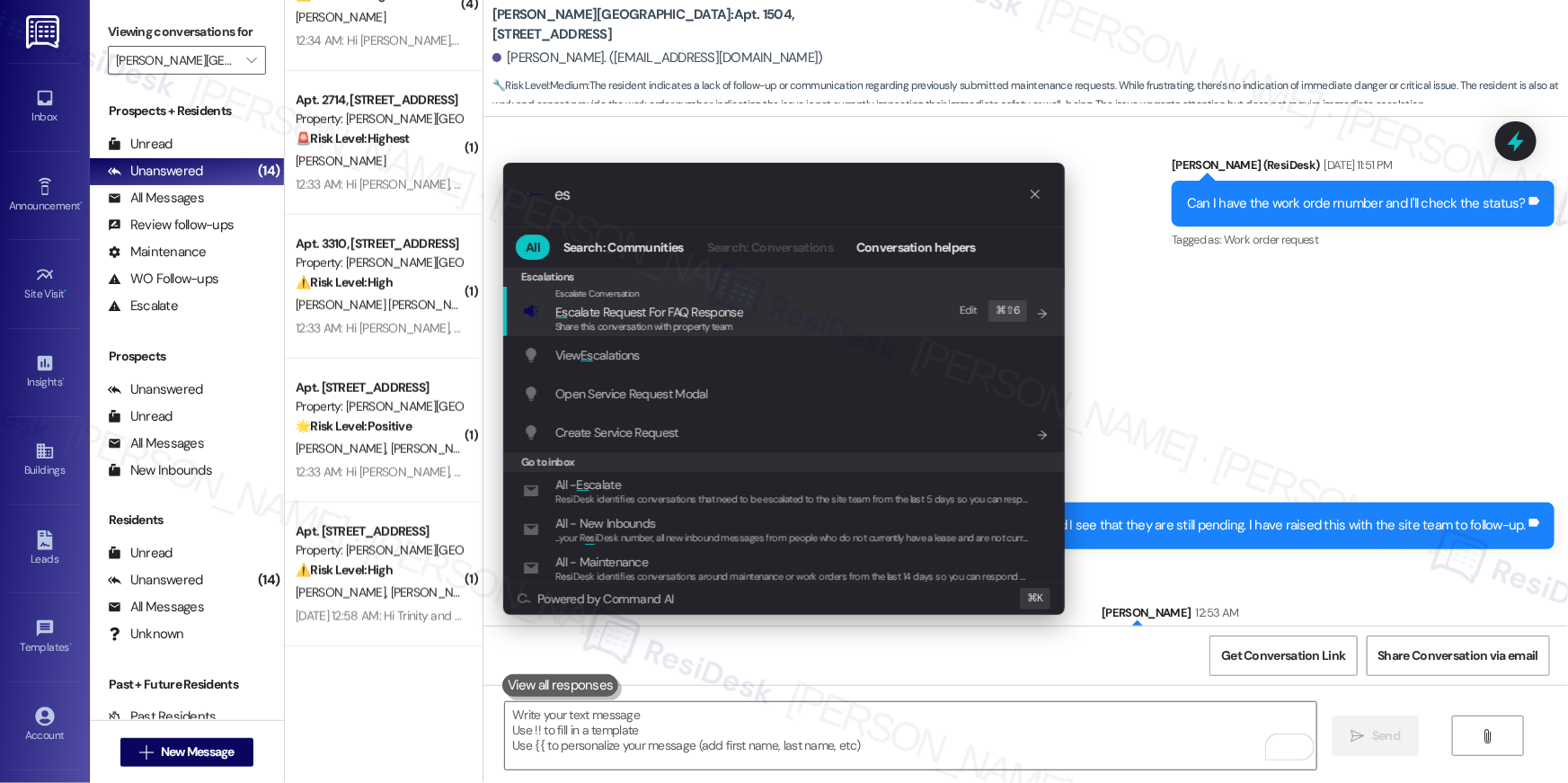
type input "e"
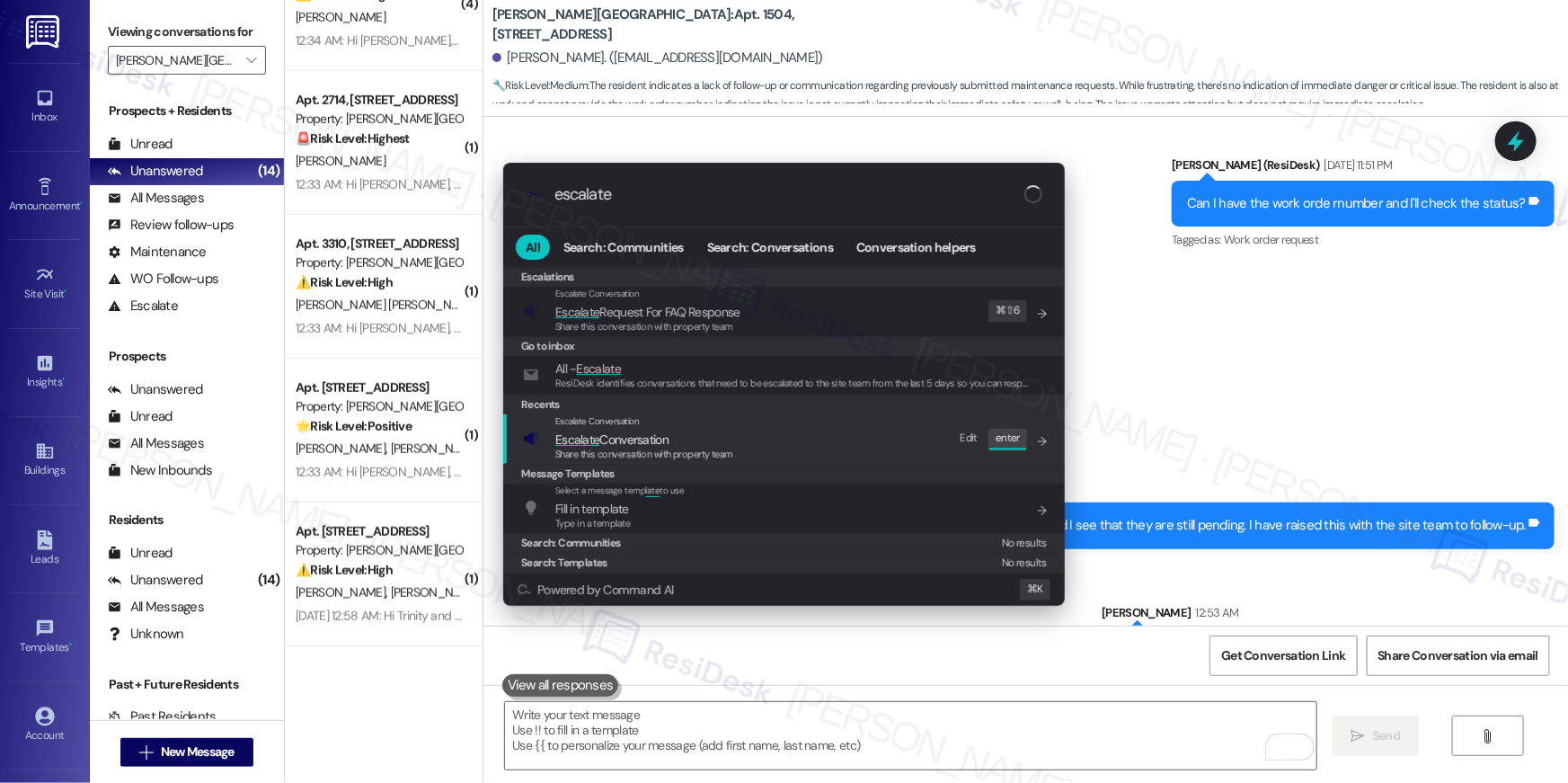
type input "escalate"
click at [807, 442] on div "Escalate Conversation Escalate Conversation Share this conversation with proper…" at bounding box center [785, 438] width 525 height 49
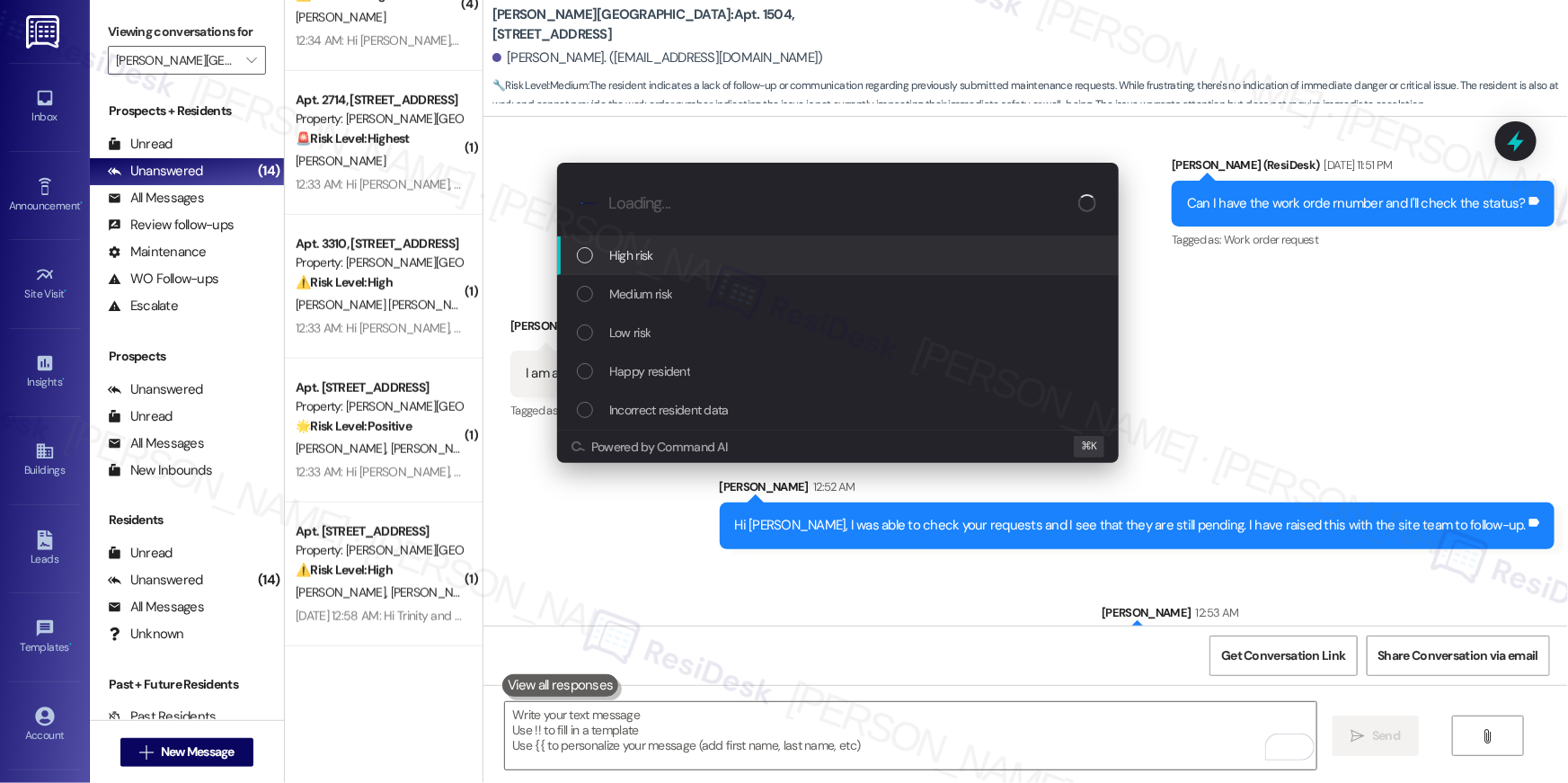
click at [1185, 329] on div "Escalate Conversation How risky is the relationship with this person? Topics (e…" at bounding box center [784, 391] width 1568 height 783
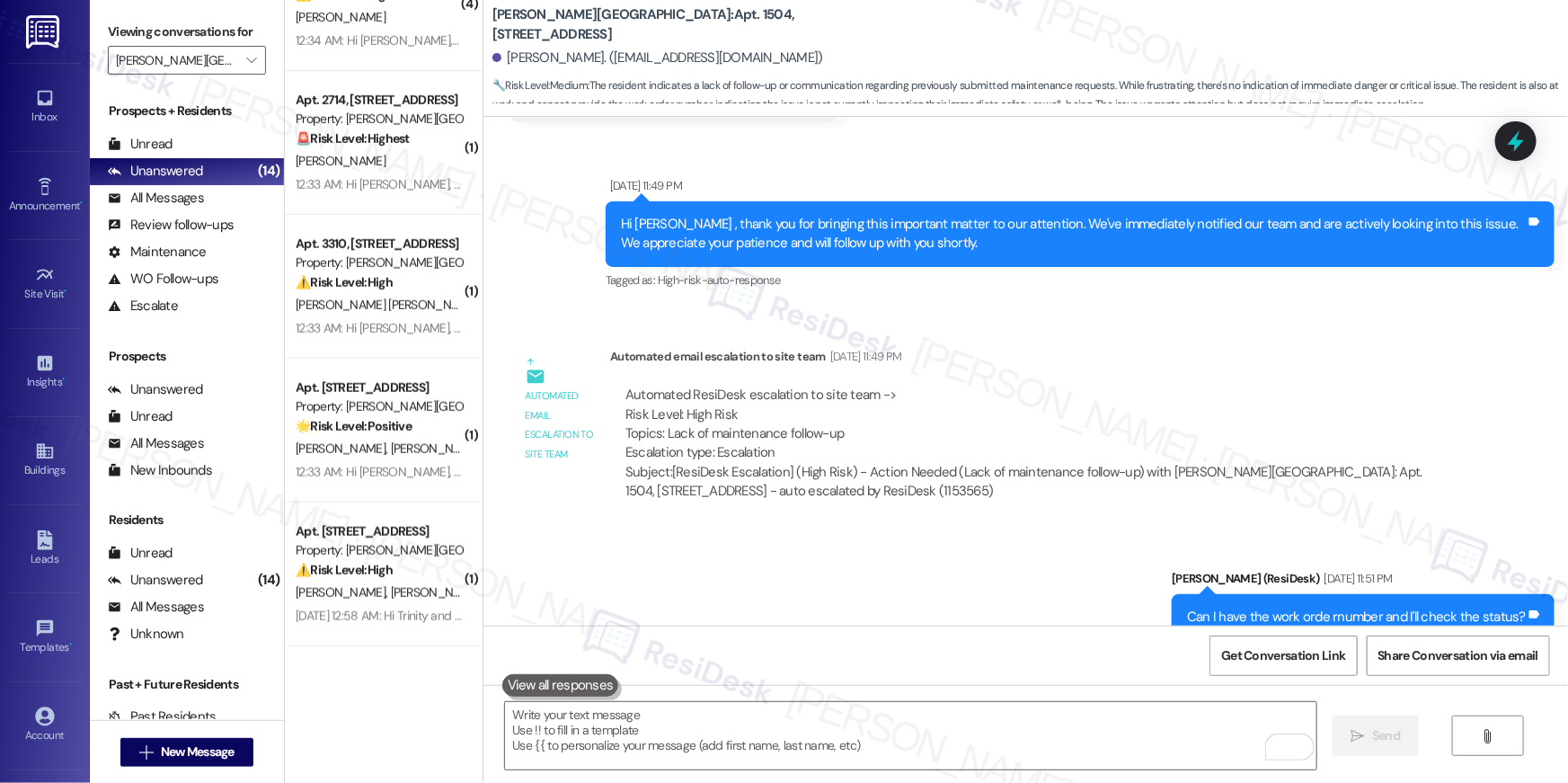
scroll to position [11669, 0]
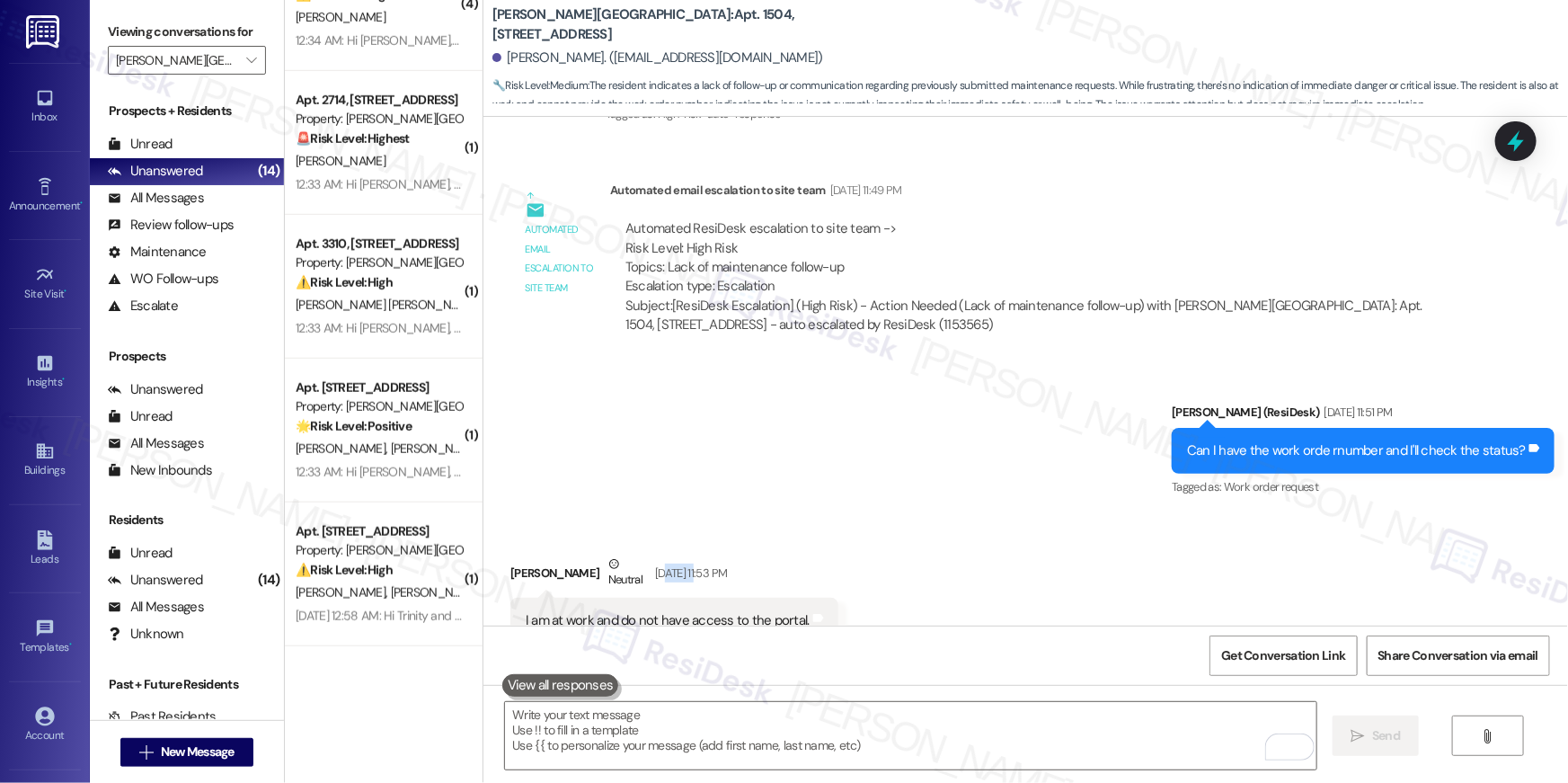
drag, startPoint x: 639, startPoint y: 515, endPoint x: 676, endPoint y: 514, distance: 37.0
click at [676, 563] on div "Sep 04, 2025 at 11:53 PM" at bounding box center [688, 572] width 76 height 19
click at [692, 421] on div "Sent via SMS Ella (ResiDesk) Sep 04, 2025 at 11:51 PM Can I have the work orde …" at bounding box center [1025, 438] width 1084 height 152
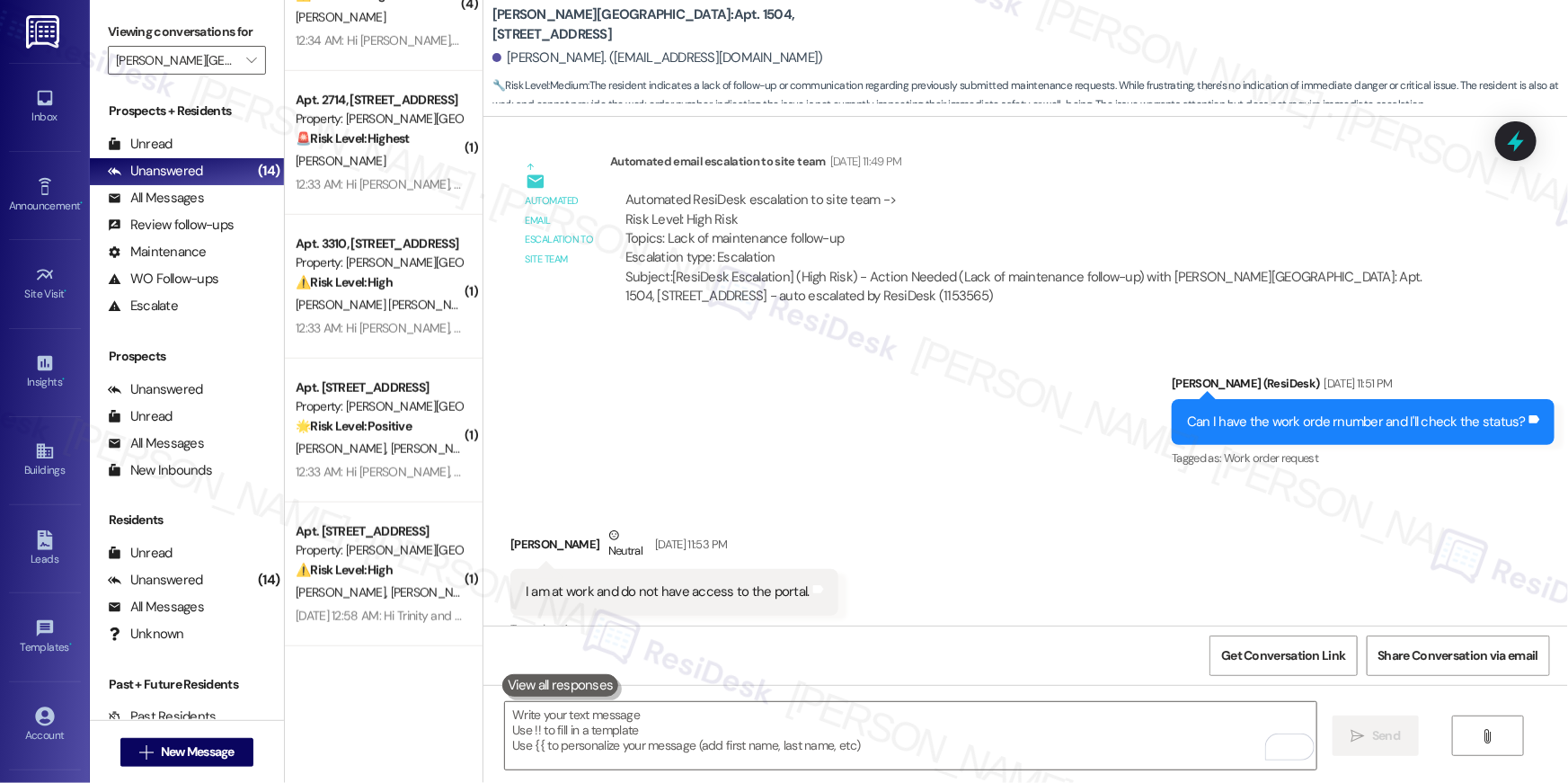
scroll to position [11710, 0]
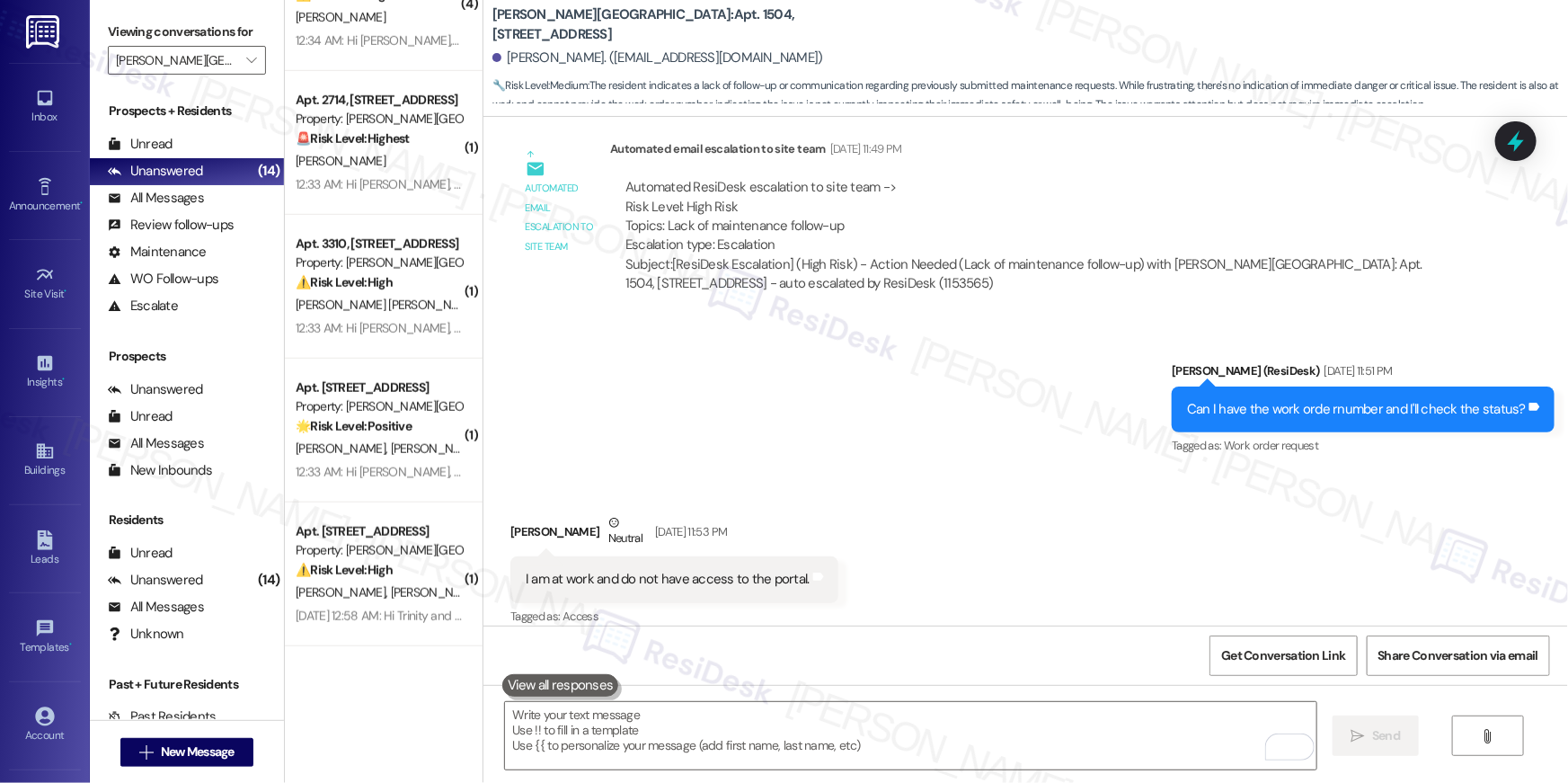
drag, startPoint x: 630, startPoint y: 457, endPoint x: 808, endPoint y: 451, distance: 178.1
click at [730, 513] on div "Shawna Toson Neutral Sep 04, 2025 at 11:53 PM" at bounding box center [674, 535] width 328 height 44
click at [831, 473] on div "Received via SMS Shawna Toson Neutral Sep 04, 2025 at 11:53 PM I am at work and…" at bounding box center [1025, 558] width 1084 height 171
click at [1162, 497] on div "Received via SMS Shawna Toson Neutral Sep 04, 2025 at 11:53 PM I am at work and…" at bounding box center [1025, 558] width 1084 height 171
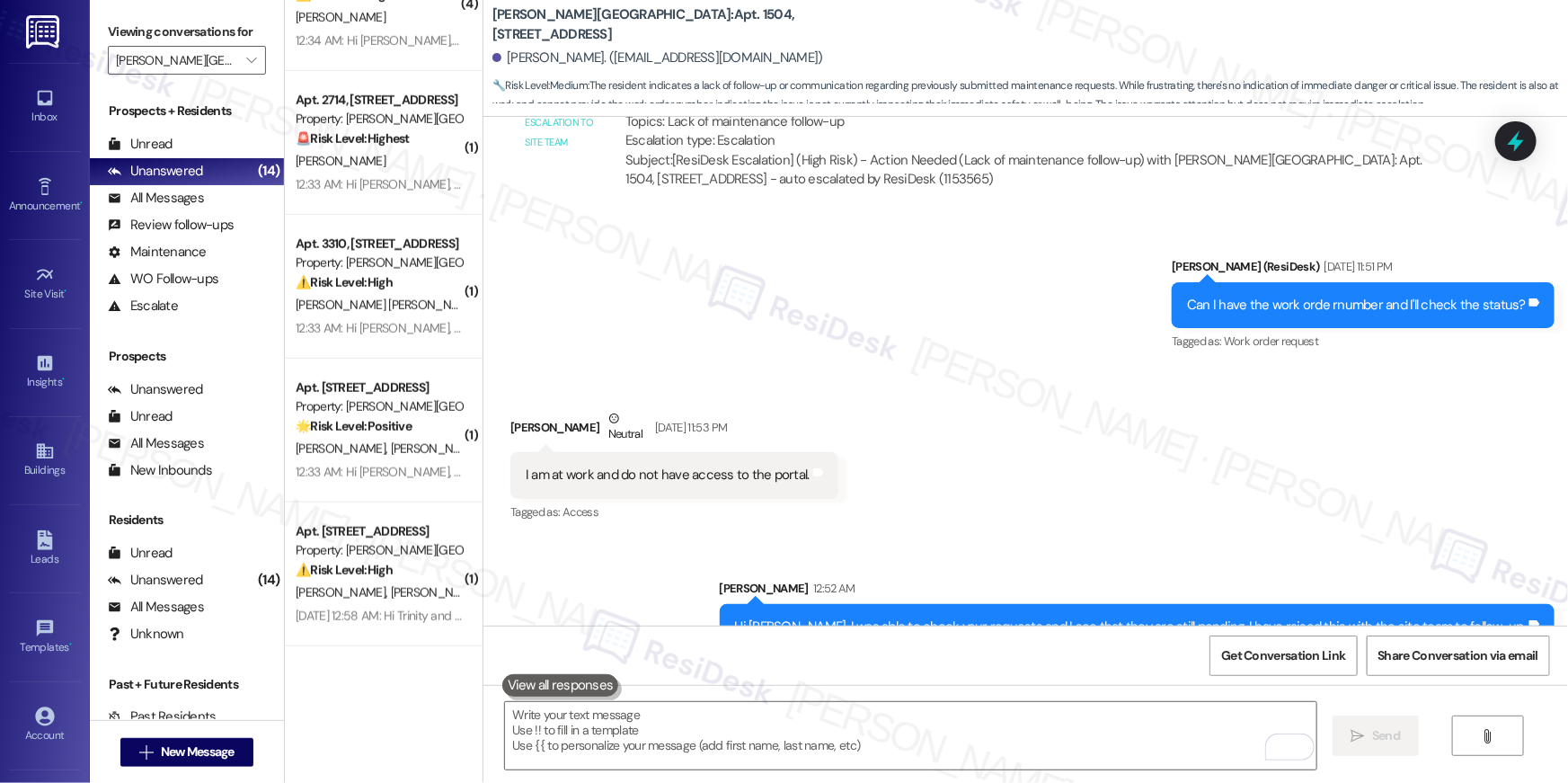
scroll to position [11915, 0]
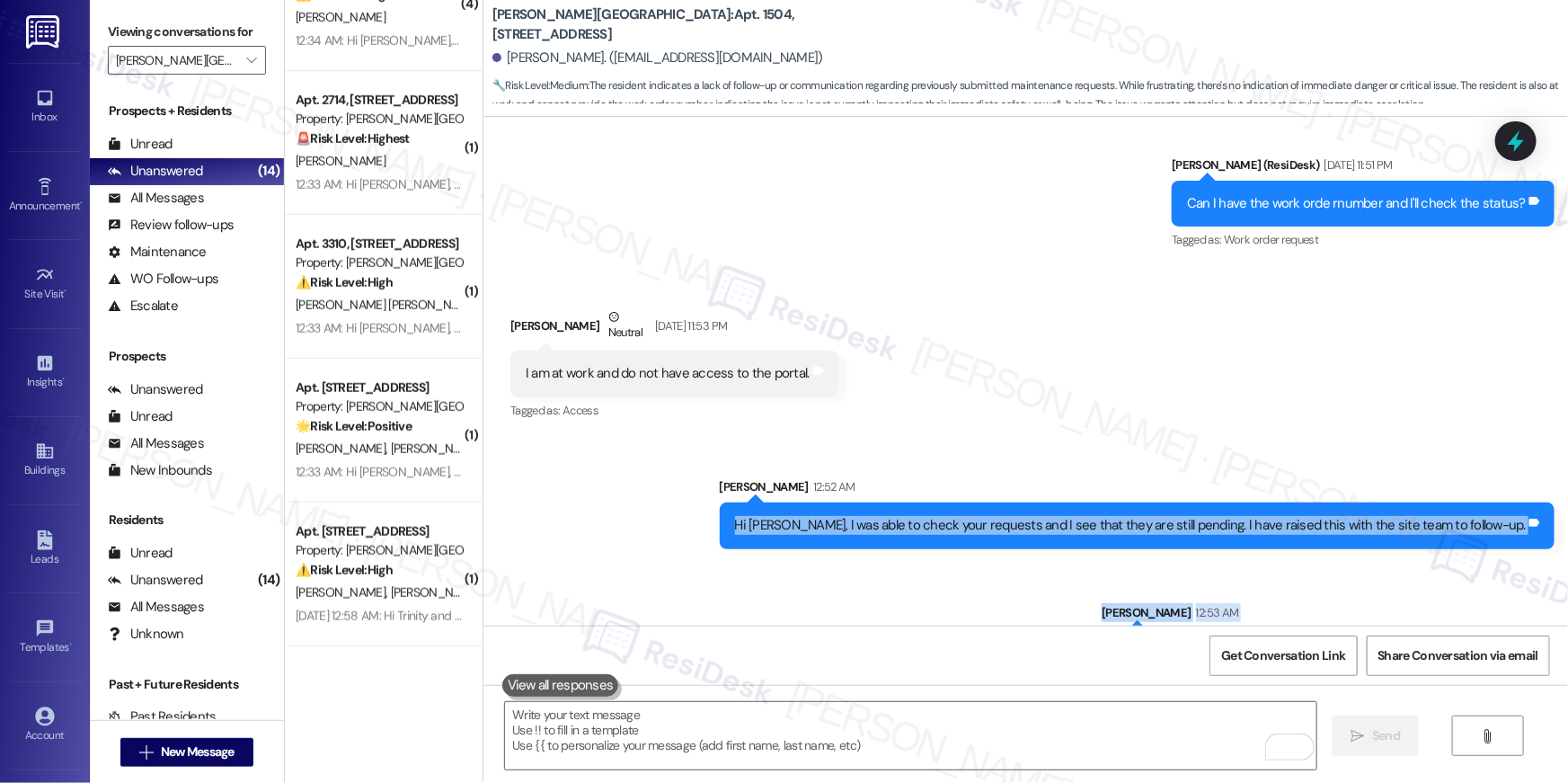
drag, startPoint x: 799, startPoint y: 443, endPoint x: 1479, endPoint y: 590, distance: 695.7
click at [1479, 590] on div "Sent via SMS Sarah 12:52 AM Hi Shawna, I was able to check your requests and I …" at bounding box center [1025, 562] width 1084 height 251
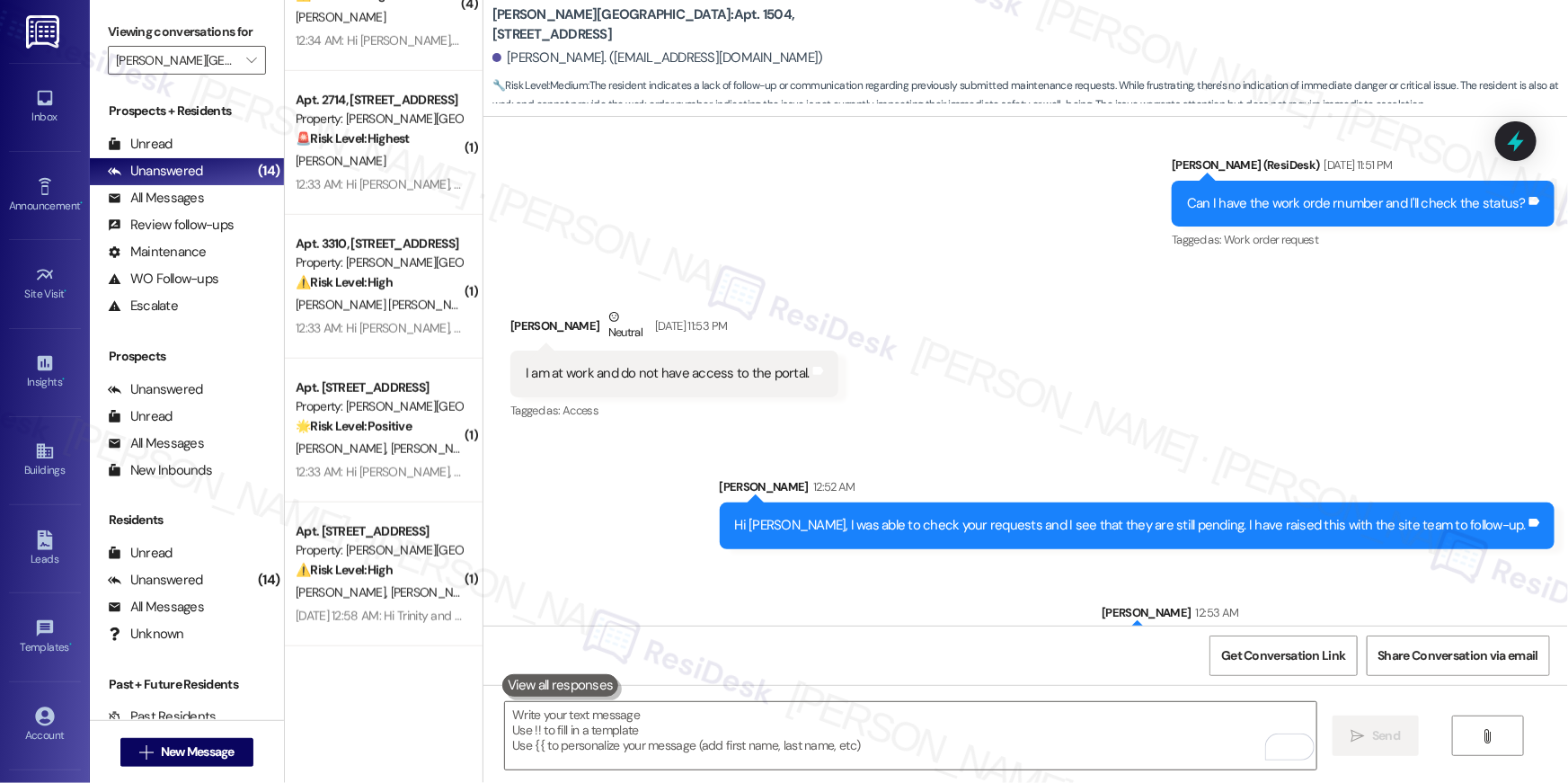
click at [1234, 333] on div "Received via SMS Shawna Toson Neutral Sep 04, 2025 at 11:53 PM I am at work and…" at bounding box center [1025, 352] width 1084 height 171
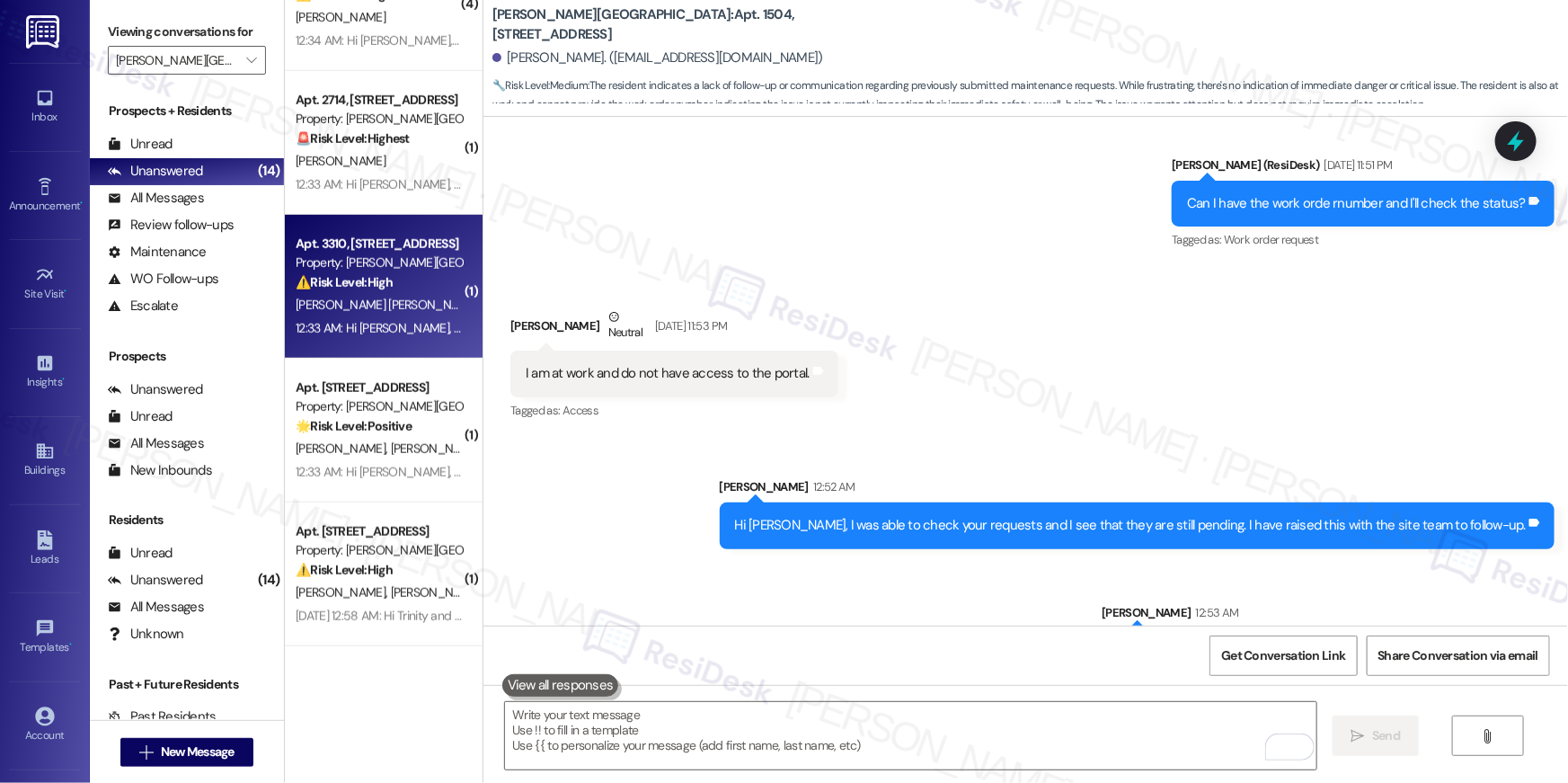
scroll to position [0, 0]
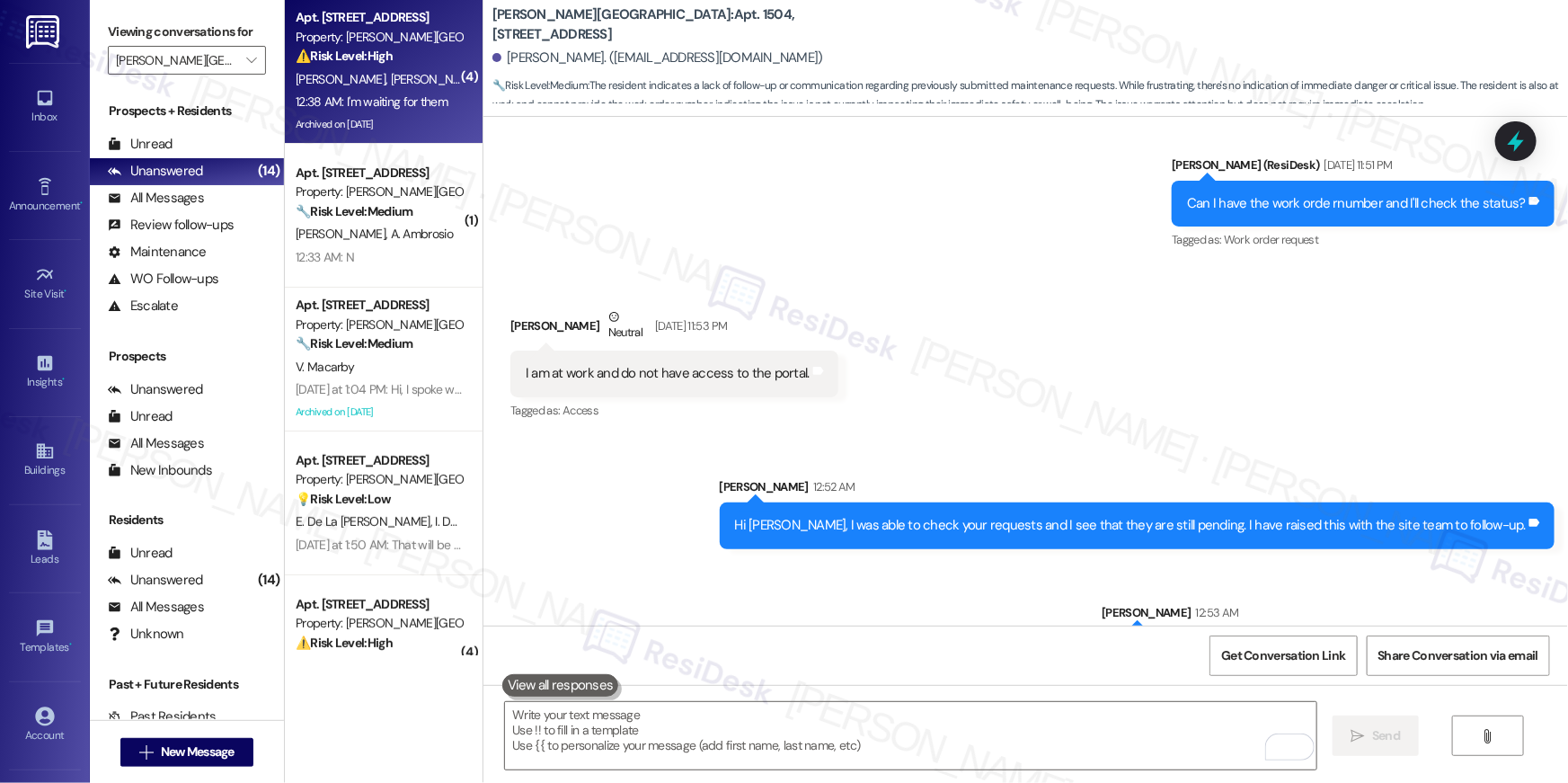
click at [368, 88] on div "M. Bah A. Nguessan" at bounding box center [378, 79] width 170 height 22
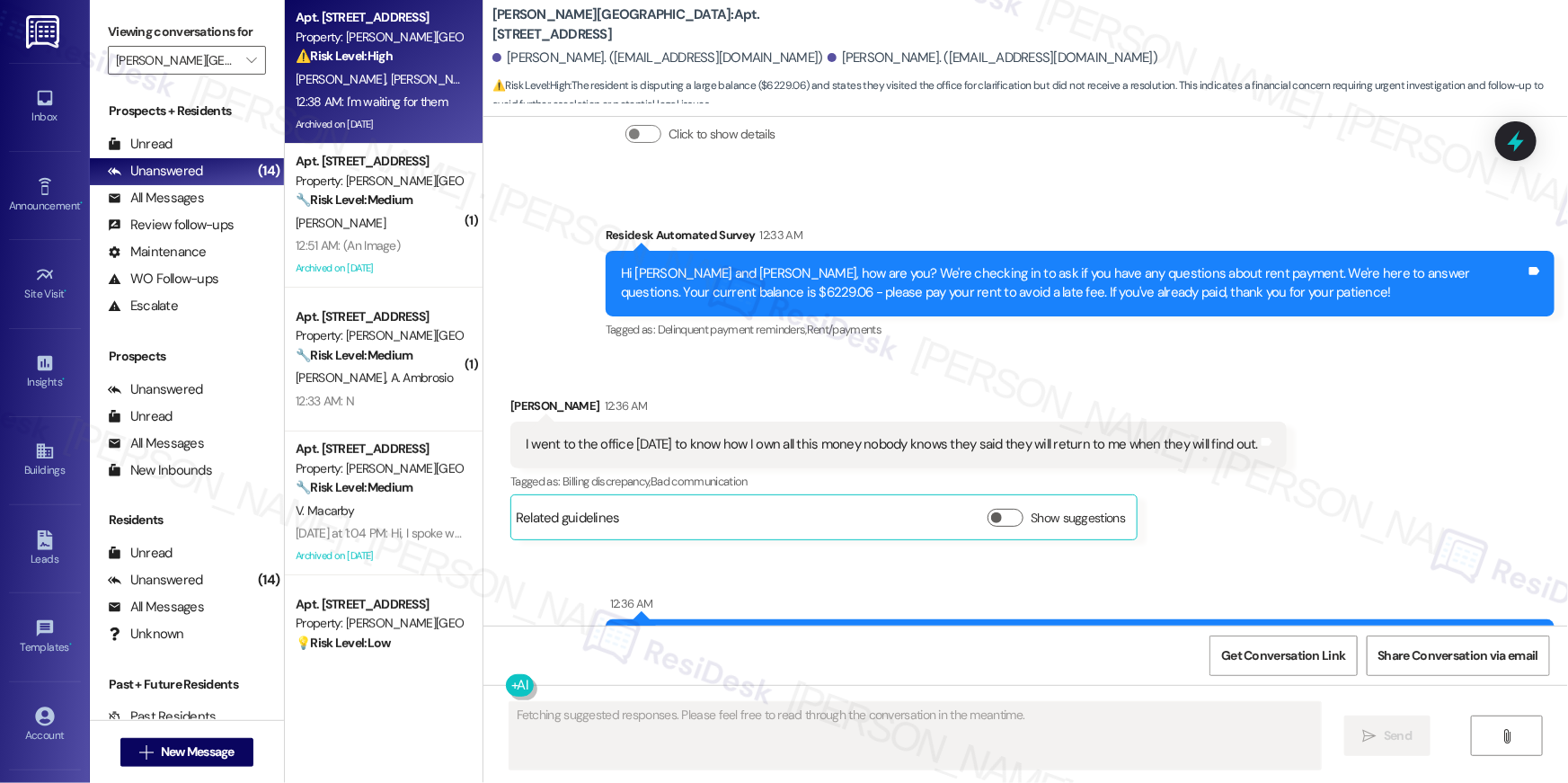
scroll to position [19094, 0]
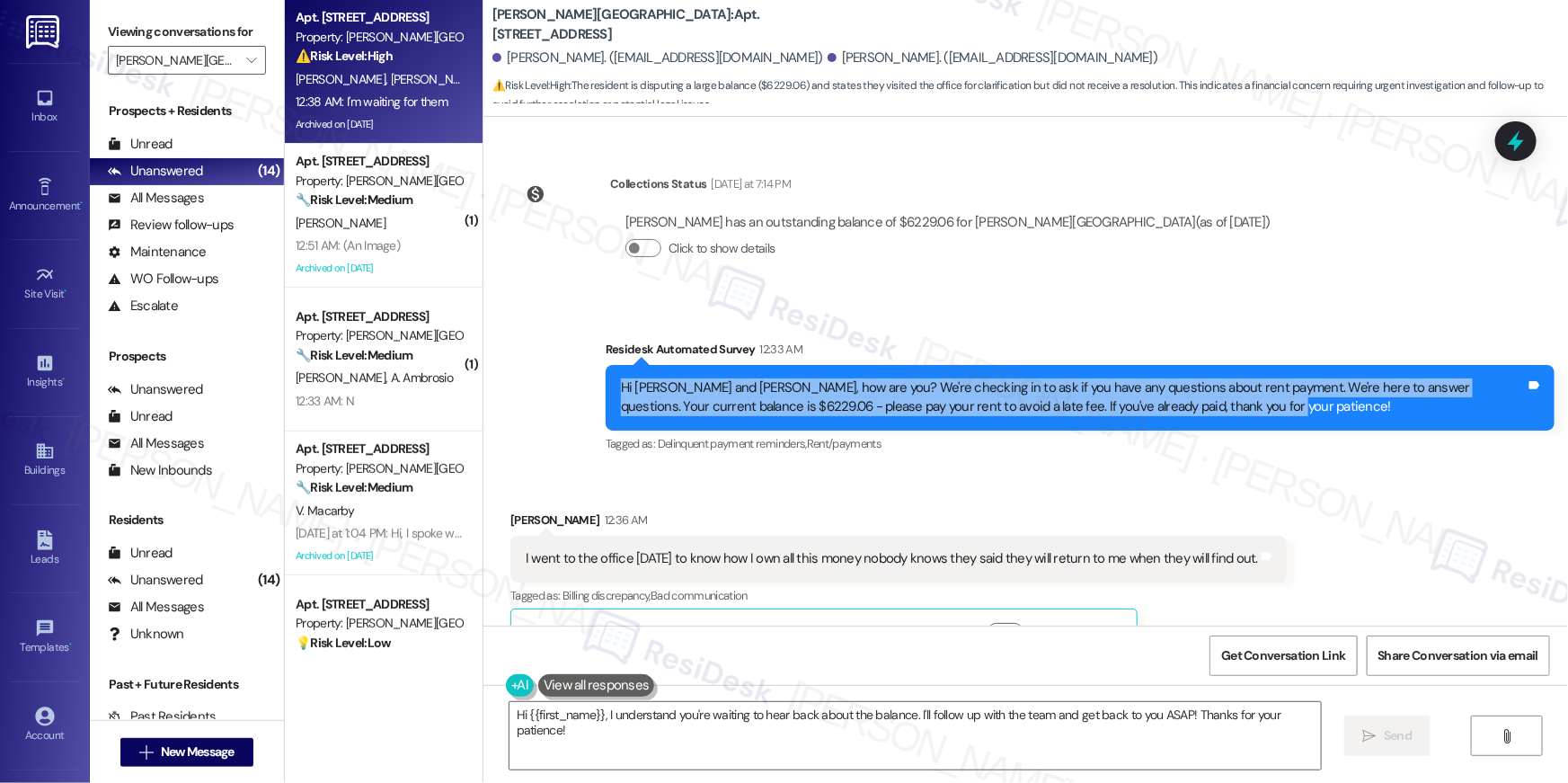
drag, startPoint x: 613, startPoint y: 343, endPoint x: 1212, endPoint y: 369, distance: 599.6
click at [1212, 369] on div "Hi Andre and Mamadou, how are you? We're checking in to ask if you have any que…" at bounding box center [1080, 397] width 949 height 65
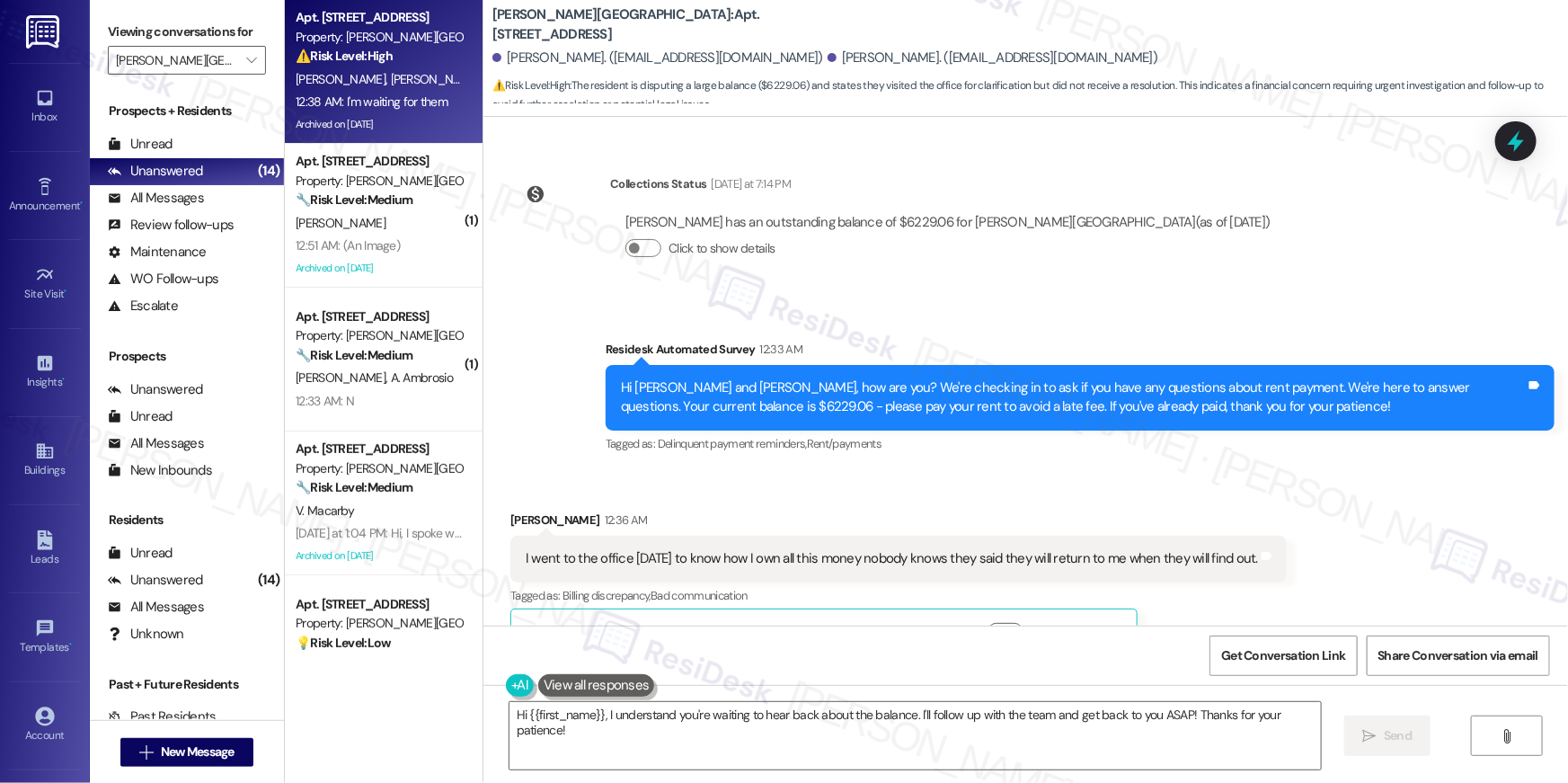
click at [1210, 378] on div "Hi Andre and Mamadou, how are you? We're checking in to ask if you have any que…" at bounding box center [1073, 397] width 905 height 39
drag, startPoint x: 641, startPoint y: 368, endPoint x: 707, endPoint y: 368, distance: 66.0
click at [697, 378] on div "Hi Andre and Mamadou, how are you? We're checking in to ask if you have any que…" at bounding box center [1073, 397] width 905 height 39
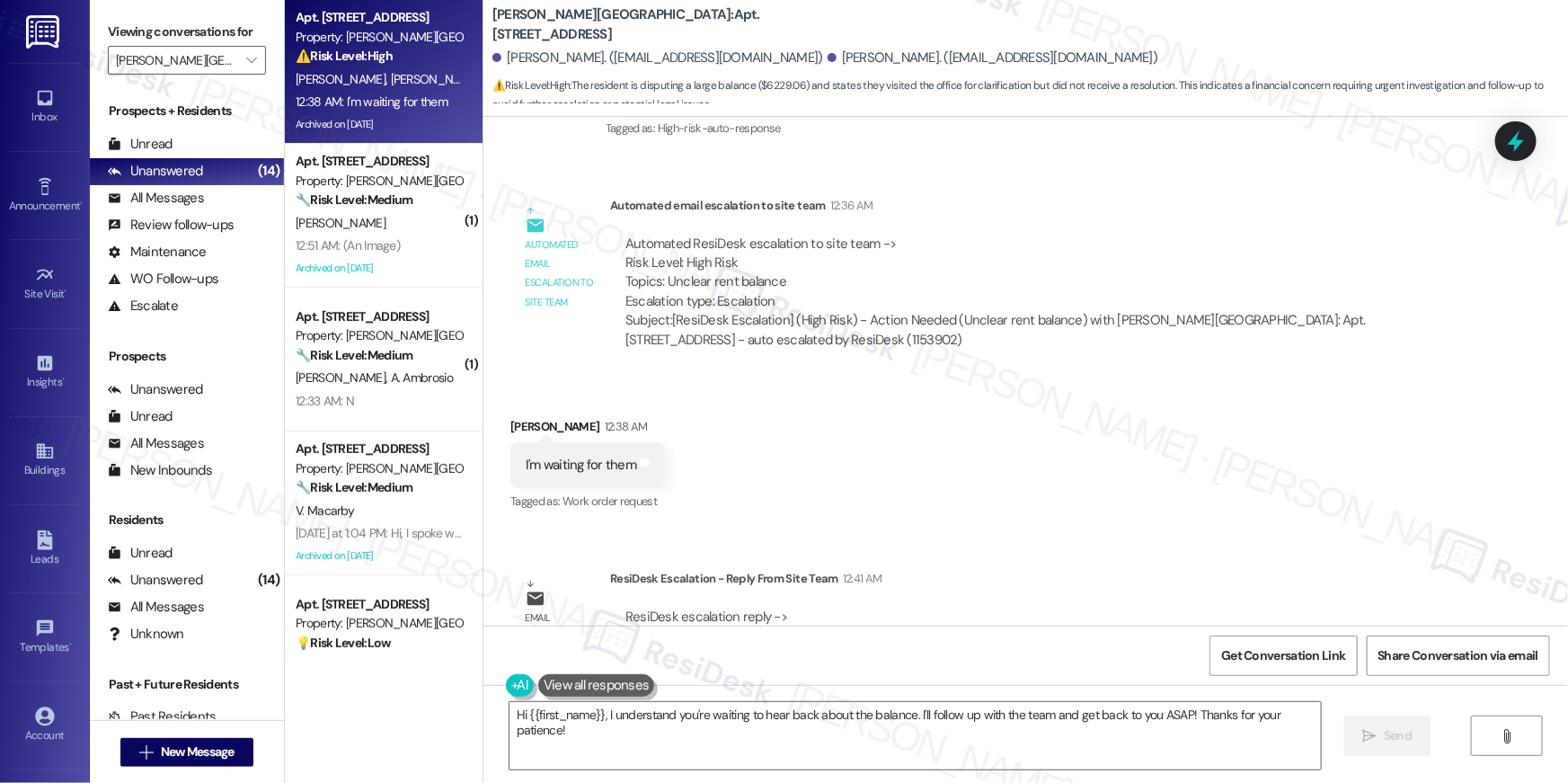
scroll to position [19797, 0]
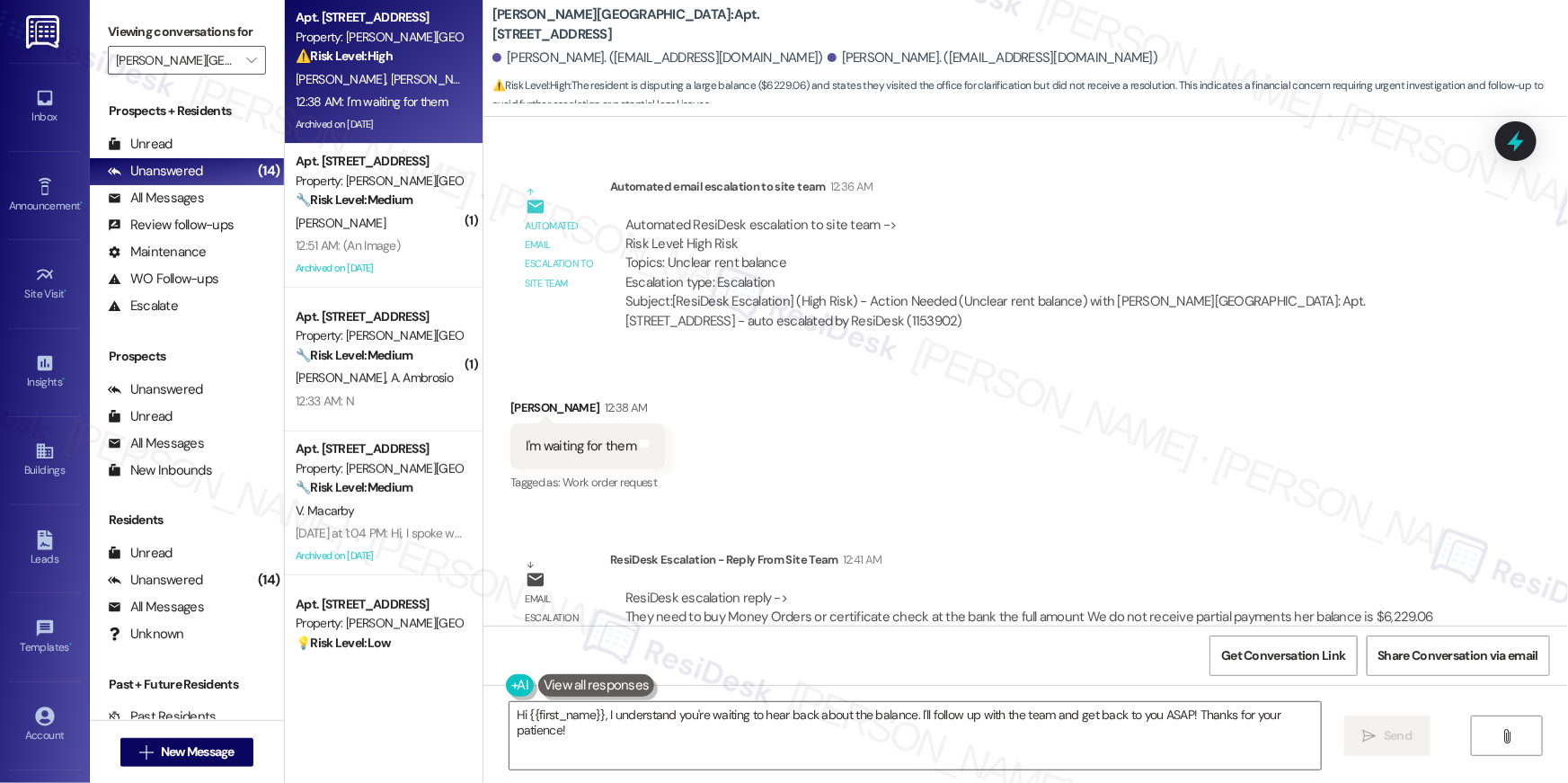
click at [868, 414] on div "Received via SMS Mamadou Bah 12:38 AM I'm waiting for them Tags and notes Tagge…" at bounding box center [1025, 433] width 1084 height 152
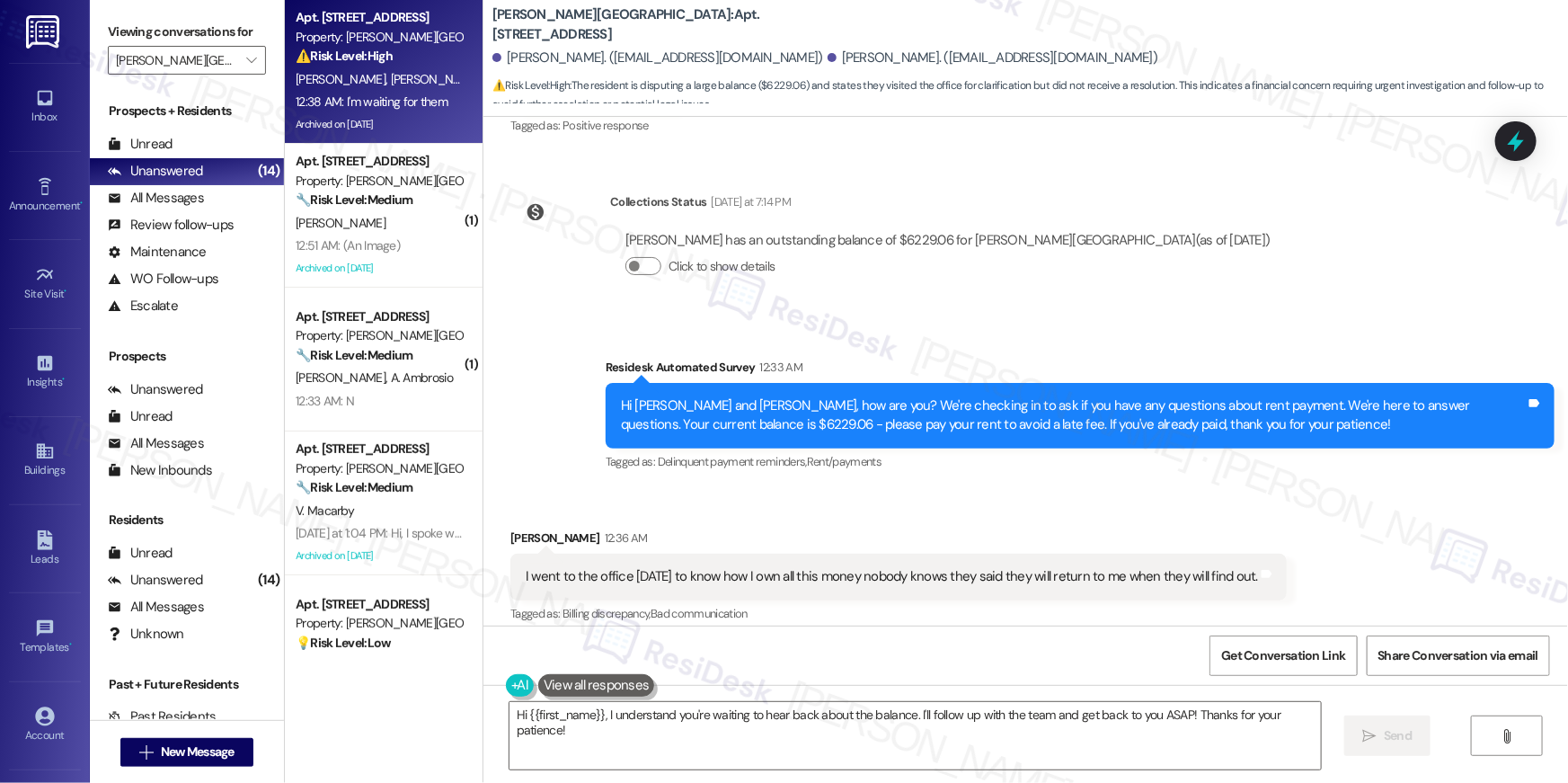
scroll to position [19158, 0]
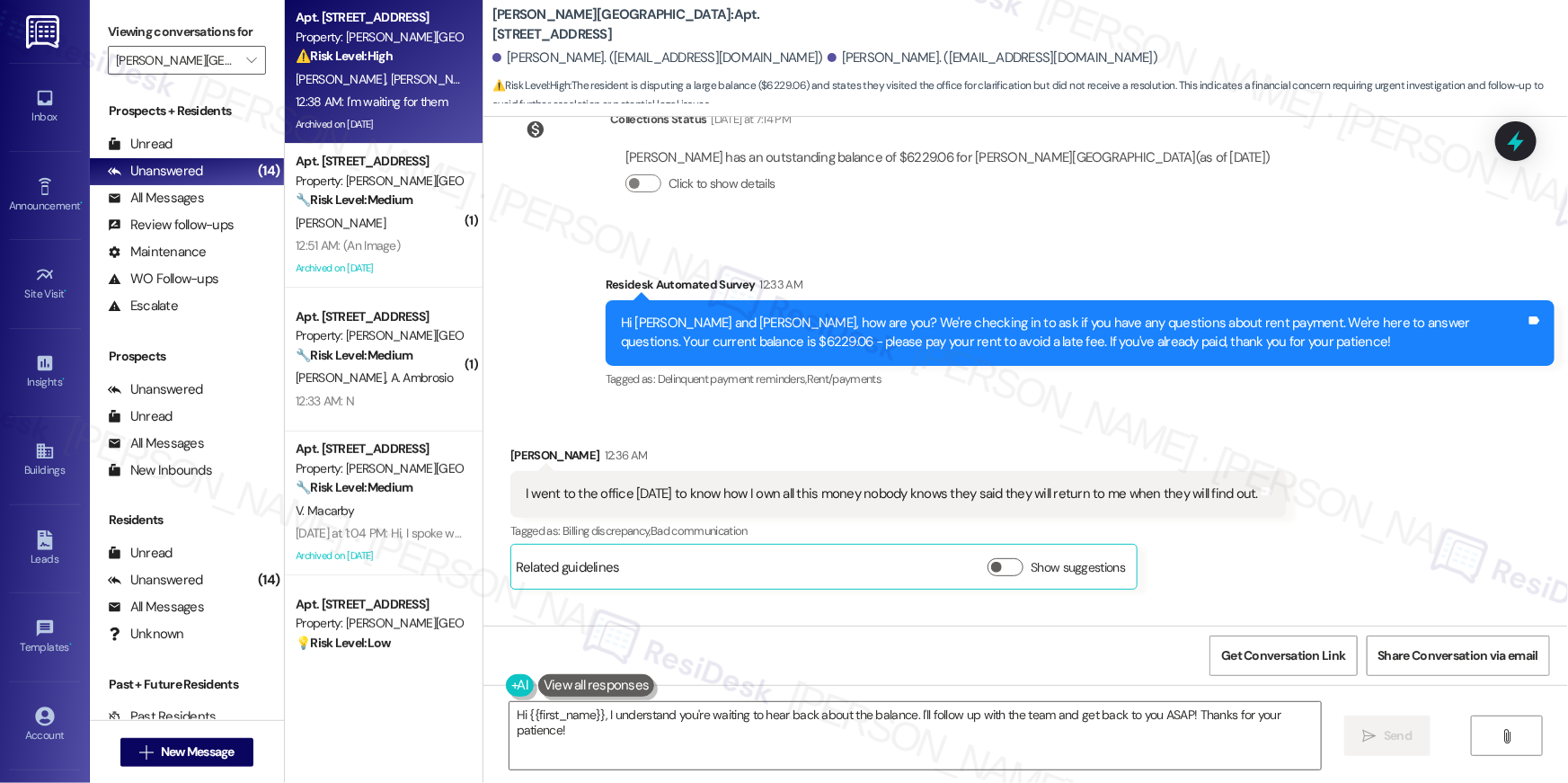
click at [1314, 443] on div "Received via SMS Mamadou Bah 12:36 AM I went to the office last Friday to know …" at bounding box center [1025, 504] width 1084 height 198
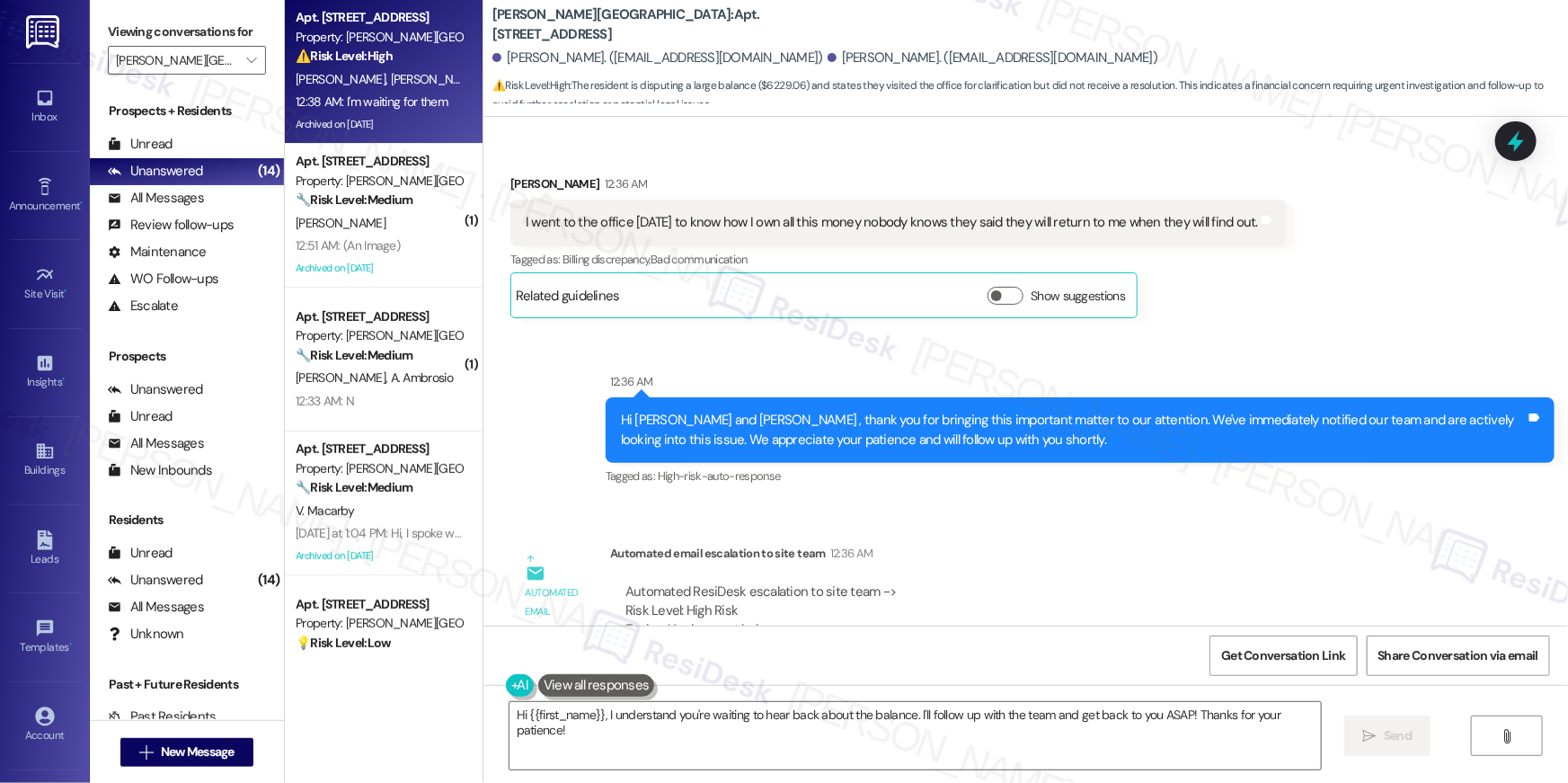
scroll to position [19431, 0]
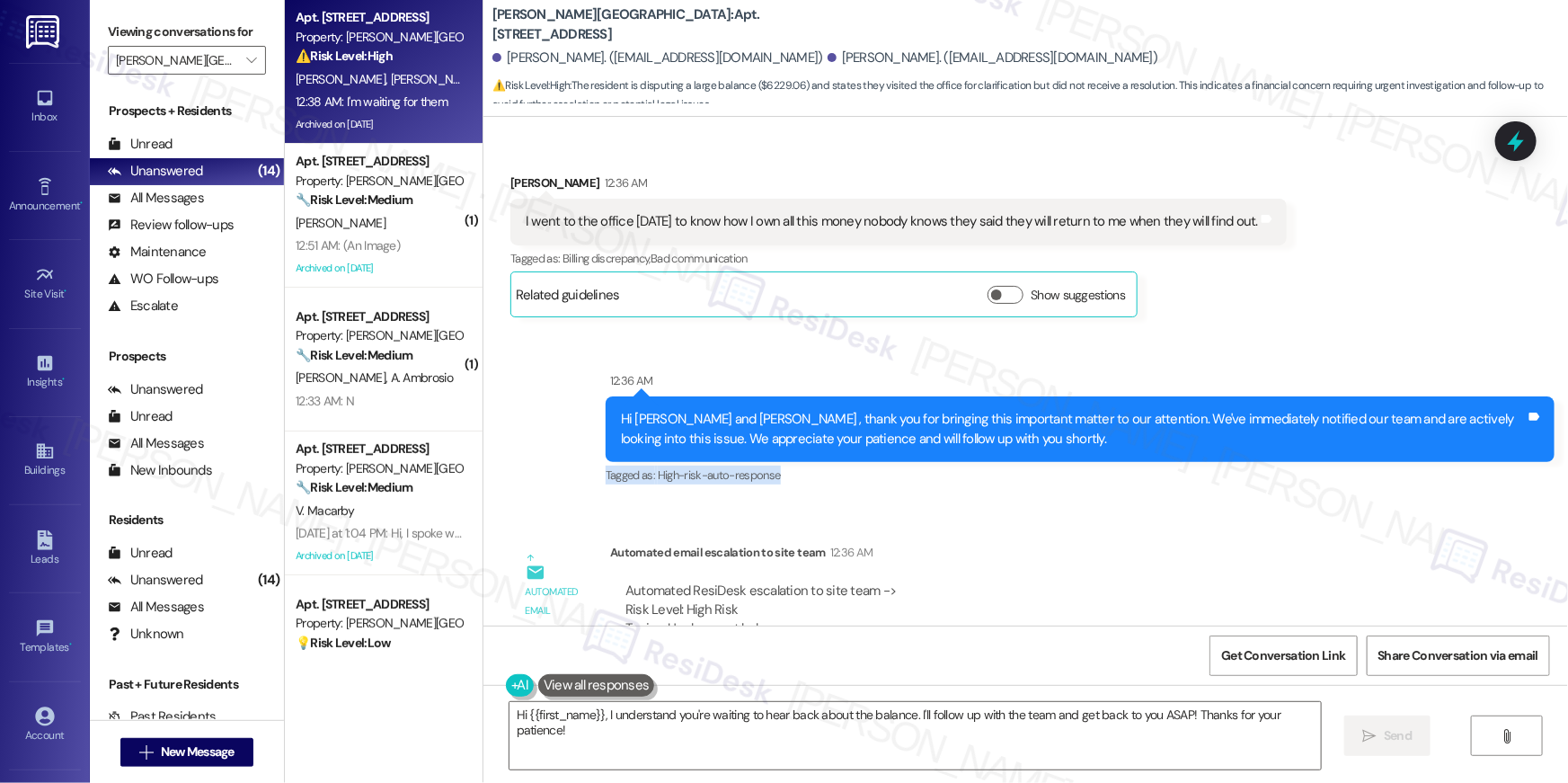
drag, startPoint x: 777, startPoint y: 430, endPoint x: 589, endPoint y: 420, distance: 188.3
click at [592, 420] on div "Sent via SMS 12:36 AM Hi Andre and Mamadou , thank you for bringing this import…" at bounding box center [1080, 430] width 976 height 144
click at [920, 462] on div "Tagged as: High-risk-auto-response Click to highlight conversations about High-…" at bounding box center [1080, 475] width 949 height 26
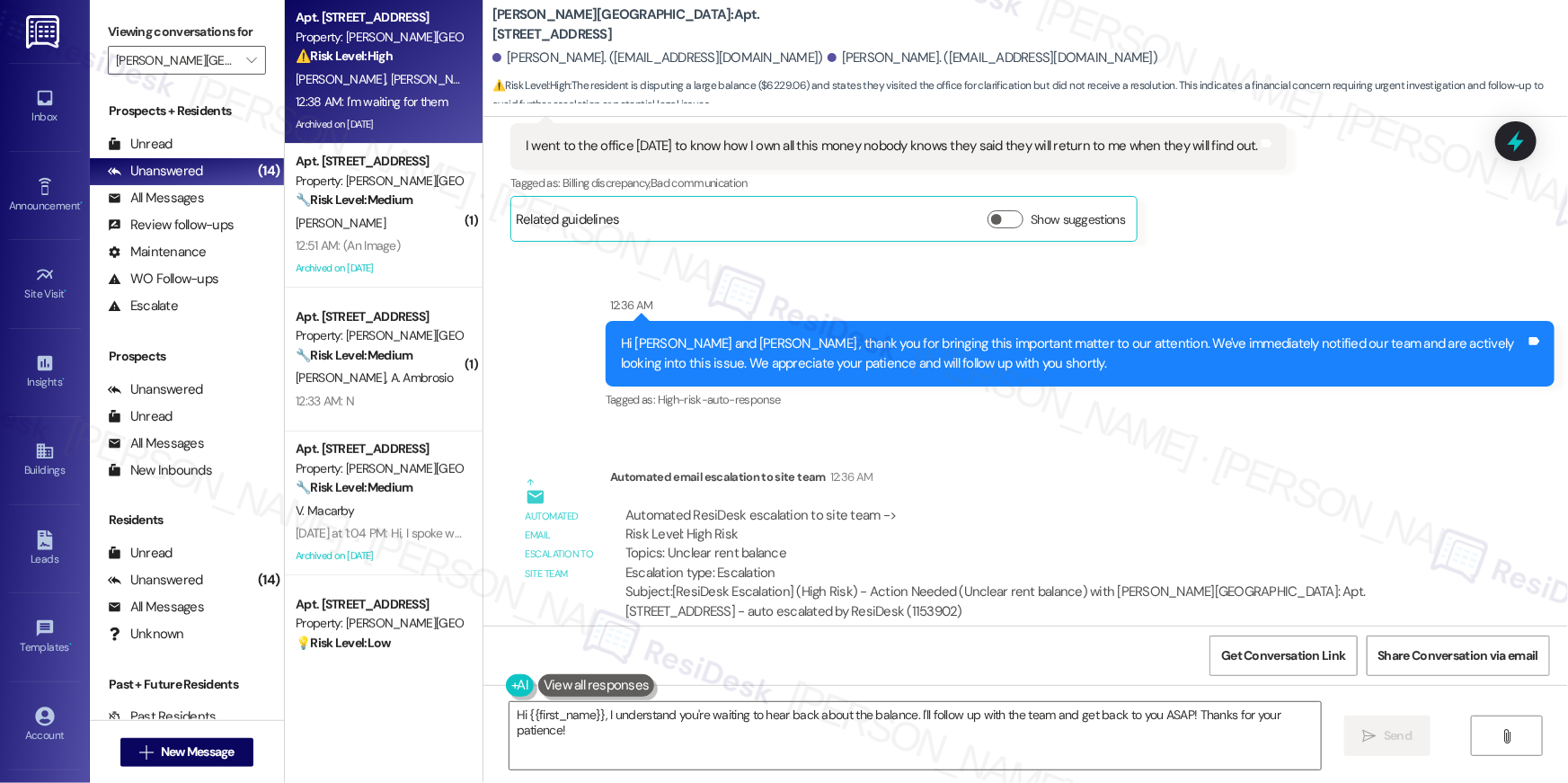
scroll to position [19537, 0]
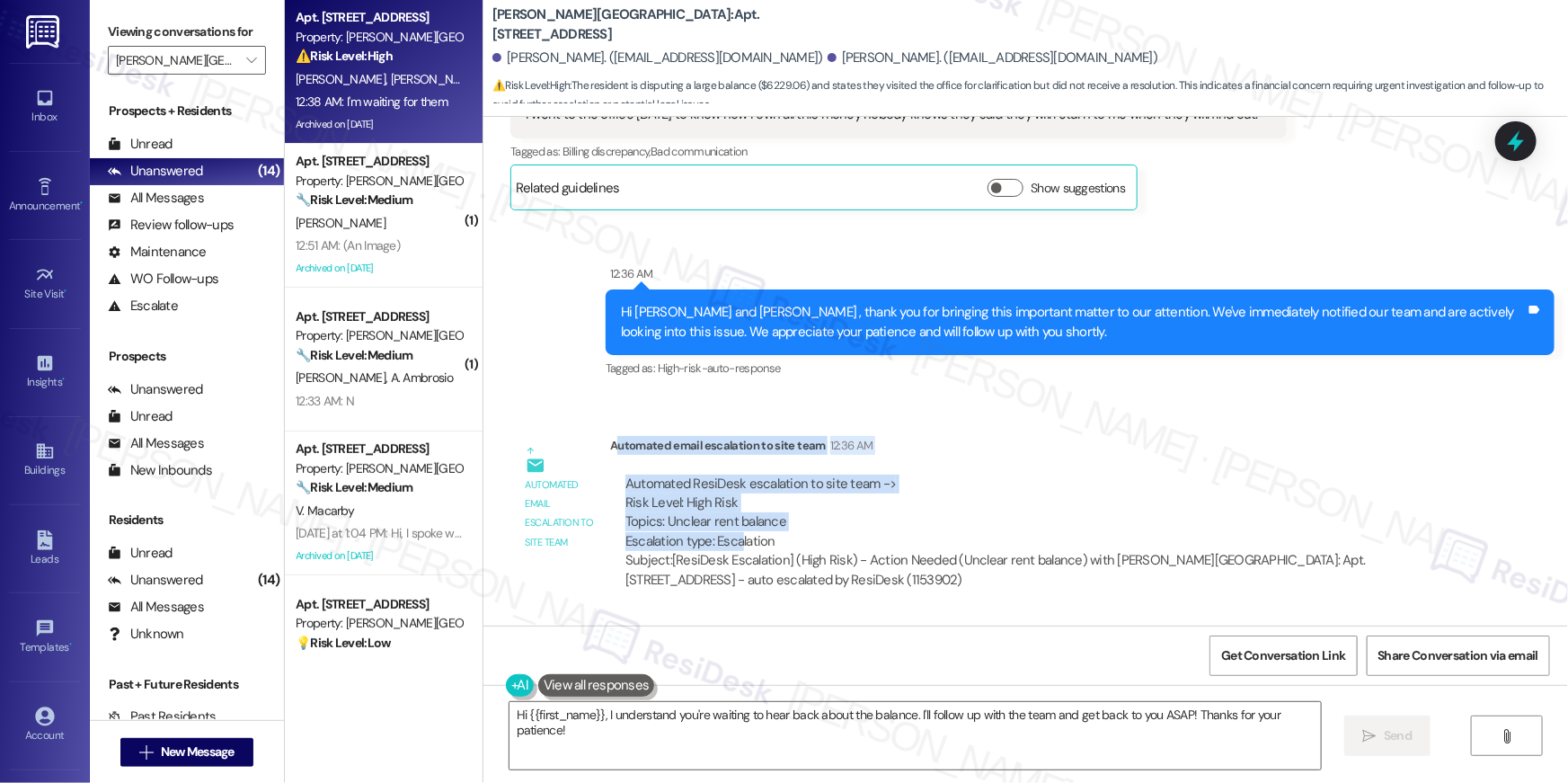
drag, startPoint x: 608, startPoint y: 393, endPoint x: 804, endPoint y: 462, distance: 207.8
click at [734, 485] on div "Automated email escalation to site team 12:36 AM Automated ResiDesk escalation …" at bounding box center [1034, 520] width 849 height 167
click at [903, 461] on div "Automated ResiDesk escalation to site team -> Risk Level: High Risk Topics: Unc…" at bounding box center [1034, 532] width 849 height 143
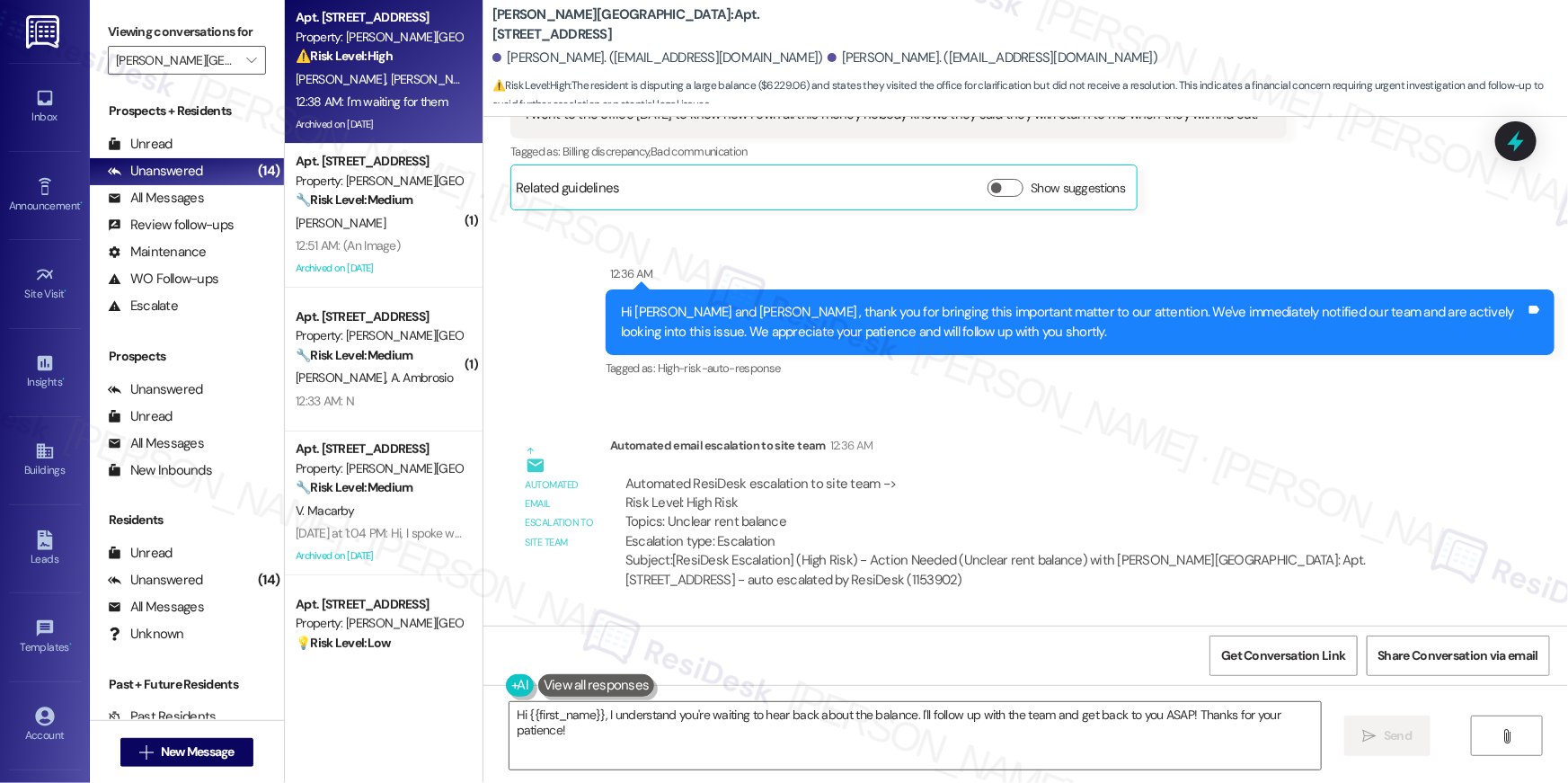
drag, startPoint x: 602, startPoint y: 441, endPoint x: 854, endPoint y: 540, distance: 270.7
click at [853, 540] on div "Automated ResiDesk escalation to site team -> Risk Level: High Risk Topics: Unc…" at bounding box center [1034, 532] width 849 height 143
click at [856, 551] on div "Subject: [ResiDesk Escalation] (High Risk) - Action Needed (Unclear rent balanc…" at bounding box center [1035, 570] width 818 height 39
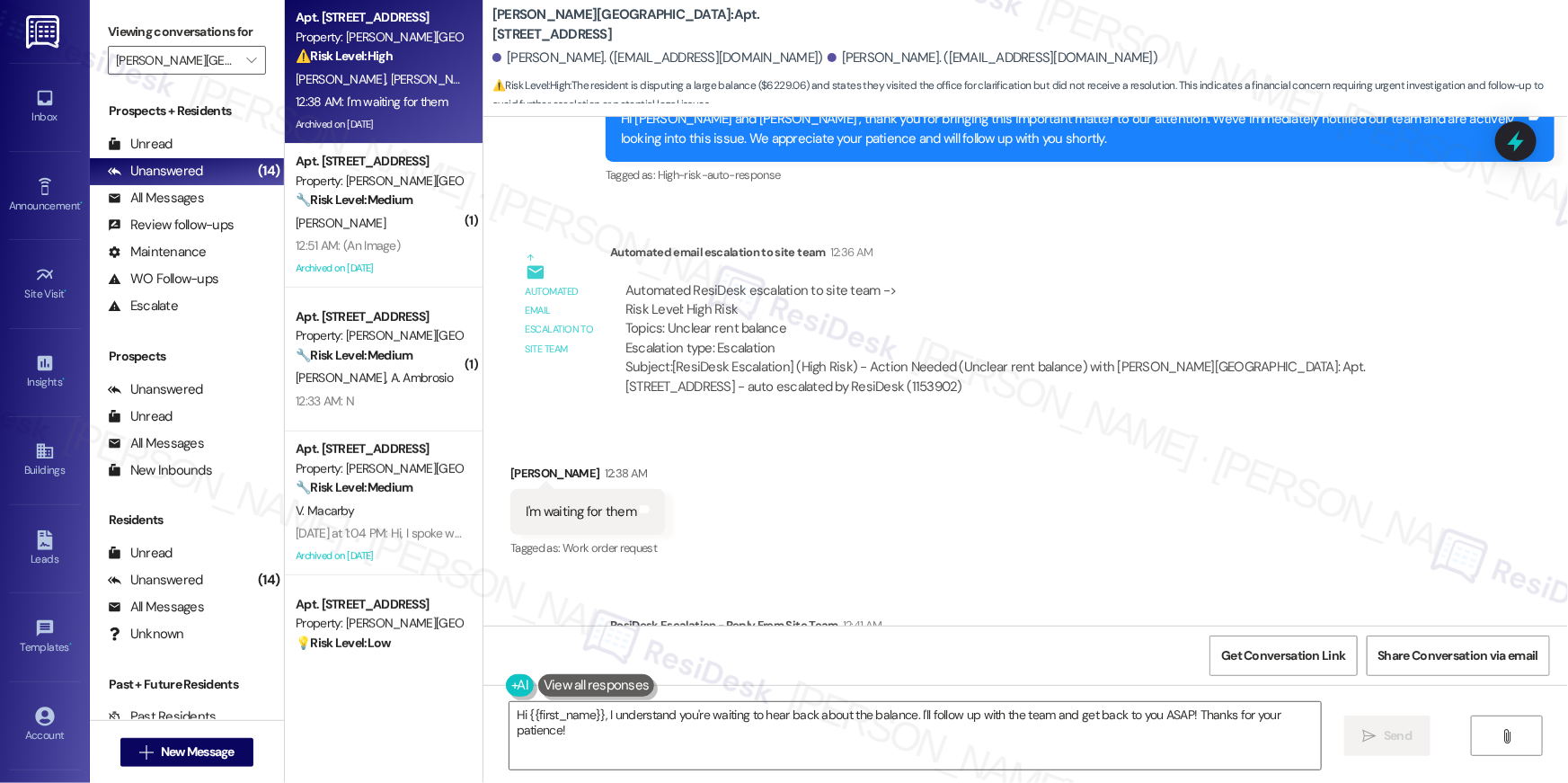
scroll to position [19778, 0]
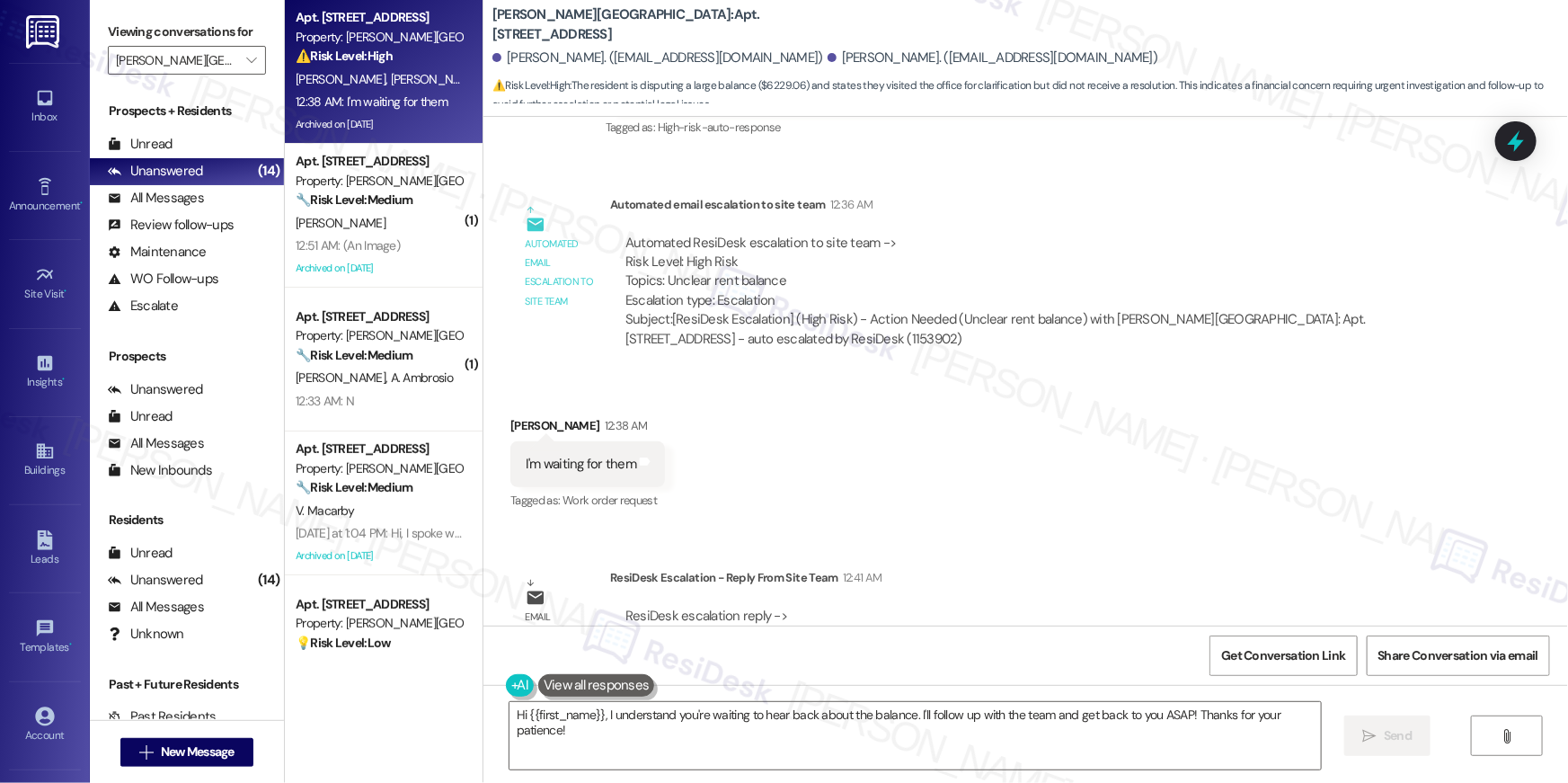
click at [556, 455] on div "I'm waiting for them" at bounding box center [580, 464] width 110 height 19
click at [901, 422] on div "Received via SMS Mamadou Bah 12:38 AM I'm waiting for them Tags and notes Tagge…" at bounding box center [1025, 451] width 1084 height 152
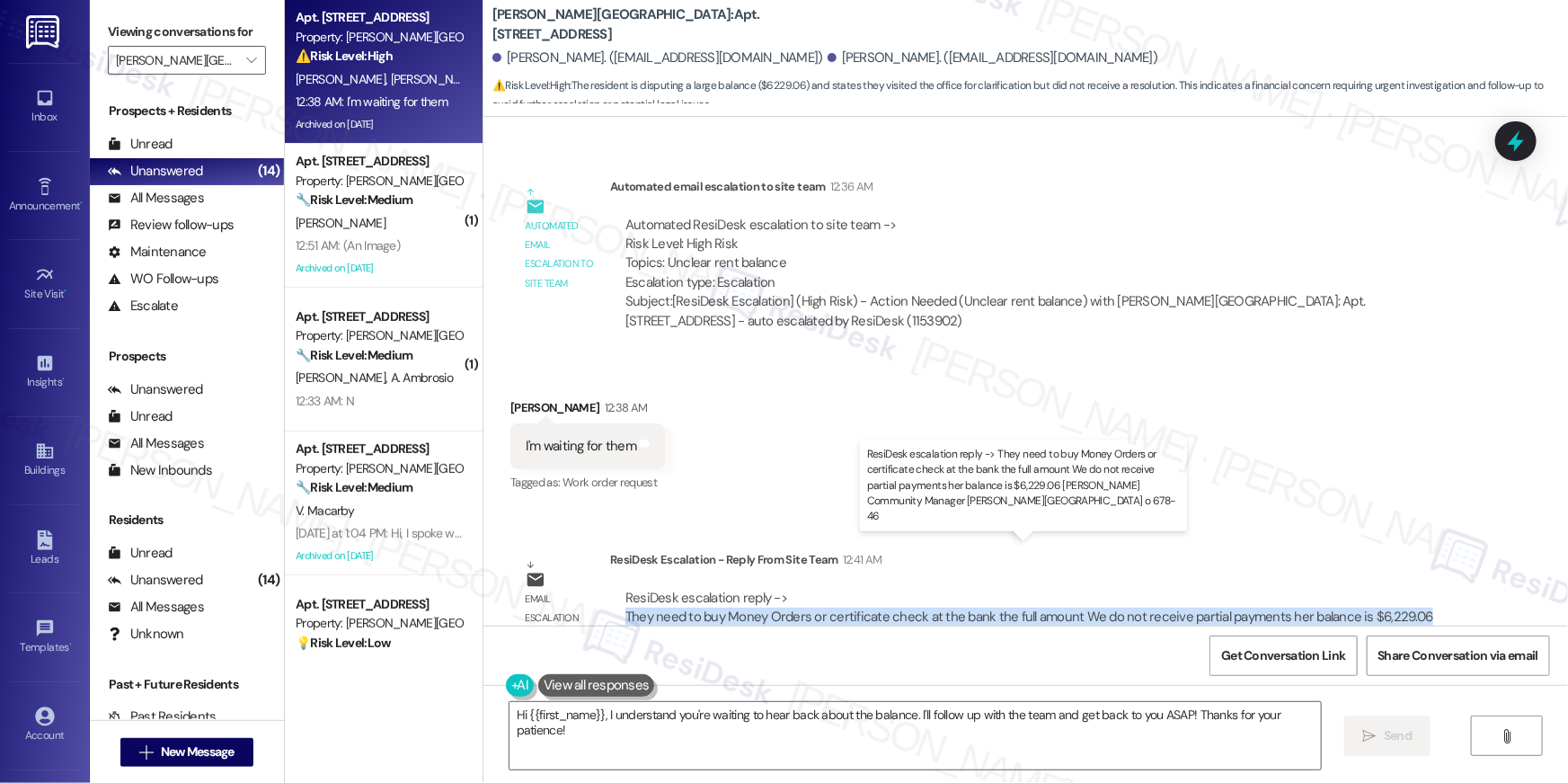
drag, startPoint x: 629, startPoint y: 573, endPoint x: 1402, endPoint y: 570, distance: 773.0
click at [1402, 589] on div "ResiDesk escalation reply -> They need to buy Money Orders or certificate check…" at bounding box center [1035, 617] width 822 height 58
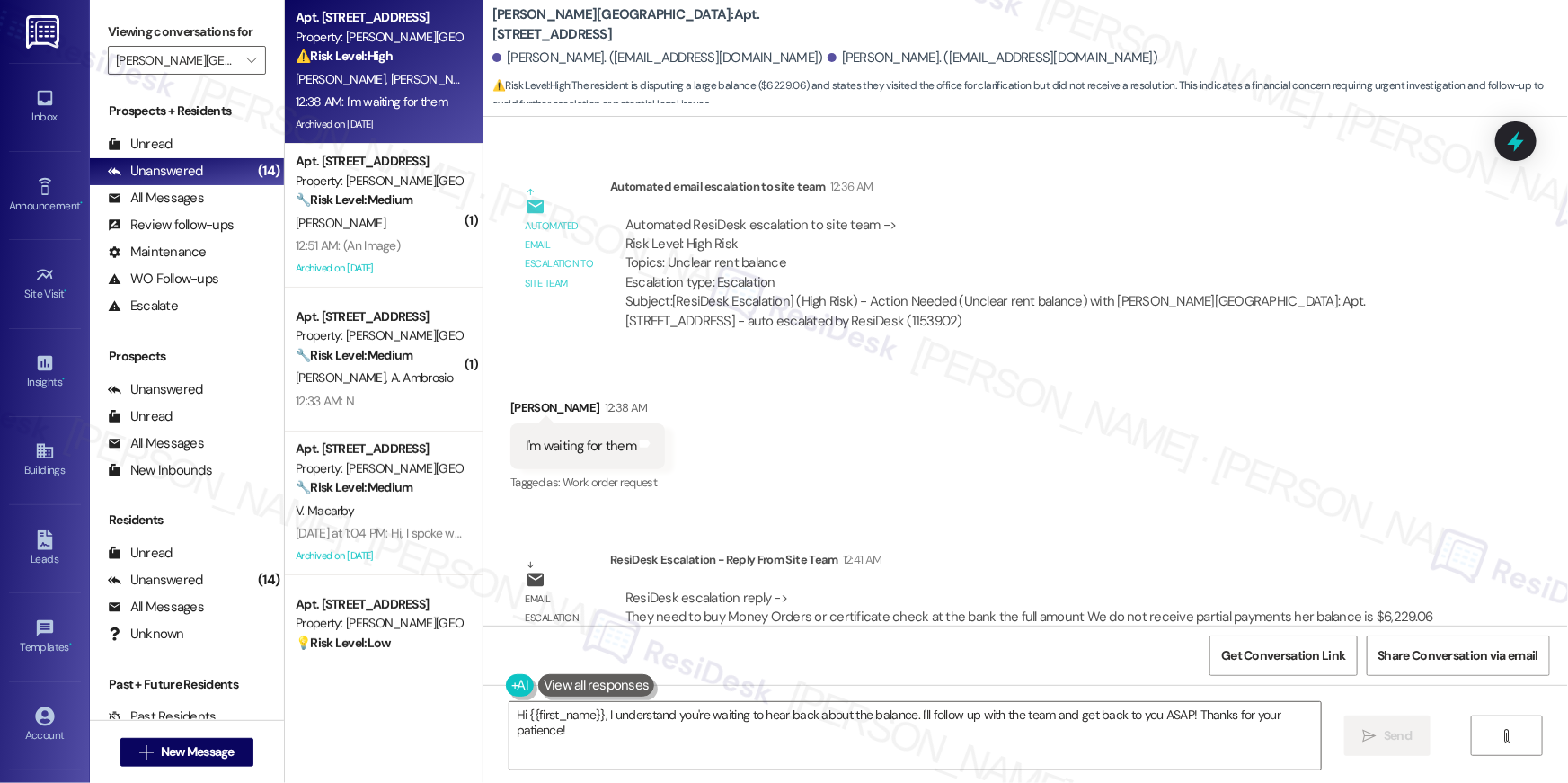
click at [758, 589] on div "ResiDesk escalation reply -> They need to buy Money Orders or certificate check…" at bounding box center [1029, 617] width 807 height 57
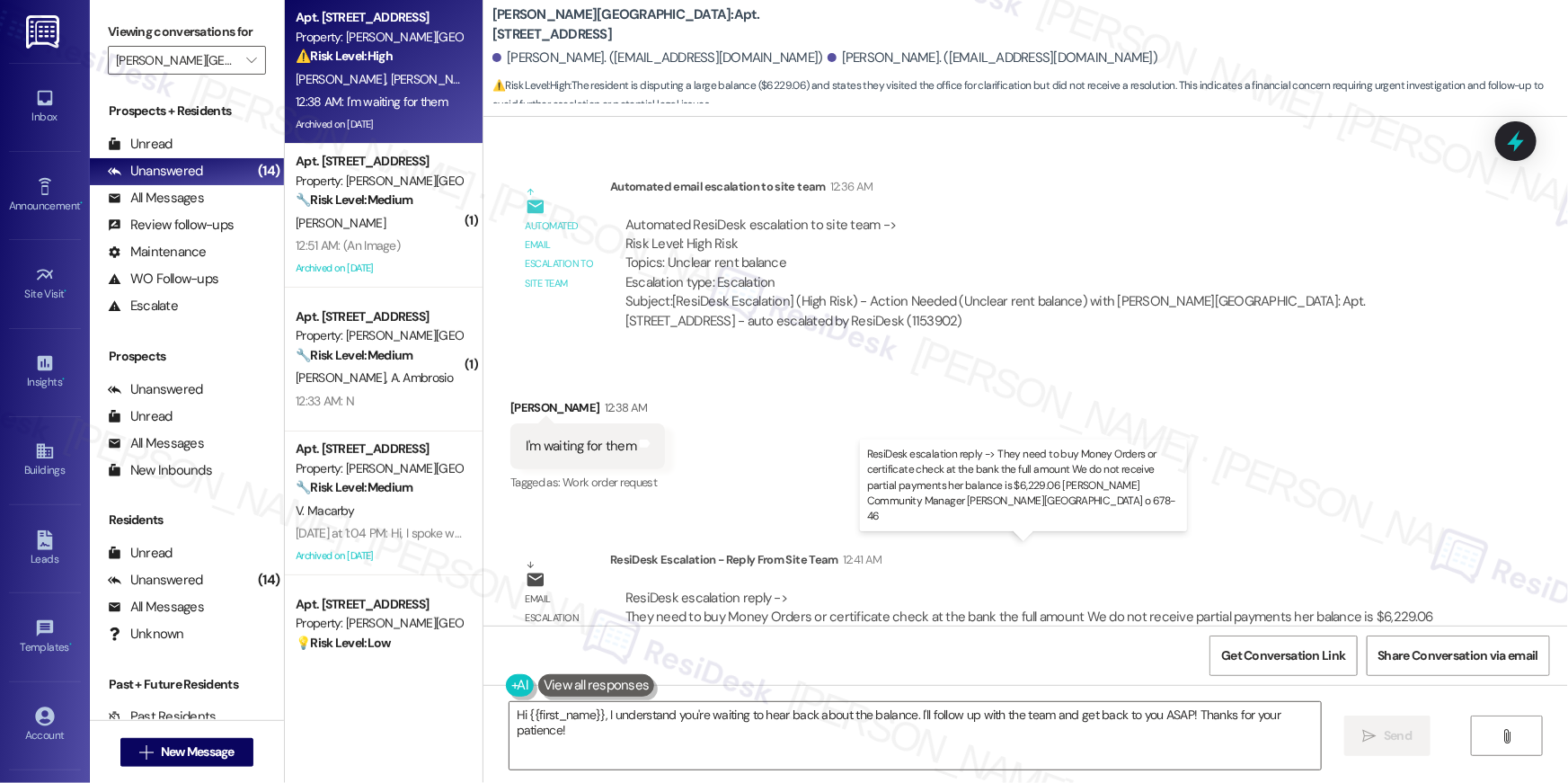
click at [845, 589] on div "ResiDesk escalation reply -> They need to buy Money Orders or certificate check…" at bounding box center [1029, 617] width 807 height 57
drag, startPoint x: 814, startPoint y: 569, endPoint x: 911, endPoint y: 565, distance: 97.1
click at [911, 589] on div "ResiDesk escalation reply -> They need to buy Money Orders or certificate check…" at bounding box center [1029, 617] width 807 height 57
drag, startPoint x: 721, startPoint y: 570, endPoint x: 783, endPoint y: 567, distance: 62.1
click at [783, 589] on div "ResiDesk escalation reply -> They need to buy Money Orders or certificate check…" at bounding box center [1029, 617] width 807 height 57
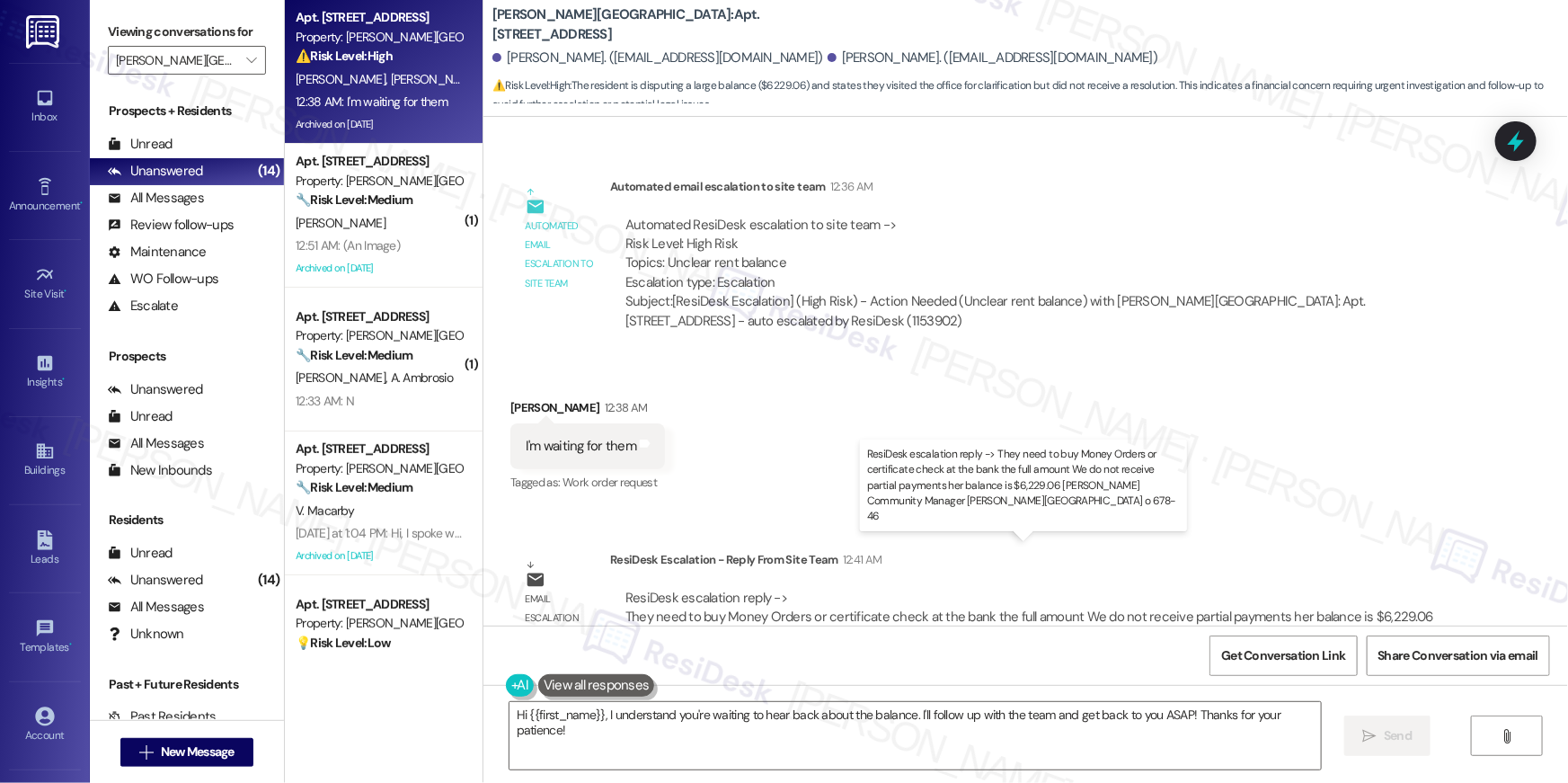
click at [787, 589] on div "ResiDesk escalation reply -> They need to buy Money Orders or certificate check…" at bounding box center [1029, 617] width 807 height 57
drag, startPoint x: 797, startPoint y: 570, endPoint x: 718, endPoint y: 565, distance: 79.2
click at [718, 589] on div "ResiDesk escalation reply -> They need to buy Money Orders or certificate check…" at bounding box center [1029, 617] width 807 height 57
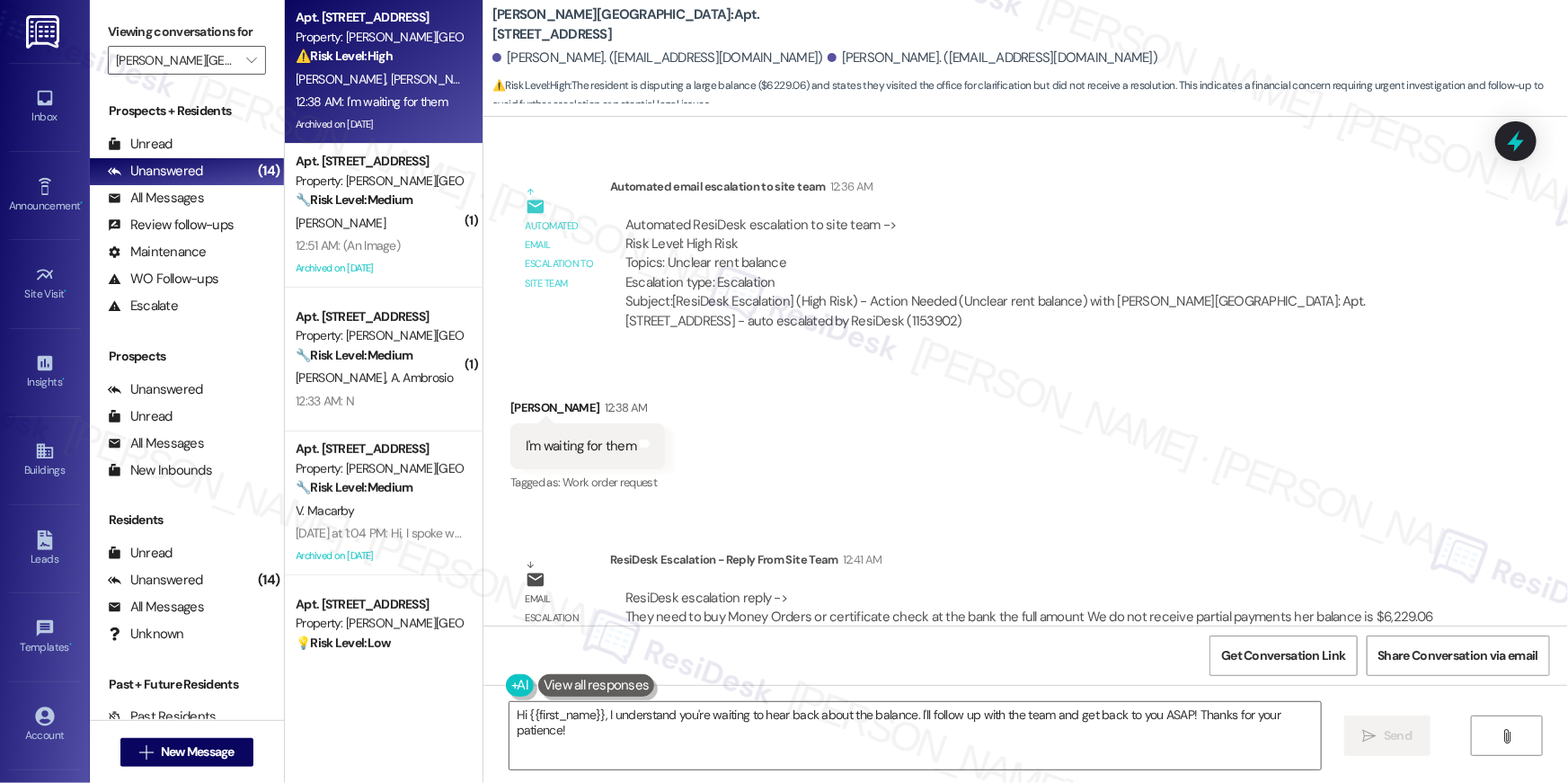
click at [973, 589] on div "ResiDesk escalation reply -> They need to buy Money Orders or certificate check…" at bounding box center [1029, 617] width 807 height 57
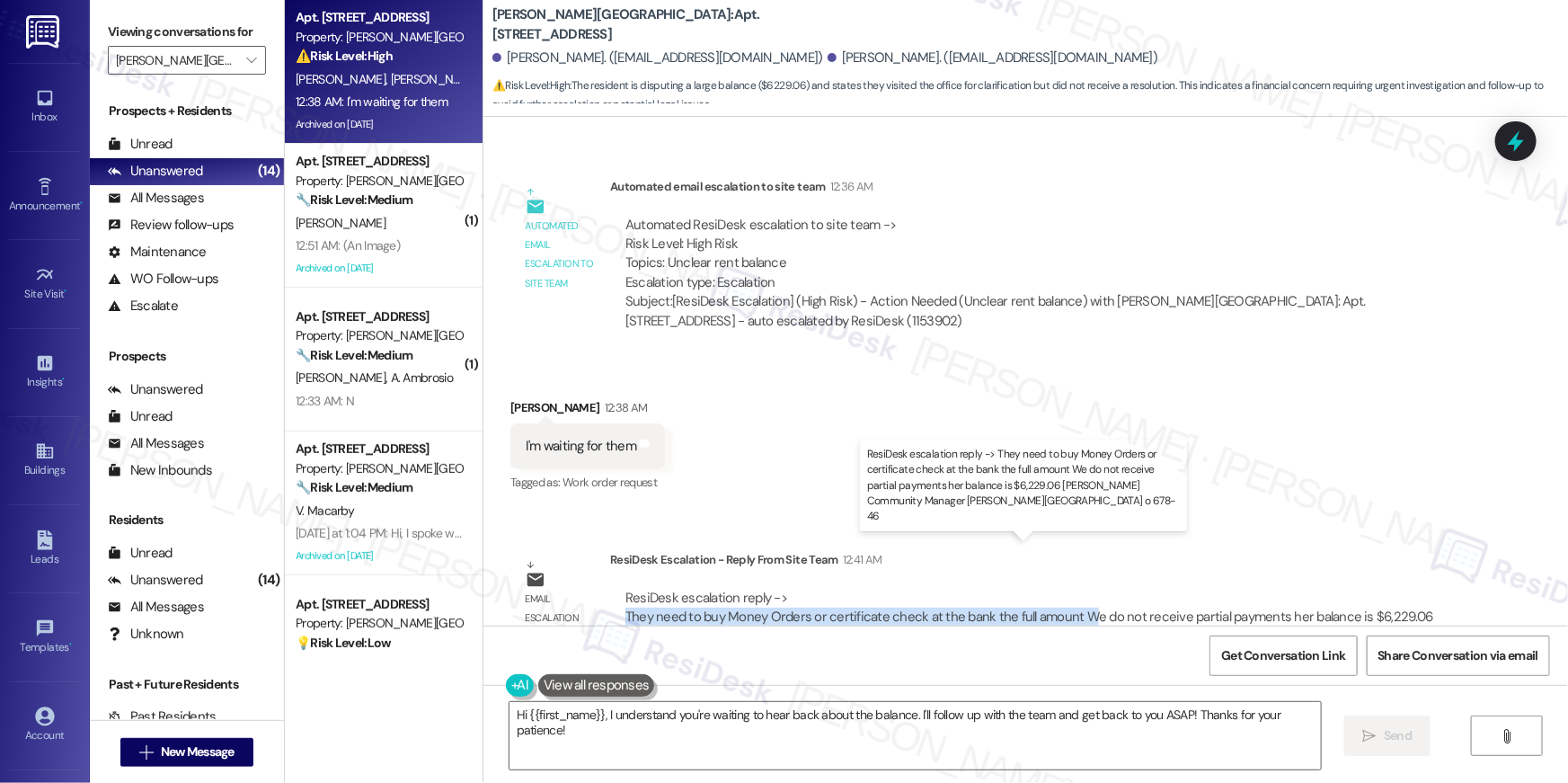
drag, startPoint x: 630, startPoint y: 572, endPoint x: 1072, endPoint y: 573, distance: 442.0
click at [1072, 589] on div "ResiDesk escalation reply -> They need to buy Money Orders or certificate check…" at bounding box center [1029, 617] width 807 height 57
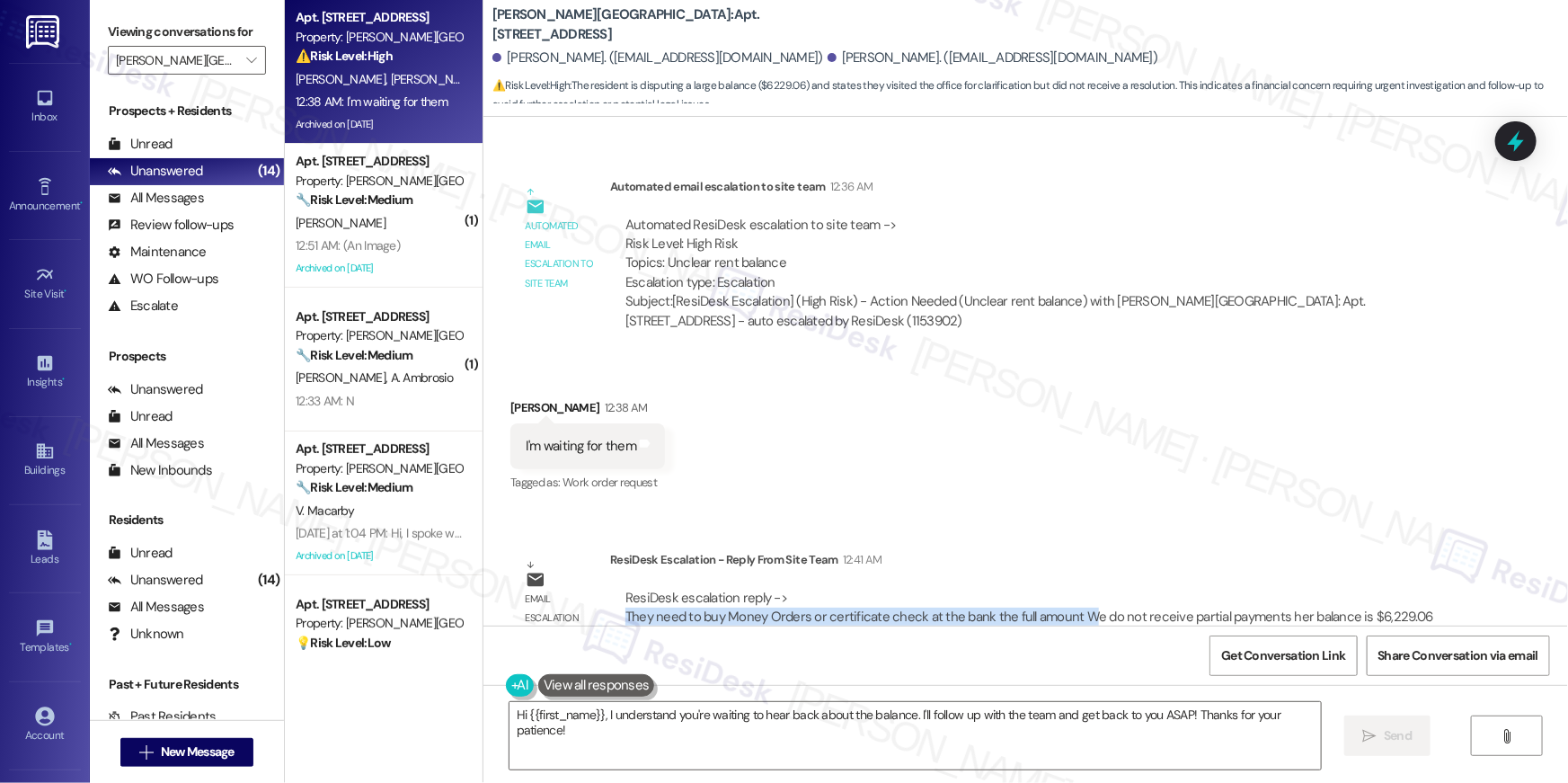
click at [1077, 589] on div "ResiDesk escalation reply -> They need to buy Money Orders or certificate check…" at bounding box center [1035, 617] width 822 height 58
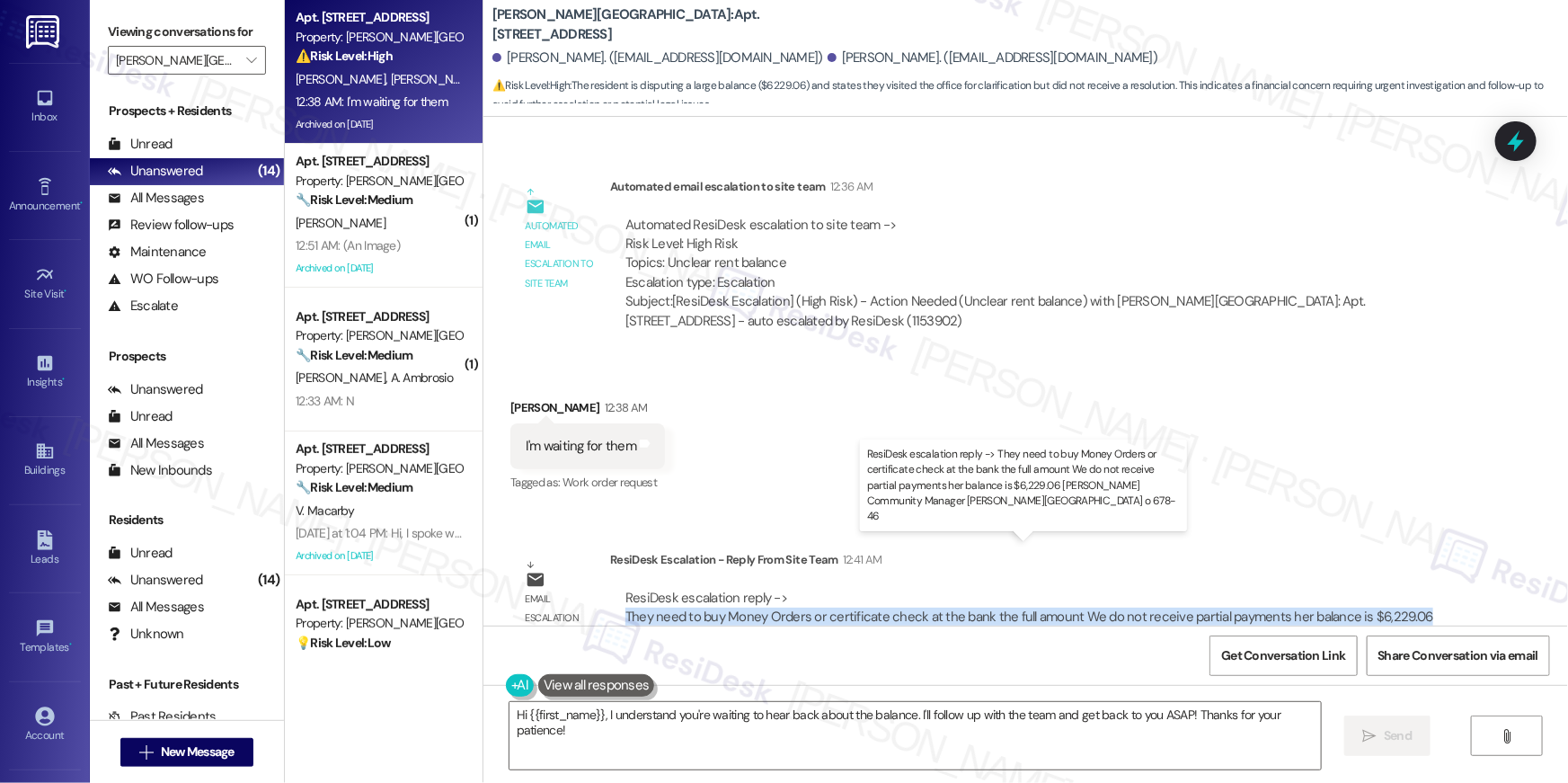
drag, startPoint x: 613, startPoint y: 567, endPoint x: 1403, endPoint y: 566, distance: 790.0
click at [1403, 589] on div "ResiDesk escalation reply -> They need to buy Money Orders or certificate check…" at bounding box center [1029, 617] width 807 height 57
copy div "They need to buy Money Orders or certificate check at the bank the full amount …"
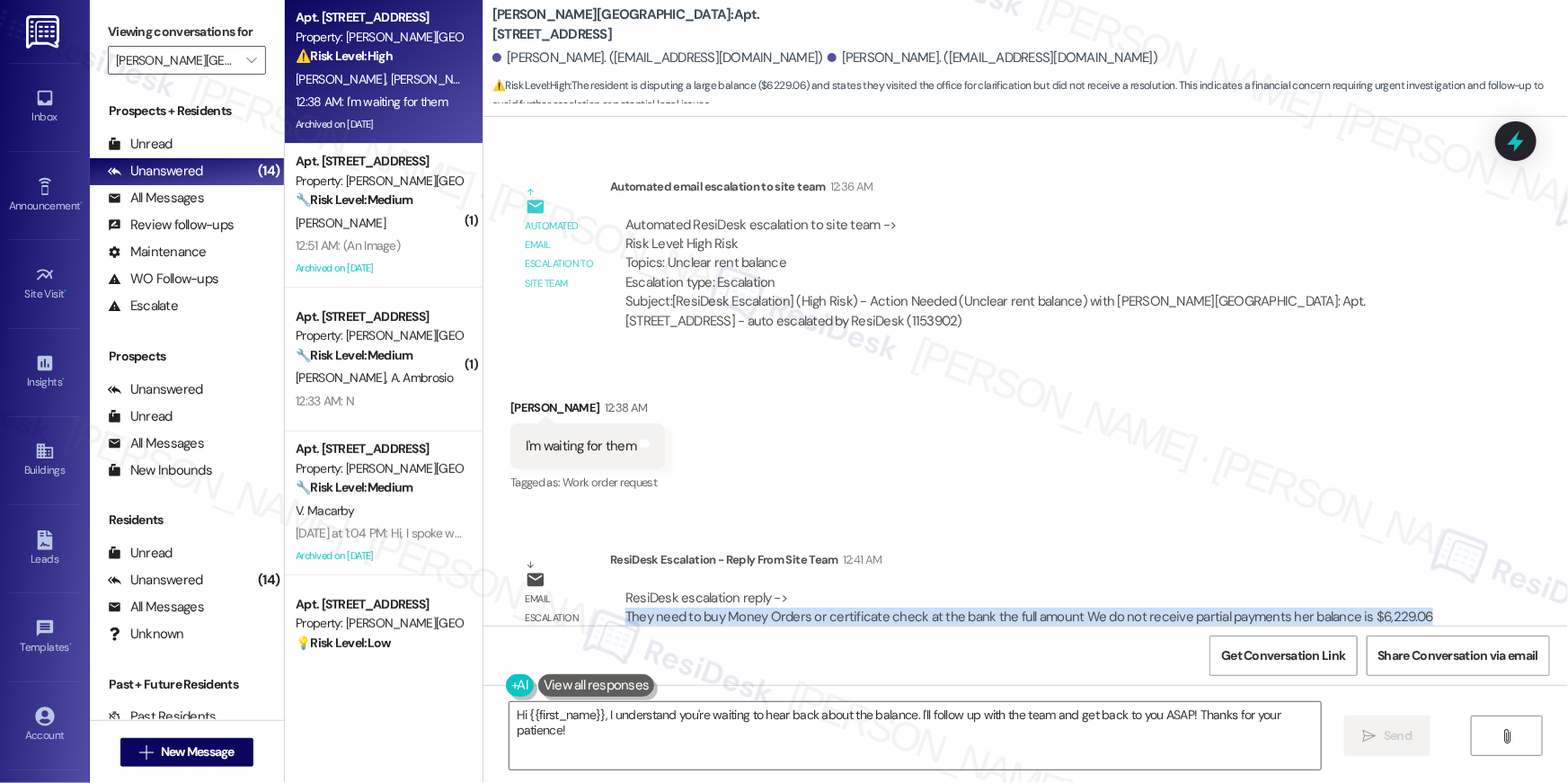
click at [950, 589] on div "ResiDesk escalation reply -> They need to buy Money Orders or certificate check…" at bounding box center [1029, 617] width 807 height 57
drag, startPoint x: 1338, startPoint y: 572, endPoint x: 613, endPoint y: 571, distance: 725.0
click at [625, 589] on div "ResiDesk escalation reply -> They need to buy Money Orders or certificate check…" at bounding box center [1029, 617] width 807 height 57
copy div "They need to buy Money Orders or certificate check at the bank the full amount …"
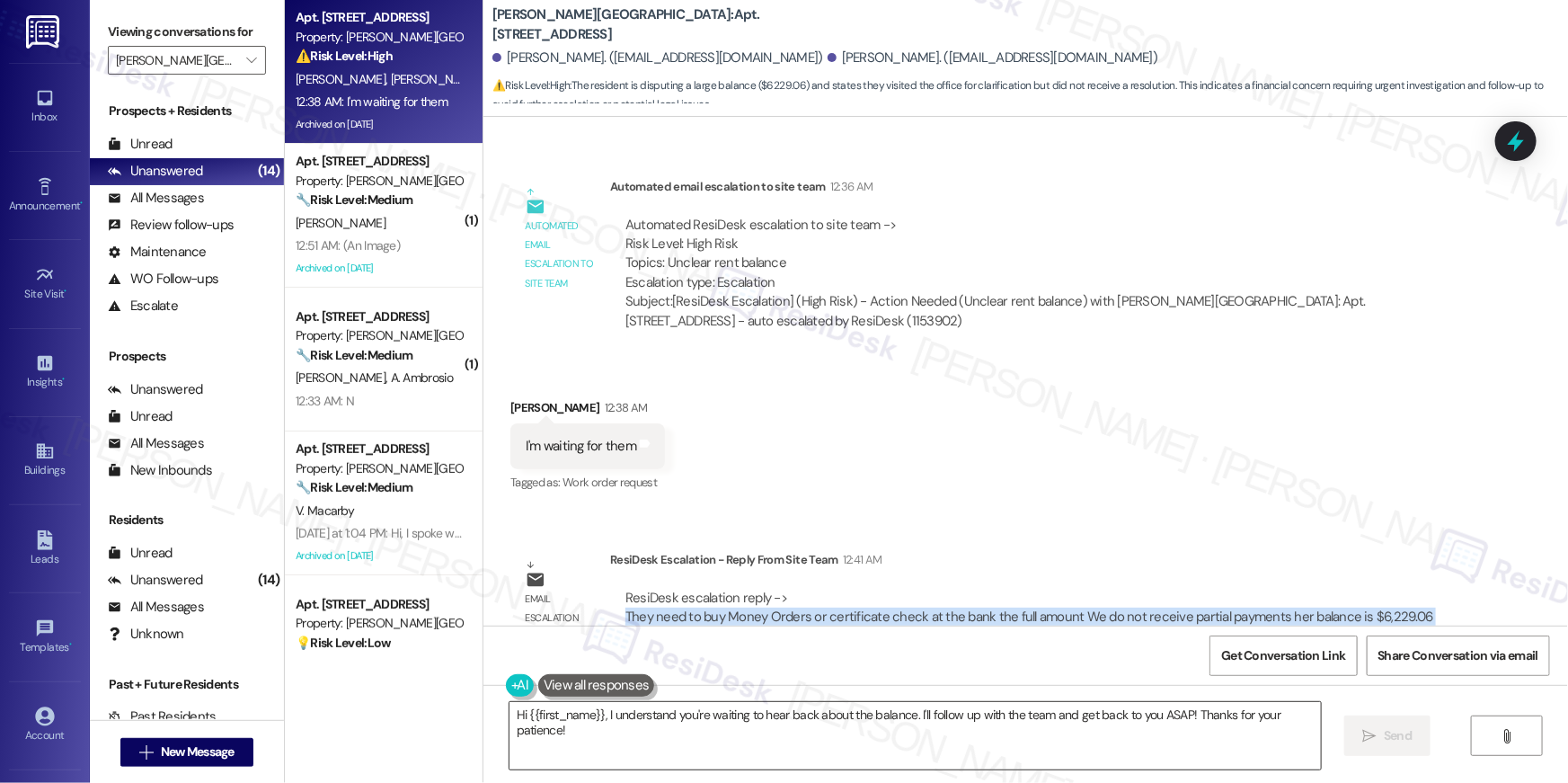
click at [648, 720] on textarea "Hi {{first_name}}, I understand you're waiting to hear back about the balance. …" at bounding box center [915, 735] width 811 height 67
click at [626, 737] on textarea "Hi {{first_name}}, I understand you're waiting to hear back about the balance. …" at bounding box center [915, 735] width 811 height 67
click at [599, 720] on textarea "Hi {{first_name}}, I understand you're waiting to hear back about the balance. …" at bounding box center [915, 735] width 811 height 67
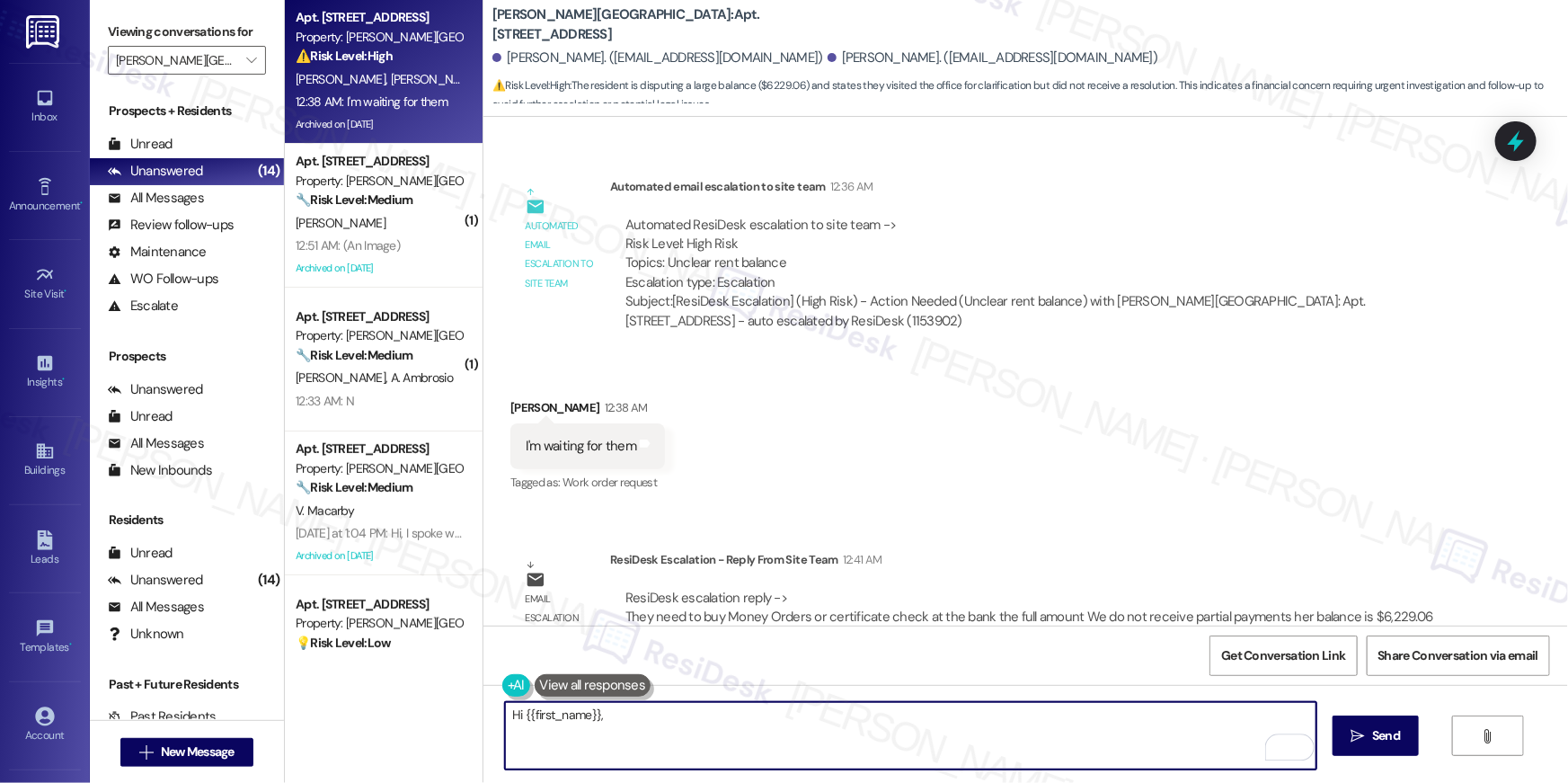
paste textarea "I received an update from our site team. They said you’ll need to purchase a mo…"
type textarea "Hi {{first_name}}, I received an update from our site team. They said you’ll ne…"
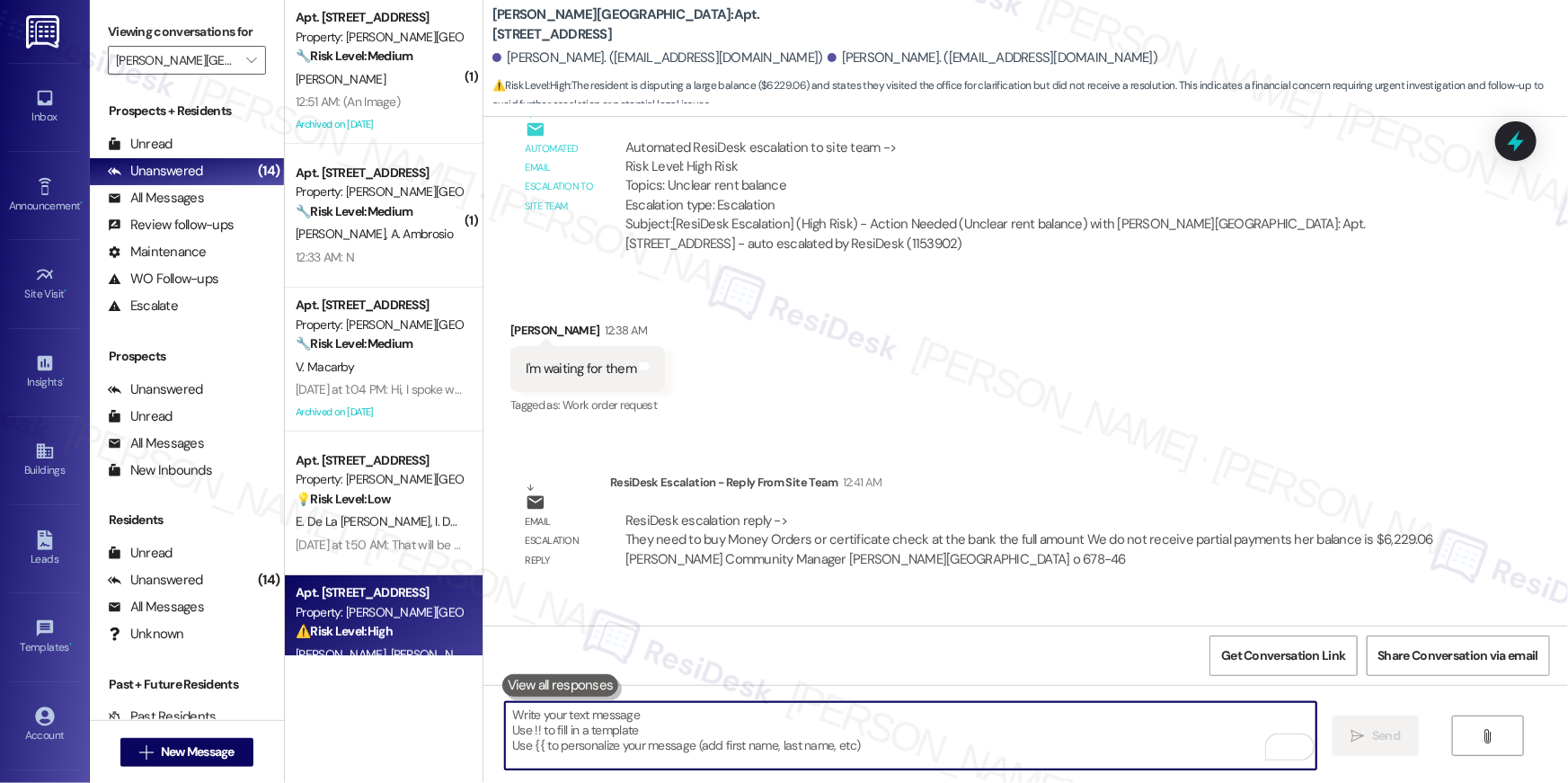
scroll to position [19941, 0]
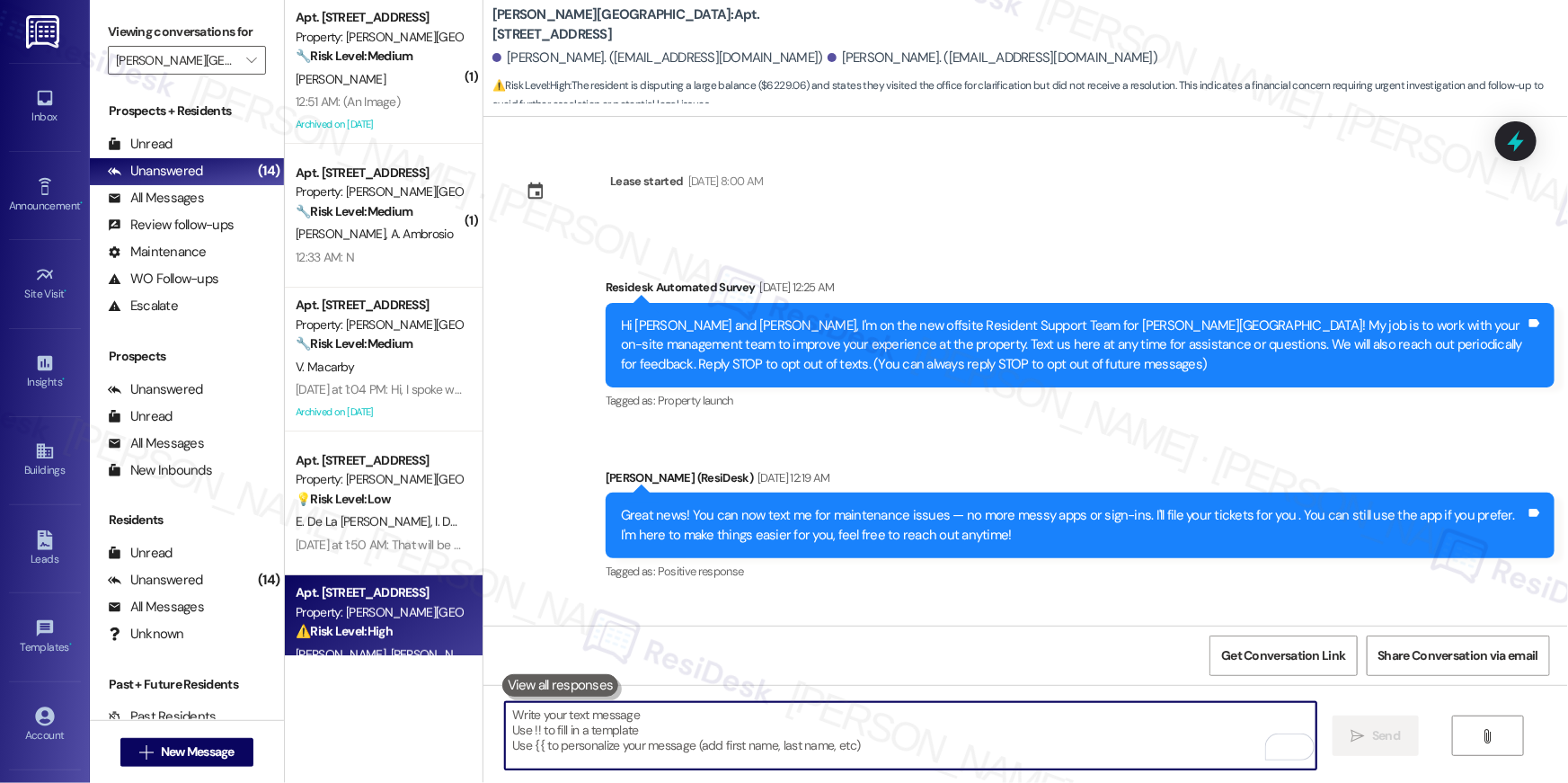
scroll to position [19941, 0]
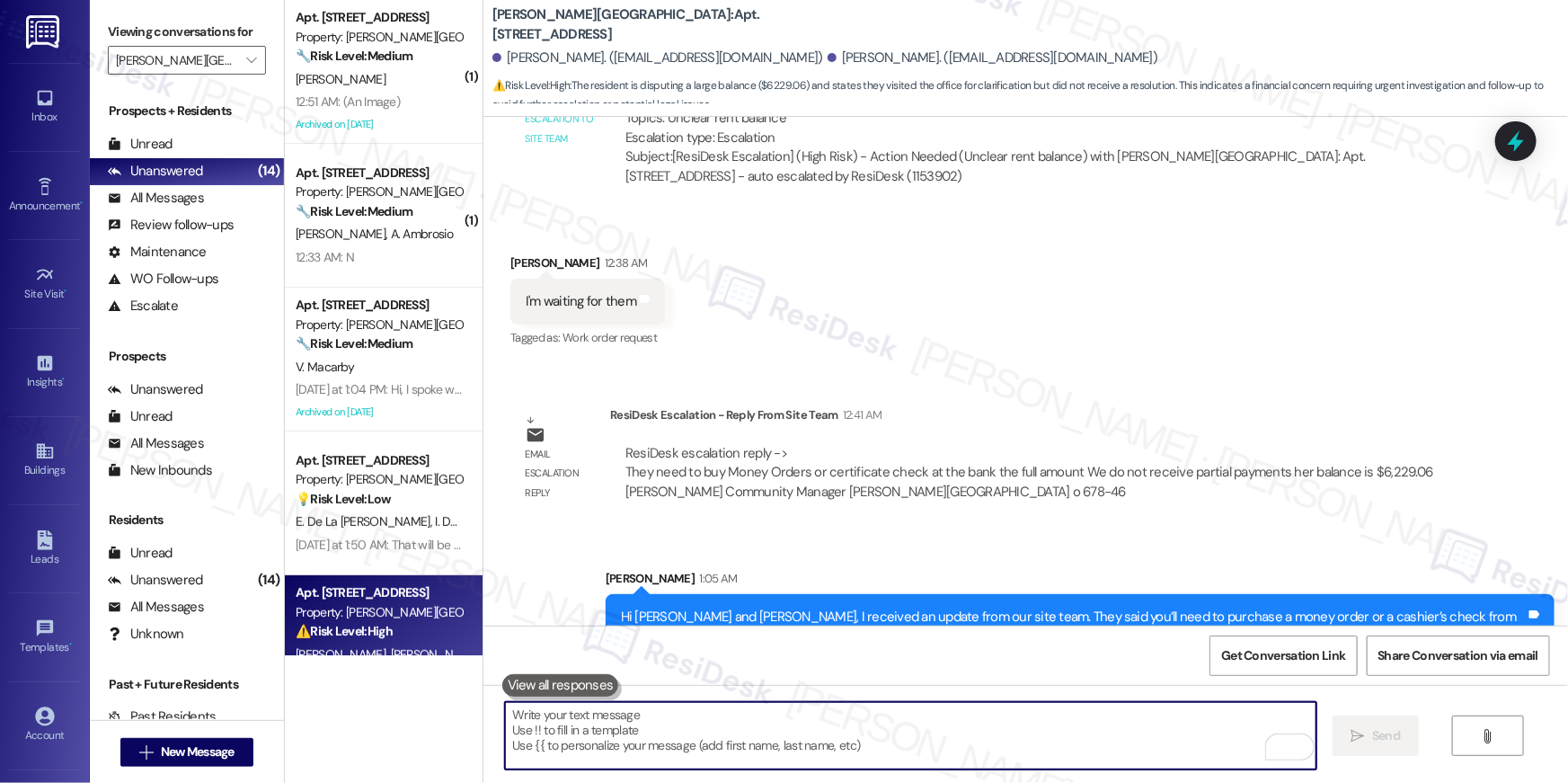
click at [1105, 406] on div "ResiDesk Escalation - Reply From Site Team 12:41 AM" at bounding box center [1034, 418] width 849 height 25
click at [1070, 735] on textarea "To enrich screen reader interactions, please activate Accessibility in Grammarl…" at bounding box center [910, 735] width 811 height 67
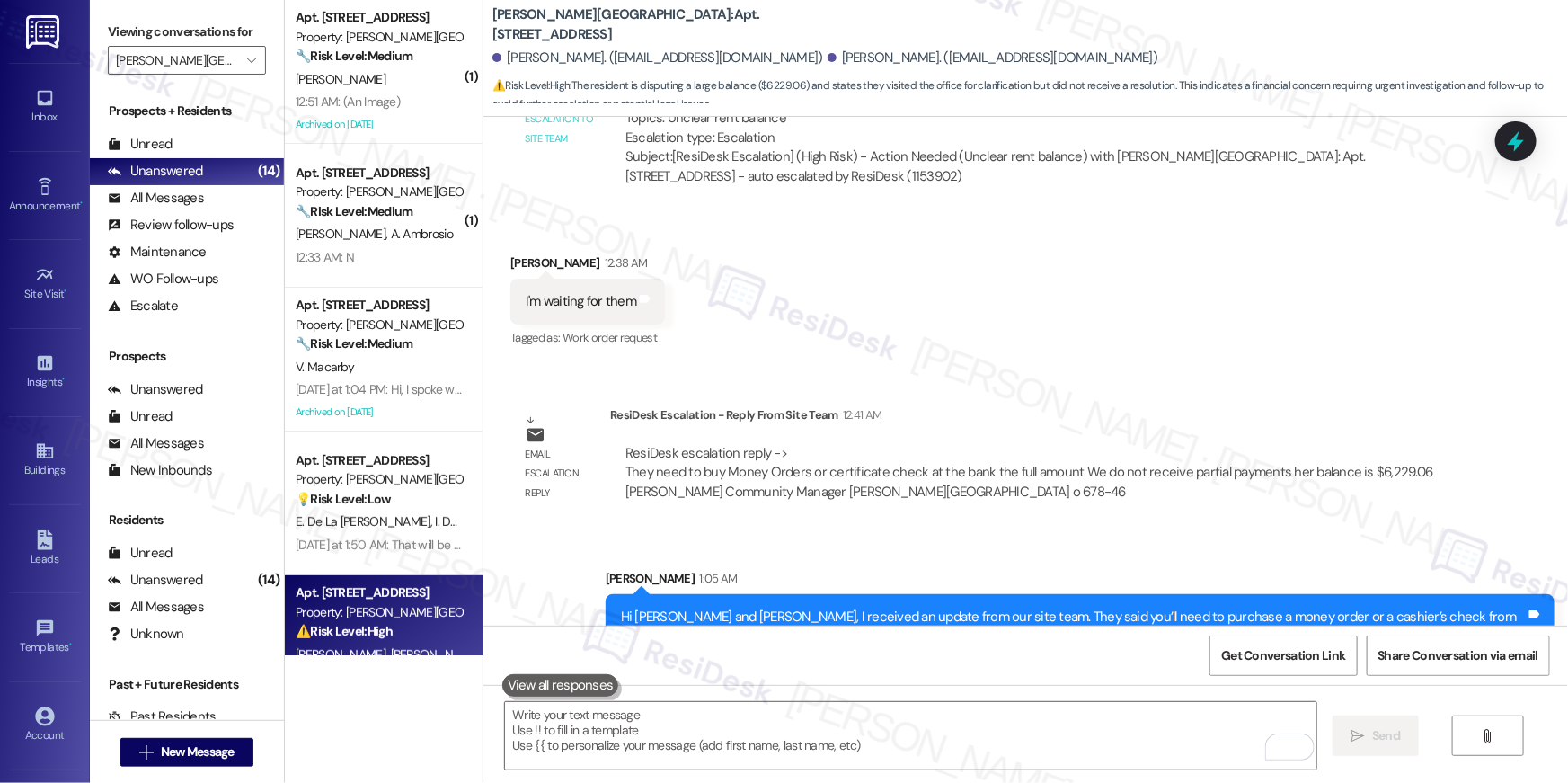
click at [929, 269] on div "Received via SMS [PERSON_NAME] 12:38 AM I'm waiting for them Tags and notes Tag…" at bounding box center [1025, 289] width 1084 height 152
click at [898, 313] on div "Received via SMS [PERSON_NAME] 12:38 AM I'm waiting for them Tags and notes Tag…" at bounding box center [1025, 289] width 1084 height 152
click at [829, 276] on div "Received via SMS [PERSON_NAME] 12:38 AM I'm waiting for them Tags and notes Tag…" at bounding box center [1025, 289] width 1084 height 152
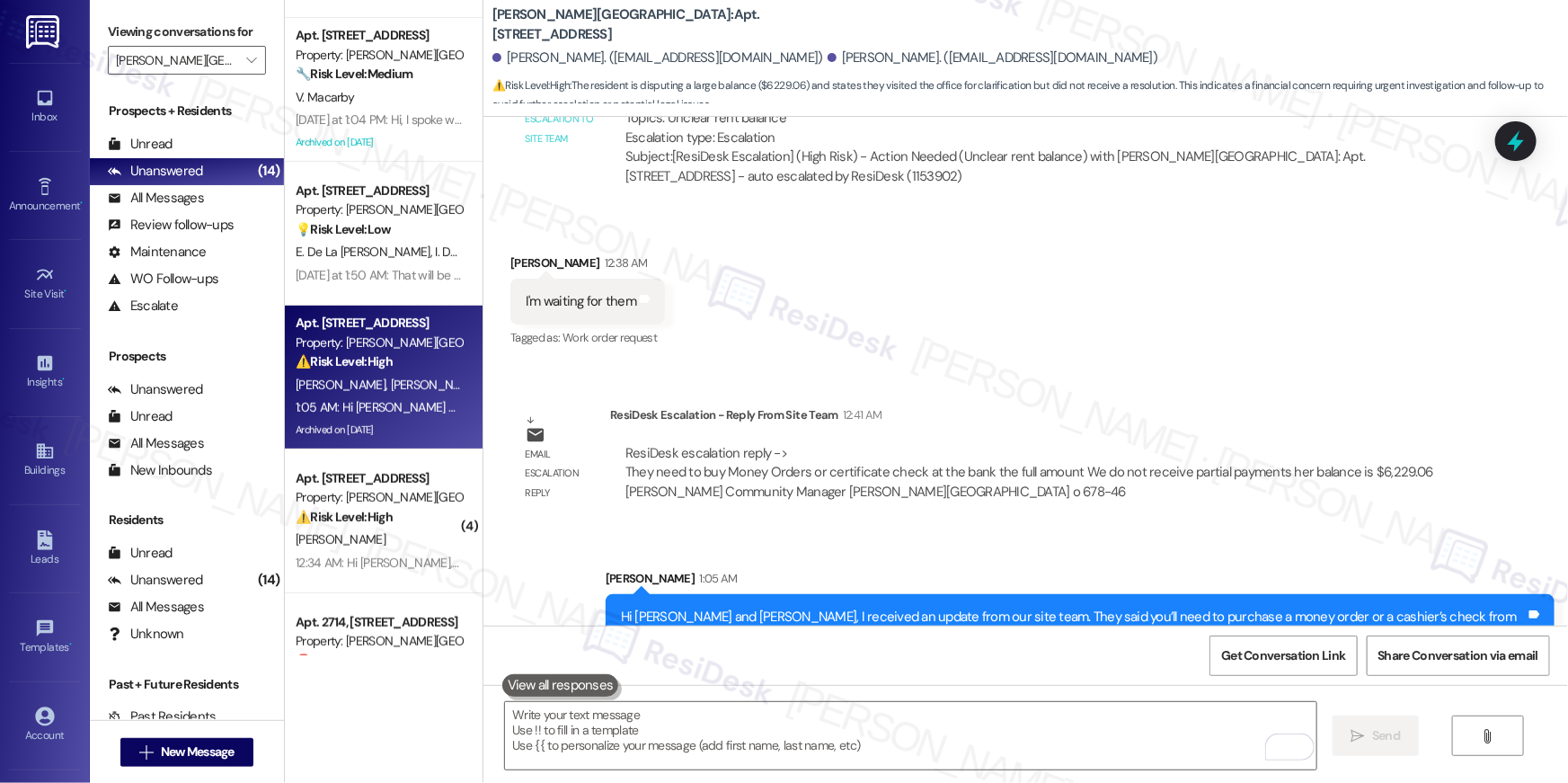
scroll to position [0, 0]
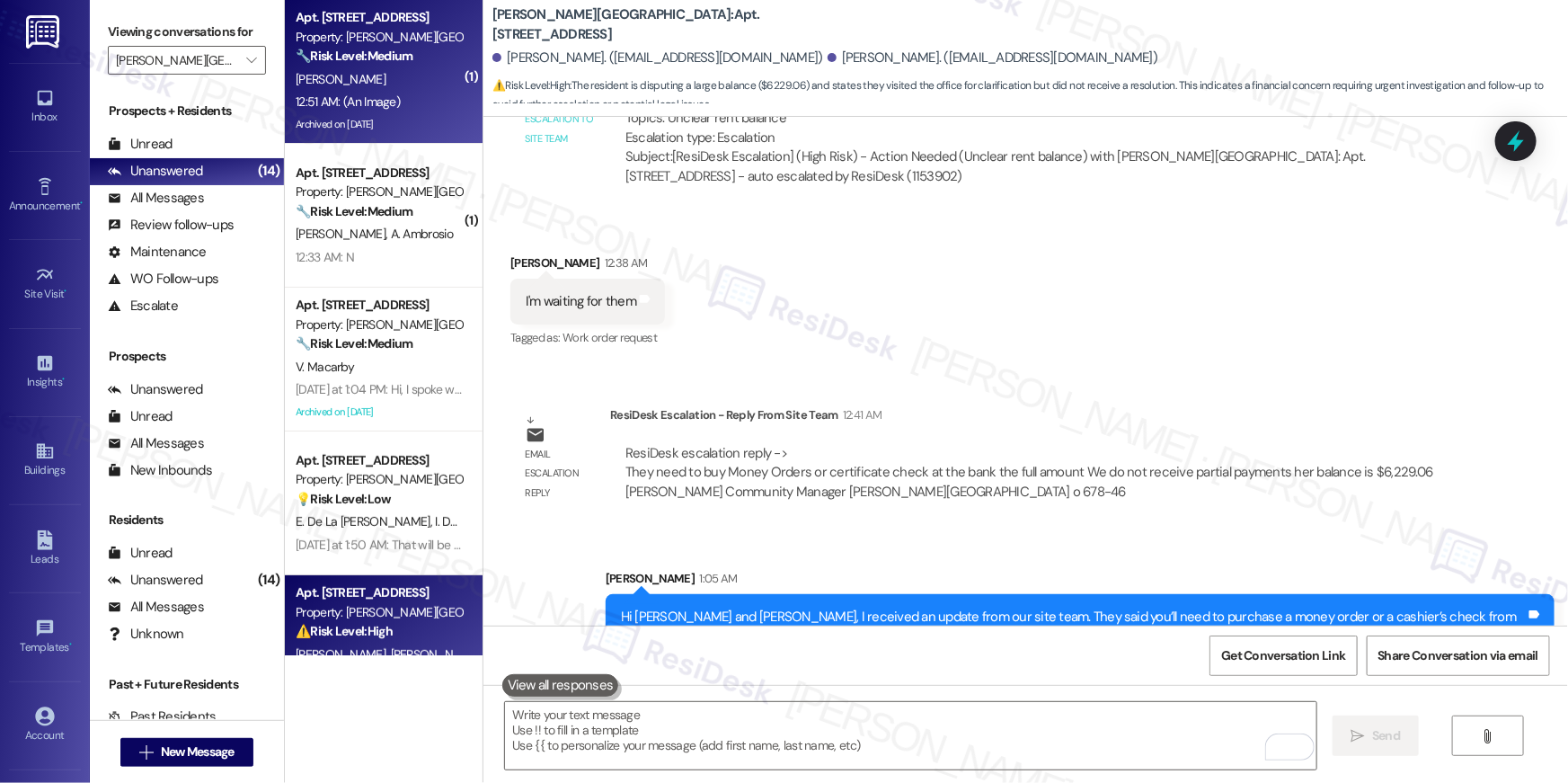
click at [319, 87] on div "[PERSON_NAME]" at bounding box center [378, 79] width 170 height 22
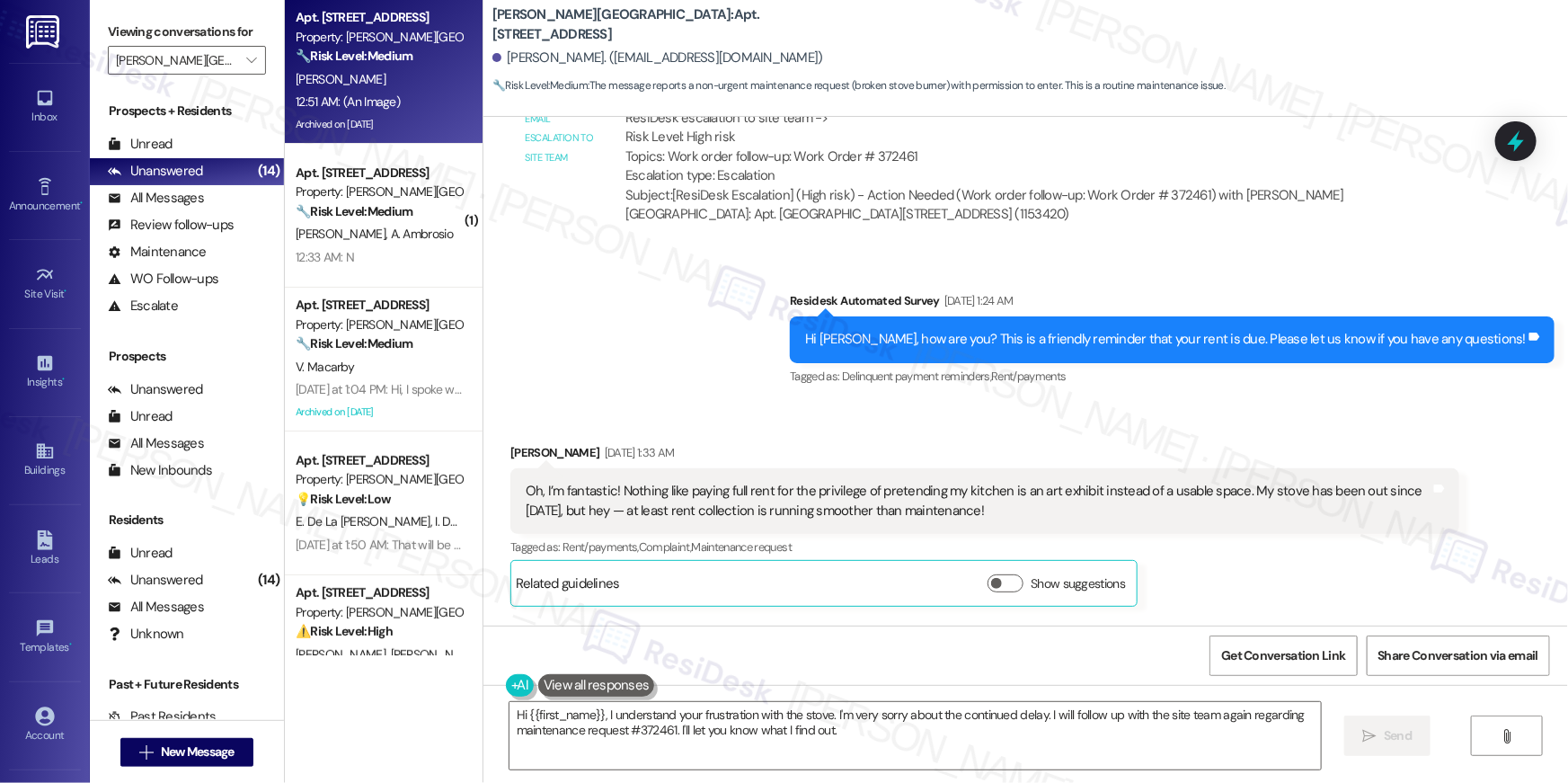
scroll to position [30773, 0]
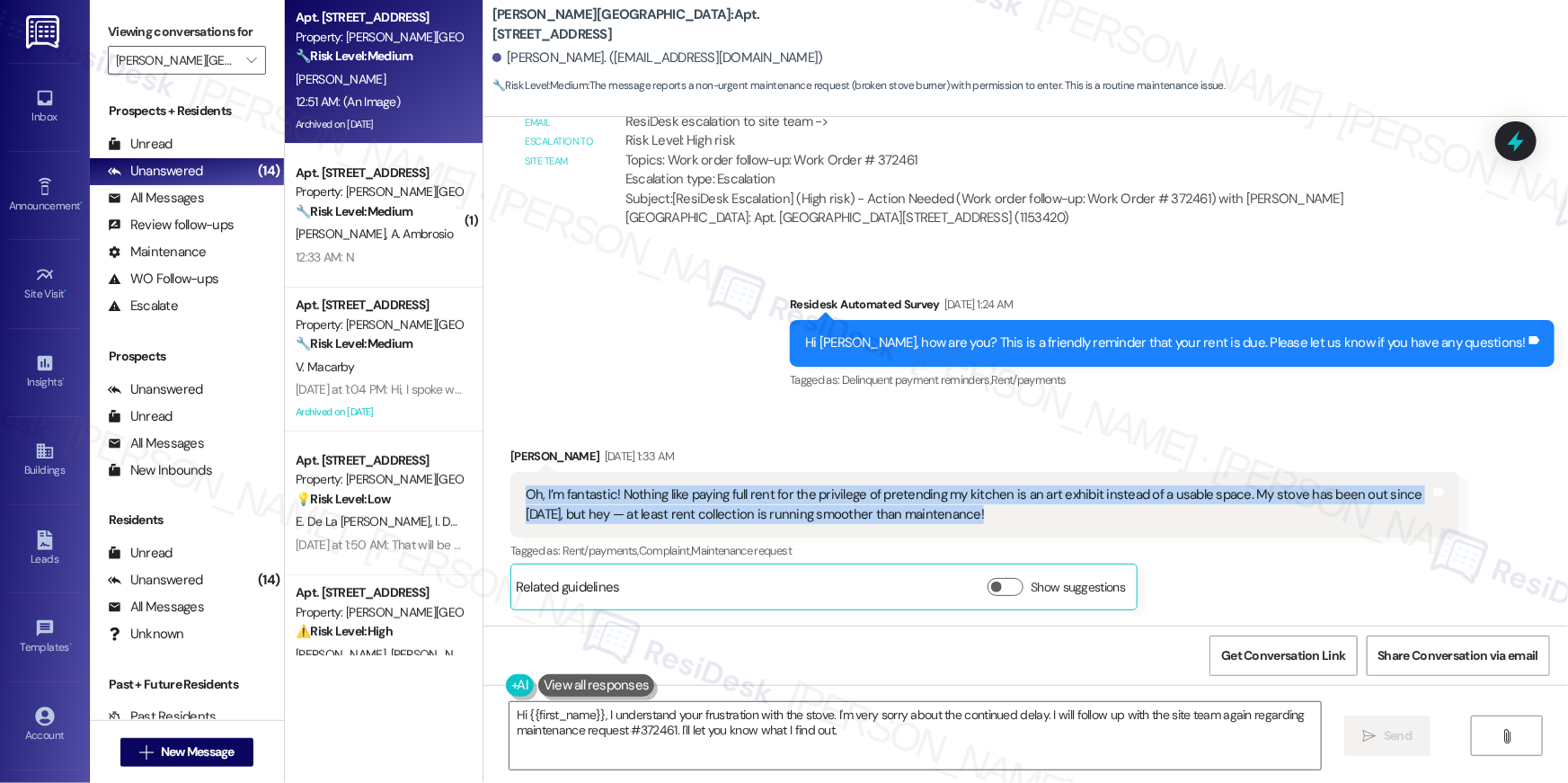
drag, startPoint x: 985, startPoint y: 385, endPoint x: 493, endPoint y: 367, distance: 492.3
click at [497, 433] on div "Received via SMS [PERSON_NAME] [DATE] 1:33 AM Oh, I’m fantastic! Nothing like p…" at bounding box center [984, 528] width 976 height 190
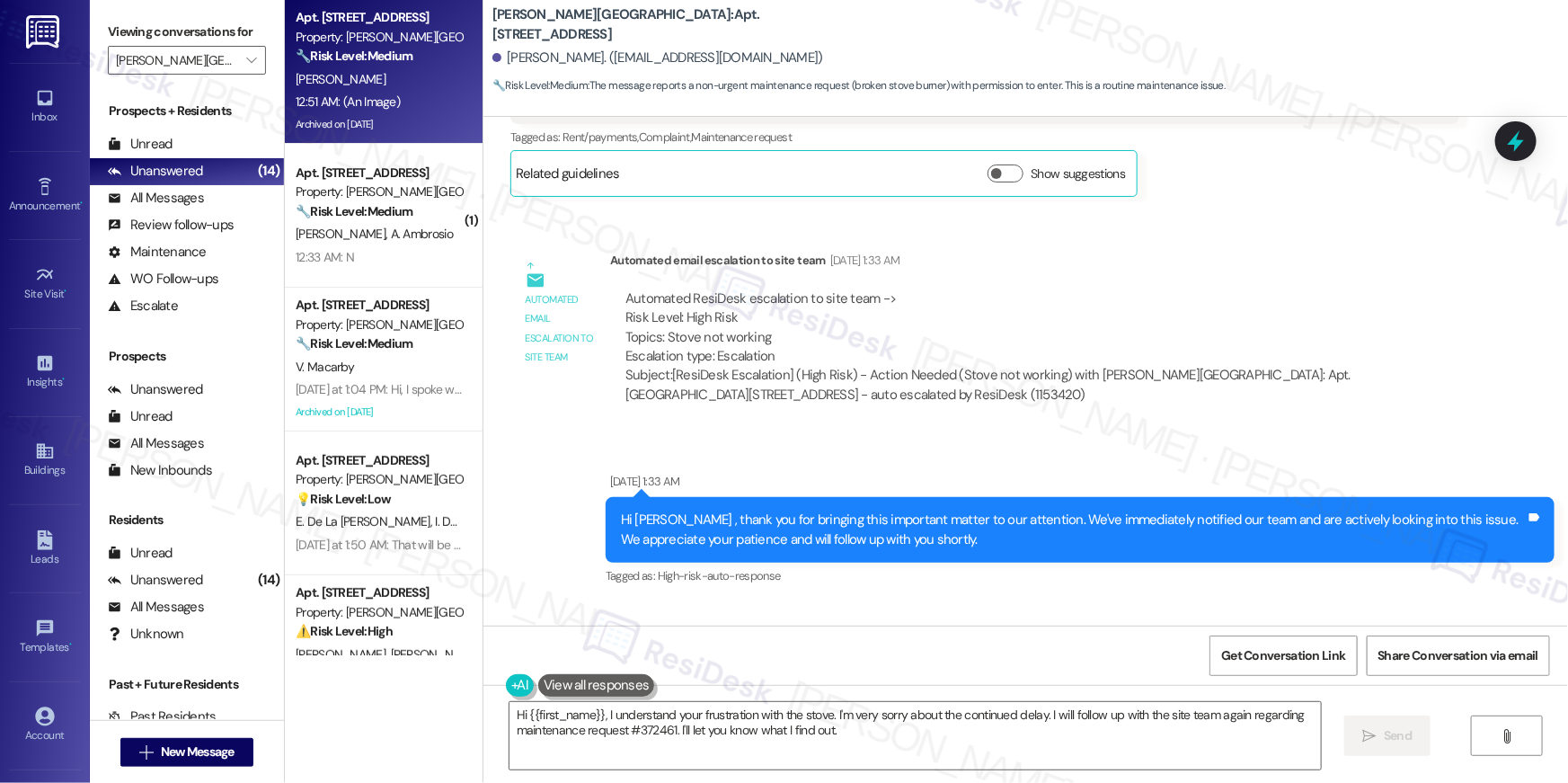
scroll to position [31181, 0]
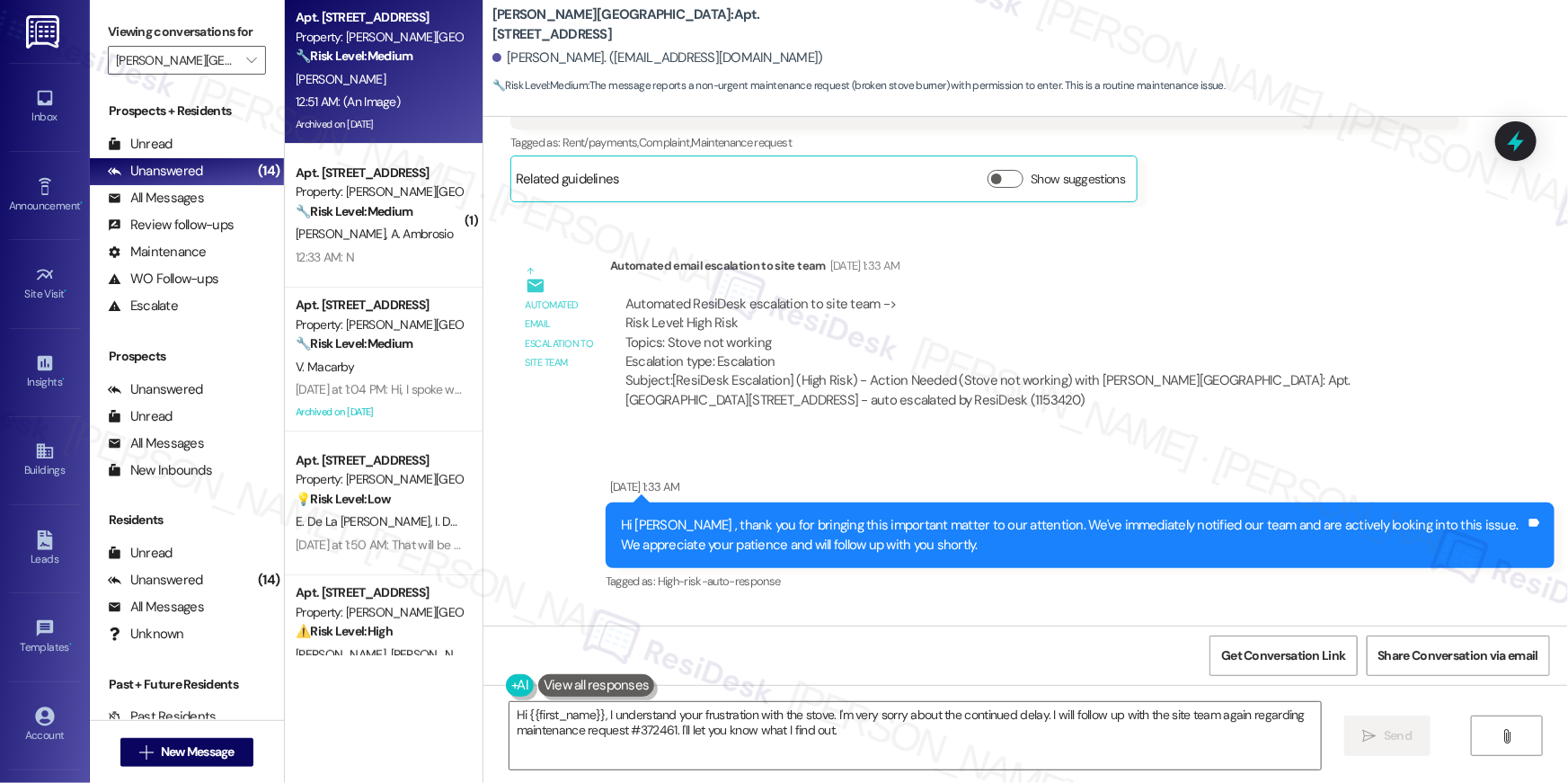
click at [965, 502] on div "Hi [PERSON_NAME] , thank you for bringing this important matter to our attentio…" at bounding box center [1080, 535] width 949 height 65
click at [935, 475] on div "Sent via SMS [DATE] 1:33 AM Hi [PERSON_NAME] , thank you for bringing this impo…" at bounding box center [1080, 535] width 976 height 144
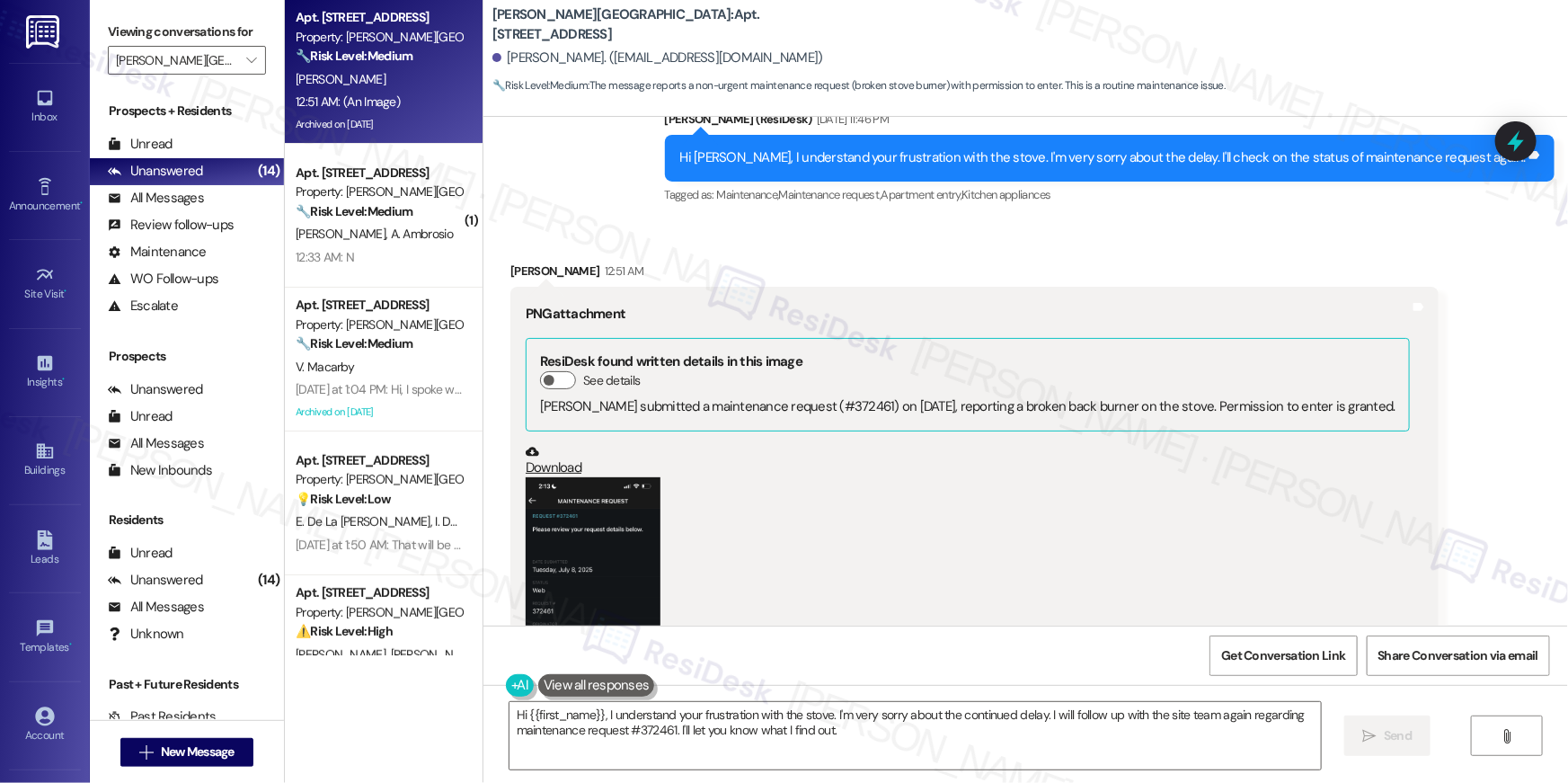
scroll to position [31722, 0]
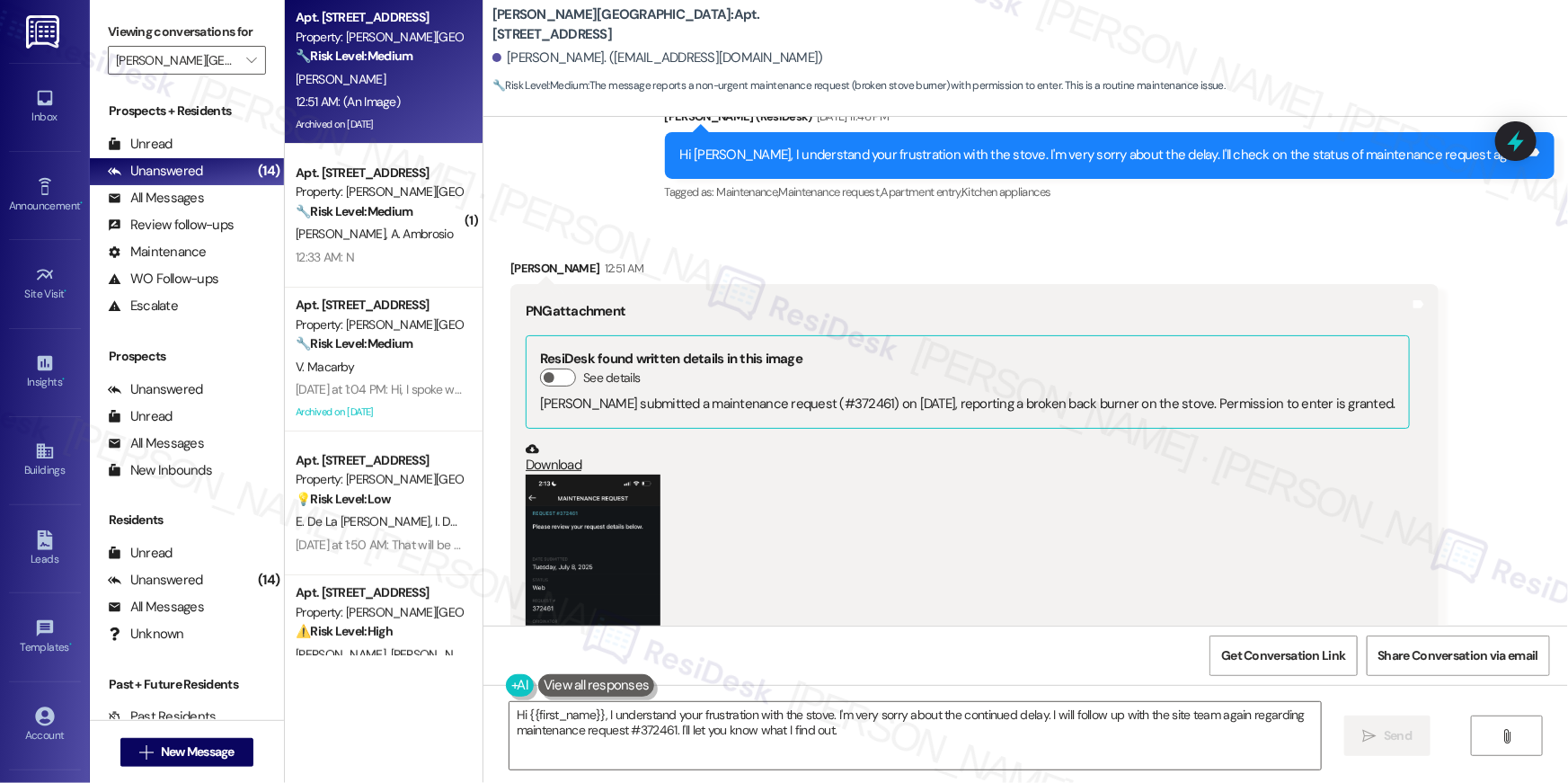
click at [592, 475] on button "Zoom image" at bounding box center [592, 620] width 135 height 292
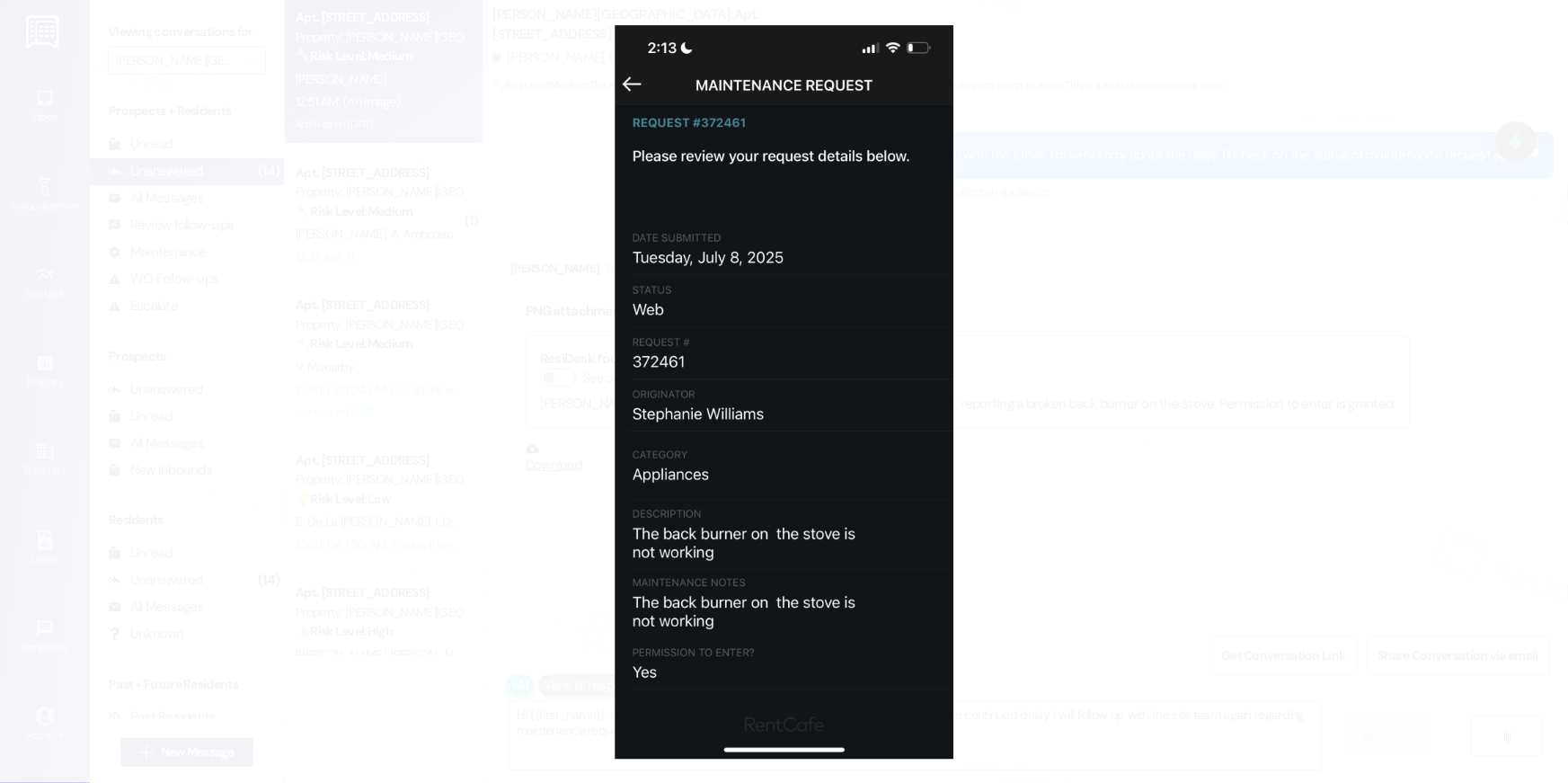
click at [1210, 343] on button "Unzoom image" at bounding box center [784, 391] width 1568 height 783
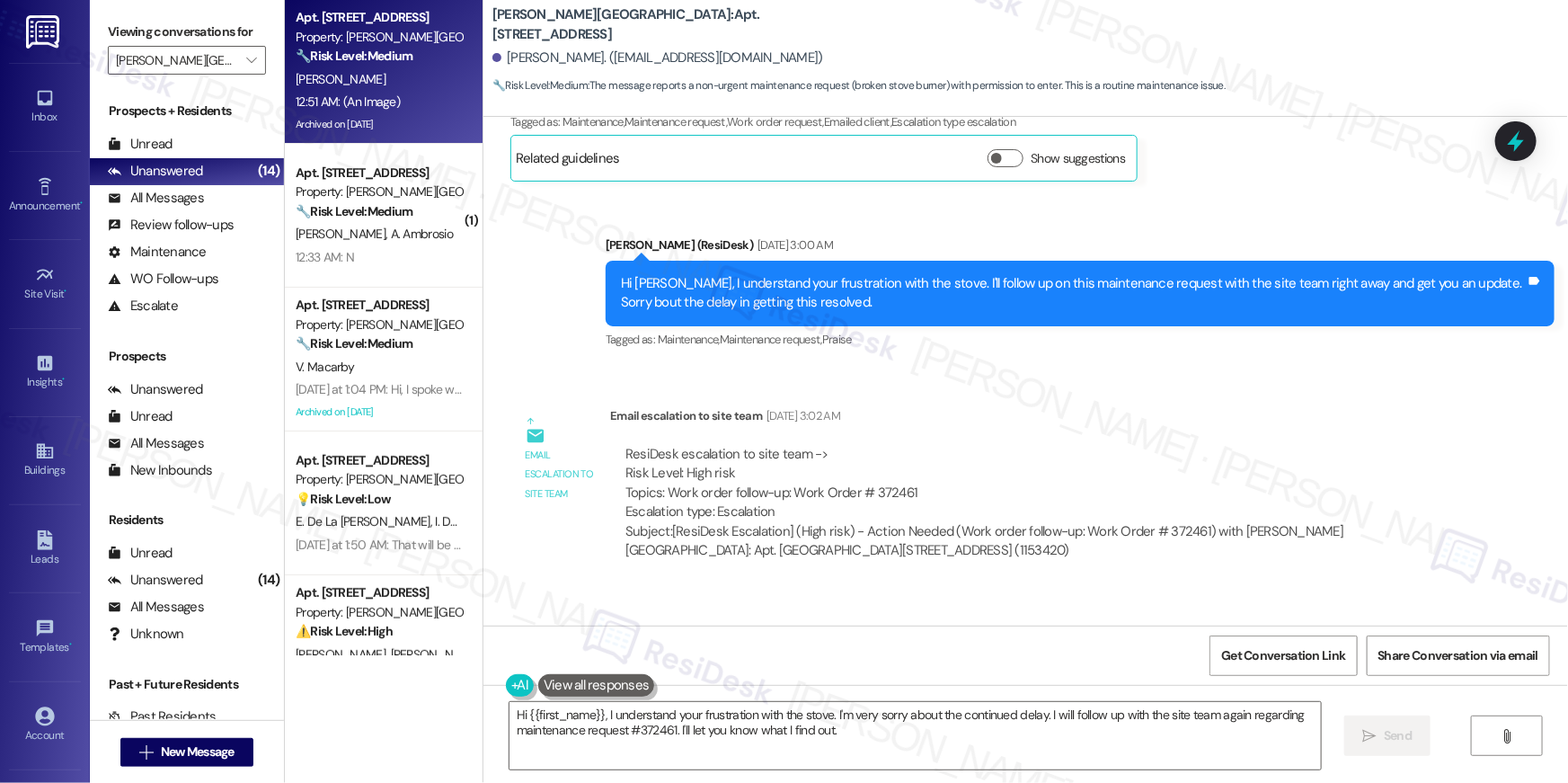
scroll to position [30437, 0]
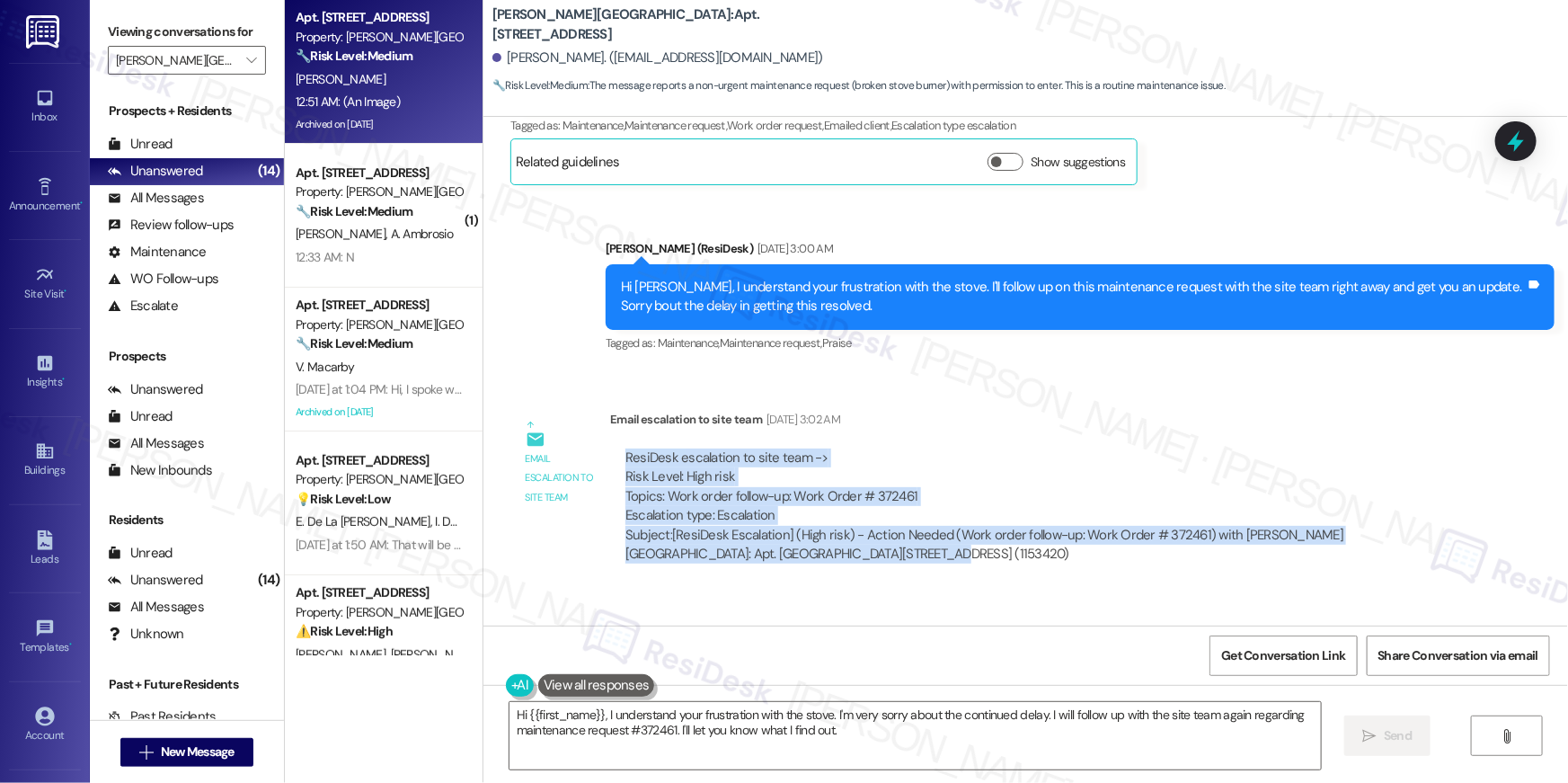
drag, startPoint x: 613, startPoint y: 324, endPoint x: 809, endPoint y: 410, distance: 214.0
click at [831, 448] on div "ResiDesk escalation to site team -> Risk Level: High risk Topics: Work order fo…" at bounding box center [1035, 506] width 822 height 116
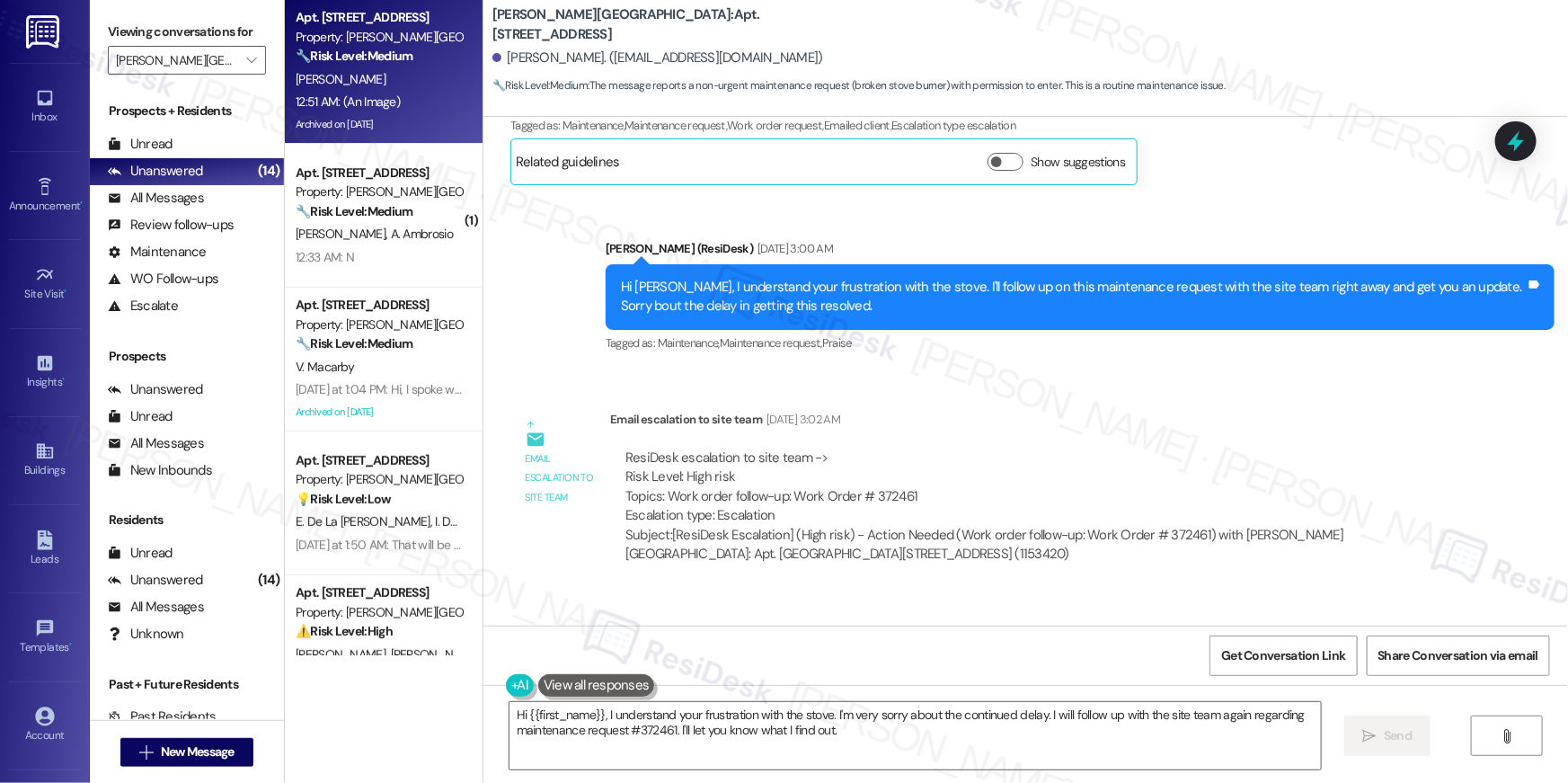
click at [694, 448] on div "ResiDesk escalation to site team -> Risk Level: High risk Topics: Work order fo…" at bounding box center [1035, 487] width 818 height 77
drag, startPoint x: 770, startPoint y: 364, endPoint x: 827, endPoint y: 366, distance: 57.0
click at [770, 448] on div "ResiDesk escalation to site team -> Risk Level: High risk Topics: Work order fo…" at bounding box center [1035, 487] width 818 height 77
click at [828, 448] on div "ResiDesk escalation to site team -> Risk Level: High risk Topics: Work order fo…" at bounding box center [1035, 487] width 818 height 77
drag, startPoint x: 869, startPoint y: 369, endPoint x: 873, endPoint y: 419, distance: 50.2
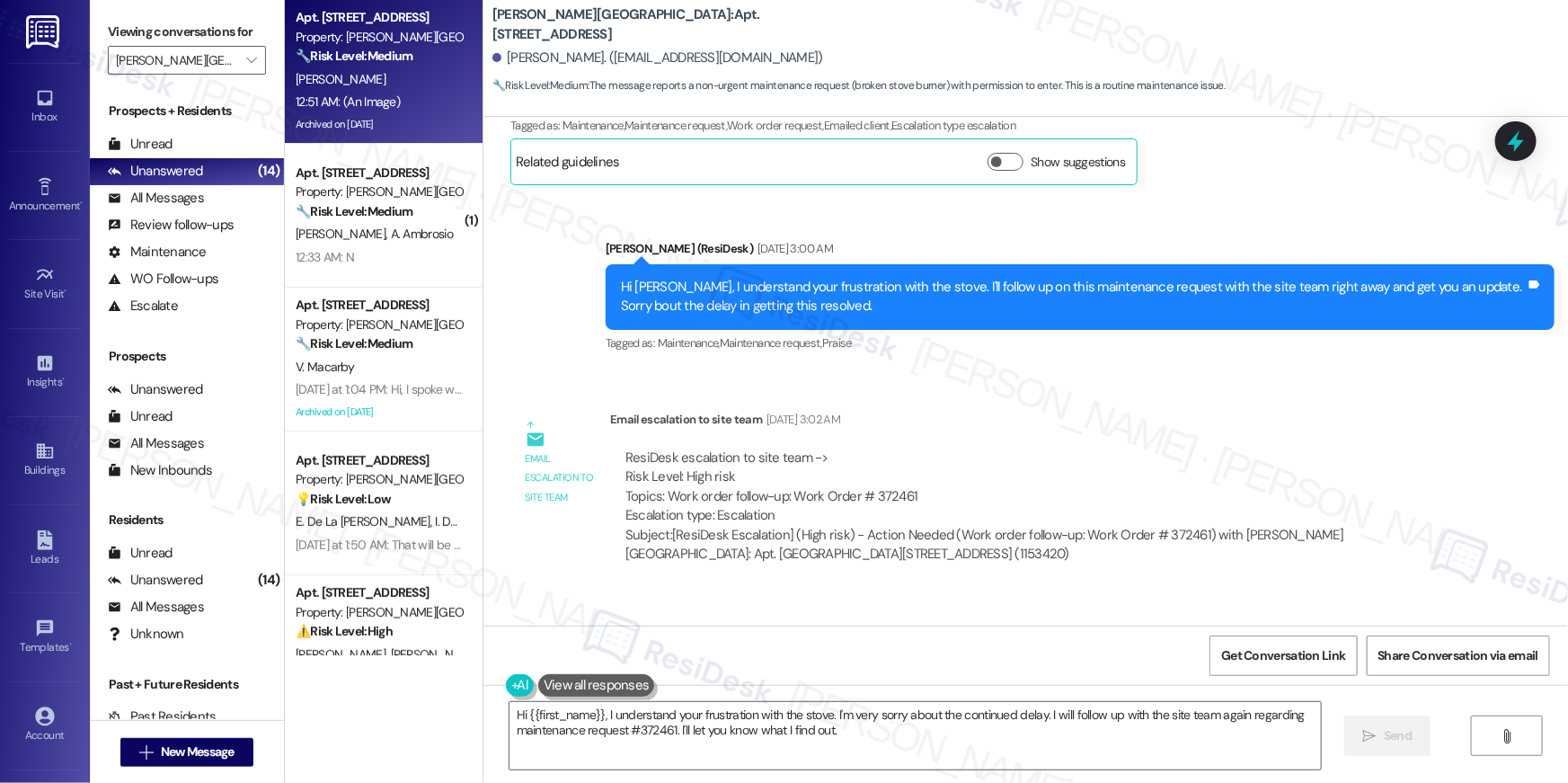
click at [869, 448] on div "ResiDesk escalation to site team -> Risk Level: High risk Topics: Work order fo…" at bounding box center [1035, 487] width 818 height 77
click at [862, 452] on div "Email escalation to site team Email escalation to site team [DATE] 3:02 AM Resi…" at bounding box center [984, 493] width 976 height 194
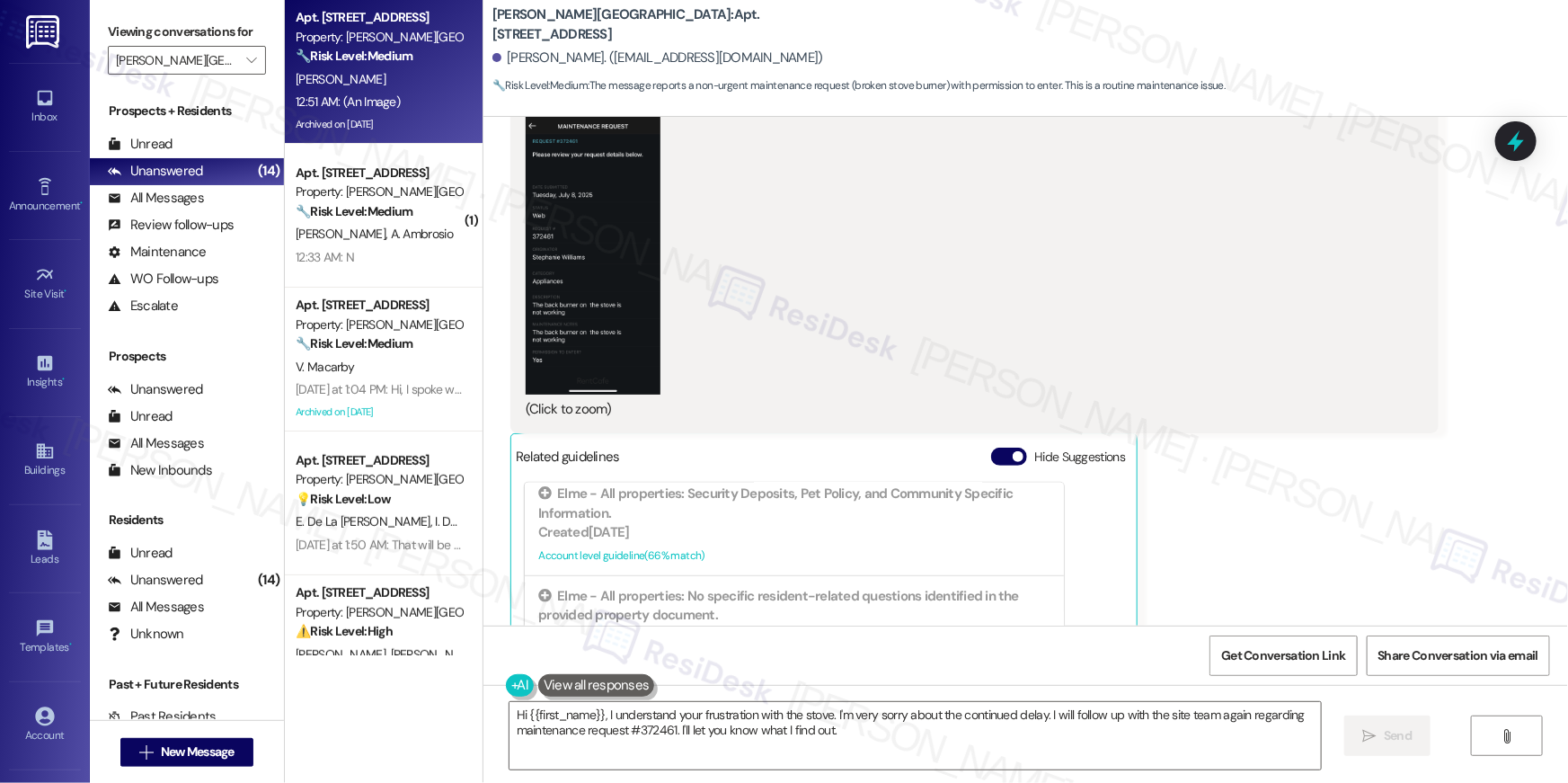
scroll to position [32143, 0]
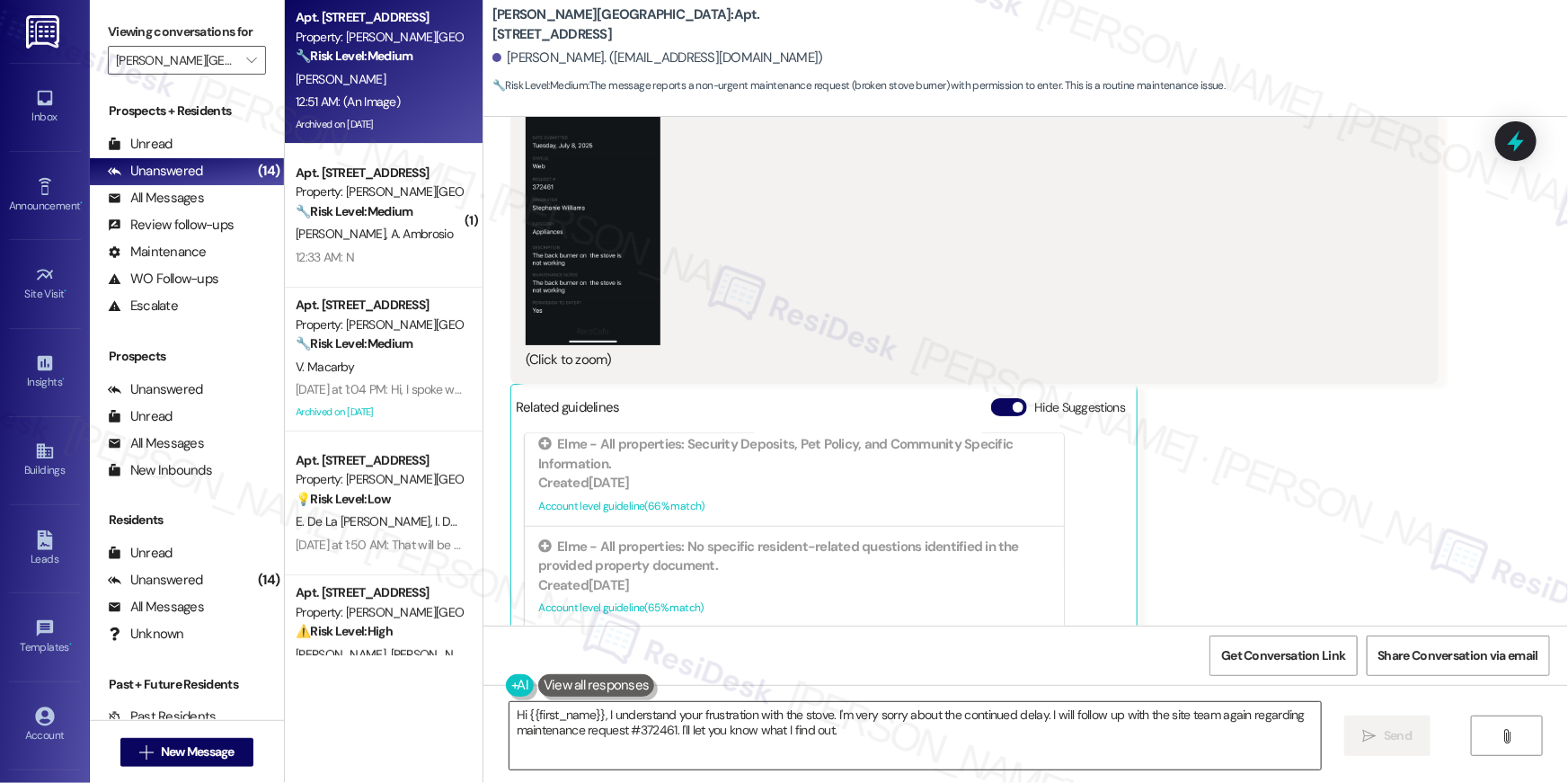
click at [853, 738] on textarea "Hi {{first_name}}, I understand your frustration with the stove. I'm very sorry…" at bounding box center [915, 735] width 811 height 67
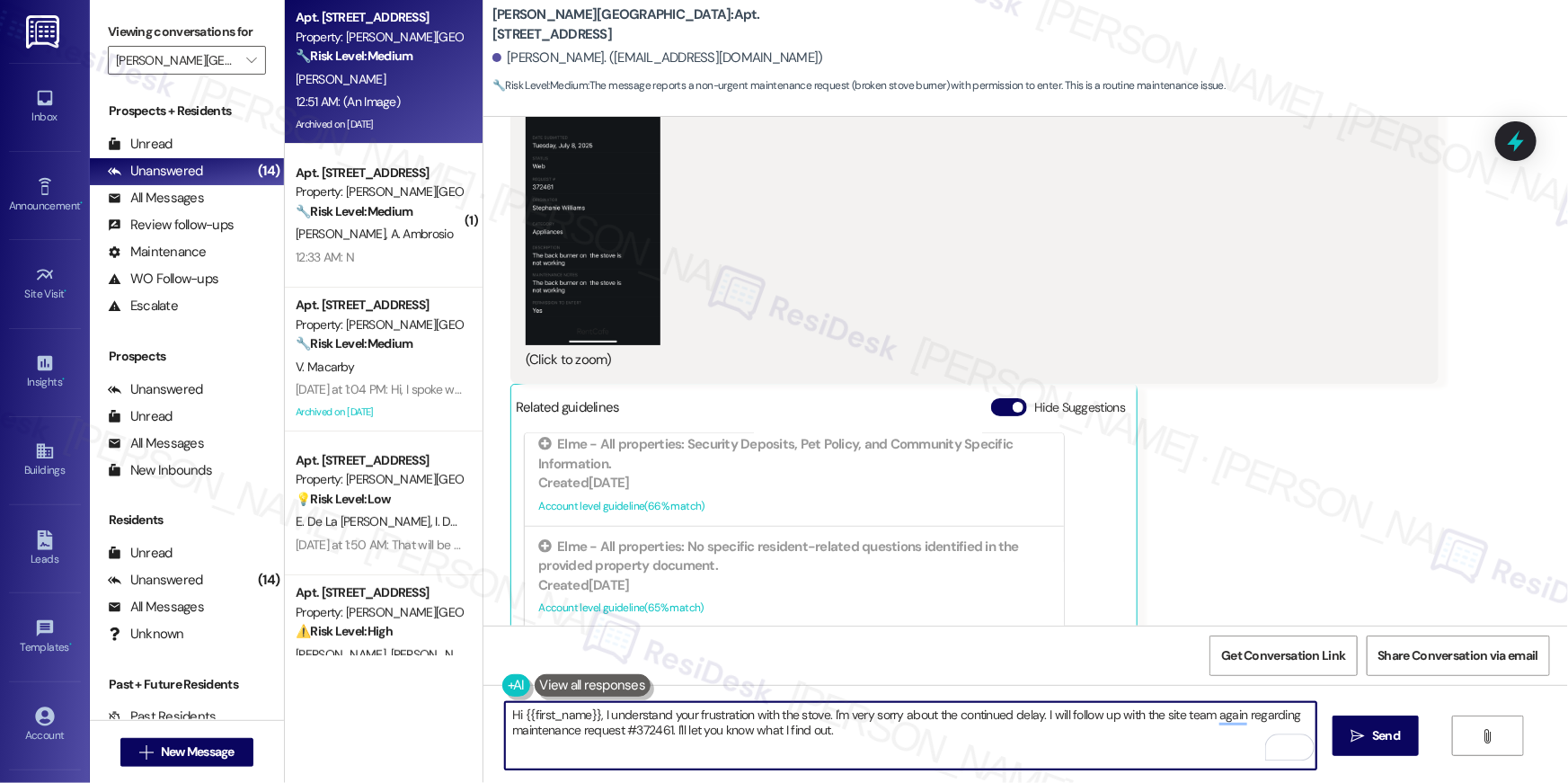
drag, startPoint x: 869, startPoint y: 743, endPoint x: 737, endPoint y: 708, distance: 136.6
click at [668, 715] on textarea "Hi {{first_name}}, I understand your frustration with the stove. I'm very sorry…" at bounding box center [910, 735] width 811 height 67
click at [1090, 743] on textarea "Hi {{first_name}}, I understand you're still waiting for an update. I have not …" at bounding box center [910, 735] width 811 height 67
click at [1103, 743] on textarea "Hi {{first_name}}, I understand you're still waiting for an update. I have not …" at bounding box center [910, 735] width 811 height 67
type textarea "Hi {{first_name}}, I understand you're still waiting for an update. I have not …"
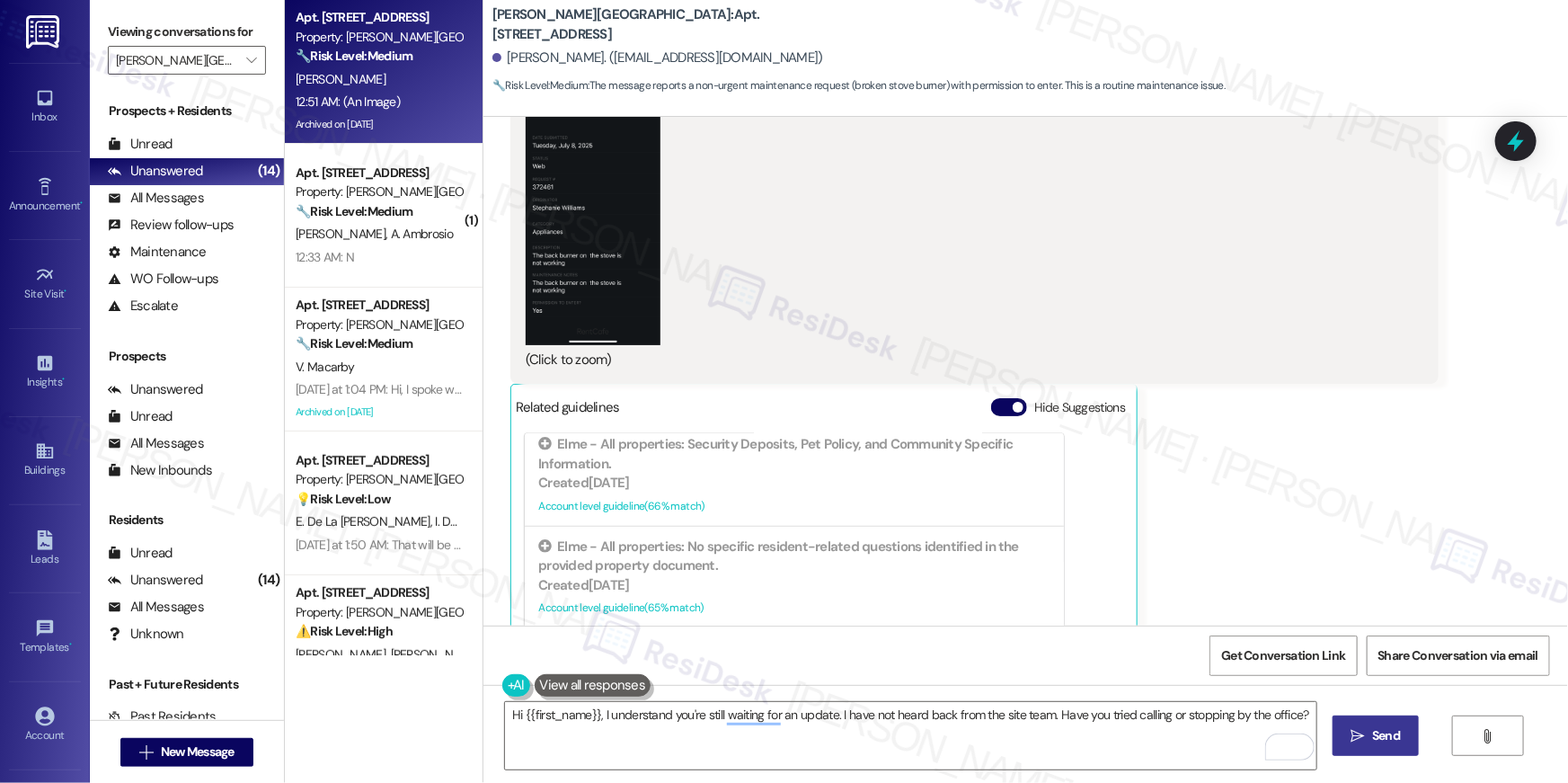
click at [1375, 745] on button " Send" at bounding box center [1376, 736] width 87 height 40
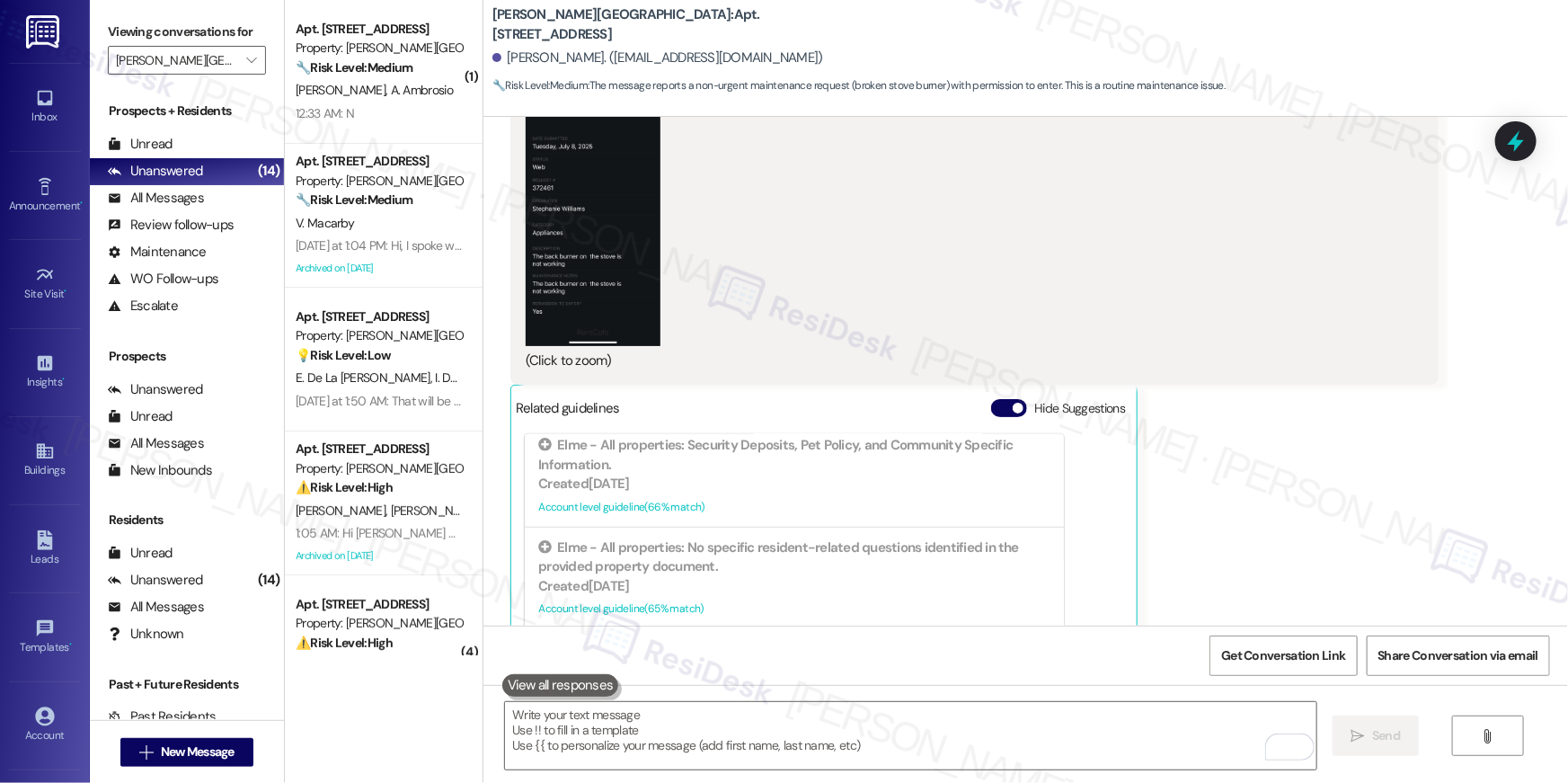
scroll to position [32269, 0]
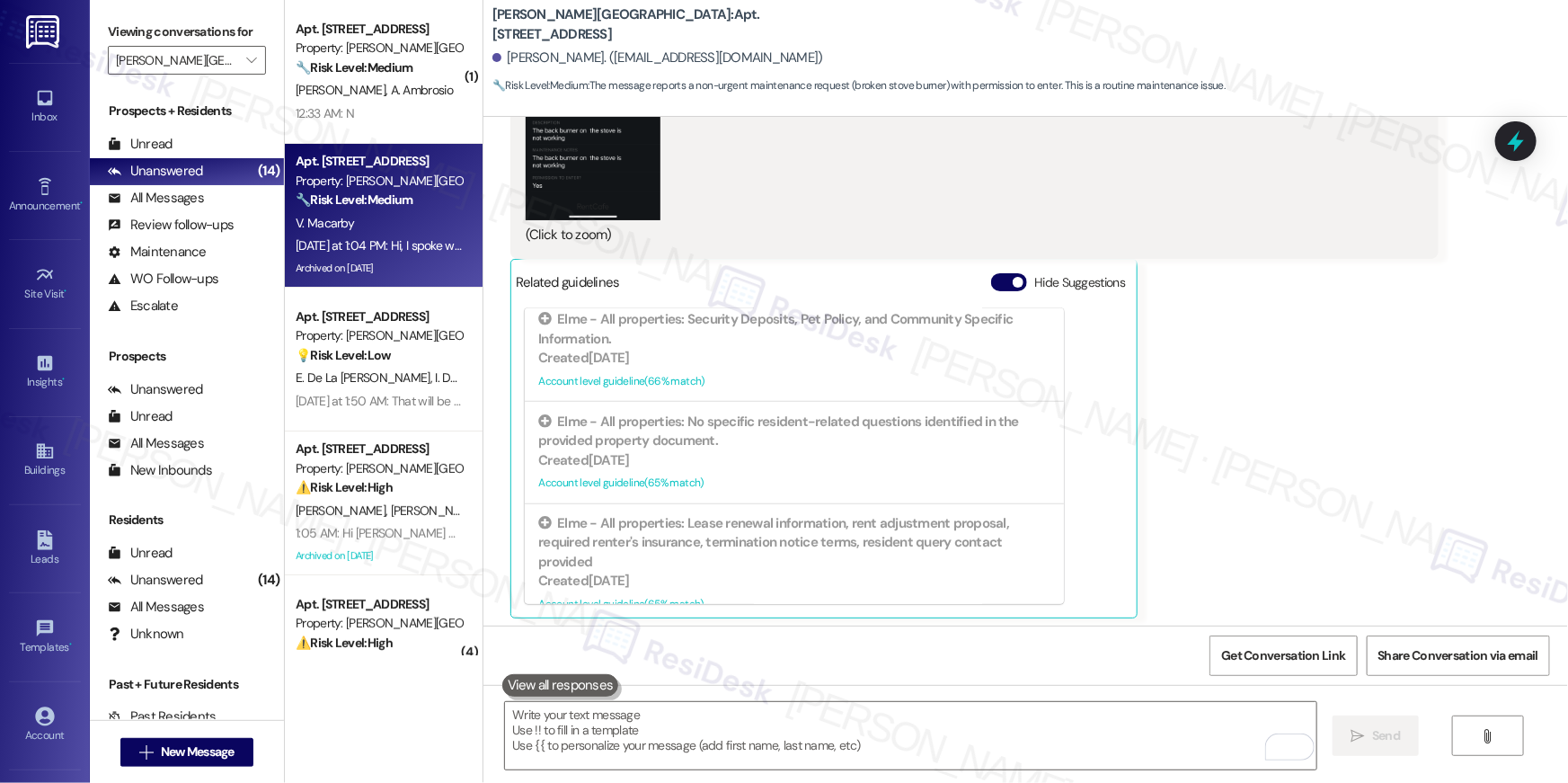
click at [406, 213] on div "V. Macarby" at bounding box center [378, 224] width 170 height 22
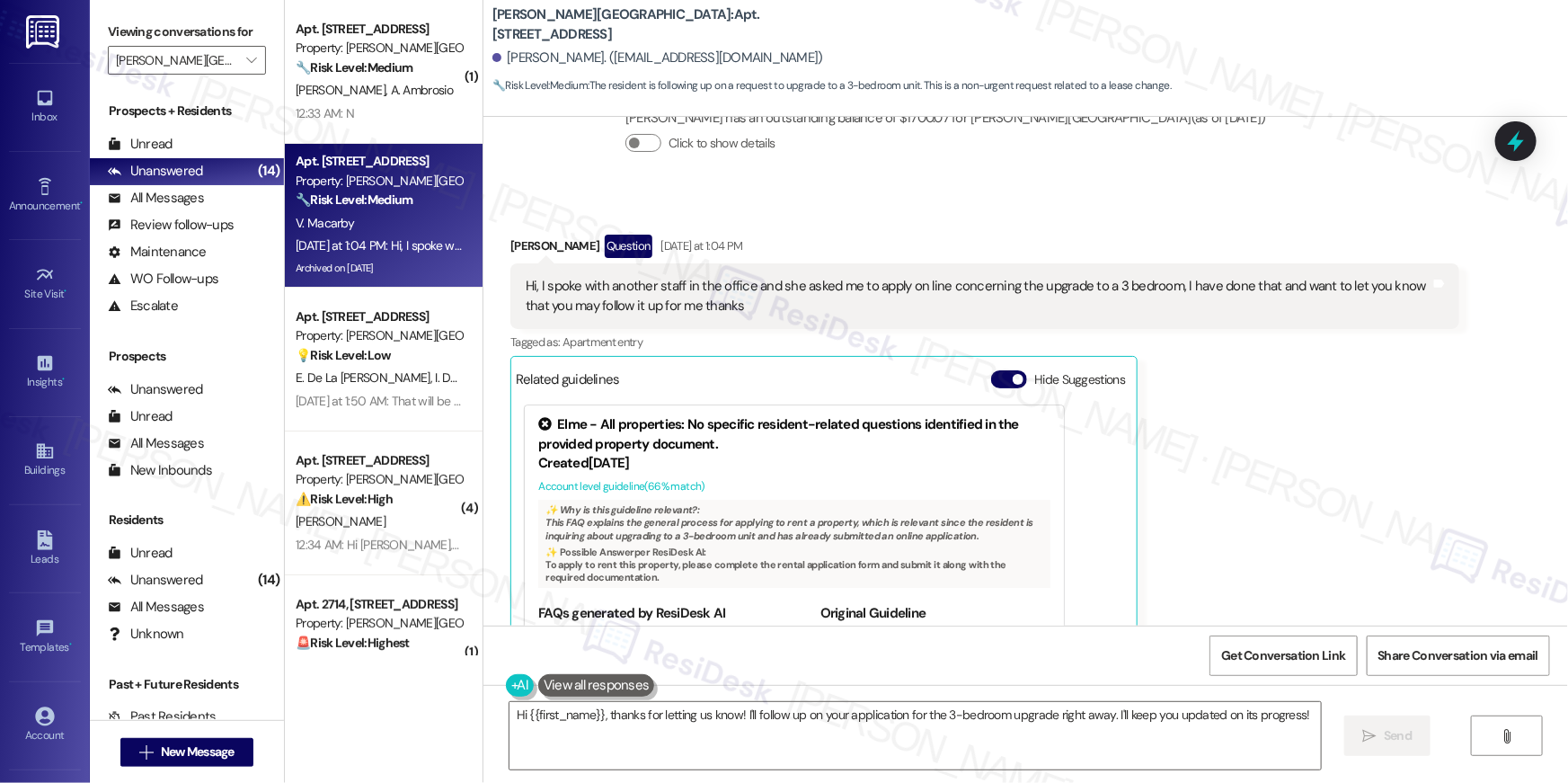
scroll to position [26259, 0]
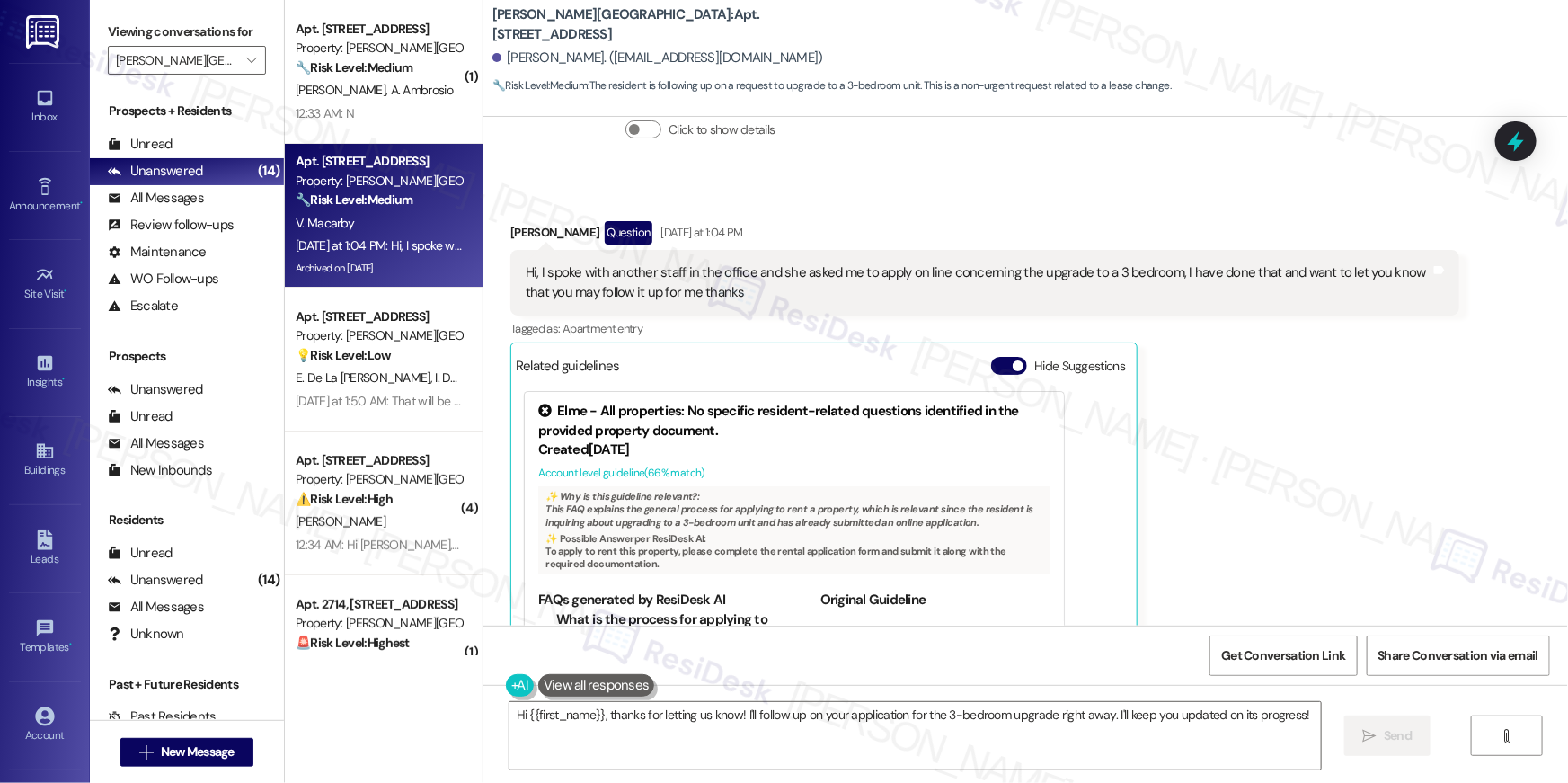
click at [1396, 357] on div "[PERSON_NAME] Question [DATE] at 1:04 PM Hi, I spoke with another staff in the …" at bounding box center [985, 461] width 949 height 480
click at [918, 749] on textarea "Hi {{first_name}}, thanks for letting us know! I'll follow up on your applicati…" at bounding box center [915, 735] width 811 height 67
click at [917, 745] on textarea "Hi {{first_name}}, thanks for letting us know! I'll follow up on your applicati…" at bounding box center [915, 735] width 811 height 67
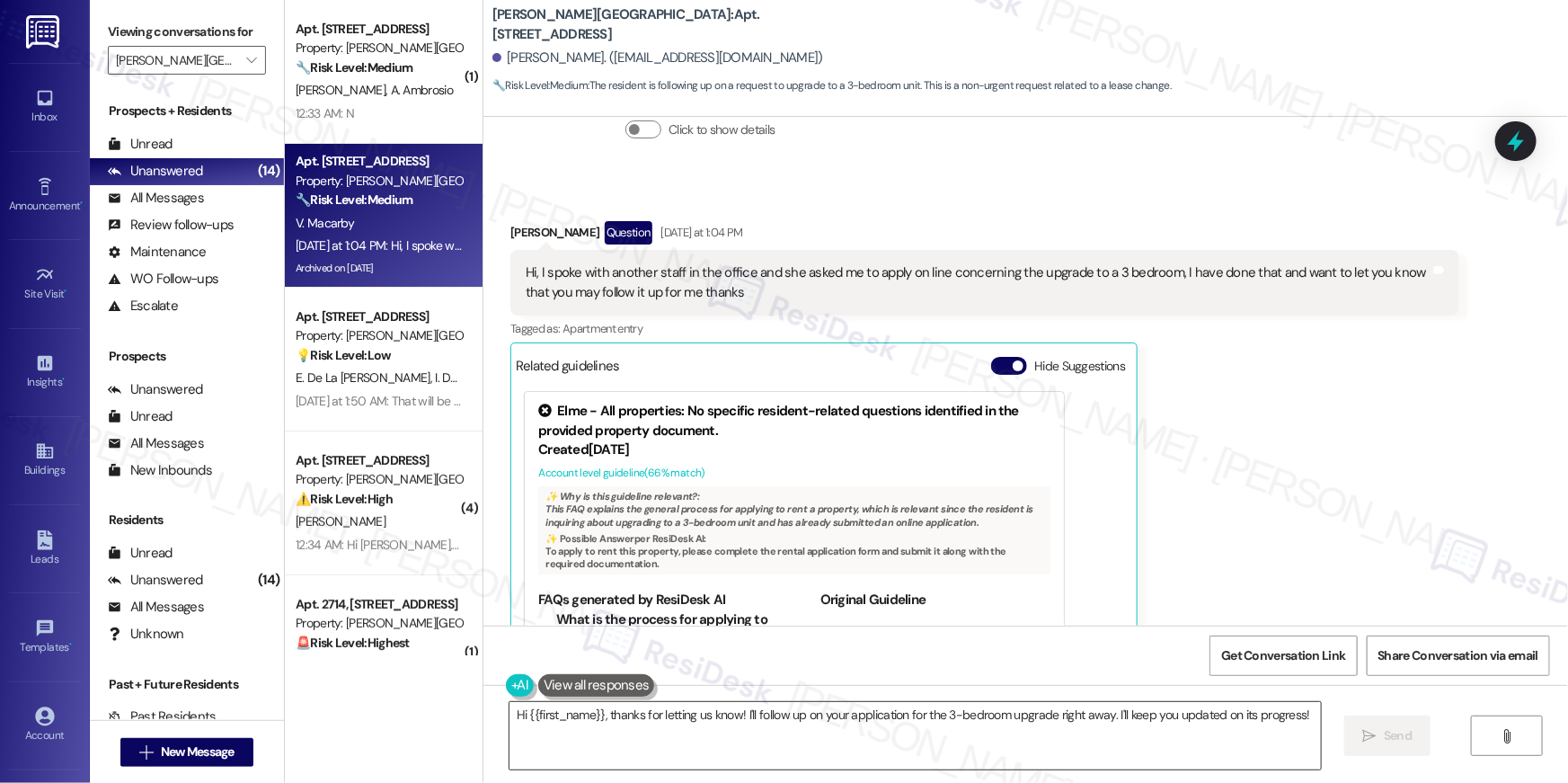
click at [917, 745] on textarea "Hi {{first_name}}, thanks for letting us know! I'll follow up on your applicati…" at bounding box center [915, 735] width 811 height 67
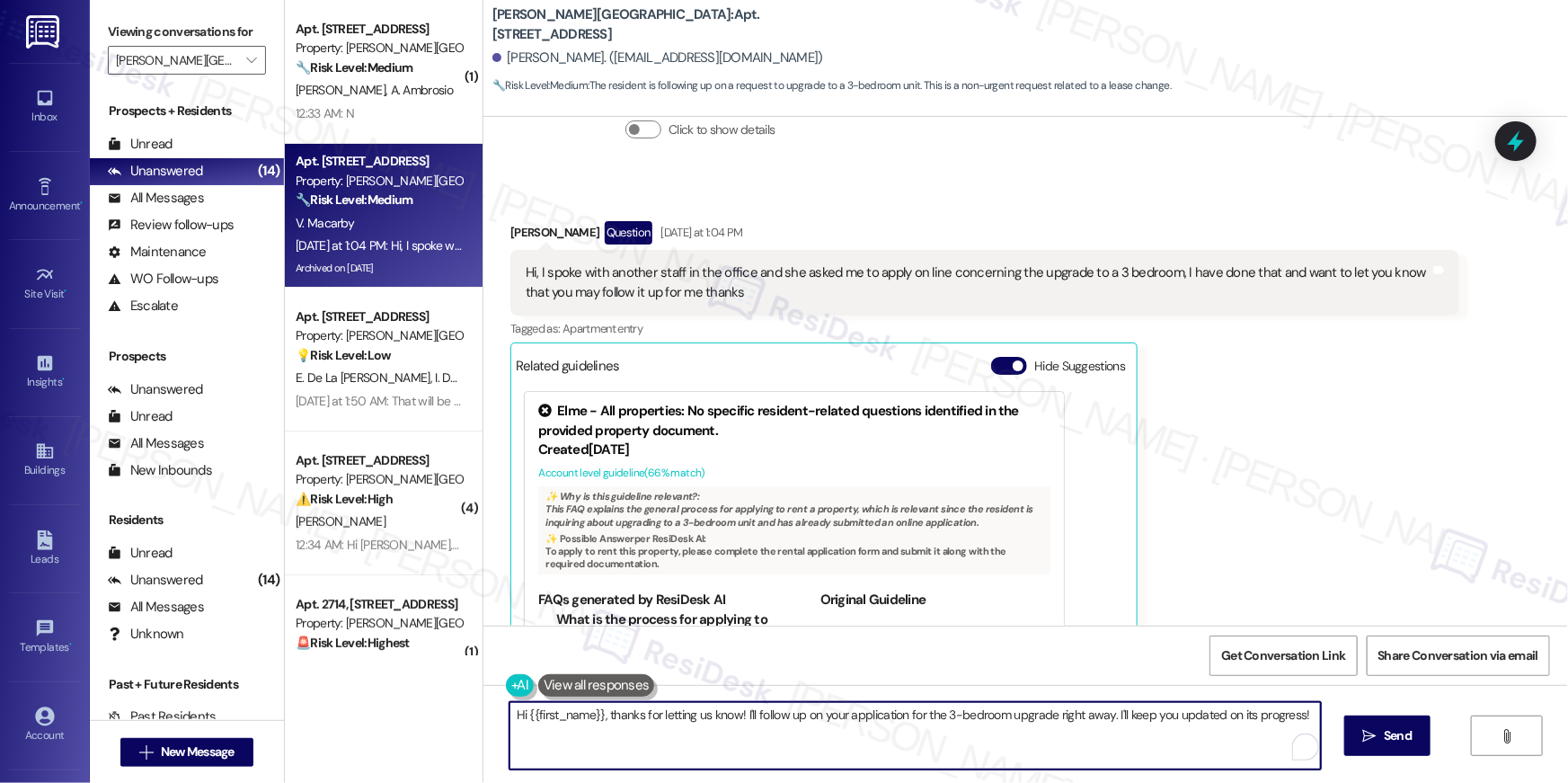
paste textarea "Thanks for letting me know, Victor. I appreciate you taking the time to apply o…"
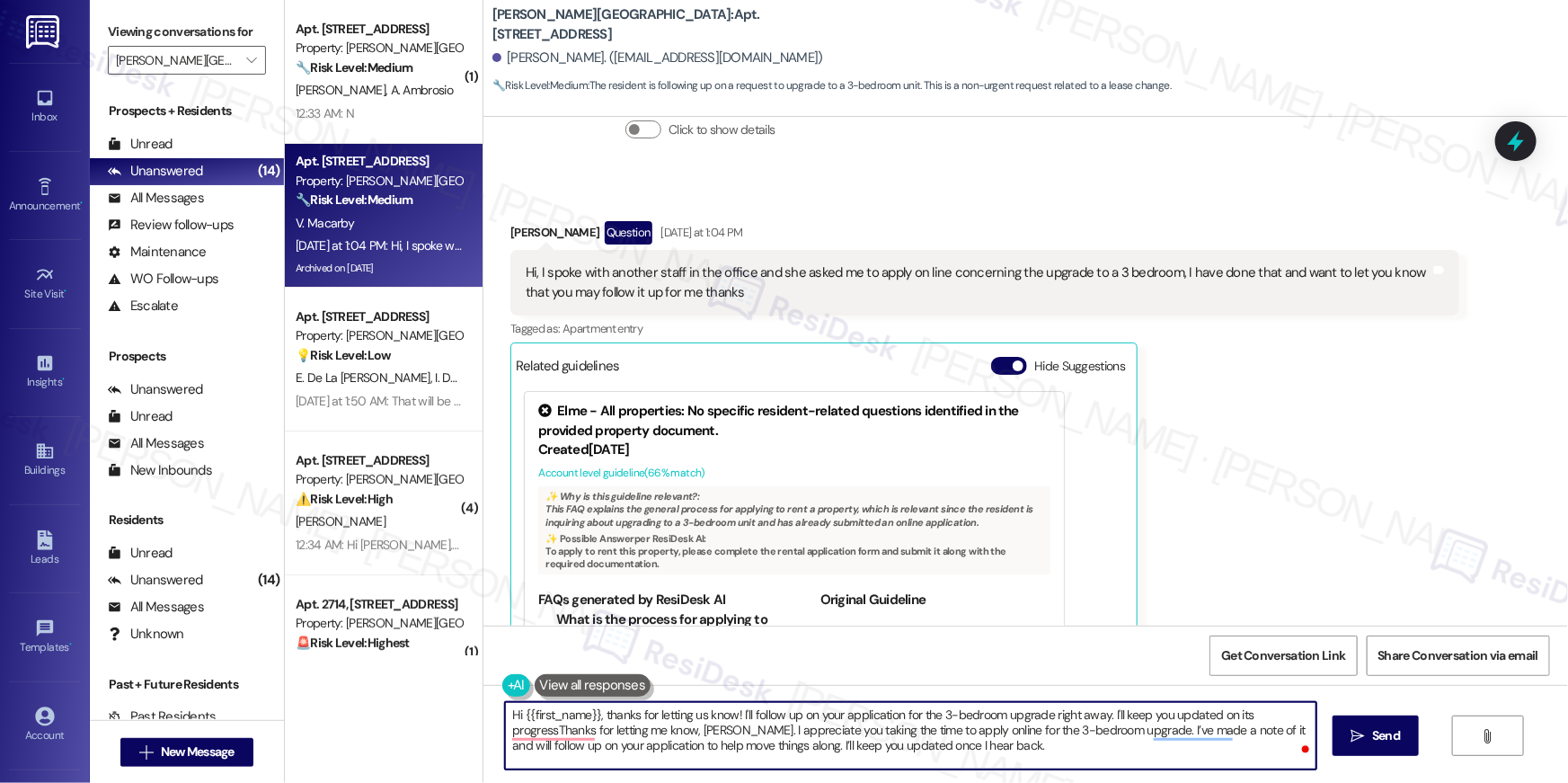
click at [1042, 744] on textarea "Hi {{first_name}}, thanks for letting us know! I'll follow up on your applicati…" at bounding box center [910, 735] width 811 height 67
paste textarea "Thanks for letting me know, Victor. I appreciate you taking the time to apply o…"
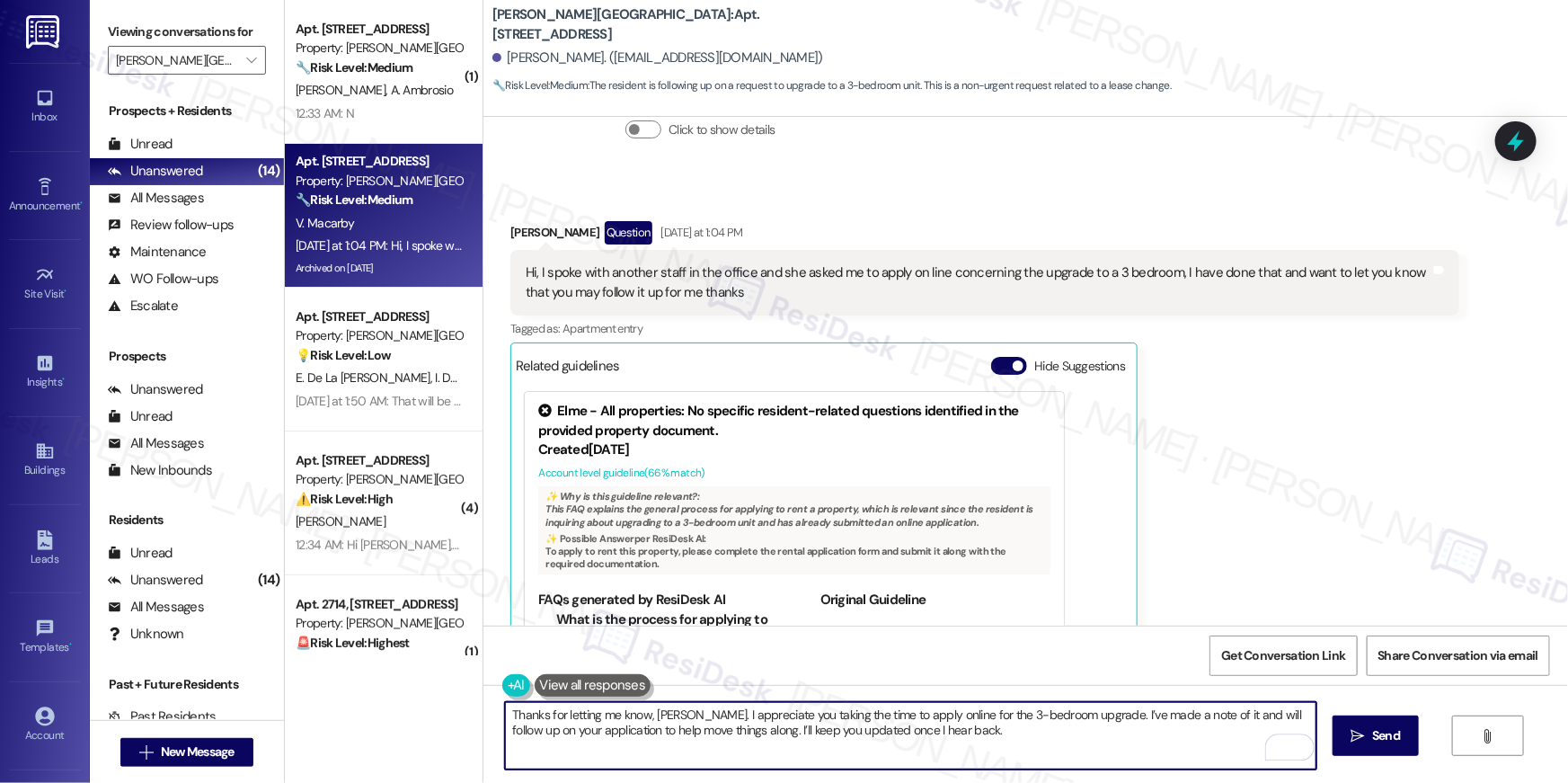
click at [505, 714] on textarea "Thanks for letting me know, Victor. I appreciate you taking the time to apply o…" at bounding box center [910, 735] width 811 height 67
click at [658, 718] on textarea "Thanks for letting me know, Victor. I appreciate you taking the time to apply o…" at bounding box center [910, 735] width 811 height 67
click at [838, 722] on textarea "Thanks for letting me know, Victor. I appreciate you taking the time to apply o…" at bounding box center [910, 735] width 811 height 67
click at [1015, 731] on textarea "Thanks for letting me know, Victor. I appreciate you taking the time to apply o…" at bounding box center [910, 735] width 811 height 67
type textarea "Thanks for letting me know, Victor. I appreciate you taking the time to apply o…"
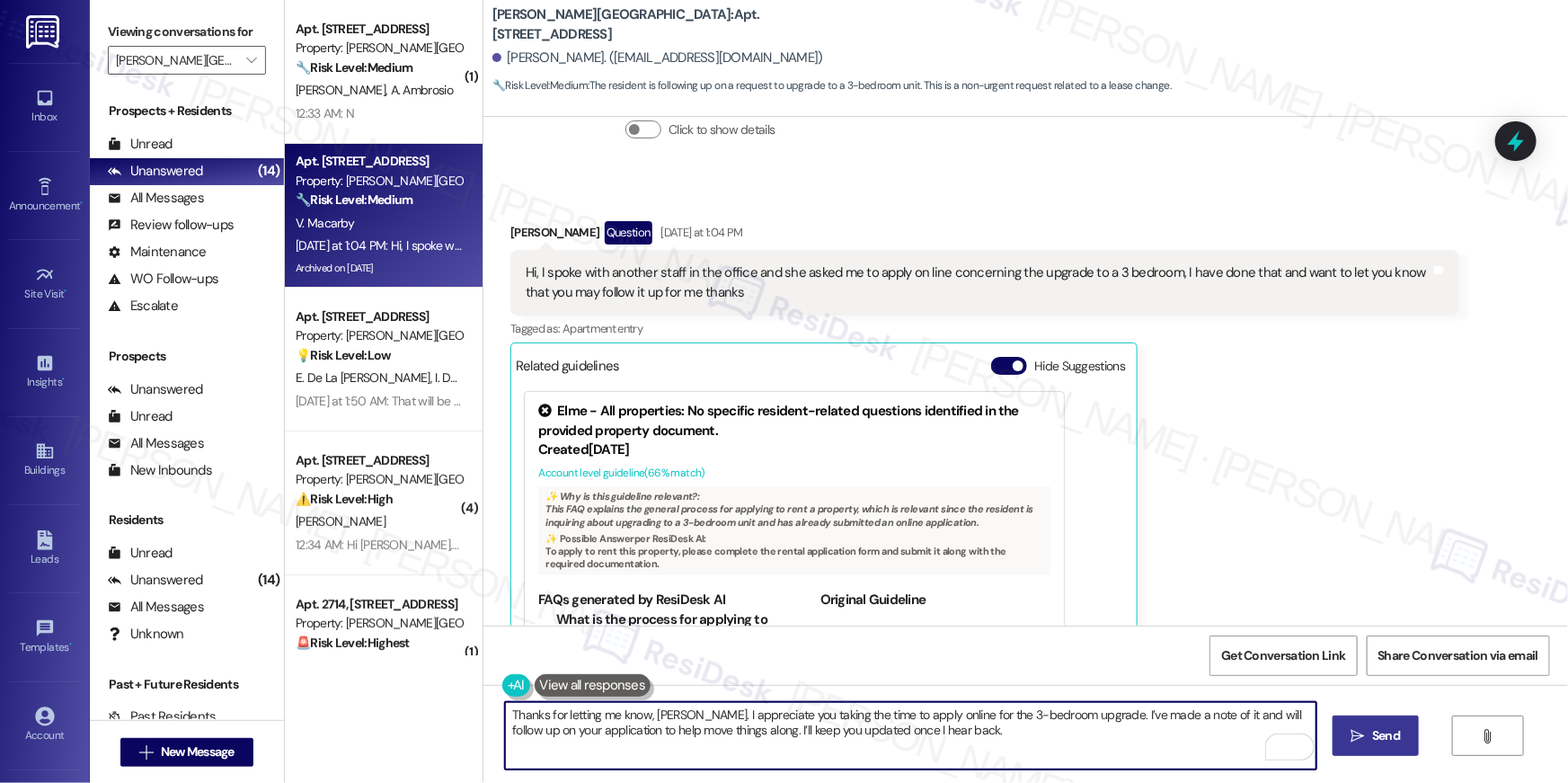
click at [1368, 739] on span "Send" at bounding box center [1386, 735] width 35 height 19
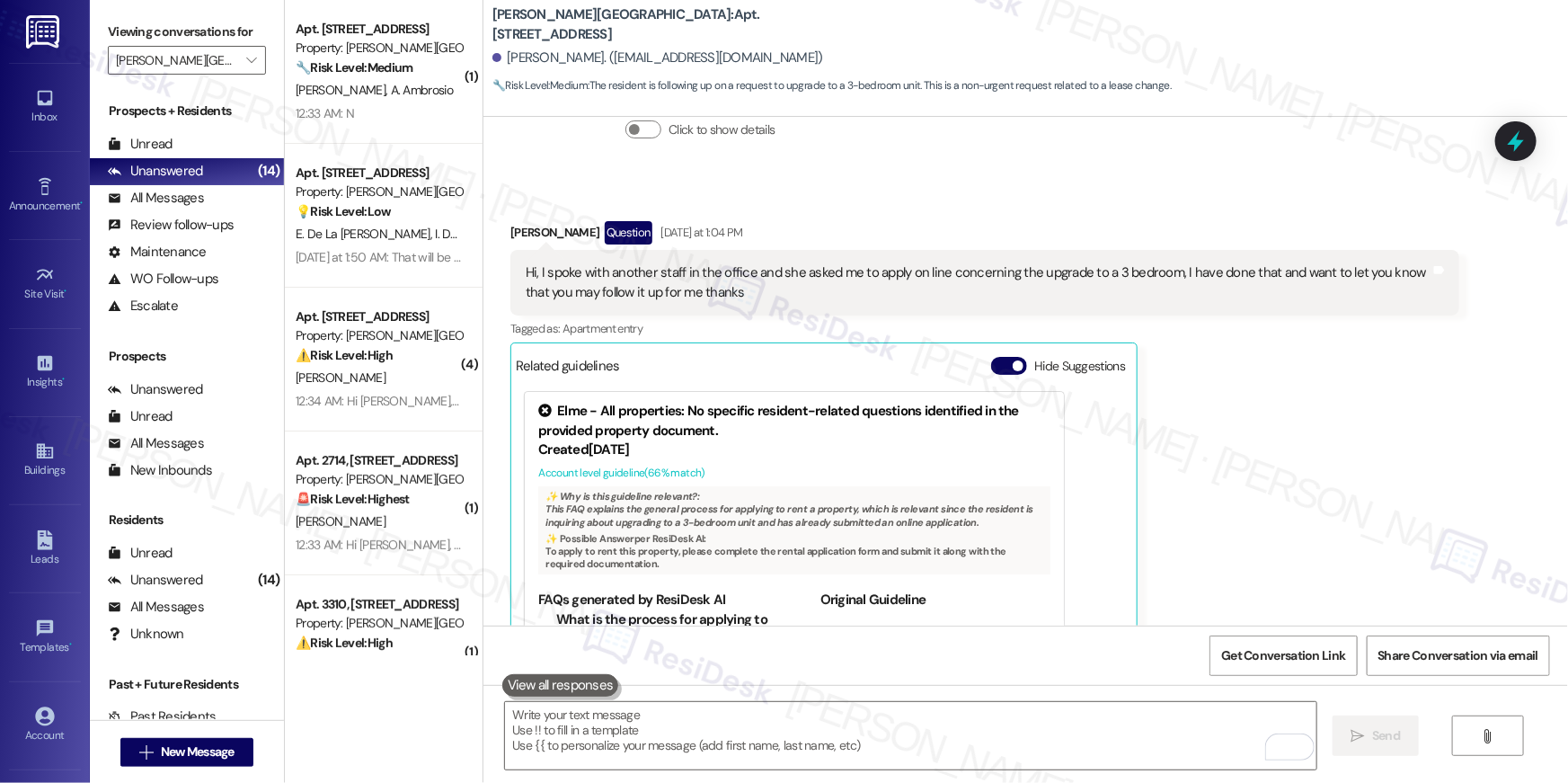
scroll to position [26259, 0]
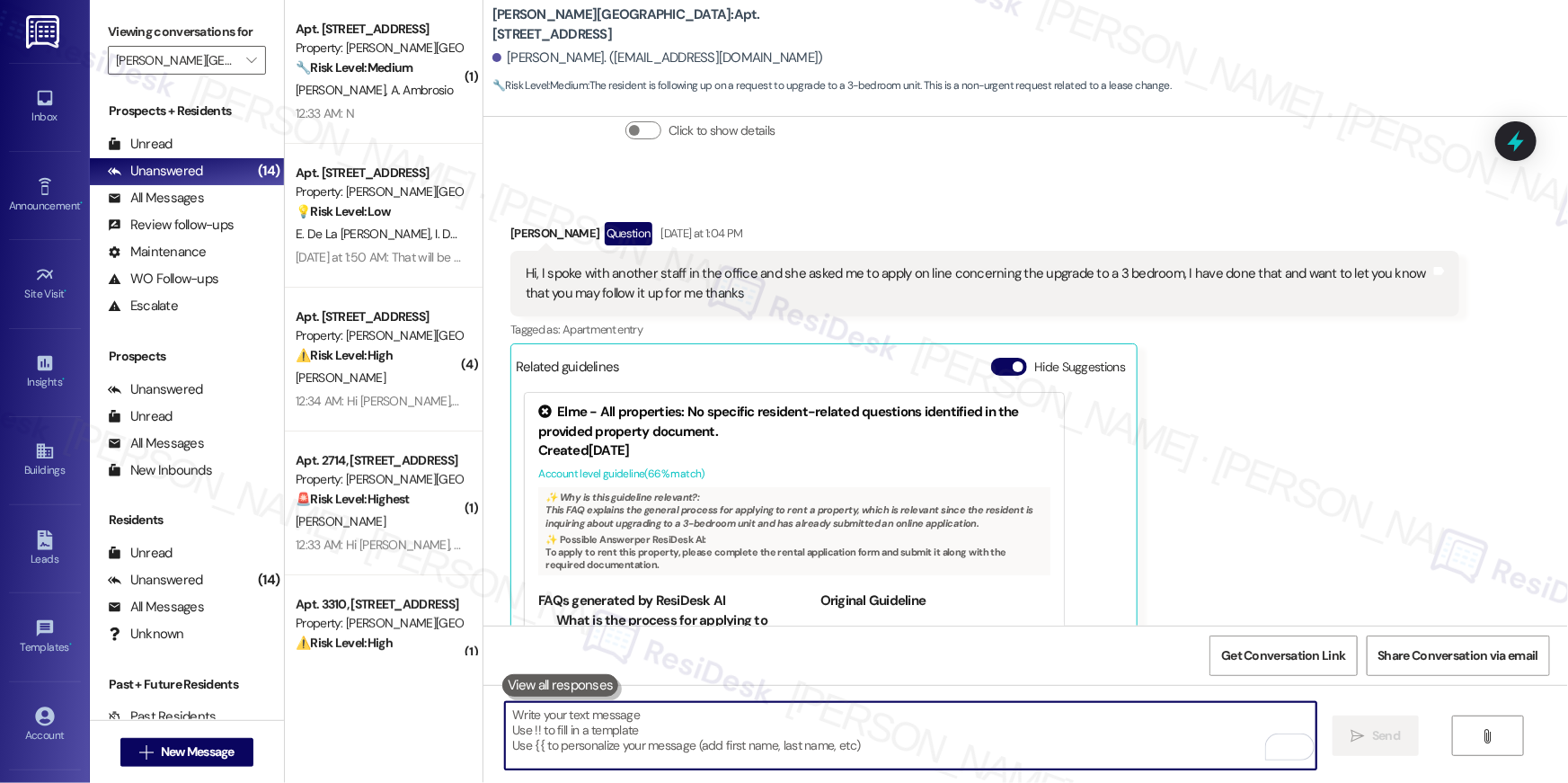
click at [1090, 749] on textarea "To enrich screen reader interactions, please activate Accessibility in Grammarl…" at bounding box center [910, 735] width 811 height 67
click at [1113, 729] on textarea "To enrich screen reader interactions, please activate Accessibility in Grammarl…" at bounding box center [910, 735] width 811 height 67
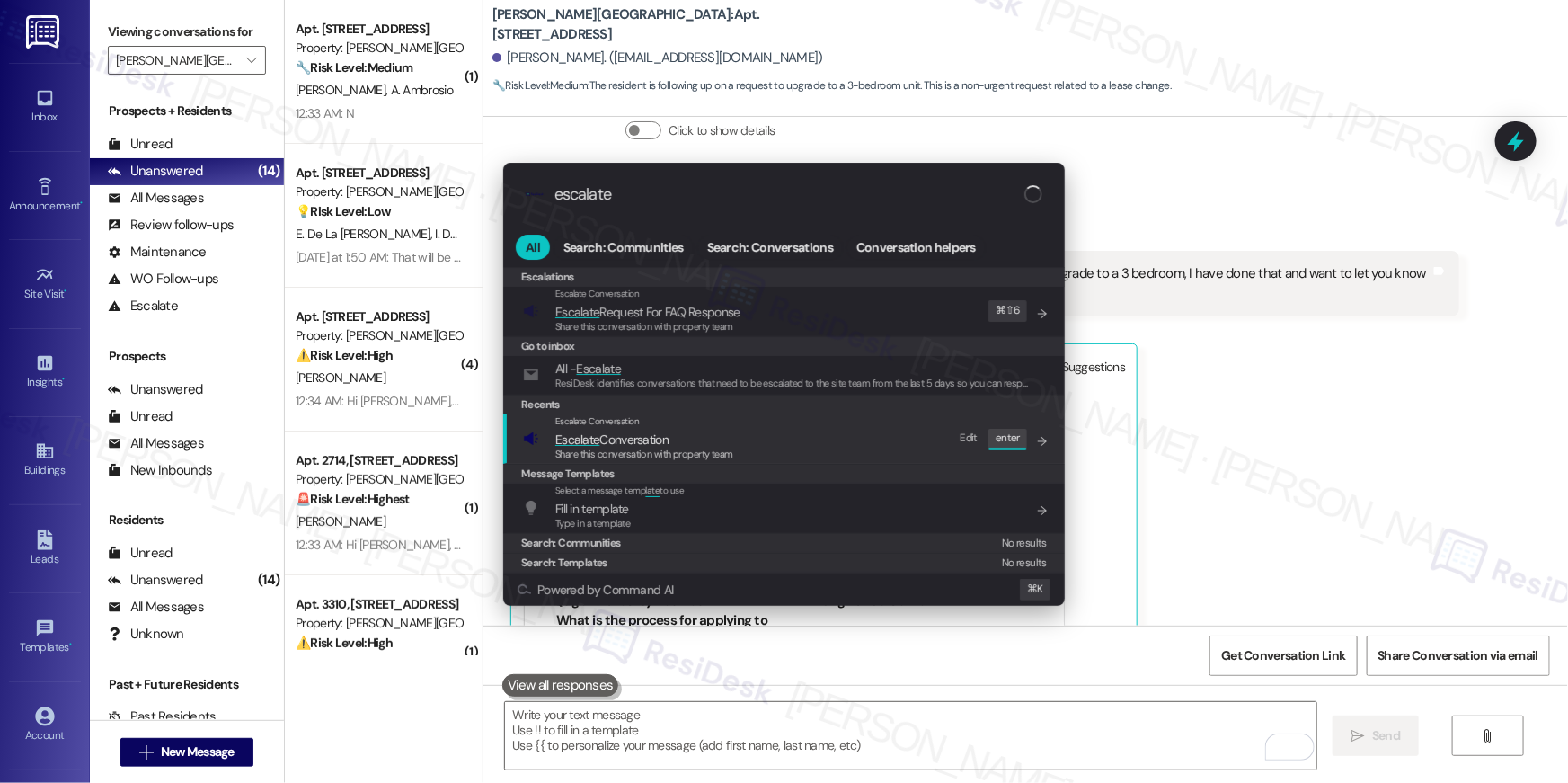
type input "escalate"
click at [679, 447] on div "Share this conversation with property team" at bounding box center [644, 455] width 177 height 17
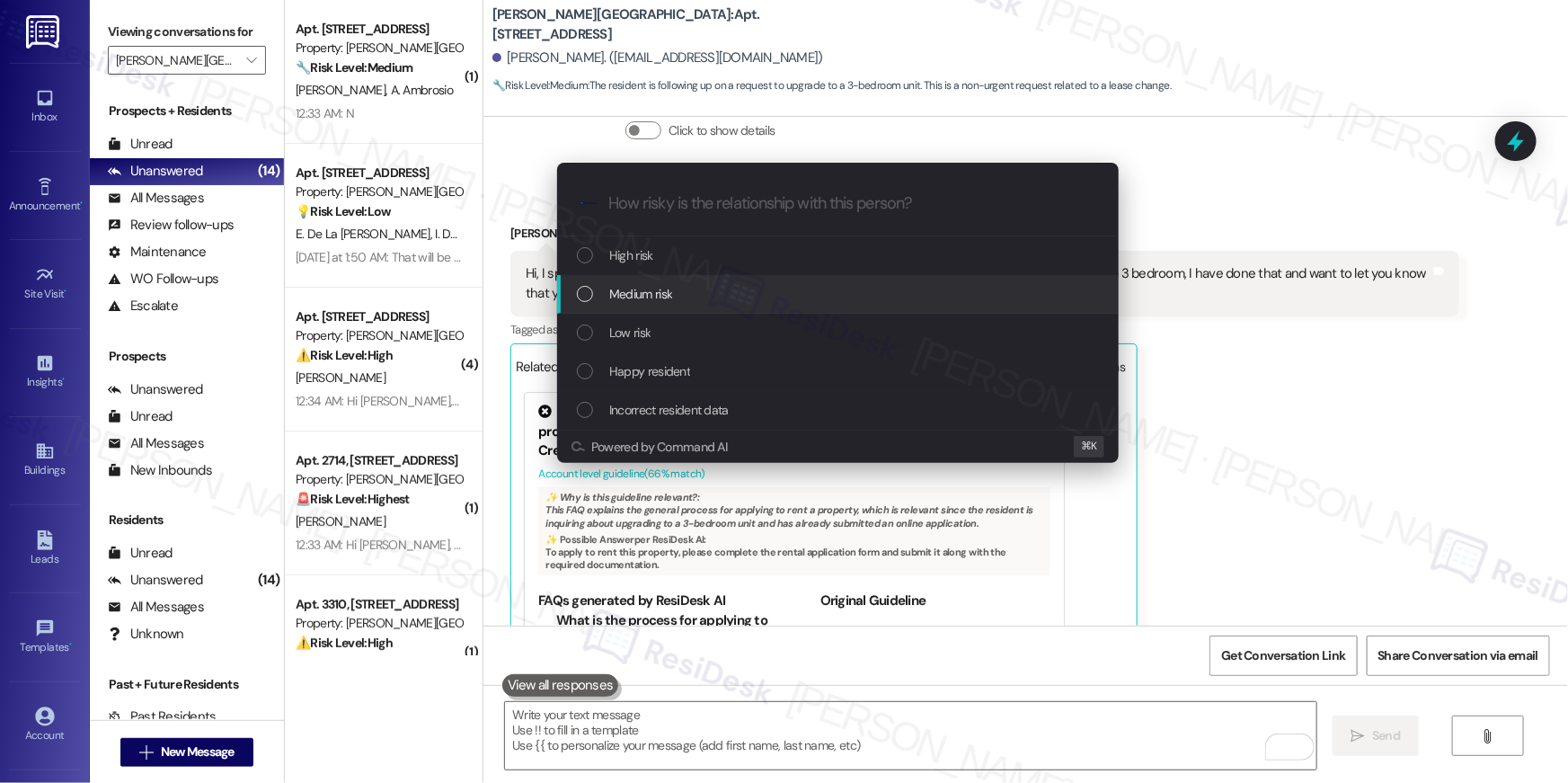
click at [670, 299] on span "Medium risk" at bounding box center [640, 294] width 63 height 19
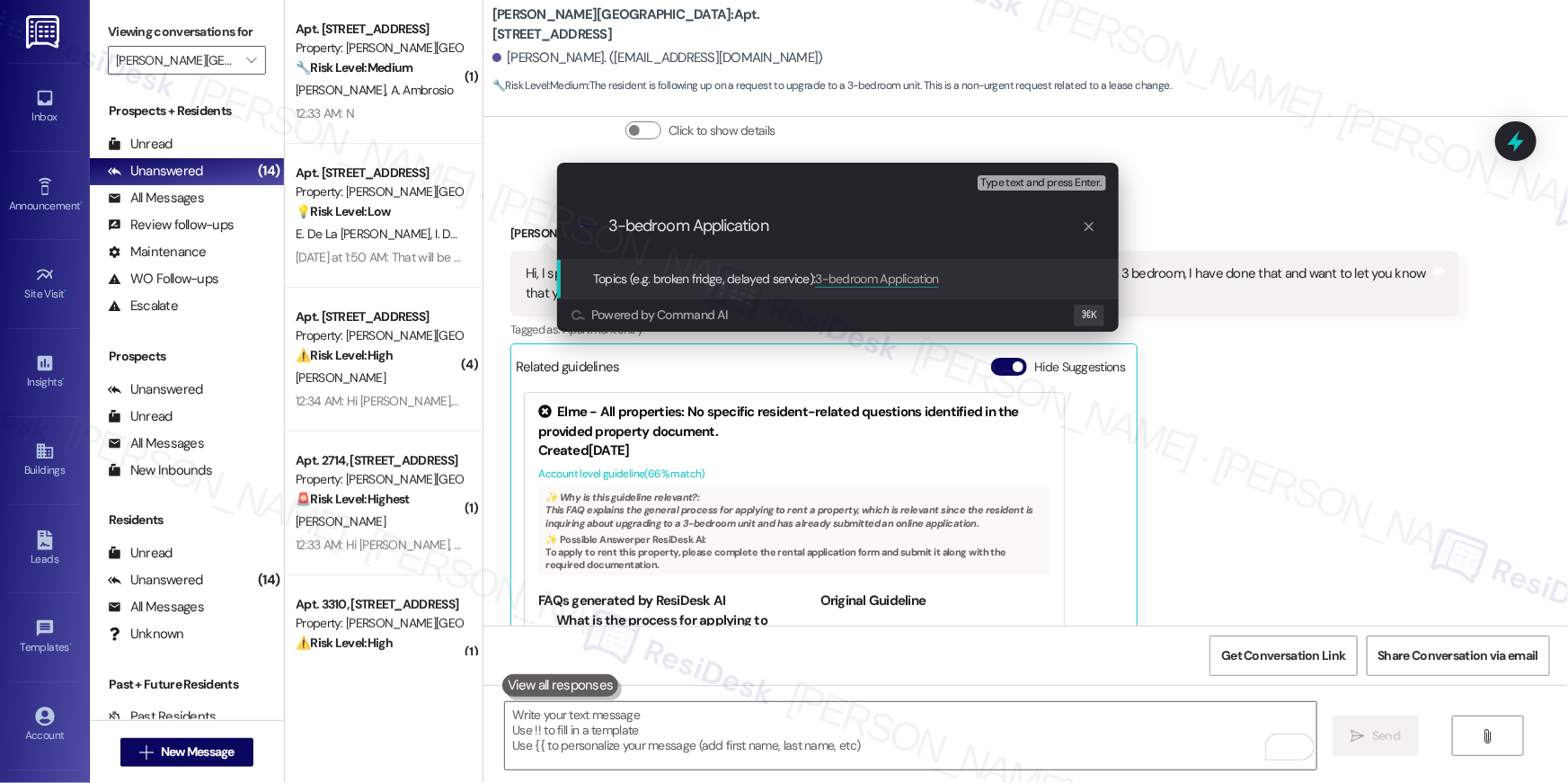
click at [599, 230] on div ".cls-1{fill:#0a055f;}.cls-2{fill:#0cc4c4;} resideskLogoBlueOrange 3-bedroom App…" at bounding box center [838, 225] width 562 height 63
click at [614, 227] on input "3-bedroom Application" at bounding box center [844, 225] width 474 height 19
type input "Follow-up on 3-bedroom Application"
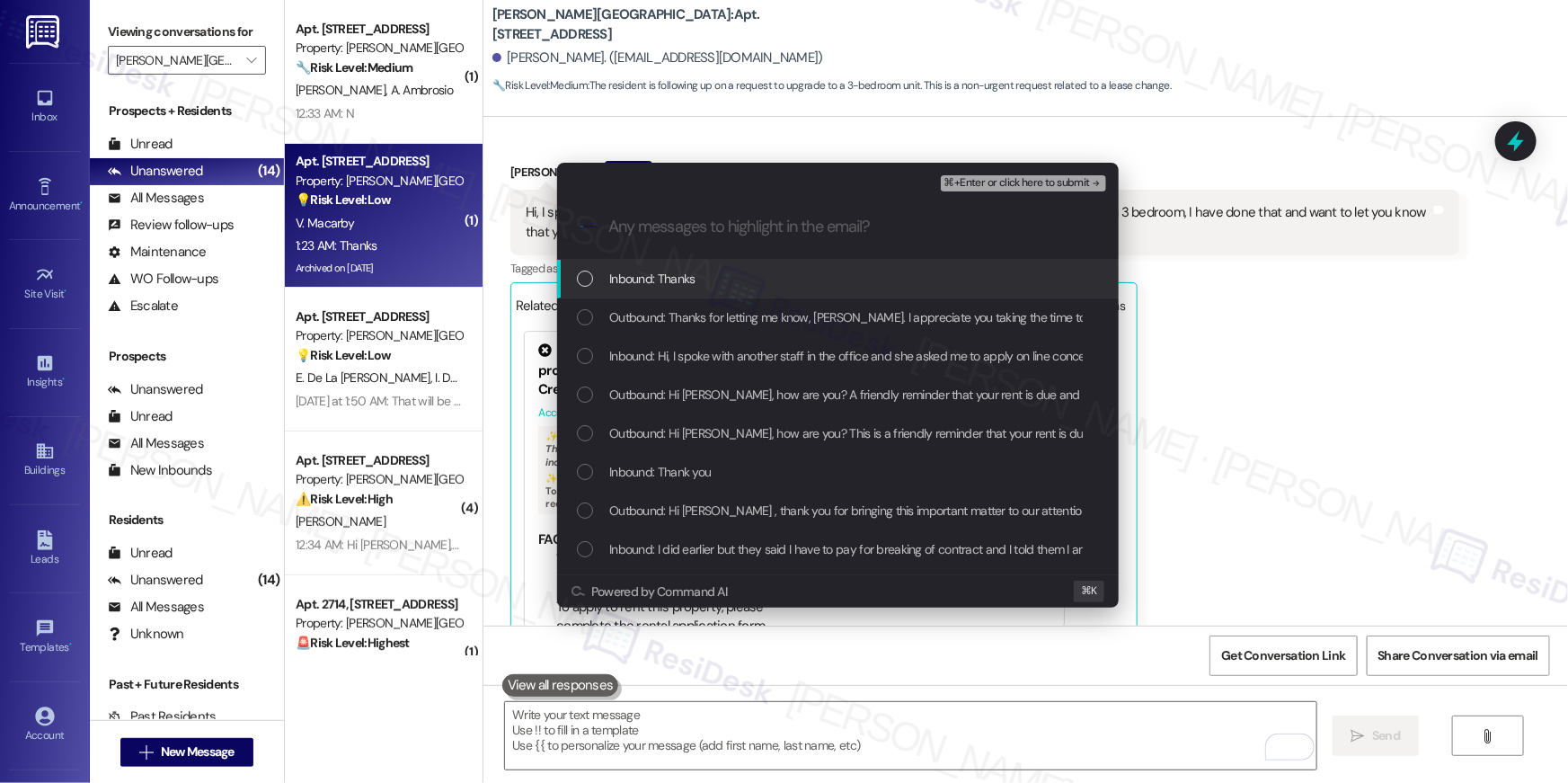
scroll to position [26528, 0]
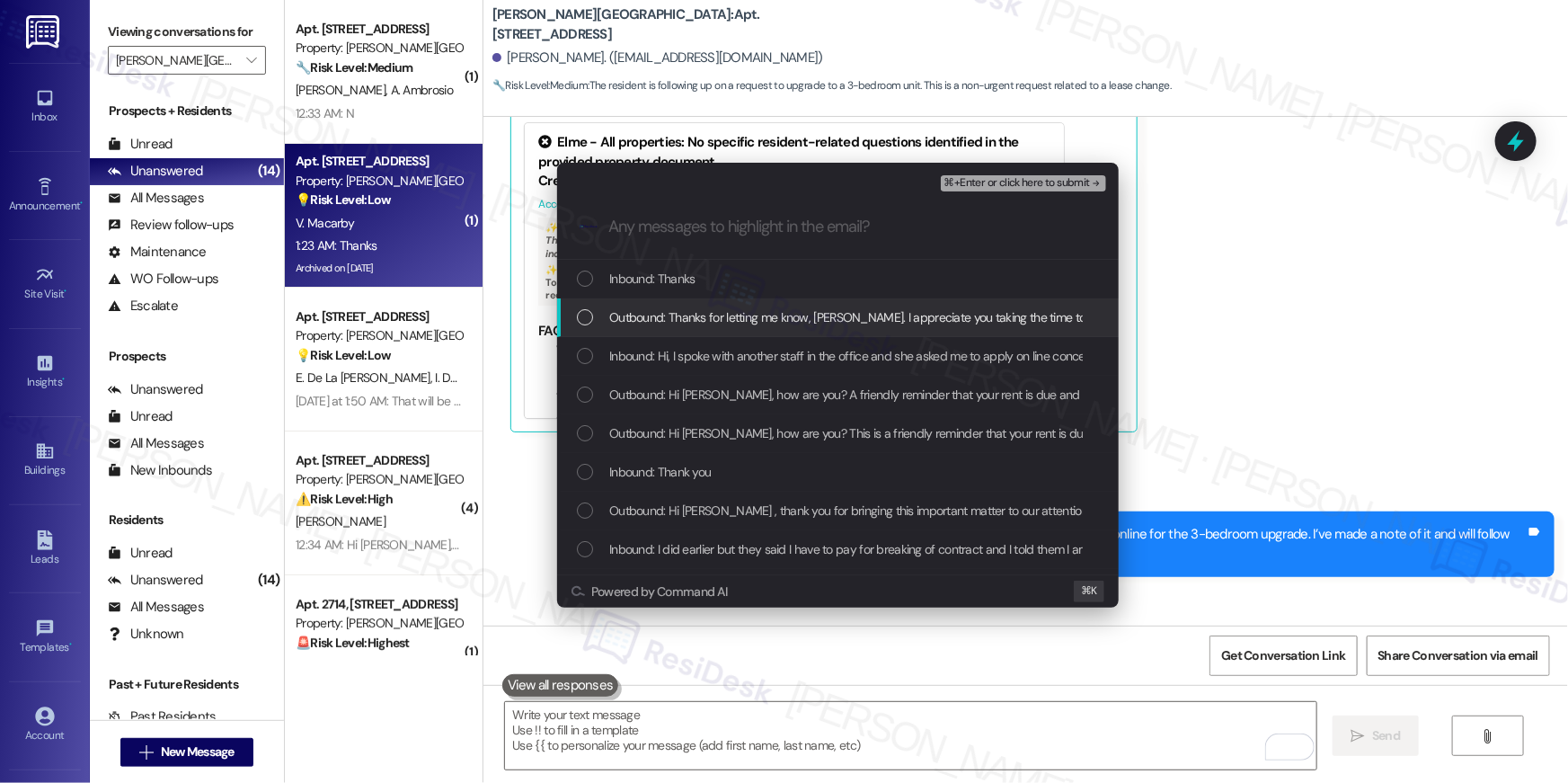
click at [584, 323] on div "List of options" at bounding box center [585, 317] width 17 height 17
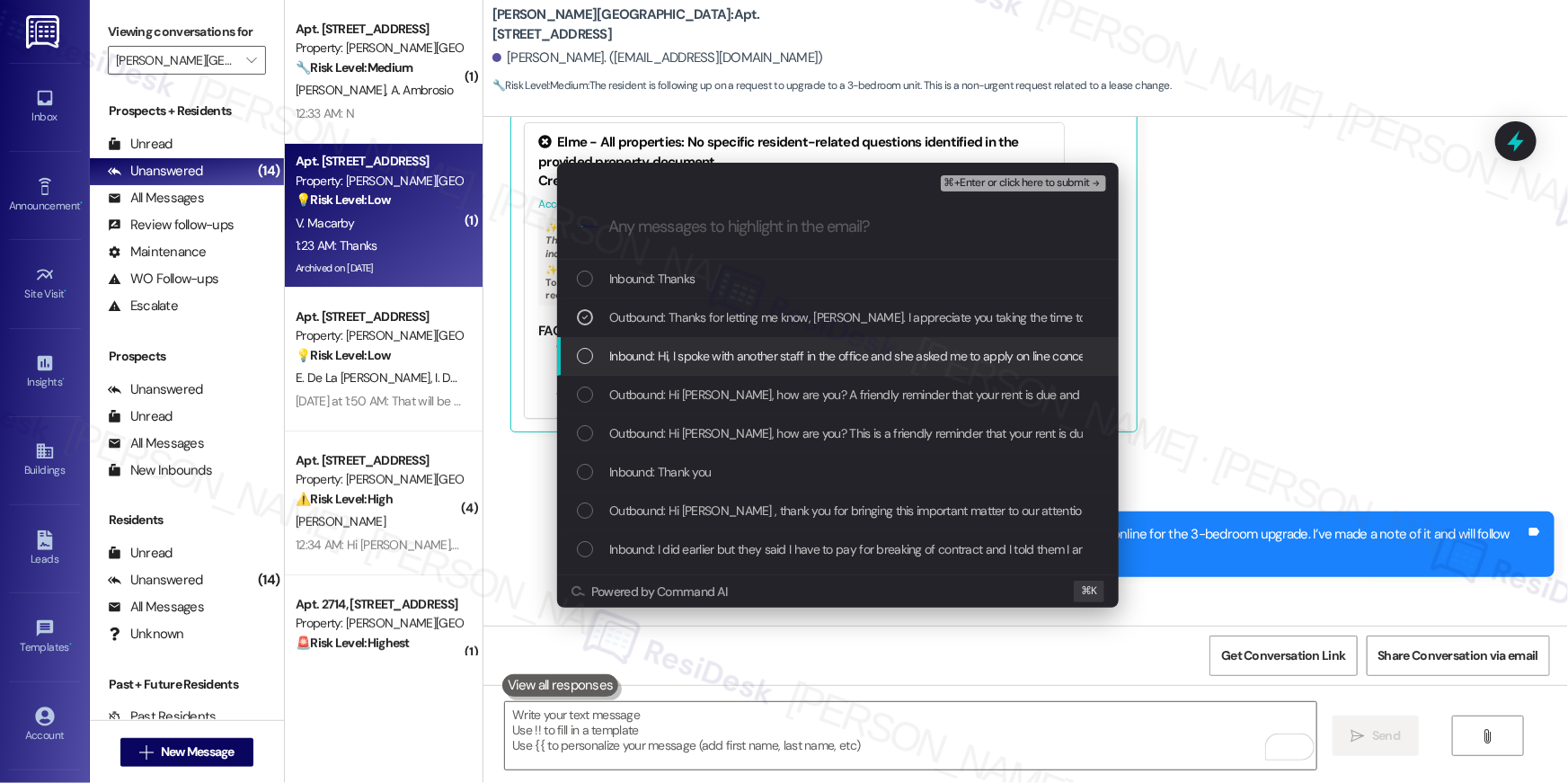
click at [586, 349] on div "List of options" at bounding box center [585, 356] width 17 height 17
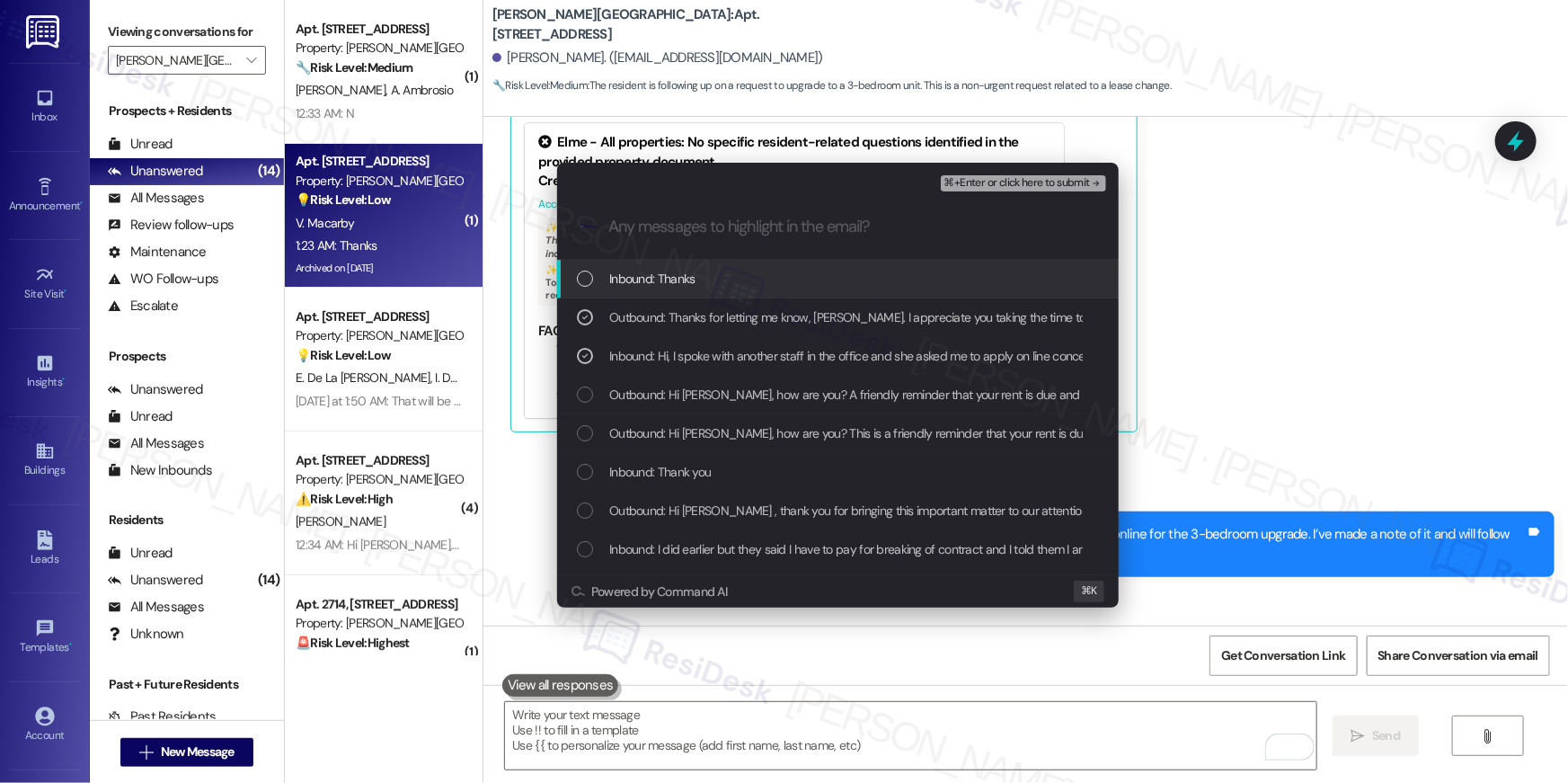
click at [991, 177] on span "⌘+Enter or click here to submit" at bounding box center [1017, 183] width 145 height 13
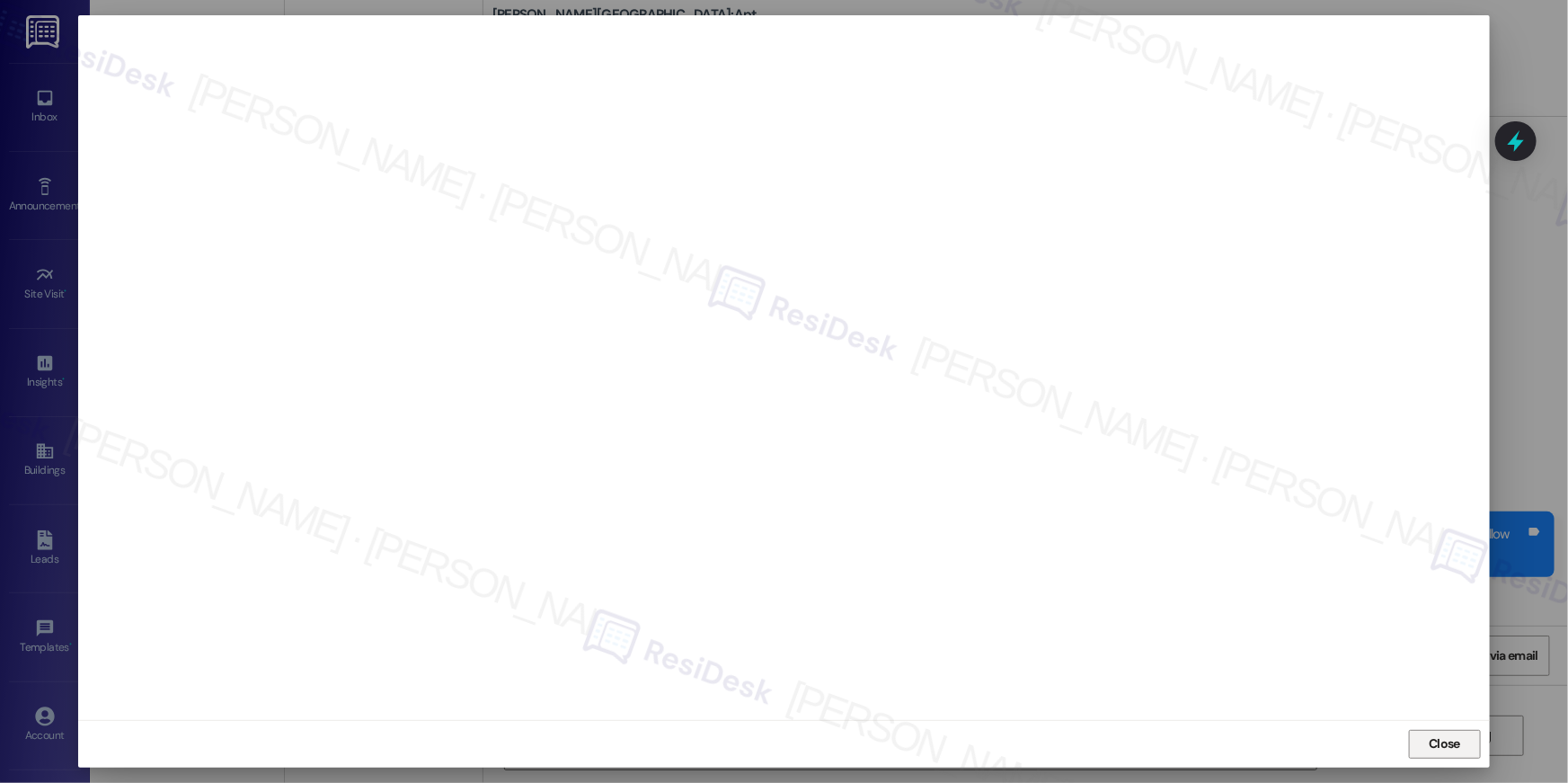
click at [1458, 742] on span "Close" at bounding box center [1444, 743] width 31 height 19
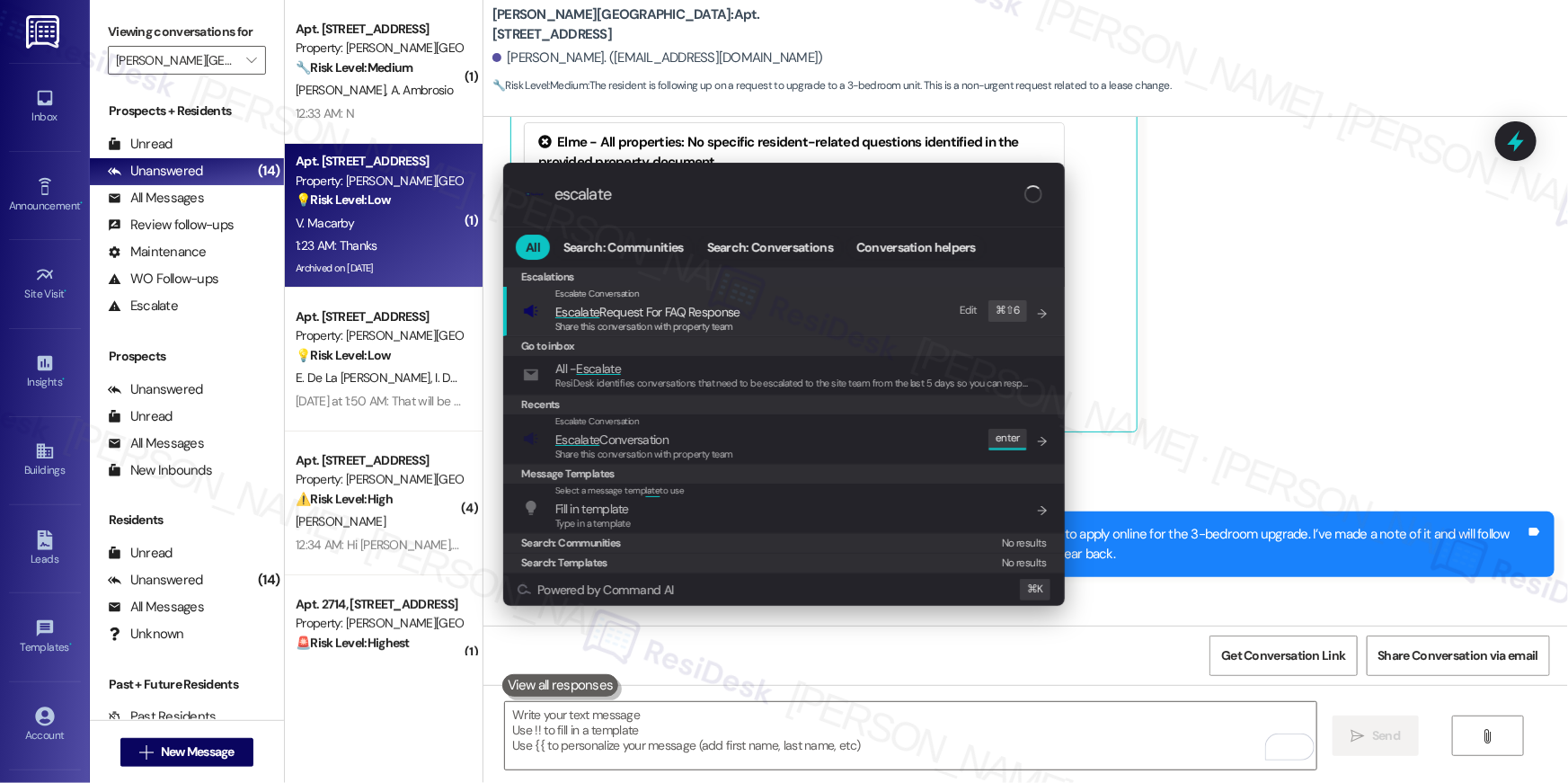
type input "escalate"
click at [761, 444] on div "Escalate Conversation Escalate Conversation Share this conversation with proper…" at bounding box center [785, 438] width 525 height 49
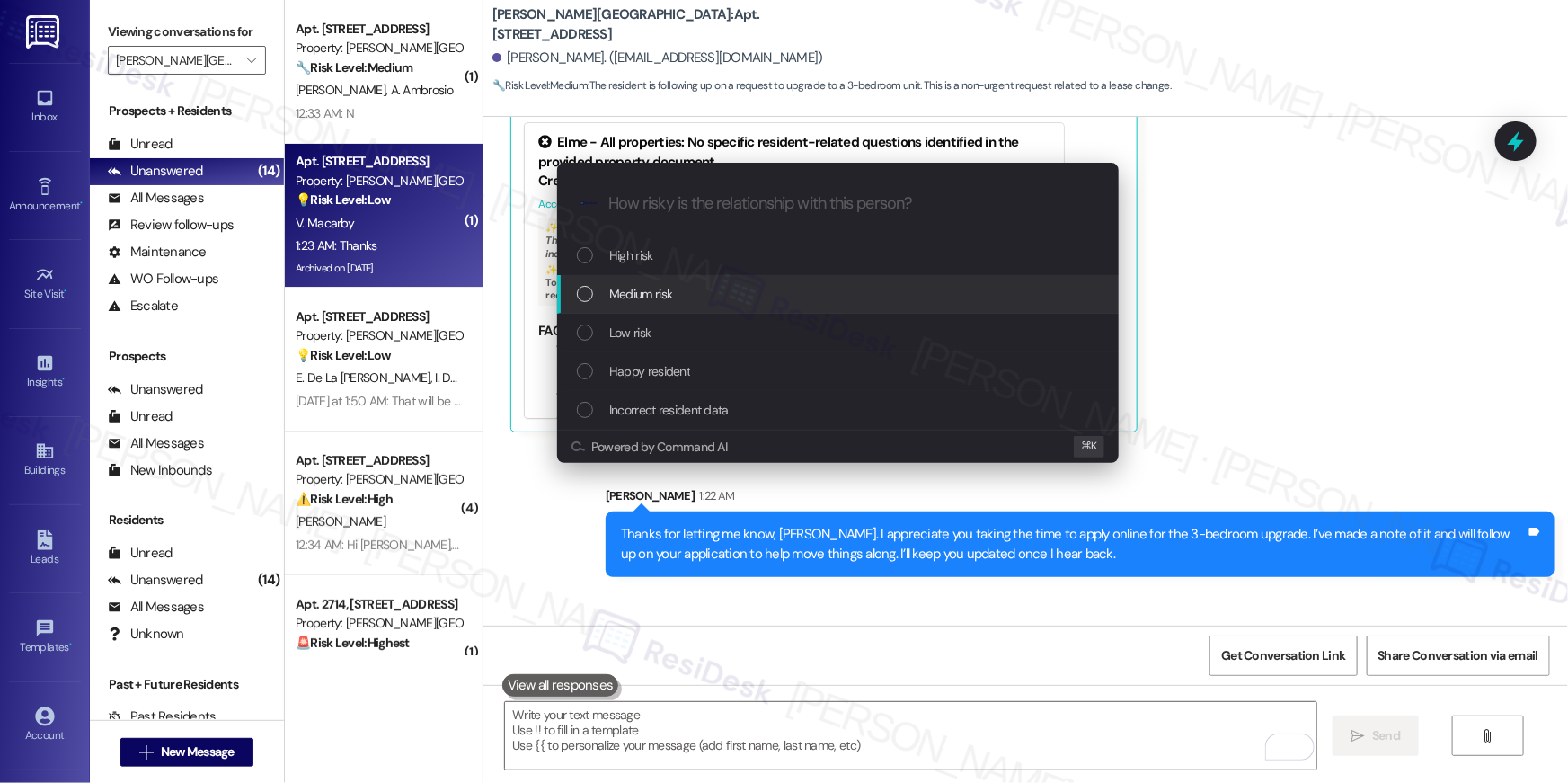
click at [639, 297] on span "Medium risk" at bounding box center [640, 294] width 63 height 19
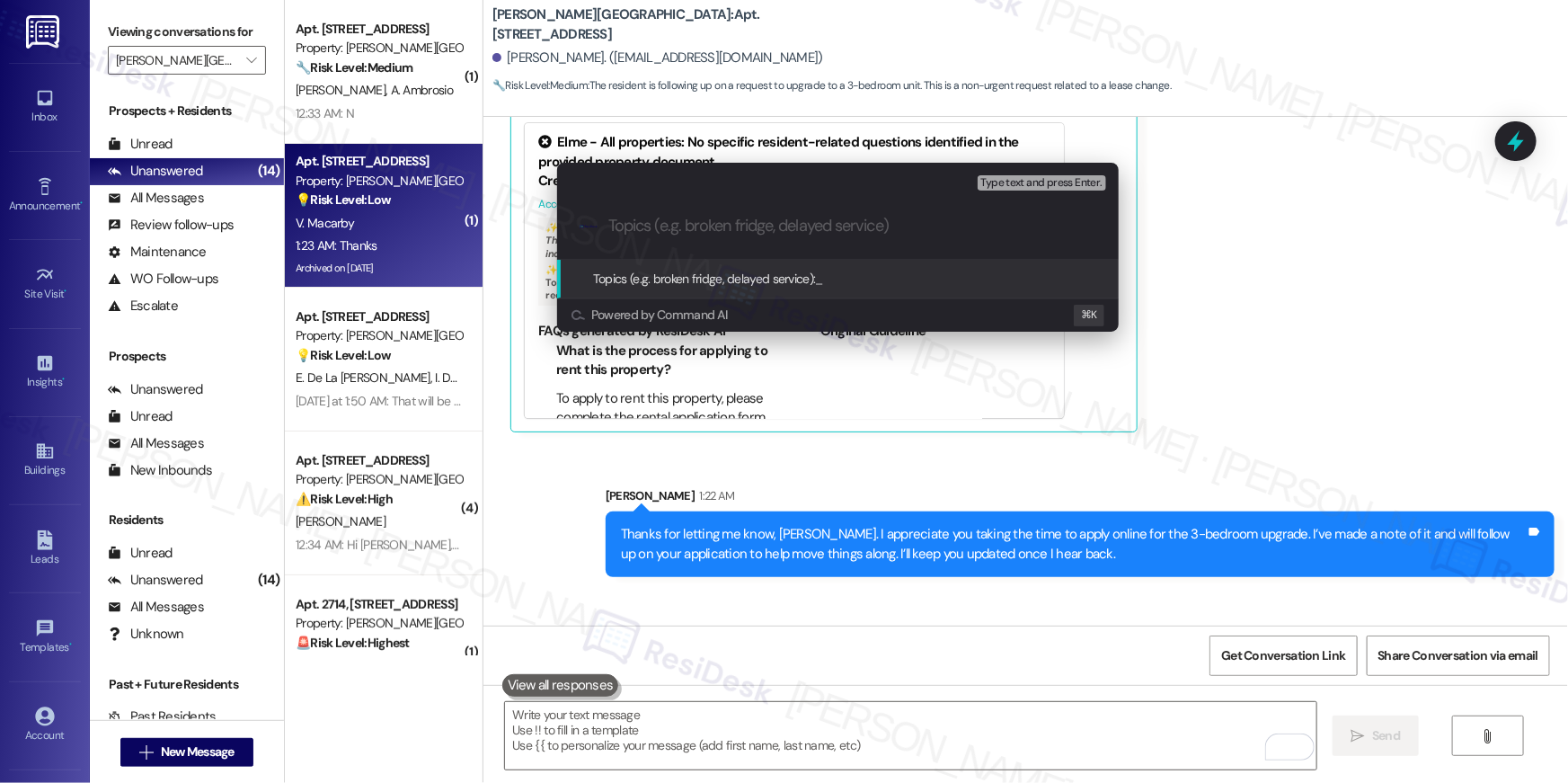
paste input "Follow-up on 3-bedroom Application"
type input "Follow-up on 3-bedroom Application"
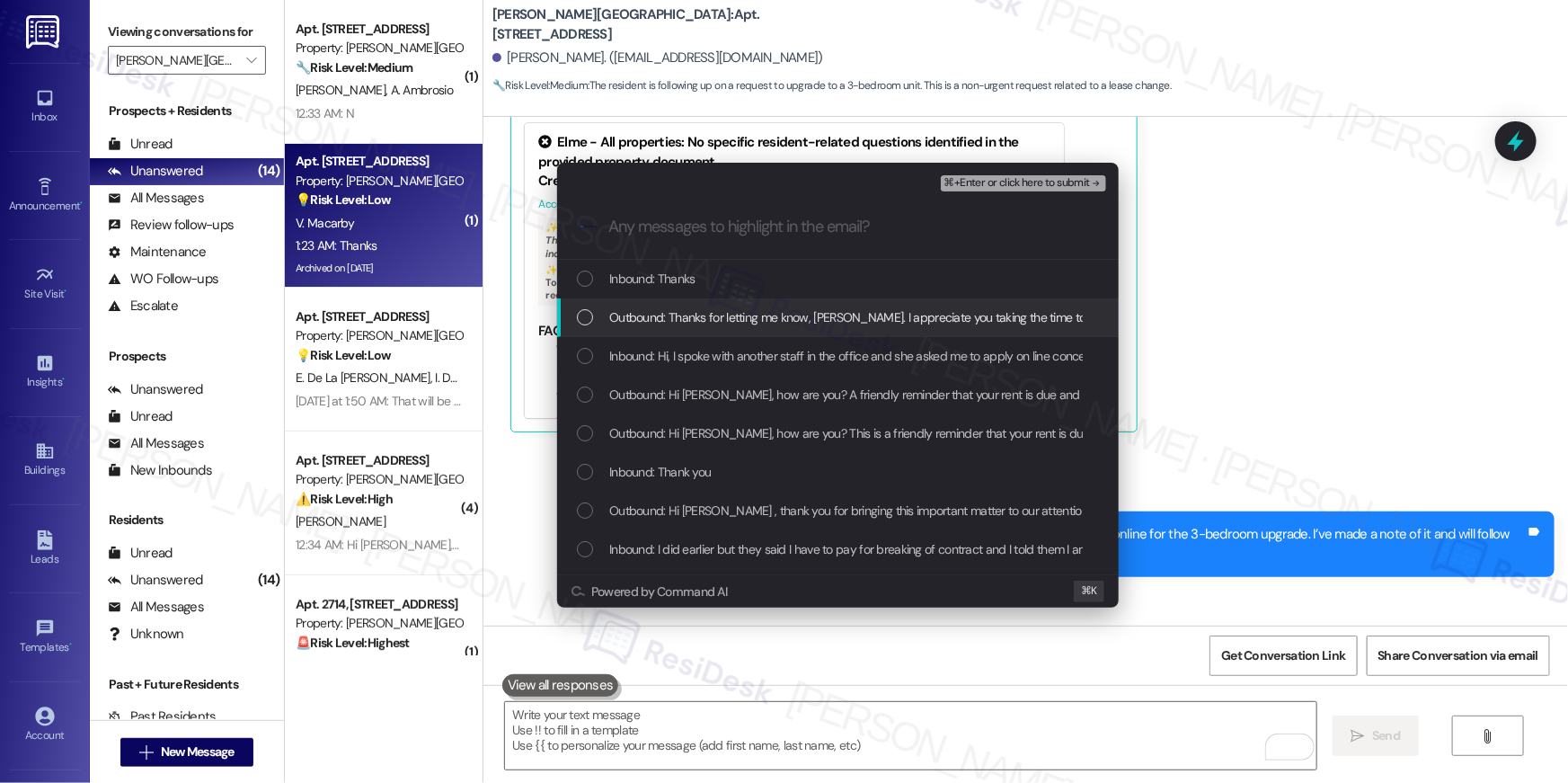
drag, startPoint x: 587, startPoint y: 316, endPoint x: 583, endPoint y: 349, distance: 33.2
click at [586, 316] on div "List of options" at bounding box center [585, 317] width 17 height 17
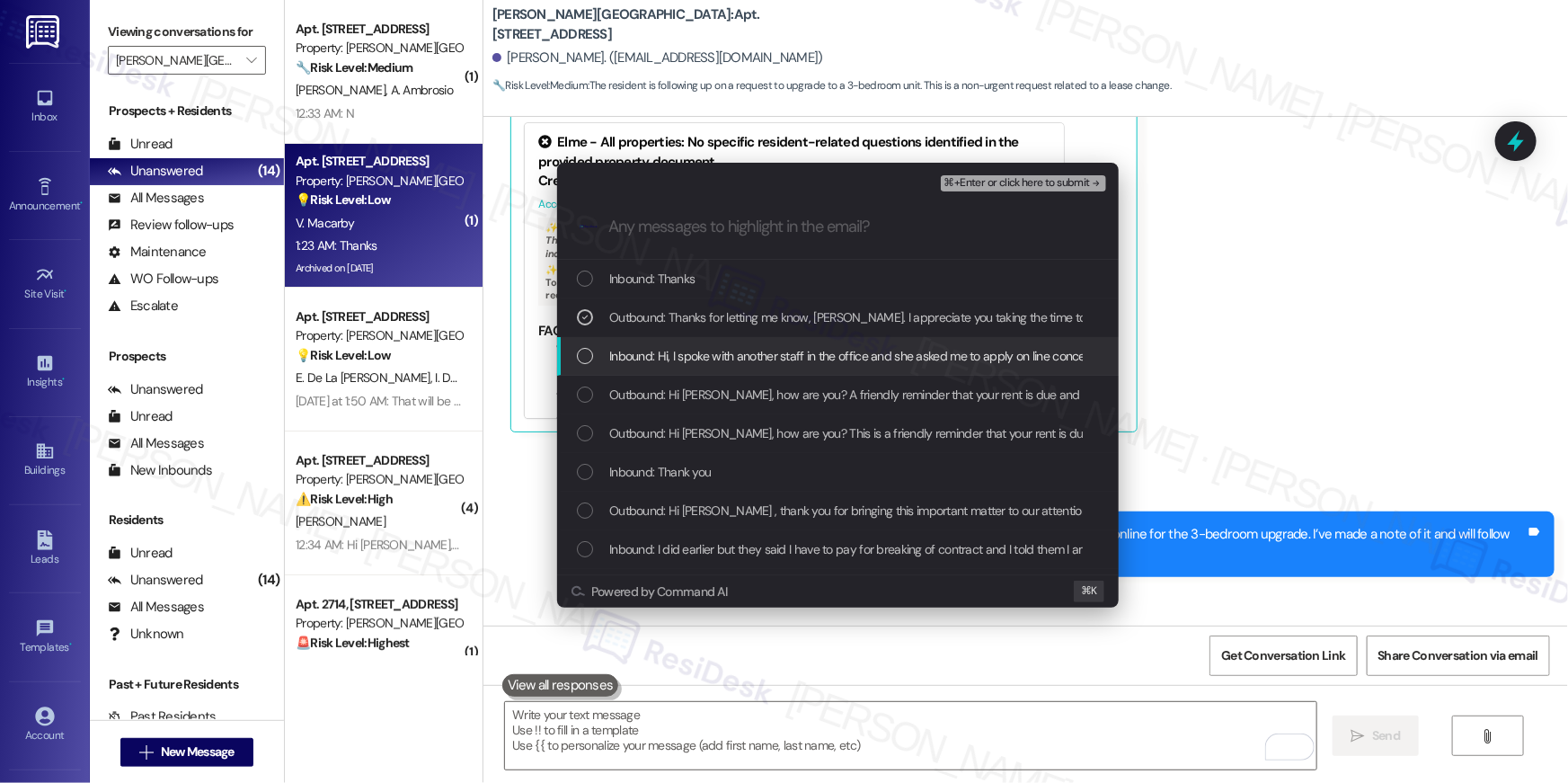
click at [586, 356] on div "List of options" at bounding box center [585, 356] width 17 height 17
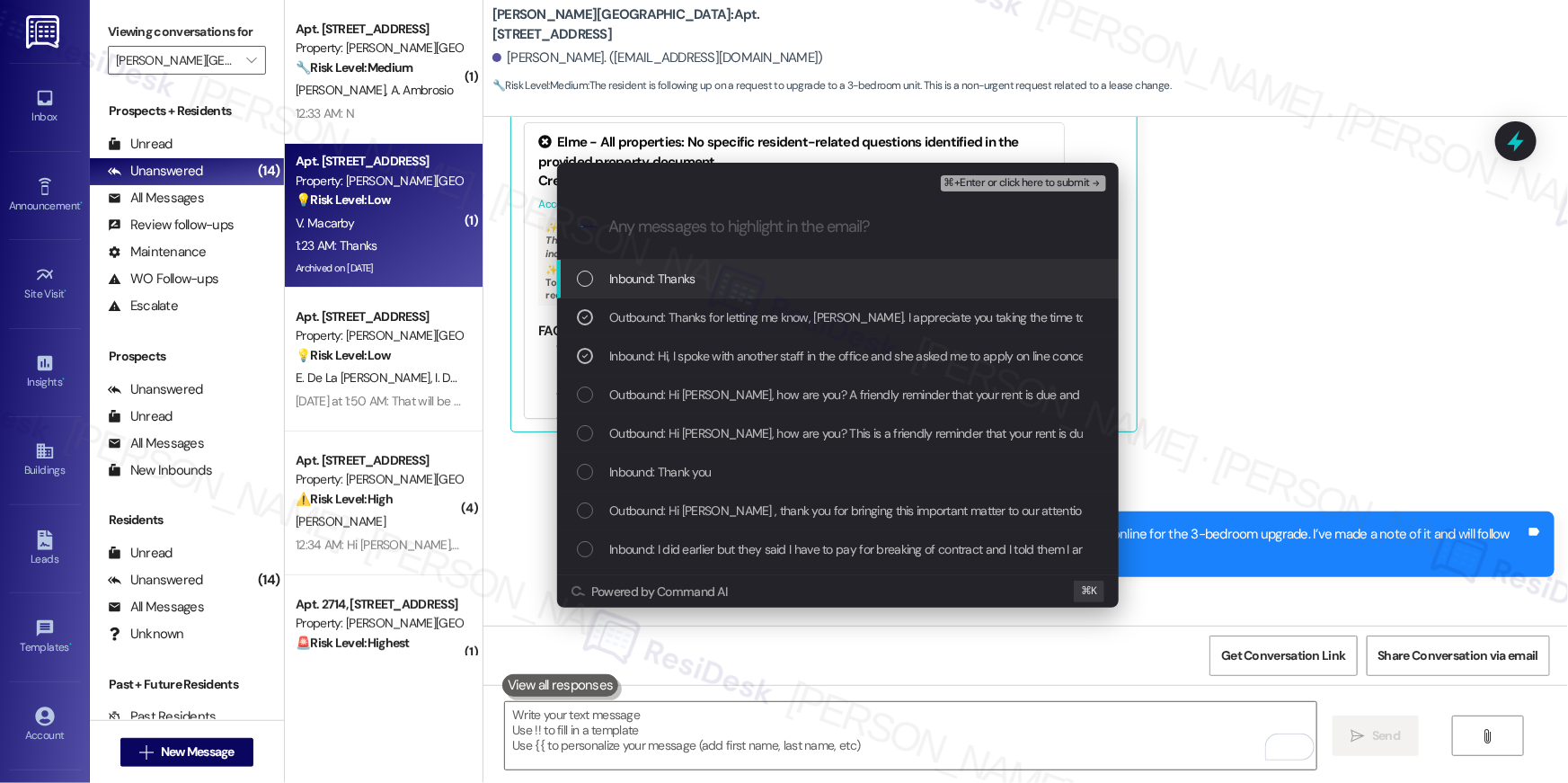
click at [1029, 181] on span "⌘+Enter or click here to submit" at bounding box center [1017, 183] width 145 height 13
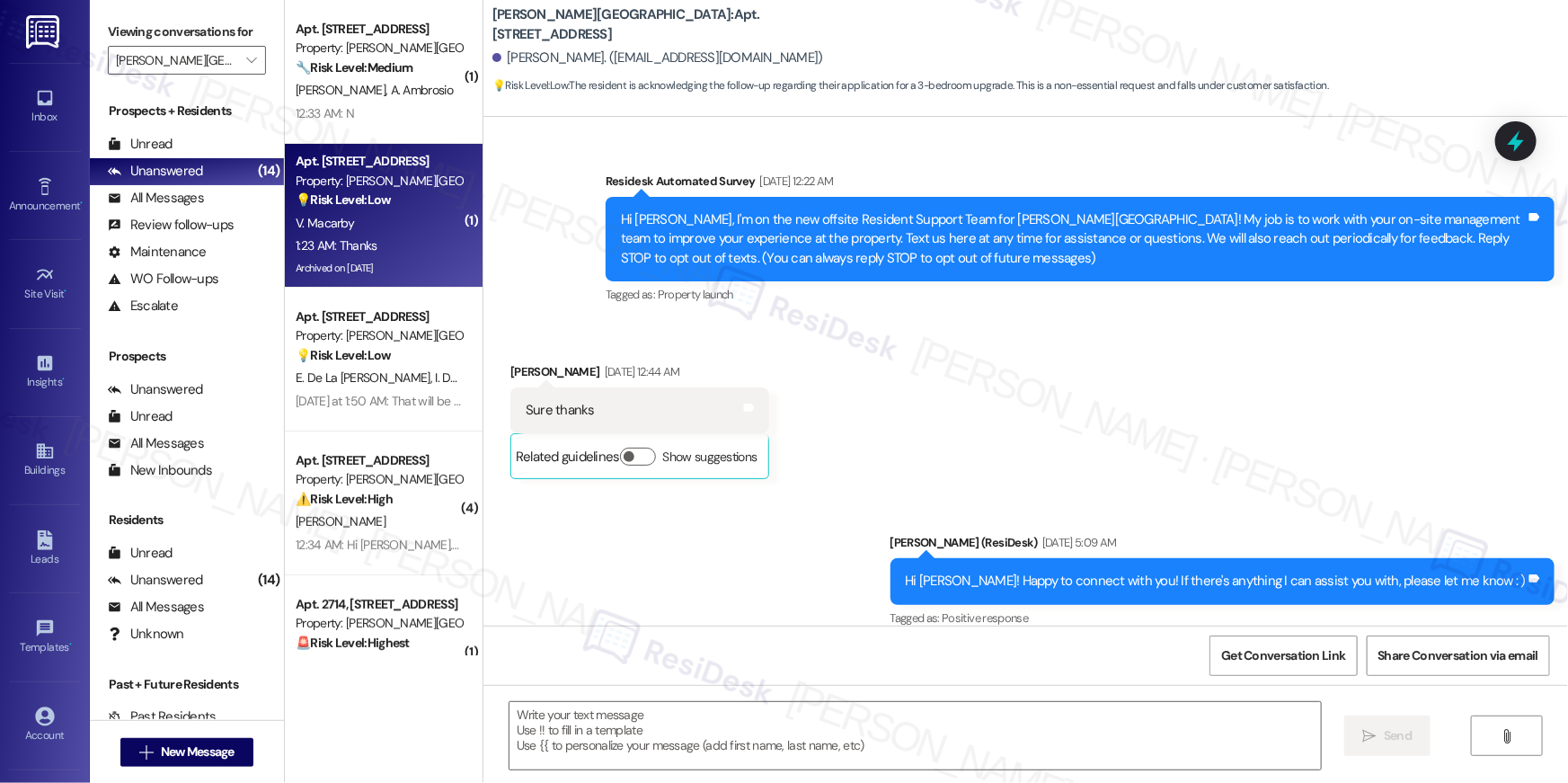
type textarea "Fetching suggested responses. Please feel free to read through the conversation…"
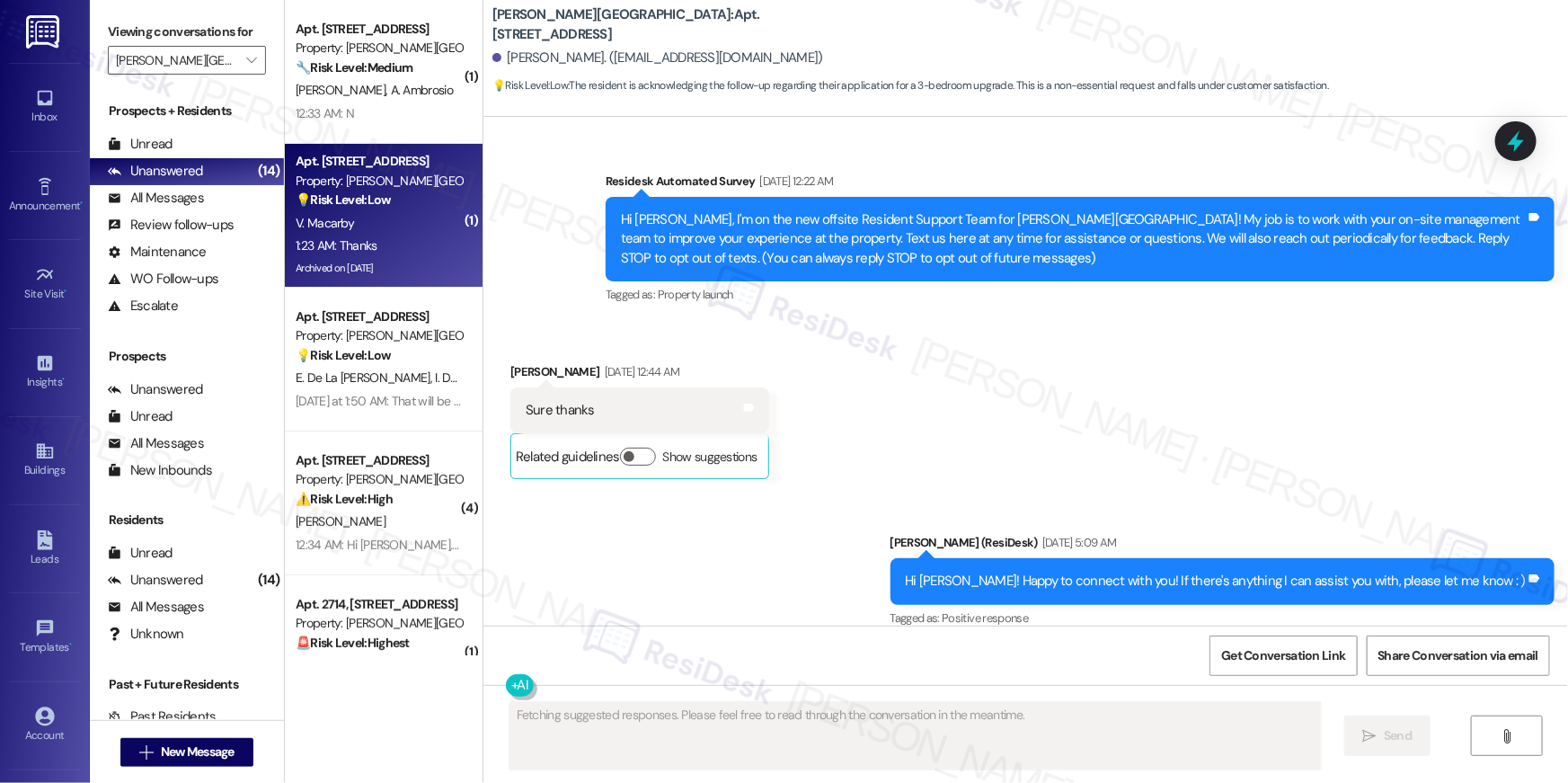
scroll to position [26269, 0]
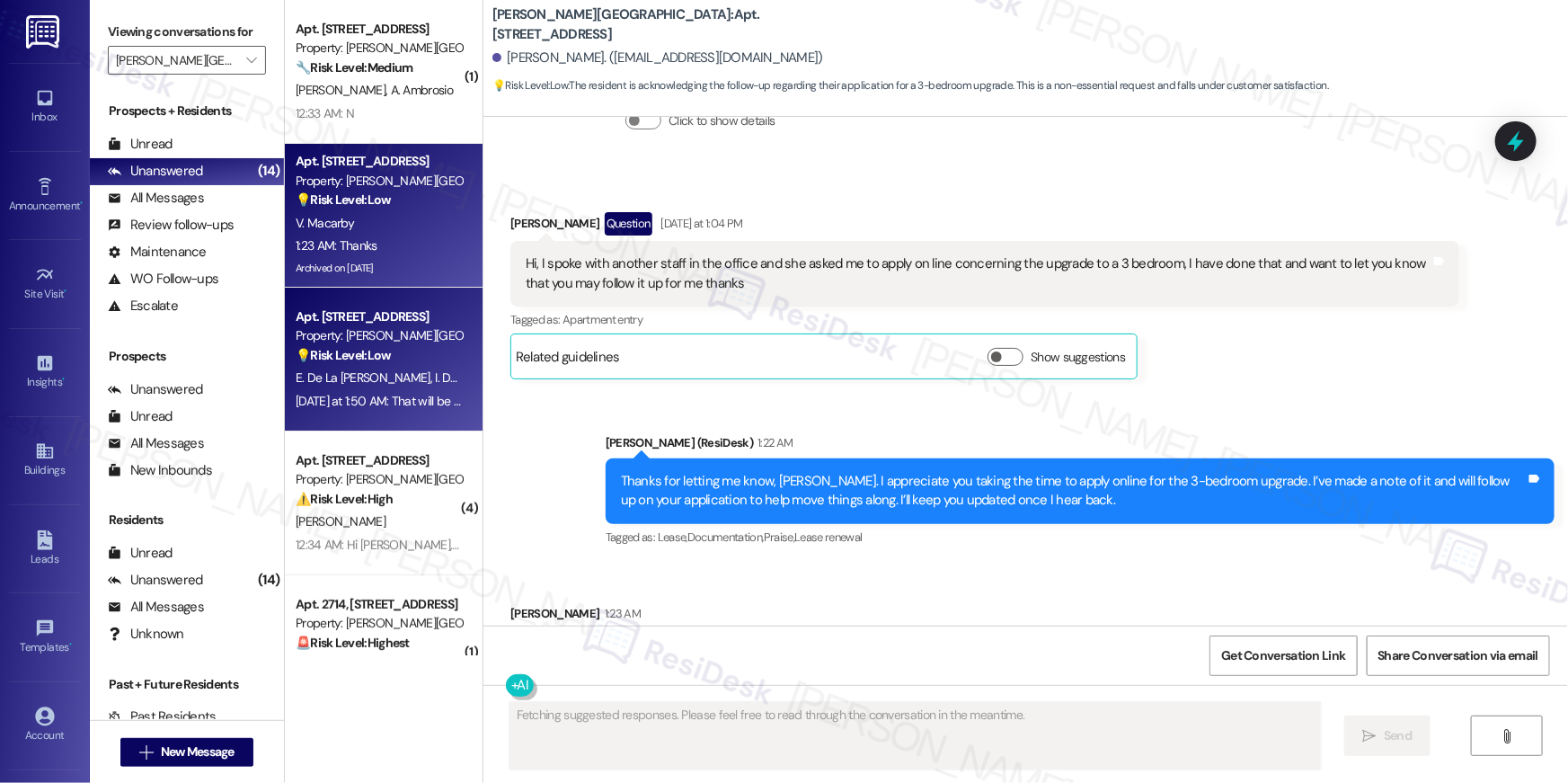
click at [435, 369] on span "I. De La Cruz" at bounding box center [502, 377] width 135 height 17
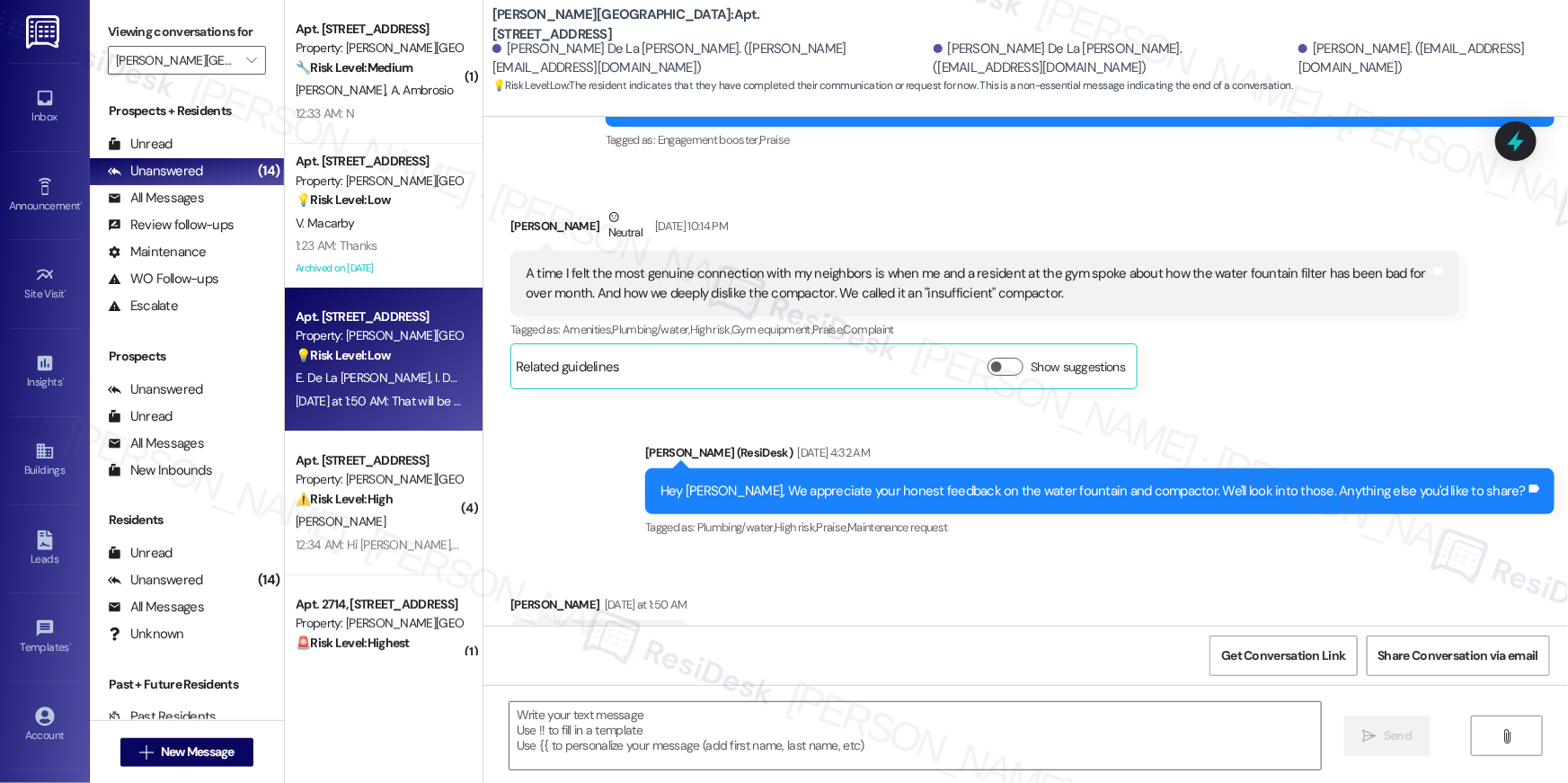
type textarea "Fetching suggested responses. Please feel free to read through the conversation…"
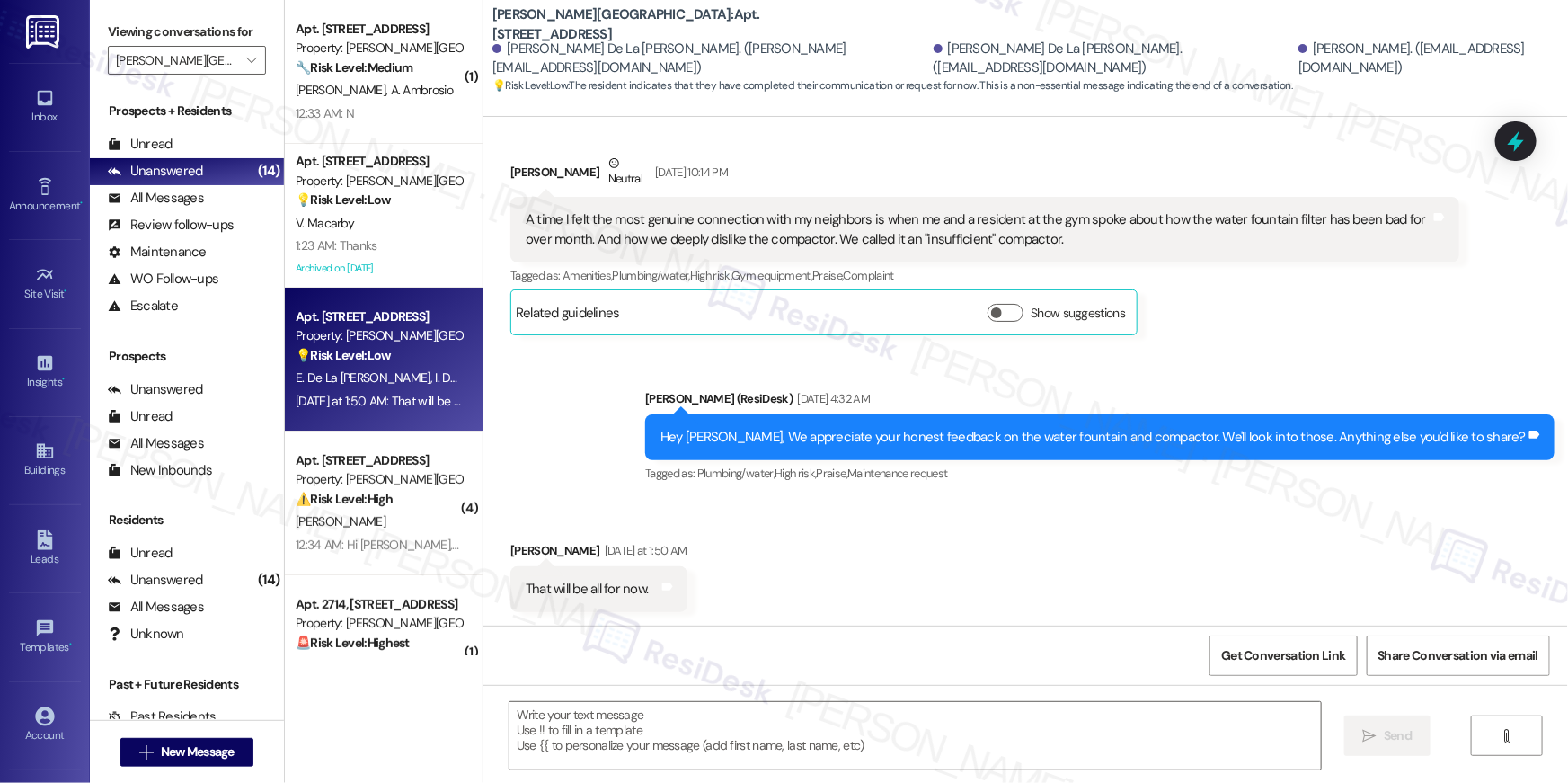
scroll to position [315, 0]
click at [620, 463] on div "Sent via SMS Ella (ResiDesk) Sep 03, 2025 at 4:32 AM Hey Angelo, We appreciate …" at bounding box center [1025, 424] width 1084 height 152
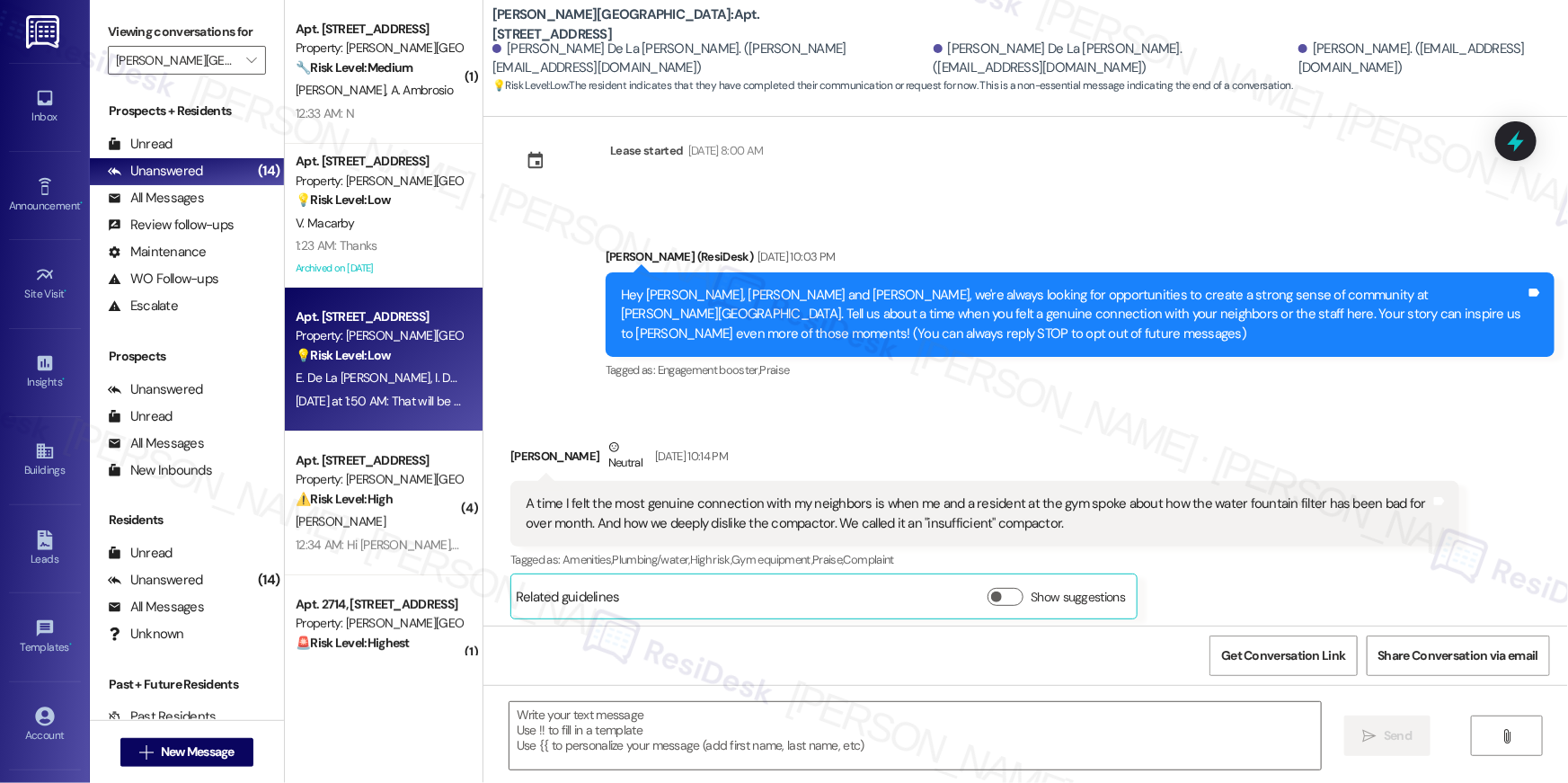
scroll to position [0, 0]
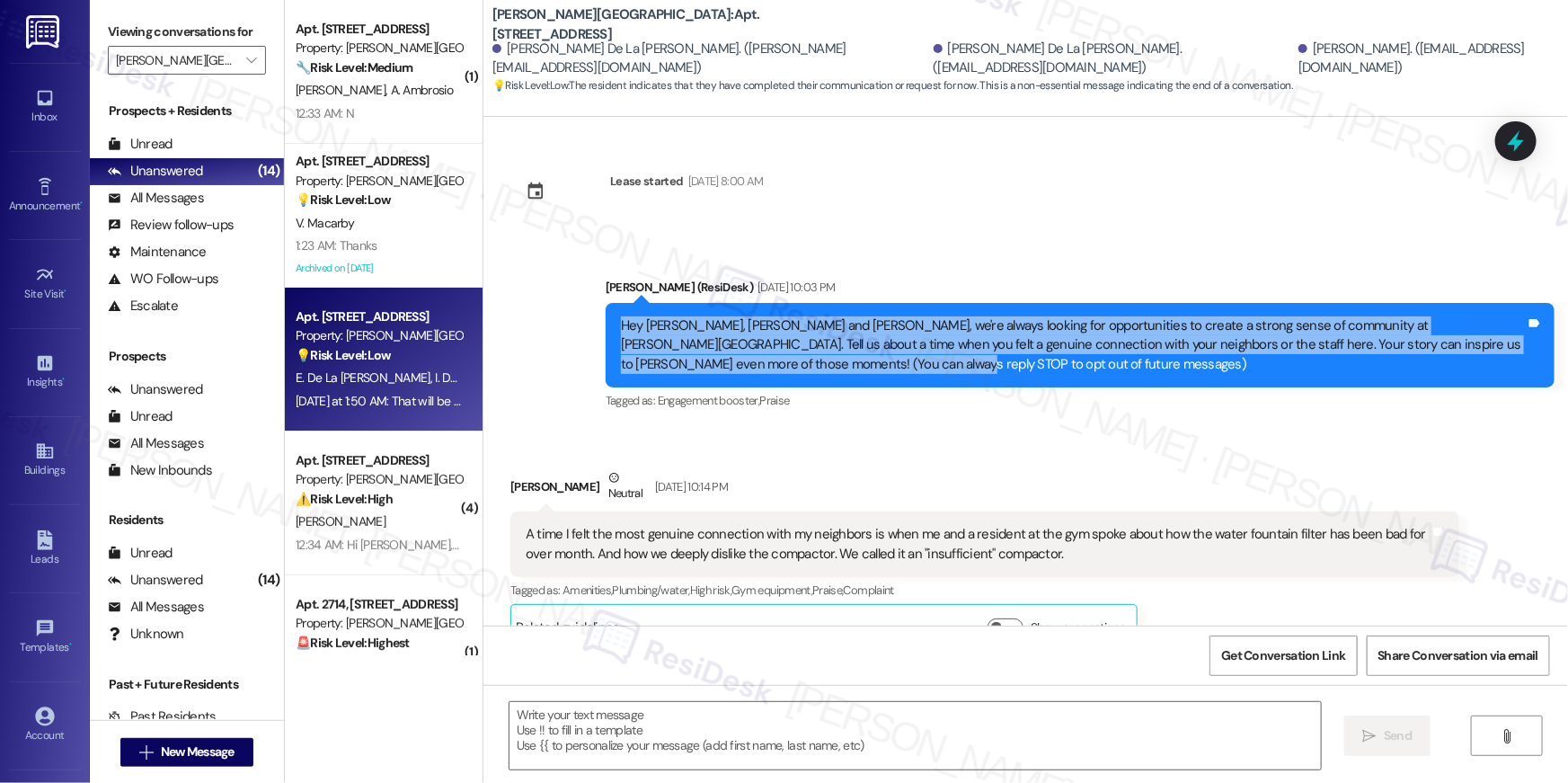
drag, startPoint x: 607, startPoint y: 330, endPoint x: 1291, endPoint y: 356, distance: 684.5
click at [1291, 356] on div "Hey Emily, Irma and Angelo, we're always looking for opportunities to create a …" at bounding box center [1073, 345] width 909 height 58
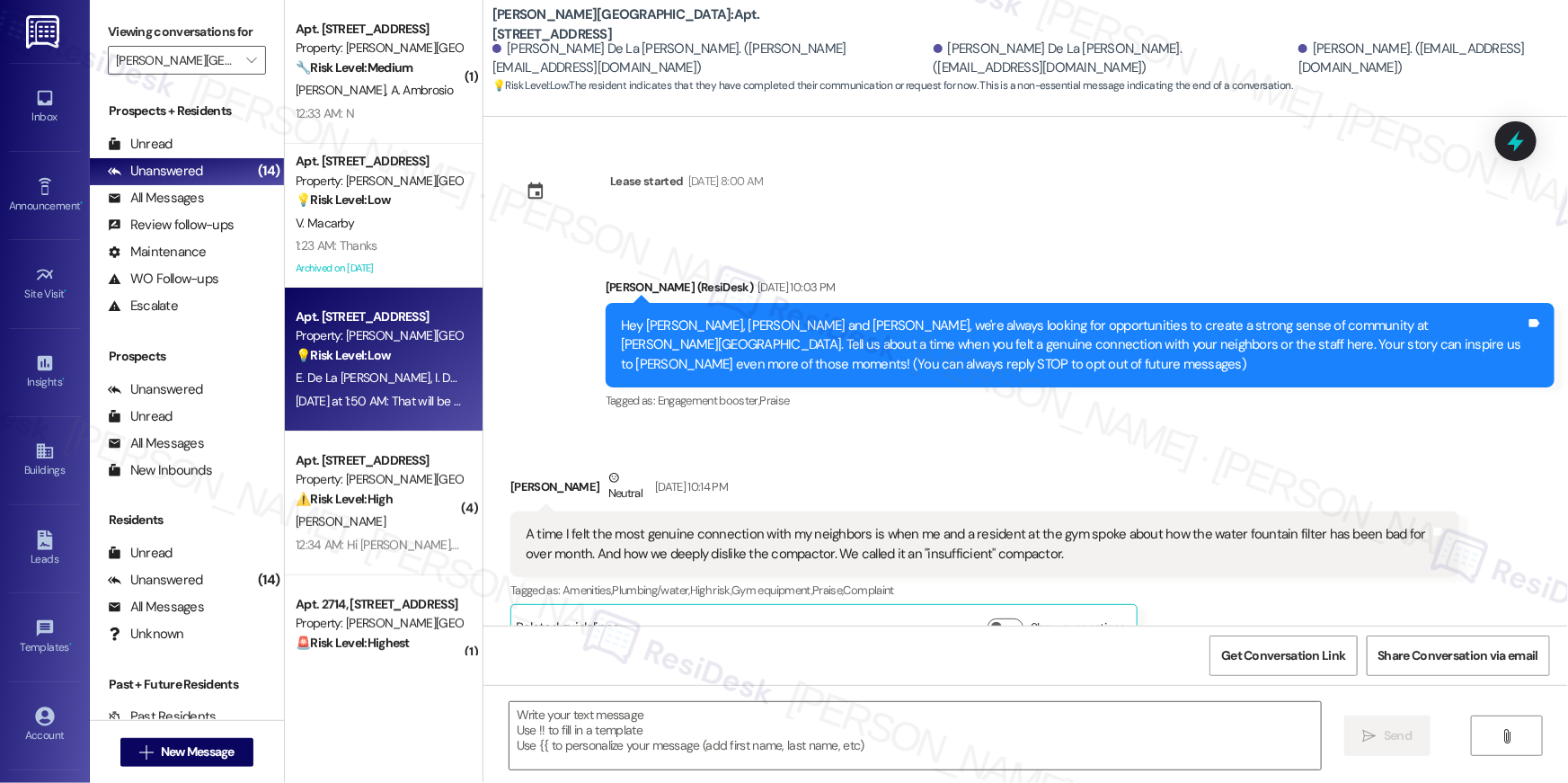
click at [1268, 360] on div "Hey Emily, Irma and Angelo, we're always looking for opportunities to create a …" at bounding box center [1073, 345] width 905 height 58
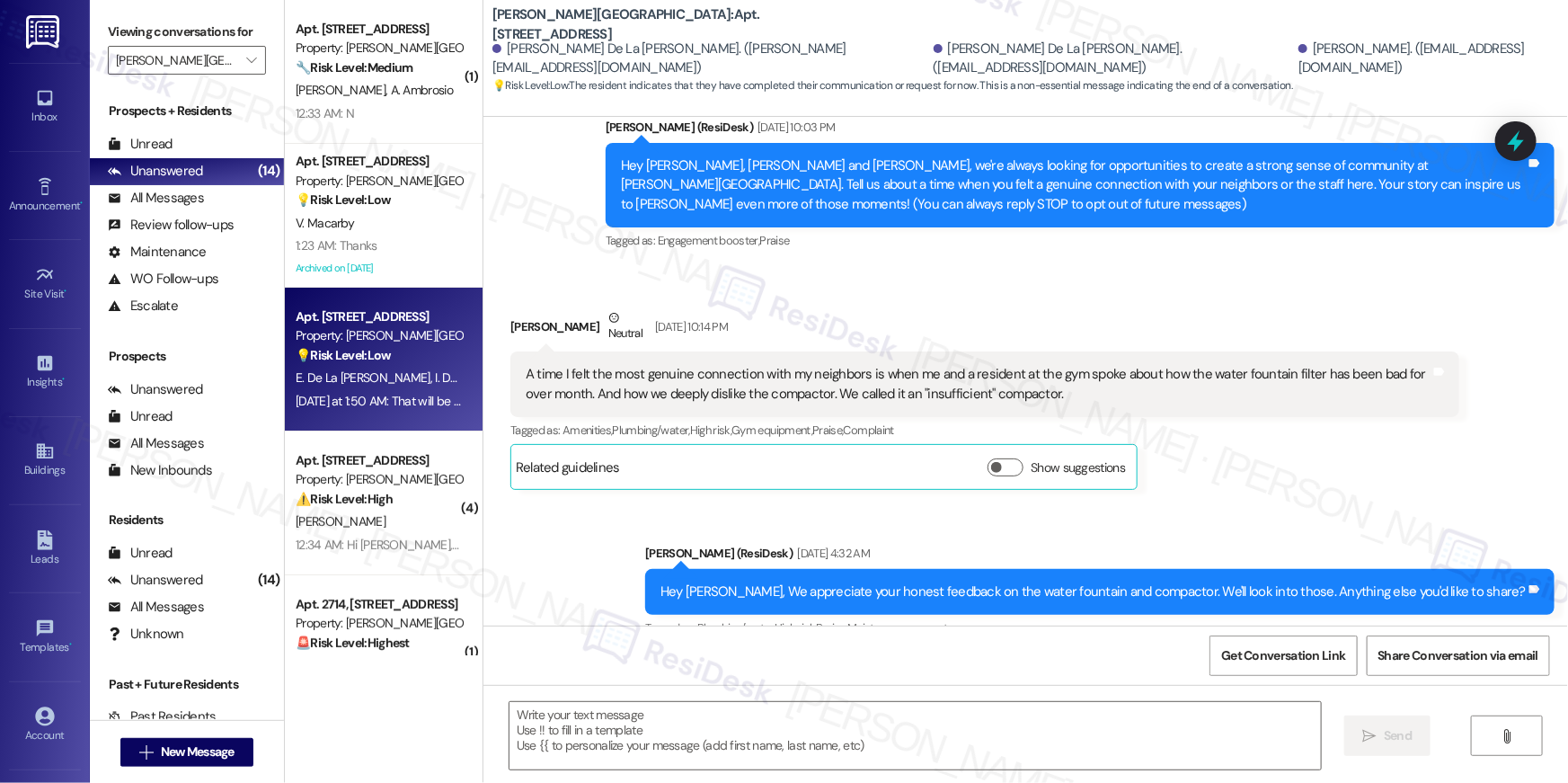
scroll to position [315, 0]
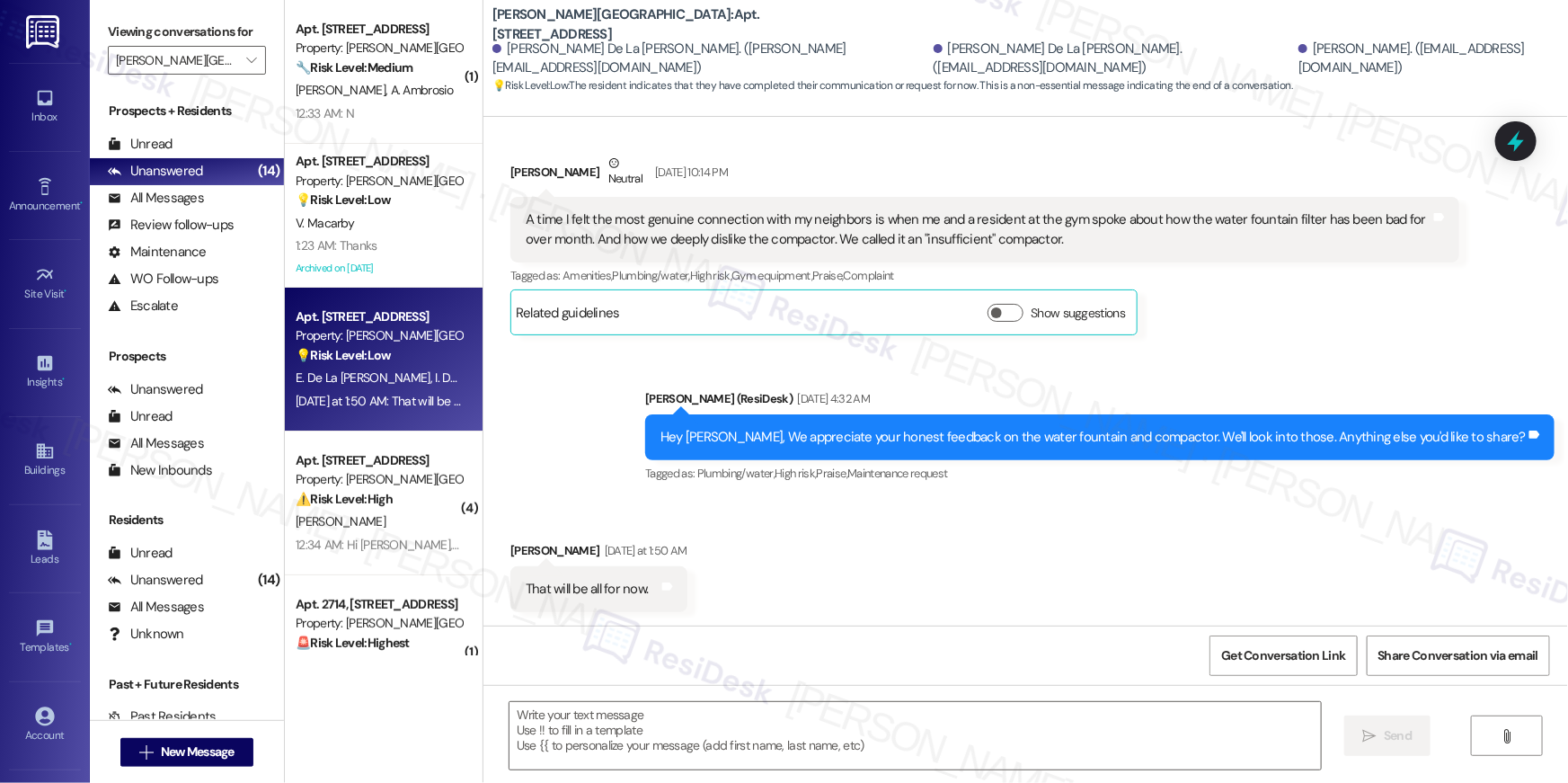
click at [815, 428] on div "Hey Angelo, We appreciate your honest feedback on the water fountain and compac…" at bounding box center [1093, 437] width 865 height 19
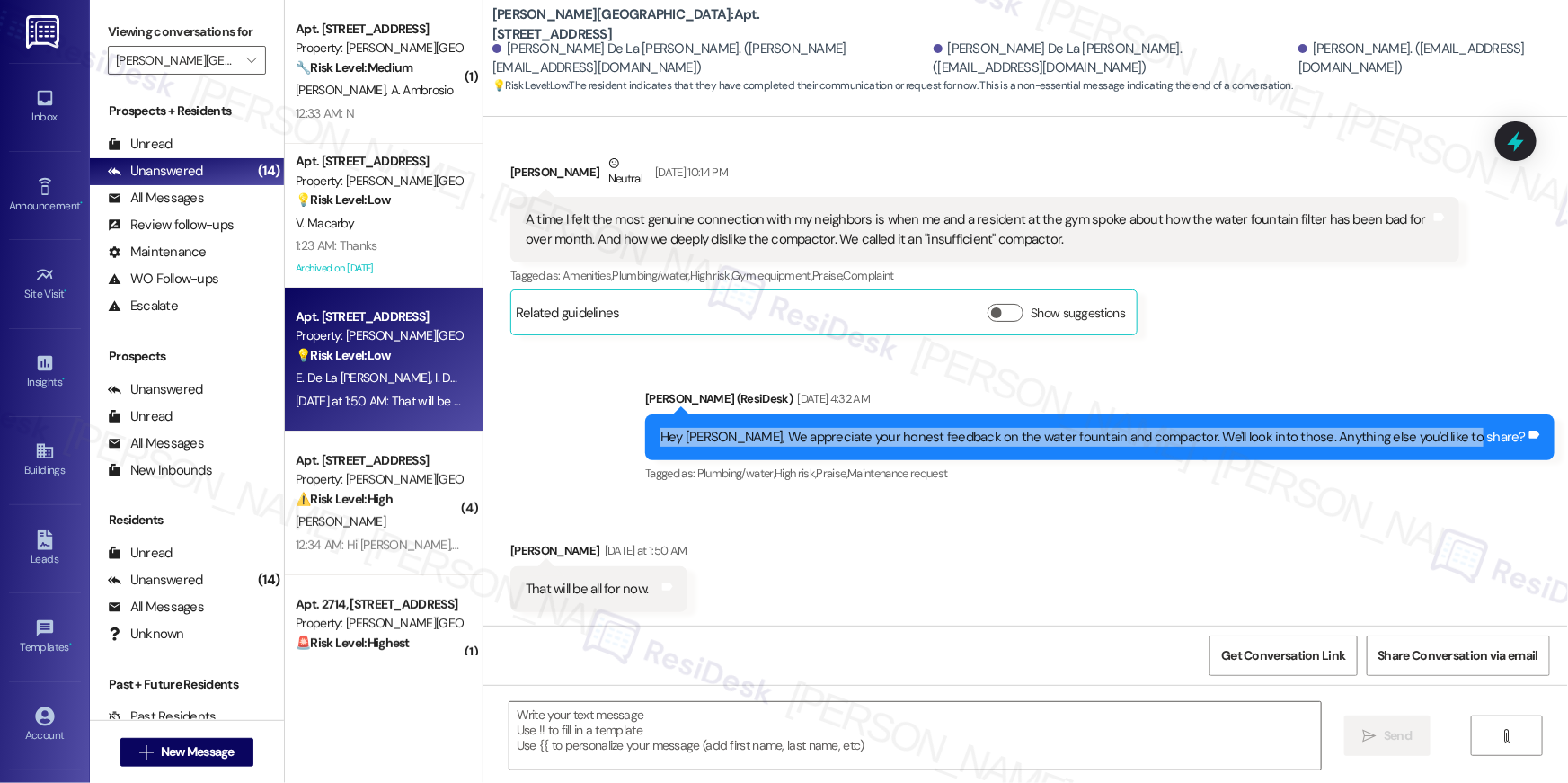
drag, startPoint x: 727, startPoint y: 438, endPoint x: 1516, endPoint y: 447, distance: 789.1
click at [1516, 447] on div "Hey Angelo, We appreciate your honest feedback on the water fountain and compac…" at bounding box center [1099, 437] width 910 height 46
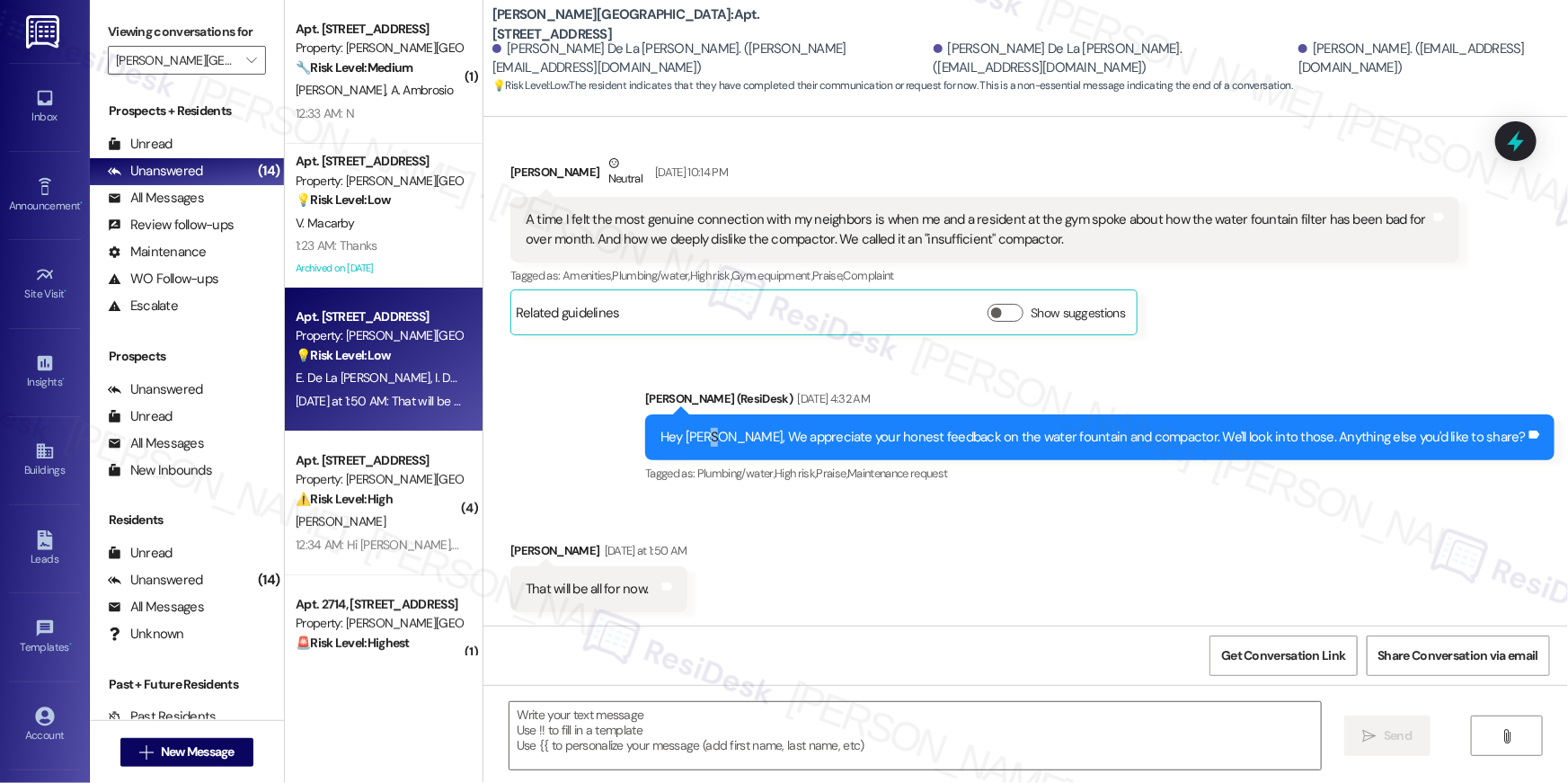
click at [786, 431] on div "Hey Angelo, We appreciate your honest feedback on the water fountain and compac…" at bounding box center [1093, 437] width 865 height 19
click at [731, 425] on div "Hey Angelo, We appreciate your honest feedback on the water fountain and compac…" at bounding box center [1099, 437] width 910 height 46
click at [818, 437] on div "Hey Angelo, We appreciate your honest feedback on the water fountain and compac…" at bounding box center [1093, 437] width 865 height 19
drag, startPoint x: 801, startPoint y: 439, endPoint x: 1004, endPoint y: 438, distance: 203.0
click at [1004, 438] on div "Hey Angelo, We appreciate your honest feedback on the water fountain and compac…" at bounding box center [1093, 437] width 865 height 19
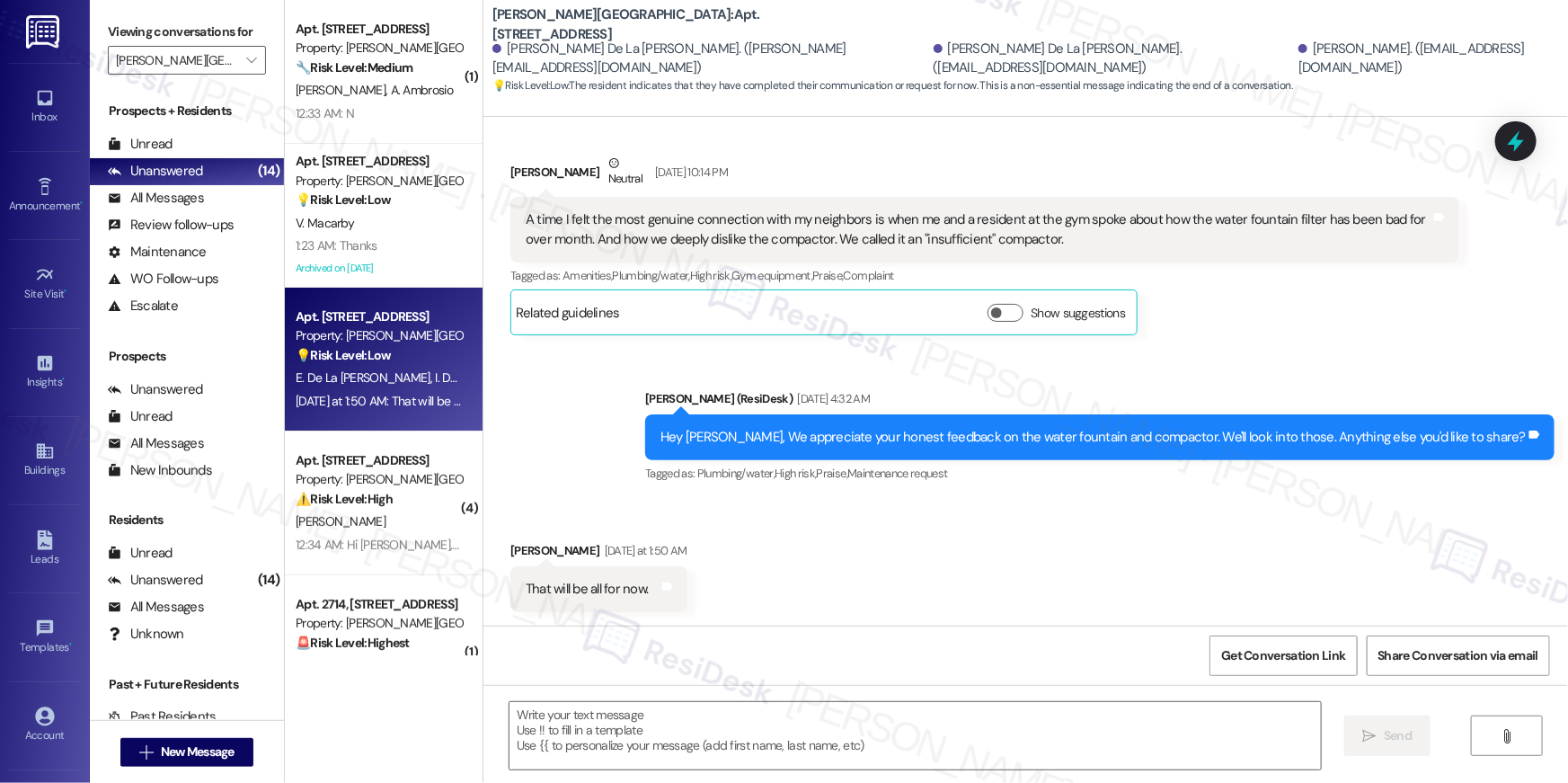
click at [555, 594] on div "That will be all for now." at bounding box center [586, 589] width 122 height 19
click at [544, 583] on div "That will be all for now." at bounding box center [586, 589] width 122 height 19
click at [544, 584] on div "That will be all for now." at bounding box center [586, 589] width 122 height 19
click at [786, 580] on div "Received via SMS Angelo Cruz Yesterday at 1:50 AM That will be all for now. Tag…" at bounding box center [1025, 563] width 1084 height 125
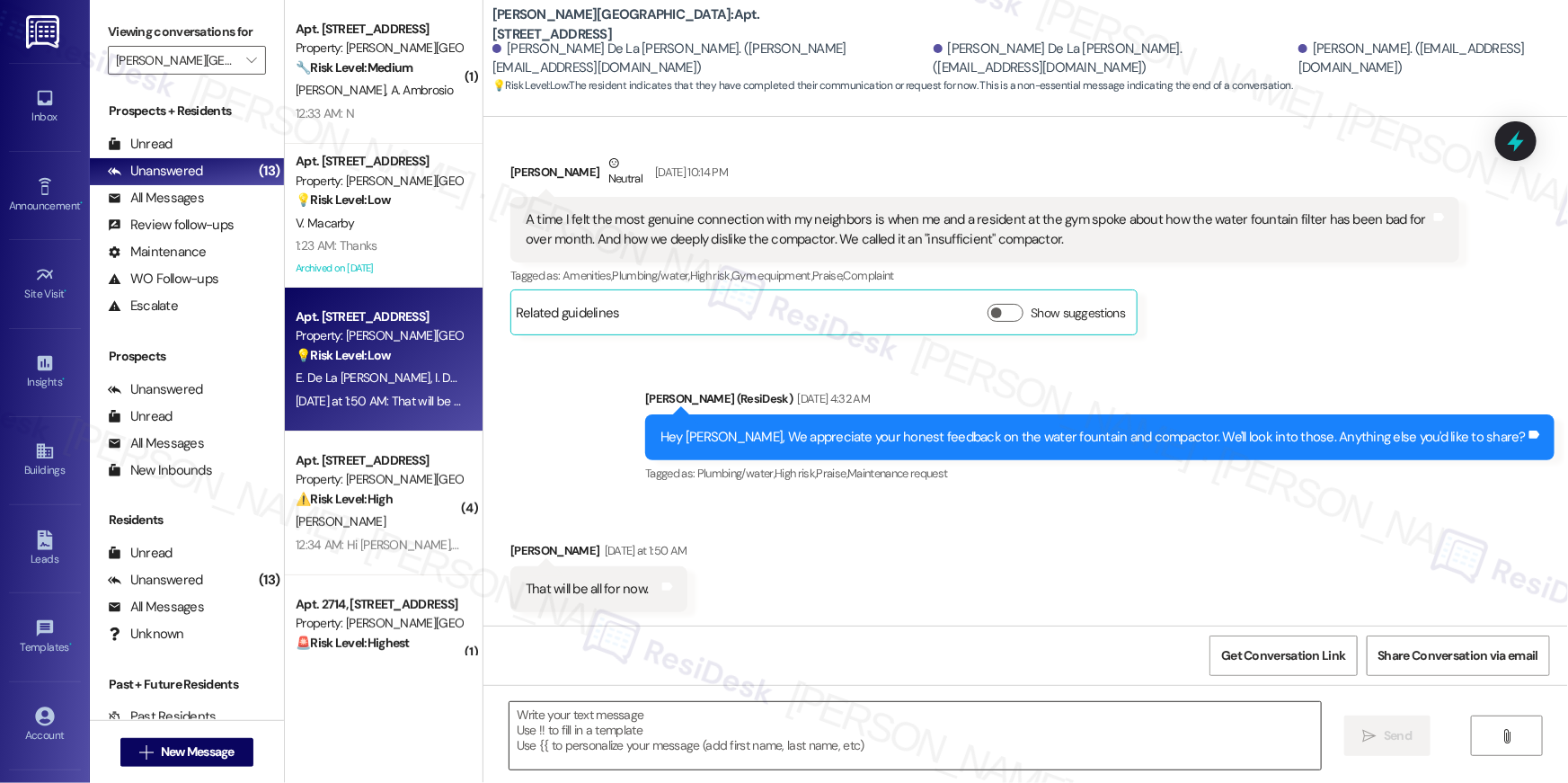
click at [803, 731] on textarea at bounding box center [915, 735] width 811 height 67
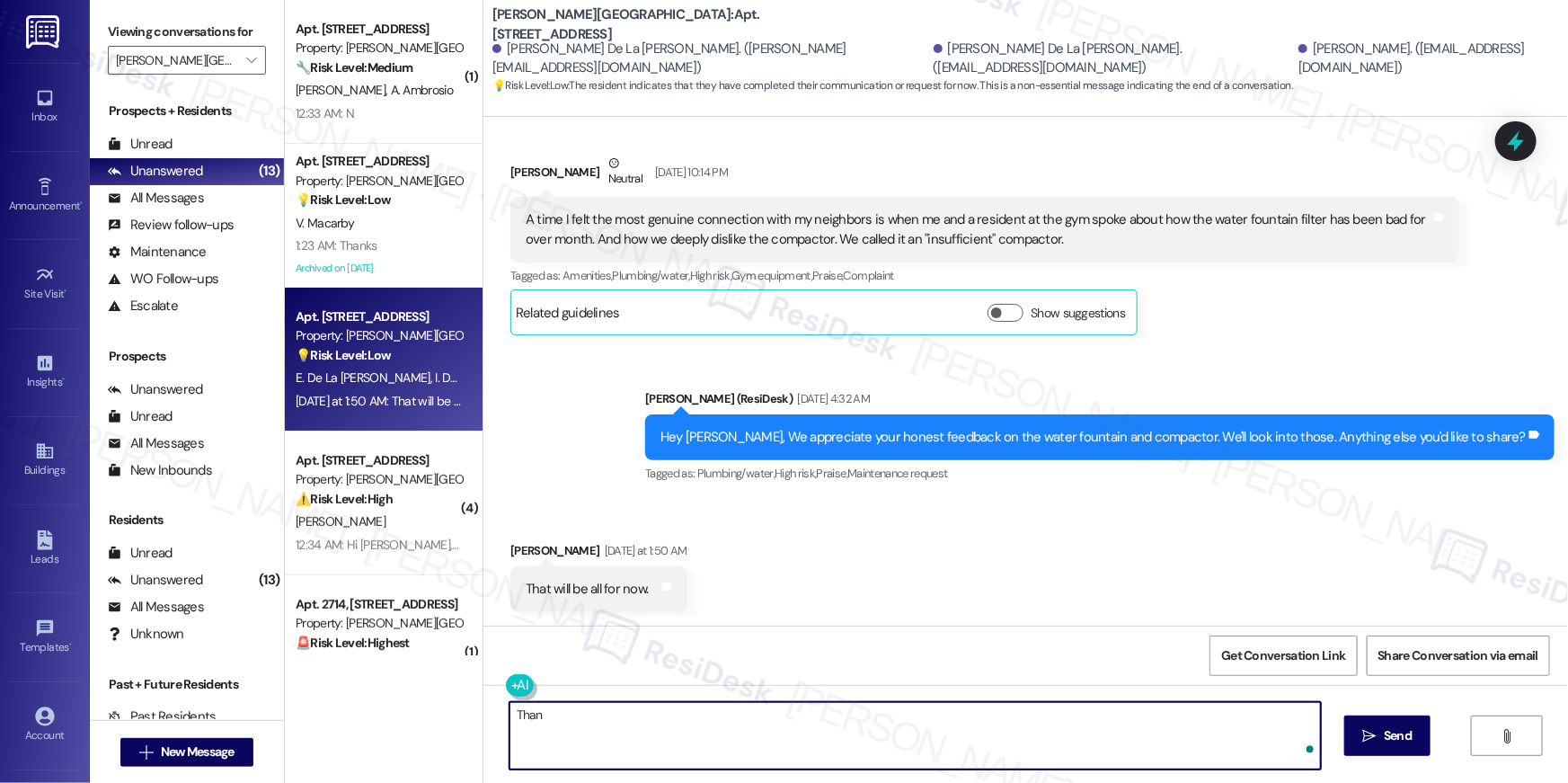
paste textarea "k you for sharing your feedback, I really appreciate you taking the time to let…"
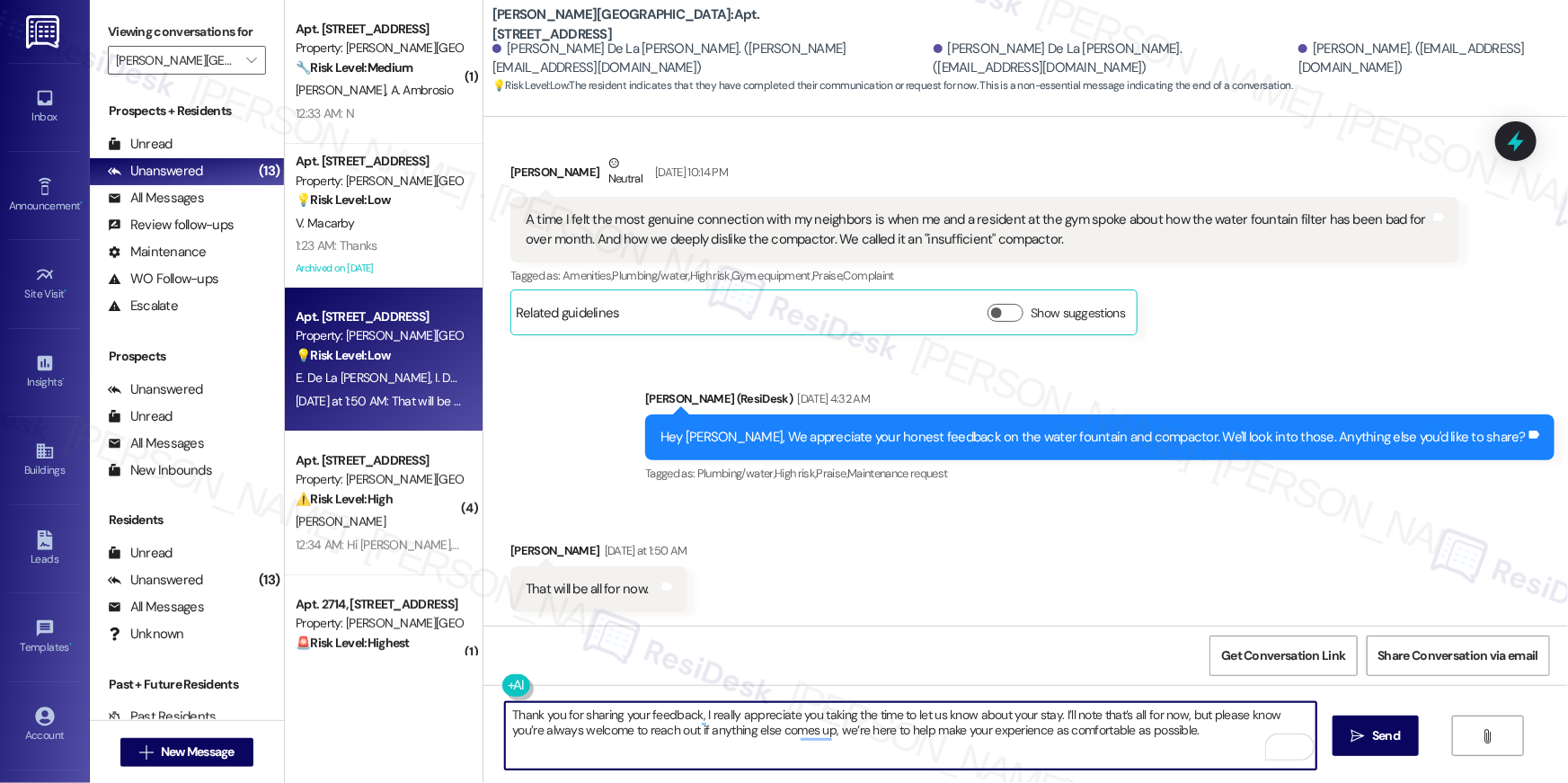
click at [690, 714] on textarea "Thank you for sharing your feedback, I really appreciate you taking the time to…" at bounding box center [910, 735] width 811 height 67
type textarea "Thank you for sharing your feedback, Angelo. I really appreciate you taking the…"
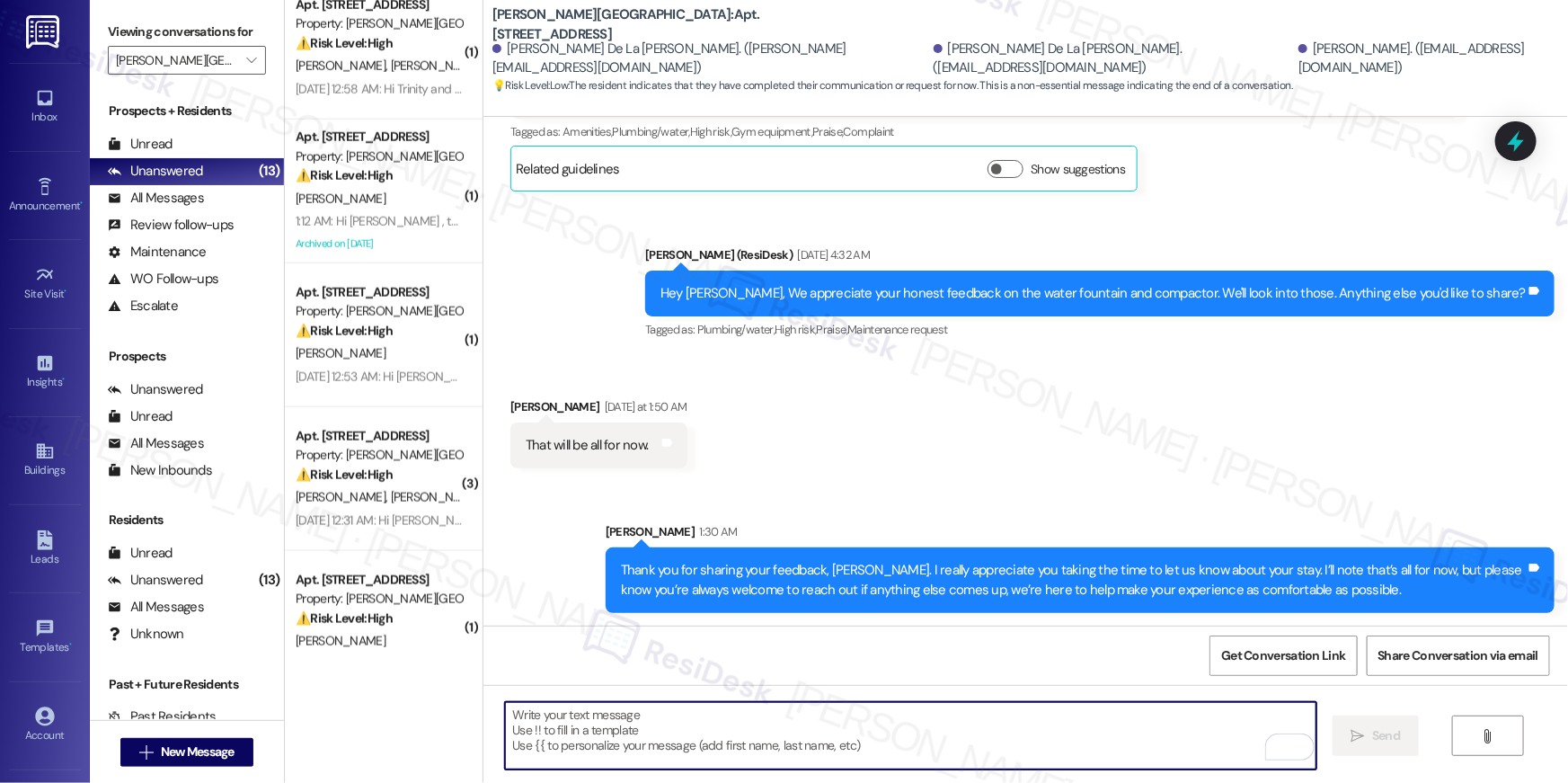
scroll to position [1046, 0]
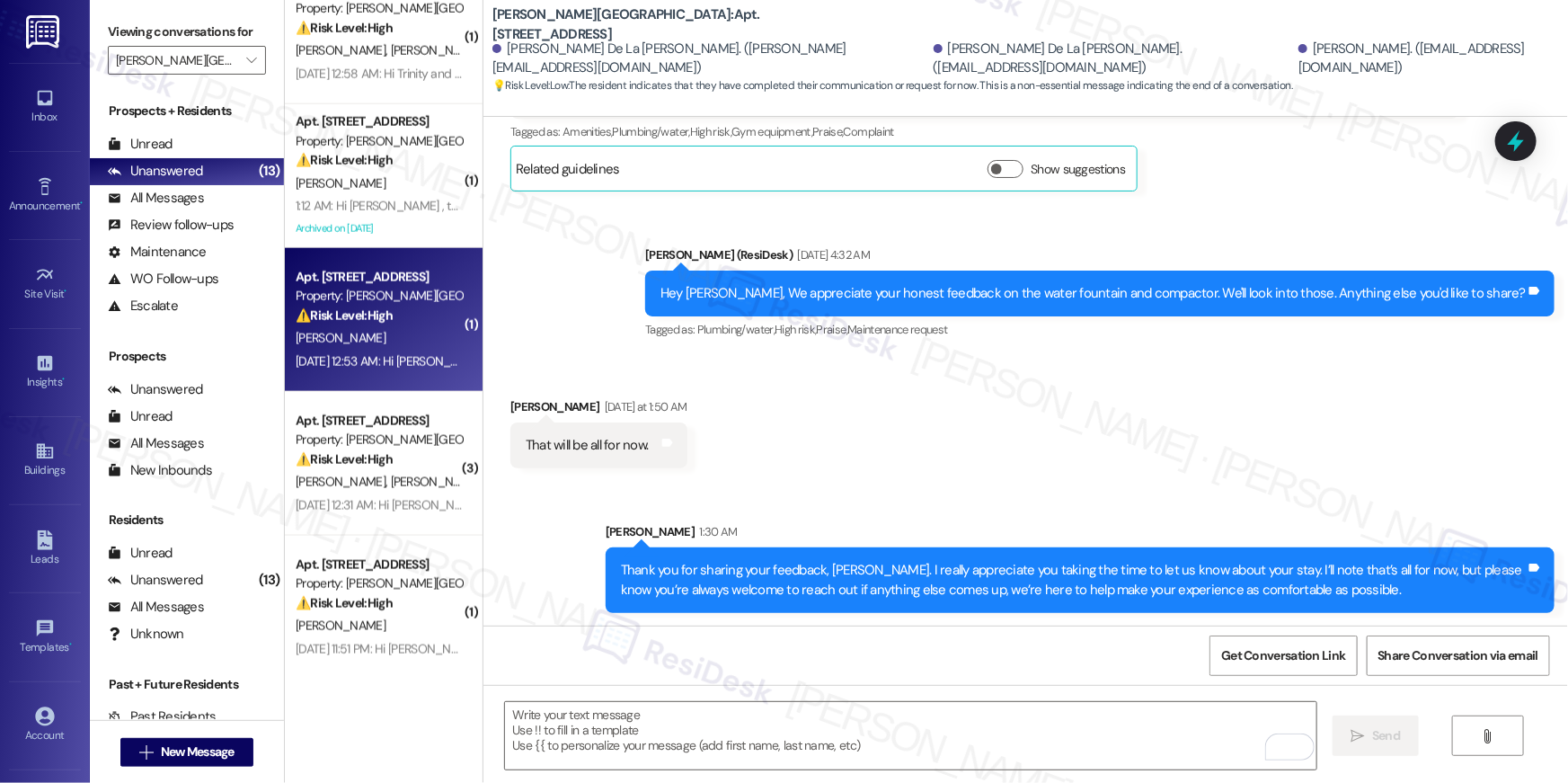
click at [363, 311] on strong "⚠️ Risk Level: High" at bounding box center [344, 316] width 97 height 17
type textarea "Fetching suggested responses. Please feel free to read through the conversation…"
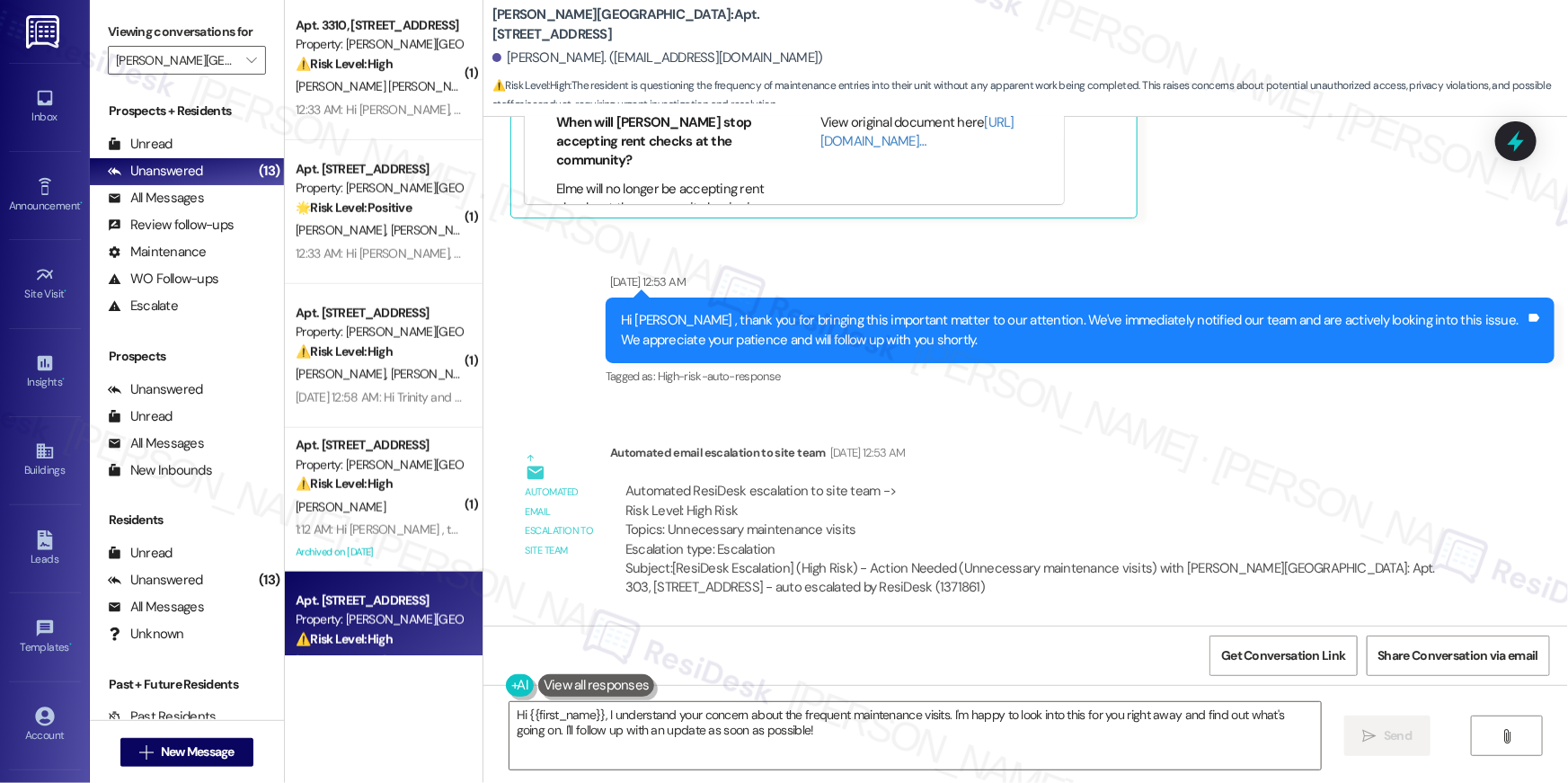
scroll to position [10482, 0]
click at [618, 478] on div "Automated ResiDesk escalation to site team -> Risk Level: High Risk Topics: Unn…" at bounding box center [1034, 539] width 849 height 143
click at [629, 491] on div "Automated ResiDesk escalation to site team -> Risk Level: High Risk Topics: Unn…" at bounding box center [1035, 521] width 818 height 77
click at [723, 540] on div "Automated ResiDesk escalation to site team -> Risk Level: High Risk Topics: Unn…" at bounding box center [1035, 521] width 818 height 77
drag, startPoint x: 873, startPoint y: 515, endPoint x: 843, endPoint y: 527, distance: 32.3
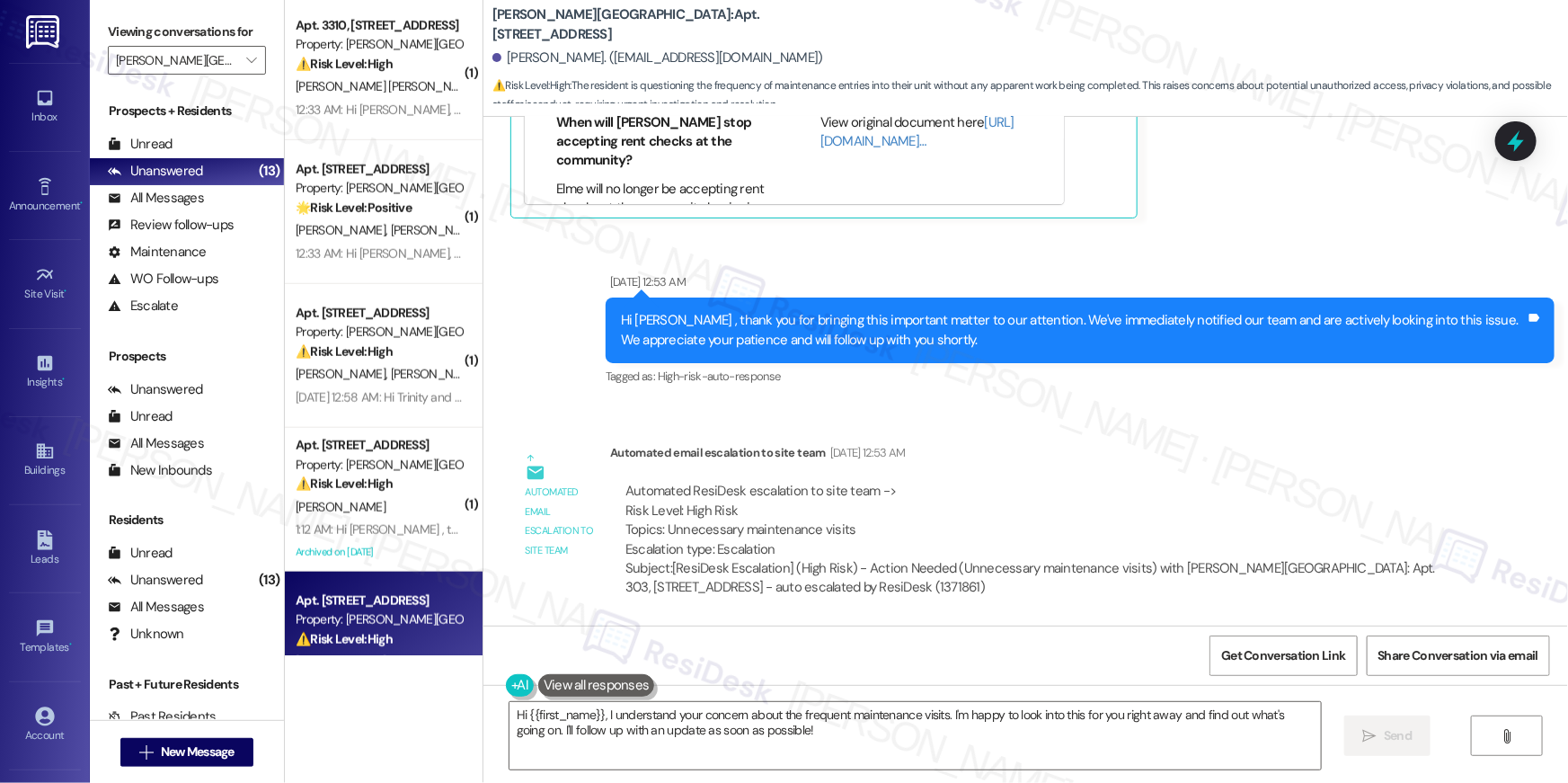
click at [851, 525] on div "Automated ResiDesk escalation to site team -> Risk Level: High Risk Topics: Unn…" at bounding box center [1035, 521] width 818 height 77
click at [796, 532] on div "Automated ResiDesk escalation to site team -> Risk Level: High Risk Topics: Unn…" at bounding box center [1035, 521] width 818 height 77
click at [853, 525] on div "Automated ResiDesk escalation to site team -> Risk Level: High Risk Topics: Unn…" at bounding box center [1035, 521] width 818 height 77
click at [857, 528] on div "Automated ResiDesk escalation to site team -> Risk Level: High Risk Topics: Unn…" at bounding box center [1035, 521] width 818 height 77
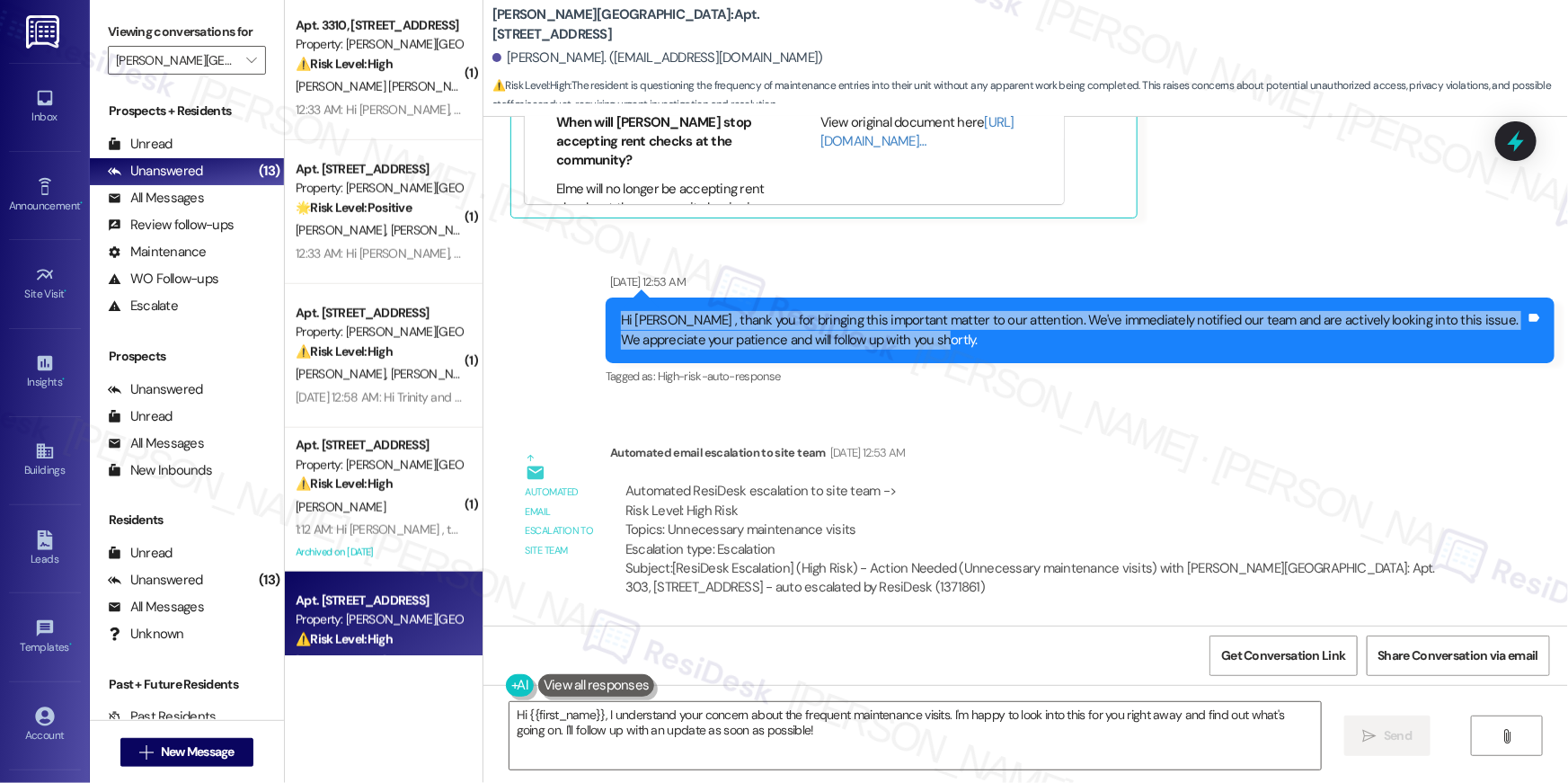
drag, startPoint x: 593, startPoint y: 316, endPoint x: 1011, endPoint y: 345, distance: 419.0
click at [1011, 345] on div "Hi Taneika , thank you for bringing this important matter to our attention. We'…" at bounding box center [1080, 329] width 949 height 65
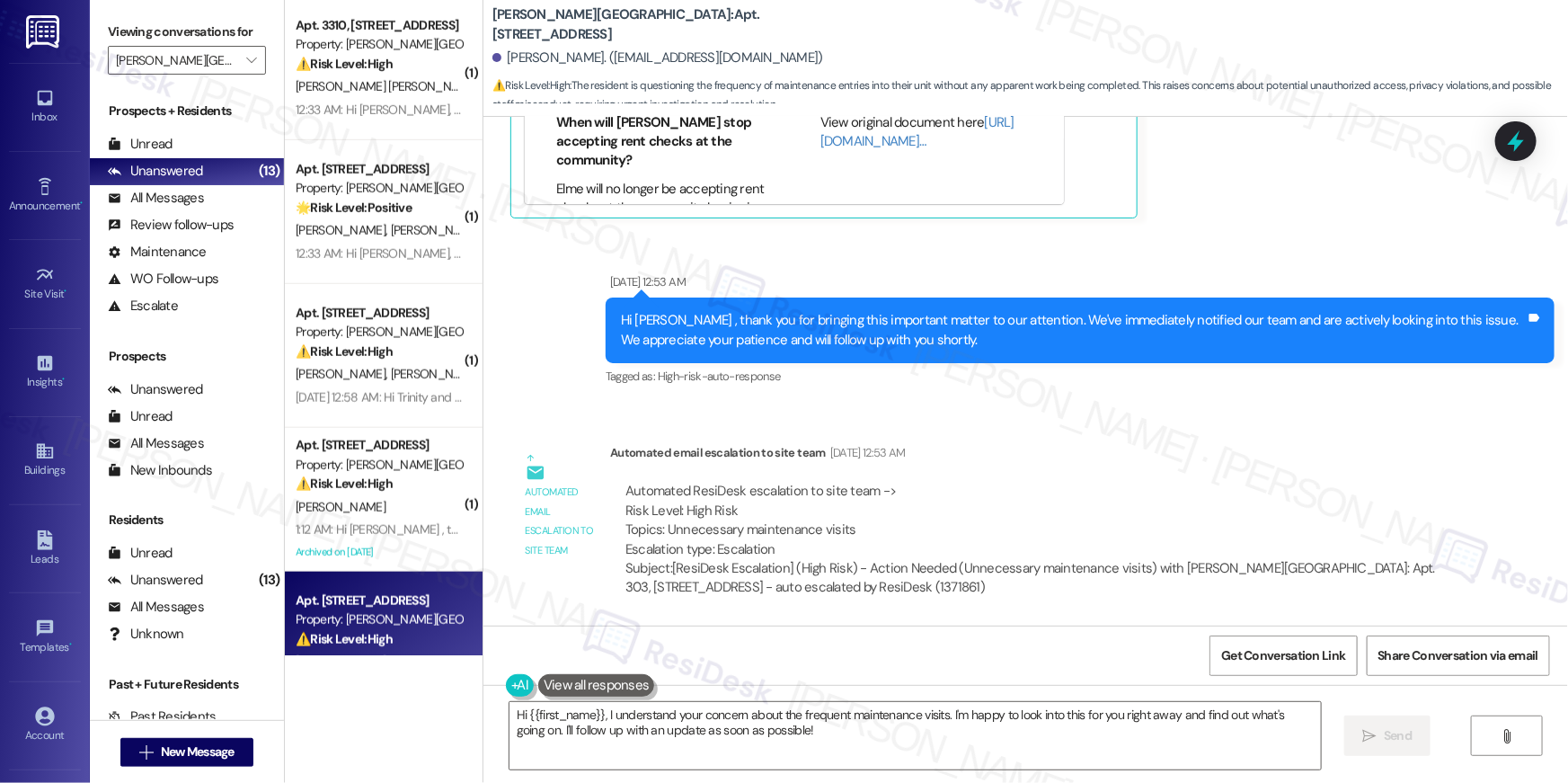
click at [1012, 345] on div "Hi Taneika , thank you for bringing this important matter to our attention. We'…" at bounding box center [1073, 330] width 905 height 39
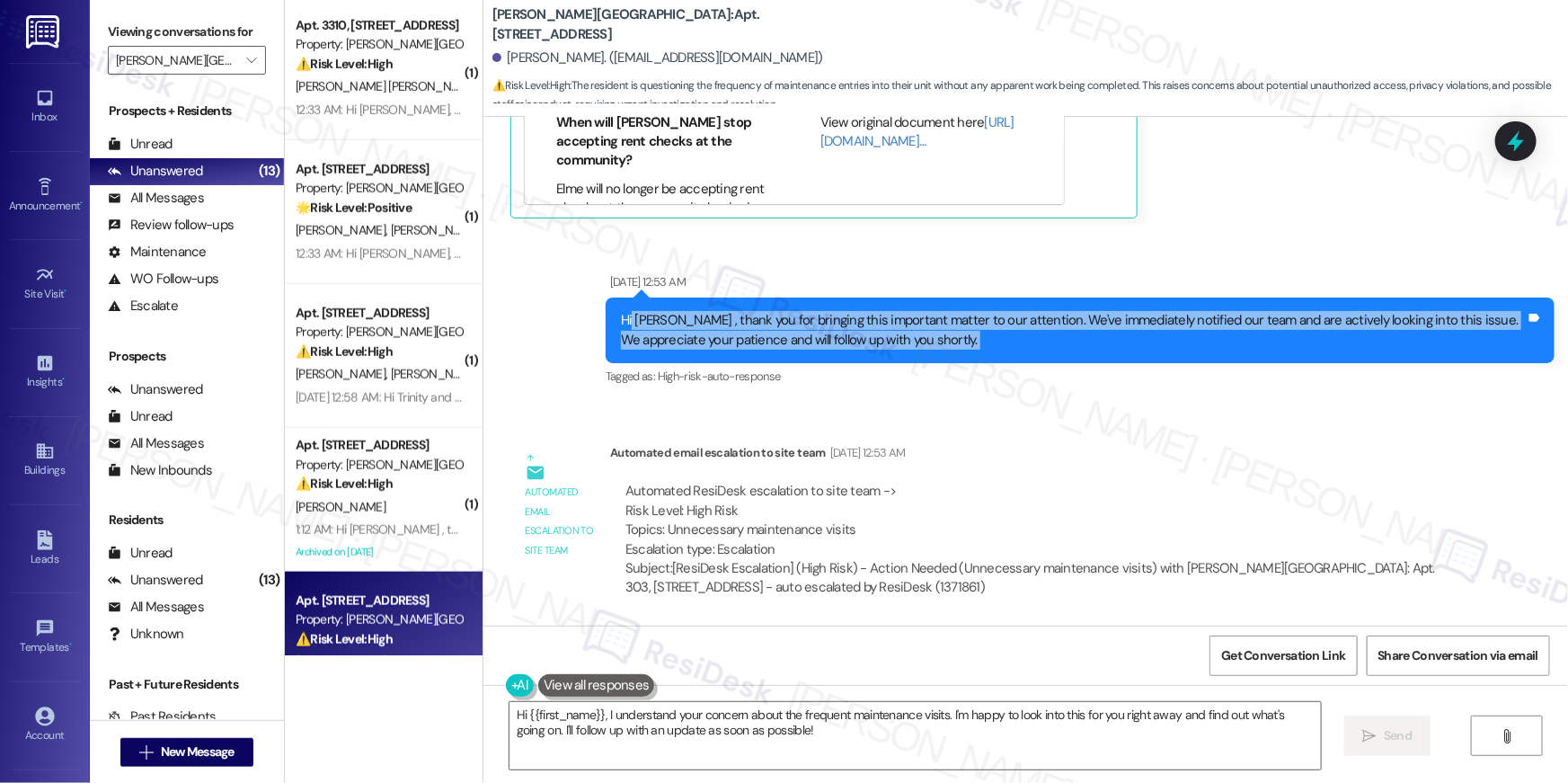
drag, startPoint x: 1012, startPoint y: 345, endPoint x: 739, endPoint y: 499, distance: 313.4
click at [621, 323] on div "Hi Taneika , thank you for bringing this important matter to our attention. We'…" at bounding box center [1073, 330] width 905 height 39
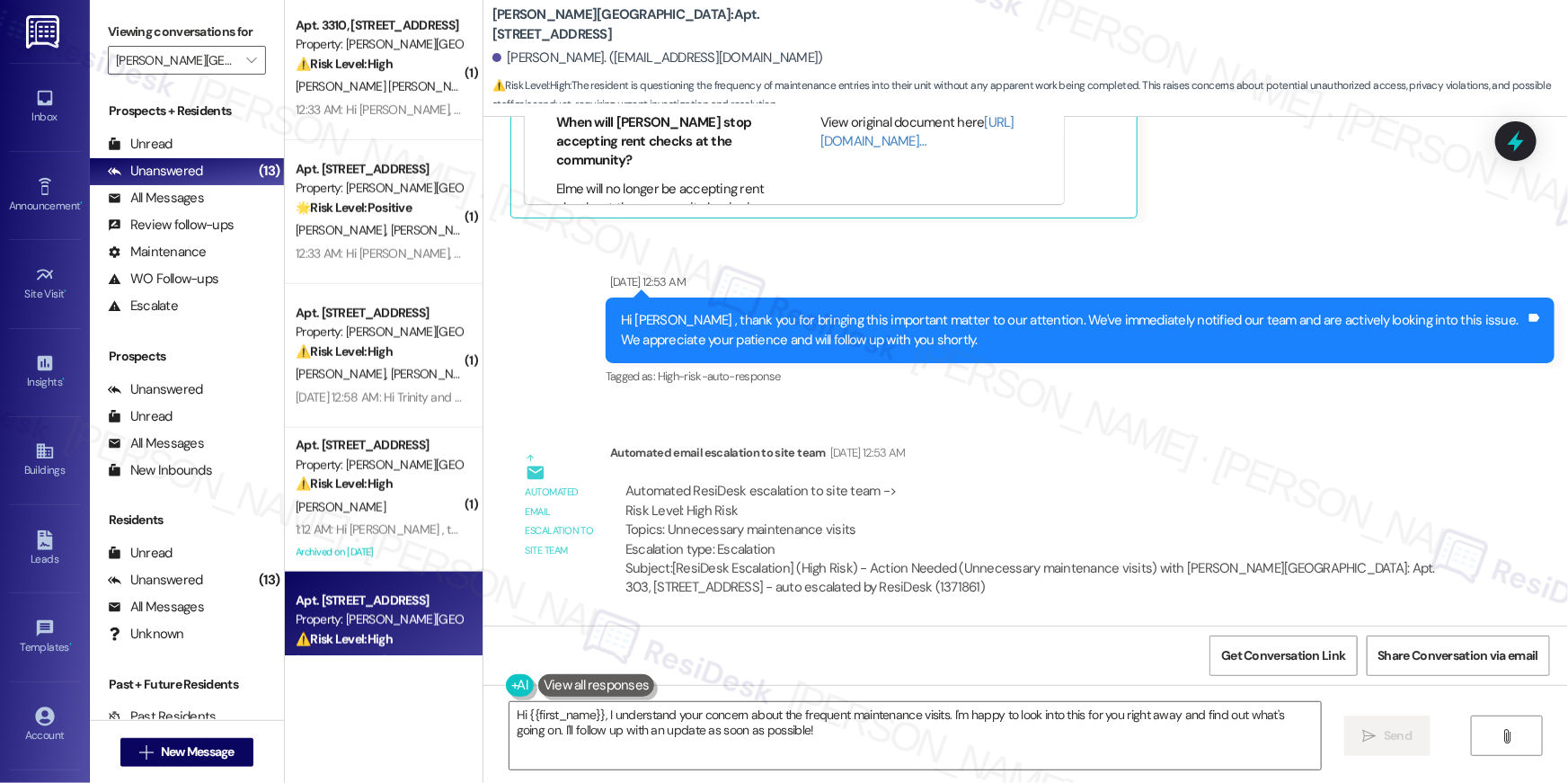
click at [792, 566] on div "Subject: [ResiDesk Escalation] (High Risk) - Action Needed (Unnecessary mainten…" at bounding box center [1035, 579] width 818 height 39
drag, startPoint x: 841, startPoint y: 534, endPoint x: 623, endPoint y: 494, distance: 221.6
click at [625, 494] on div "Automated ResiDesk escalation to site team -> Risk Level: High Risk Topics: Unn…" at bounding box center [1035, 521] width 818 height 77
click at [1099, 456] on div "Automated email escalation to site team Sep 06, 2025 at 12:53 AM" at bounding box center [1034, 455] width 849 height 25
drag, startPoint x: 1066, startPoint y: 465, endPoint x: 1056, endPoint y: 481, distance: 18.9
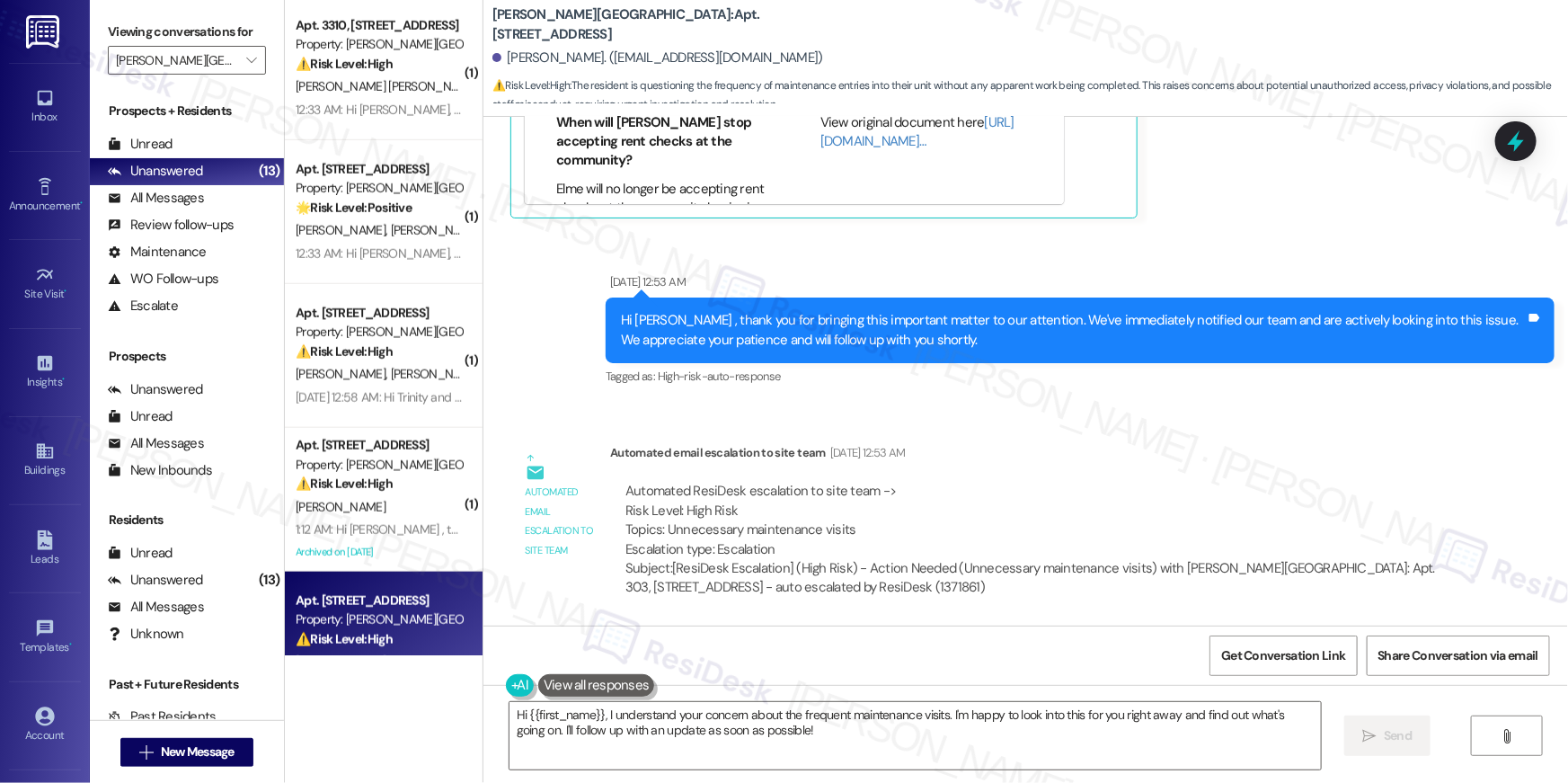
click at [1066, 466] on div "Automated email escalation to site team Sep 06, 2025 at 12:53 AM" at bounding box center [1034, 455] width 849 height 25
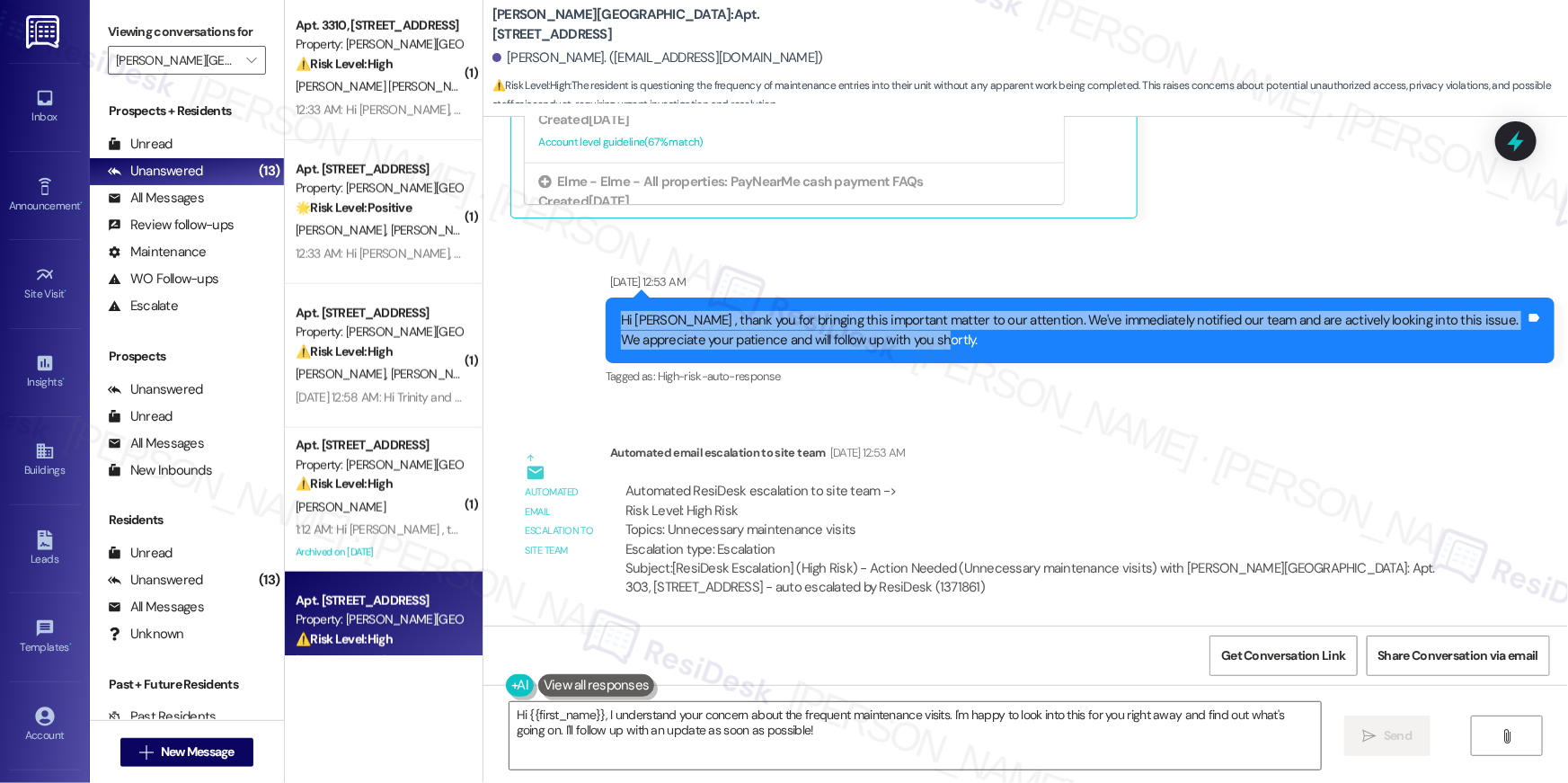
drag, startPoint x: 910, startPoint y: 349, endPoint x: 602, endPoint y: 326, distance: 308.9
click at [605, 326] on div "Hi Taneika , thank you for bringing this important matter to our attention. We'…" at bounding box center [1080, 329] width 949 height 65
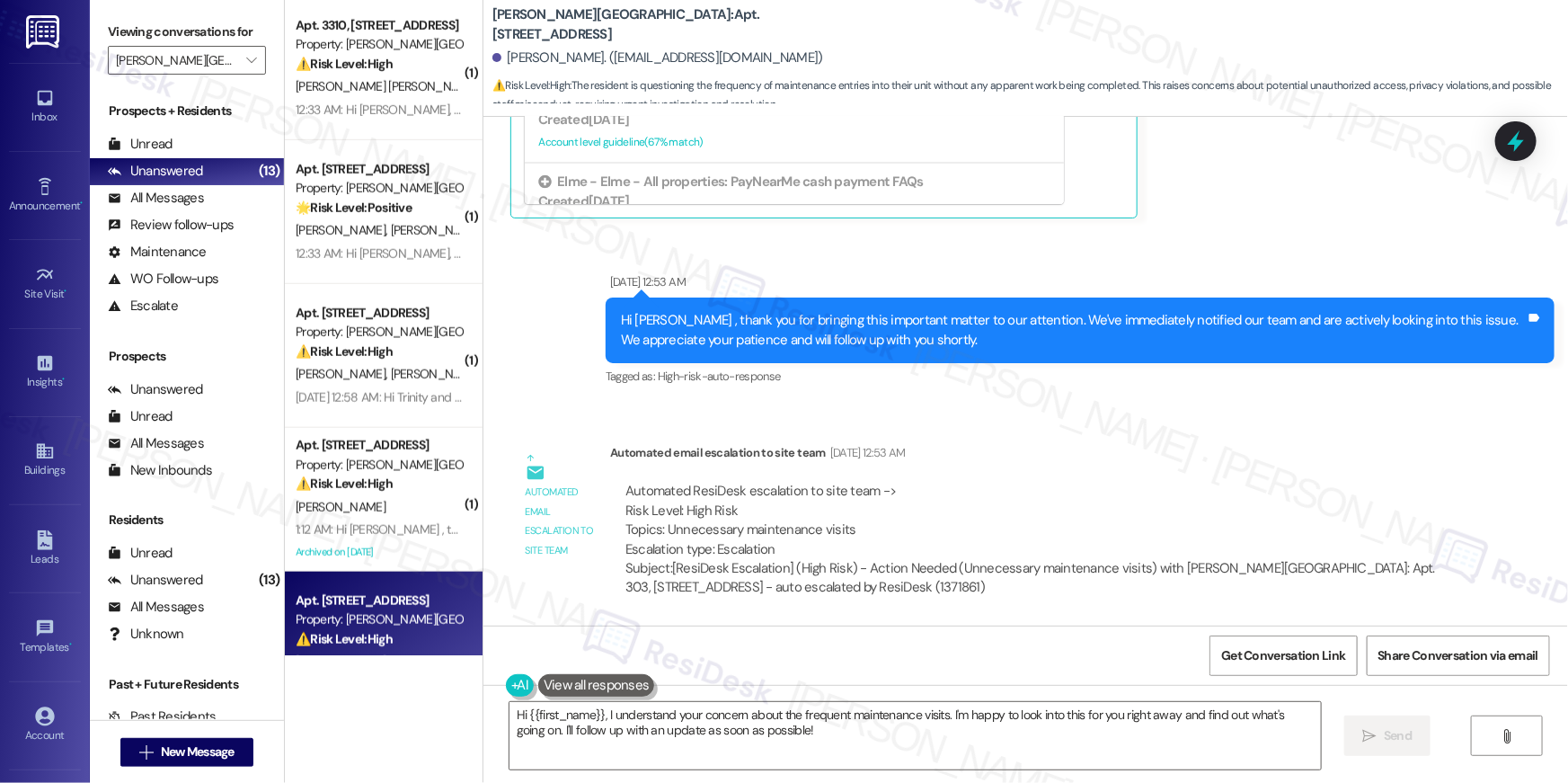
click at [1212, 351] on div "Hi Taneika , thank you for bringing this important matter to our attention. We'…" at bounding box center [1080, 329] width 949 height 65
drag, startPoint x: 1026, startPoint y: 531, endPoint x: 1015, endPoint y: 535, distance: 11.7
click at [1025, 531] on div "Automated ResiDesk escalation to site team -> Risk Level: High Risk Topics: Unn…" at bounding box center [1035, 521] width 818 height 77
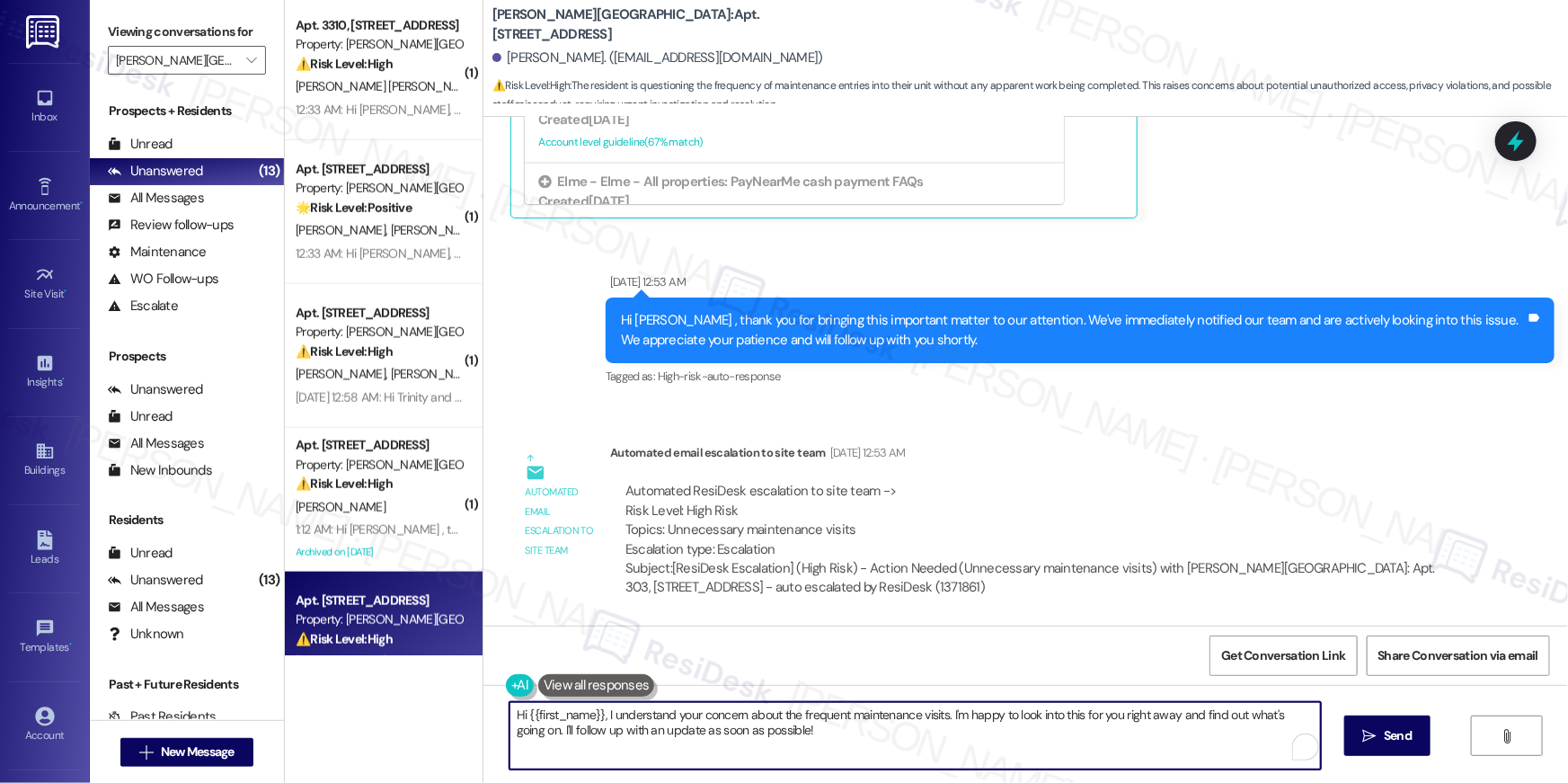
click at [773, 766] on textarea "Hi {{first_name}}, I understand your concern about the frequent maintenance vis…" at bounding box center [915, 735] width 811 height 67
drag, startPoint x: 486, startPoint y: 685, endPoint x: 656, endPoint y: 746, distance: 180.6
click at [669, 745] on textarea "Hi {{first_name}}, I understand your concern about the frequent maintenance vis…" at bounding box center [915, 735] width 811 height 67
drag, startPoint x: 656, startPoint y: 746, endPoint x: 781, endPoint y: 745, distance: 125.0
click at [657, 746] on textarea "Hi {{first_name}}, I understand your concern about the frequent maintenance vis…" at bounding box center [915, 735] width 811 height 67
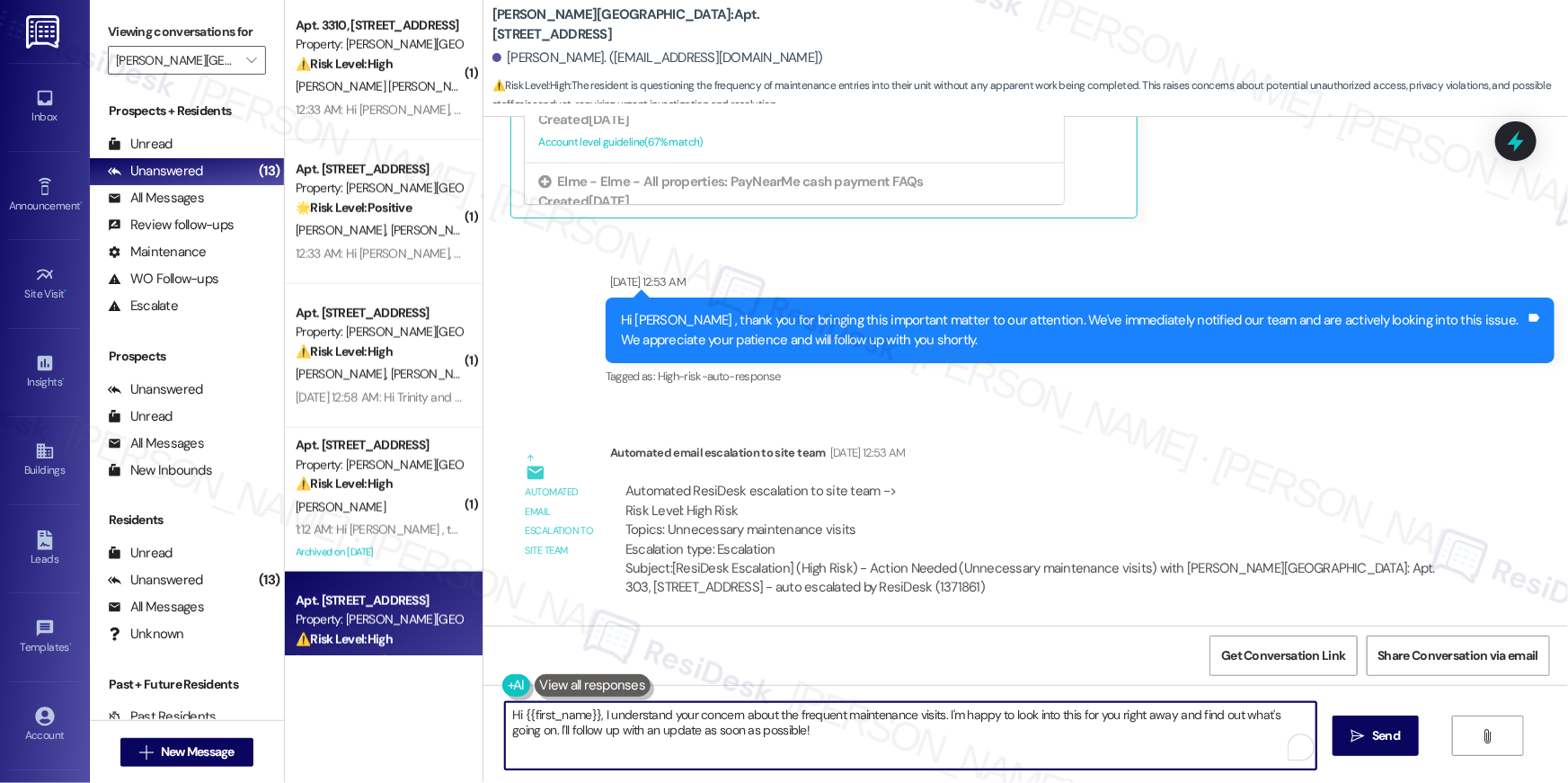
drag, startPoint x: 781, startPoint y: 745, endPoint x: 1088, endPoint y: 708, distance: 309.2
click at [596, 712] on textarea "Hi {{first_name}}, I understand your concern about the frequent maintenance vis…" at bounding box center [910, 735] width 811 height 67
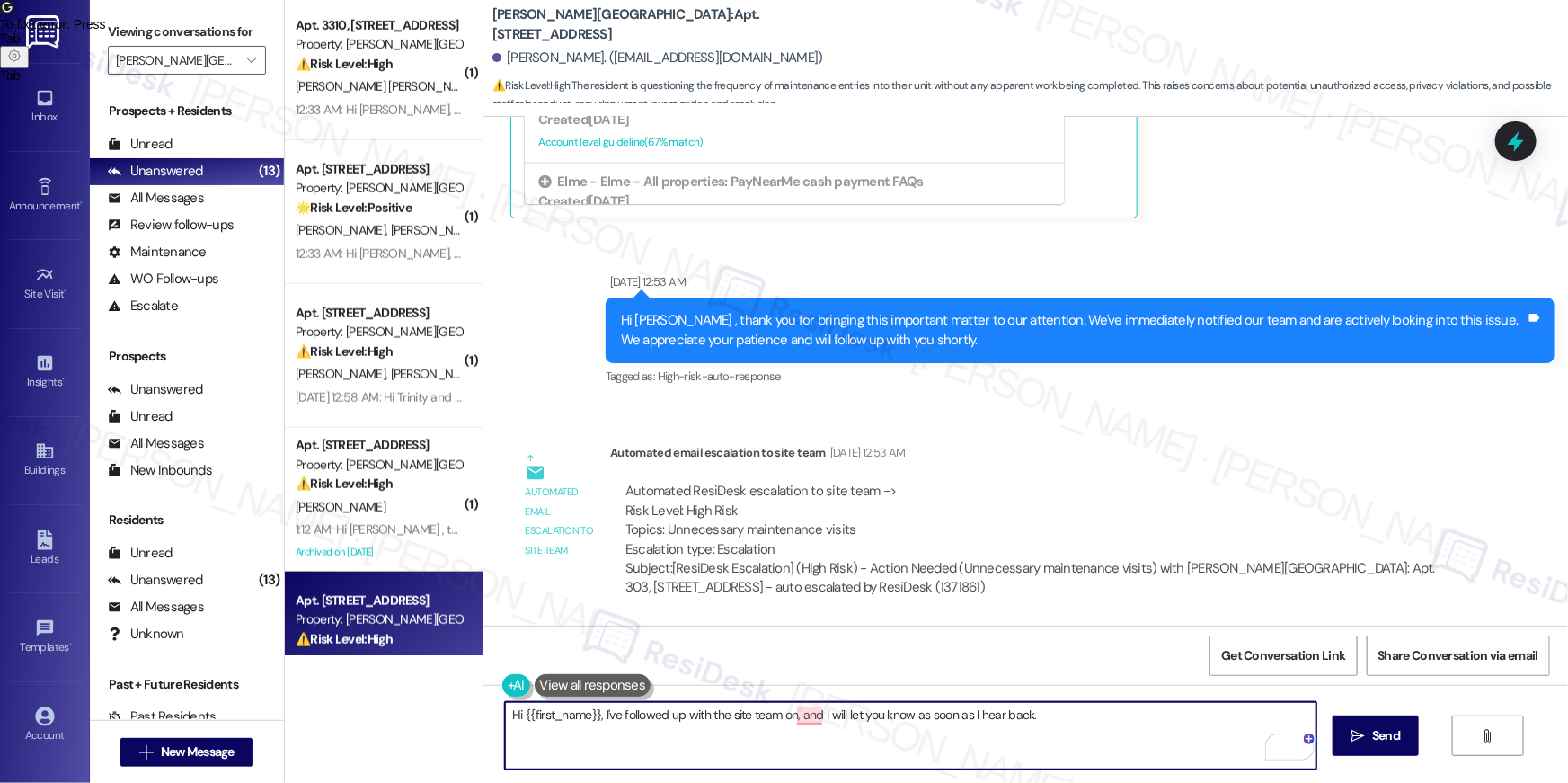
click at [1220, 717] on textarea "Hi {{first_name}}, I've followed up with the site team on, and I will let you k…" at bounding box center [910, 735] width 811 height 67
type textarea "Hi {{first_name}}, I've followed up with the site team on, and I will let you k…"
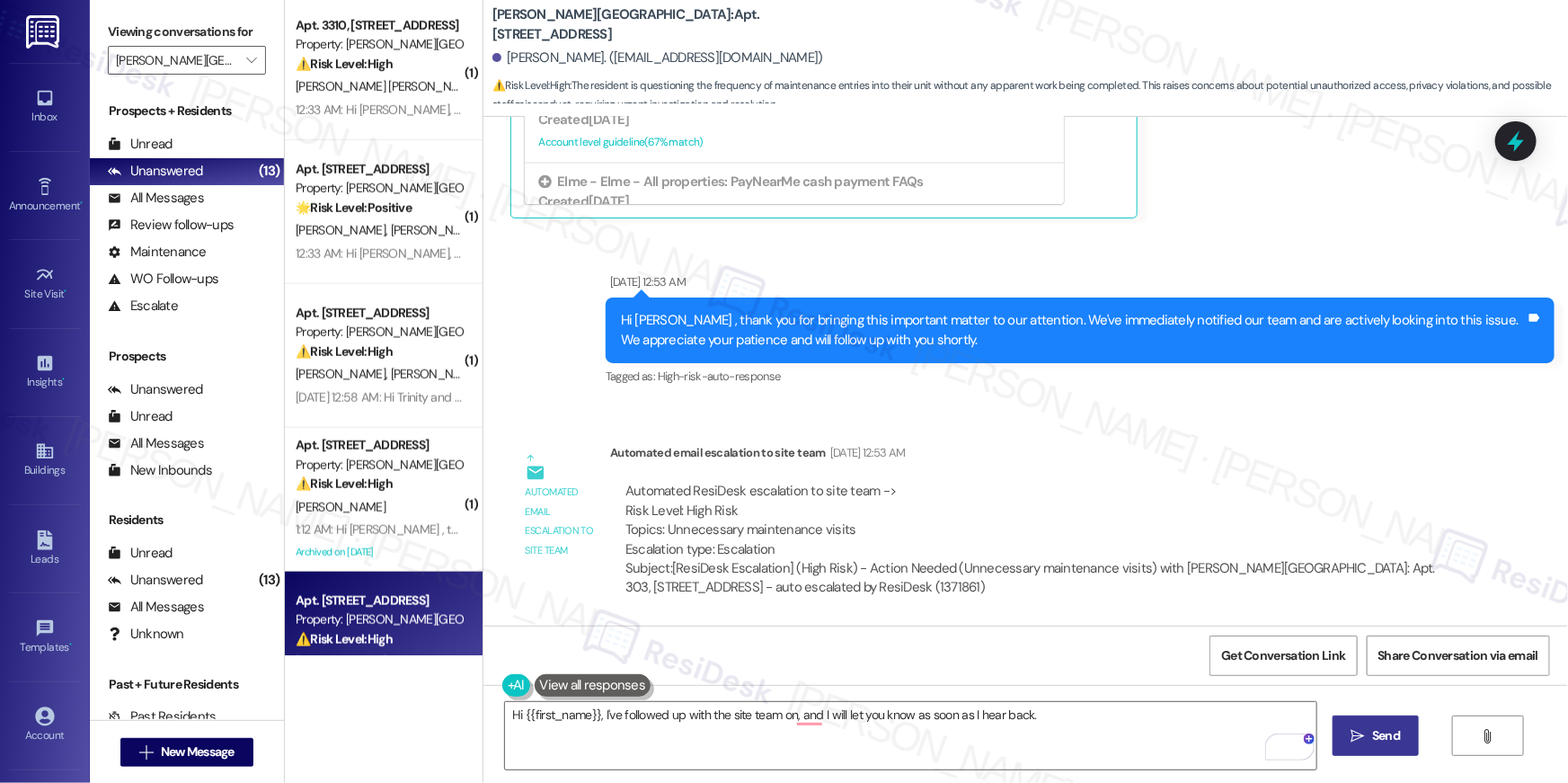
click at [1391, 736] on span "Send" at bounding box center [1386, 735] width 28 height 19
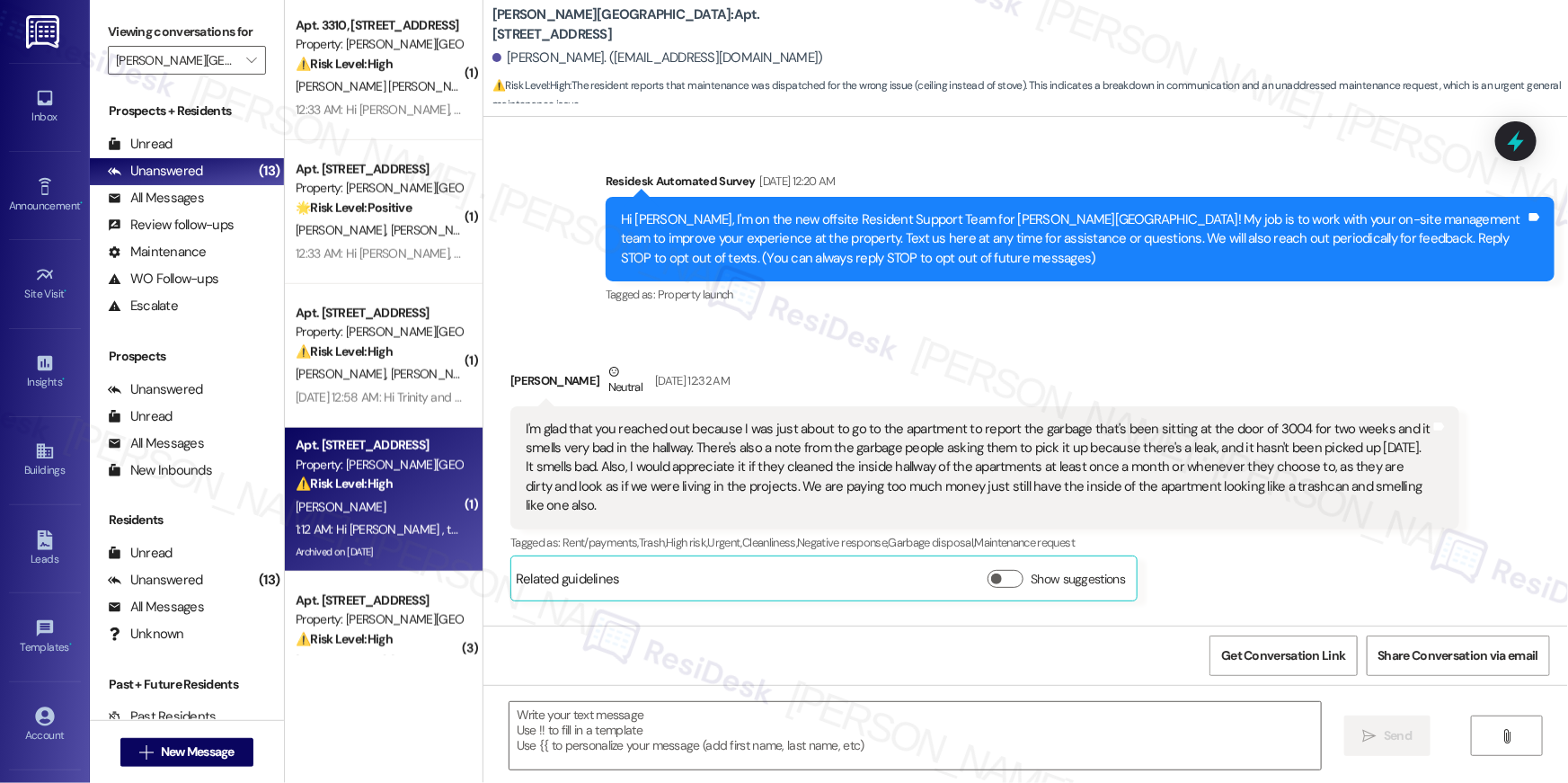
scroll to position [32153, 0]
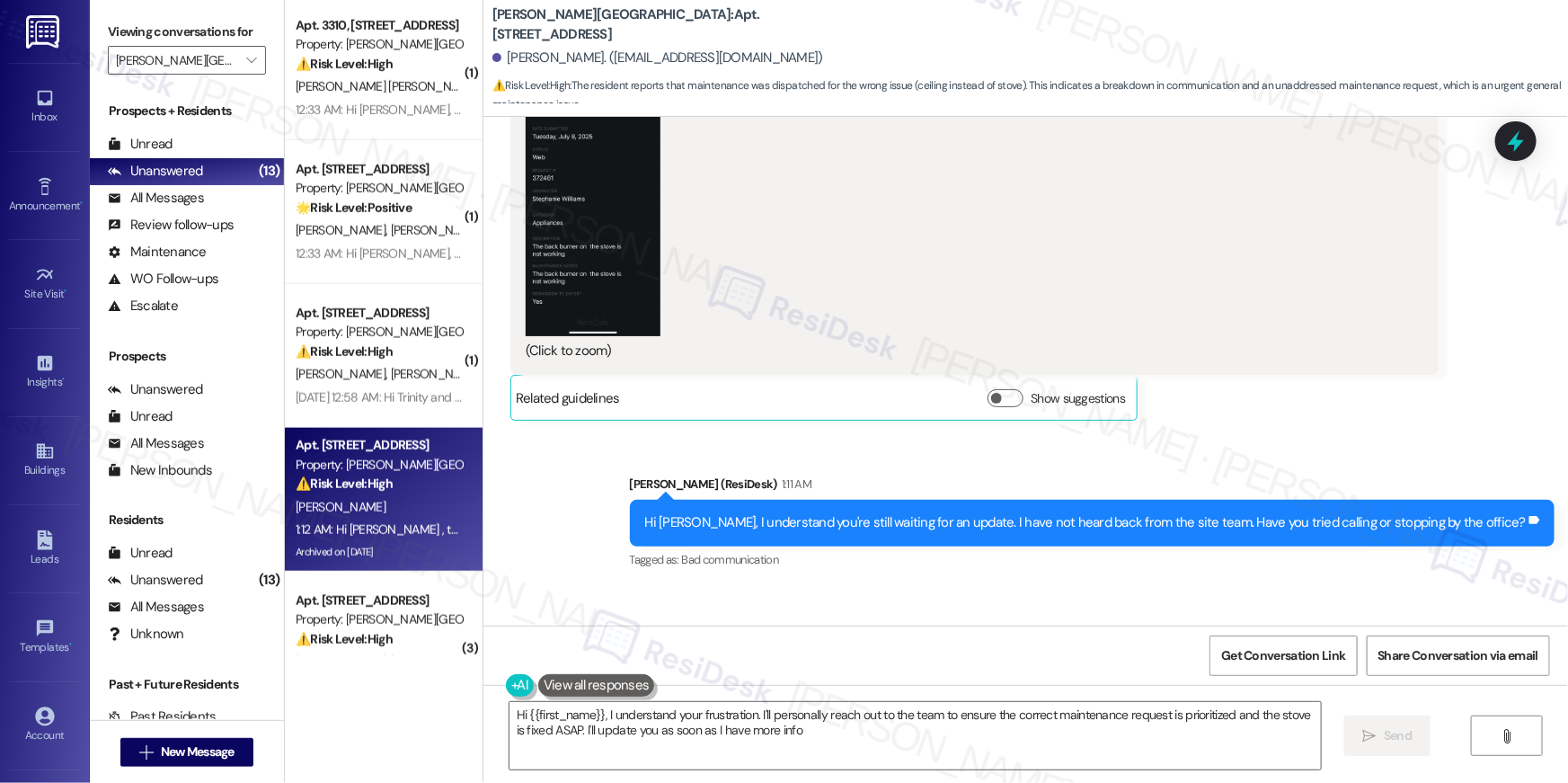
type textarea "Hi {{first_name}}, I understand your frustration. I'll personally reach out to …"
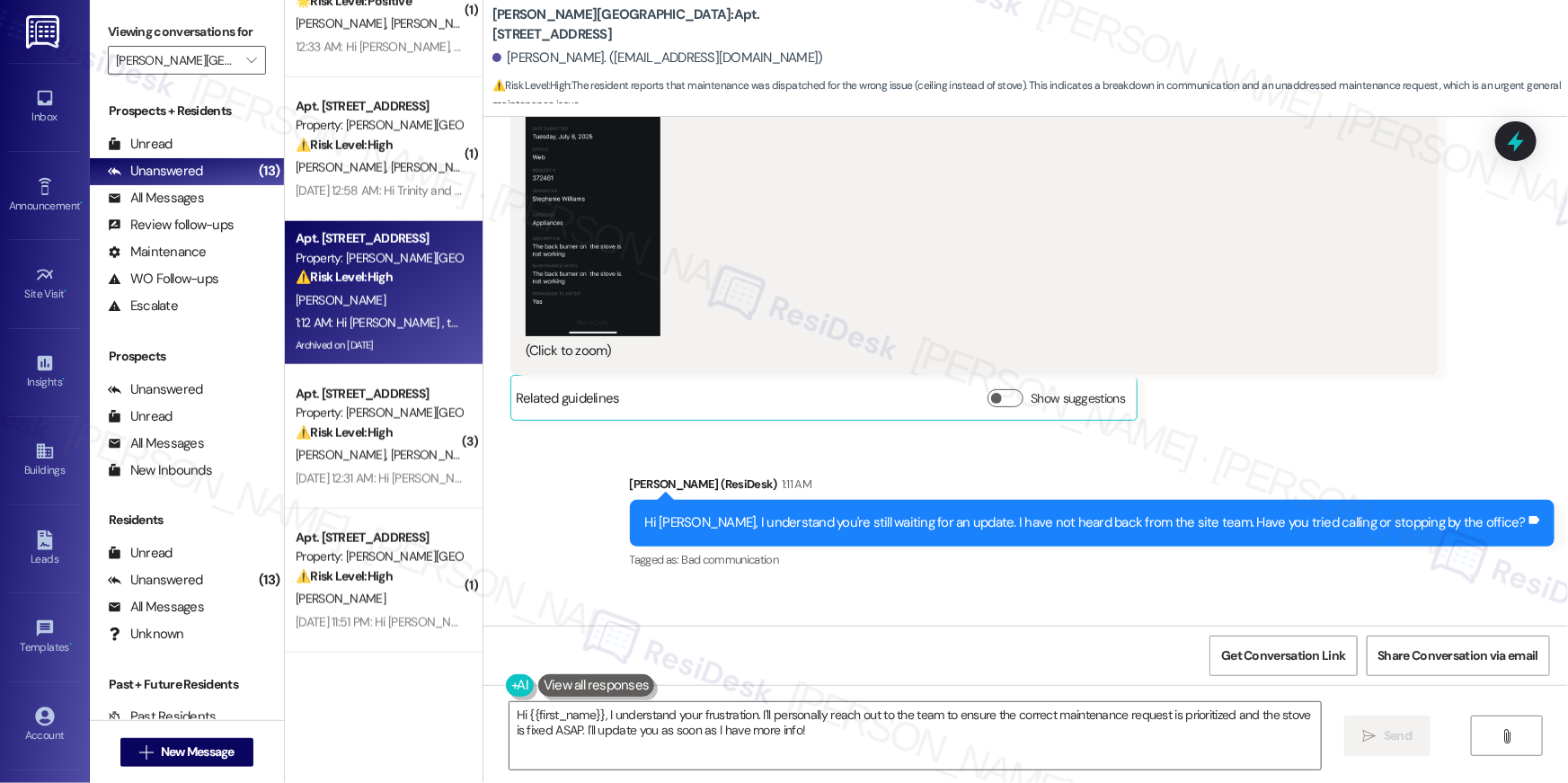
scroll to position [926, 0]
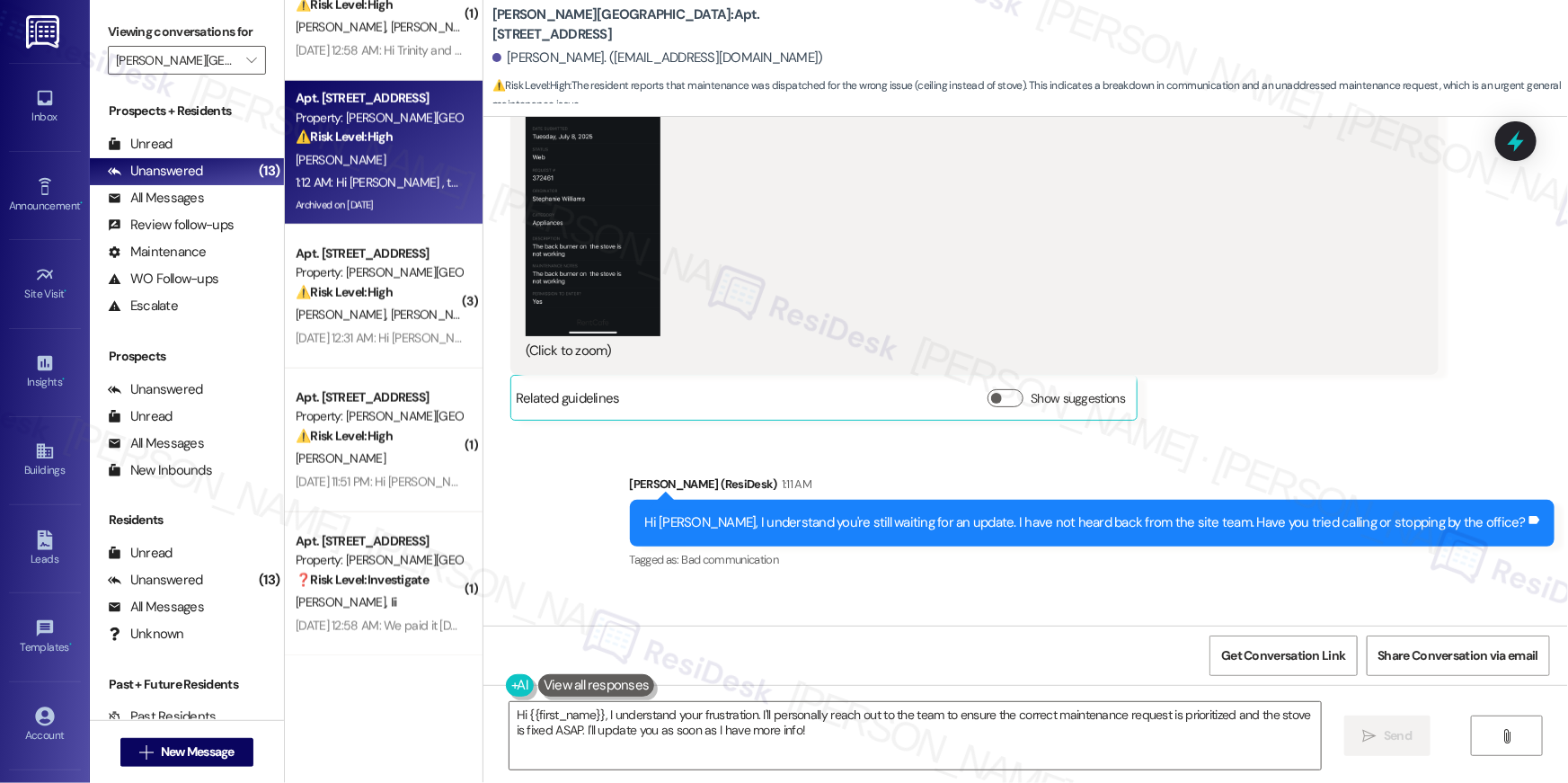
click at [366, 442] on strong "⚠️ Risk Level: High" at bounding box center [344, 436] width 97 height 17
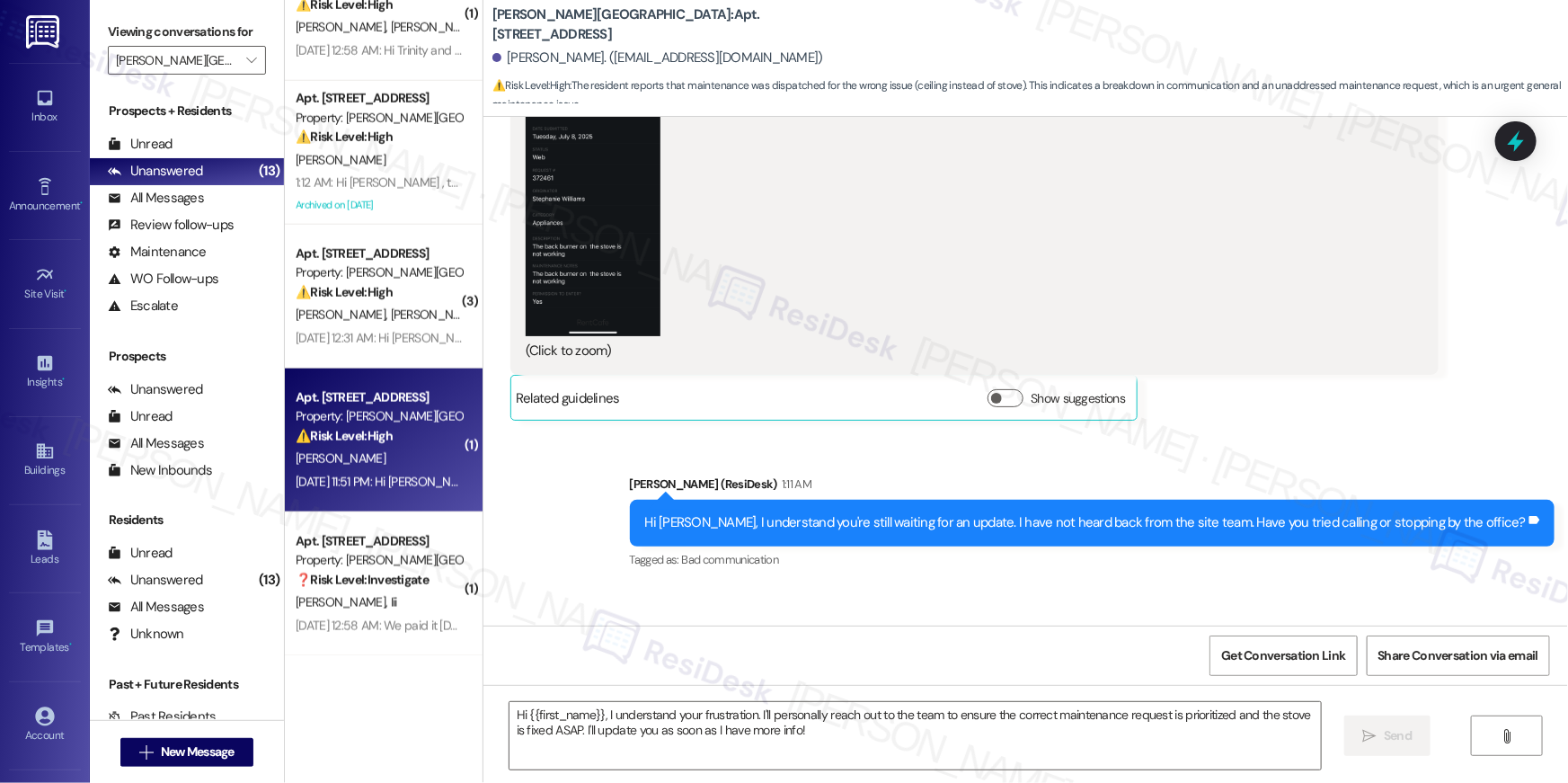
type textarea "Fetching suggested responses. Please feel free to read through the conversation…"
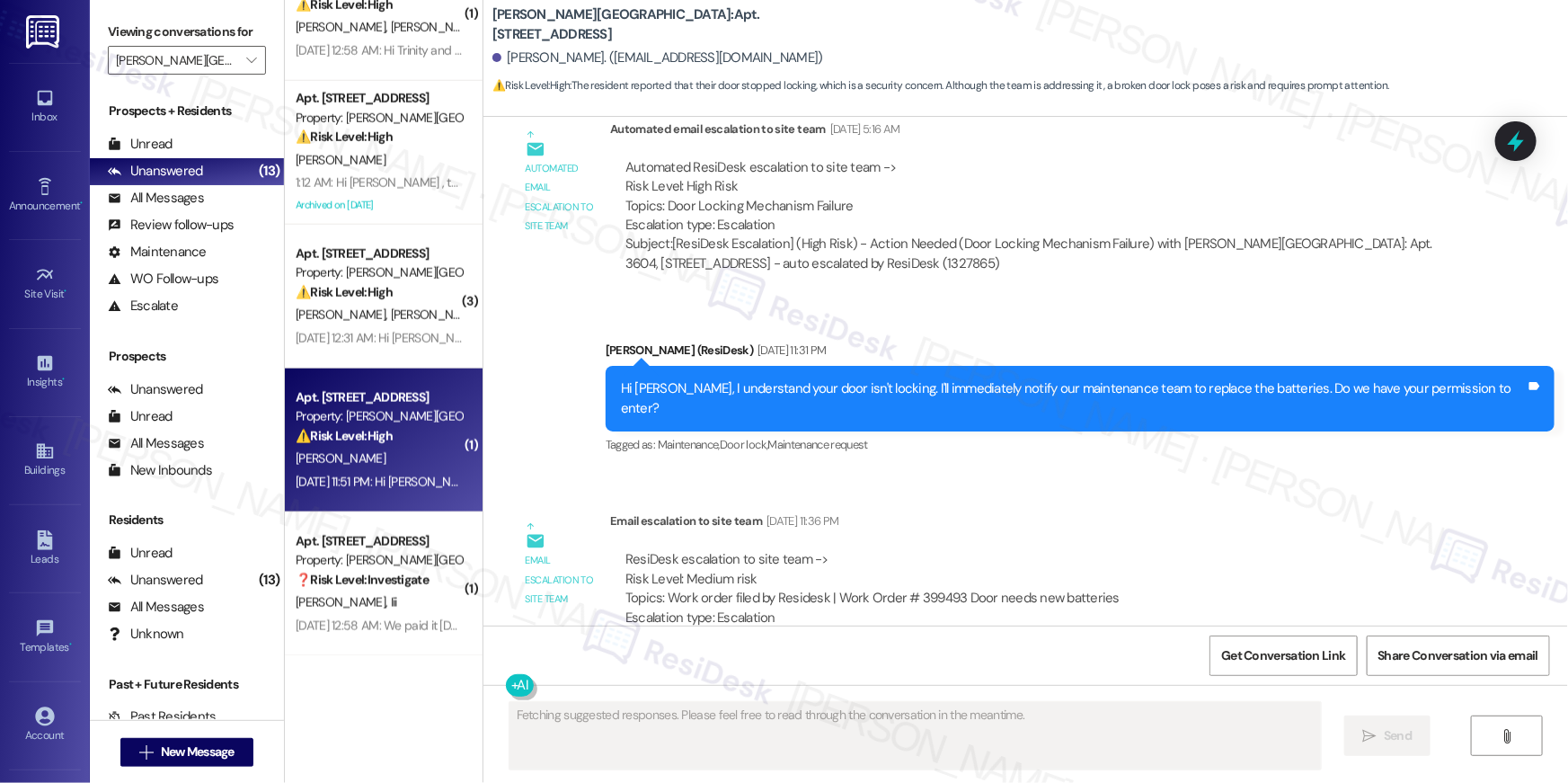
type textarea "Fetching suggested responses. Please feel free to read through the conversation…"
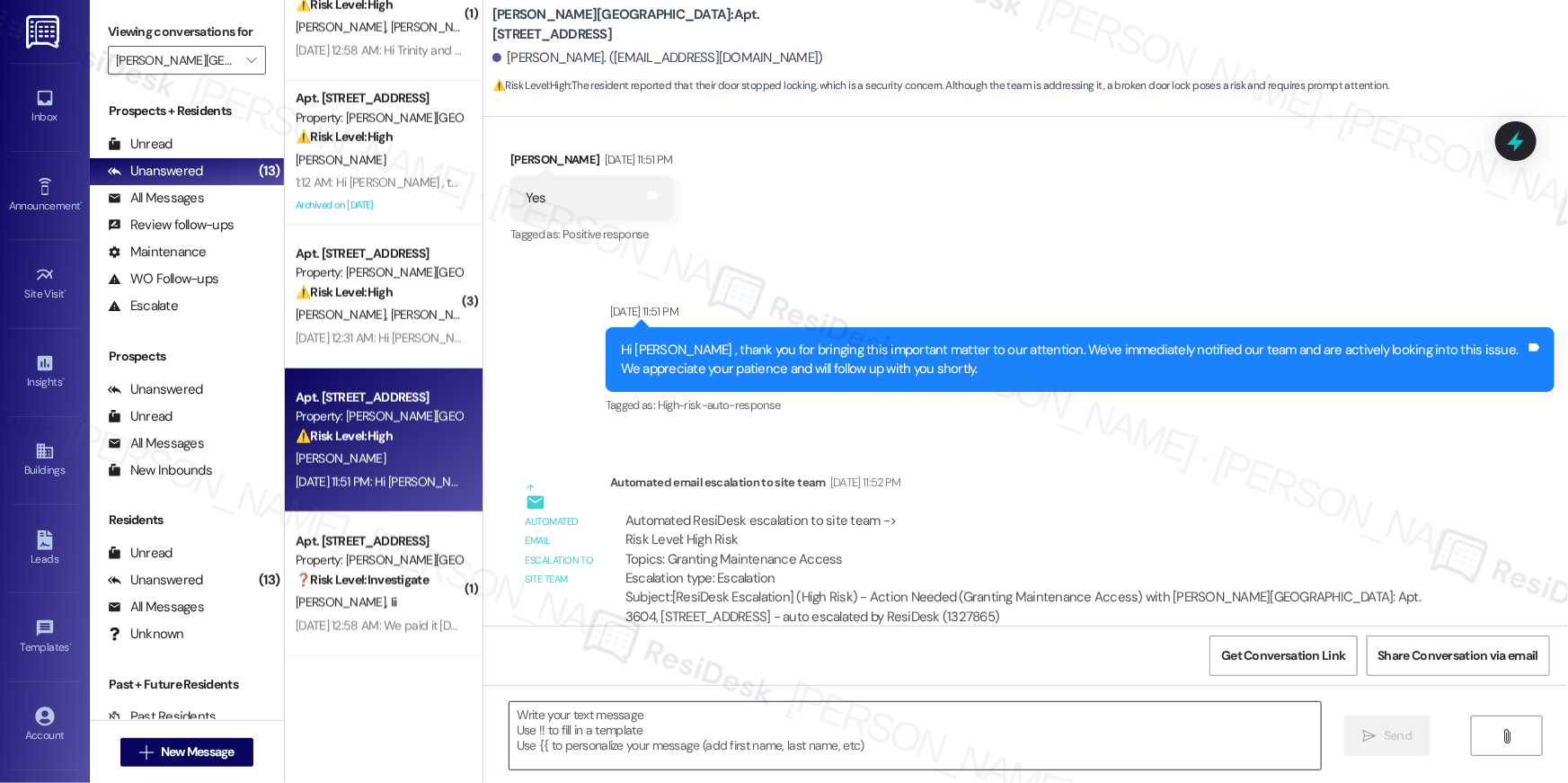
scroll to position [1295, 0]
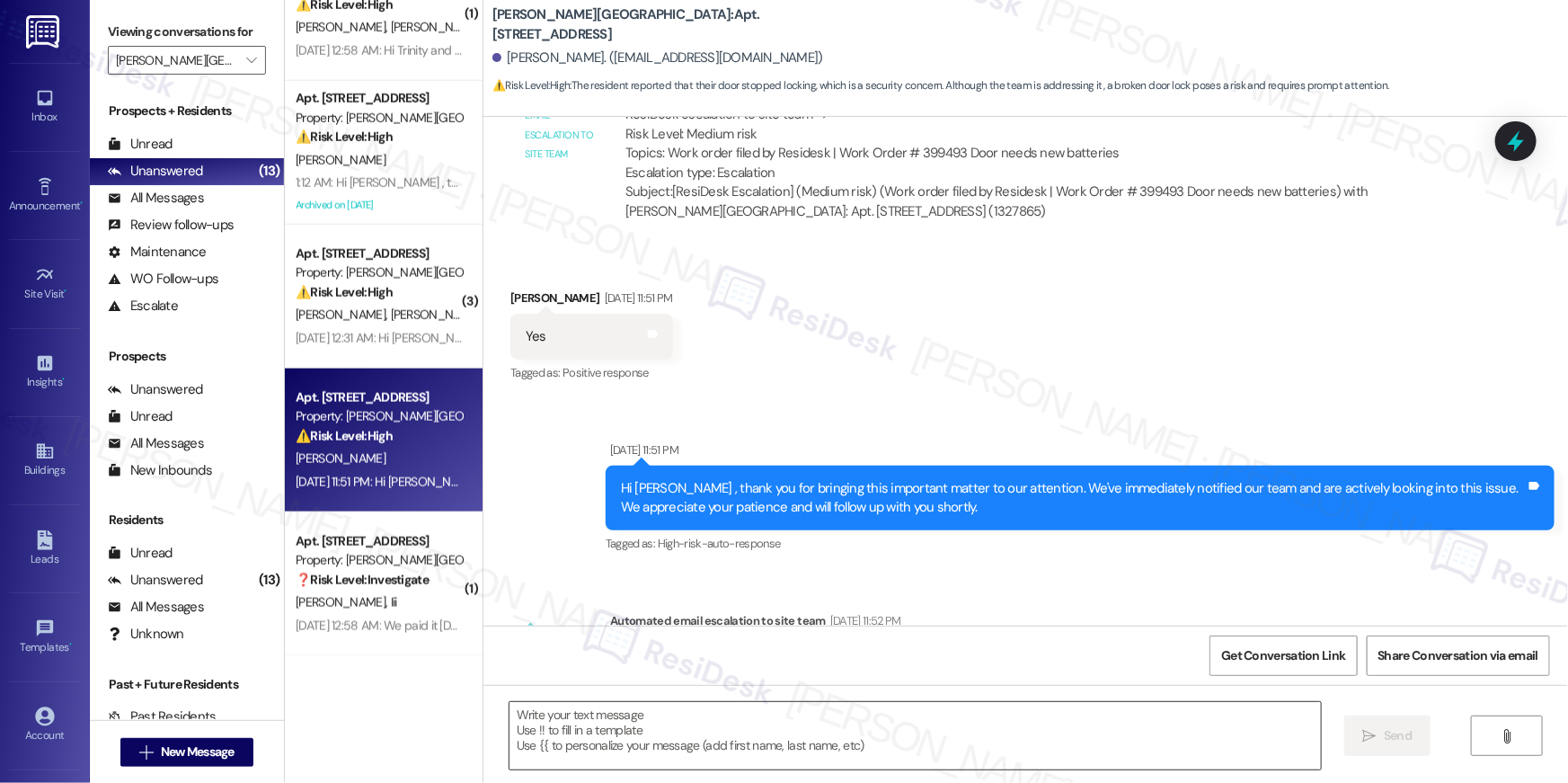
click at [909, 747] on textarea at bounding box center [915, 735] width 811 height 67
paste textarea "Thank you, {{first_name}}! I’ve submitted your request, and our maintenance tea…"
type textarea "Thank you, {{first_name}}! I’ve submitted your request, and our maintenance tea…"
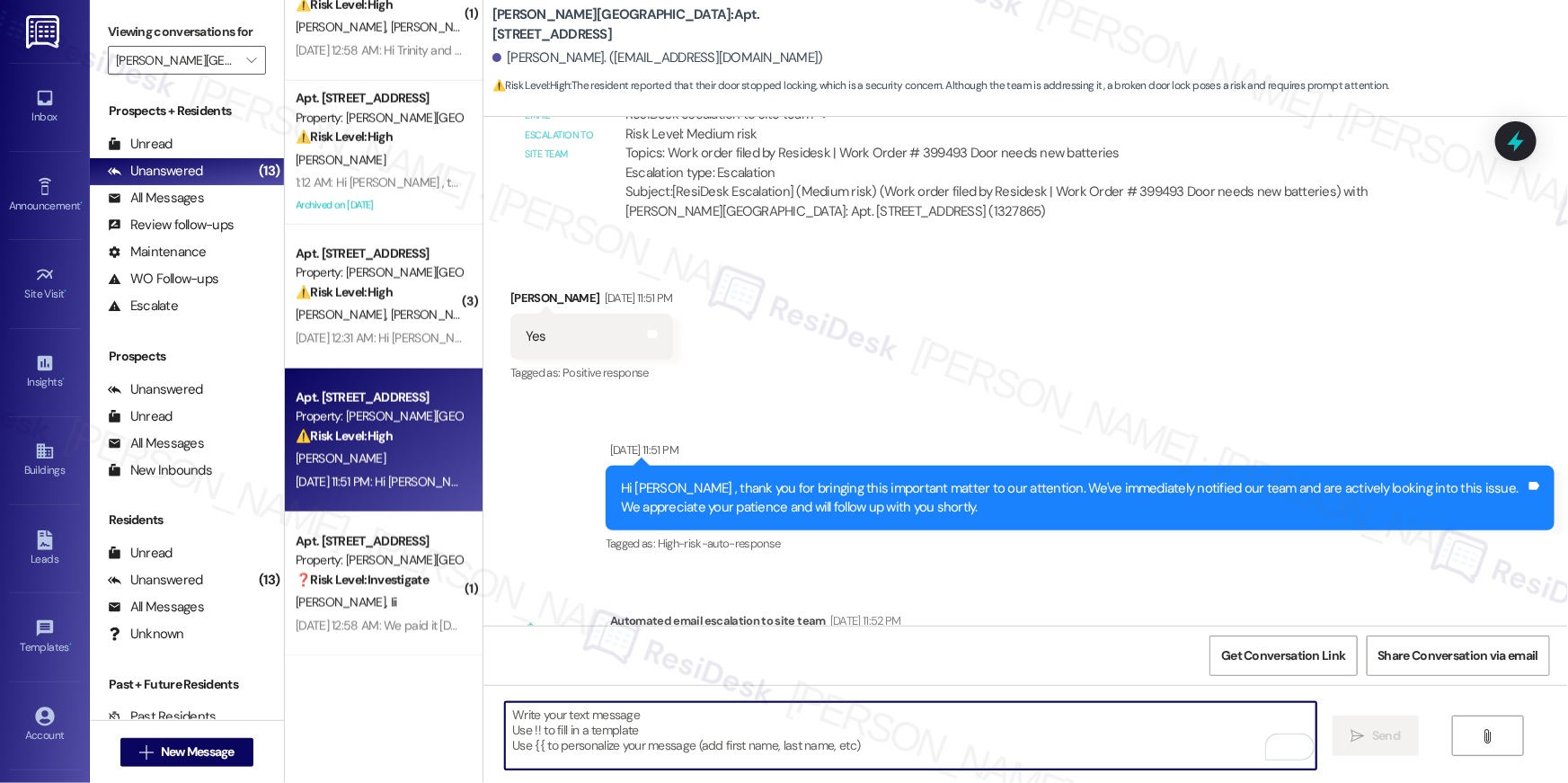
scroll to position [1049, 0]
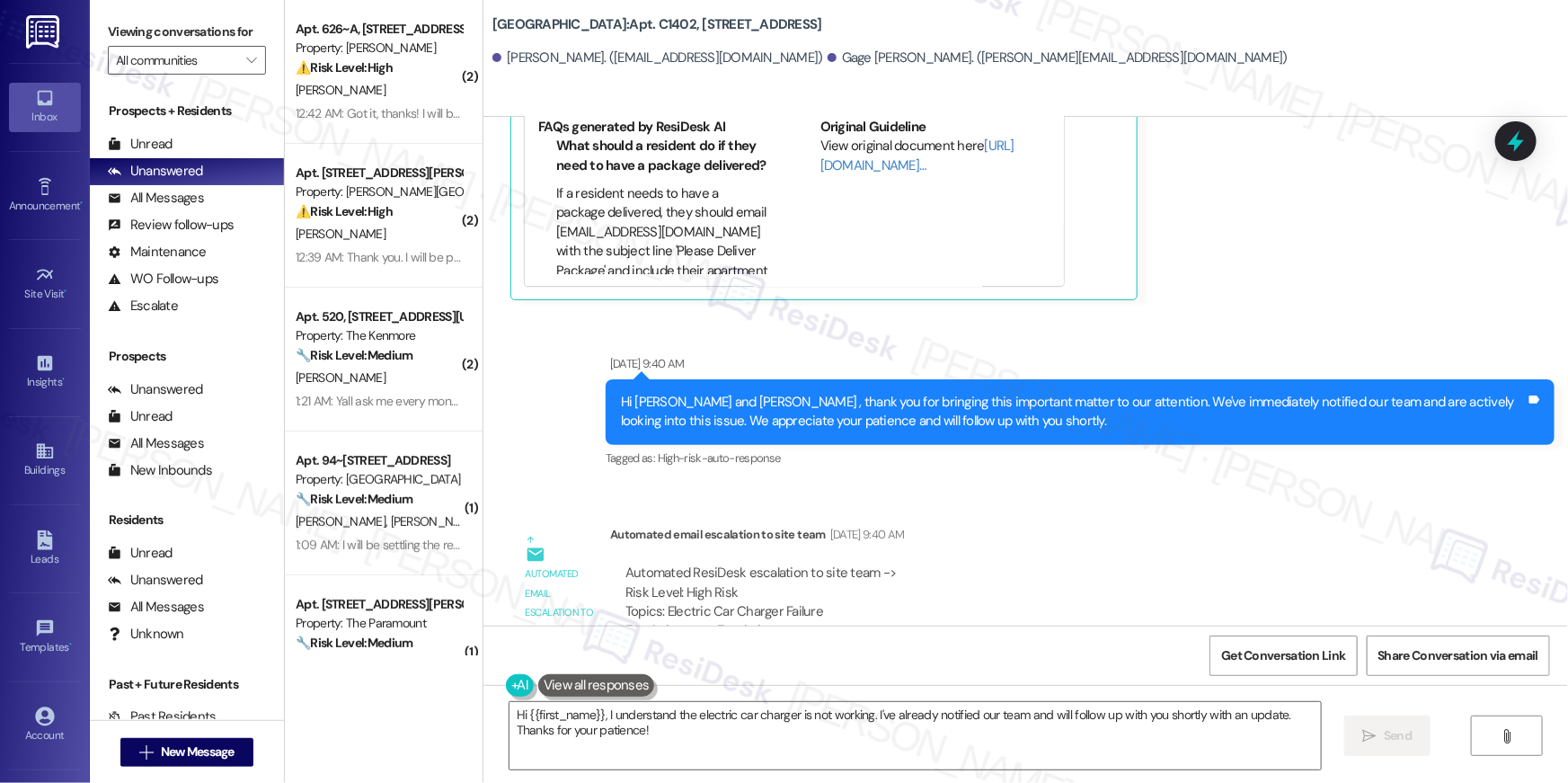
scroll to position [16714, 0]
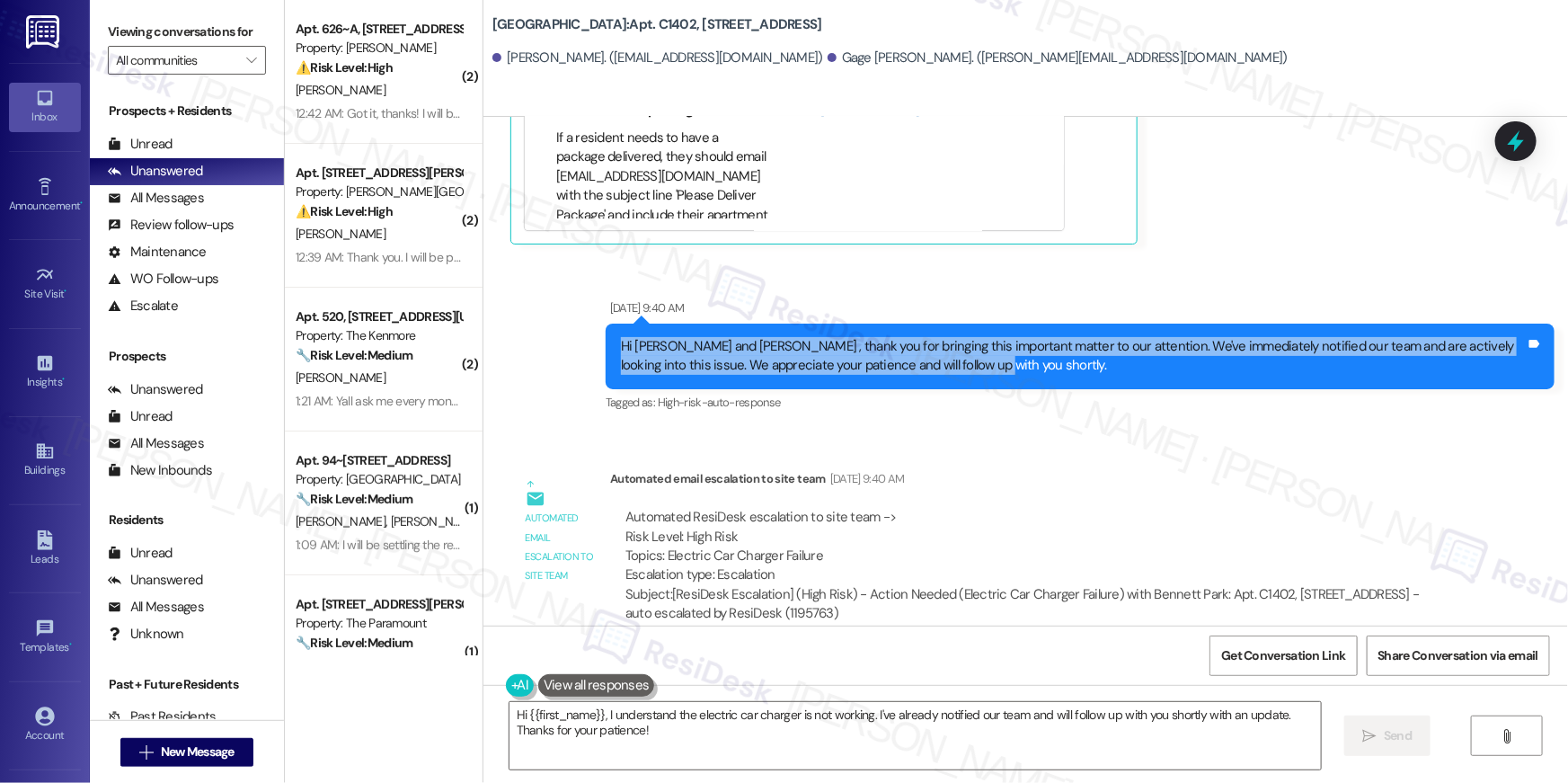
drag, startPoint x: 967, startPoint y: 343, endPoint x: 605, endPoint y: 317, distance: 362.9
click at [605, 324] on div "Hi [PERSON_NAME] and [PERSON_NAME] , thank you for bringing this important matt…" at bounding box center [1080, 356] width 949 height 65
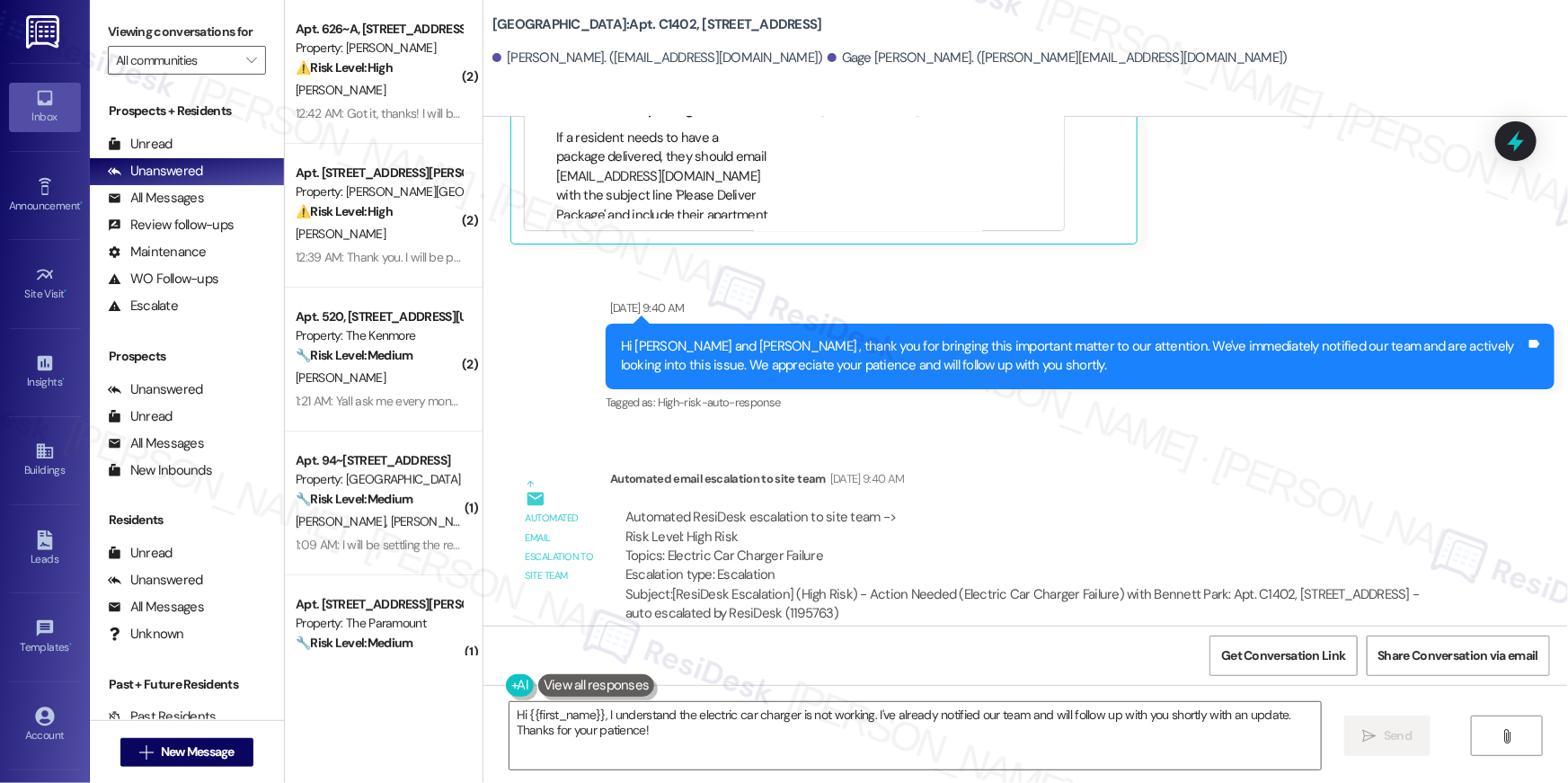
click at [867, 508] on div "Automated ResiDesk escalation to site team -> Risk Level: High Risk Topics: Ele…" at bounding box center [1035, 547] width 818 height 77
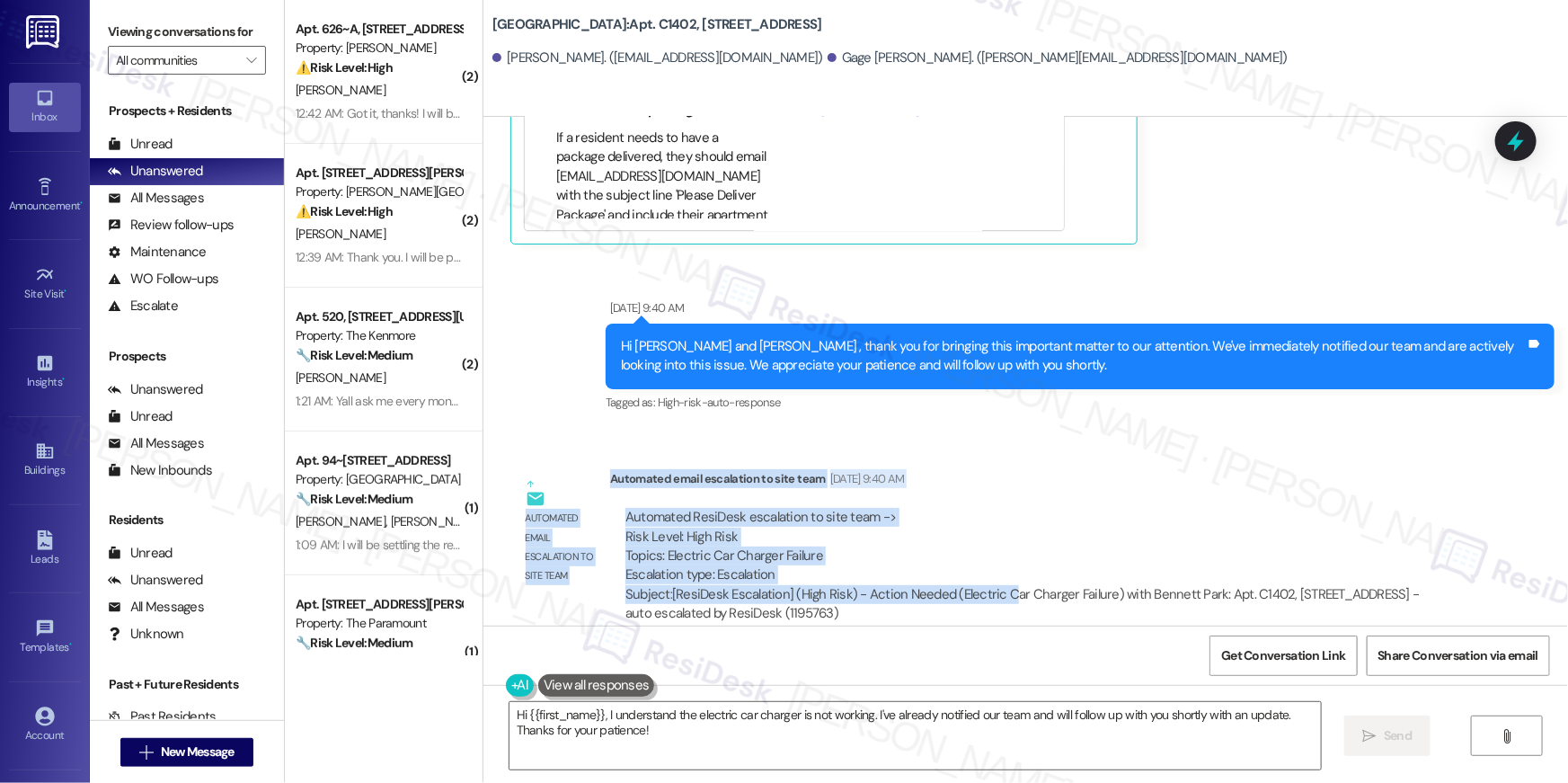
drag, startPoint x: 595, startPoint y: 449, endPoint x: 988, endPoint y: 581, distance: 414.6
click at [988, 581] on div "Automated email escalation to site team Automated email escalation to site team…" at bounding box center [984, 552] width 976 height 194
click at [962, 591] on div "Subject: [ResiDesk Escalation] (High Risk) - Action Needed (Electric Car Charge…" at bounding box center [1035, 605] width 818 height 39
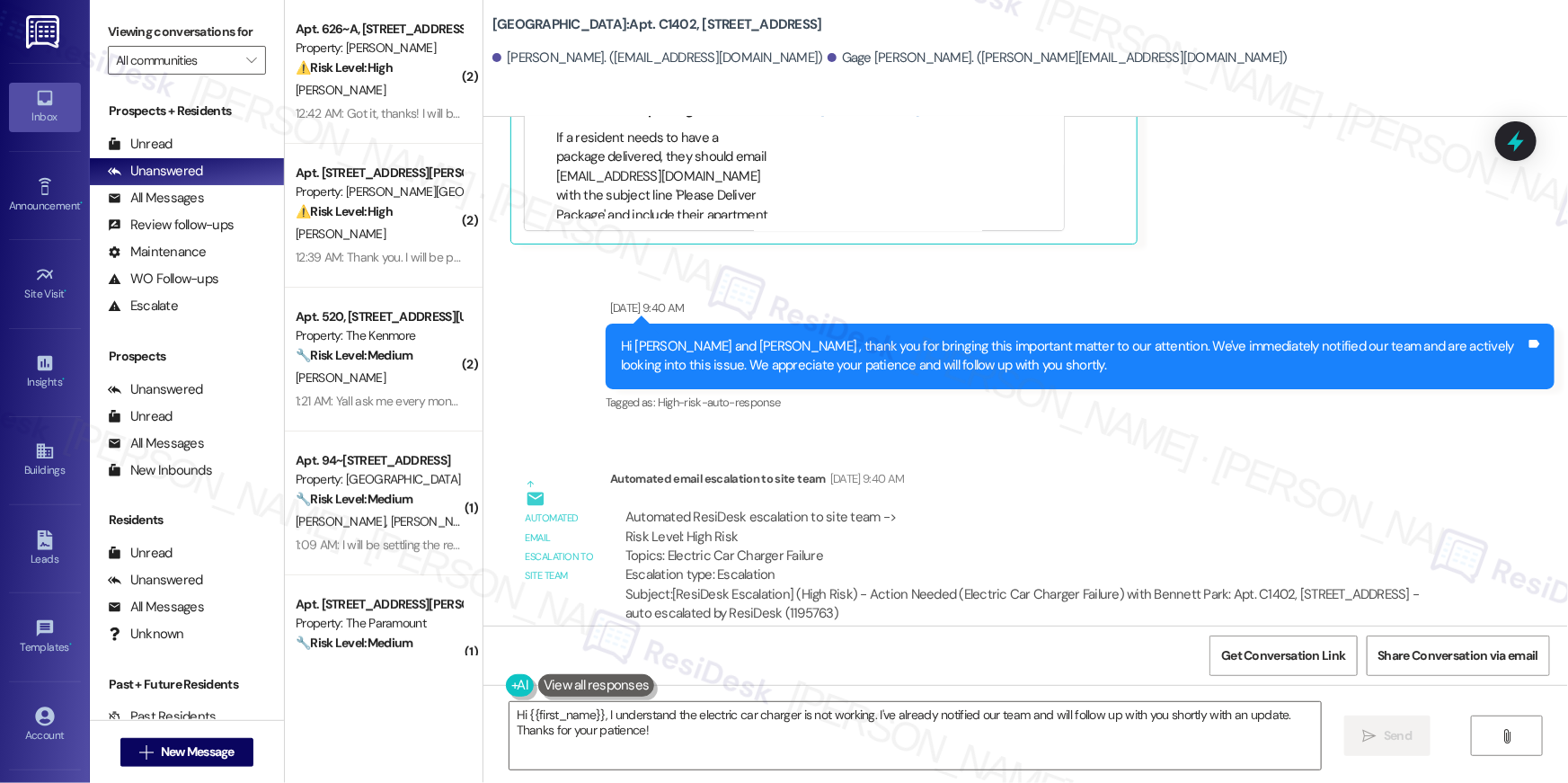
click at [1011, 419] on div "Announcement, sent via SMS [PERSON_NAME] (ResiDesk) [DATE] 2:46 AM hi [PERSON_N…" at bounding box center [1025, 371] width 1084 height 509
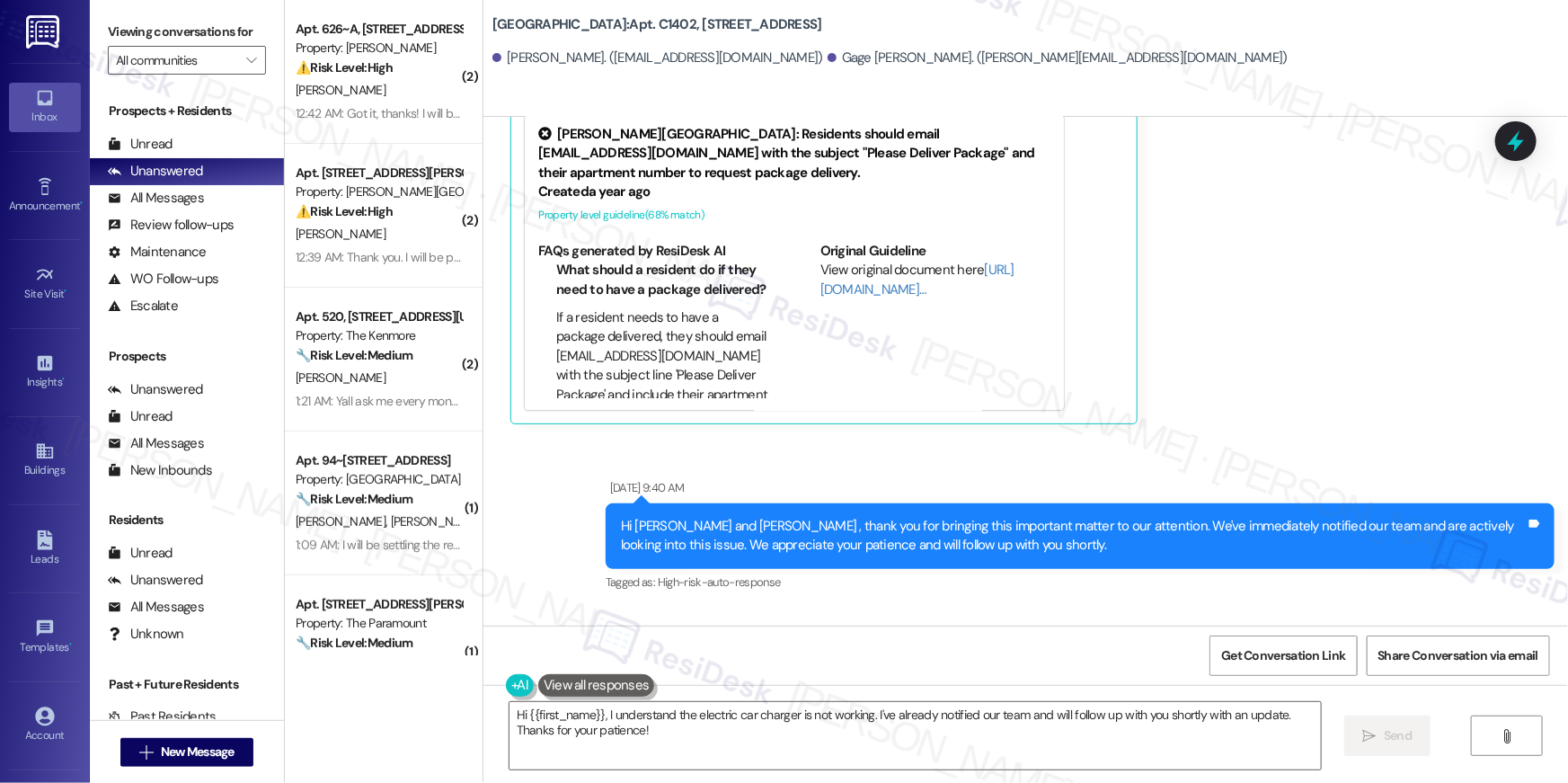
scroll to position [16513, 0]
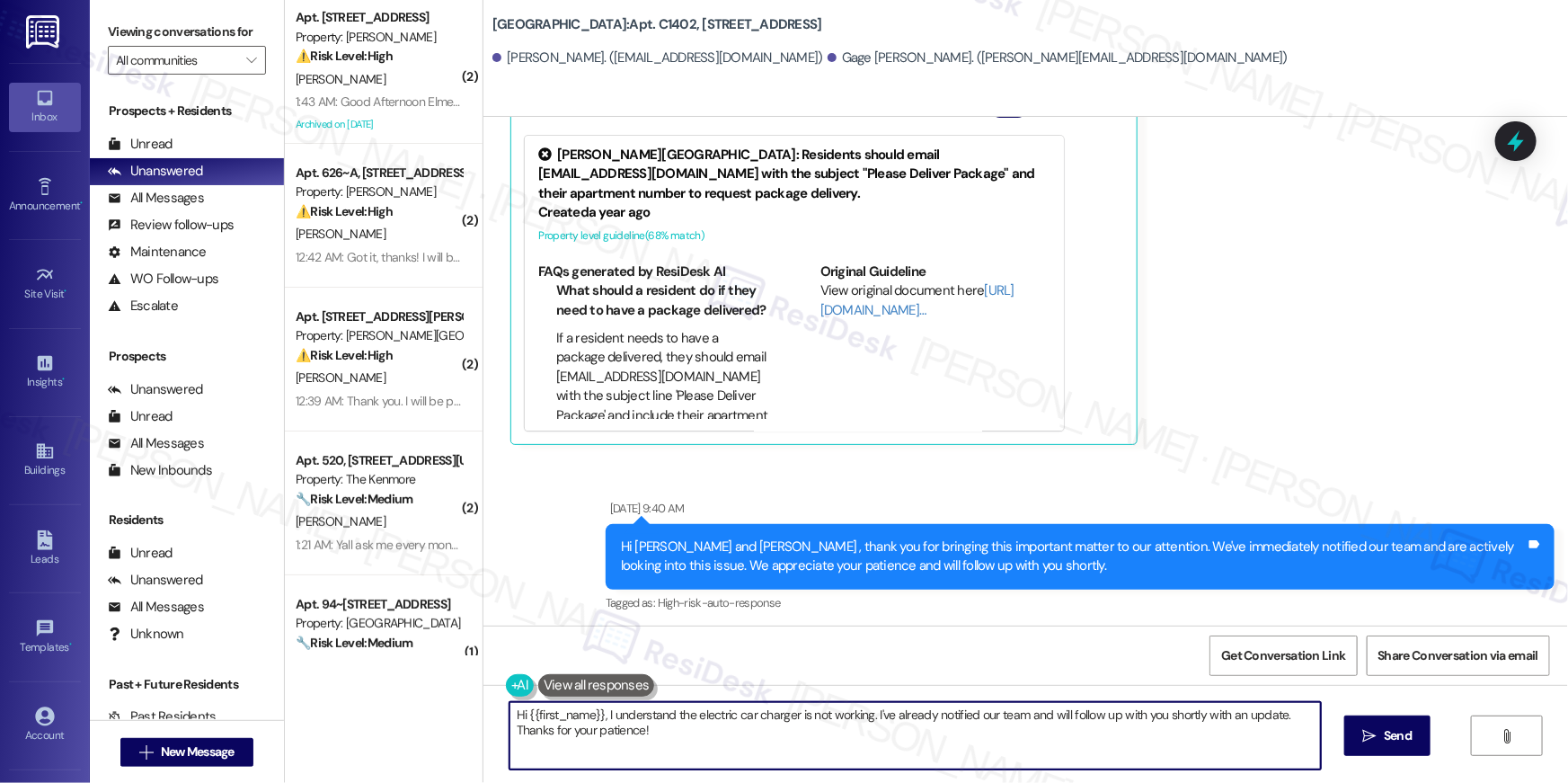
click at [747, 736] on textarea "Hi {{first_name}}, I understand the electric car charger is not working. I've a…" at bounding box center [915, 735] width 811 height 67
paste textarea "Thank you, {{first_name}}! I’ve submitted your request, and our maintenance tea…"
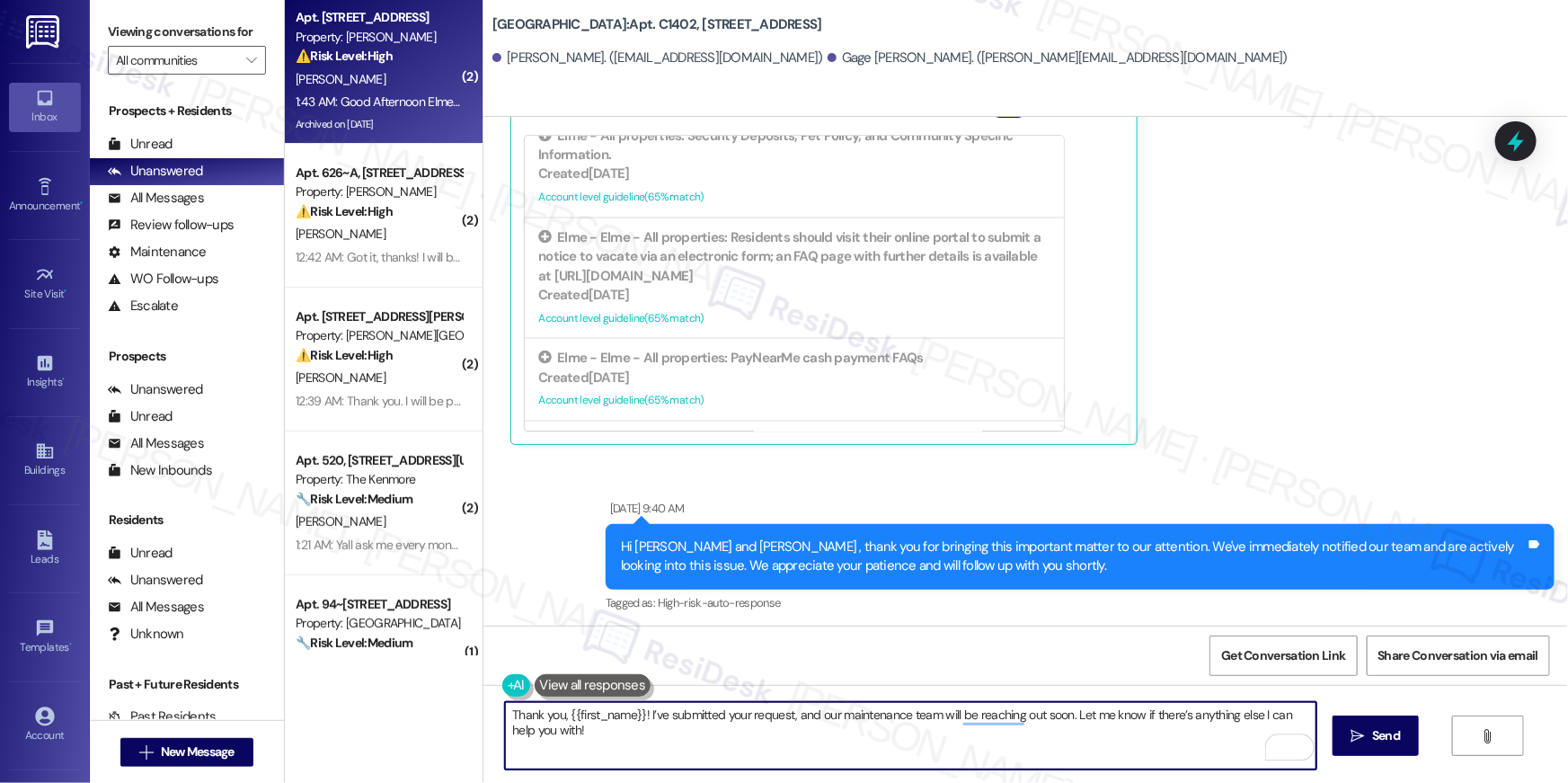
type textarea "Thank you, {{first_name}}! I’ve submitted your request, and our maintenance tea…"
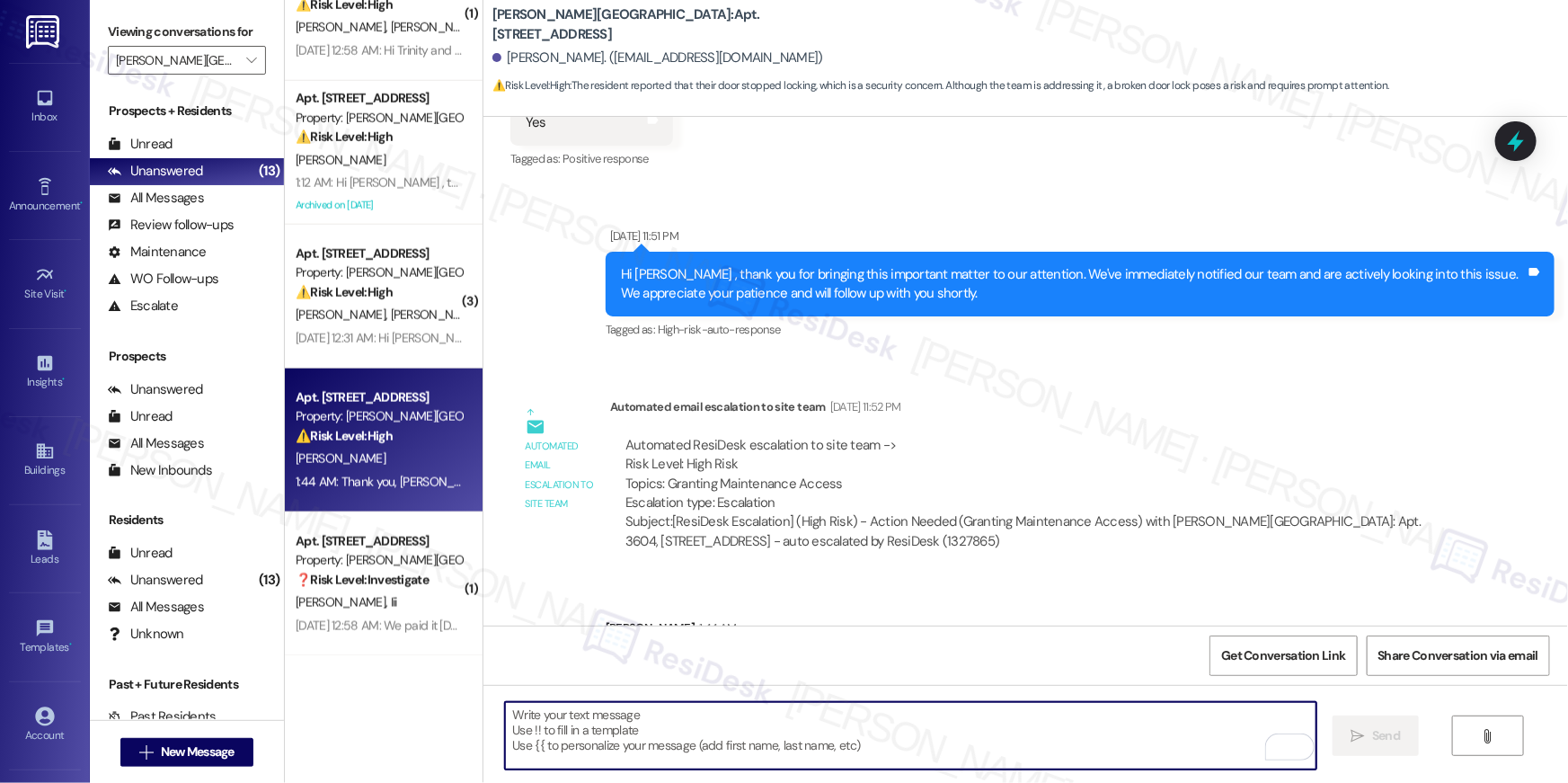
scroll to position [1567, 0]
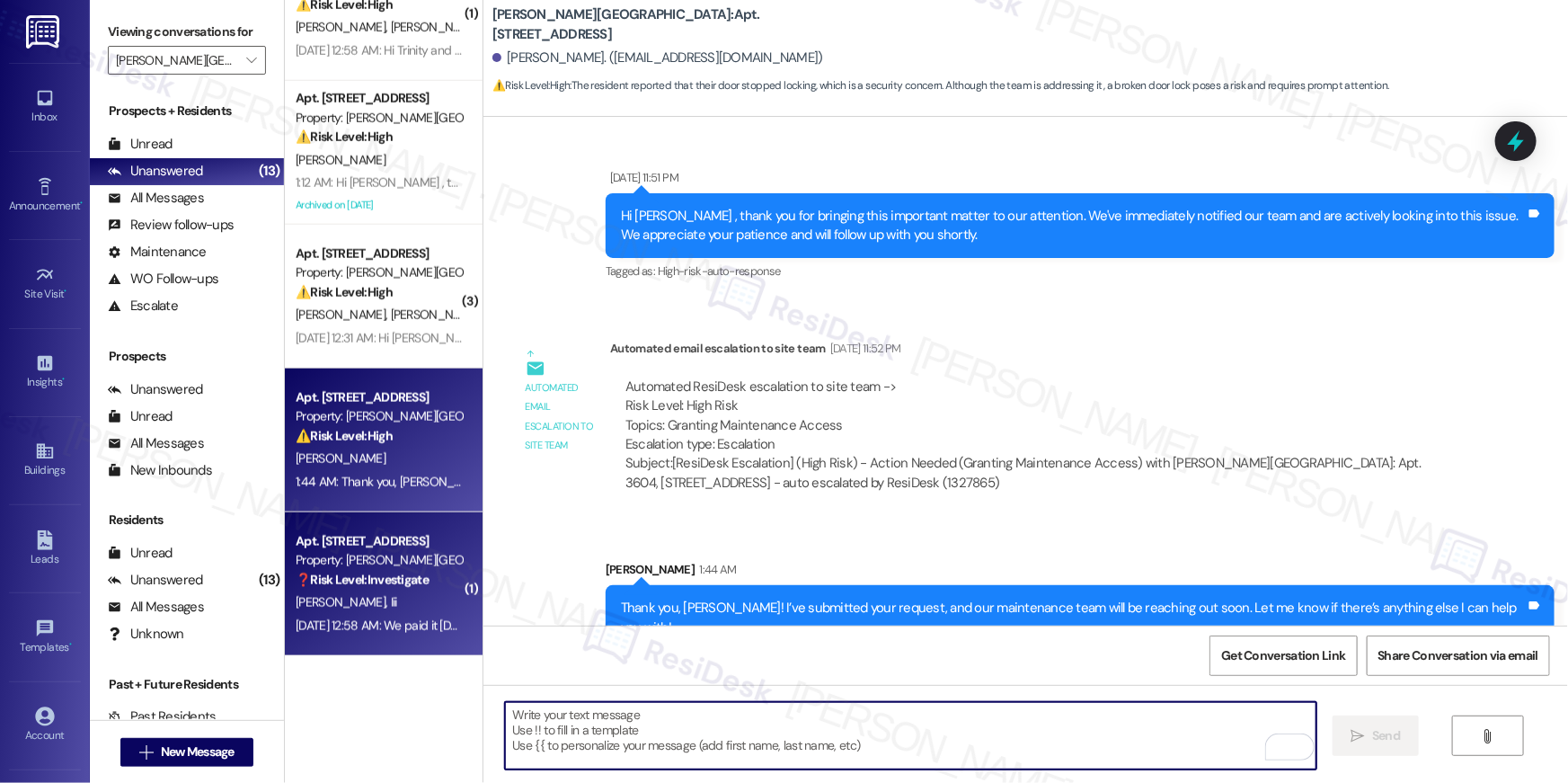
click at [381, 584] on strong "❓ Risk Level: Investigate" at bounding box center [361, 580] width 133 height 17
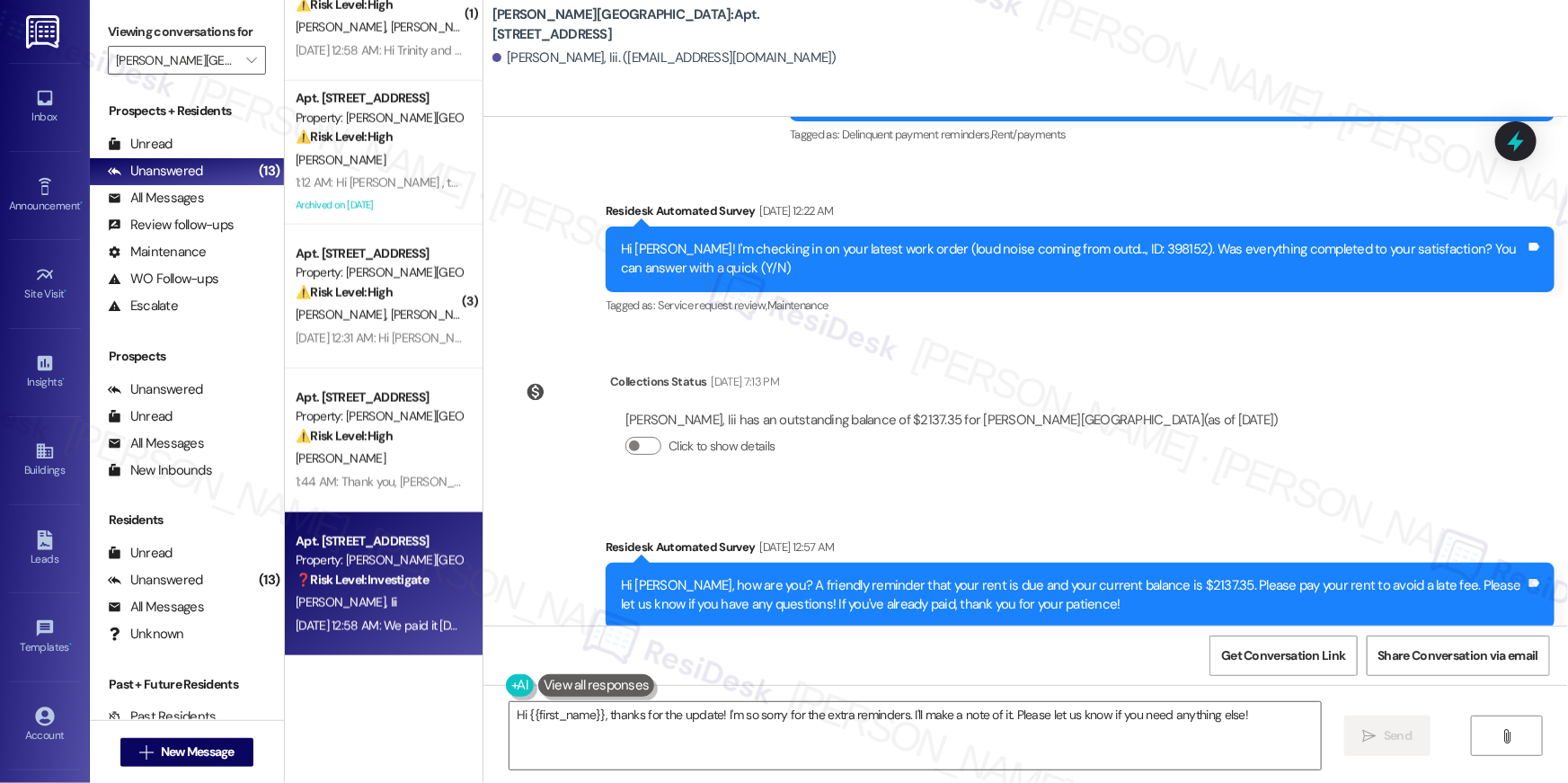
scroll to position [11743, 0]
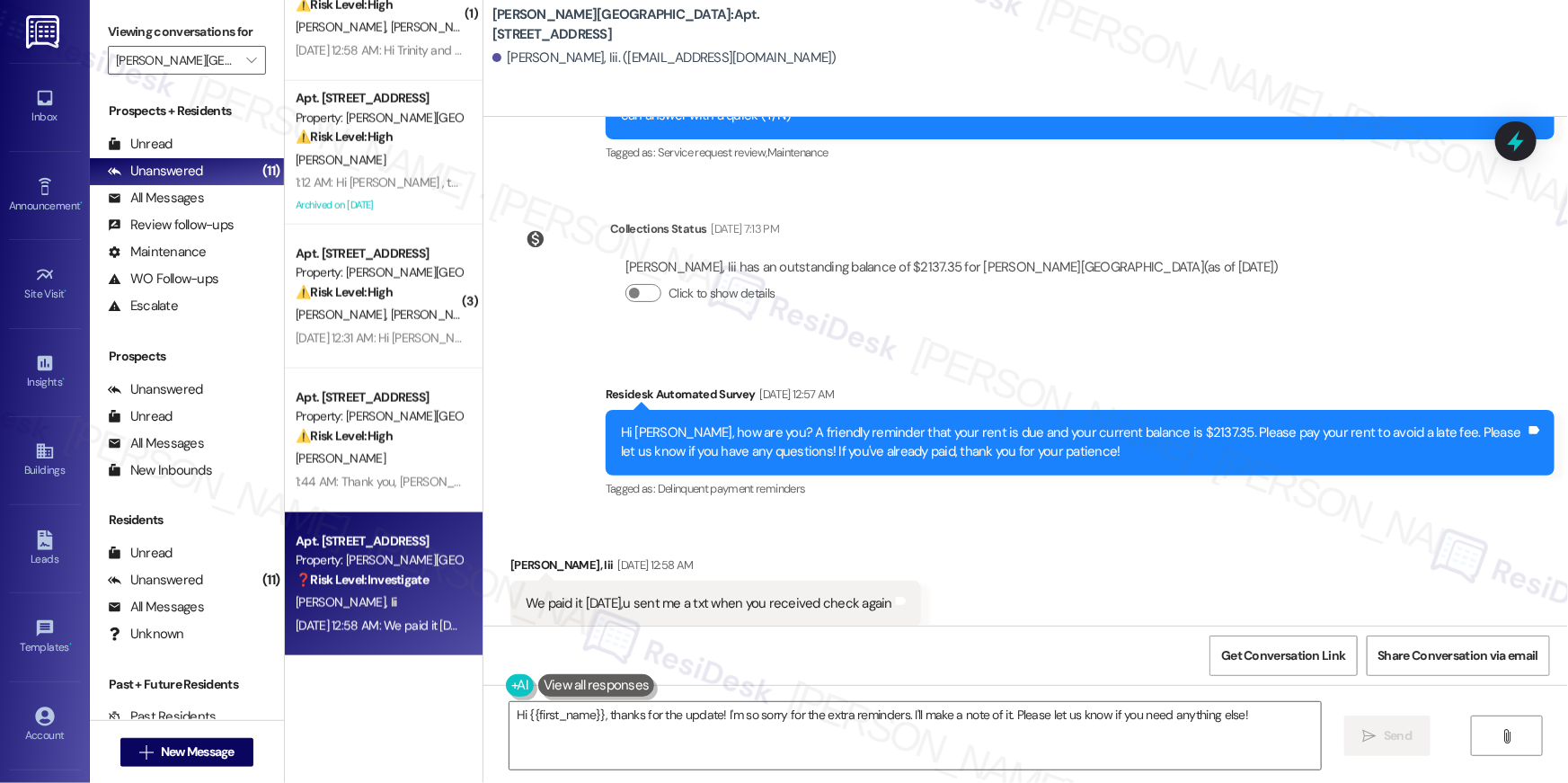
click at [1109, 466] on div "Survey, sent via SMS Residesk Automated Survey [DATE] 12:57 AM Hi [PERSON_NAME]…" at bounding box center [1080, 443] width 976 height 144
click at [848, 743] on textarea "Hi {{first_name}}, thanks for the update! I'm so sorry for the extra reminders.…" at bounding box center [915, 735] width 811 height 67
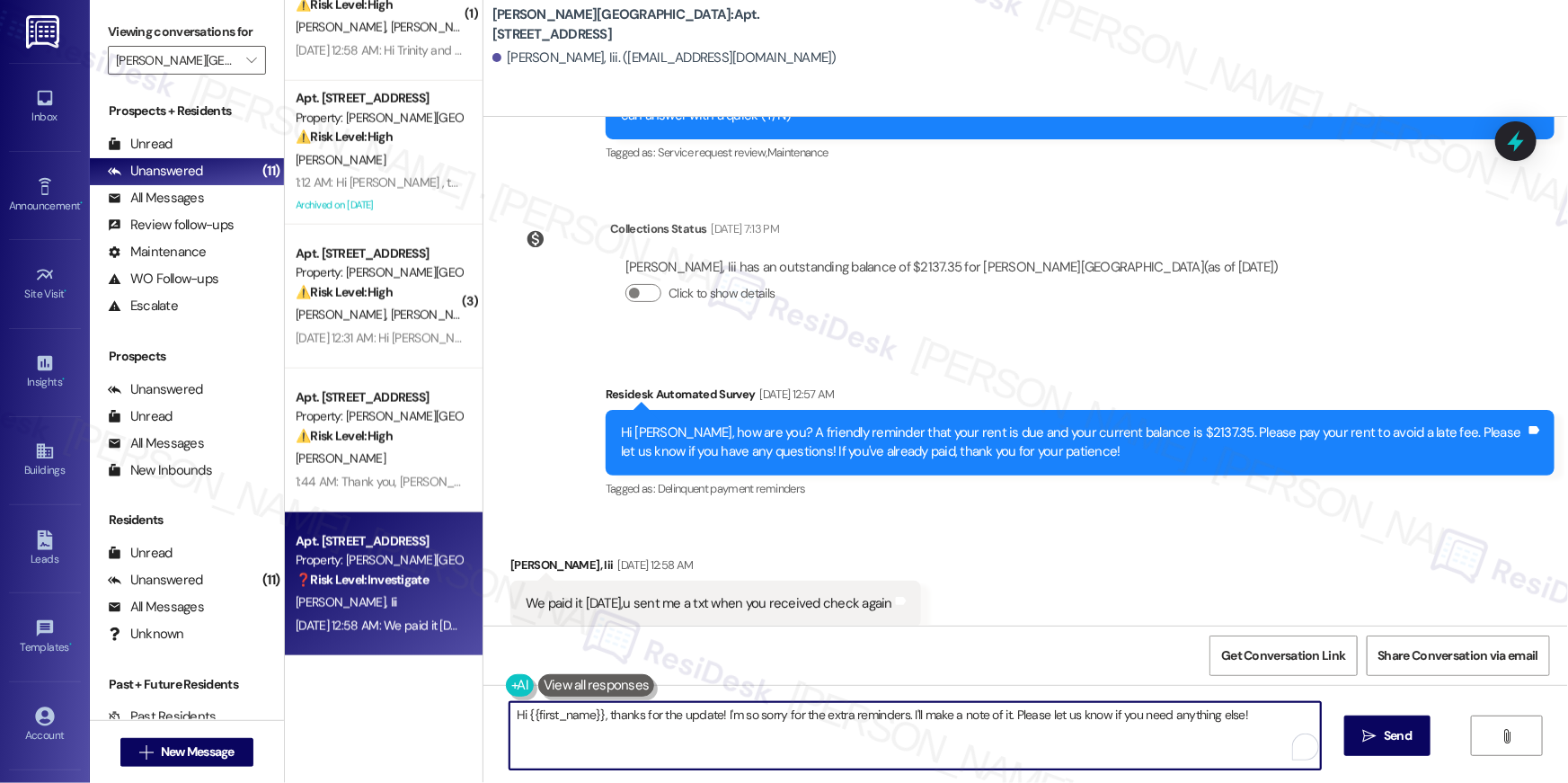
paste textarea "letting me know that you mailed your payment. As soon as it's received in our m…"
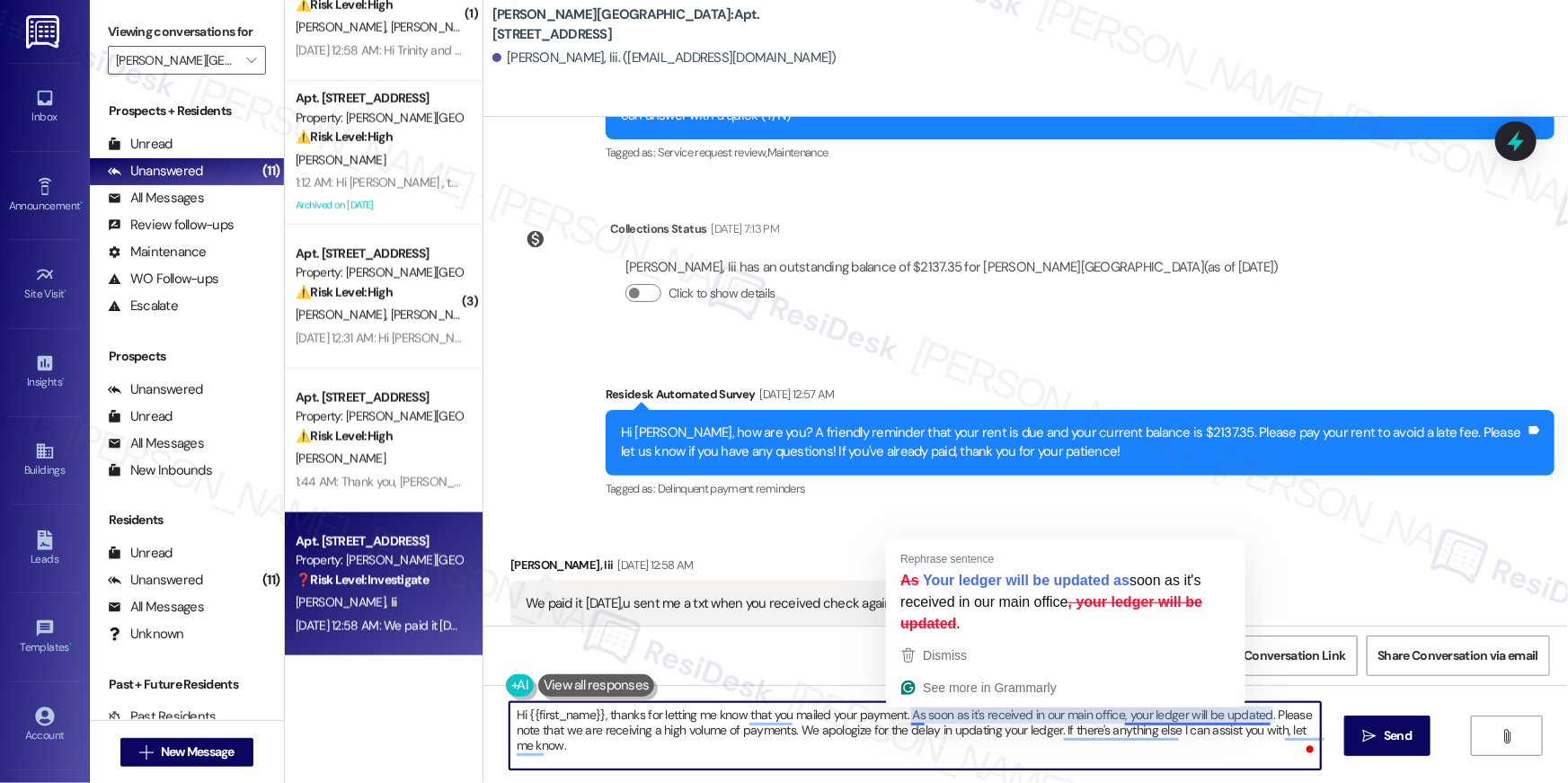
click at [1056, 718] on textarea "Hi {{first_name}}, thanks for letting me know that you mailed your payment. As …" at bounding box center [915, 735] width 811 height 67
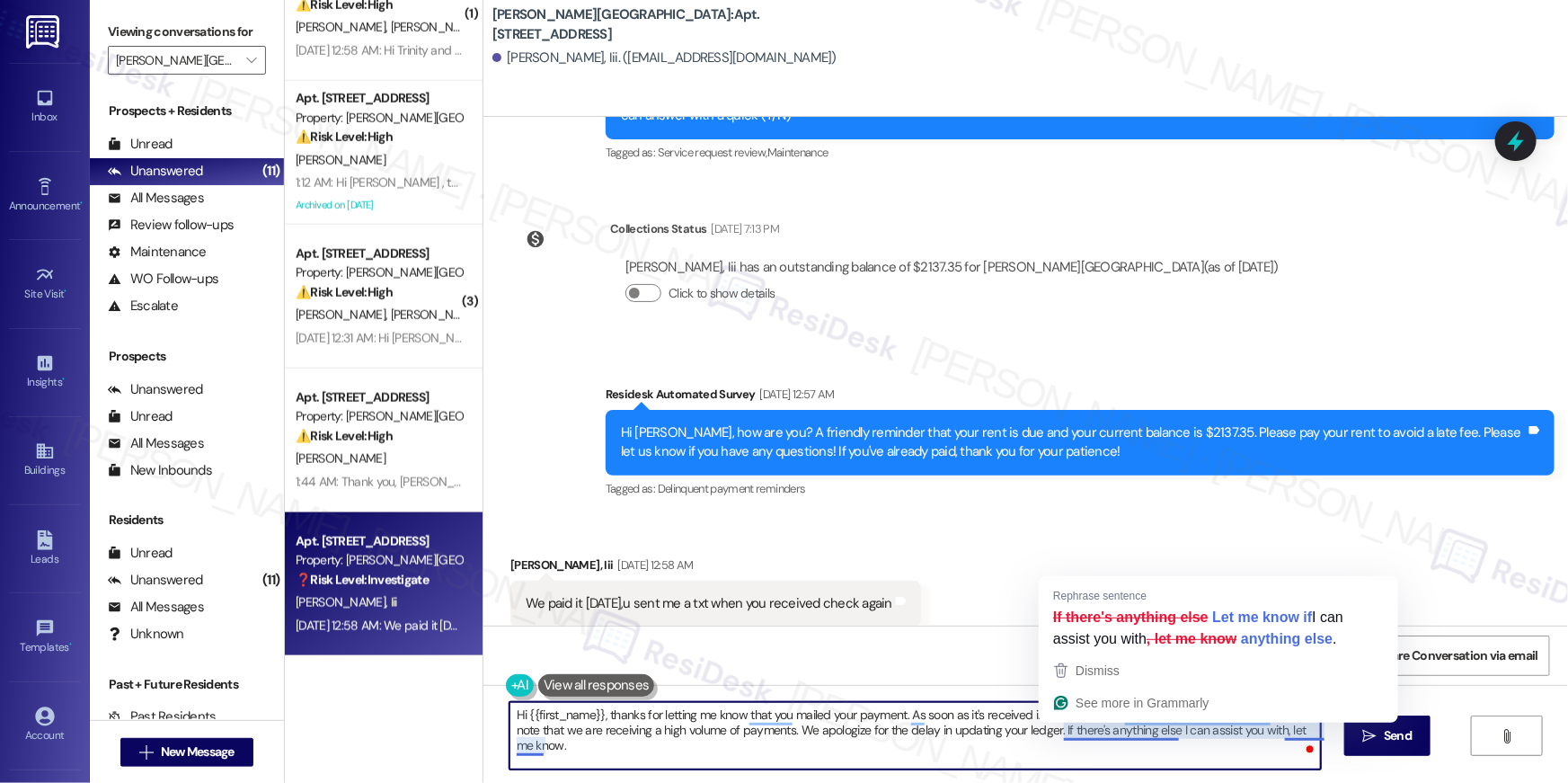
click at [1174, 749] on textarea "Hi {{first_name}}, thanks for letting me know that you mailed your payment. As …" at bounding box center [915, 735] width 811 height 67
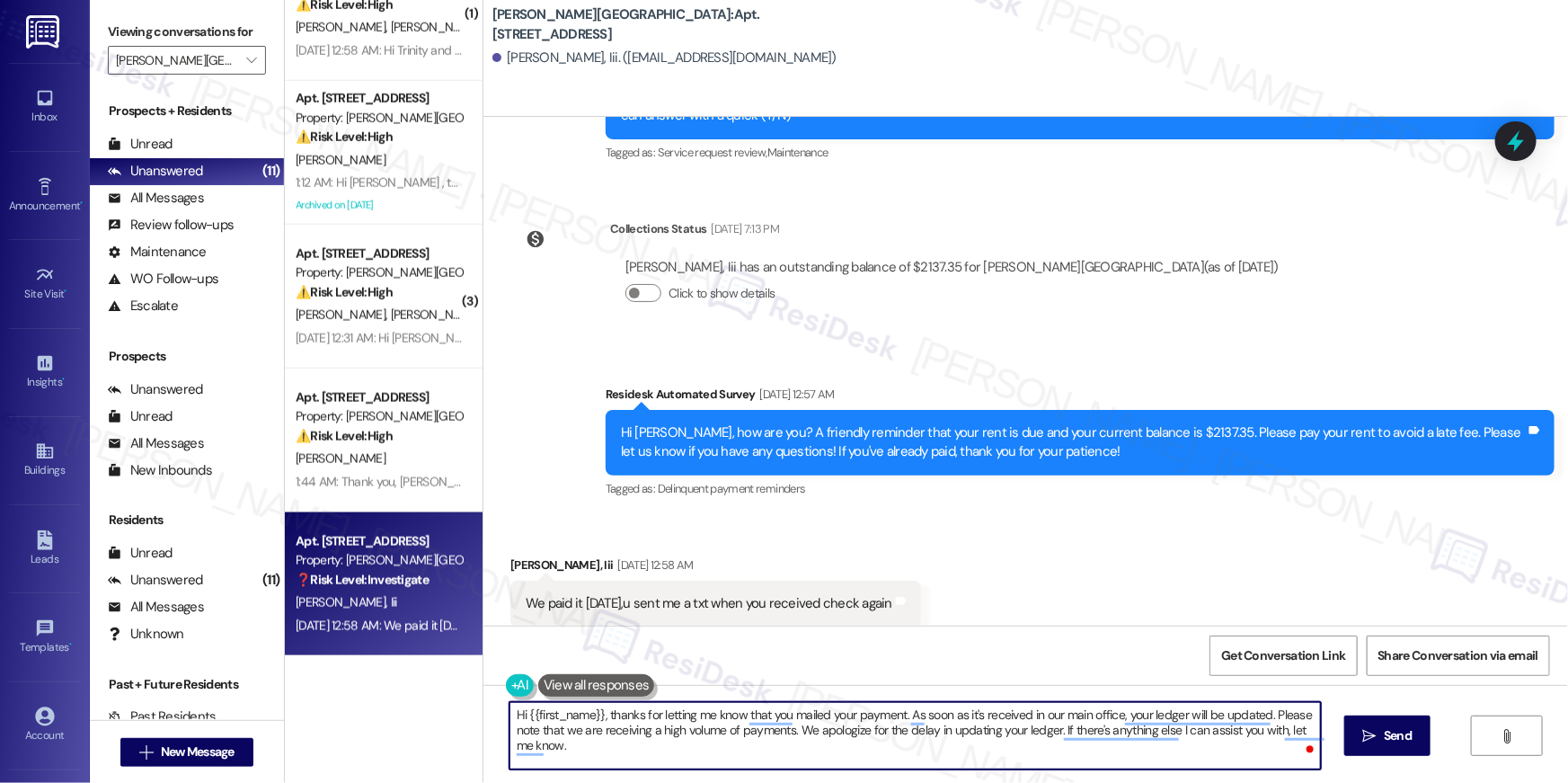
click at [784, 731] on textarea "Hi {{first_name}}, thanks for letting me know that you mailed your payment. As …" at bounding box center [915, 735] width 811 height 67
type textarea "Hi {{first_name}}, thanks for letting me know that you mailed your payment. As …"
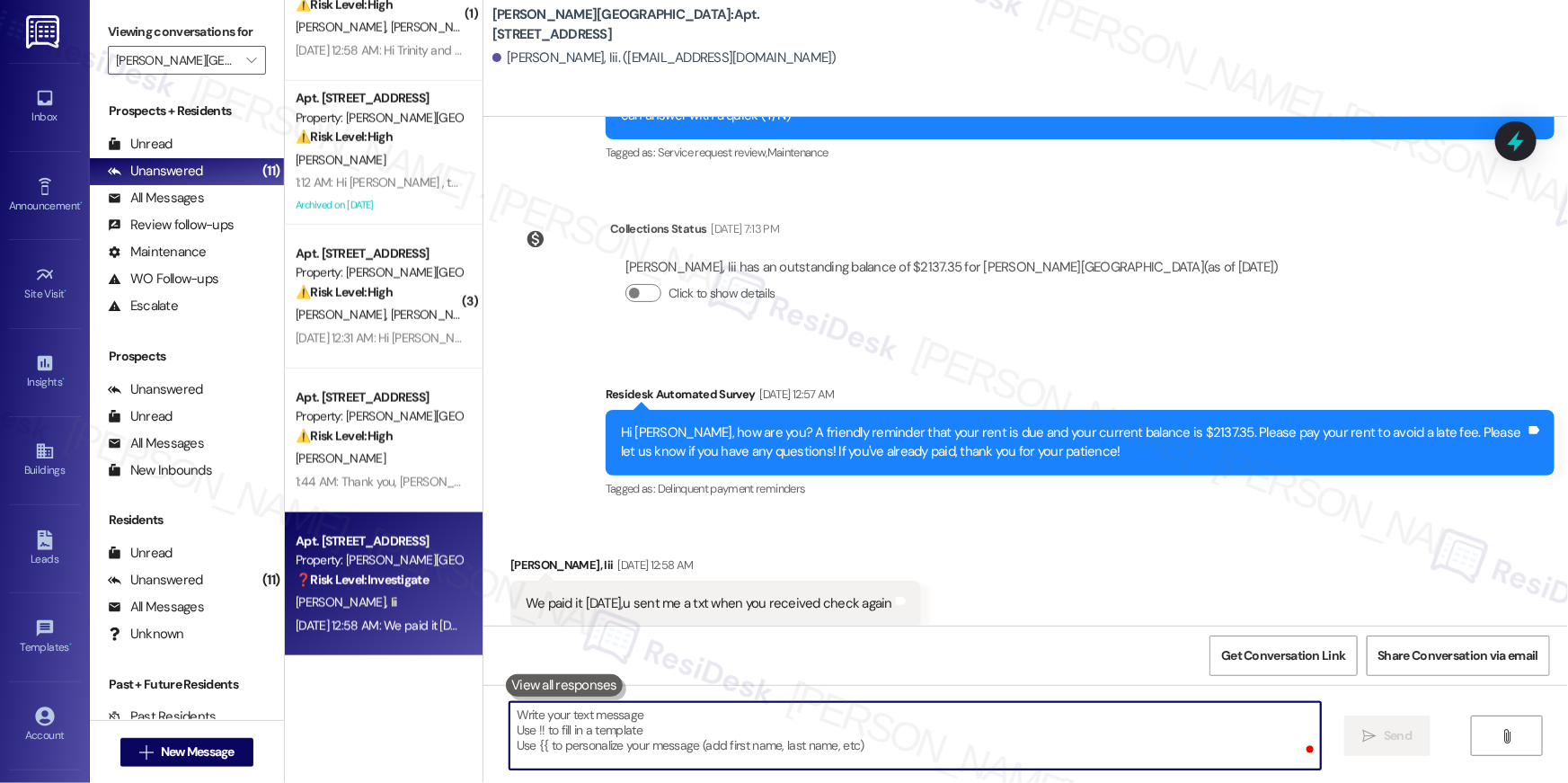
scroll to position [11742, 0]
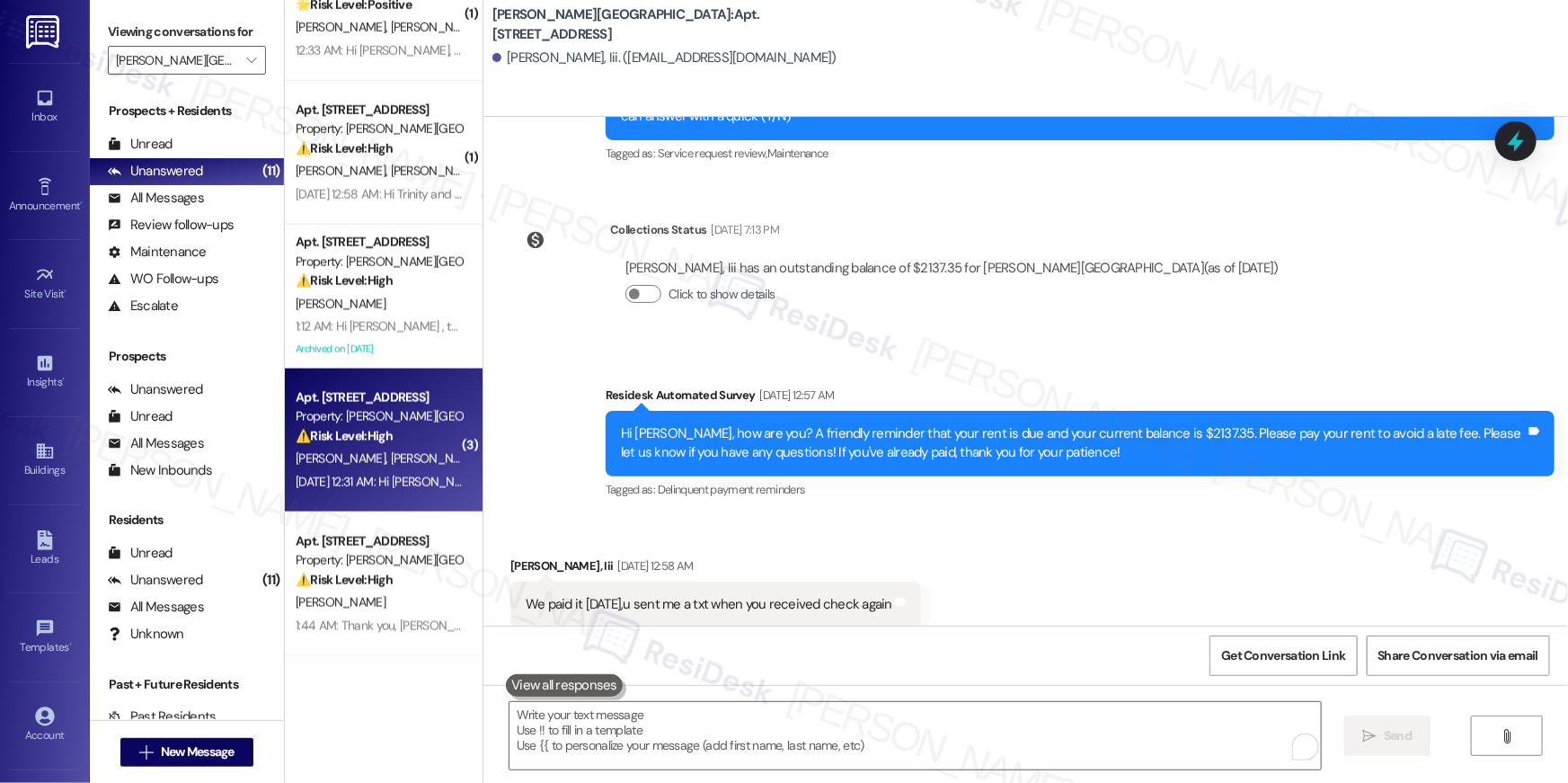
click at [371, 475] on div "[DATE] 12:31 AM: Hi [PERSON_NAME] and [PERSON_NAME] , thank you for bringing th…" at bounding box center [968, 482] width 1346 height 17
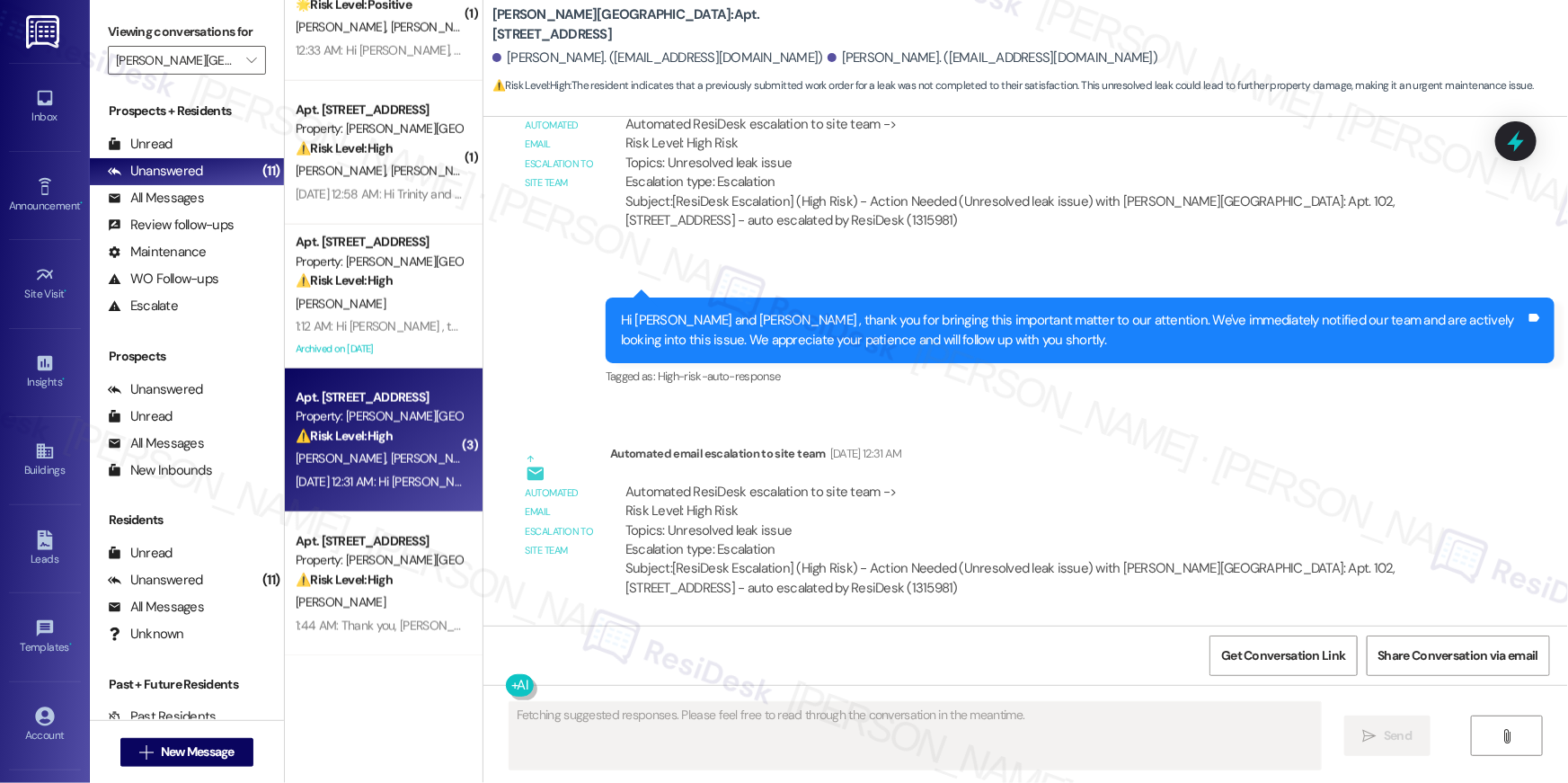
scroll to position [3639, 0]
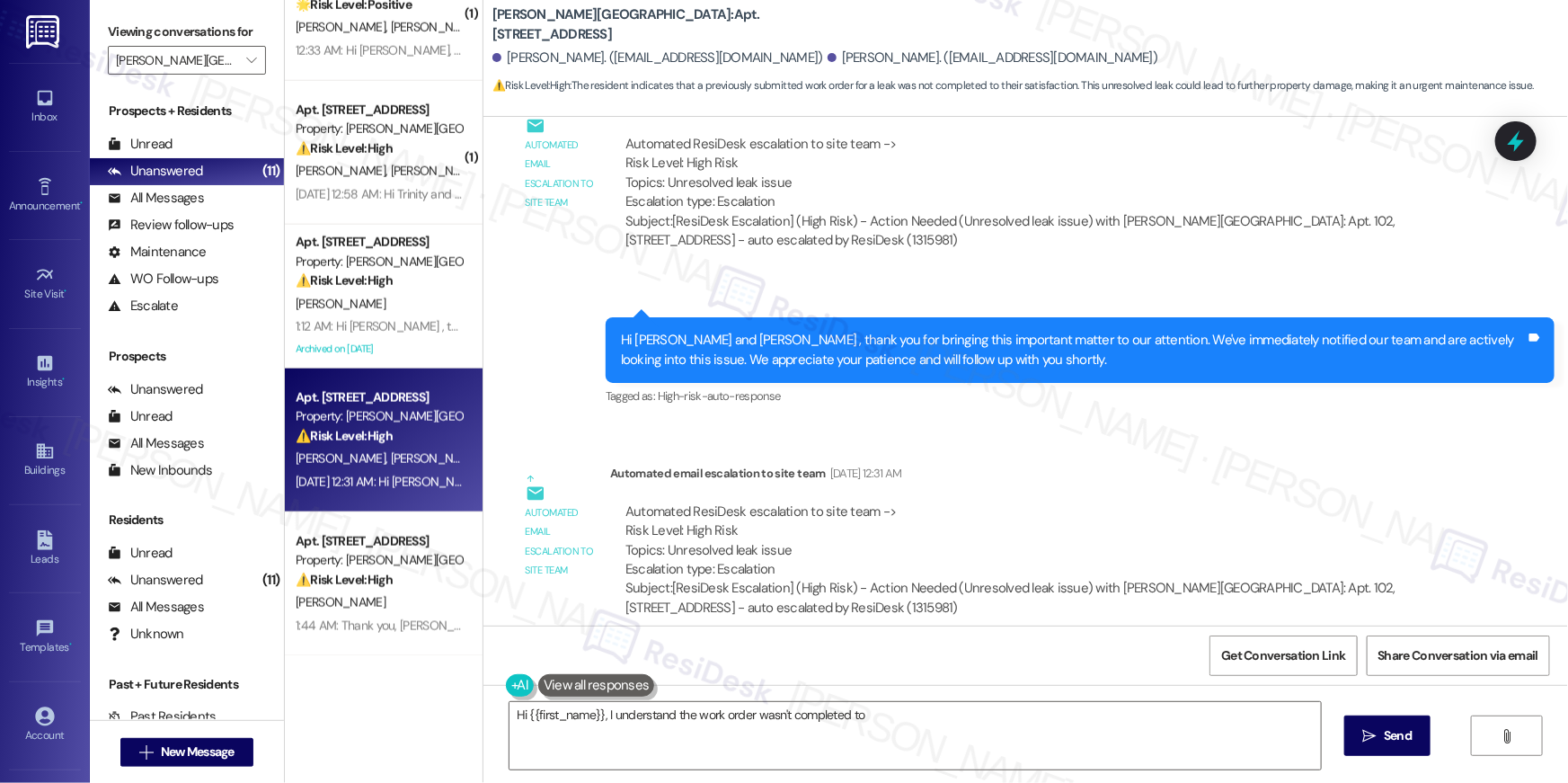
click at [1058, 450] on div "Automated email escalation to site team Automated email escalation to site team…" at bounding box center [984, 547] width 976 height 194
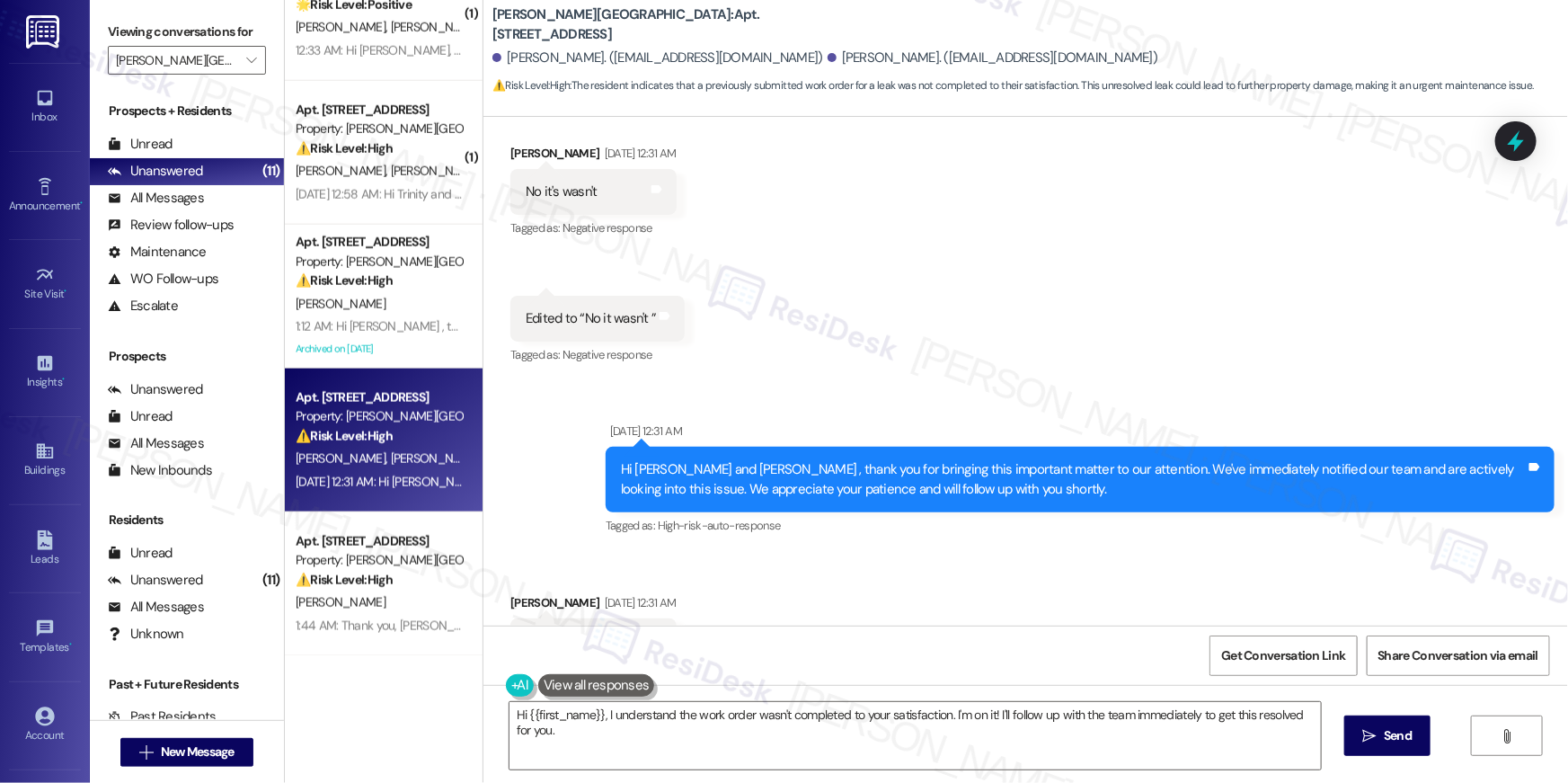
scroll to position [2310, 0]
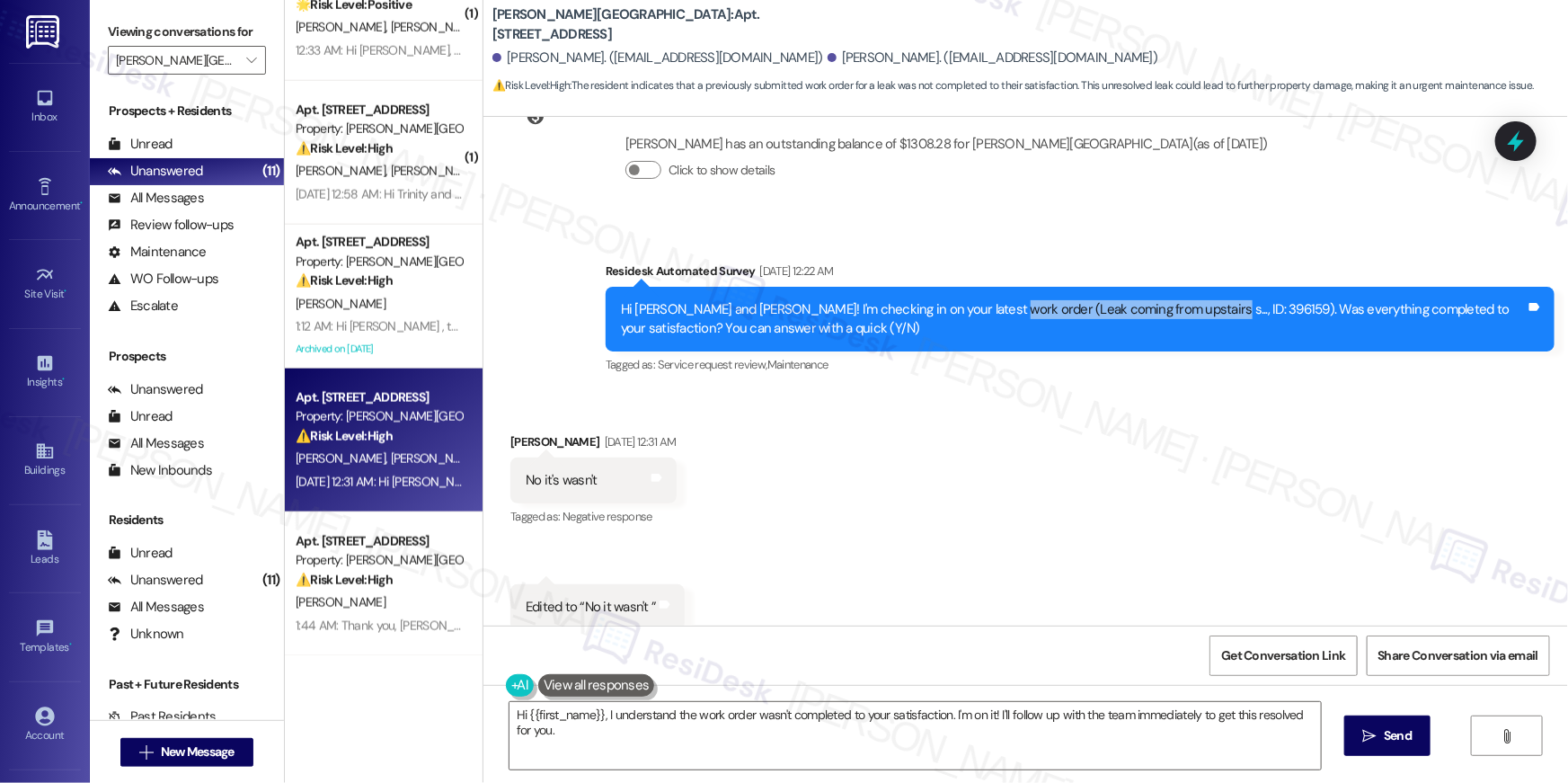
drag, startPoint x: 987, startPoint y: 286, endPoint x: 1167, endPoint y: 291, distance: 180.1
click at [1167, 300] on div "Hi [PERSON_NAME] and [PERSON_NAME]! I'm checking in on your latest work order (…" at bounding box center [1073, 319] width 905 height 39
click at [597, 510] on div "Received via SMS [PERSON_NAME] [DATE] 12:31 AM No it's wasn't Tags and notes Ta…" at bounding box center [593, 481] width 193 height 125
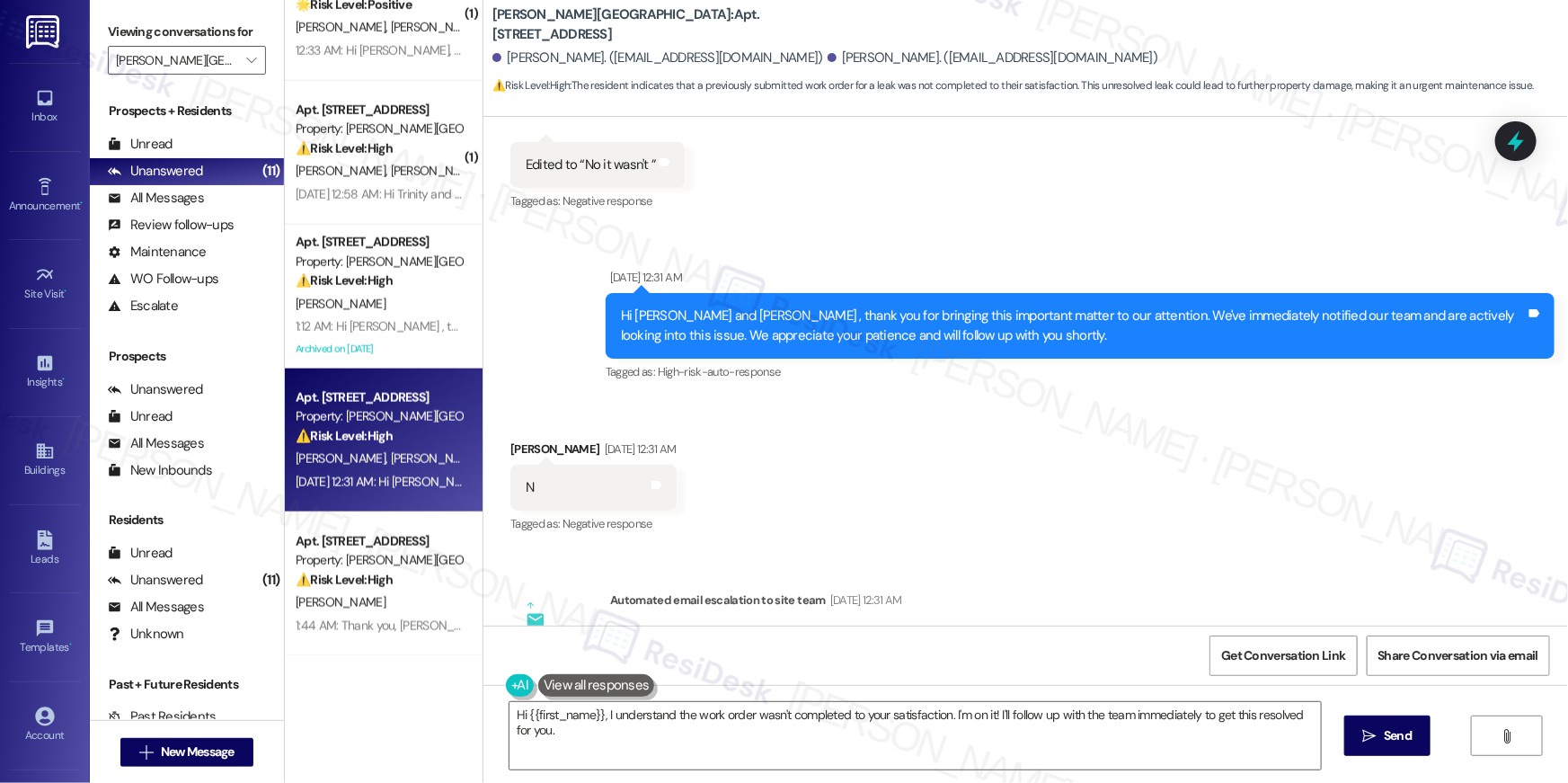
scroll to position [2787, 0]
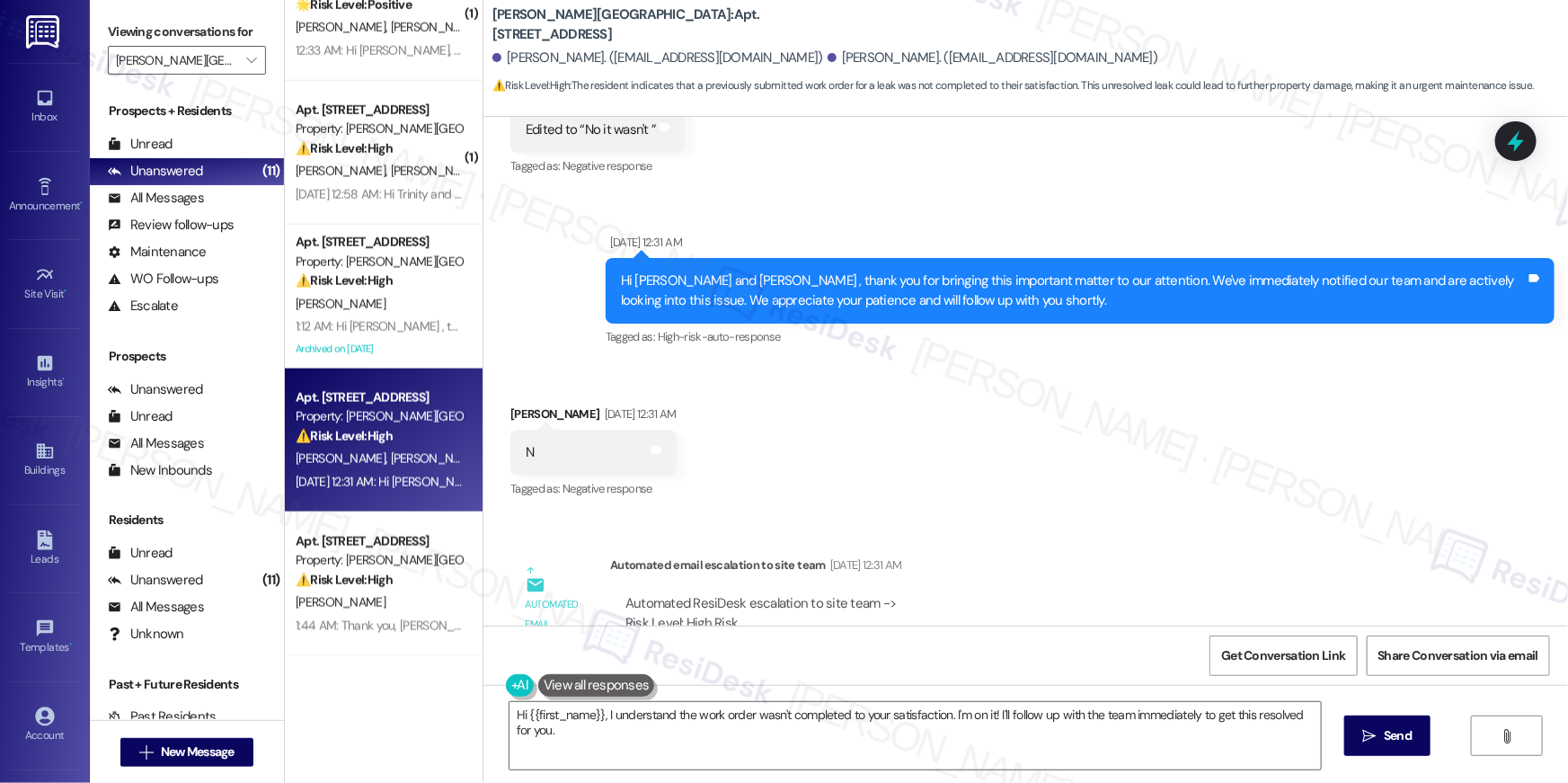
click at [1299, 285] on div "Hi [PERSON_NAME] and [PERSON_NAME] , thank you for bringing this important matt…" at bounding box center [1073, 291] width 905 height 39
click at [961, 277] on div "Hi [PERSON_NAME] and [PERSON_NAME] , thank you for bringing this important matt…" at bounding box center [1073, 291] width 905 height 39
click at [911, 298] on div "Hi [PERSON_NAME] and [PERSON_NAME] , thank you for bringing this important matt…" at bounding box center [1080, 290] width 949 height 65
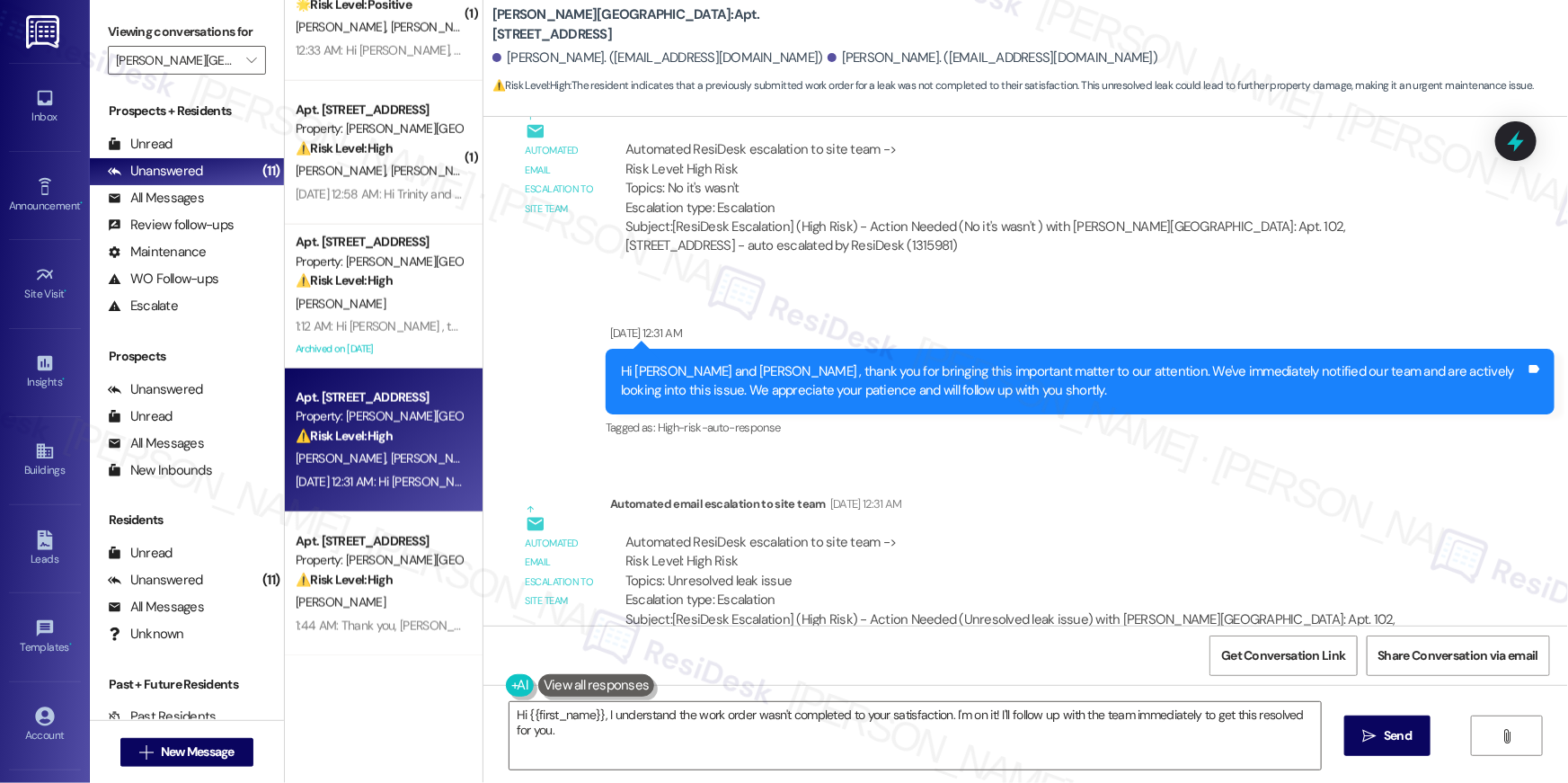
scroll to position [3253, 0]
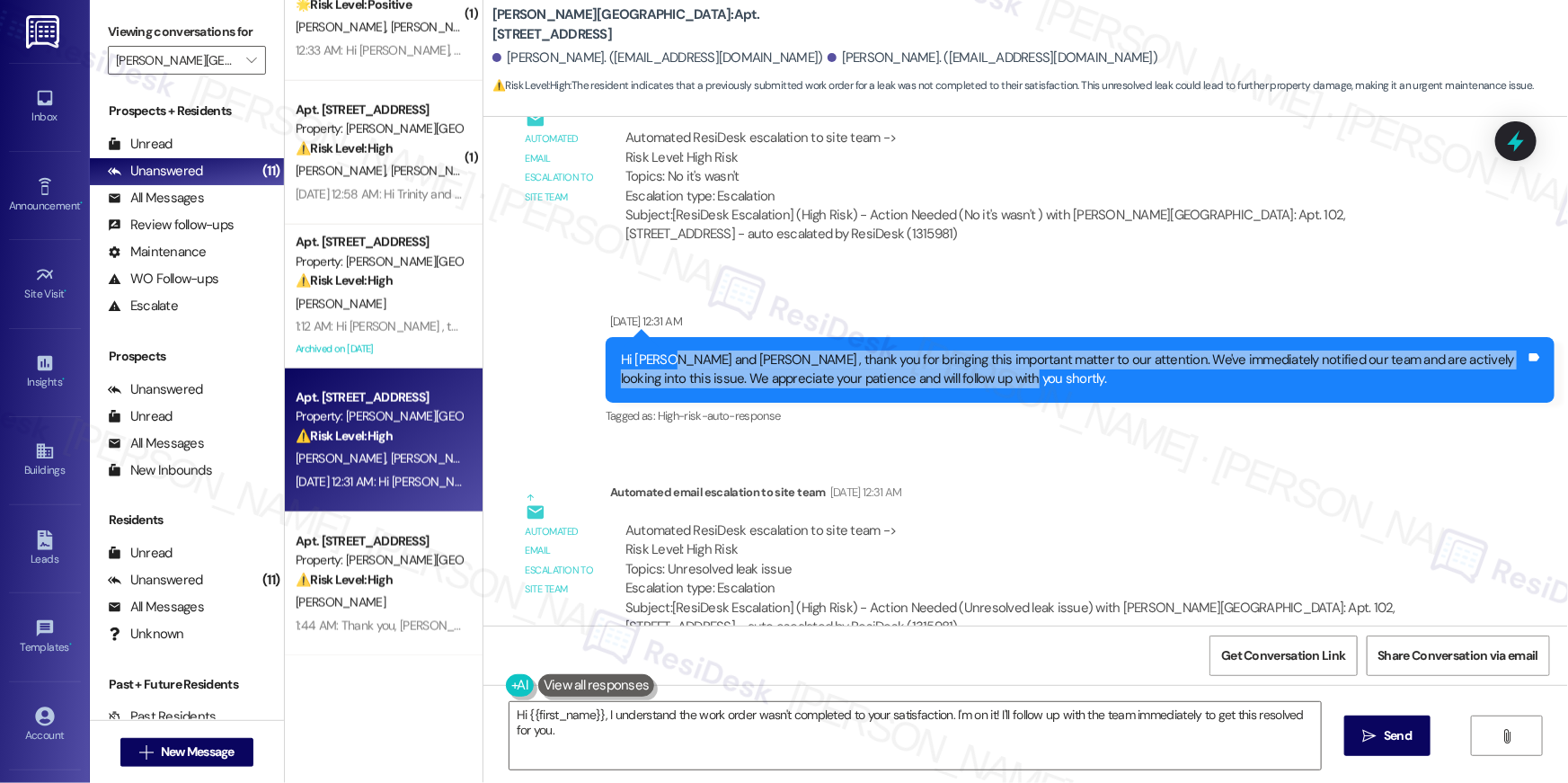
drag, startPoint x: 659, startPoint y: 340, endPoint x: 1086, endPoint y: 363, distance: 427.6
click at [1086, 363] on div "Hi [PERSON_NAME] and [PERSON_NAME] , thank you for bringing this important matt…" at bounding box center [1073, 370] width 905 height 39
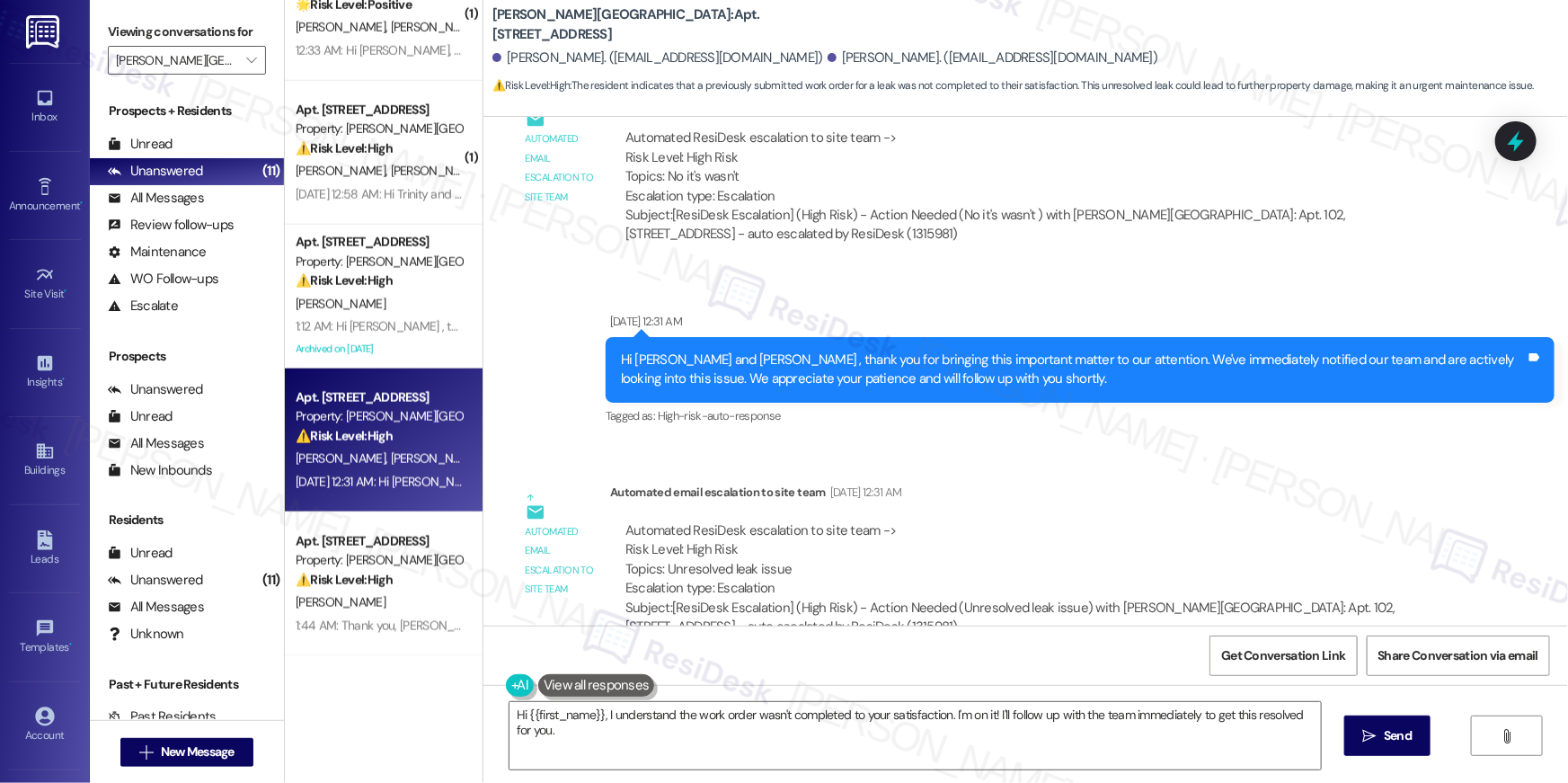
drag, startPoint x: 1070, startPoint y: 422, endPoint x: 1053, endPoint y: 422, distance: 17.0
click at [1070, 422] on div "Lease started [DATE] 8:00 AM Survey, sent via SMS Residesk Automated Survey [DA…" at bounding box center [1025, 371] width 1084 height 509
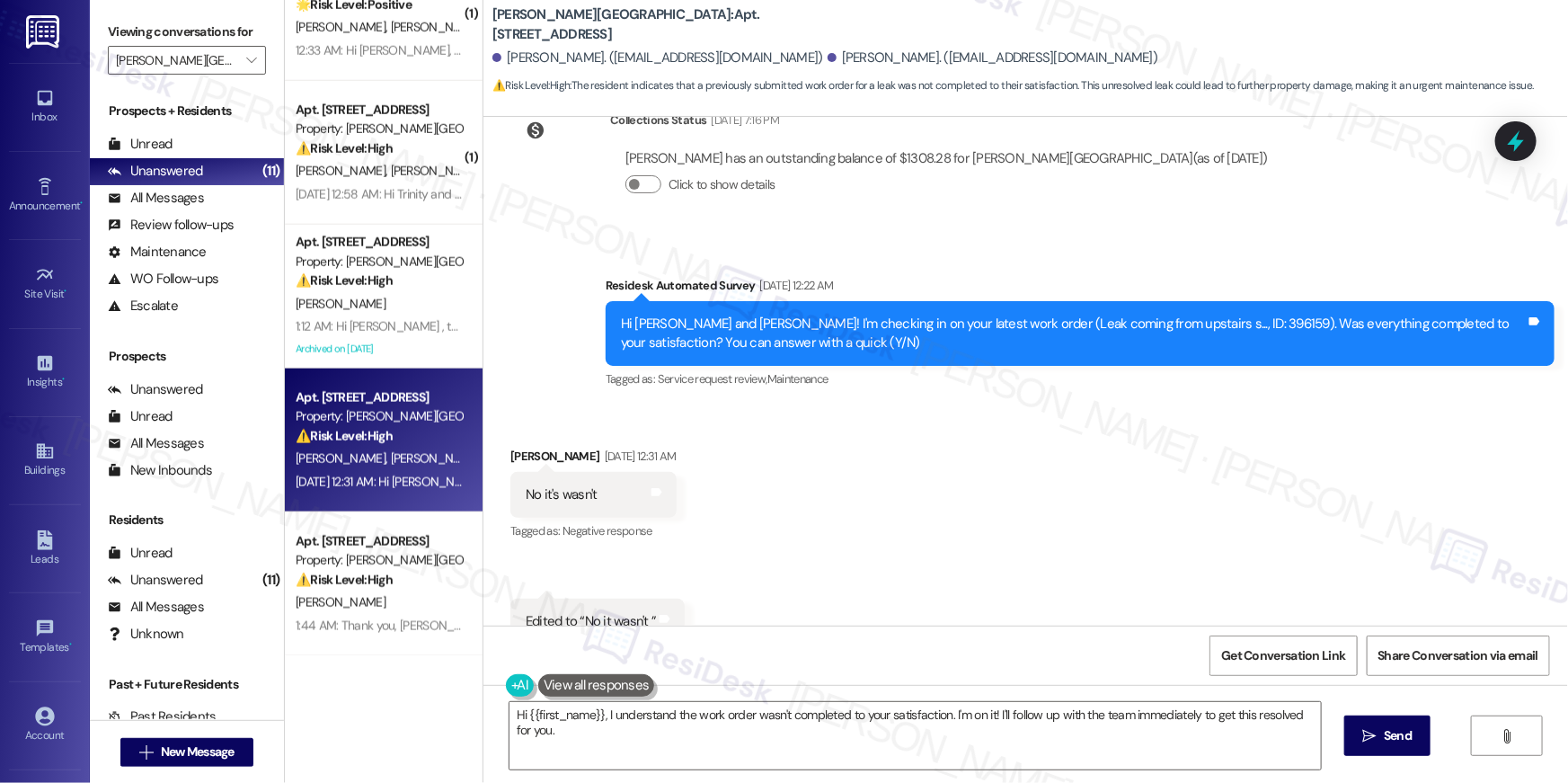
scroll to position [2280, 0]
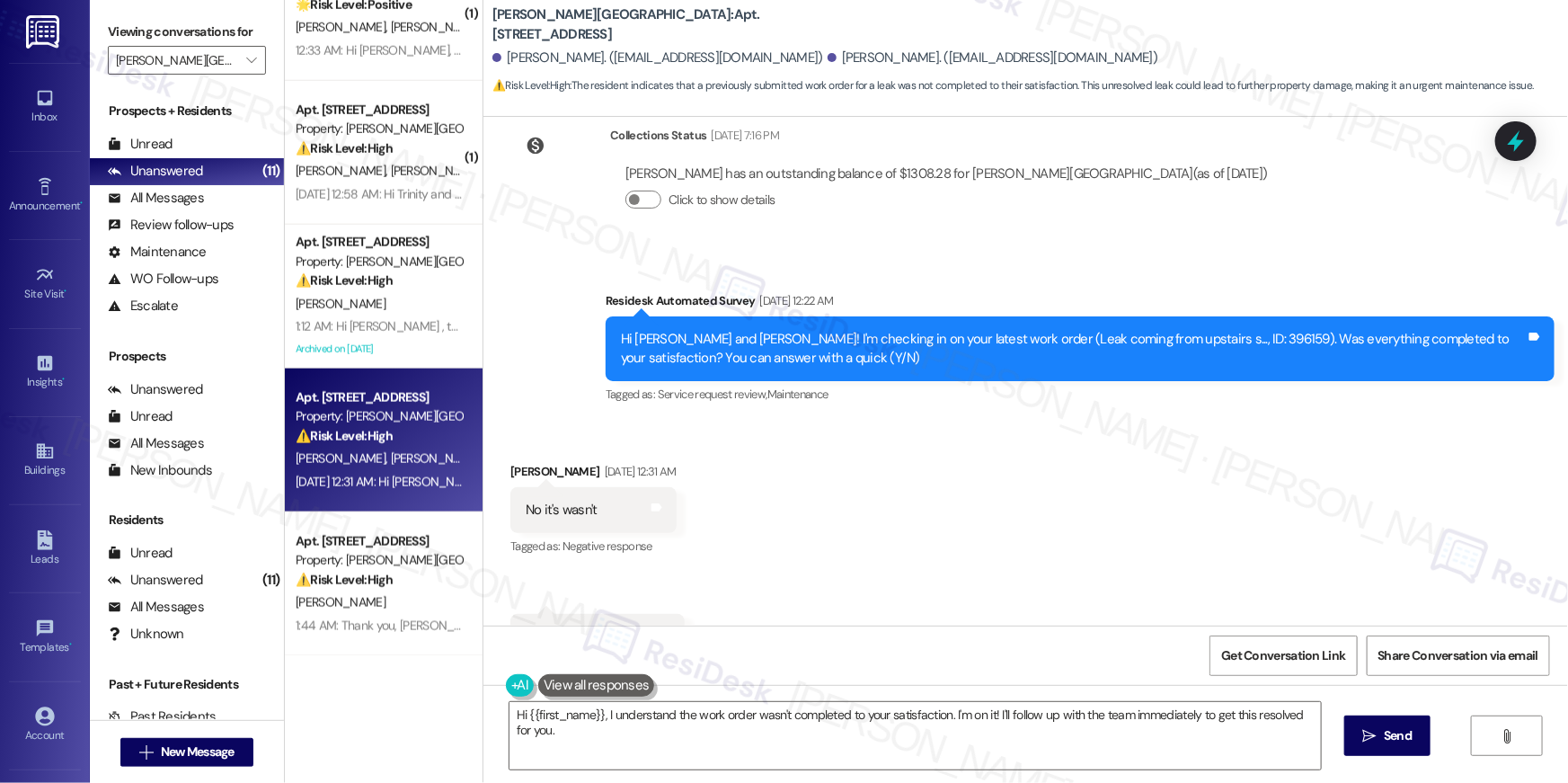
click at [1163, 330] on div "Hi [PERSON_NAME] and [PERSON_NAME]! I'm checking in on your latest work order (…" at bounding box center [1073, 350] width 905 height 39
copy div "396159"
click at [738, 745] on textarea "Hi {{first_name}}, I understand the work order wasn't completed to your satisfa…" at bounding box center [915, 735] width 811 height 67
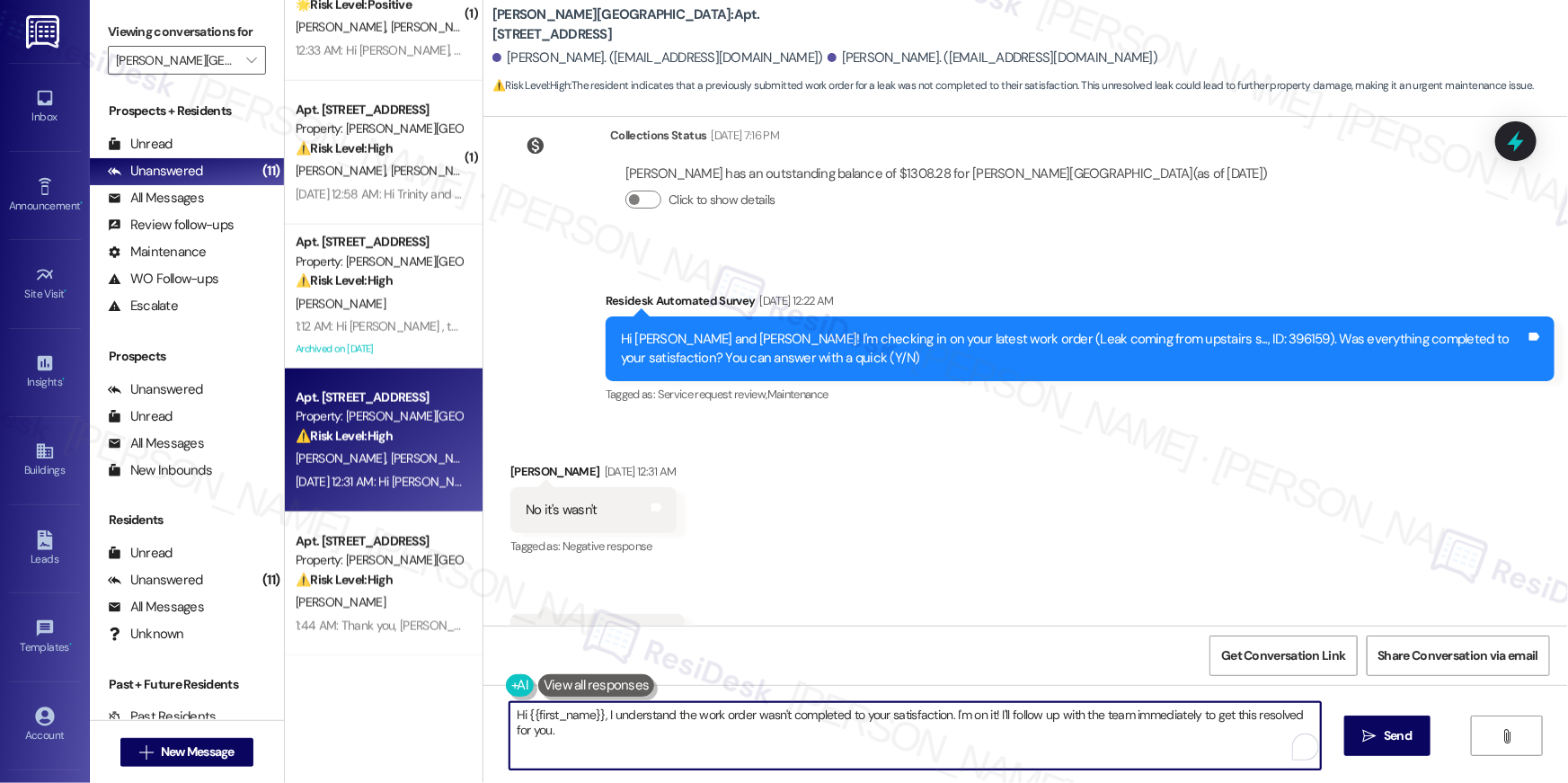
scroll to position [3639, 0]
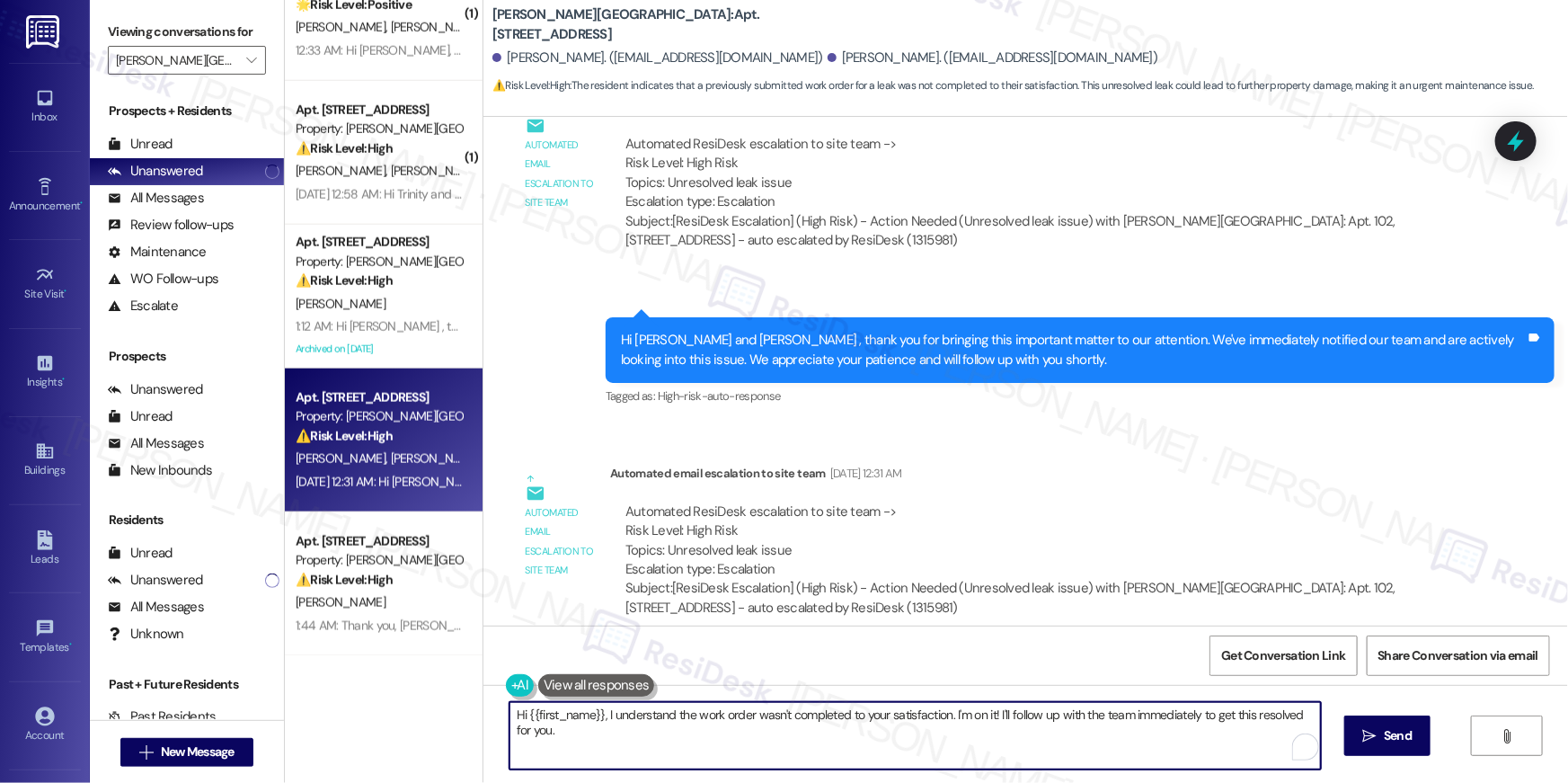
click at [665, 738] on textarea "Hi {{first_name}}, I understand the work order wasn't completed to your satisfa…" at bounding box center [915, 735] width 811 height 67
click at [596, 720] on textarea "Hi {{first_name}}, I understand the work order wasn't completed to your satisfa…" at bounding box center [910, 735] width 811 height 67
drag, startPoint x: 594, startPoint y: 714, endPoint x: 600, endPoint y: 729, distance: 16.2
click at [600, 729] on textarea "Hi {{first_name}}, I understand the work order wasn't completed to your satisfa…" at bounding box center [910, 735] width 811 height 67
paste textarea "Thank you for letting me know, and I’m really sorry to hear the leak hasn’t bee…"
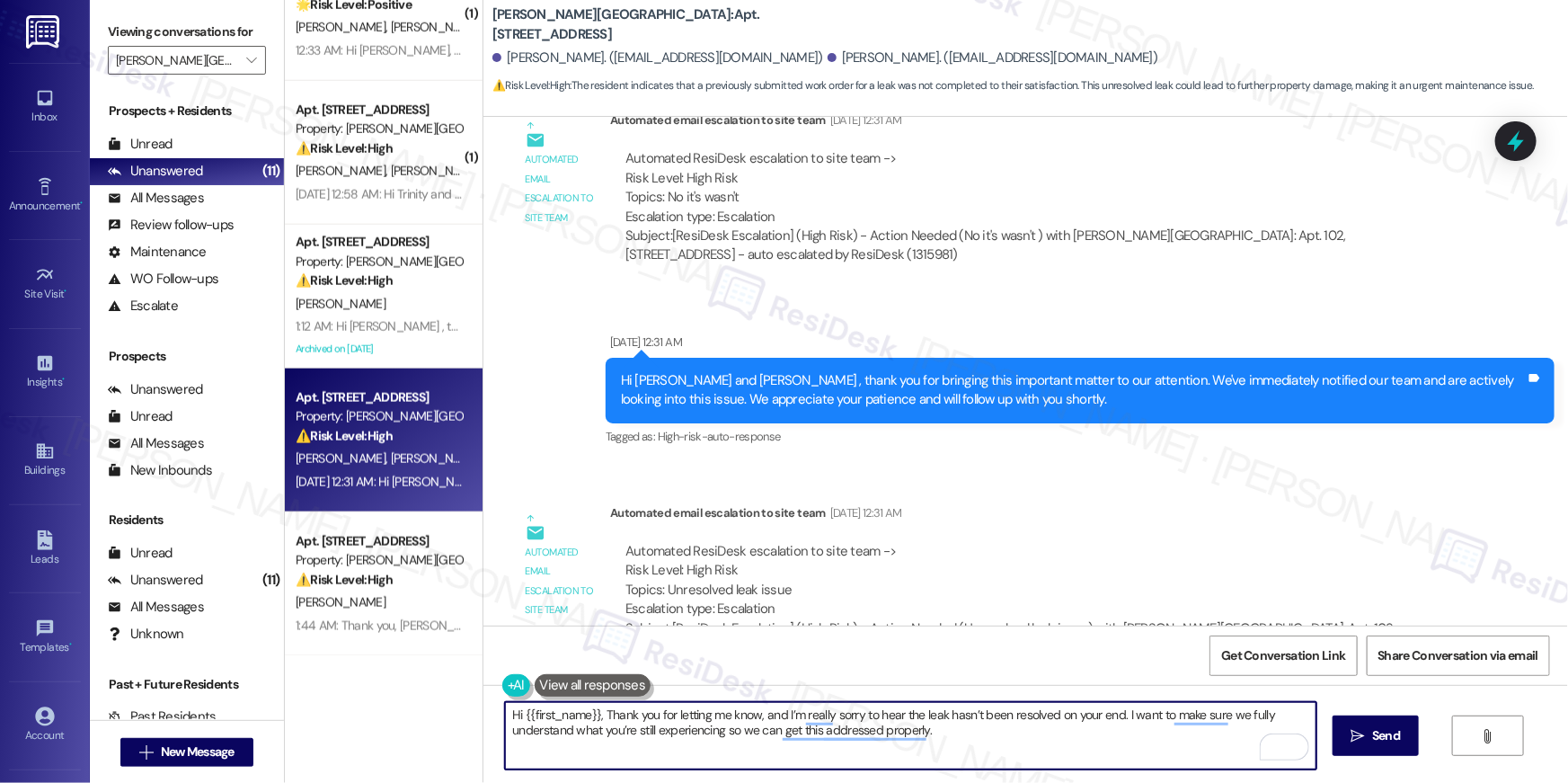
scroll to position [2873, 0]
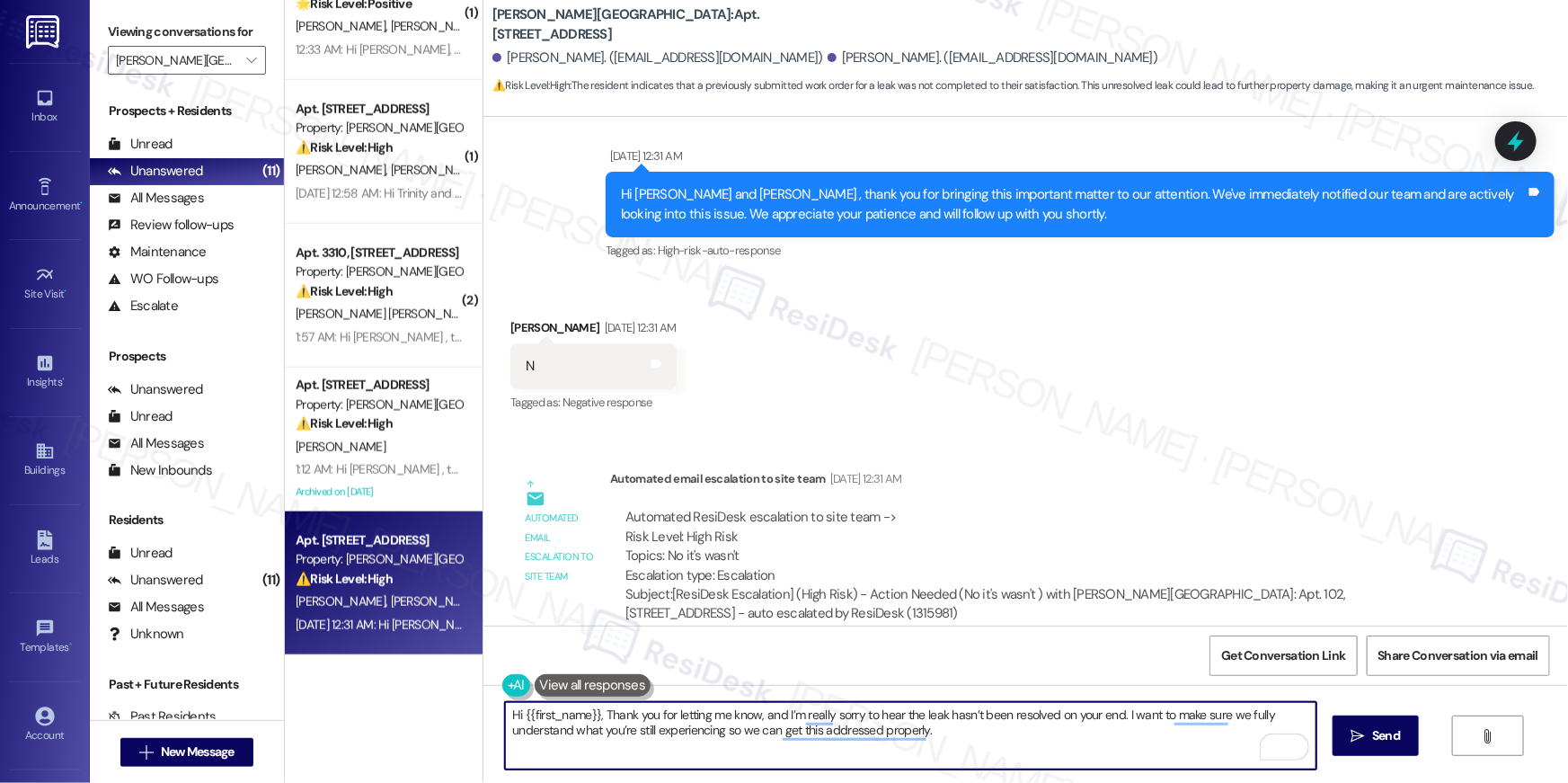
click at [582, 722] on textarea "Hi {{first_name}}, Thank you for letting me know, and I’m really sorry to hear …" at bounding box center [910, 735] width 811 height 67
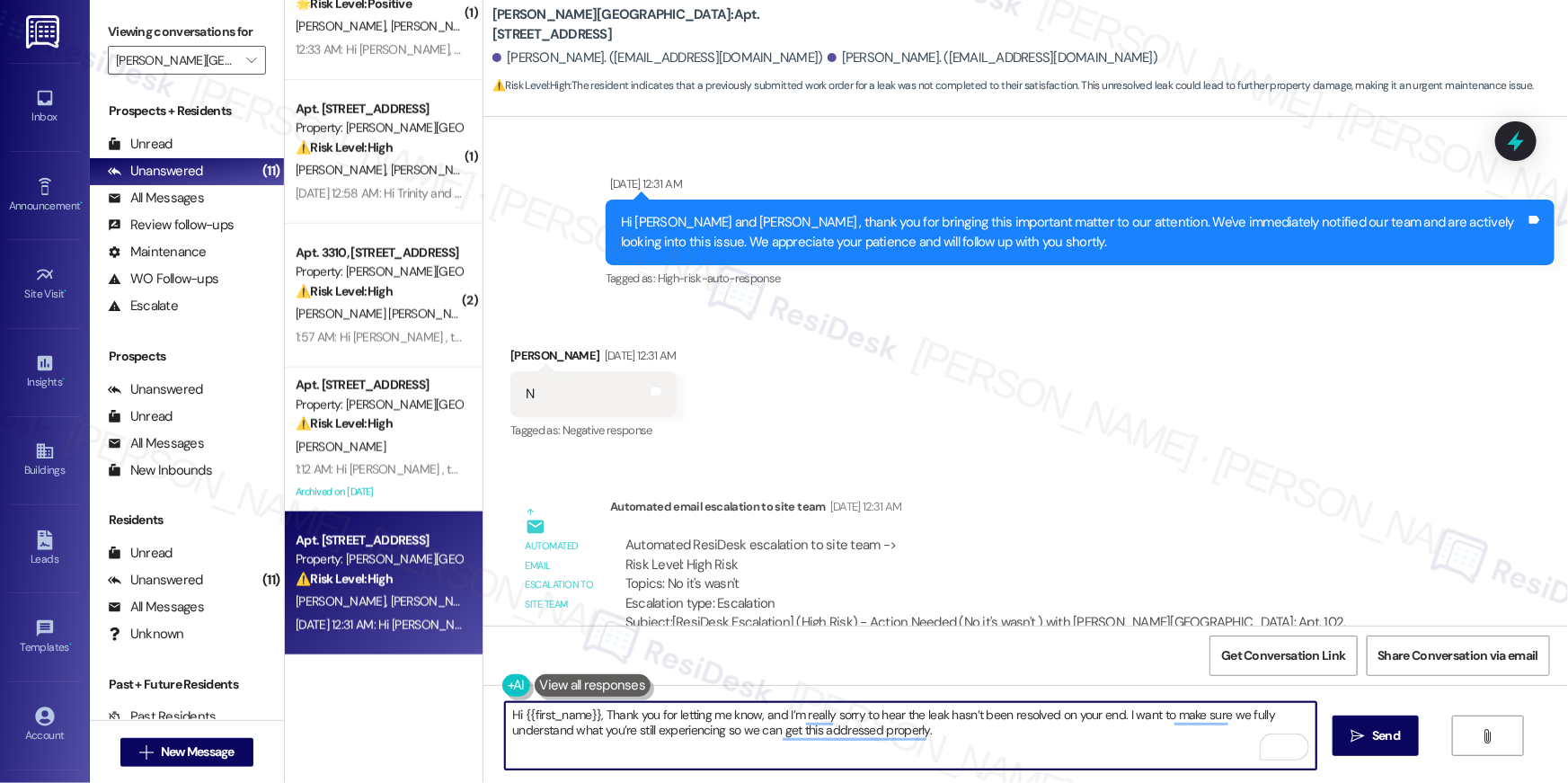
scroll to position [782, 0]
drag, startPoint x: 591, startPoint y: 716, endPoint x: 514, endPoint y: 711, distance: 77.2
click at [514, 712] on textarea "Hi {{first_name}}, Thank you for letting me know, and I’m really sorry to hear …" at bounding box center [910, 735] width 811 height 67
click at [1080, 717] on textarea "Hi [PERSON_NAME]. Thank you for letting me know, and I’m really sorry to hear t…" at bounding box center [910, 735] width 811 height 67
click at [806, 740] on textarea "Hi [PERSON_NAME]. Thank you for letting me know, and I’m really sorry to hear t…" at bounding box center [910, 735] width 811 height 67
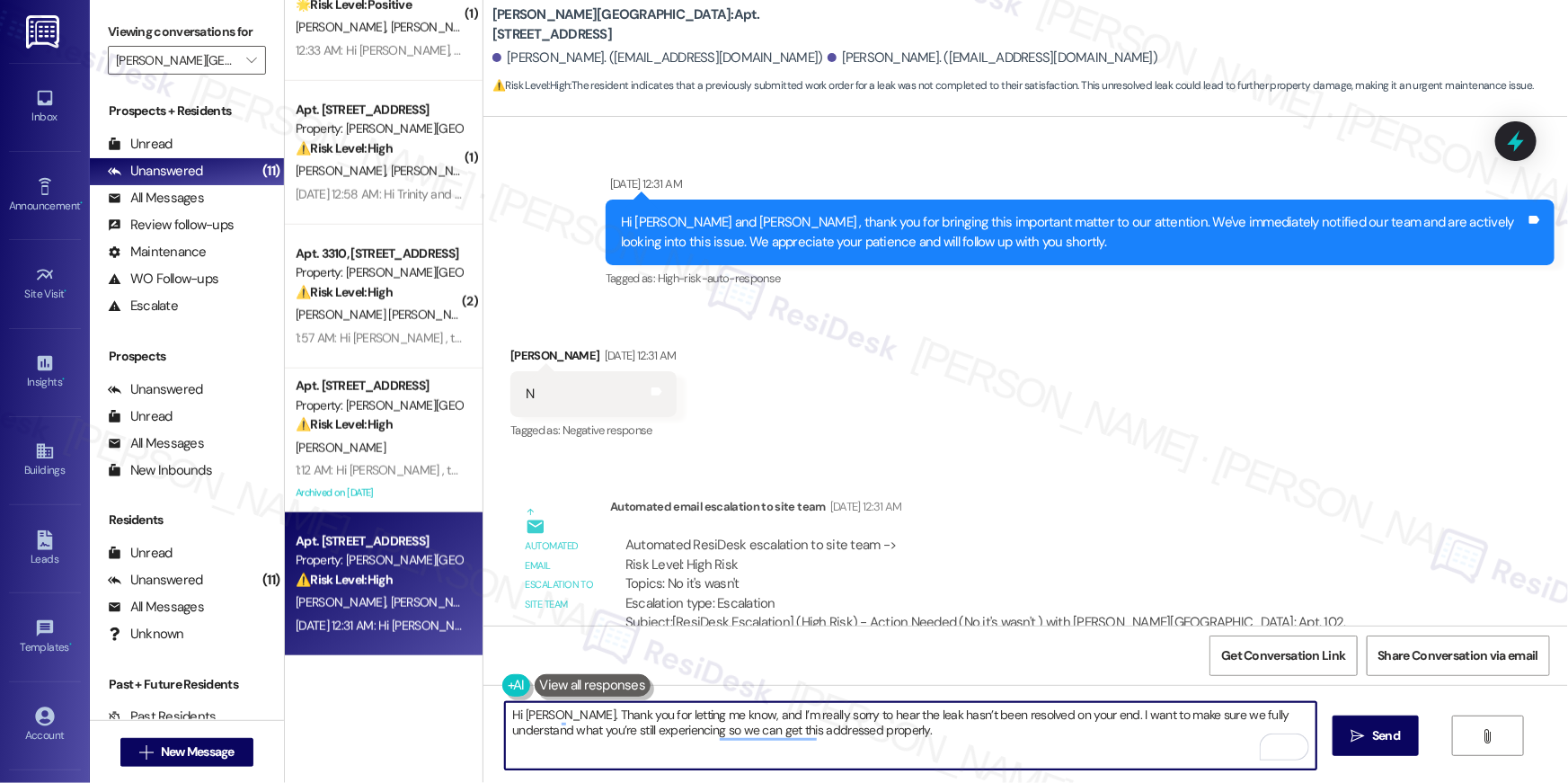
click at [888, 735] on textarea "Hi [PERSON_NAME]. Thank you for letting me know, and I’m really sorry to hear t…" at bounding box center [910, 735] width 811 height 67
type textarea "Hi [PERSON_NAME]. Thank you for letting me know, and I’m really sorry to hear t…"
click at [1359, 735] on icon "" at bounding box center [1357, 736] width 14 height 15
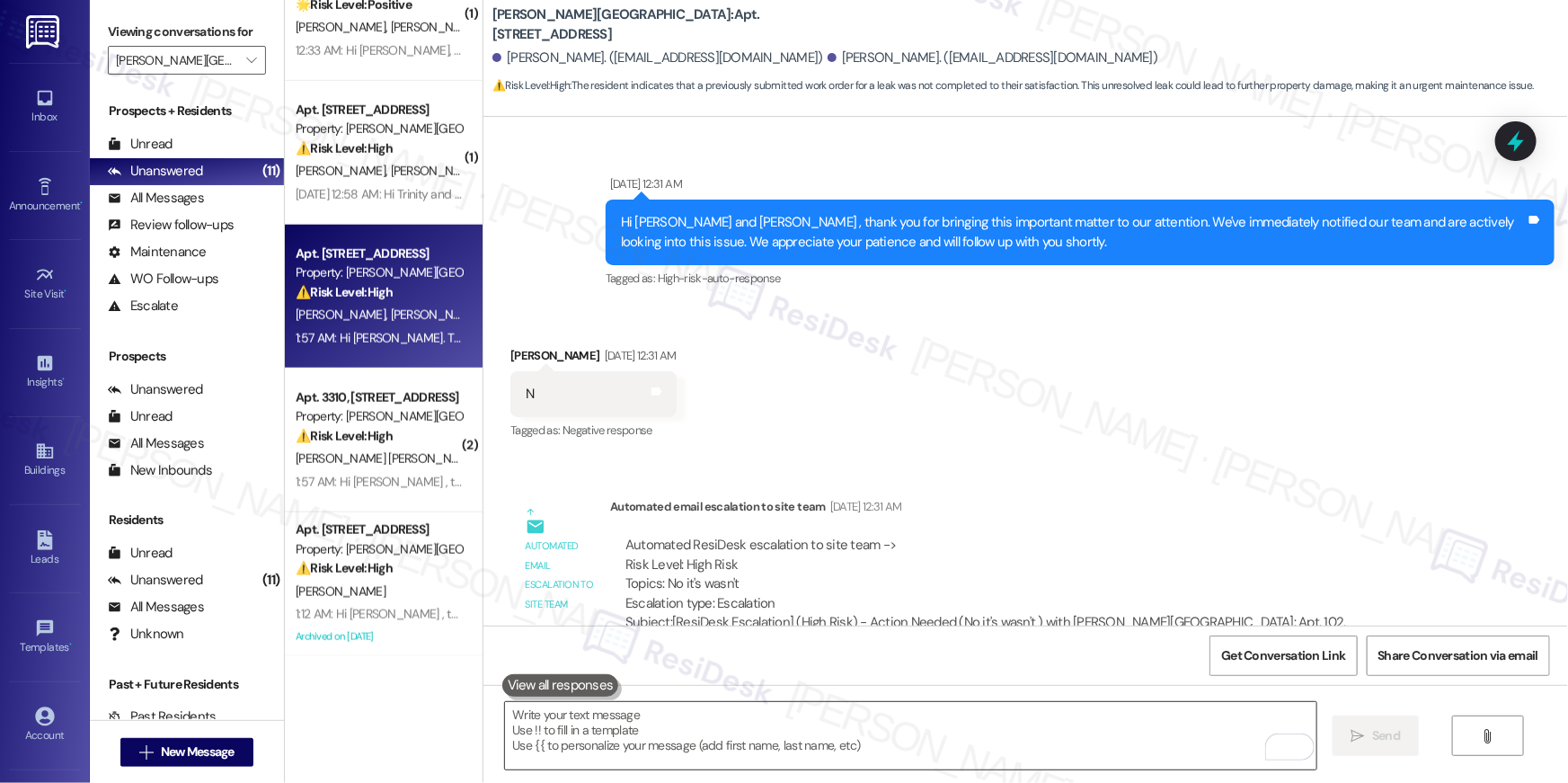
click at [1139, 719] on textarea "To enrich screen reader interactions, please activate Accessibility in Grammarl…" at bounding box center [910, 735] width 811 height 67
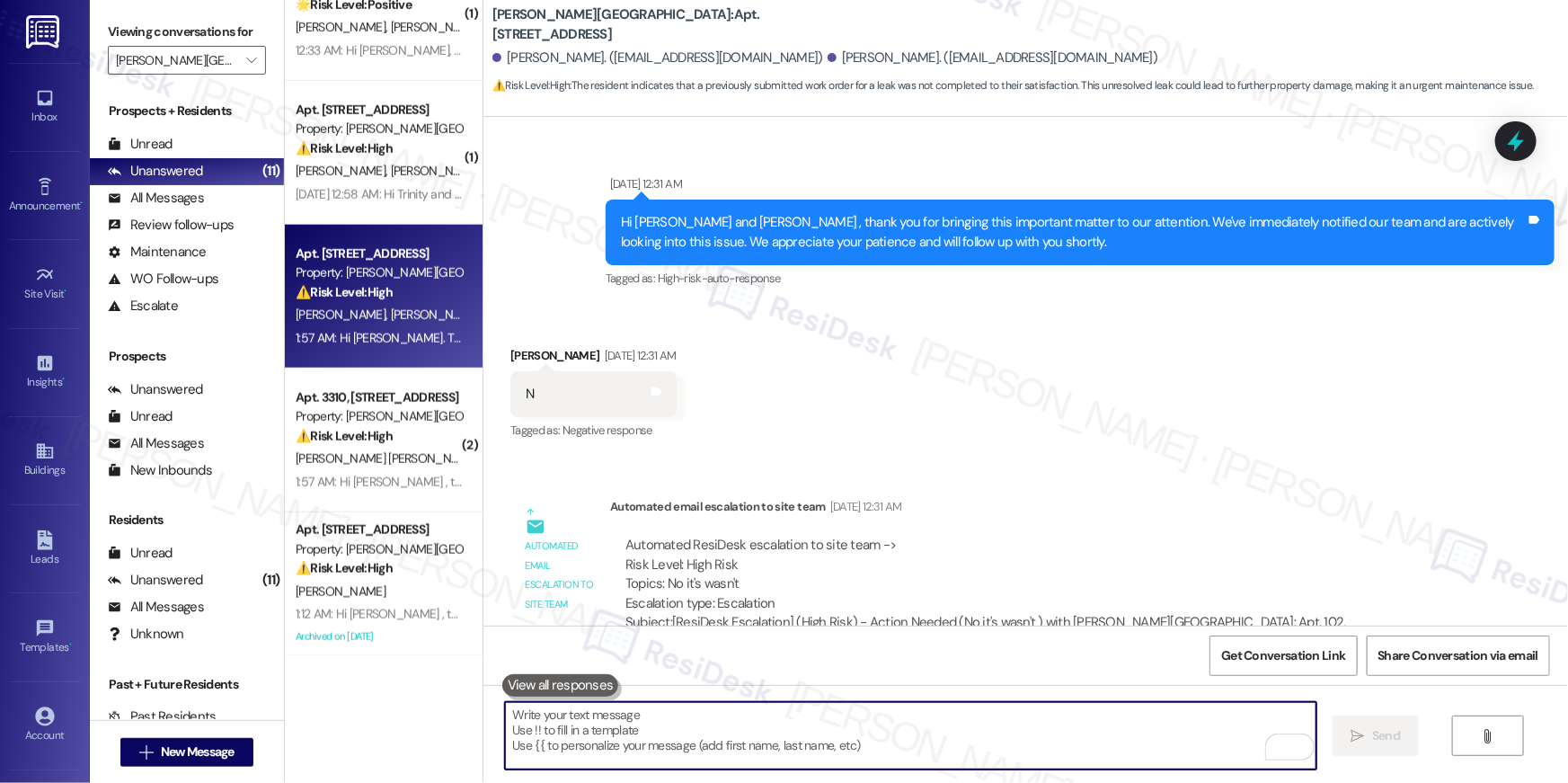
click at [1139, 719] on textarea "To enrich screen reader interactions, please activate Accessibility in Grammarl…" at bounding box center [910, 735] width 811 height 67
paste textarea "Could you please share a bit more detail? Is the problem in the same exact spot…"
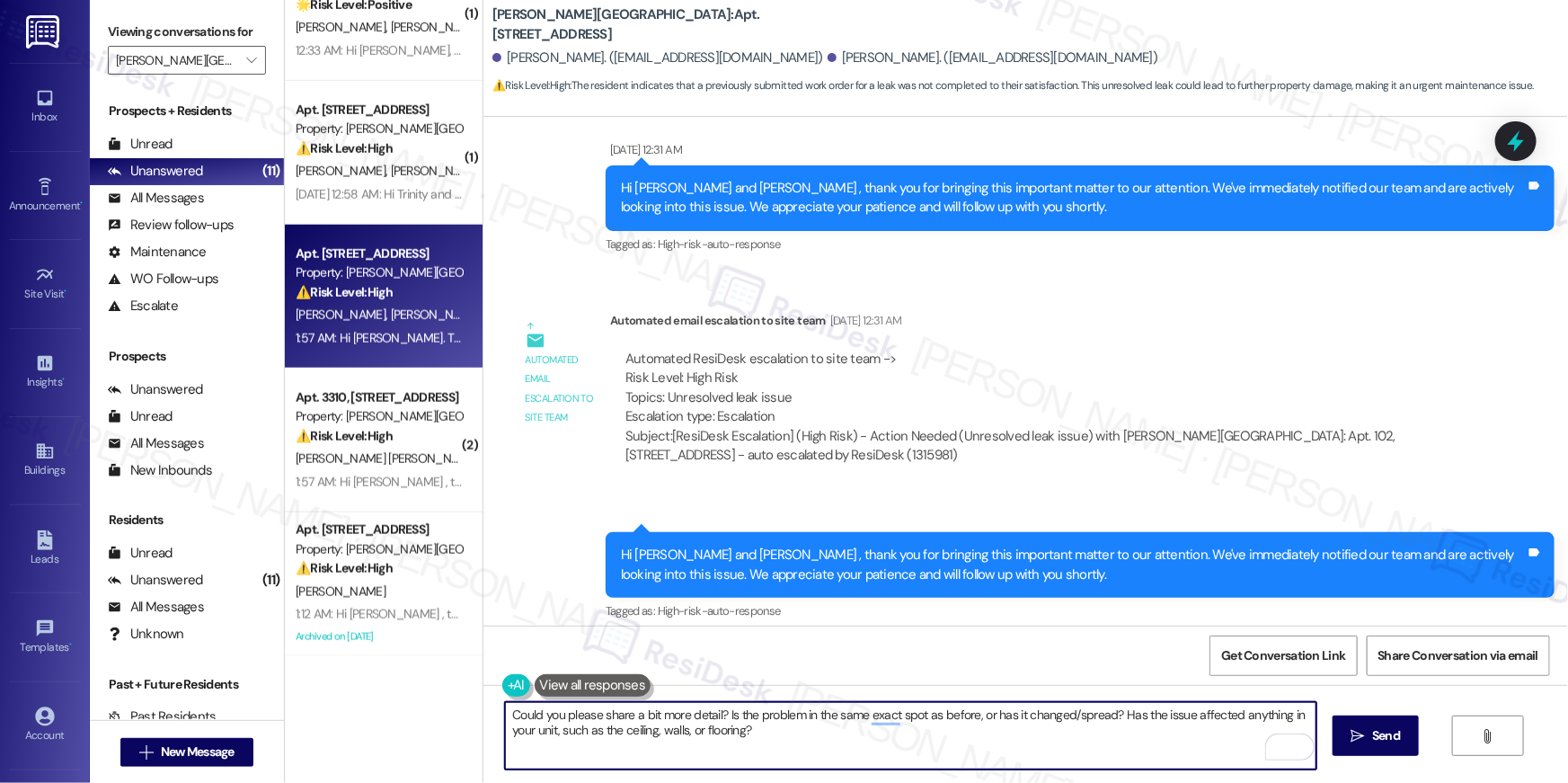
scroll to position [3783, 0]
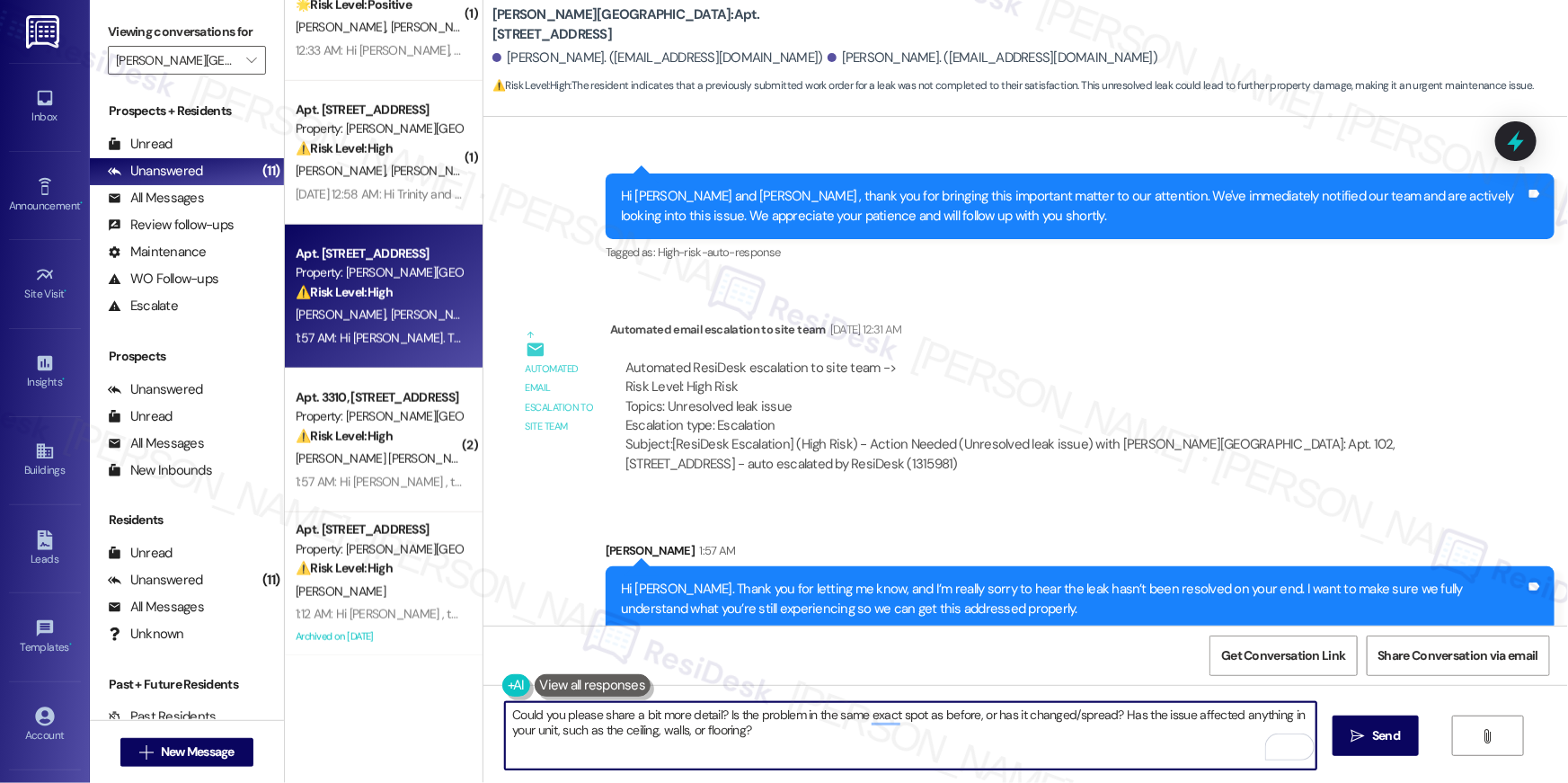
click at [1145, 754] on textarea "Could you please share a bit more detail? Is the problem in the same exact spot…" at bounding box center [910, 735] width 811 height 67
type textarea "Could you please share a bit more detail? Is the problem in the same exact spot…"
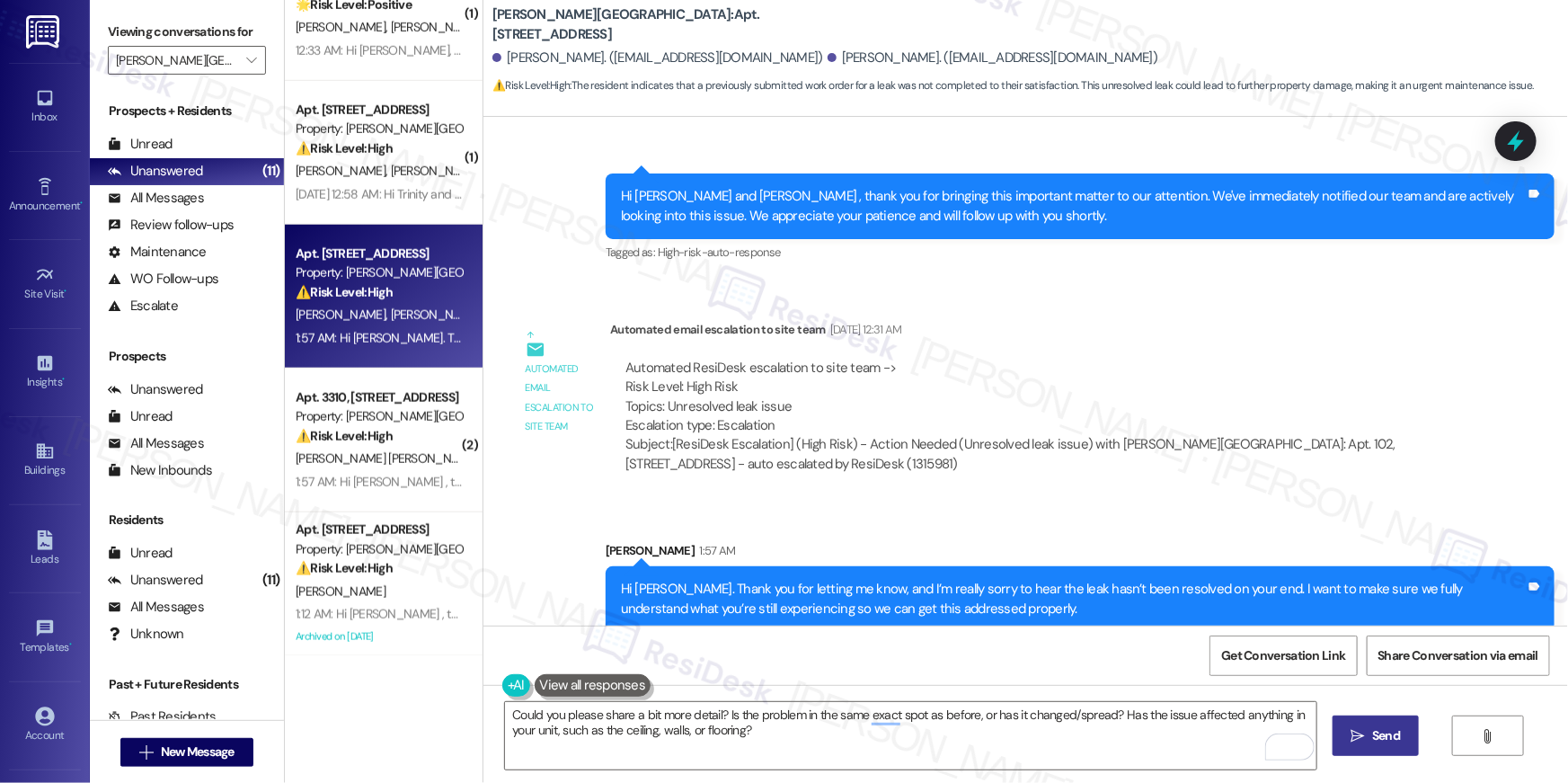
click at [1354, 750] on button " Send" at bounding box center [1376, 736] width 87 height 40
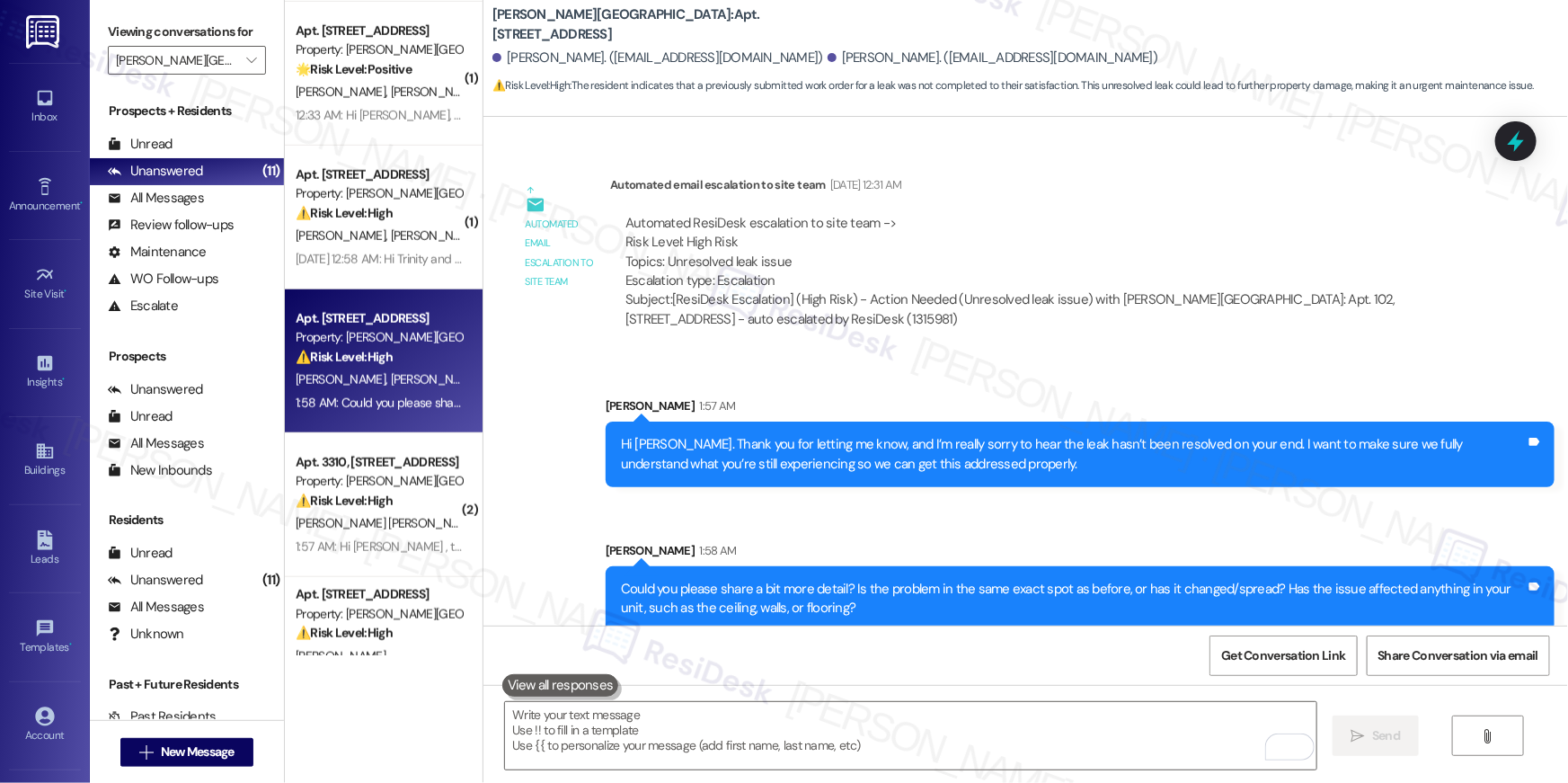
scroll to position [782, 0]
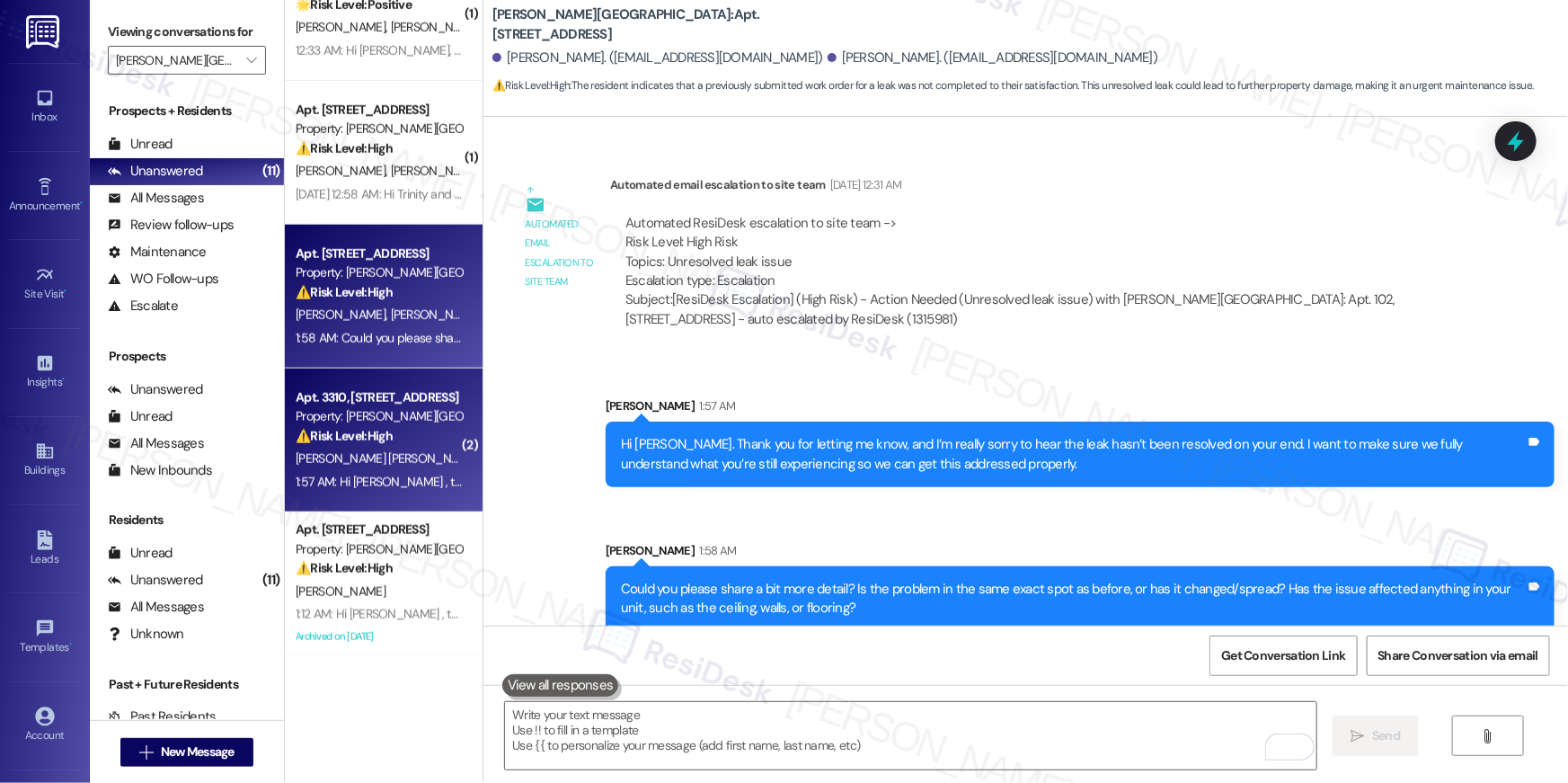
click at [354, 408] on div "Property: [PERSON_NAME][GEOGRAPHIC_DATA]" at bounding box center [378, 417] width 166 height 19
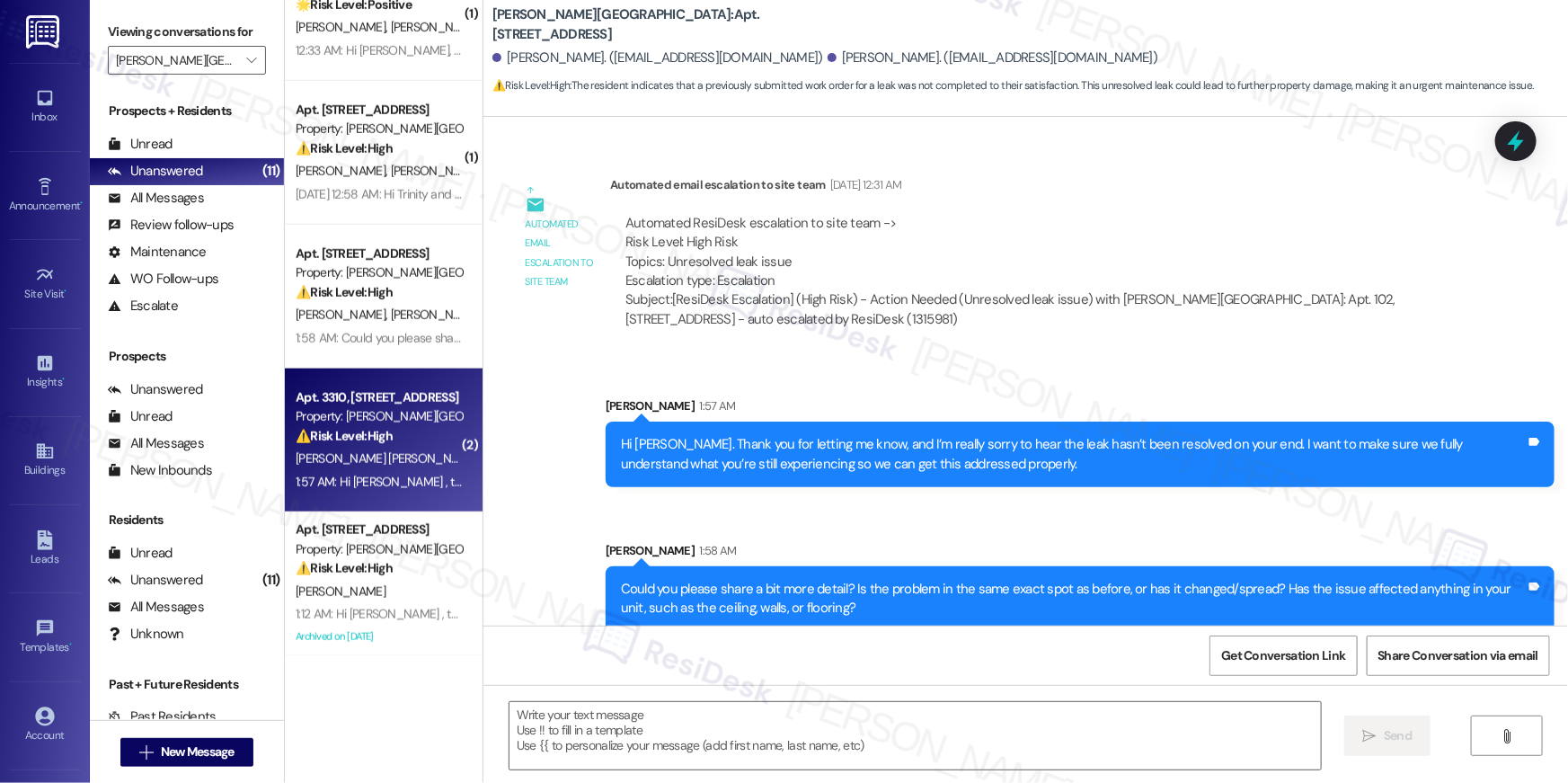
type textarea "Fetching suggested responses. Please feel free to read through the conversation…"
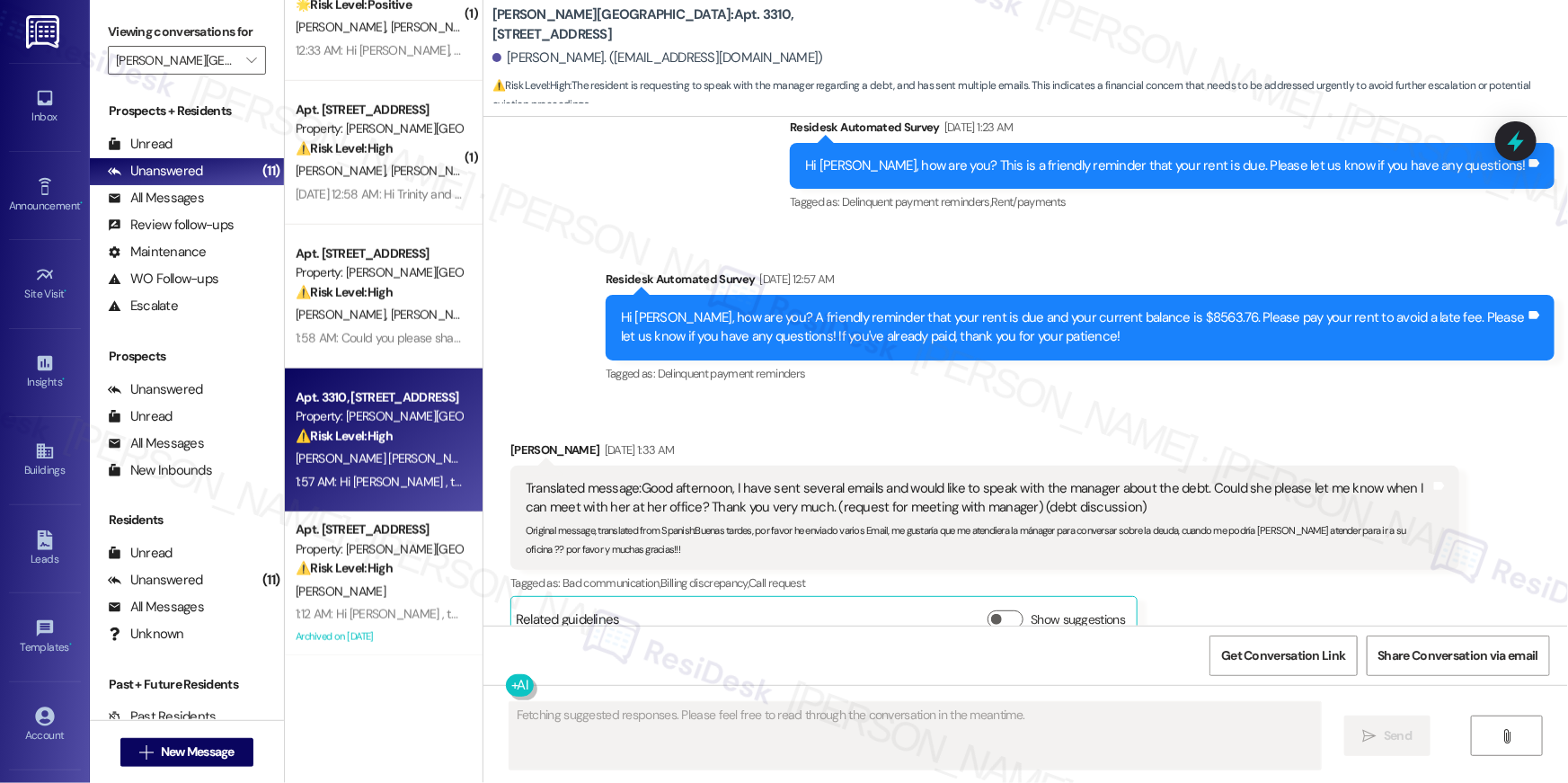
scroll to position [15055, 0]
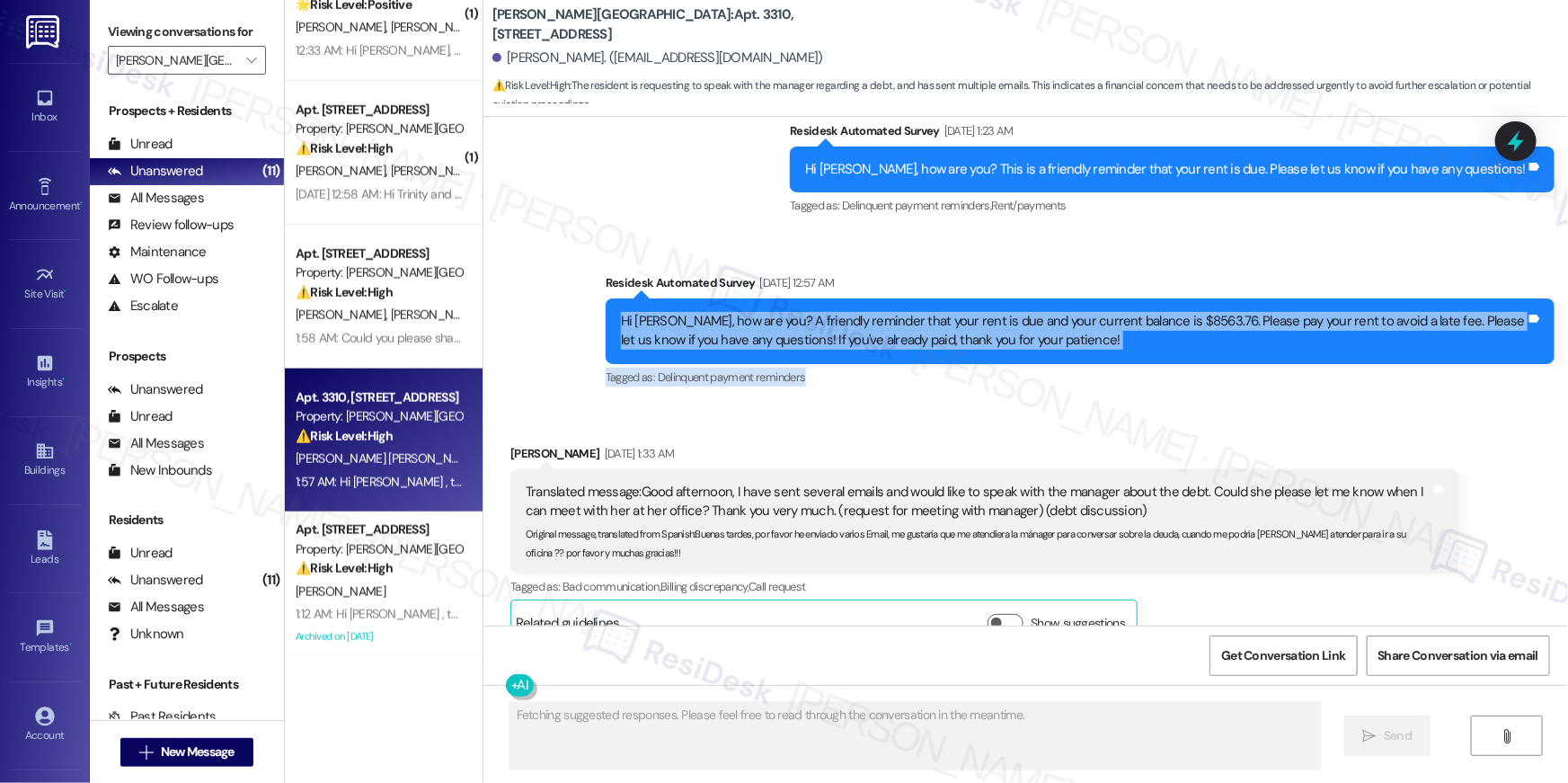
drag, startPoint x: 605, startPoint y: 229, endPoint x: 1180, endPoint y: 286, distance: 577.8
click at [1180, 286] on div "Residesk Automated Survey Sep 06, 2025 at 12:57 AM Hi Roger, how are you? A fri…" at bounding box center [1080, 331] width 949 height 117
click at [1176, 298] on div "Hi Roger, how are you? A friendly reminder that your rent is due and your curre…" at bounding box center [1080, 330] width 949 height 65
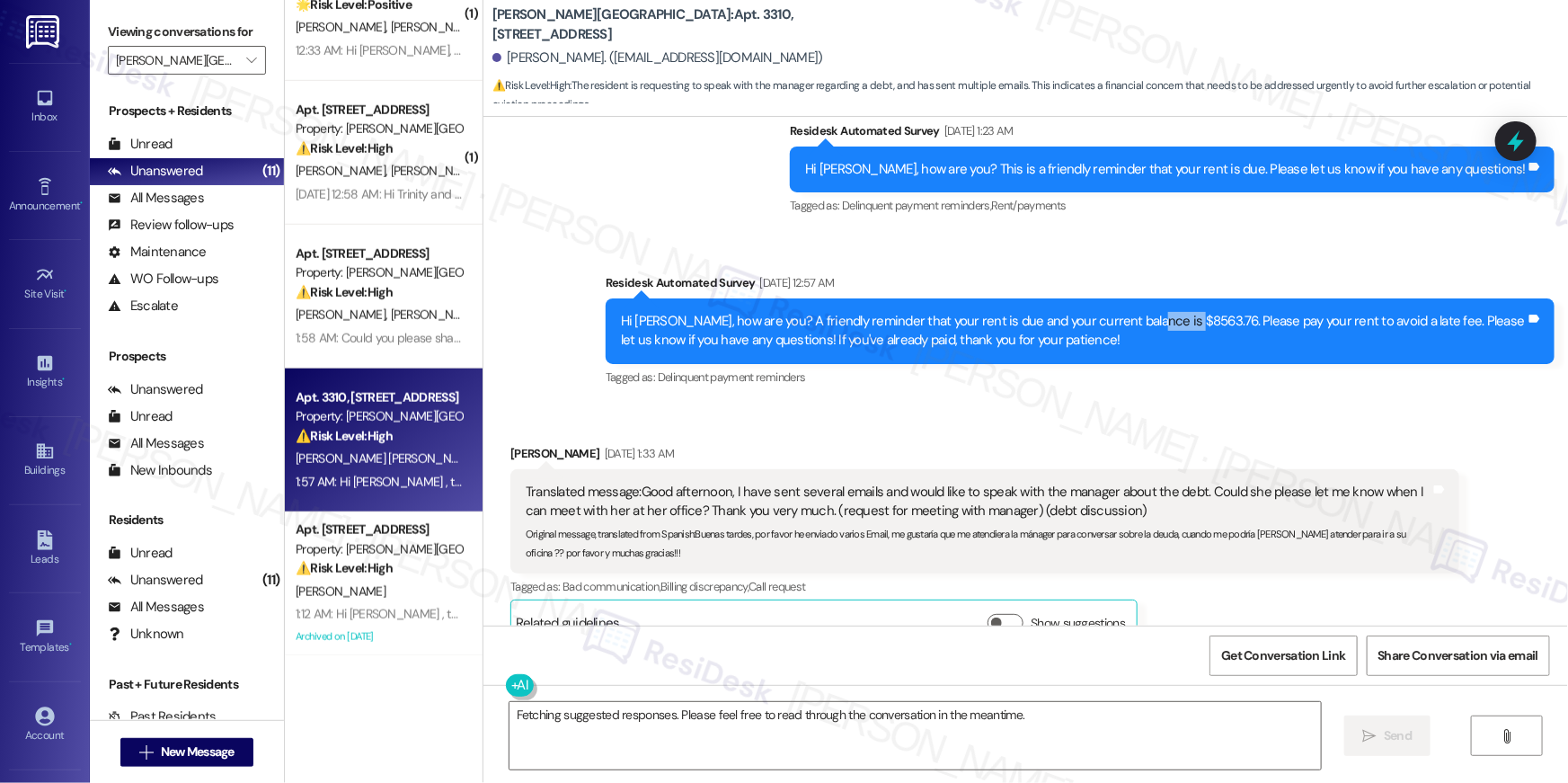
drag, startPoint x: 1127, startPoint y: 238, endPoint x: 1171, endPoint y: 246, distance: 44.7
click at [1171, 312] on div "Hi Roger, how are you? A friendly reminder that your rent is due and your curre…" at bounding box center [1073, 331] width 905 height 39
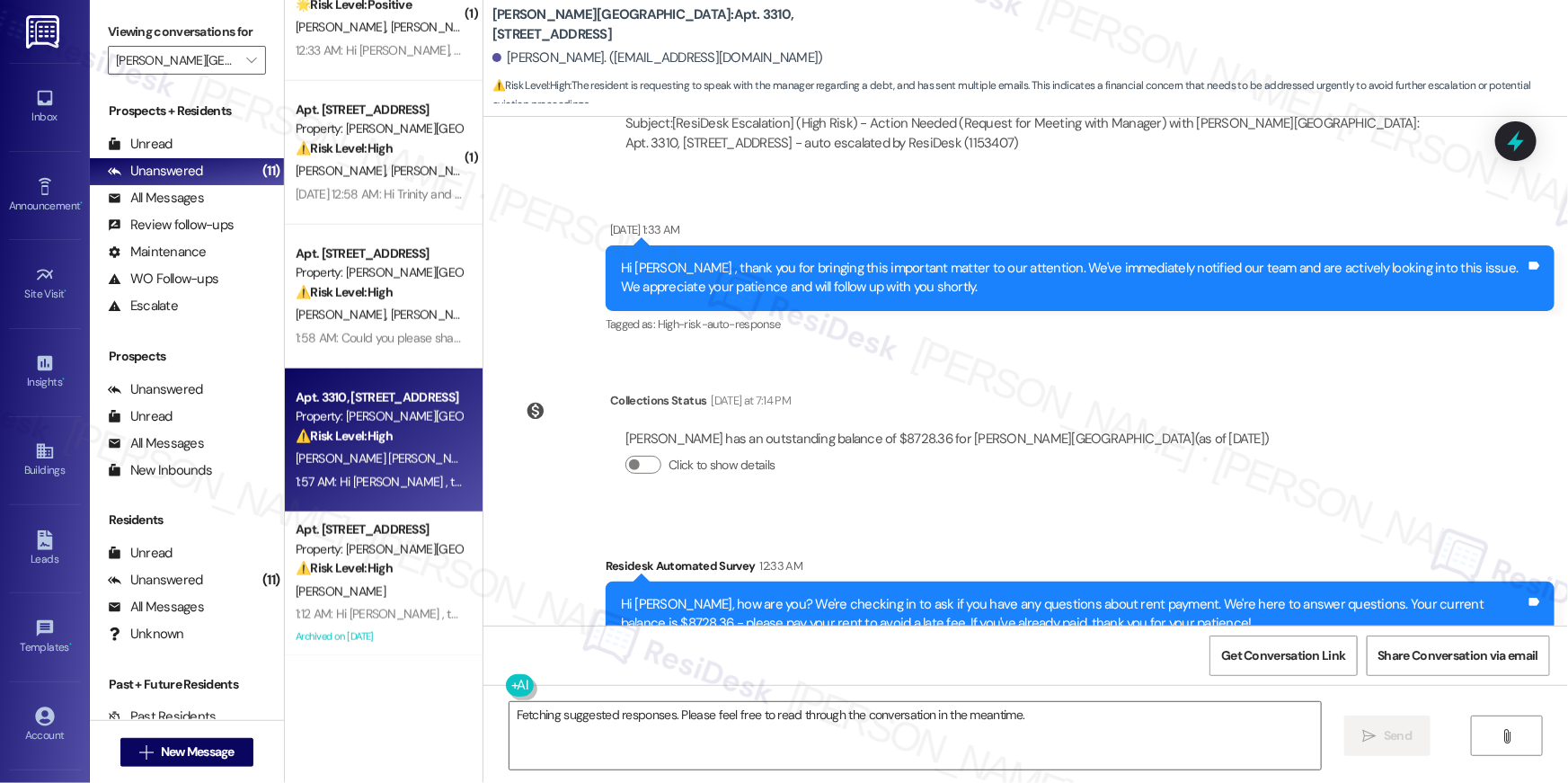
scroll to position [15527, 0]
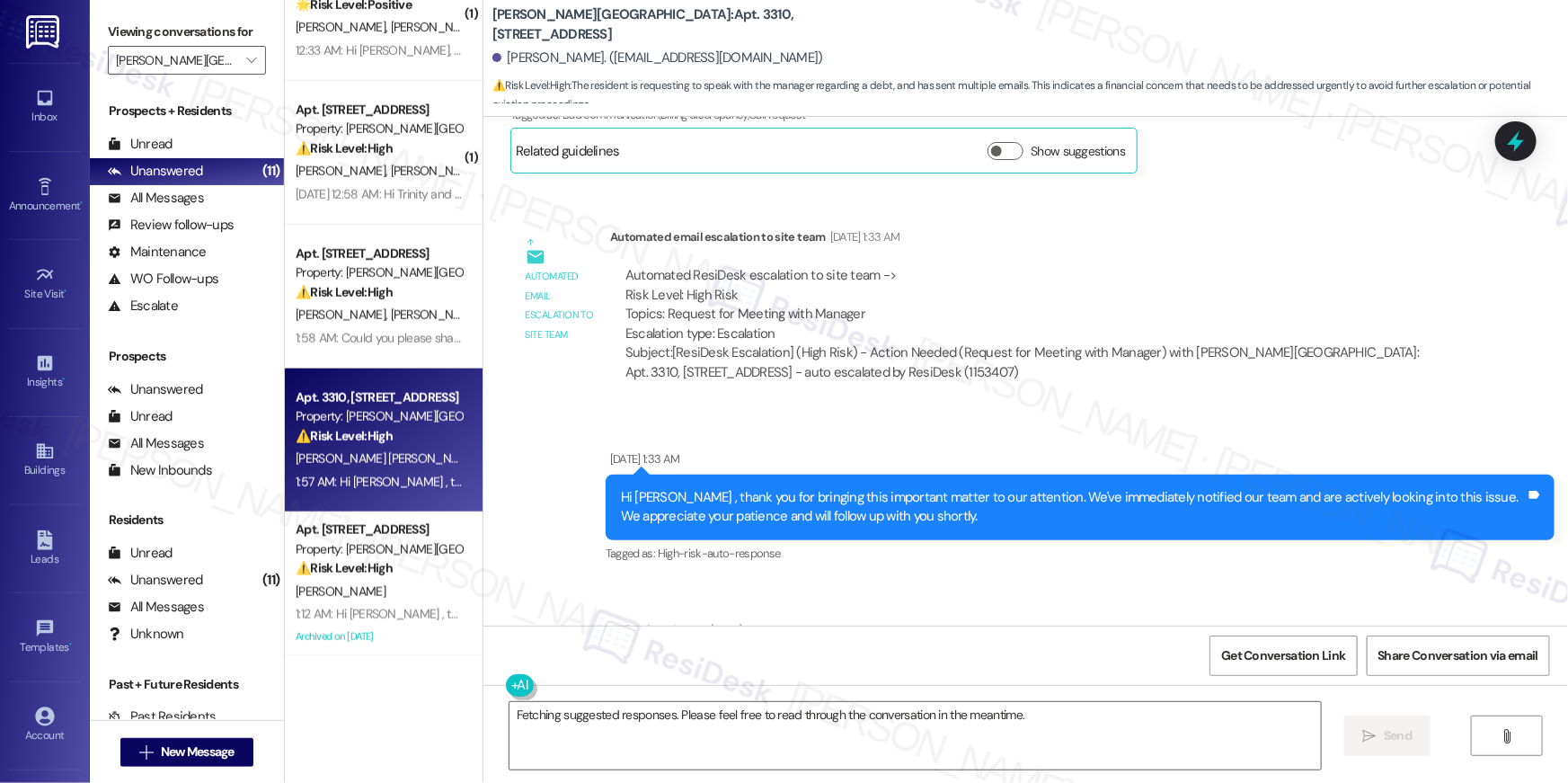
click at [806, 266] on div "Automated ResiDesk escalation to site team -> Risk Level: High Risk Topics: Req…" at bounding box center [1035, 305] width 818 height 77
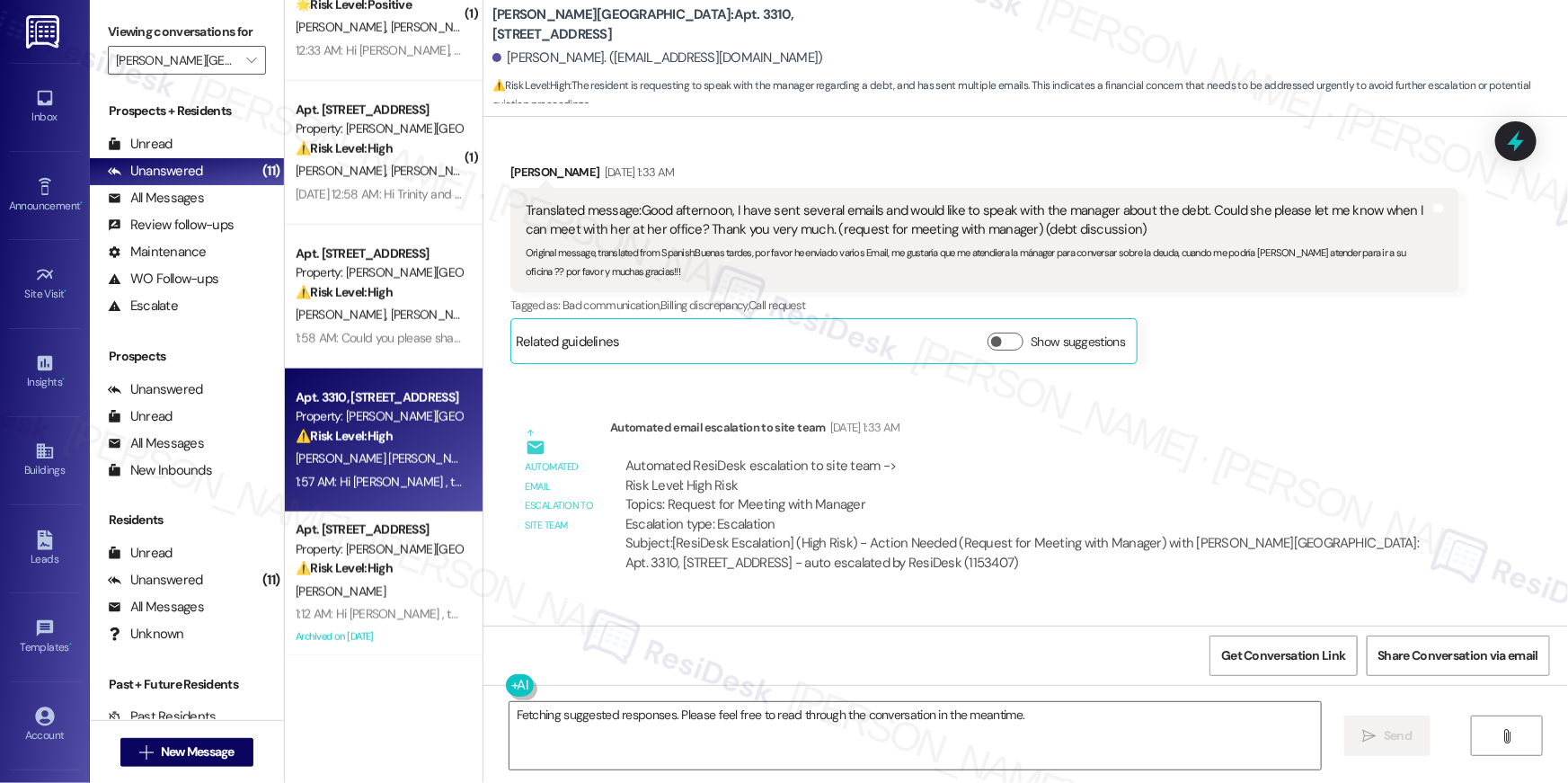
click at [790, 443] on div "Automated ResiDesk escalation to site team -> Risk Level: High Risk Topics: Req…" at bounding box center [1034, 514] width 849 height 143
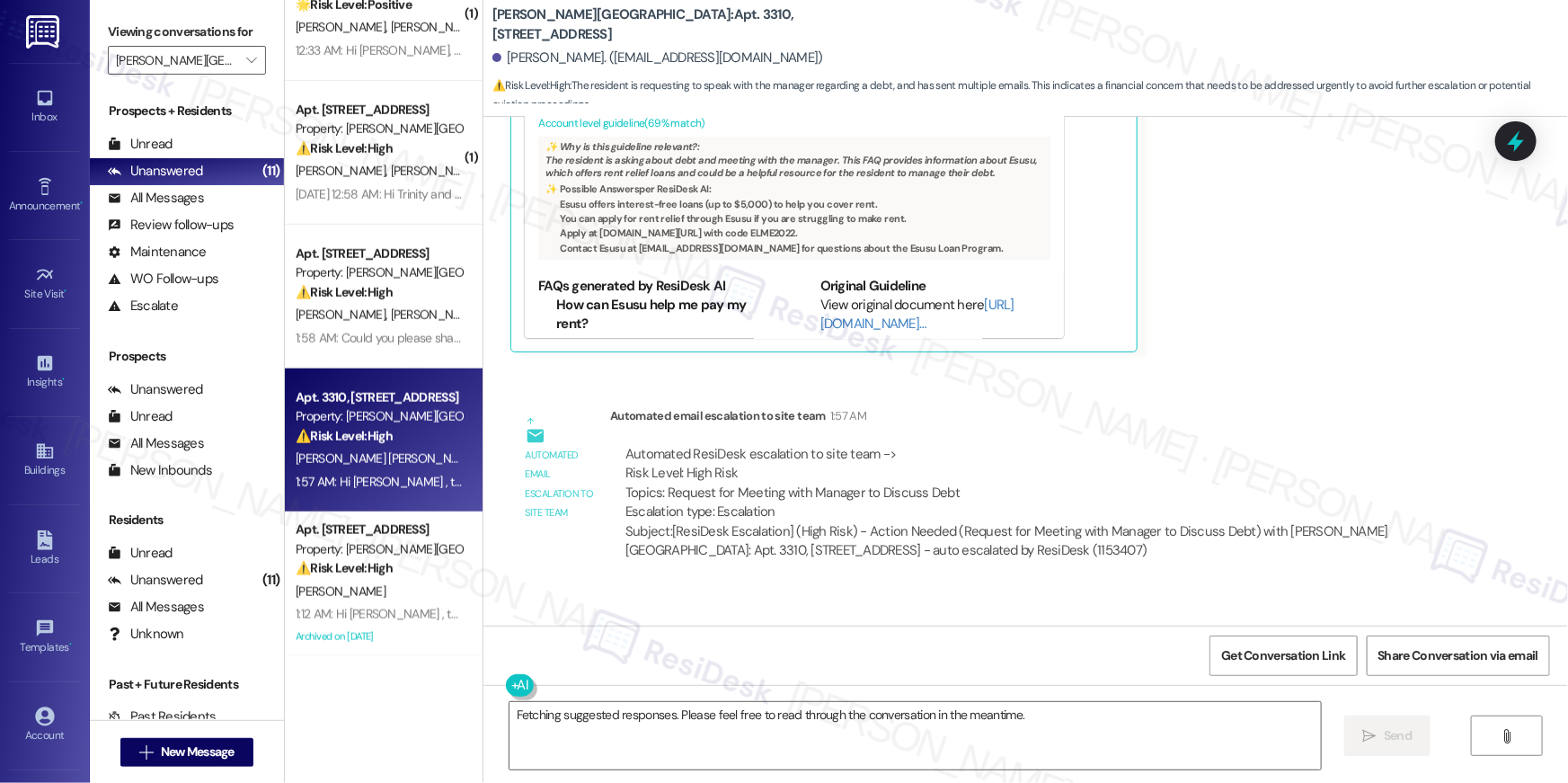
click at [763, 445] on div "Automated ResiDesk escalation to site team -> Risk Level: High Risk Topics: Req…" at bounding box center [1035, 484] width 818 height 77
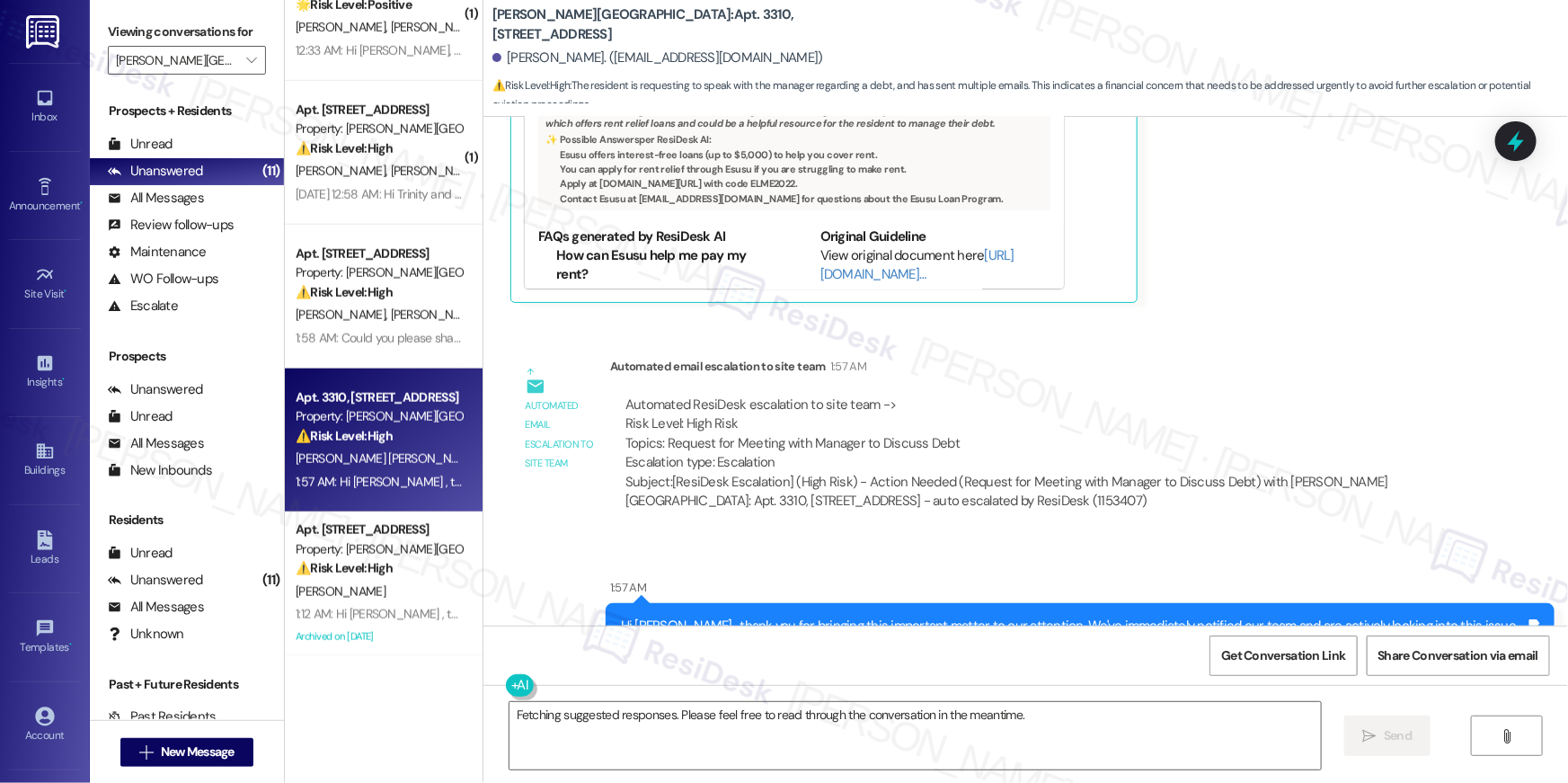
scroll to position [16696, 0]
click at [843, 725] on textarea "Fetching suggested responses. Please feel free to read through the conversation…" at bounding box center [915, 735] width 811 height 67
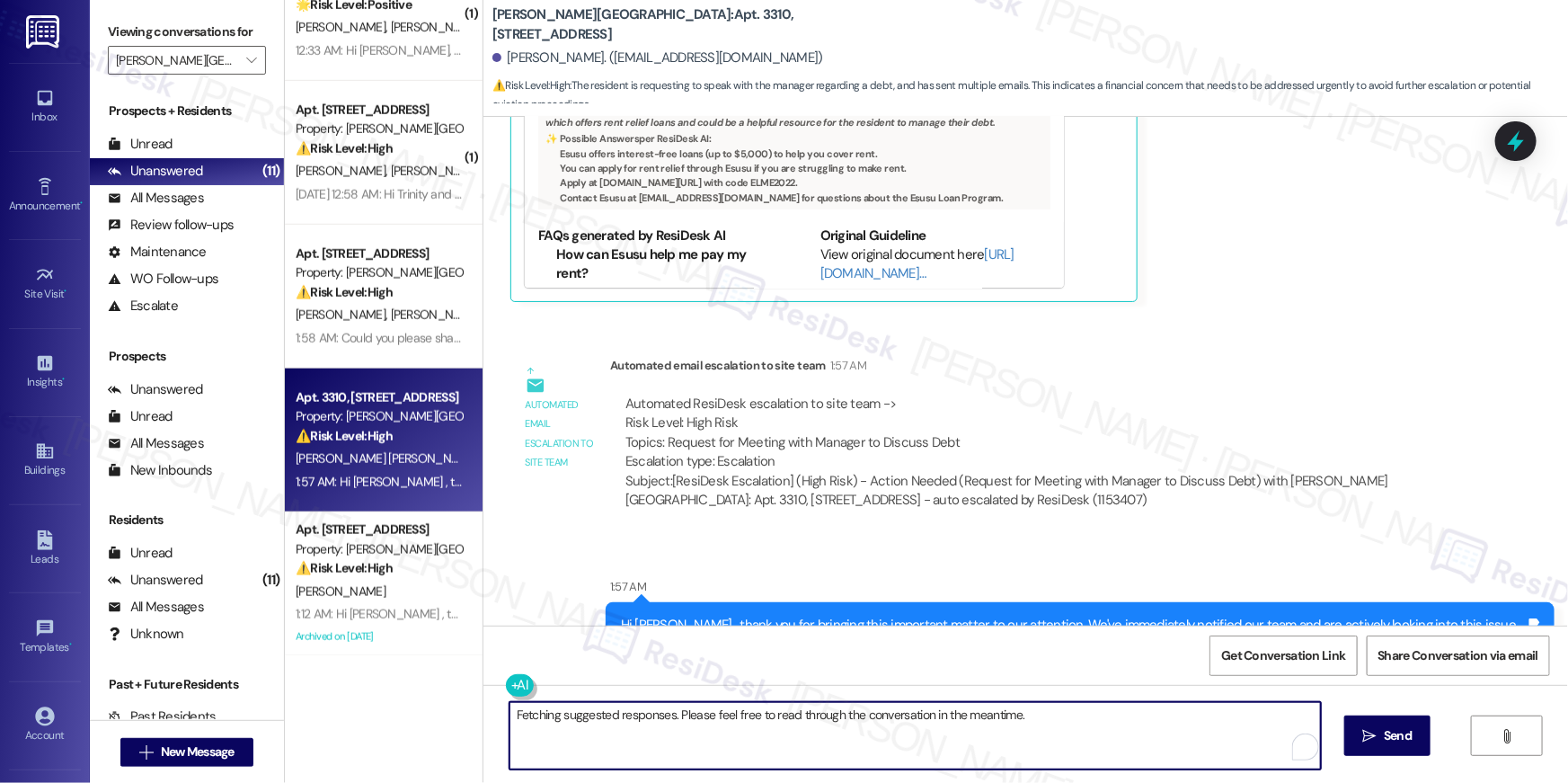
drag, startPoint x: 921, startPoint y: 702, endPoint x: 496, endPoint y: 713, distance: 425.1
click at [456, 716] on div "( 4 ) Apt. 901, 501 North River Parkway Property: Elme Sandy Springs ⚠️ Risk Le…" at bounding box center [926, 391] width 1283 height 783
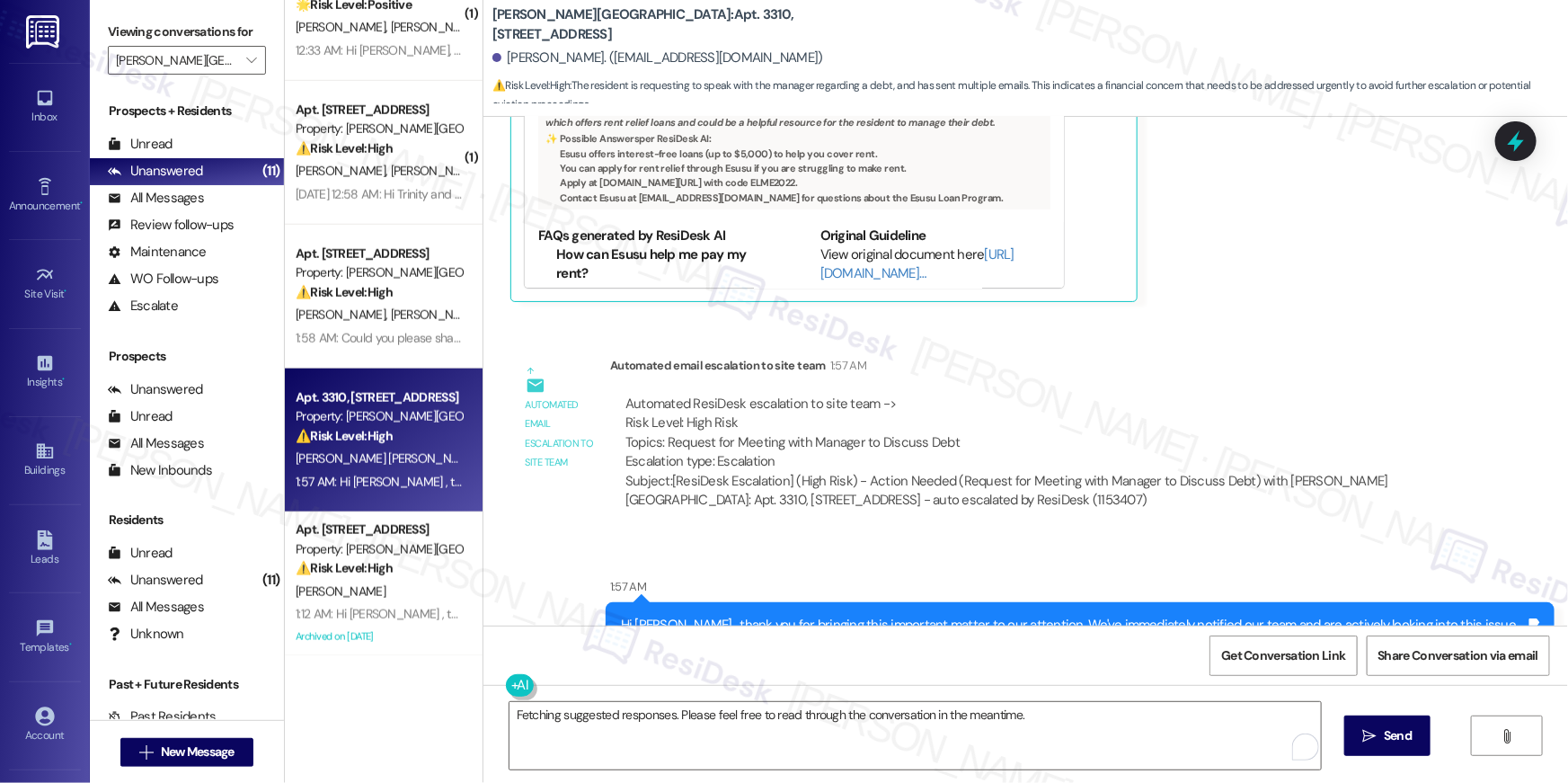
click at [499, 713] on div "Fetching suggested responses. Please feel free to read through the conversation…" at bounding box center [906, 735] width 813 height 69
click at [521, 714] on textarea "Fetching suggested responses. Please feel free to read through the conversation…" at bounding box center [915, 735] width 811 height 67
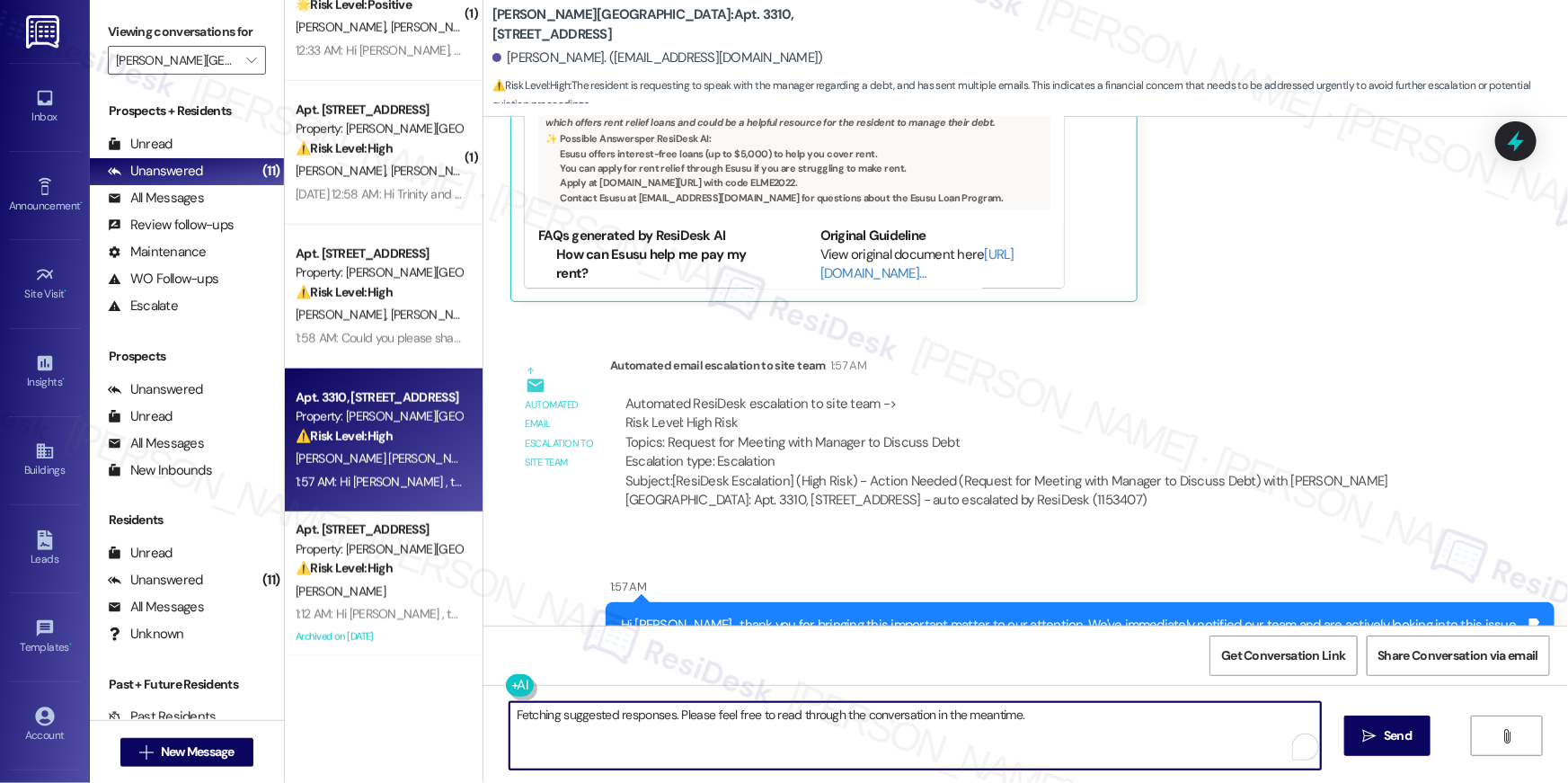
click at [521, 714] on textarea "Fetching suggested responses. Please feel free to read through the conversation…" at bounding box center [915, 735] width 811 height 67
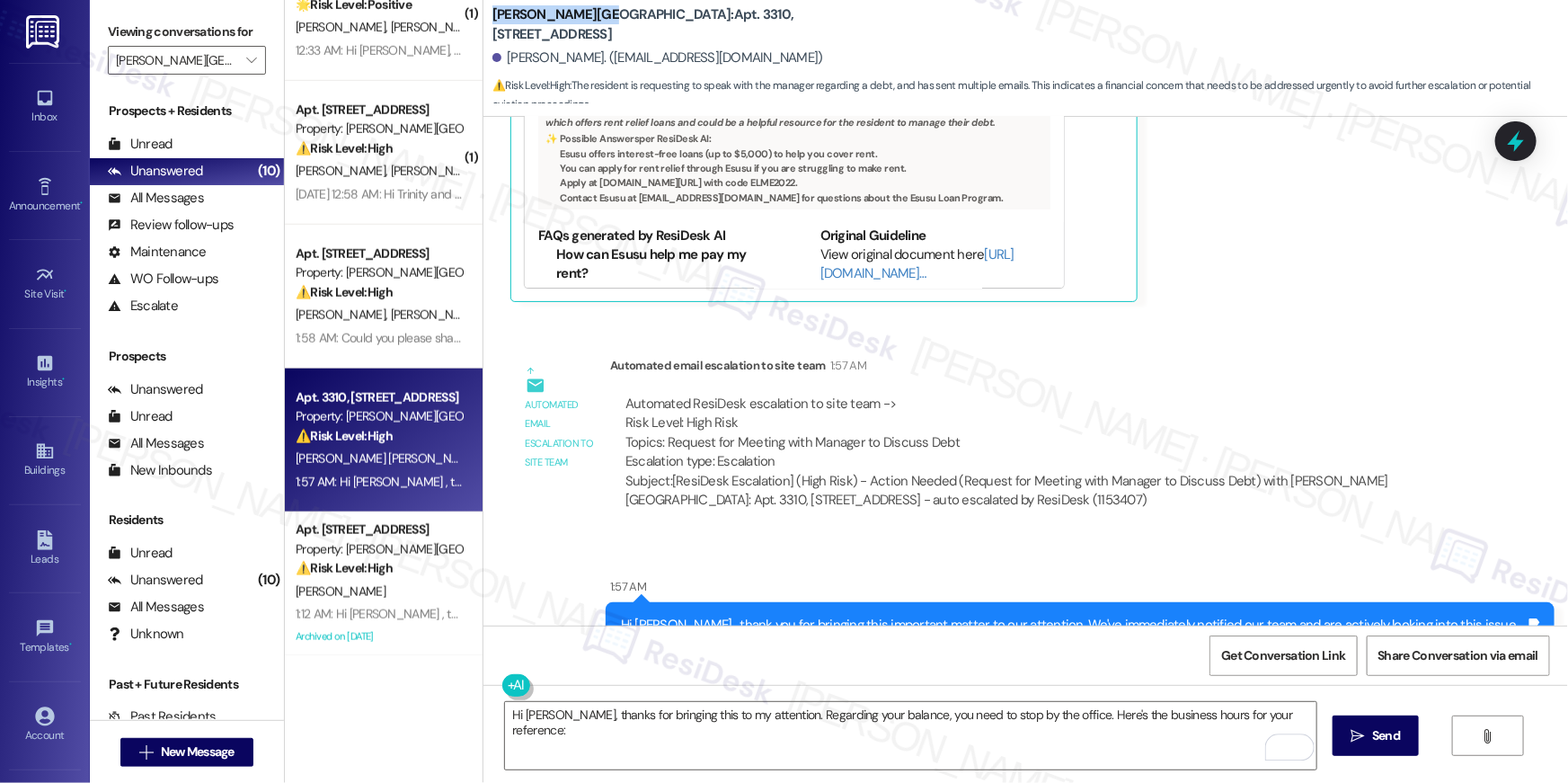
drag, startPoint x: 497, startPoint y: 26, endPoint x: 588, endPoint y: 26, distance: 91.0
click at [588, 26] on b "Elme Sandy Springs: Apt. 3310, 501 North River Parkway" at bounding box center [671, 25] width 360 height 39
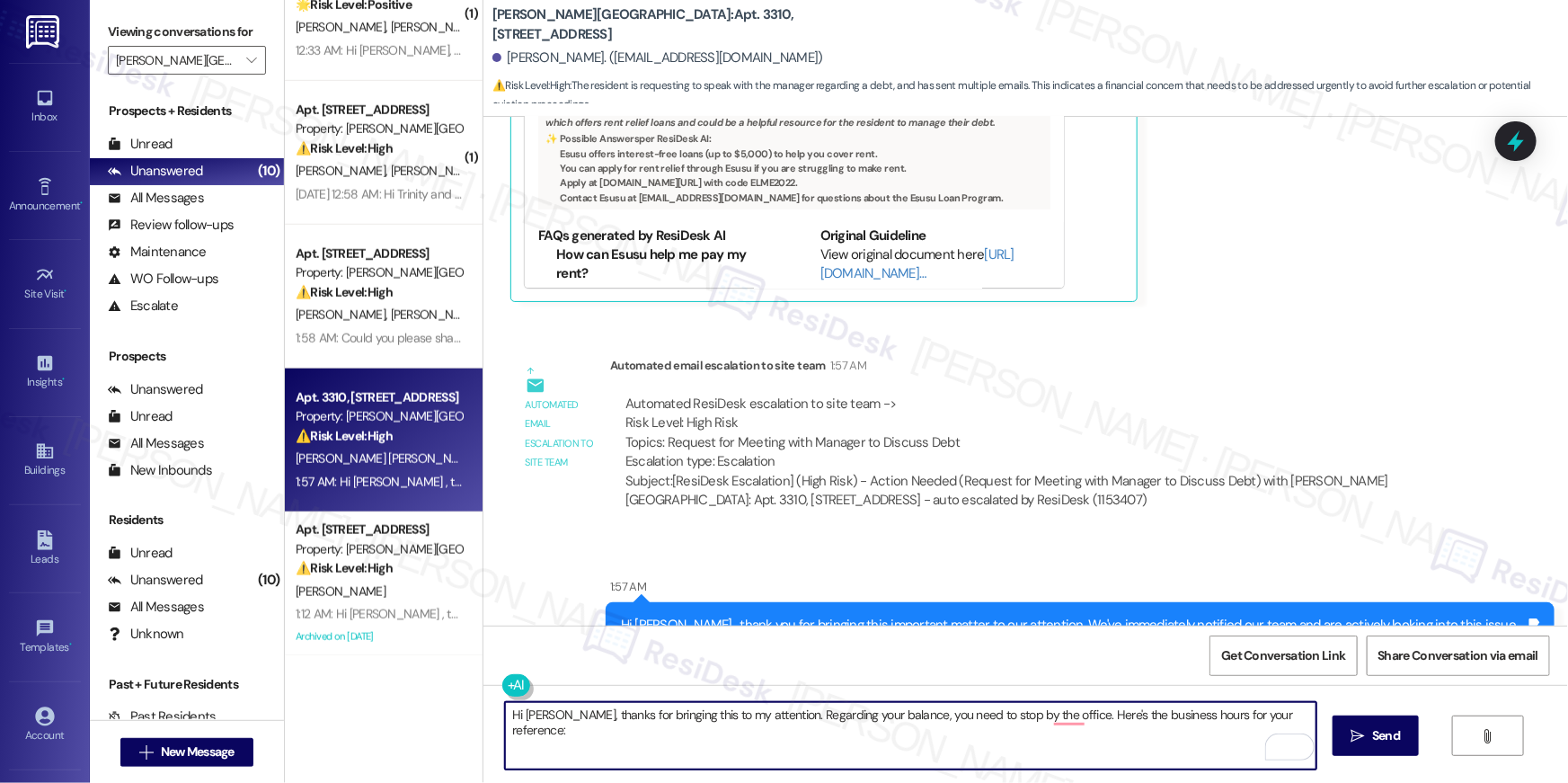
click at [810, 760] on textarea "Hi Roger, thanks for bringing this to my attention. Regarding your balance, you…" at bounding box center [910, 735] width 811 height 67
paste textarea "Monday: 9 AM to- 6 PM Tuesday: 9 AM to- 6 PM Wednesday: 9 AM to- 6 PM Thursday:…"
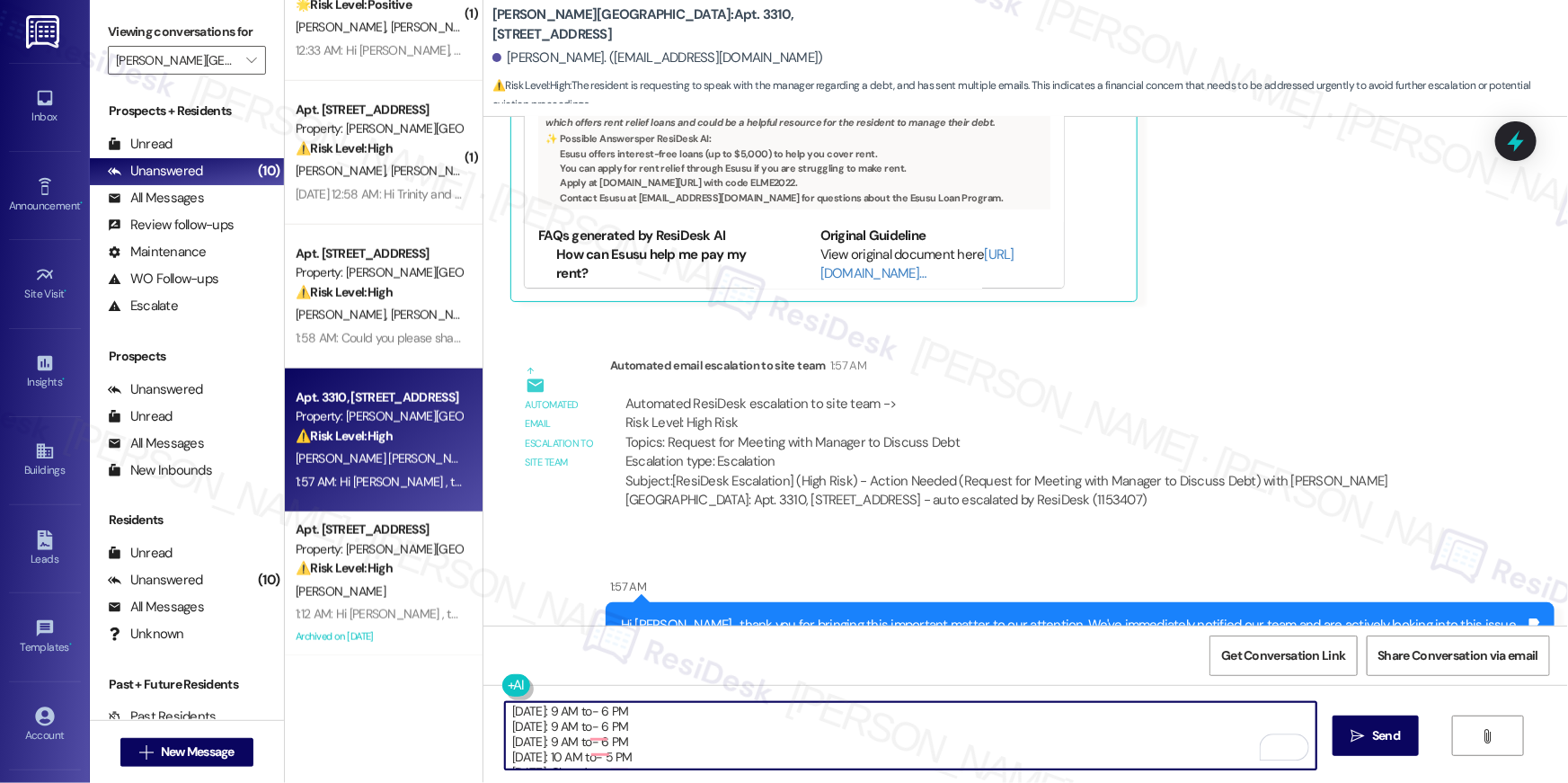
scroll to position [64, 0]
click at [1034, 744] on textarea "Hi Roger, thanks for bringing this to my attention. Regarding your balance, you…" at bounding box center [910, 735] width 811 height 67
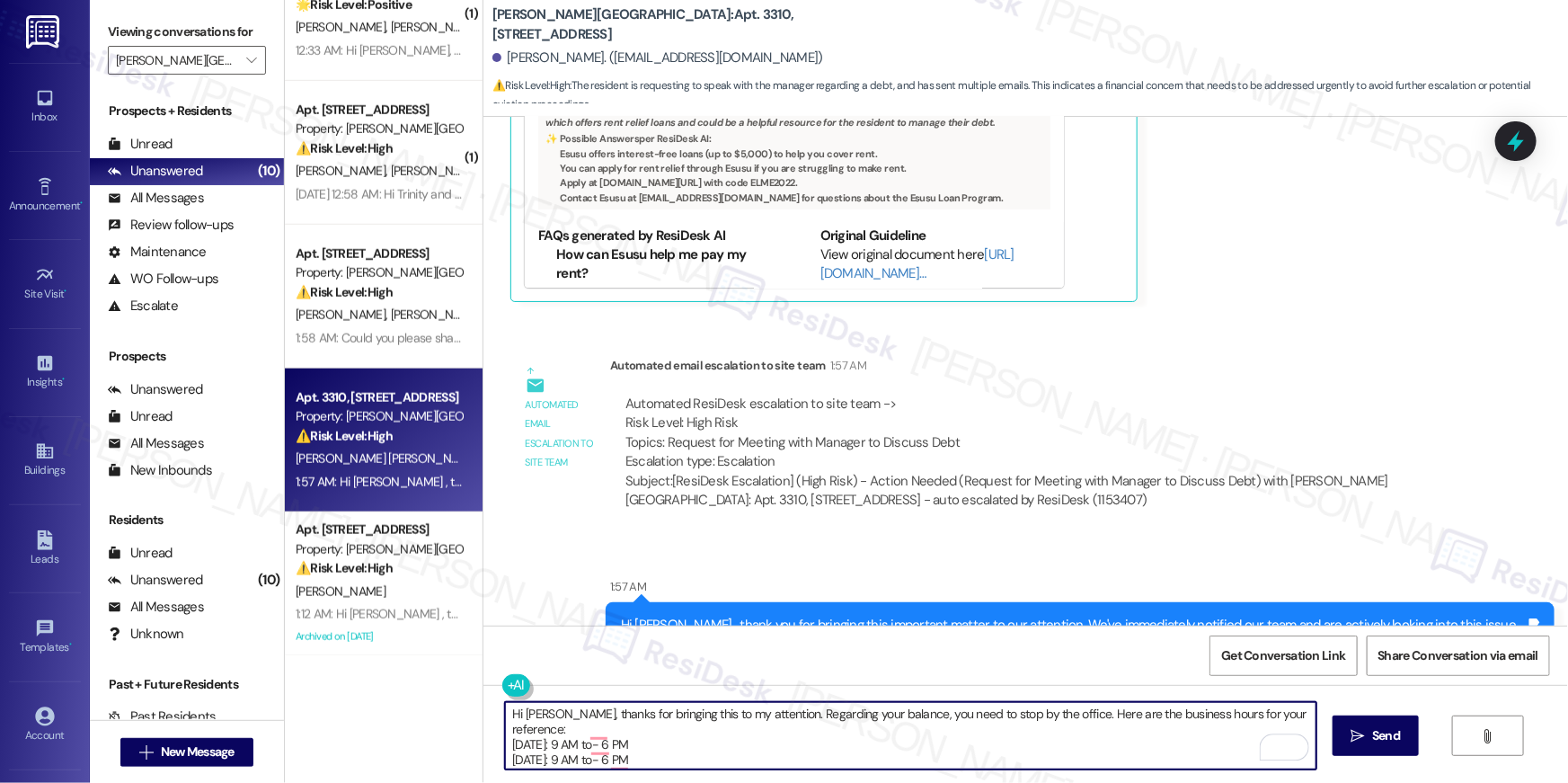
scroll to position [0, 0]
click at [849, 744] on textarea "Hi Roger, thanks for bringing this to my attention. Regarding your balance, you…" at bounding box center [910, 735] width 811 height 67
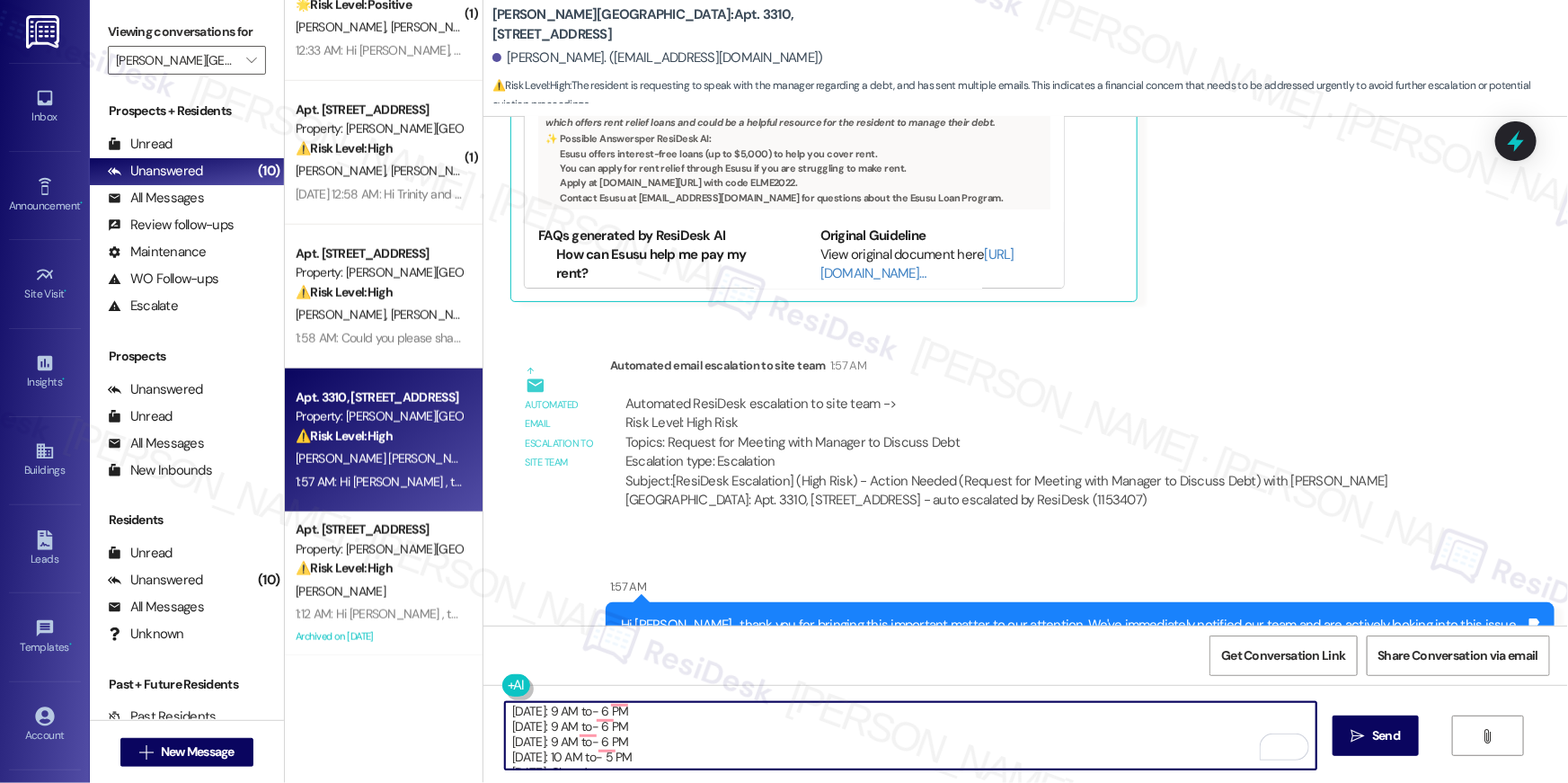
scroll to position [36, 0]
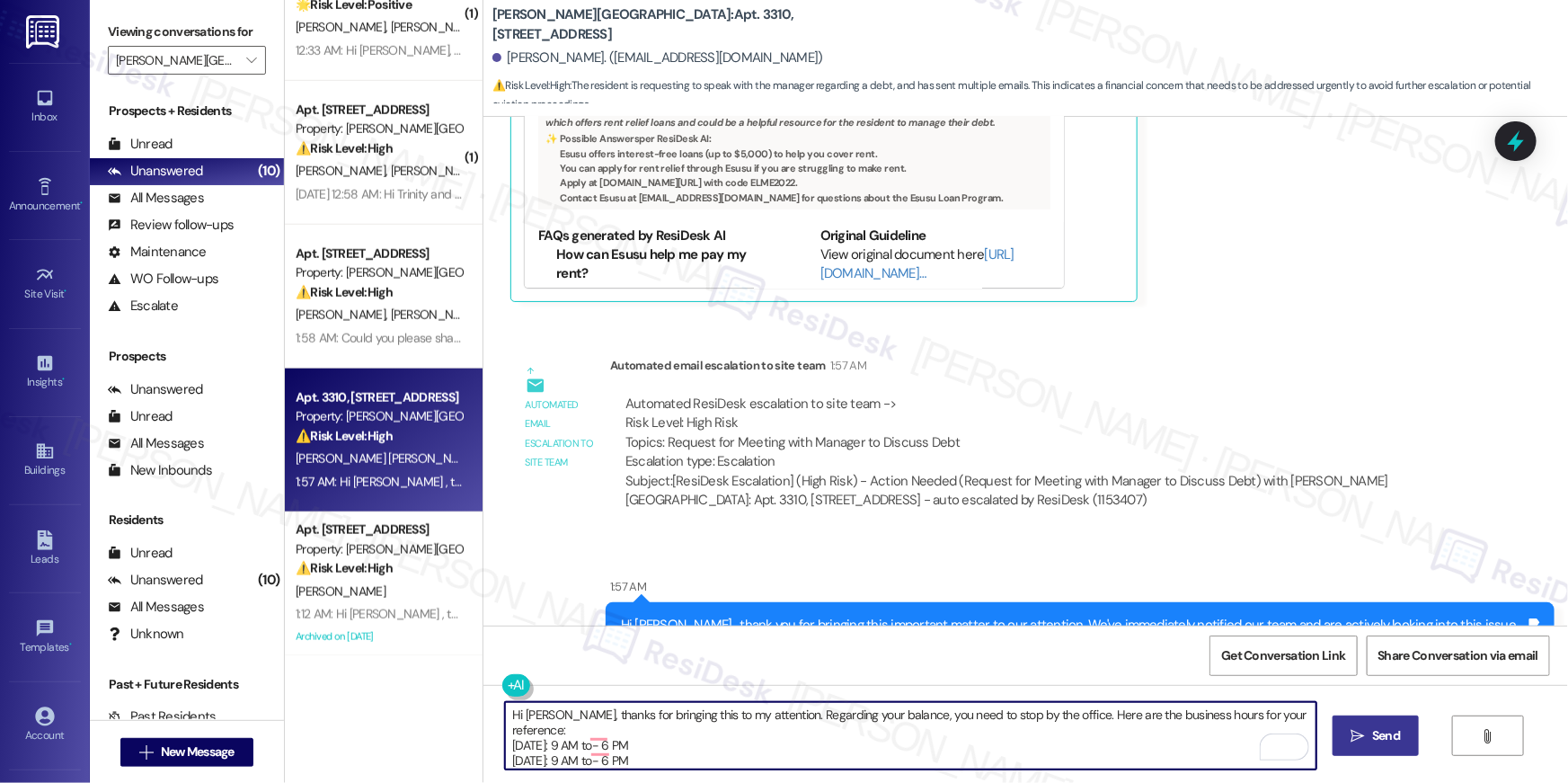
type textarea "Hi Roger, thanks for bringing this to my attention. Regarding your balance, you…"
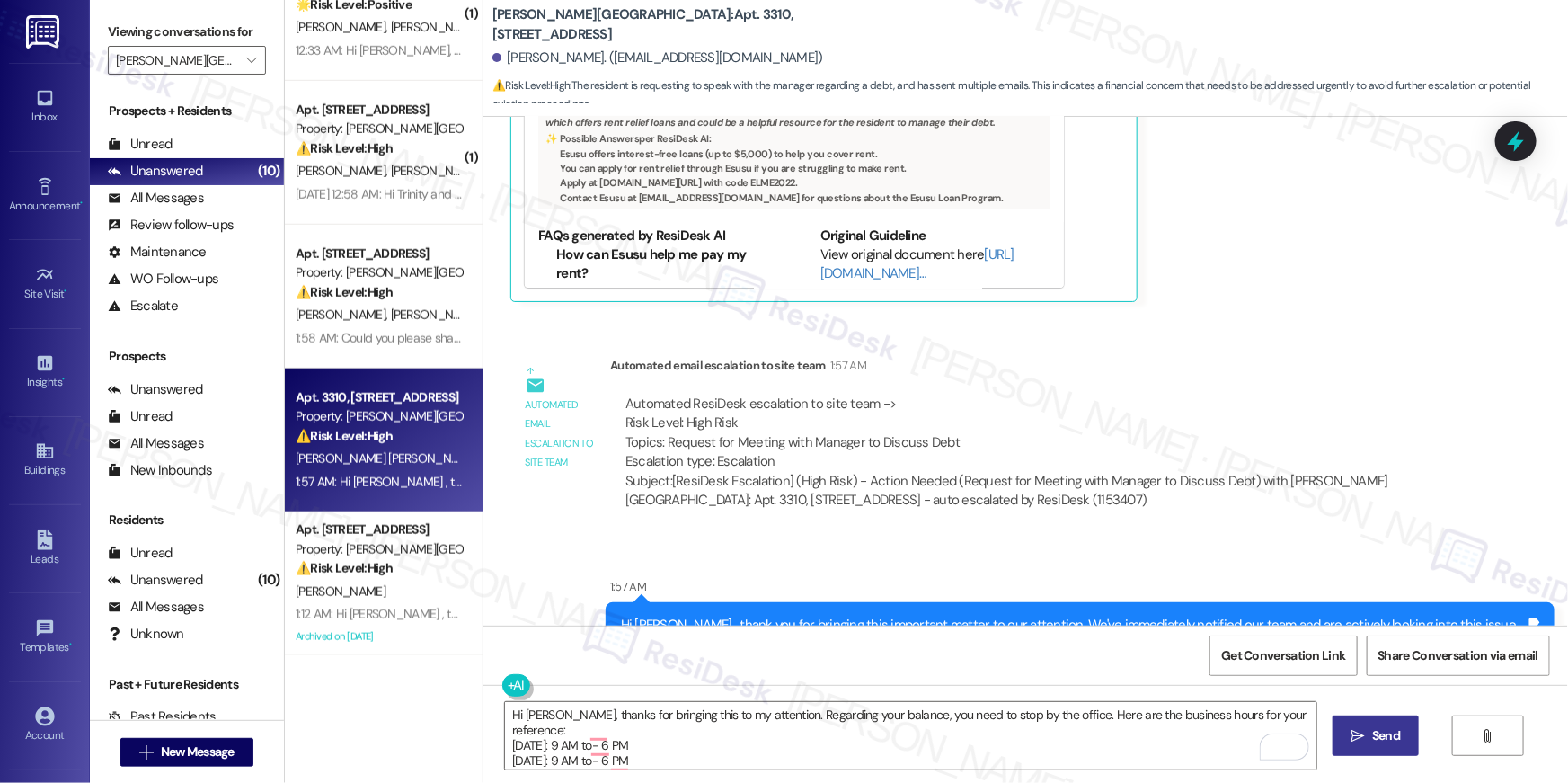
click at [1399, 744] on span "Send" at bounding box center [1386, 735] width 35 height 19
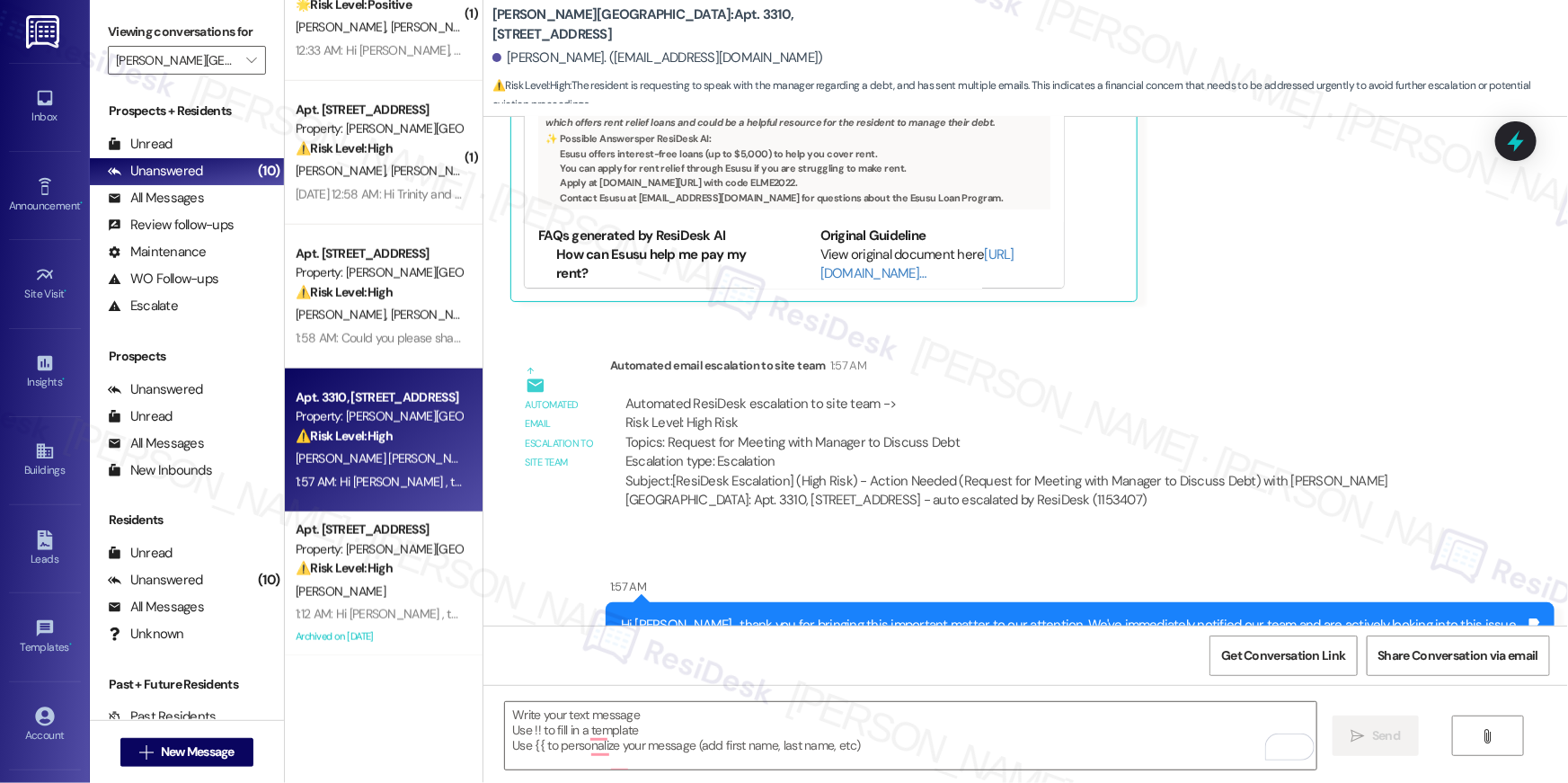
click at [882, 722] on textarea "To enrich screen reader interactions, please activate Accessibility in Grammarl…" at bounding box center [910, 735] width 811 height 67
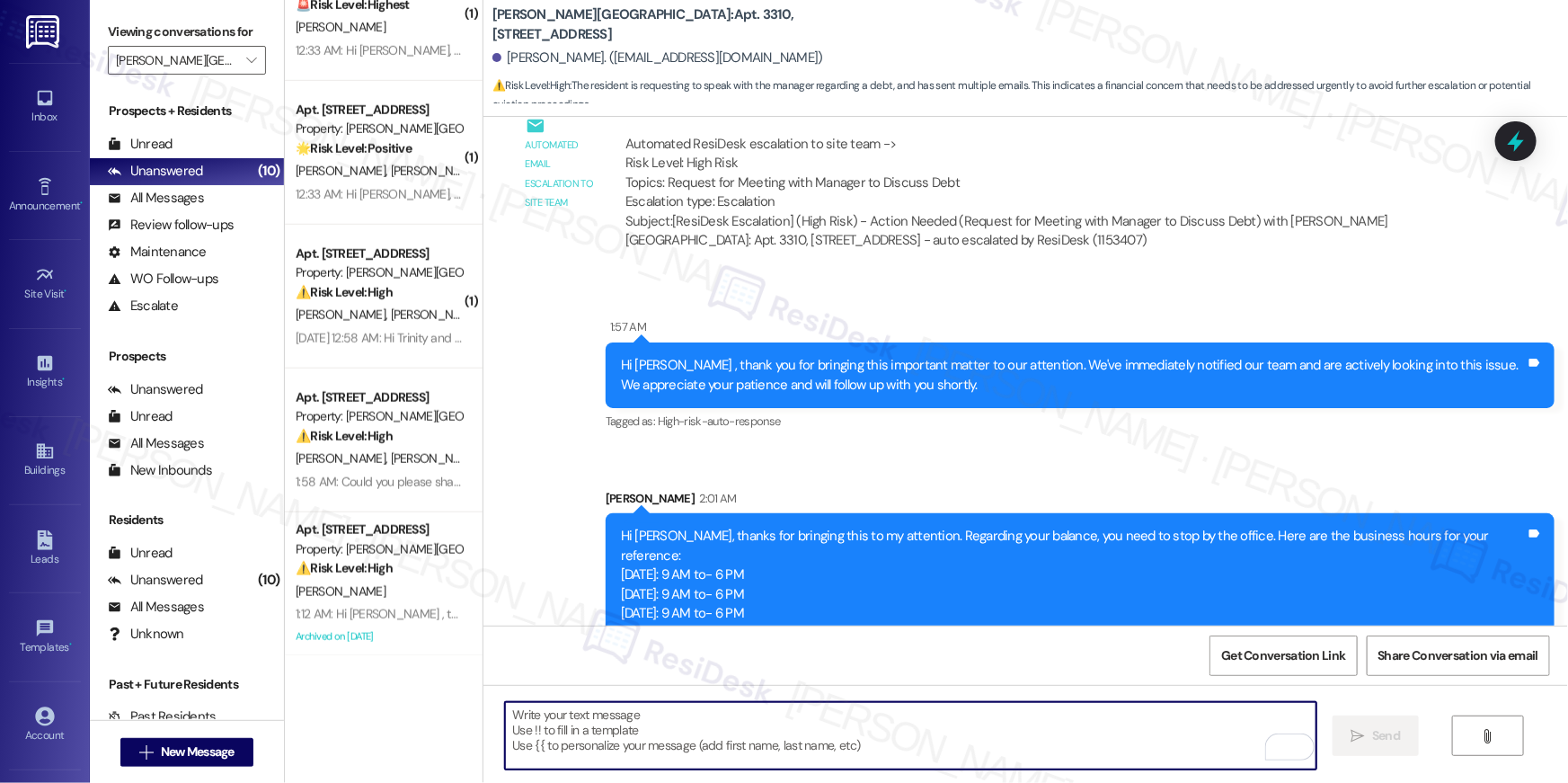
click at [1065, 721] on textarea "To enrich screen reader interactions, please activate Accessibility in Grammarl…" at bounding box center [910, 735] width 811 height 67
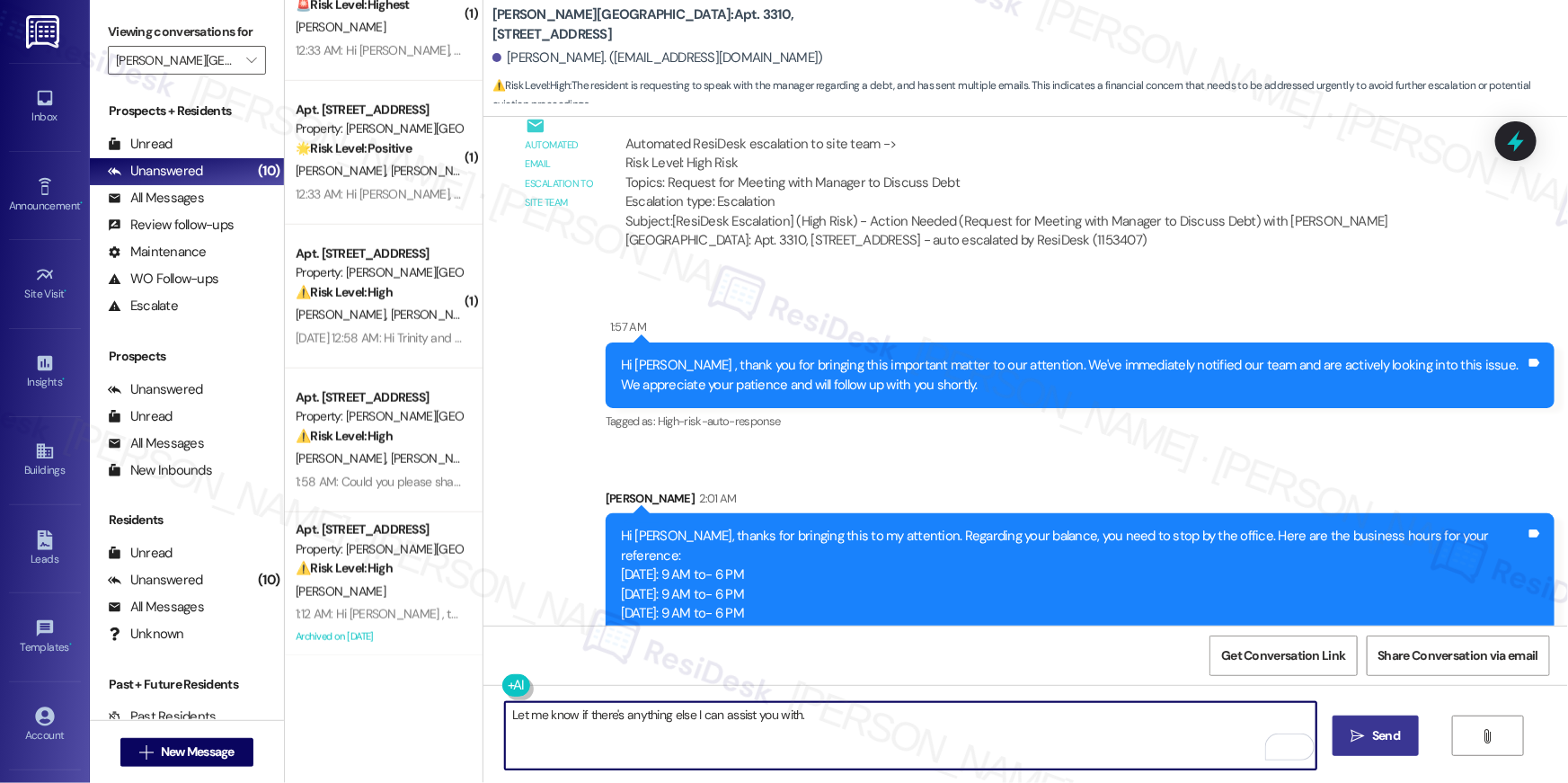
type textarea "Let me know if there's anything else I can assist you with."
click at [1217, 476] on div "Sent via SMS Sarah 2:01 AM Hi Roger, thanks for bringing this to my attention. …" at bounding box center [1080, 602] width 976 height 253
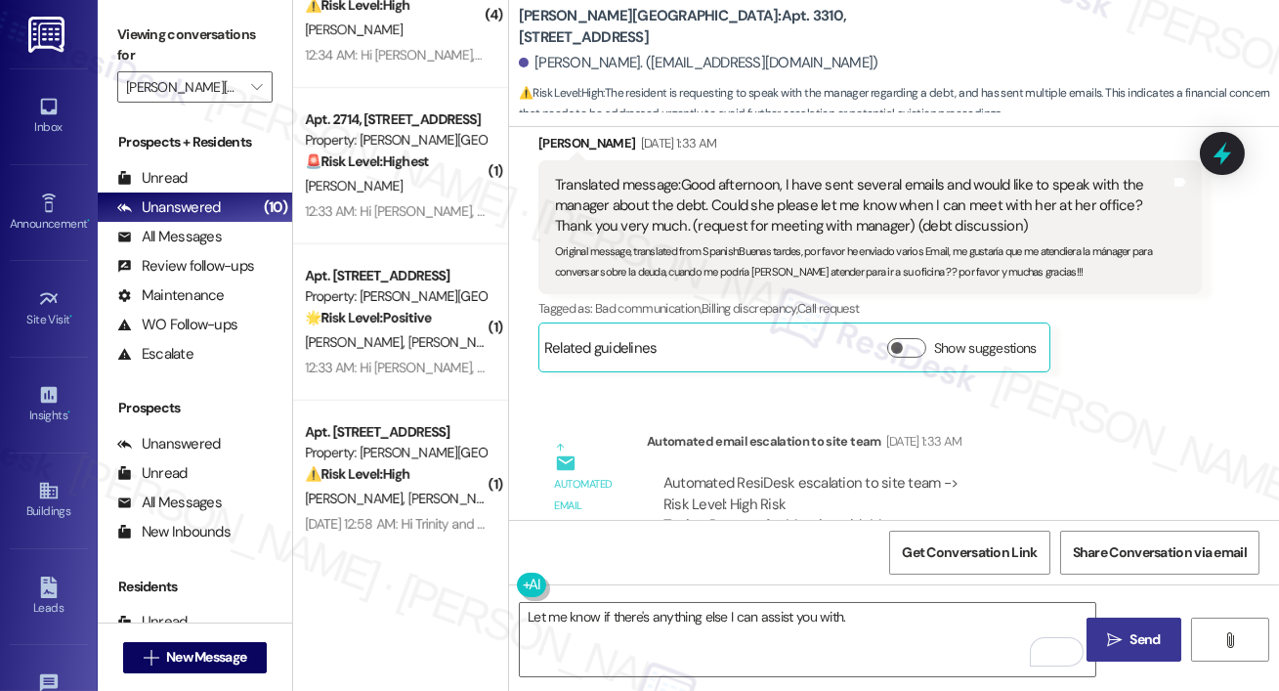
scroll to position [20228, 0]
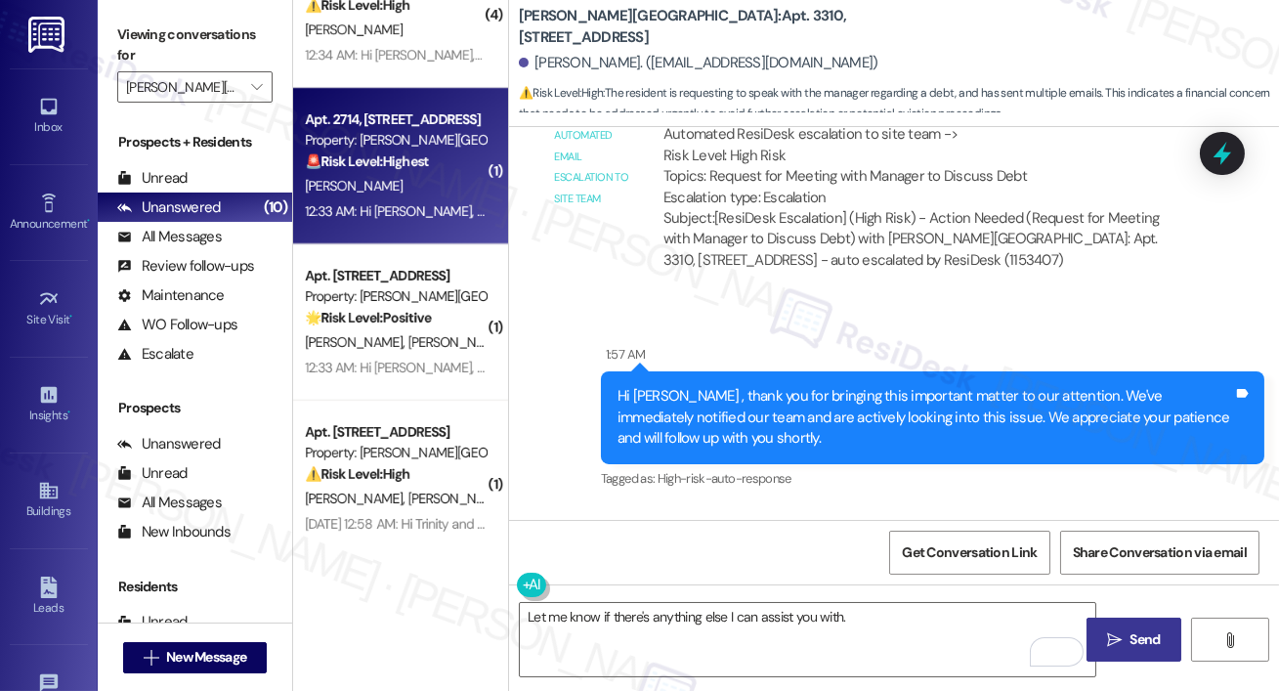
click at [404, 199] on div "12:33 AM: Hi Jermaine, how are you? We're checking in to ask if you have any qu…" at bounding box center [395, 211] width 185 height 24
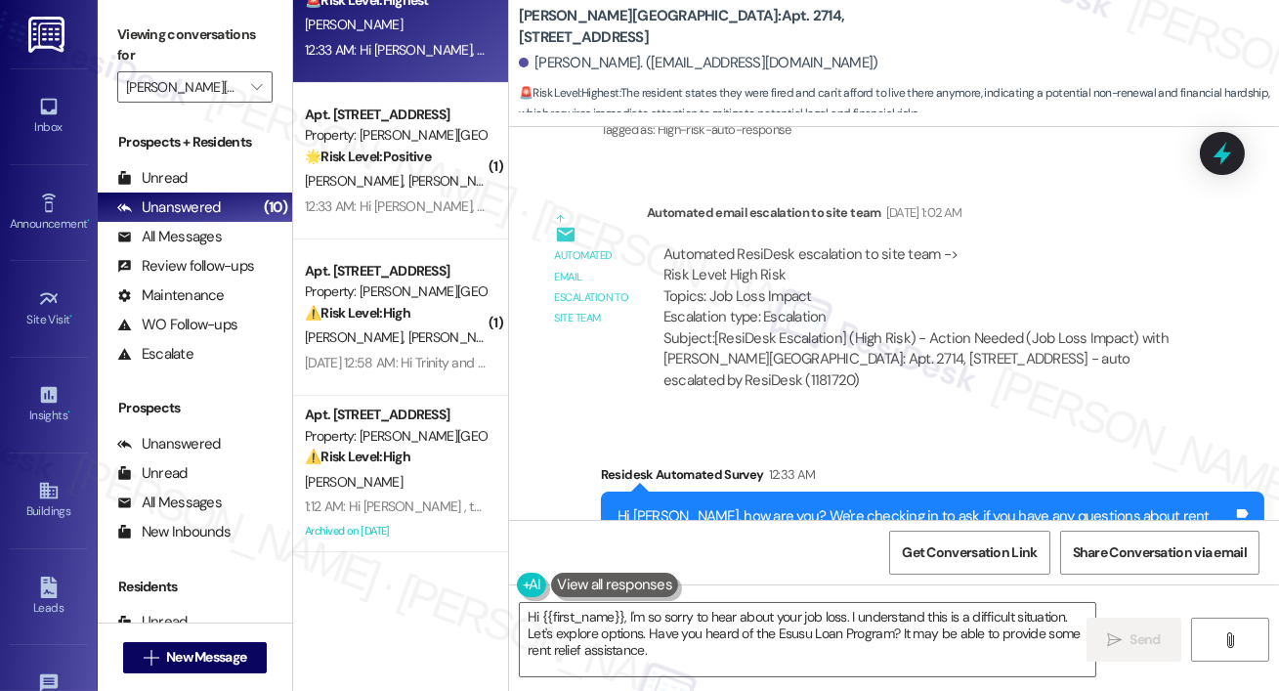
scroll to position [12754, 0]
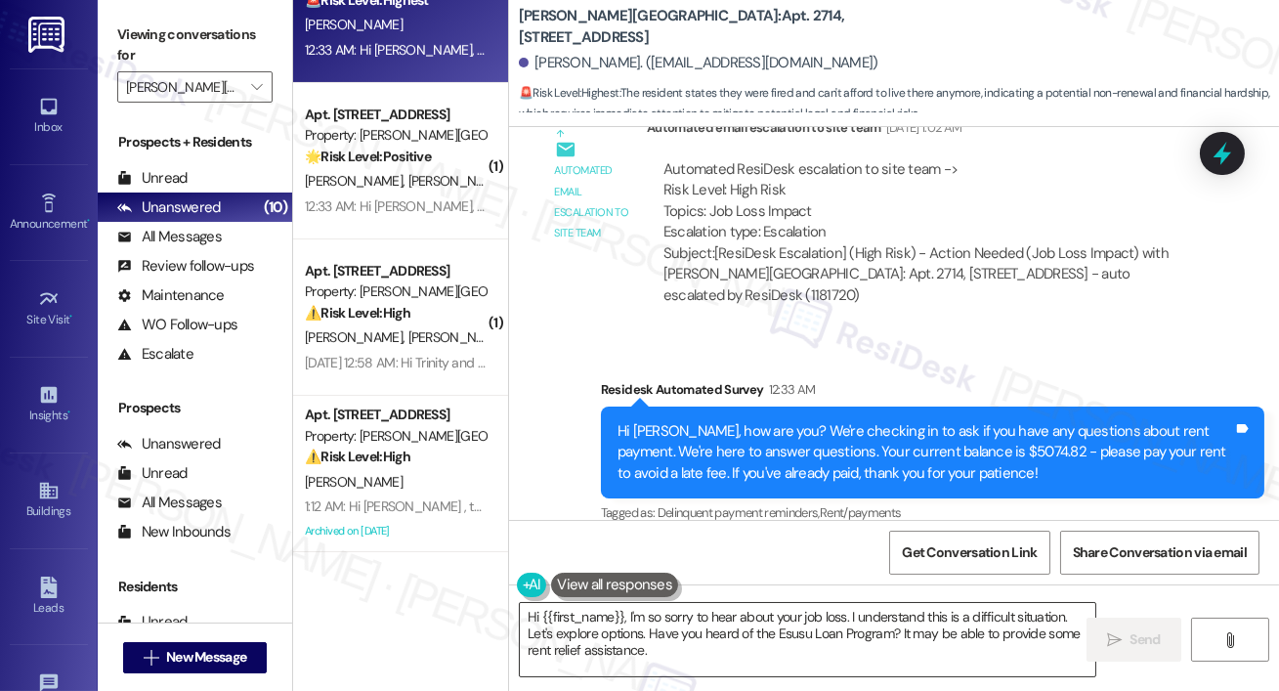
click at [807, 641] on textarea "Hi {{first_name}}, I'm so sorry to hear about your job loss. I understand this …" at bounding box center [807, 639] width 575 height 73
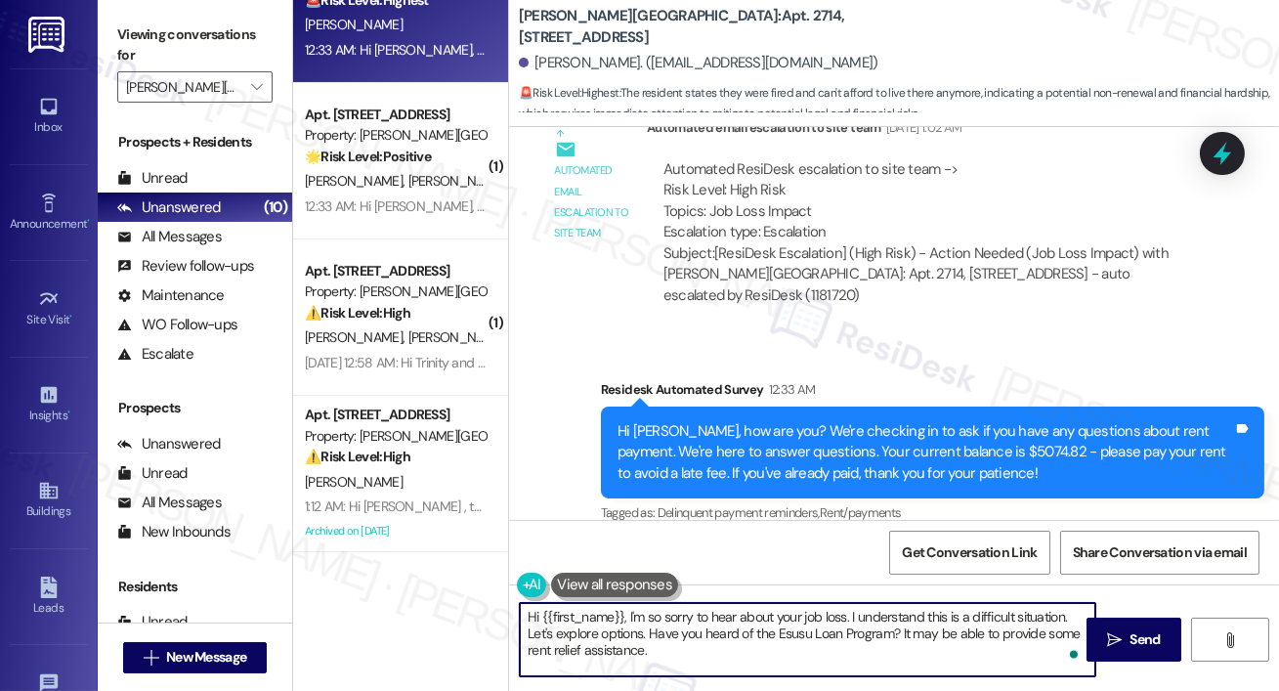
click at [862, 630] on textarea "Hi {{first_name}}, I'm so sorry to hear about your job loss. I understand this …" at bounding box center [807, 639] width 575 height 73
drag, startPoint x: 648, startPoint y: 651, endPoint x: 522, endPoint y: 642, distance: 126.3
click at [522, 642] on textarea "Hi {{first_name}}, I'm so sorry to hear about your job loss. I understand this …" at bounding box center [807, 639] width 575 height 73
type textarea "Hi {{first_name}}, I'm so sorry to hear about your job loss. I understand this …"
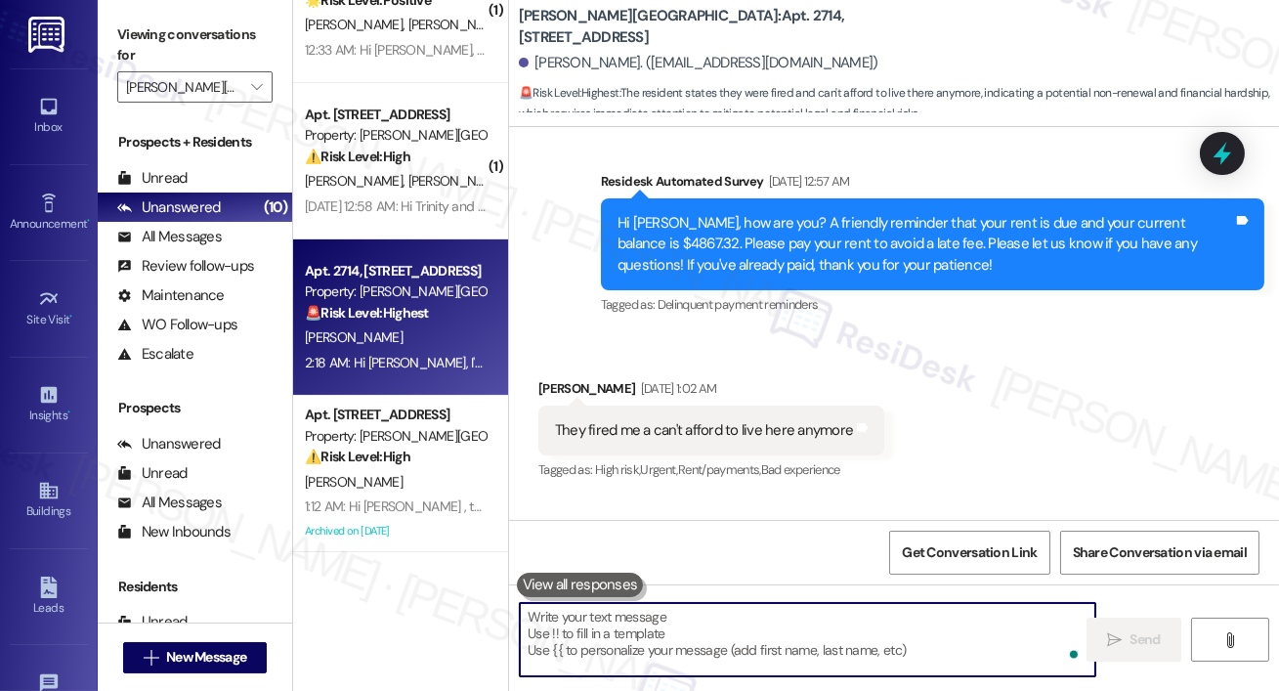
scroll to position [12078, 0]
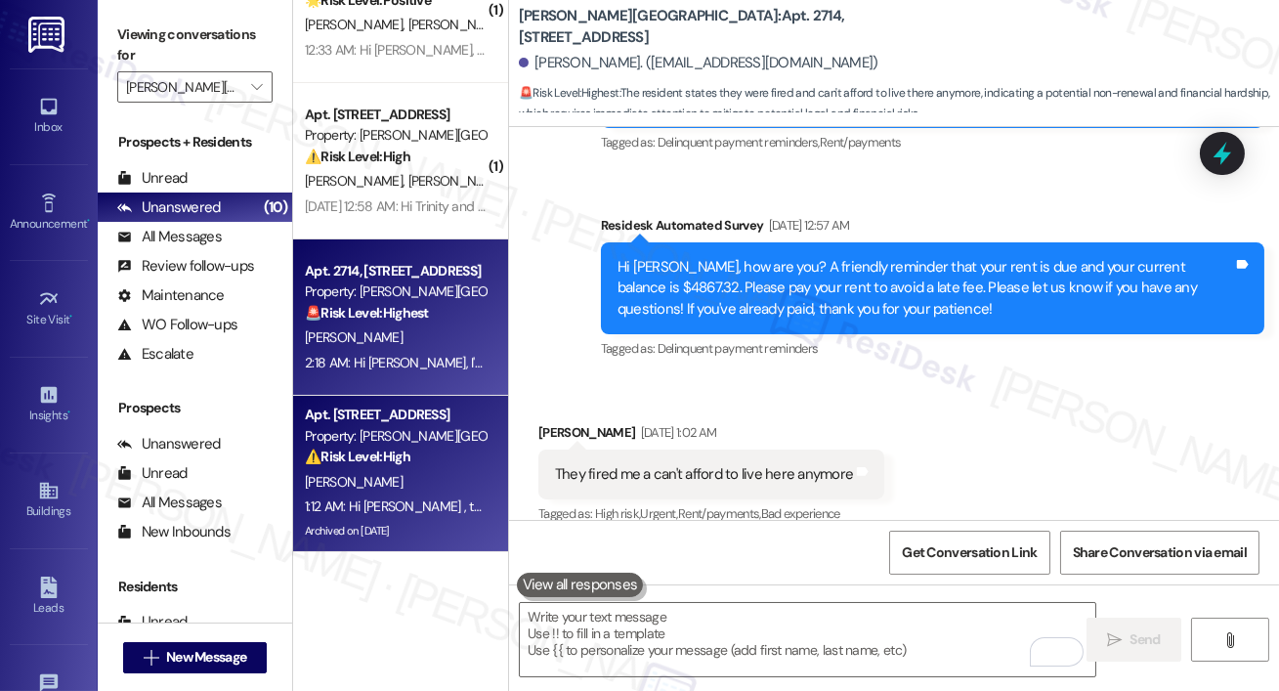
click at [389, 475] on div "R. Dominique" at bounding box center [395, 482] width 185 height 24
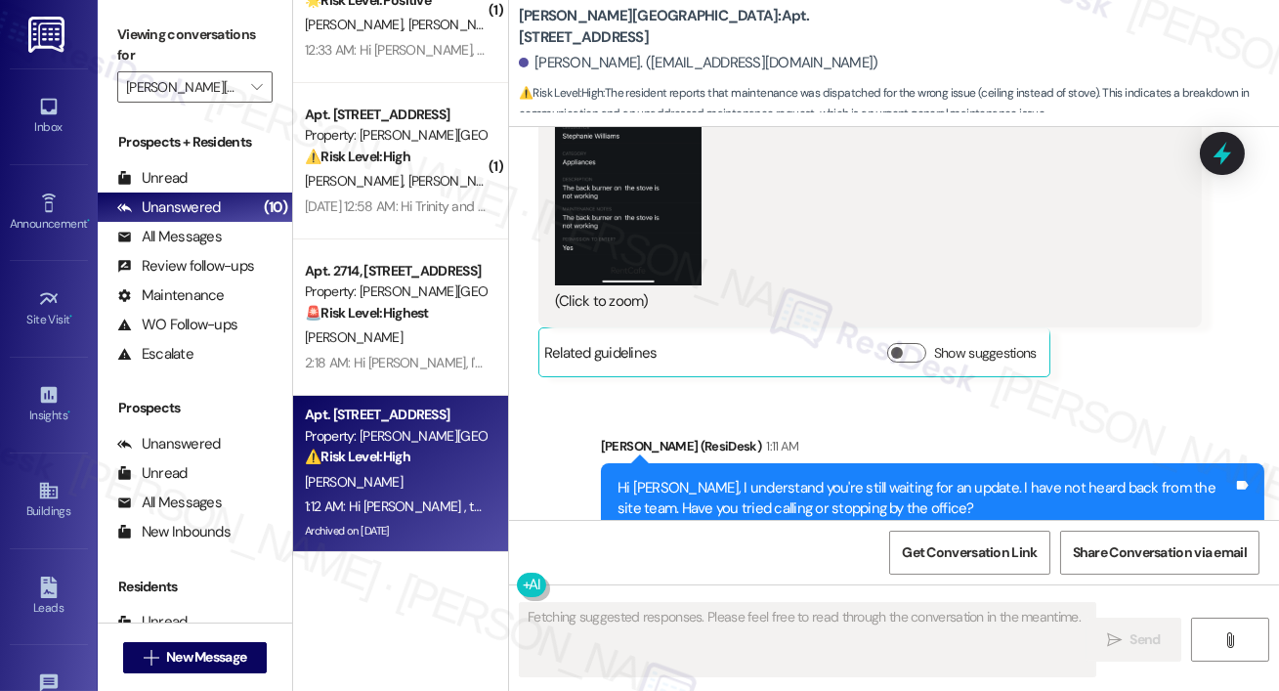
scroll to position [37950, 0]
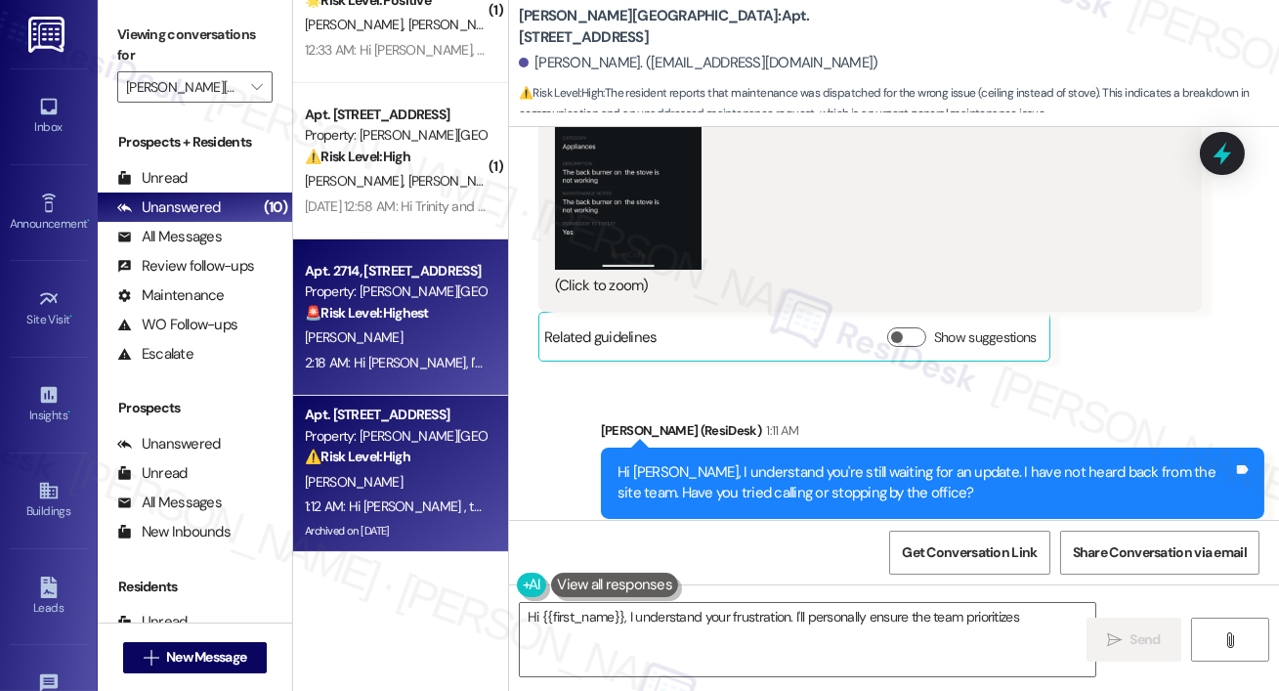
type textarea "Hi {{first_name}}, I understand your frustration. I'll personally ensure the te…"
click at [422, 351] on div "2:18 AM: Hi [PERSON_NAME], I'm so sorry to hear about your job loss. I understa…" at bounding box center [395, 363] width 185 height 24
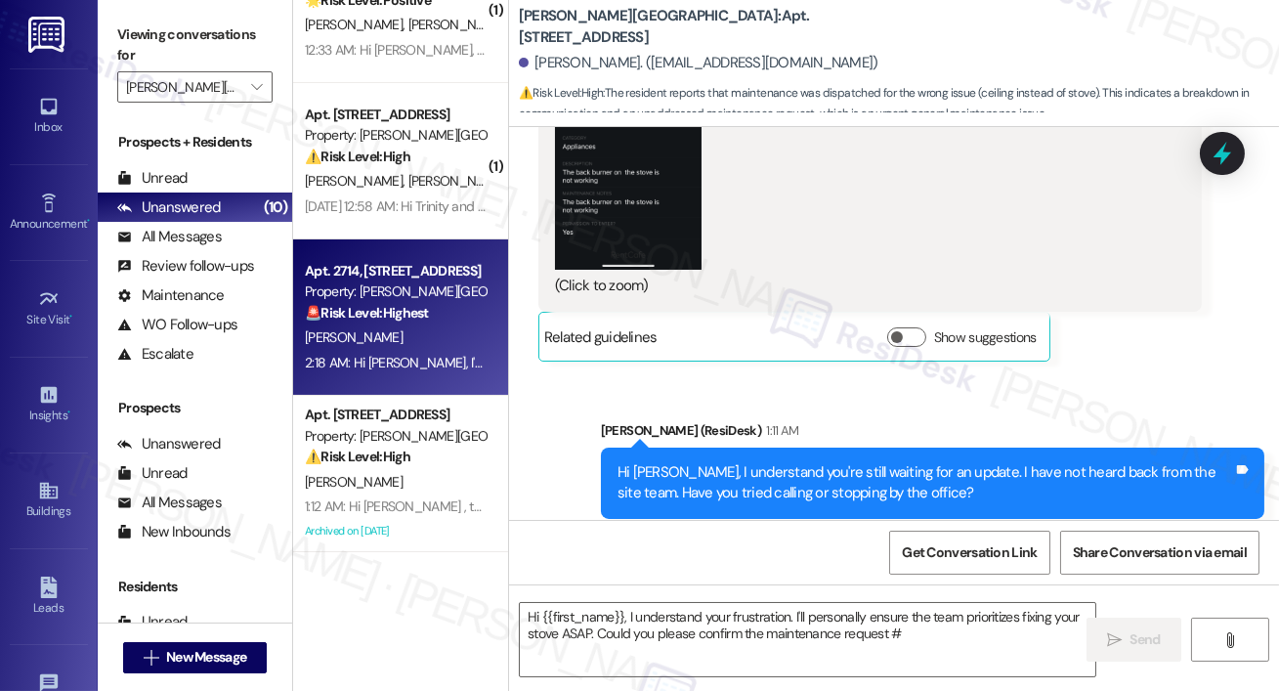
type textarea "Hi {{first_name}}, I understand your frustration. I'll personally ensure the te…"
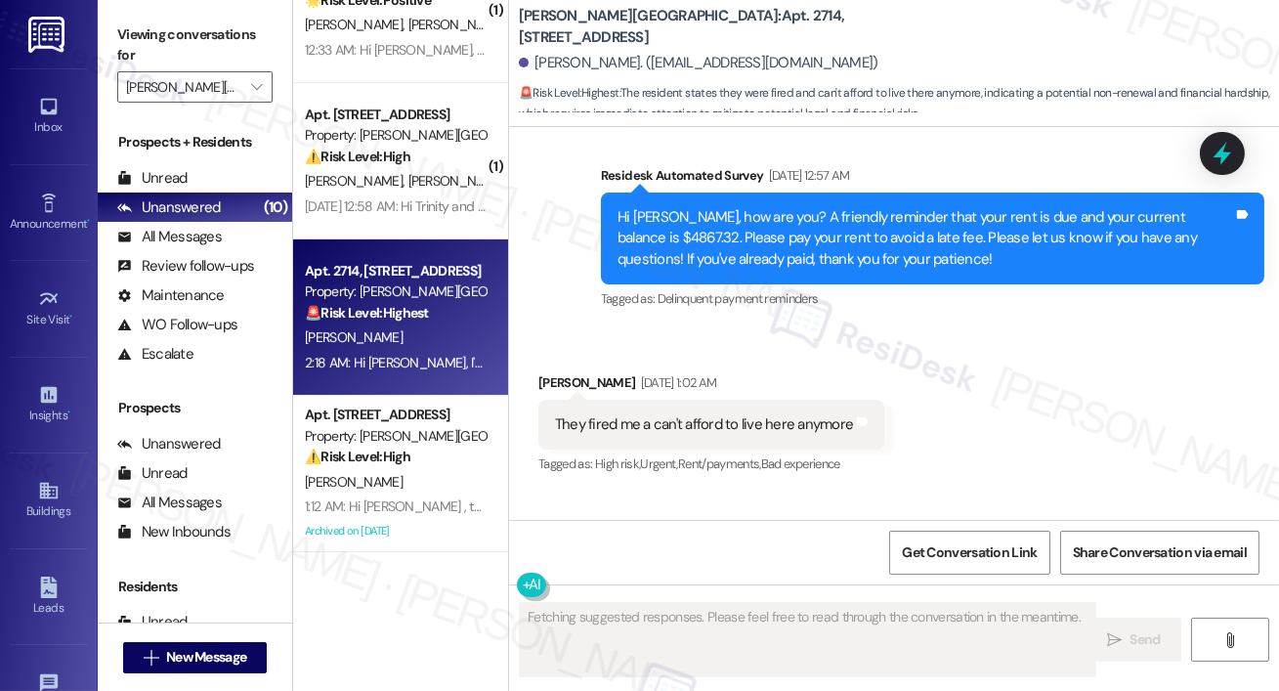
scroll to position [12078, 0]
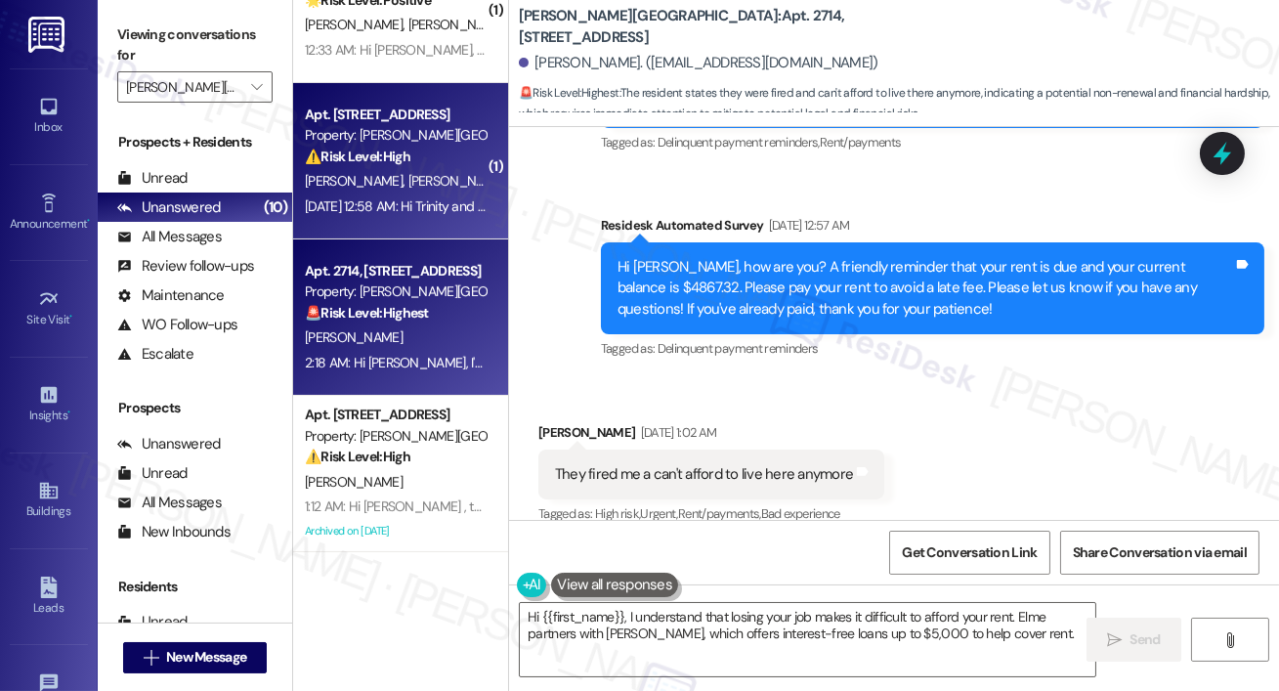
type textarea "Hi {{first_name}}, I understand that losing your job makes it difficult to affo…"
click at [343, 175] on span "[PERSON_NAME]" at bounding box center [357, 181] width 104 height 18
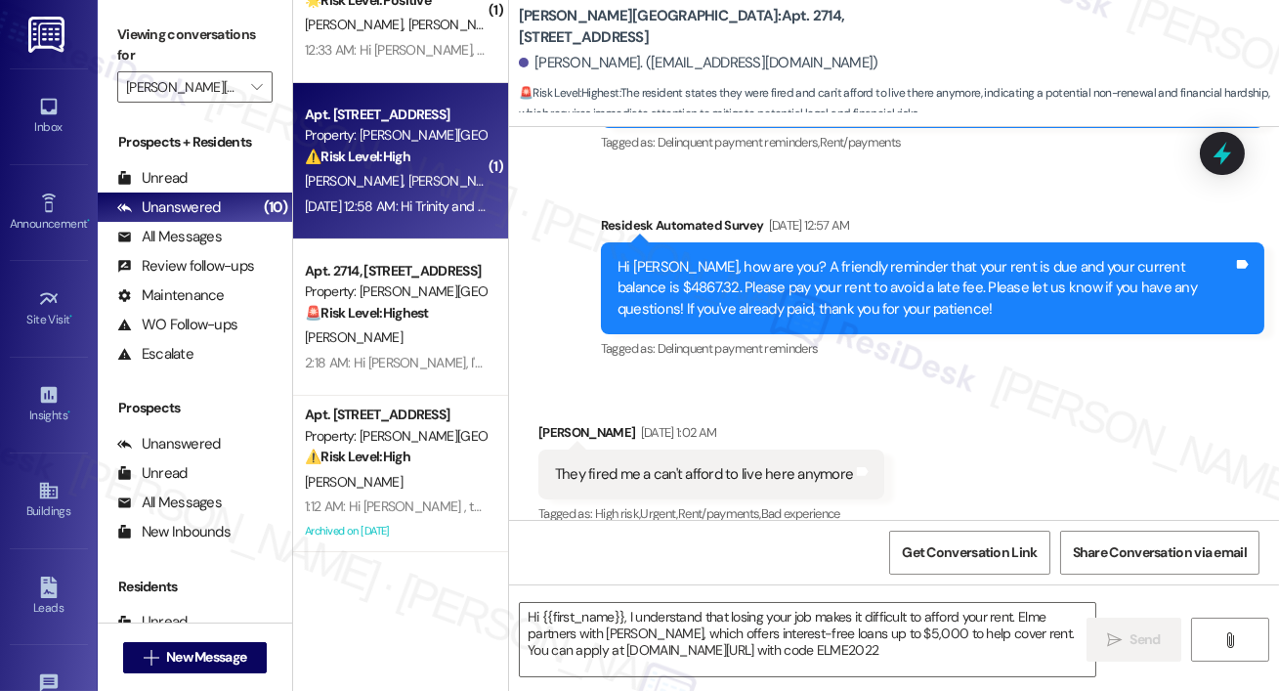
type textarea "Hi {{first_name}}, I understand that losing your job makes it difficult to affo…"
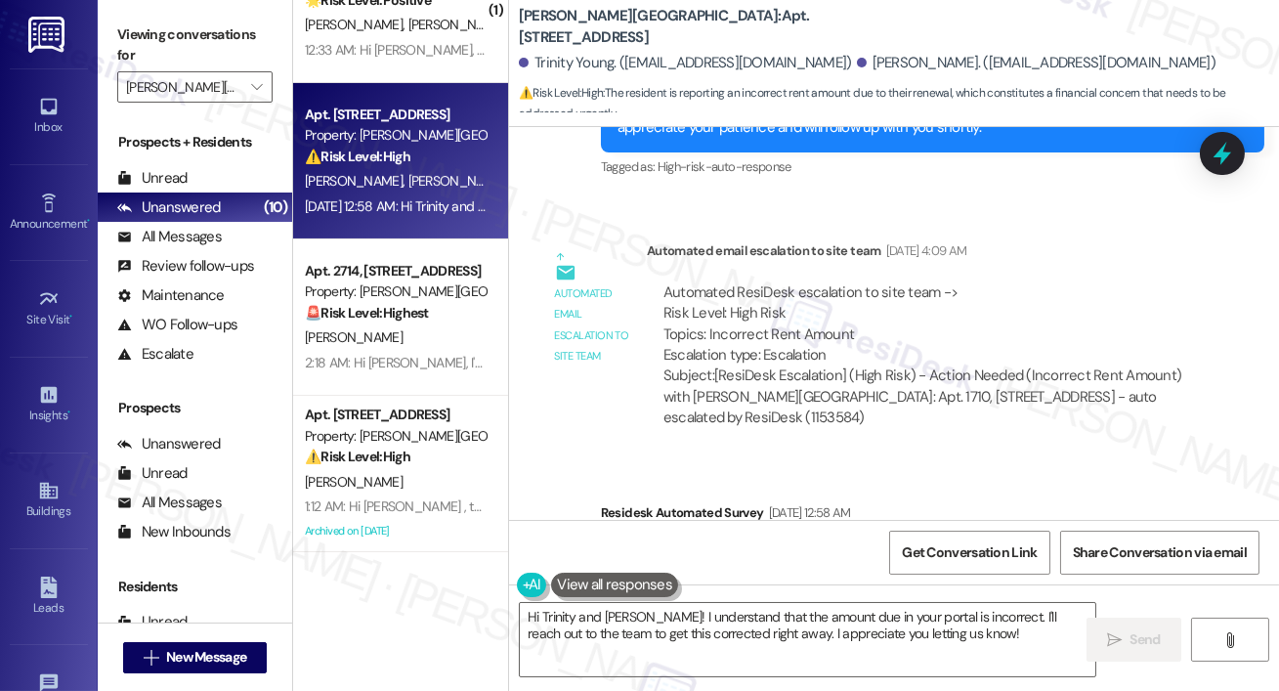
scroll to position [10812, 0]
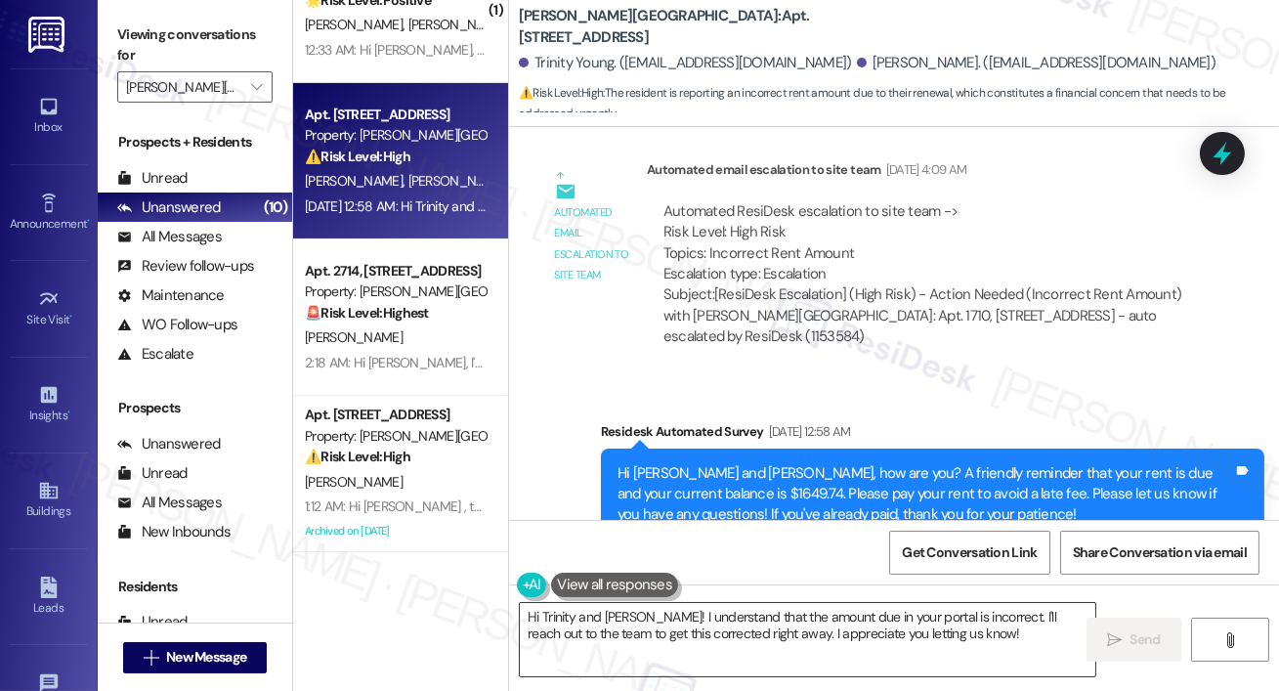
click at [675, 622] on textarea "Hi Trinity and [PERSON_NAME]! I understand that the amount due in your portal i…" at bounding box center [807, 639] width 575 height 73
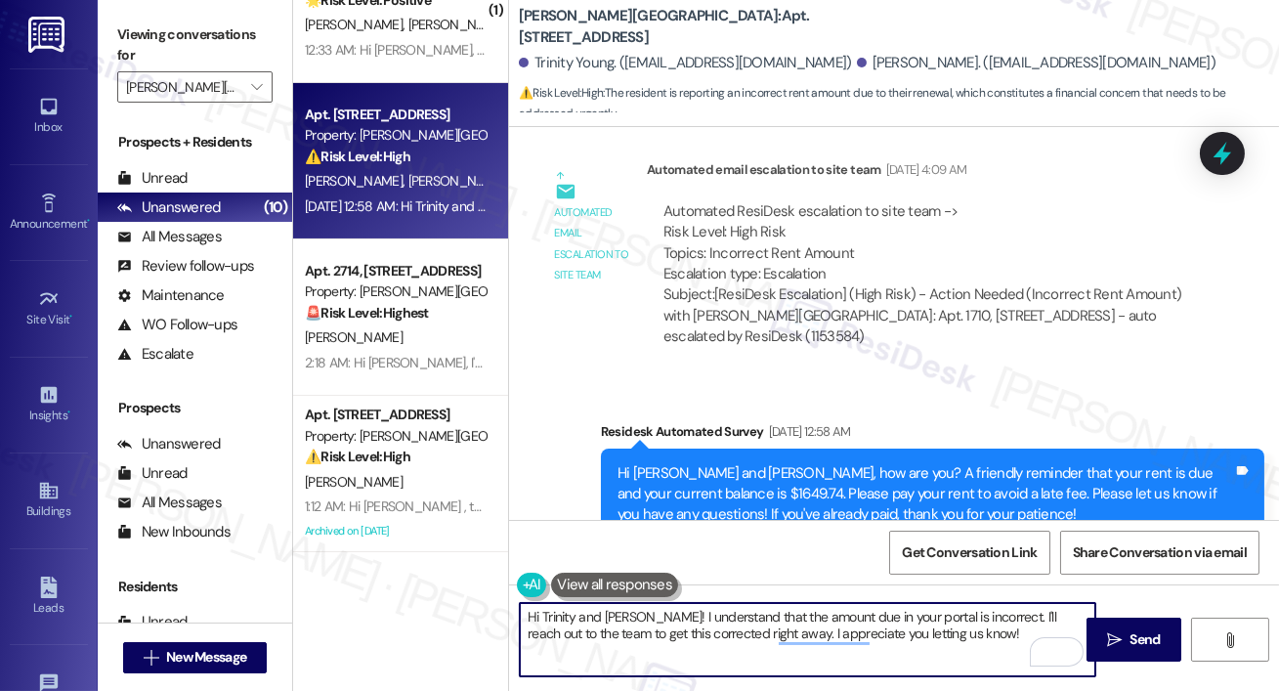
click at [790, 662] on textarea "Hi Trinity and [PERSON_NAME]! I understand that the amount due in your portal i…" at bounding box center [807, 639] width 575 height 73
paste textarea "{{first_name}}! I’d be happy to look into this for you. You should be able to s…"
type textarea "Hi {{first_name}}! I’d be happy to look into this for you. You should be able t…"
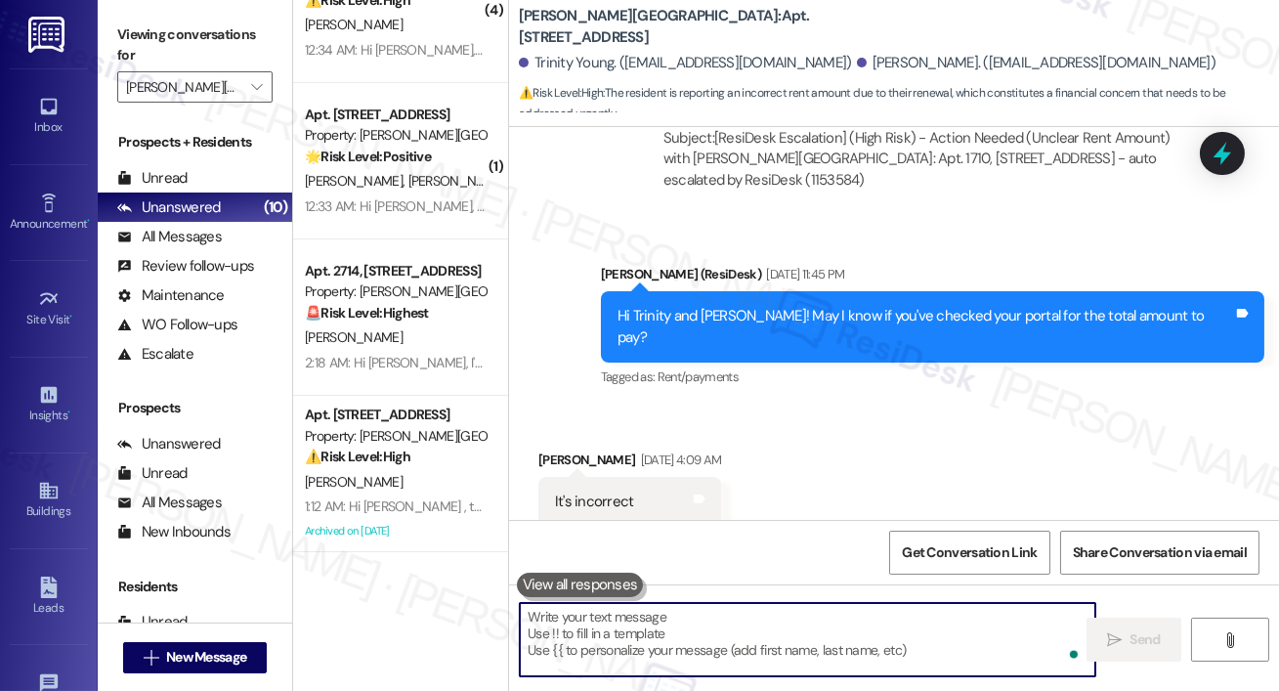
scroll to position [10135, 0]
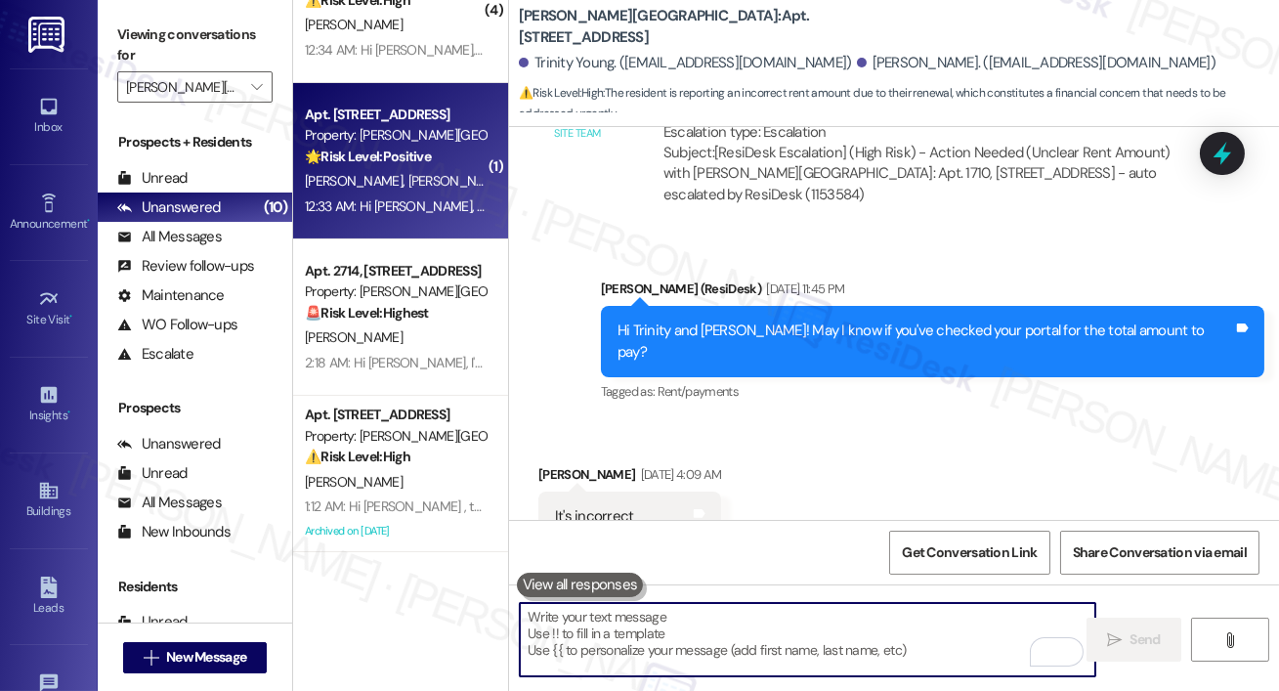
click at [415, 217] on div "12:33 AM: Hi [PERSON_NAME], [PERSON_NAME] and [PERSON_NAME], how are you? We're…" at bounding box center [395, 206] width 185 height 24
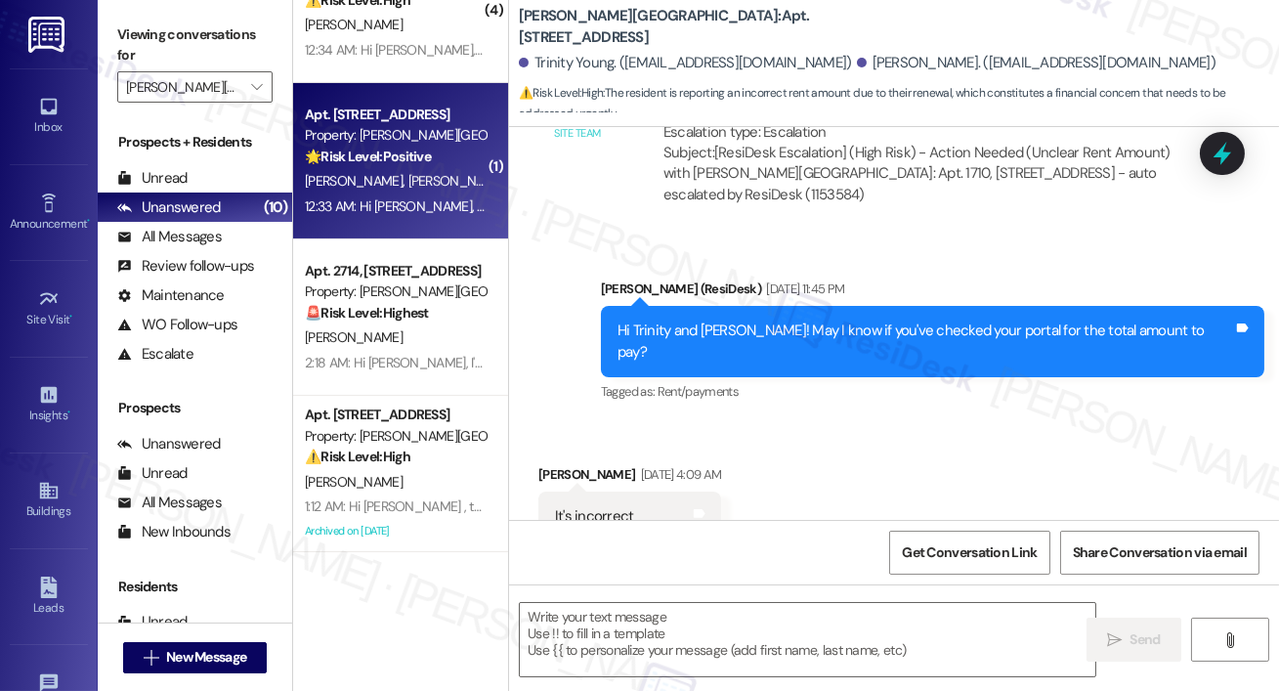
type textarea "Fetching suggested responses. Please feel free to read through the conversation…"
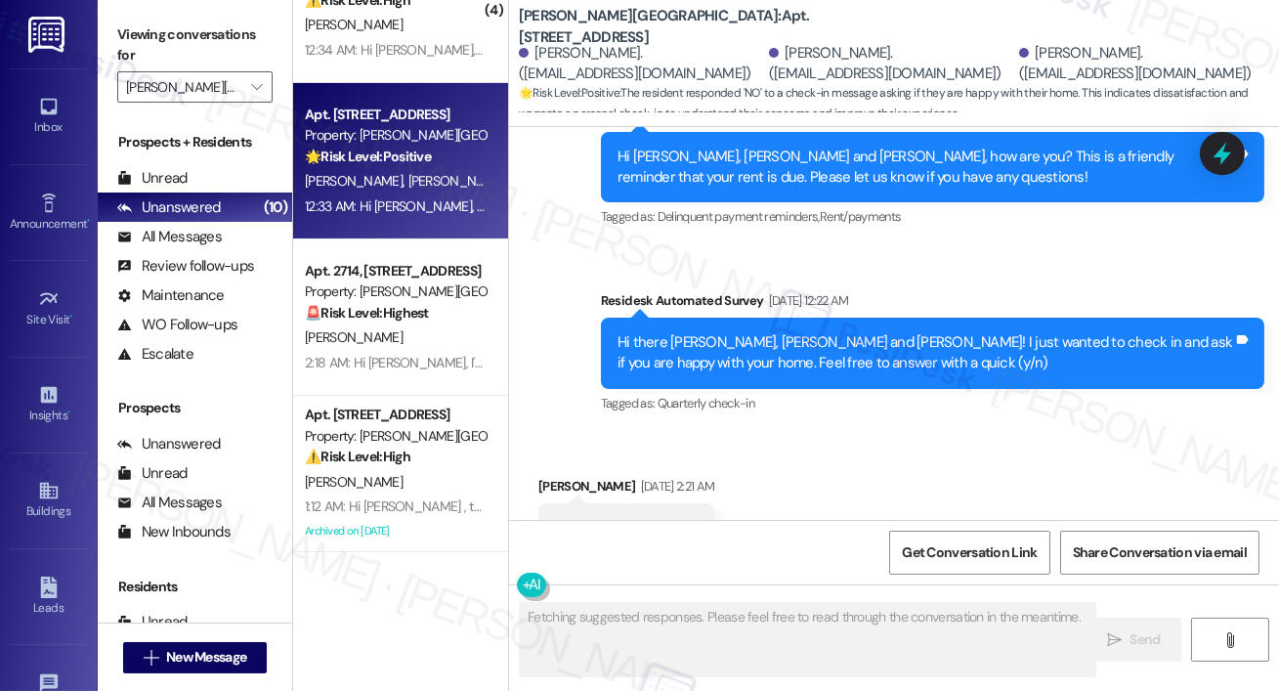
scroll to position [18266, 0]
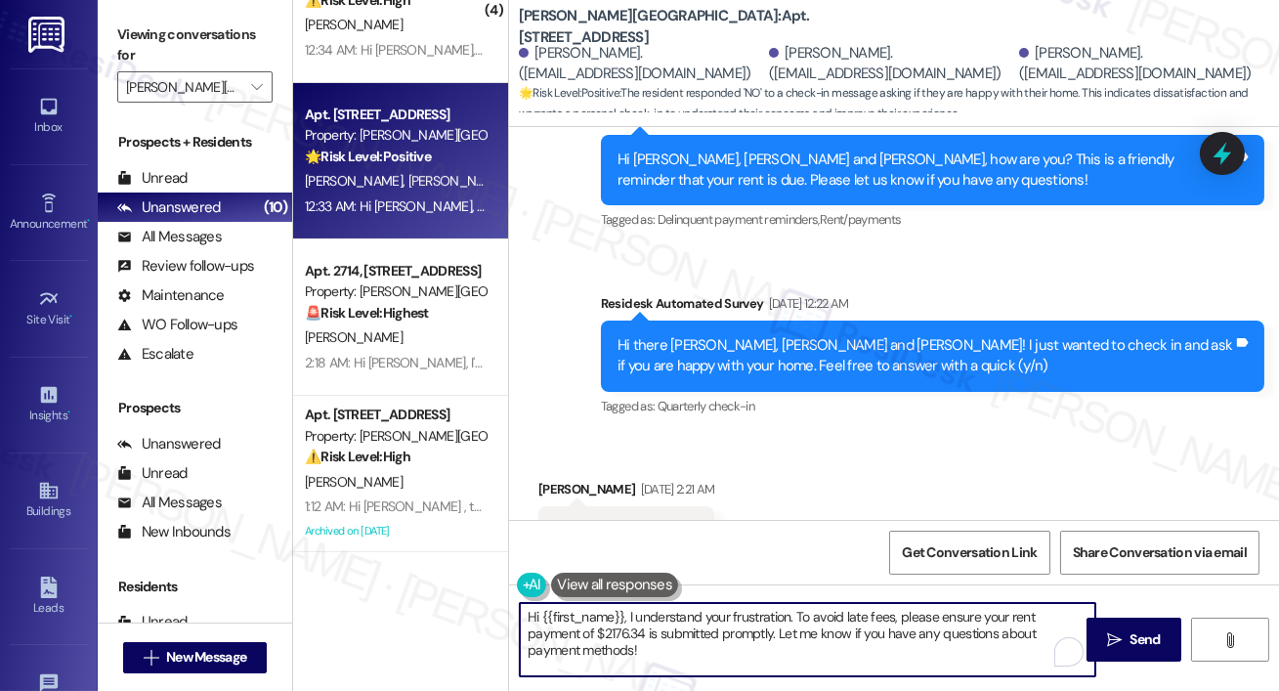
drag, startPoint x: 624, startPoint y: 617, endPoint x: 638, endPoint y: 655, distance: 40.5
click at [638, 656] on textarea "Hi {{first_name}}, I understand your frustration. To avoid late fees, please en…" at bounding box center [807, 639] width 575 height 73
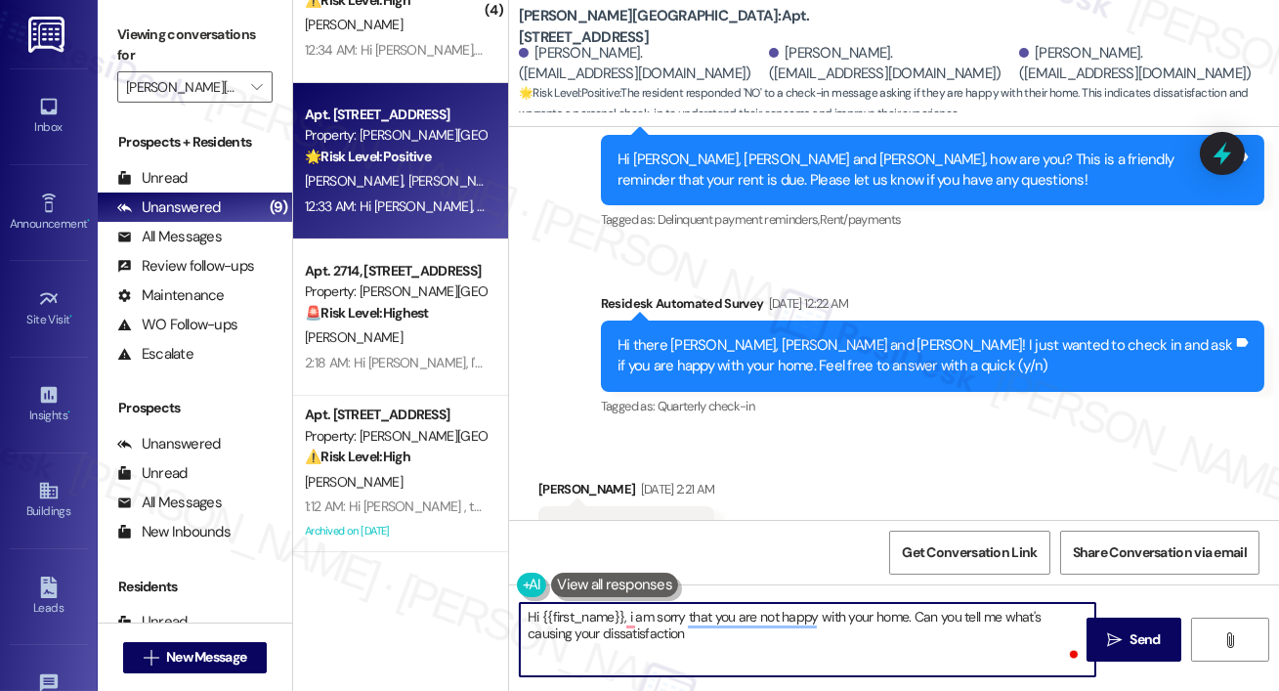
type textarea "Hi {{first_name}}, i am sorry that you are not happy with your home. Can you te…"
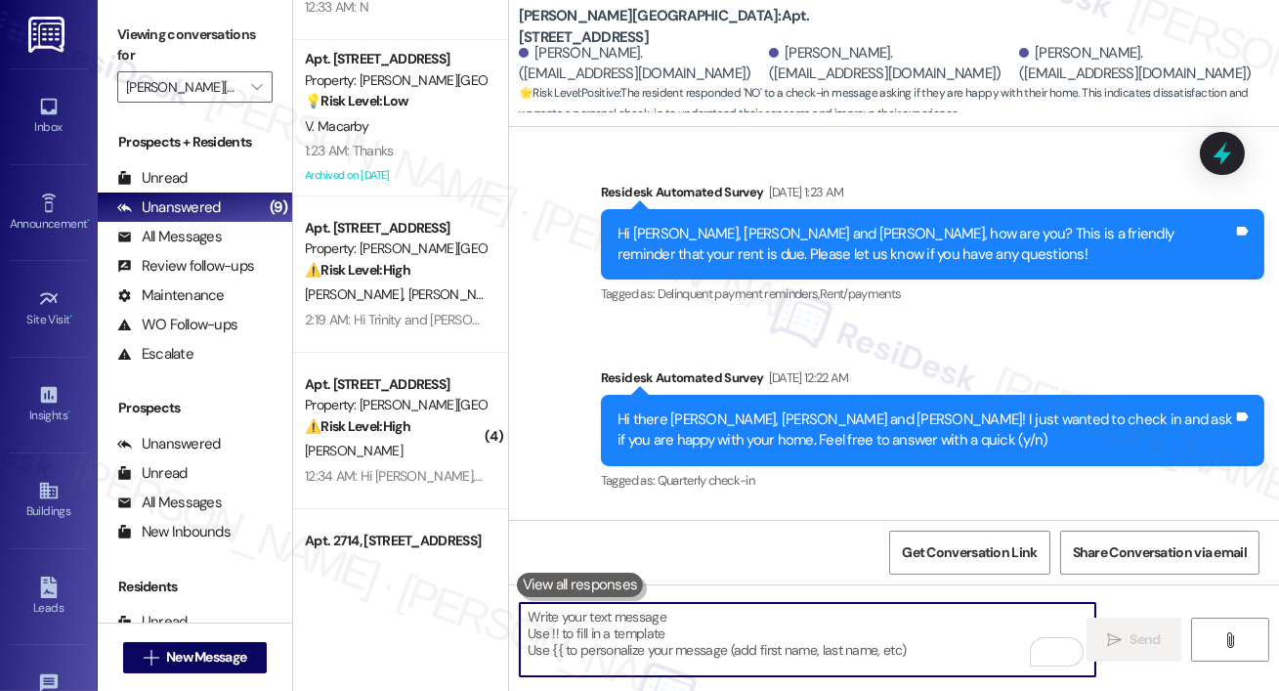
scroll to position [427, 0]
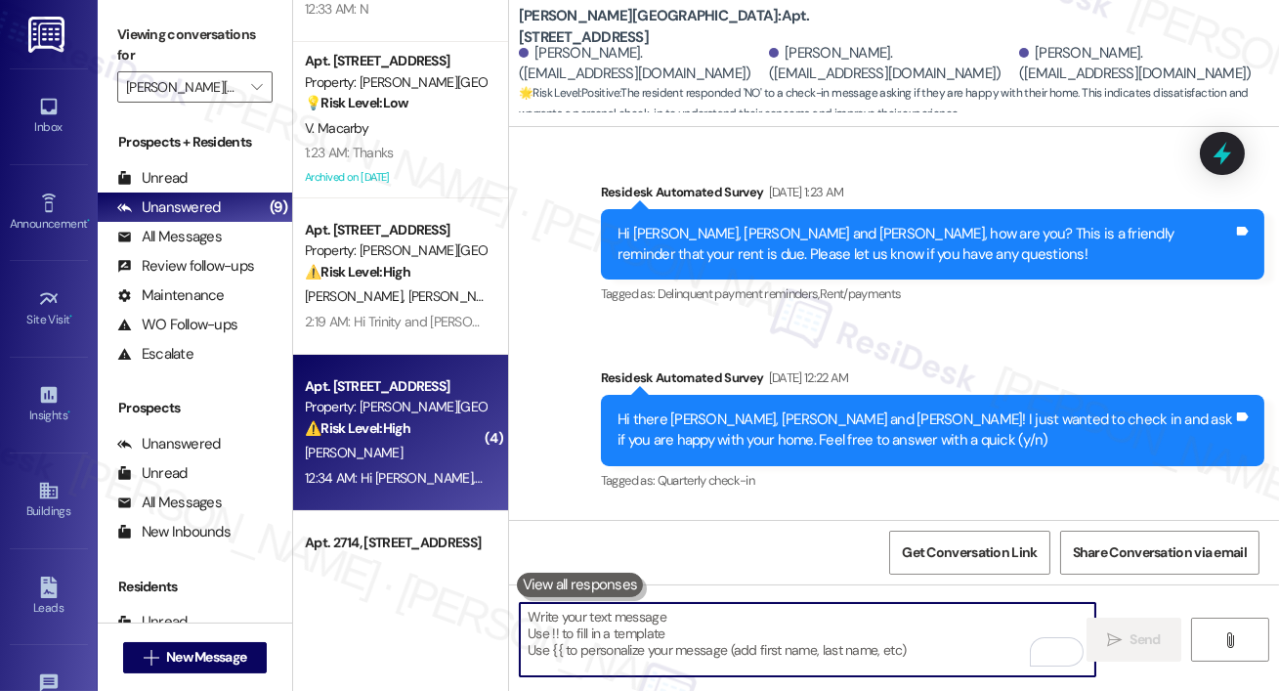
click at [393, 475] on div "12:34 AM: Hi [PERSON_NAME], how are you? We're checking in to ask if you have a…" at bounding box center [1082, 478] width 1555 height 18
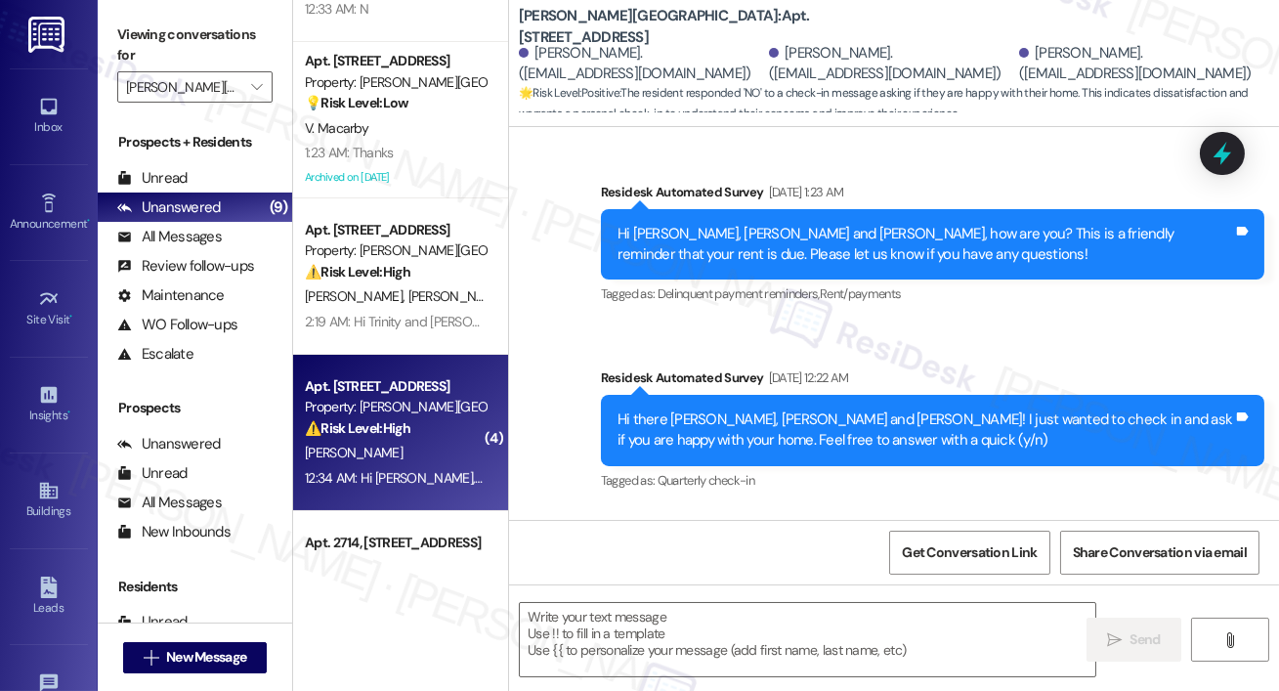
type textarea "Fetching suggested responses. Please feel free to read through the conversation…"
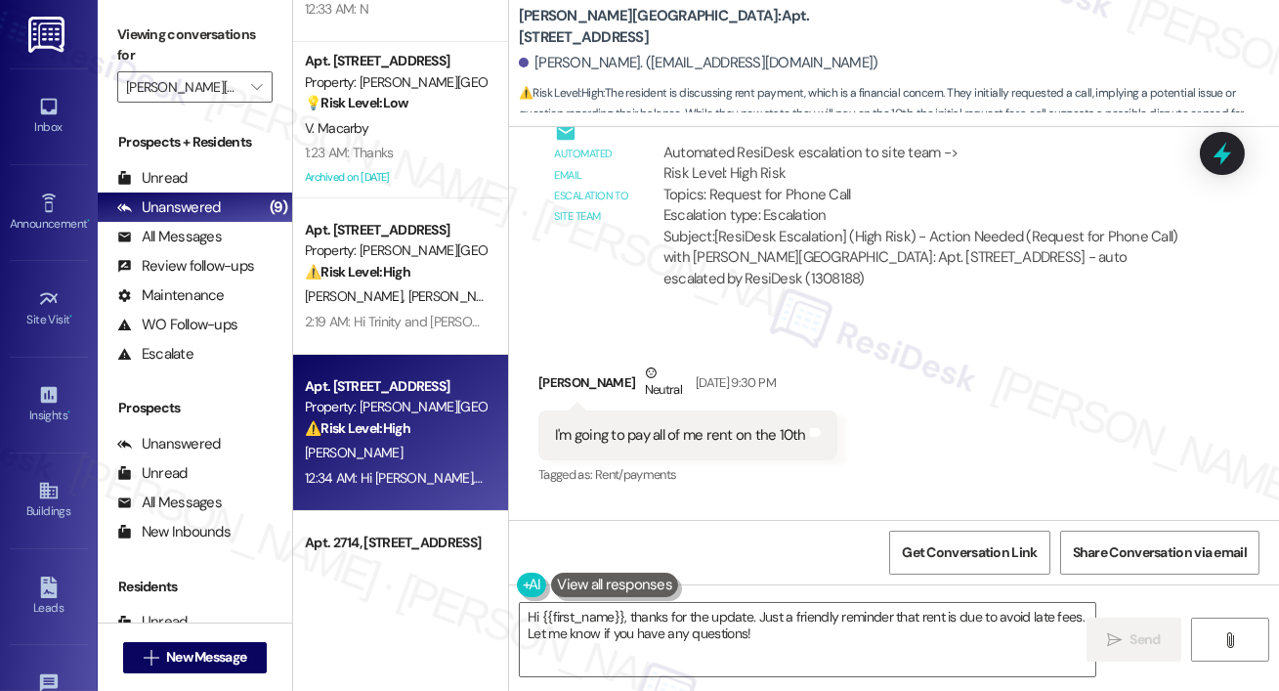
scroll to position [17598, 0]
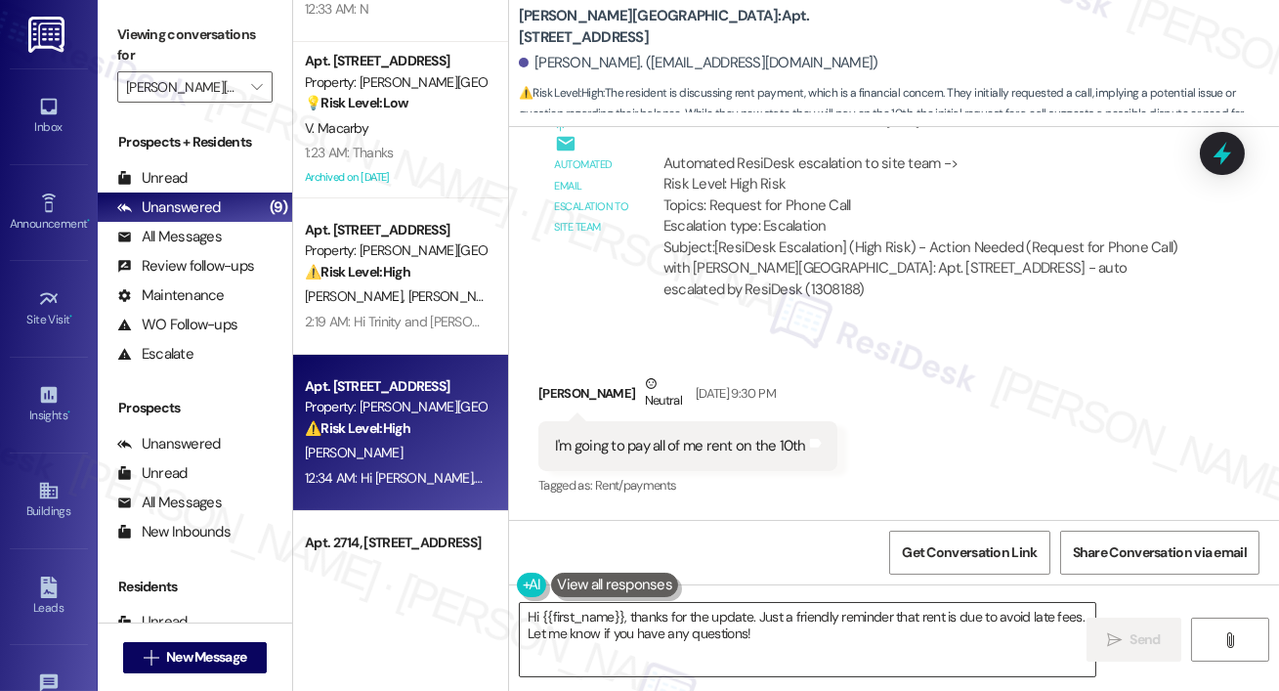
click at [785, 640] on textarea "Hi {{first_name}}, thanks for the update. Just a friendly reminder that rent is…" at bounding box center [807, 639] width 575 height 73
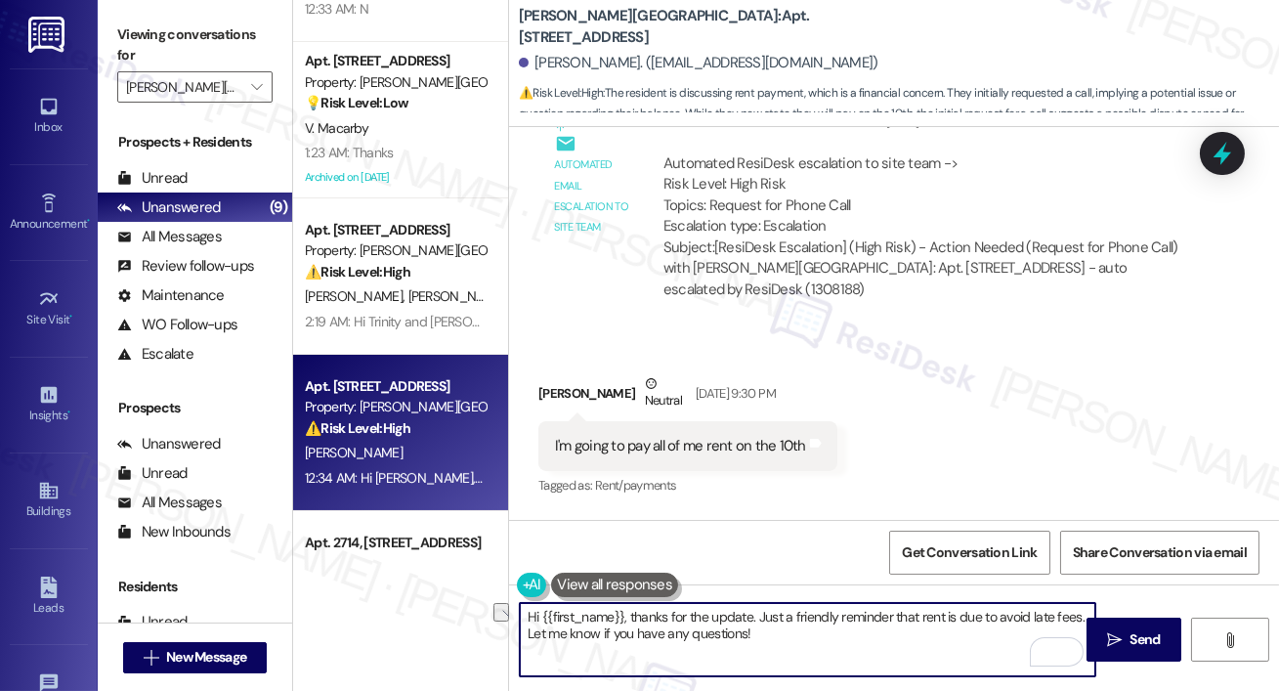
drag, startPoint x: 756, startPoint y: 617, endPoint x: 1081, endPoint y: 622, distance: 325.3
click at [1081, 622] on textarea "Hi {{first_name}}, thanks for the update. Just a friendly reminder that rent is…" at bounding box center [807, 639] width 575 height 73
type textarea "Hi {{first_name}}, thanks for the update. Let me know if you have any questions!"
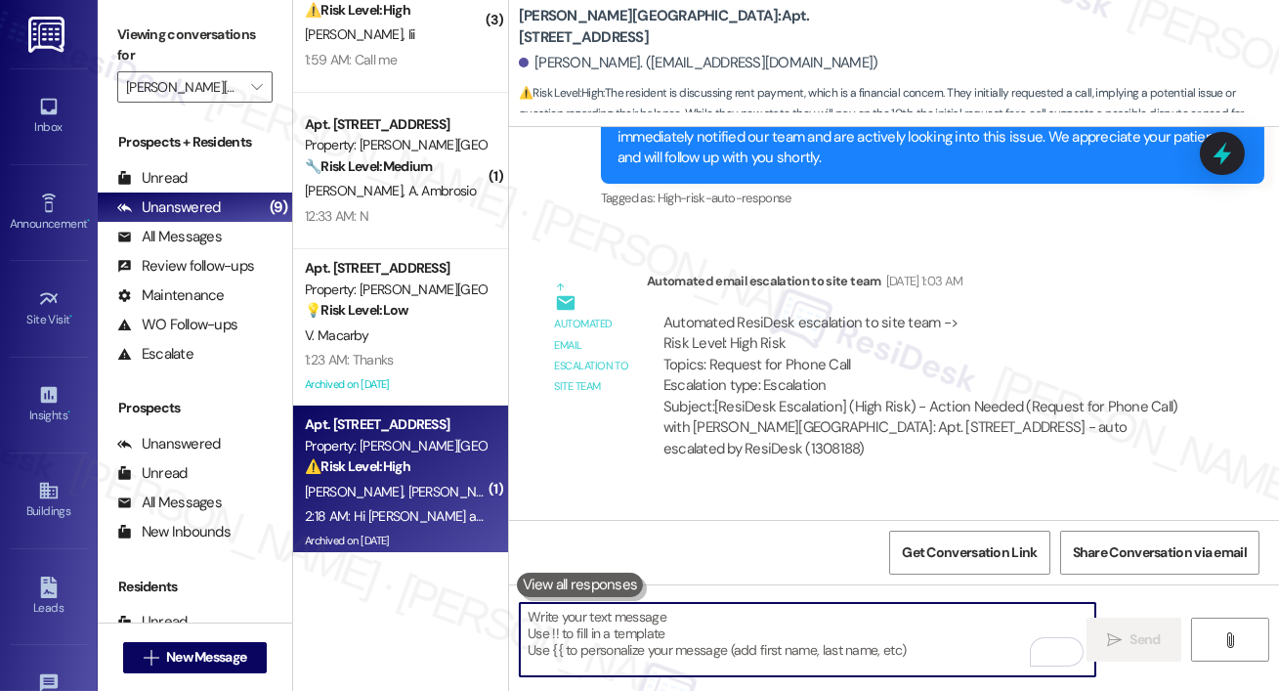
scroll to position [190, 0]
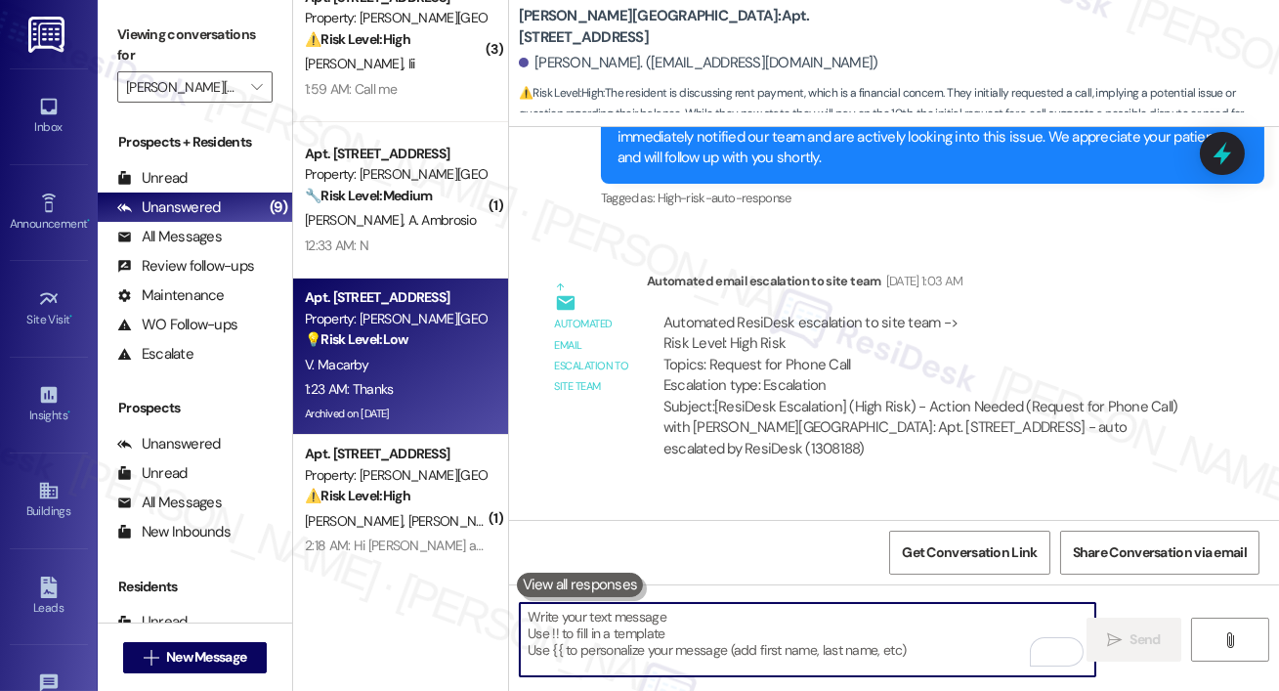
click at [395, 358] on div "V. Macarby" at bounding box center [395, 365] width 185 height 24
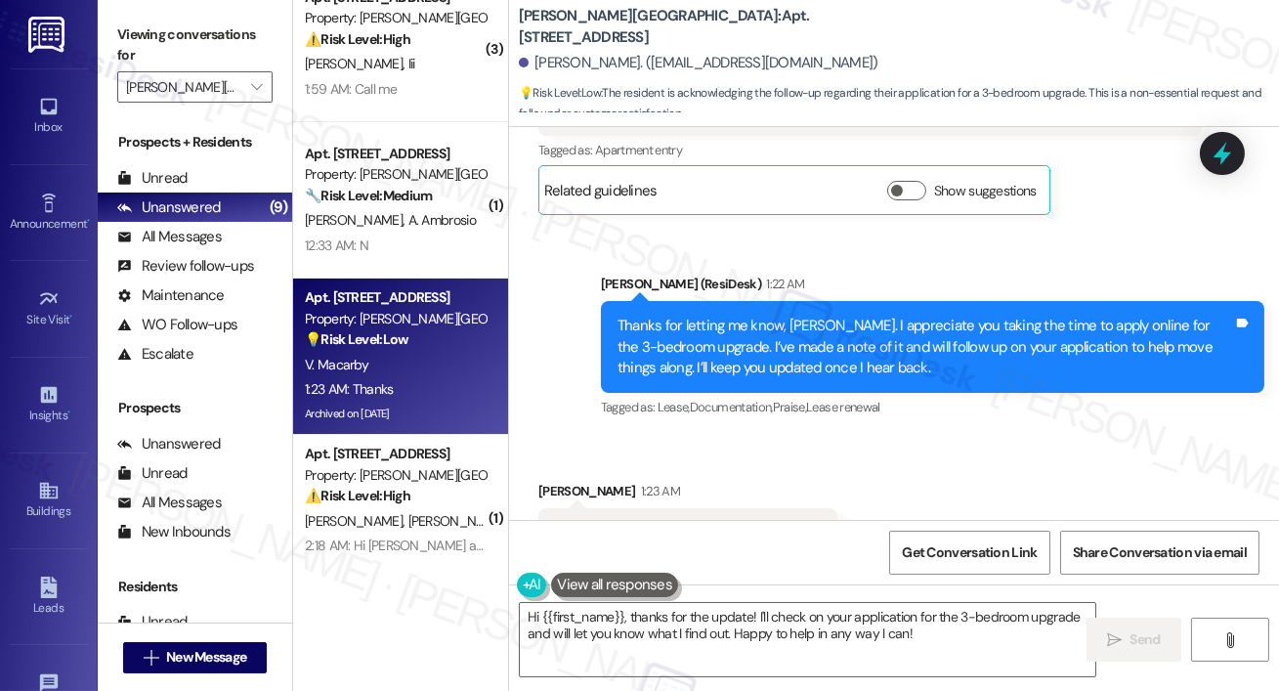
scroll to position [30838, 0]
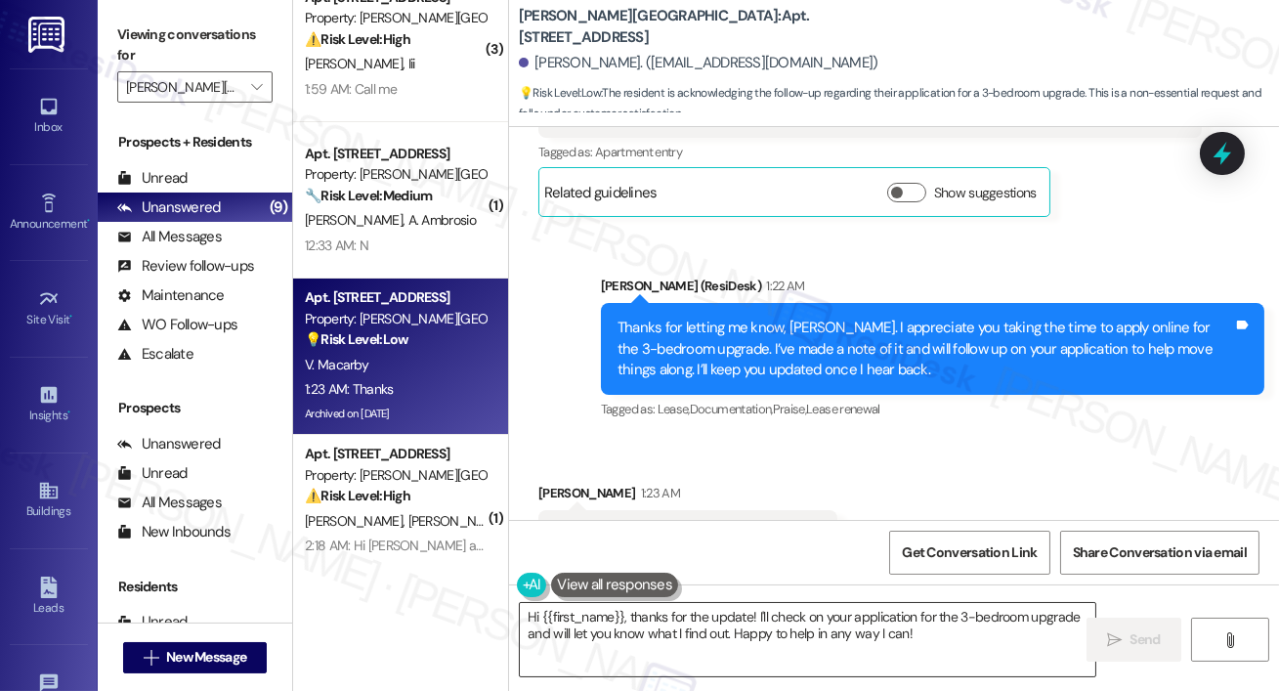
click at [749, 648] on textarea "Hi {{first_name}}, thanks for the update! I'll check on your application for th…" at bounding box center [807, 639] width 575 height 73
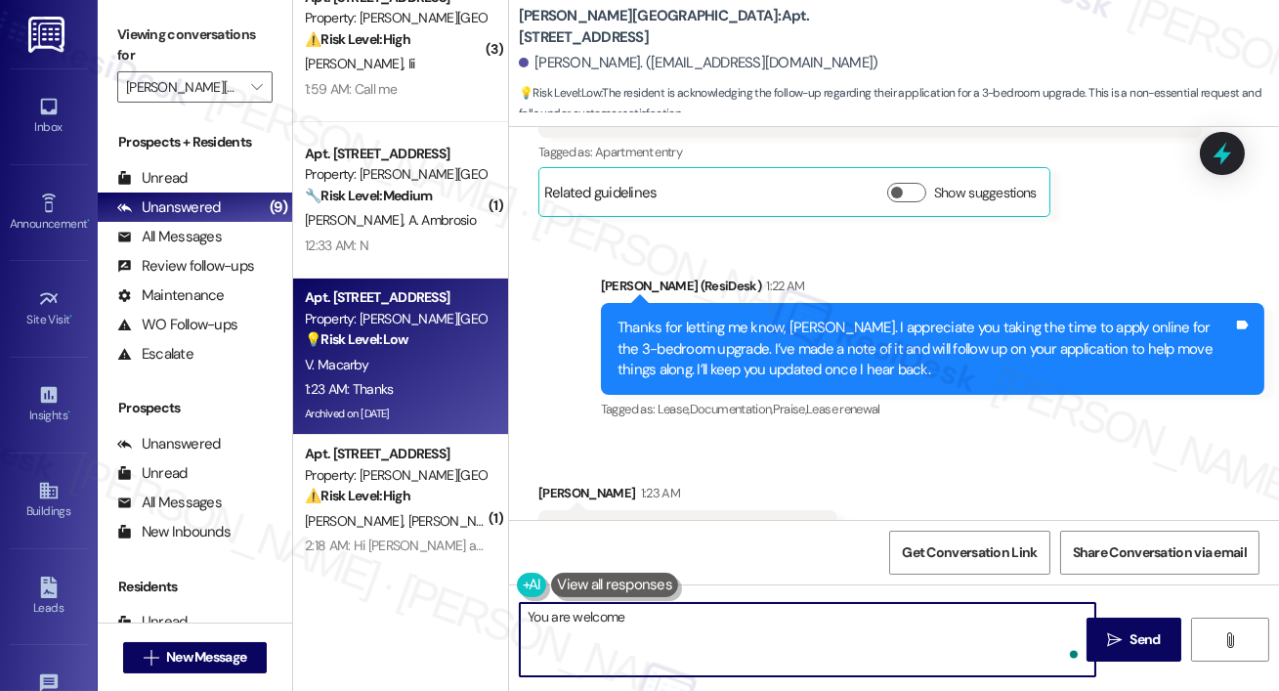
type textarea "You are welcome!"
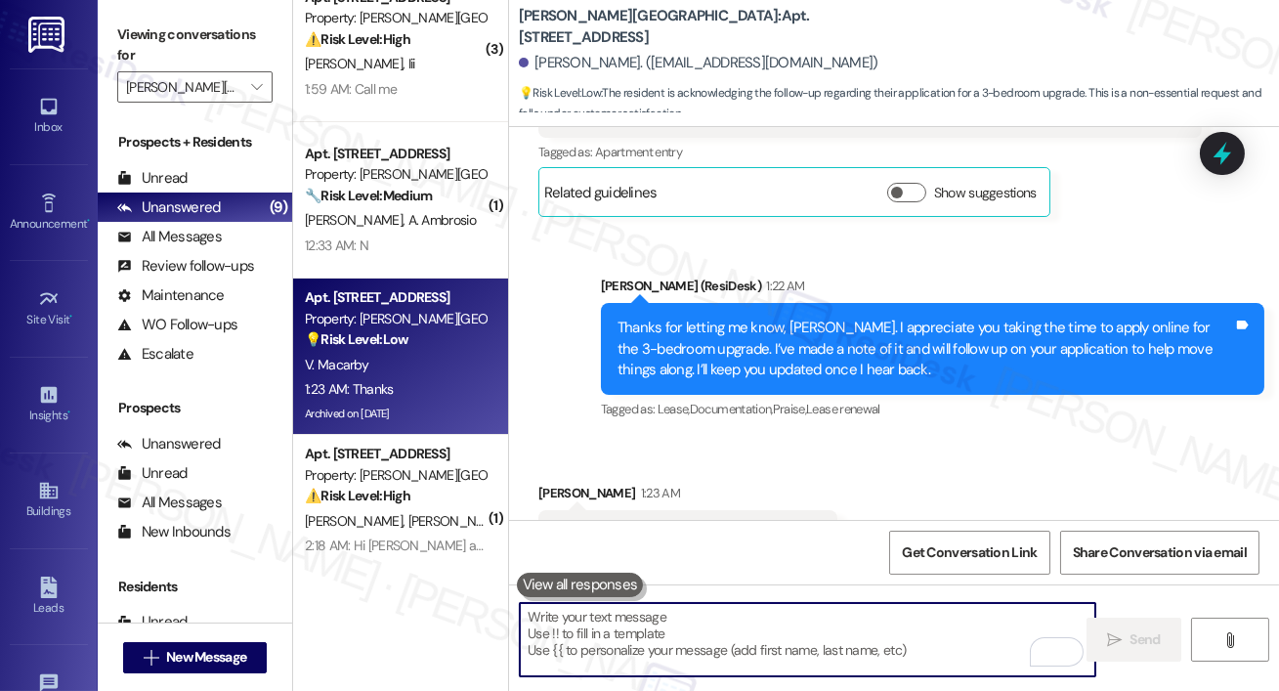
scroll to position [30809, 0]
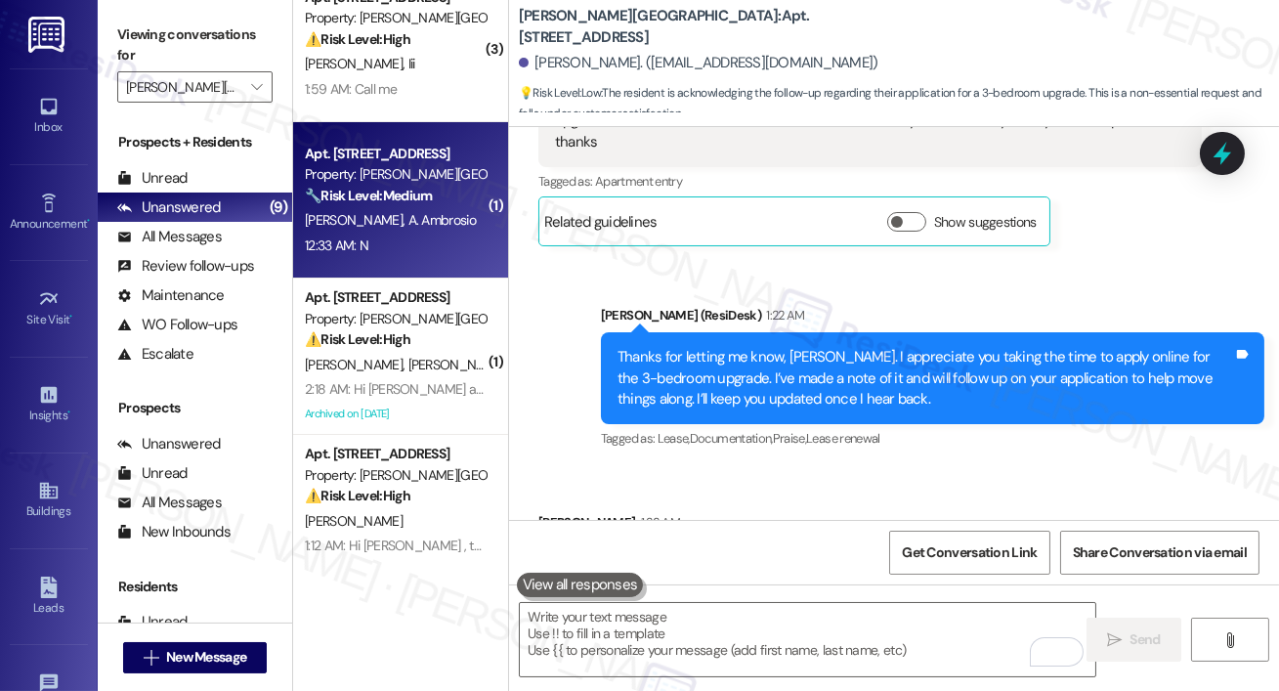
click at [380, 182] on div "Property: [PERSON_NAME][GEOGRAPHIC_DATA]" at bounding box center [395, 174] width 181 height 21
type textarea "Fetching suggested responses. Please feel free to read through the conversation…"
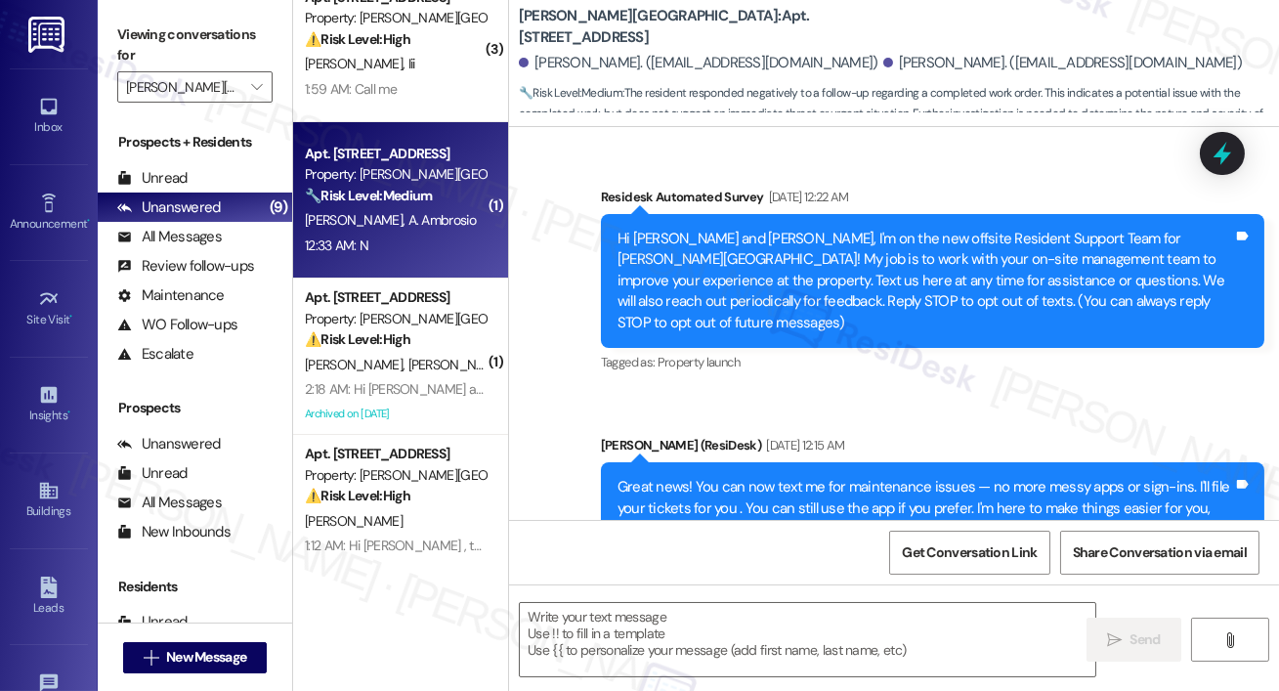
scroll to position [9628, 0]
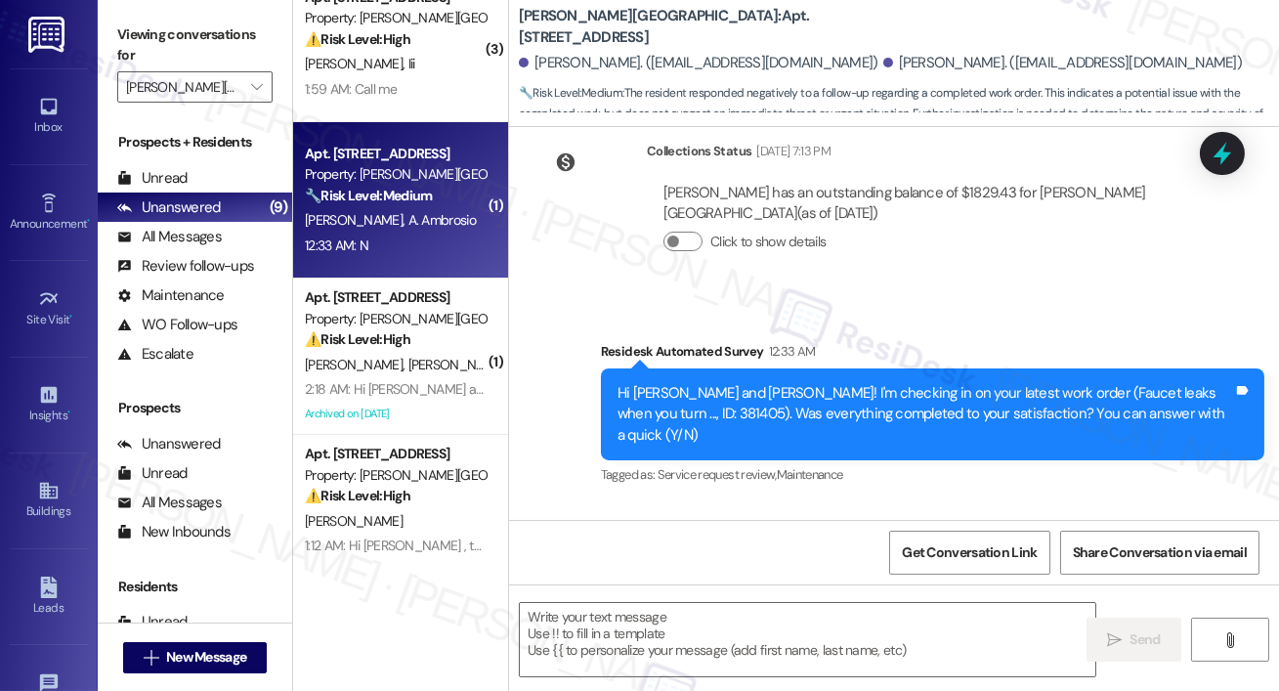
type textarea "Fetching suggested responses. Please feel free to read through the conversation…"
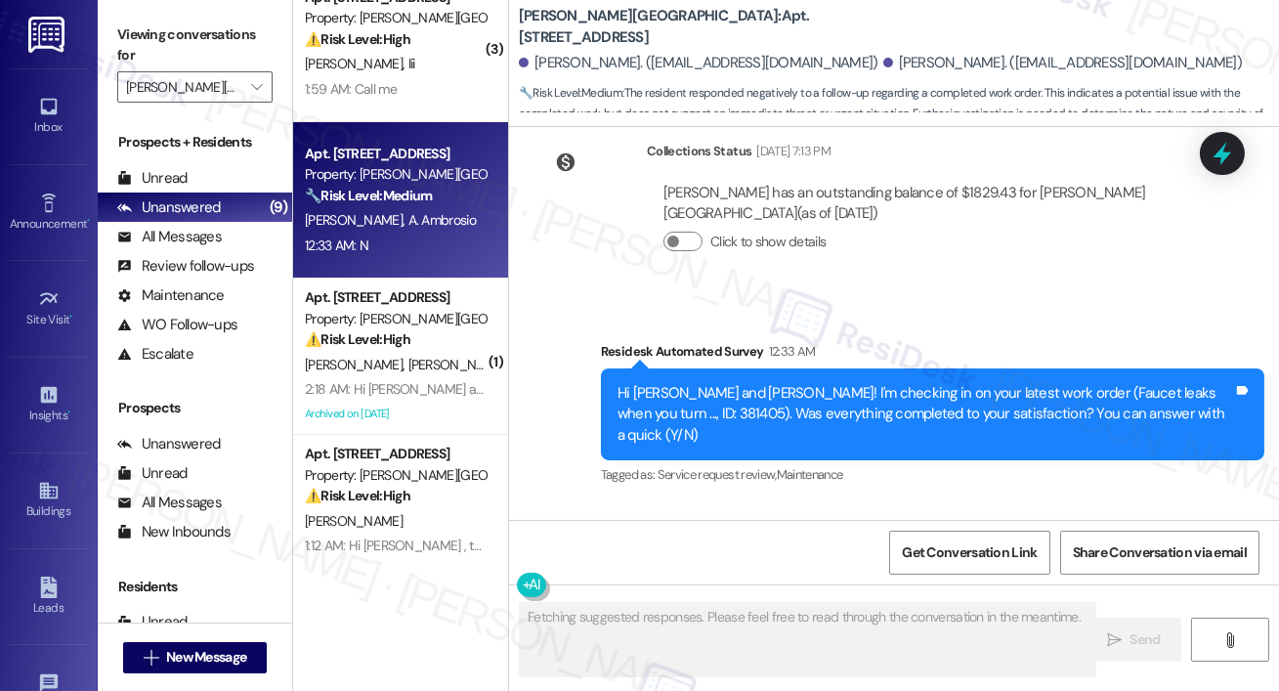
scroll to position [0, 0]
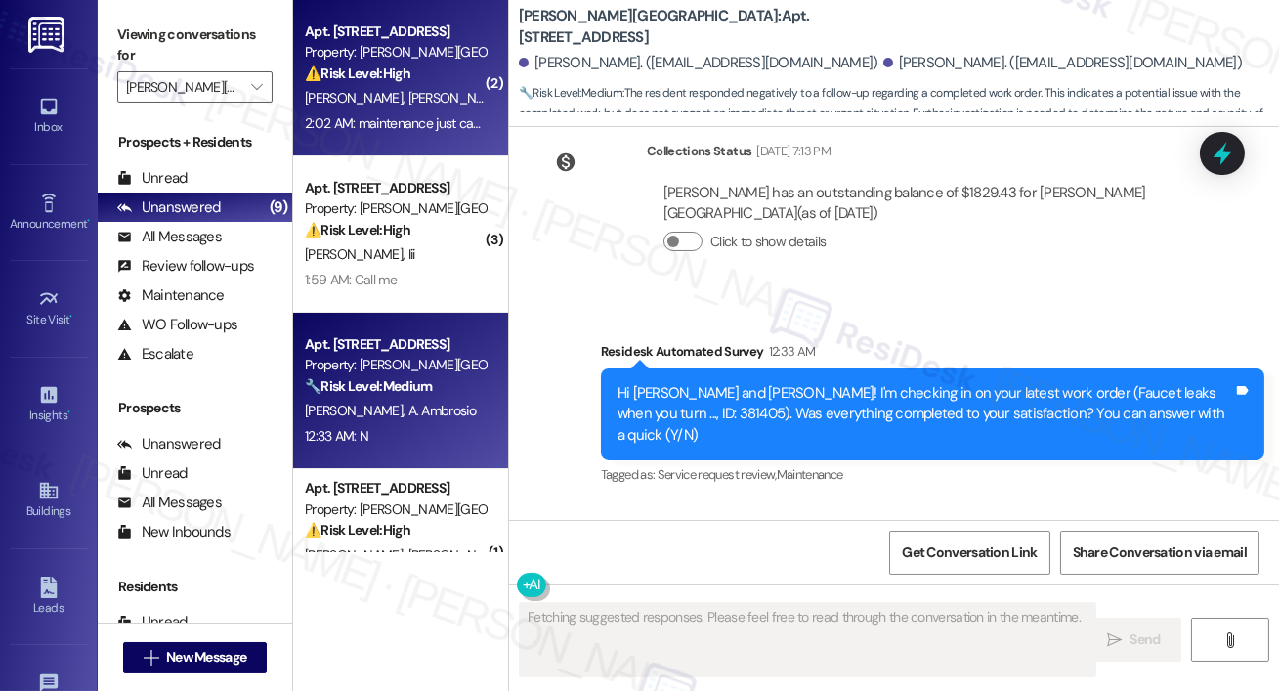
click at [359, 85] on div "Apt. [STREET_ADDRESS] Property: [PERSON_NAME][GEOGRAPHIC_DATA] ⚠️ Risk Level: H…" at bounding box center [395, 53] width 185 height 66
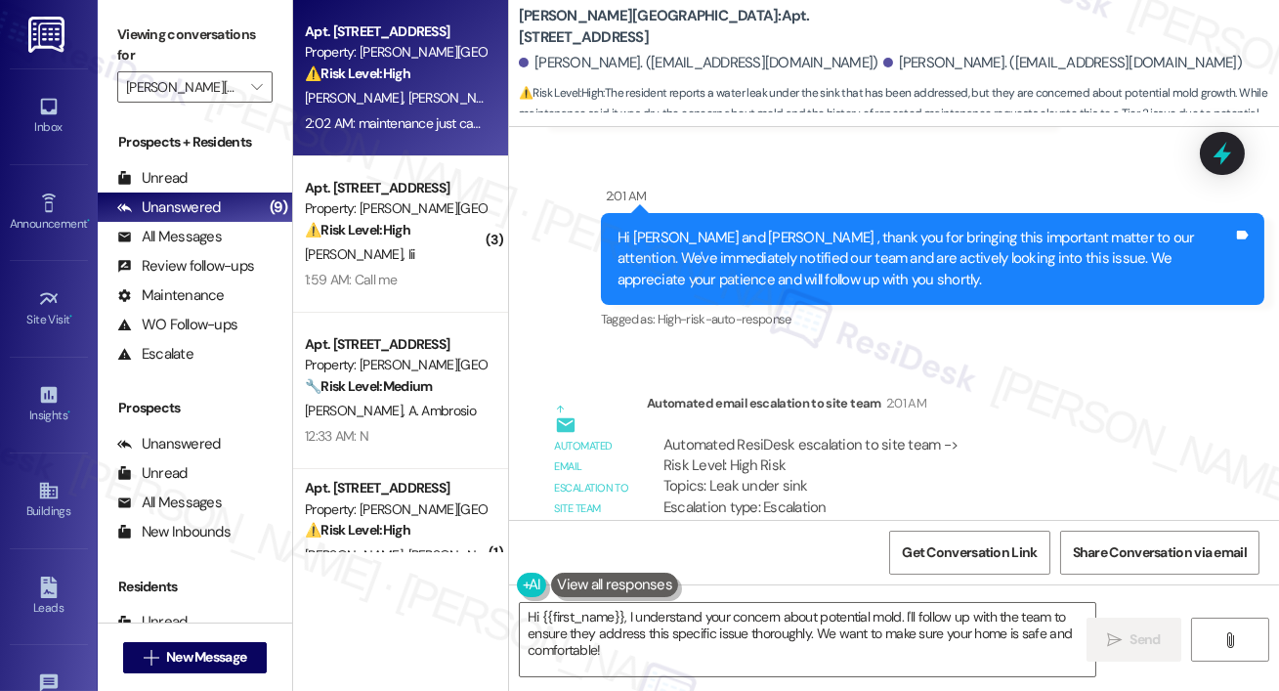
scroll to position [5894, 0]
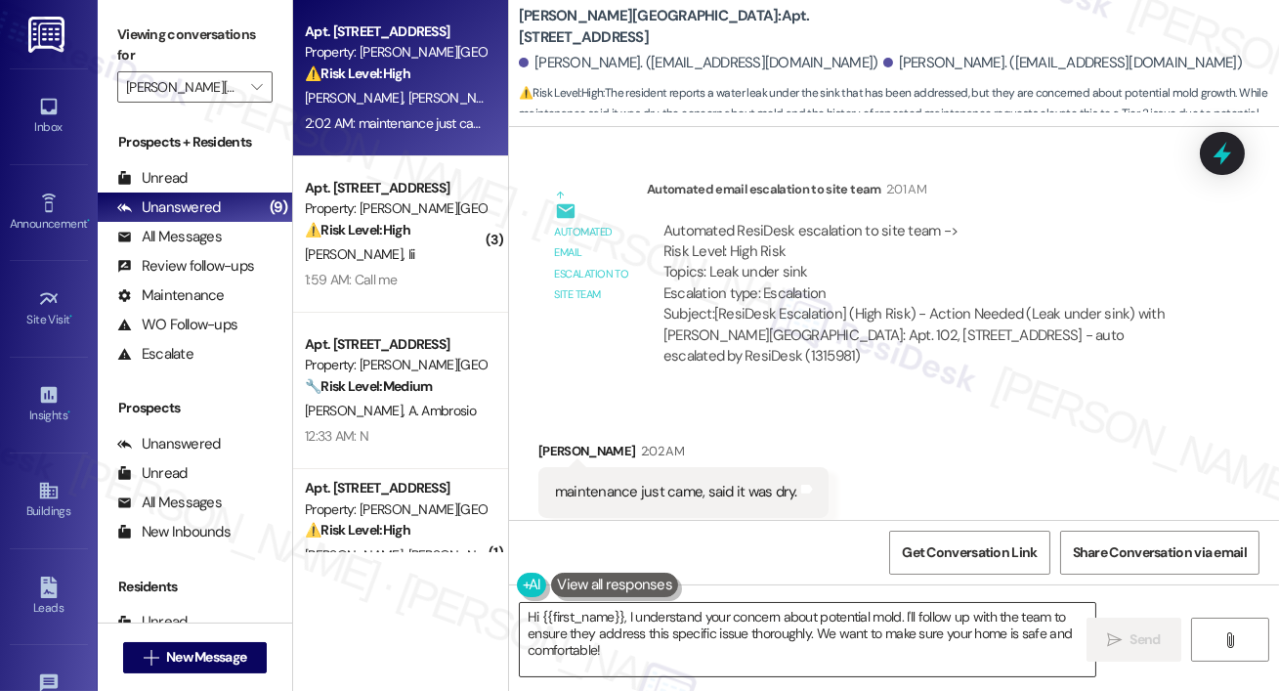
click at [668, 638] on textarea "Hi {{first_name}}, I understand your concern about potential mold. I'll follow …" at bounding box center [807, 639] width 575 height 73
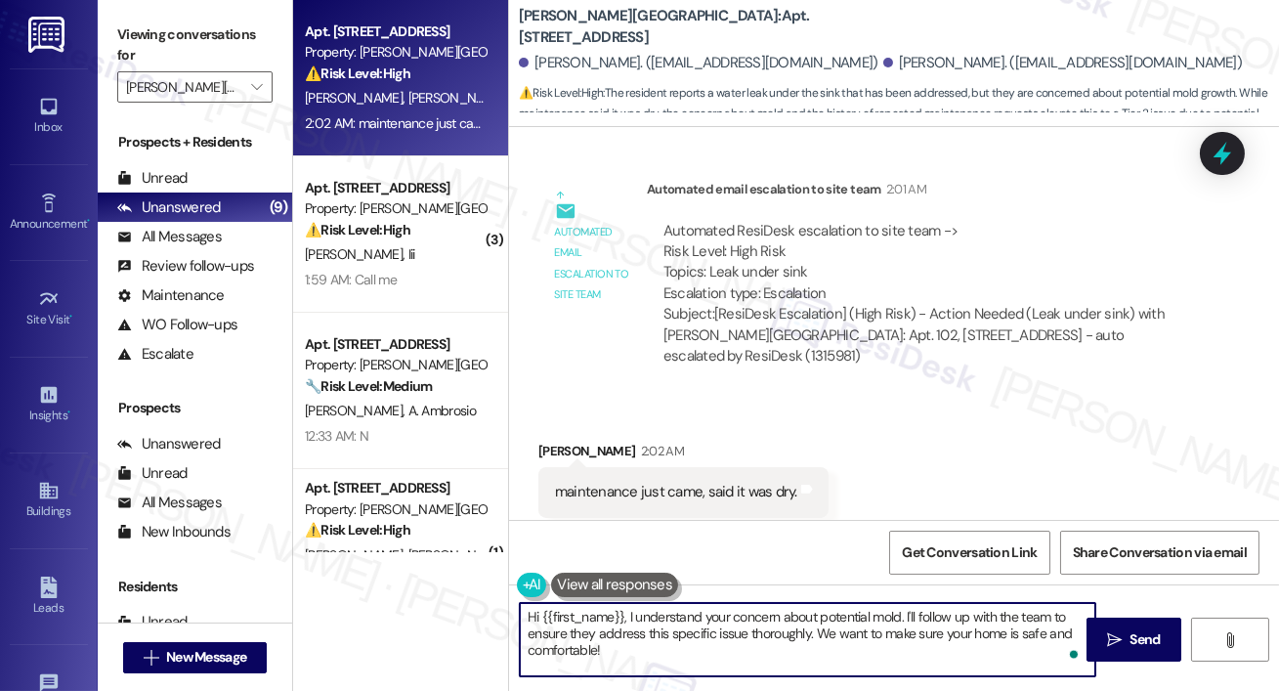
drag, startPoint x: 655, startPoint y: 657, endPoint x: 663, endPoint y: 277, distance: 380.1
click at [505, 613] on div "Apt. [STREET_ADDRESS] Property: [PERSON_NAME][GEOGRAPHIC_DATA] ⚠️ Risk Level: H…" at bounding box center [786, 345] width 986 height 691
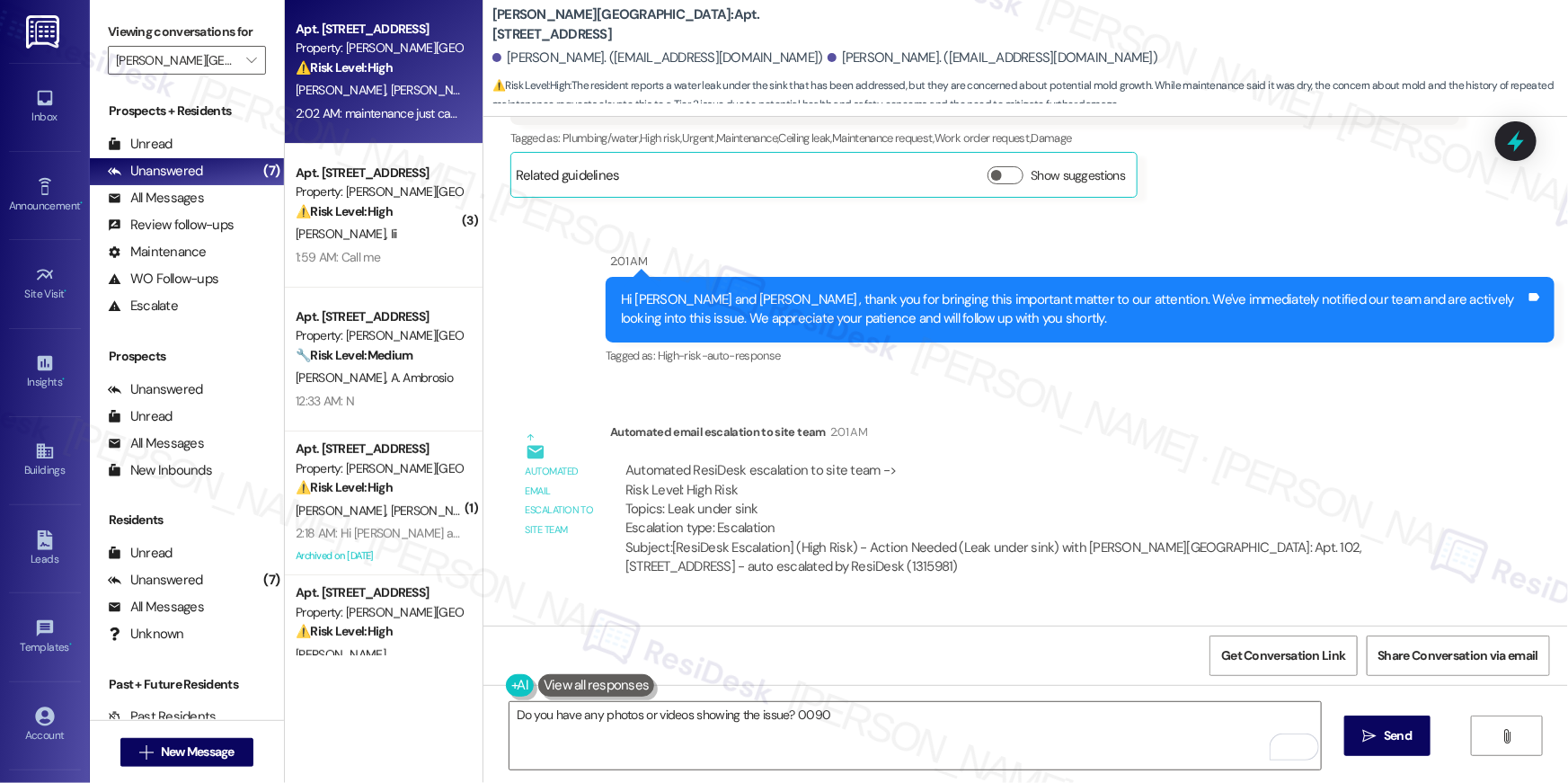
scroll to position [4755, 0]
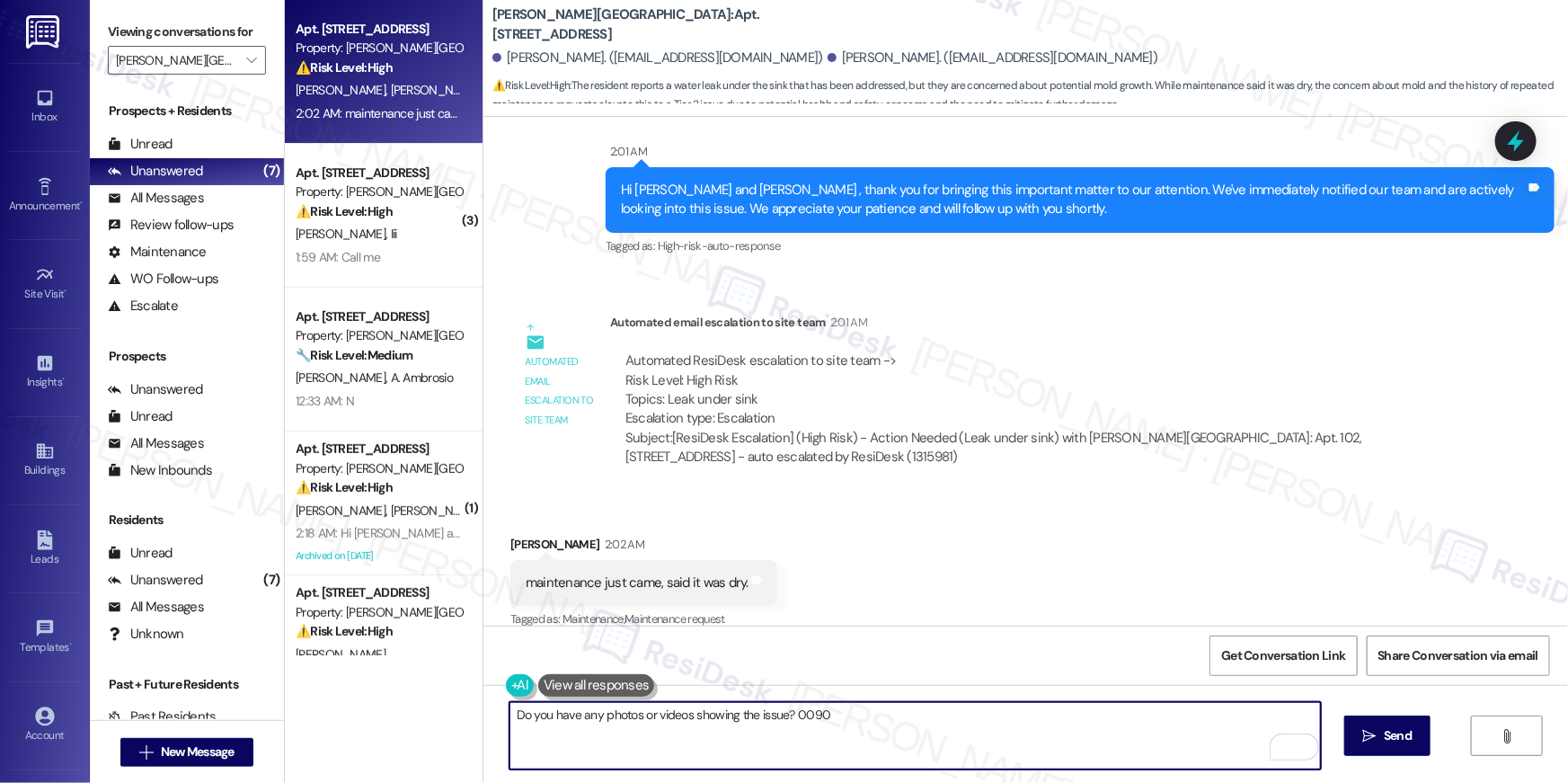
click at [887, 635] on textarea "Do you have any photos or videos showing the issue? 0090" at bounding box center [915, 735] width 811 height 67
click at [790, 635] on textarea "Do you have any photos or videos showing the issue? 0090" at bounding box center [915, 735] width 811 height 67
type textarea "Do you have any photos or videos showing the issue? Please send it to me and I'…"
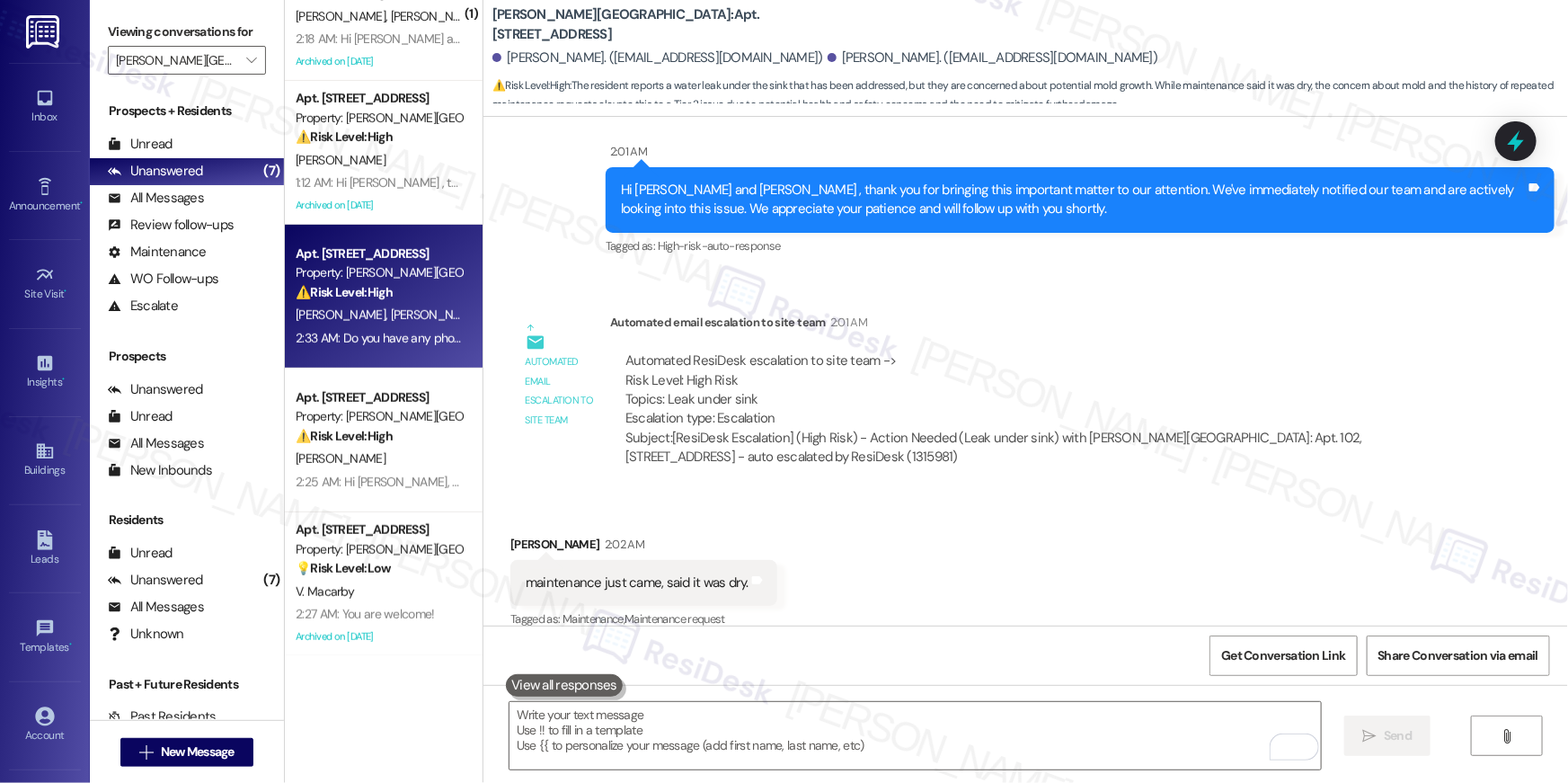
scroll to position [0, 0]
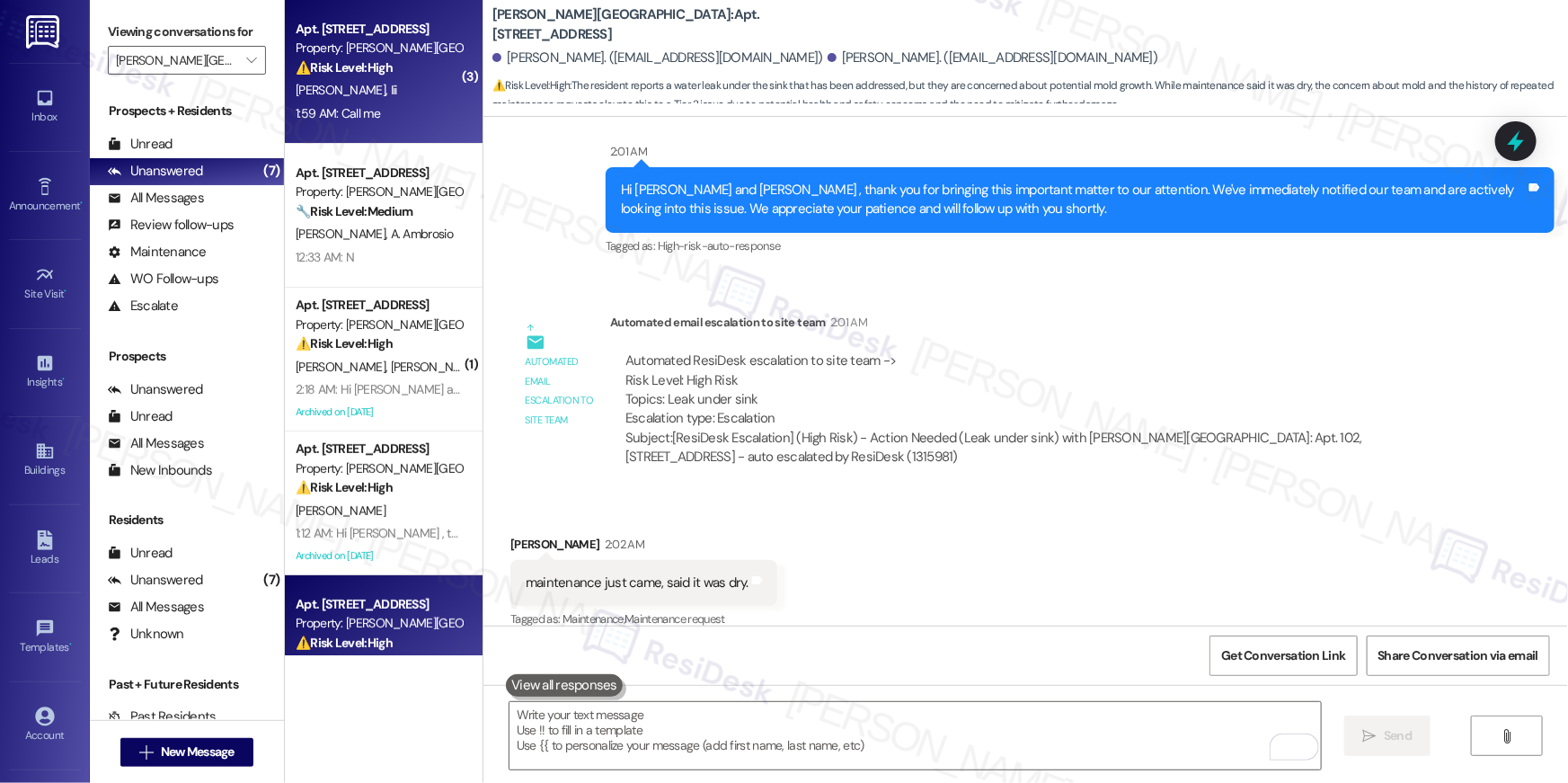
click at [379, 103] on div "1:59 AM: Call me 1:59 AM: Call me" at bounding box center [378, 113] width 170 height 22
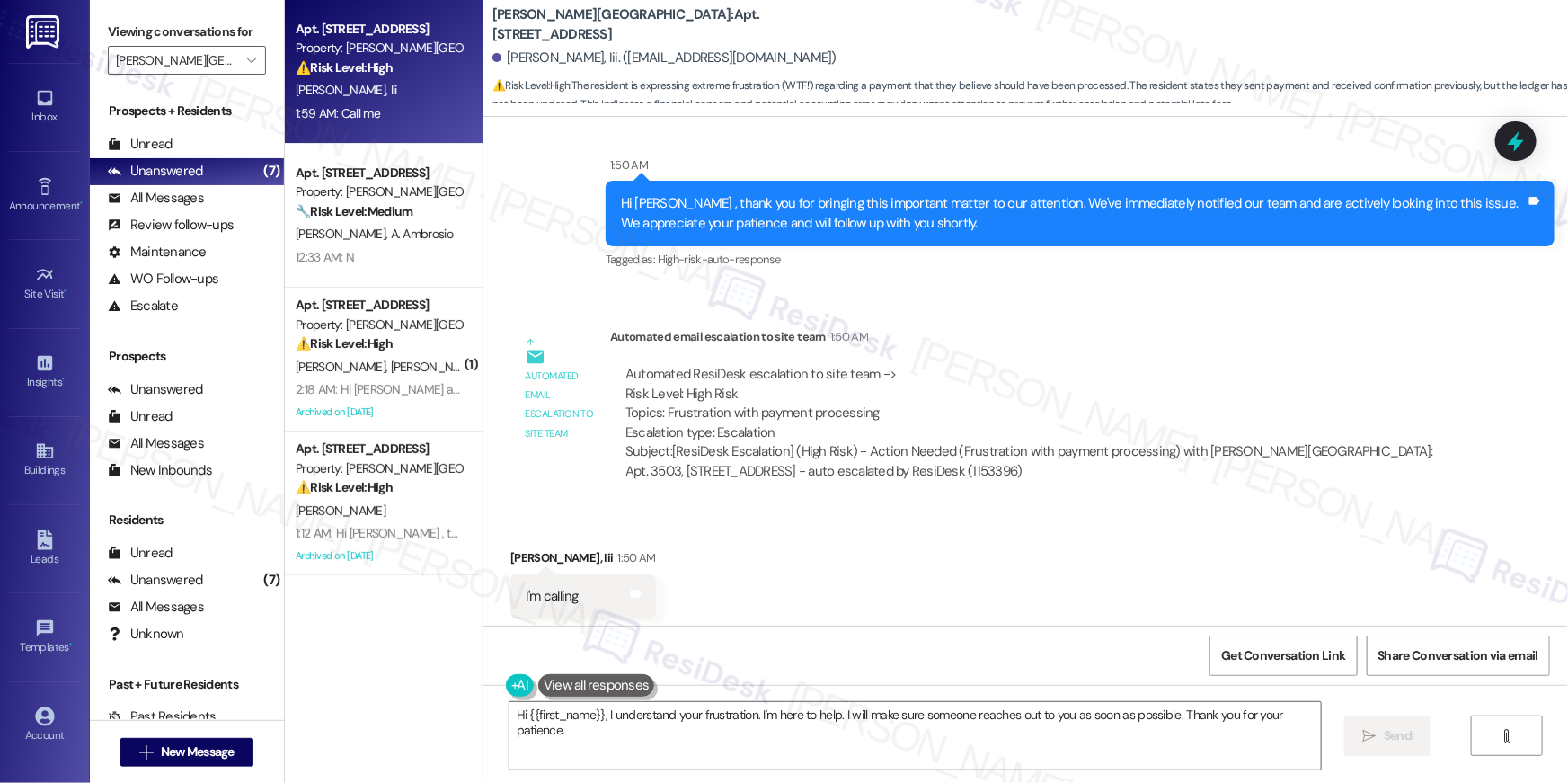
scroll to position [12679, 0]
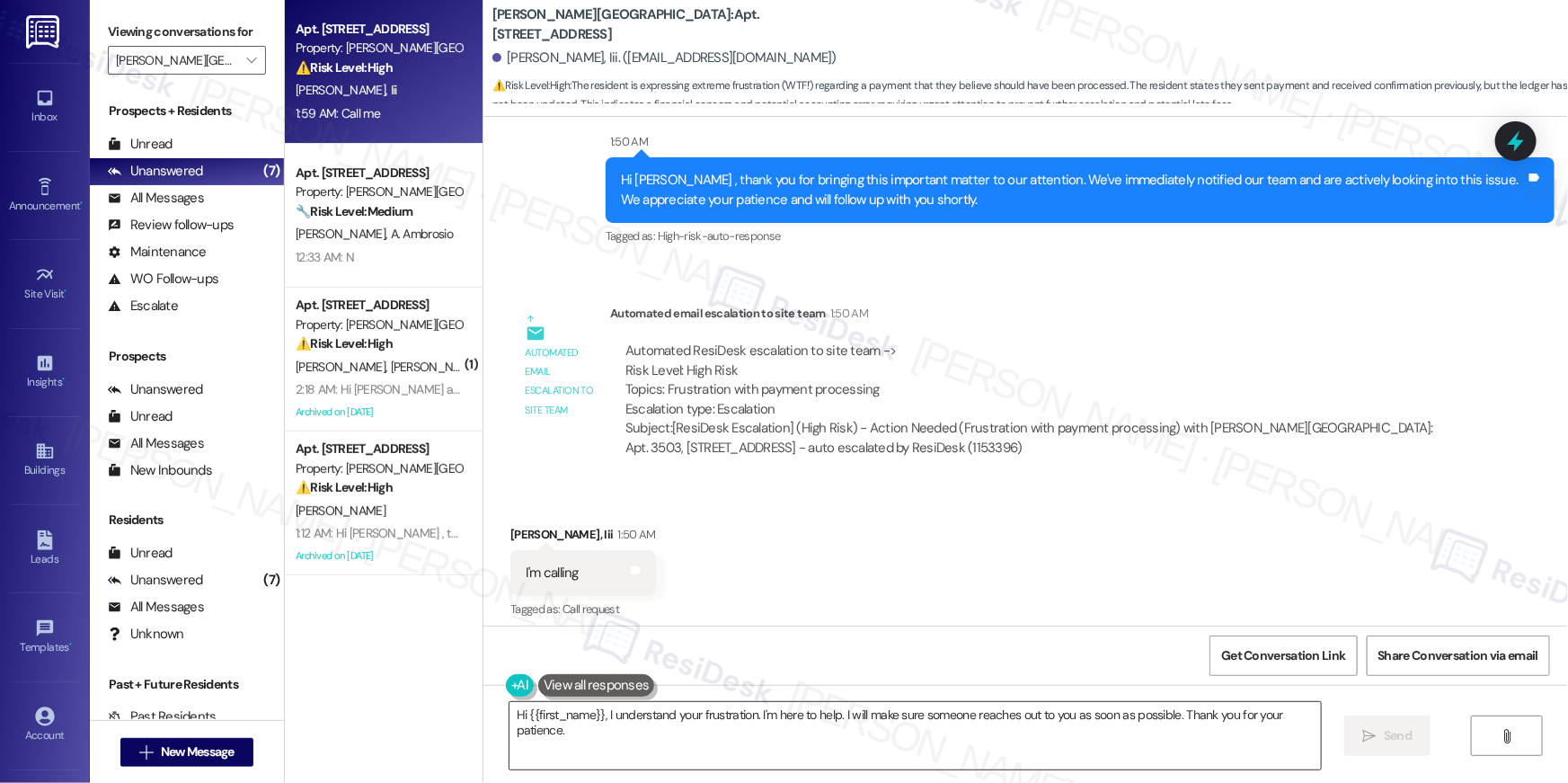
click at [856, 635] on textarea "Hi {{first_name}}, I understand your frustration. I'm here to help. I will make…" at bounding box center [915, 735] width 811 height 67
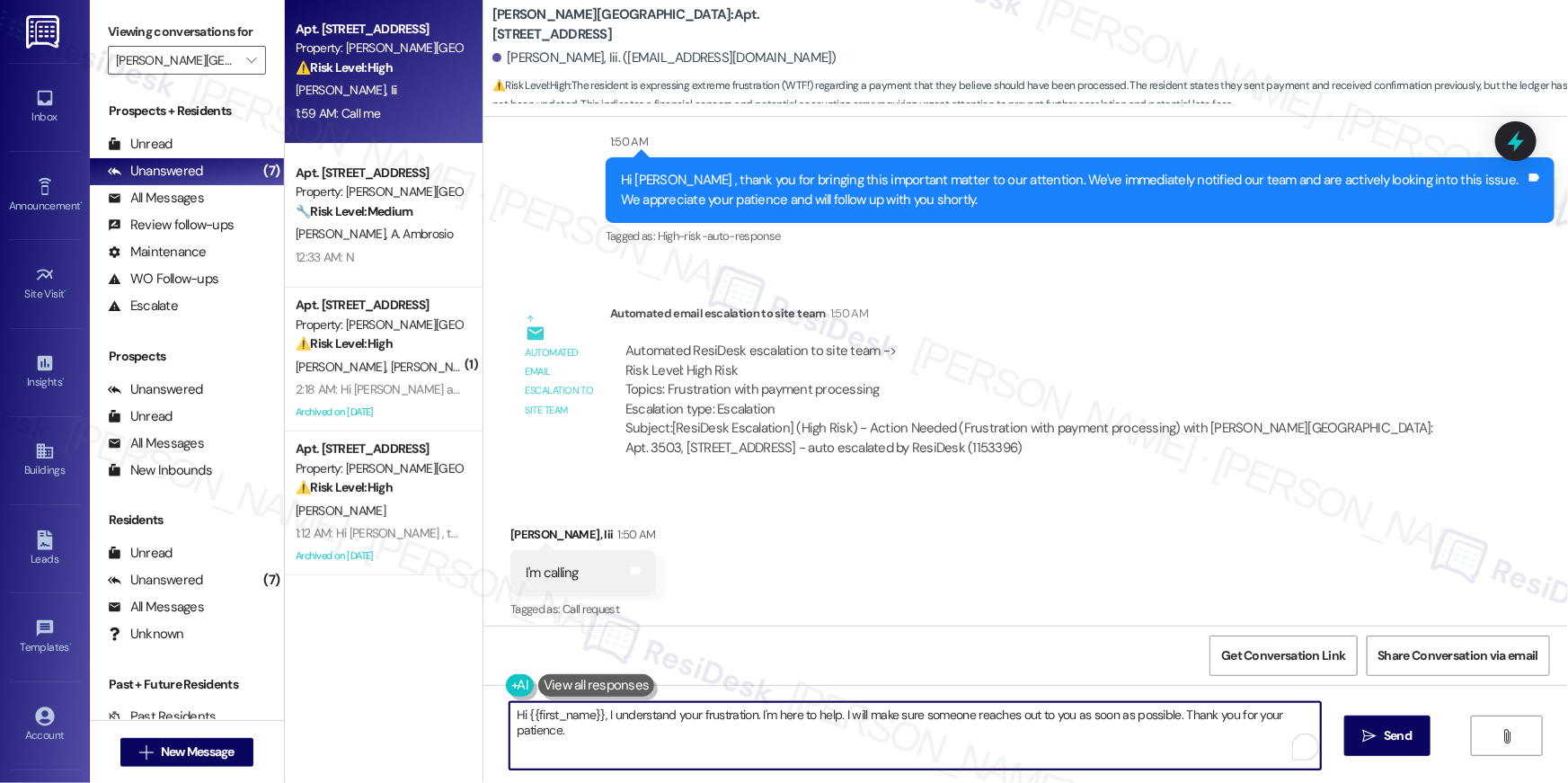
click at [856, 635] on textarea "Hi {{first_name}}, I understand your frustration. I'm here to help. I will make…" at bounding box center [915, 735] width 811 height 67
paste textarea "am sorry but I am unable to make or receive calls to this number. Is there anyt…"
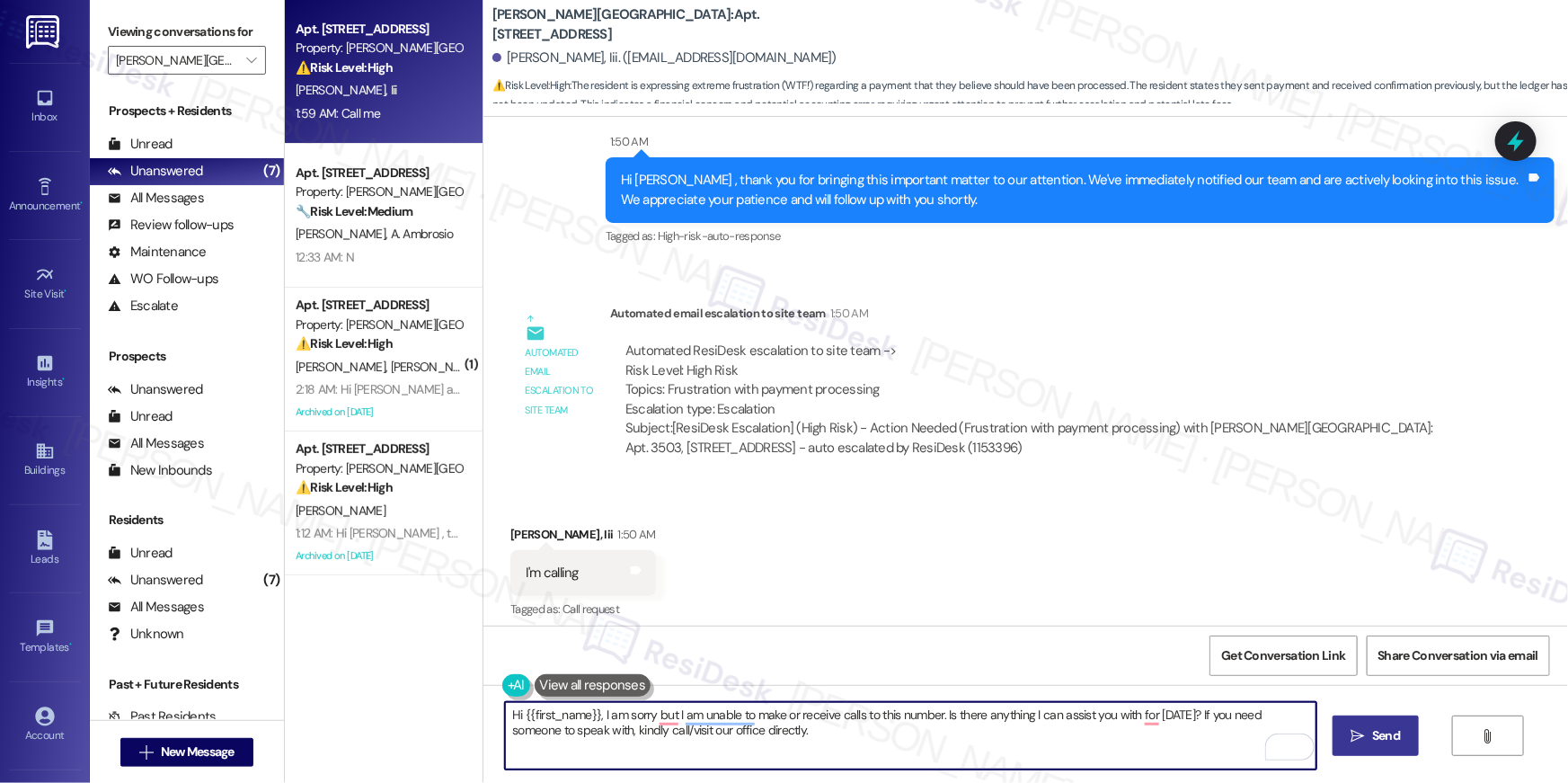
type textarea "Hi {{first_name}}, I am sorry but I am unable to make or receive calls to this …"
click at [1175, 635] on button " Send" at bounding box center [1376, 736] width 87 height 40
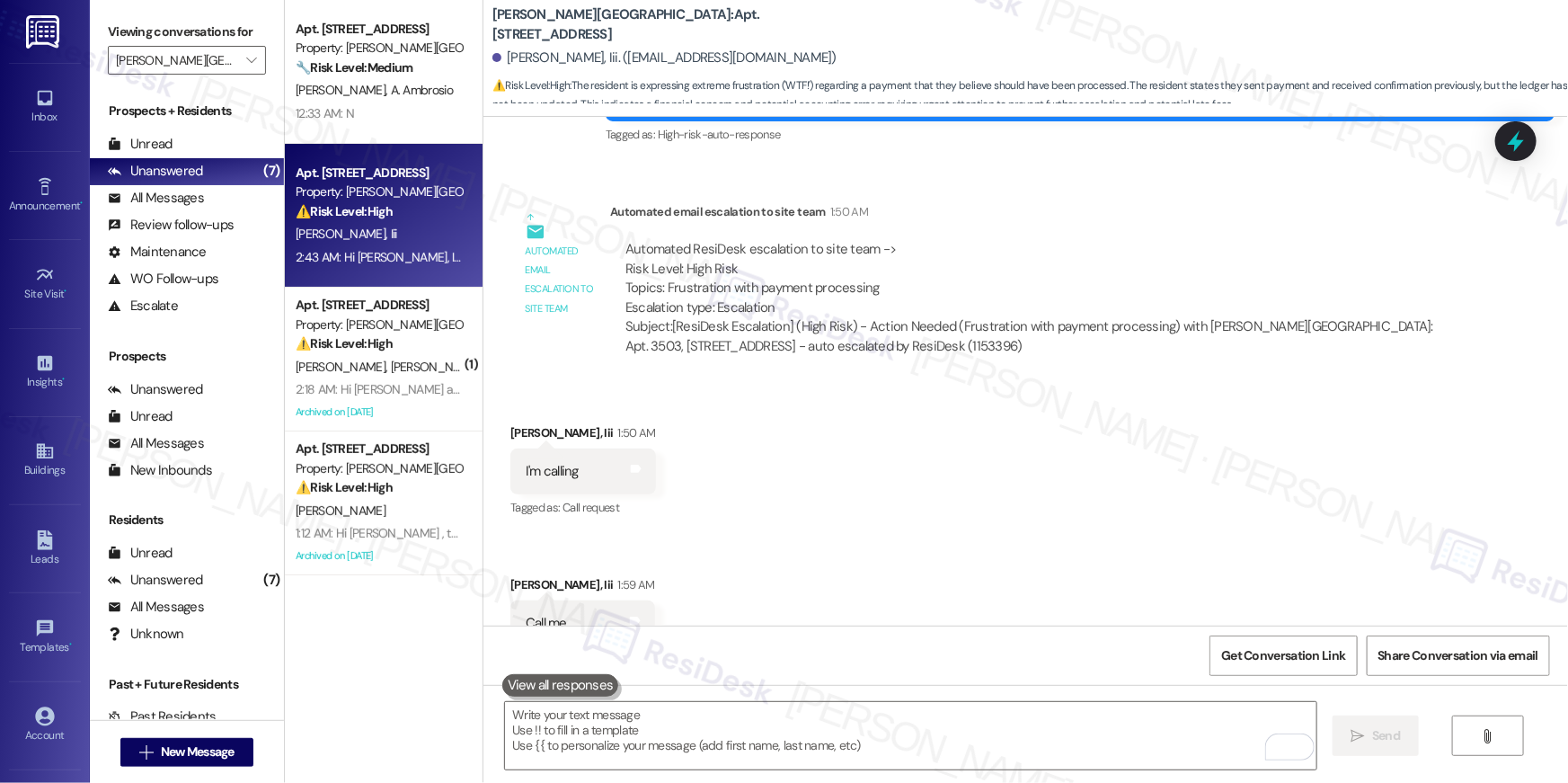
scroll to position [12925, 0]
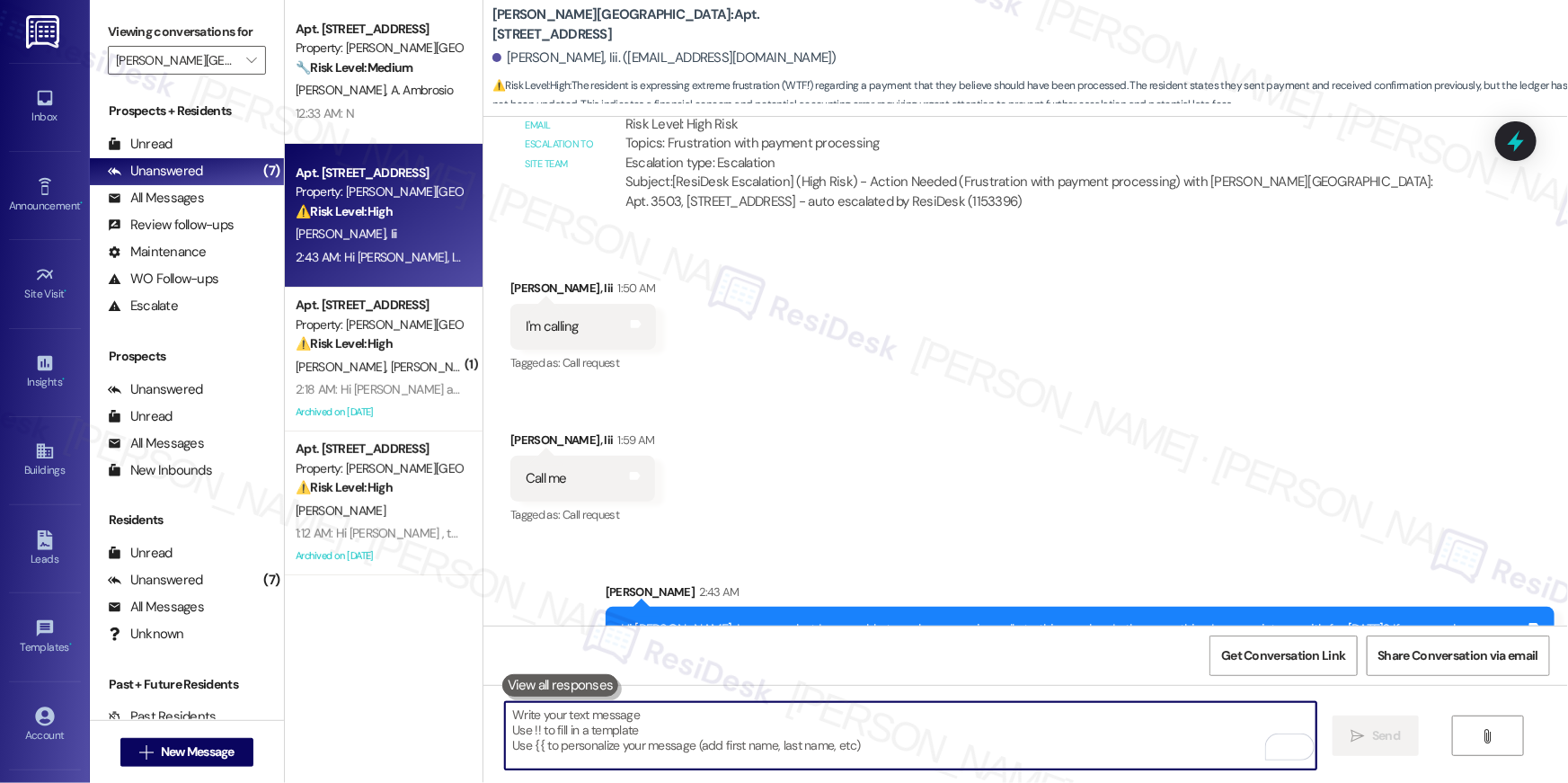
click at [958, 635] on textarea "To enrich screen reader interactions, please activate Accessibility in Grammarl…" at bounding box center [910, 735] width 811 height 67
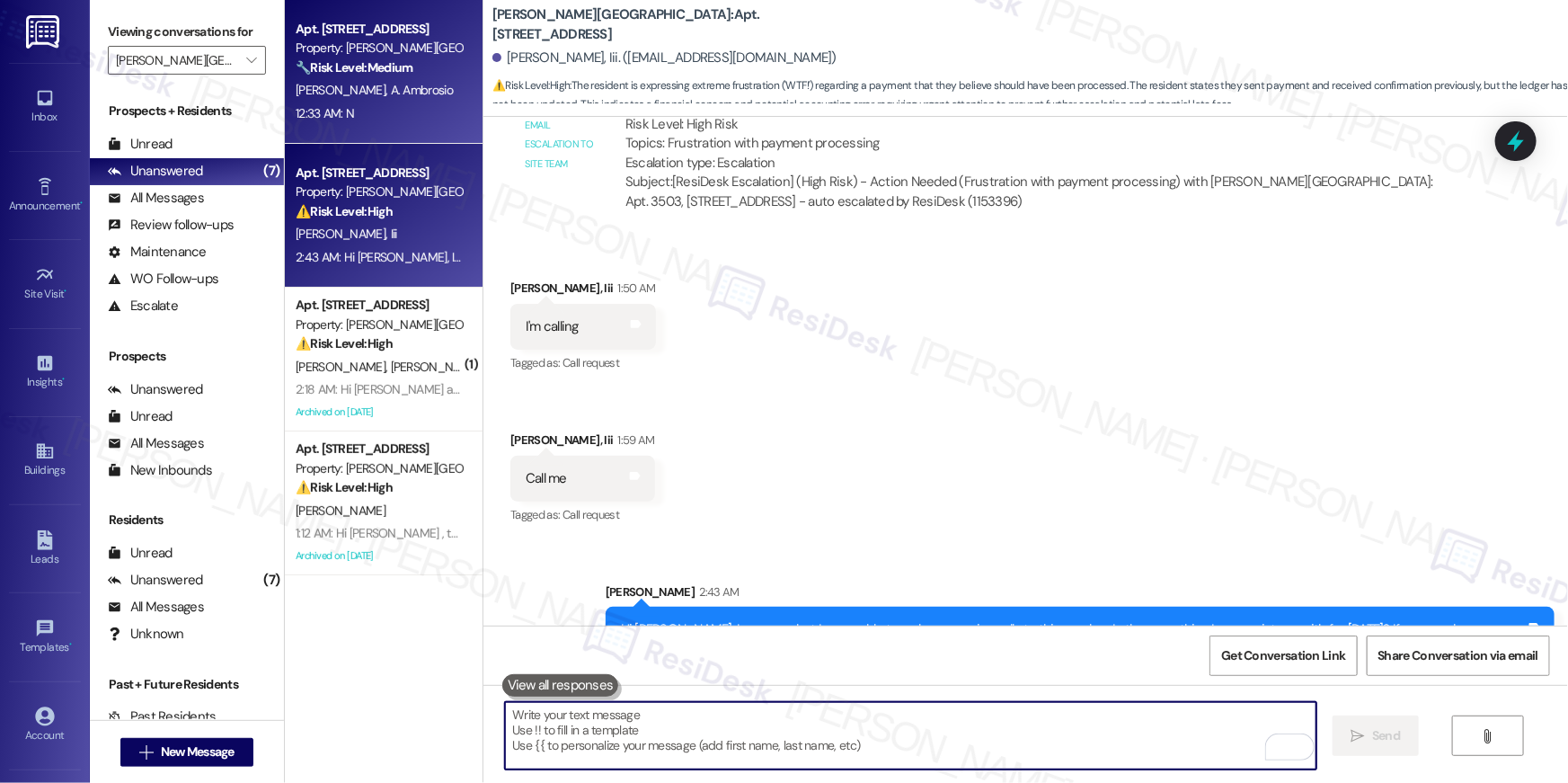
click at [371, 98] on div "A. Estrada A. Ambrosio" at bounding box center [378, 90] width 170 height 22
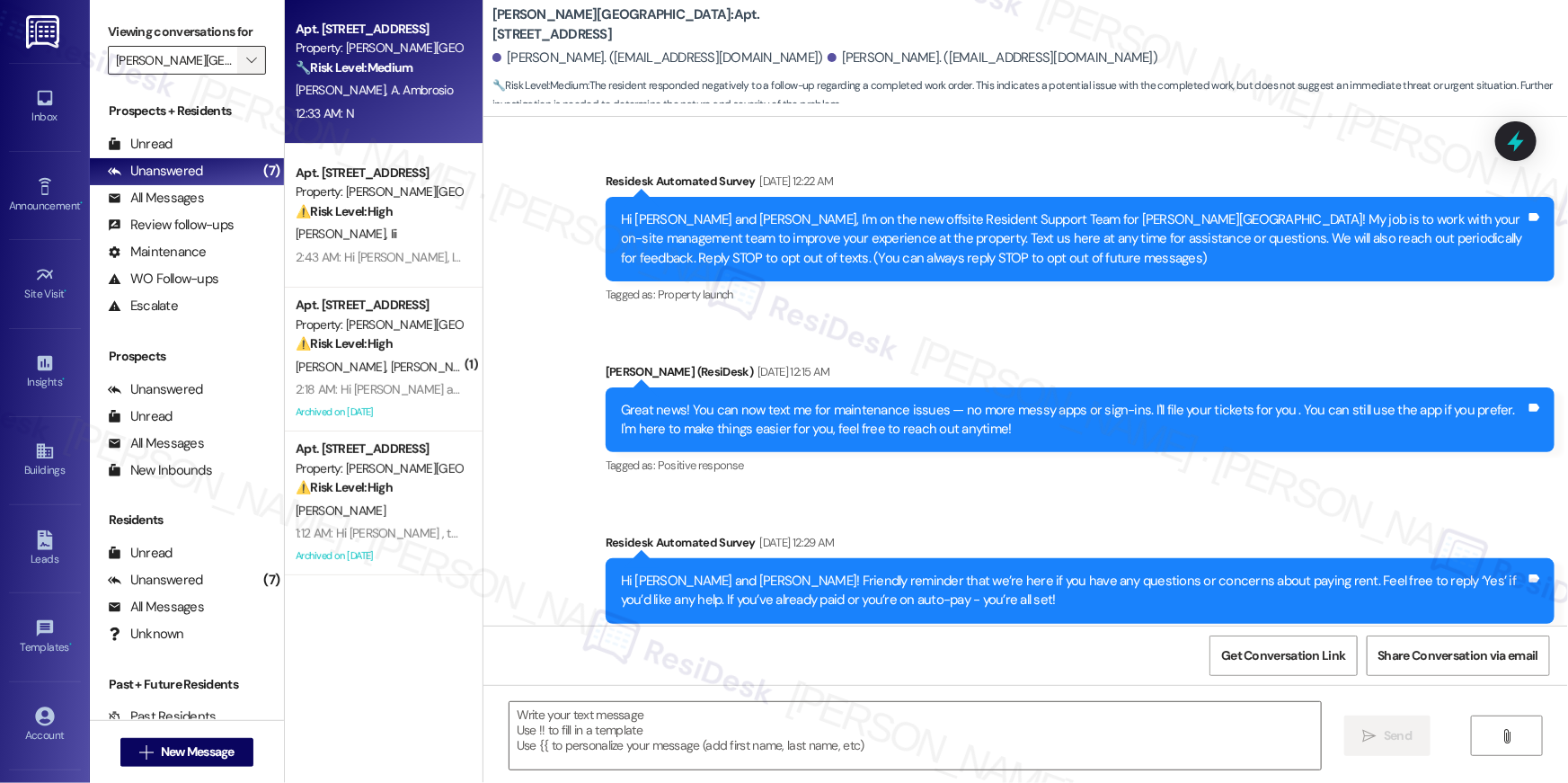
scroll to position [7825, 0]
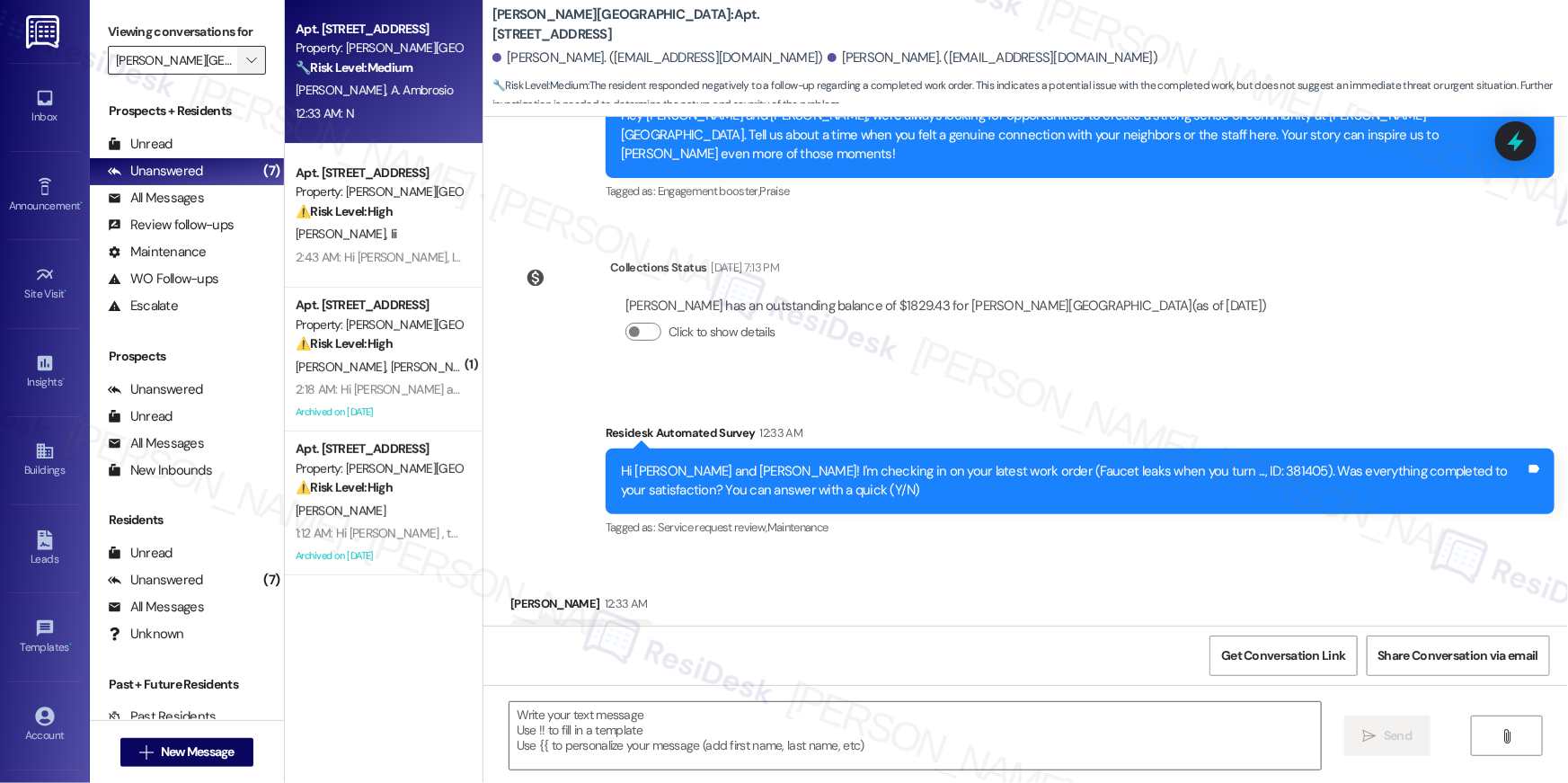
type textarea "Fetching suggested responses. Please feel free to read through the conversation…"
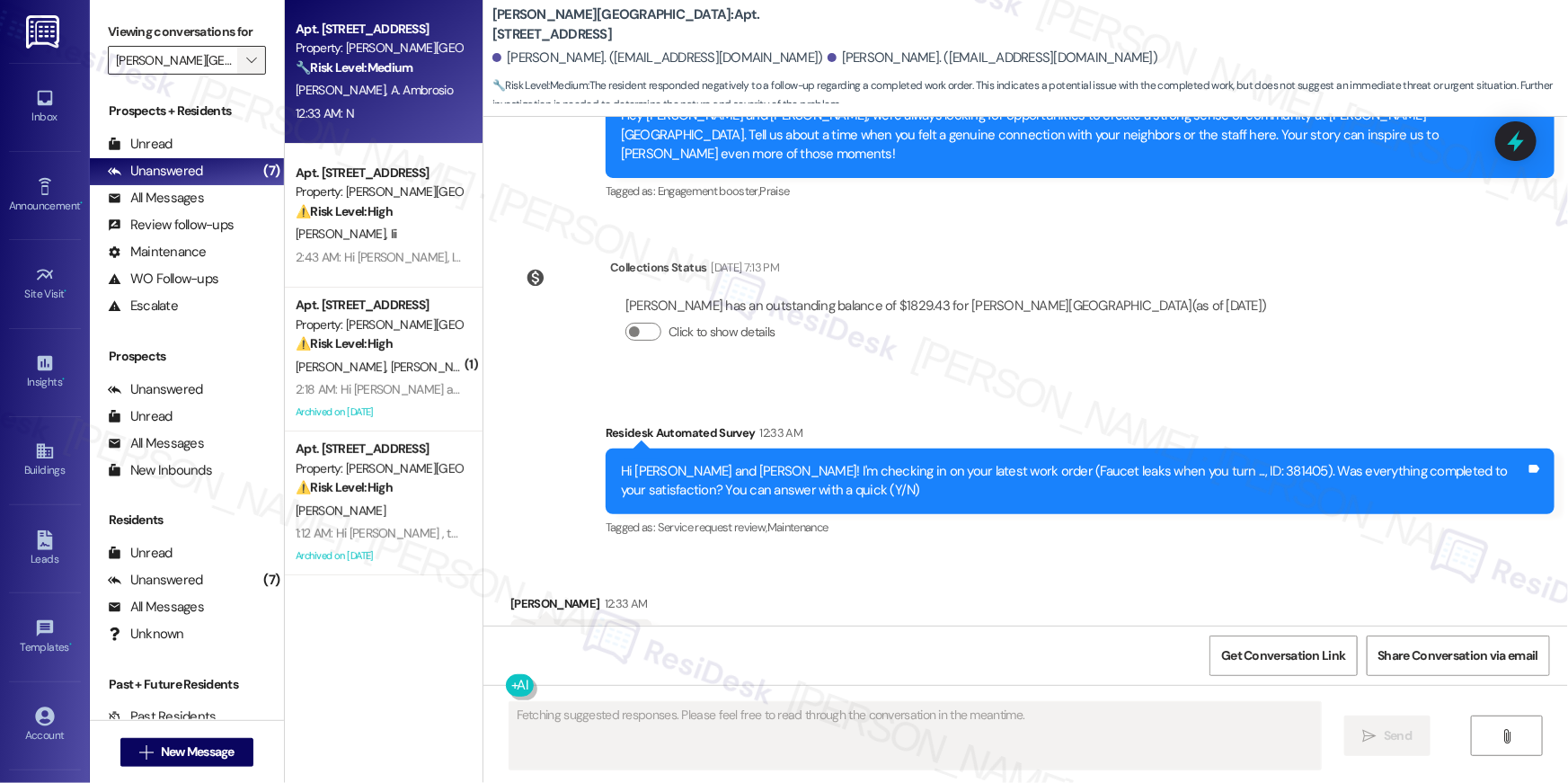
click at [246, 58] on icon "" at bounding box center [251, 61] width 10 height 15
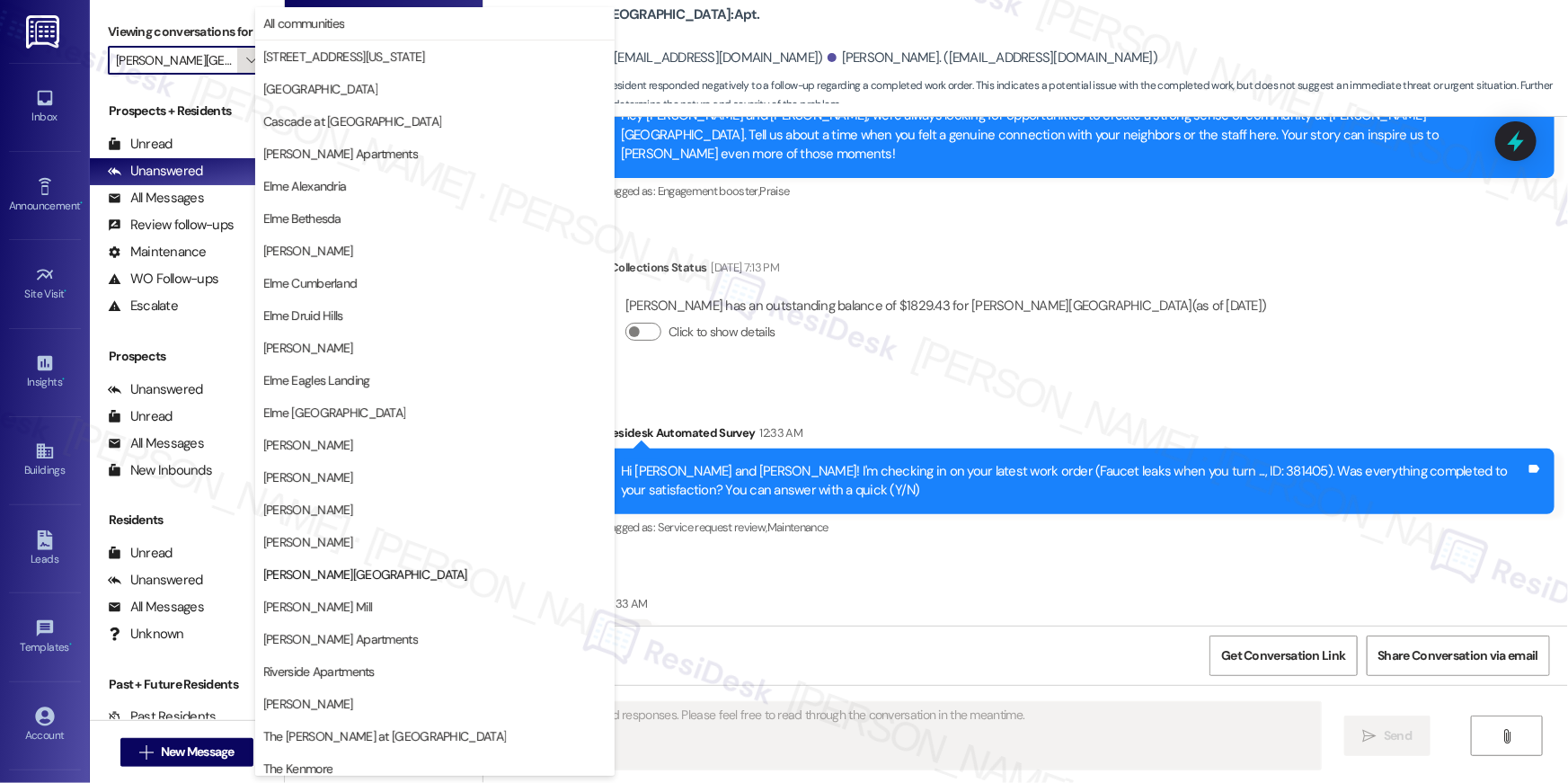
scroll to position [170, 0]
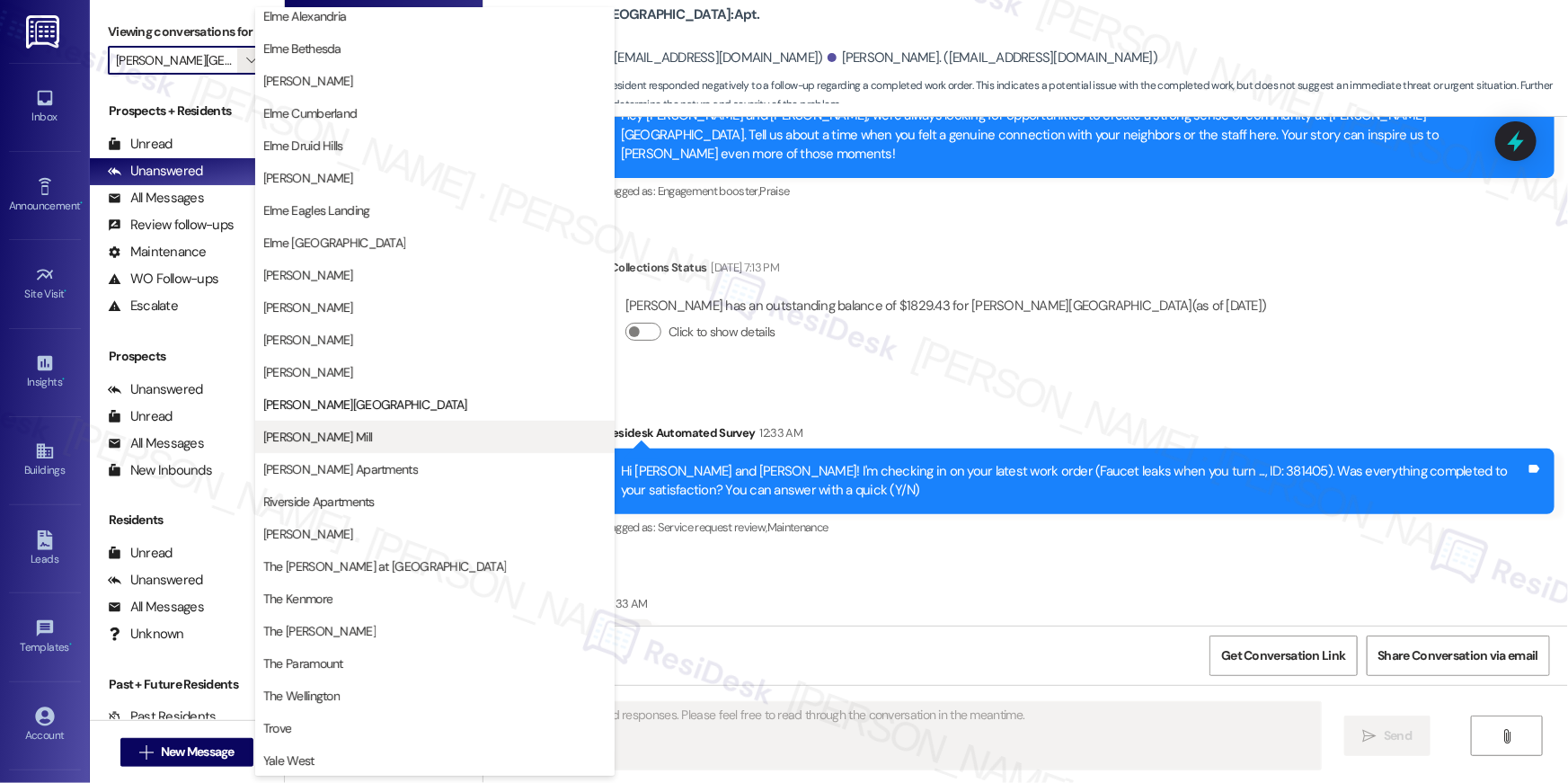
click at [342, 433] on span "[PERSON_NAME] Mill" at bounding box center [317, 437] width 109 height 18
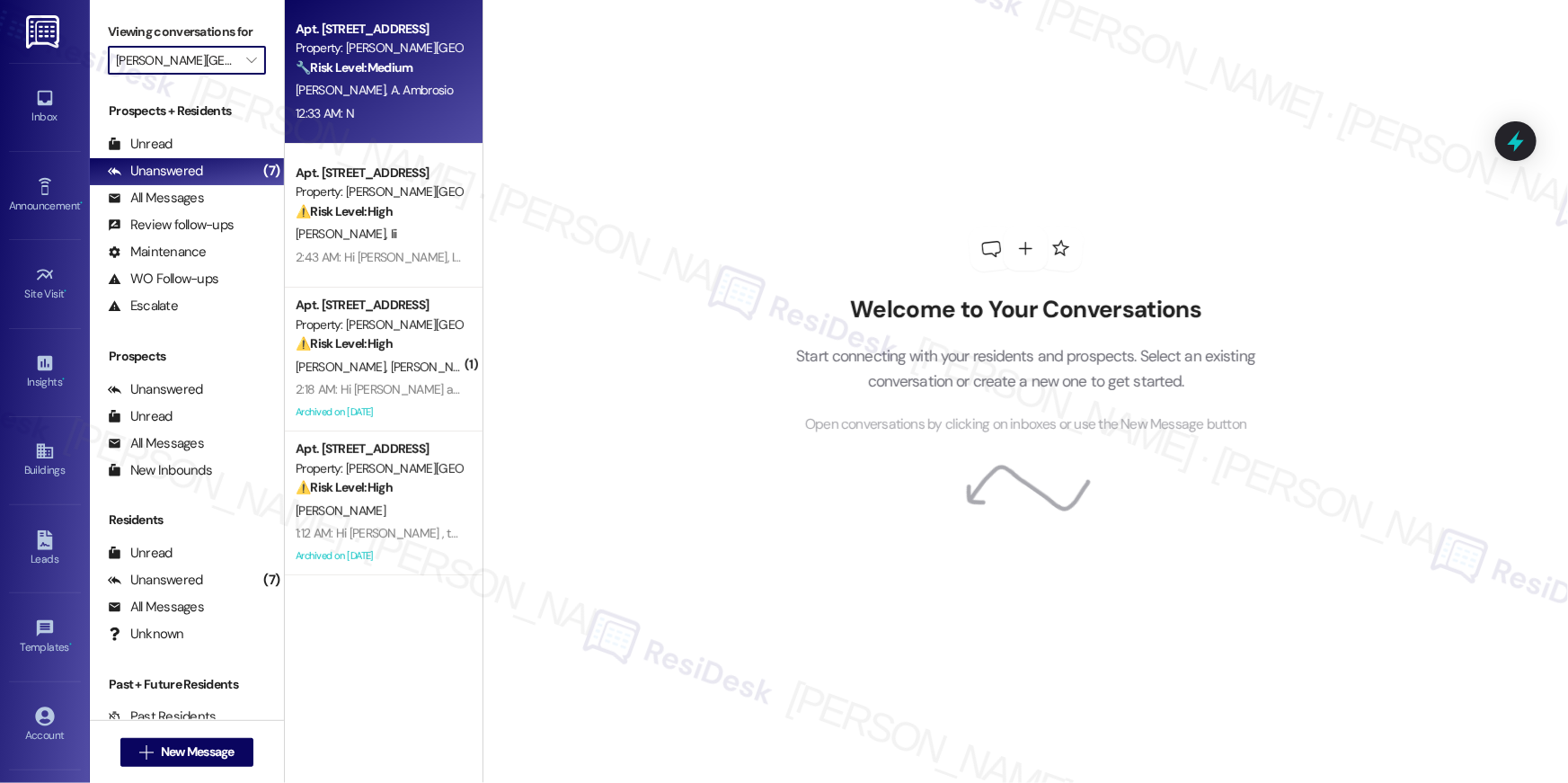
type input "[PERSON_NAME] Mill"
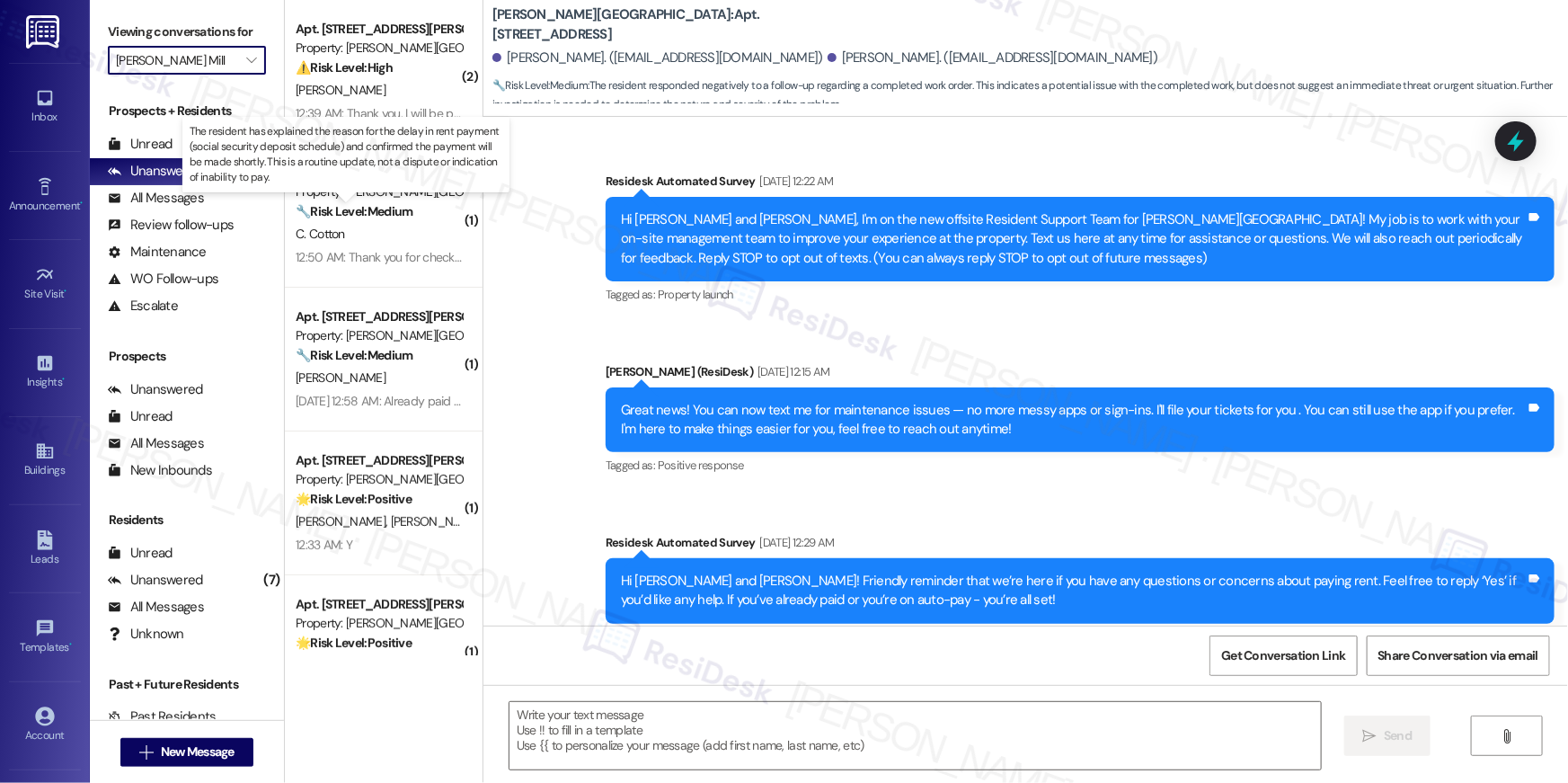
scroll to position [7826, 0]
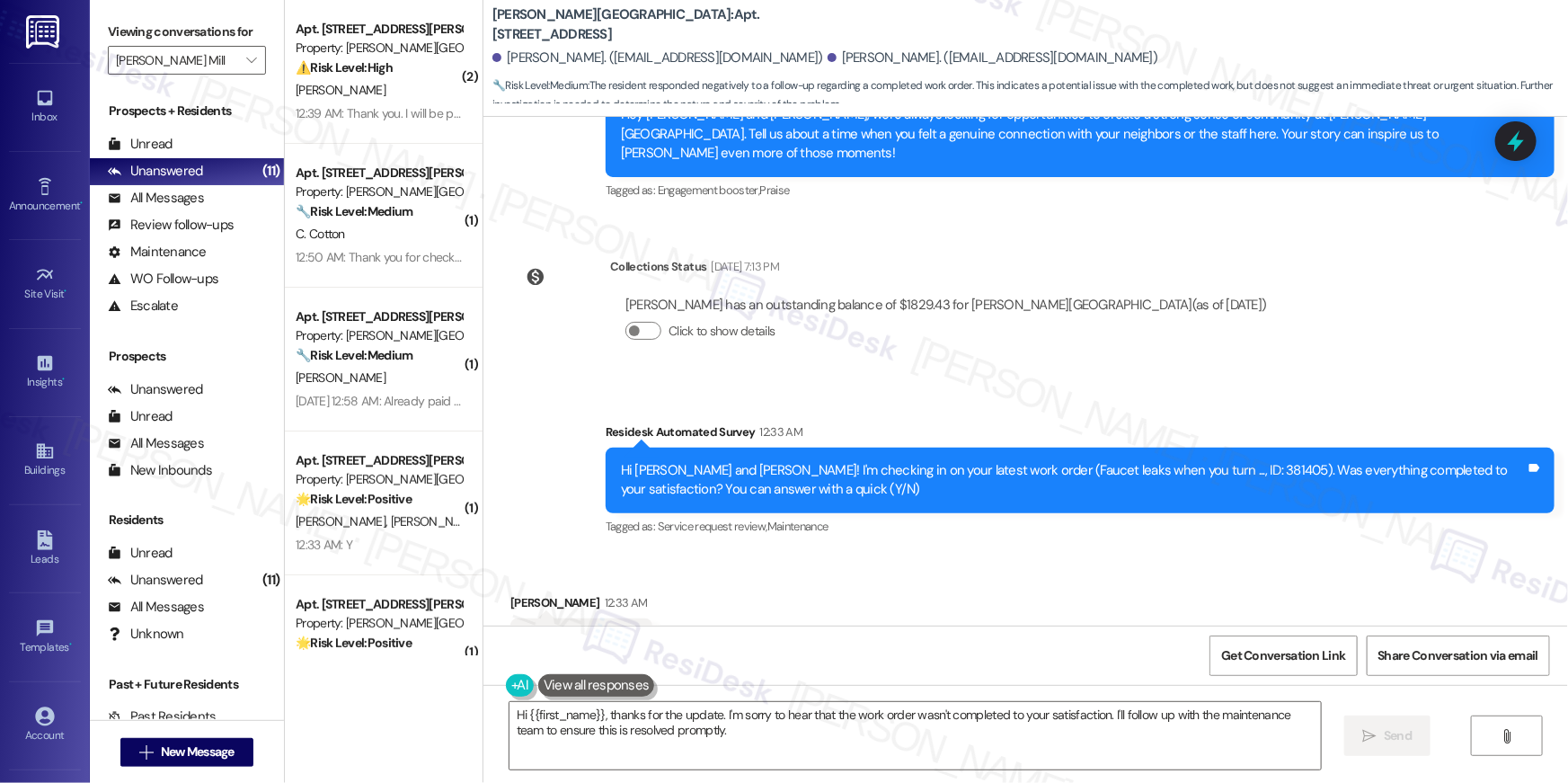
click at [935, 553] on div "Received via SMS Agustin Estrada 12:33 AM N Tags and notes Tagged as: Negative …" at bounding box center [1025, 628] width 1084 height 152
click at [883, 635] on textarea "Hi {{first_name}}, thanks for the update. I'm sorry to hear that the work order…" at bounding box center [915, 735] width 811 height 67
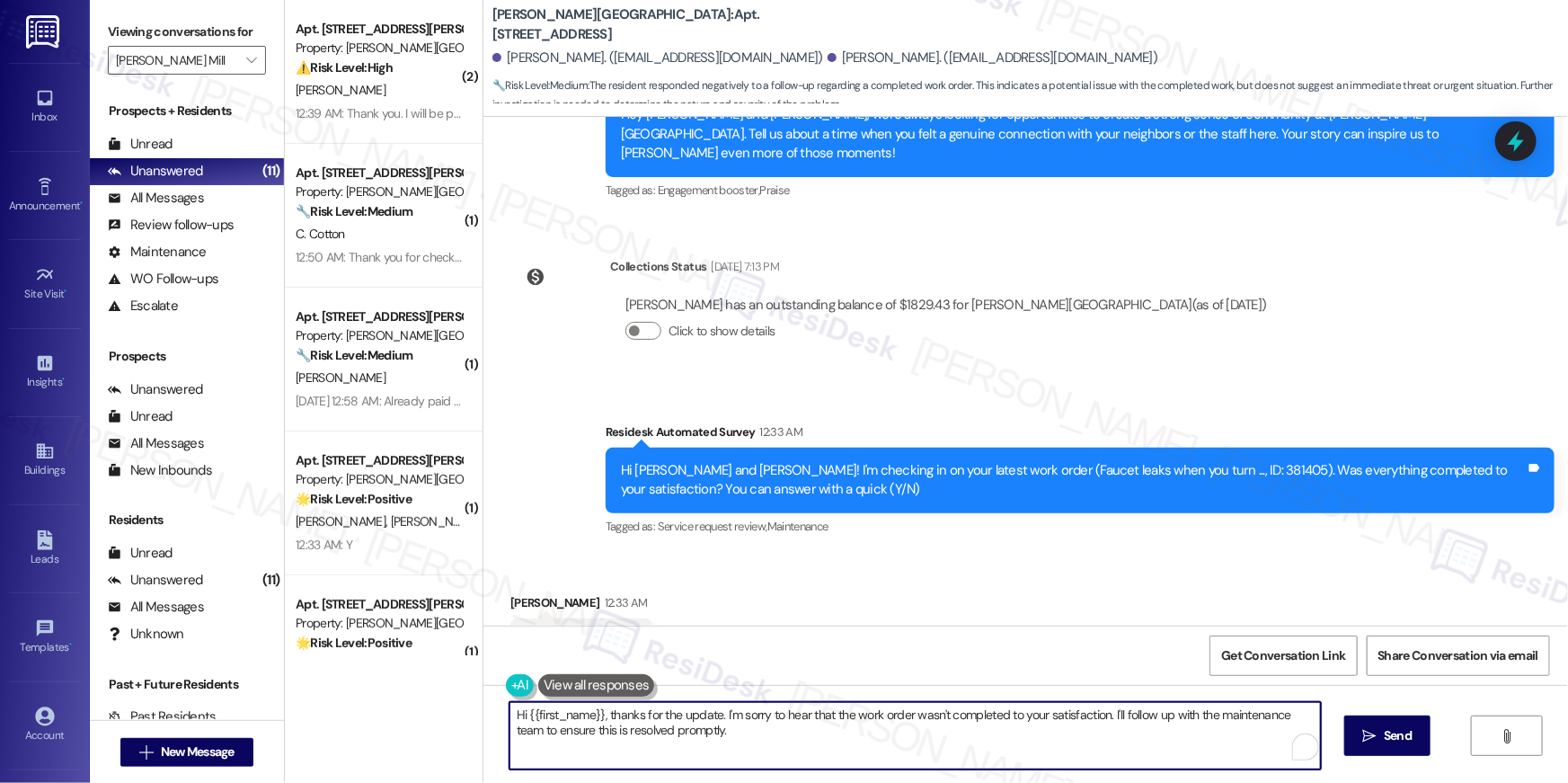
paste textarea "I’m sorry to hear your work order hasn’t been fully completed. Could you share …"
type textarea "Hi {{first_name}}, I’m sorry to hear your work order hasn’t been fully complete…"
click at [1175, 635] on button " Send" at bounding box center [1387, 736] width 87 height 40
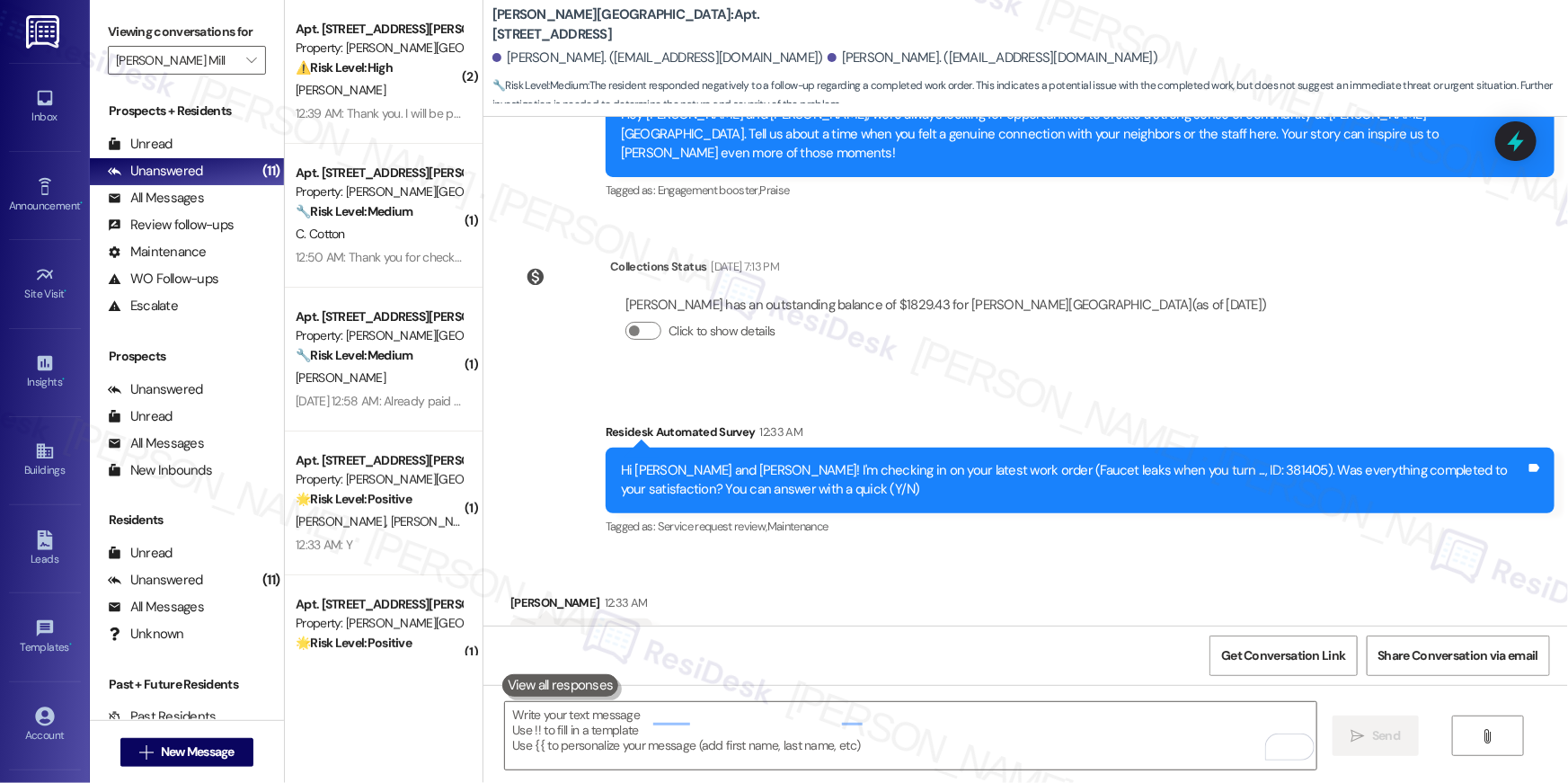
scroll to position [7825, 0]
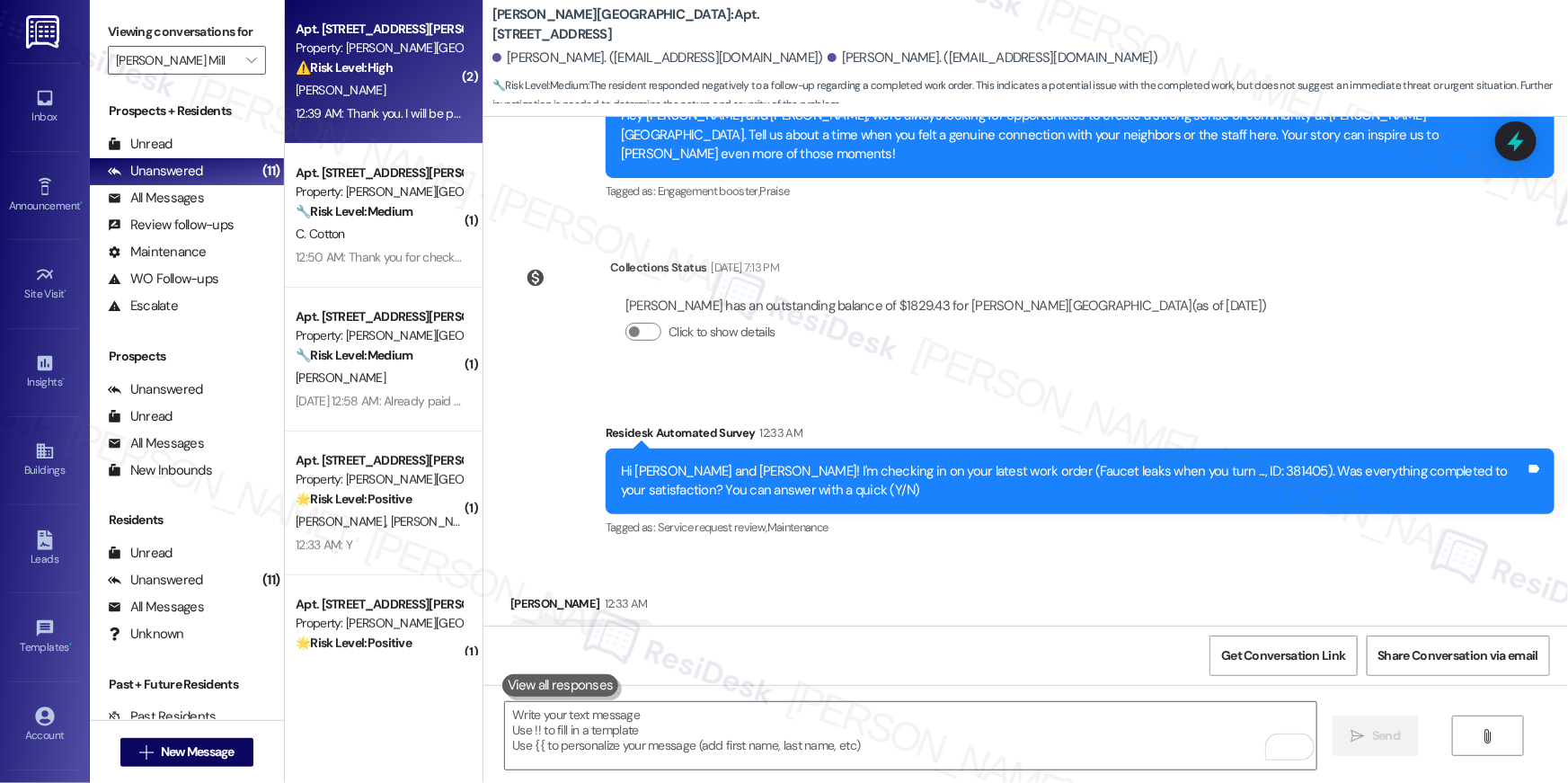
click at [393, 85] on div "[PERSON_NAME]" at bounding box center [378, 90] width 170 height 22
type textarea "Fetching suggested responses. Please feel free to read through the conversation…"
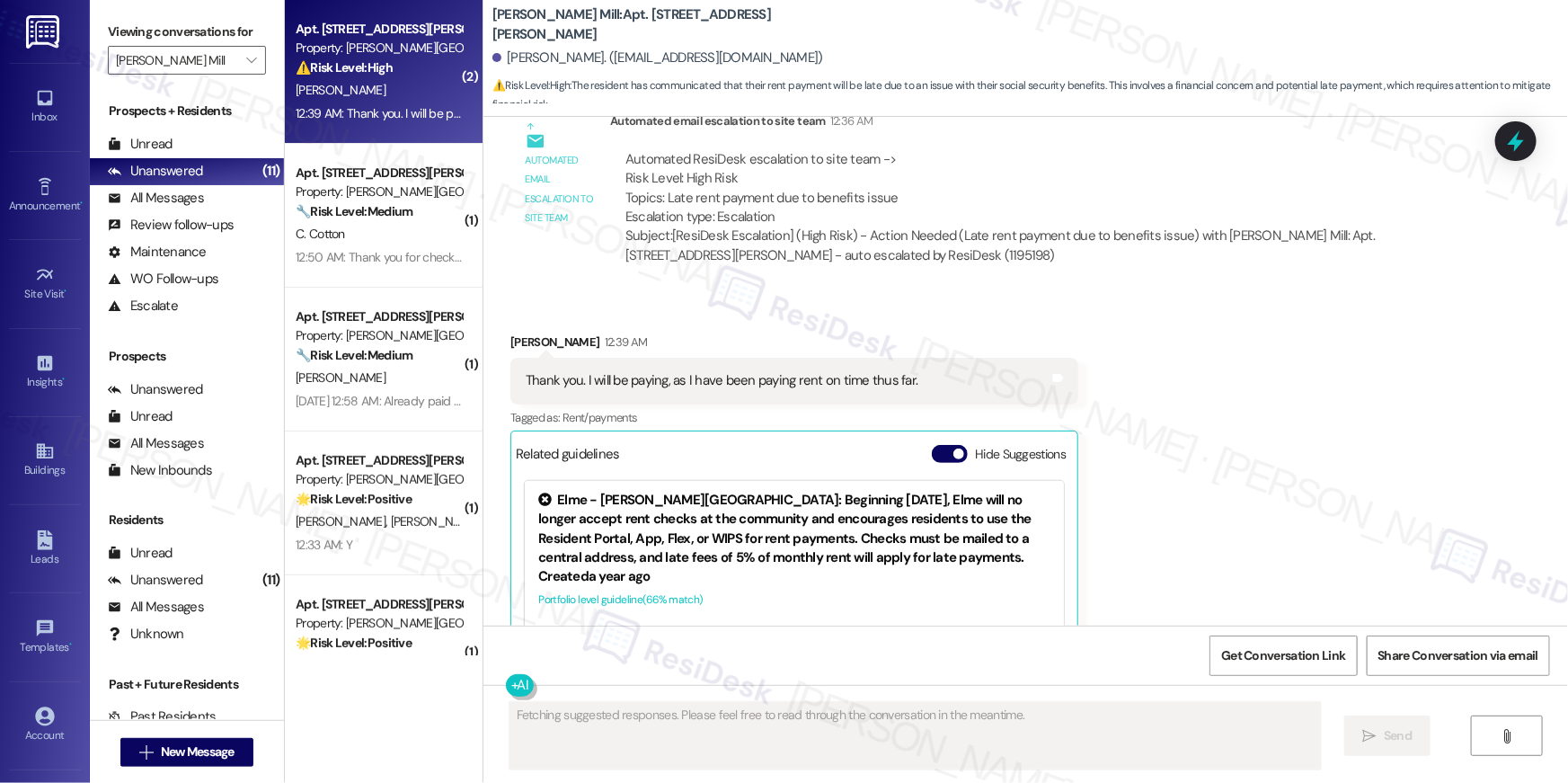
scroll to position [7836, 0]
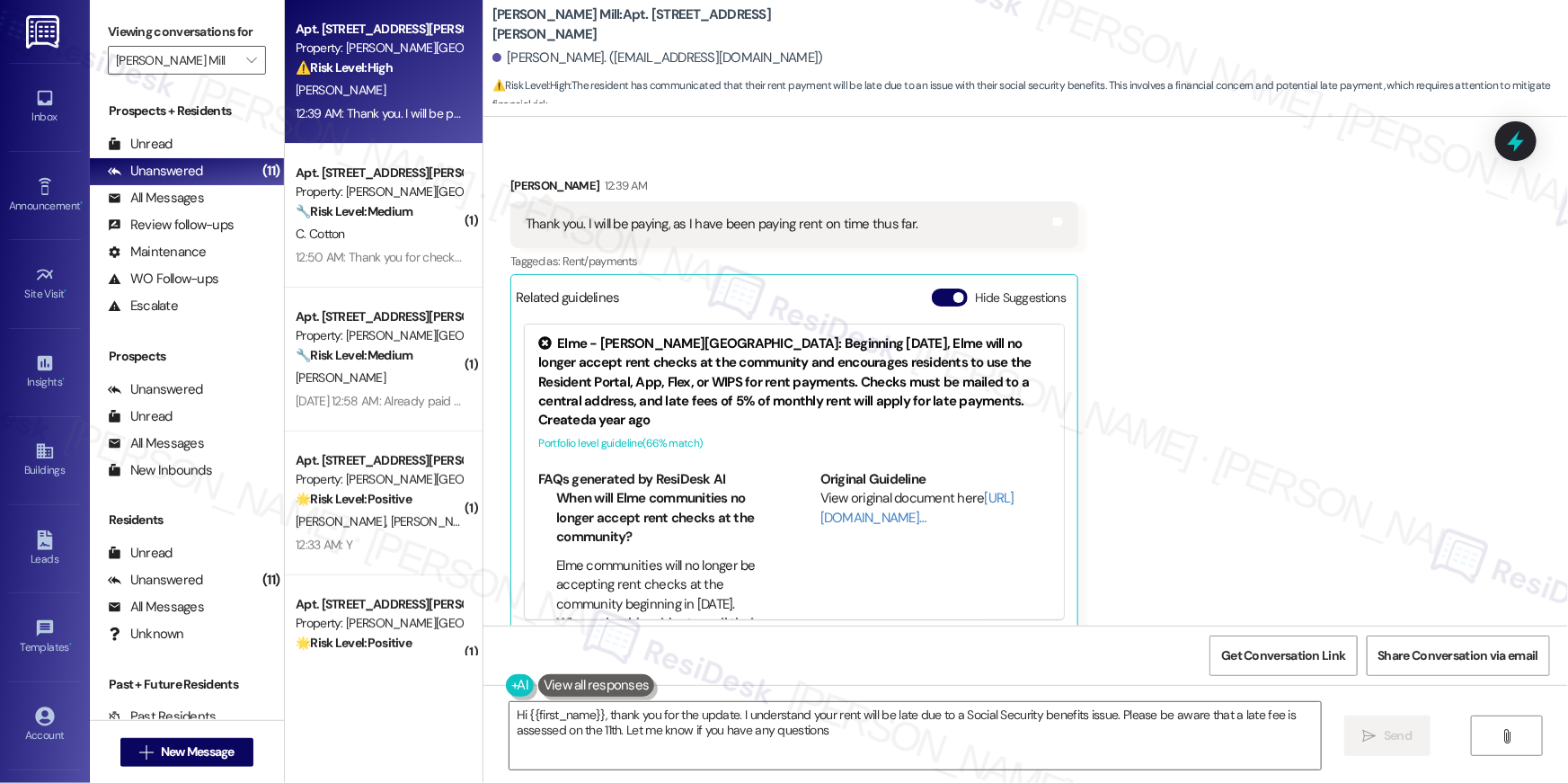
type textarea "Hi {{first_name}}, thank you for the update. I understand your rent will be lat…"
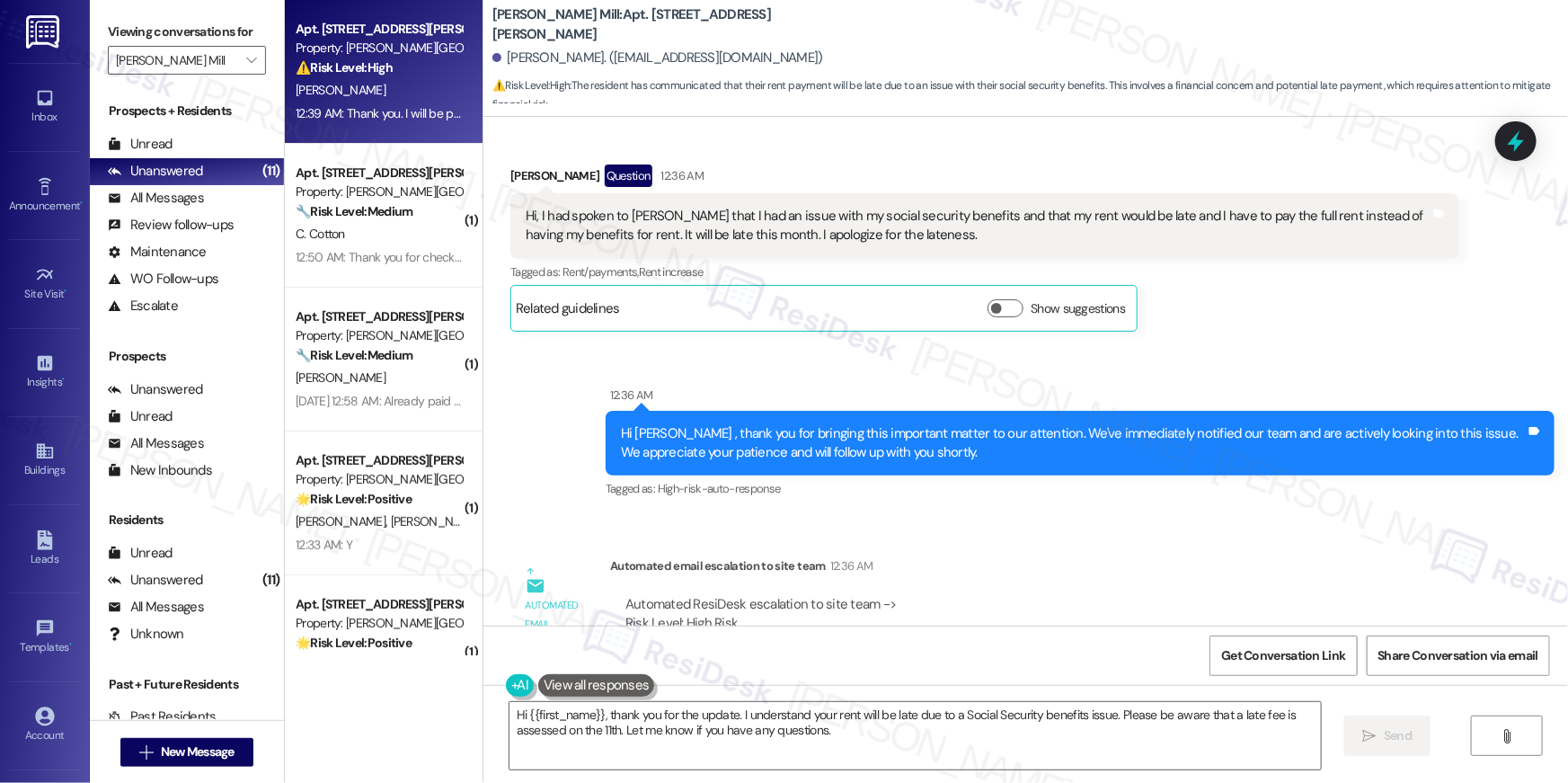
scroll to position [7218, 0]
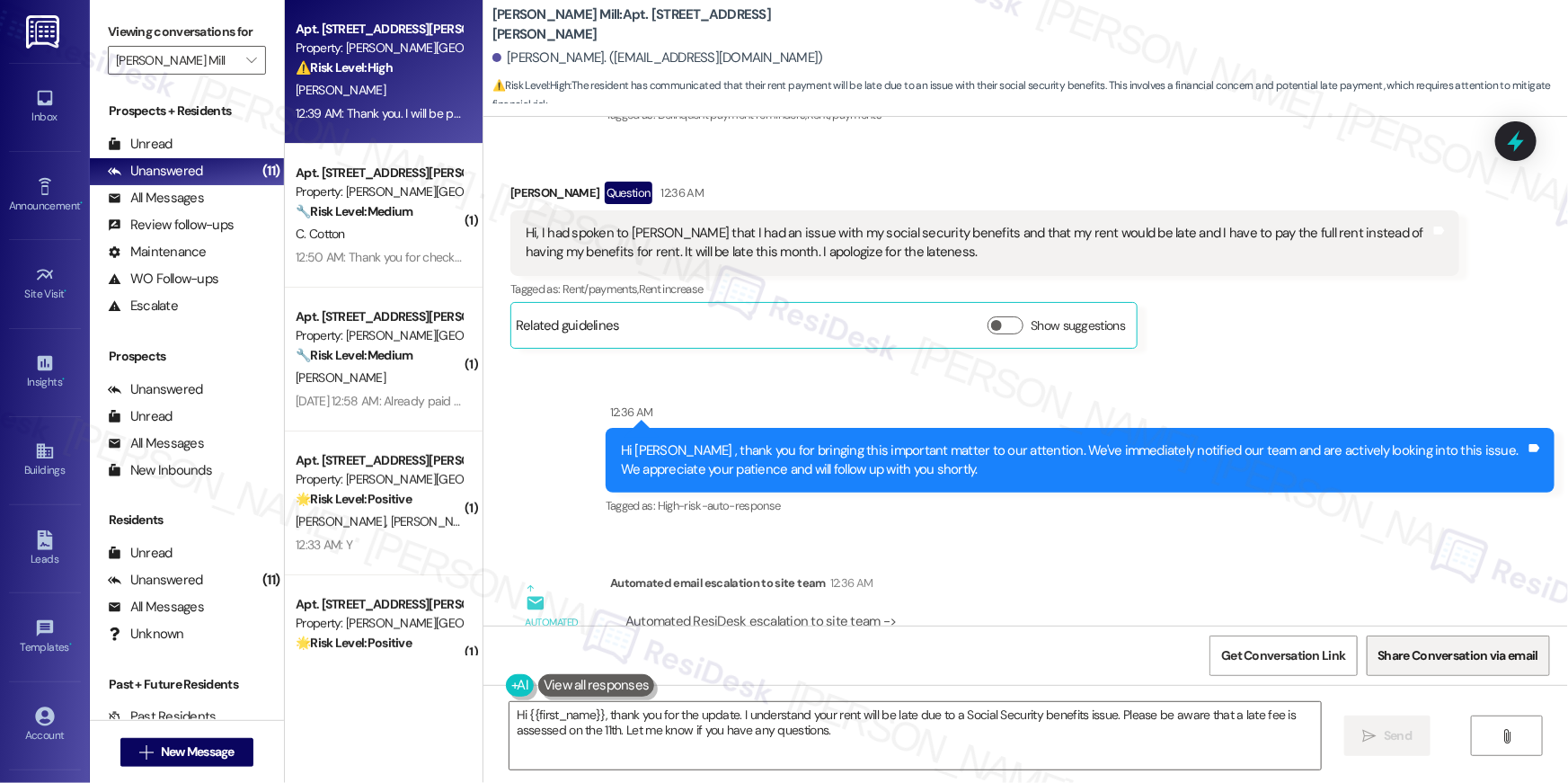
drag, startPoint x: 773, startPoint y: 728, endPoint x: 1506, endPoint y: 639, distance: 738.4
click at [773, 728] on textarea "Hi {{first_name}}, thank you for the update. I understand your rent will be lat…" at bounding box center [915, 735] width 811 height 67
click at [887, 732] on textarea "Hi {{first_name}}, thank you for the update. I understand your rent will be lat…" at bounding box center [910, 735] width 811 height 67
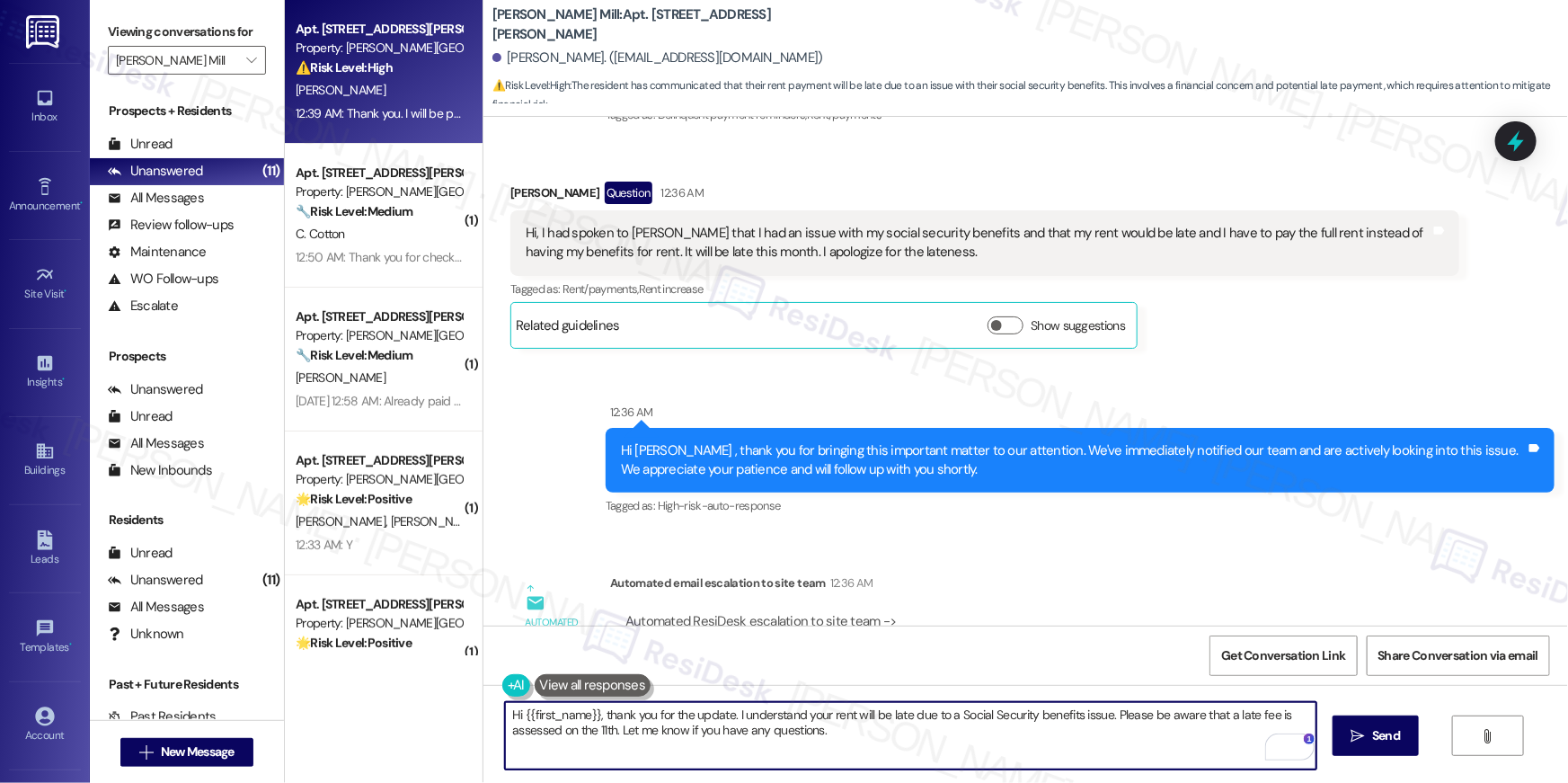
click at [887, 732] on textarea "Hi {{first_name}}, thank you for the update. I understand your rent will be lat…" at bounding box center [910, 735] width 811 height 67
paste textarea "Thanks for letting me know, {{first_name}}! As long as you've paid your portion…"
type textarea "Thanks for letting me know, {{first_name}}! As long as you've paid your portion…"
click at [1382, 732] on span "Send" at bounding box center [1386, 735] width 28 height 19
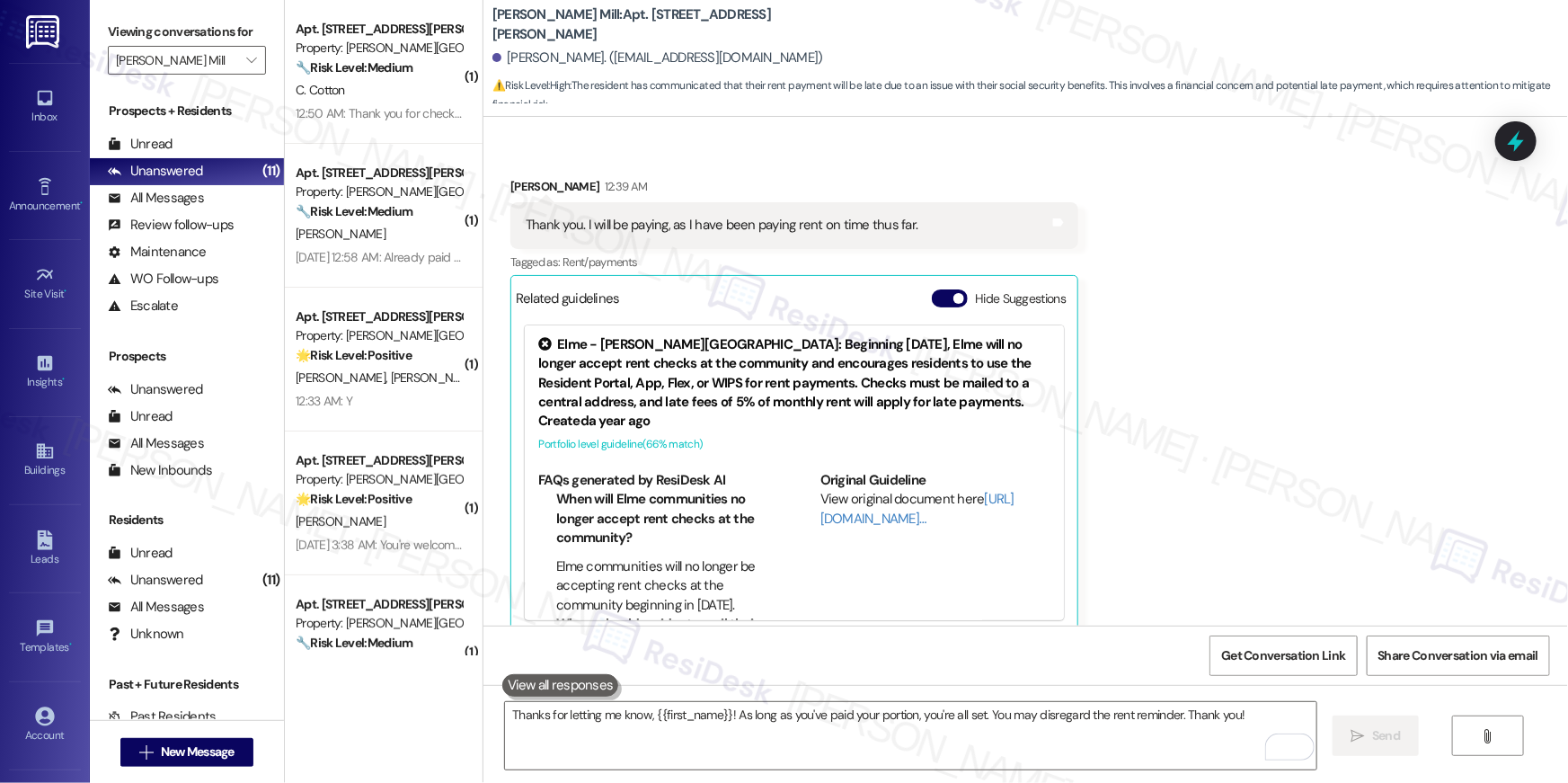
scroll to position [926, 0]
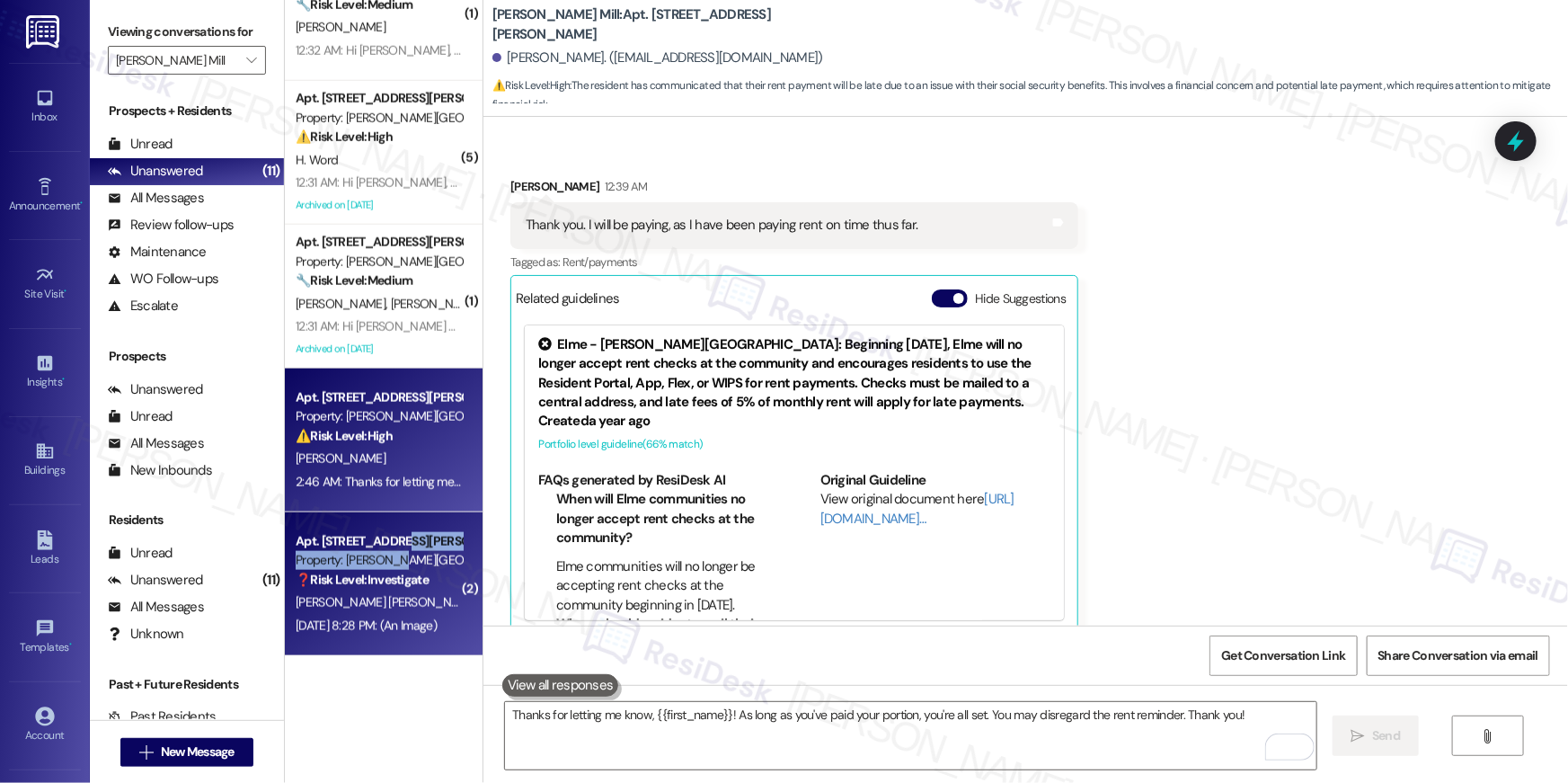
click at [387, 551] on div "Apt. 145A, 180 Watkins Station Circle Property: Elme Watkins Mill ❓ Risk Level:…" at bounding box center [378, 560] width 170 height 61
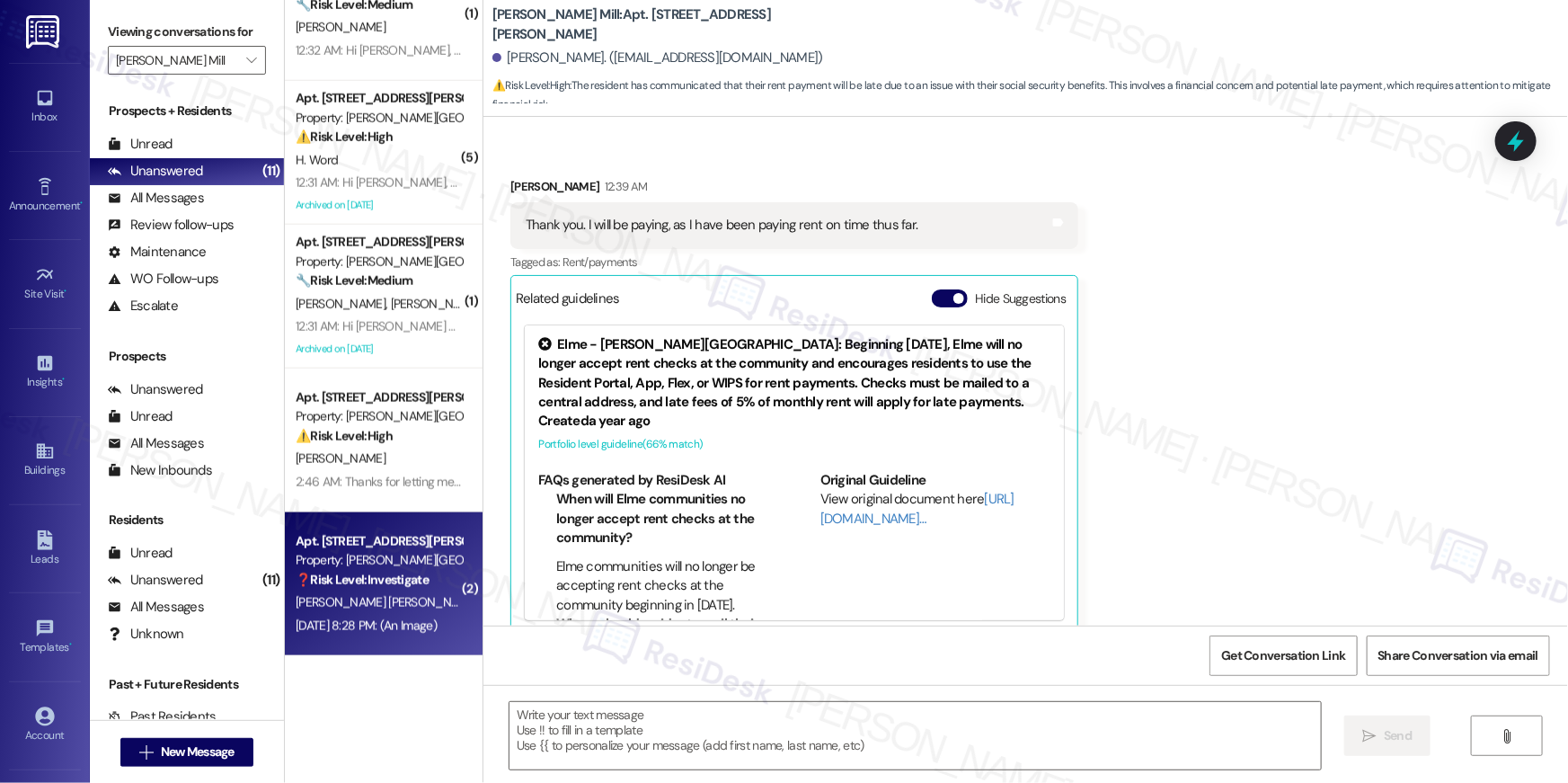
click at [378, 571] on strong "❓ Risk Level: Investigate" at bounding box center [361, 580] width 133 height 17
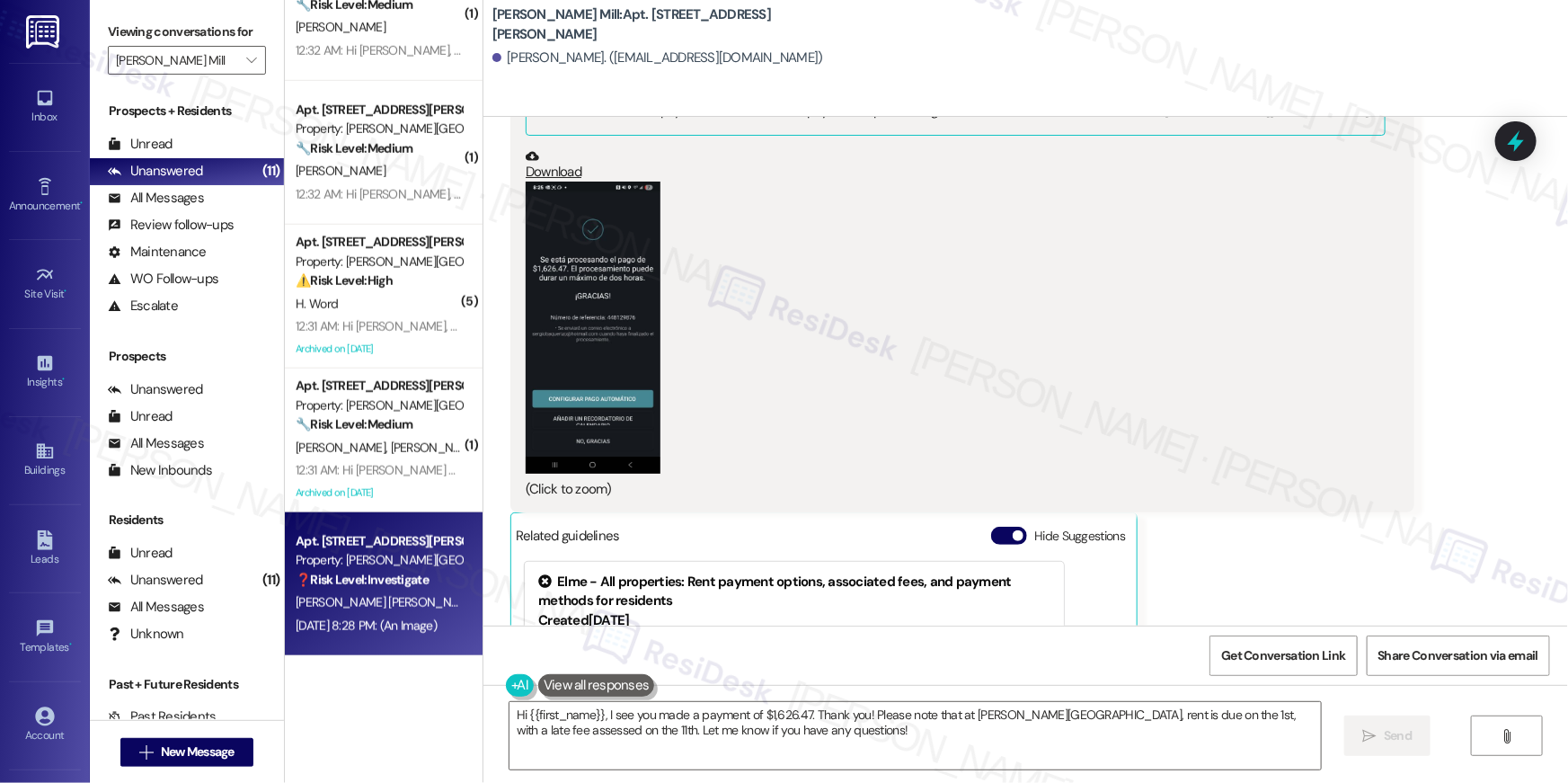
scroll to position [16108, 0]
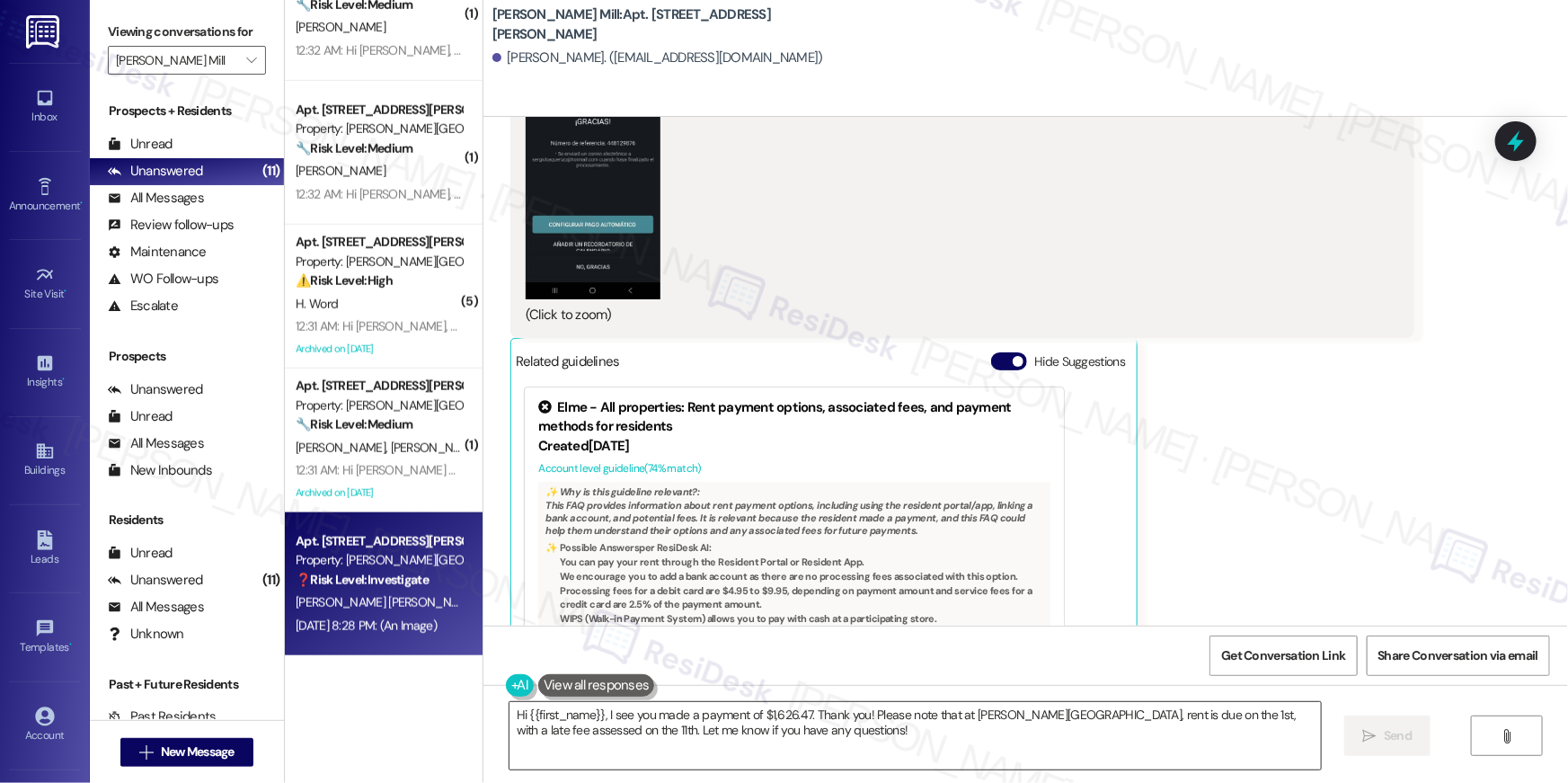
click at [842, 733] on textarea "Hi {{first_name}}, I see you made a payment of $1,626.47. Thank you! Please not…" at bounding box center [915, 735] width 811 height 67
click at [842, 734] on textarea "Hi {{first_name}}, I see you made a payment of $1,626.47. Thank you! Please not…" at bounding box center [915, 735] width 811 height 67
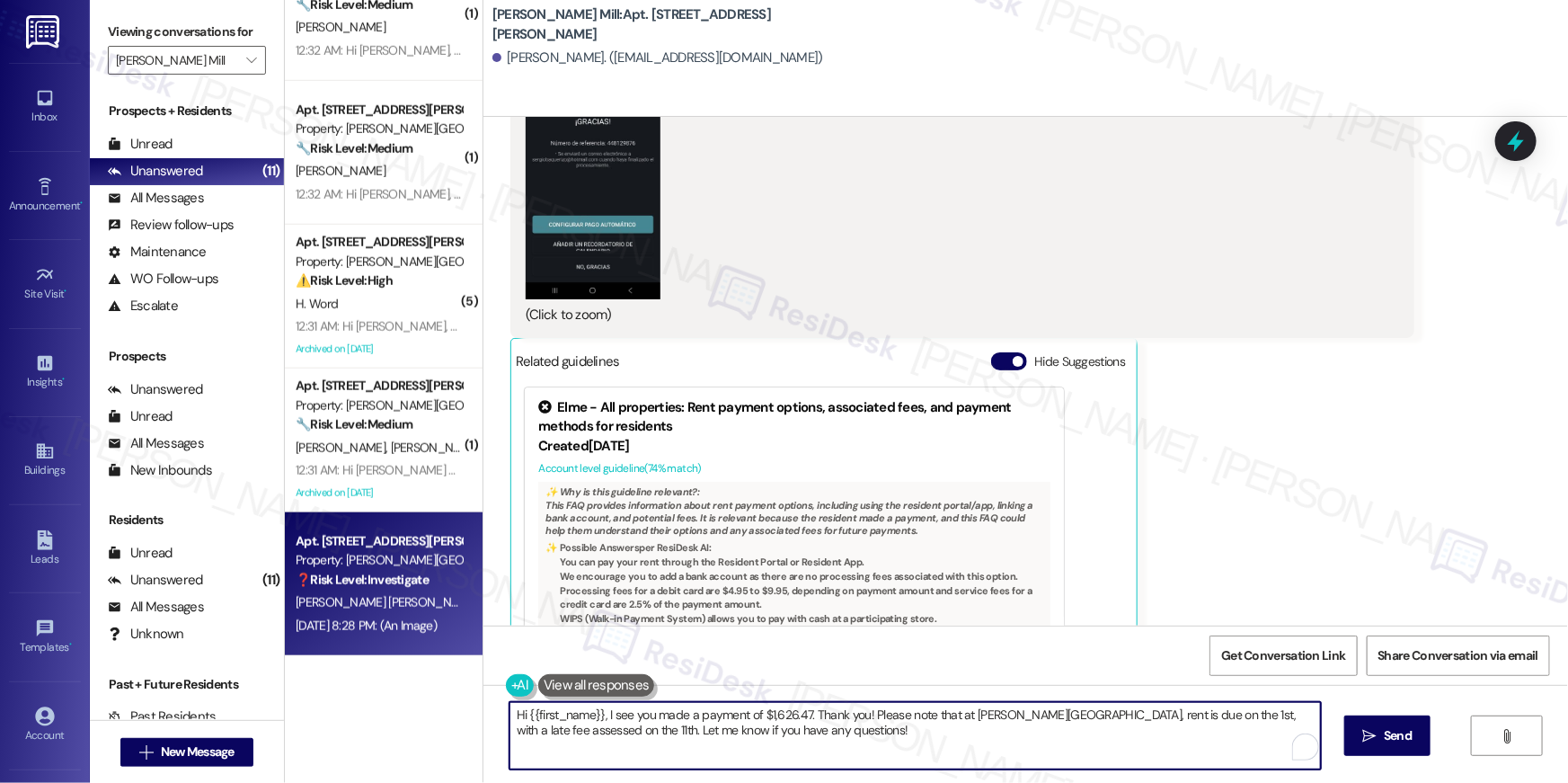
click at [835, 742] on textarea "Hi {{first_name}}, I see you made a payment of $1,626.47. Thank you! Please not…" at bounding box center [915, 735] width 811 height 67
paste textarea "Thank you so much for your rent payment, {{first_name}}. We really appreciate i…"
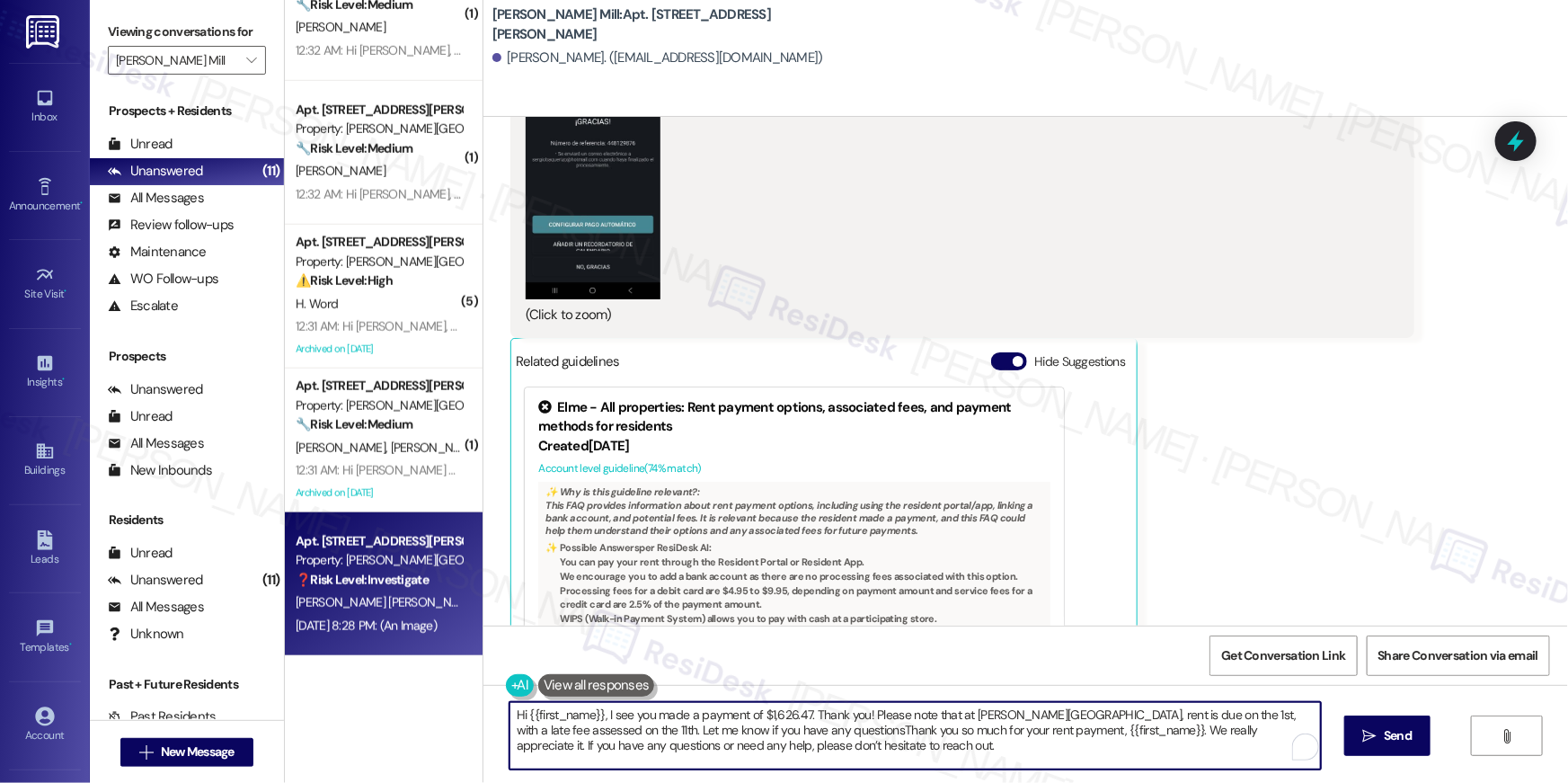
click at [836, 741] on textarea "Hi {{first_name}}, I see you made a payment of $1,626.47. Thank you! Please not…" at bounding box center [915, 735] width 811 height 67
click at [836, 741] on textarea "Hi {{first_name}}, I see you made a payment of $1,626.47. Thank you! Please not…" at bounding box center [910, 735] width 811 height 67
paste textarea "To enrich screen reader interactions, please activate Accessibility in Grammarl…"
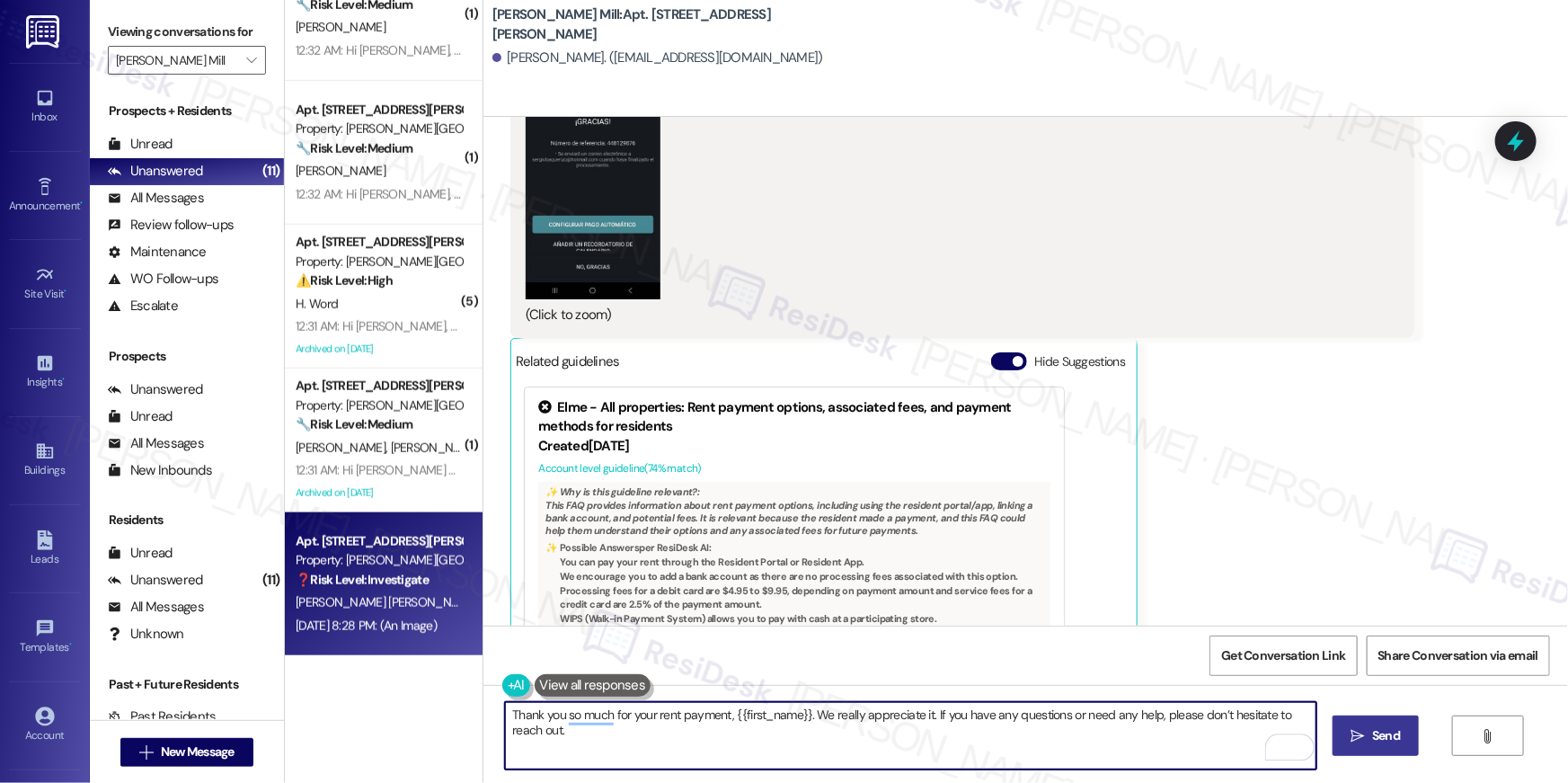
type textarea "Thank you so much for your rent payment, {{first_name}}. We really appreciate i…"
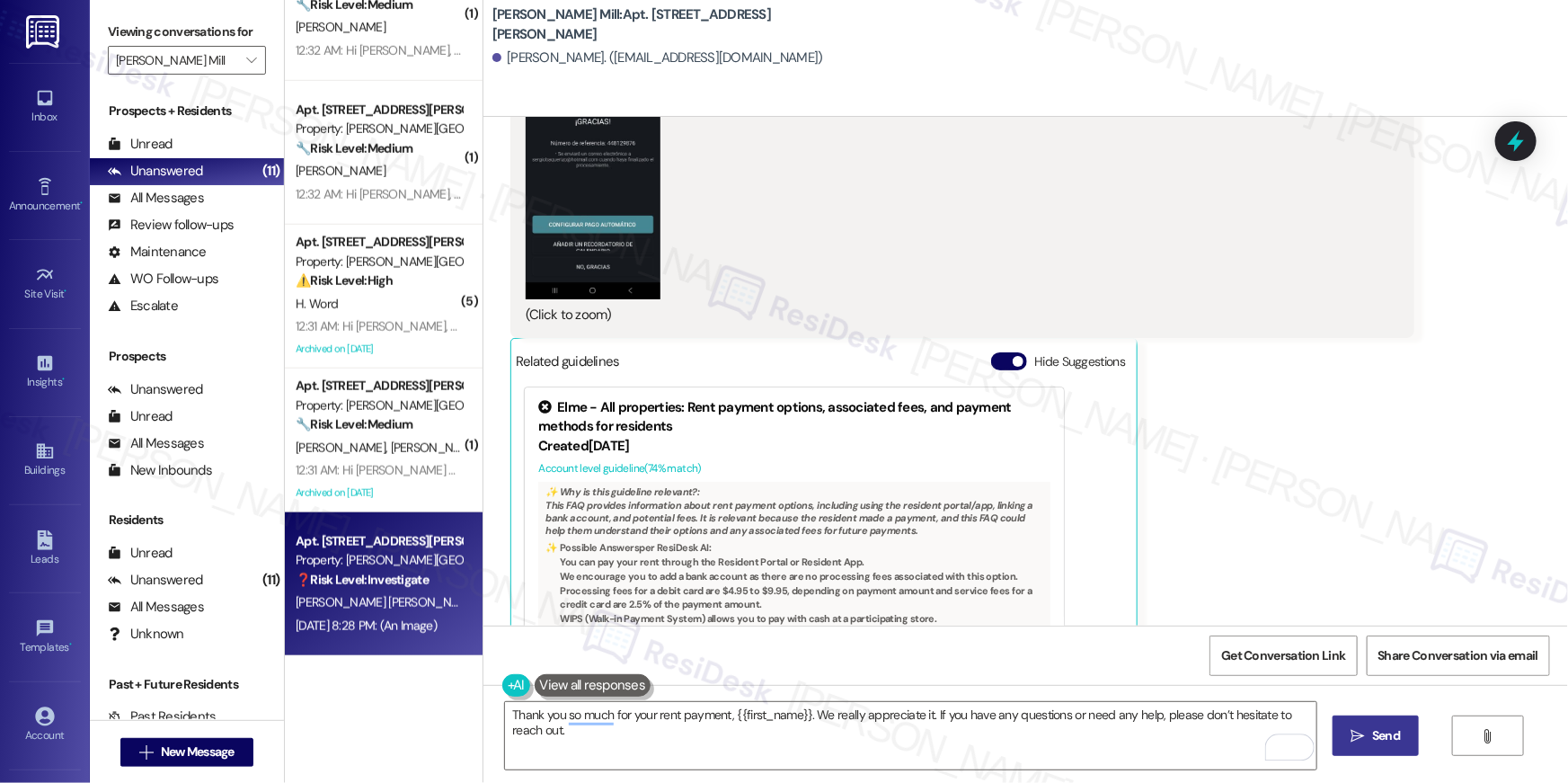
click at [1401, 733] on span "Send" at bounding box center [1386, 735] width 35 height 19
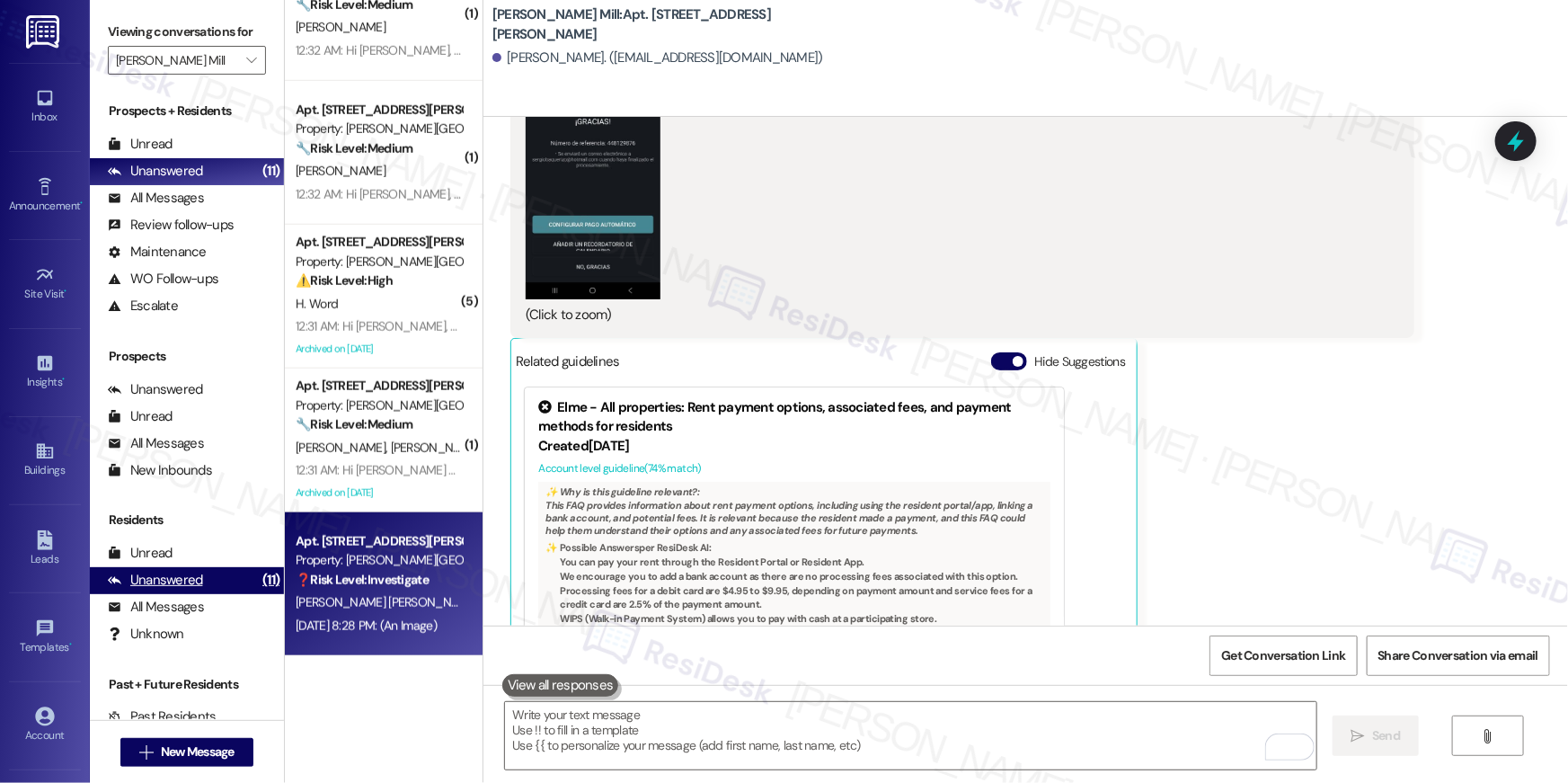
scroll to position [16107, 0]
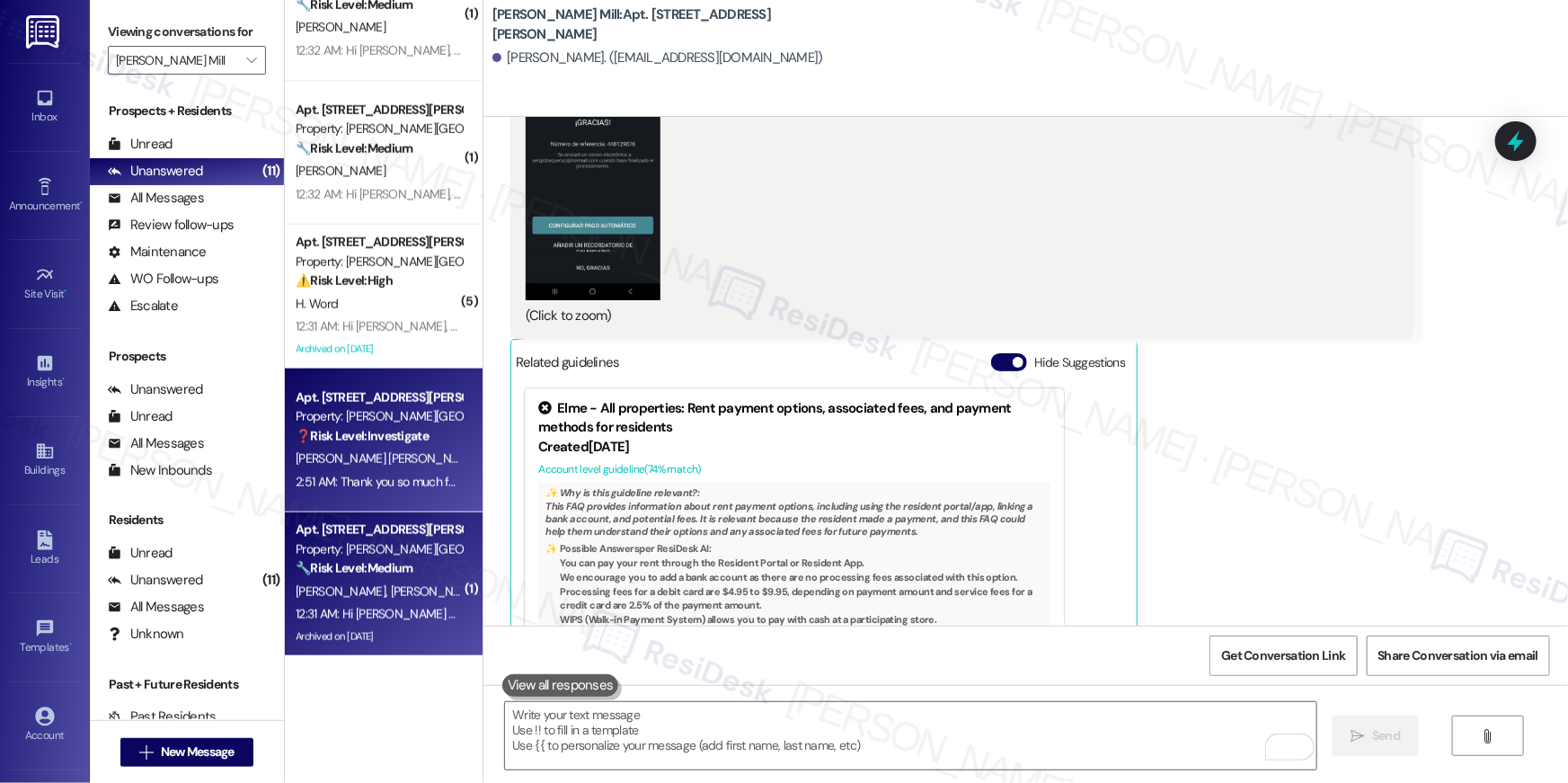
click at [369, 565] on strong "🔧 Risk Level: Medium" at bounding box center [353, 569] width 117 height 17
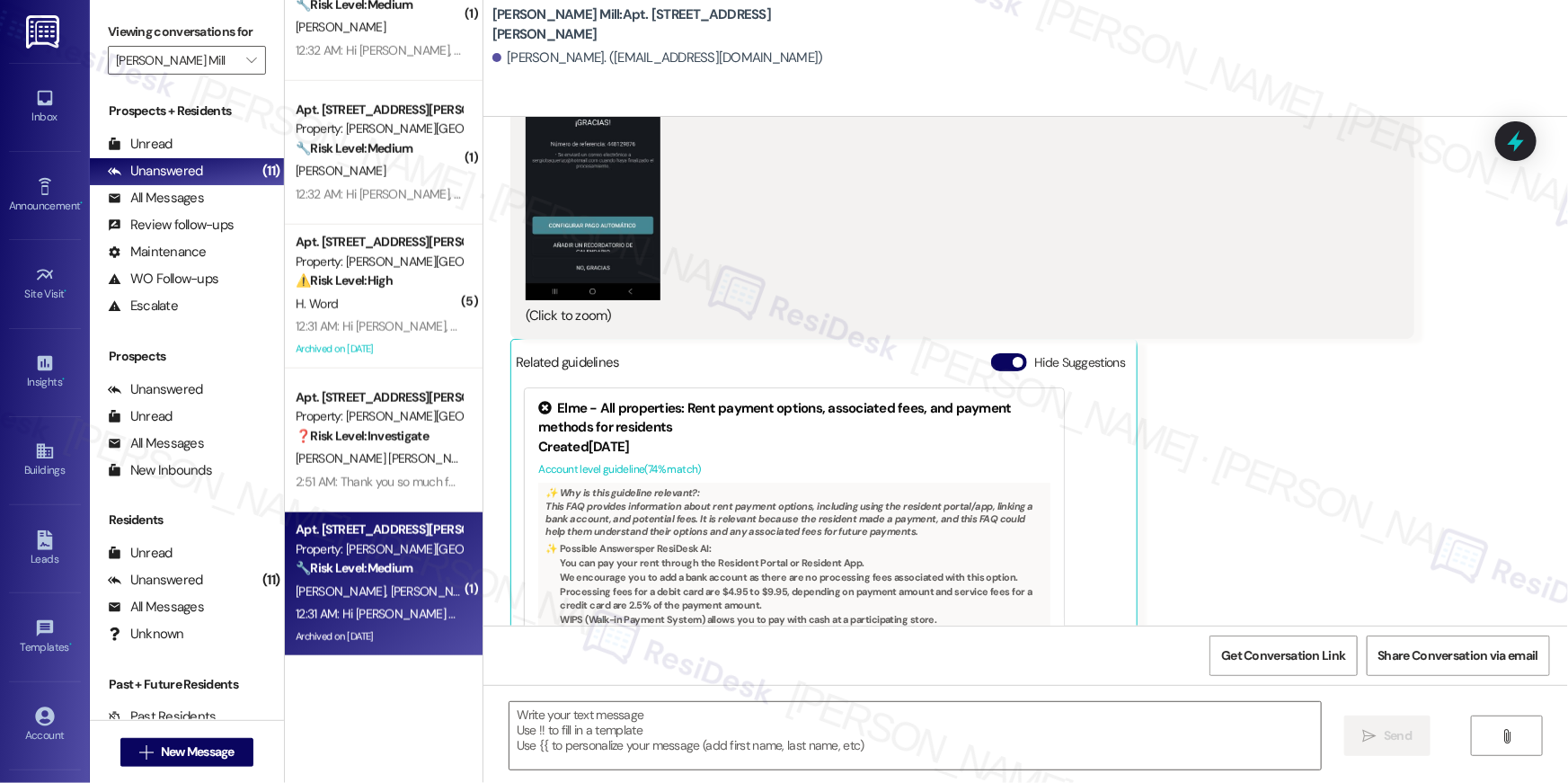
type textarea "Fetching suggested responses. Please feel free to read through the conversation…"
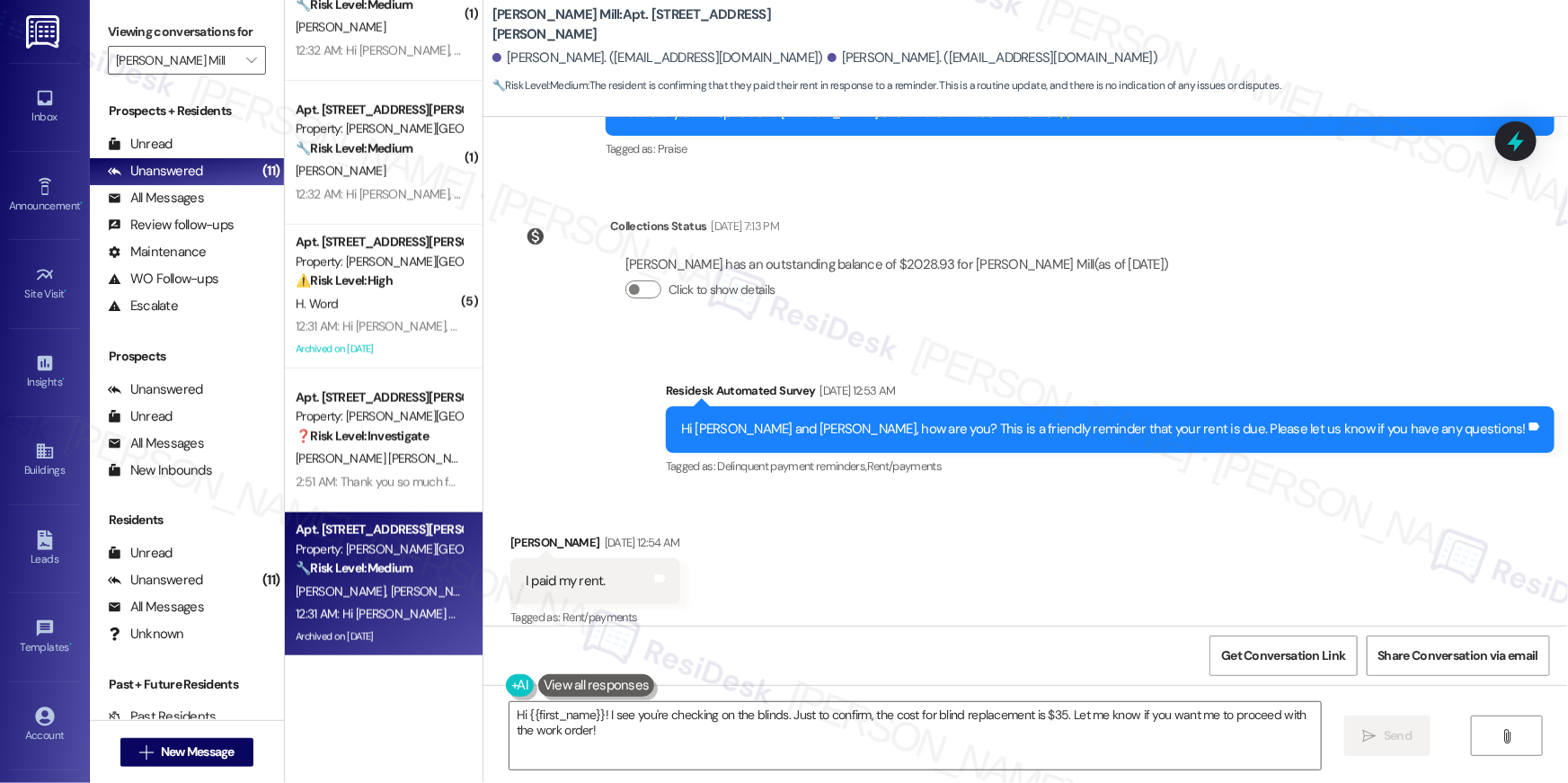
scroll to position [41546, 0]
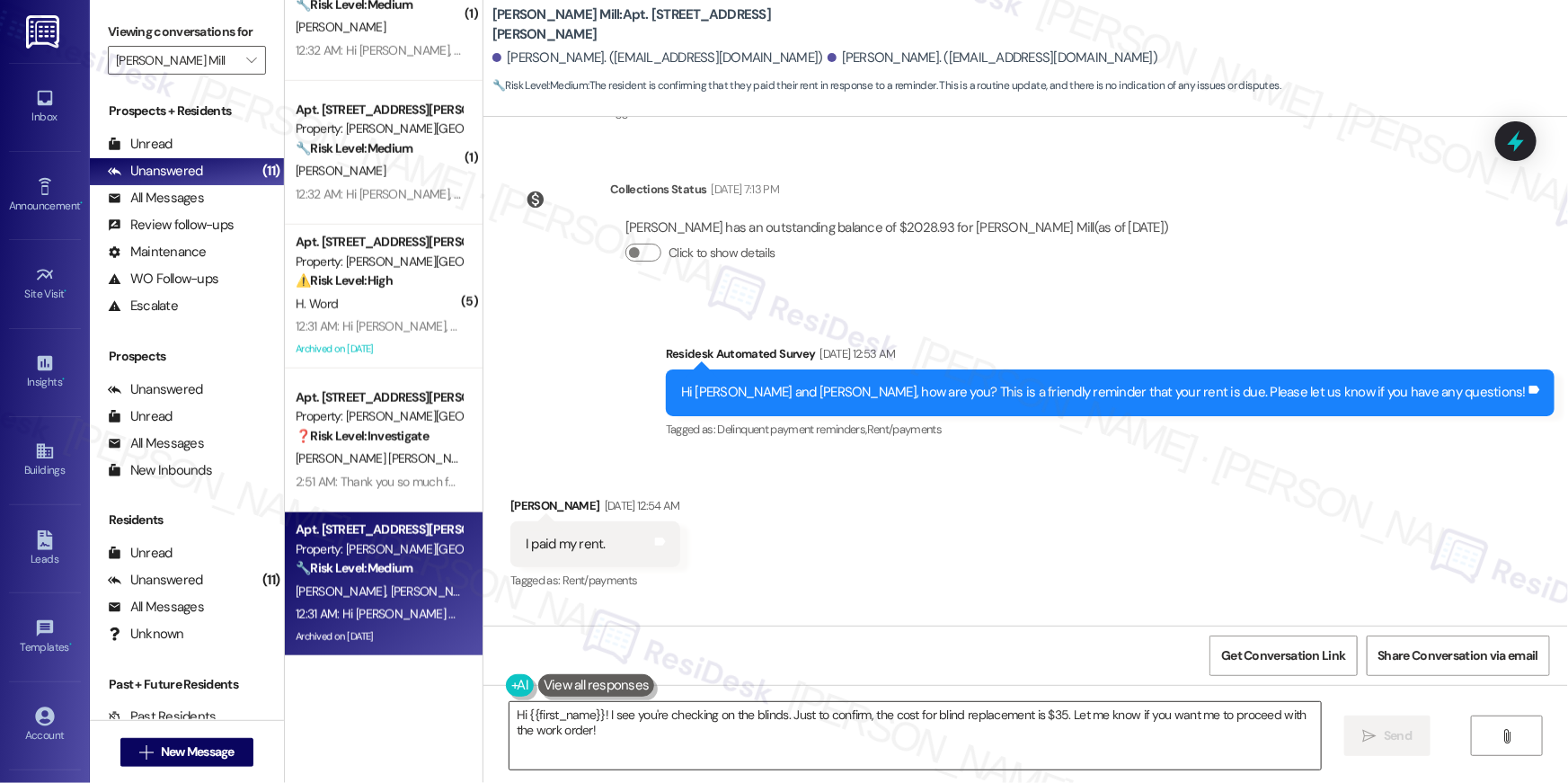
click at [888, 751] on textarea "Hi {{first_name}}! I see you're checking on the blinds. Just to confirm, the co…" at bounding box center [915, 735] width 811 height 67
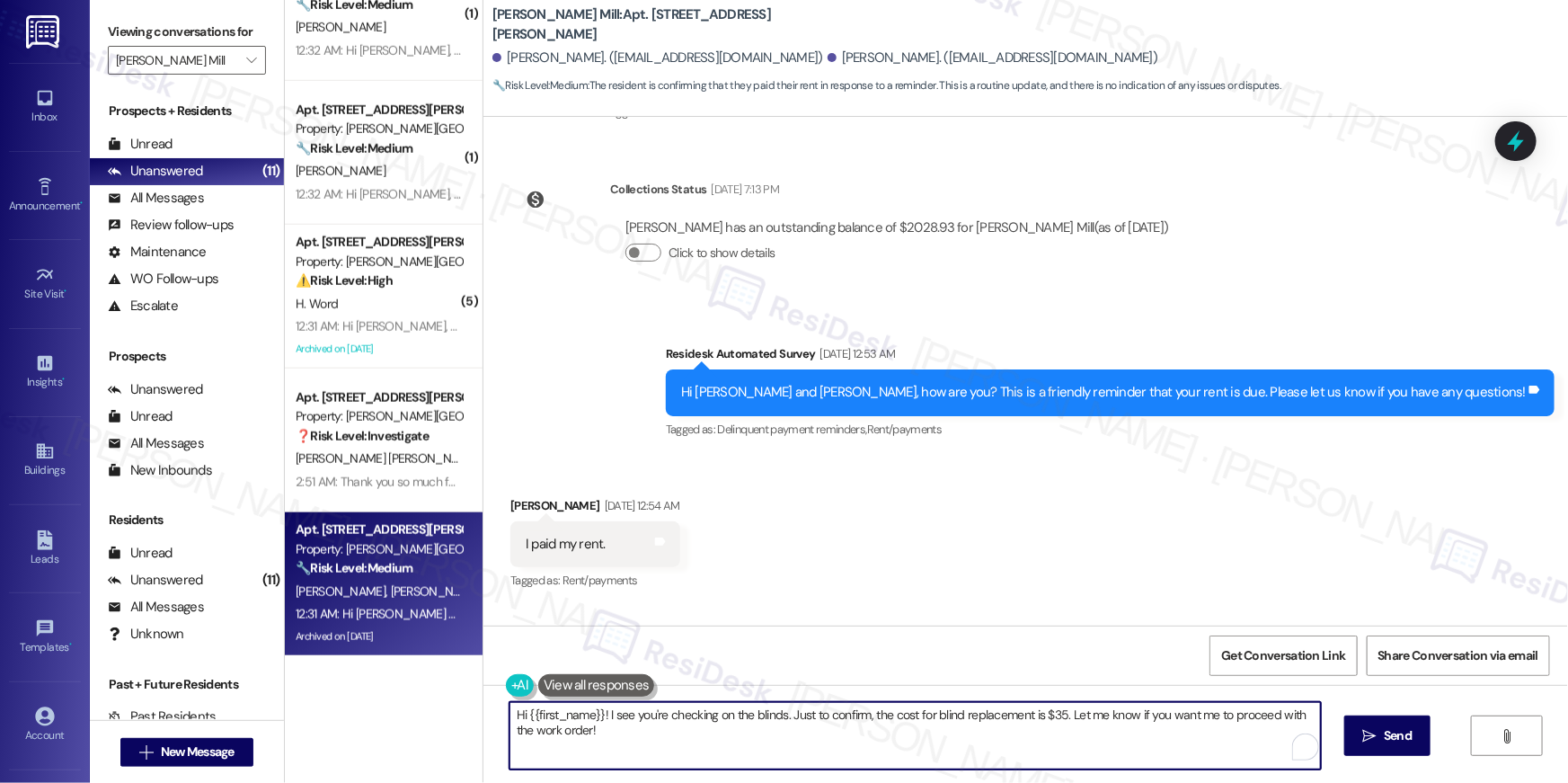
click at [888, 751] on textarea "Hi {{first_name}}! I see you're checking on the blinds. Just to confirm, the co…" at bounding box center [915, 735] width 811 height 67
paste textarea "Thank you so much for your rent payment, {{first_name}}. We really appreciate i…"
type textarea "Thank you so much for your rent payment, {{first_name}}. We really appreciate i…"
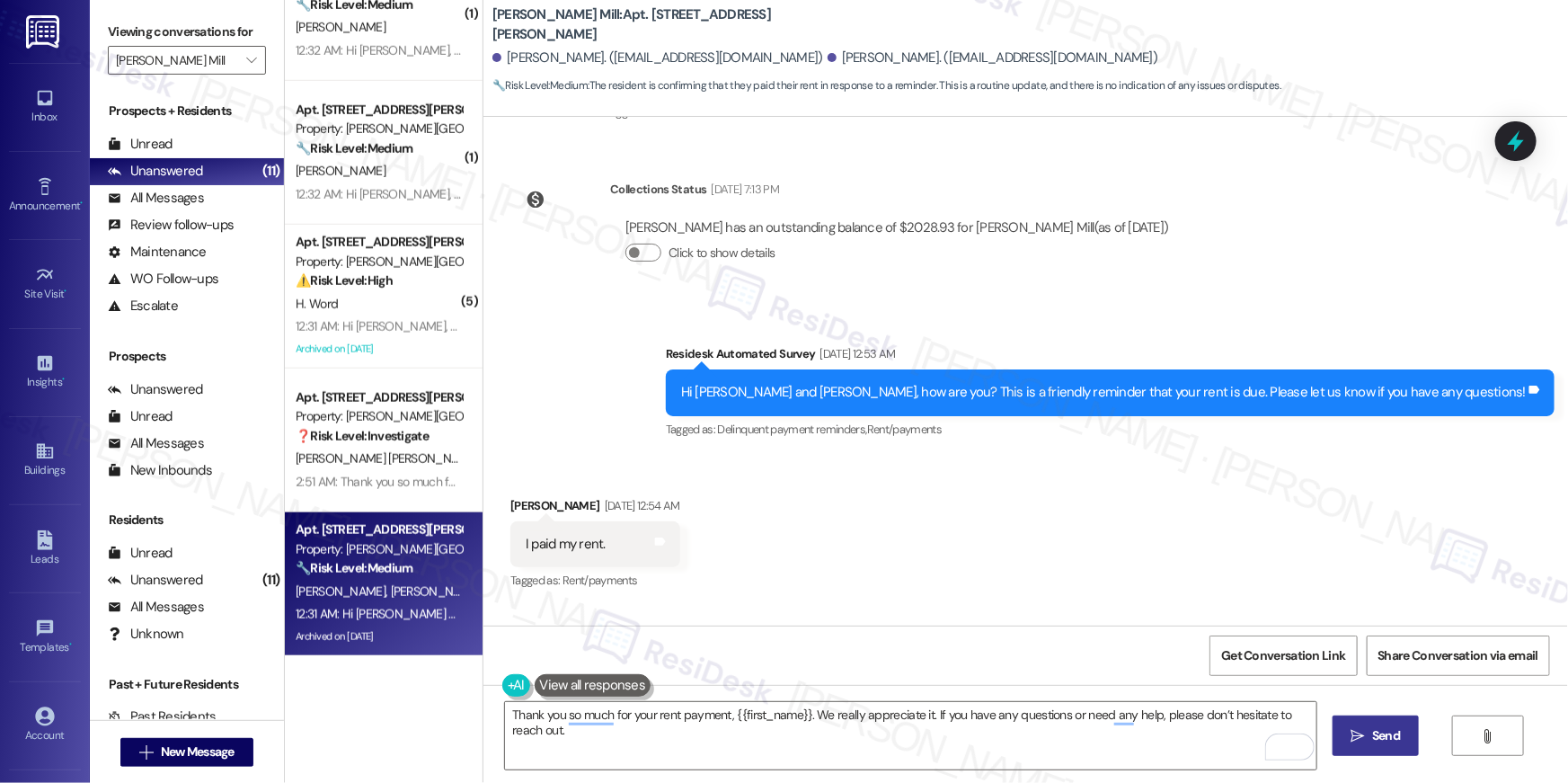
click at [1372, 740] on span "Send" at bounding box center [1386, 735] width 28 height 19
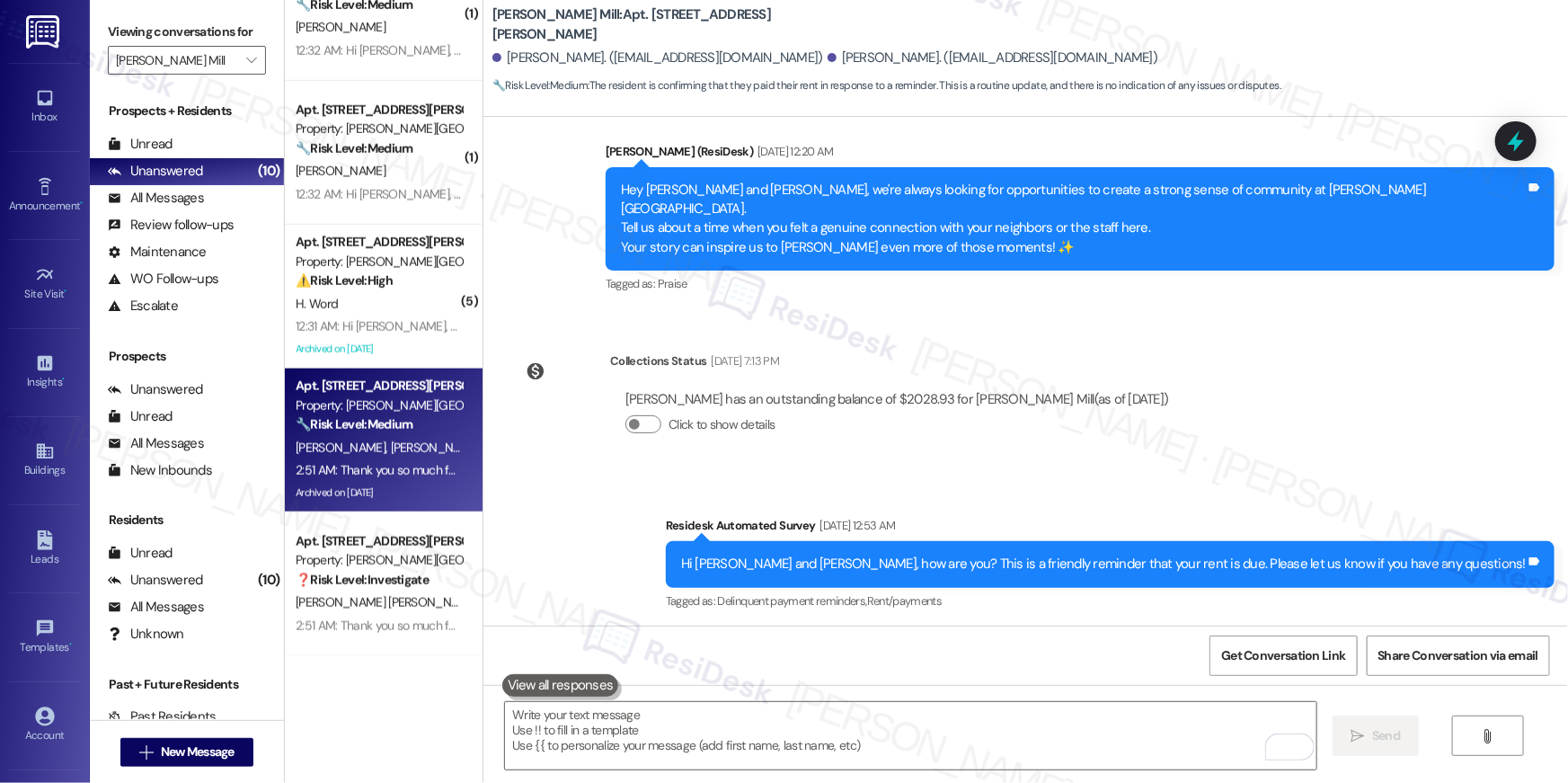
scroll to position [41689, 0]
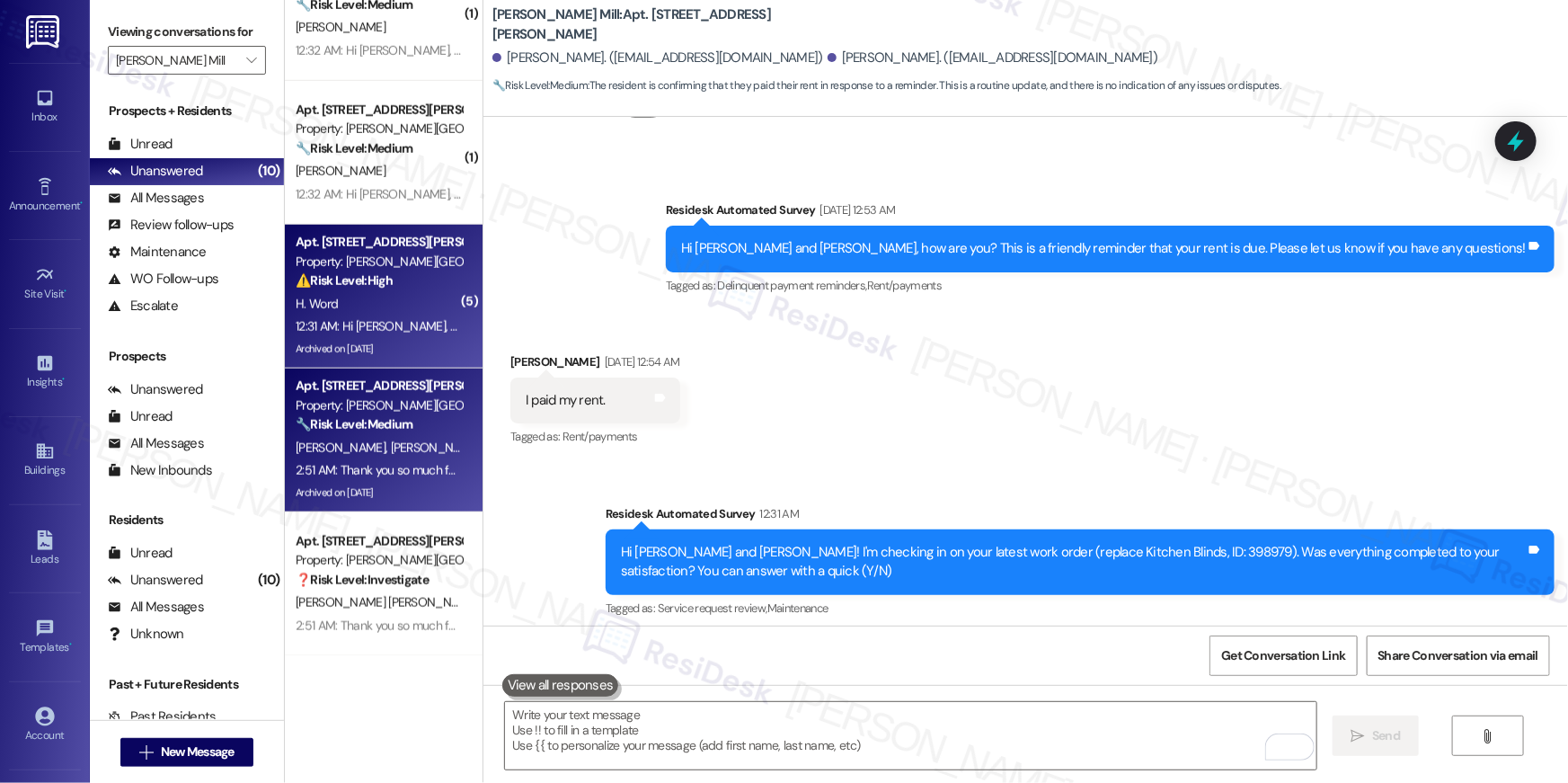
click at [370, 338] on div "Archived on 06/04/2024" at bounding box center [378, 349] width 170 height 22
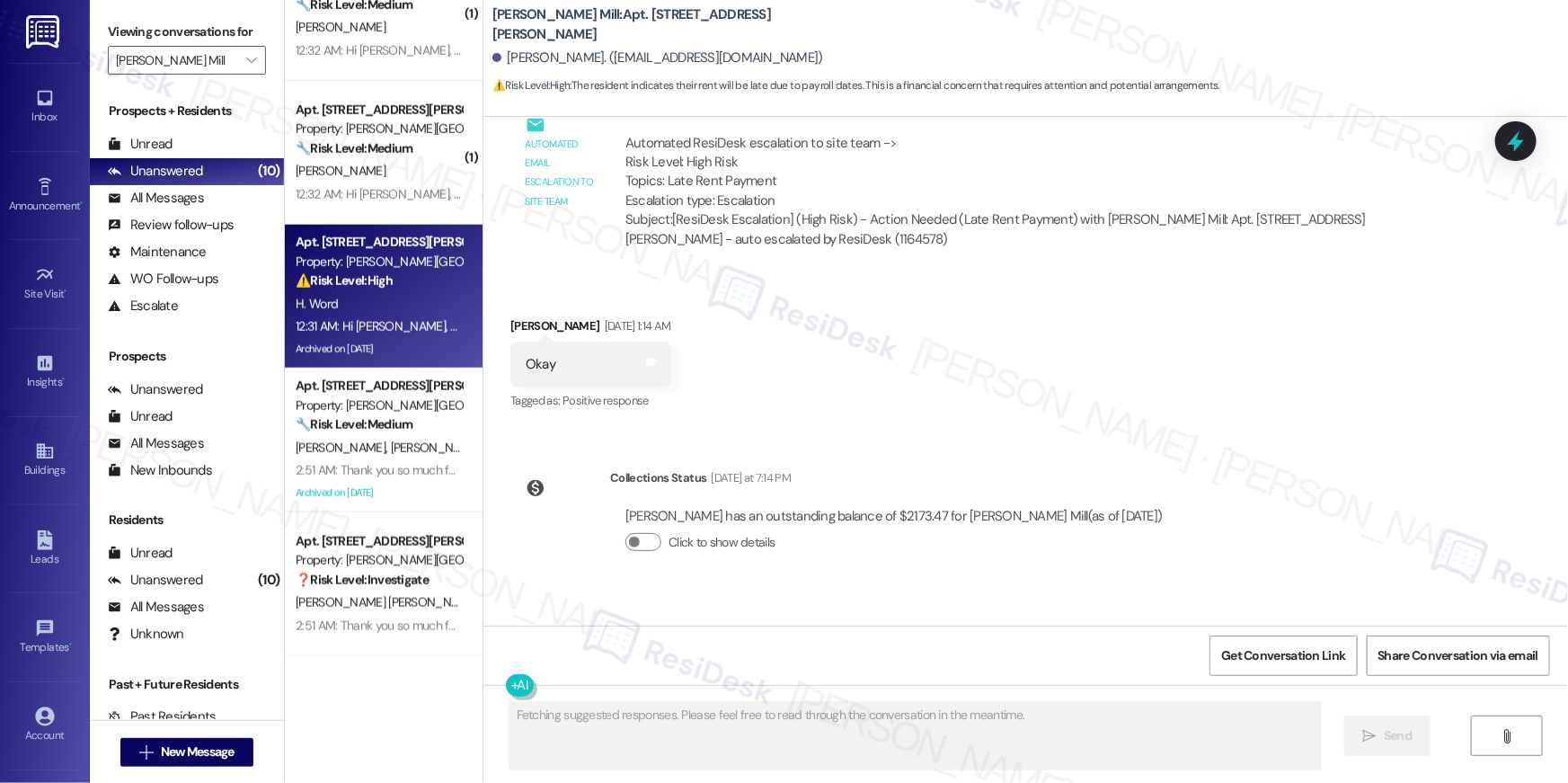
scroll to position [25562, 0]
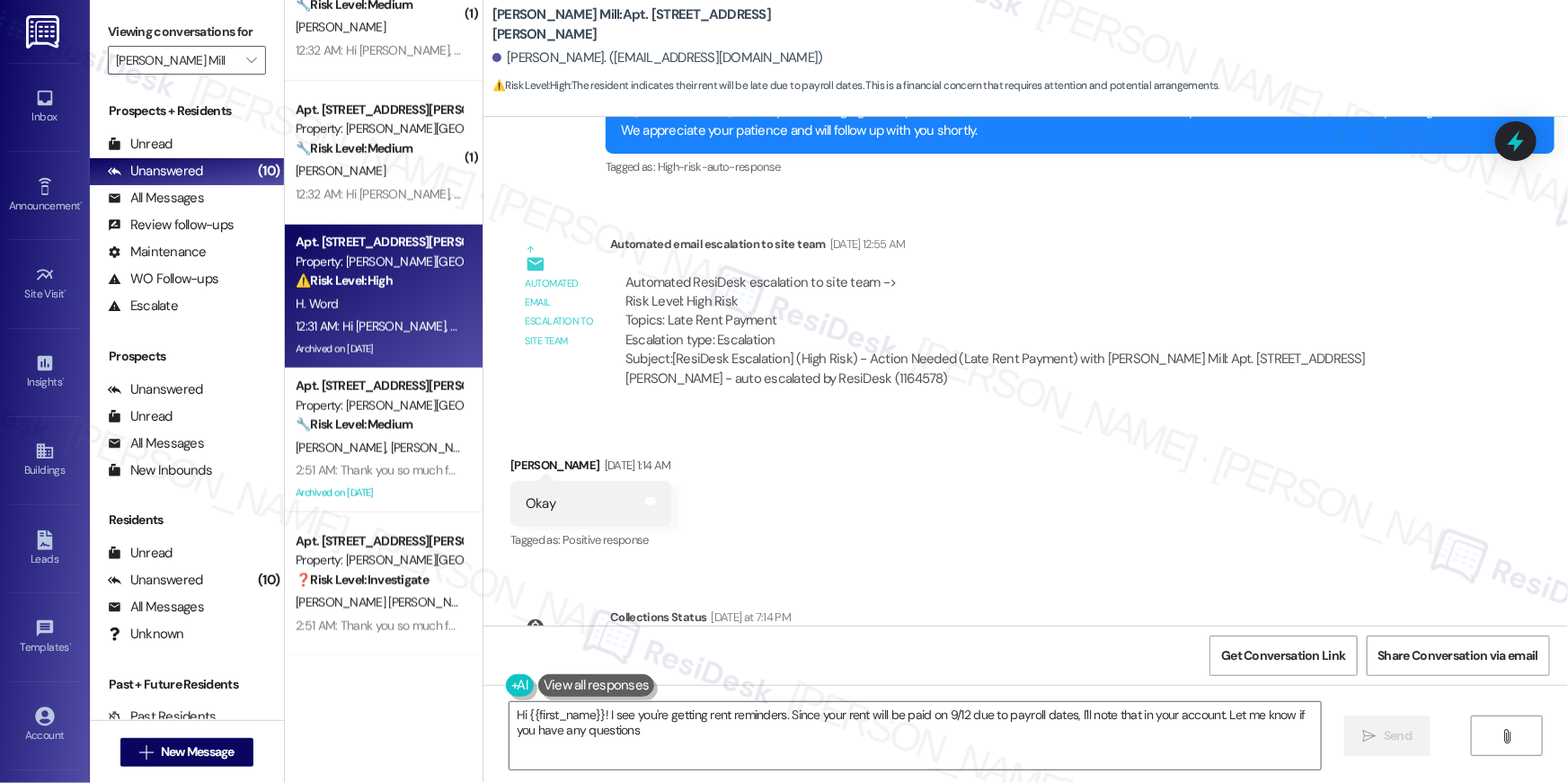
type textarea "Hi {{first_name}}! I see you're getting rent reminders. Since your rent will be…"
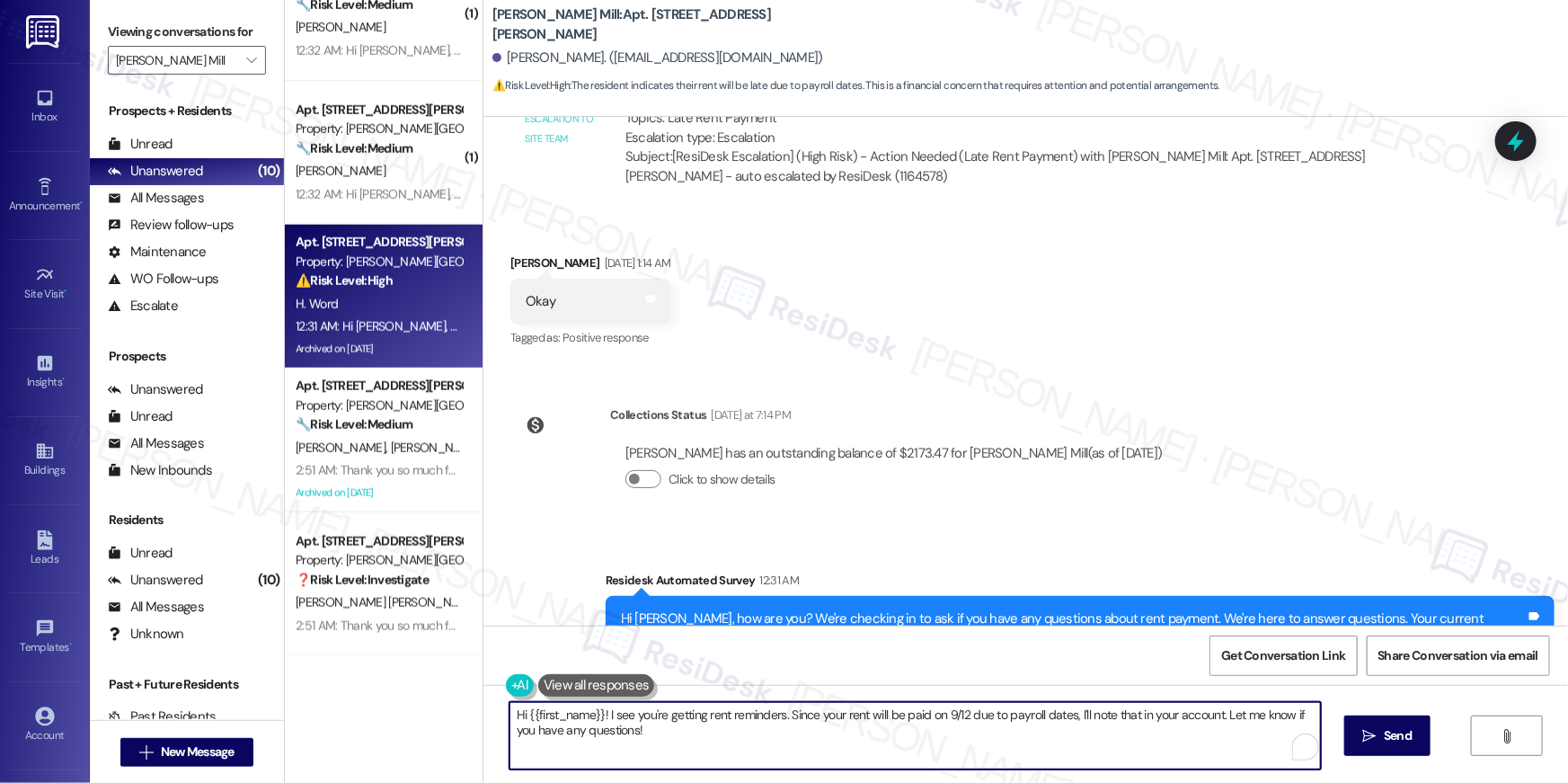
click at [768, 757] on textarea "Hi {{first_name}}! I see you're getting rent reminders. Since your rent will be…" at bounding box center [915, 735] width 811 height 67
click at [798, 742] on textarea "Hi {{first_name}}! I see you're getting rent reminders. Since your rent will be…" at bounding box center [915, 735] width 811 height 67
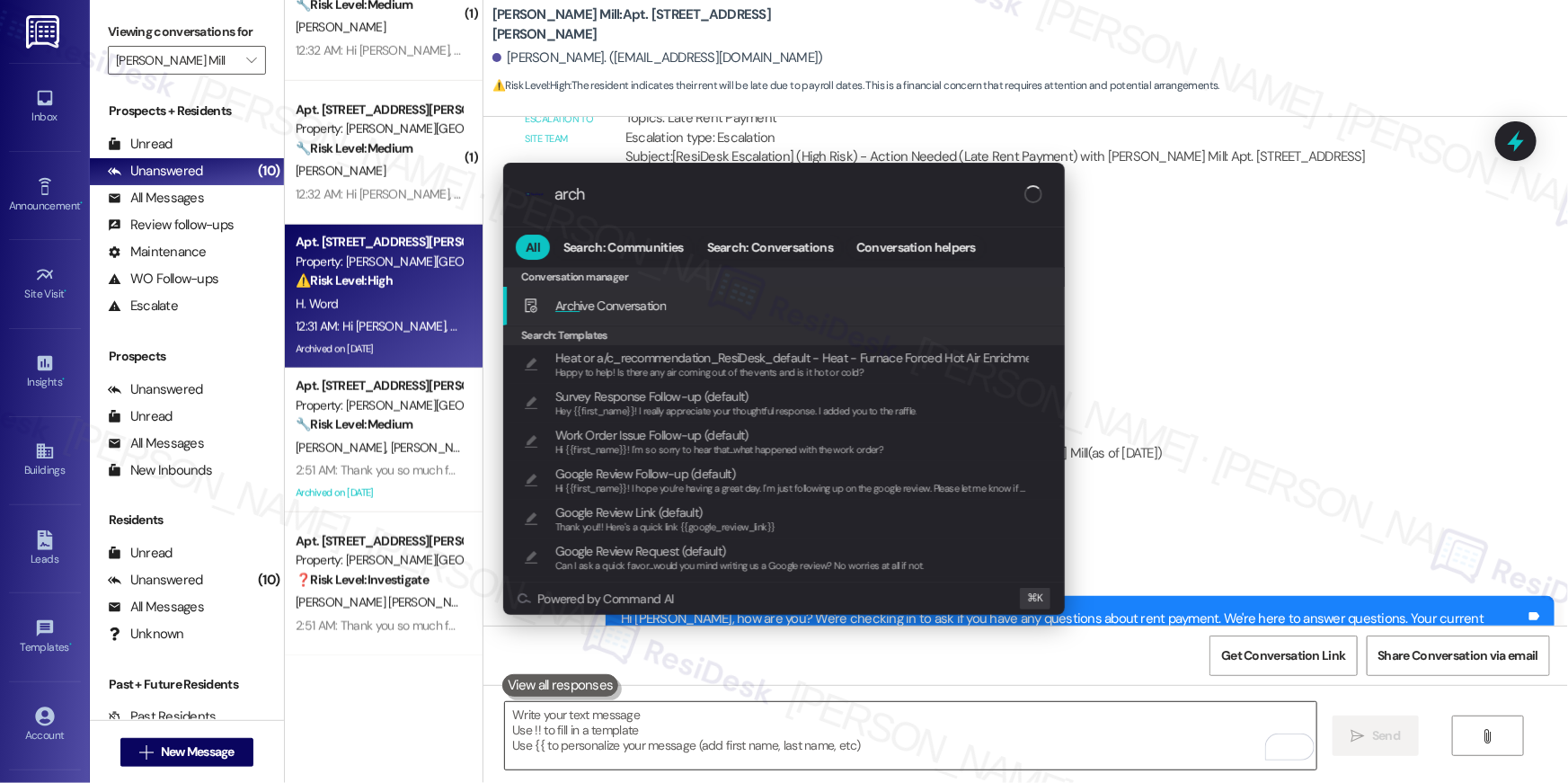
type input "archv"
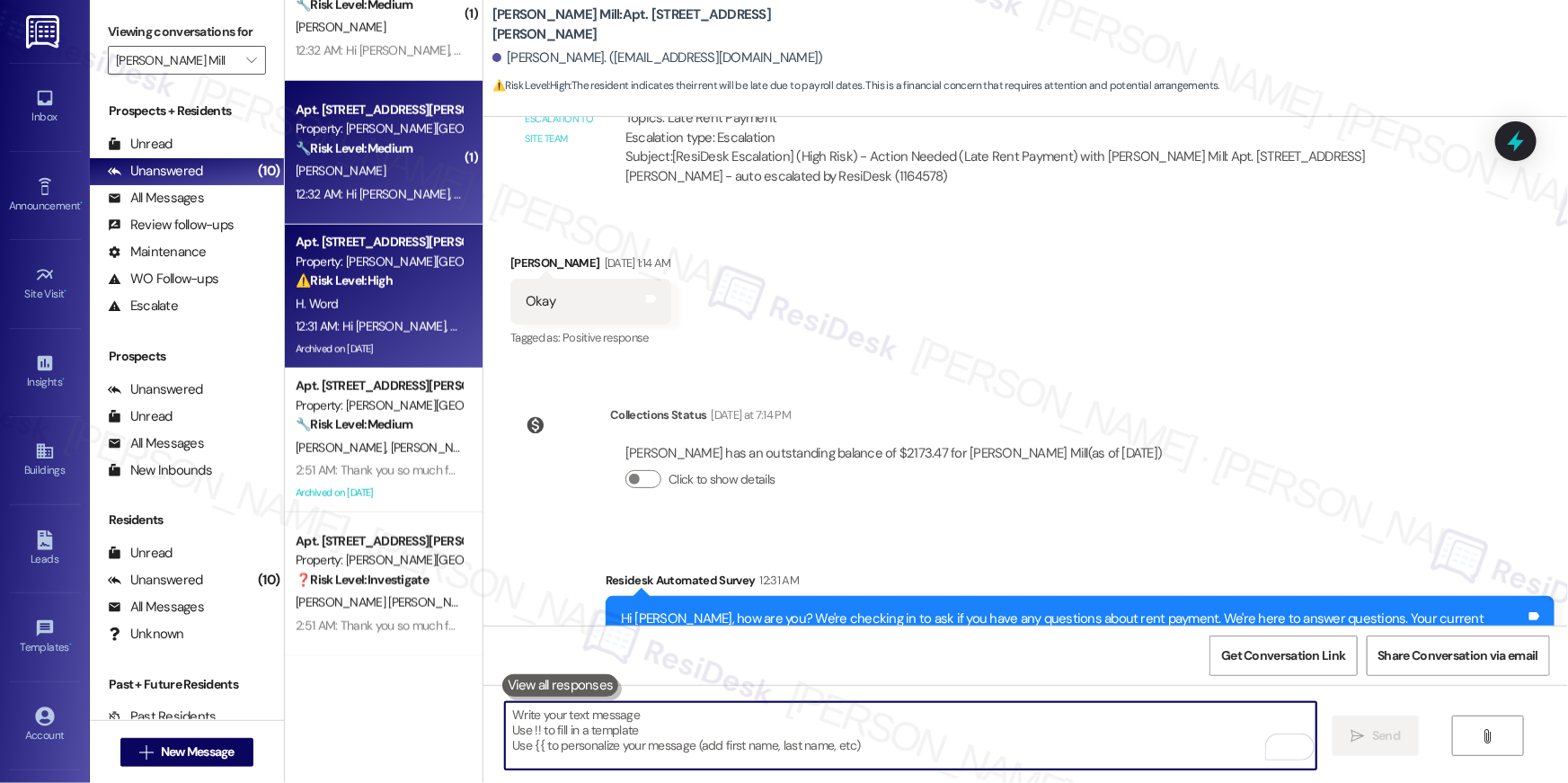
click at [341, 176] on div "[PERSON_NAME]" at bounding box center [378, 171] width 170 height 22
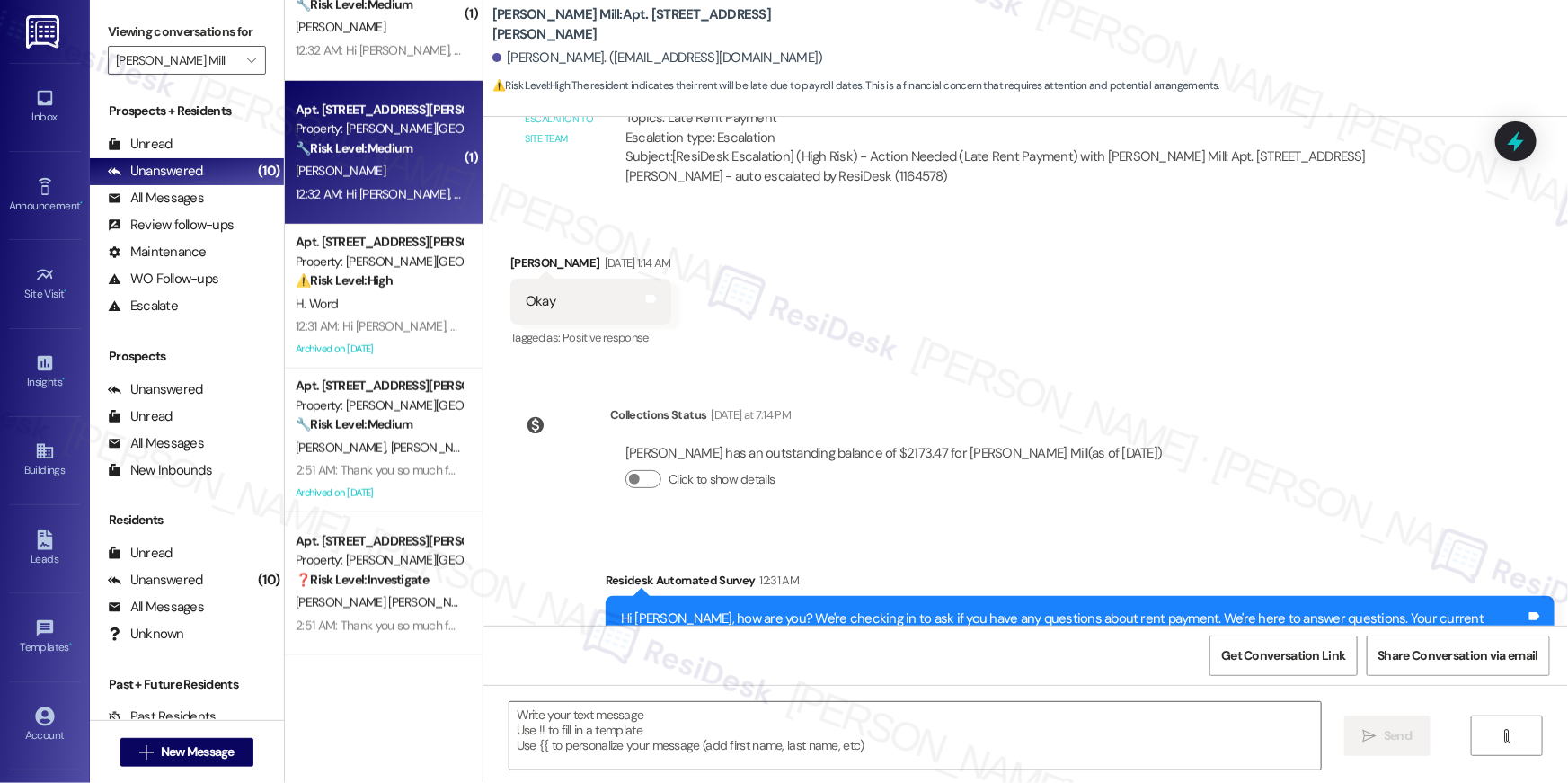
type textarea "Fetching suggested responses. Please feel free to read through the conversation…"
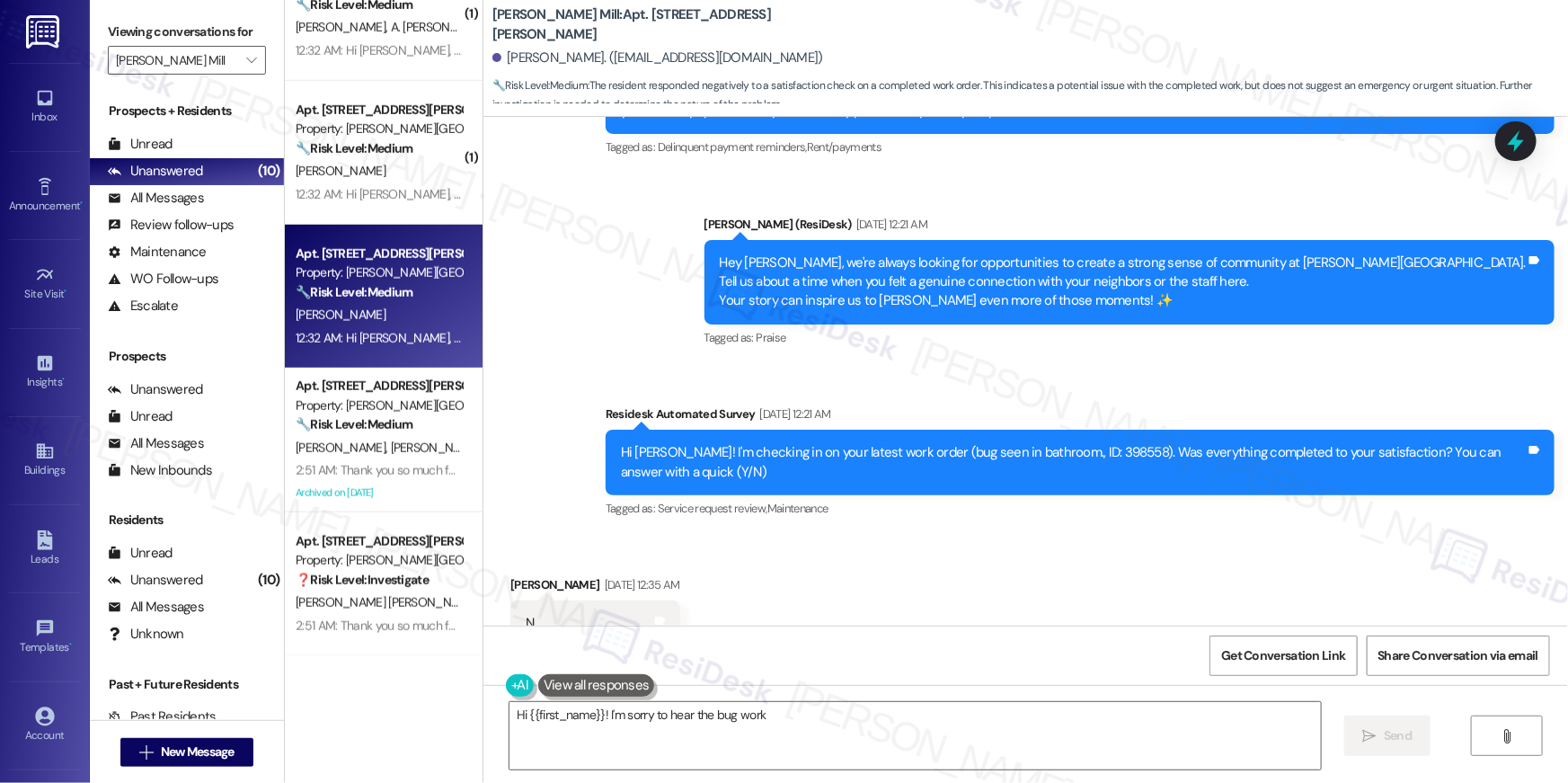
scroll to position [8688, 0]
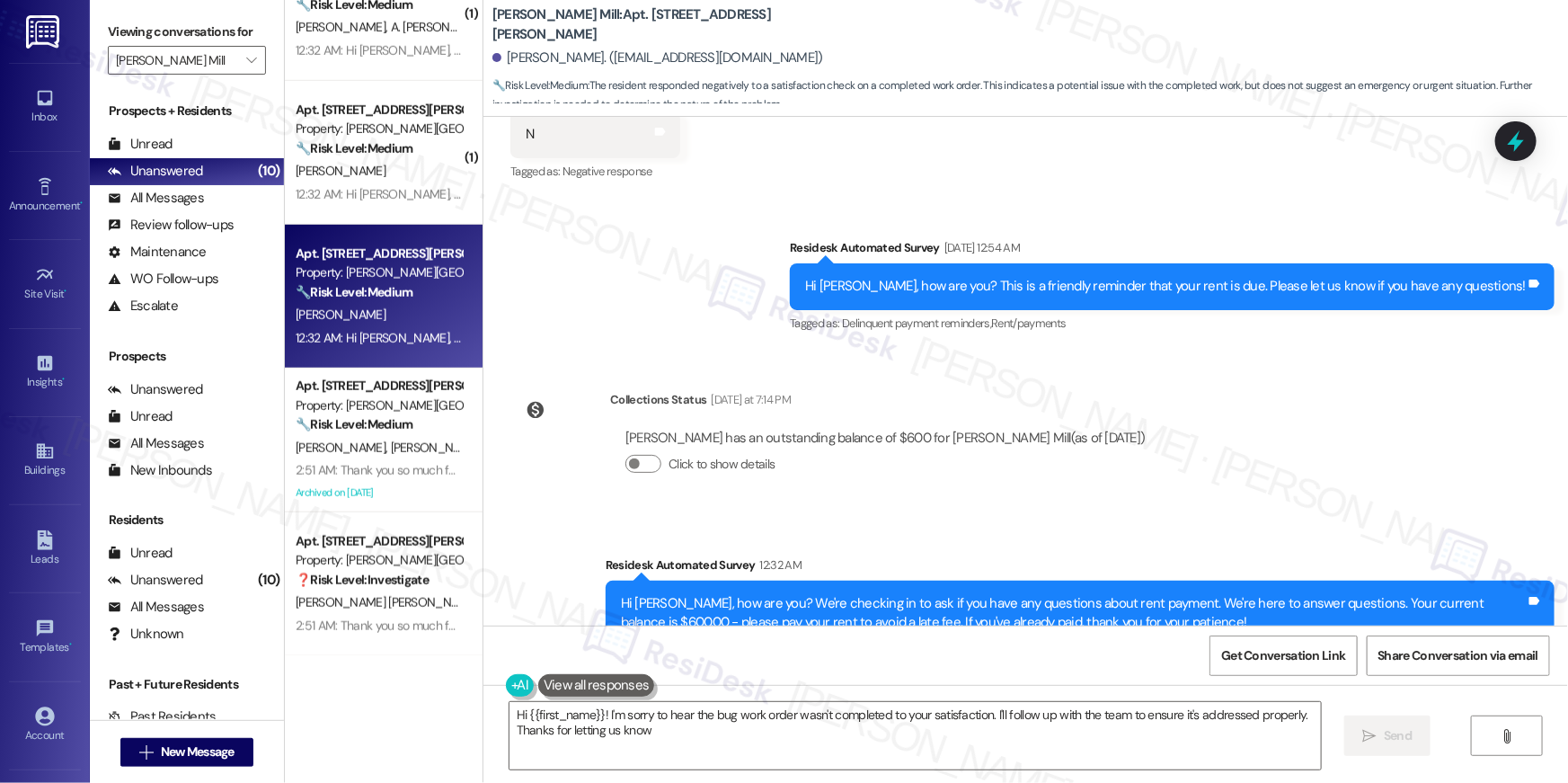
type textarea "Hi {{first_name}}! I'm sorry to hear the bug work order wasn't completed to you…"
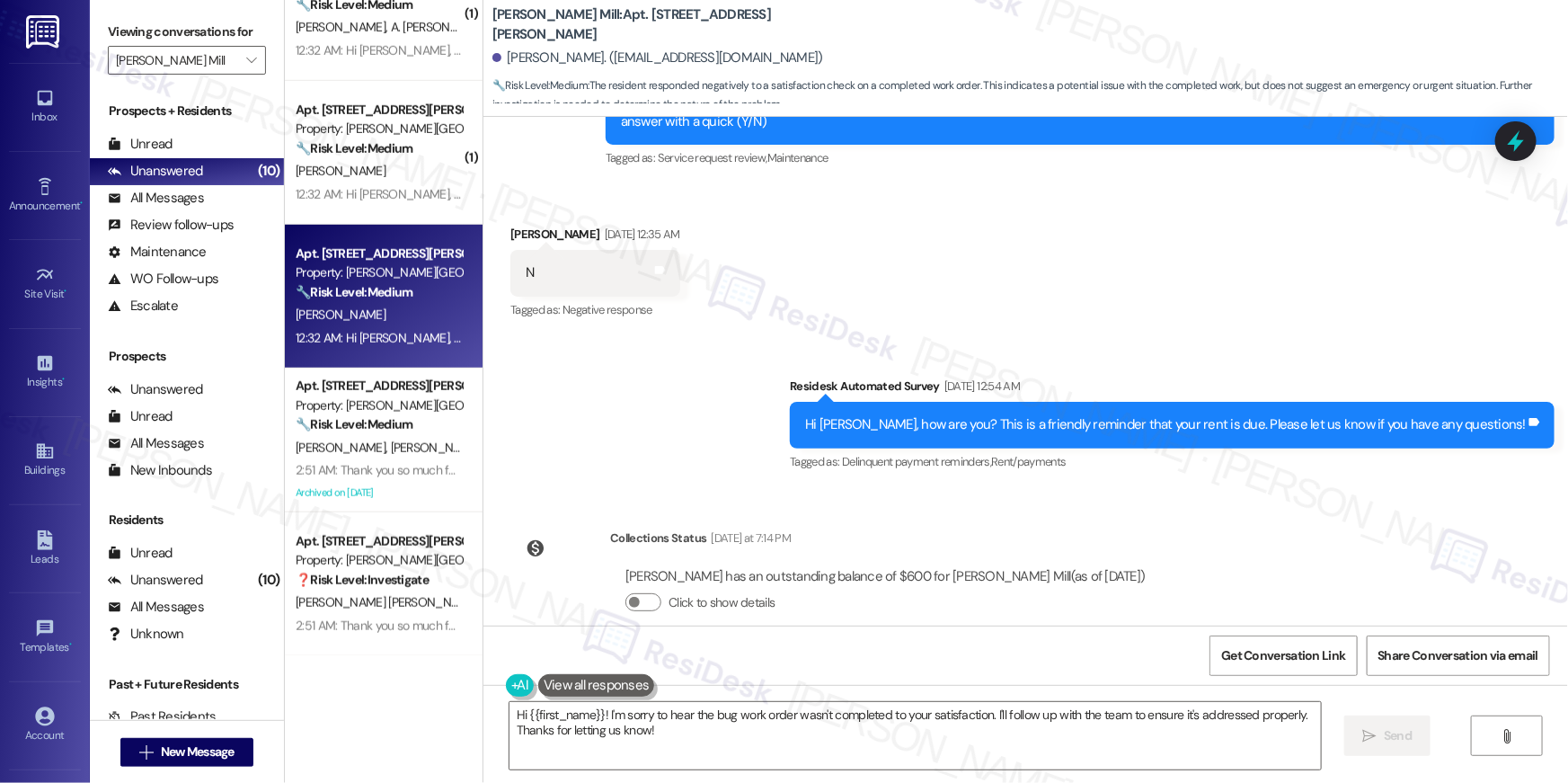
scroll to position [8377, 0]
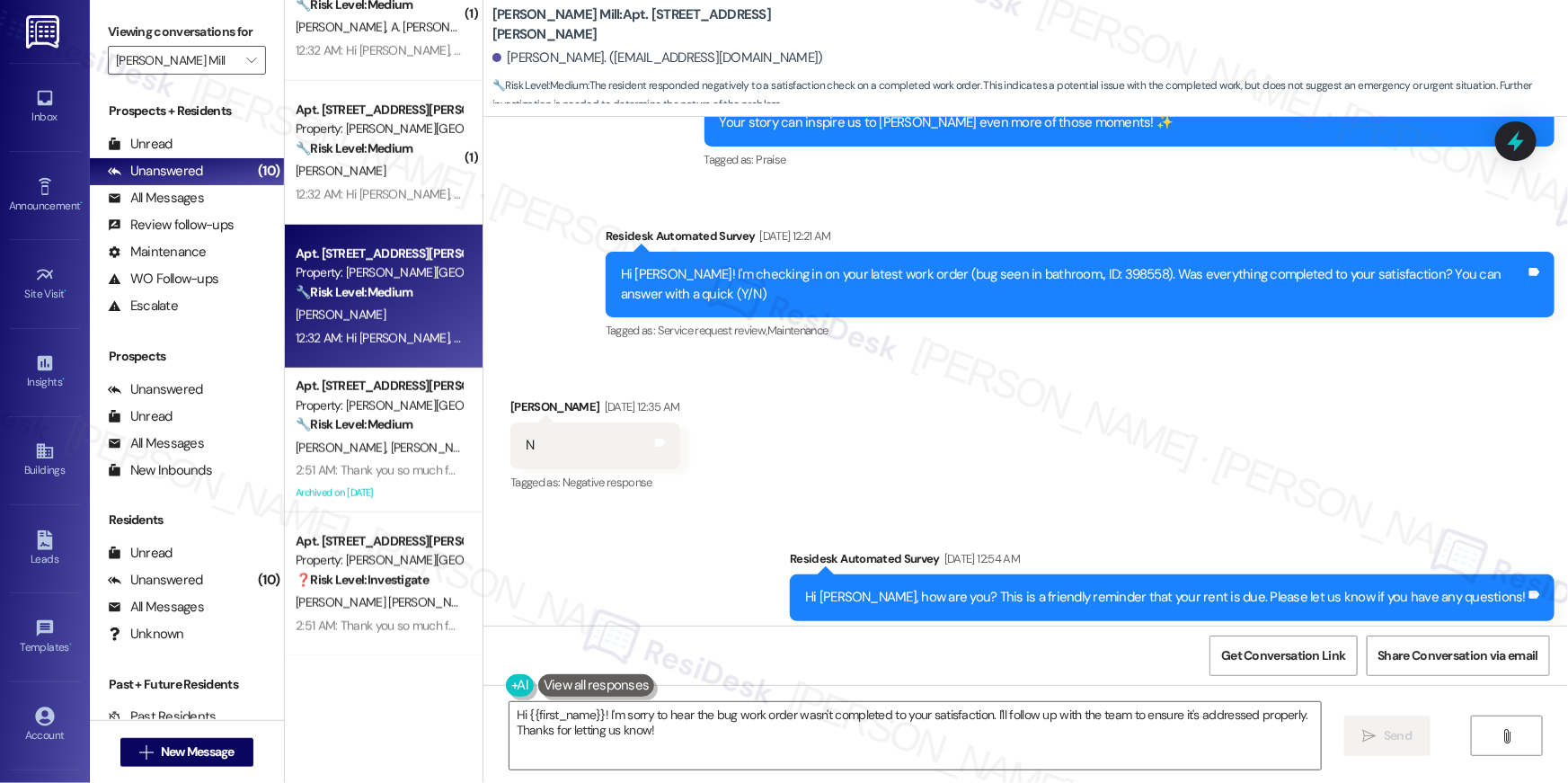
click at [1066, 265] on div "Hi Timothy! I'm checking in on your latest work order (bug seen in bathroom., I…" at bounding box center [1073, 284] width 905 height 39
copy div "398558"
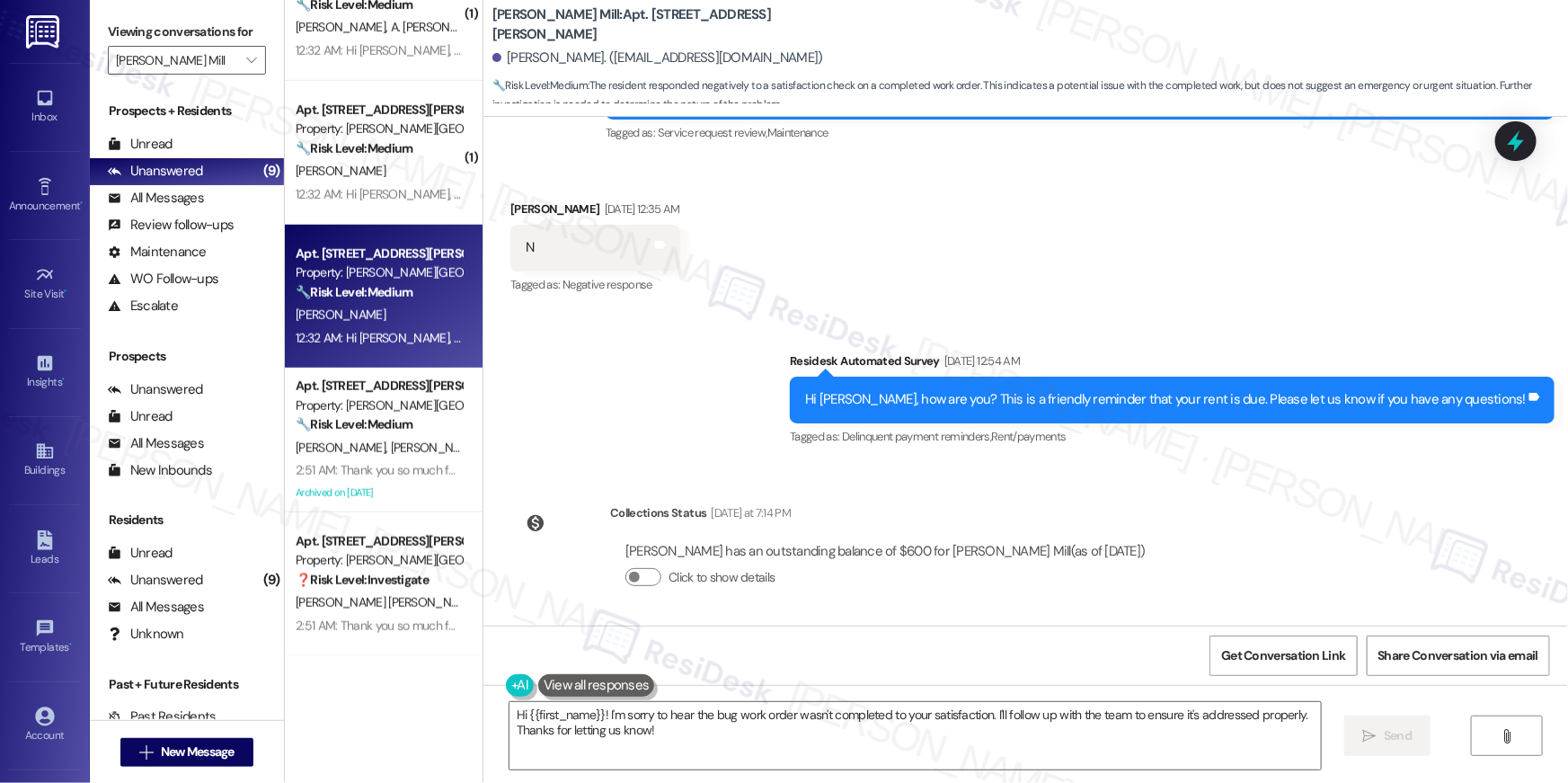
scroll to position [8688, 0]
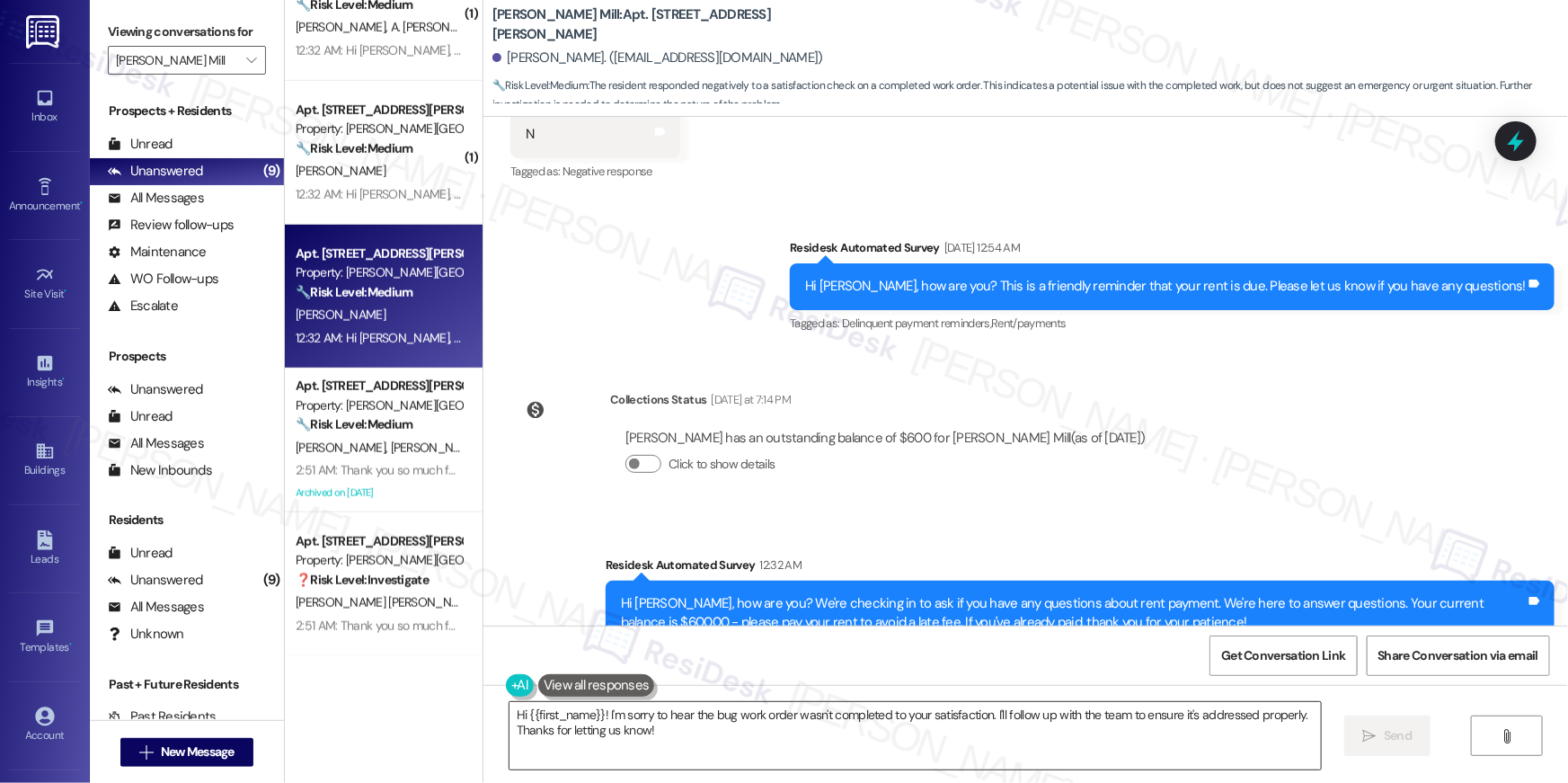
click at [771, 732] on textarea "Hi {{first_name}}! I'm sorry to hear the bug work order wasn't completed to you…" at bounding box center [915, 735] width 811 height 67
click at [905, 732] on textarea "Hi {{first_name}}! I'm sorry to hear the bug work order wasn't completed to you…" at bounding box center [915, 735] width 811 height 67
click at [1019, 731] on textarea "Hi {{first_name}}! I'm sorry to hear the bug work order wasn't completed to you…" at bounding box center [915, 735] width 811 height 67
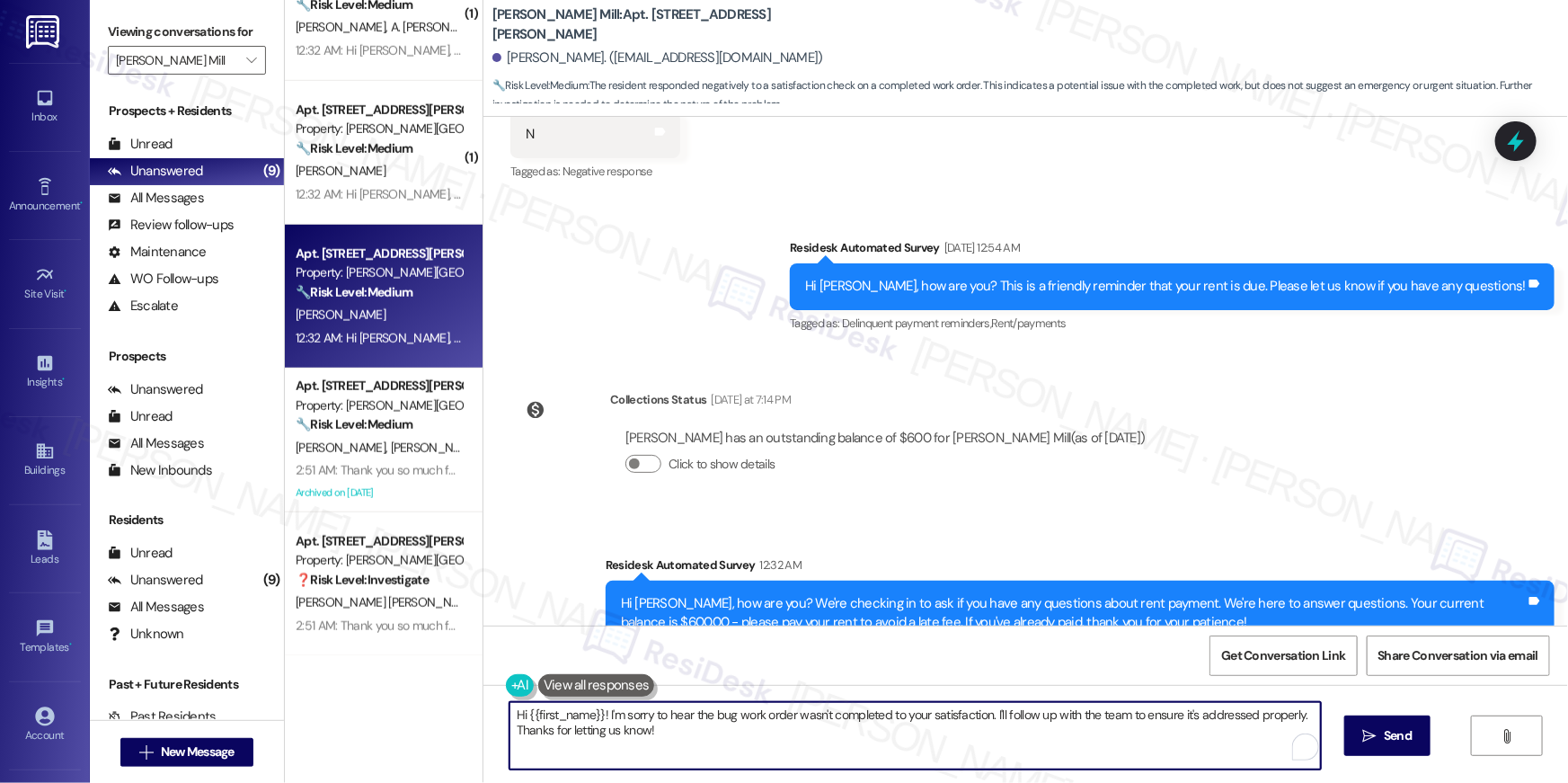
click at [1229, 738] on textarea "Hi {{first_name}}! I'm sorry to hear the bug work order wasn't completed to you…" at bounding box center [915, 735] width 811 height 67
click at [1383, 729] on span "Send" at bounding box center [1397, 735] width 28 height 19
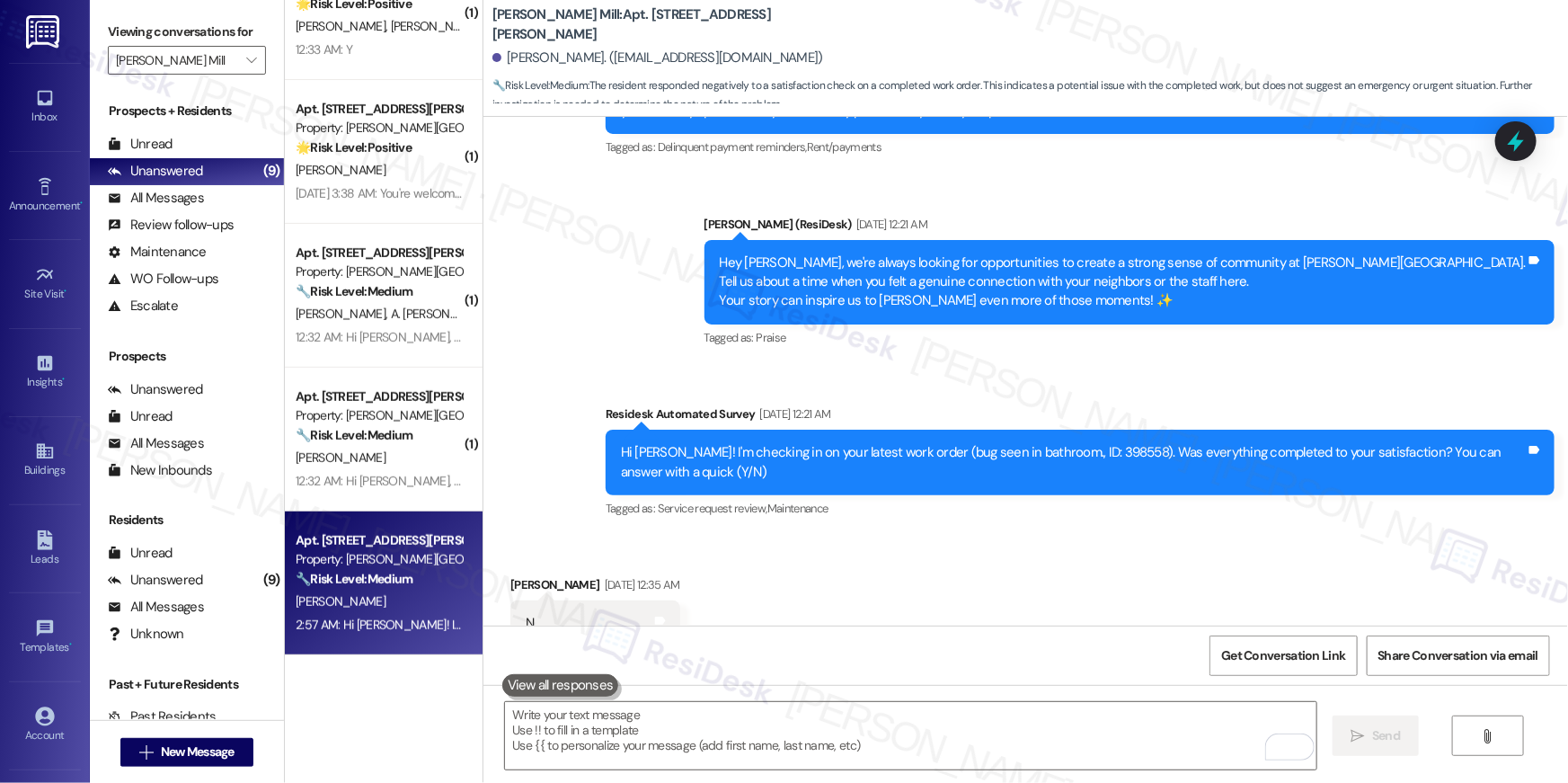
scroll to position [351, 0]
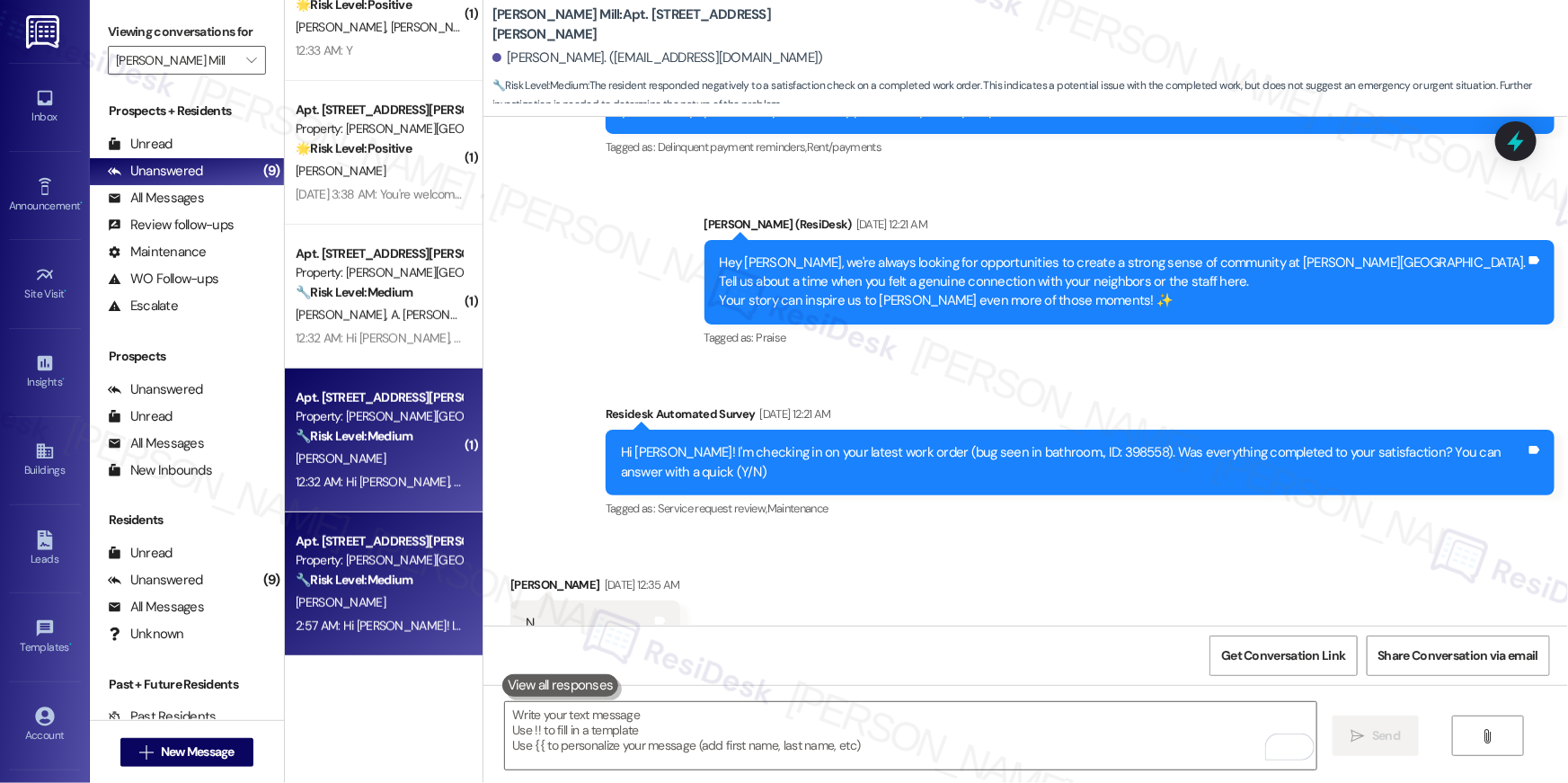
click at [385, 443] on strong "🔧 Risk Level: Medium" at bounding box center [353, 436] width 117 height 17
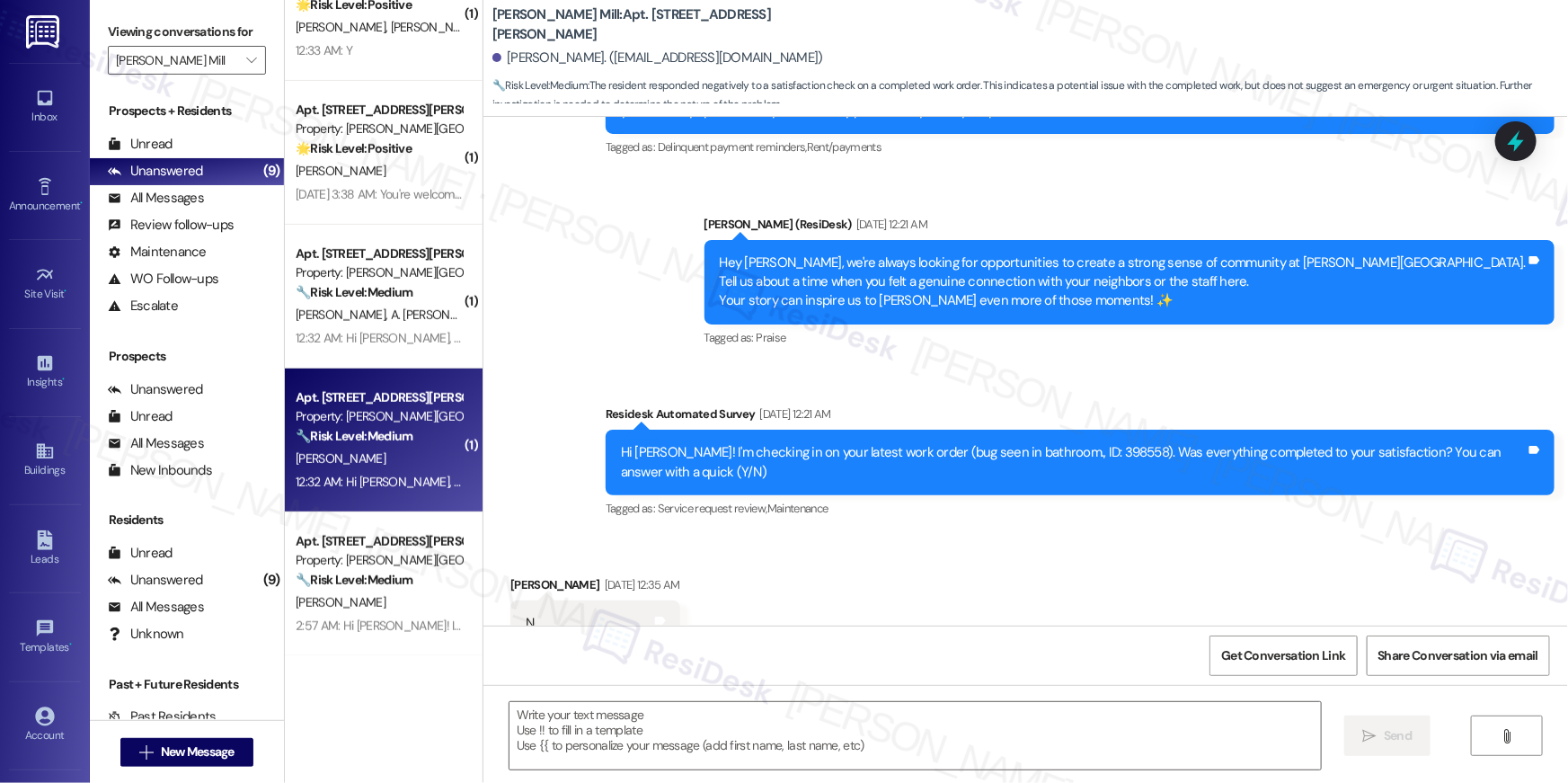
type textarea "Fetching suggested responses. Please feel free to read through the conversation…"
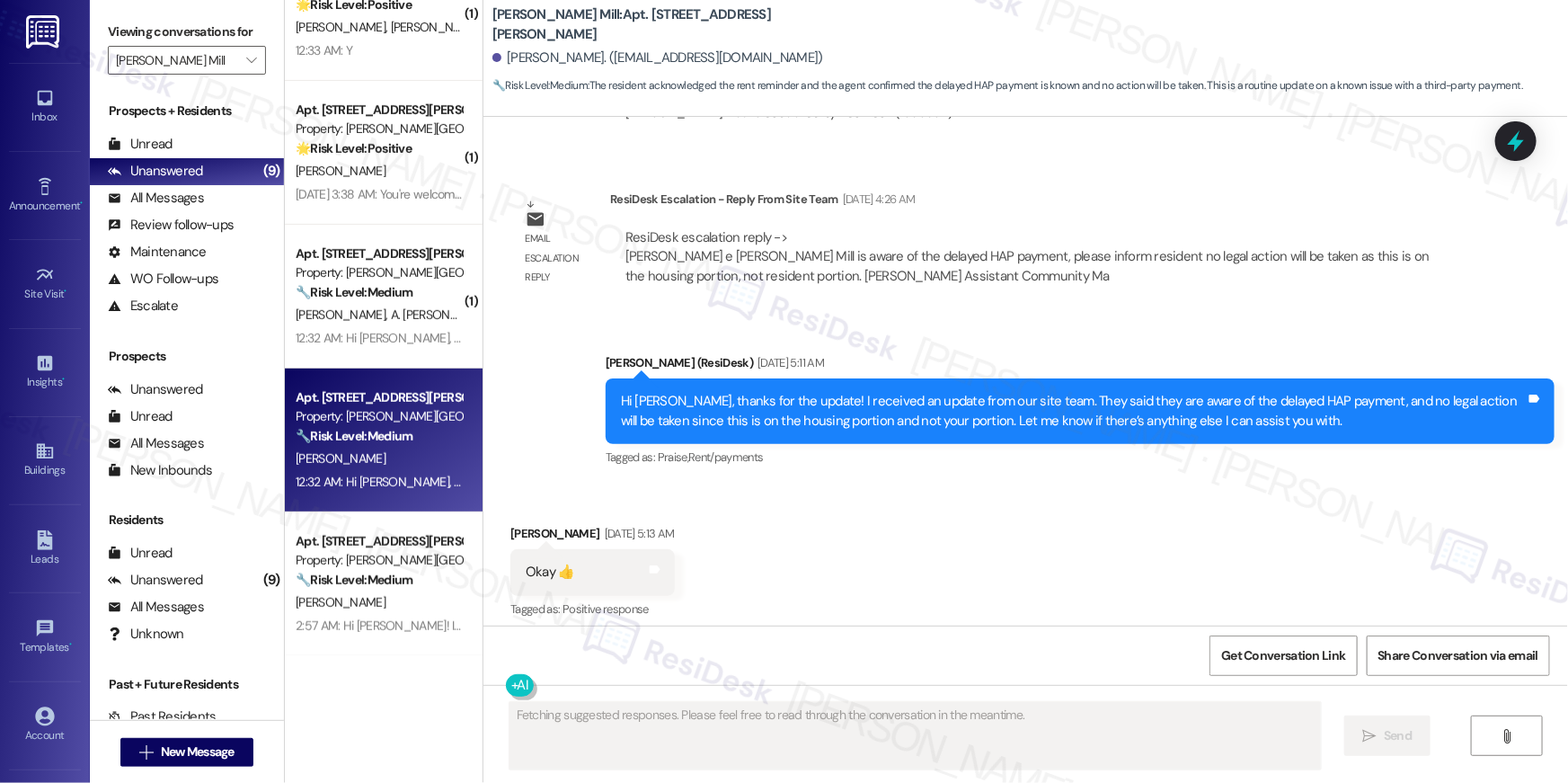
scroll to position [7248, 0]
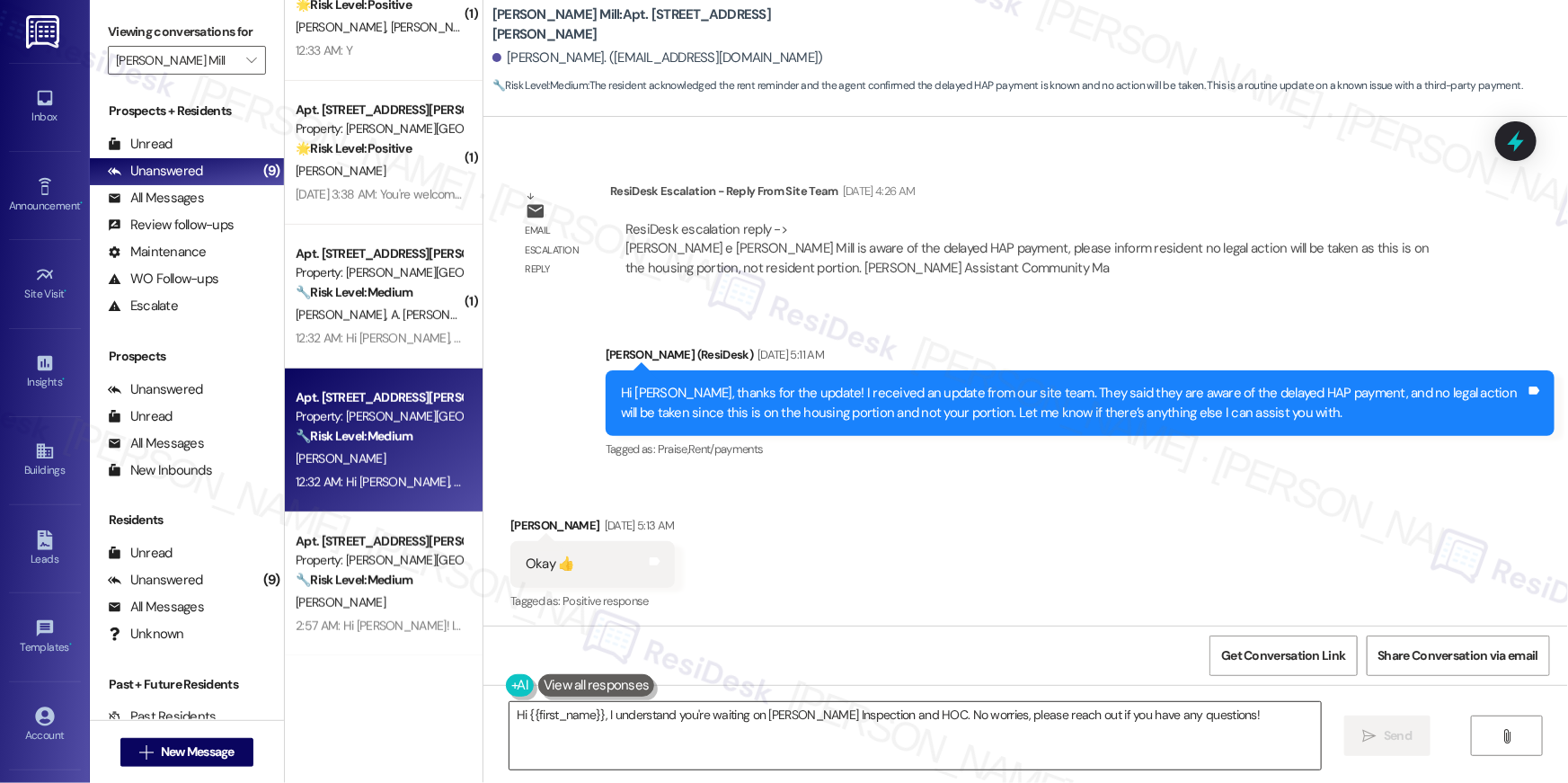
click at [993, 723] on textarea "Hi {{first_name}}, I understand you're waiting on Gilson Inspection and HOC. No…" at bounding box center [915, 735] width 811 height 67
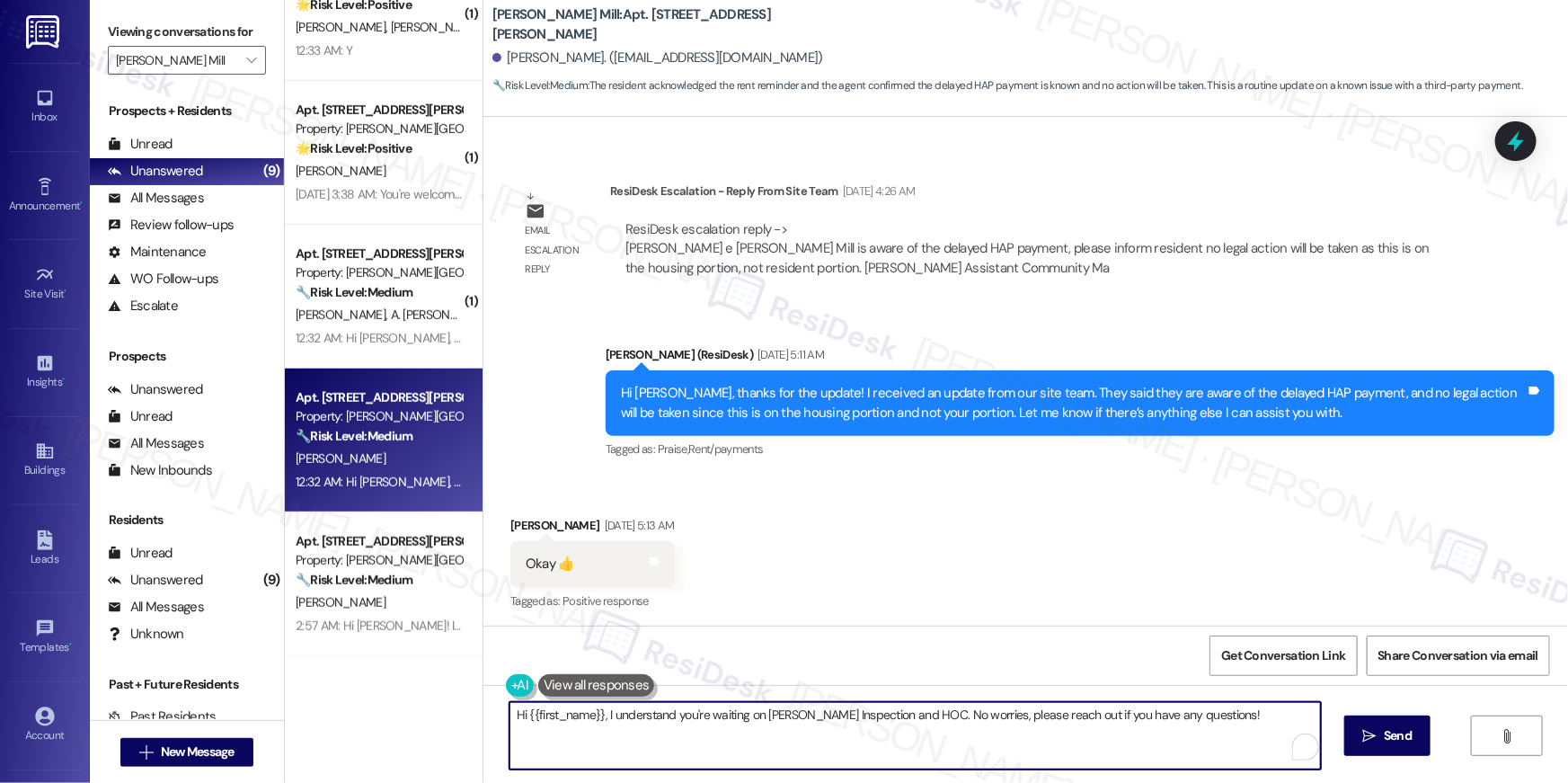
click at [993, 723] on textarea "Hi {{first_name}}, I understand you're waiting on Gilson Inspection and HOC. No…" at bounding box center [915, 735] width 811 height 67
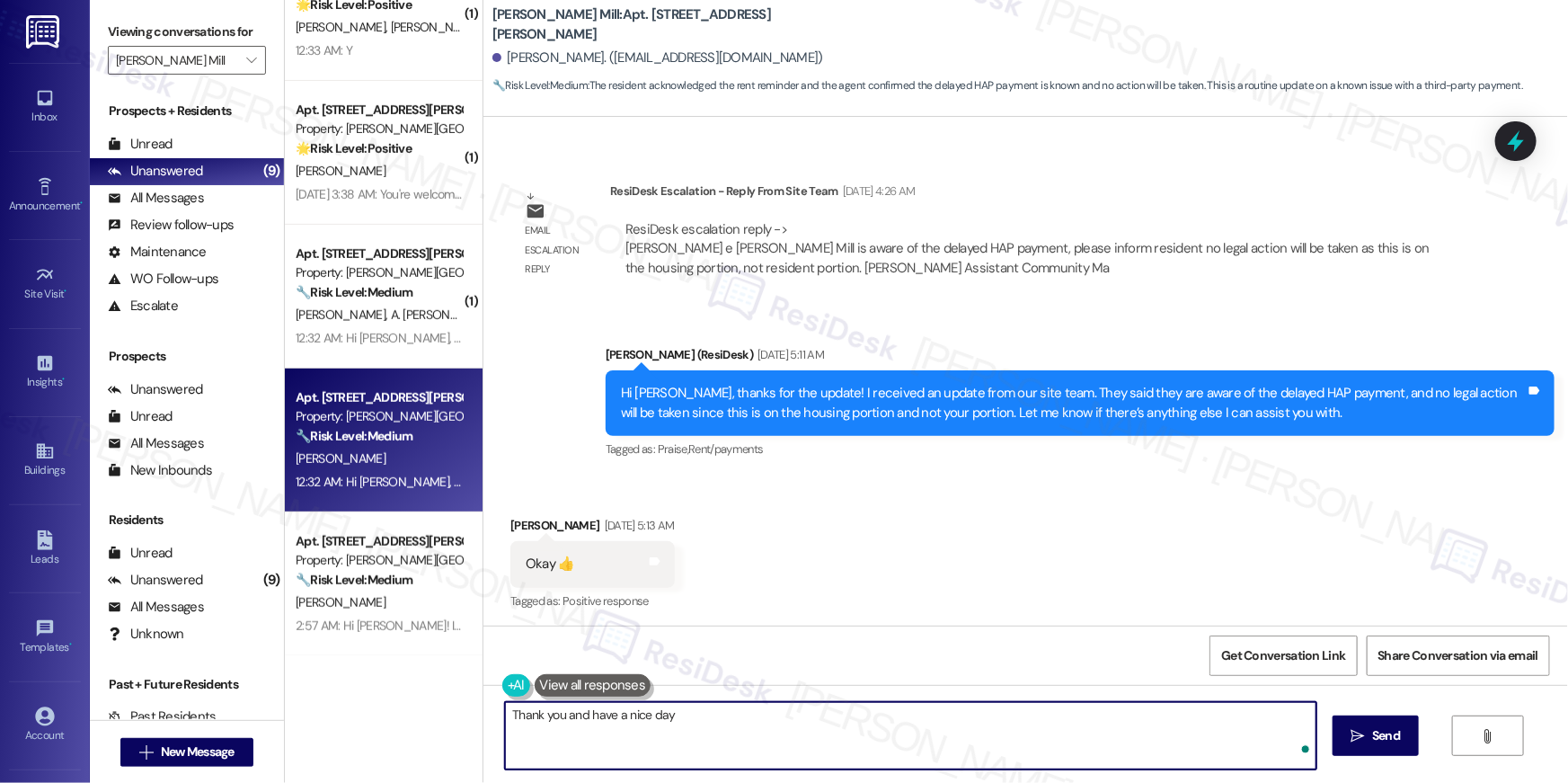
type textarea "Thank you and have a nice day!"
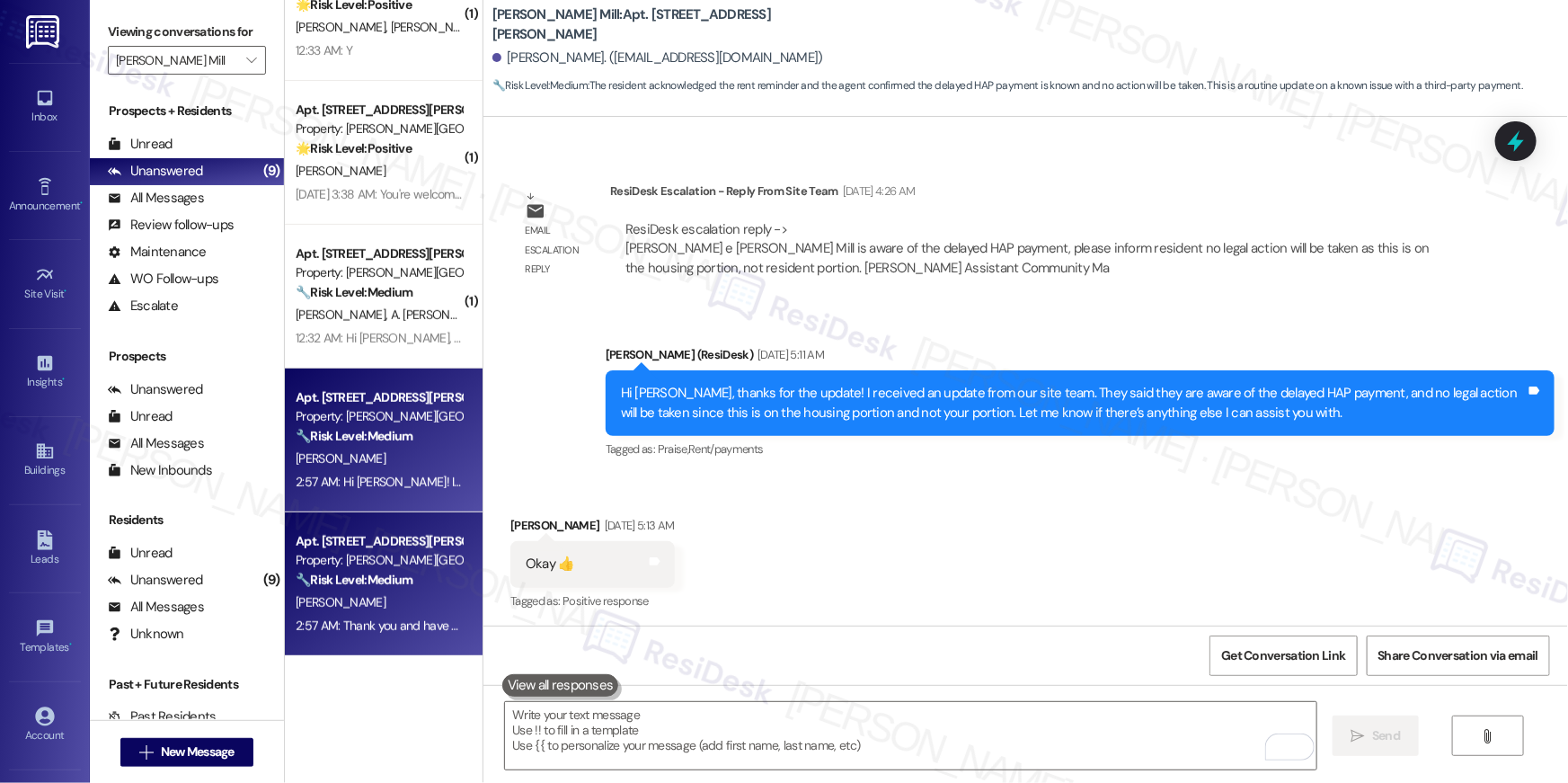
click at [398, 447] on div "[PERSON_NAME]" at bounding box center [378, 458] width 170 height 22
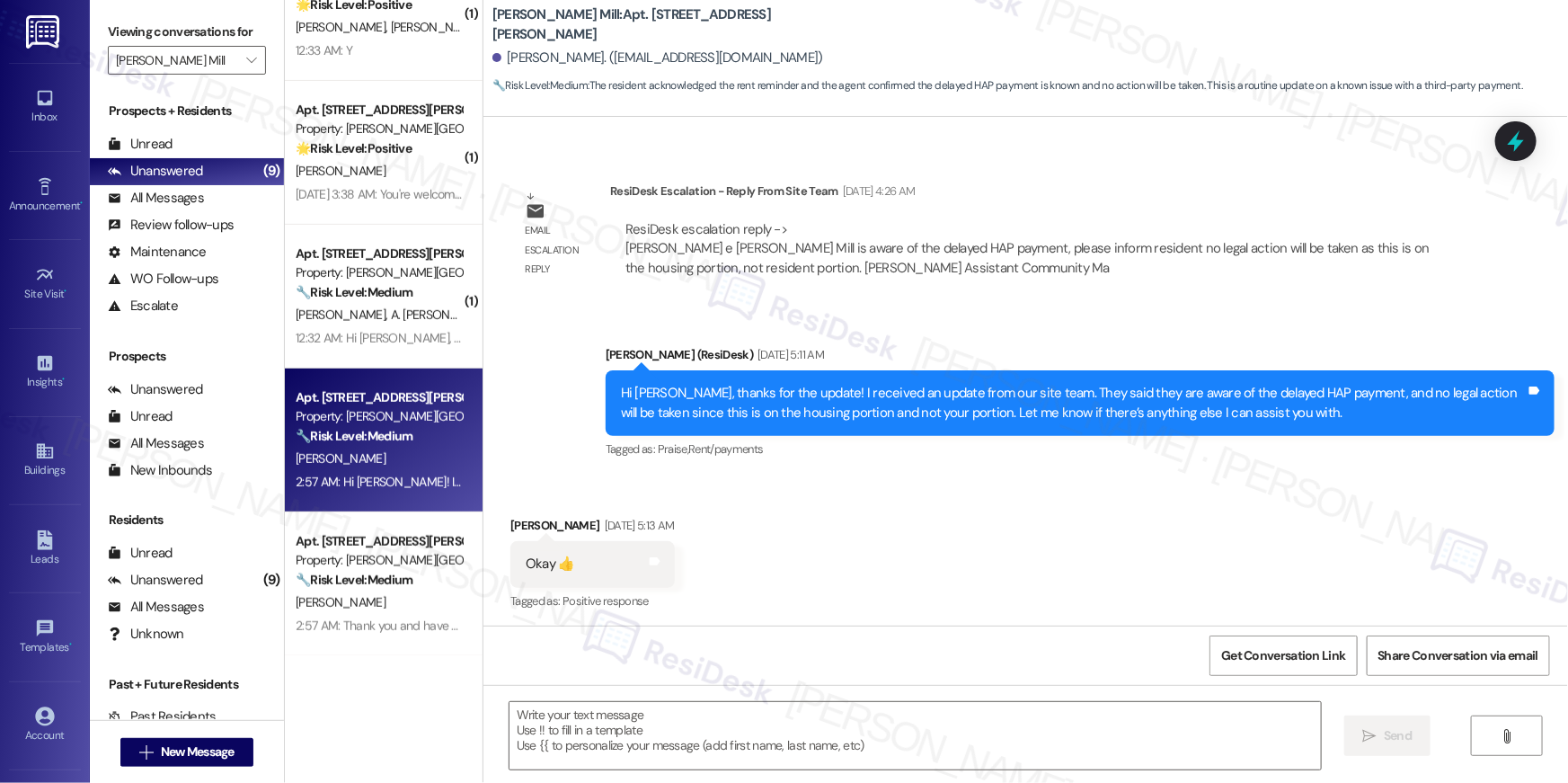
type textarea "Fetching suggested responses. Please feel free to read through the conversation…"
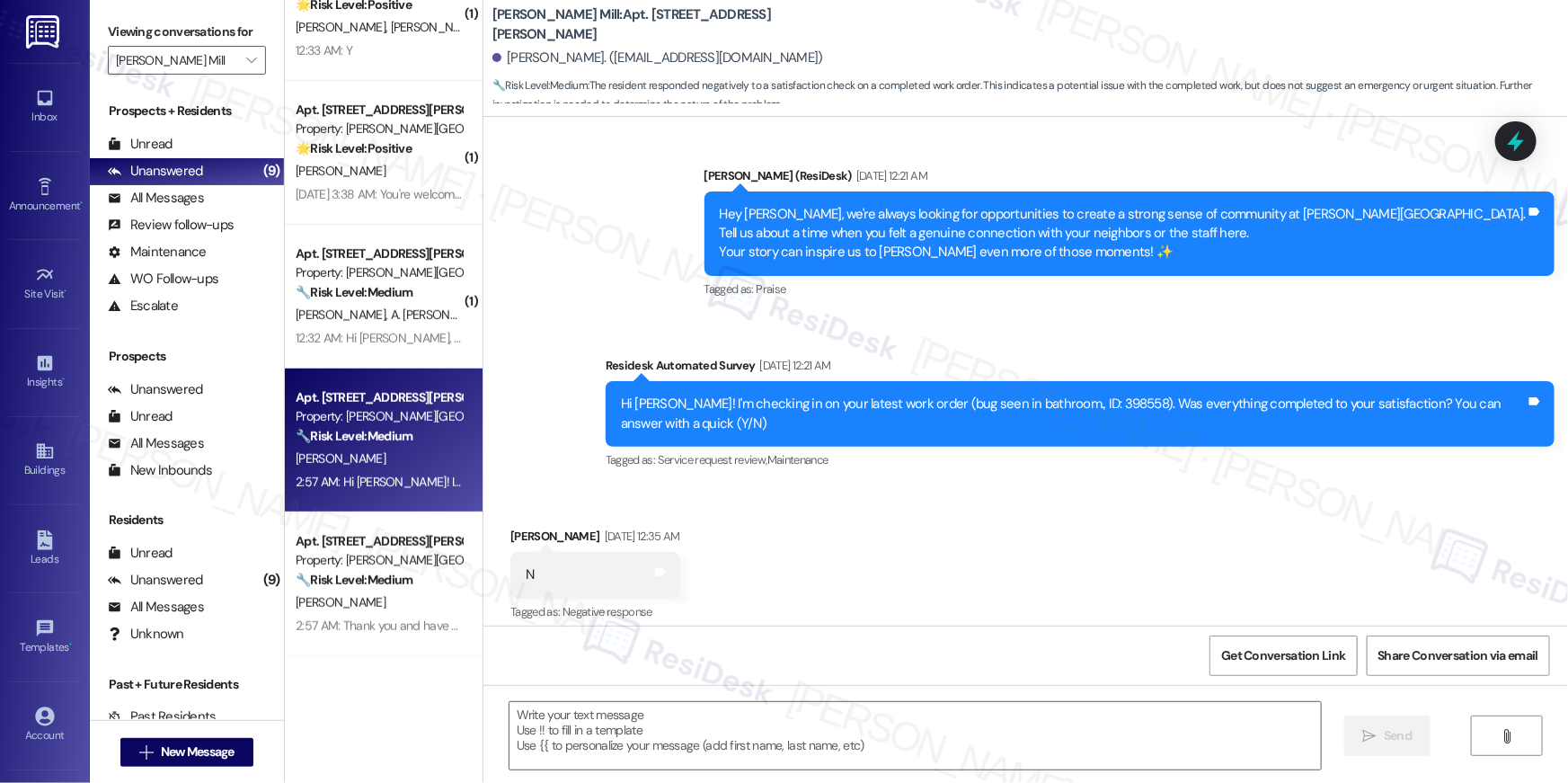
type textarea "Fetching suggested responses. Please feel free to read through the conversation…"
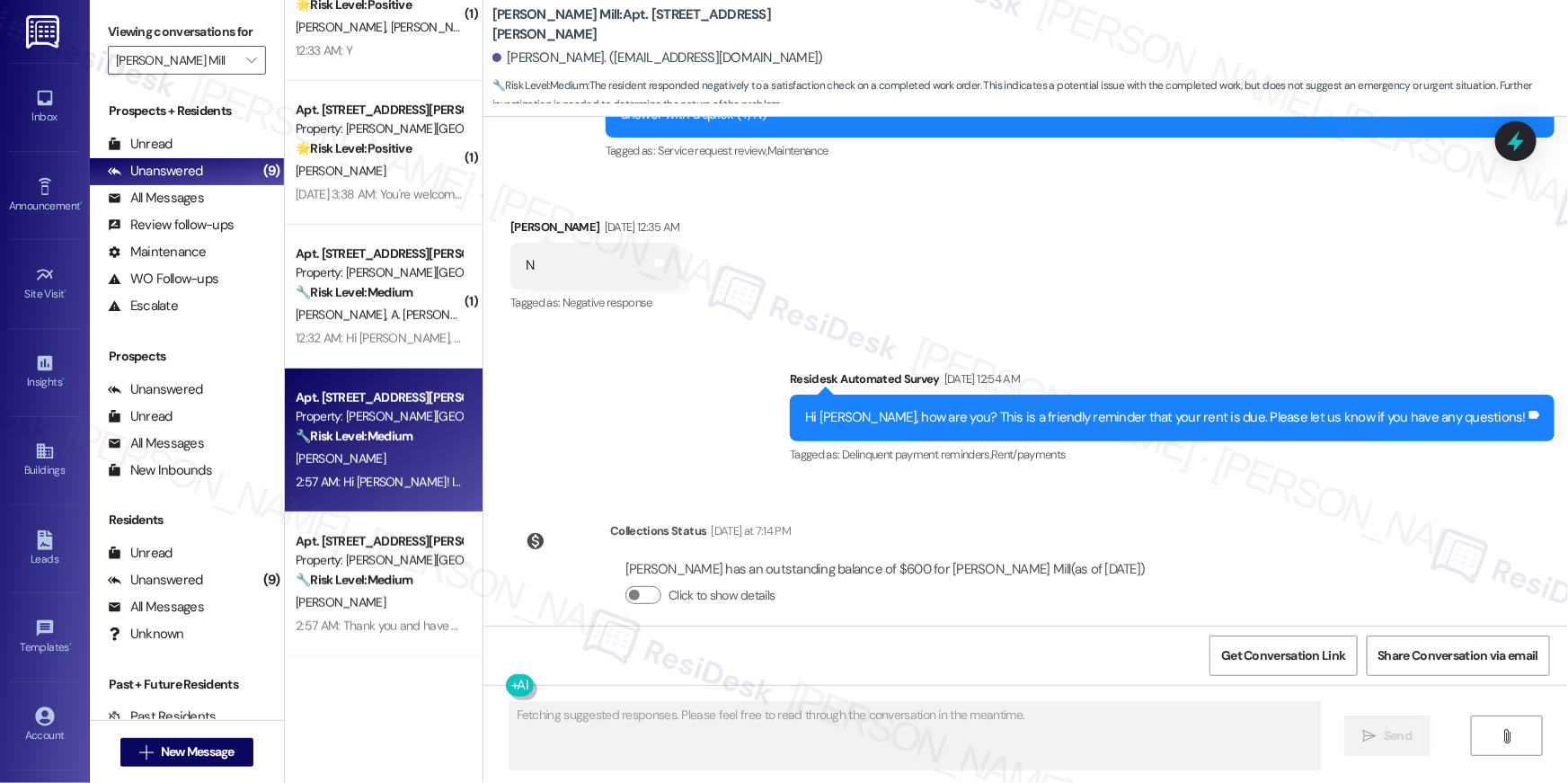
scroll to position [8859, 0]
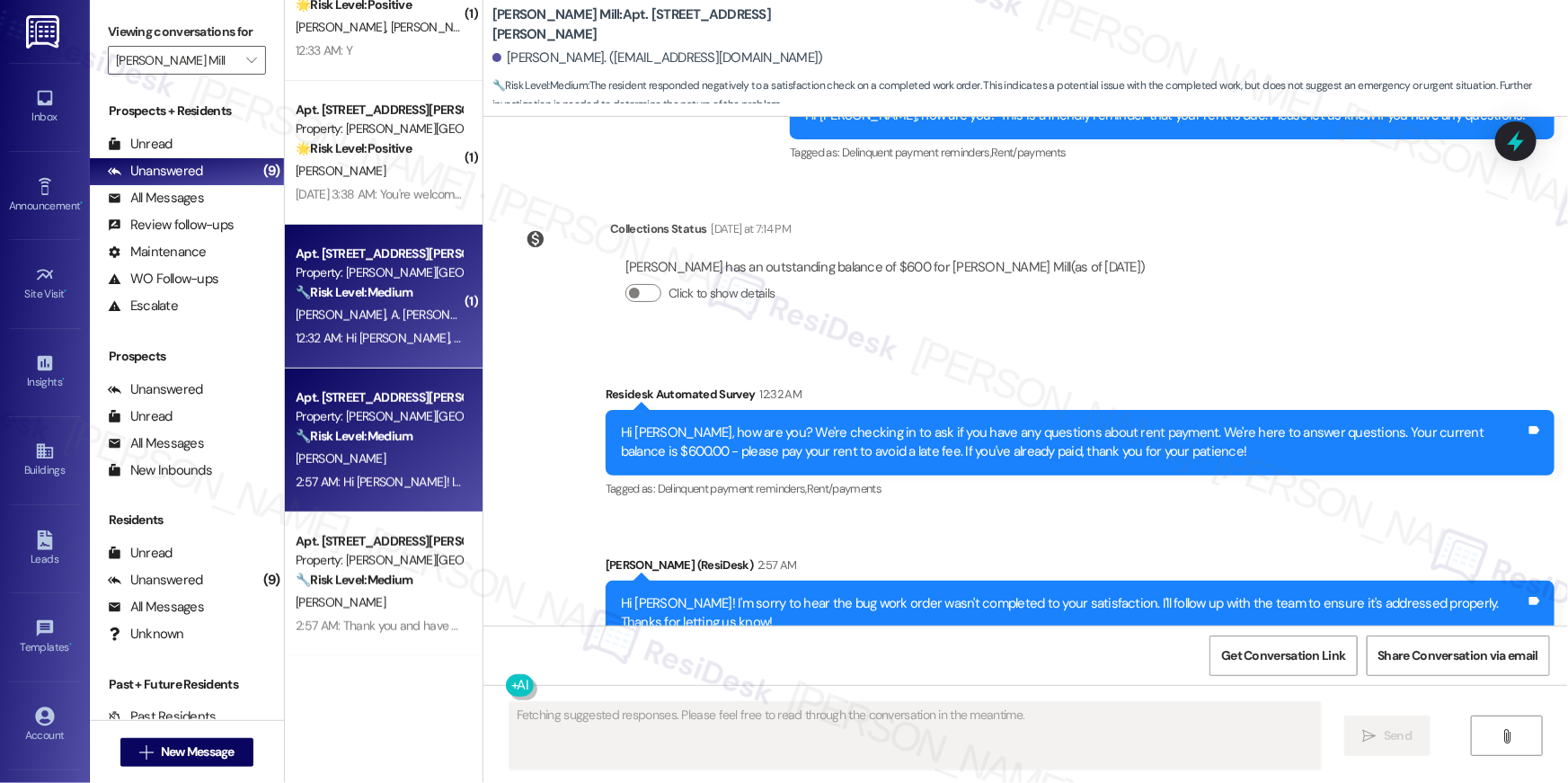
click at [355, 328] on div "12:32 AM: Hi Ana, Jose and Carlos, how are you? We're checking in to ask if you…" at bounding box center [378, 339] width 170 height 22
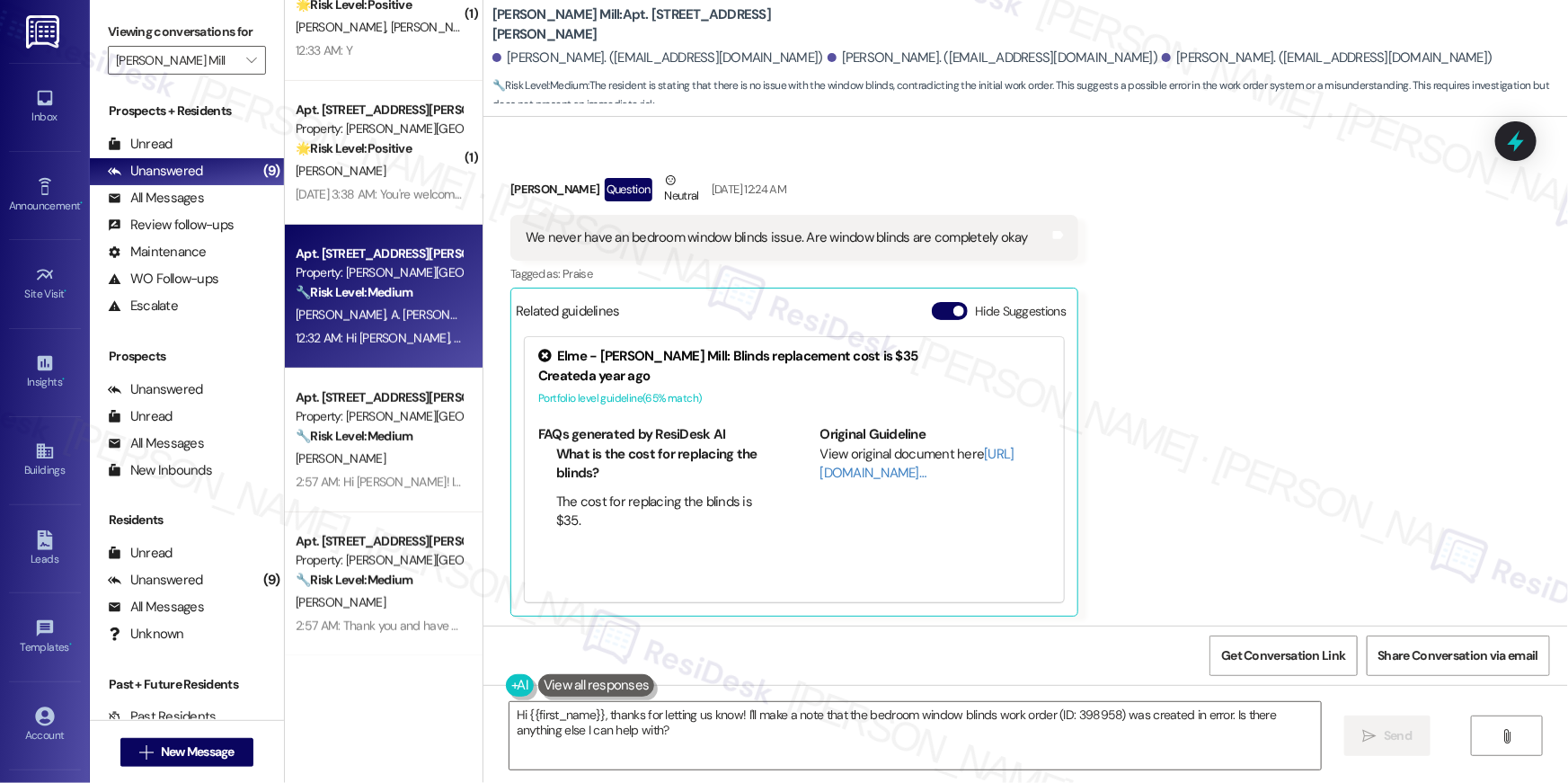
scroll to position [8791, 0]
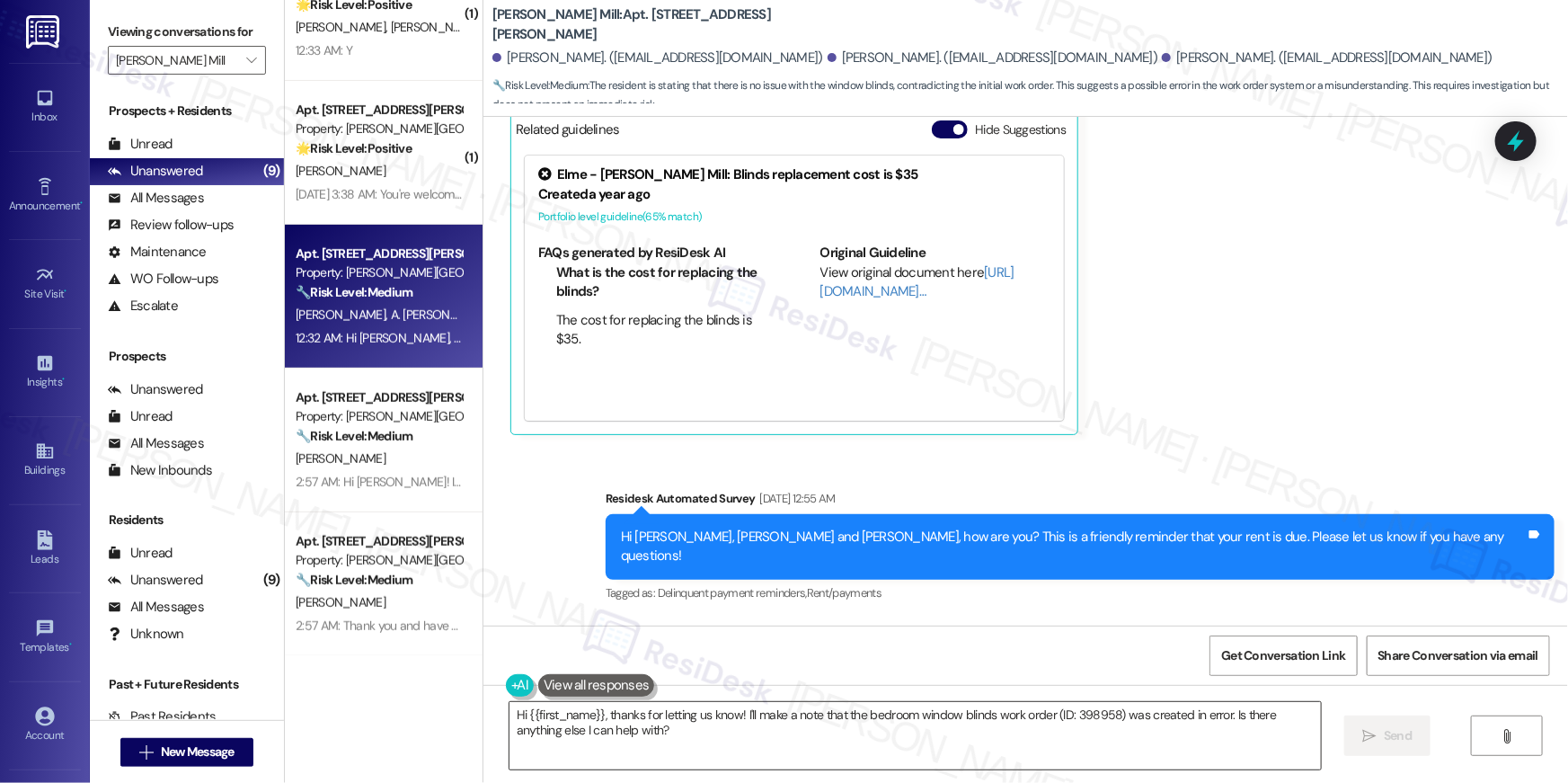
click at [681, 741] on textarea "Hi {{first_name}}, thanks for letting us know! I'll make a note that the bedroo…" at bounding box center [915, 735] width 811 height 67
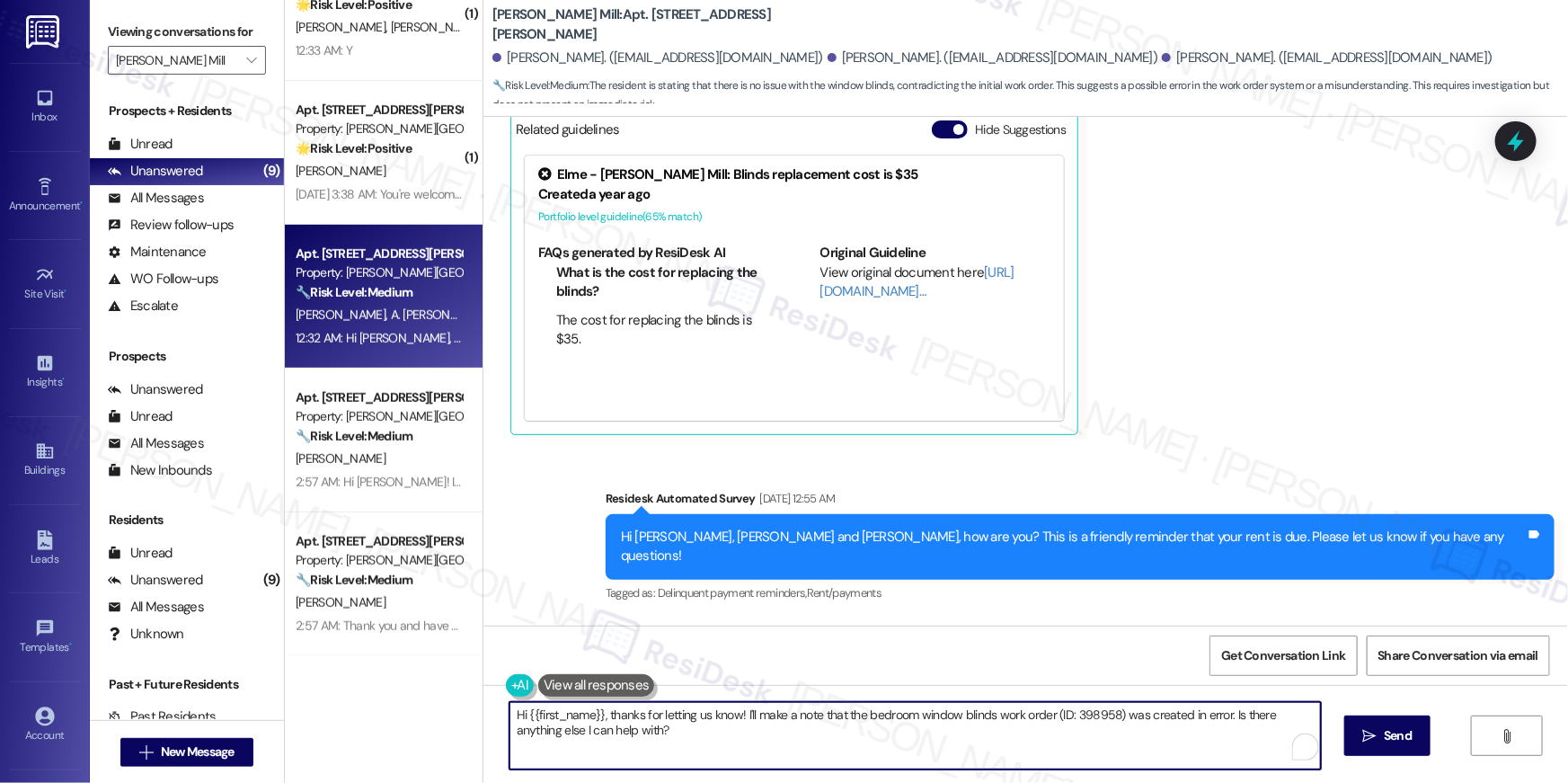
click at [775, 736] on textarea "Hi {{first_name}}, thanks for letting us know! I'll make a note that the bedroo…" at bounding box center [915, 735] width 811 height 67
click at [866, 742] on textarea "Hi {{first_name}}, thanks for letting us know! I'll make a note that the bedroo…" at bounding box center [915, 735] width 811 height 67
click at [1094, 743] on textarea "Hi {{first_name}}, thanks for letting us know! I'll make a note that the bedroo…" at bounding box center [915, 735] width 811 height 67
drag, startPoint x: 1048, startPoint y: 709, endPoint x: 1059, endPoint y: 772, distance: 64.0
click at [1059, 772] on div "Hi {{first_name}}, thanks for letting us know! I'll make a note that the bedroo…" at bounding box center [1025, 752] width 1084 height 135
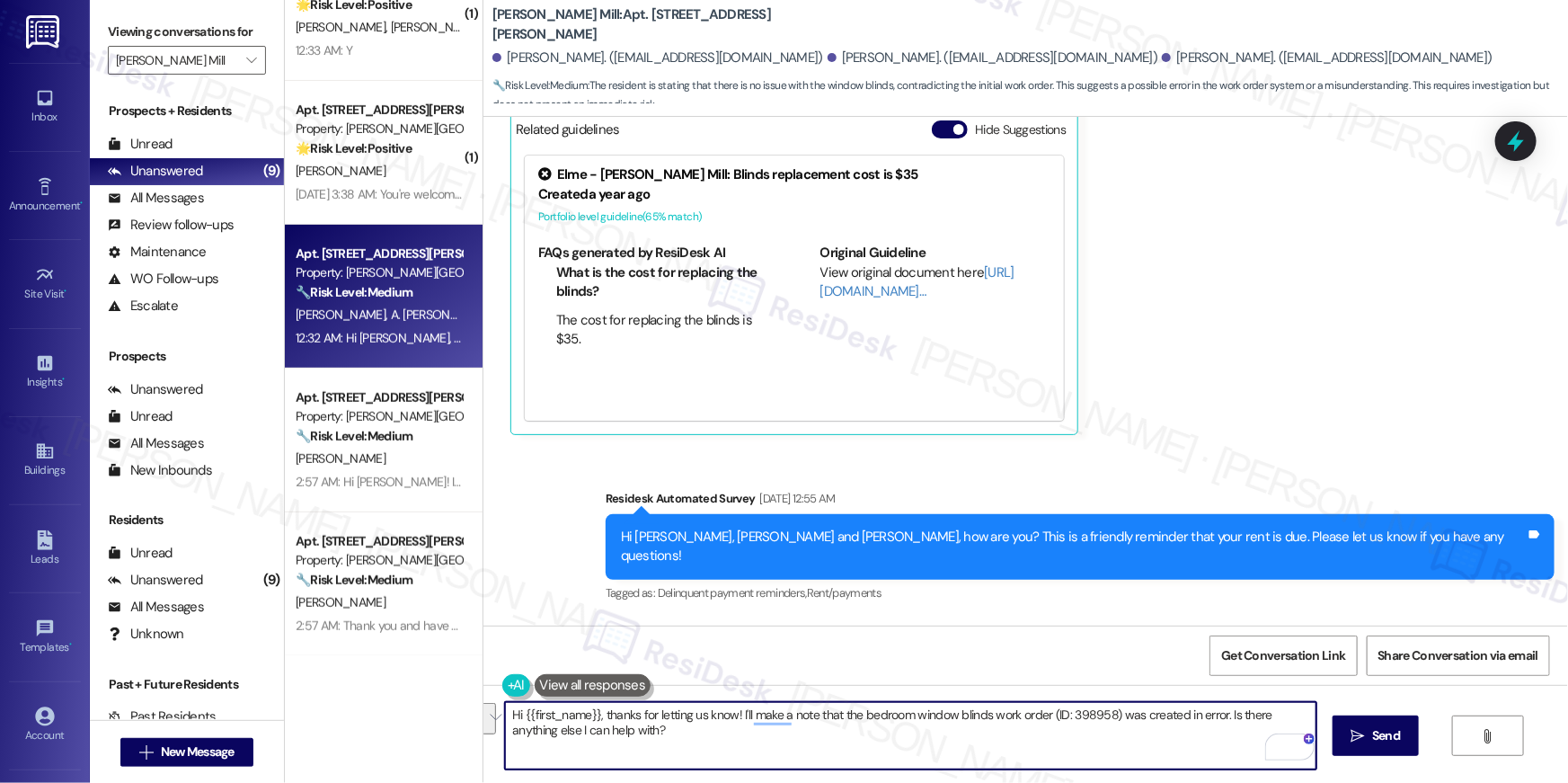
click at [965, 763] on textarea "Hi {{first_name}}, thanks for letting us know! I'll make a note that the bedroo…" at bounding box center [910, 735] width 811 height 67
drag, startPoint x: 731, startPoint y: 717, endPoint x: 742, endPoint y: 777, distance: 61.0
click at [742, 777] on div "Hi {{first_name}}, thanks for letting us know! I'll make a note that the bedroo…" at bounding box center [1025, 752] width 1084 height 135
drag, startPoint x: 733, startPoint y: 711, endPoint x: 736, endPoint y: 759, distance: 48.1
click at [736, 759] on textarea "Hi {{first_name}}, thanks for letting us know! I'll make a note that the bedroo…" at bounding box center [910, 735] width 811 height 67
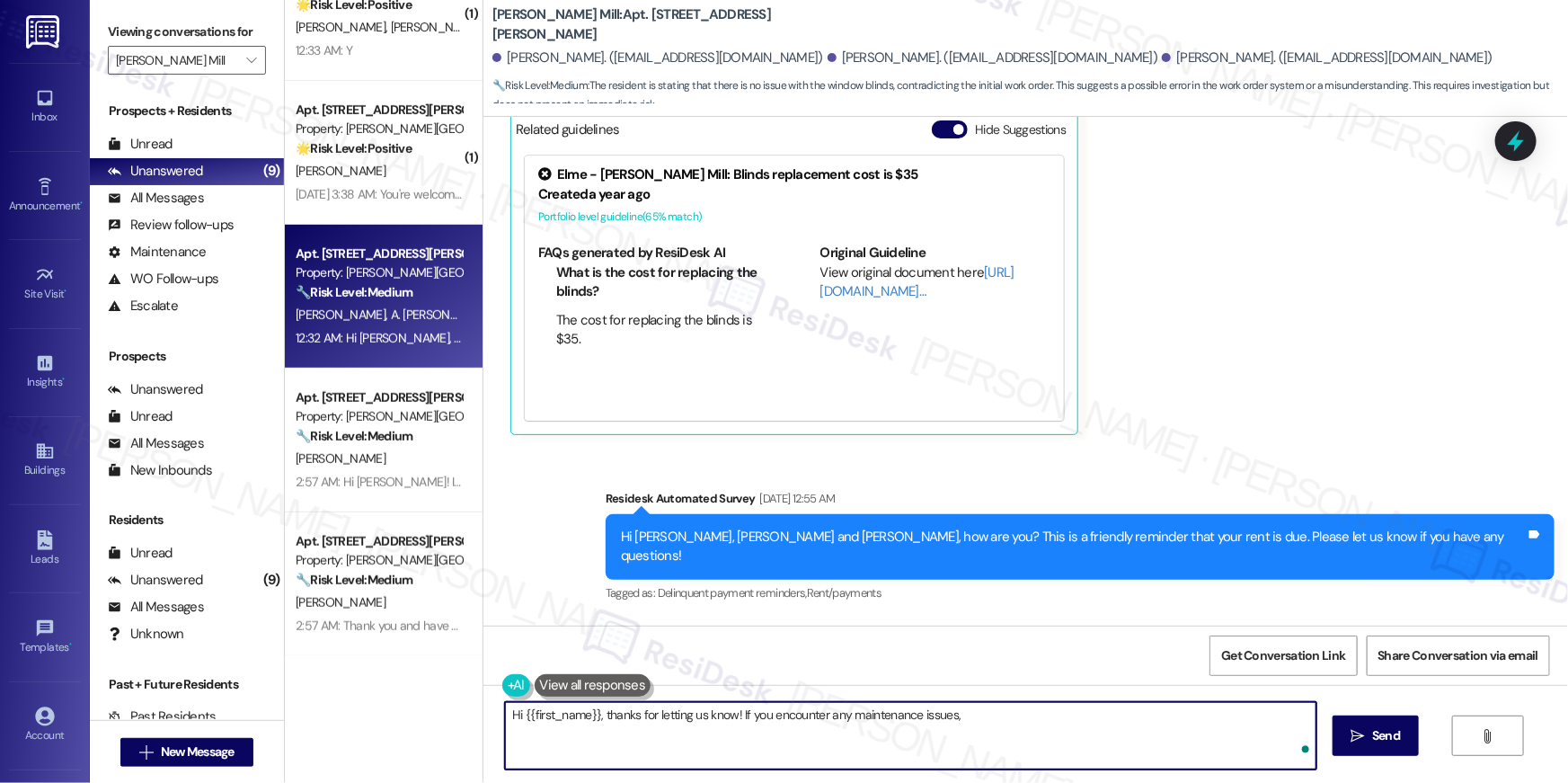
type textarea "Hi {{first_name}}, thanks for letting us know! If you encounter any maintenance…"
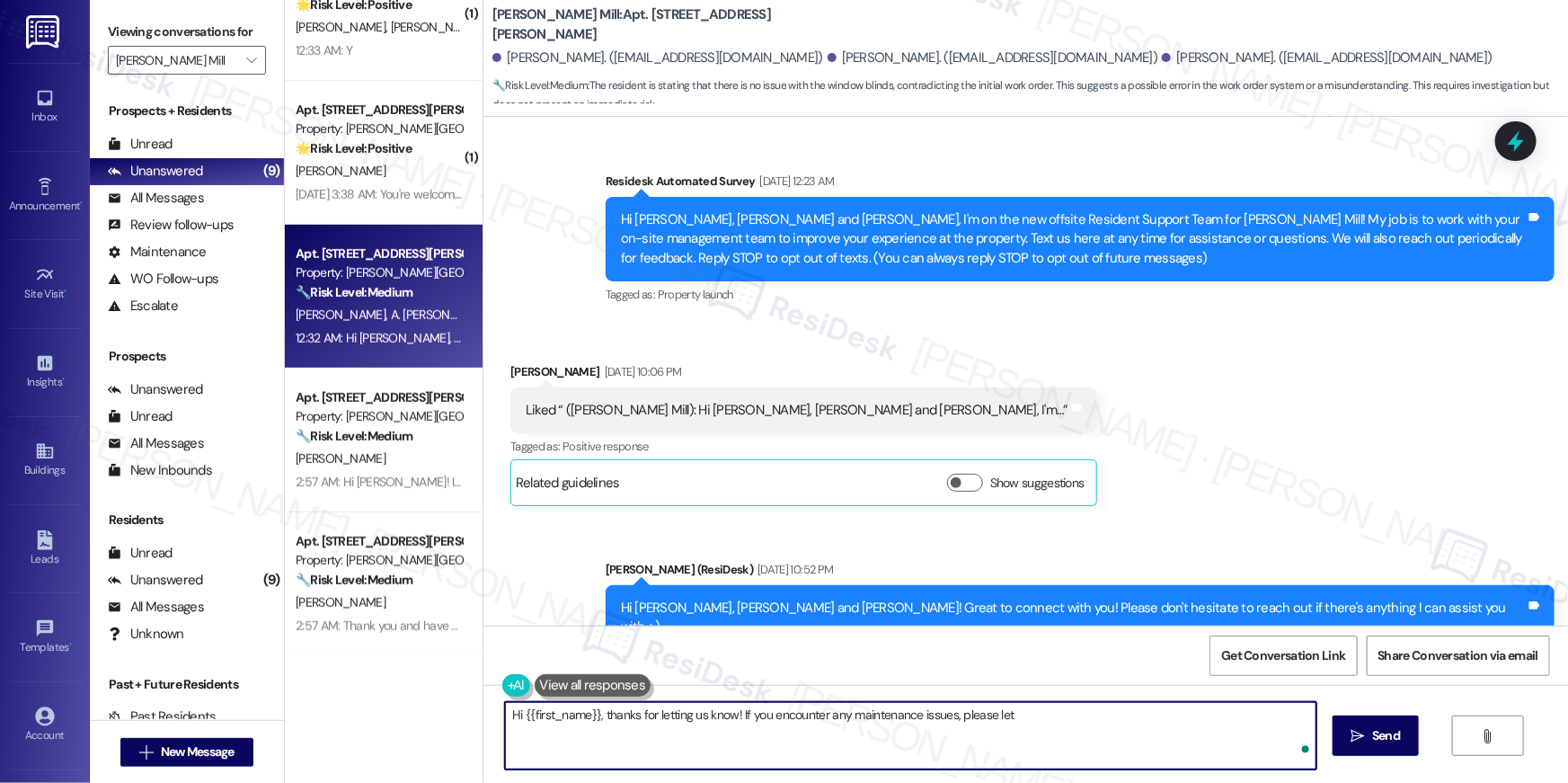
scroll to position [8791, 0]
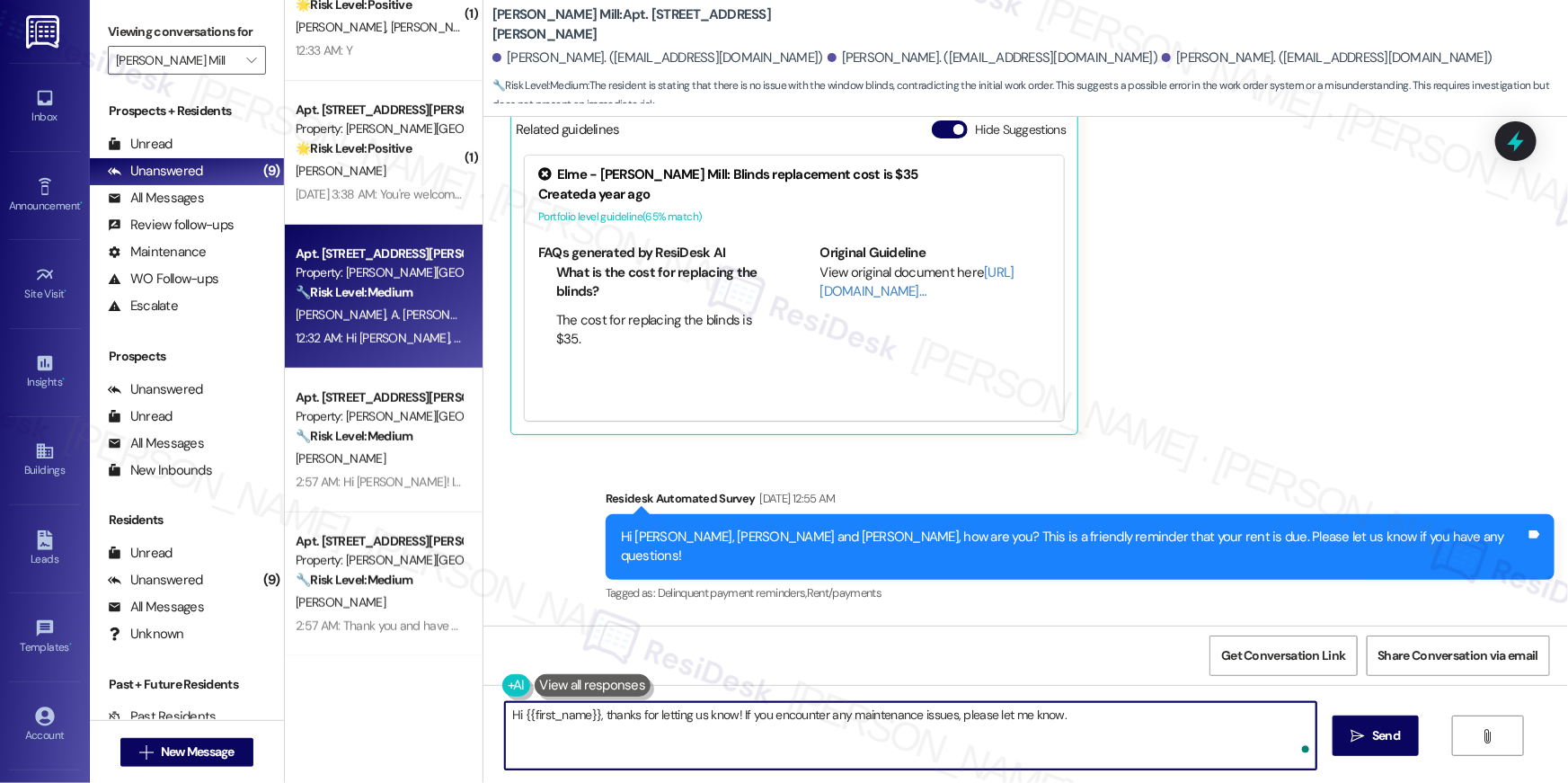
type textarea "Hi {{first_name}}, thanks for letting us know! If you encounter any maintenance…"
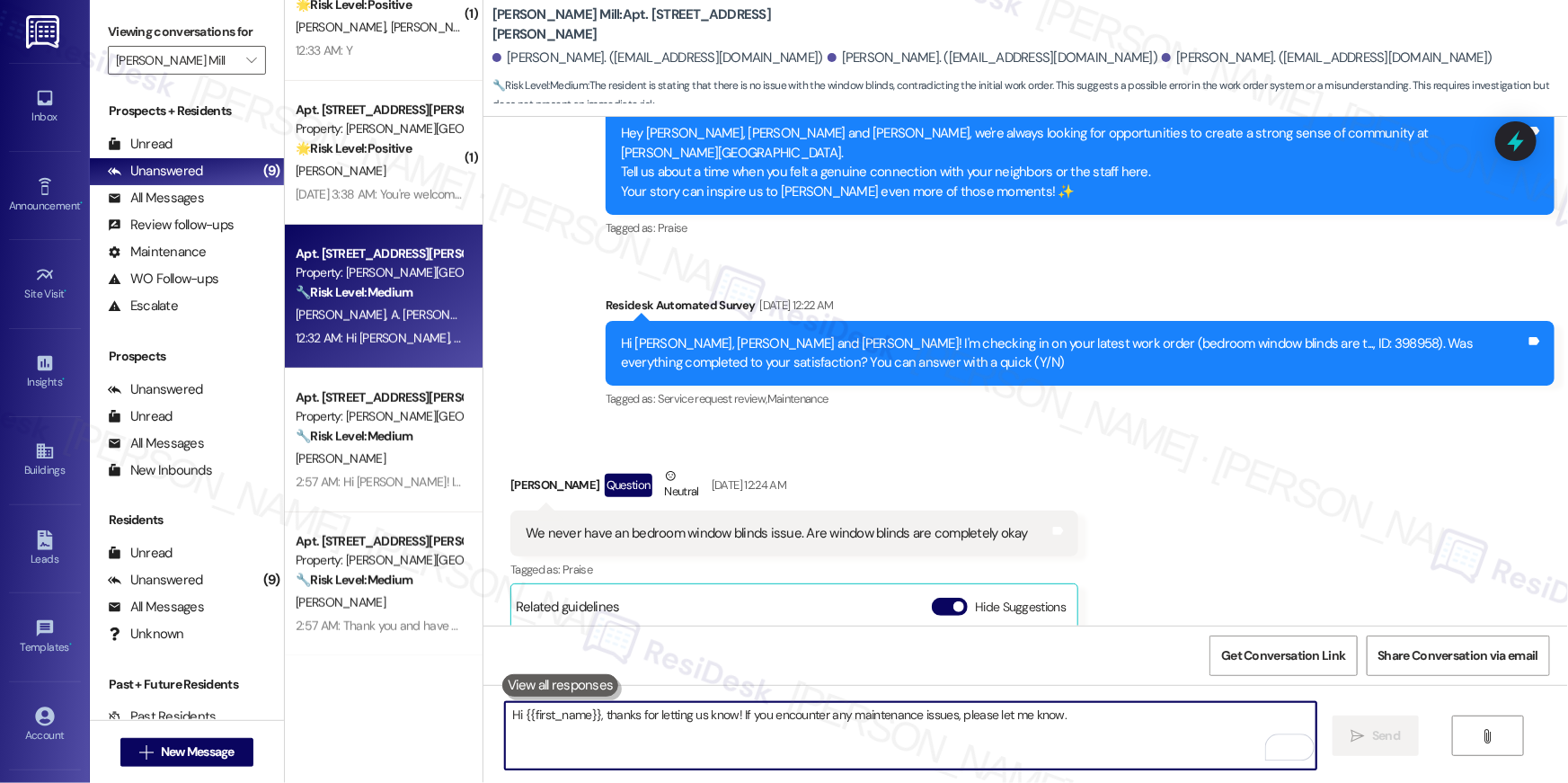
scroll to position [8303, 0]
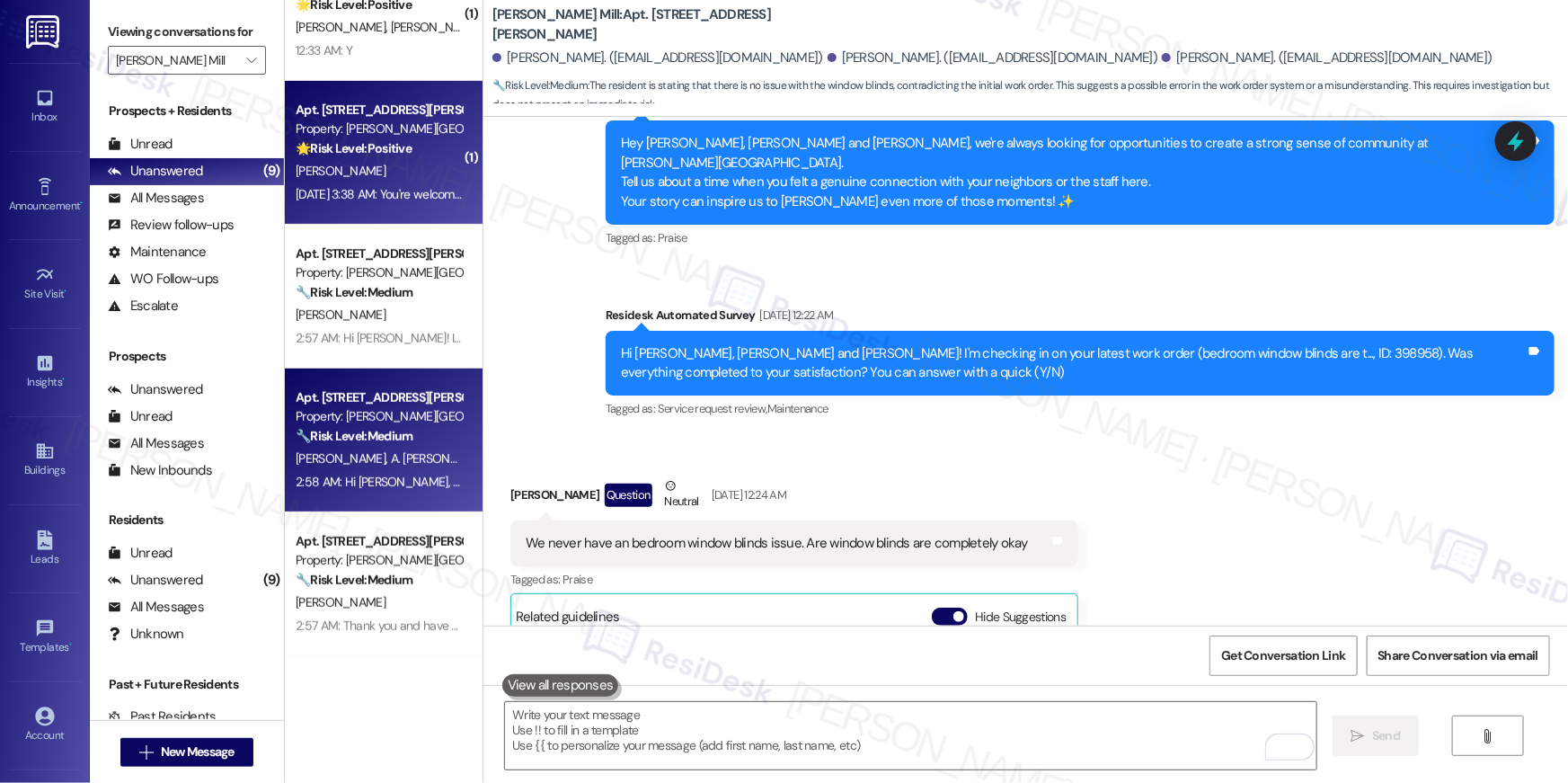
click at [361, 183] on div "[DATE] 3:38 AM: You're welcome 😊 [DATE] 3:38 AM: You're welcome 😊" at bounding box center [378, 194] width 170 height 22
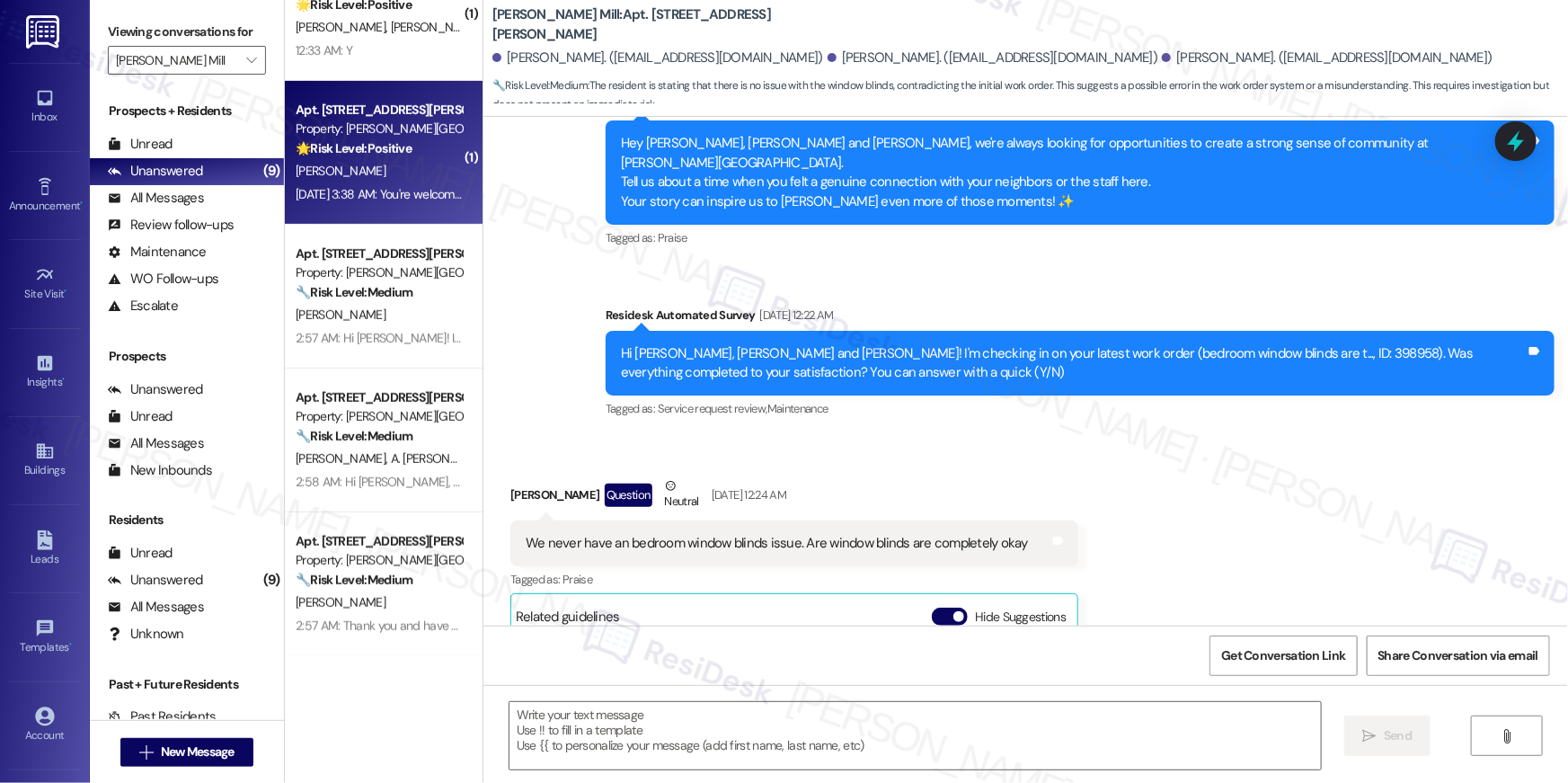
type textarea "Fetching suggested responses. Please feel free to read through the conversation…"
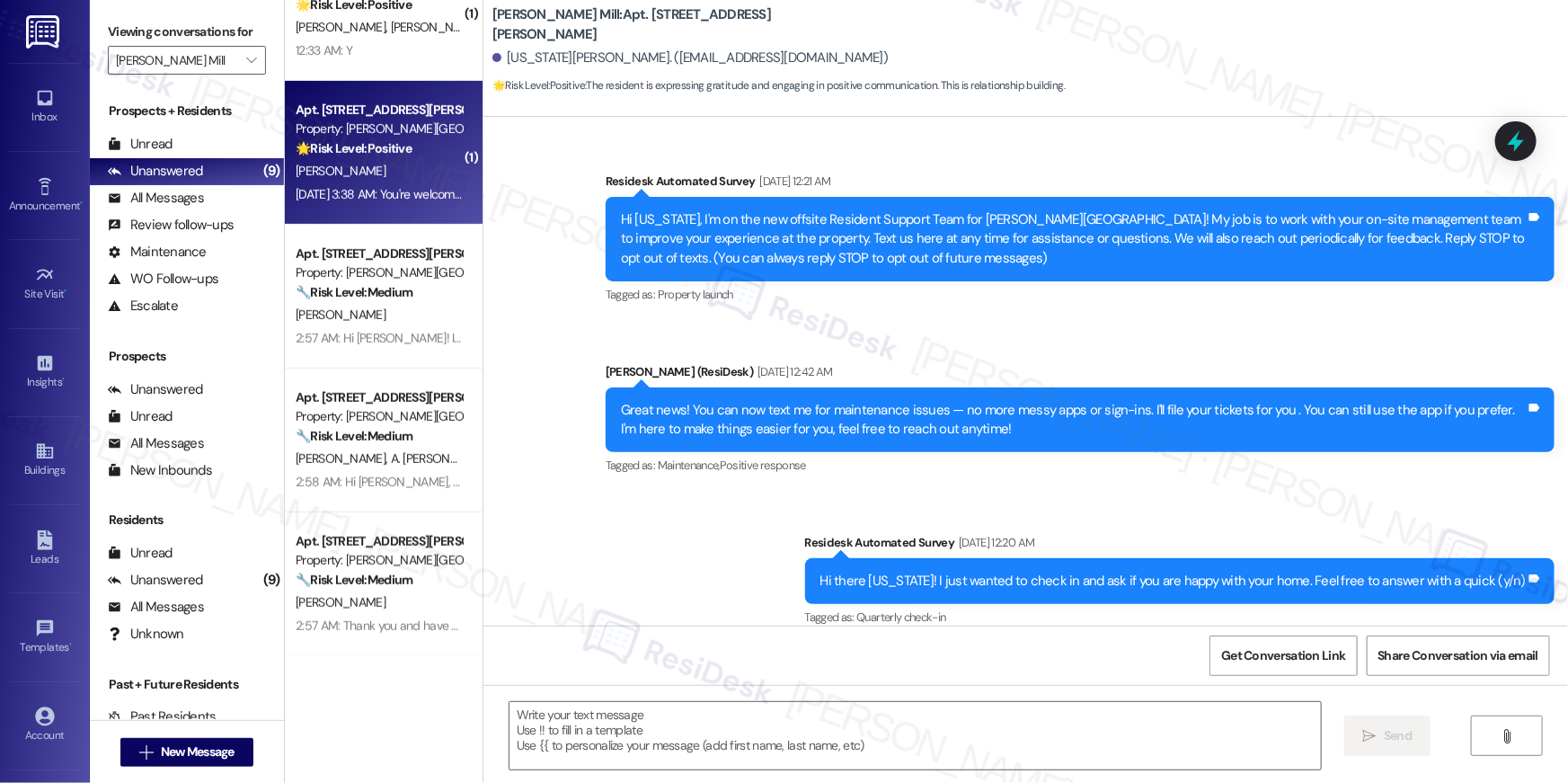
scroll to position [9553, 0]
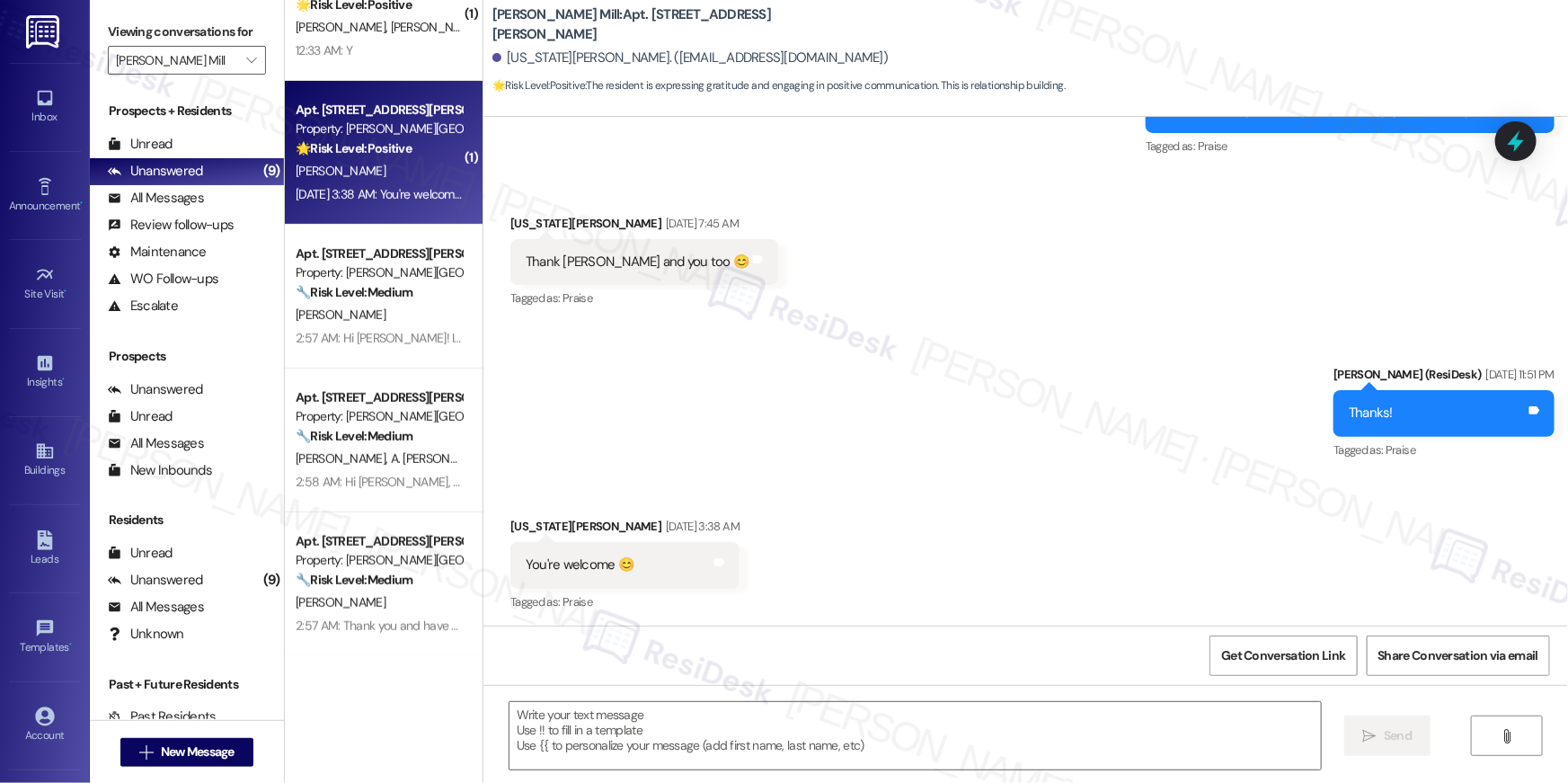
type textarea "Fetching suggested responses. Please feel free to read through the conversation…"
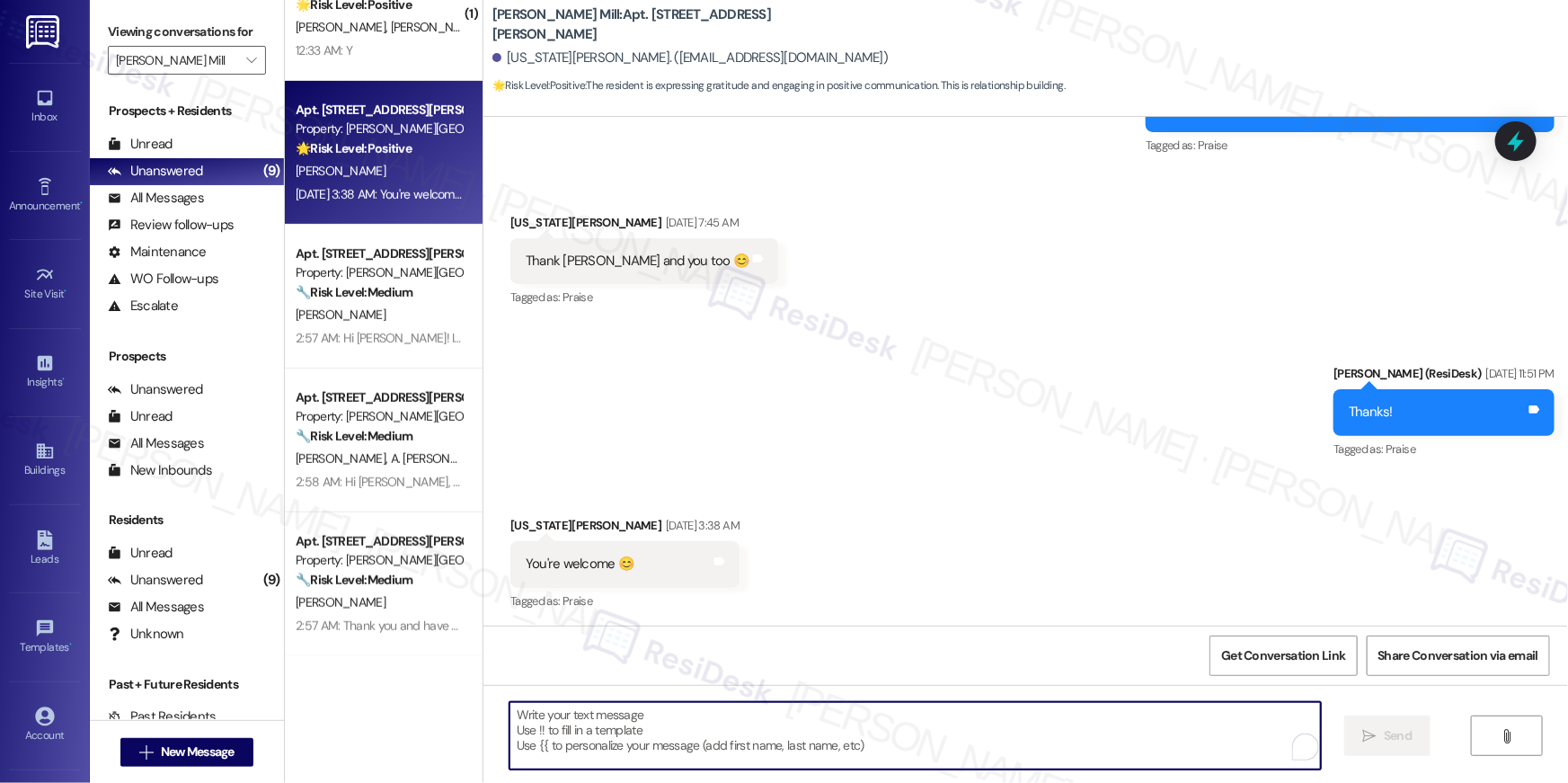
click at [895, 730] on textarea "To enrich screen reader interactions, please activate Accessibility in Grammarl…" at bounding box center [915, 735] width 811 height 67
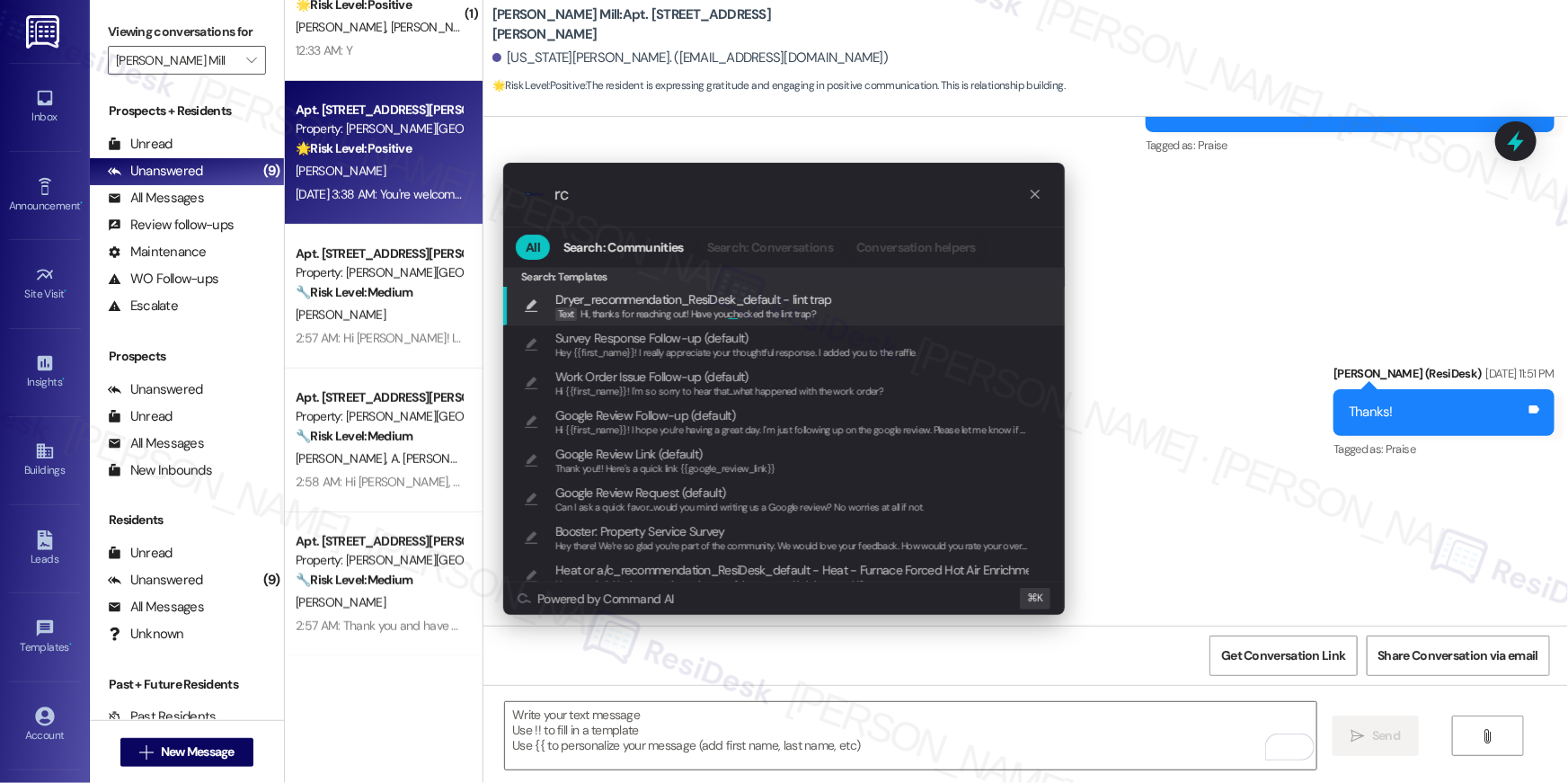
type input "r"
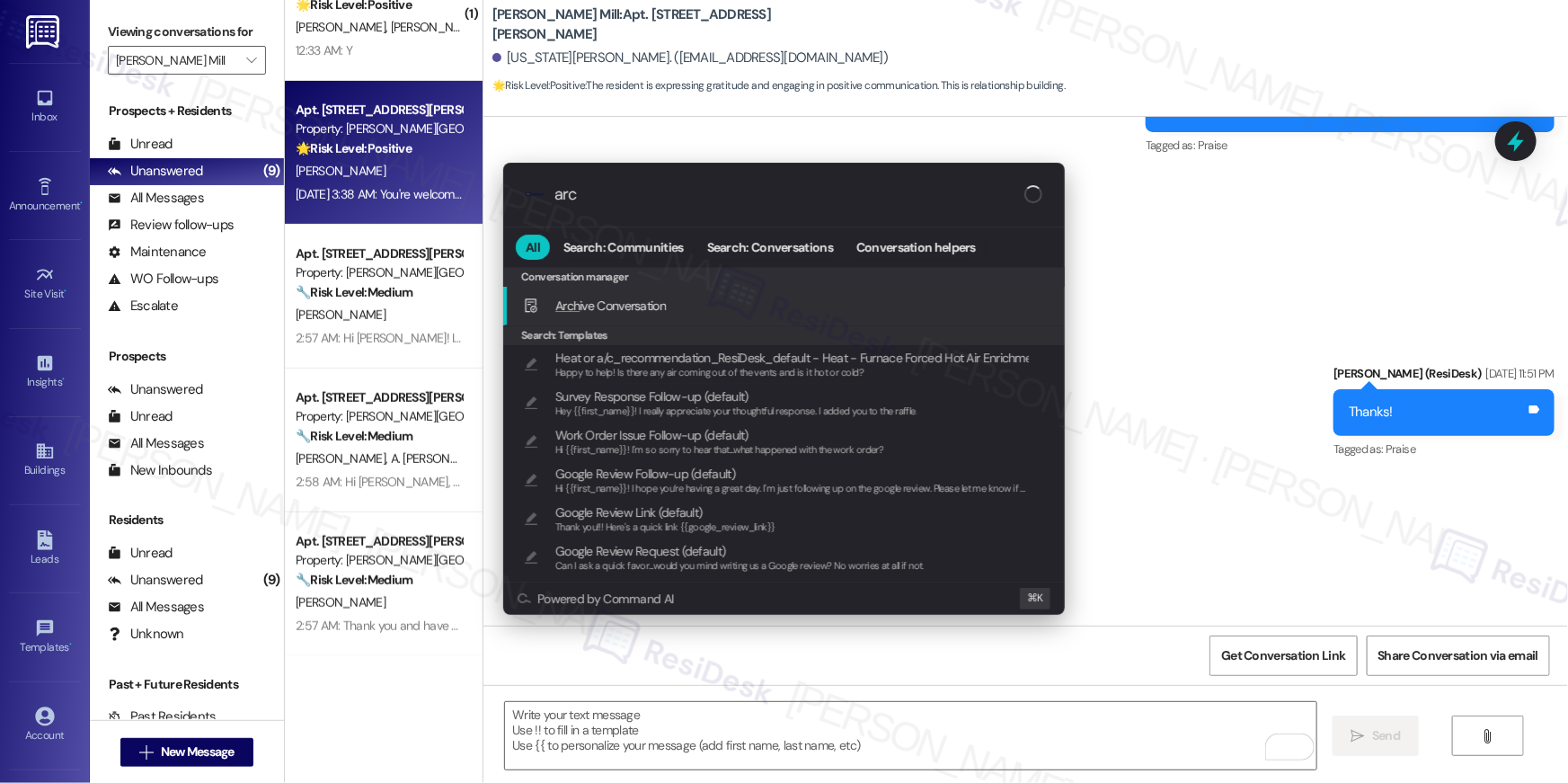
type input "arch"
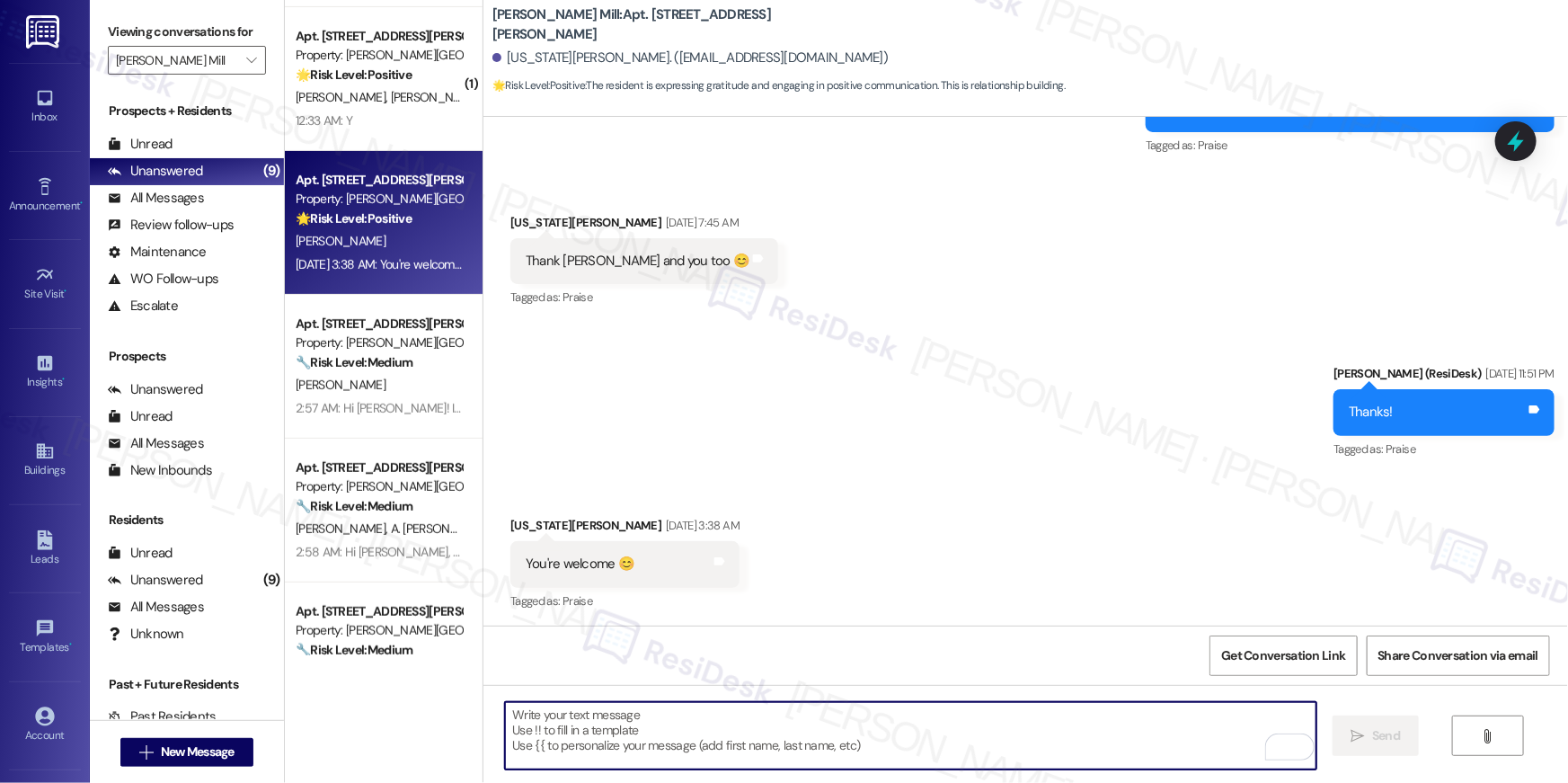
scroll to position [111, 0]
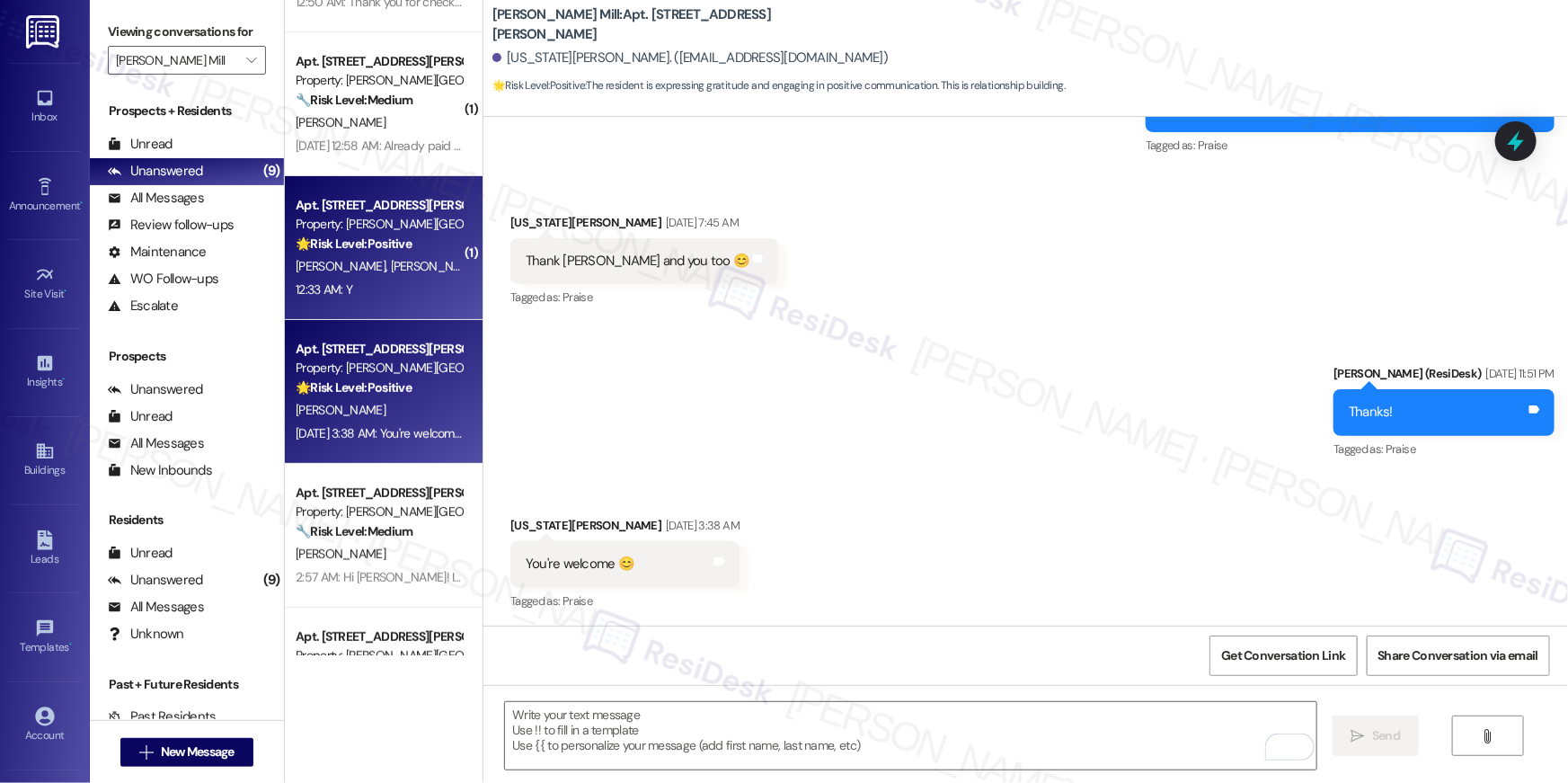
click at [391, 264] on span "[PERSON_NAME] [PERSON_NAME]" at bounding box center [482, 266] width 182 height 17
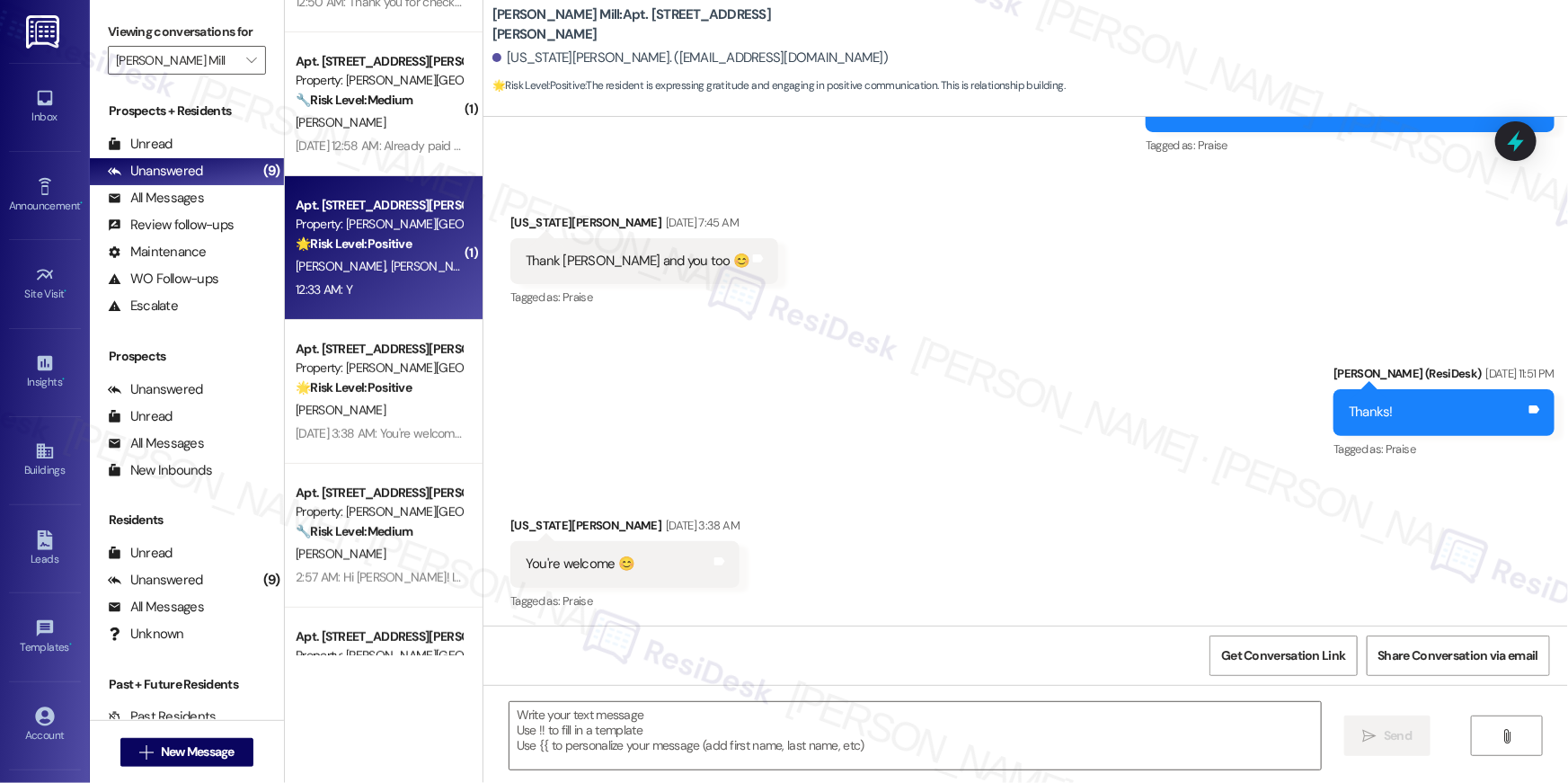
type textarea "Fetching suggested responses. Please feel free to read through the conversation…"
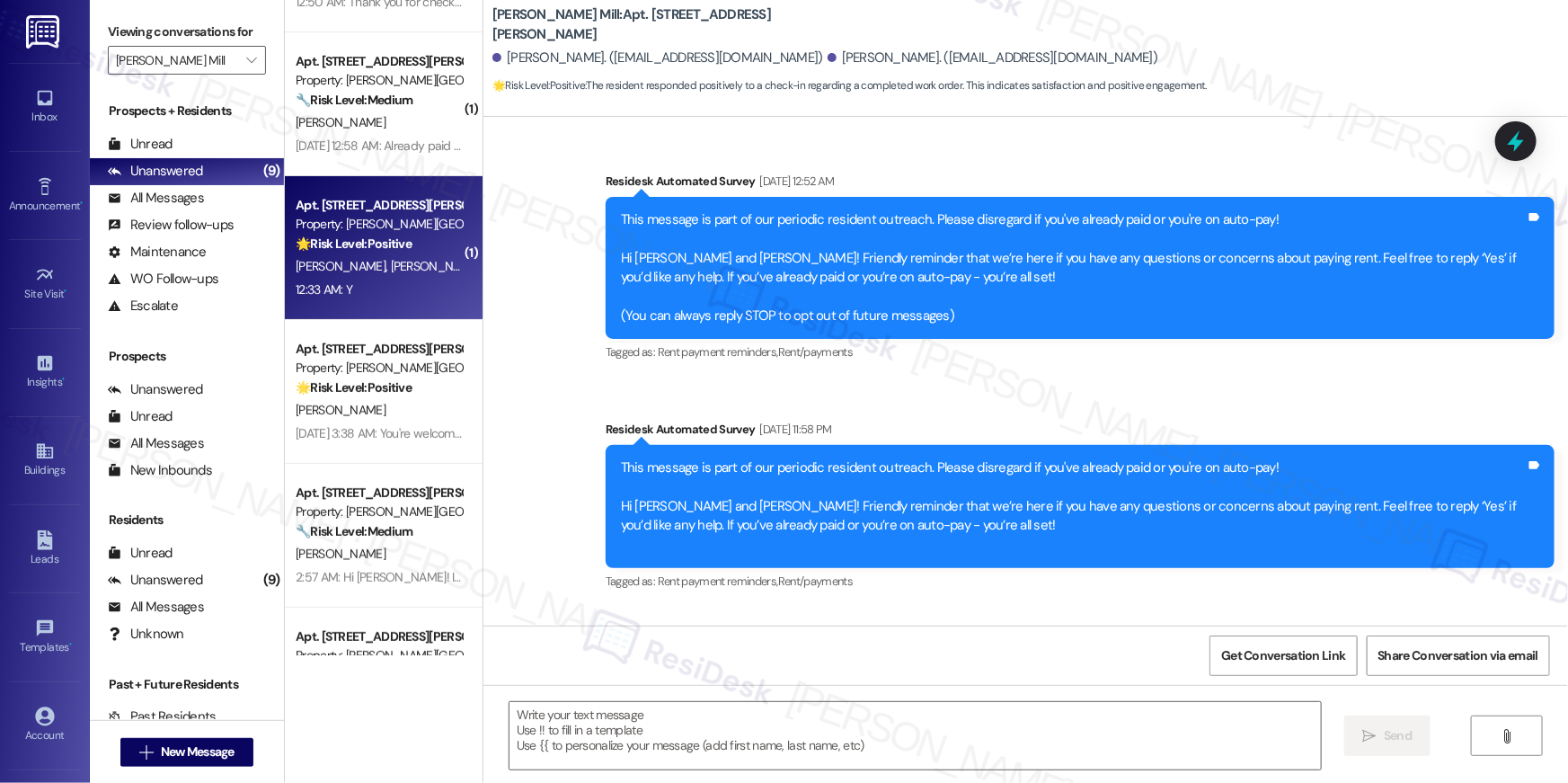
scroll to position [7570, 0]
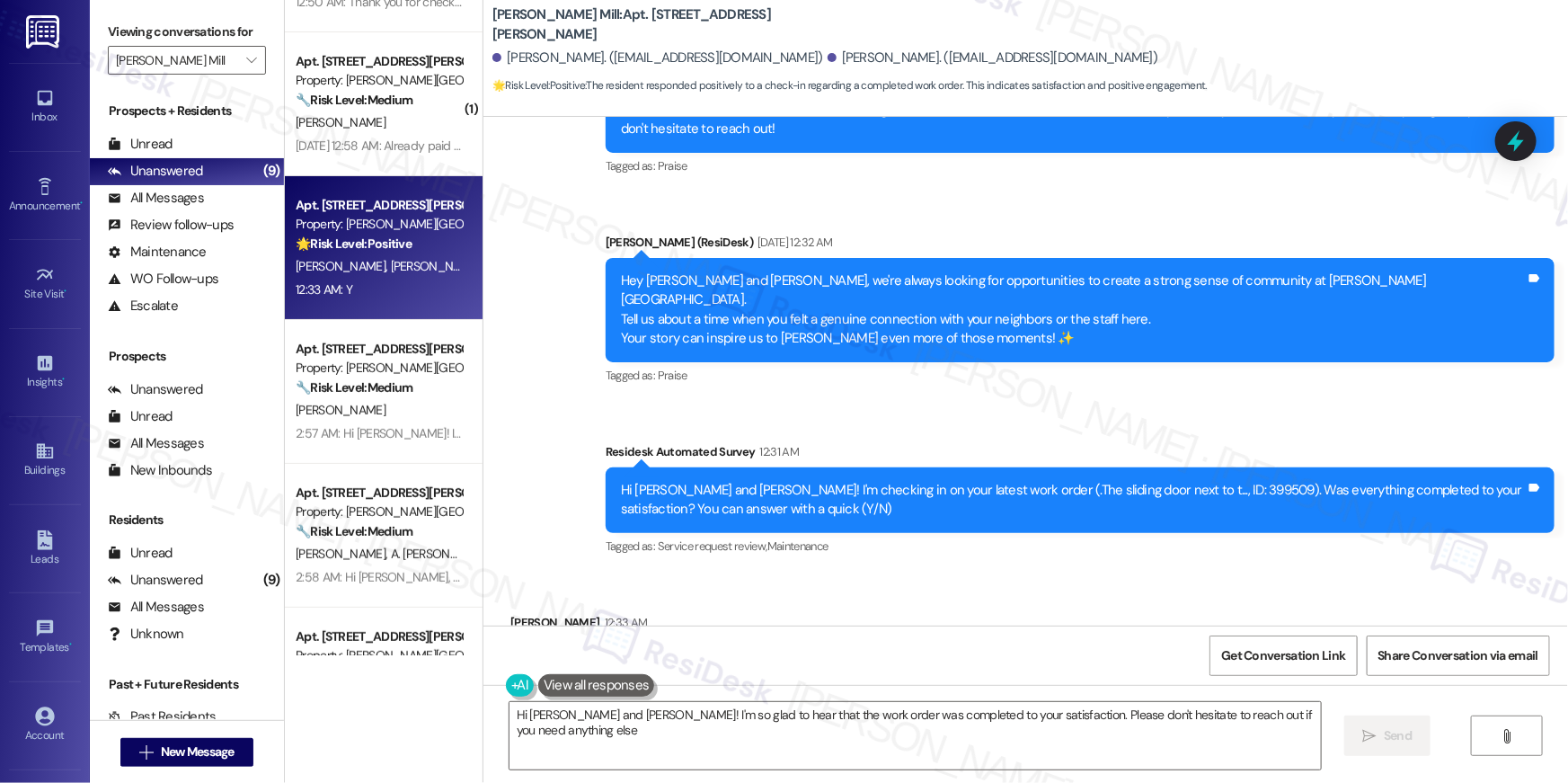
type textarea "Hi [PERSON_NAME] and [PERSON_NAME]! I'm so glad to hear that the work order was…"
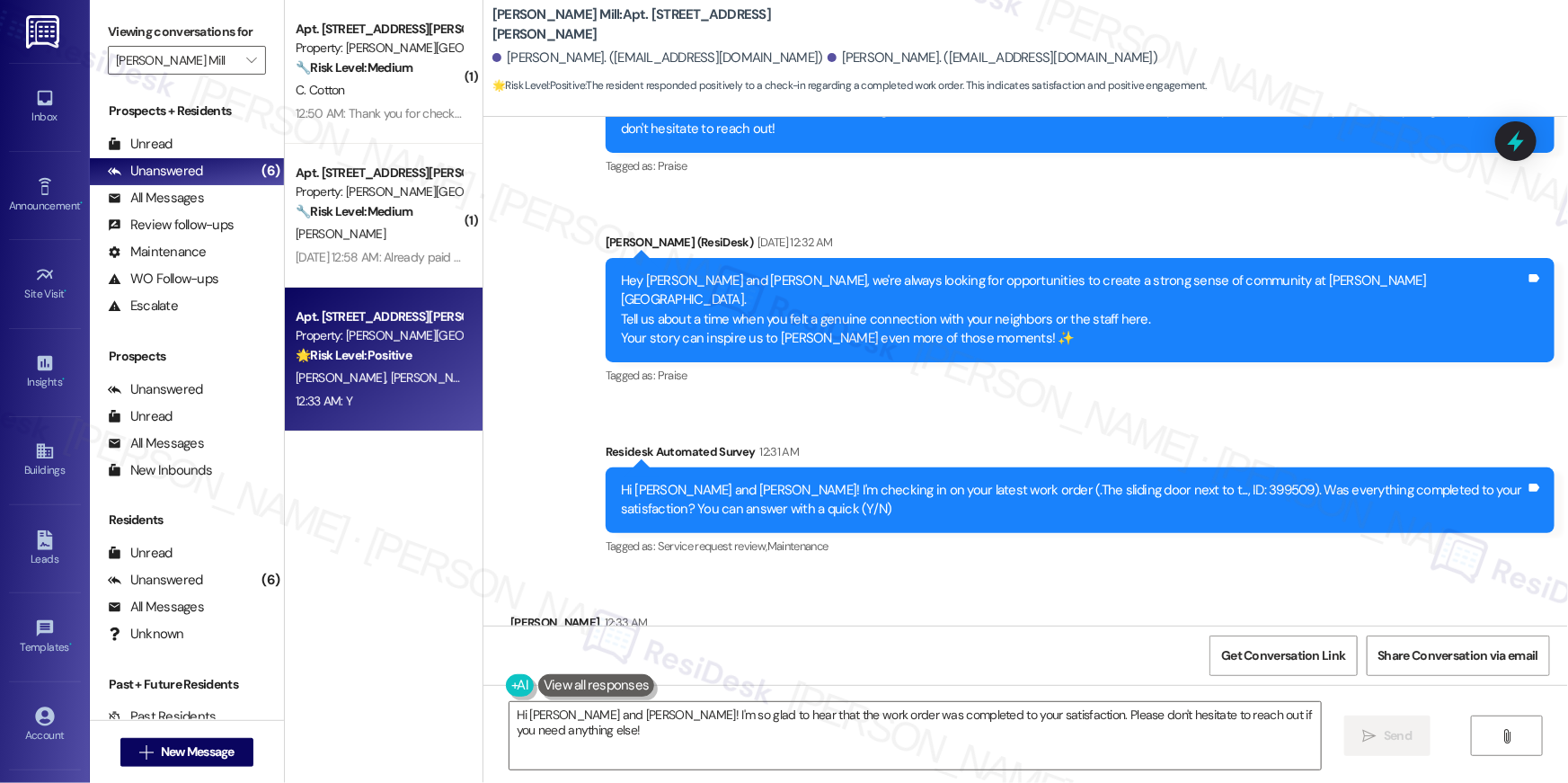
scroll to position [0, 0]
